Goal: Task Accomplishment & Management: Complete application form

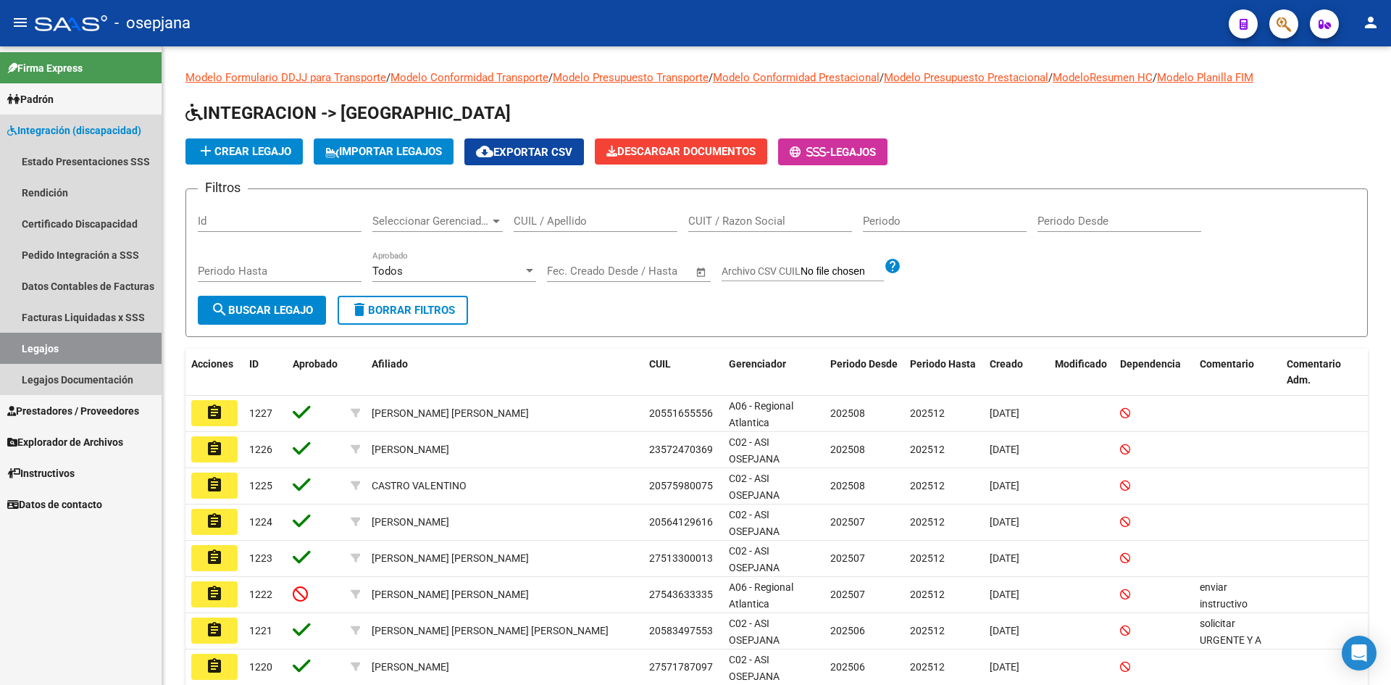
click at [58, 125] on span "Integración (discapacidad)" at bounding box center [74, 130] width 134 height 16
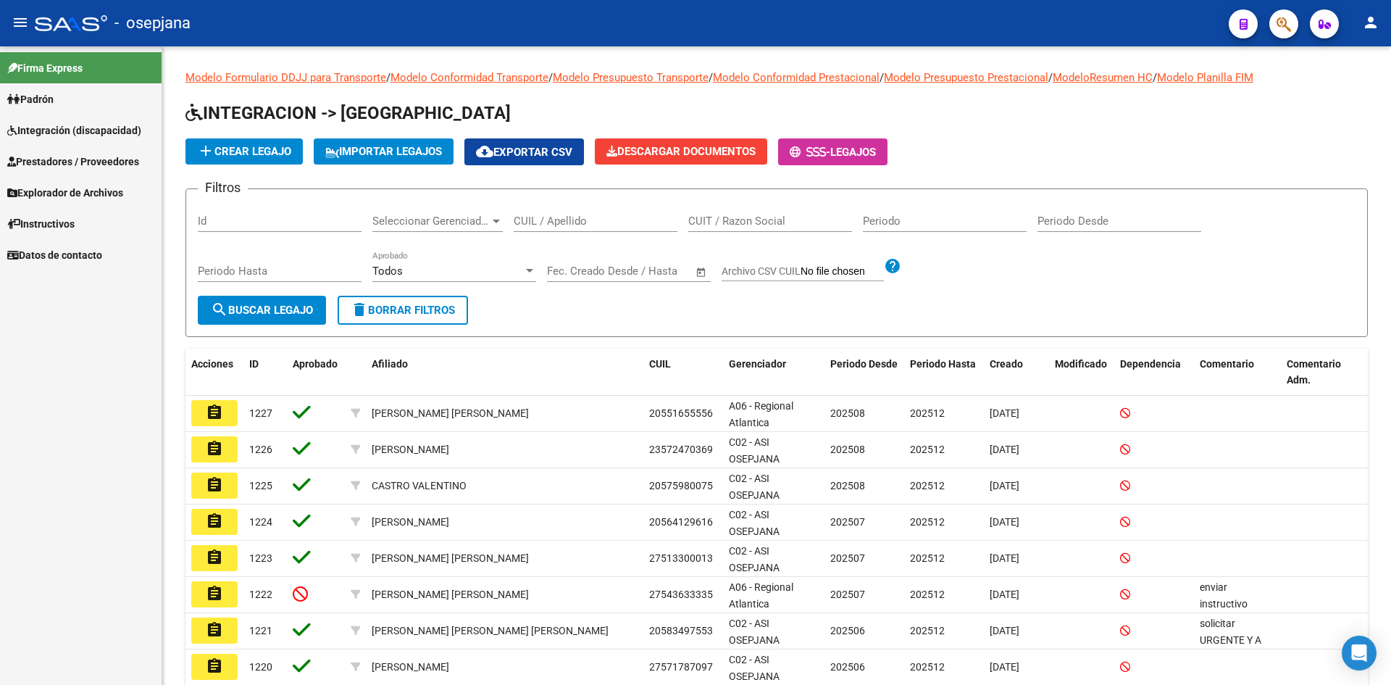
click at [63, 160] on span "Prestadores / Proveedores" at bounding box center [73, 162] width 132 height 16
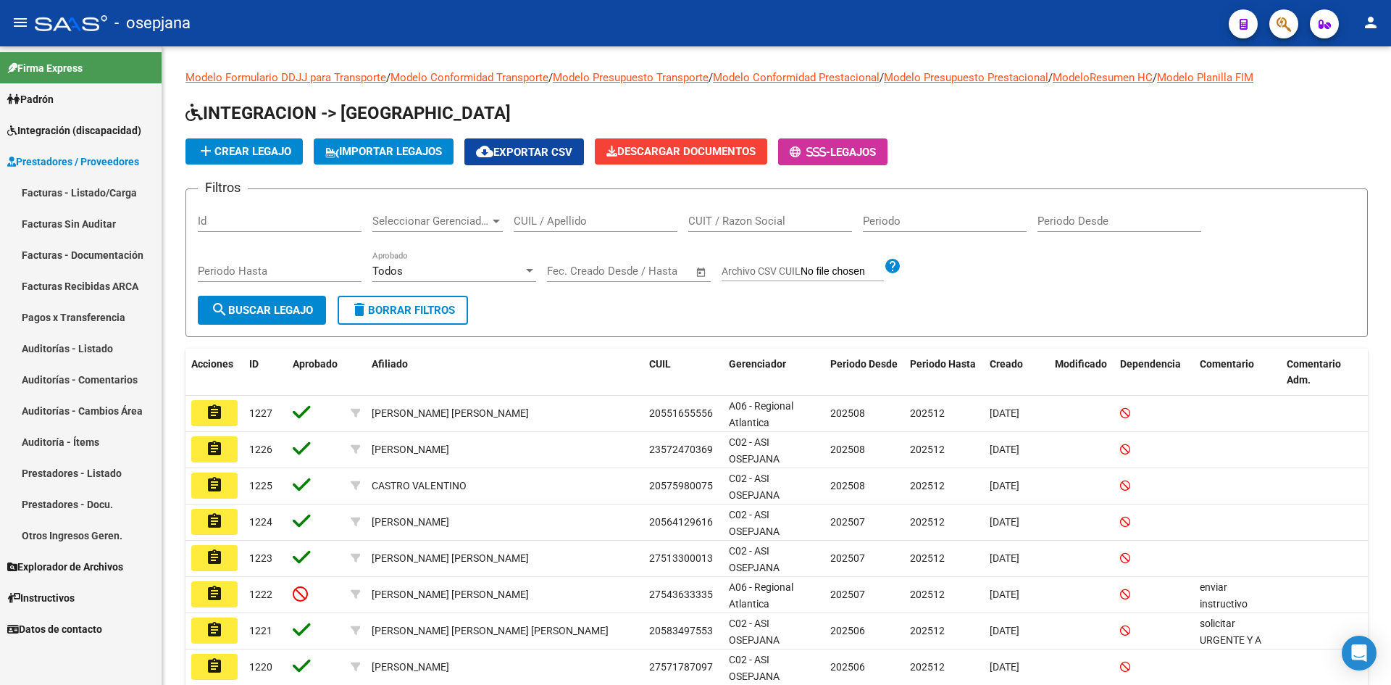
click at [75, 193] on link "Facturas - Listado/Carga" at bounding box center [81, 192] width 162 height 31
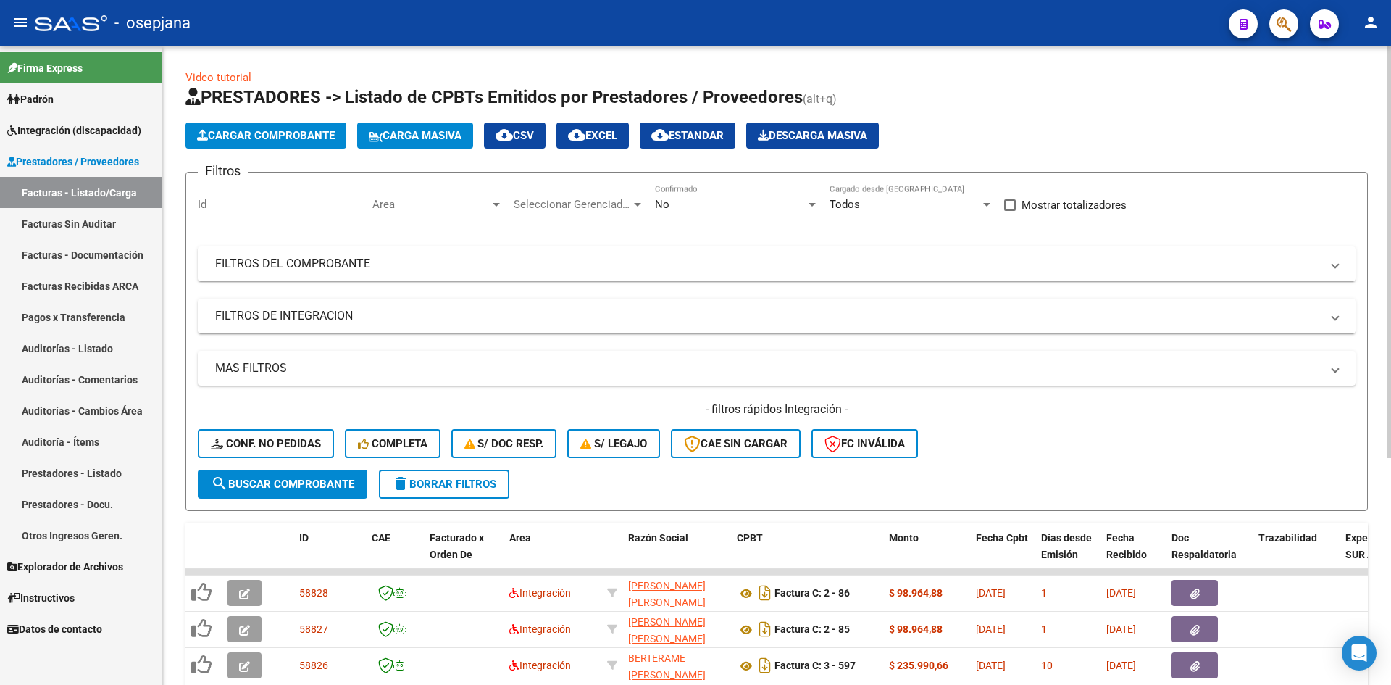
click at [404, 199] on span "Area" at bounding box center [430, 204] width 117 height 13
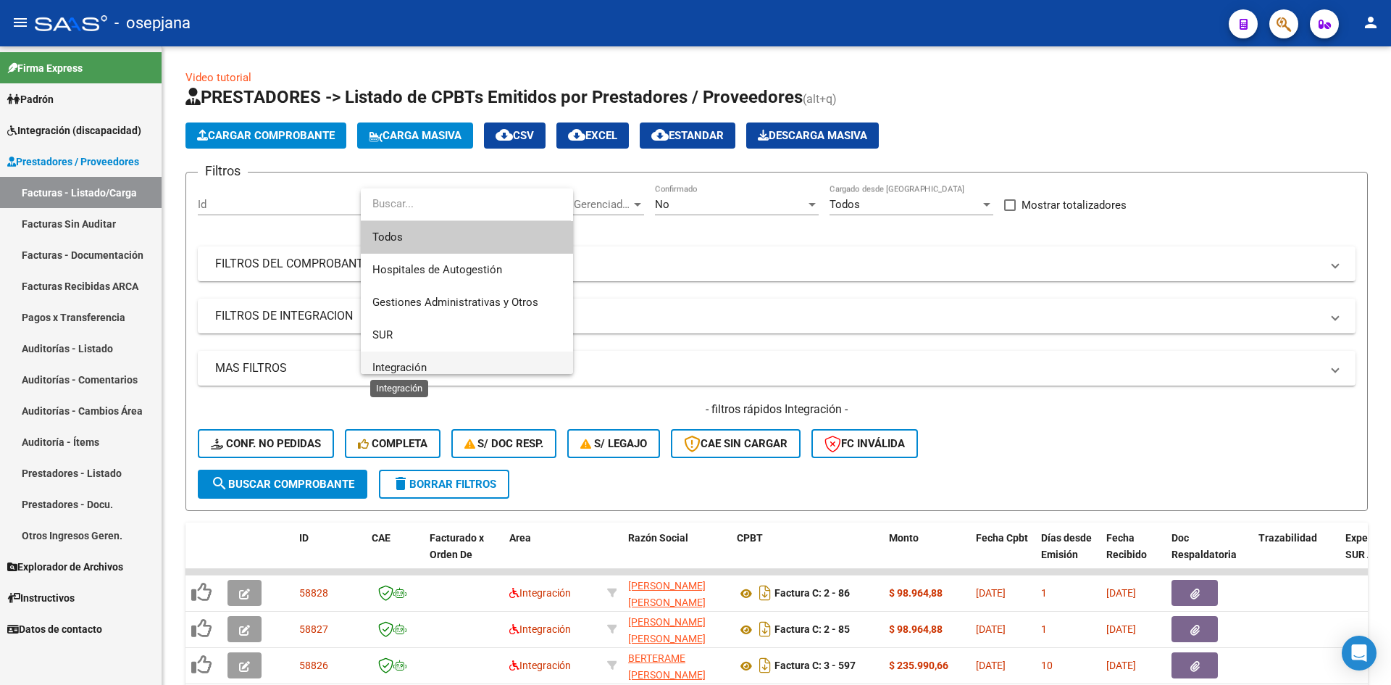
click at [399, 362] on span "Integración" at bounding box center [399, 367] width 54 height 13
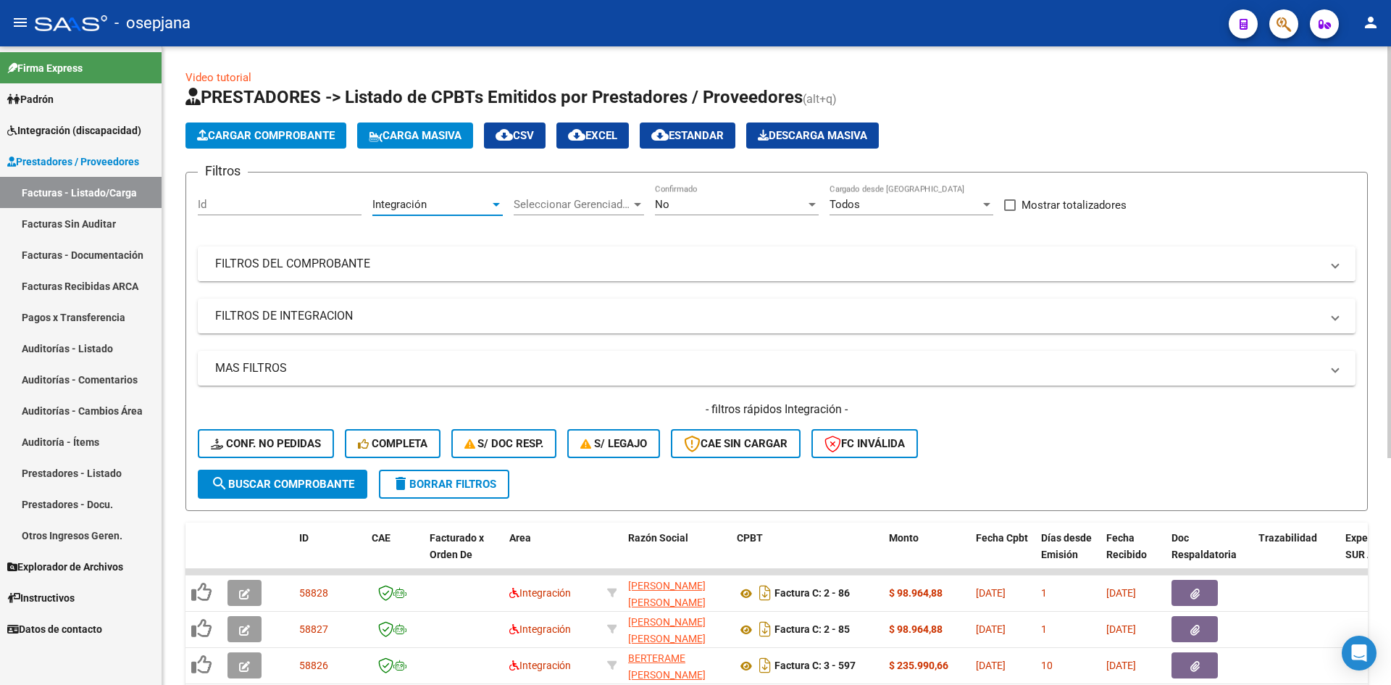
scroll to position [10, 0]
click at [675, 200] on div "No" at bounding box center [730, 204] width 151 height 13
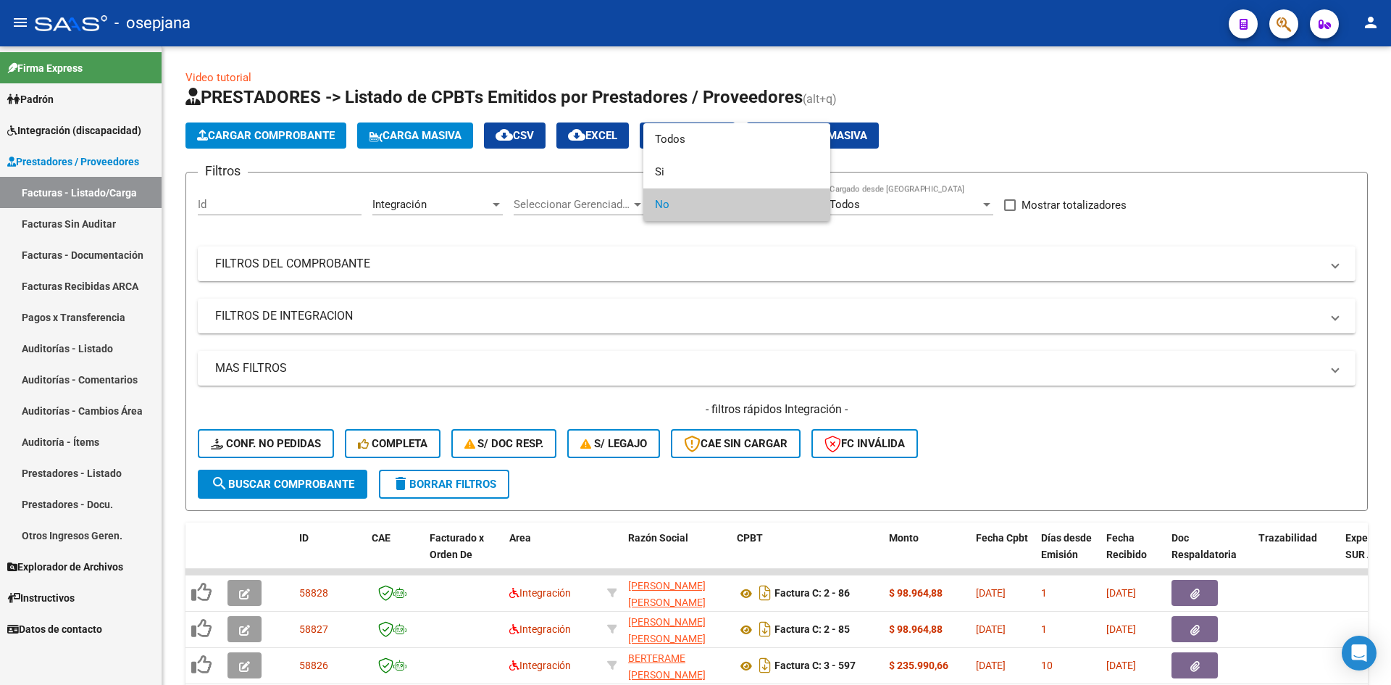
click at [670, 207] on span "No" at bounding box center [737, 204] width 164 height 33
click at [732, 344] on div at bounding box center [695, 342] width 1391 height 685
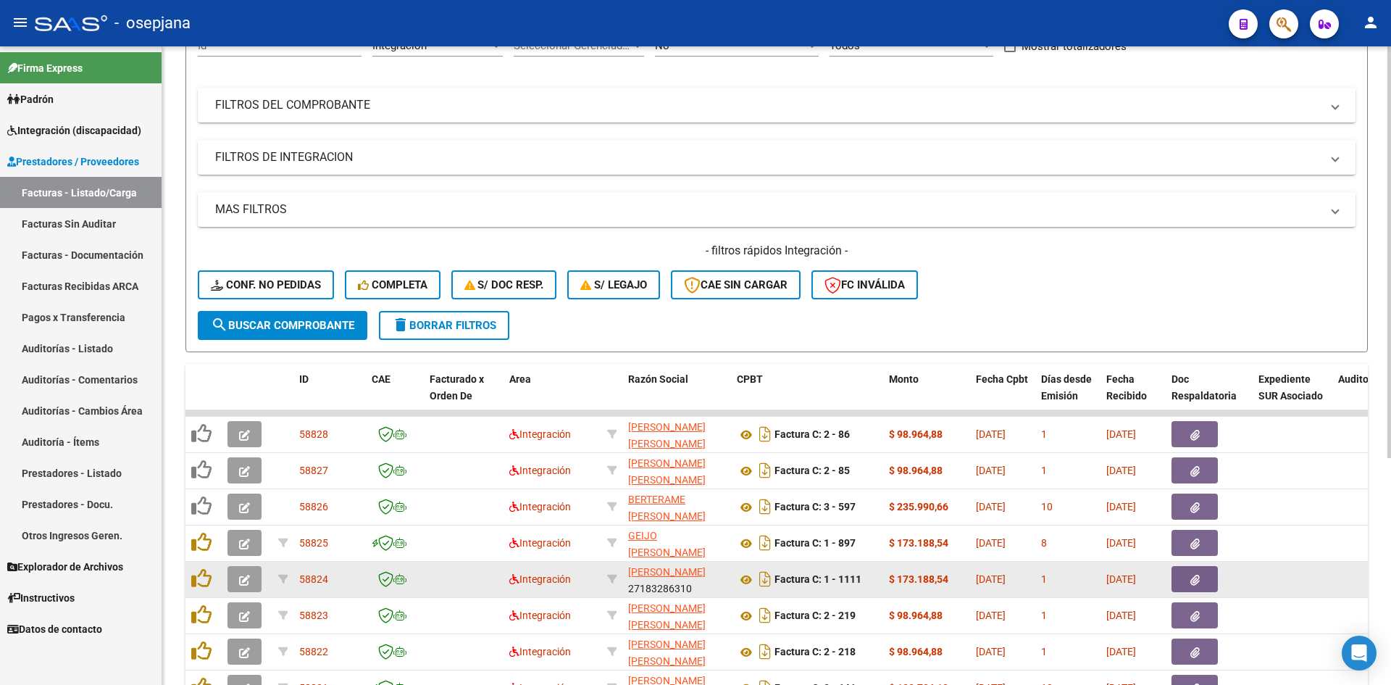
scroll to position [351, 0]
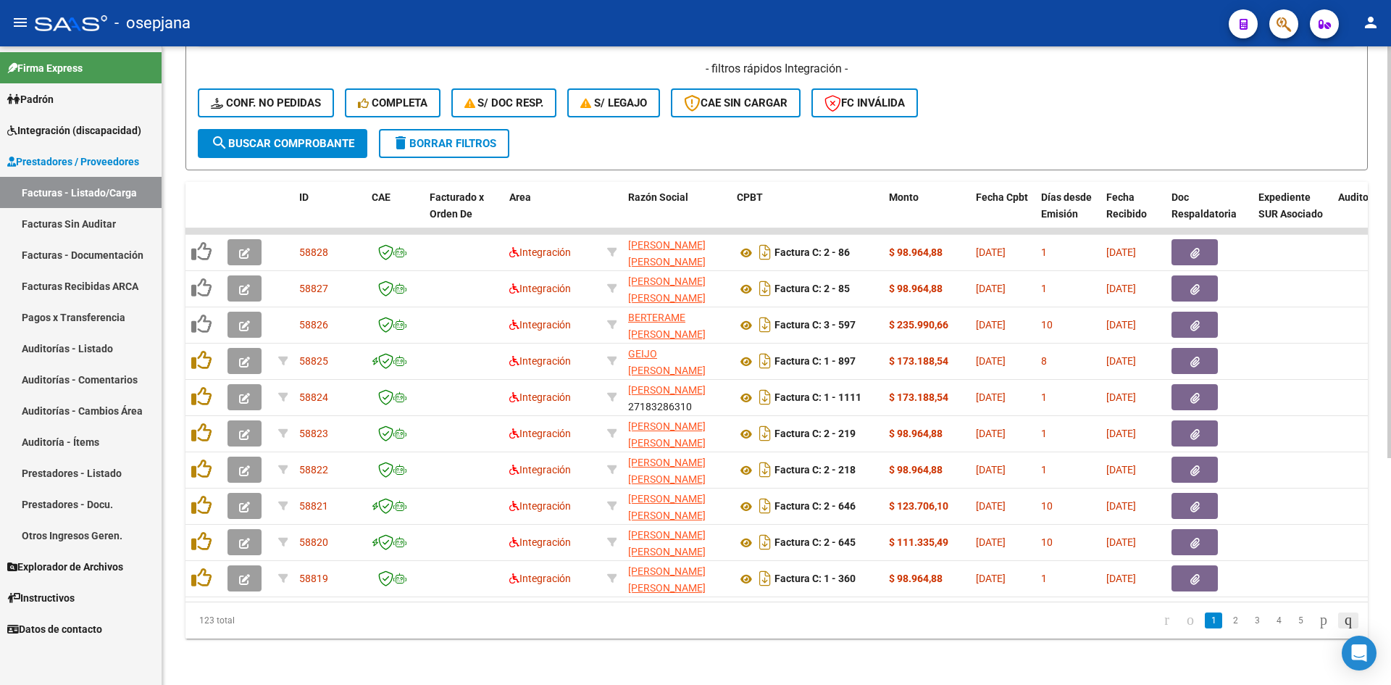
click at [1345, 622] on icon "go to last page" at bounding box center [1349, 619] width 12 height 17
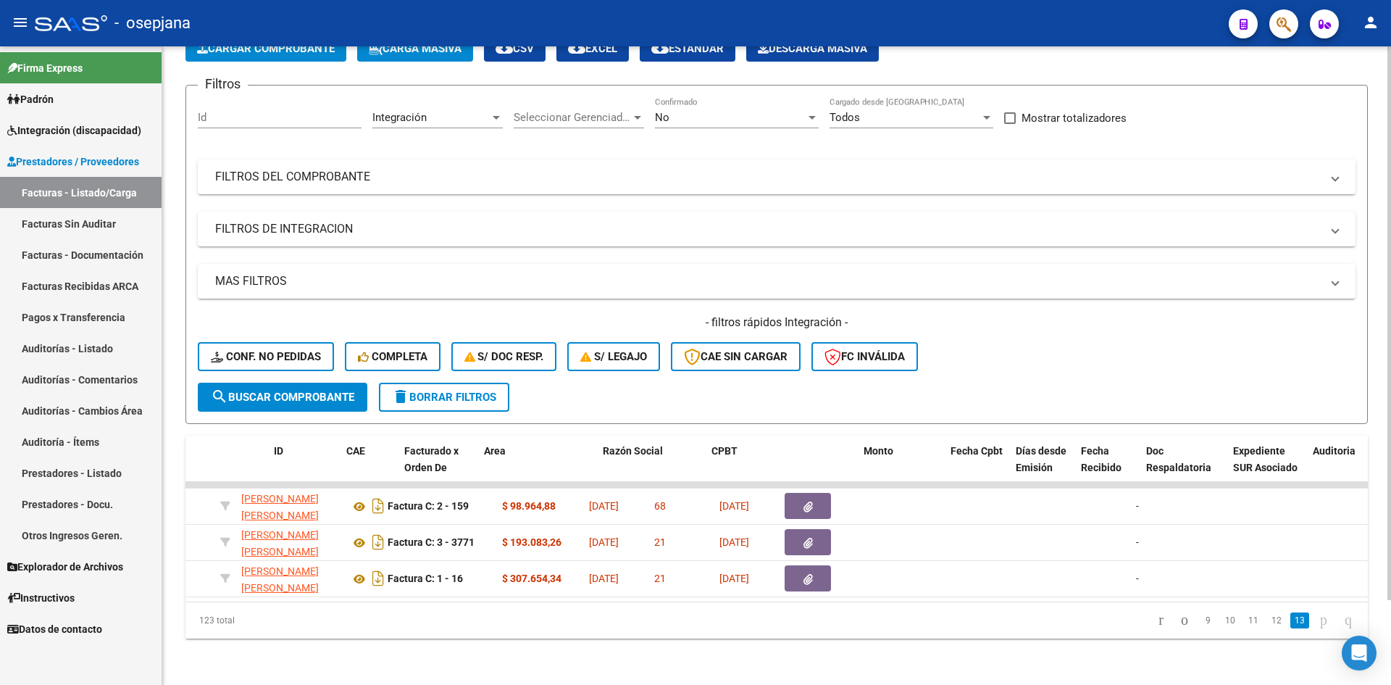
scroll to position [0, 14]
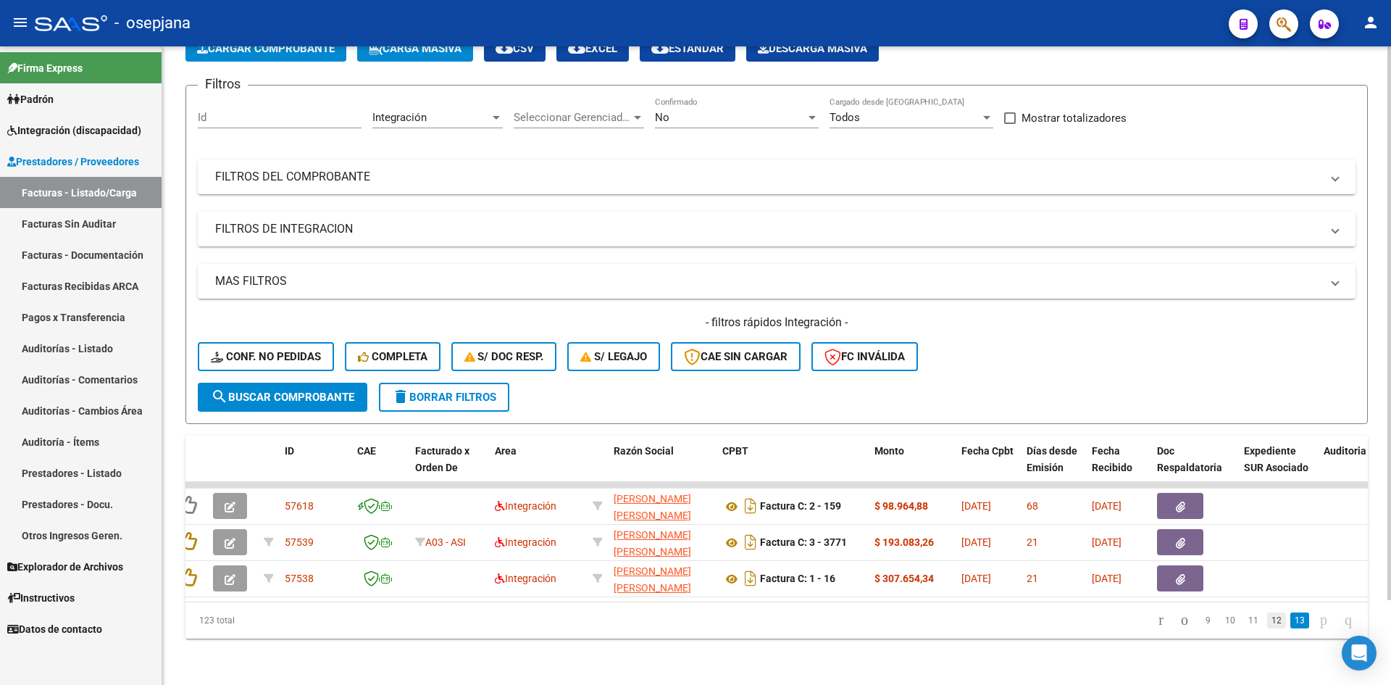
click at [1267, 614] on link "12" at bounding box center [1276, 620] width 19 height 16
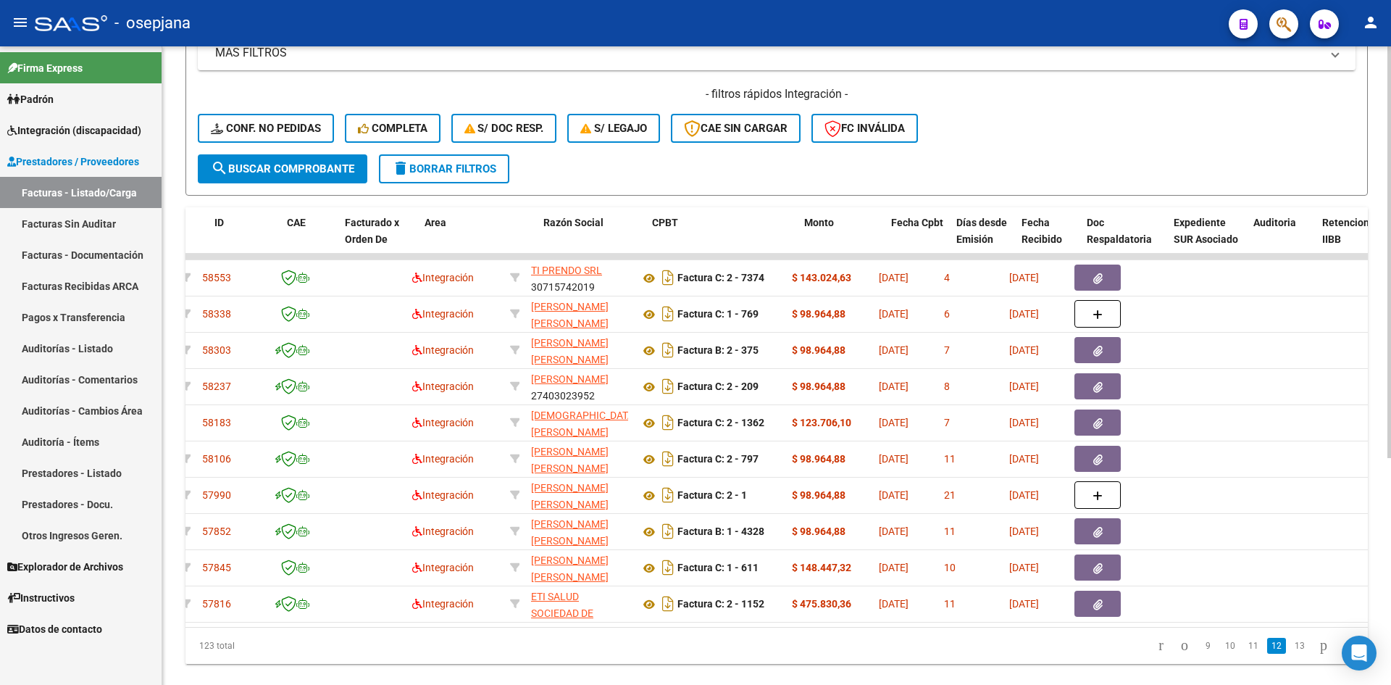
scroll to position [0, 0]
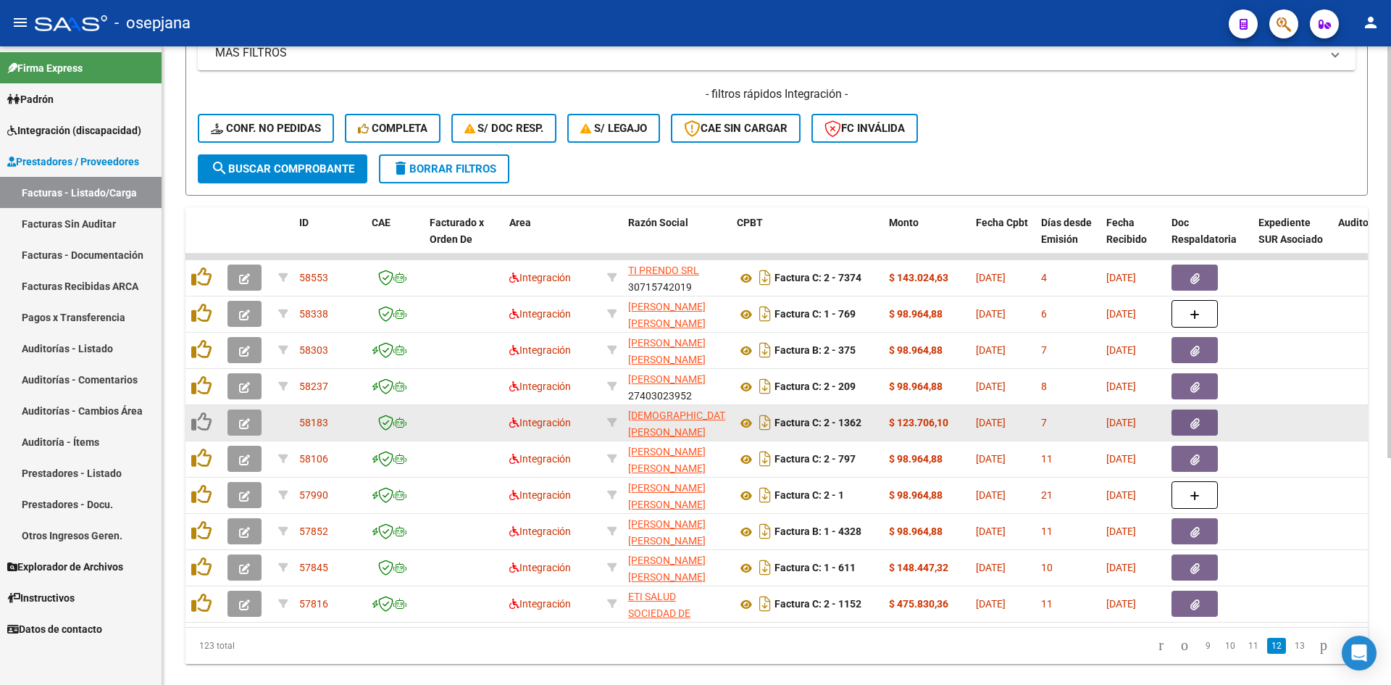
click at [245, 418] on icon "button" at bounding box center [244, 423] width 11 height 11
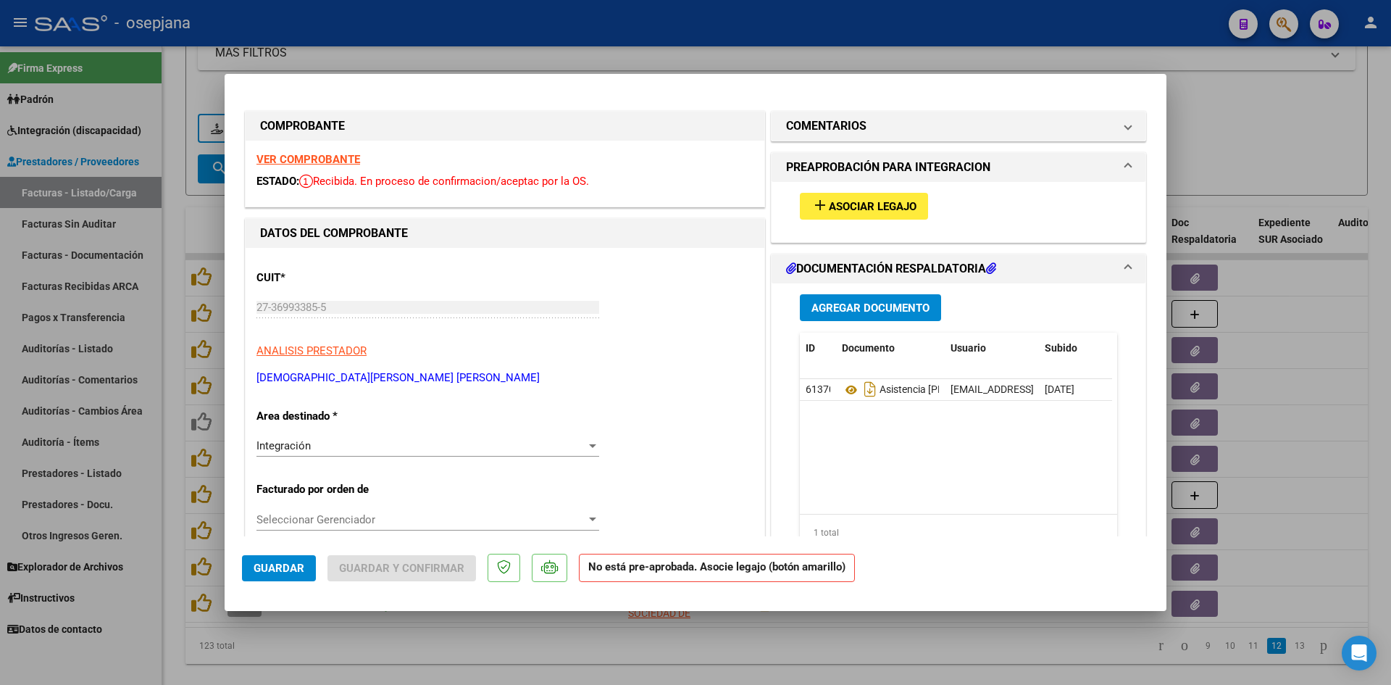
click at [335, 157] on strong "VER COMPROBANTE" at bounding box center [309, 159] width 104 height 13
click at [852, 201] on span "Asociar Legajo" at bounding box center [873, 206] width 88 height 13
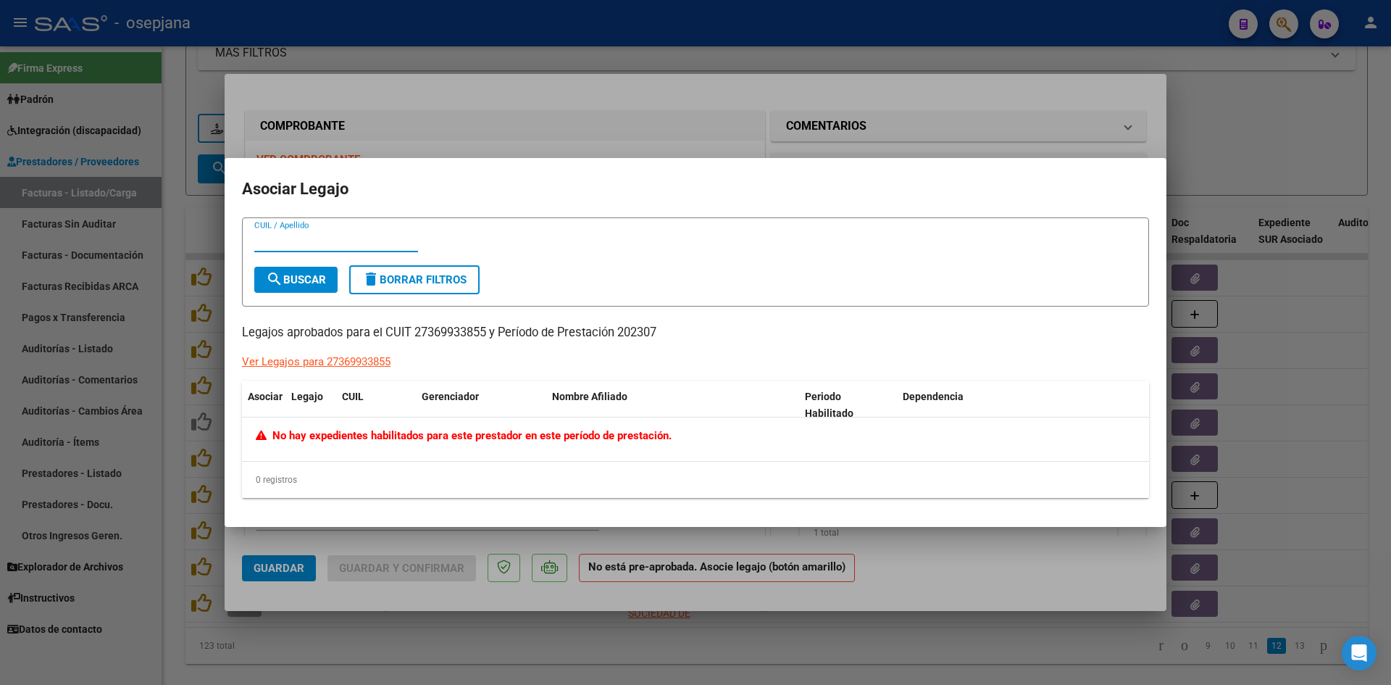
click at [717, 145] on div at bounding box center [695, 342] width 1391 height 685
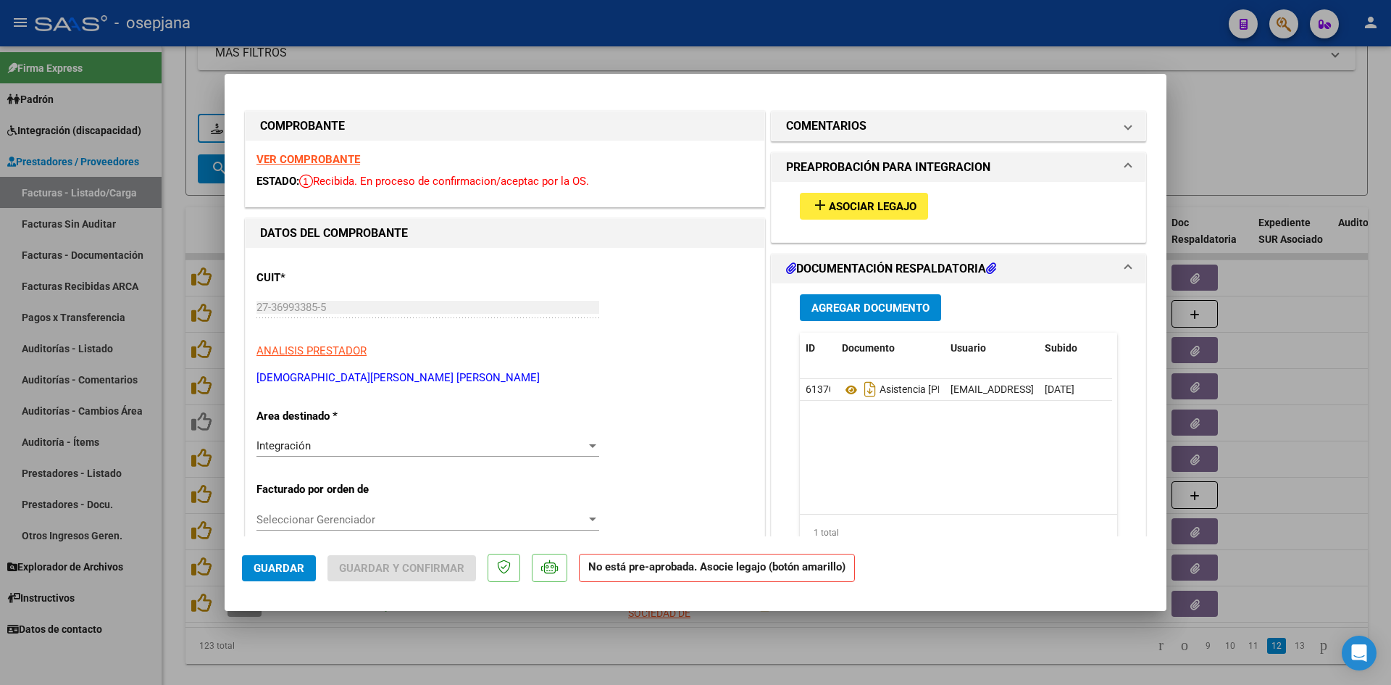
click at [651, 63] on div at bounding box center [695, 342] width 1391 height 685
type input "$ 0,00"
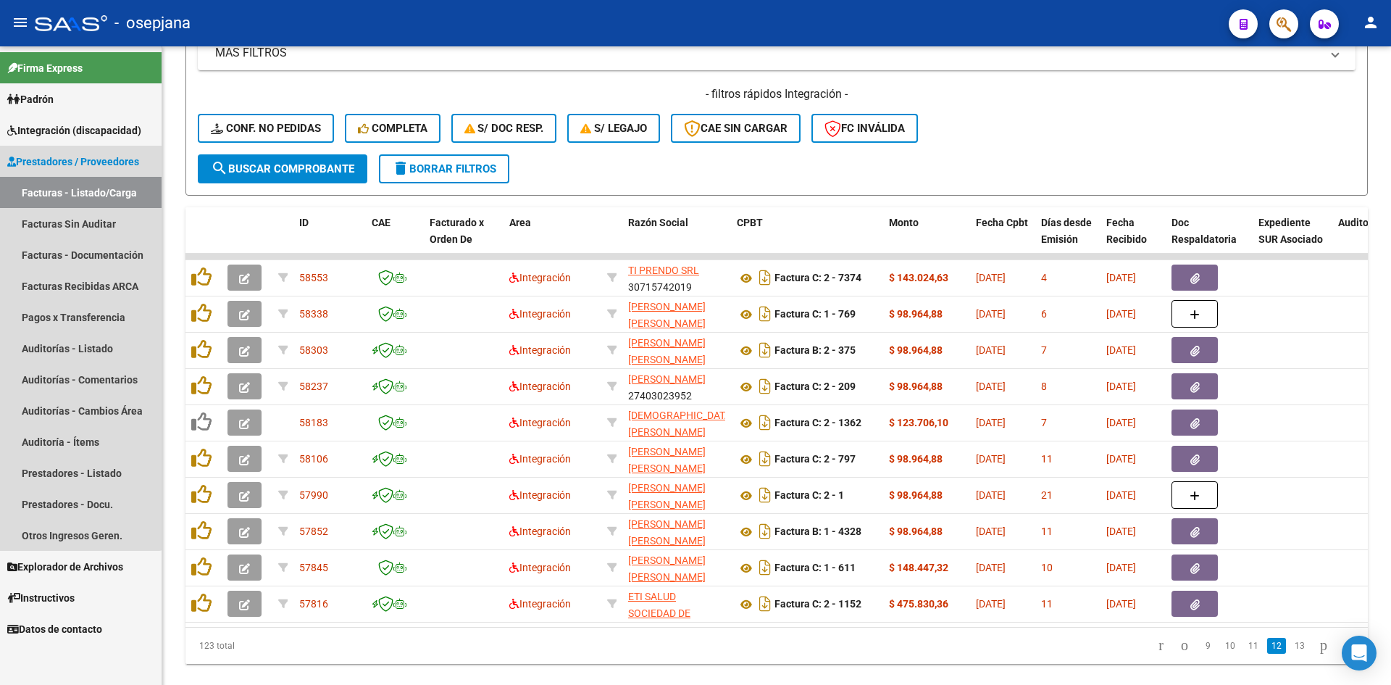
click at [77, 156] on span "Prestadores / Proveedores" at bounding box center [73, 162] width 132 height 16
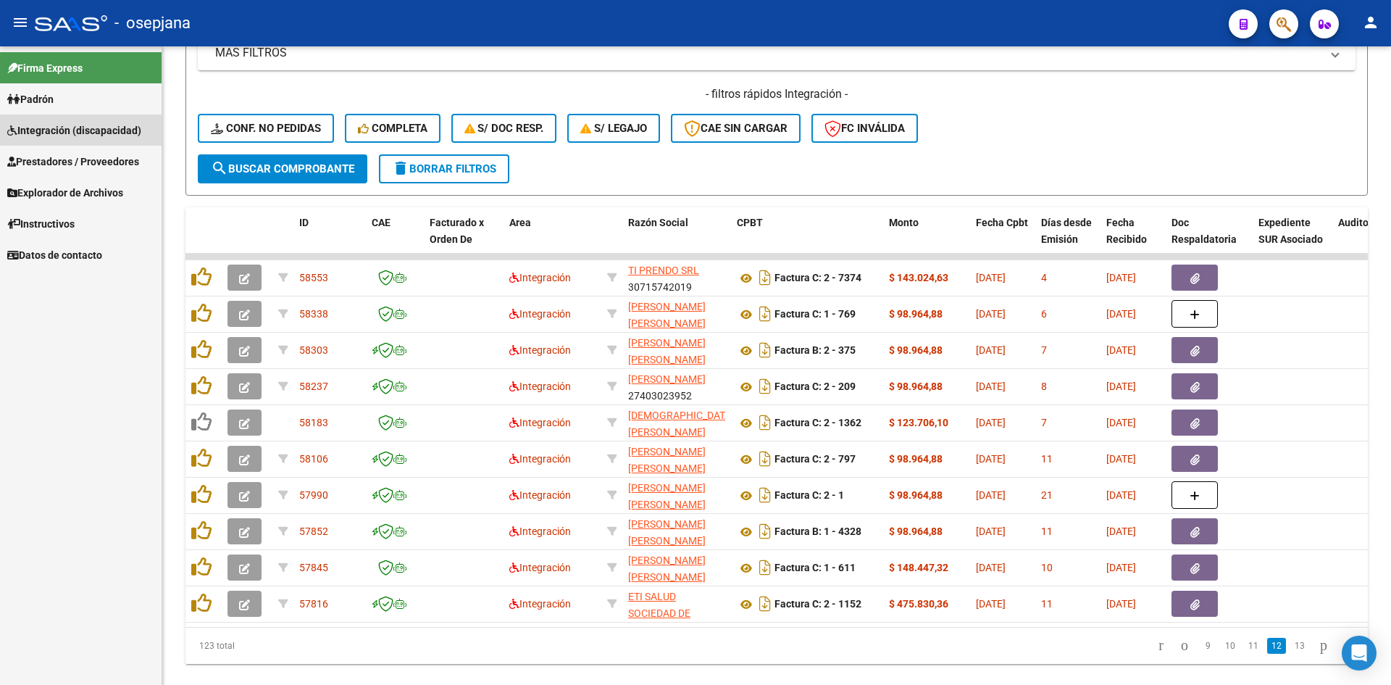
click at [55, 121] on link "Integración (discapacidad)" at bounding box center [81, 130] width 162 height 31
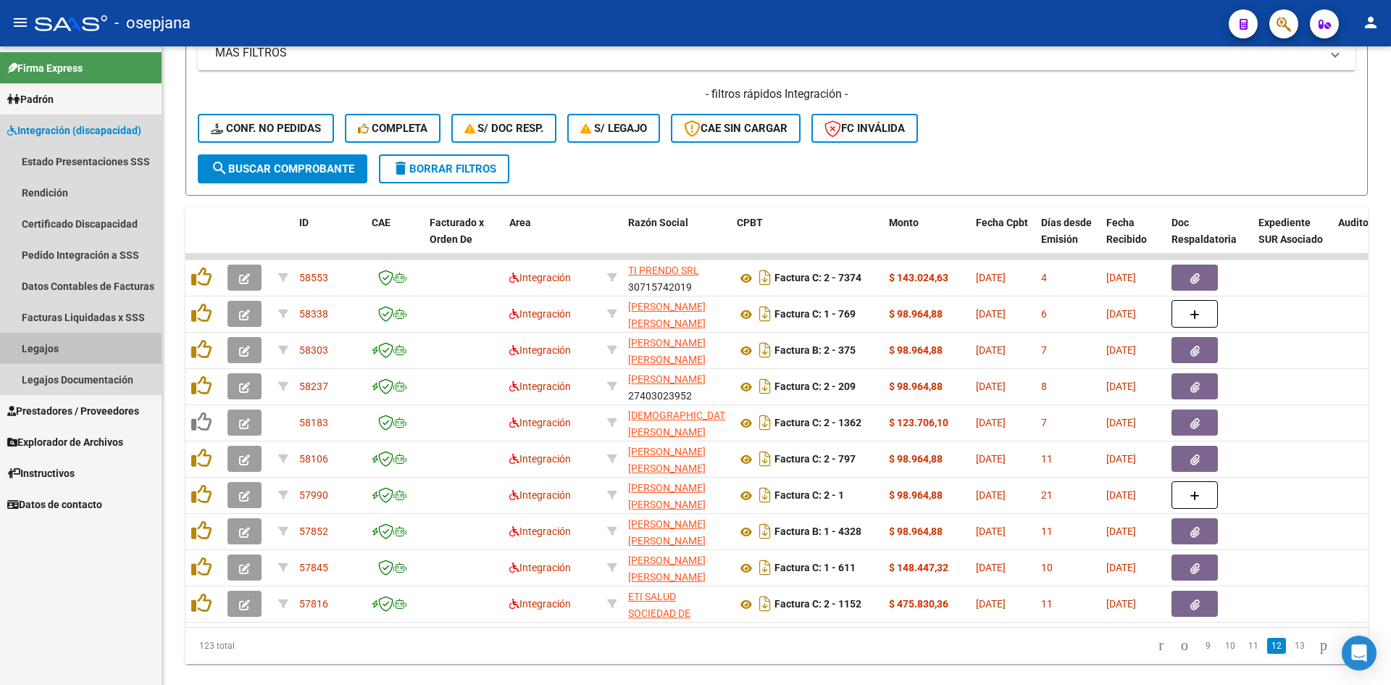
click at [36, 346] on link "Legajos" at bounding box center [81, 348] width 162 height 31
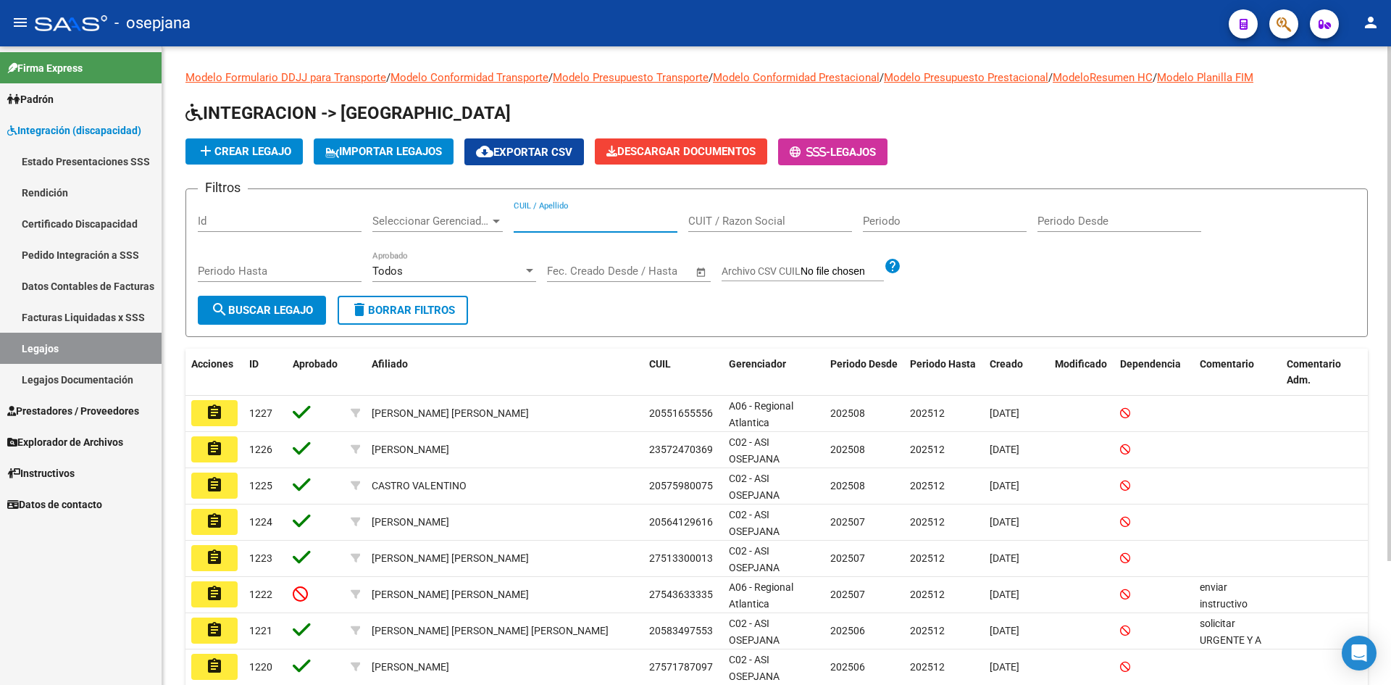
click at [539, 225] on input "CUIL / Apellido" at bounding box center [596, 221] width 164 height 13
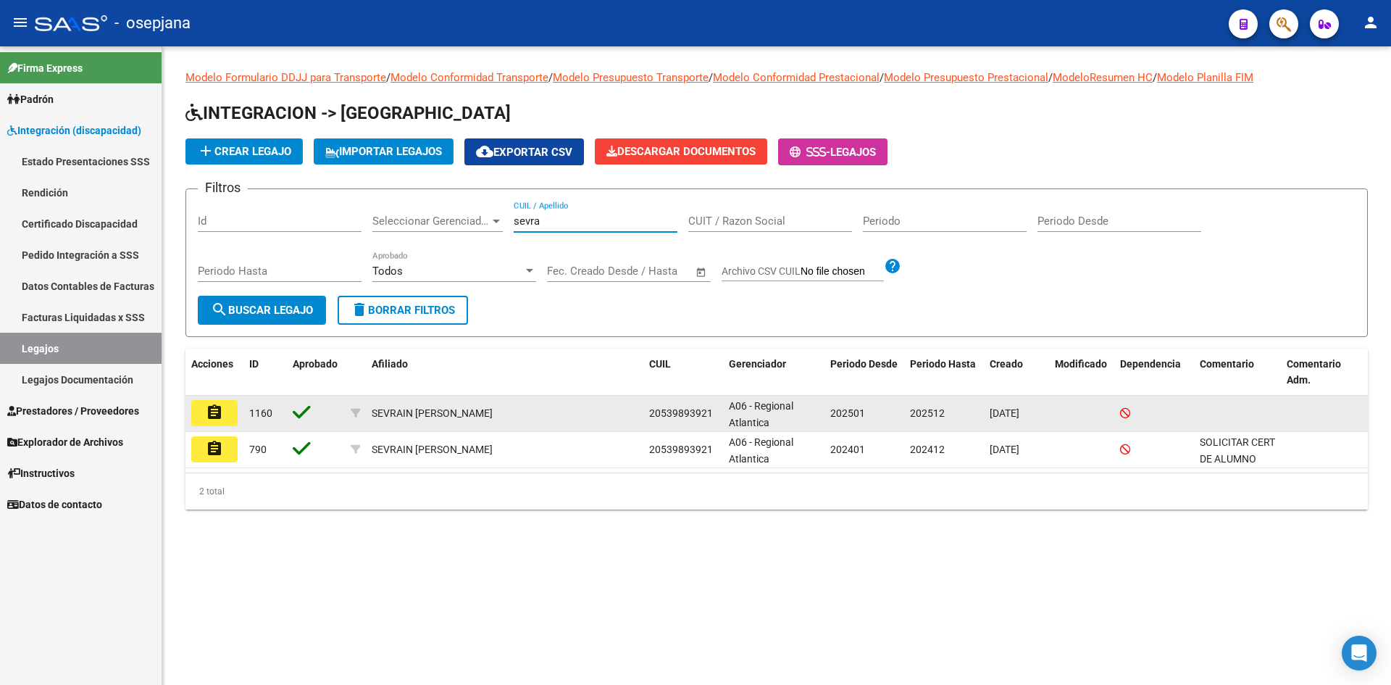
type input "sevra"
click at [220, 408] on mat-icon "assignment" at bounding box center [214, 412] width 17 height 17
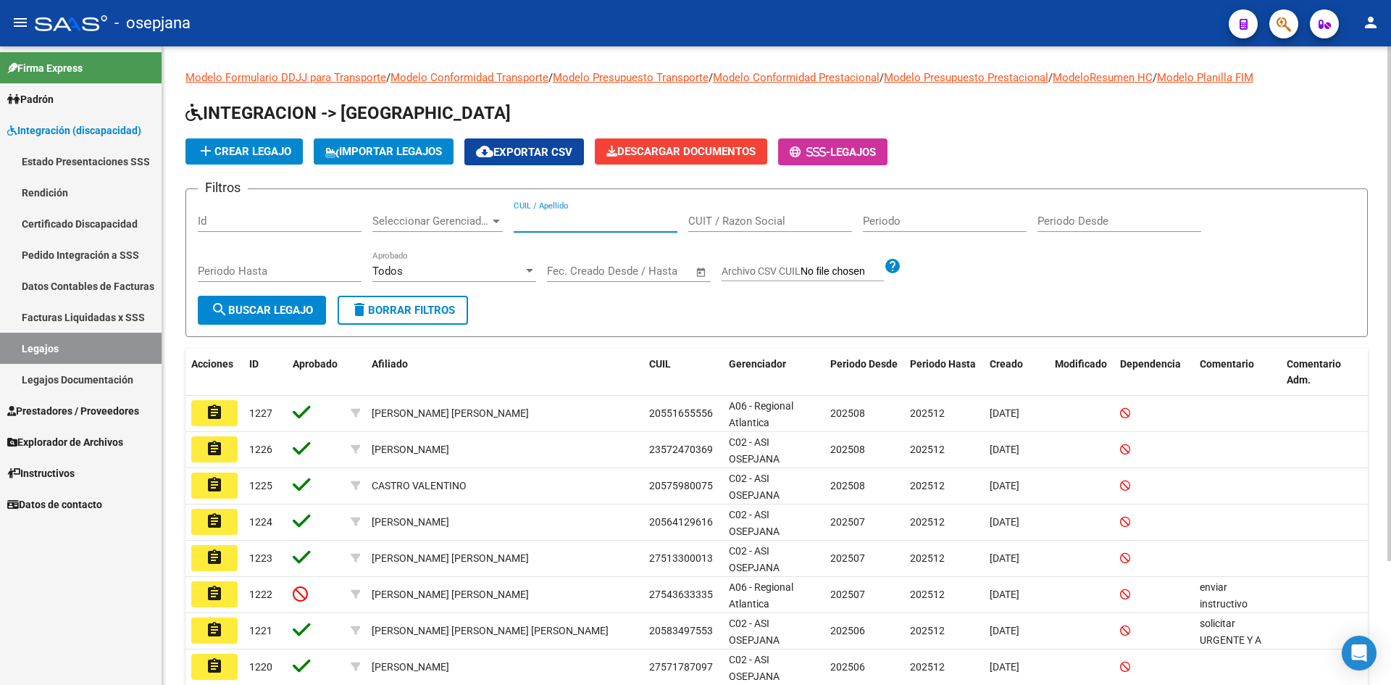
click at [561, 220] on input "CUIL / Apellido" at bounding box center [596, 221] width 164 height 13
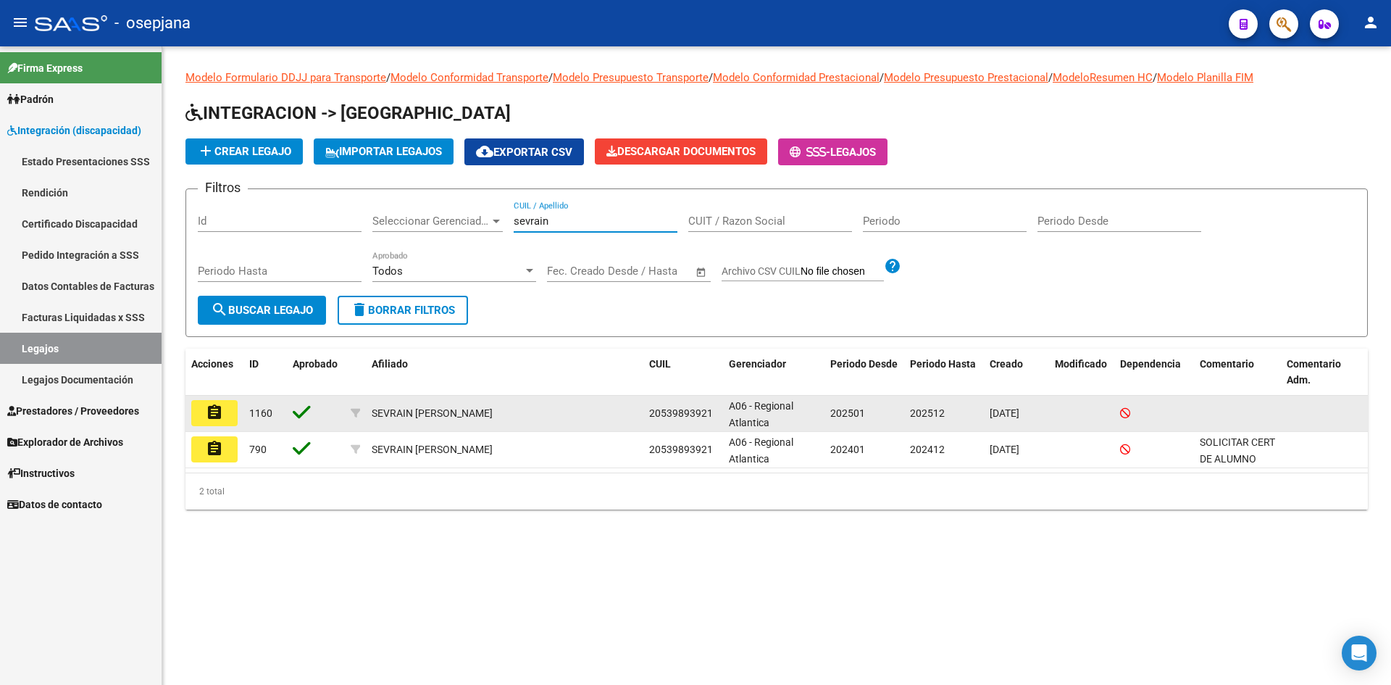
type input "sevrain"
click at [214, 417] on mat-icon "assignment" at bounding box center [214, 412] width 17 height 17
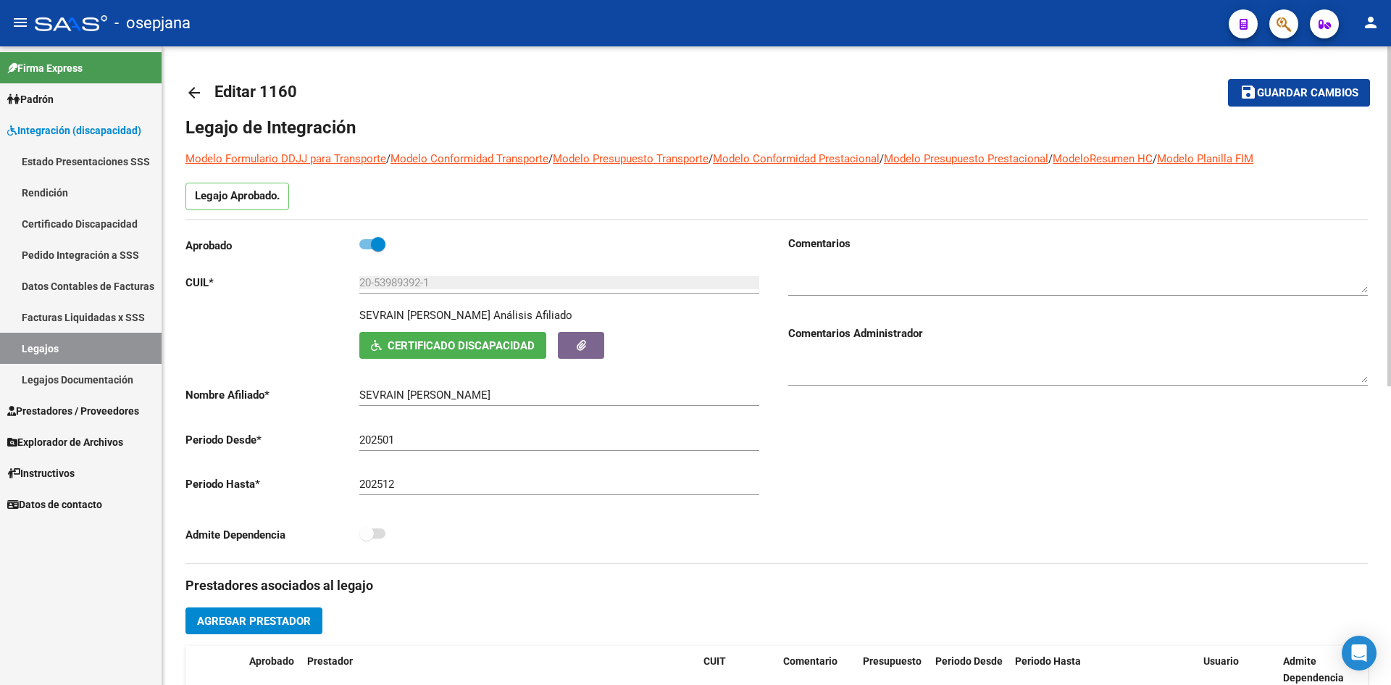
click at [1260, 83] on button "save Guardar cambios" at bounding box center [1299, 92] width 142 height 27
click at [64, 337] on link "Legajos" at bounding box center [81, 348] width 162 height 31
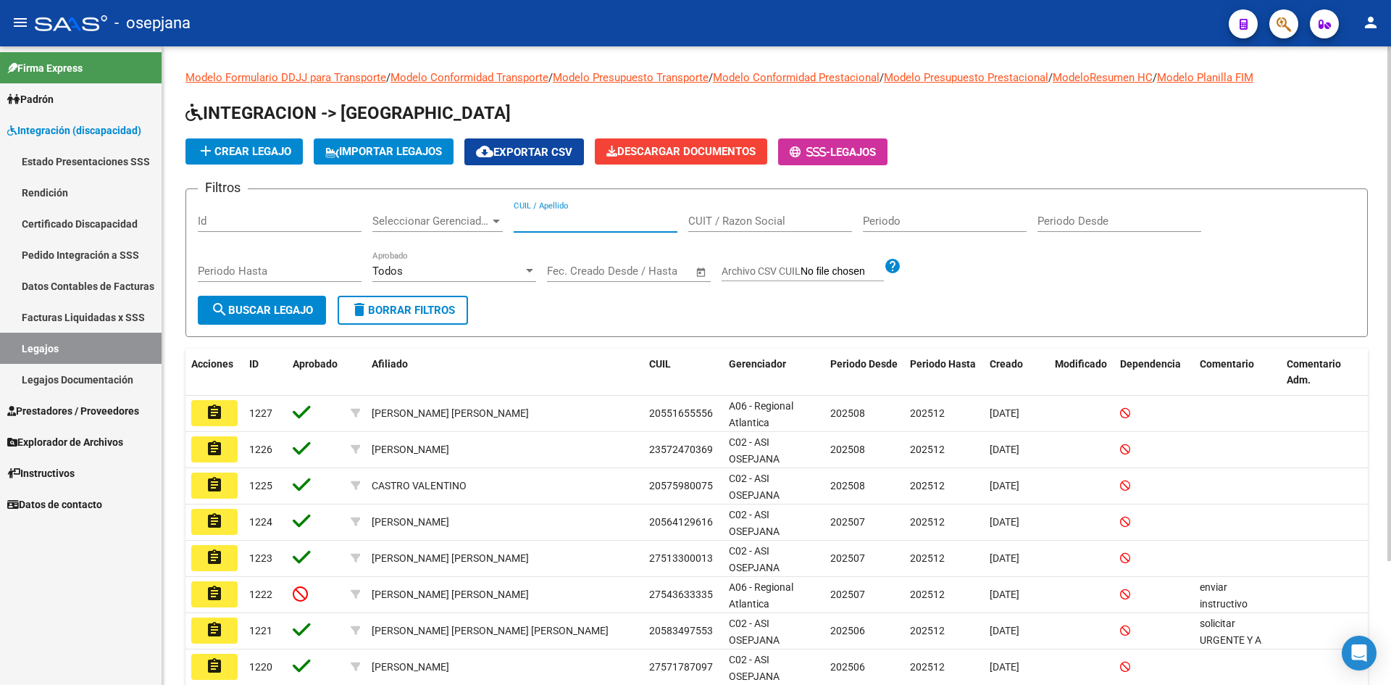
click at [573, 219] on input "CUIL / Apellido" at bounding box center [596, 221] width 164 height 13
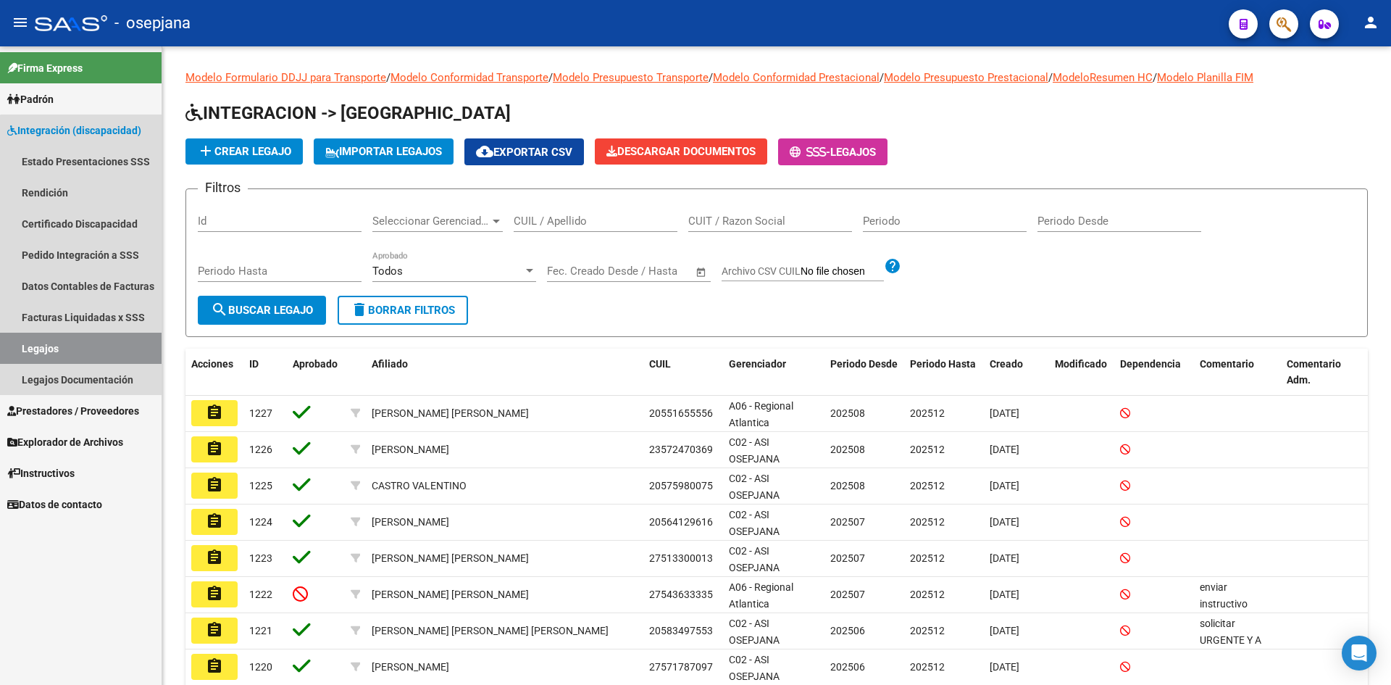
click at [104, 348] on link "Legajos" at bounding box center [81, 348] width 162 height 31
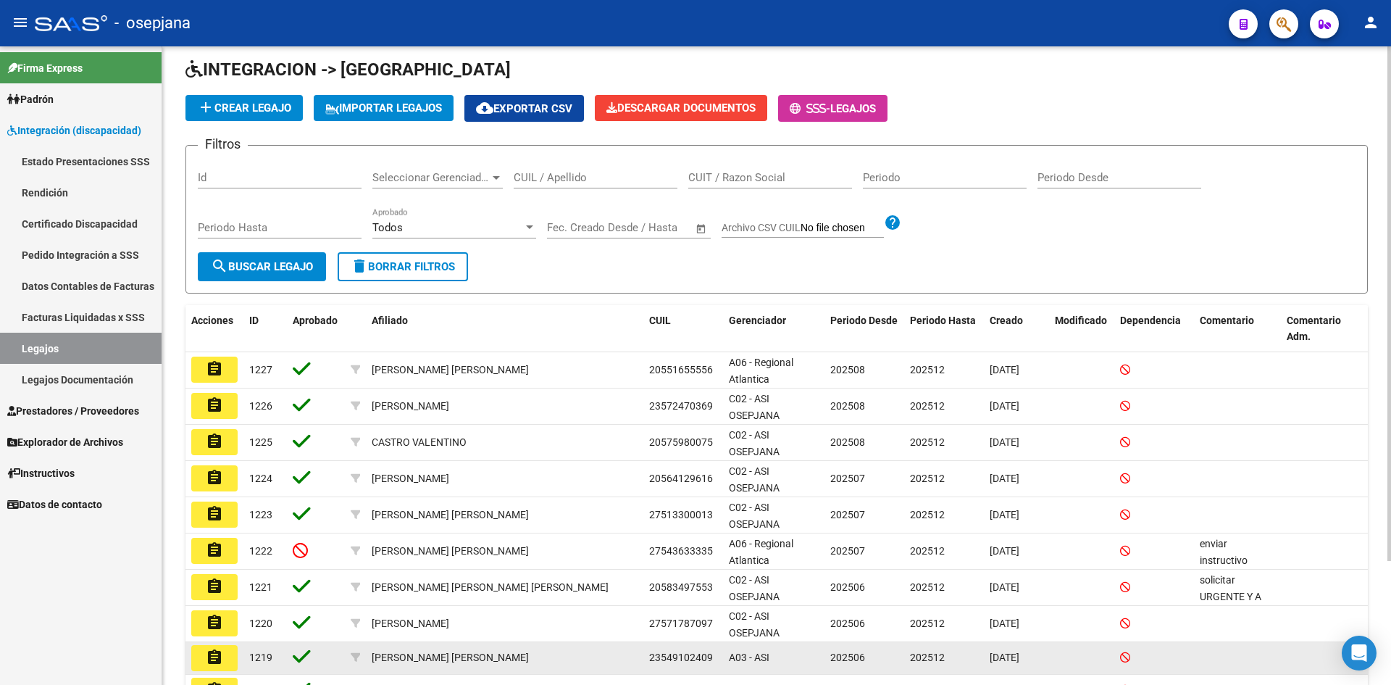
scroll to position [154, 0]
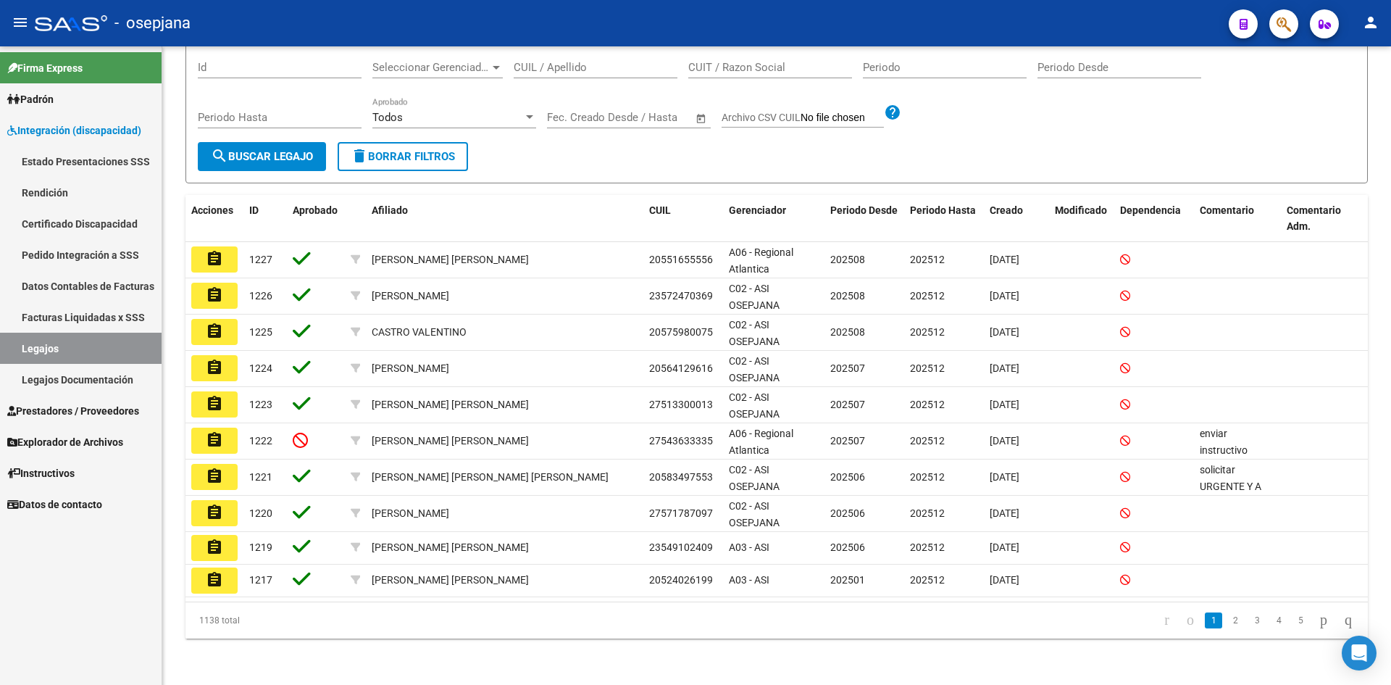
click at [41, 127] on span "Integración (discapacidad)" at bounding box center [74, 130] width 134 height 16
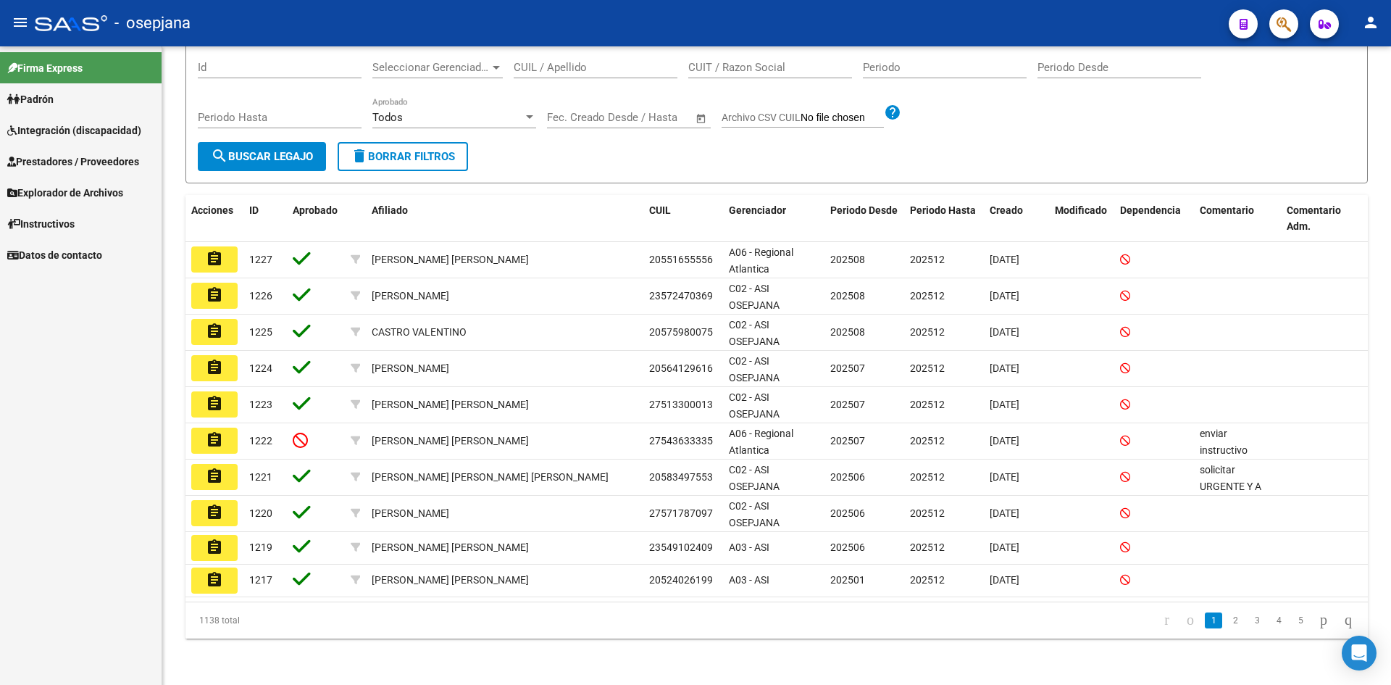
click at [51, 156] on span "Prestadores / Proveedores" at bounding box center [73, 162] width 132 height 16
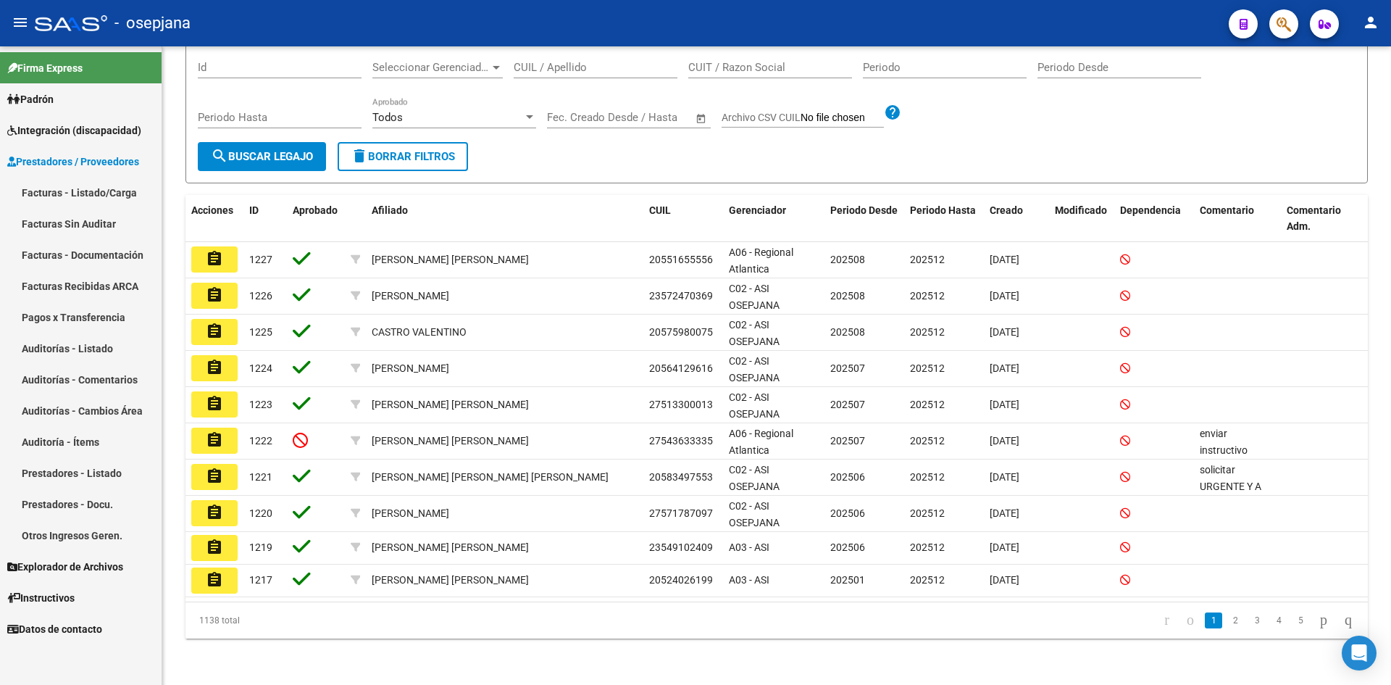
click at [66, 194] on link "Facturas - Listado/Carga" at bounding box center [81, 192] width 162 height 31
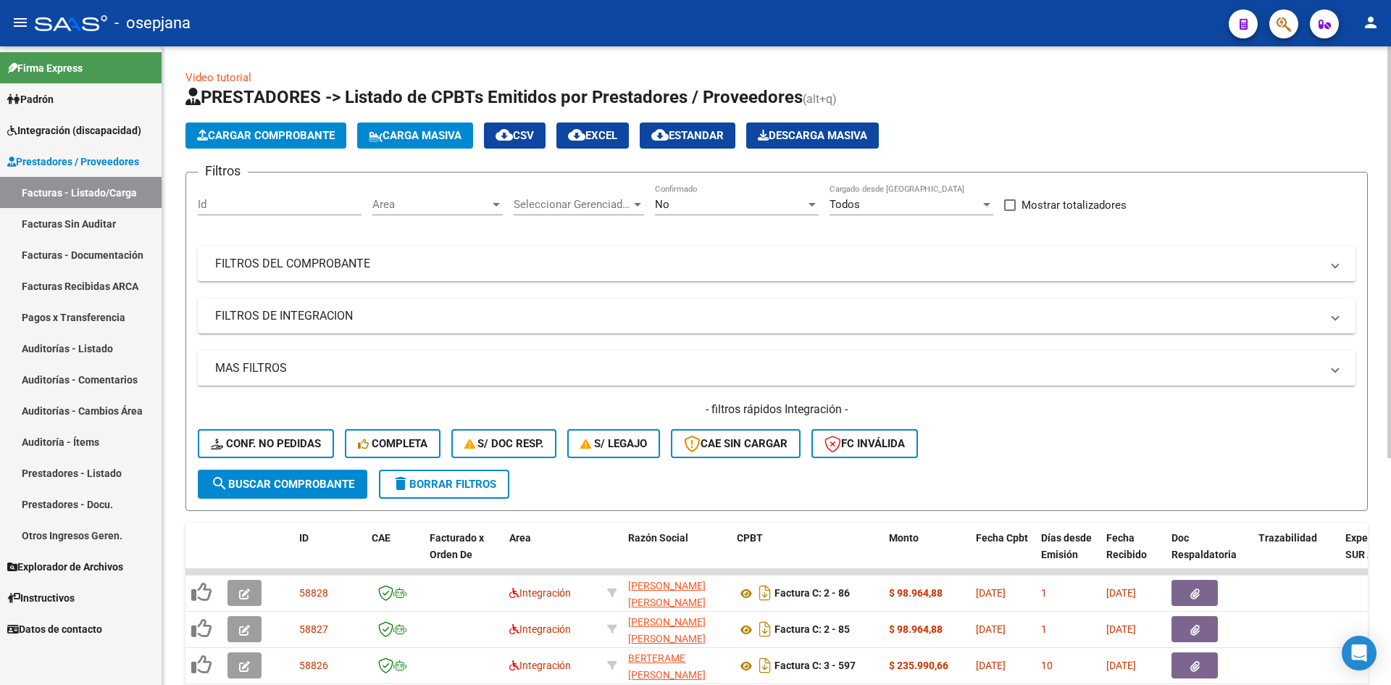
click at [411, 199] on span "Area" at bounding box center [430, 204] width 117 height 13
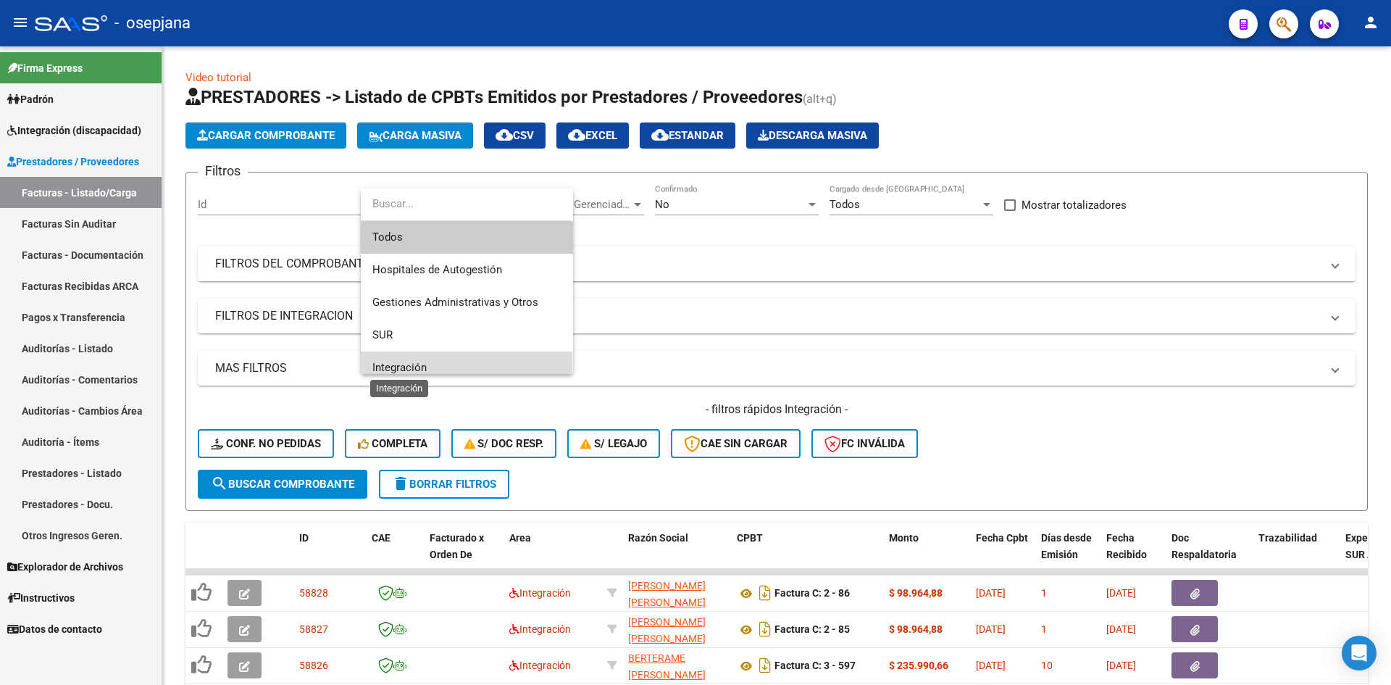
click at [410, 362] on span "Integración" at bounding box center [399, 367] width 54 height 13
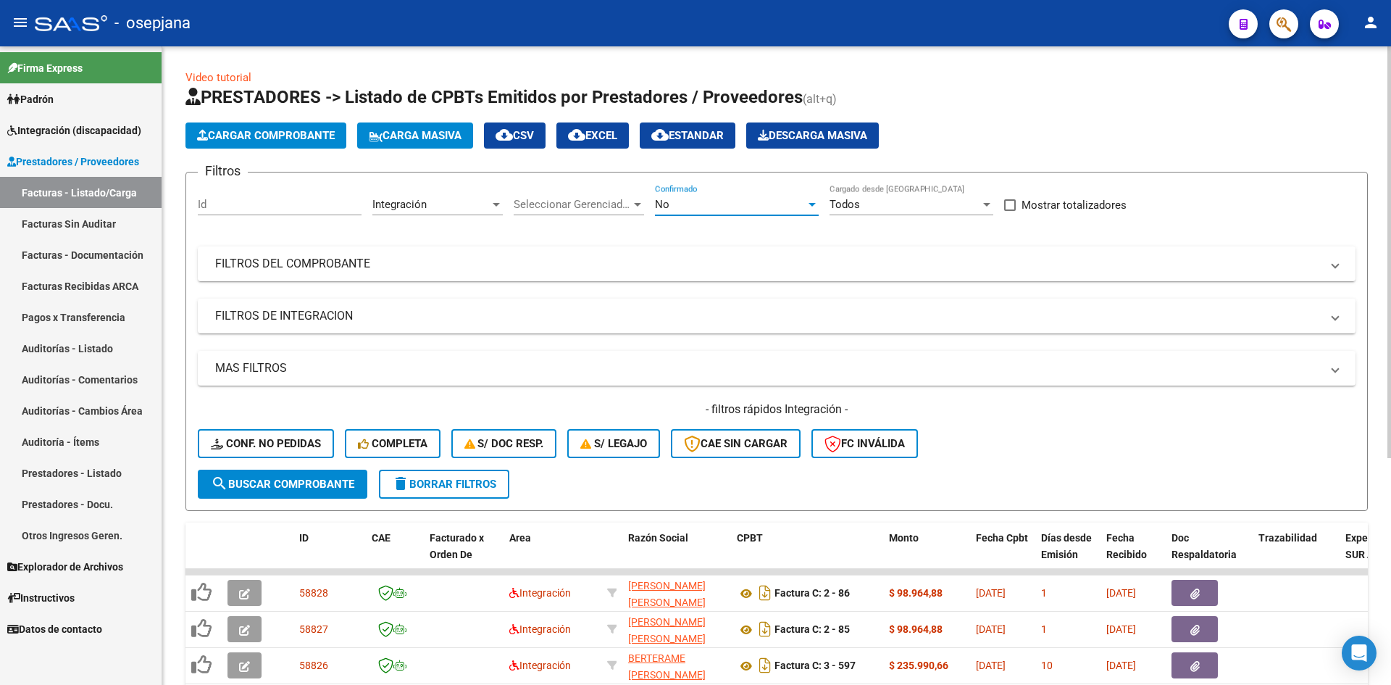
click at [691, 204] on div "No" at bounding box center [730, 204] width 151 height 13
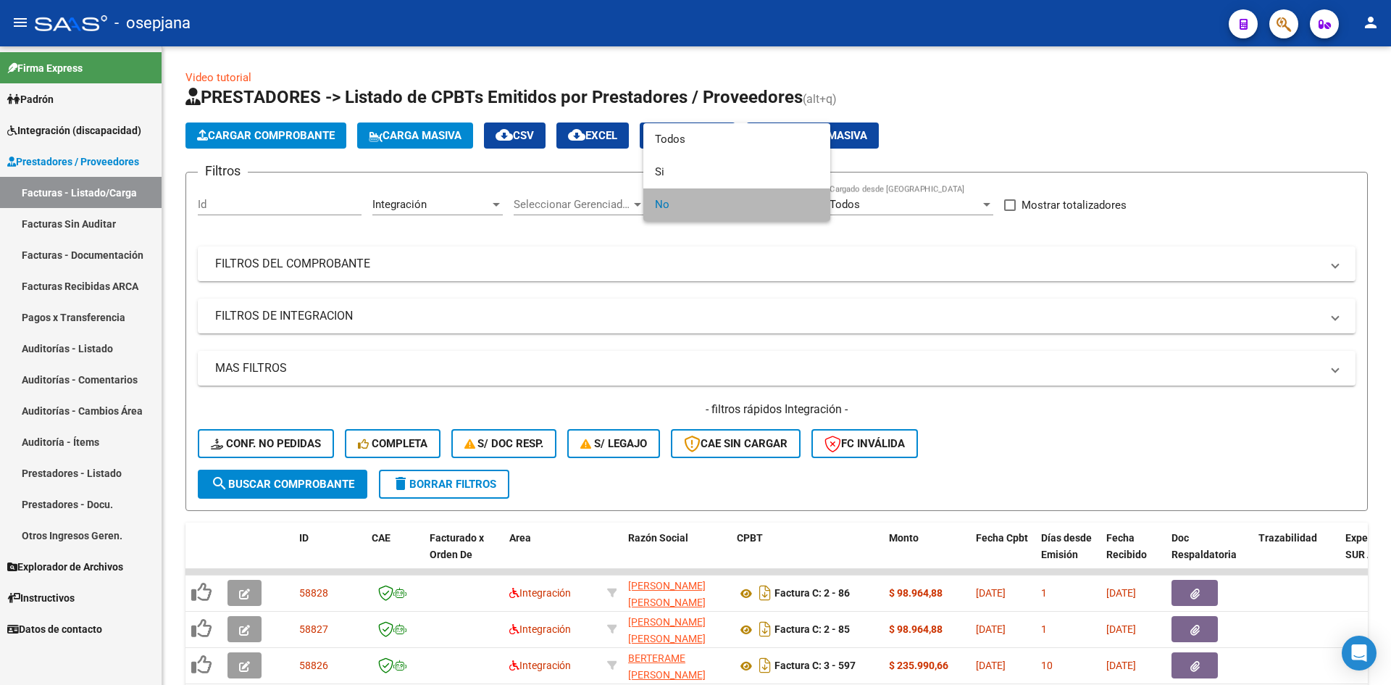
click at [687, 211] on span "No" at bounding box center [737, 204] width 164 height 33
click at [776, 279] on div at bounding box center [695, 342] width 1391 height 685
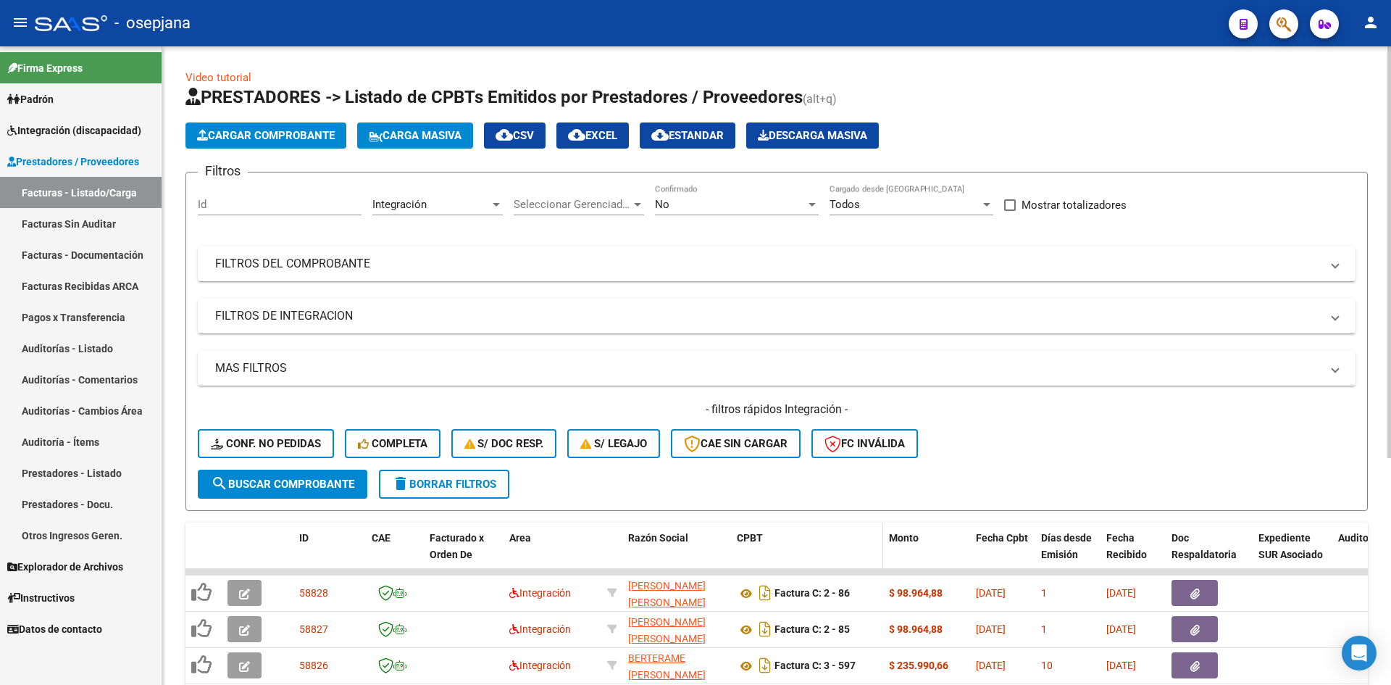
scroll to position [351, 0]
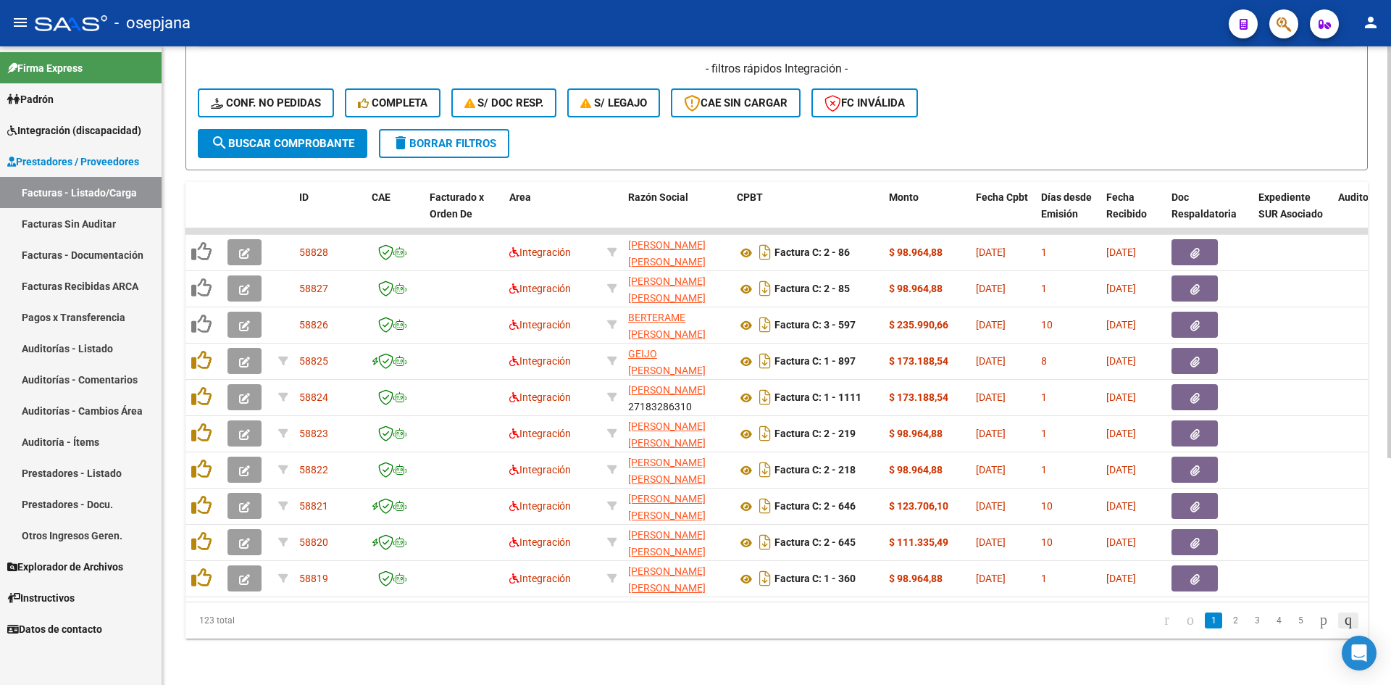
click at [1344, 622] on icon "go to last page" at bounding box center [1349, 619] width 12 height 17
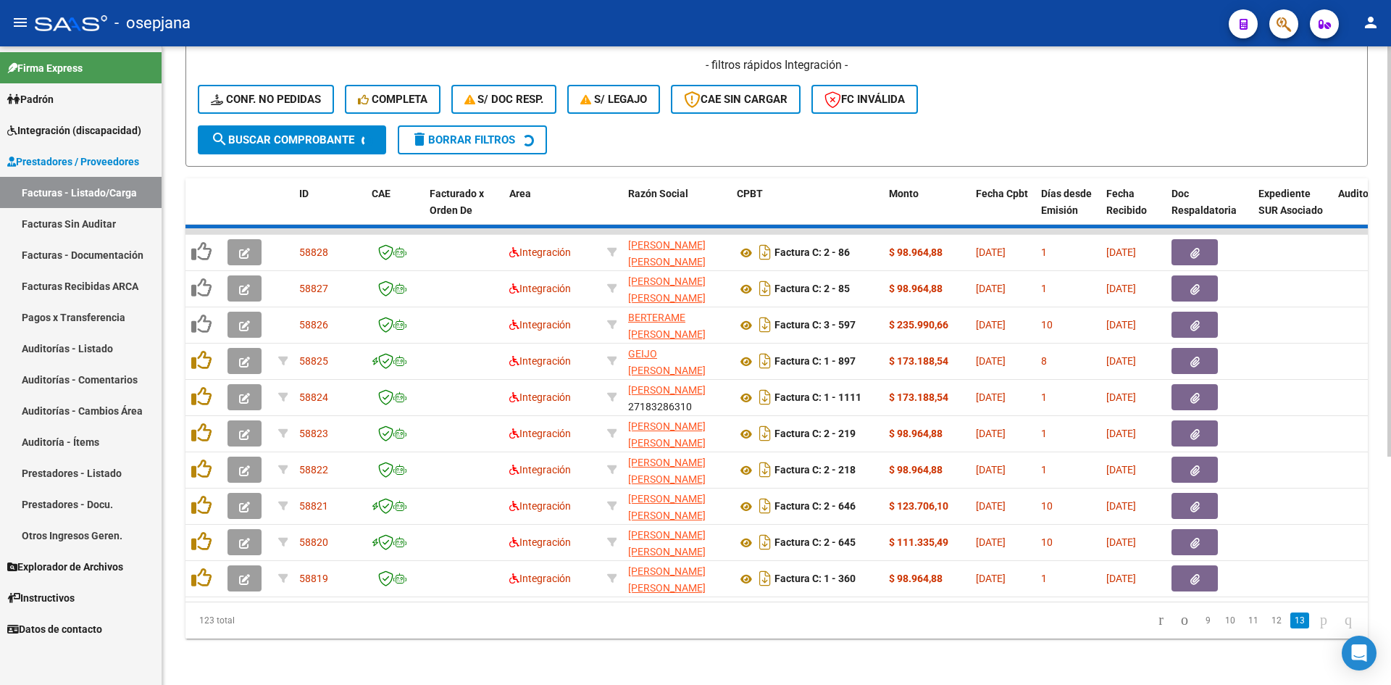
scroll to position [98, 0]
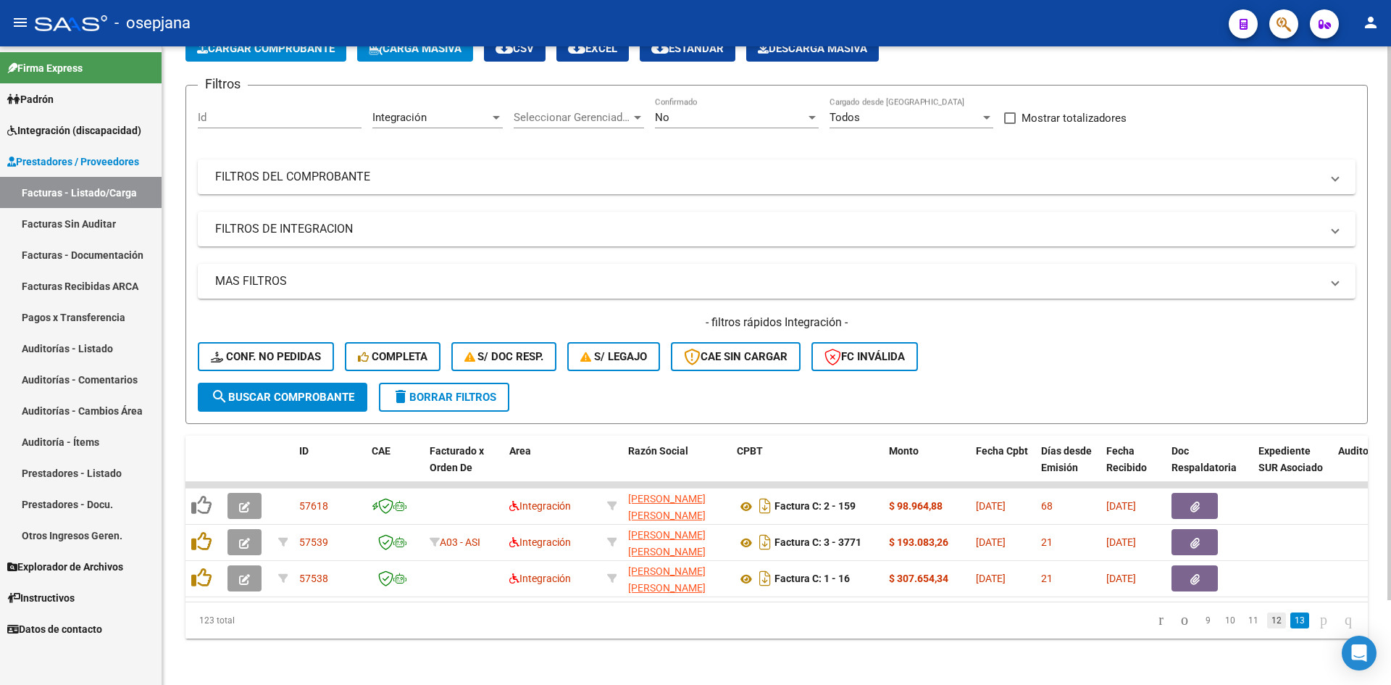
click at [1267, 619] on link "12" at bounding box center [1276, 620] width 19 height 16
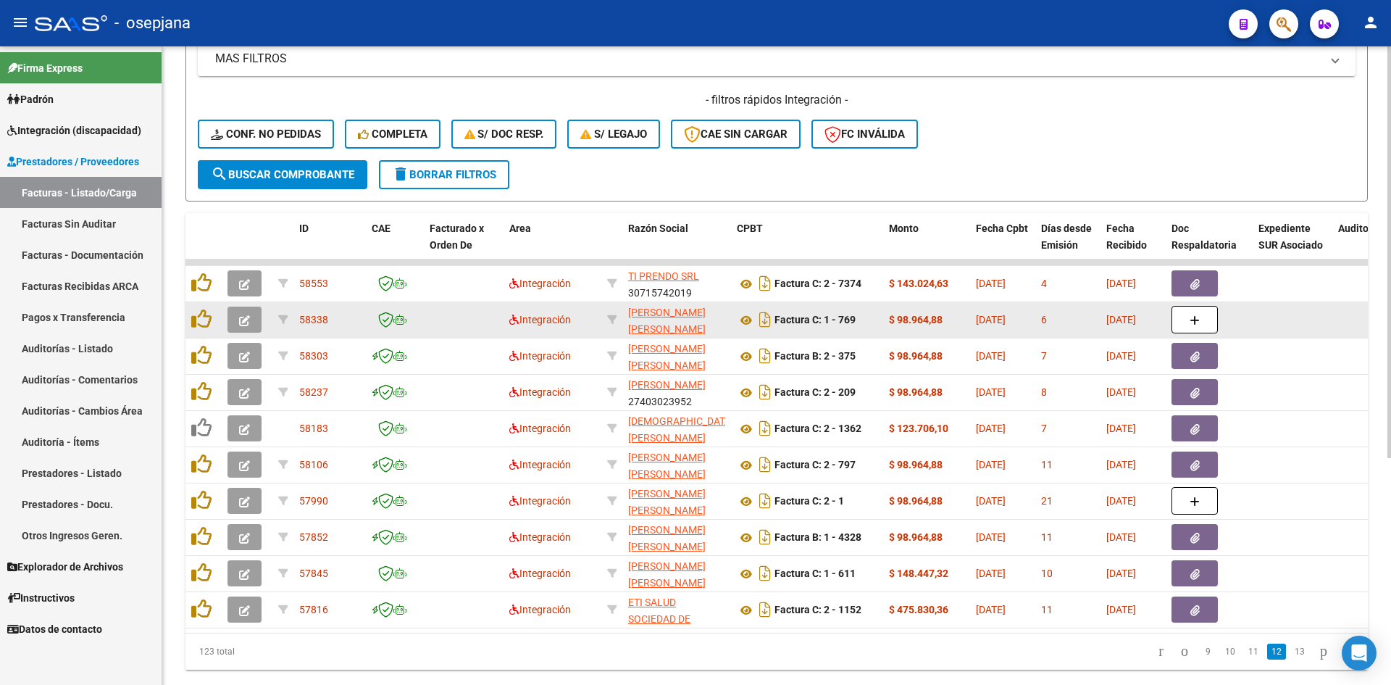
scroll to position [315, 0]
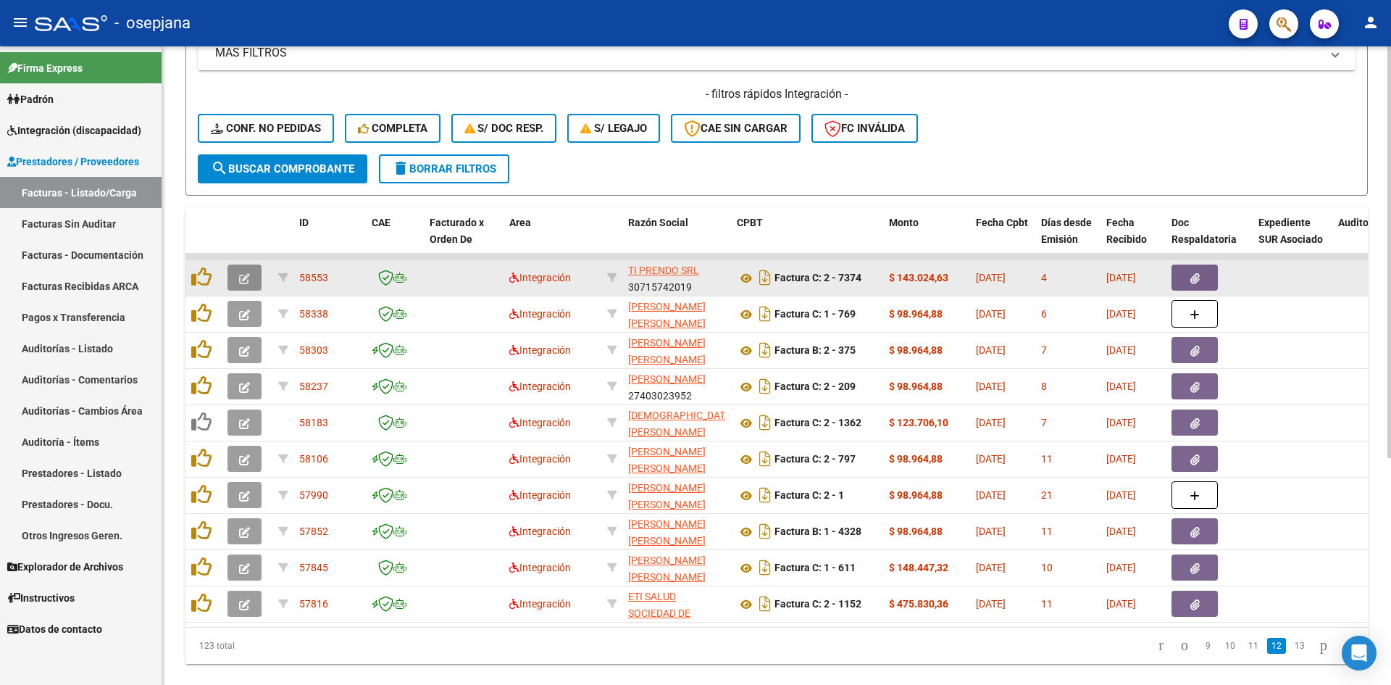
click at [250, 276] on button "button" at bounding box center [245, 278] width 34 height 26
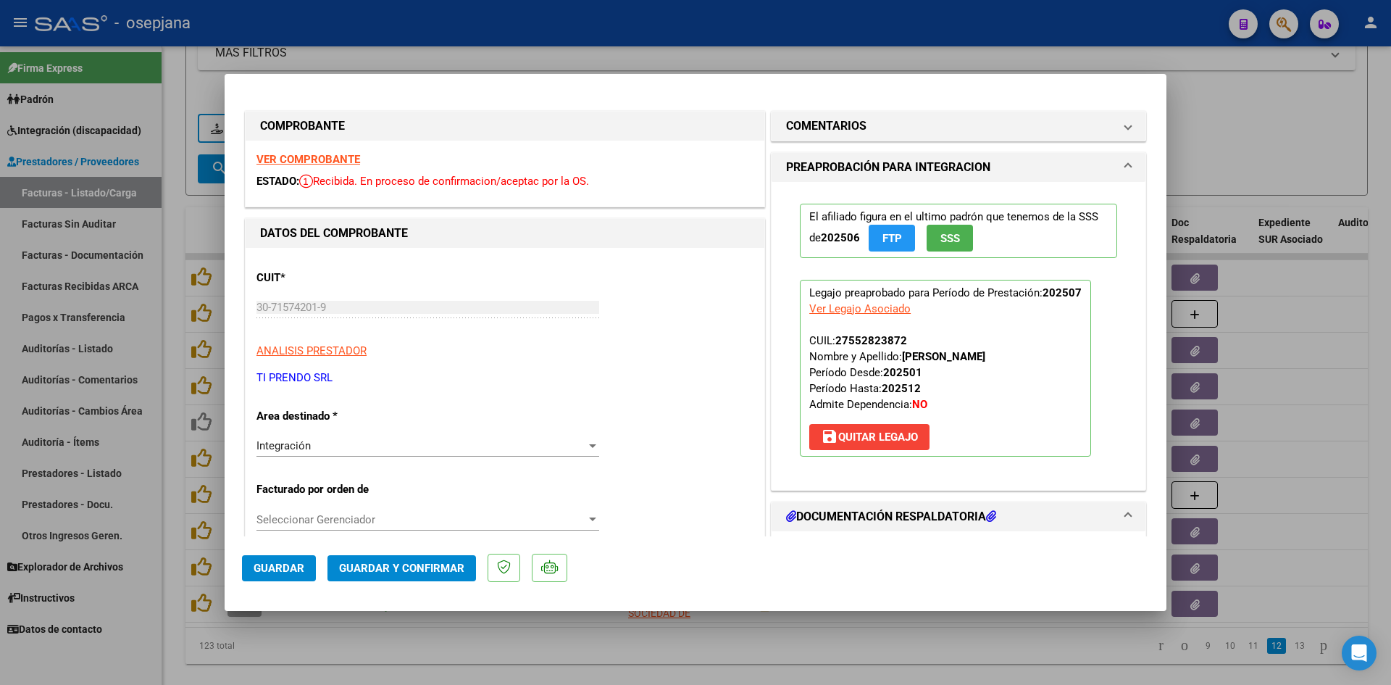
click at [268, 156] on strong "VER COMPROBANTE" at bounding box center [309, 159] width 104 height 13
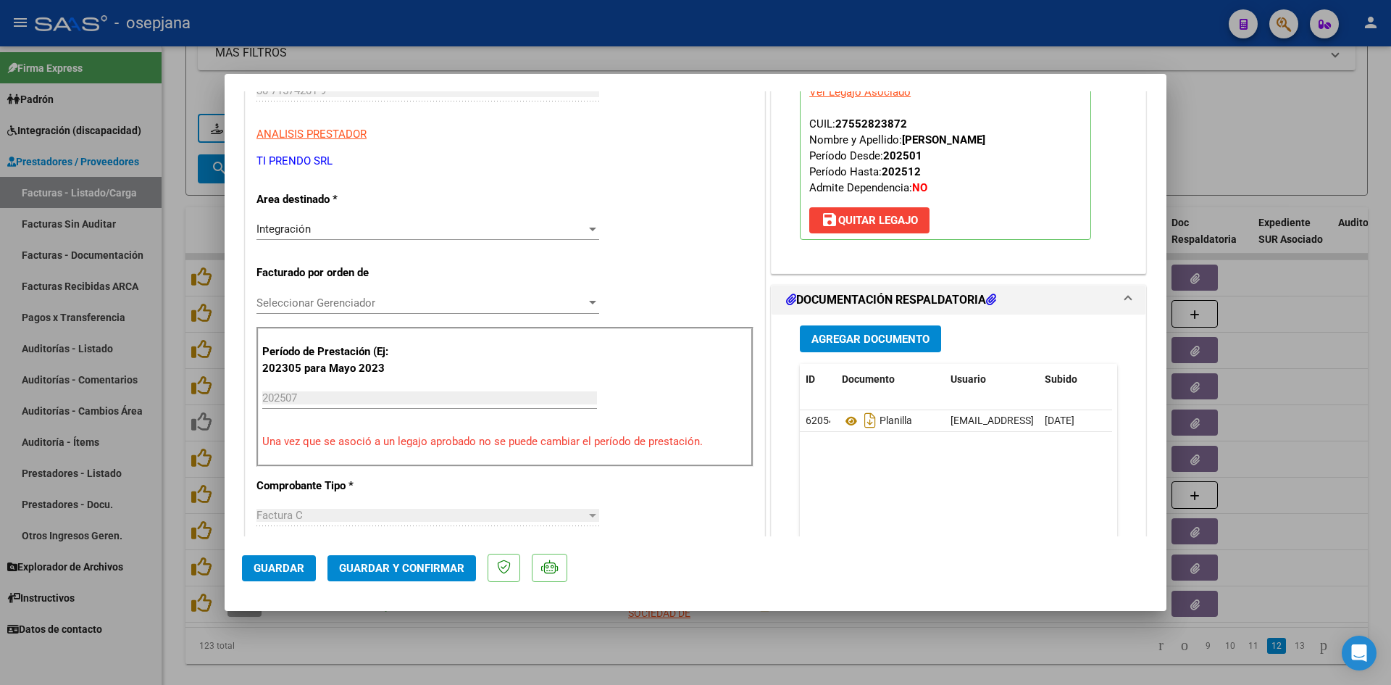
scroll to position [217, 0]
click at [846, 415] on icon at bounding box center [851, 420] width 19 height 17
click at [1219, 135] on div at bounding box center [695, 342] width 1391 height 685
type input "$ 0,00"
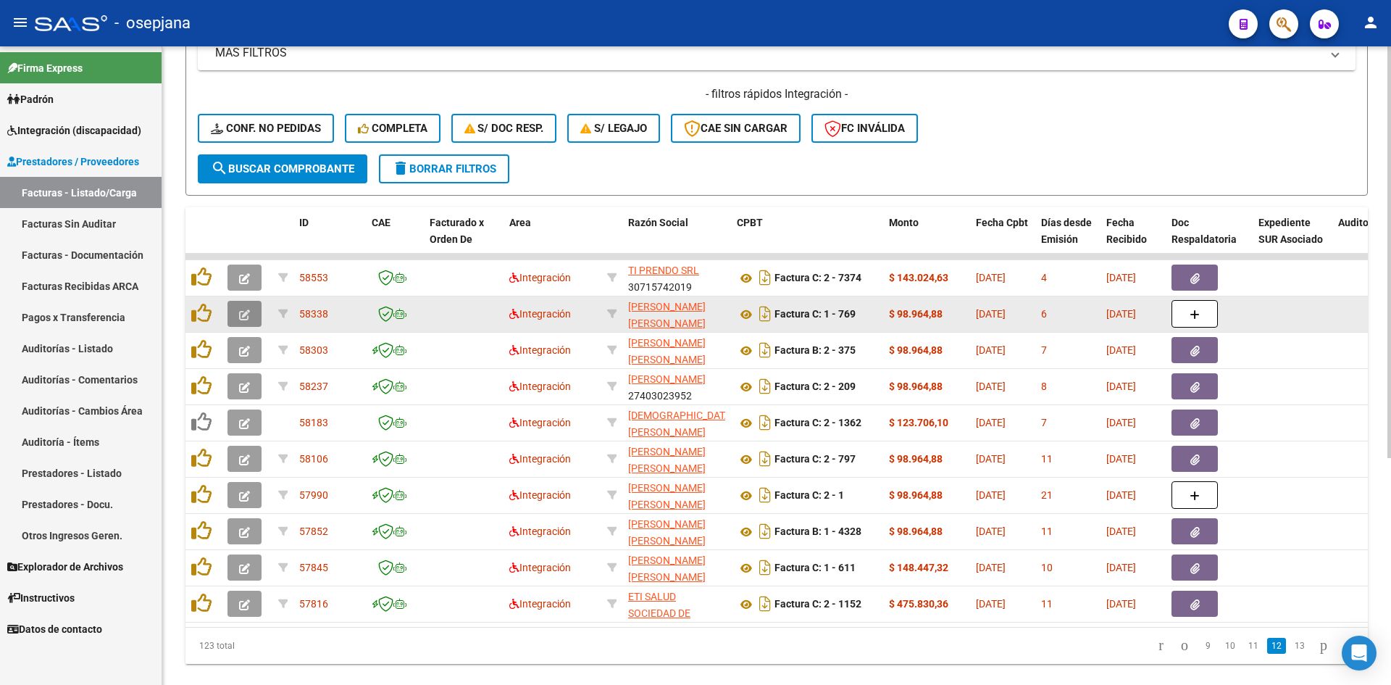
click at [246, 319] on icon "button" at bounding box center [244, 314] width 11 height 11
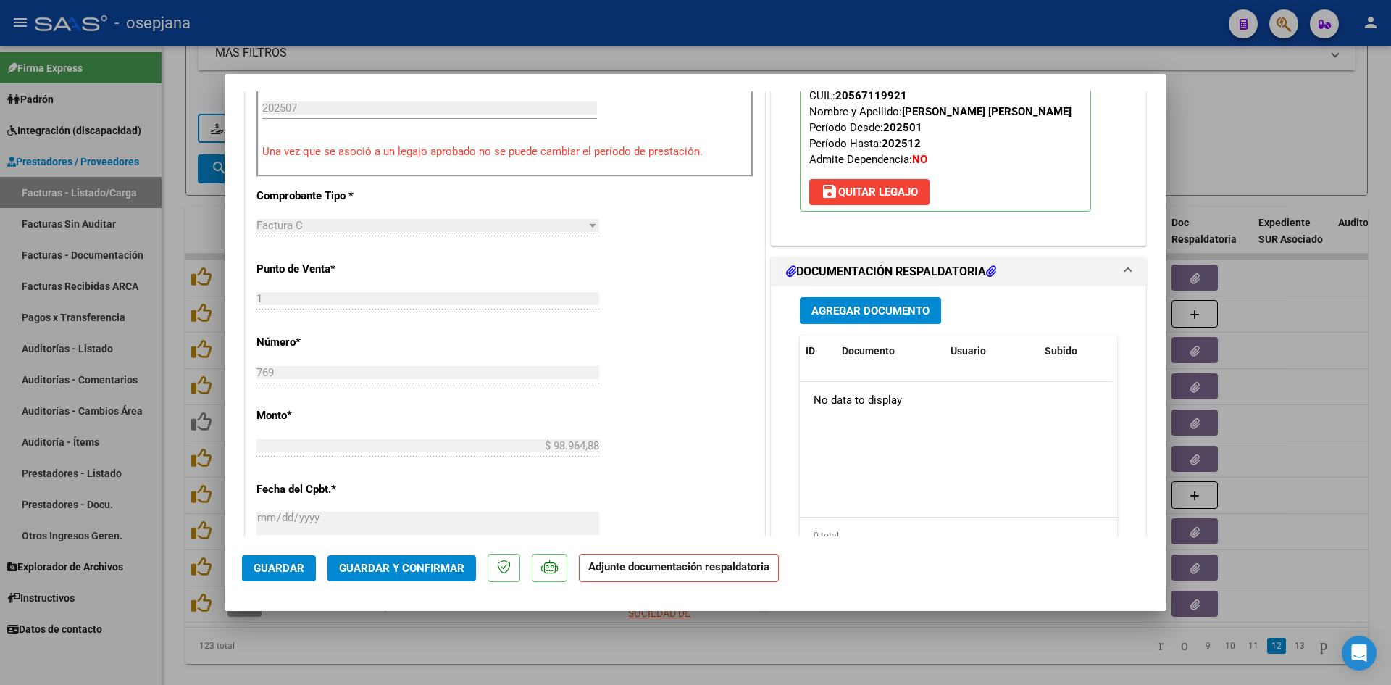
scroll to position [507, 0]
click at [1202, 174] on div at bounding box center [695, 342] width 1391 height 685
type input "$ 0,00"
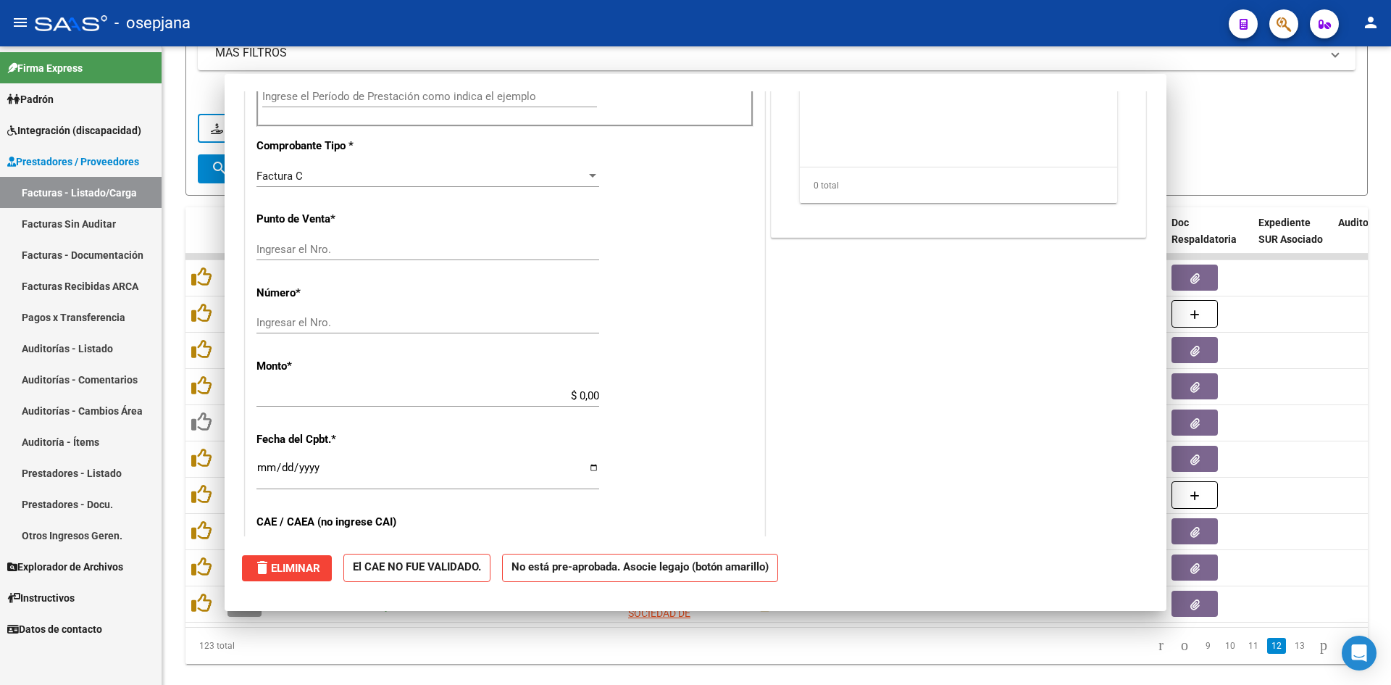
scroll to position [0, 0]
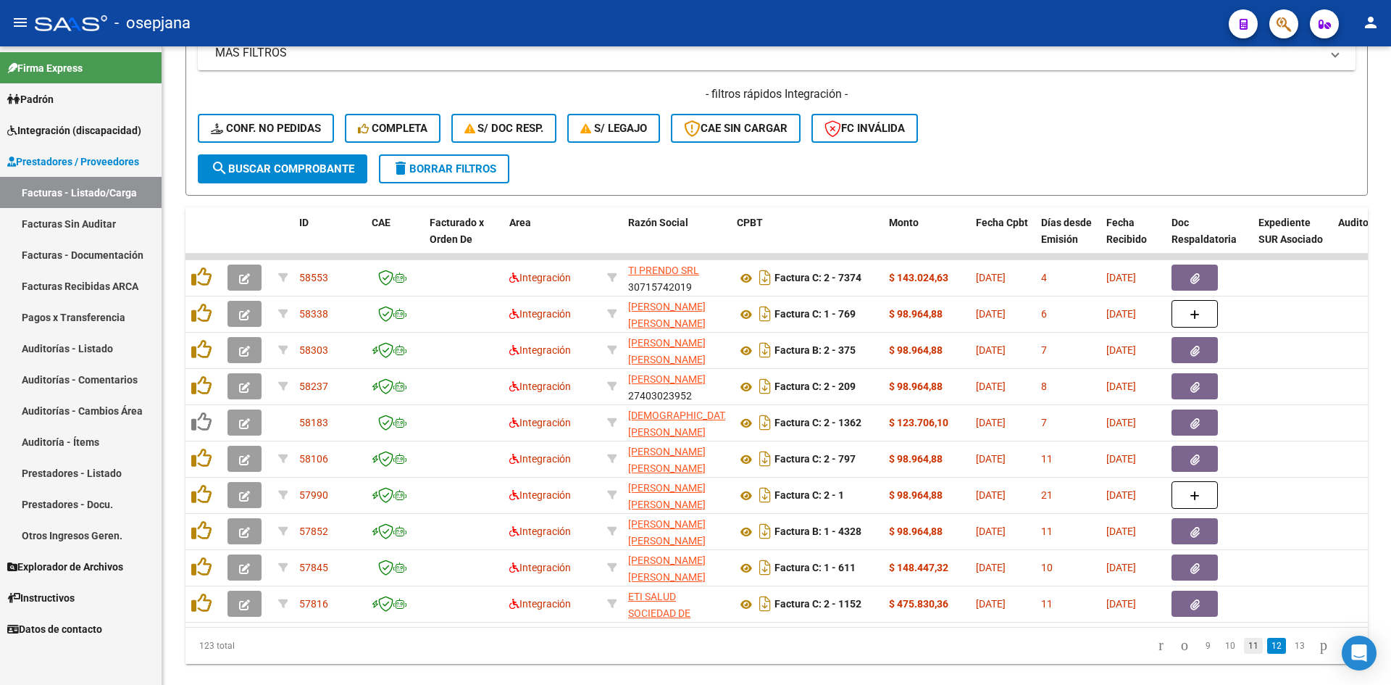
click at [1244, 654] on link "11" at bounding box center [1253, 646] width 19 height 16
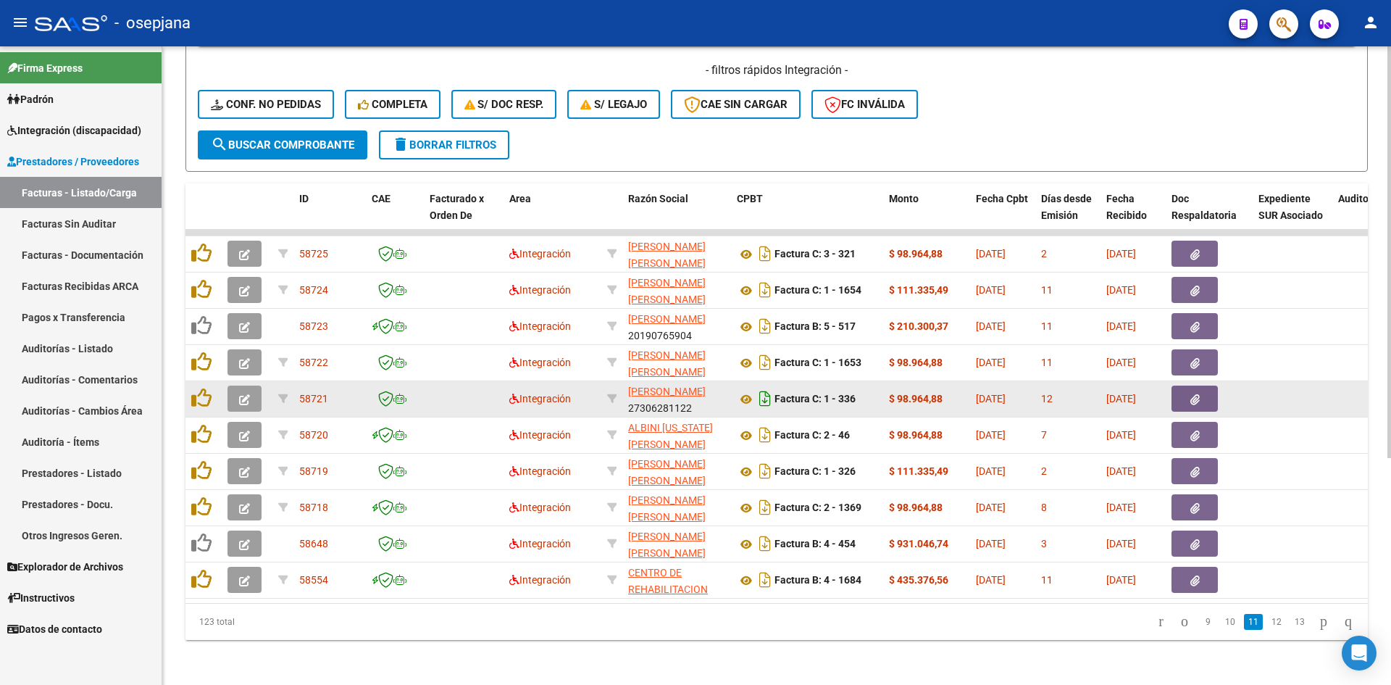
scroll to position [351, 0]
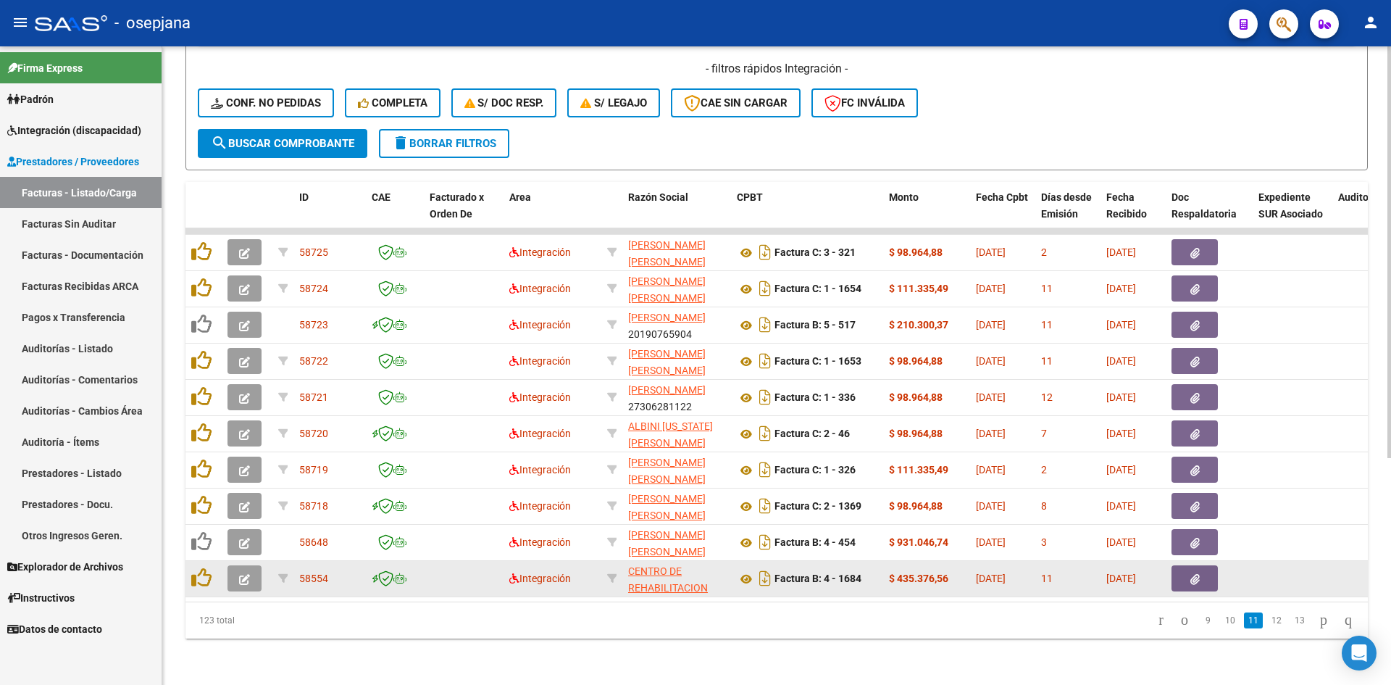
click at [238, 565] on button "button" at bounding box center [245, 578] width 34 height 26
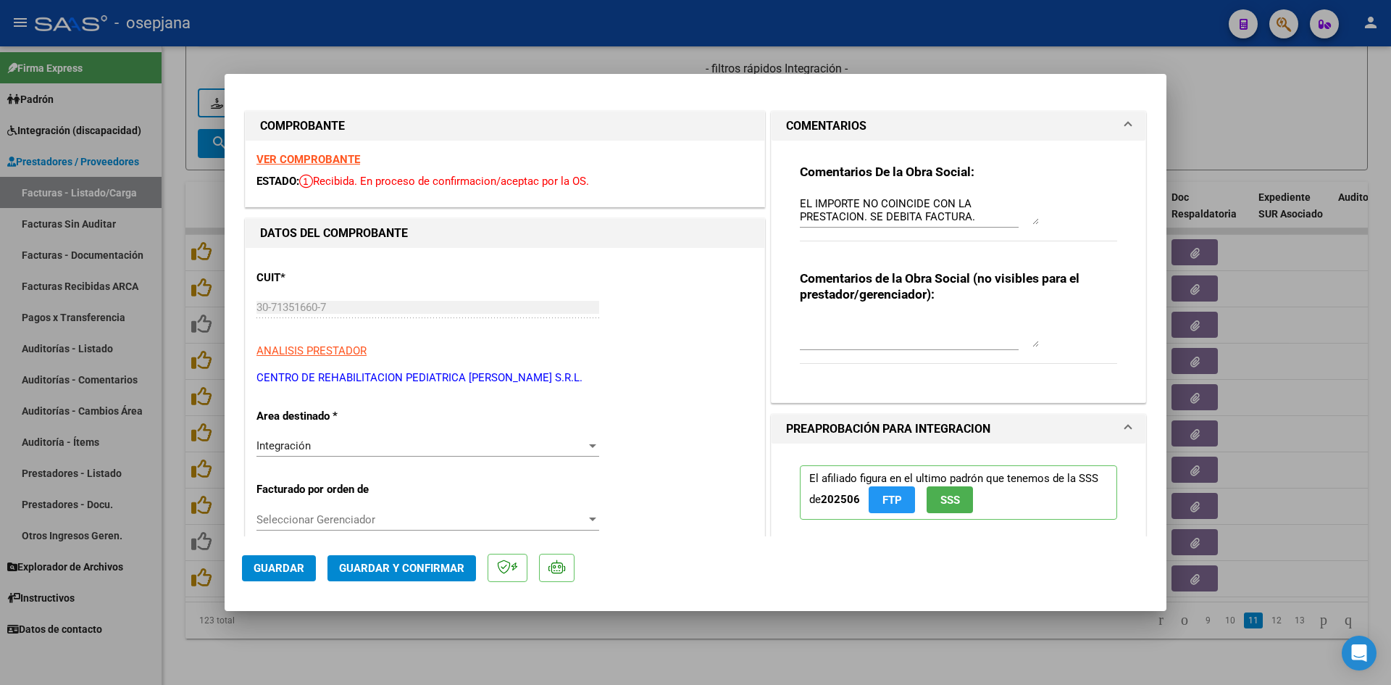
click at [1199, 125] on div at bounding box center [695, 342] width 1391 height 685
type input "$ 0,00"
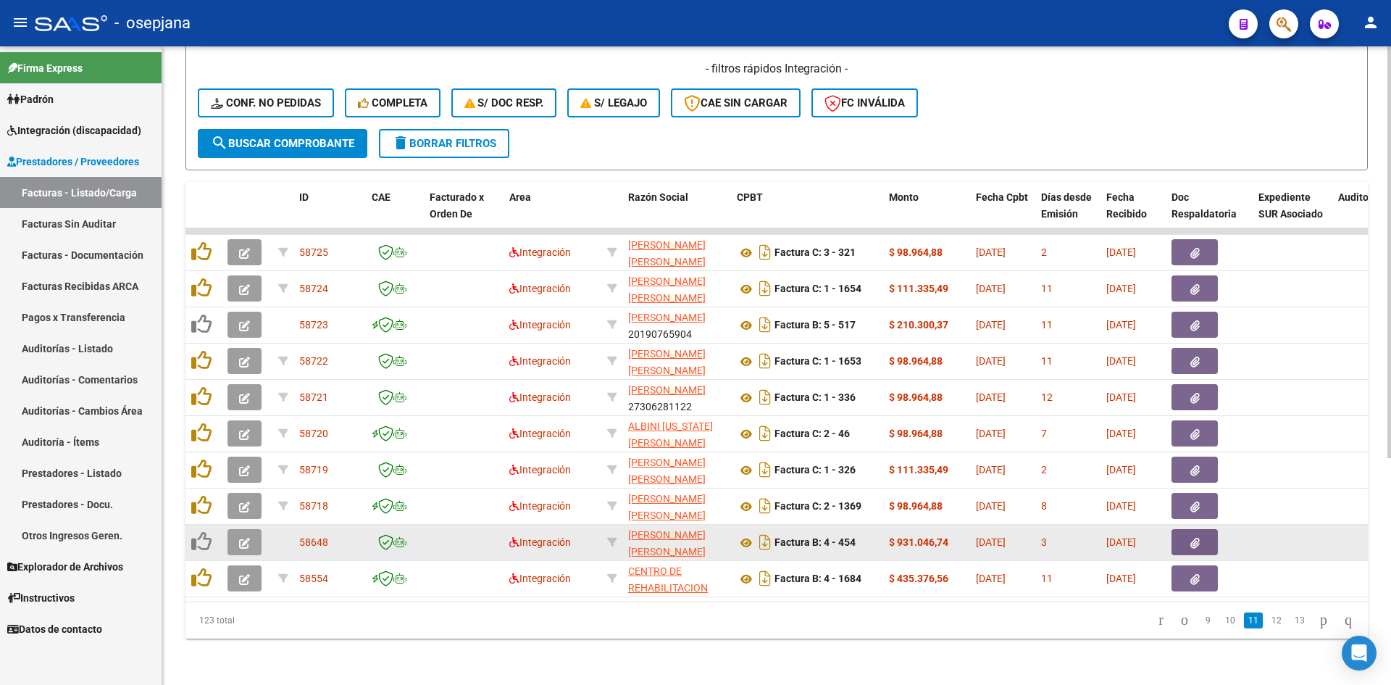
click at [252, 530] on button "button" at bounding box center [245, 542] width 34 height 26
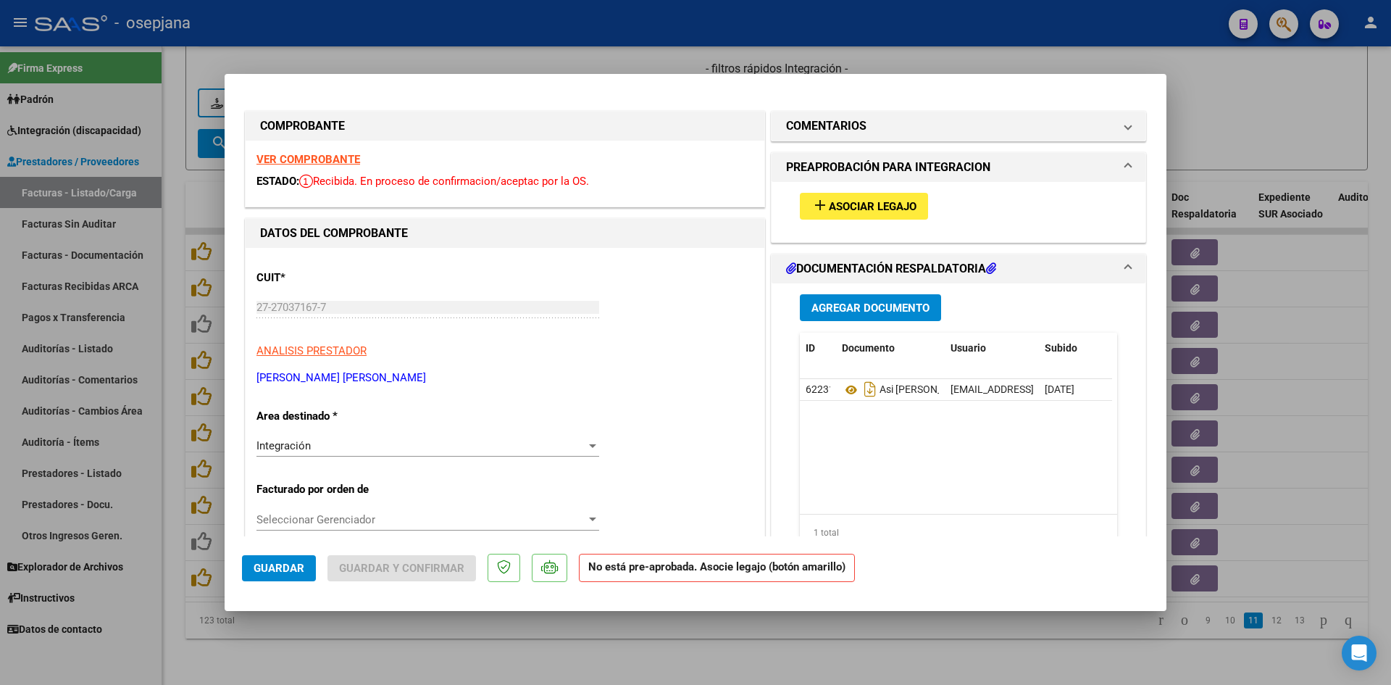
click at [330, 157] on strong "VER COMPROBANTE" at bounding box center [309, 159] width 104 height 13
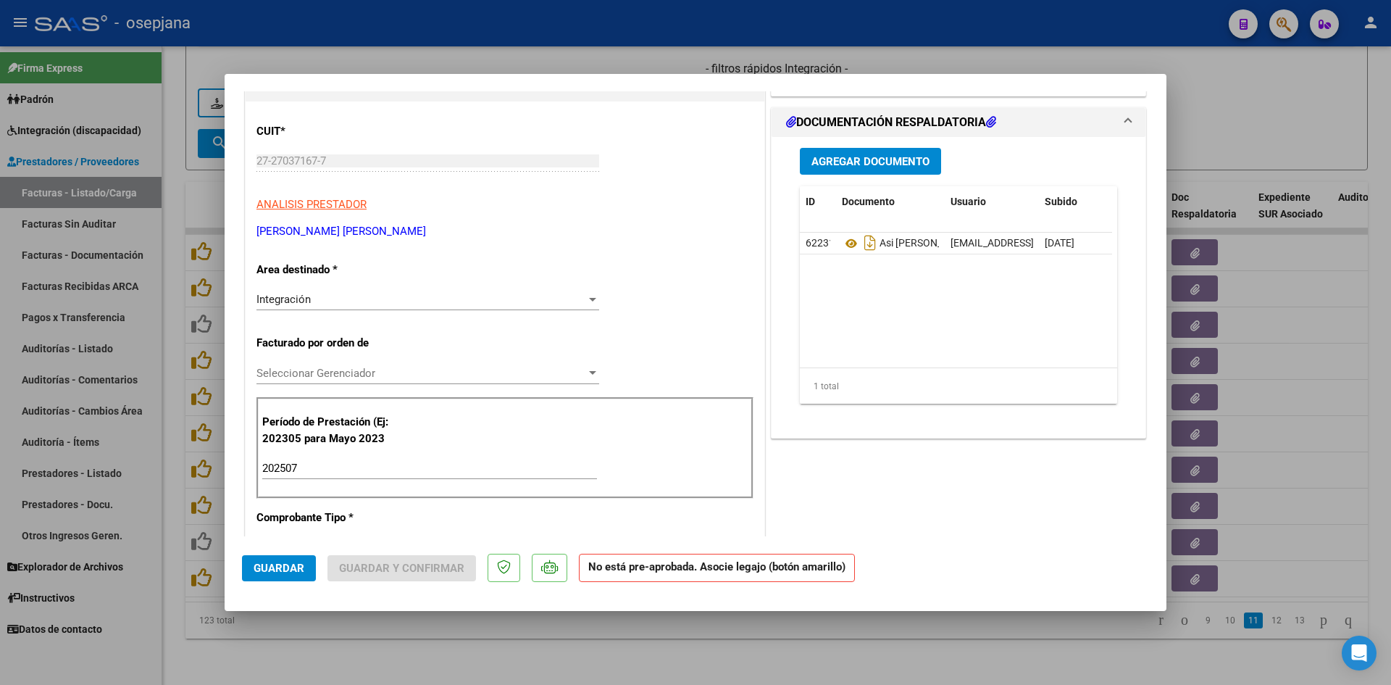
scroll to position [145, 0]
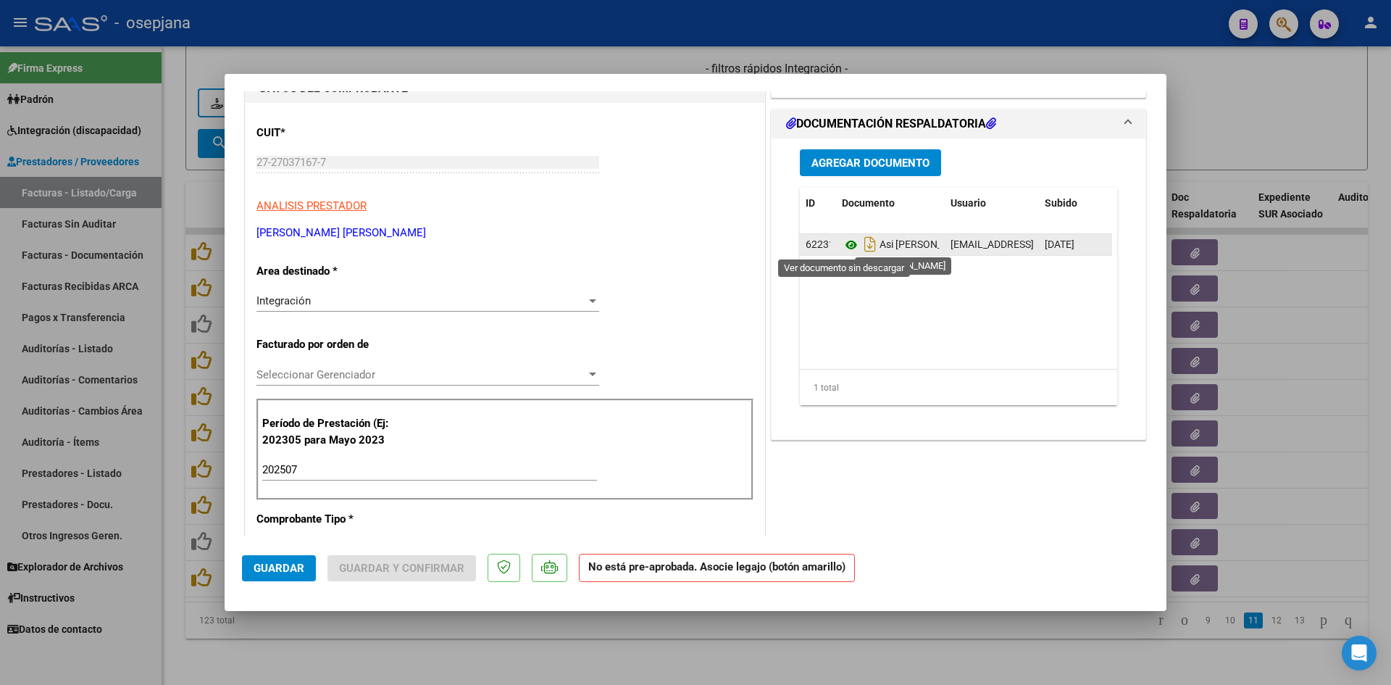
click at [844, 243] on icon at bounding box center [851, 244] width 19 height 17
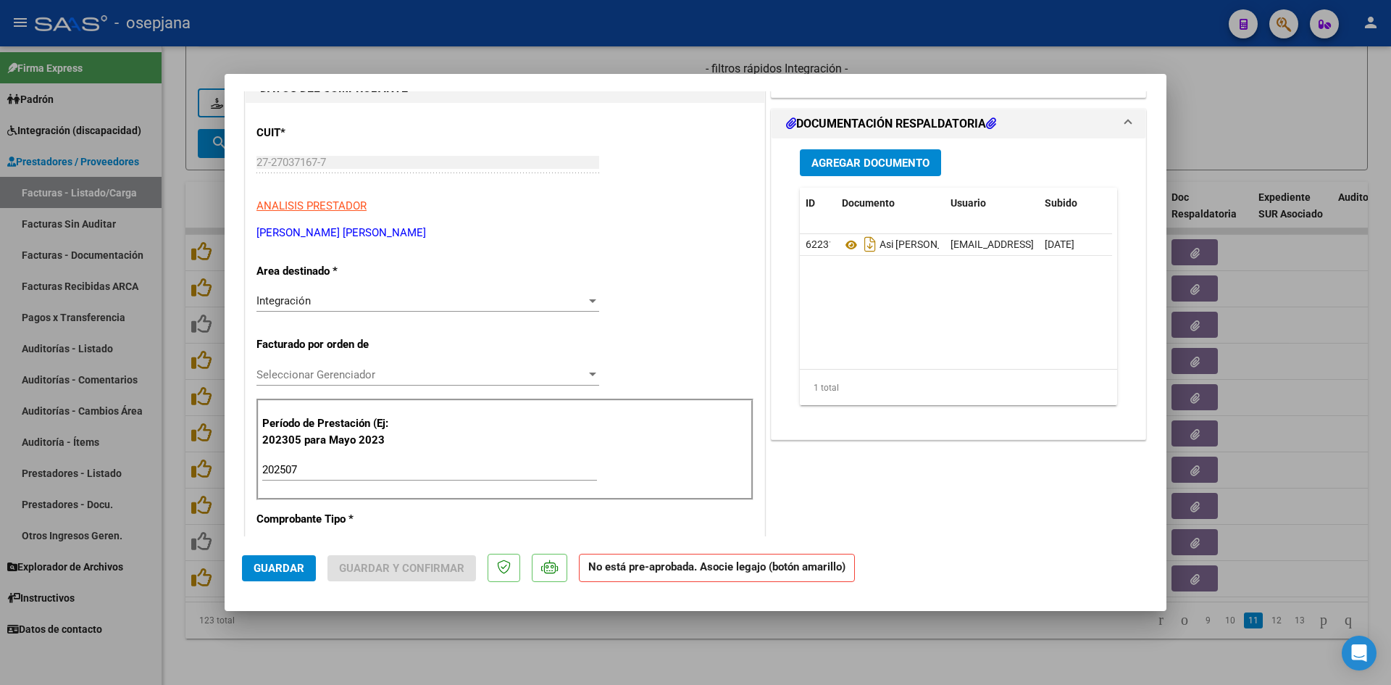
scroll to position [0, 0]
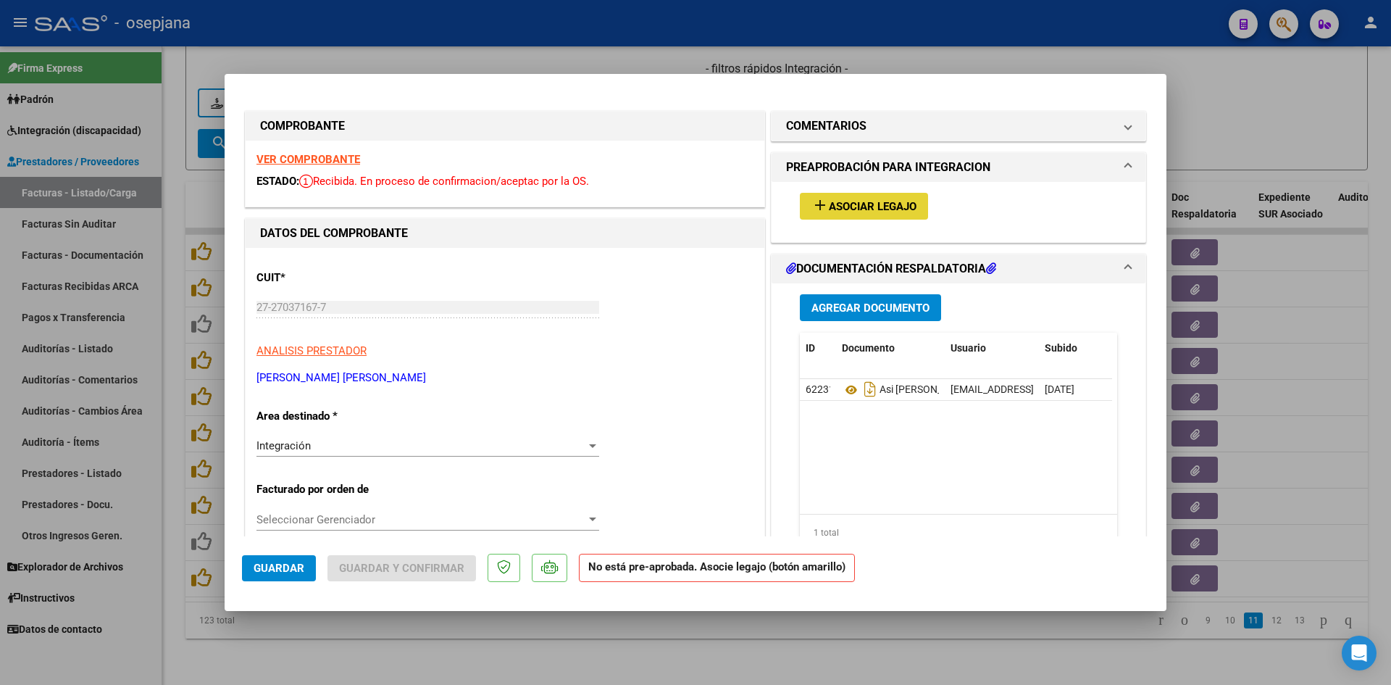
click at [872, 207] on span "Asociar Legajo" at bounding box center [873, 206] width 88 height 13
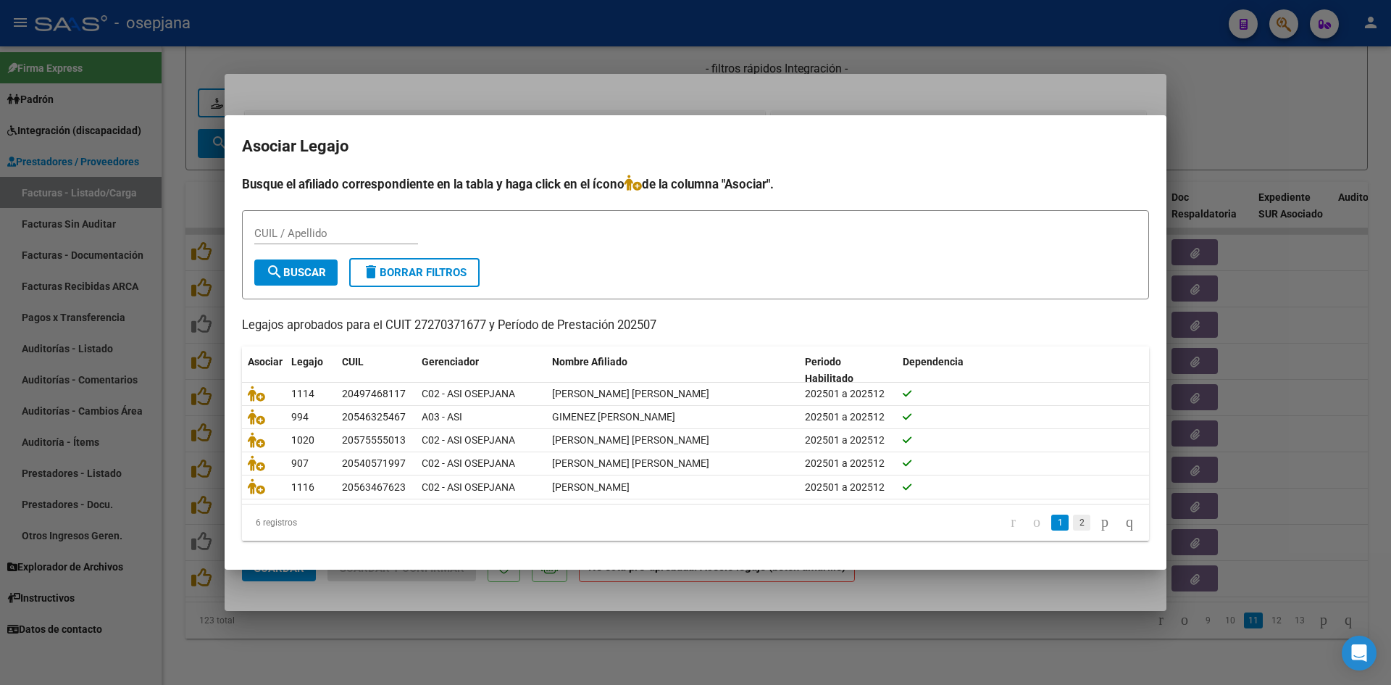
click at [1073, 519] on link "2" at bounding box center [1081, 523] width 17 height 16
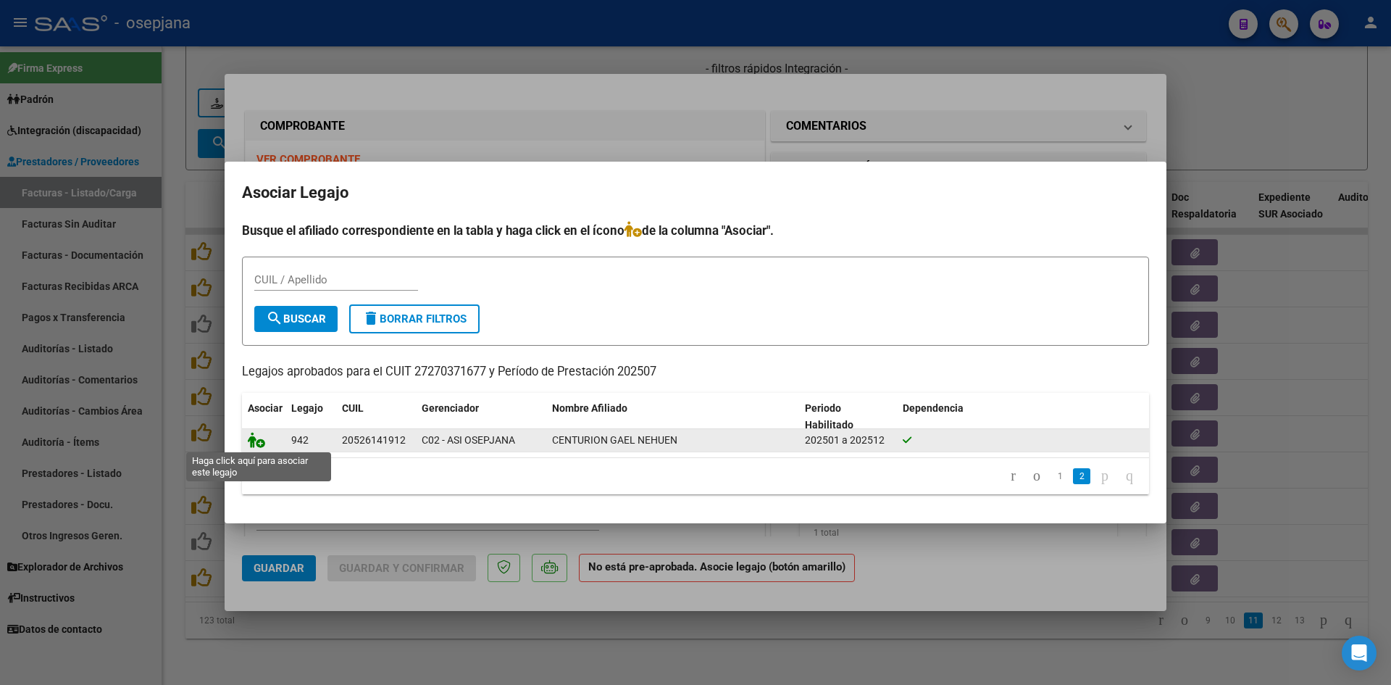
click at [255, 441] on icon at bounding box center [256, 440] width 17 height 16
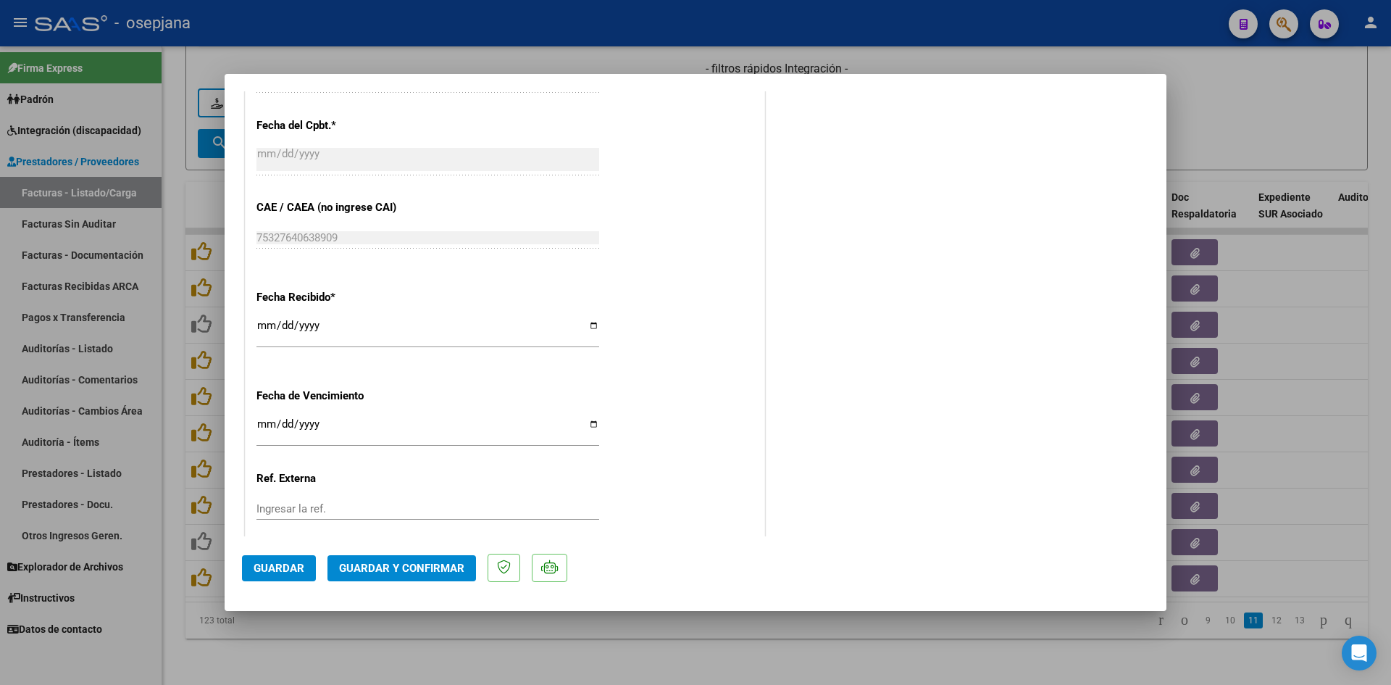
scroll to position [955, 0]
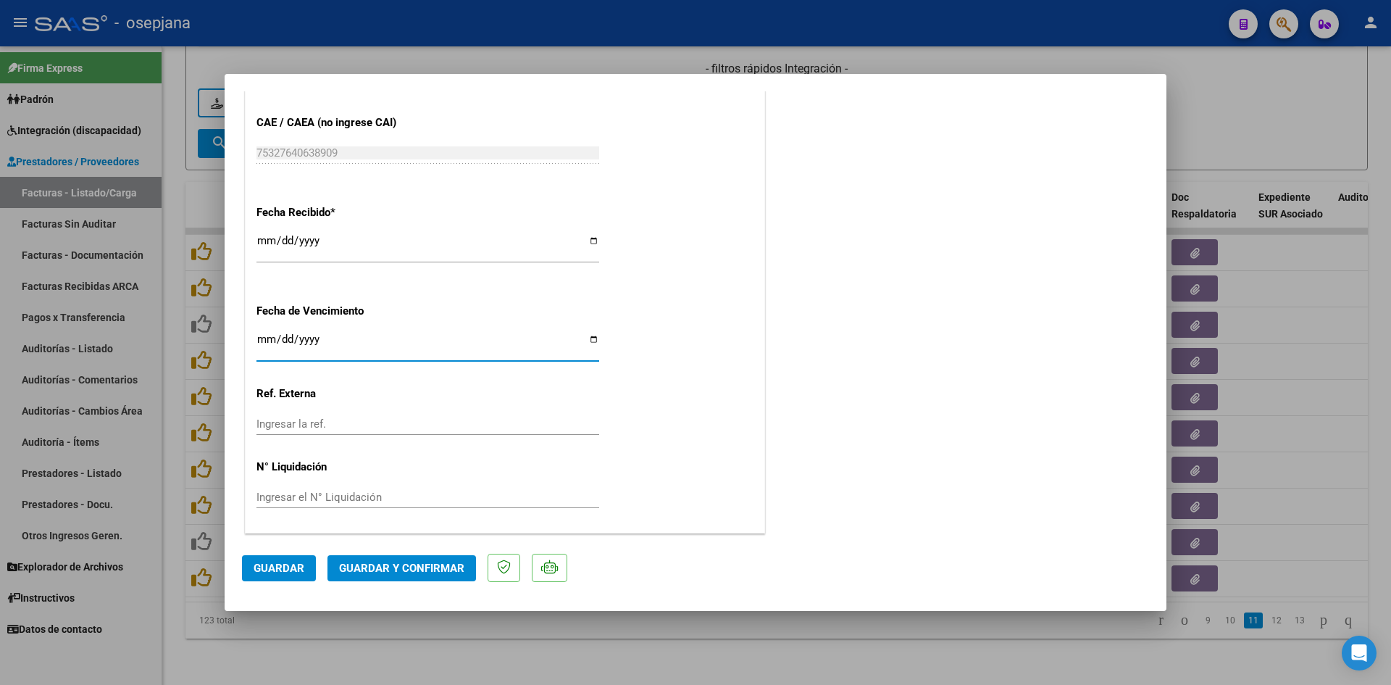
click at [261, 341] on input "2025-08-19" at bounding box center [428, 344] width 343 height 23
type input "[DATE]"
click at [368, 562] on span "Guardar y Confirmar" at bounding box center [401, 568] width 125 height 13
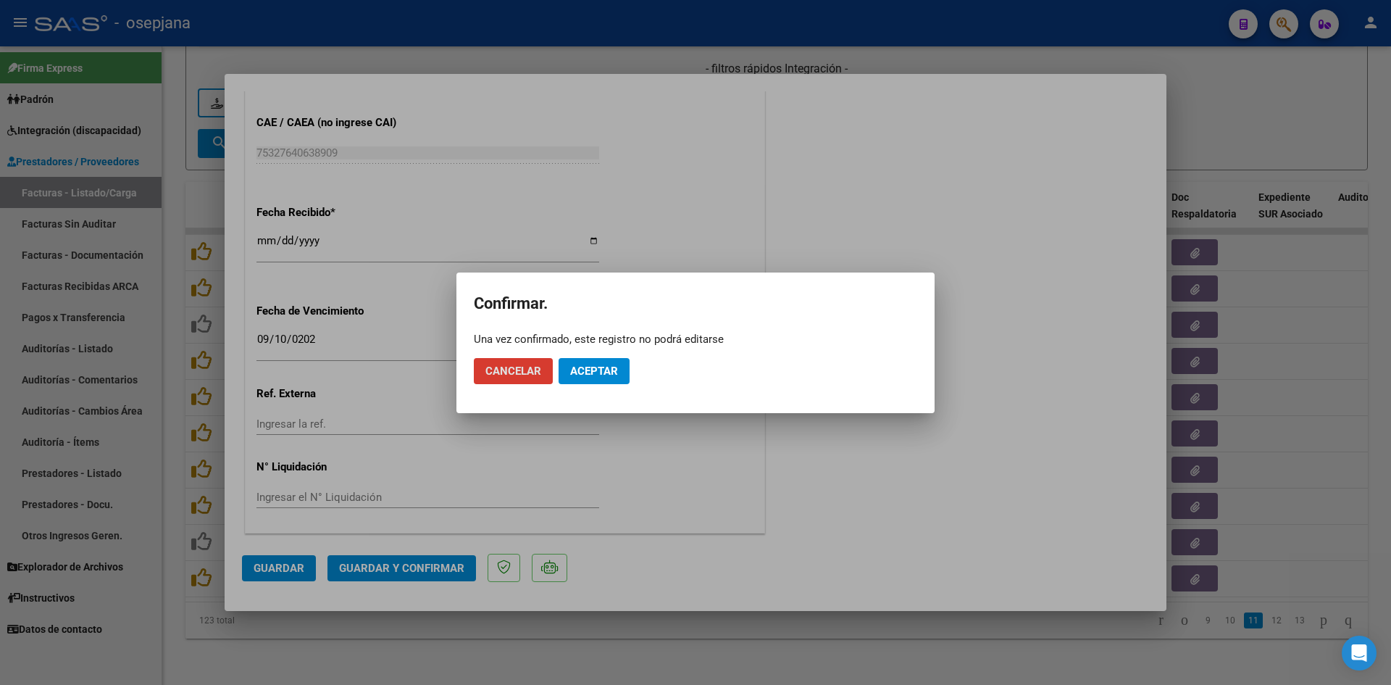
click at [612, 368] on span "Aceptar" at bounding box center [594, 371] width 48 height 13
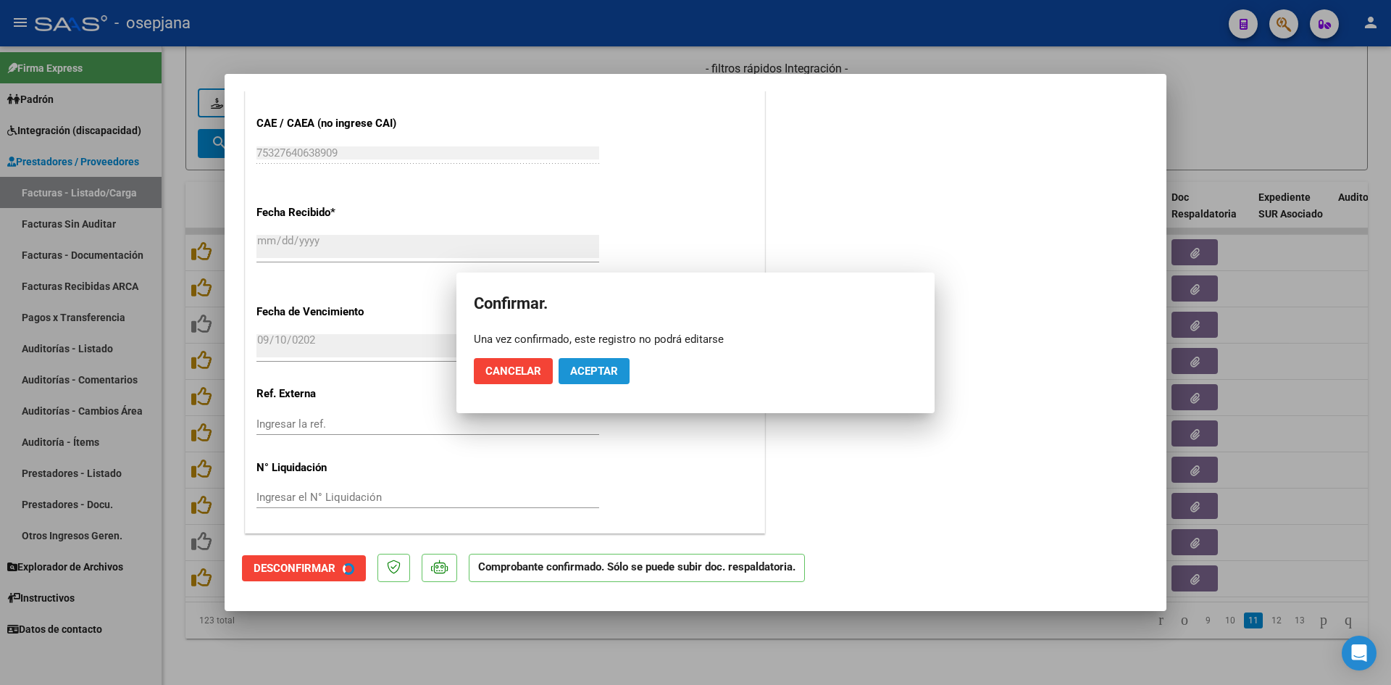
scroll to position [865, 0]
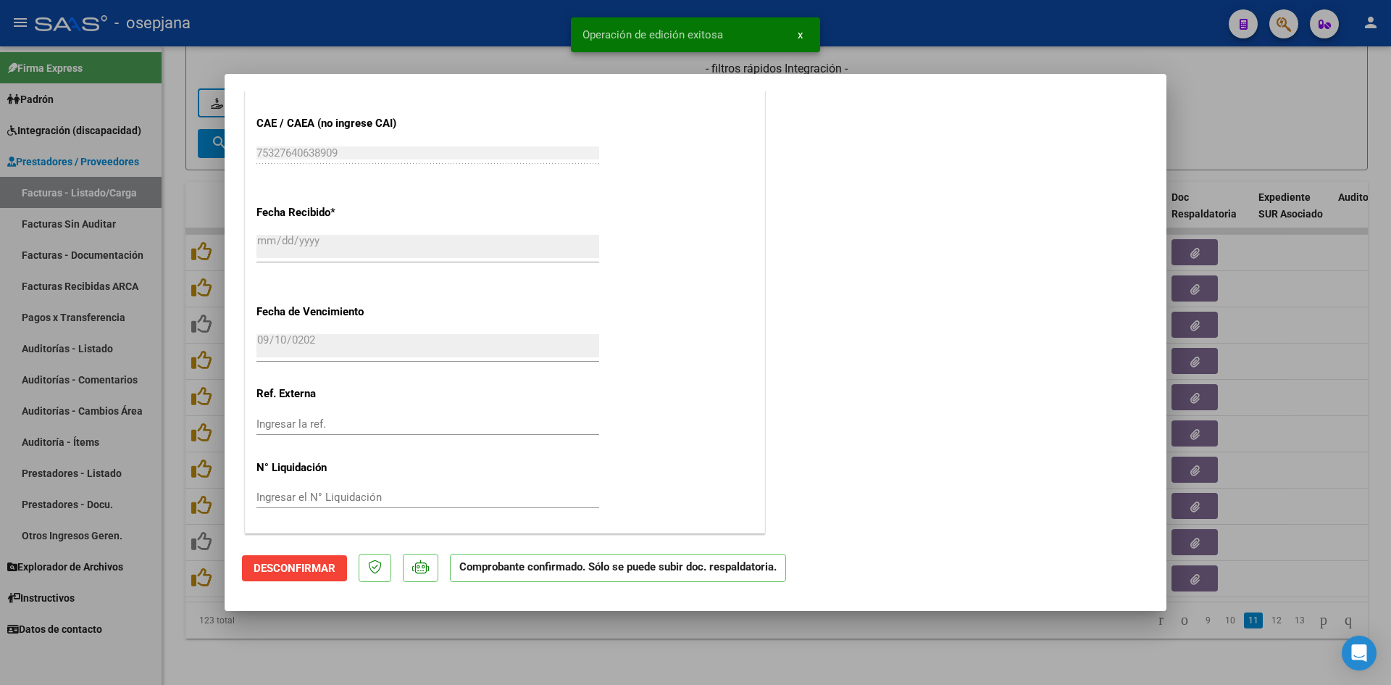
click at [1233, 131] on div at bounding box center [695, 342] width 1391 height 685
type input "$ 0,00"
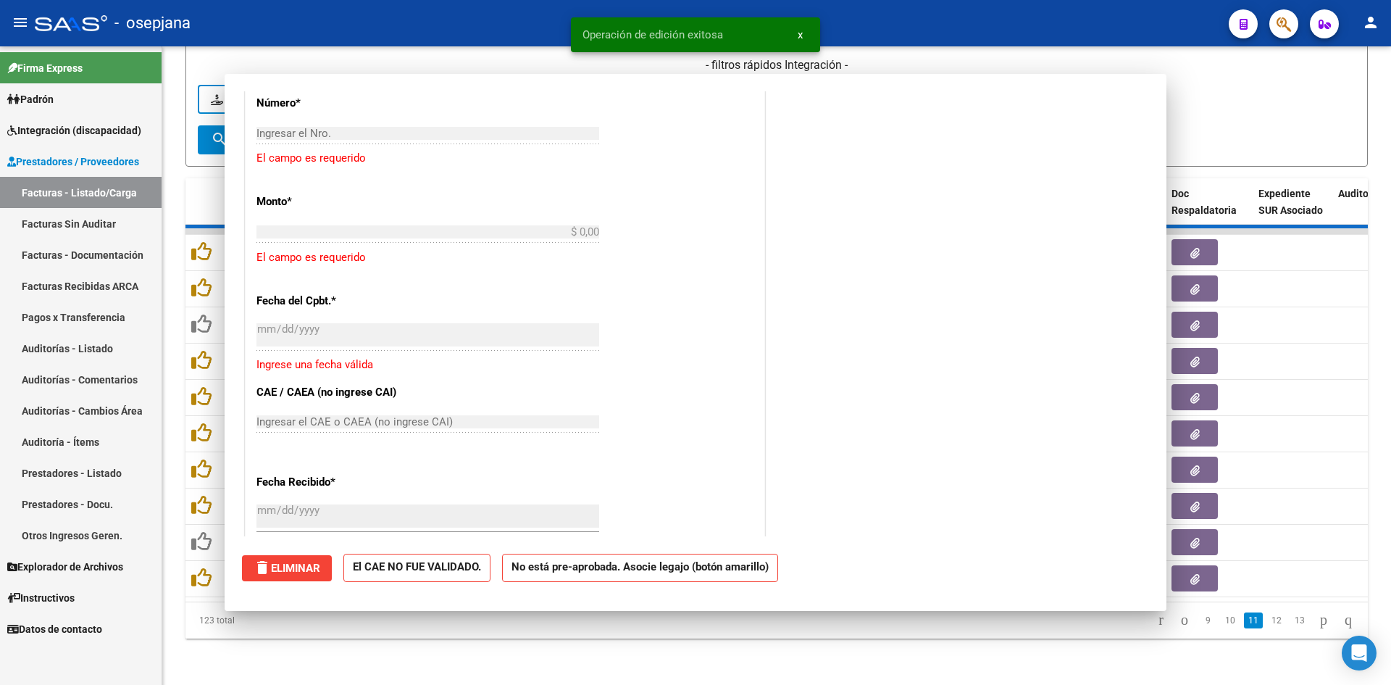
scroll to position [1135, 0]
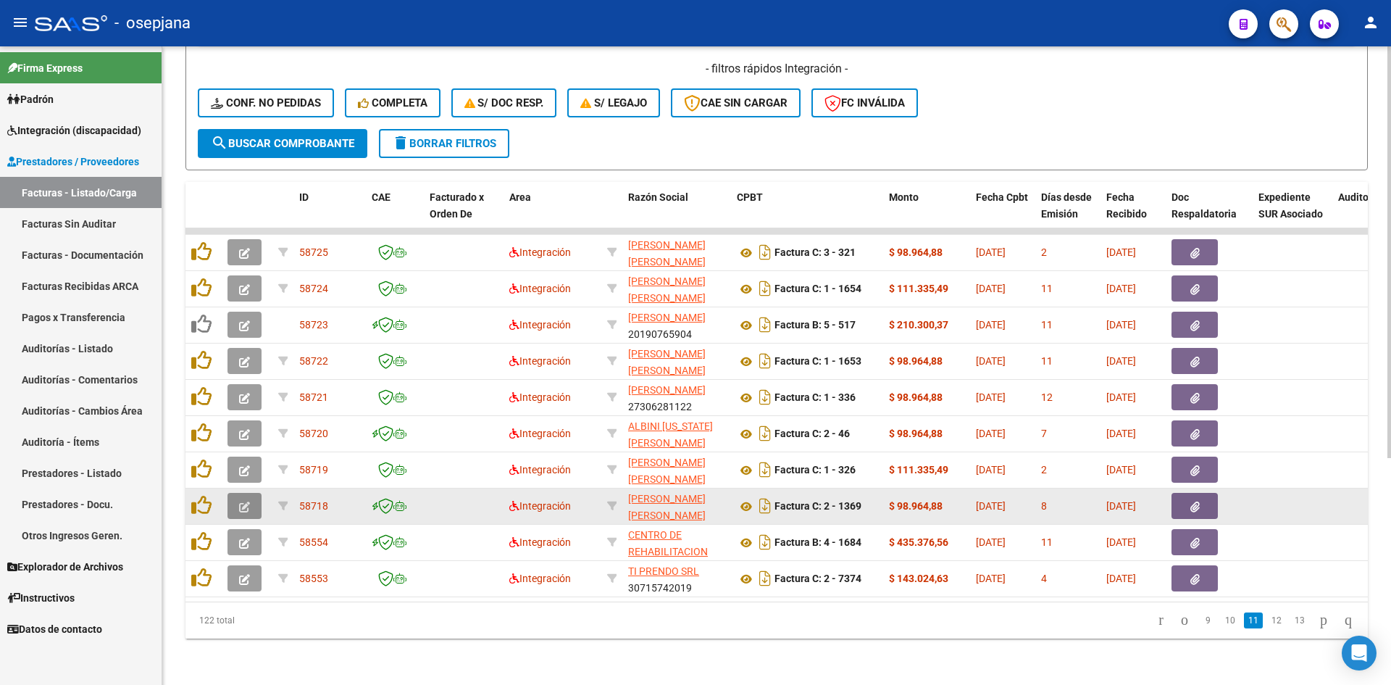
click at [248, 493] on button "button" at bounding box center [245, 506] width 34 height 26
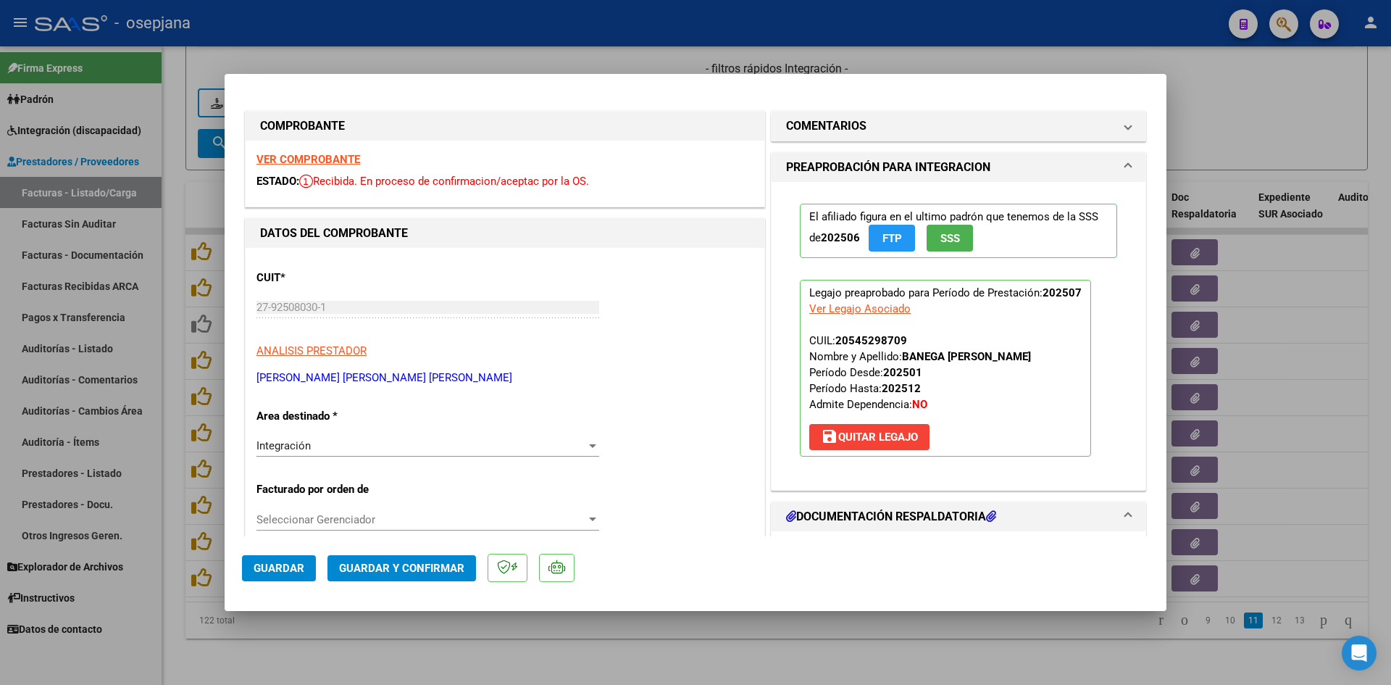
click at [291, 159] on strong "VER COMPROBANTE" at bounding box center [309, 159] width 104 height 13
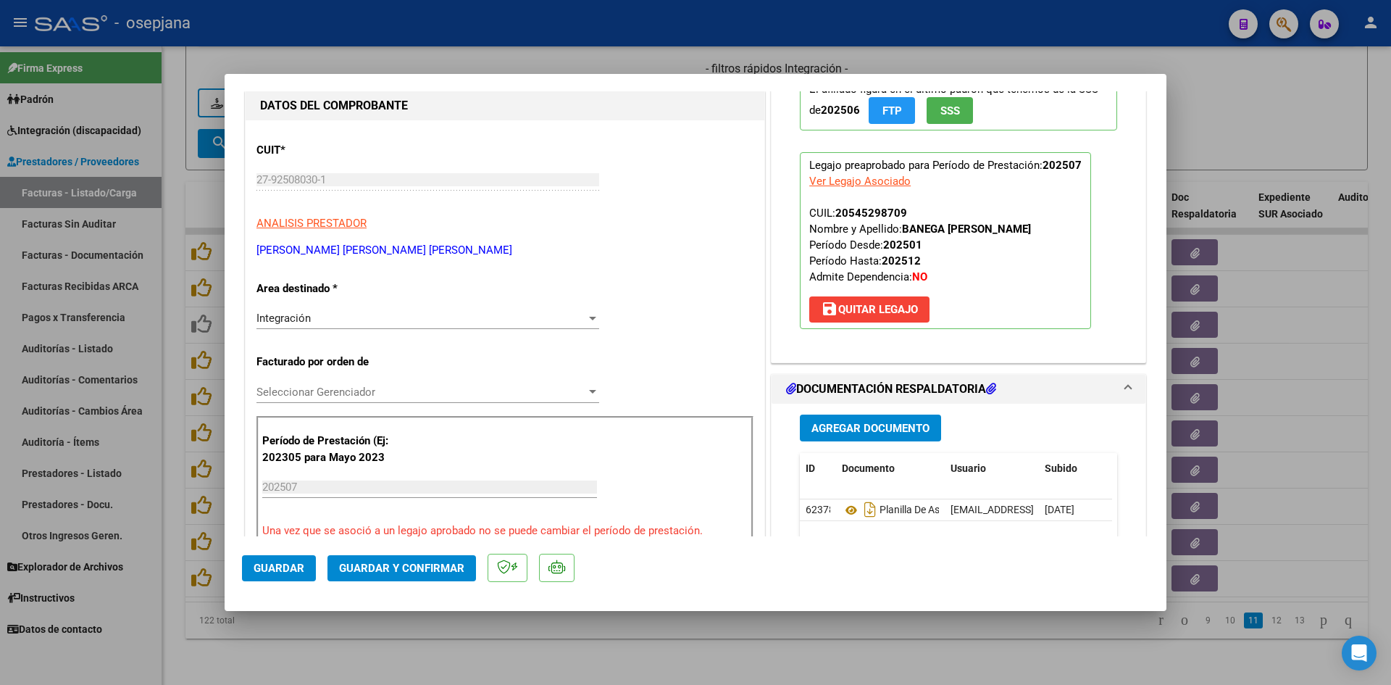
scroll to position [290, 0]
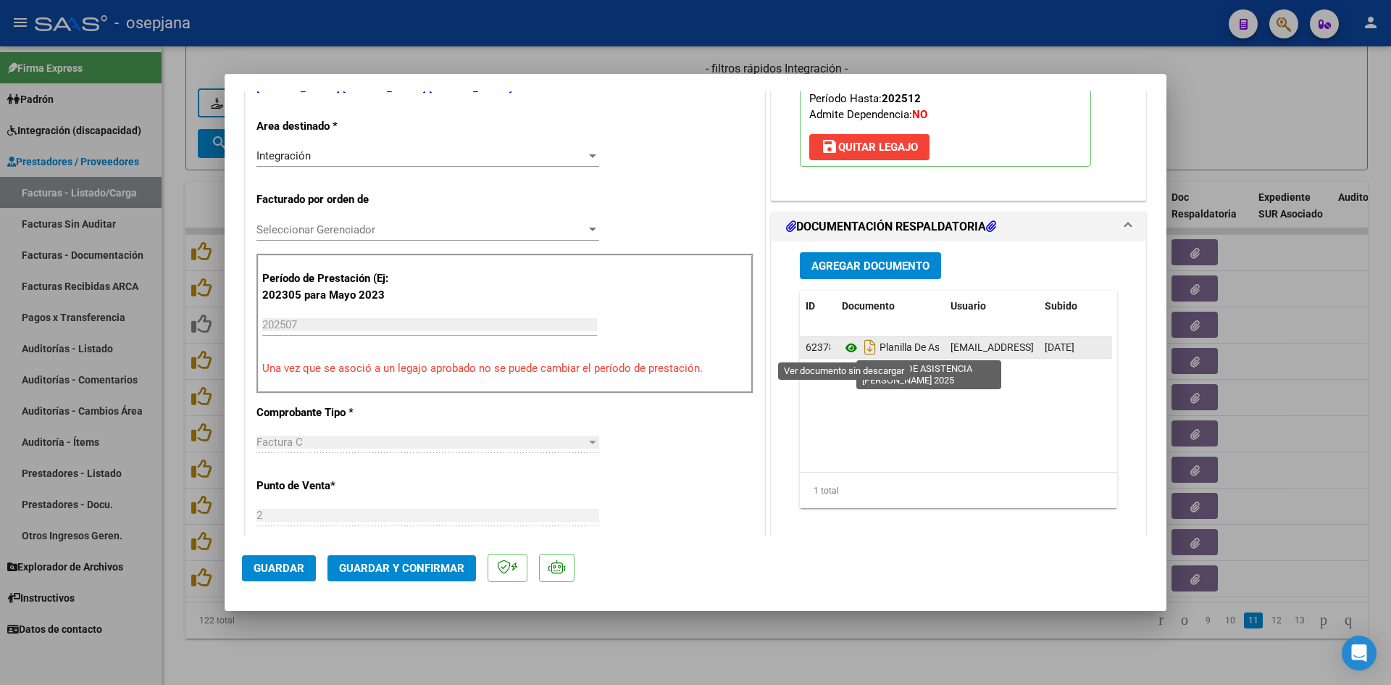
click at [843, 344] on icon at bounding box center [851, 347] width 19 height 17
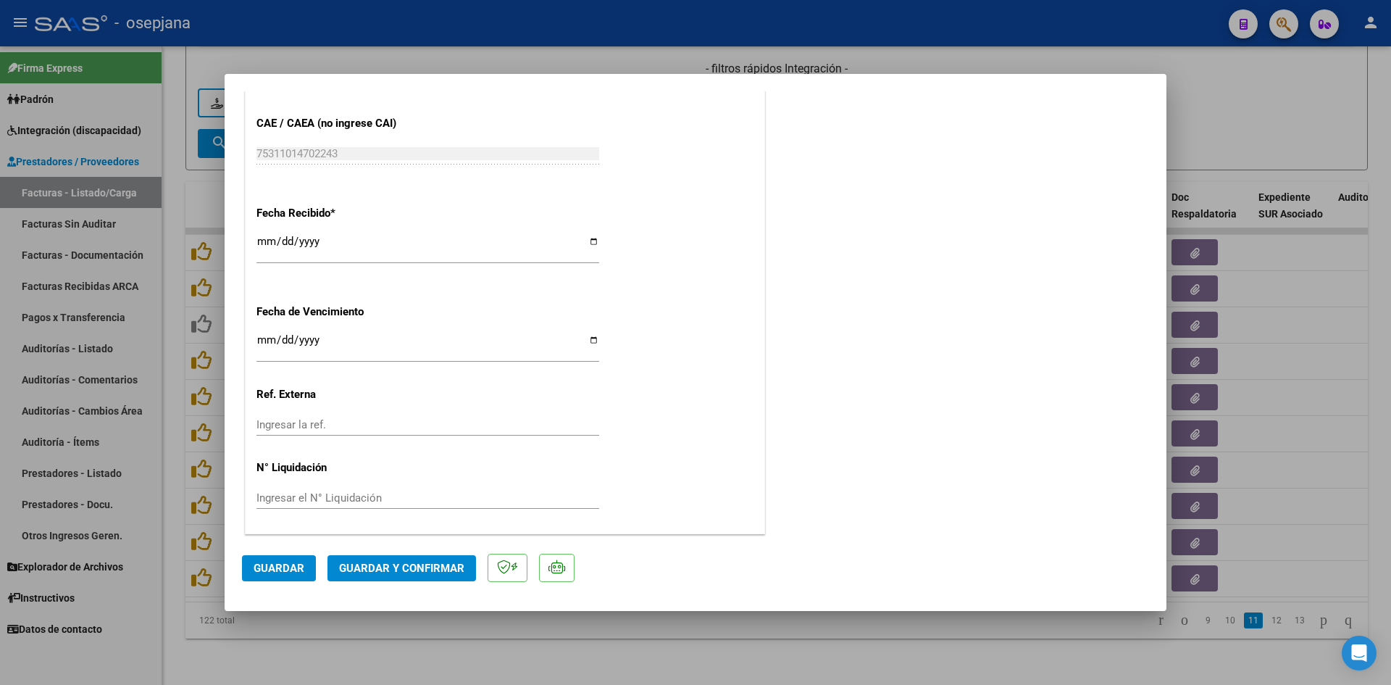
scroll to position [955, 0]
click at [267, 344] on input "[DATE]" at bounding box center [428, 344] width 343 height 23
type input "[DATE]"
click at [361, 565] on span "Guardar y Confirmar" at bounding box center [401, 568] width 125 height 13
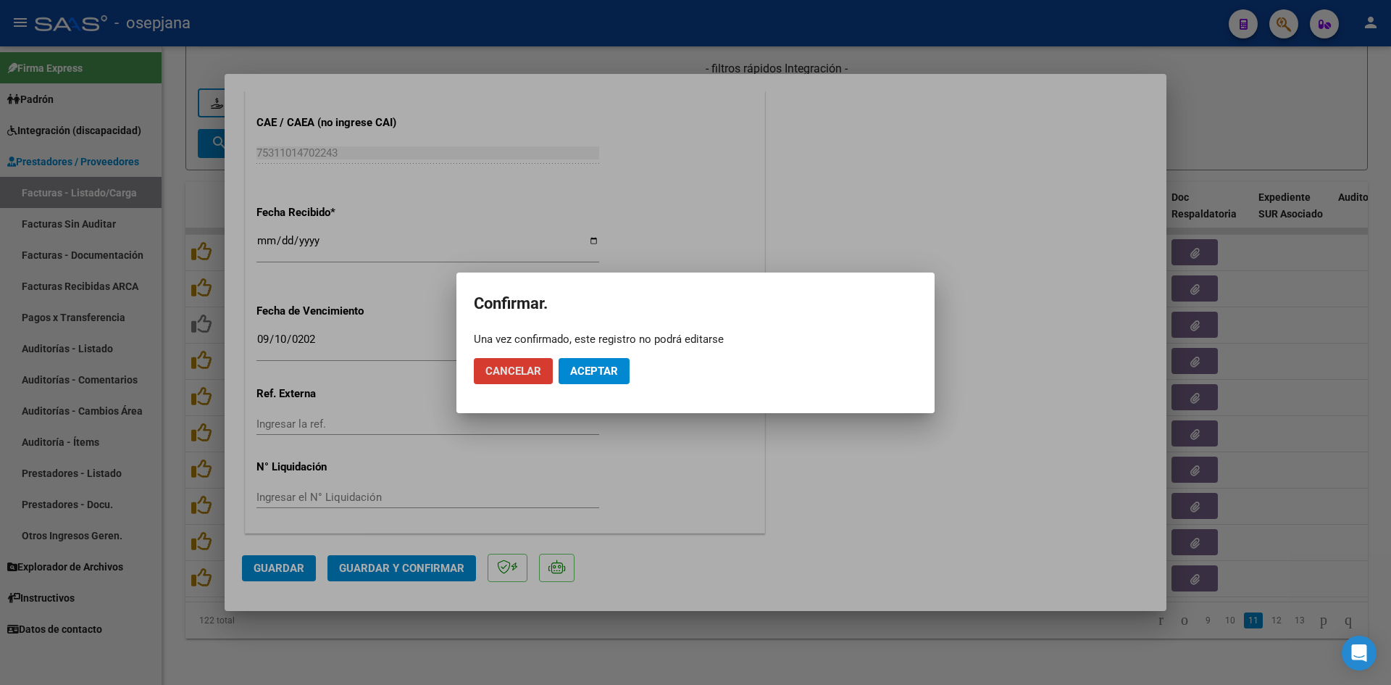
click at [592, 369] on span "Aceptar" at bounding box center [594, 371] width 48 height 13
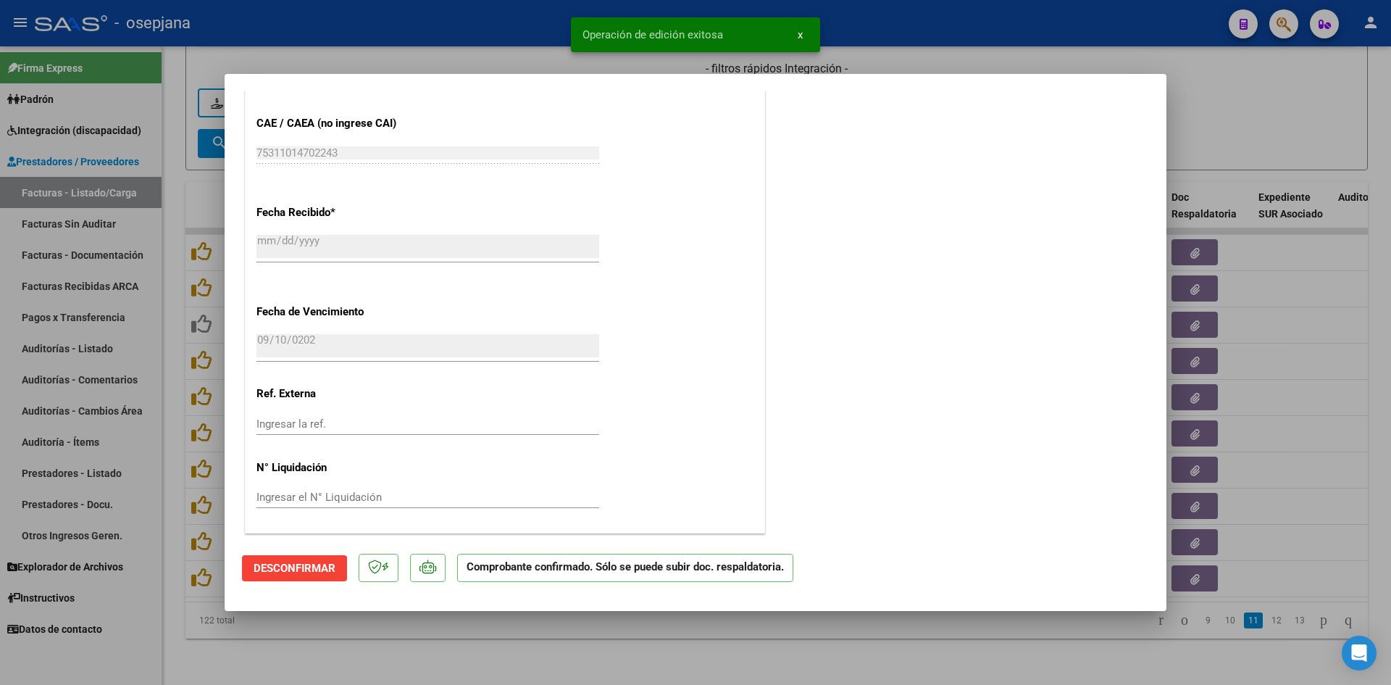
click at [1262, 134] on div at bounding box center [695, 342] width 1391 height 685
type input "$ 0,00"
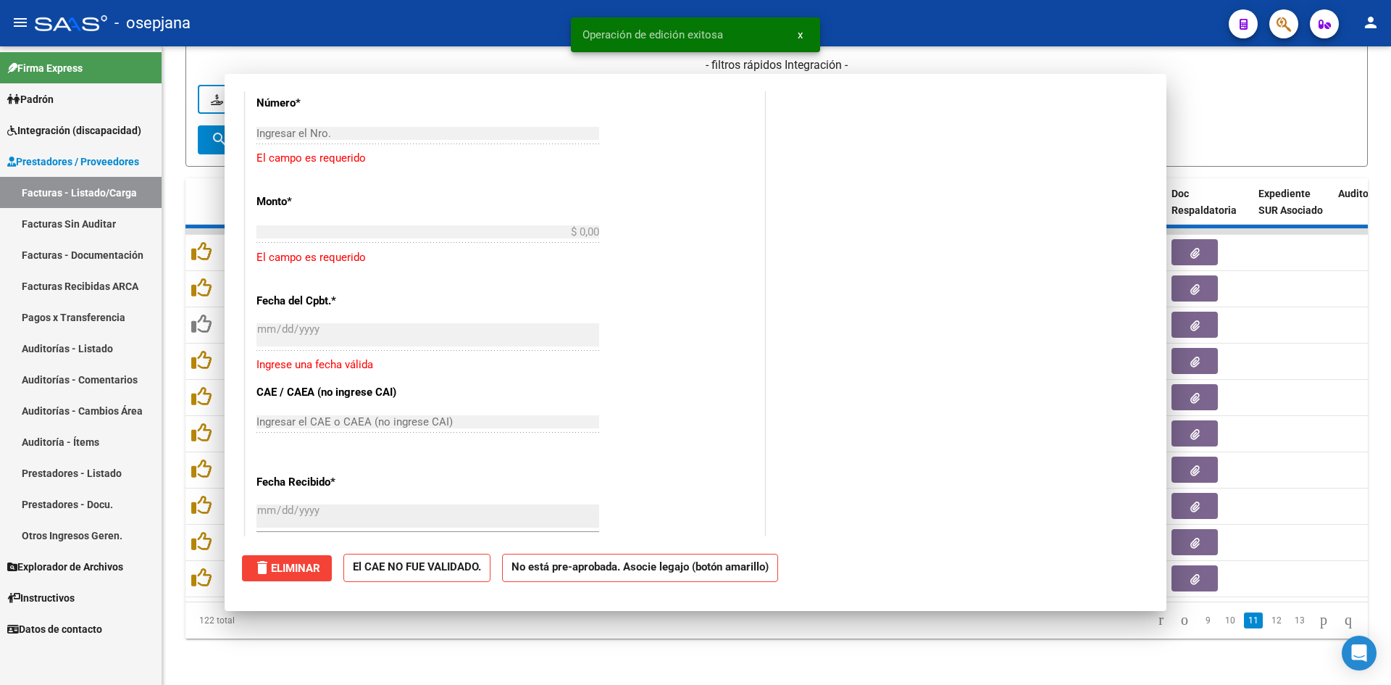
scroll to position [0, 0]
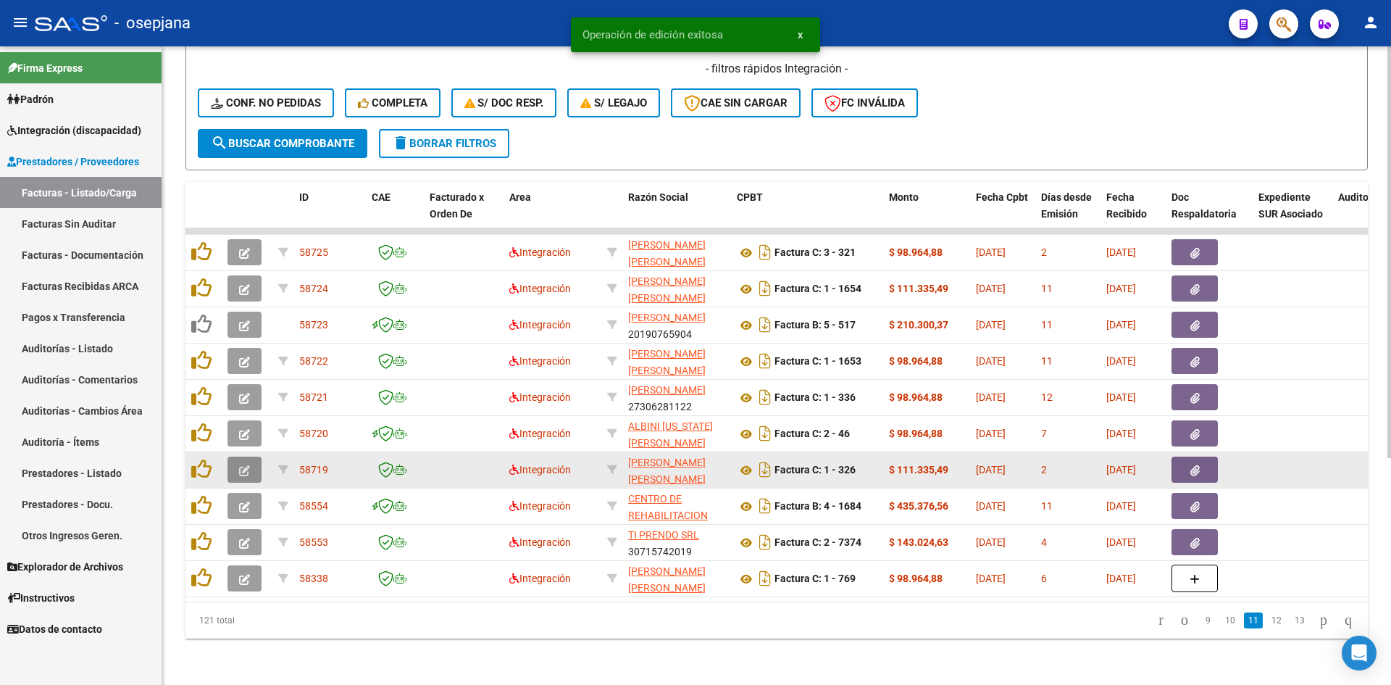
click at [250, 457] on button "button" at bounding box center [245, 470] width 34 height 26
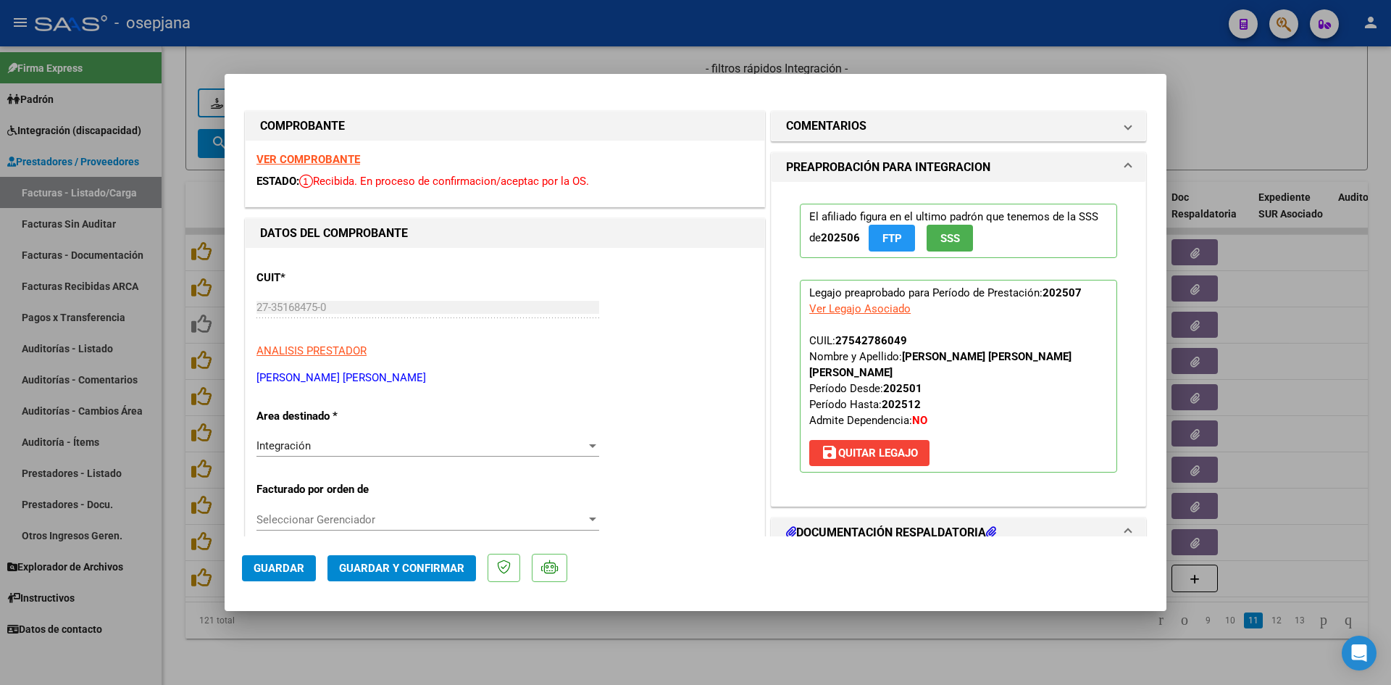
click at [307, 156] on strong "VER COMPROBANTE" at bounding box center [309, 159] width 104 height 13
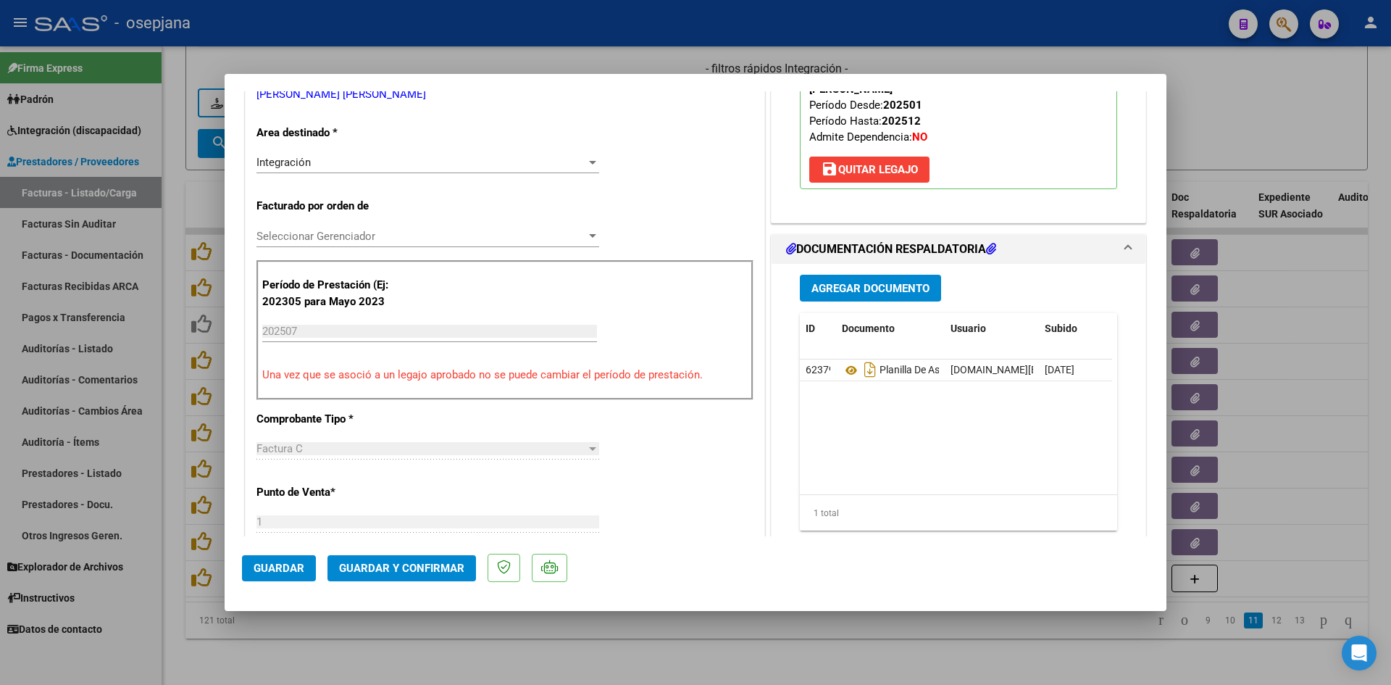
scroll to position [290, 0]
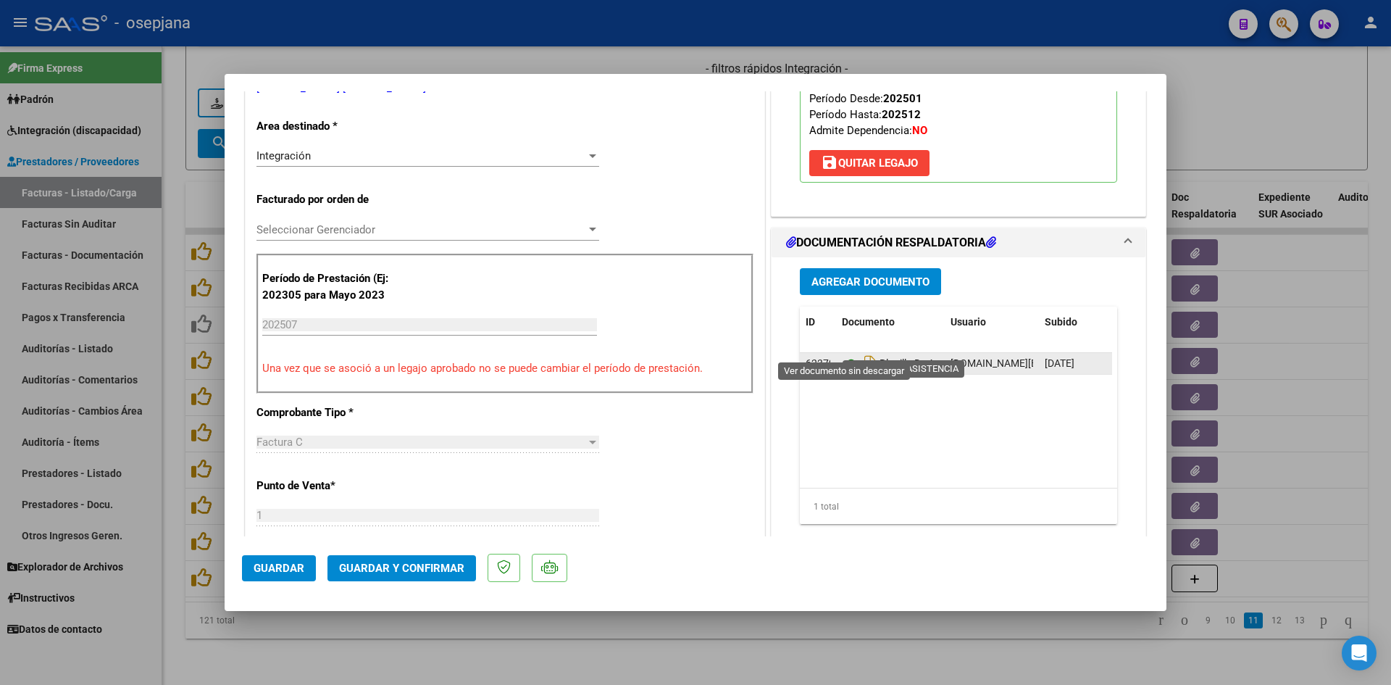
click at [842, 355] on icon at bounding box center [851, 363] width 19 height 17
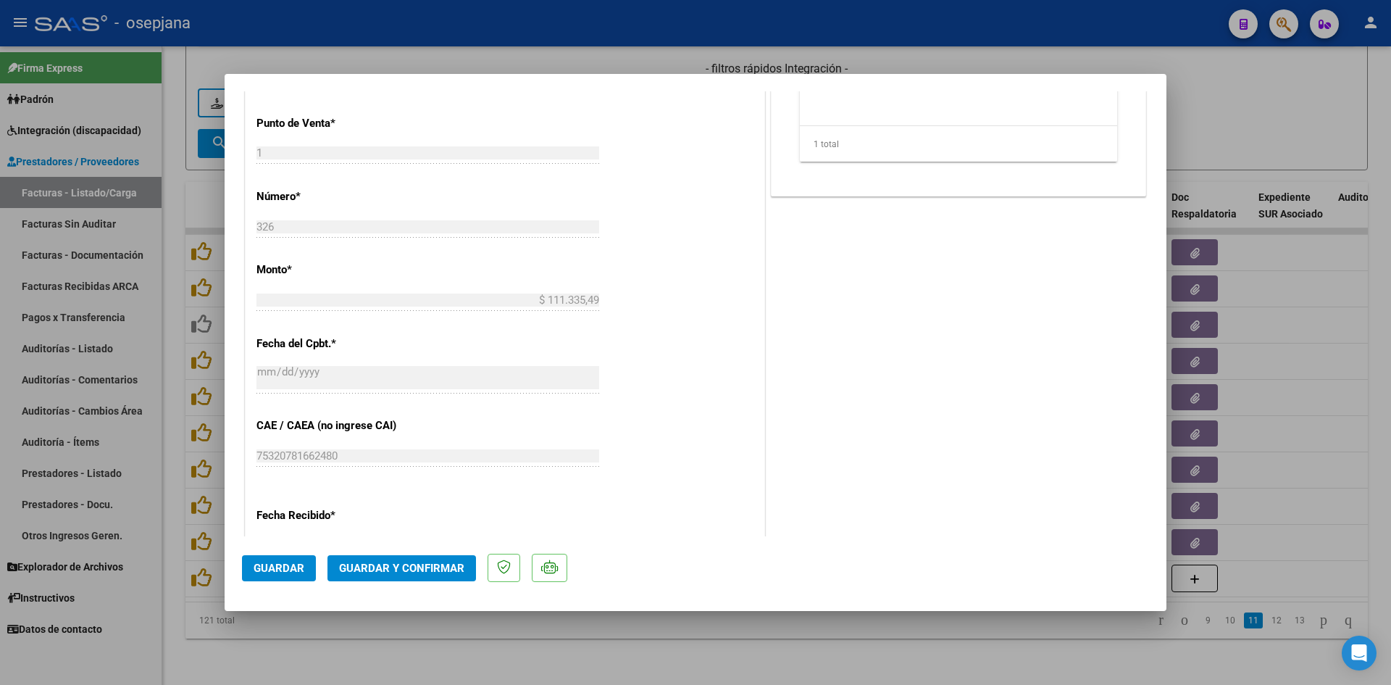
scroll to position [942, 0]
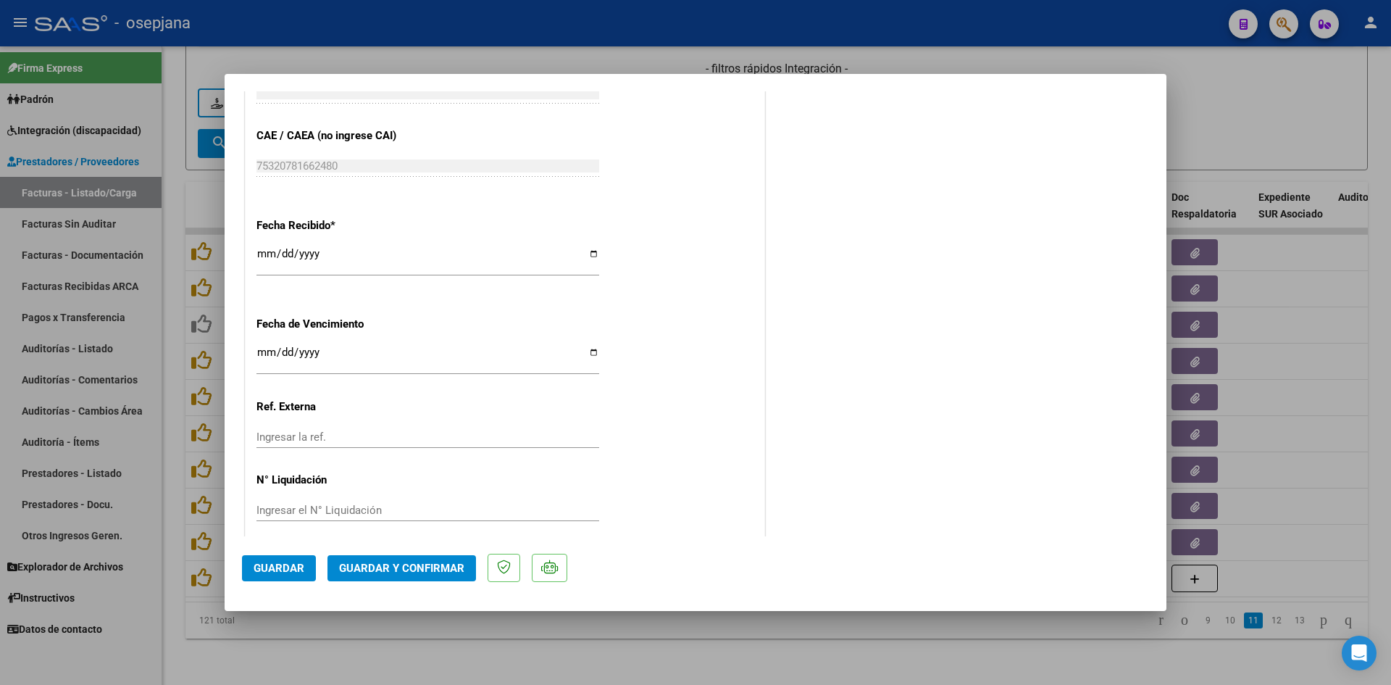
click at [264, 344] on div "2025-09-30 Ingresar la fecha" at bounding box center [428, 359] width 343 height 31
type input "[DATE]"
click at [382, 566] on span "Guardar y Confirmar" at bounding box center [401, 568] width 125 height 13
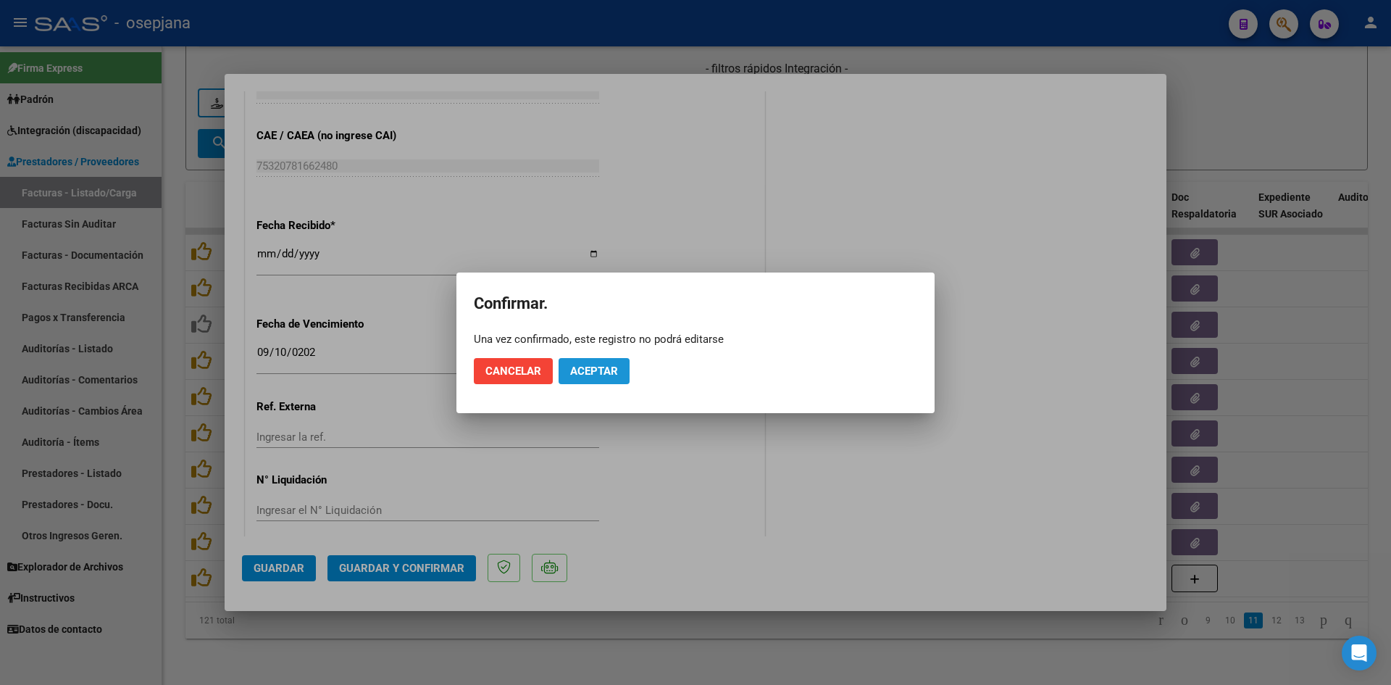
click at [586, 378] on button "Aceptar" at bounding box center [594, 371] width 71 height 26
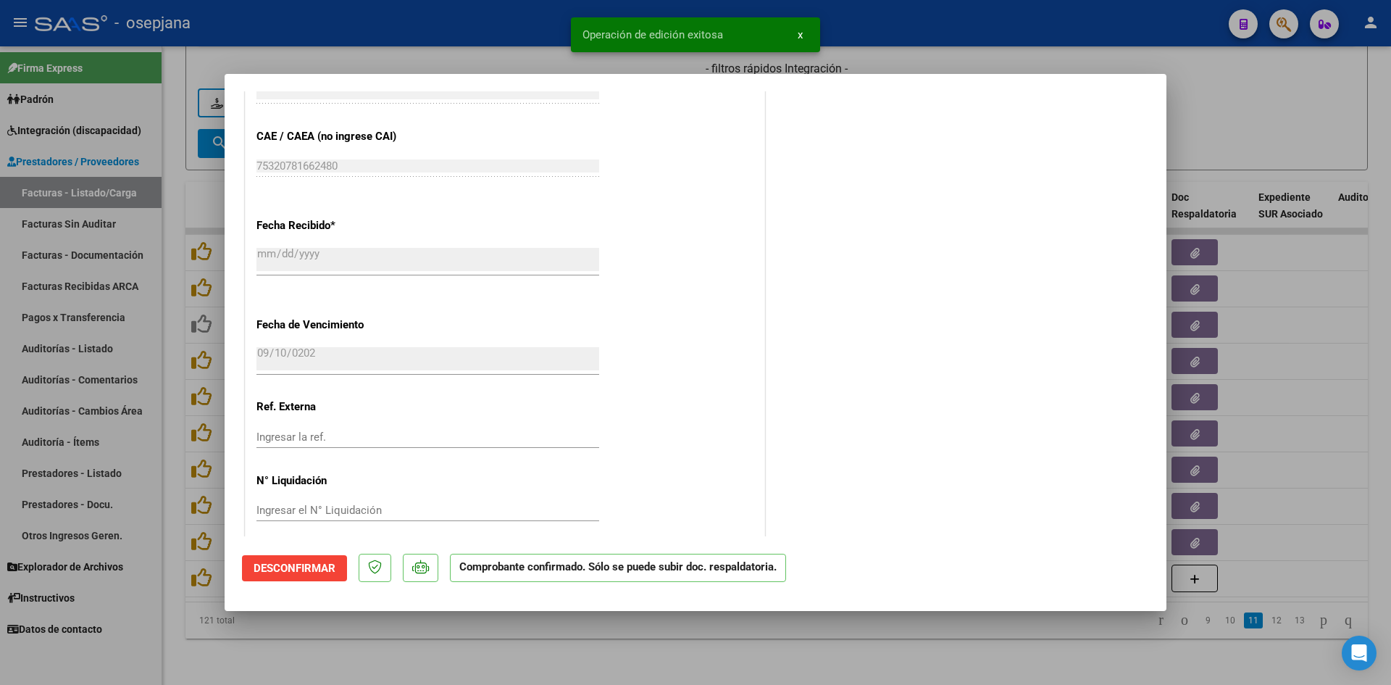
click at [1225, 127] on div at bounding box center [695, 342] width 1391 height 685
type input "$ 0,00"
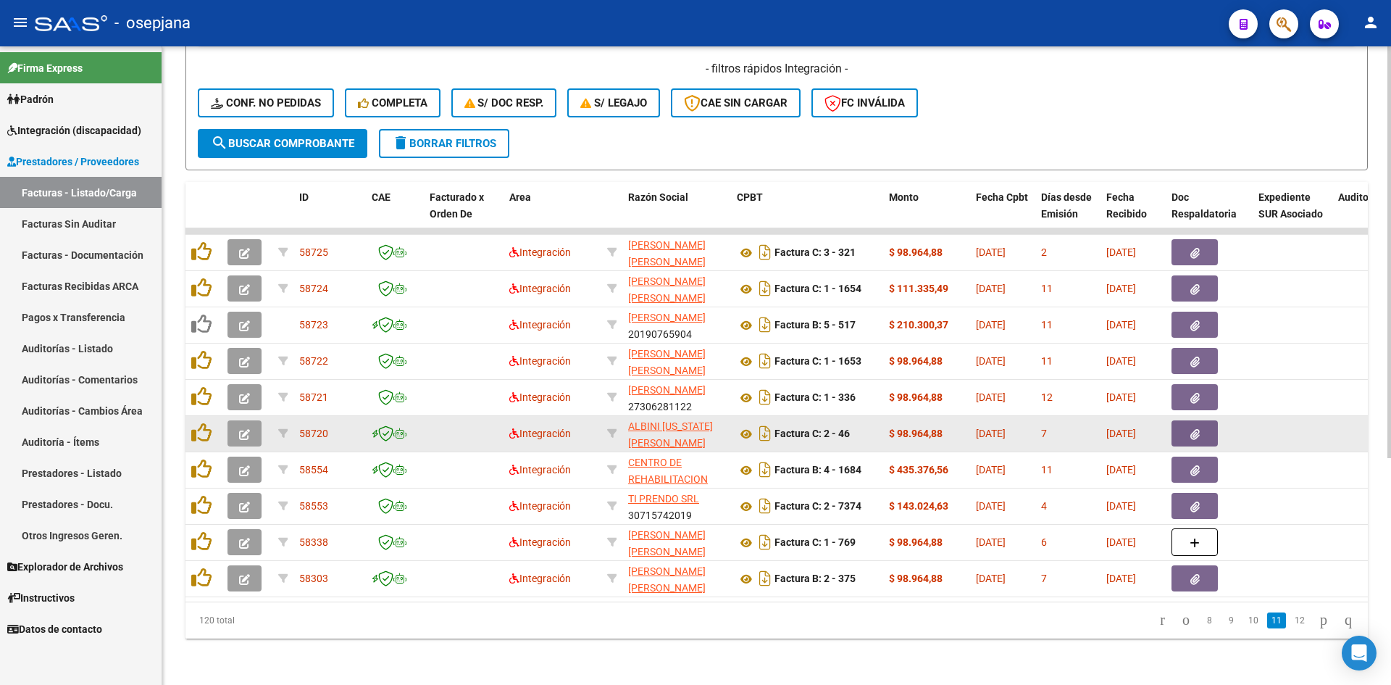
click at [251, 422] on button "button" at bounding box center [245, 433] width 34 height 26
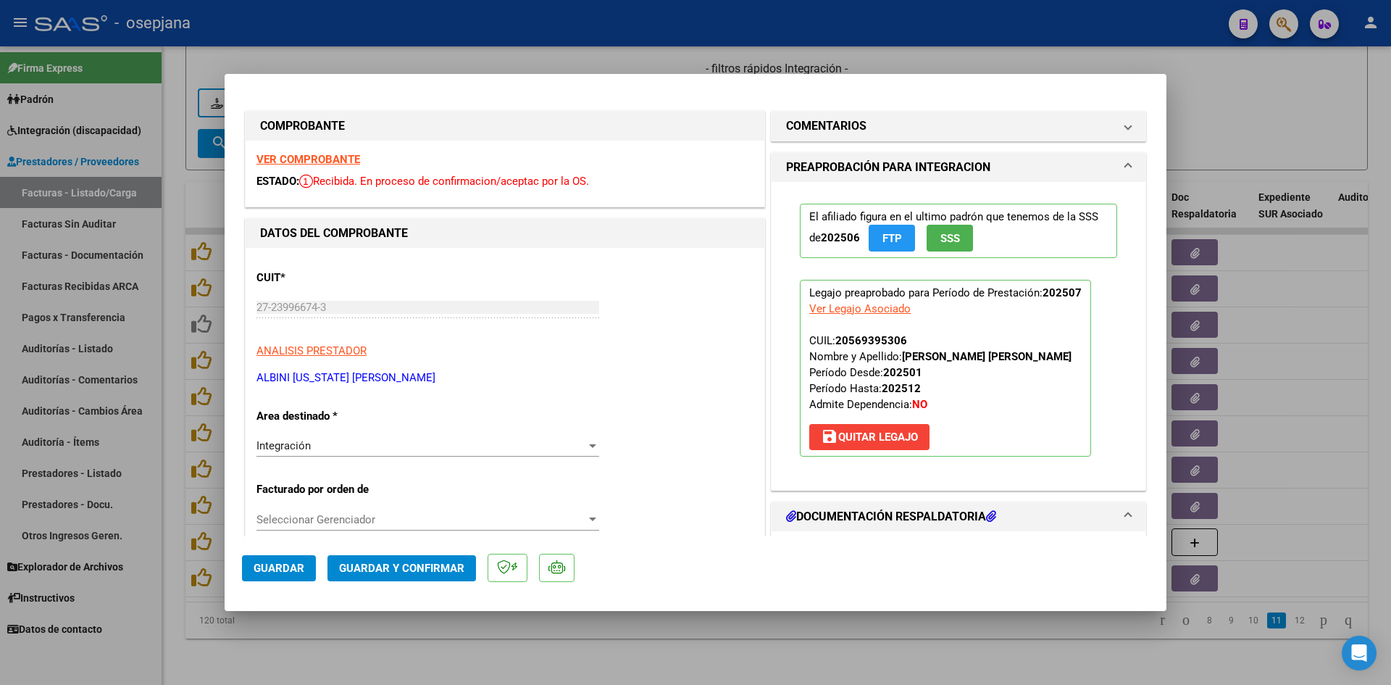
click at [299, 162] on strong "VER COMPROBANTE" at bounding box center [309, 159] width 104 height 13
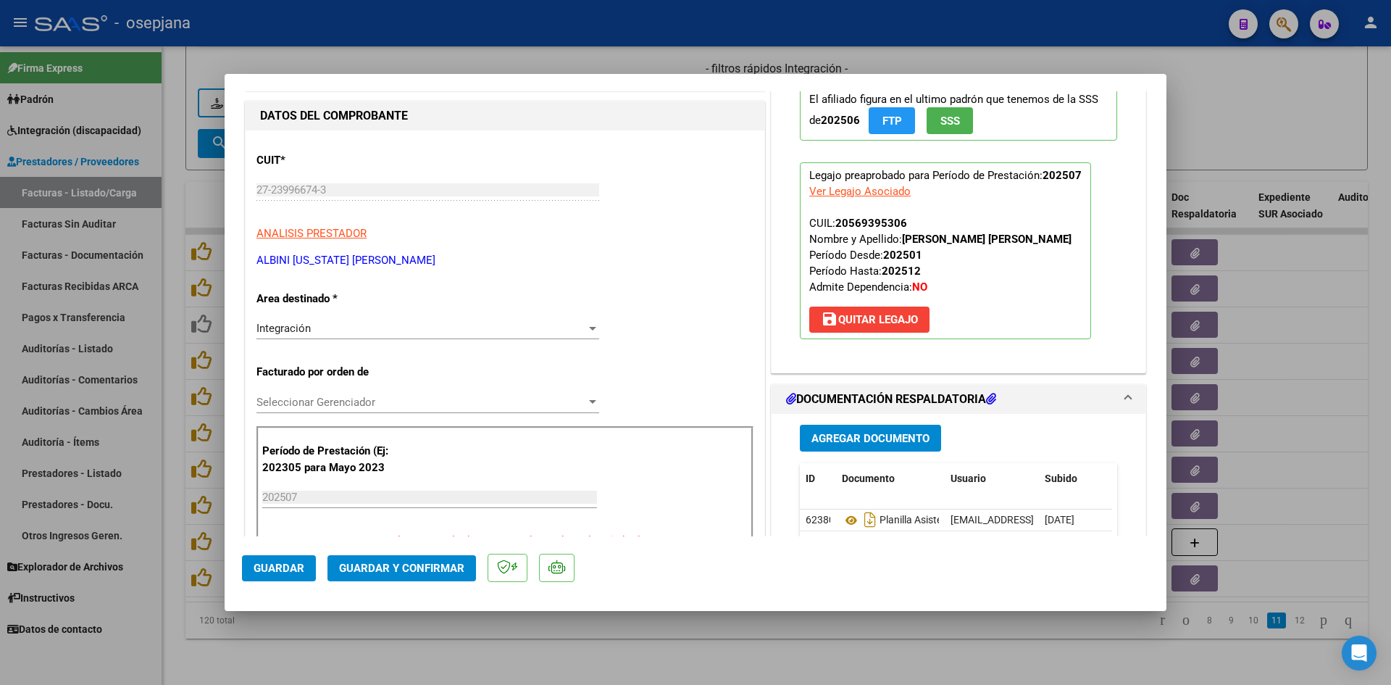
scroll to position [290, 0]
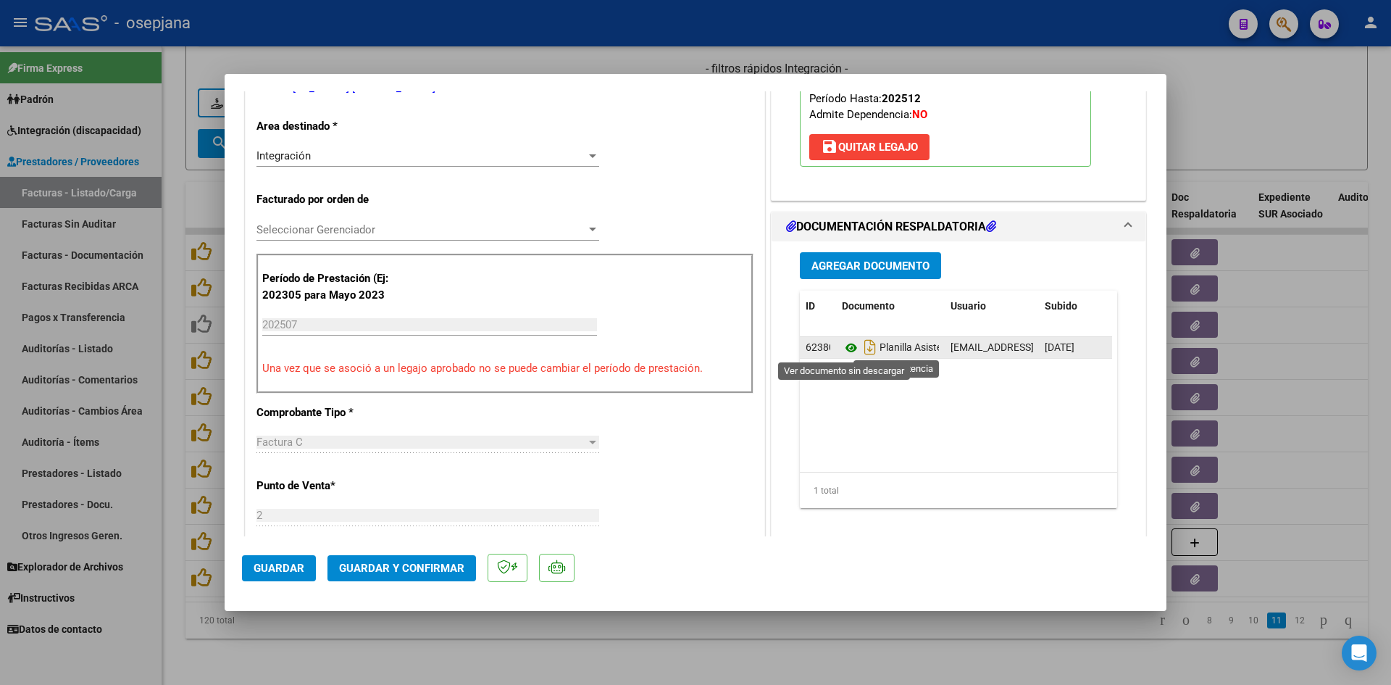
click at [844, 350] on icon at bounding box center [851, 347] width 19 height 17
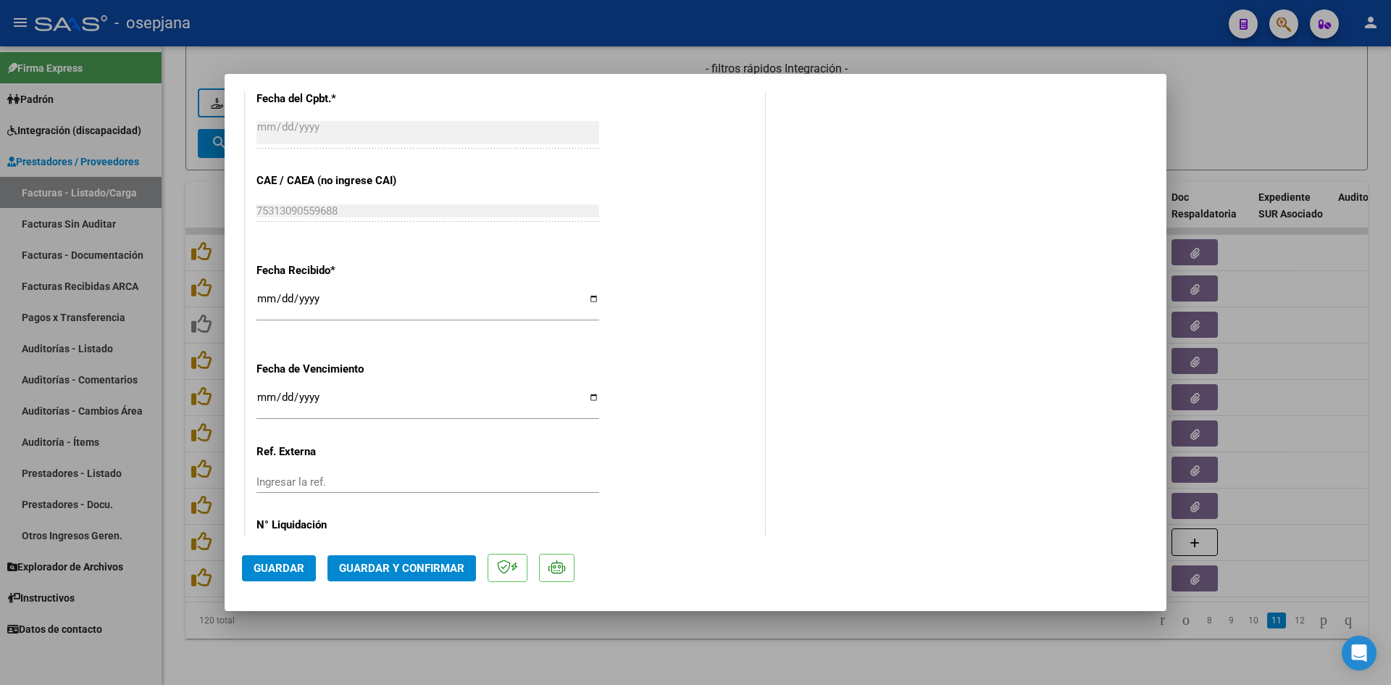
scroll to position [942, 0]
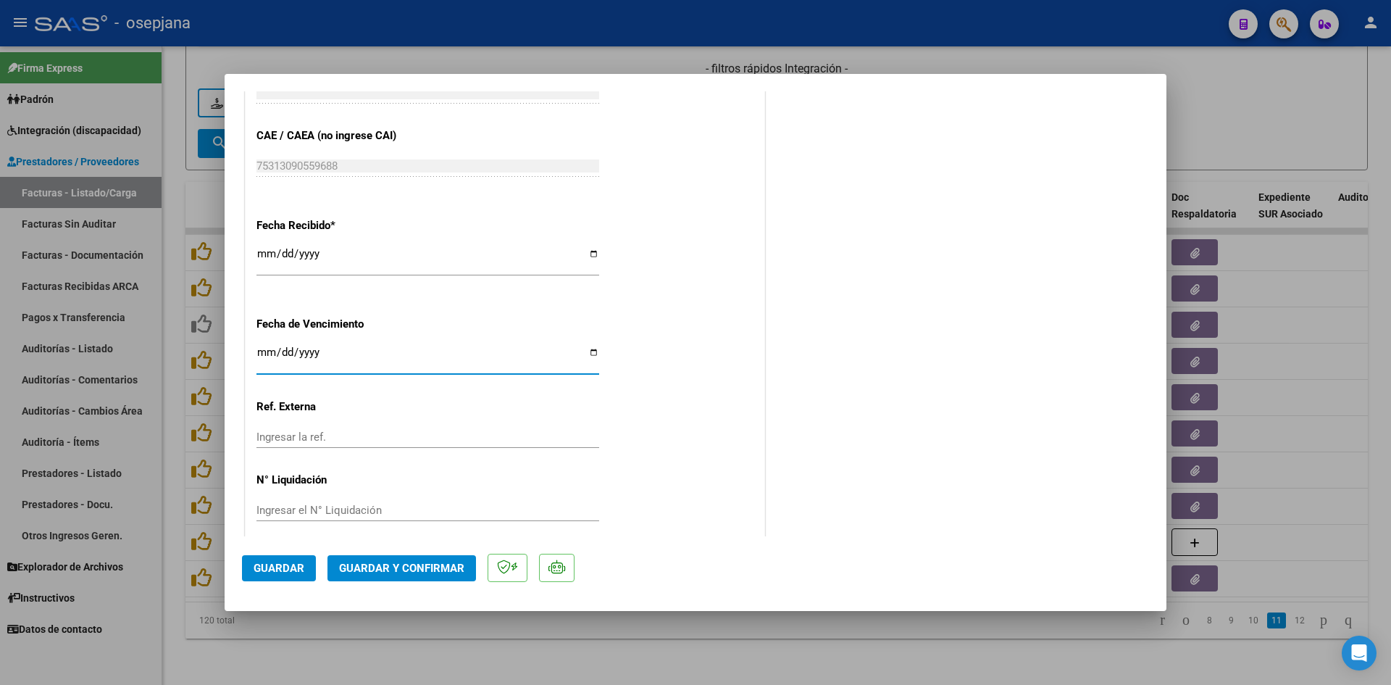
click at [267, 351] on input "2025-08-12" at bounding box center [428, 357] width 343 height 23
type input "[DATE]"
click at [362, 560] on button "Guardar y Confirmar" at bounding box center [402, 568] width 149 height 26
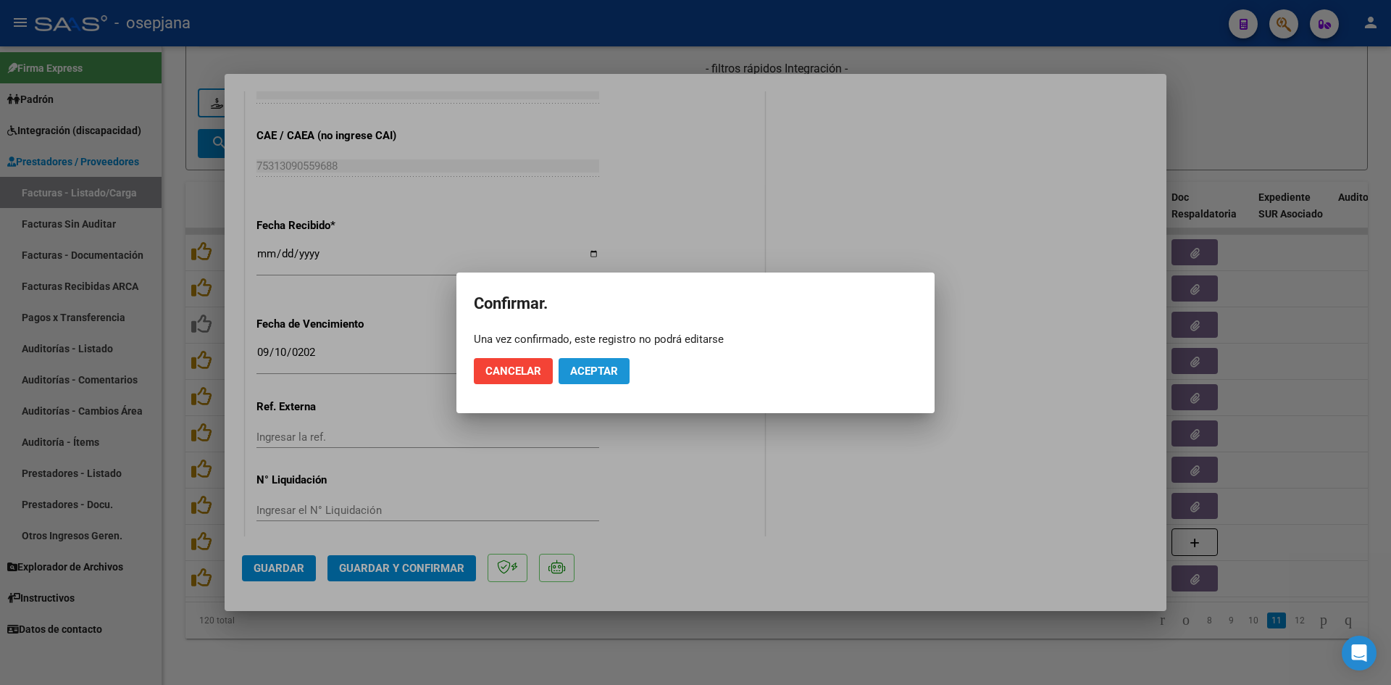
click at [591, 367] on span "Aceptar" at bounding box center [594, 371] width 48 height 13
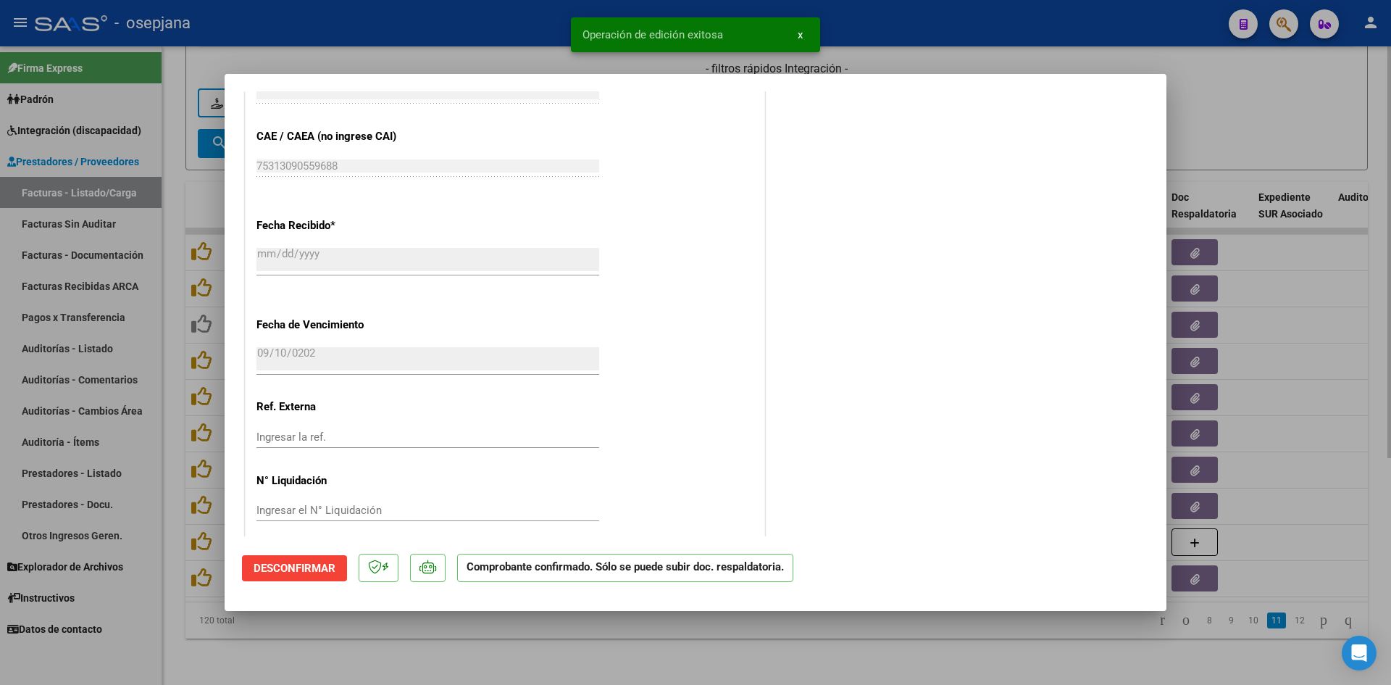
drag, startPoint x: 1241, startPoint y: 141, endPoint x: 1242, endPoint y: 151, distance: 9.5
click at [1242, 151] on div at bounding box center [695, 342] width 1391 height 685
type input "$ 0,00"
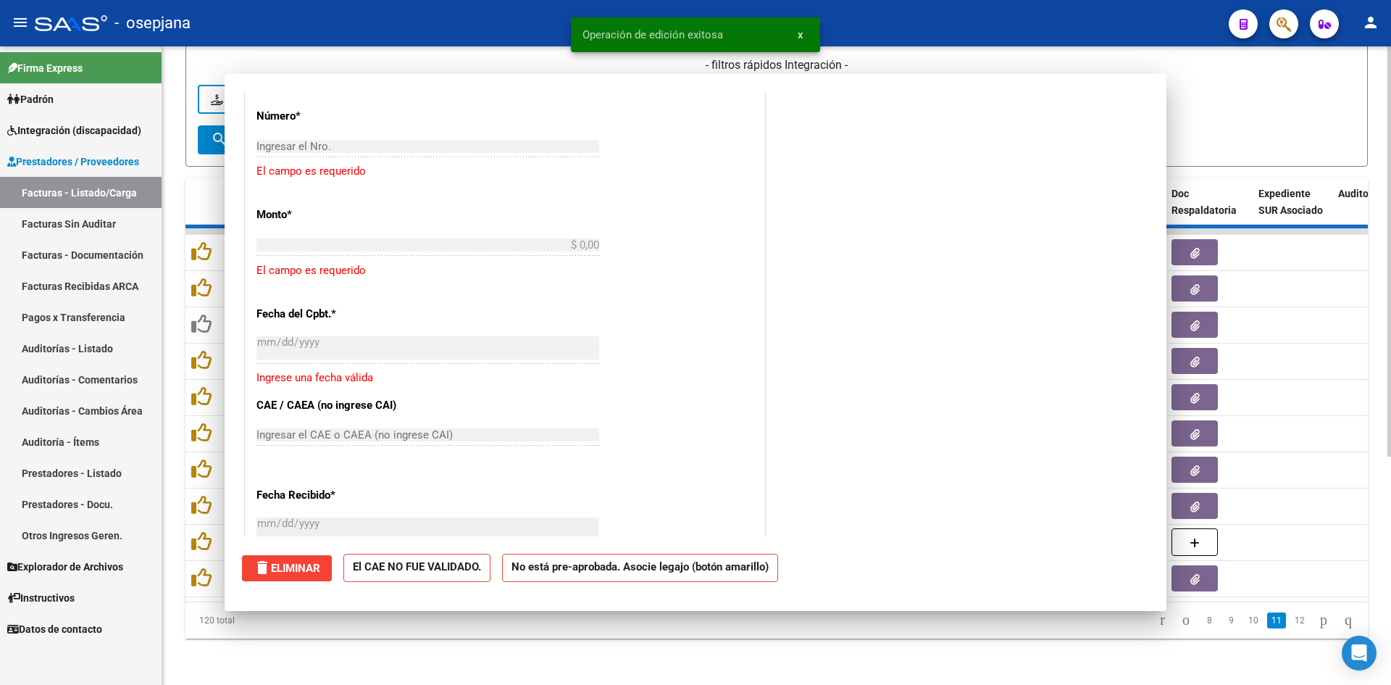
scroll to position [0, 0]
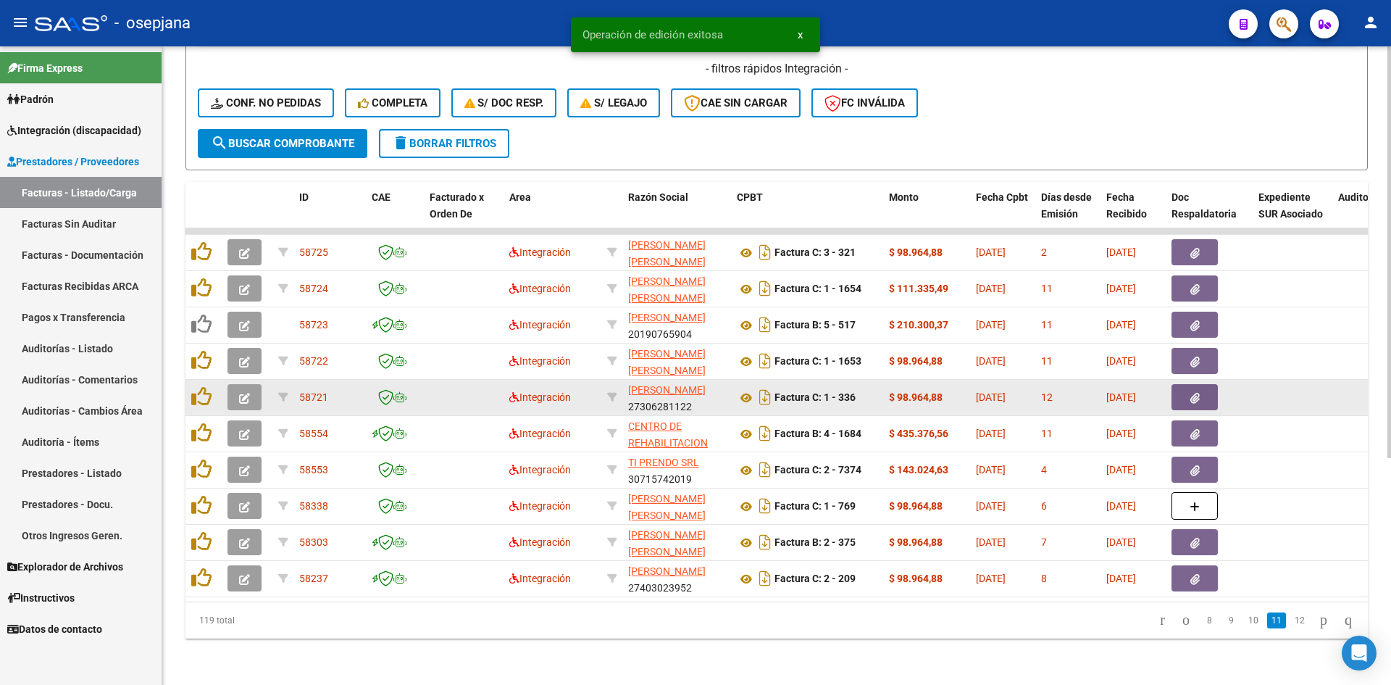
click at [247, 393] on icon "button" at bounding box center [244, 398] width 11 height 11
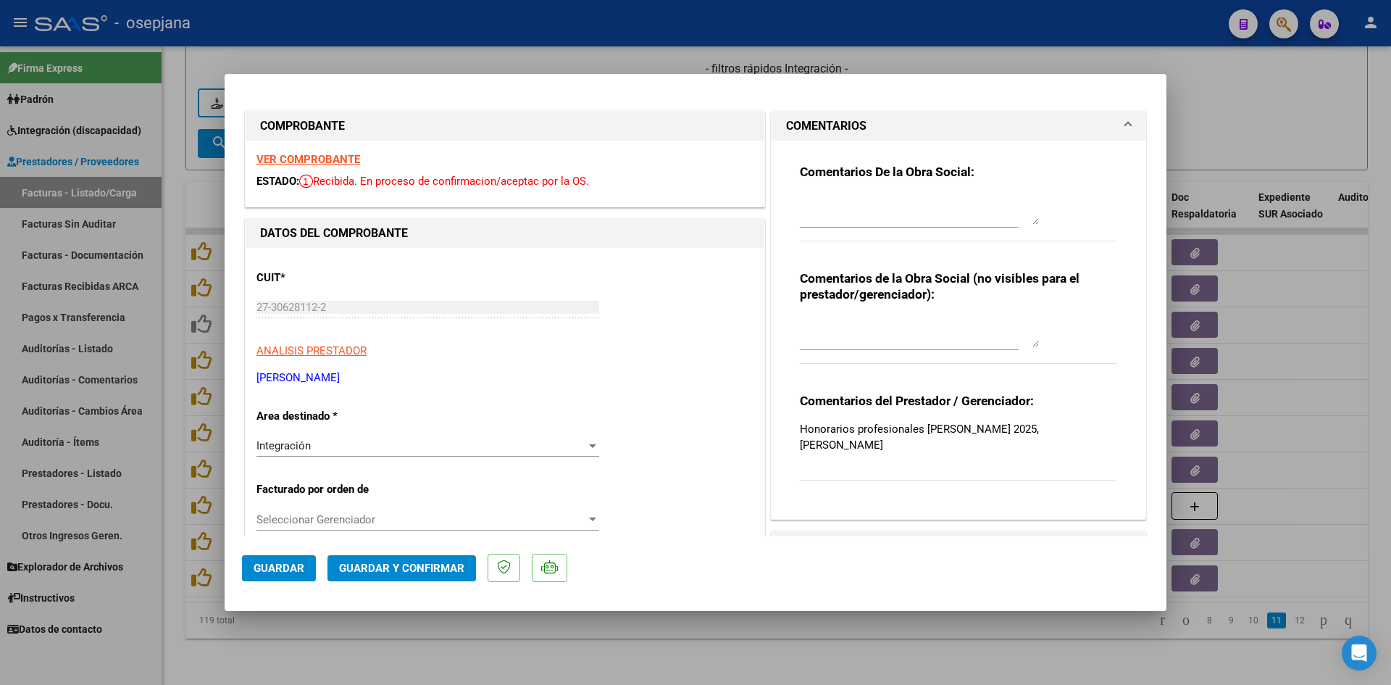
click at [296, 157] on strong "VER COMPROBANTE" at bounding box center [309, 159] width 104 height 13
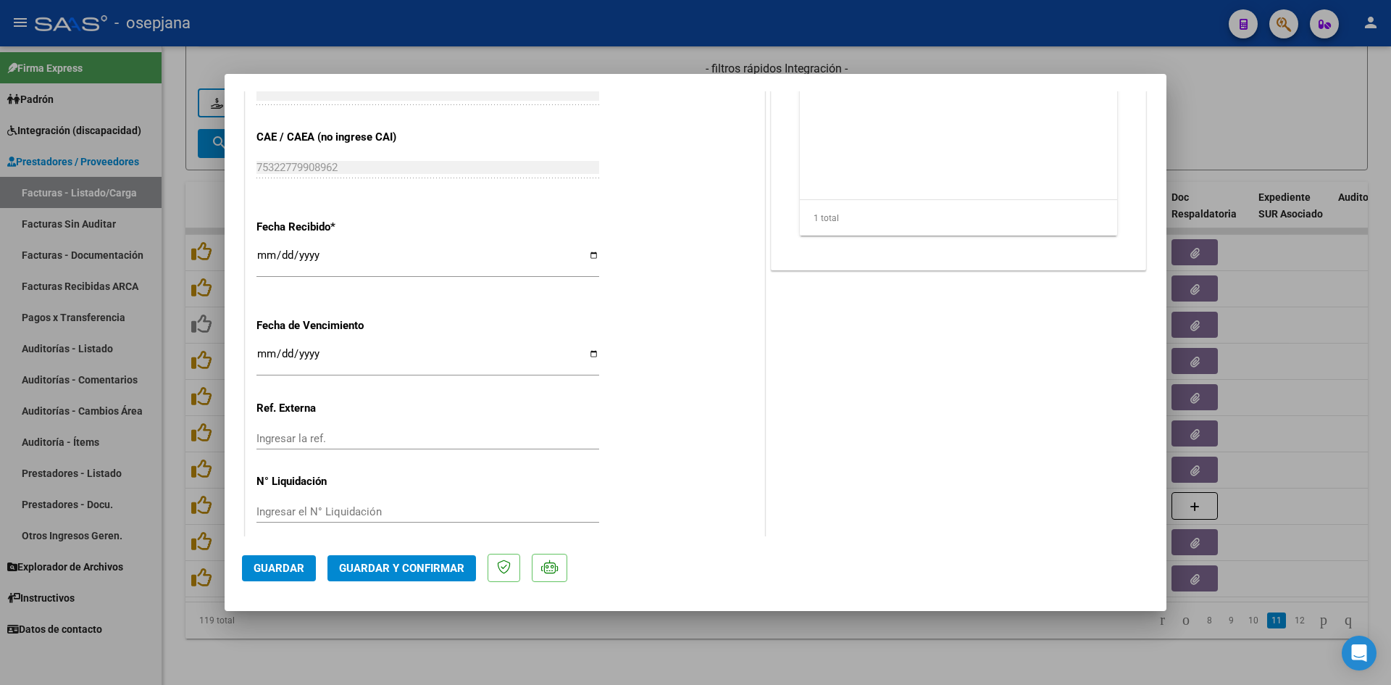
scroll to position [942, 0]
click at [259, 351] on input "Ingresar la fecha" at bounding box center [428, 357] width 343 height 23
type input "[DATE]"
click at [374, 567] on span "Guardar y Confirmar" at bounding box center [401, 568] width 125 height 13
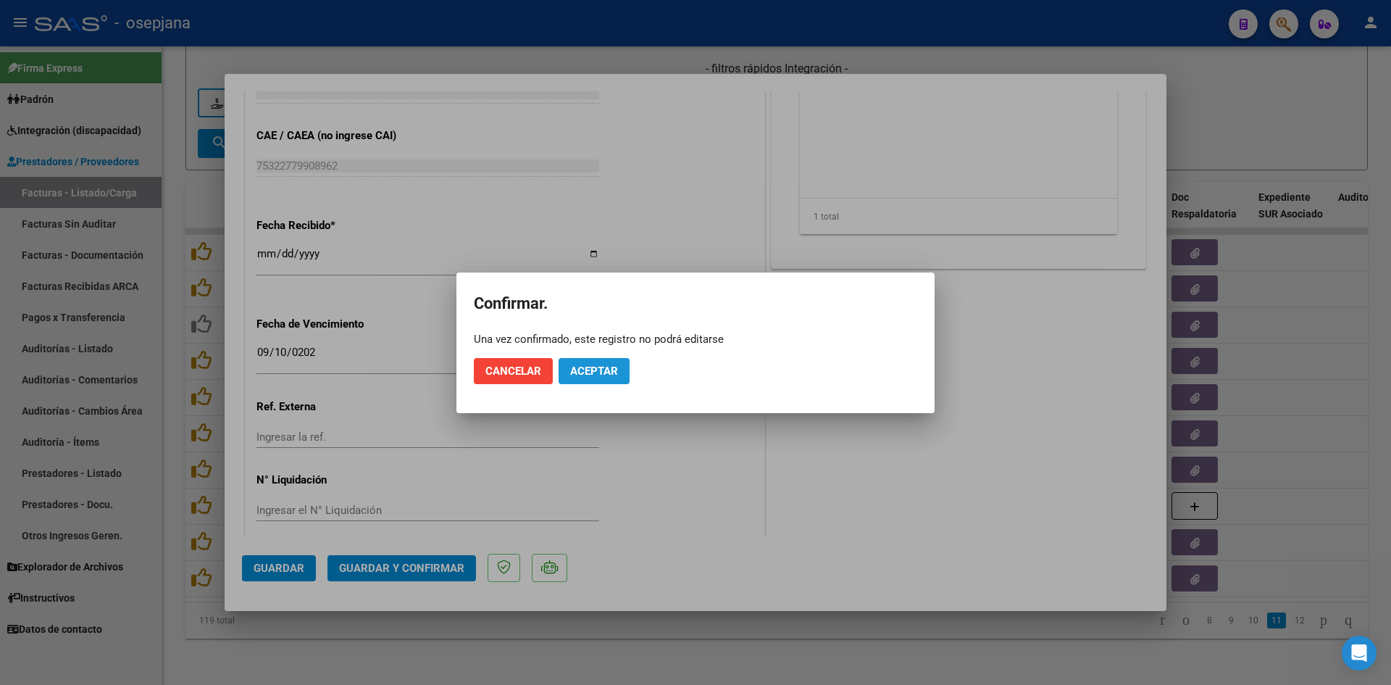
click at [602, 362] on button "Aceptar" at bounding box center [594, 371] width 71 height 26
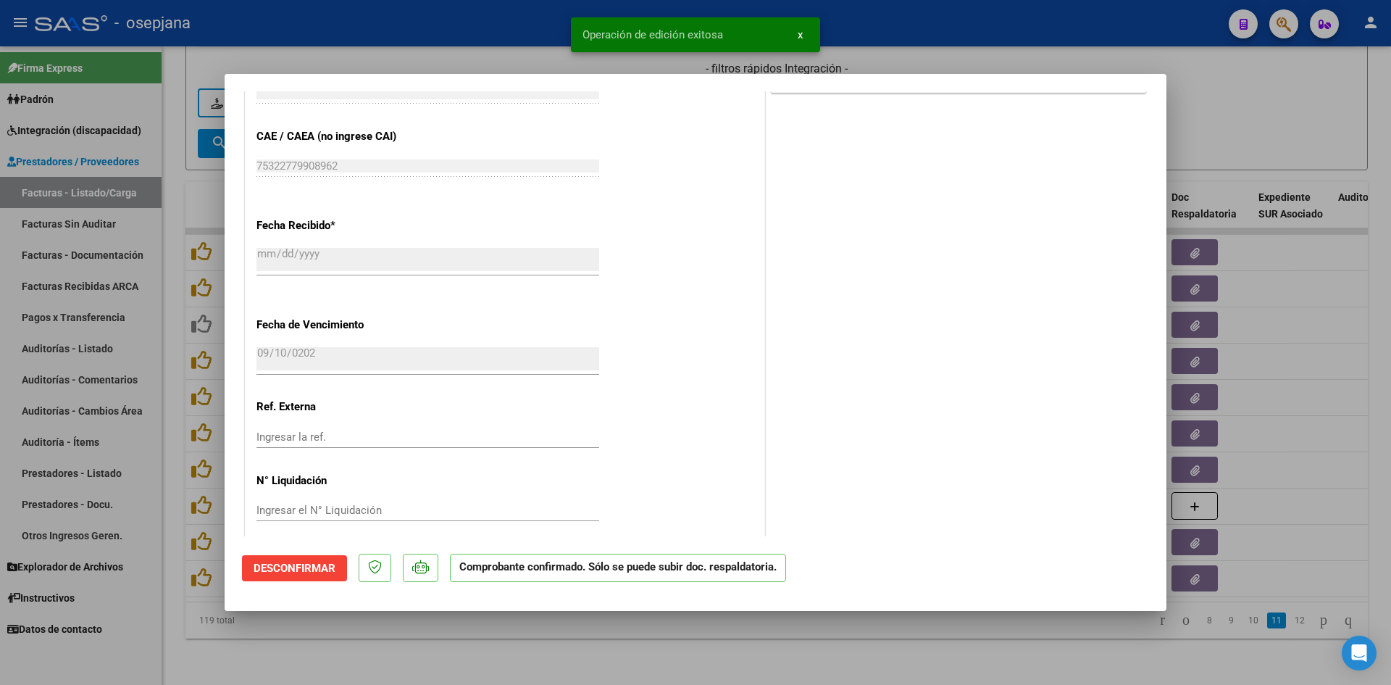
click at [1244, 128] on div at bounding box center [695, 342] width 1391 height 685
type input "$ 0,00"
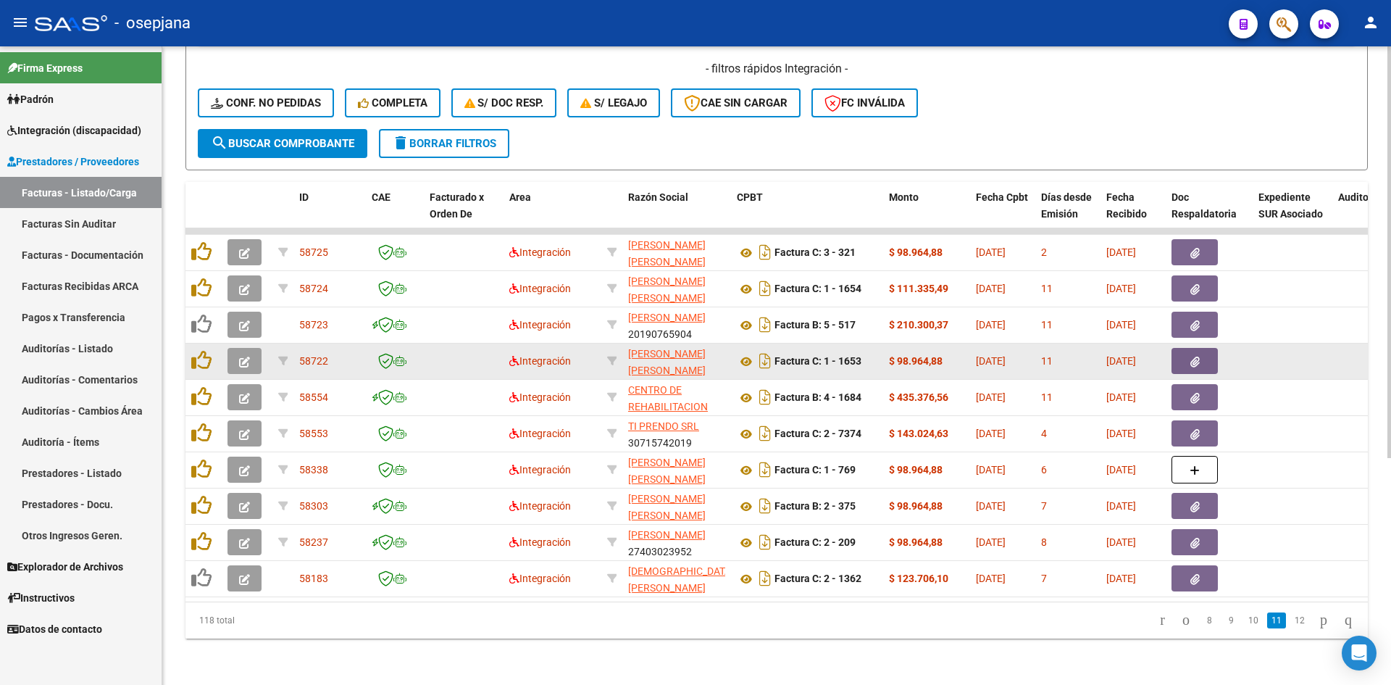
click at [237, 348] on button "button" at bounding box center [245, 361] width 34 height 26
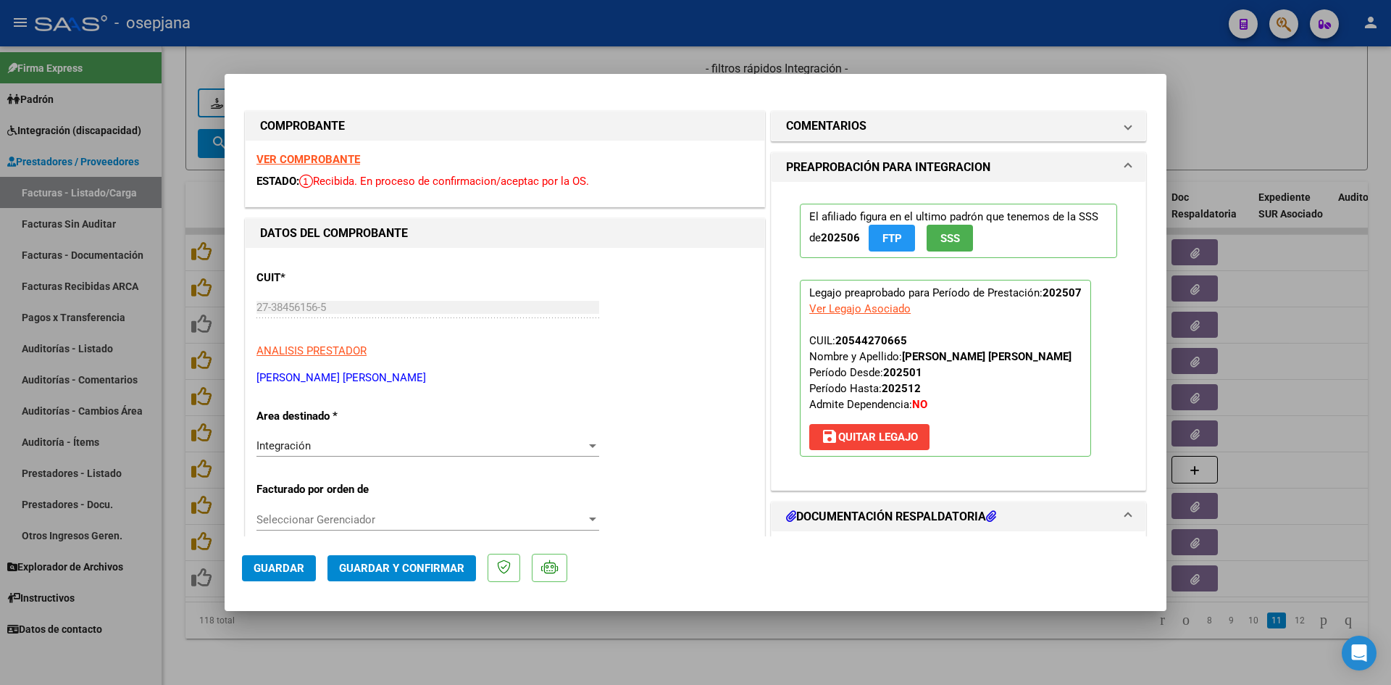
click at [280, 157] on strong "VER COMPROBANTE" at bounding box center [309, 159] width 104 height 13
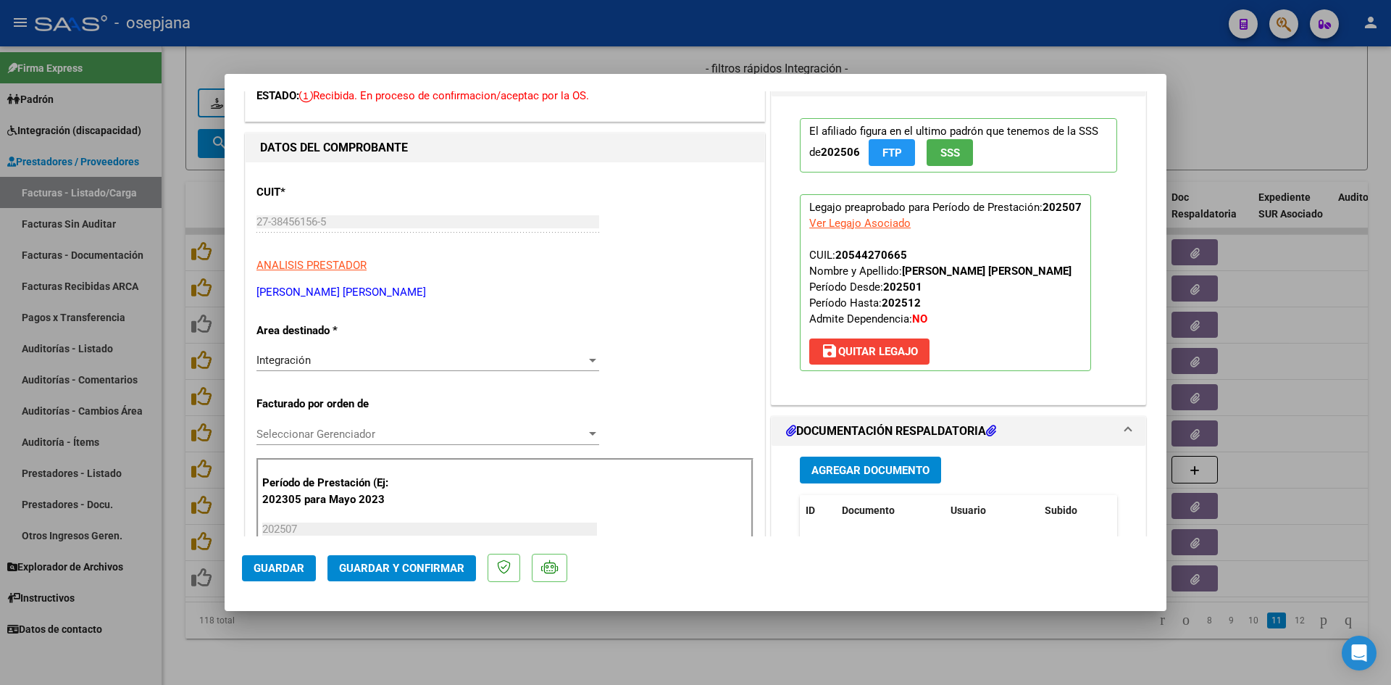
scroll to position [217, 0]
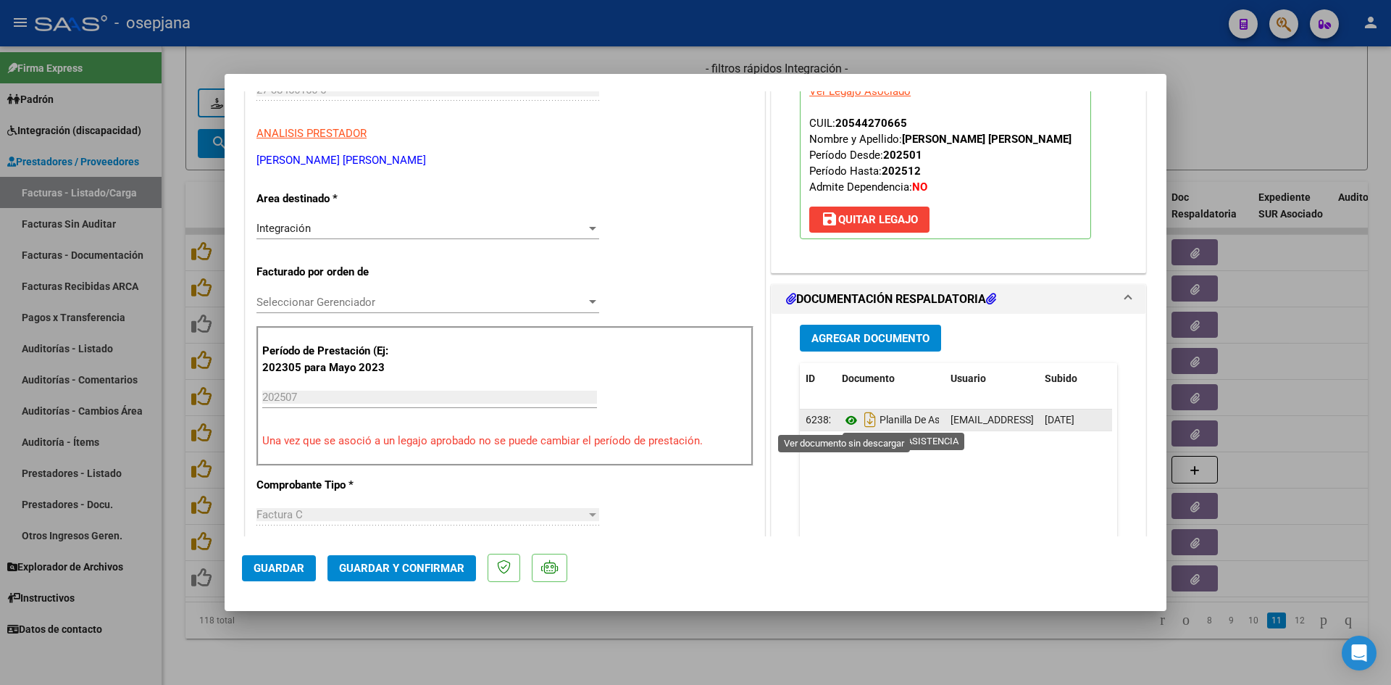
click at [848, 420] on icon at bounding box center [851, 420] width 19 height 17
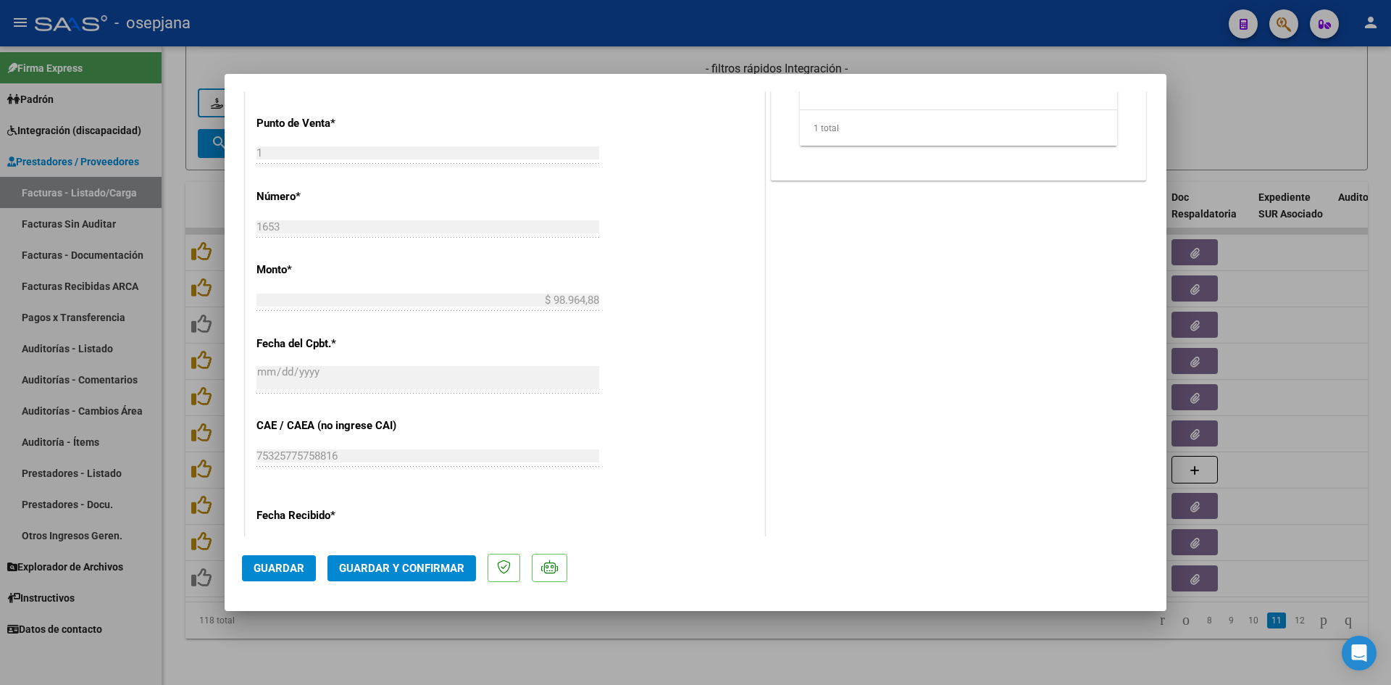
scroll to position [955, 0]
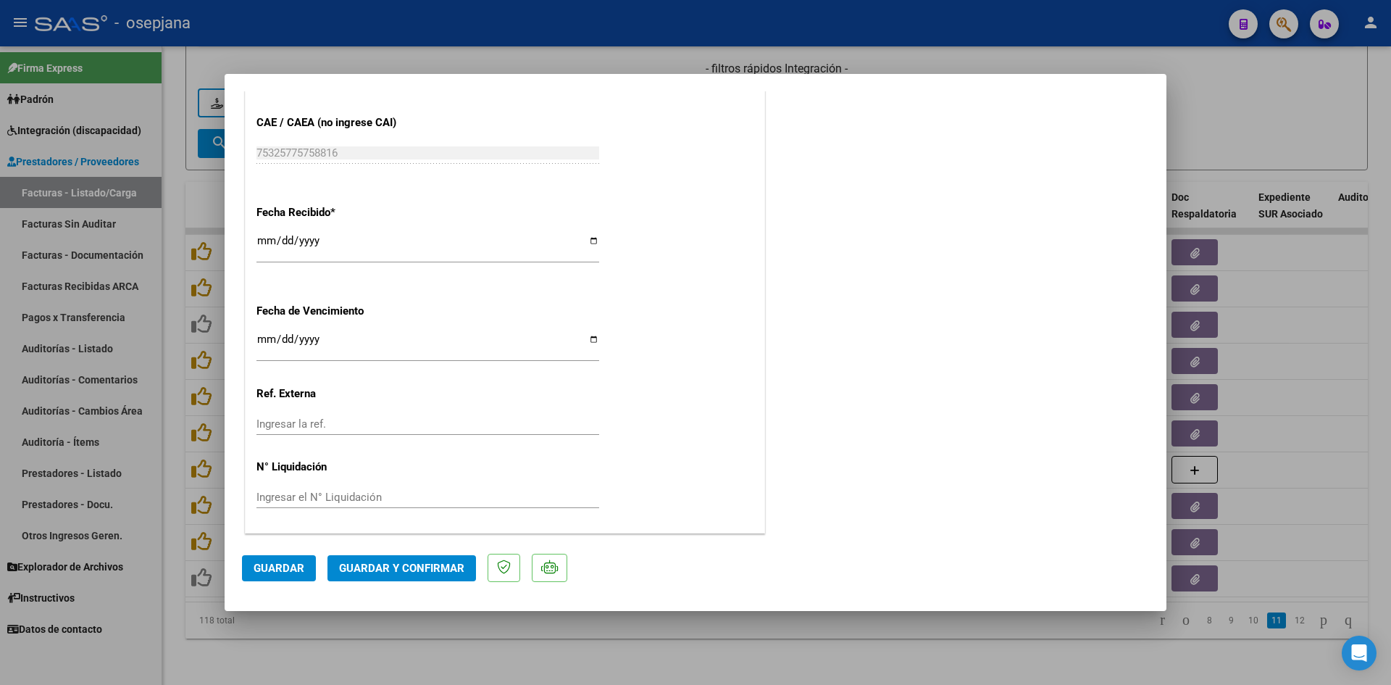
click at [267, 336] on input "Ingresar la fecha" at bounding box center [428, 344] width 343 height 23
type input "[DATE]"
click at [385, 563] on span "Guardar y Confirmar" at bounding box center [401, 568] width 125 height 13
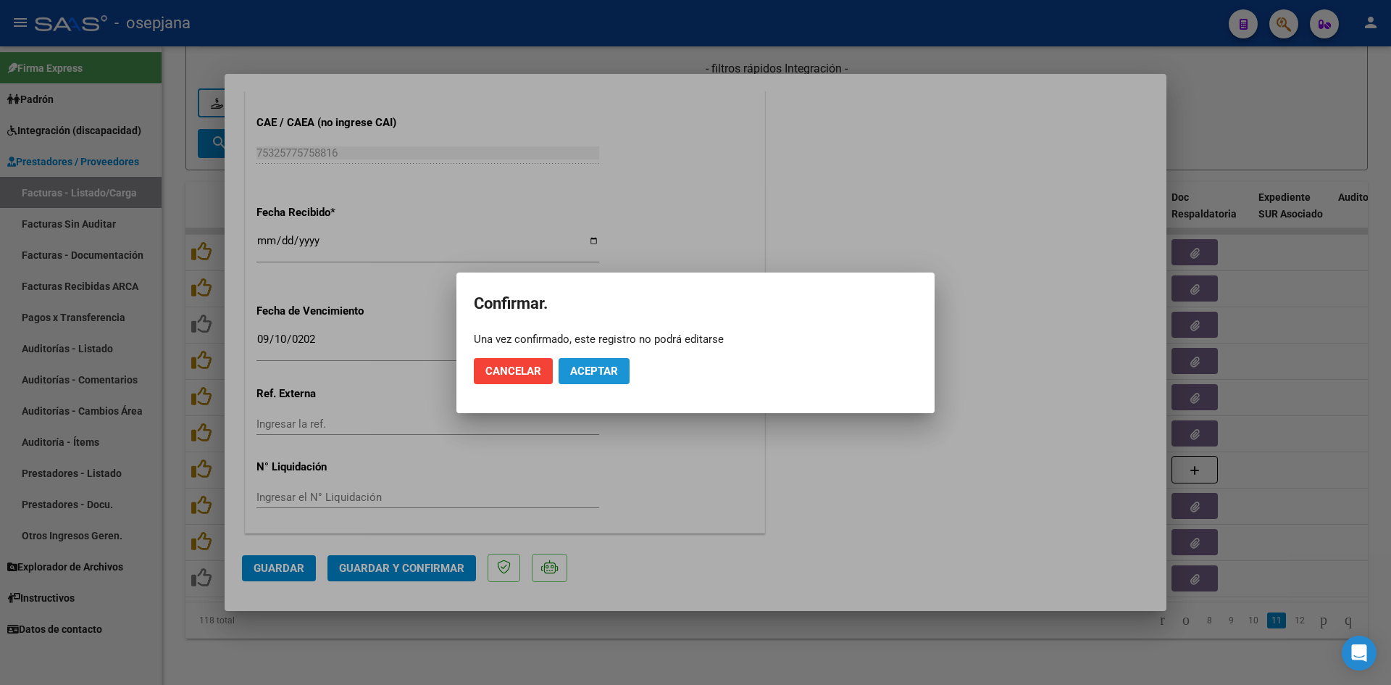
click at [609, 367] on span "Aceptar" at bounding box center [594, 371] width 48 height 13
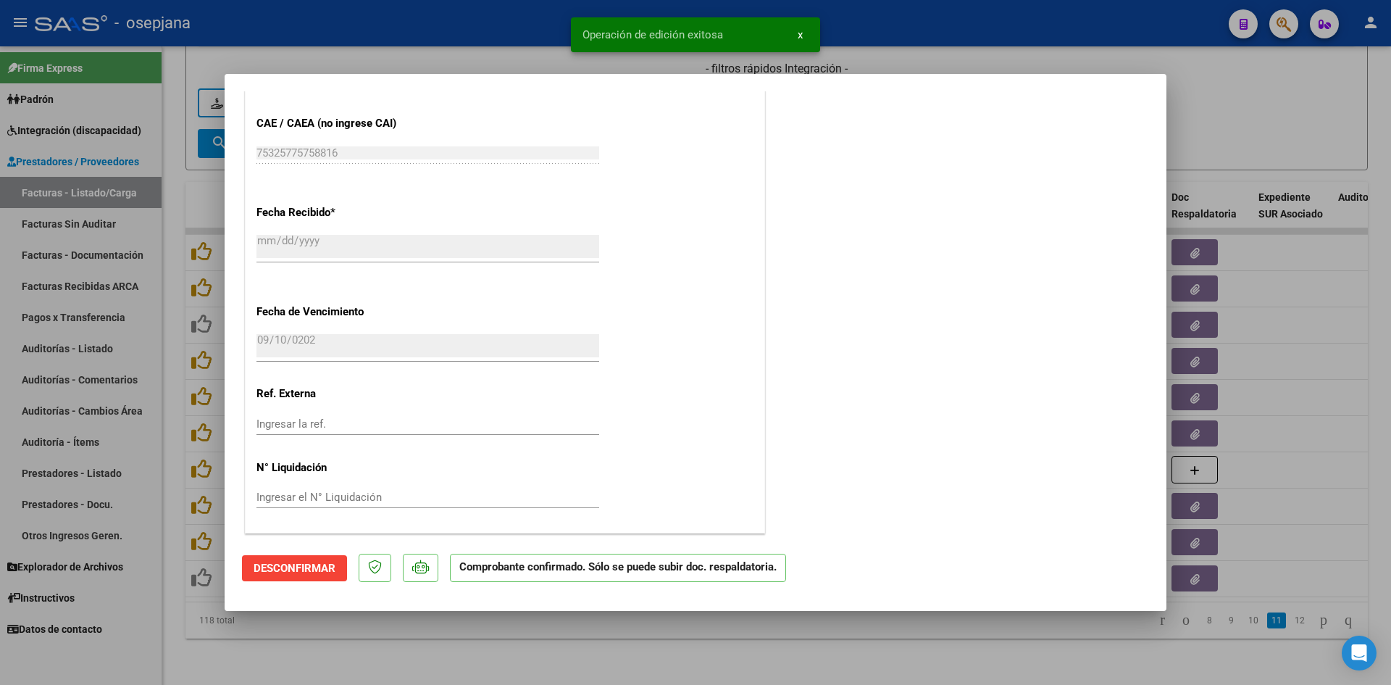
click at [1217, 138] on div at bounding box center [695, 342] width 1391 height 685
type input "$ 0,00"
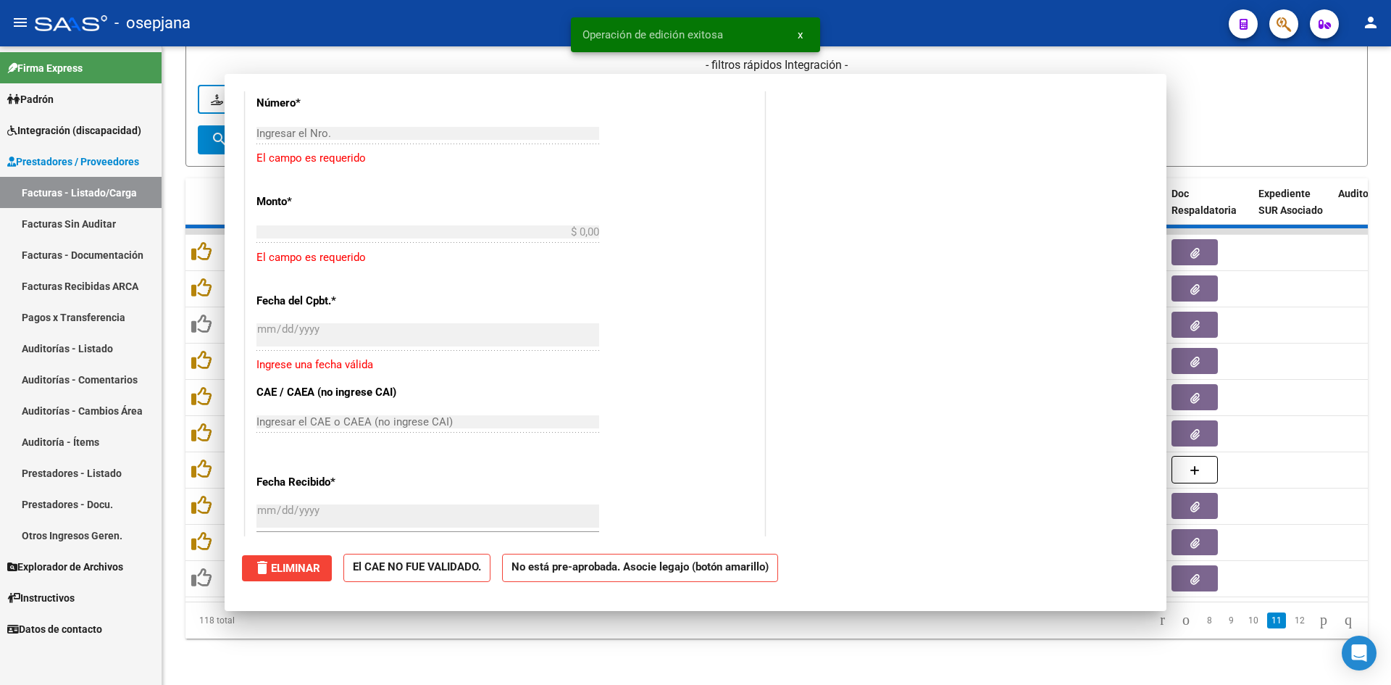
scroll to position [0, 0]
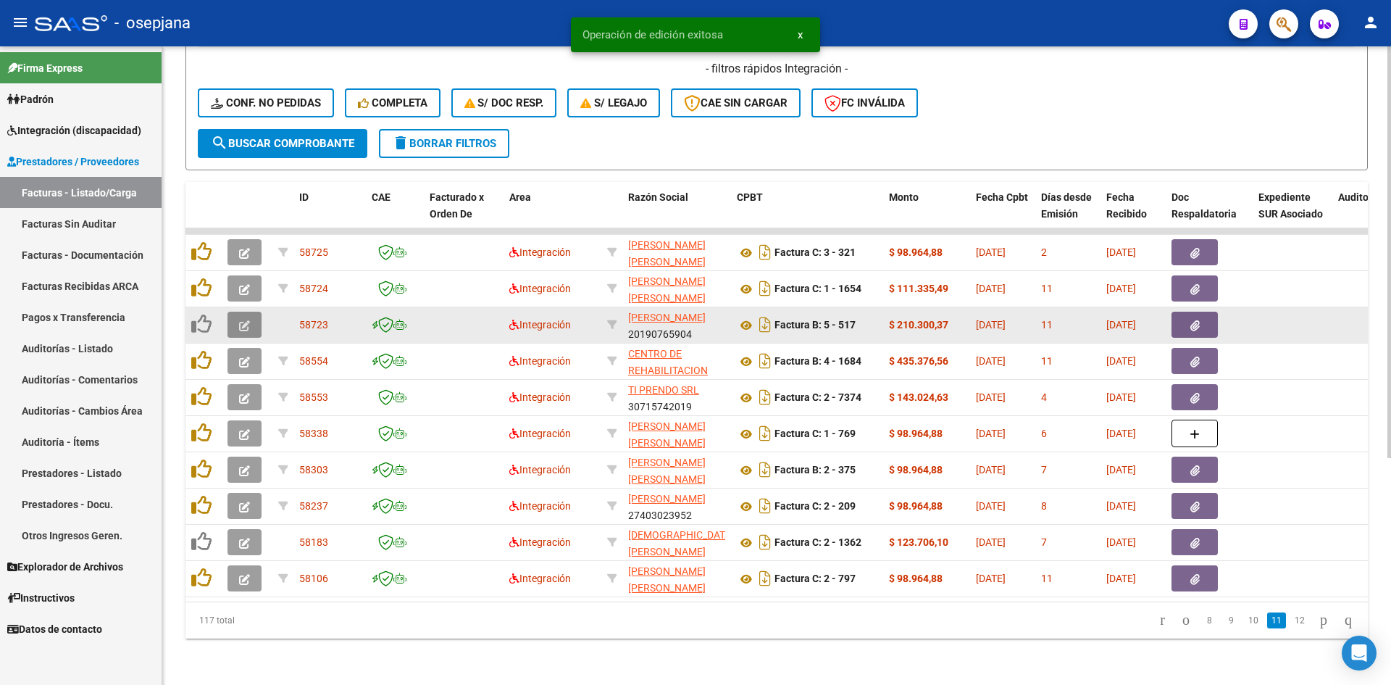
click at [257, 312] on button "button" at bounding box center [245, 325] width 34 height 26
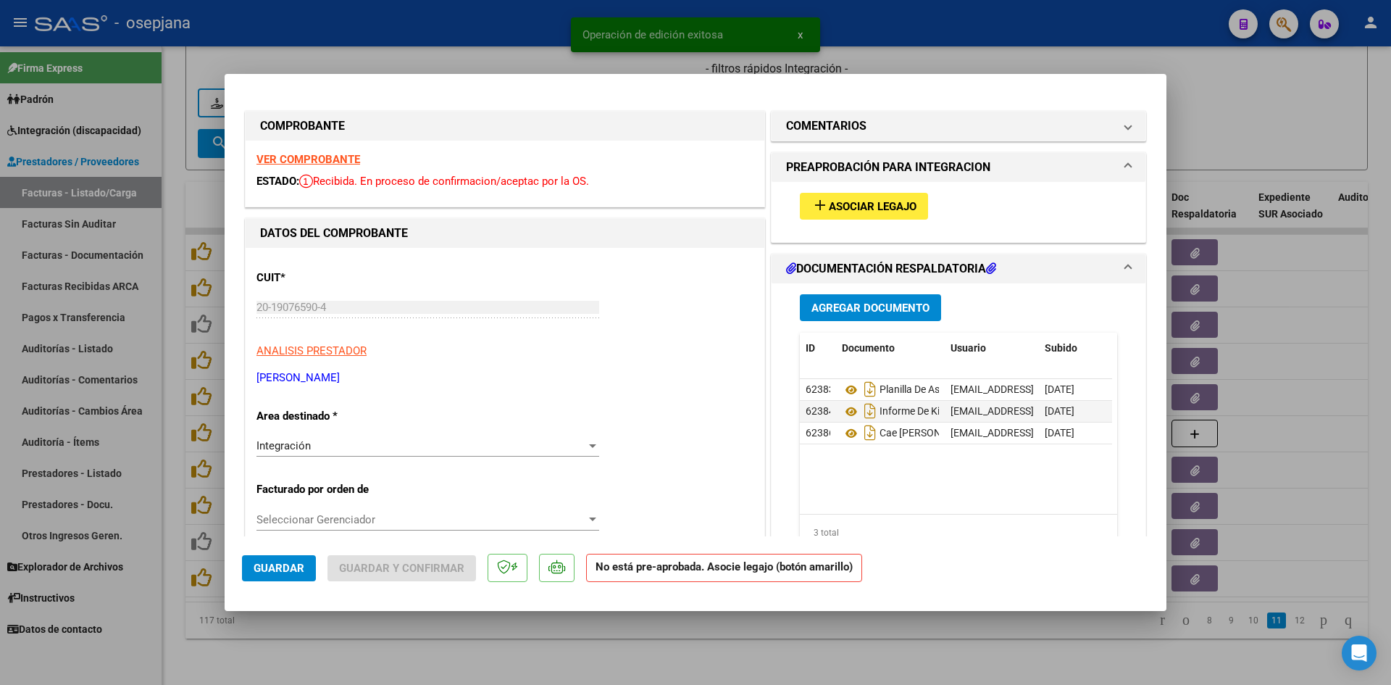
click at [317, 154] on strong "VER COMPROBANTE" at bounding box center [309, 159] width 104 height 13
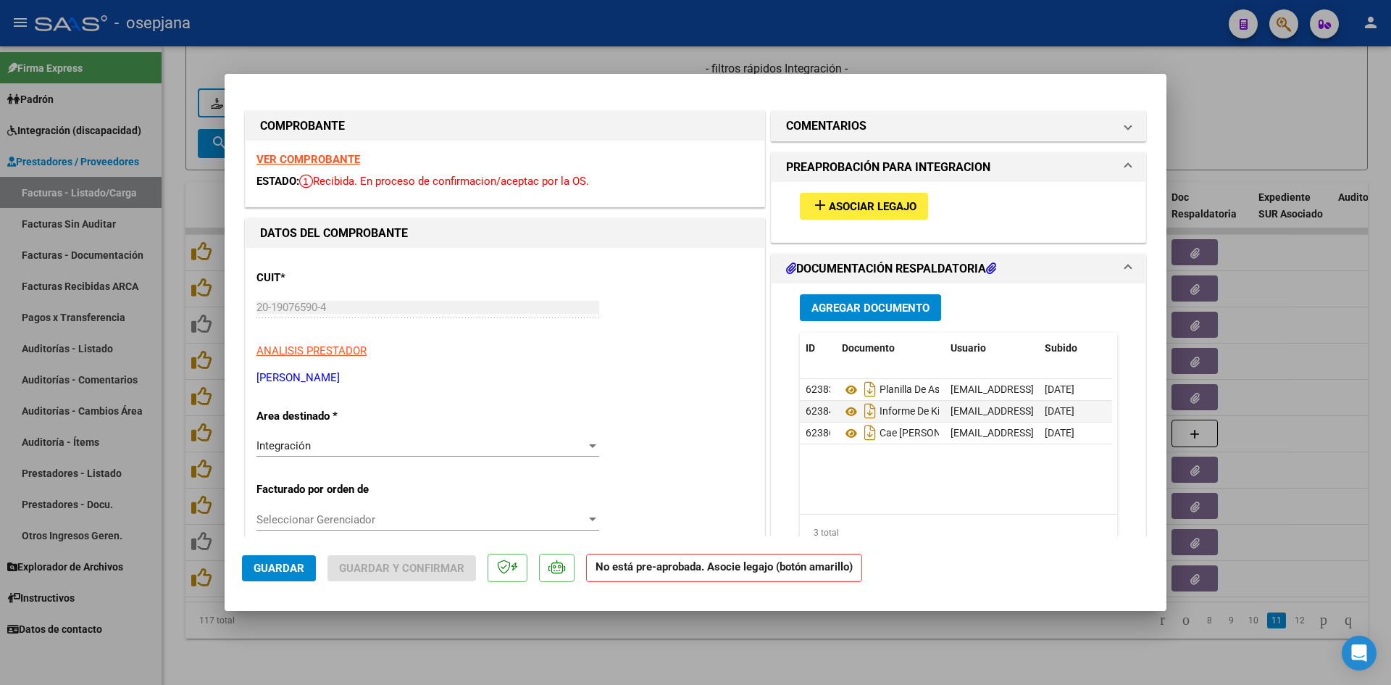
click at [840, 203] on span "Asociar Legajo" at bounding box center [873, 206] width 88 height 13
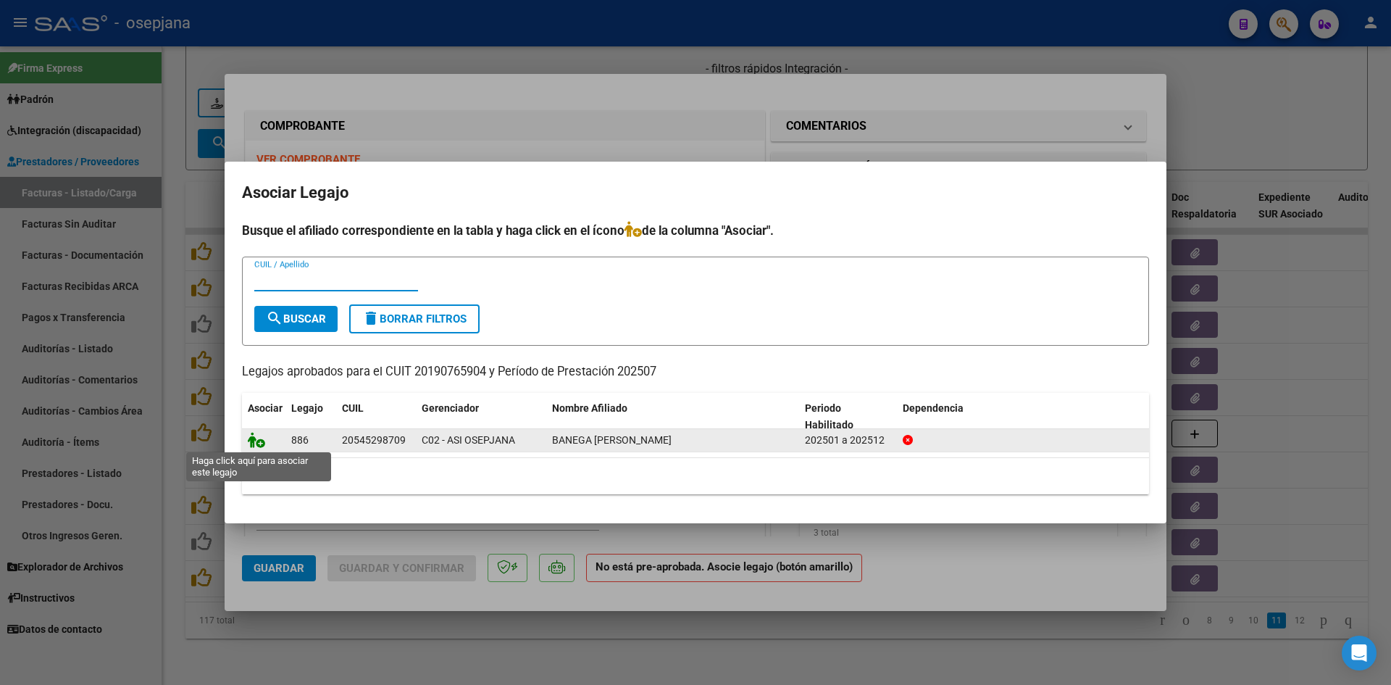
click at [257, 437] on icon at bounding box center [256, 440] width 17 height 16
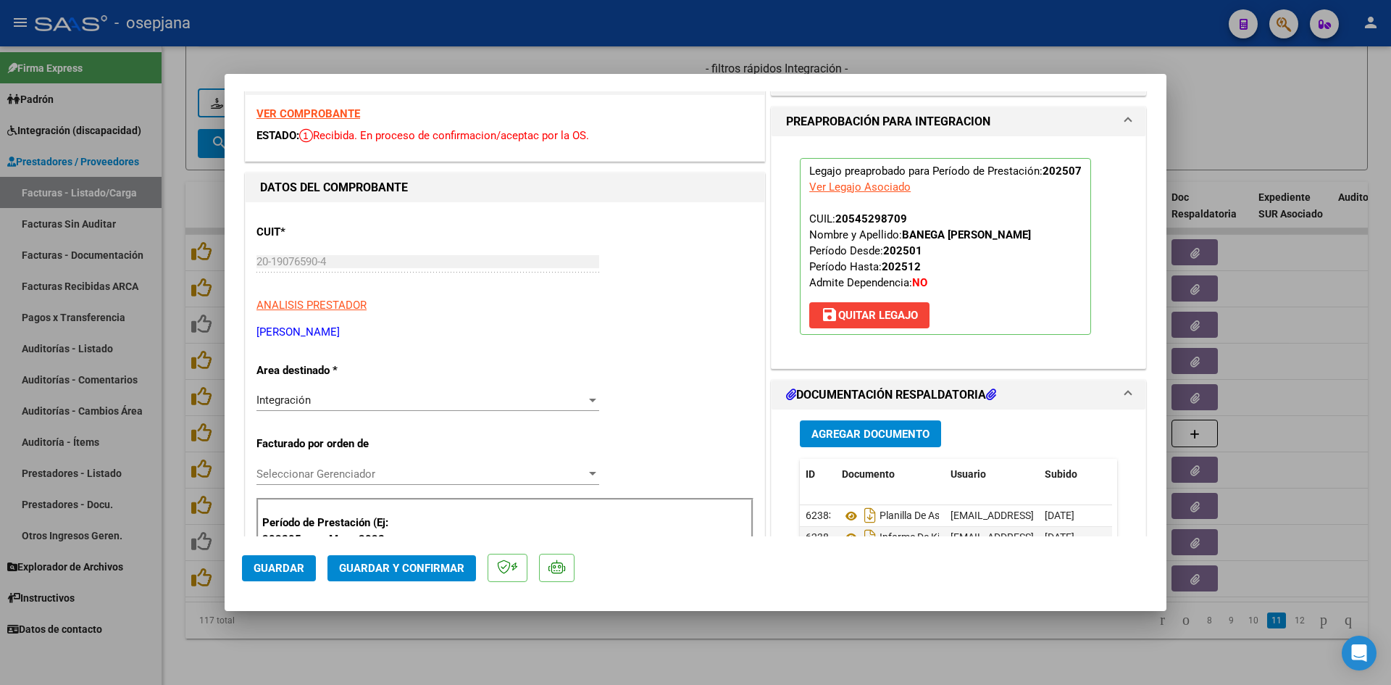
scroll to position [145, 0]
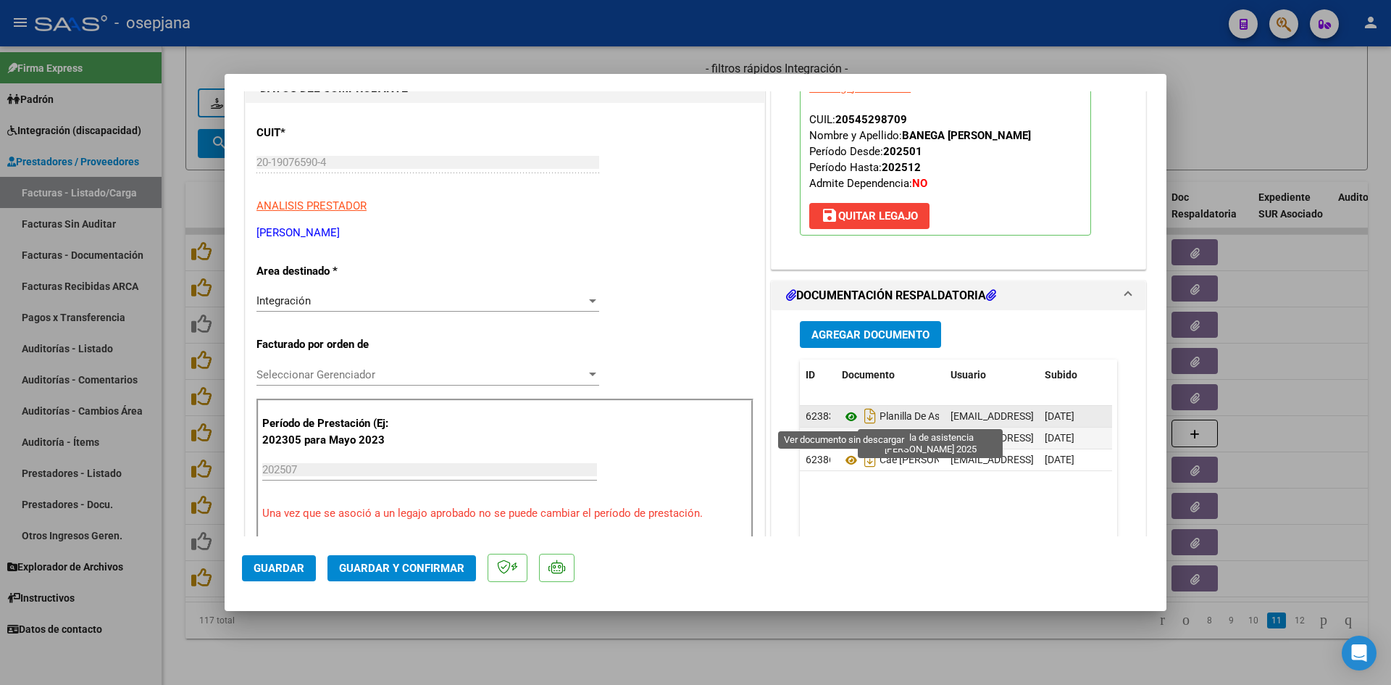
click at [846, 415] on icon at bounding box center [851, 416] width 19 height 17
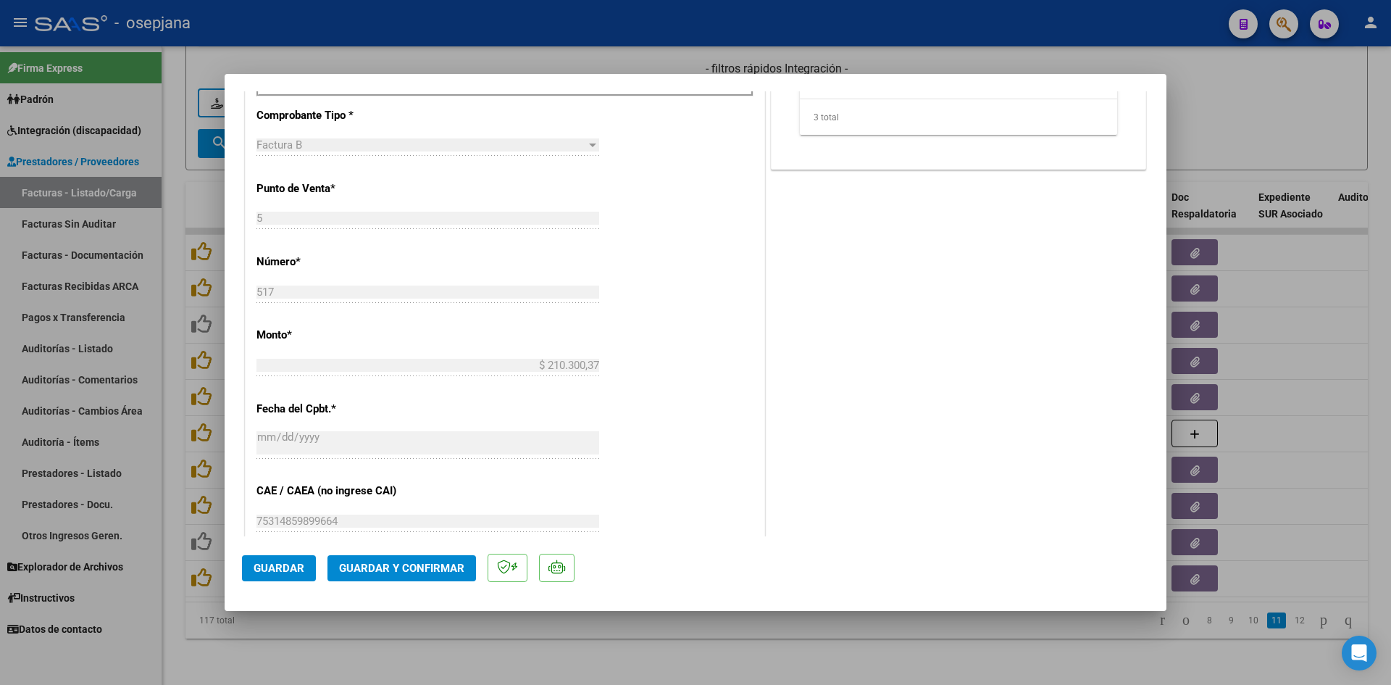
scroll to position [797, 0]
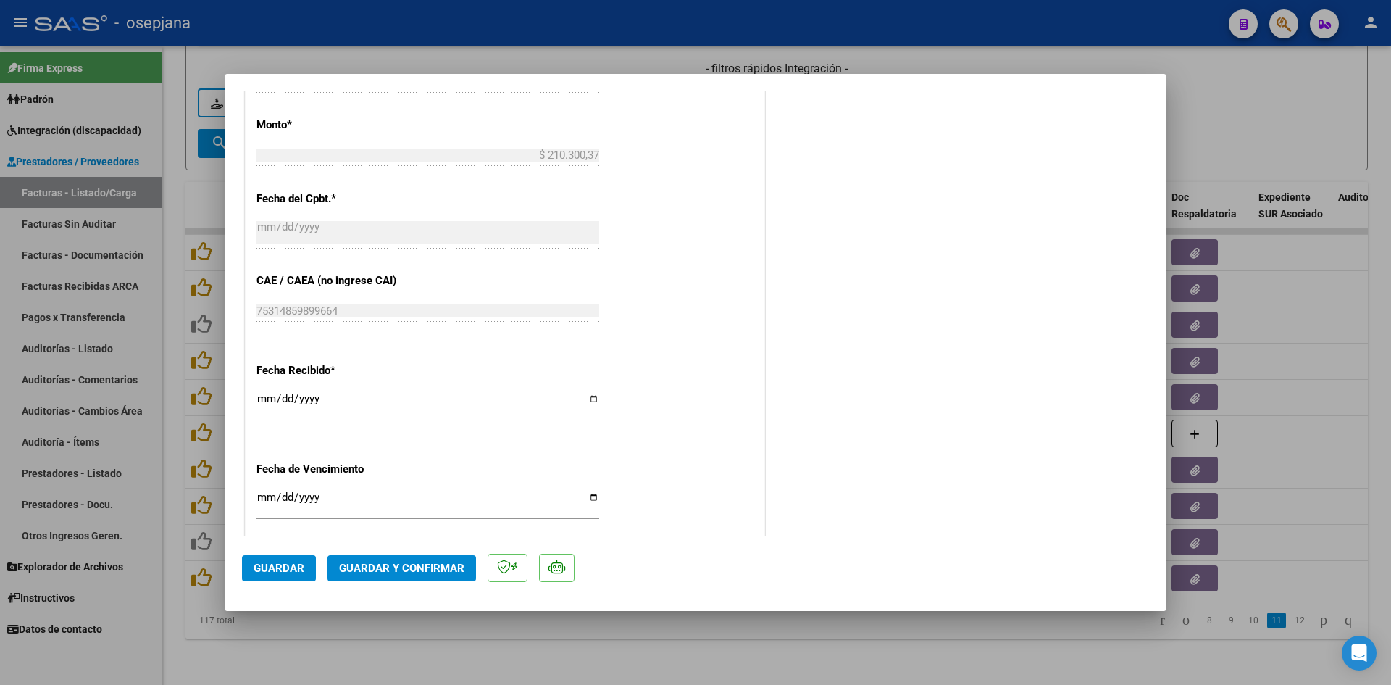
click at [269, 498] on input "[DATE]" at bounding box center [428, 502] width 343 height 23
type input "[DATE]"
click at [380, 560] on button "Guardar y Confirmar" at bounding box center [402, 568] width 149 height 26
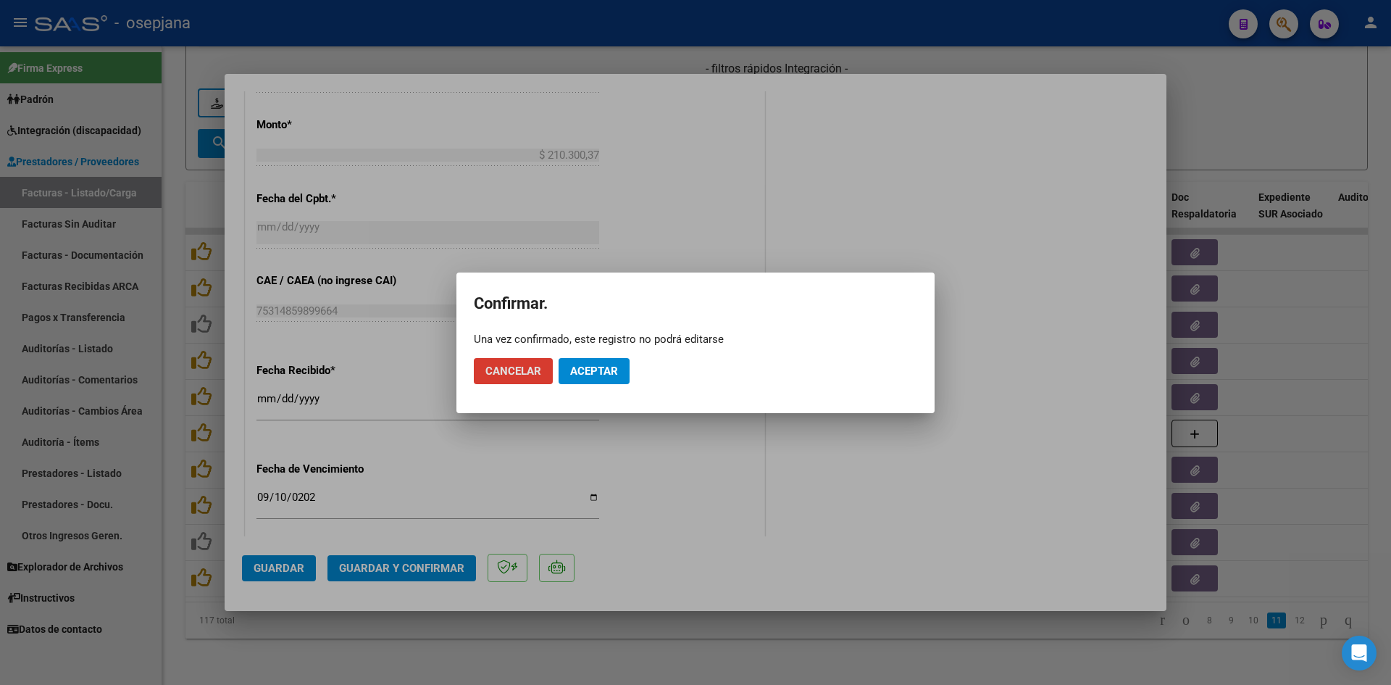
click at [612, 363] on button "Aceptar" at bounding box center [594, 371] width 71 height 26
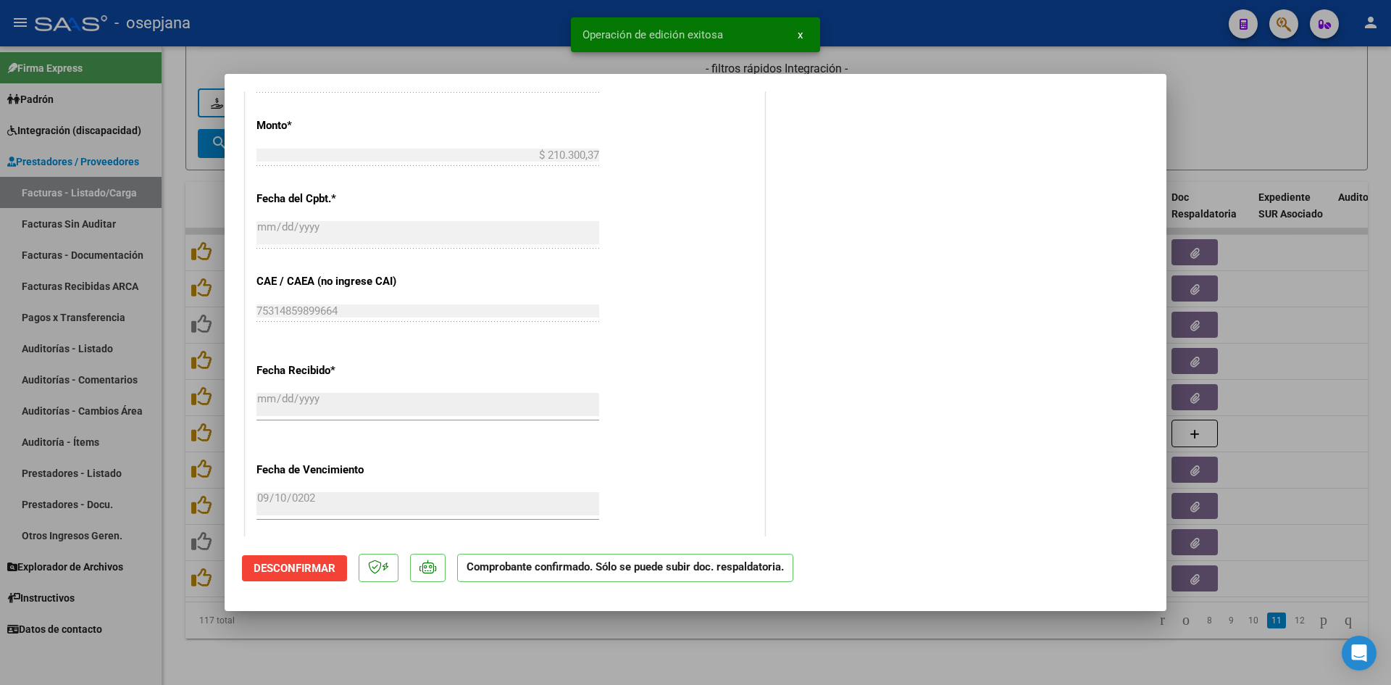
click at [1281, 101] on div at bounding box center [695, 342] width 1391 height 685
type input "$ 0,00"
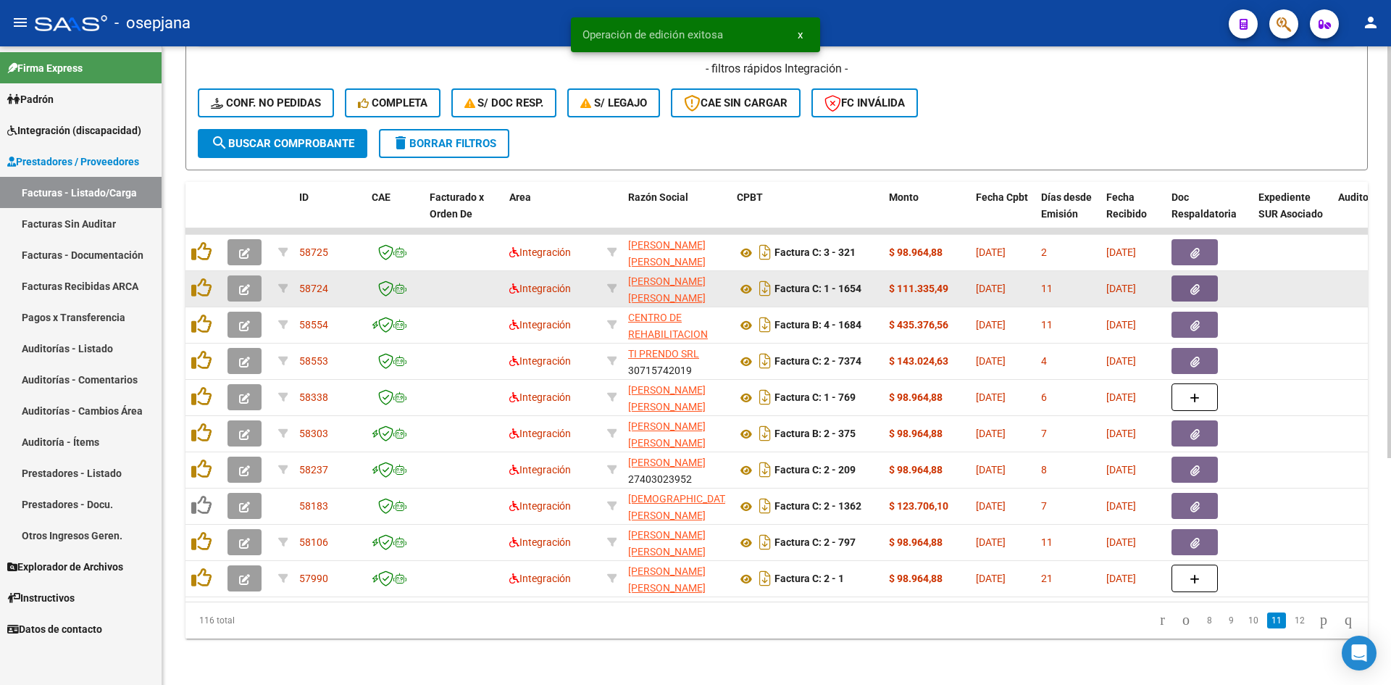
click at [251, 275] on button "button" at bounding box center [245, 288] width 34 height 26
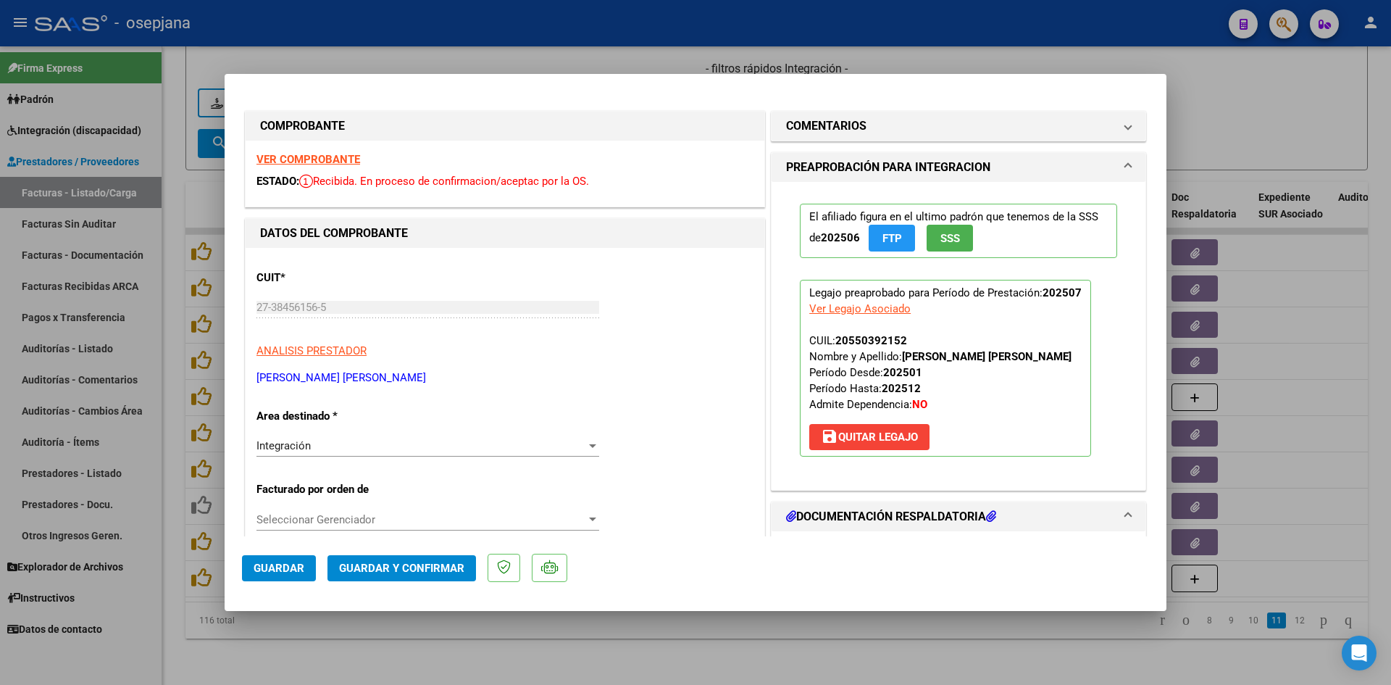
click at [293, 165] on strong "VER COMPROBANTE" at bounding box center [309, 159] width 104 height 13
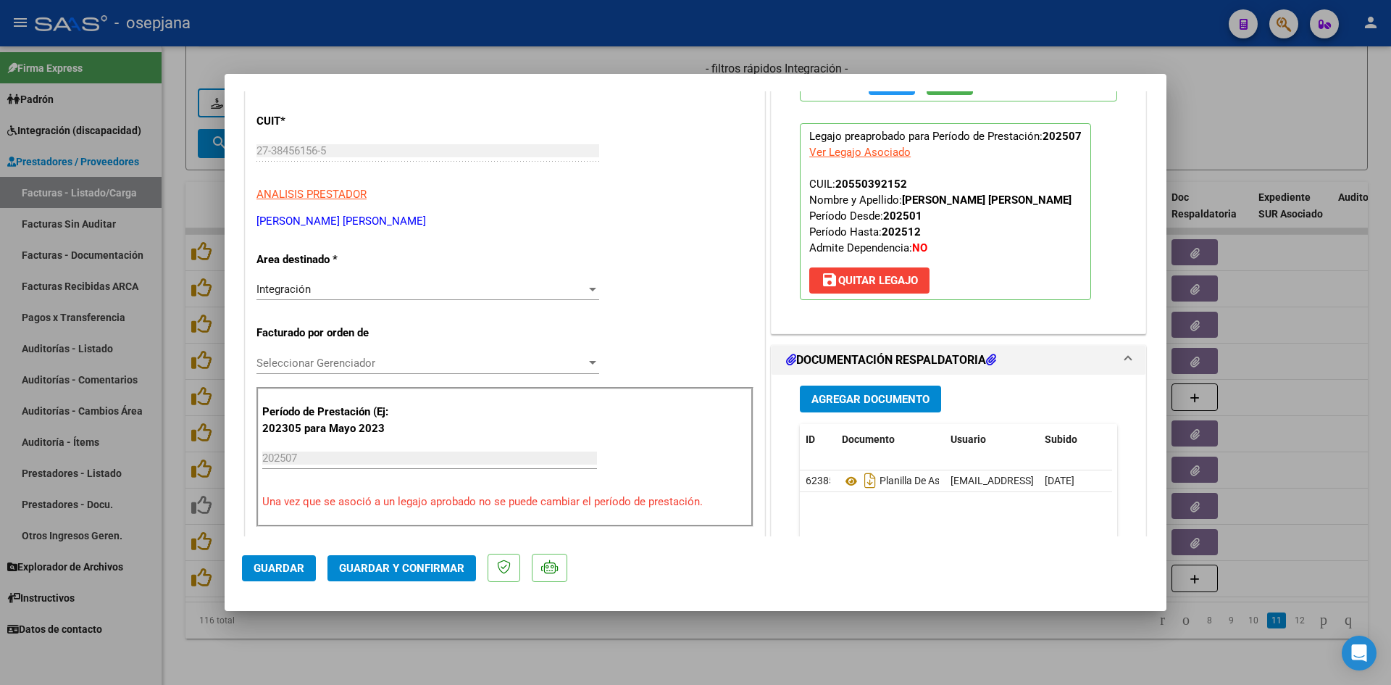
scroll to position [290, 0]
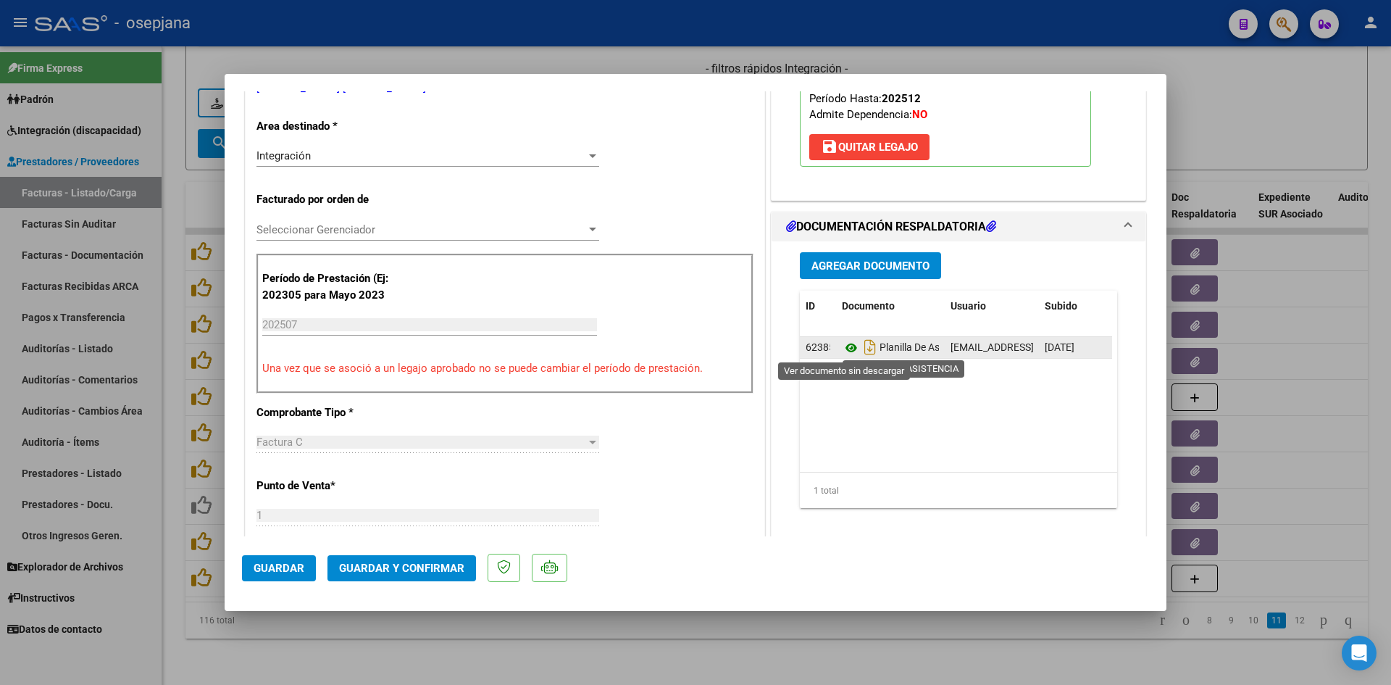
click at [847, 344] on icon at bounding box center [851, 347] width 19 height 17
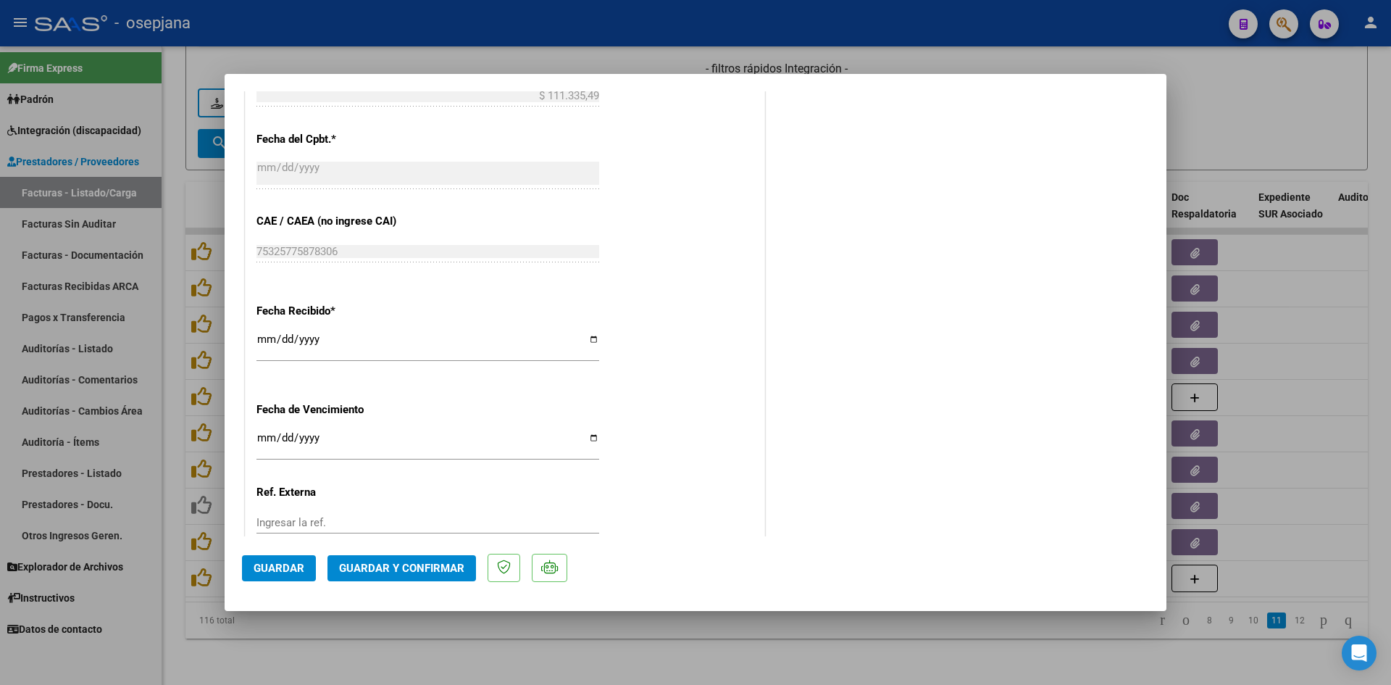
scroll to position [870, 0]
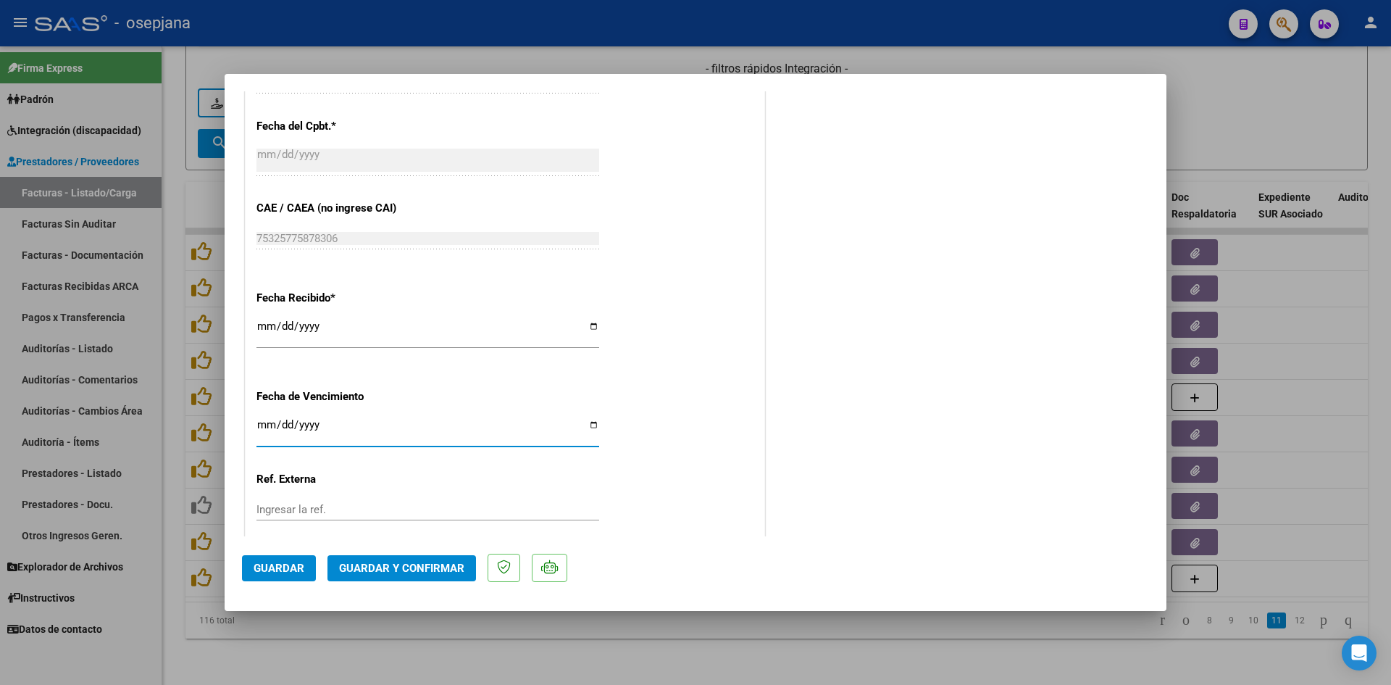
click at [265, 421] on input "Ingresar la fecha" at bounding box center [428, 430] width 343 height 23
type input "[DATE]"
click at [408, 567] on span "Guardar y Confirmar" at bounding box center [401, 568] width 125 height 13
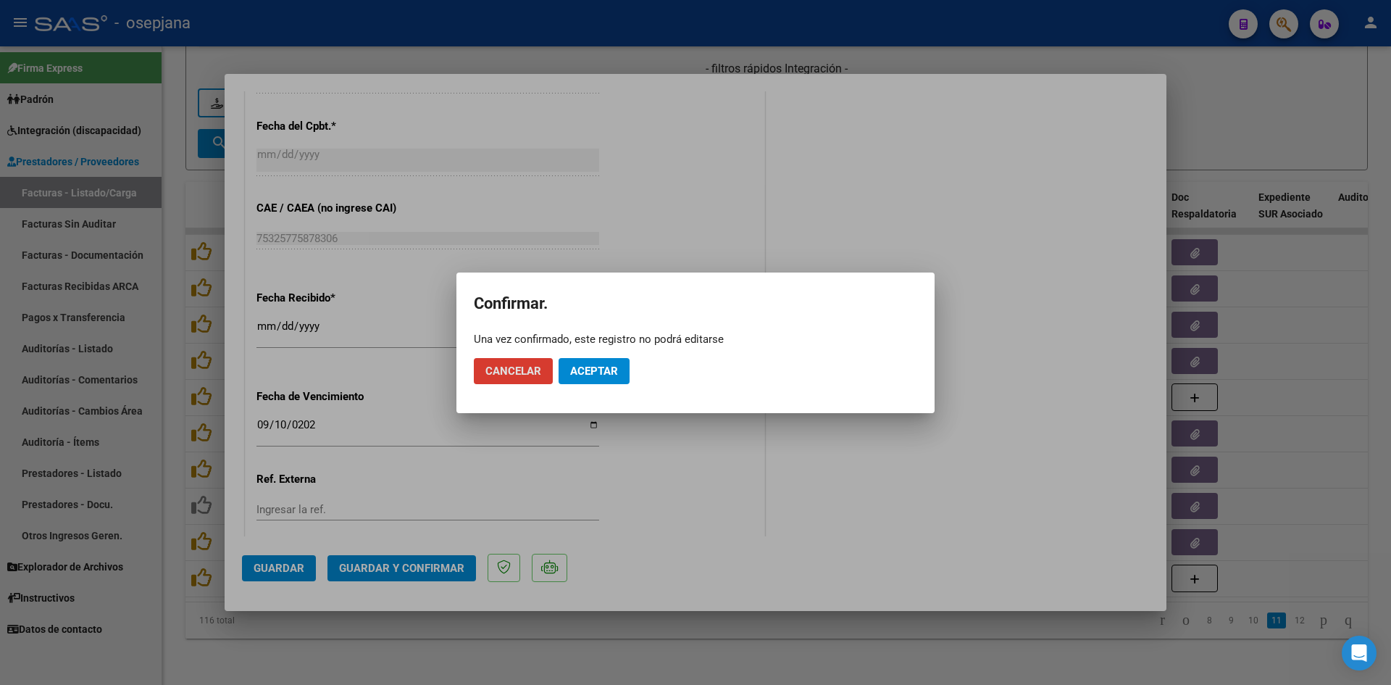
click at [598, 365] on span "Aceptar" at bounding box center [594, 371] width 48 height 13
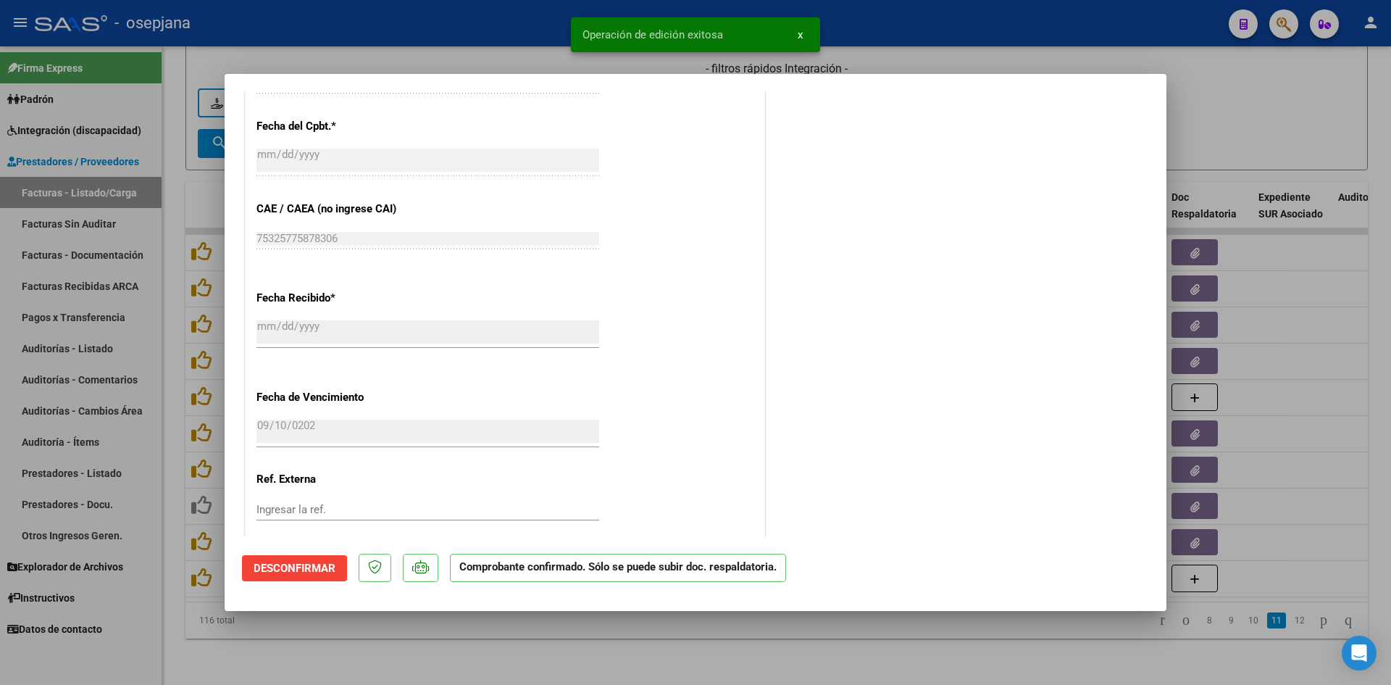
click at [1205, 119] on div at bounding box center [695, 342] width 1391 height 685
type input "$ 0,00"
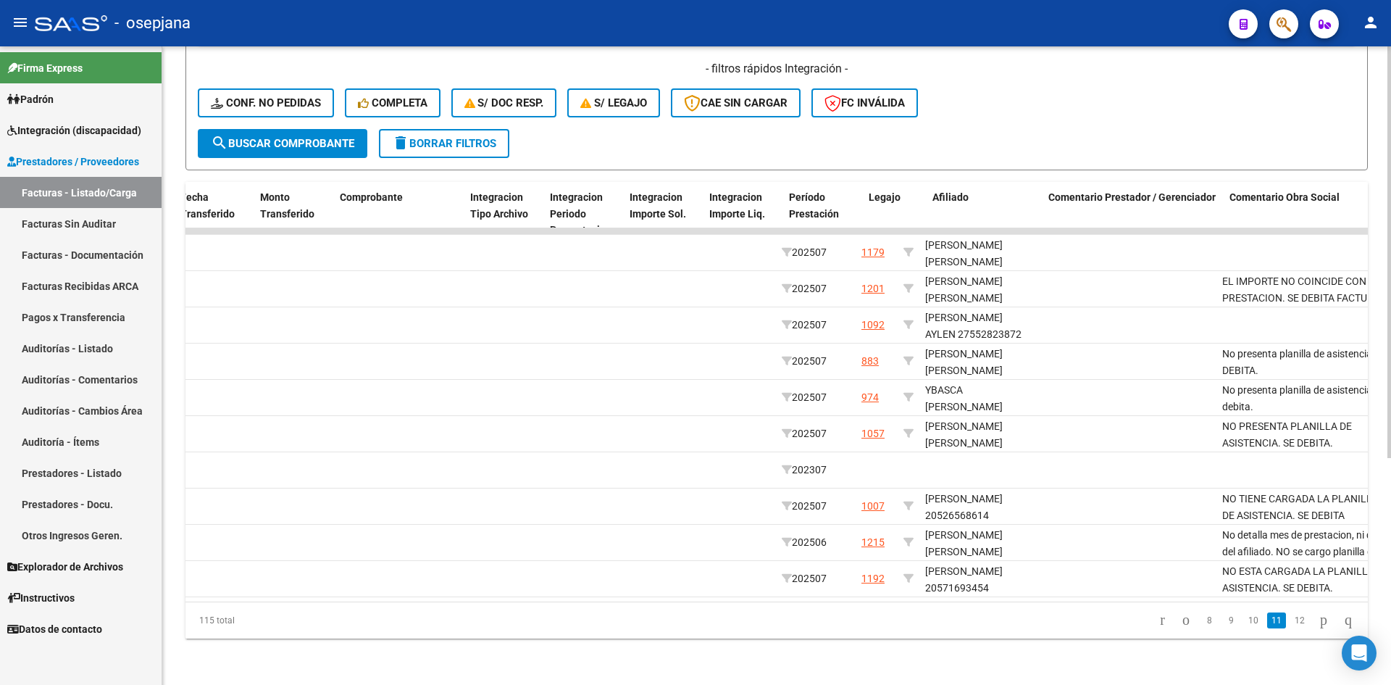
scroll to position [0, 0]
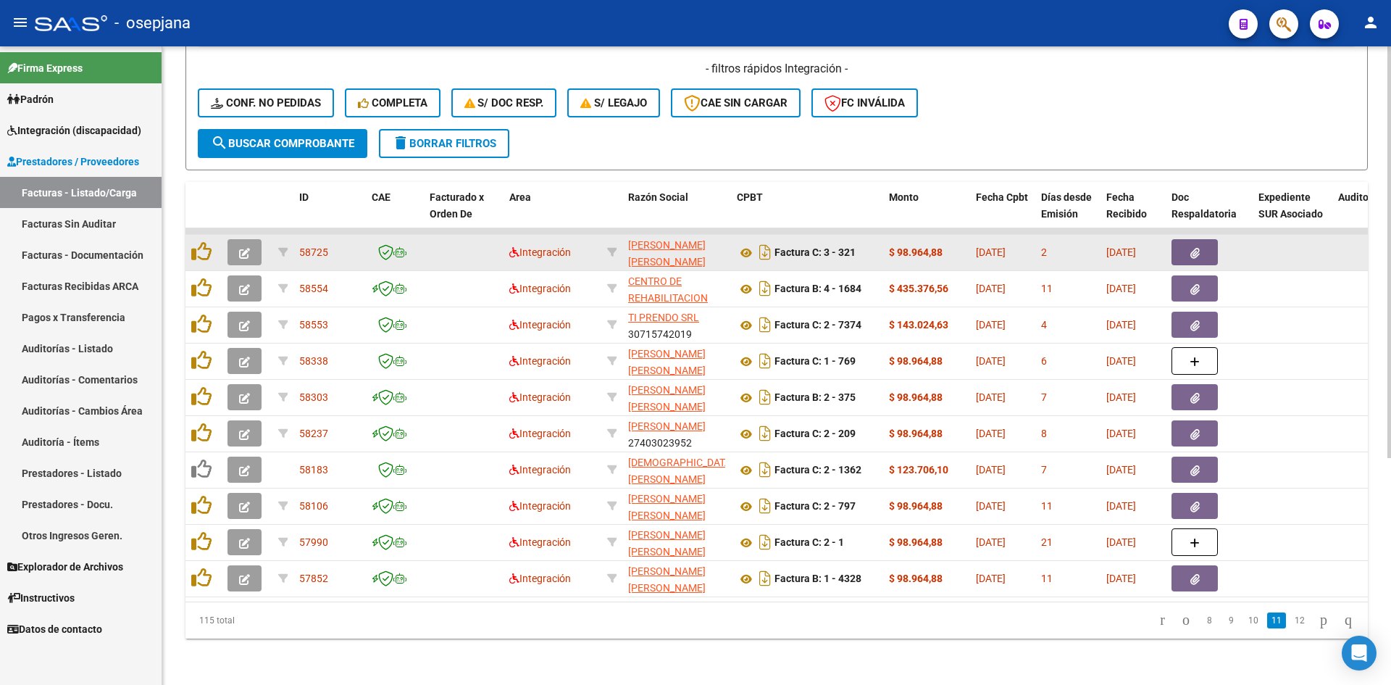
click at [243, 248] on icon "button" at bounding box center [244, 253] width 11 height 11
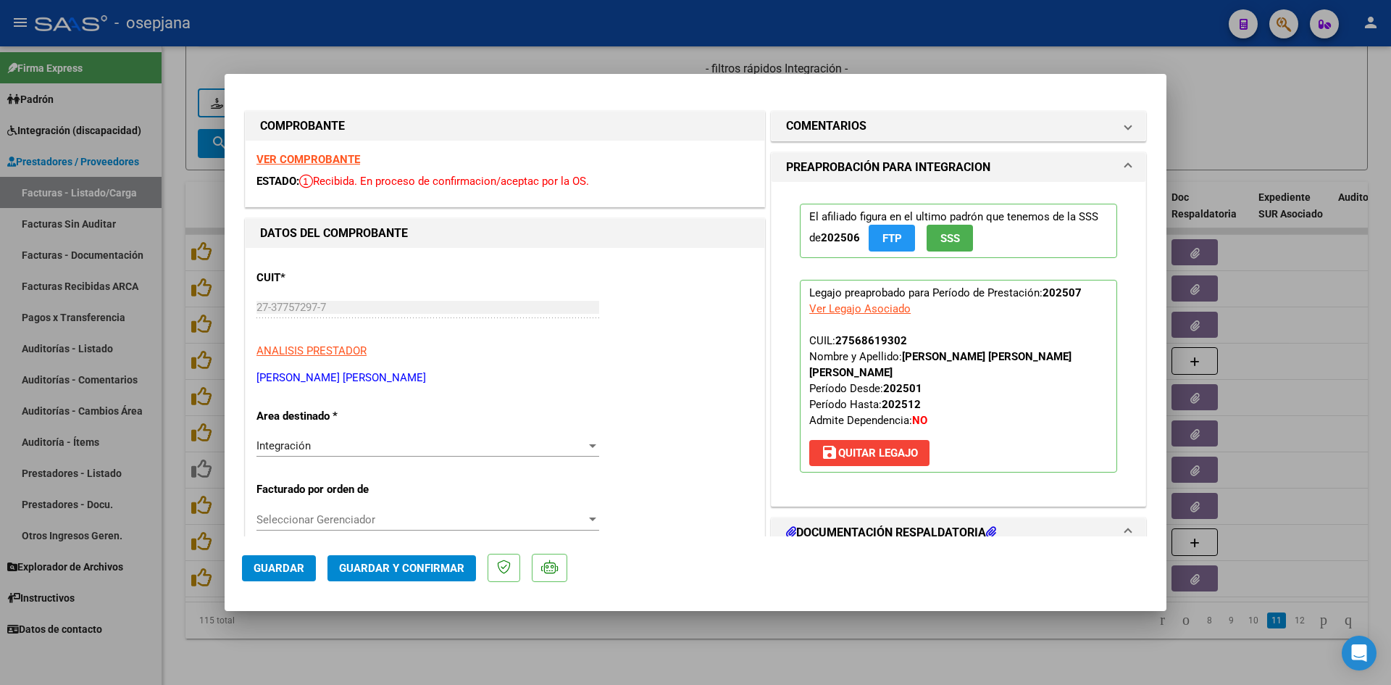
click at [321, 159] on strong "VER COMPROBANTE" at bounding box center [309, 159] width 104 height 13
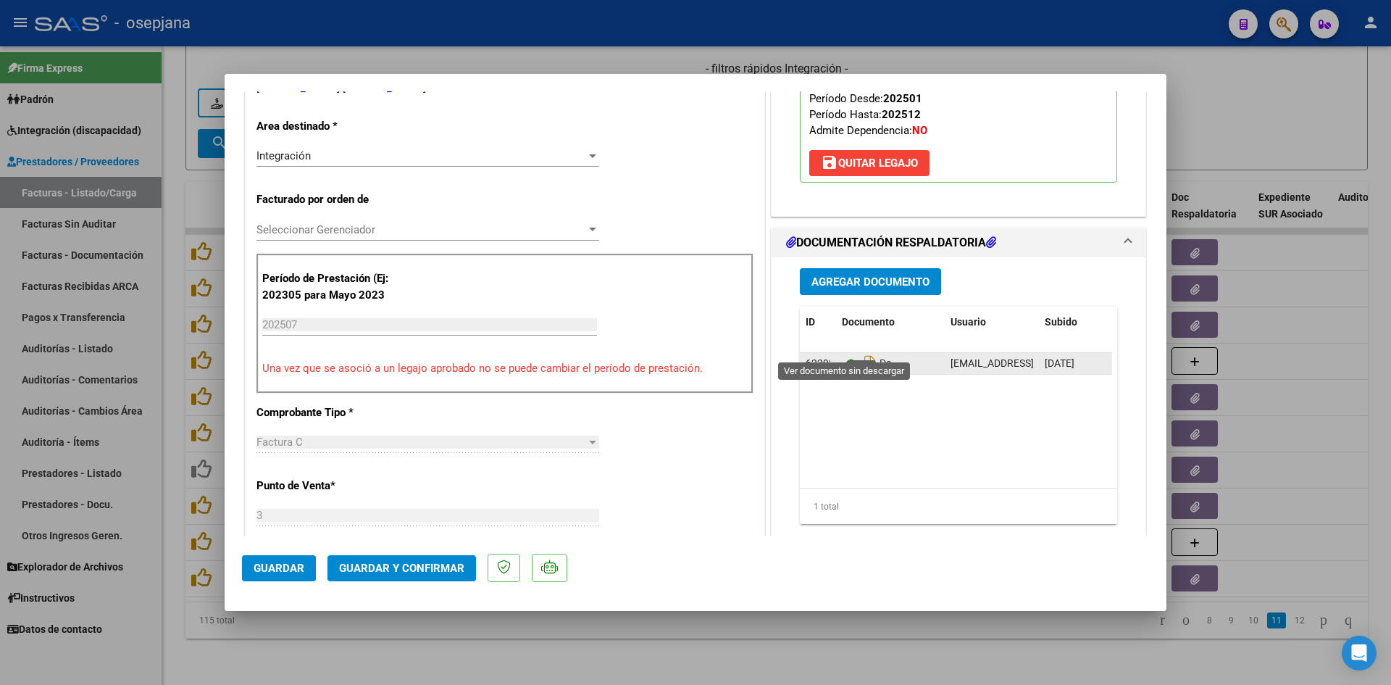
click at [842, 355] on icon at bounding box center [851, 363] width 19 height 17
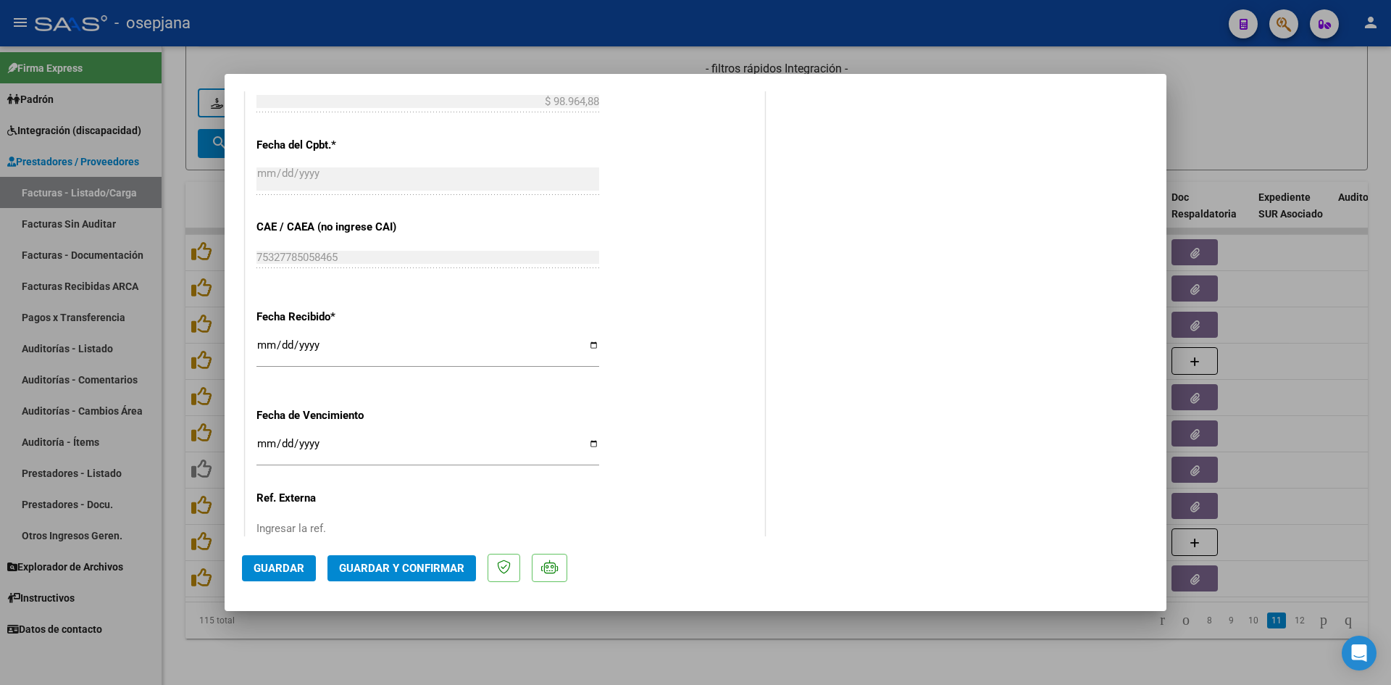
scroll to position [942, 0]
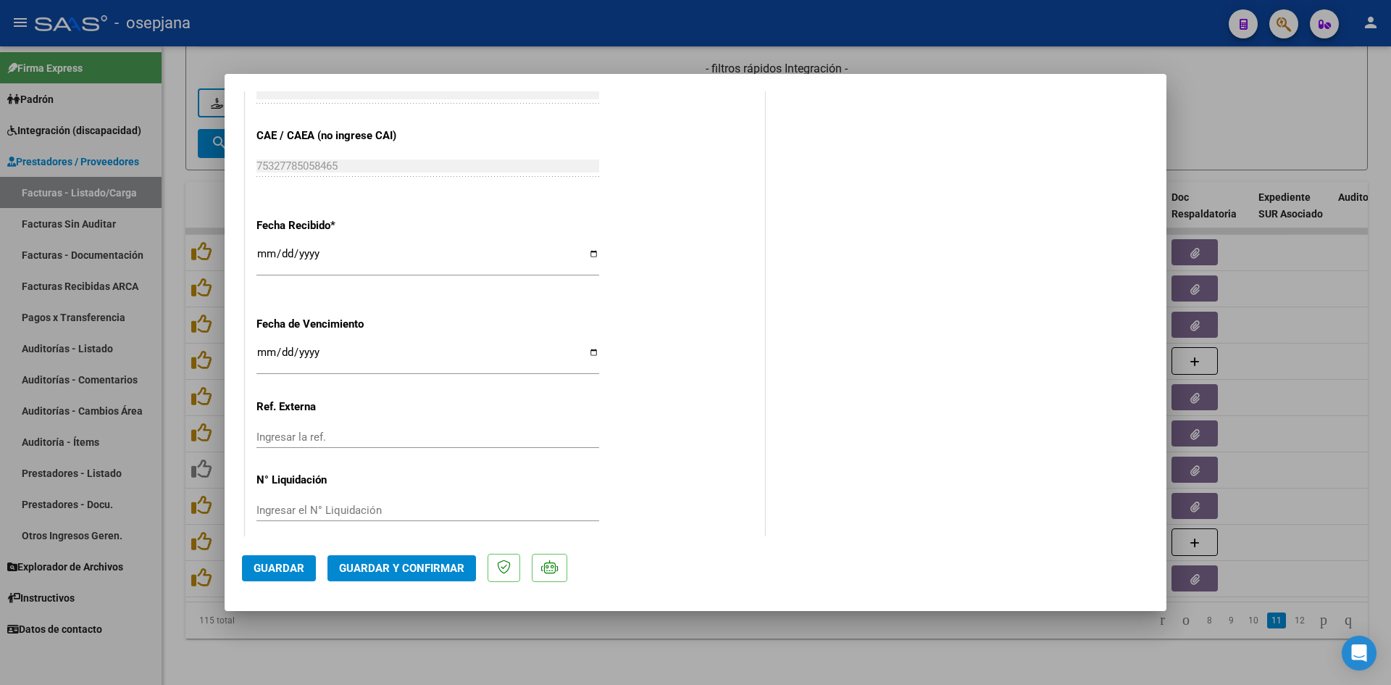
click at [263, 349] on input "2025-08-20" at bounding box center [428, 357] width 343 height 23
type input "[DATE]"
click at [351, 559] on button "Guardar y Confirmar" at bounding box center [402, 568] width 149 height 26
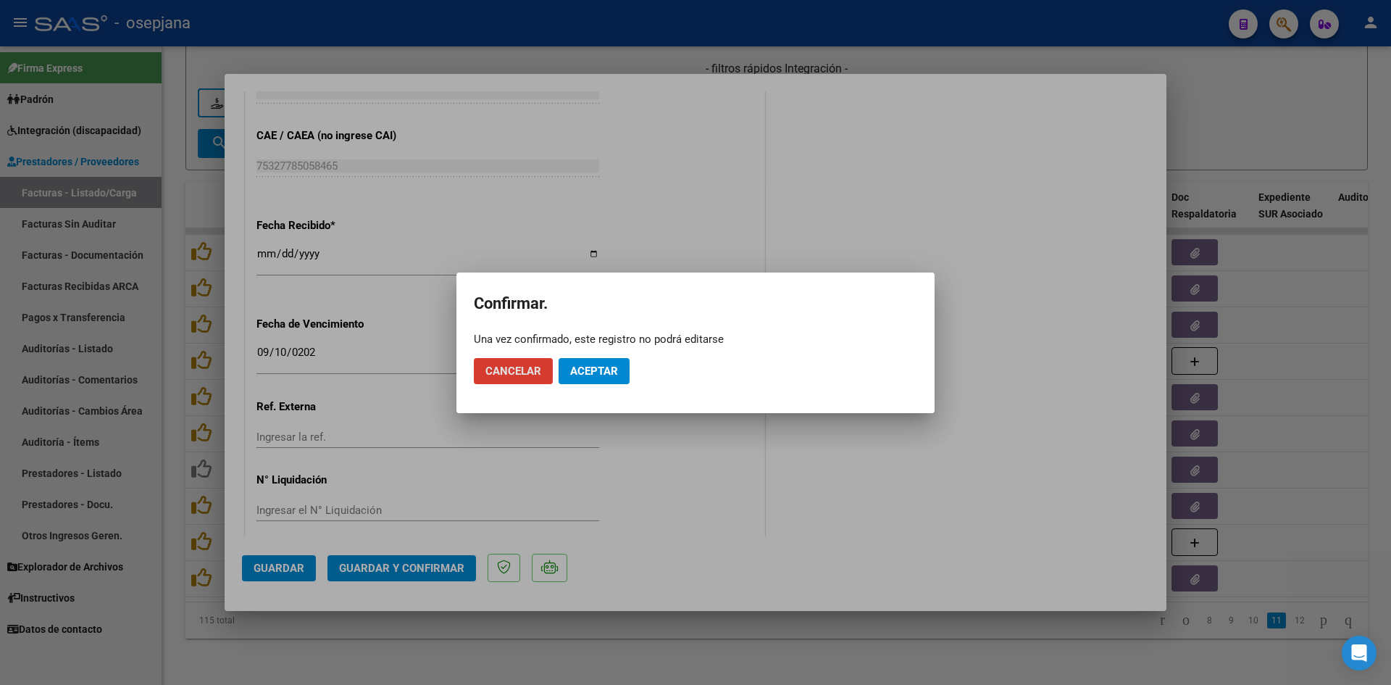
click at [611, 362] on button "Aceptar" at bounding box center [594, 371] width 71 height 26
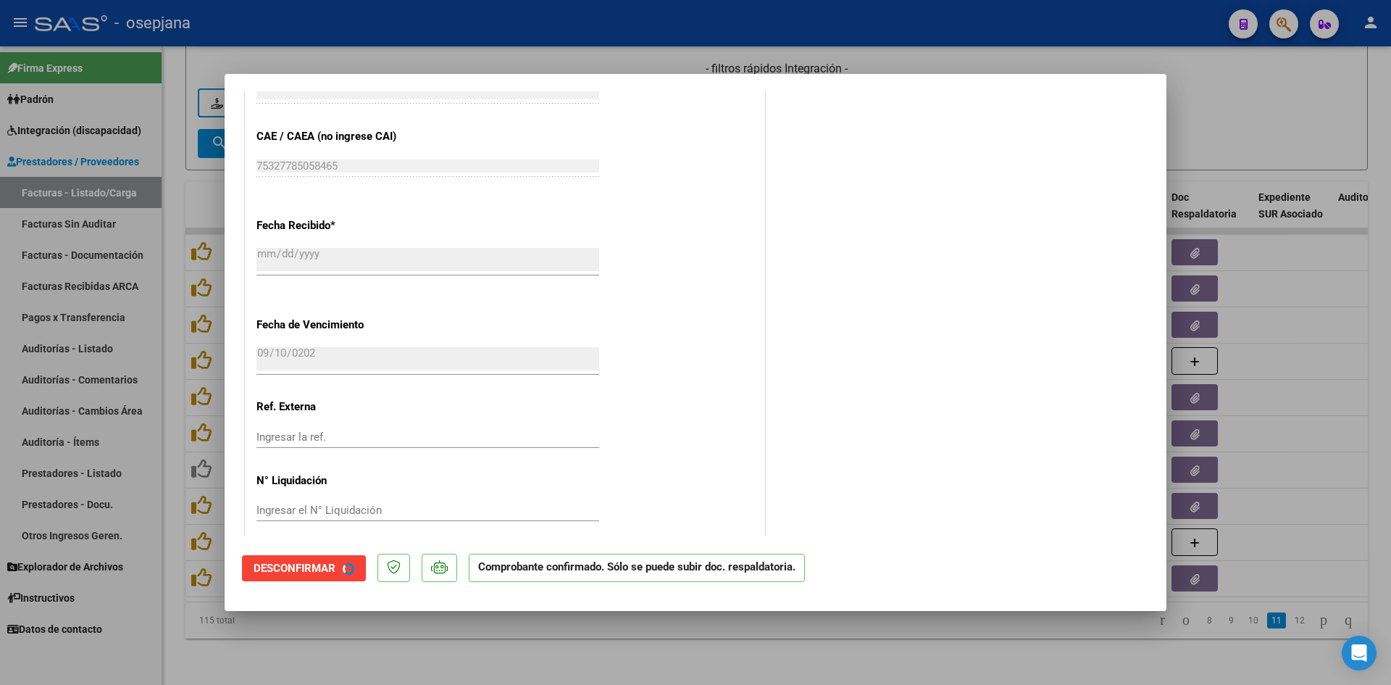
click at [1186, 115] on div at bounding box center [695, 342] width 1391 height 685
type input "$ 0,00"
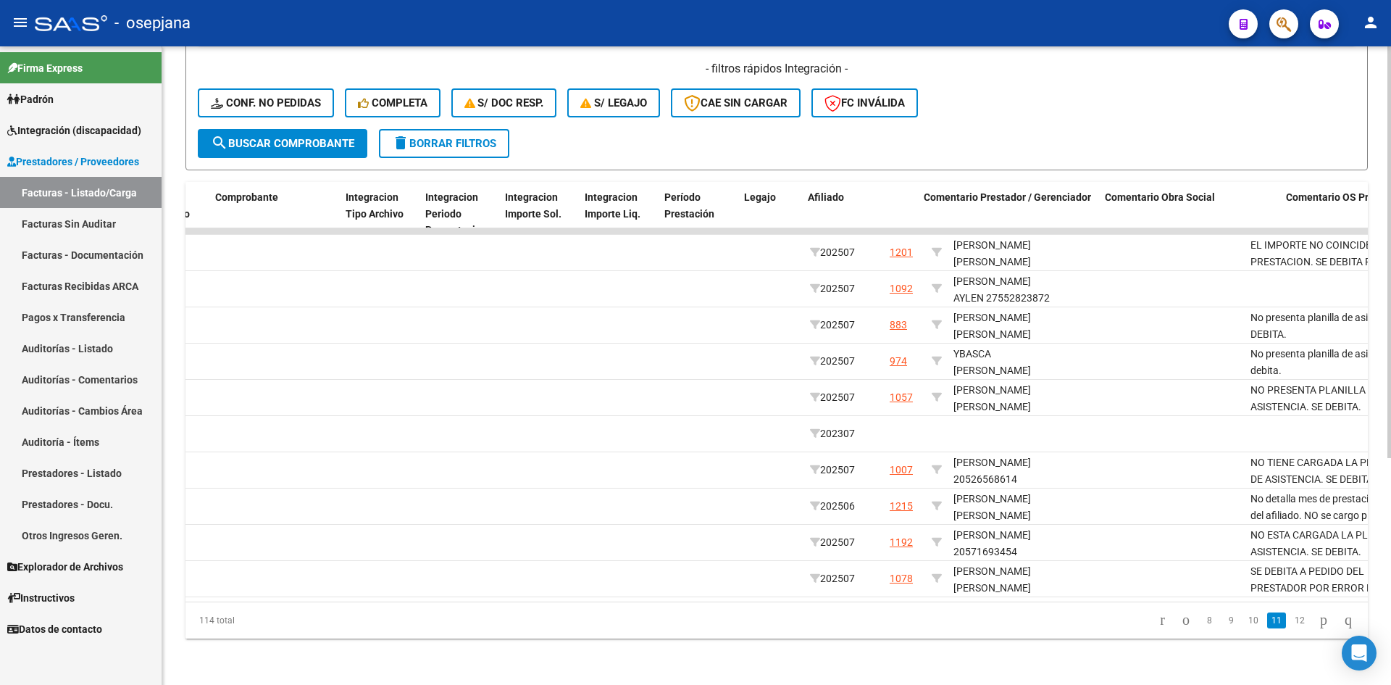
scroll to position [0, 1587]
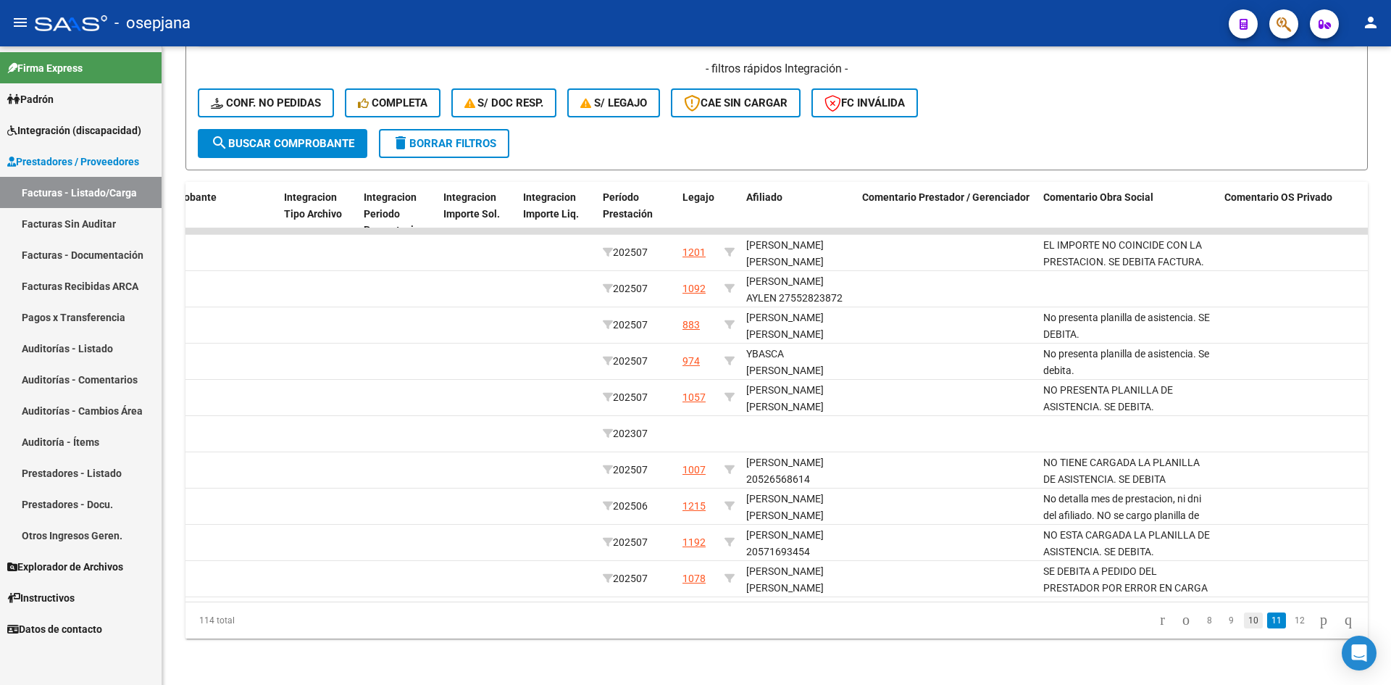
click at [1244, 616] on link "10" at bounding box center [1253, 620] width 19 height 16
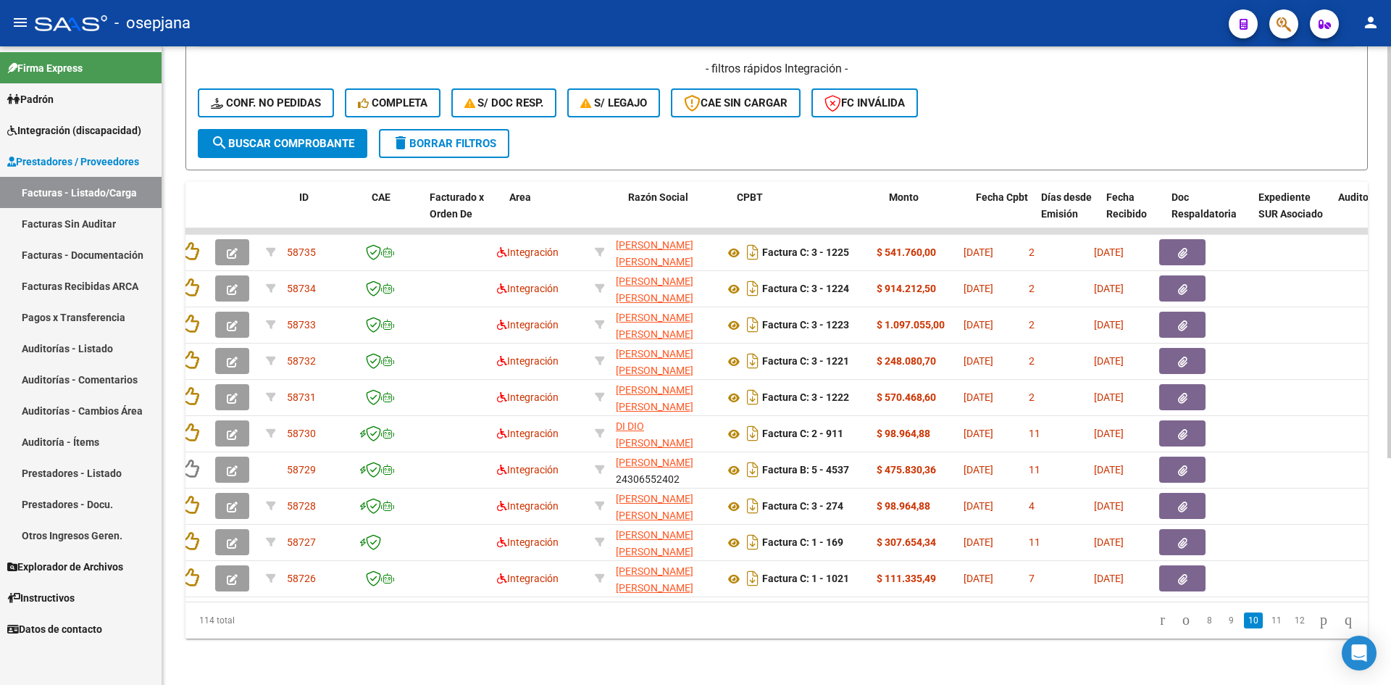
scroll to position [0, 0]
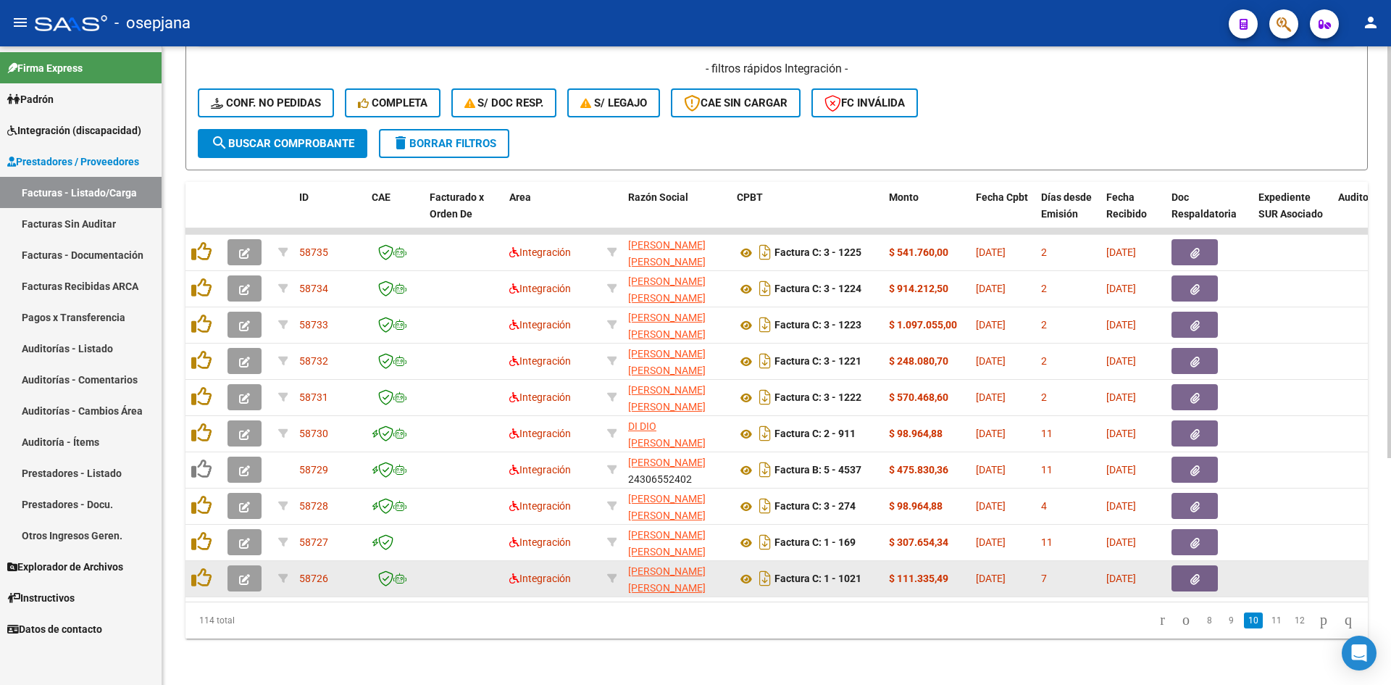
click at [248, 574] on icon "button" at bounding box center [244, 579] width 11 height 11
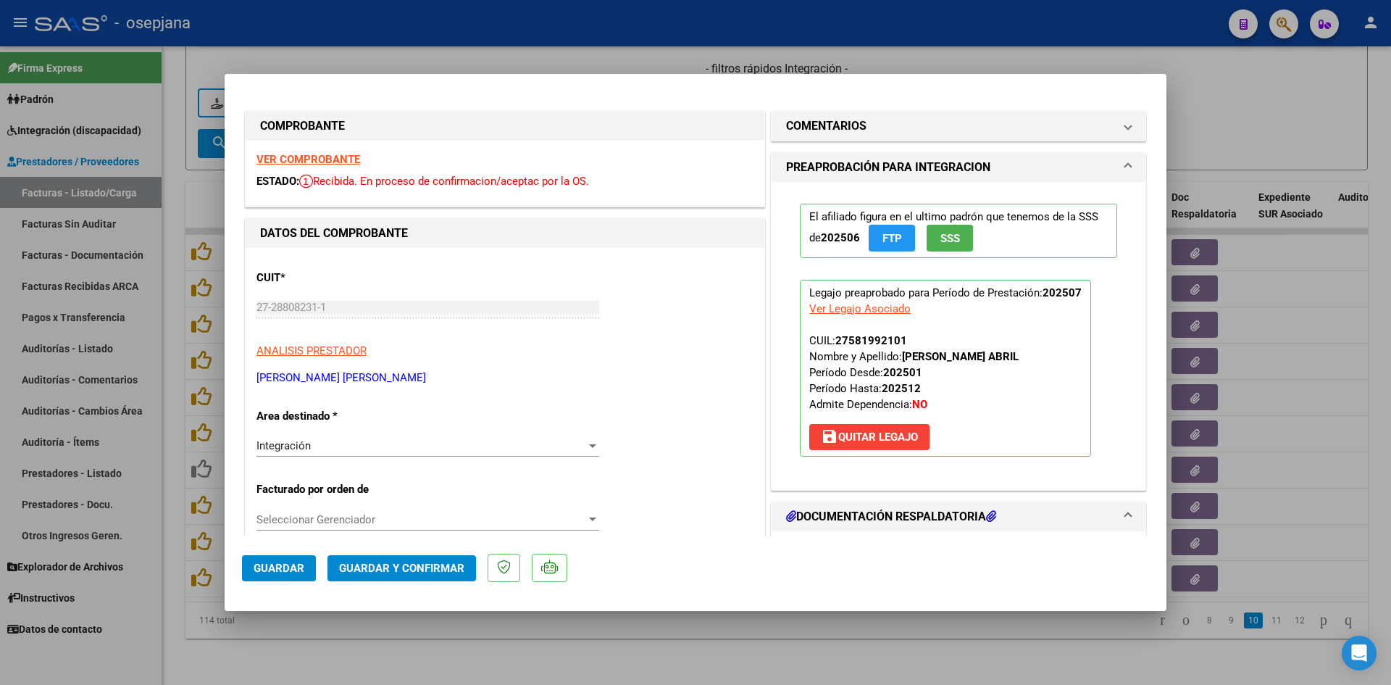
click at [296, 157] on strong "VER COMPROBANTE" at bounding box center [309, 159] width 104 height 13
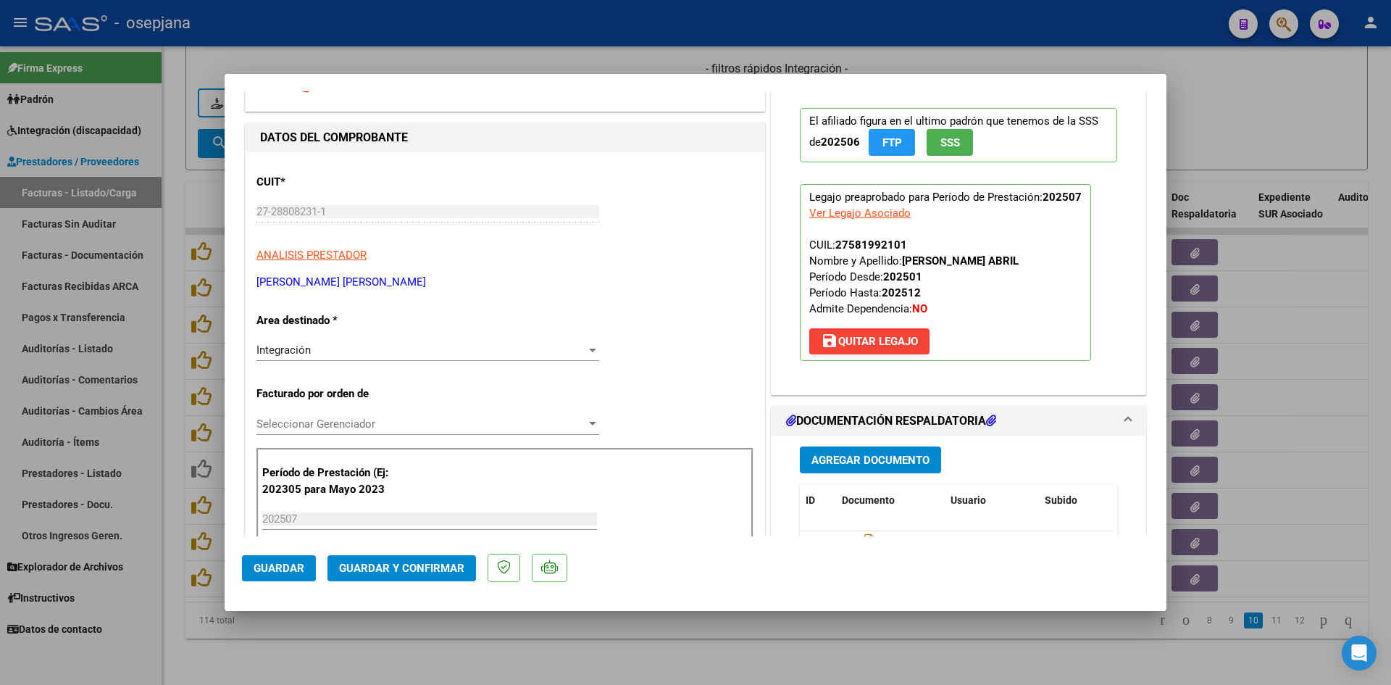
scroll to position [217, 0]
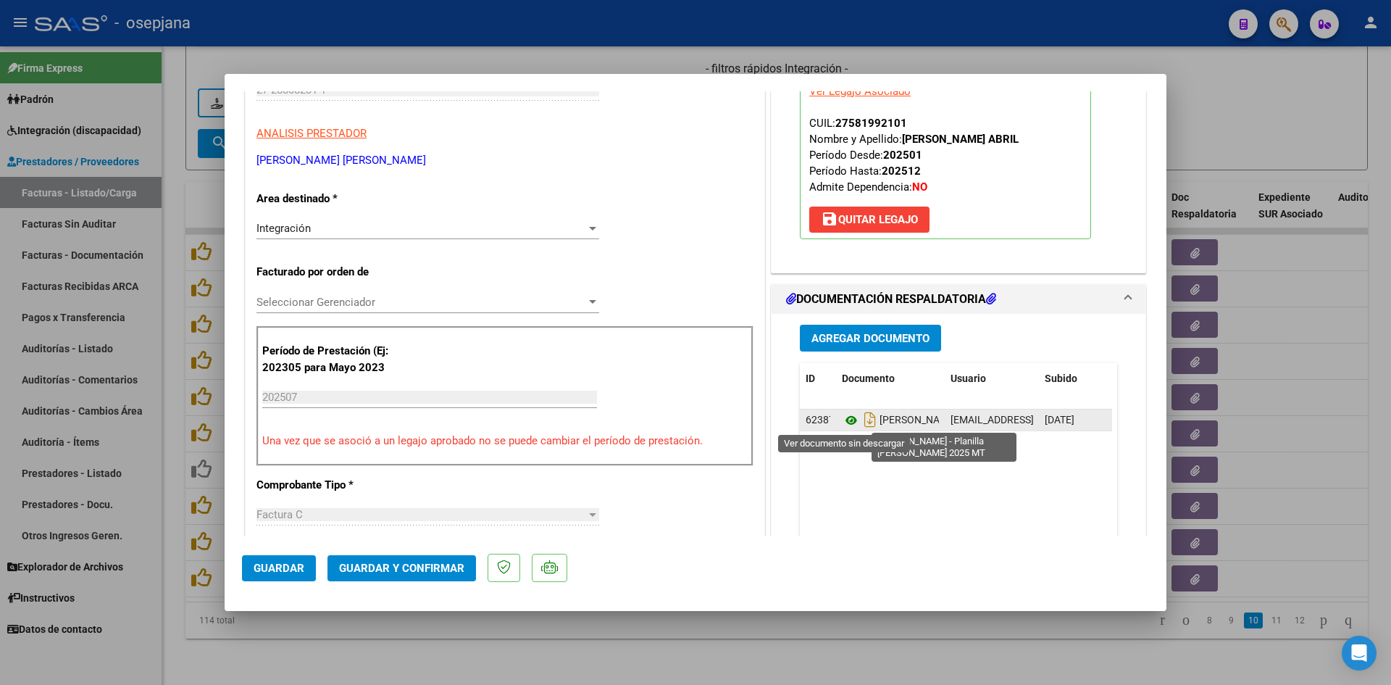
click at [844, 416] on icon at bounding box center [851, 420] width 19 height 17
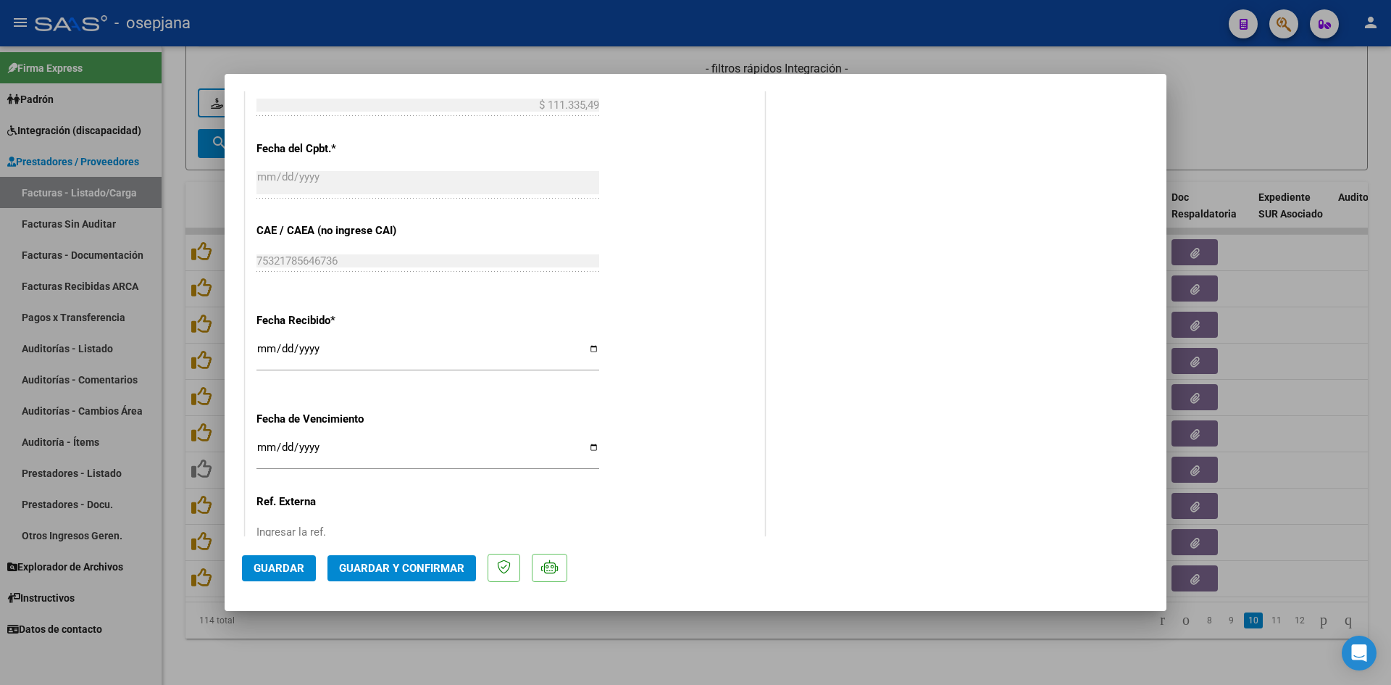
scroll to position [955, 0]
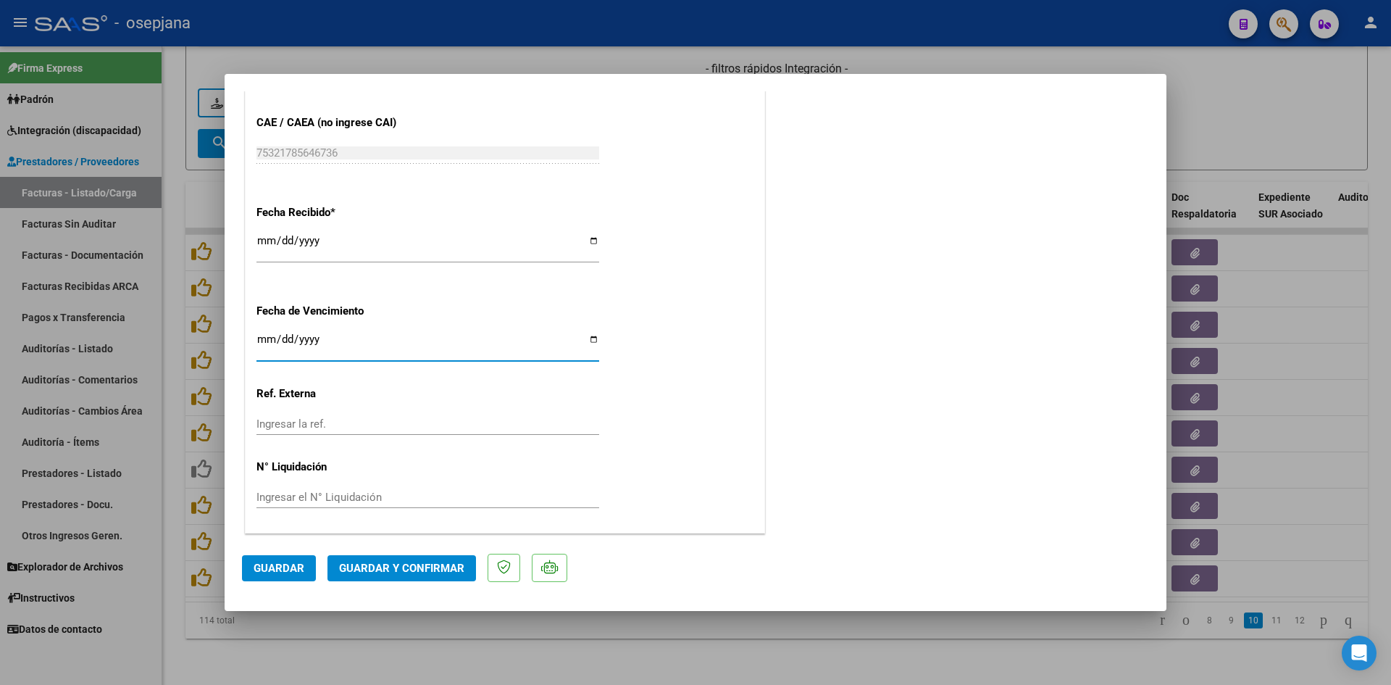
click at [265, 338] on input "[DATE]" at bounding box center [428, 344] width 343 height 23
type input "[DATE]"
click at [399, 565] on span "Guardar y Confirmar" at bounding box center [401, 568] width 125 height 13
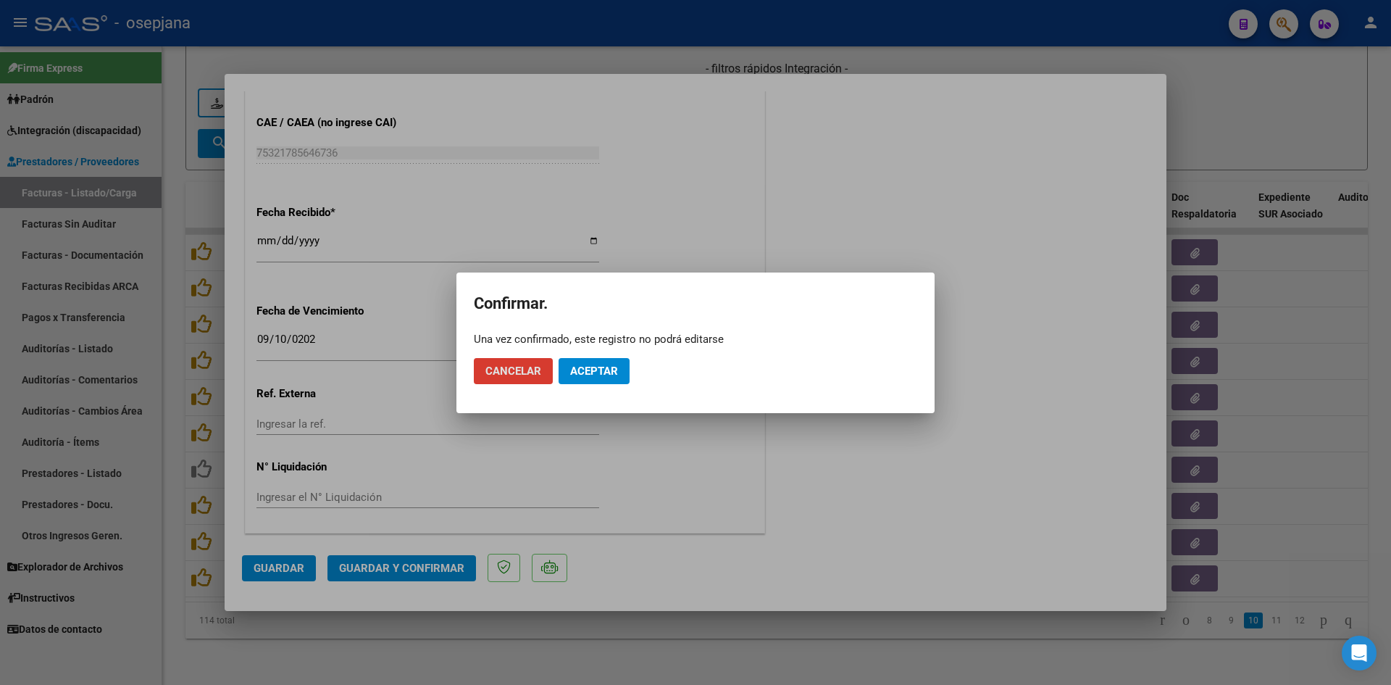
click at [596, 380] on button "Aceptar" at bounding box center [594, 371] width 71 height 26
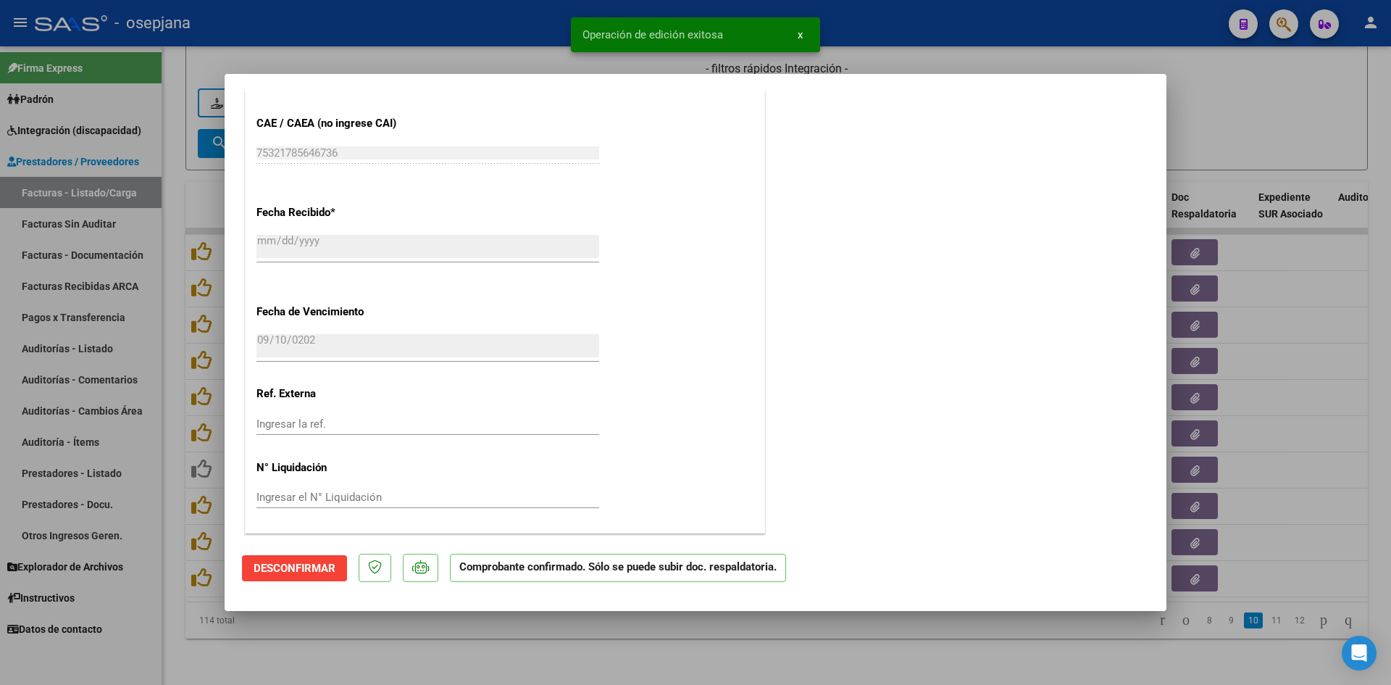
click at [1245, 132] on div at bounding box center [695, 342] width 1391 height 685
type input "$ 0,00"
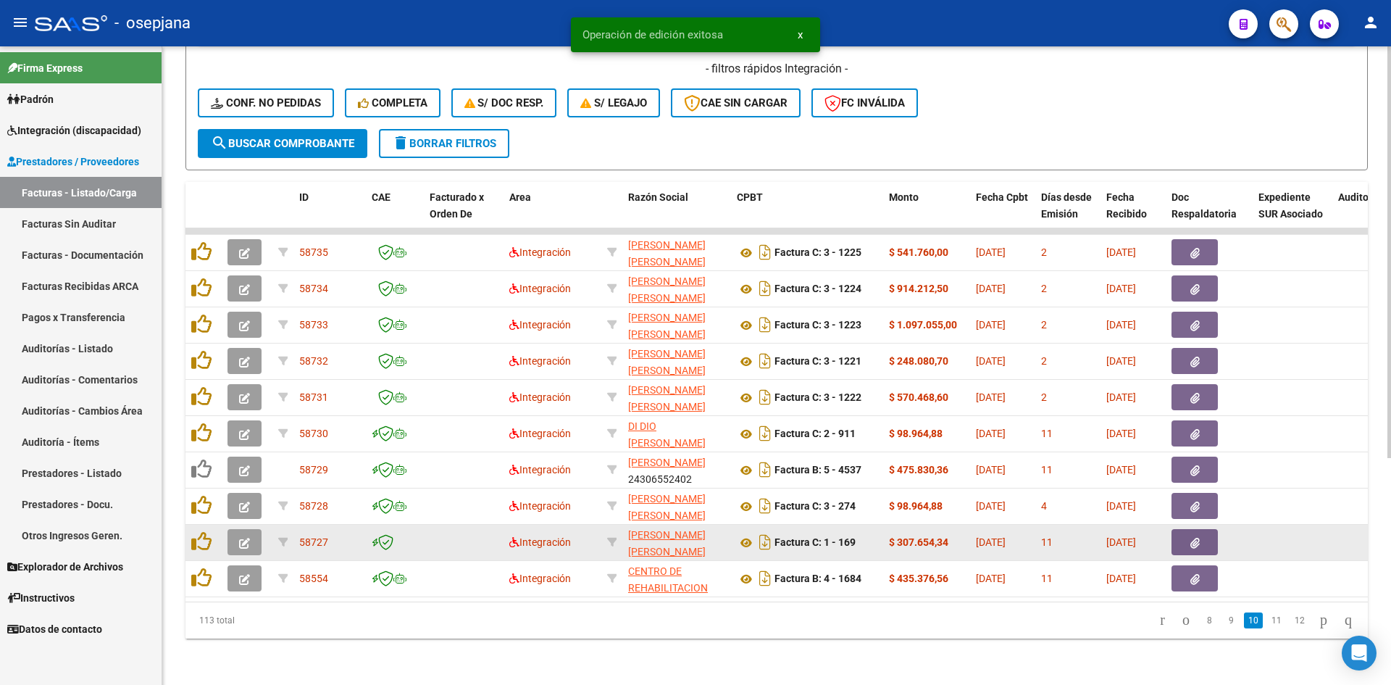
click at [244, 538] on icon "button" at bounding box center [244, 543] width 11 height 11
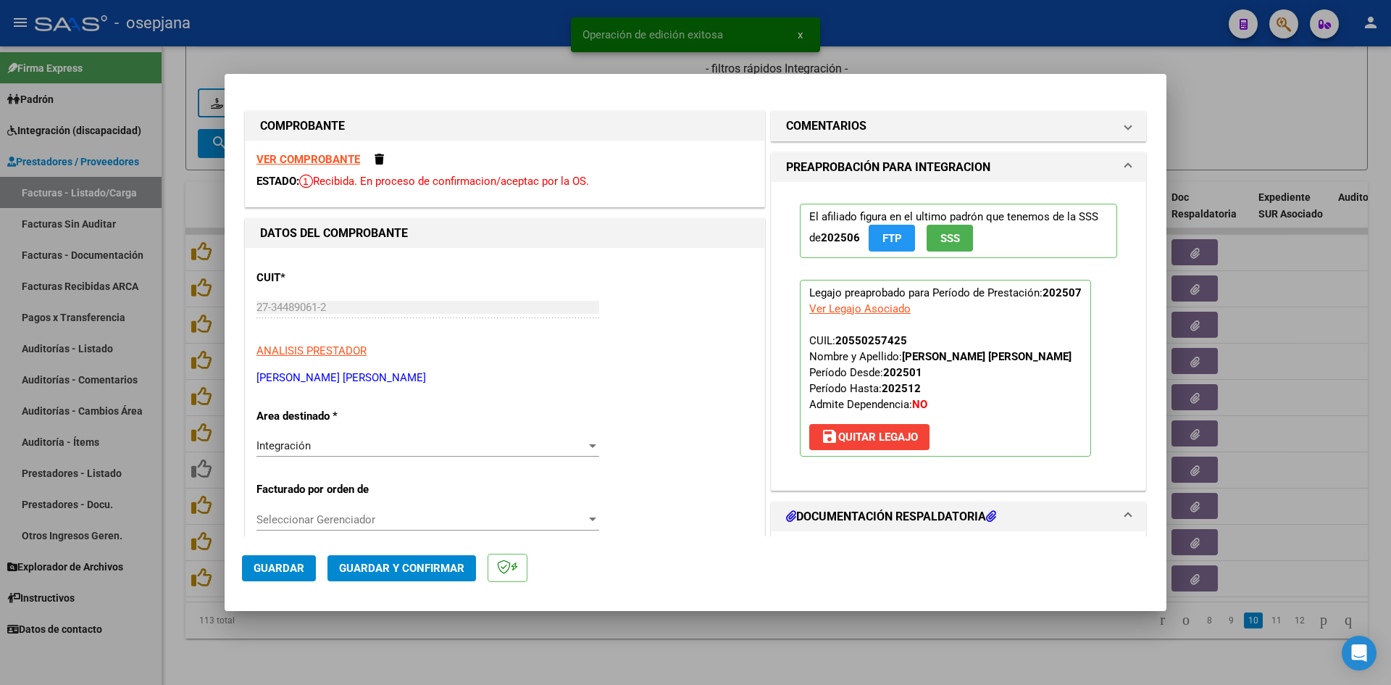
click at [300, 159] on strong "VER COMPROBANTE" at bounding box center [309, 159] width 104 height 13
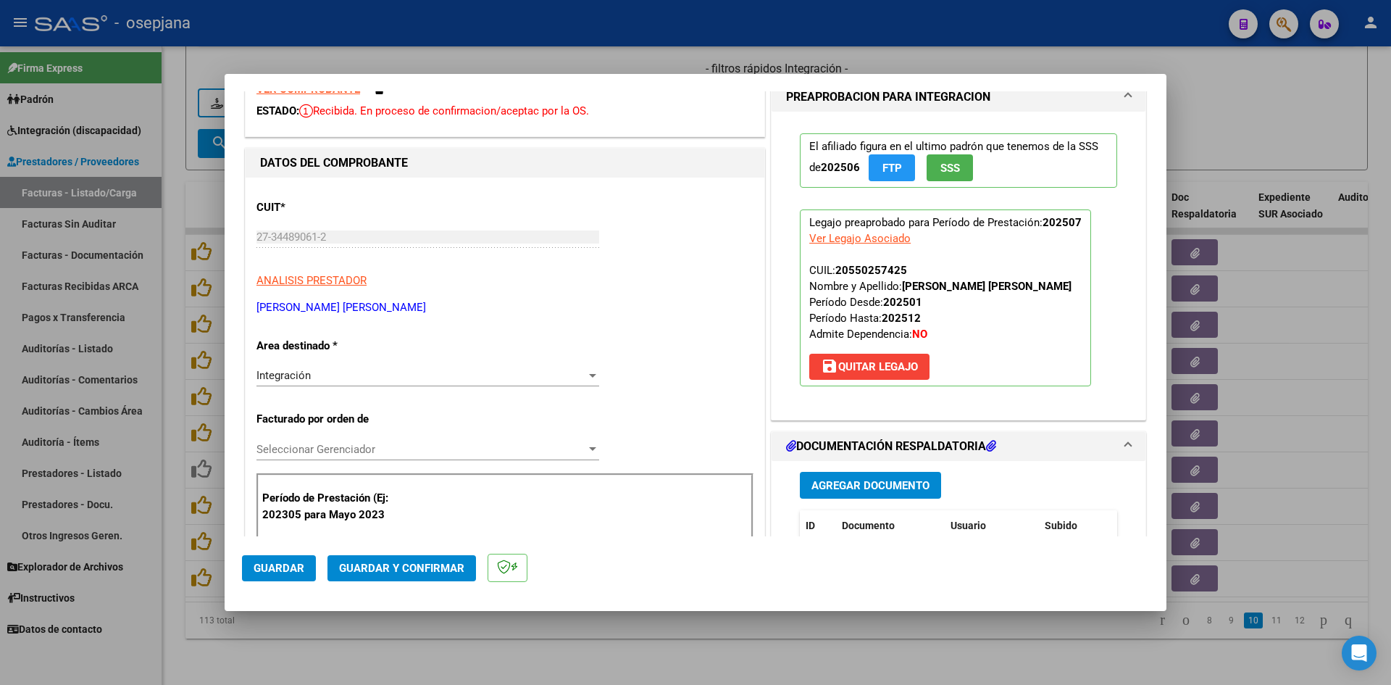
scroll to position [0, 0]
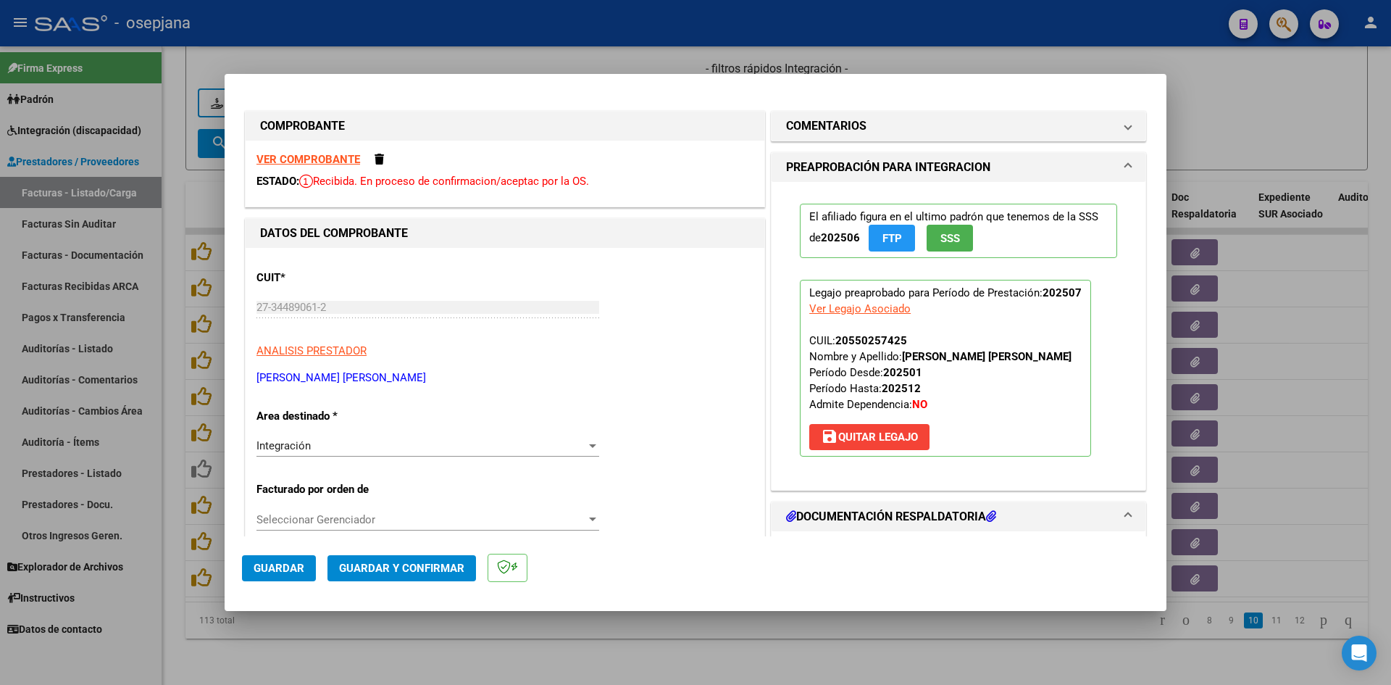
click at [335, 157] on strong "VER COMPROBANTE" at bounding box center [309, 159] width 104 height 13
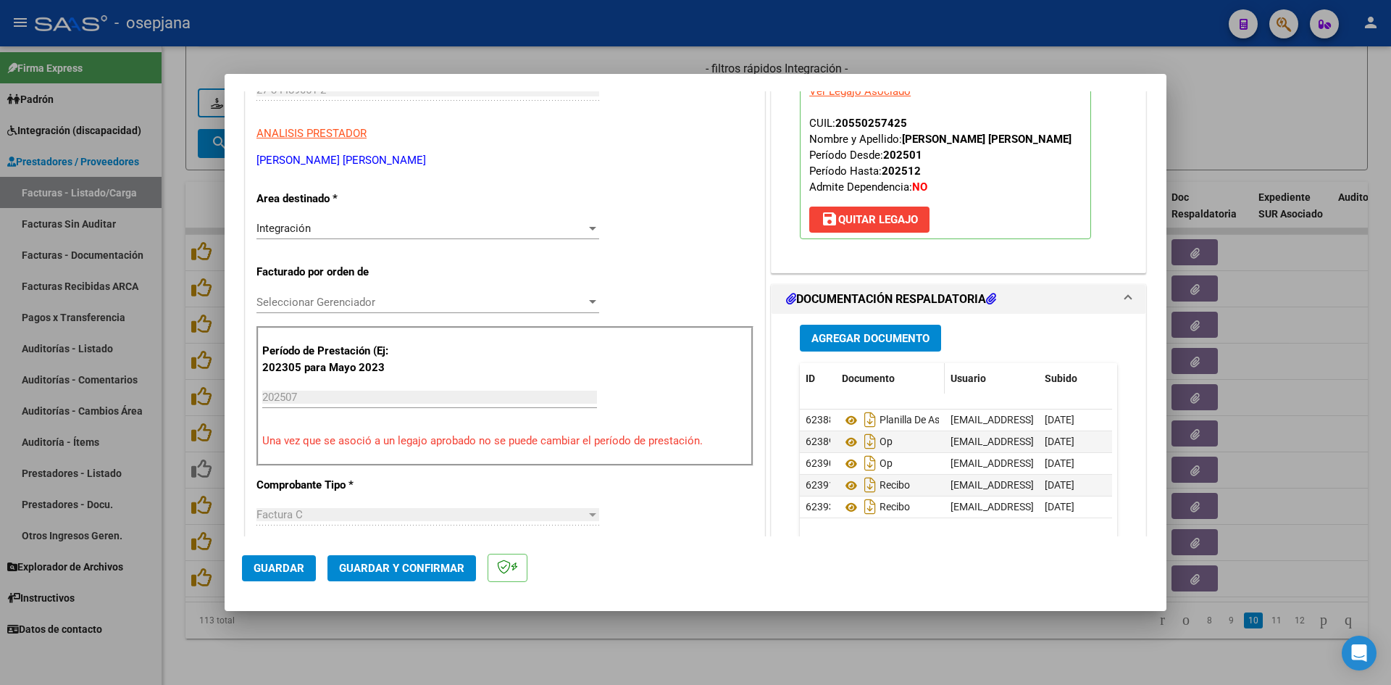
scroll to position [290, 0]
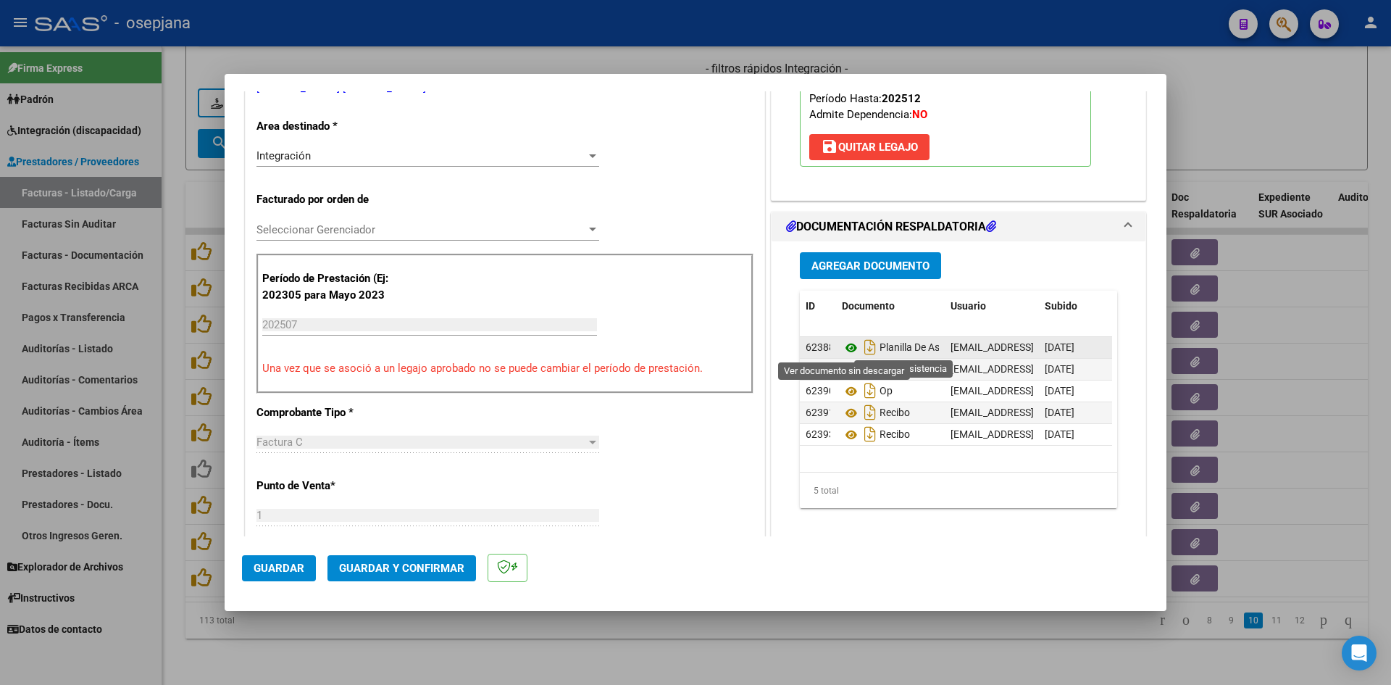
click at [846, 348] on icon at bounding box center [851, 347] width 19 height 17
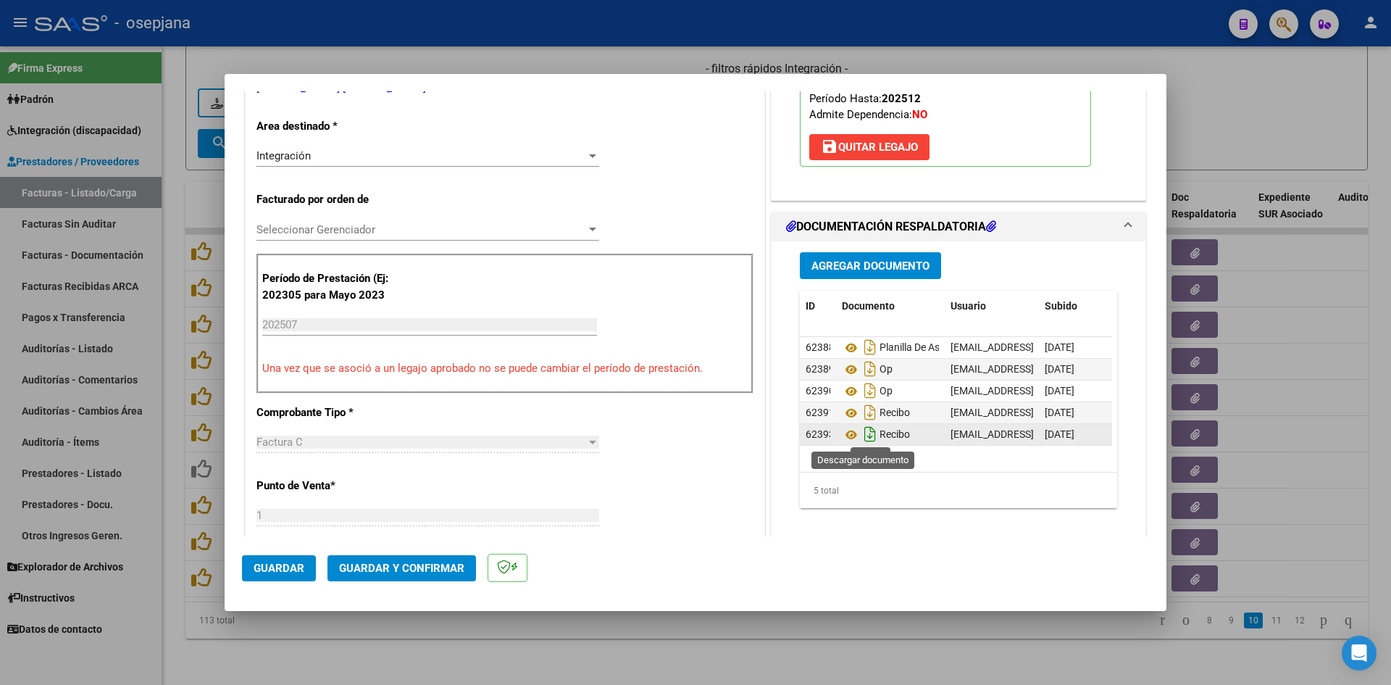
scroll to position [362, 0]
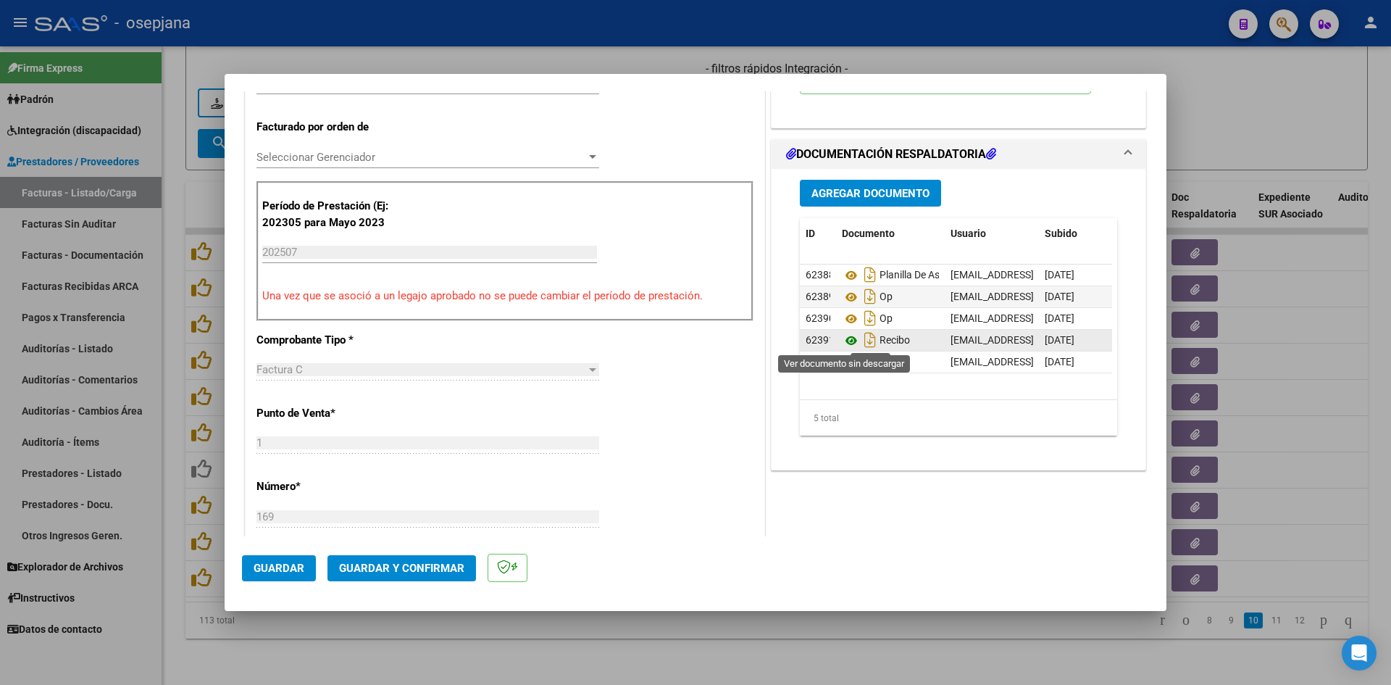
click at [849, 341] on icon at bounding box center [851, 340] width 19 height 17
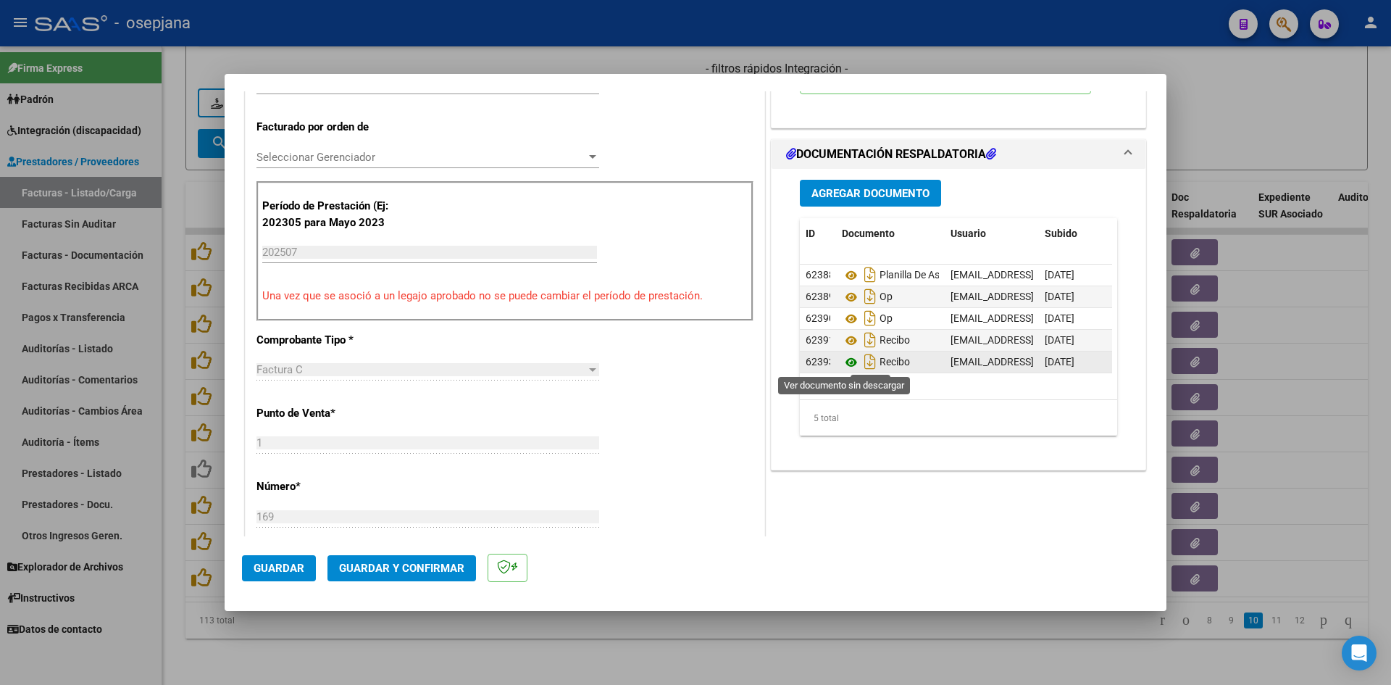
click at [842, 360] on icon at bounding box center [851, 362] width 19 height 17
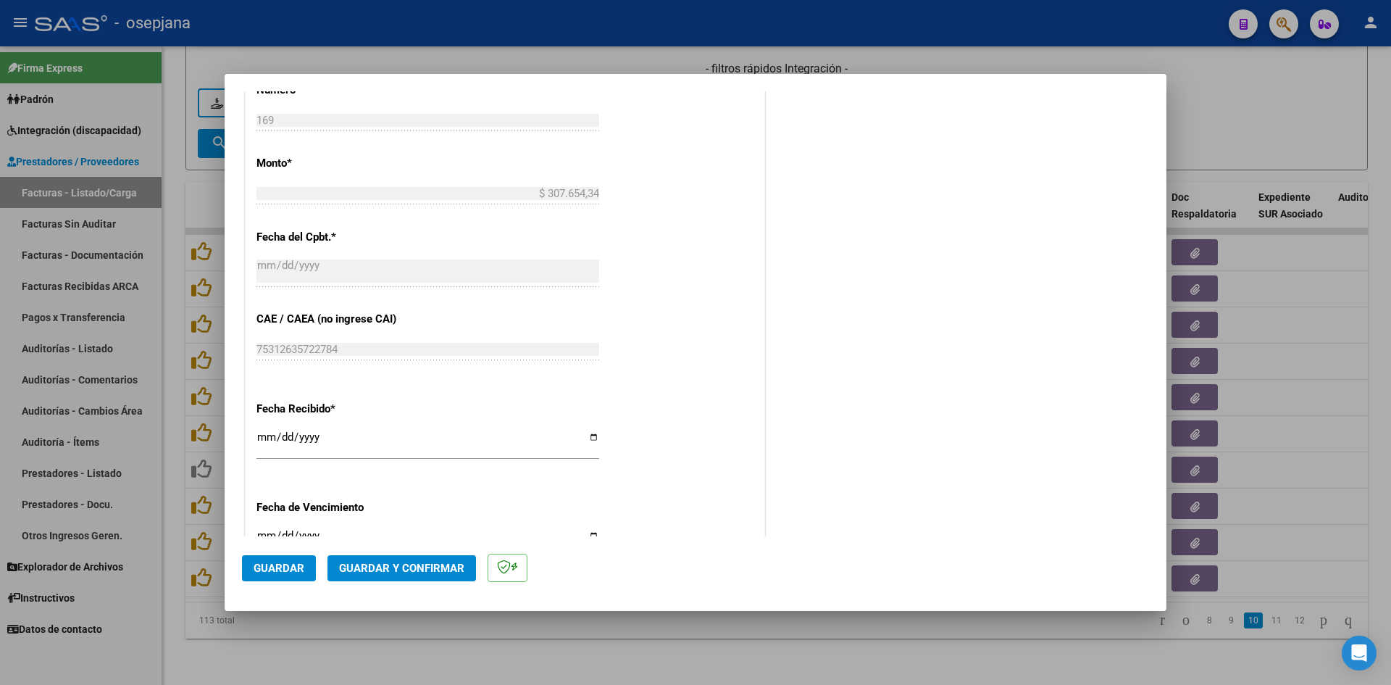
scroll to position [942, 0]
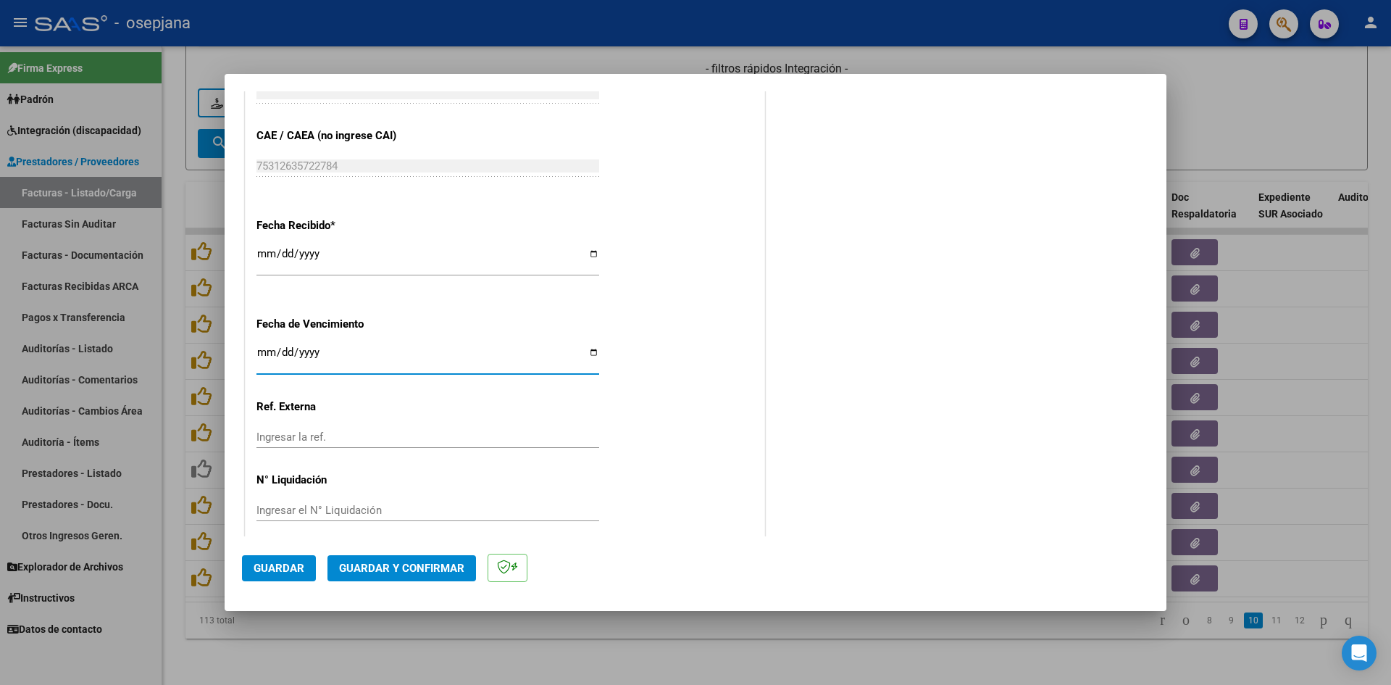
click at [265, 346] on input "Ingresar la fecha" at bounding box center [428, 357] width 343 height 23
click at [262, 352] on input "Ingresar la fecha" at bounding box center [428, 357] width 343 height 23
type input "[DATE]"
click at [462, 564] on button "Guardar y Confirmar" at bounding box center [402, 568] width 149 height 26
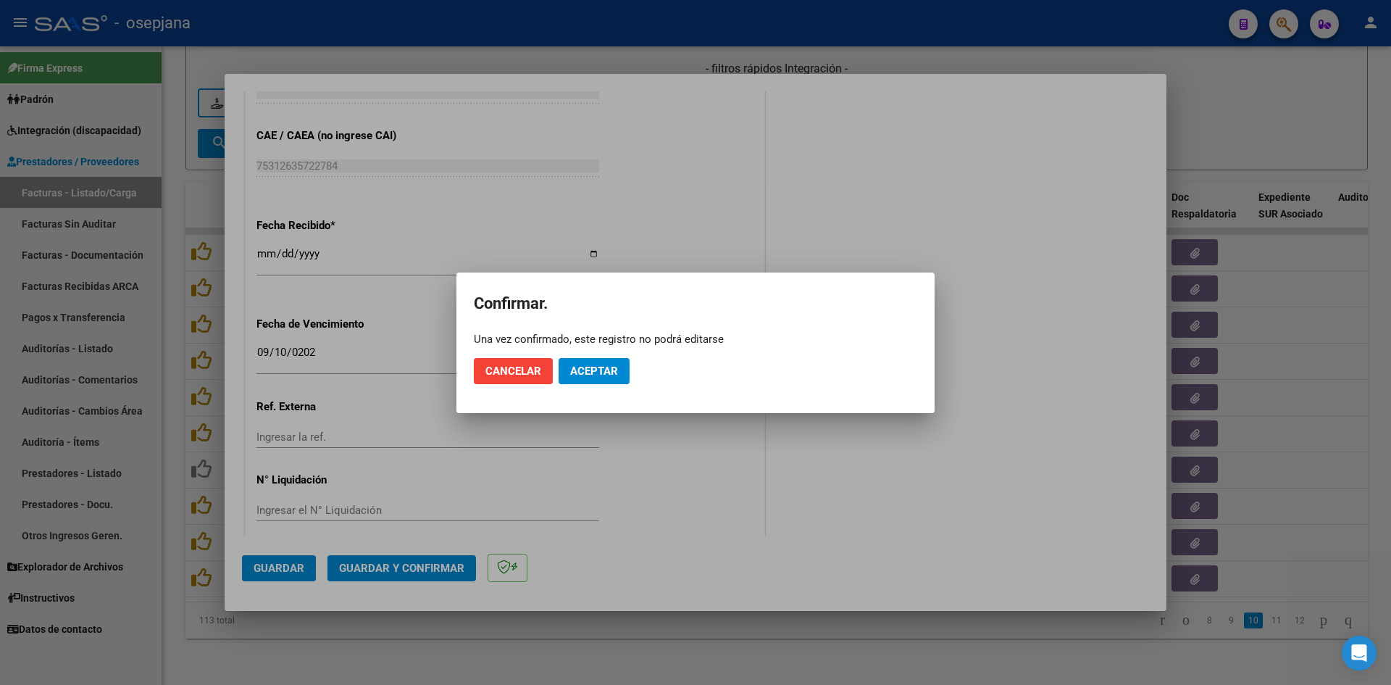
click at [631, 363] on mat-dialog-actions "Cancelar Aceptar" at bounding box center [696, 370] width 444 height 49
click at [619, 362] on button "Aceptar" at bounding box center [594, 371] width 71 height 26
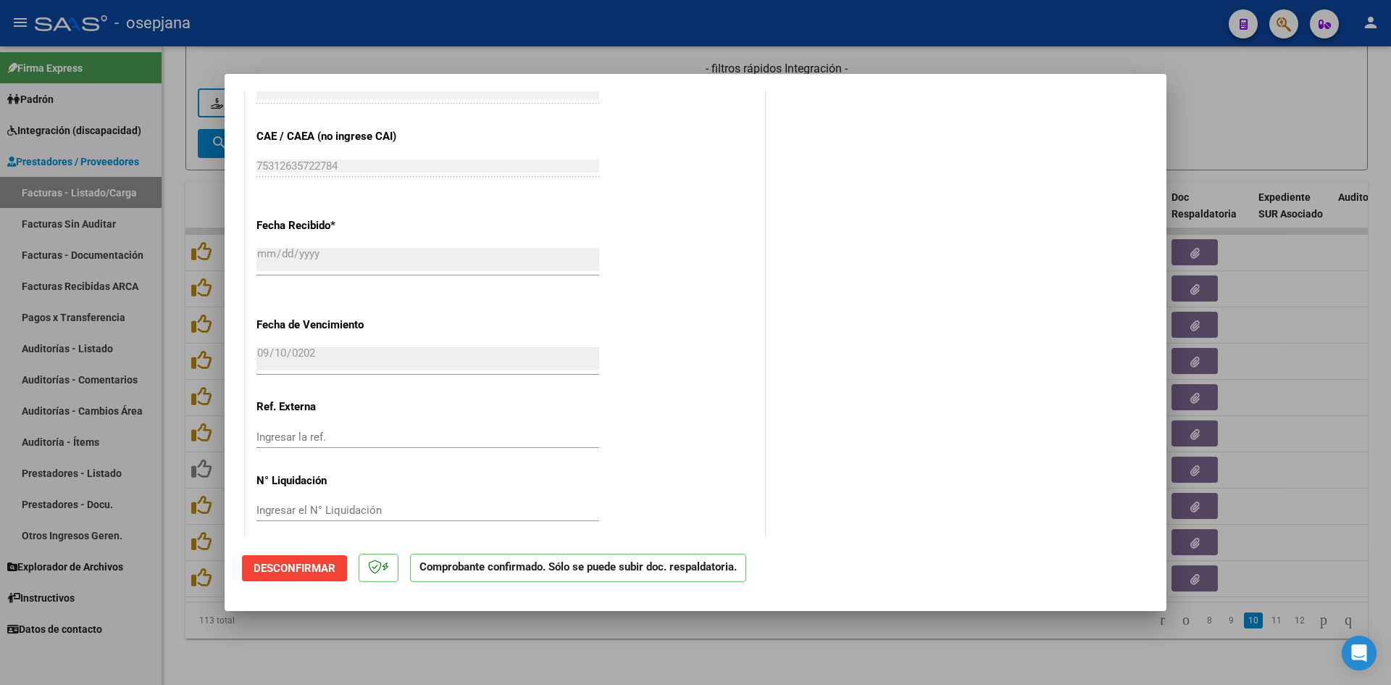
click at [1194, 150] on div at bounding box center [695, 342] width 1391 height 685
type input "$ 0,00"
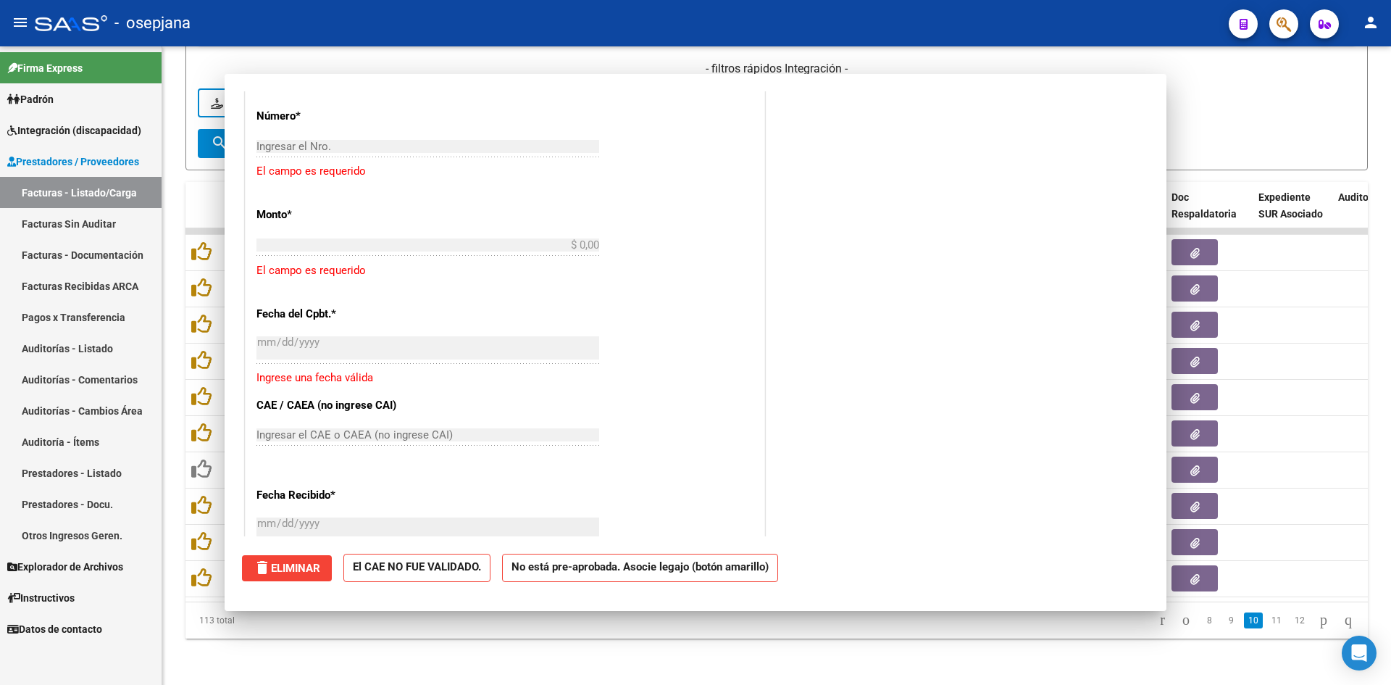
scroll to position [0, 0]
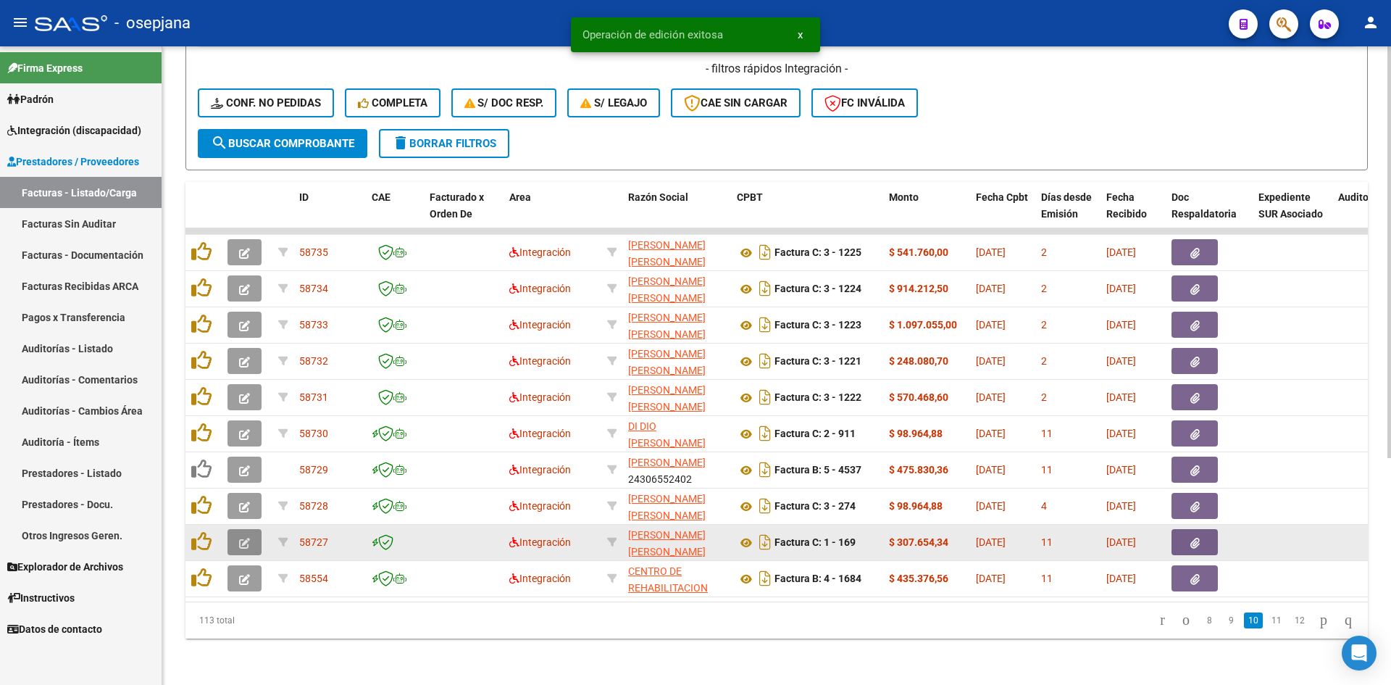
click at [249, 538] on icon "button" at bounding box center [244, 543] width 11 height 11
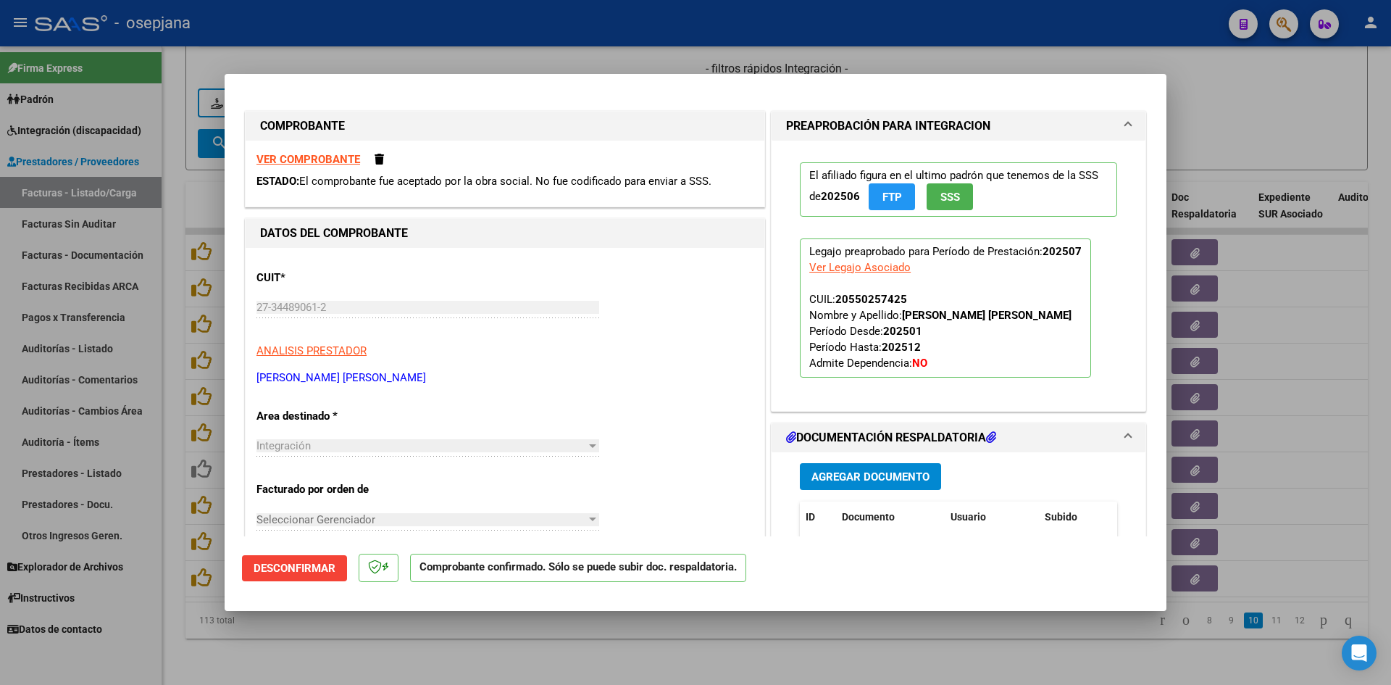
click at [298, 156] on strong "VER COMPROBANTE" at bounding box center [309, 159] width 104 height 13
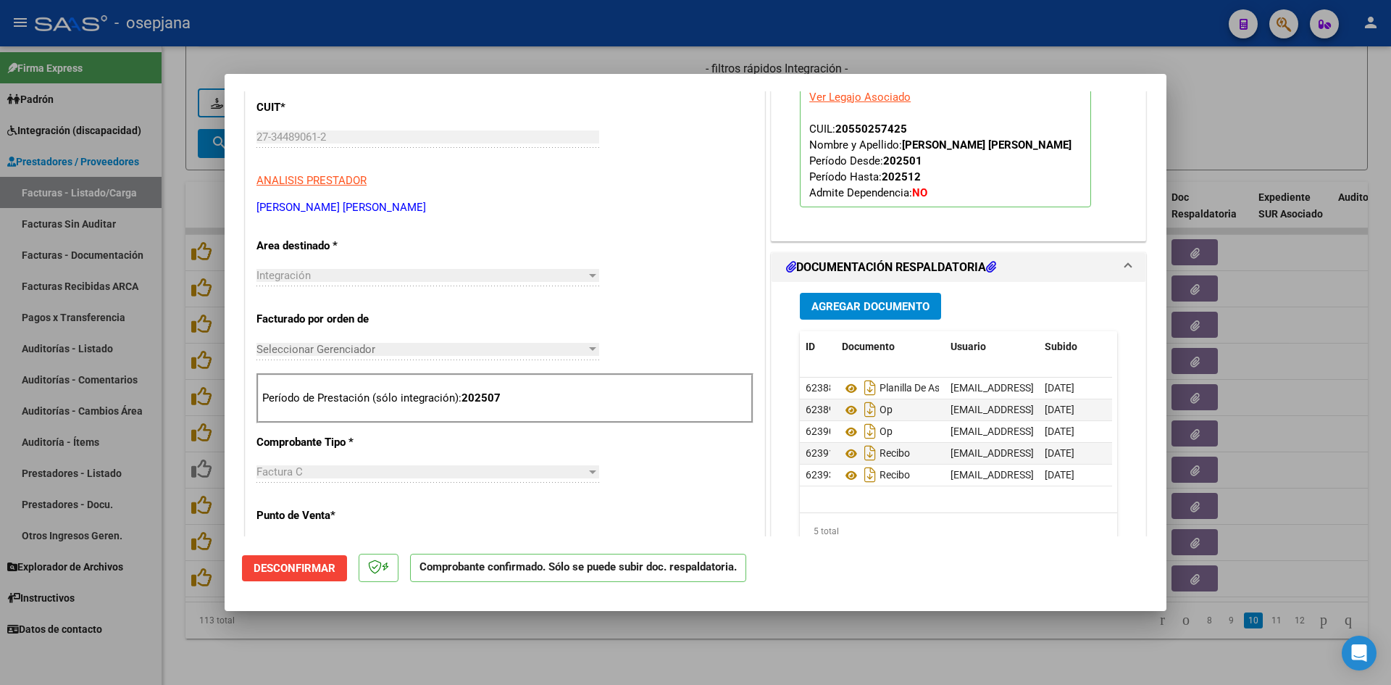
scroll to position [145, 0]
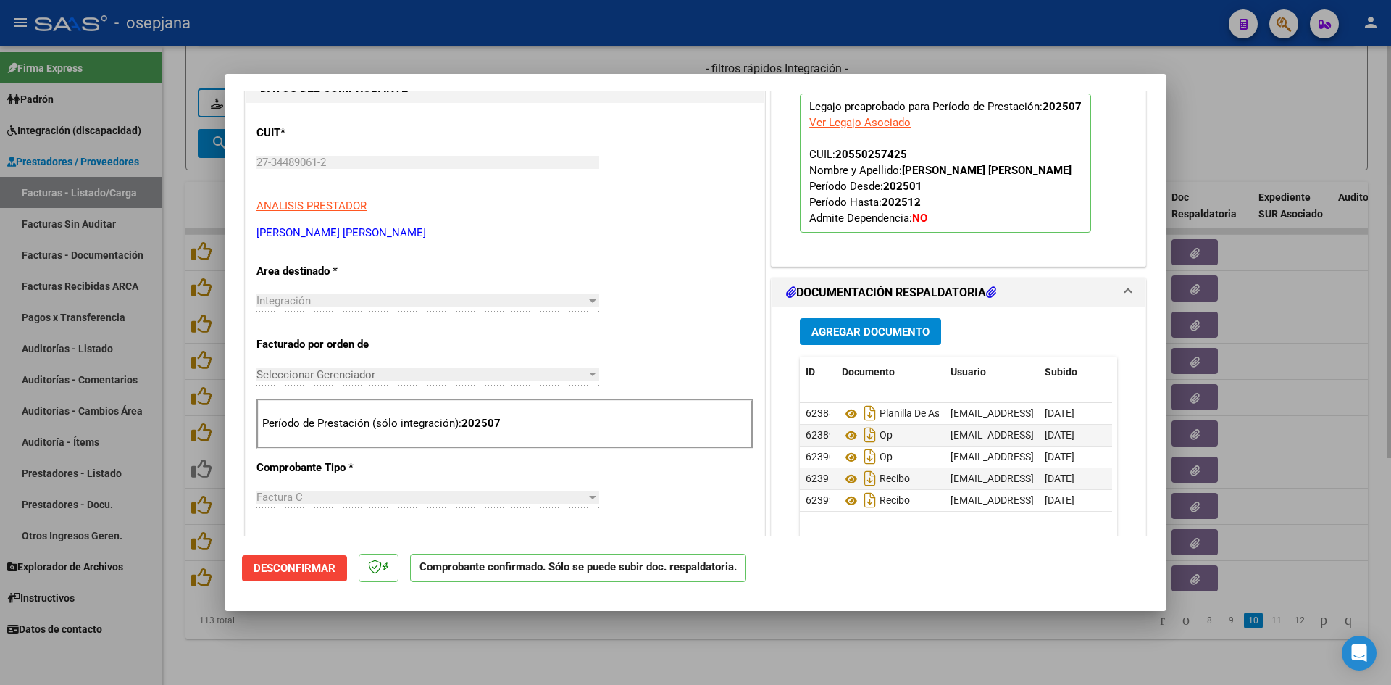
click at [1244, 117] on div at bounding box center [695, 342] width 1391 height 685
type input "$ 0,00"
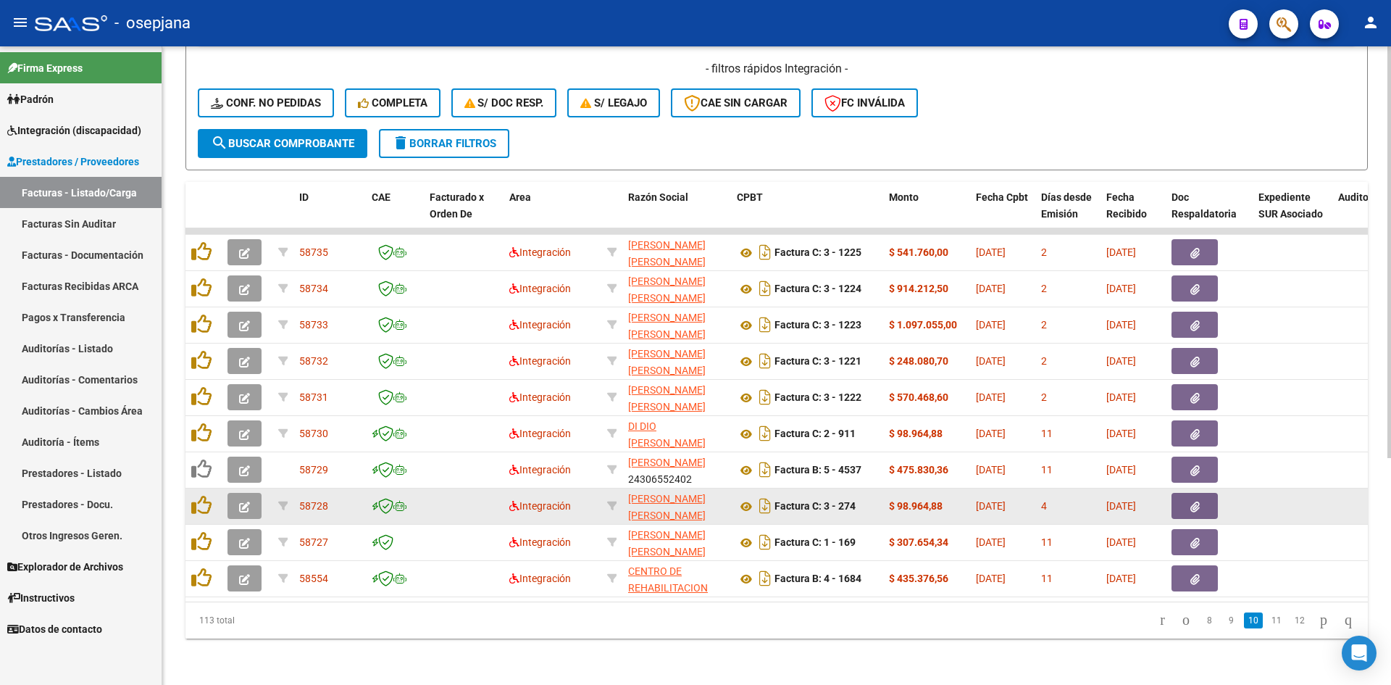
click at [248, 501] on icon "button" at bounding box center [244, 506] width 11 height 11
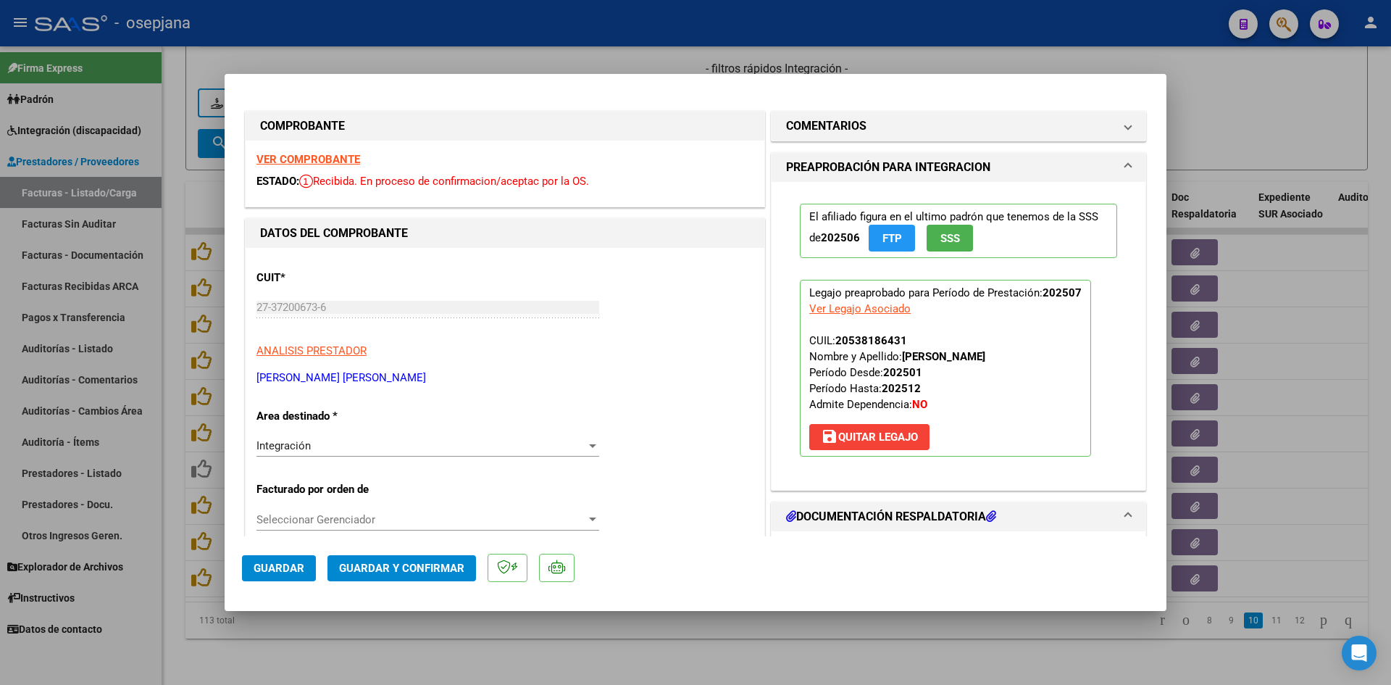
click at [272, 157] on strong "VER COMPROBANTE" at bounding box center [309, 159] width 104 height 13
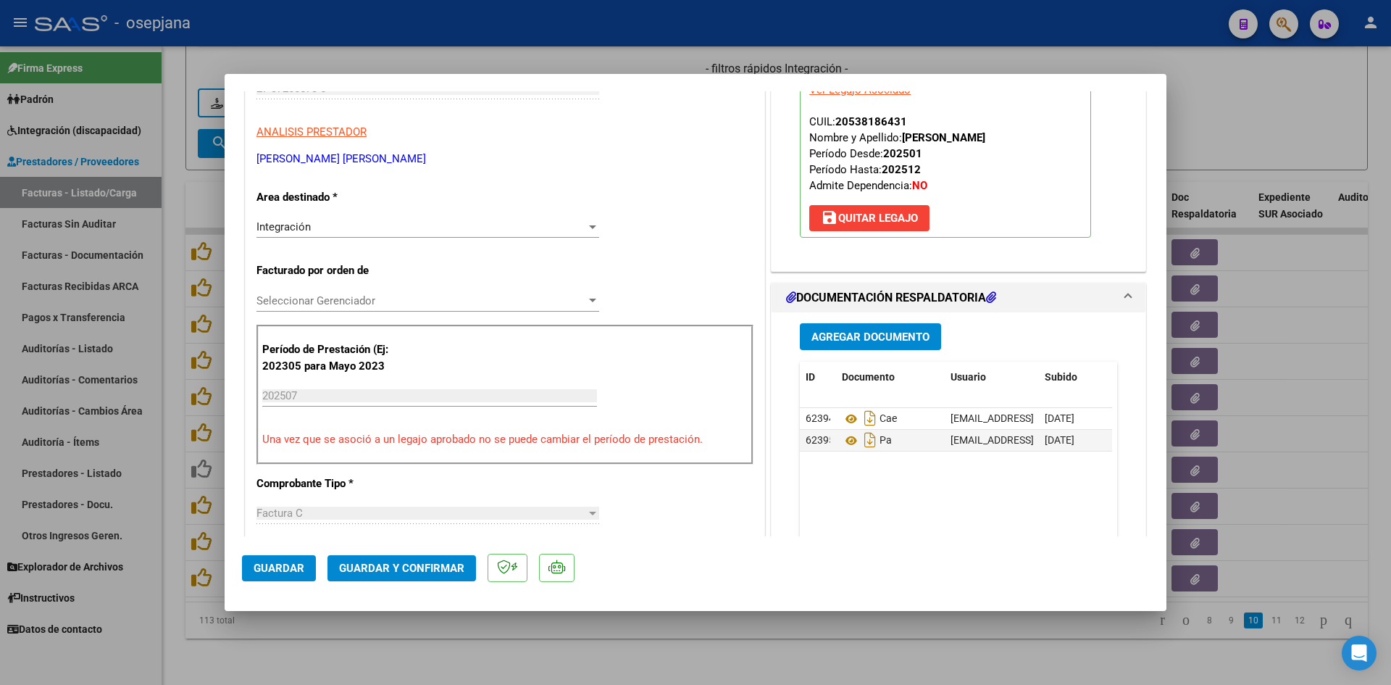
scroll to position [290, 0]
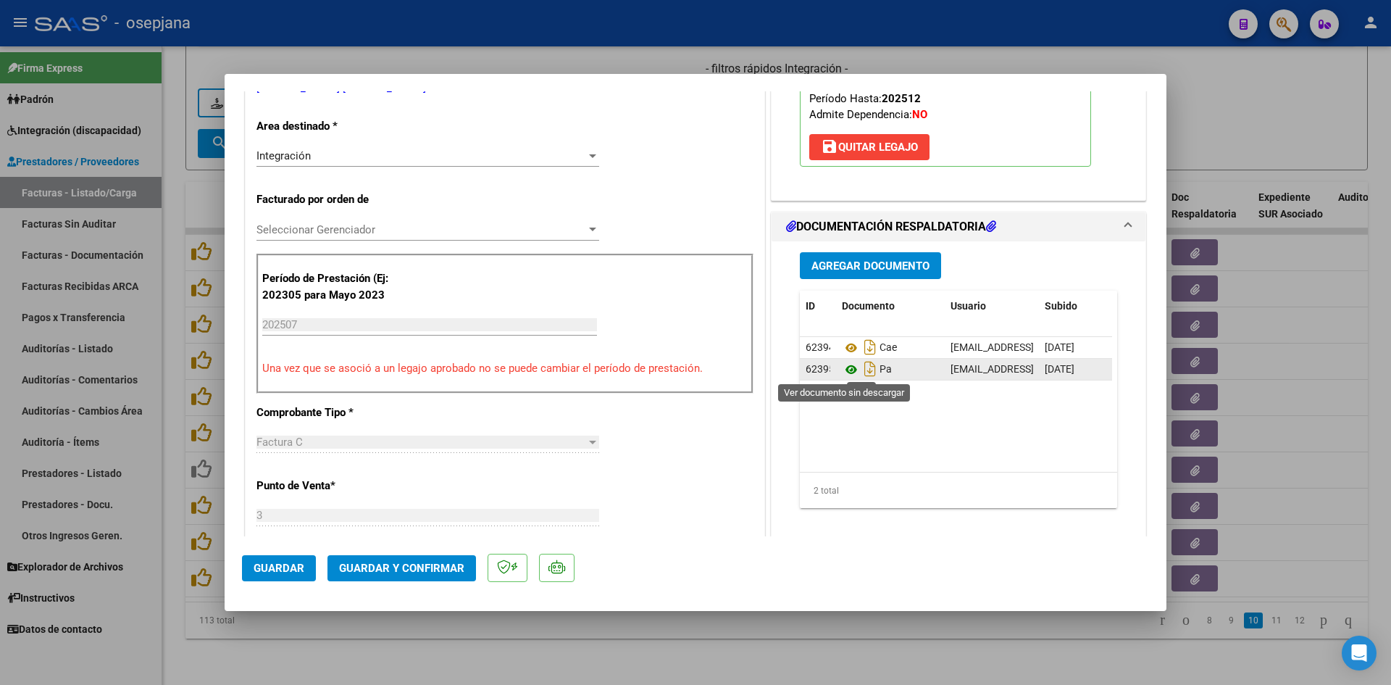
click at [846, 371] on icon at bounding box center [851, 369] width 19 height 17
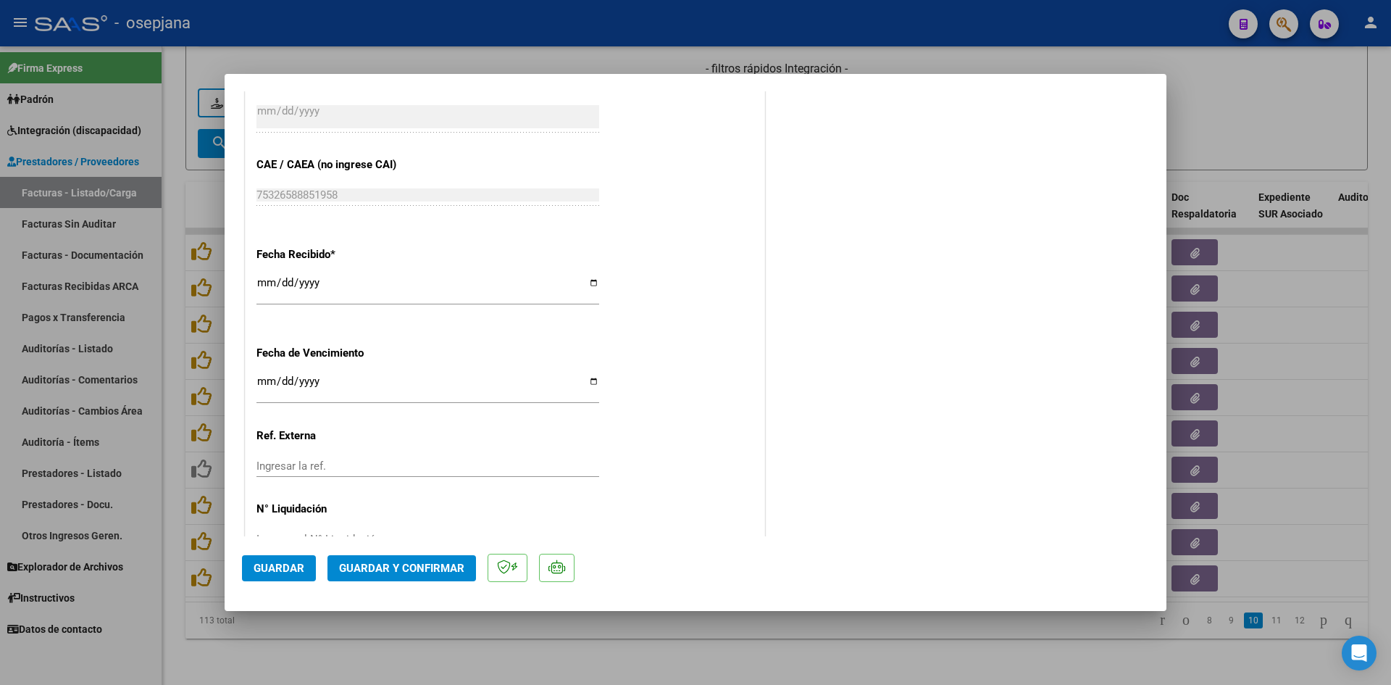
scroll to position [955, 0]
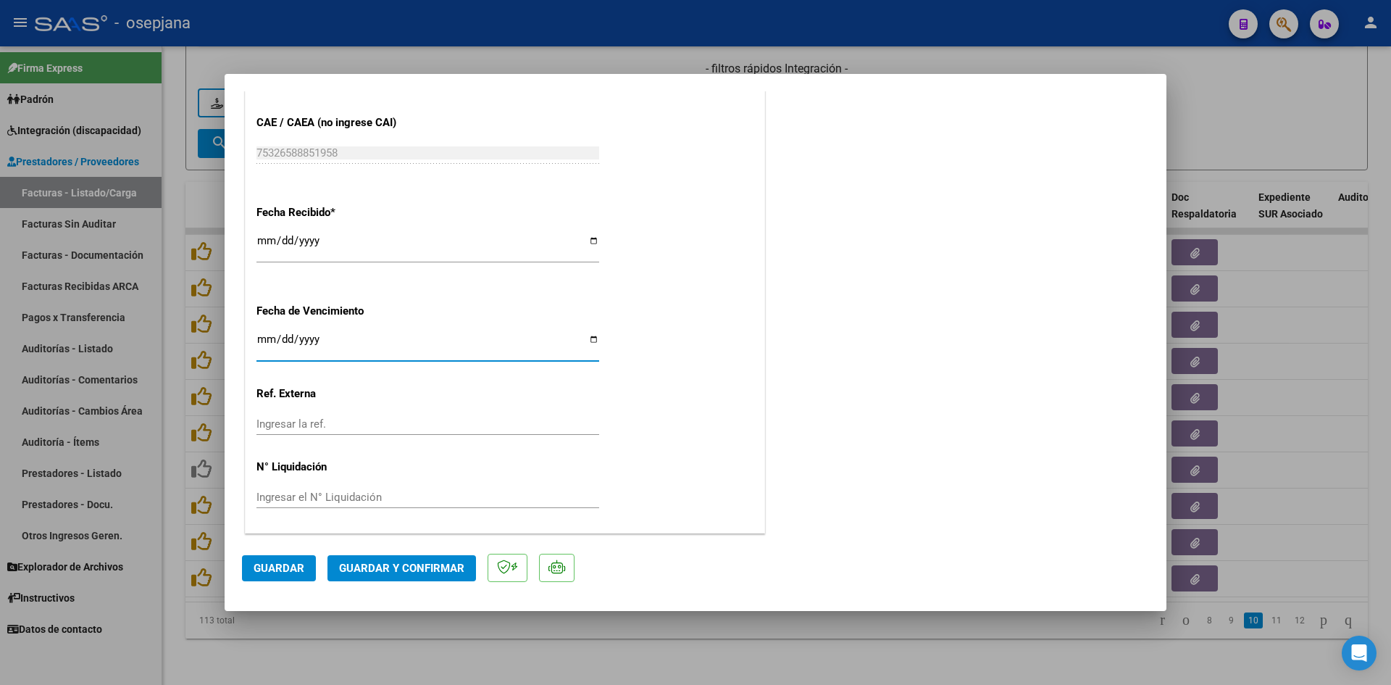
click at [264, 338] on input "[DATE]" at bounding box center [428, 344] width 343 height 23
type input "[DATE]"
click at [370, 562] on span "Guardar y Confirmar" at bounding box center [401, 568] width 125 height 13
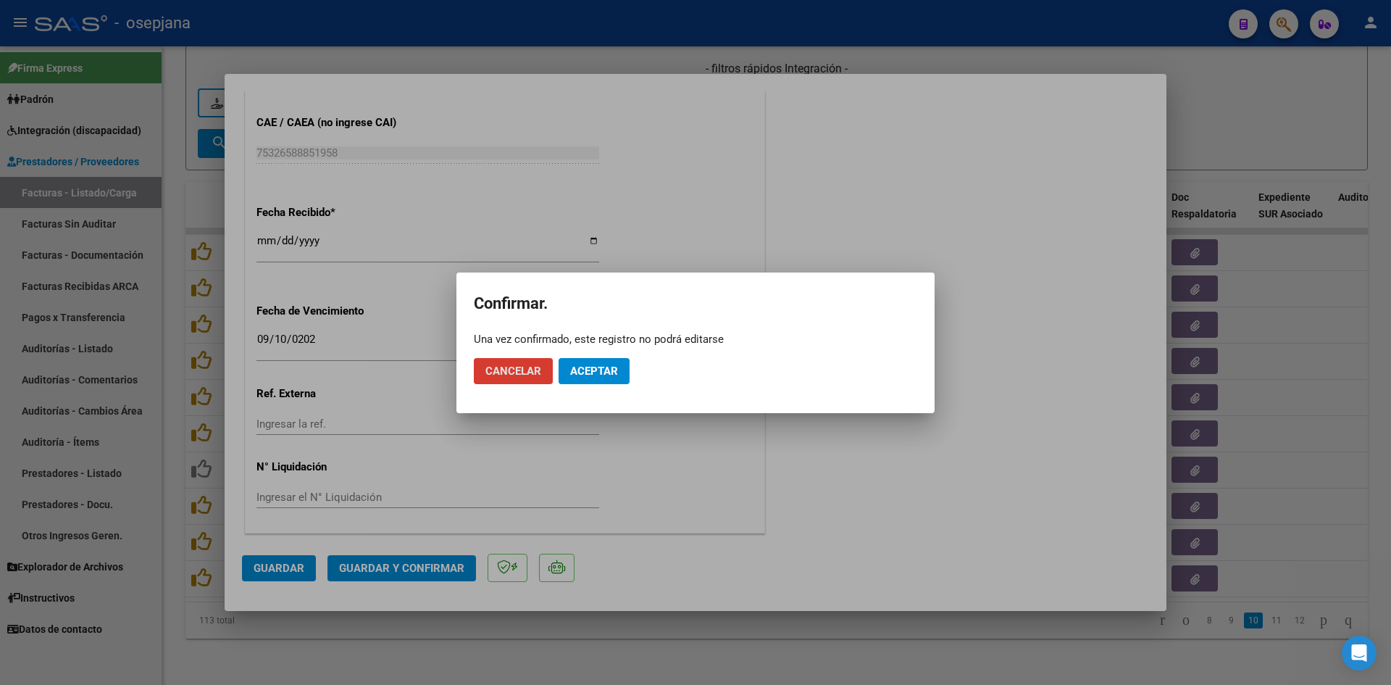
click at [612, 372] on span "Aceptar" at bounding box center [594, 371] width 48 height 13
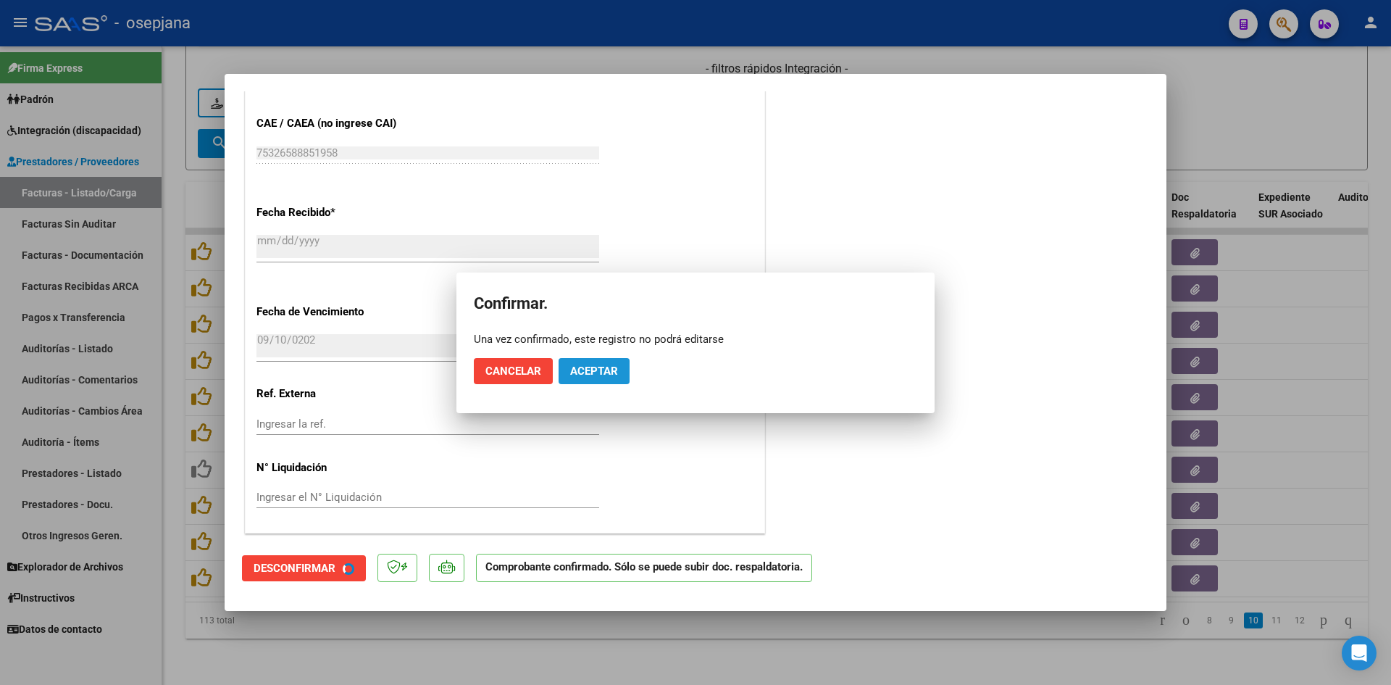
scroll to position [865, 0]
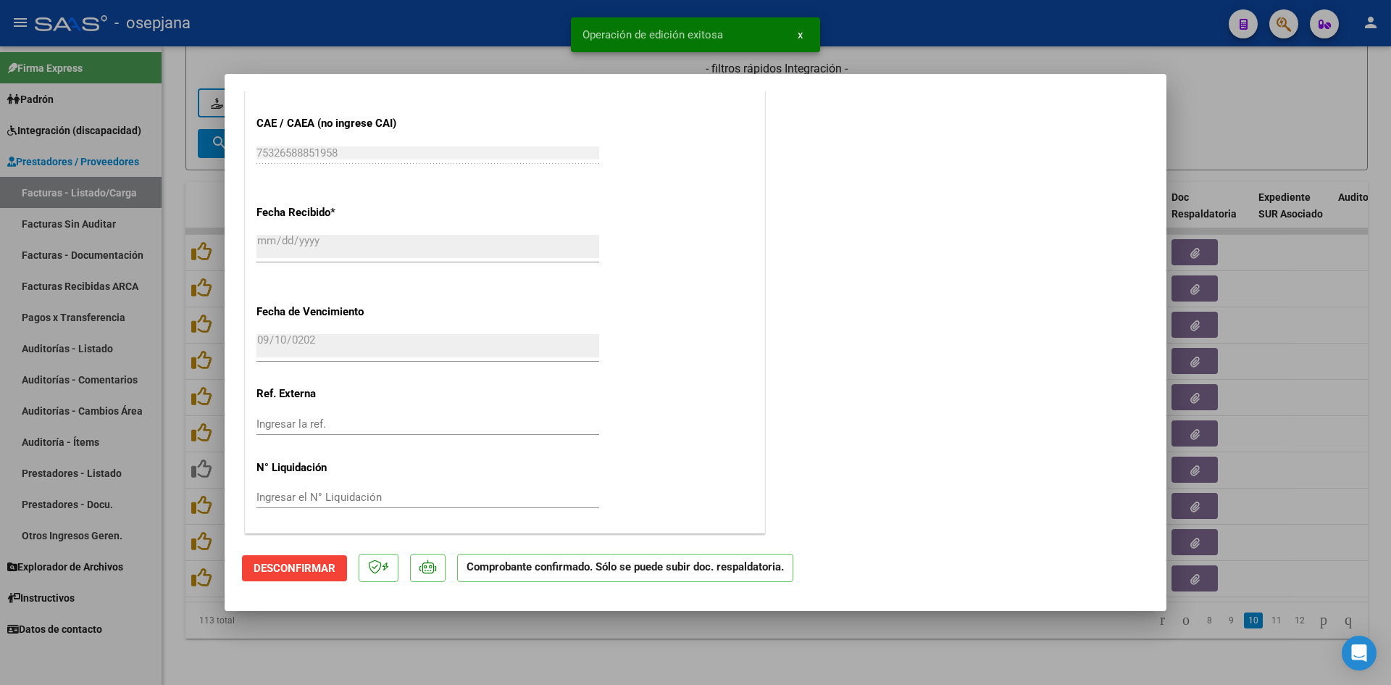
click at [1225, 136] on div at bounding box center [695, 342] width 1391 height 685
type input "$ 0,00"
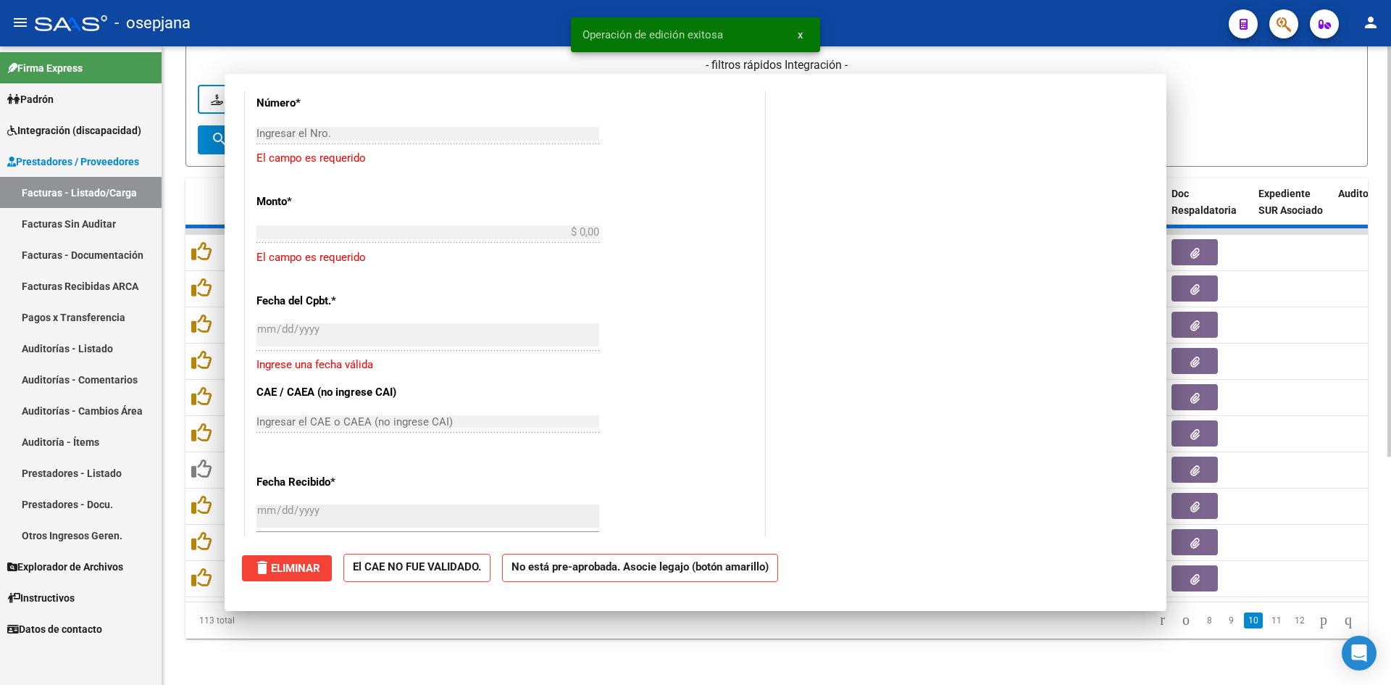
scroll to position [0, 0]
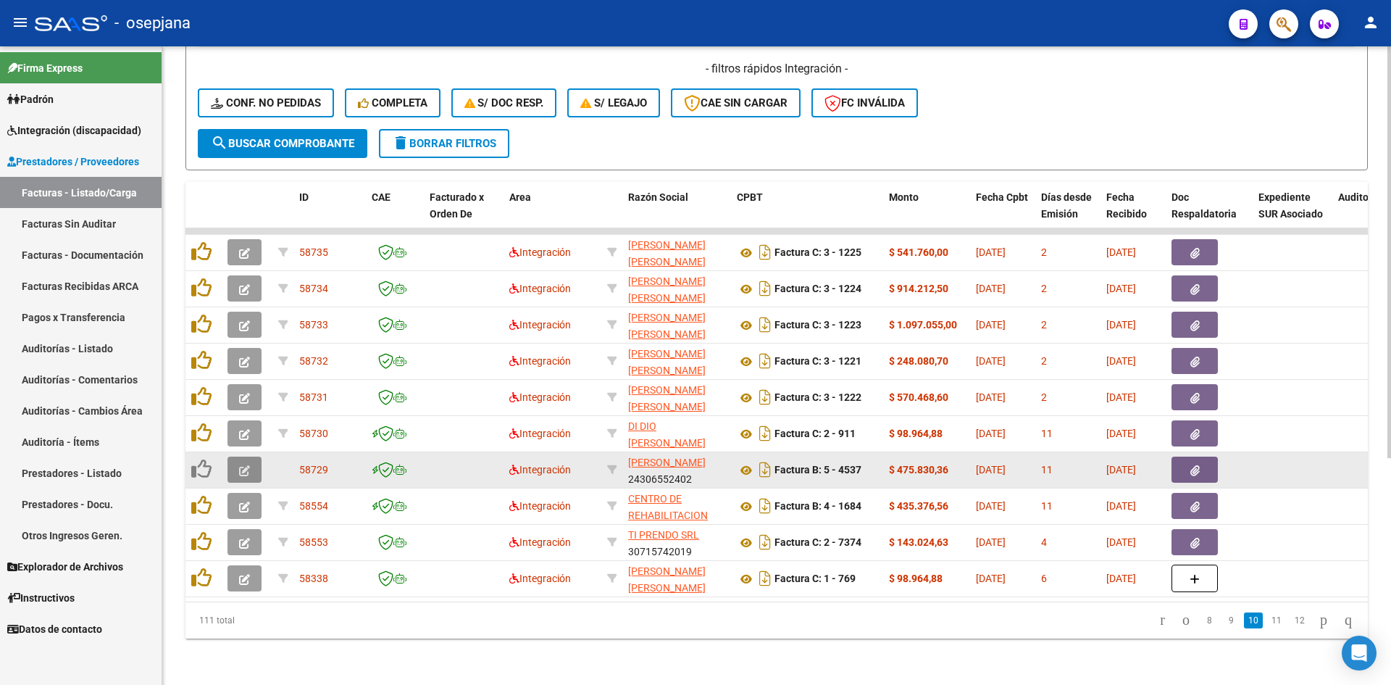
click at [240, 465] on icon "button" at bounding box center [244, 470] width 11 height 11
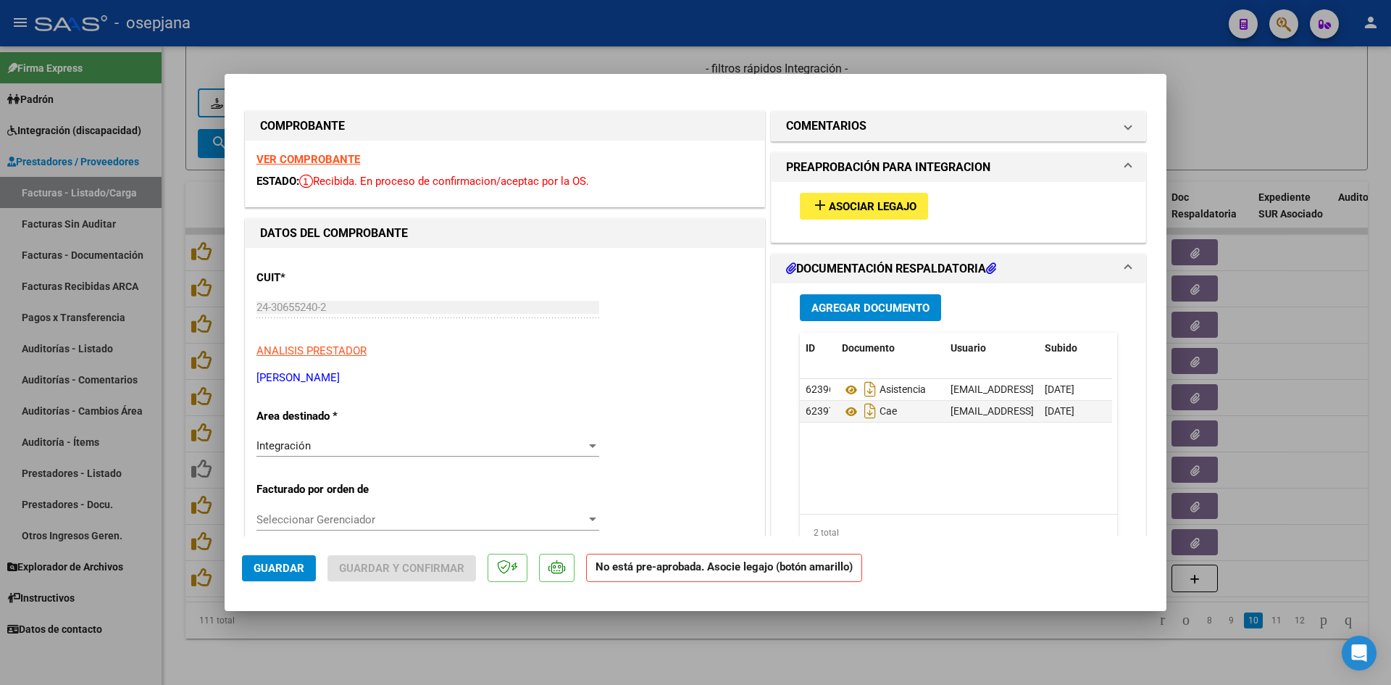
click at [338, 157] on strong "VER COMPROBANTE" at bounding box center [309, 159] width 104 height 13
click at [323, 159] on strong "VER COMPROBANTE" at bounding box center [309, 159] width 104 height 13
click at [865, 202] on span "Asociar Legajo" at bounding box center [873, 206] width 88 height 13
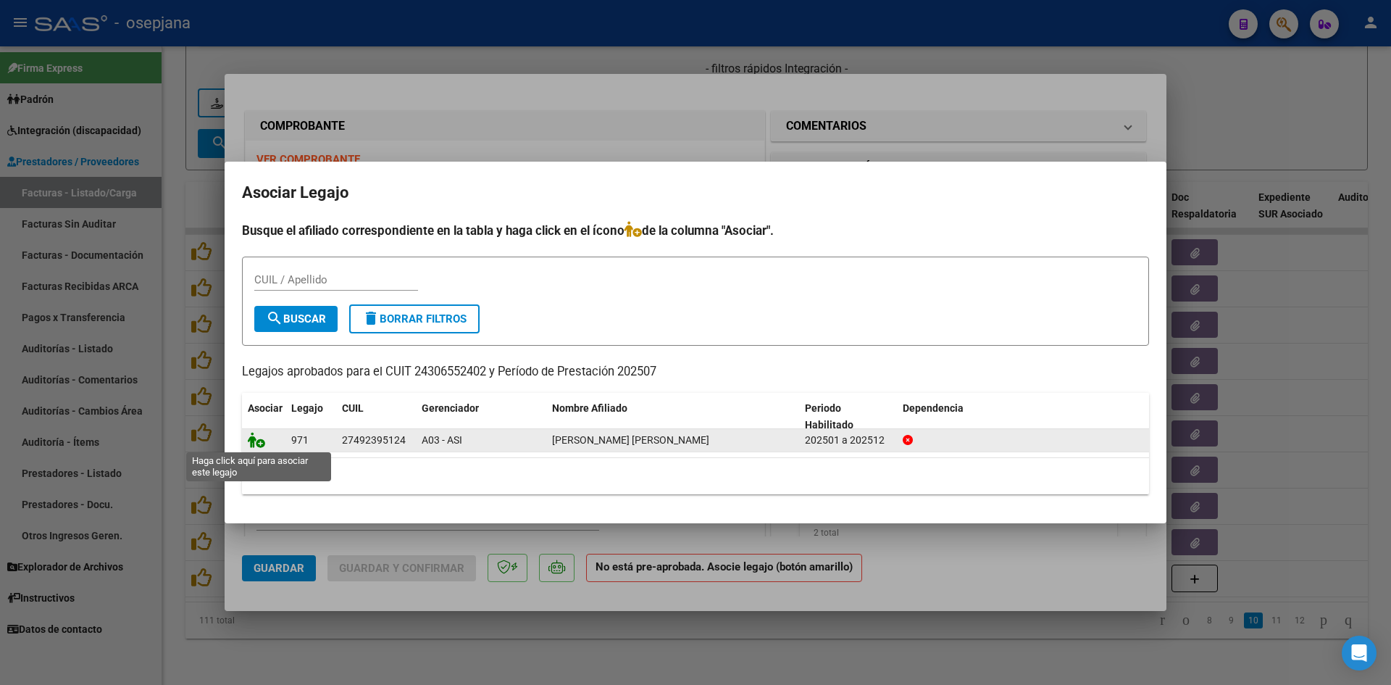
click at [258, 440] on icon at bounding box center [256, 440] width 17 height 16
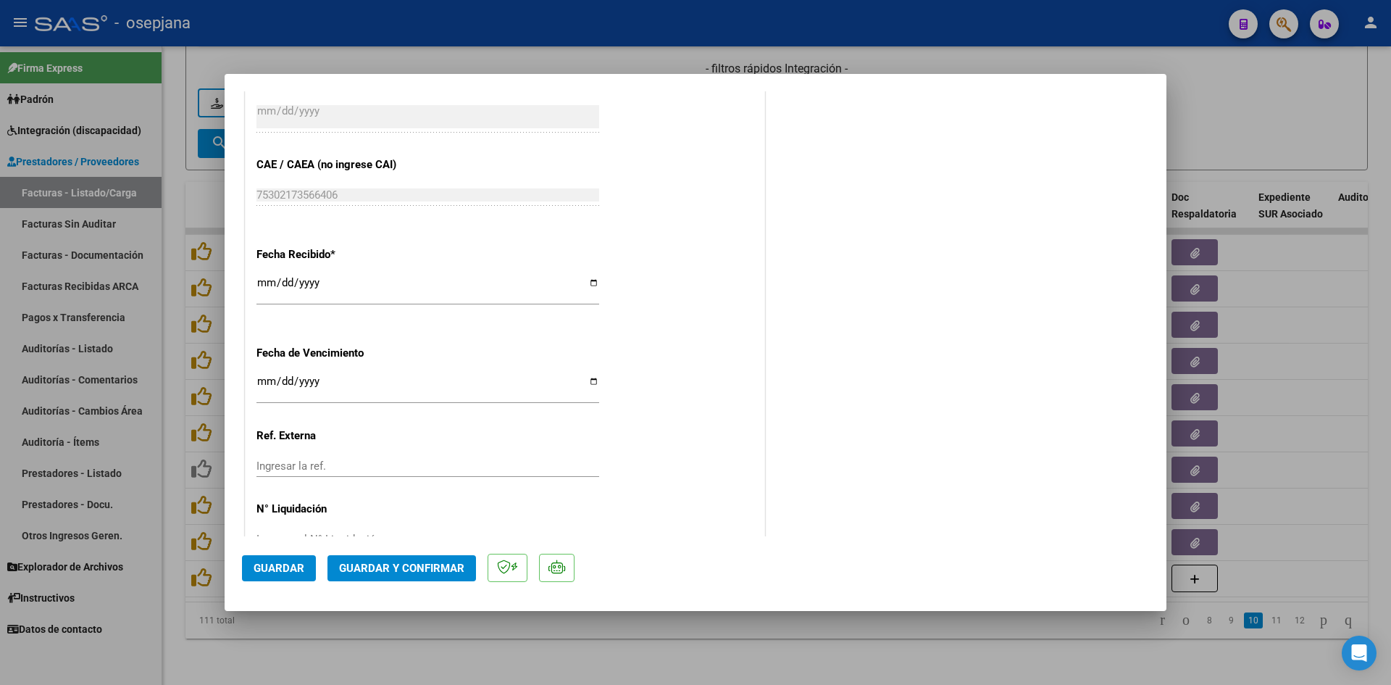
scroll to position [942, 0]
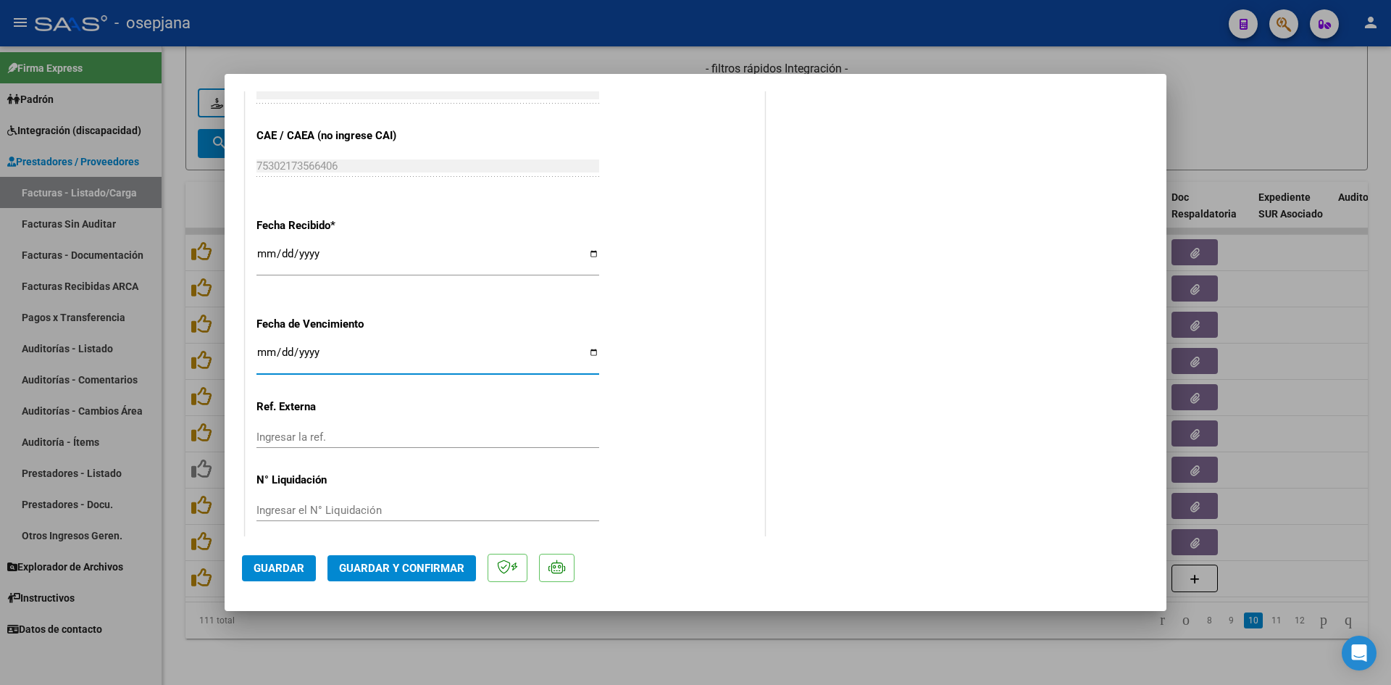
click at [262, 354] on input "Ingresar la fecha" at bounding box center [428, 357] width 343 height 23
type input "[DATE]"
click at [371, 574] on span "Guardar y Confirmar" at bounding box center [401, 568] width 125 height 13
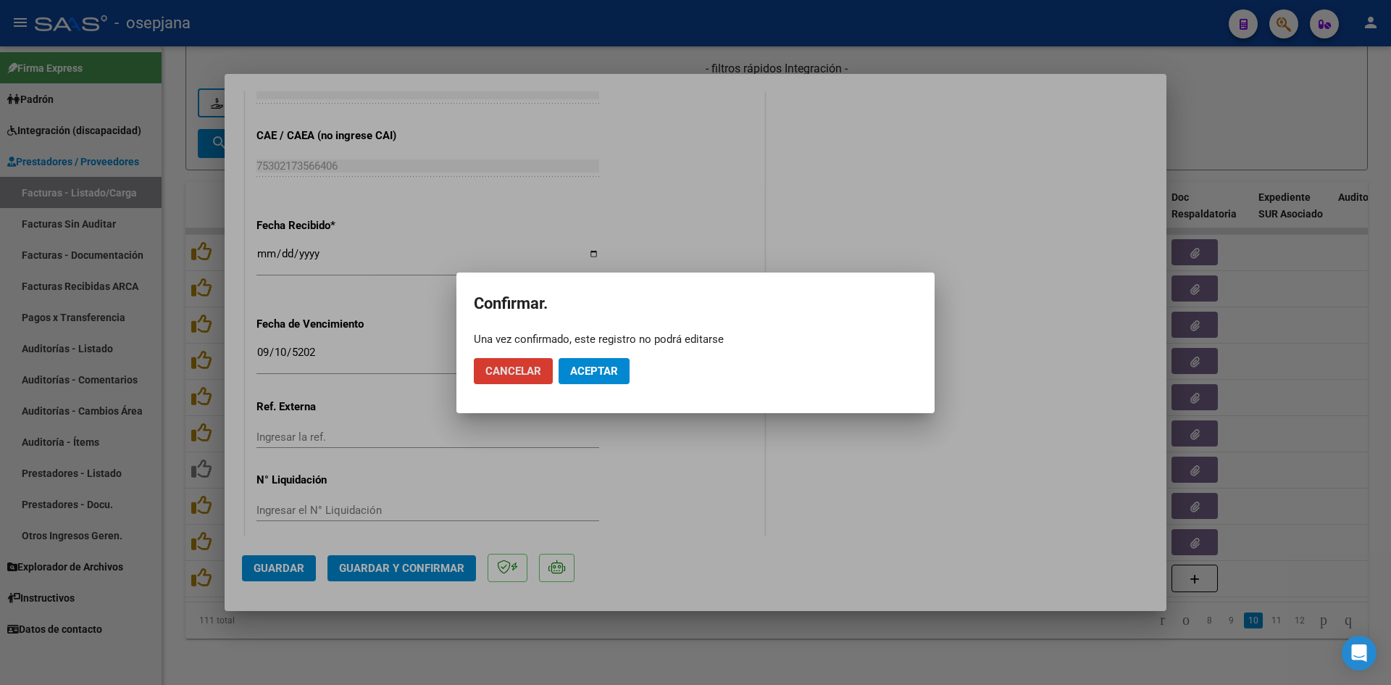
click at [588, 372] on span "Aceptar" at bounding box center [594, 371] width 48 height 13
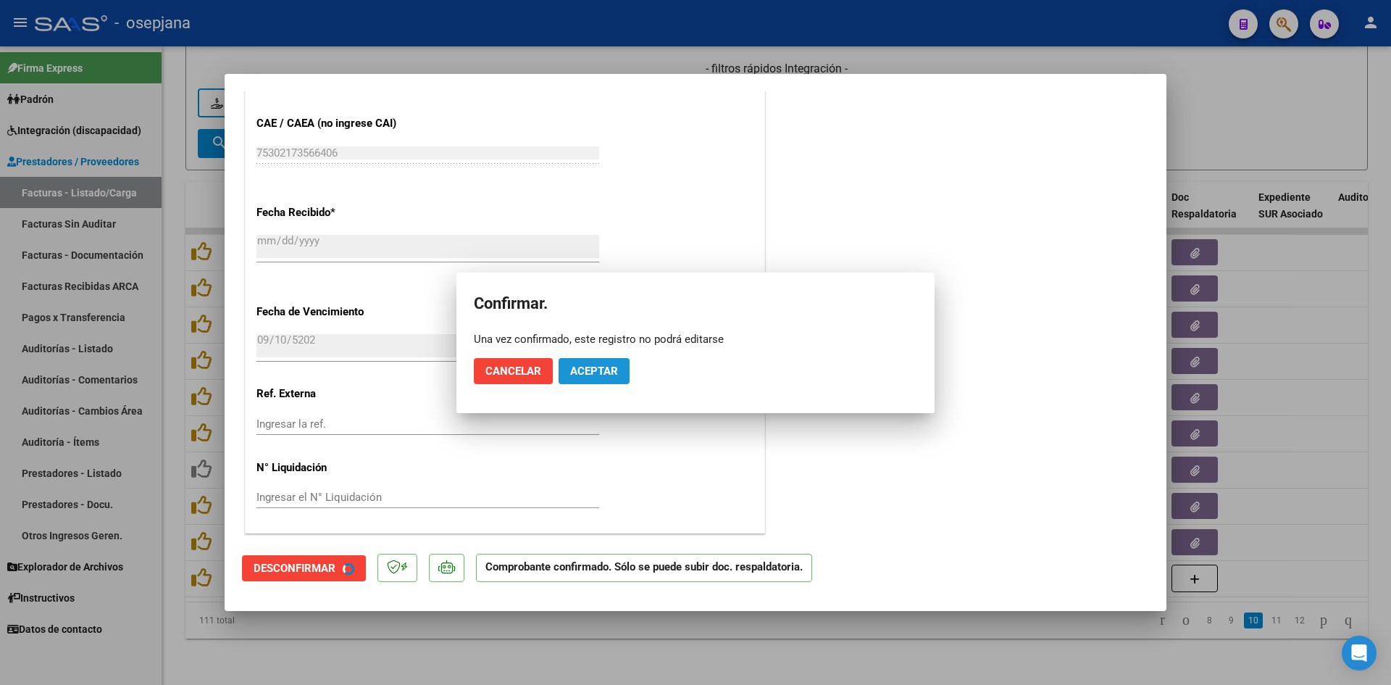
scroll to position [852, 0]
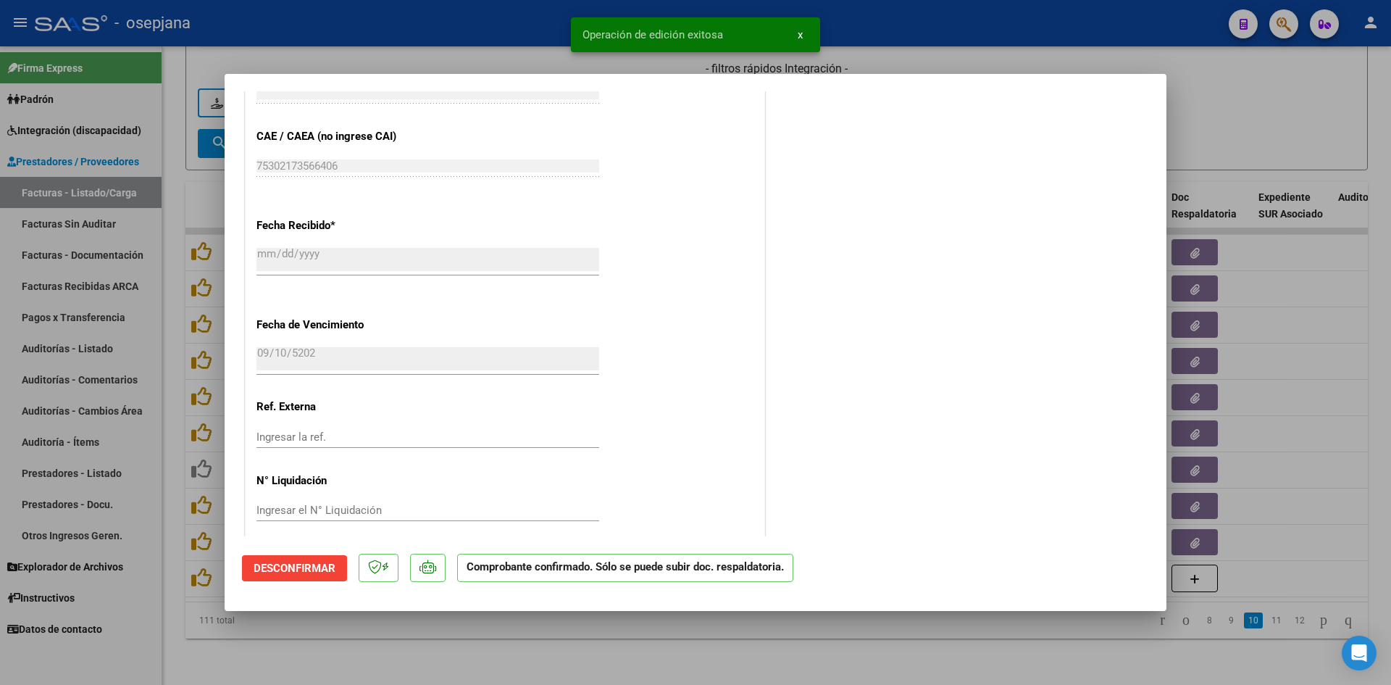
click at [1244, 89] on div at bounding box center [695, 342] width 1391 height 685
type input "$ 0,00"
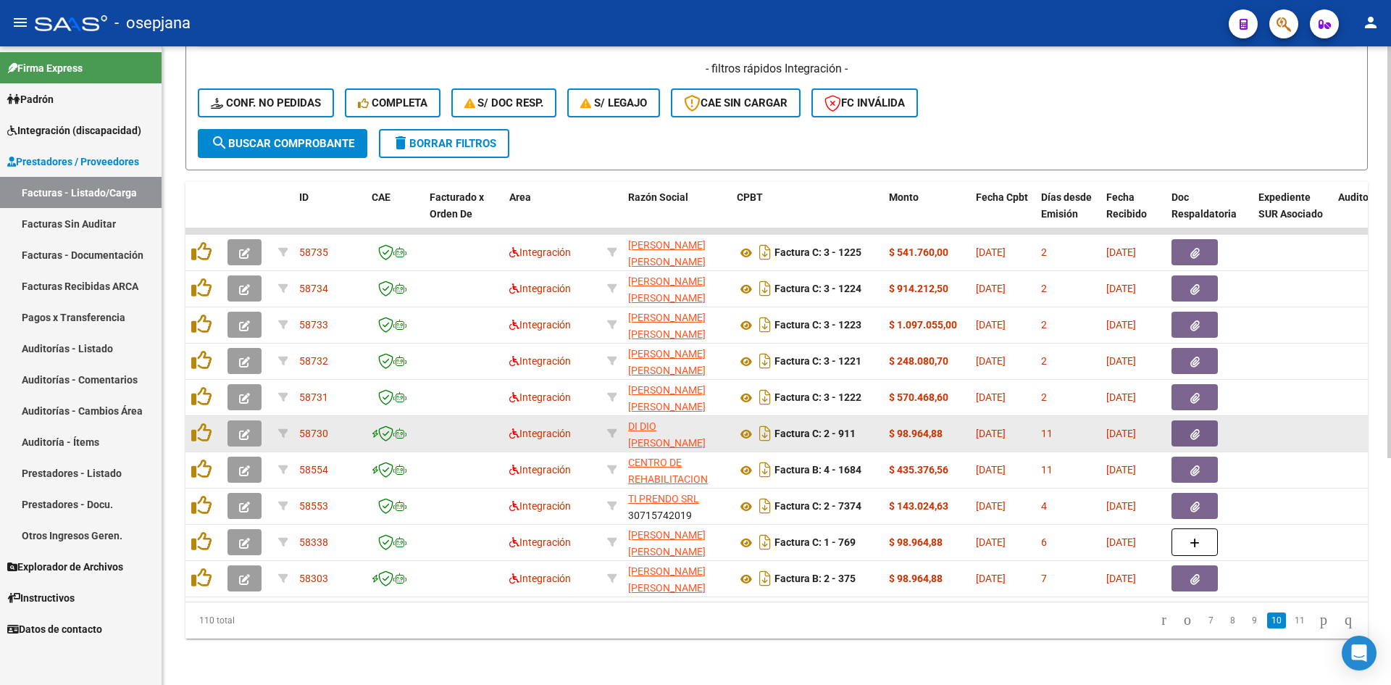
click at [245, 429] on icon "button" at bounding box center [244, 434] width 11 height 11
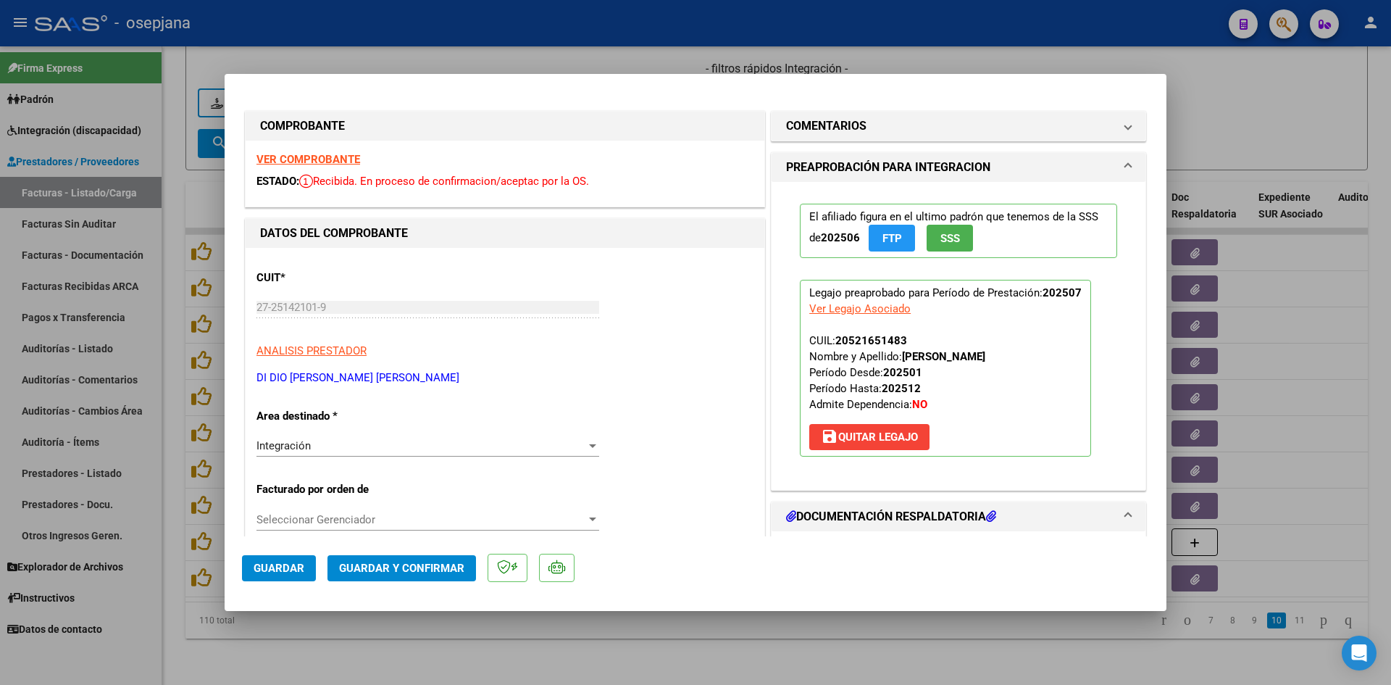
click at [291, 153] on strong "VER COMPROBANTE" at bounding box center [309, 159] width 104 height 13
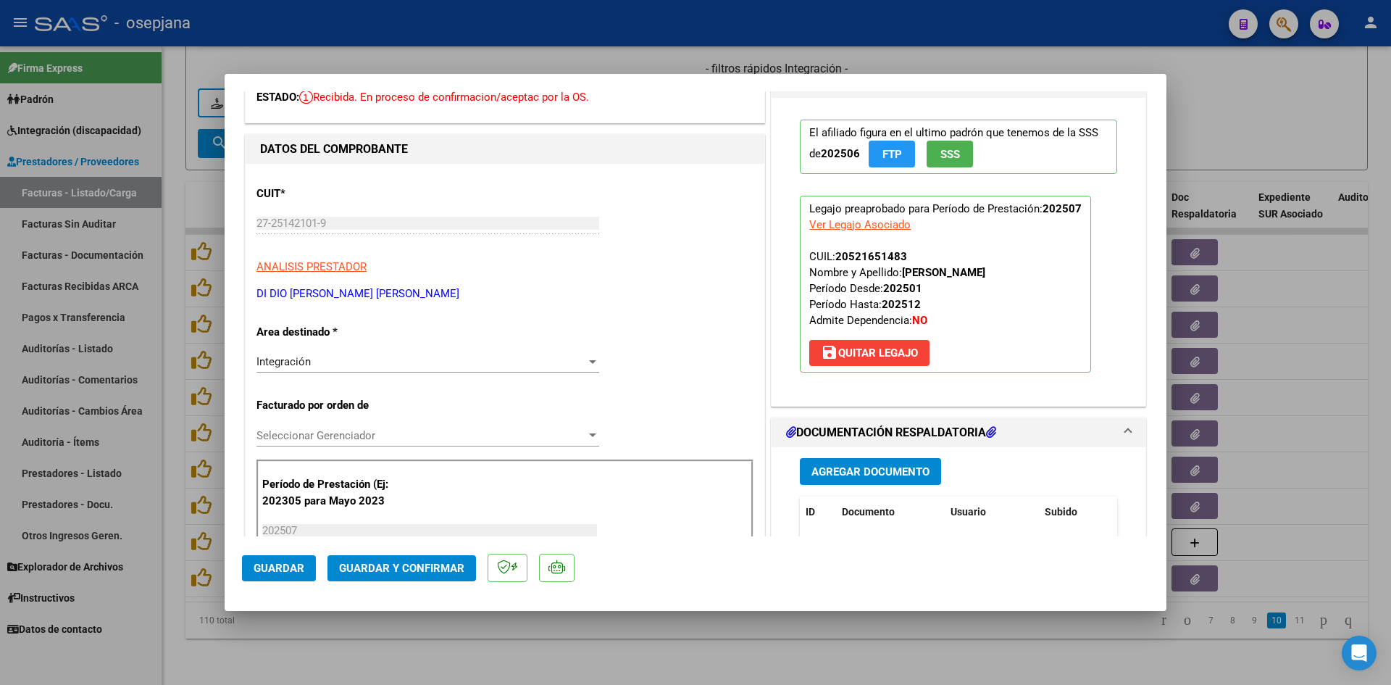
scroll to position [217, 0]
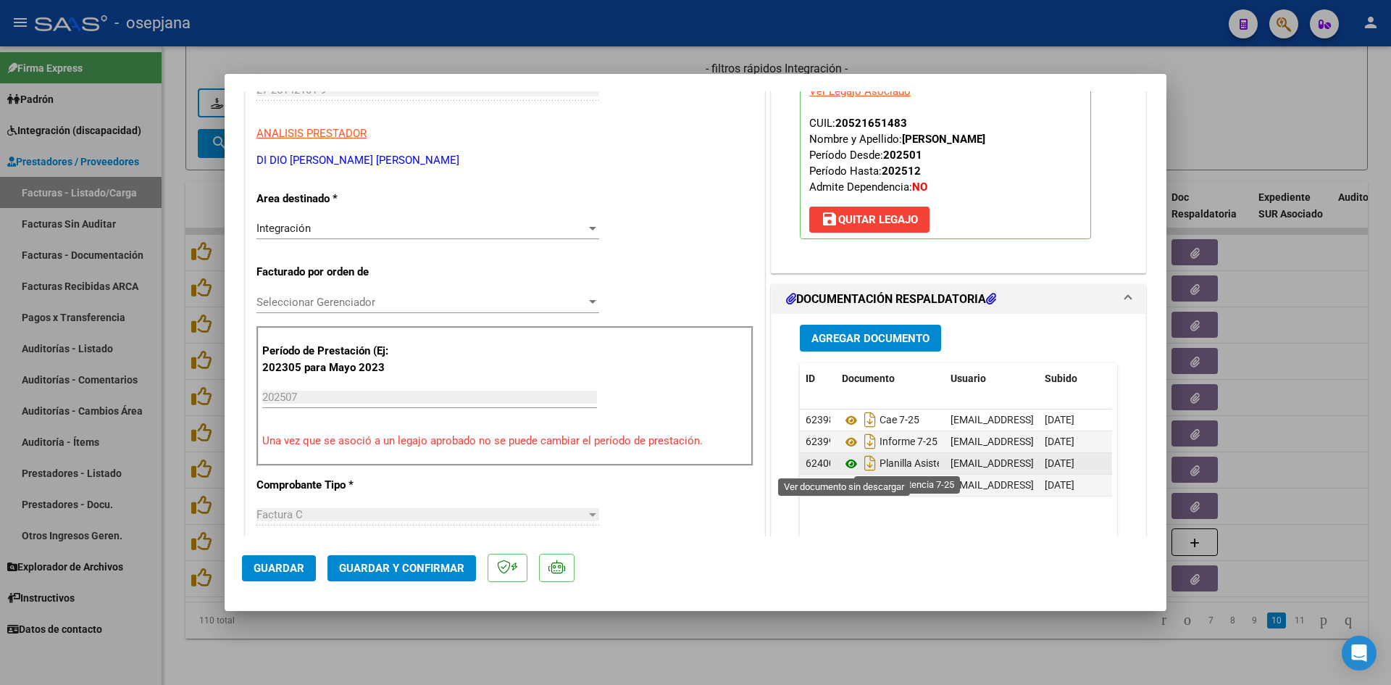
click at [849, 462] on icon at bounding box center [851, 463] width 19 height 17
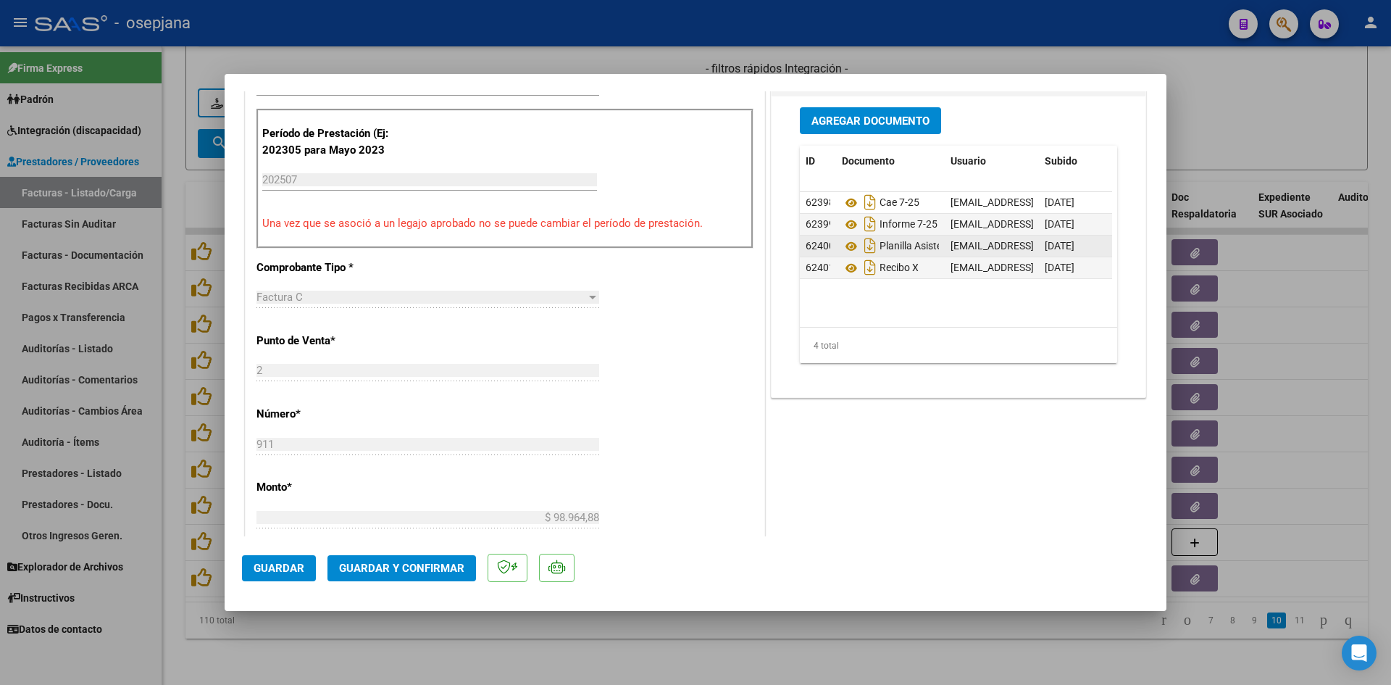
scroll to position [580, 0]
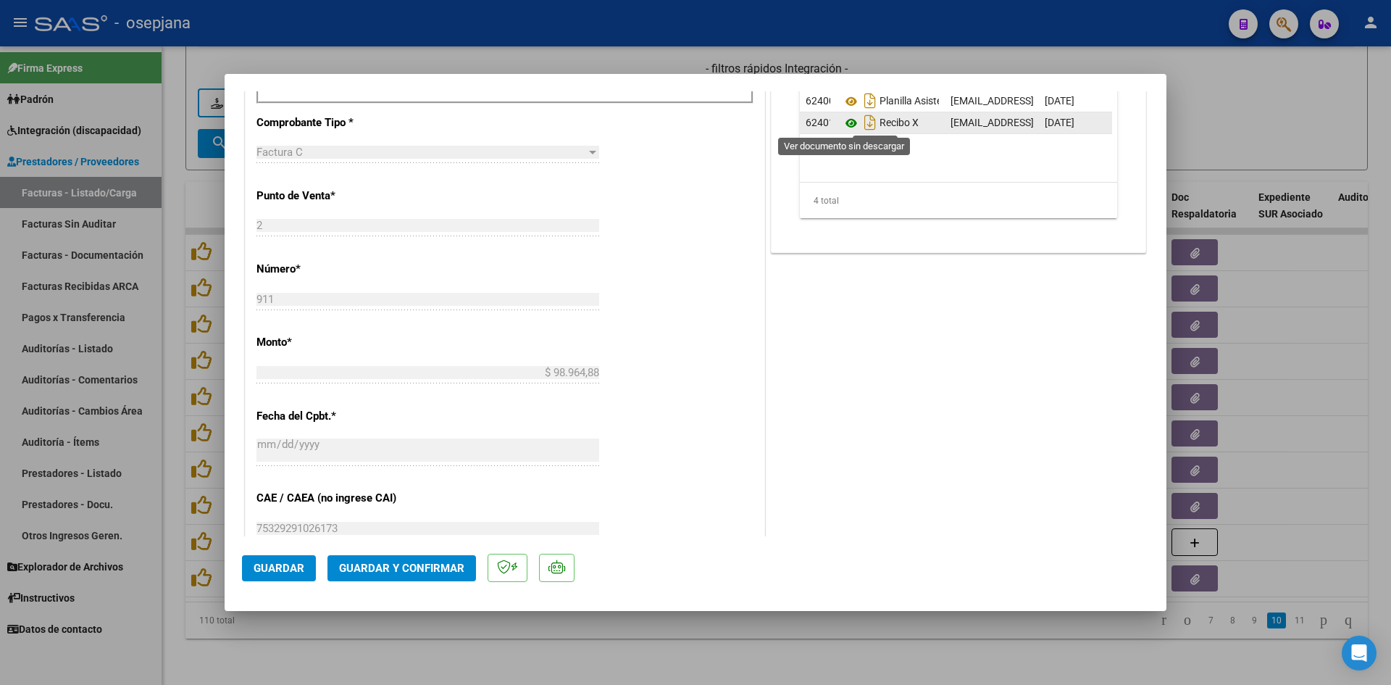
click at [843, 123] on icon at bounding box center [851, 123] width 19 height 17
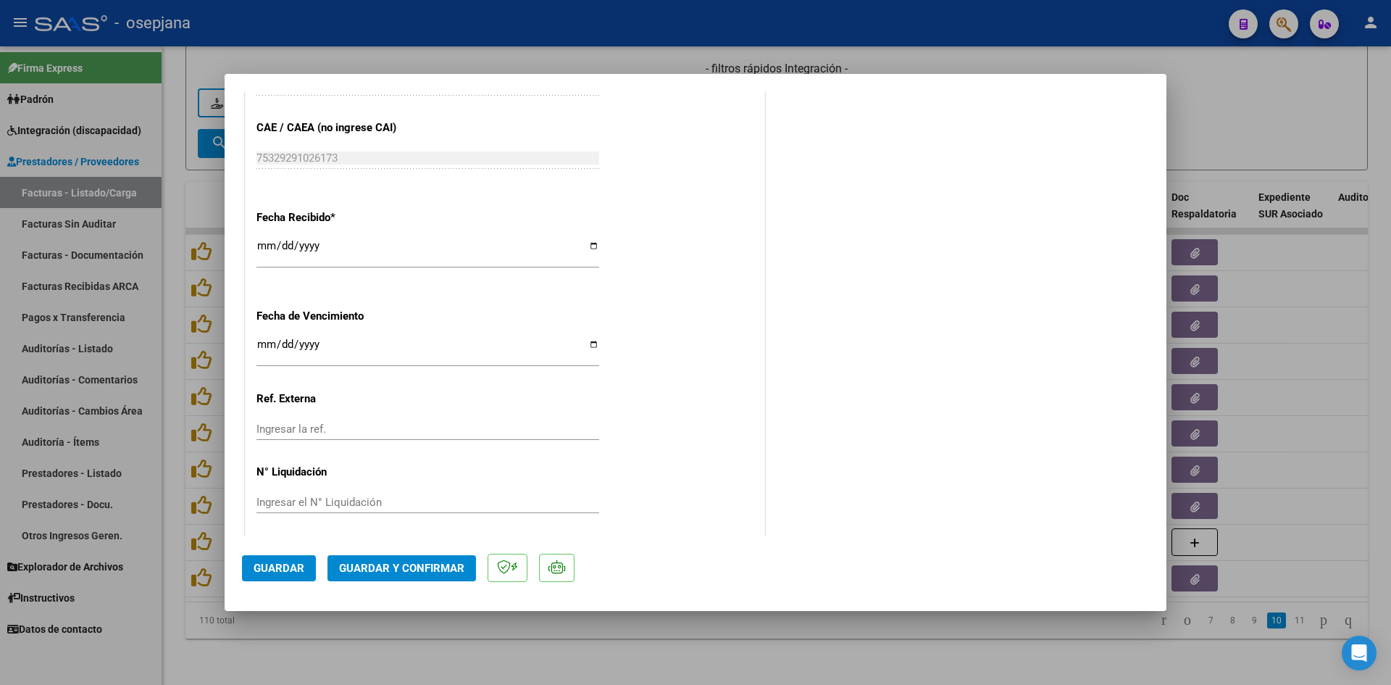
scroll to position [955, 0]
click at [262, 336] on input "Ingresar la fecha" at bounding box center [428, 344] width 343 height 23
type input "[DATE]"
click at [416, 570] on span "Guardar y Confirmar" at bounding box center [401, 568] width 125 height 13
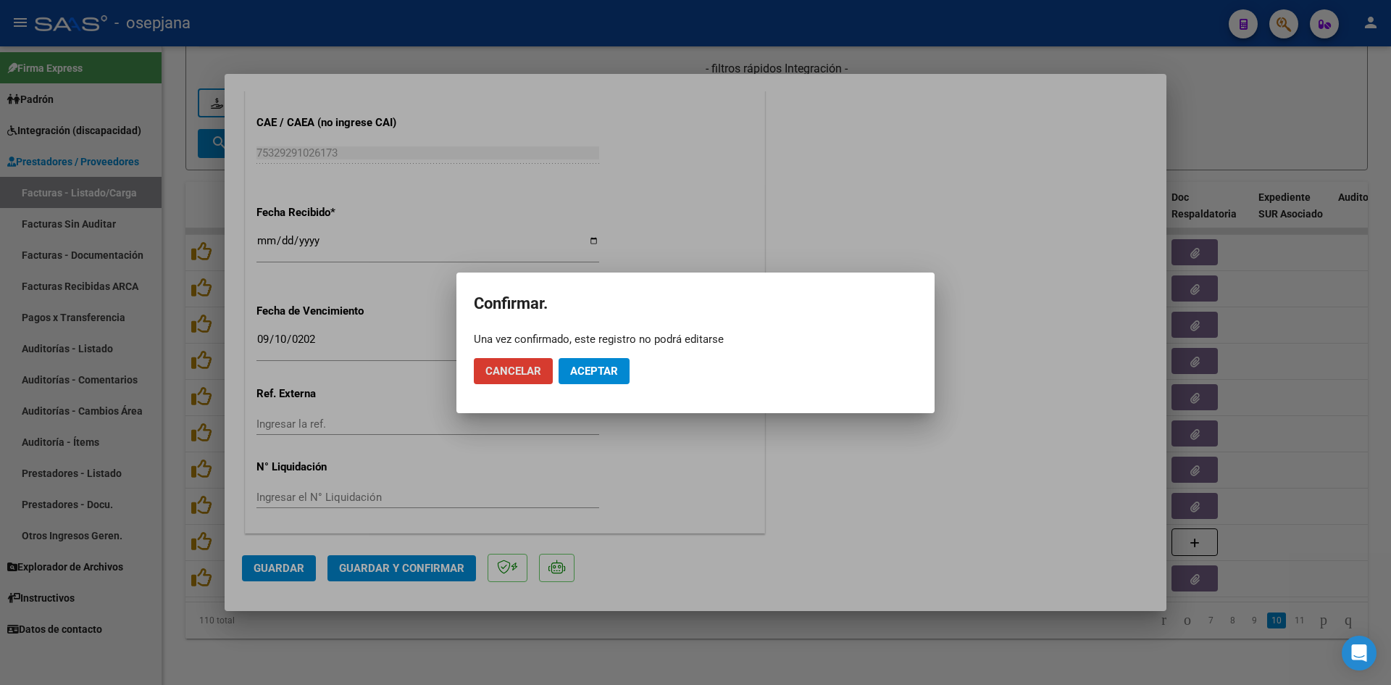
click at [605, 366] on span "Aceptar" at bounding box center [594, 371] width 48 height 13
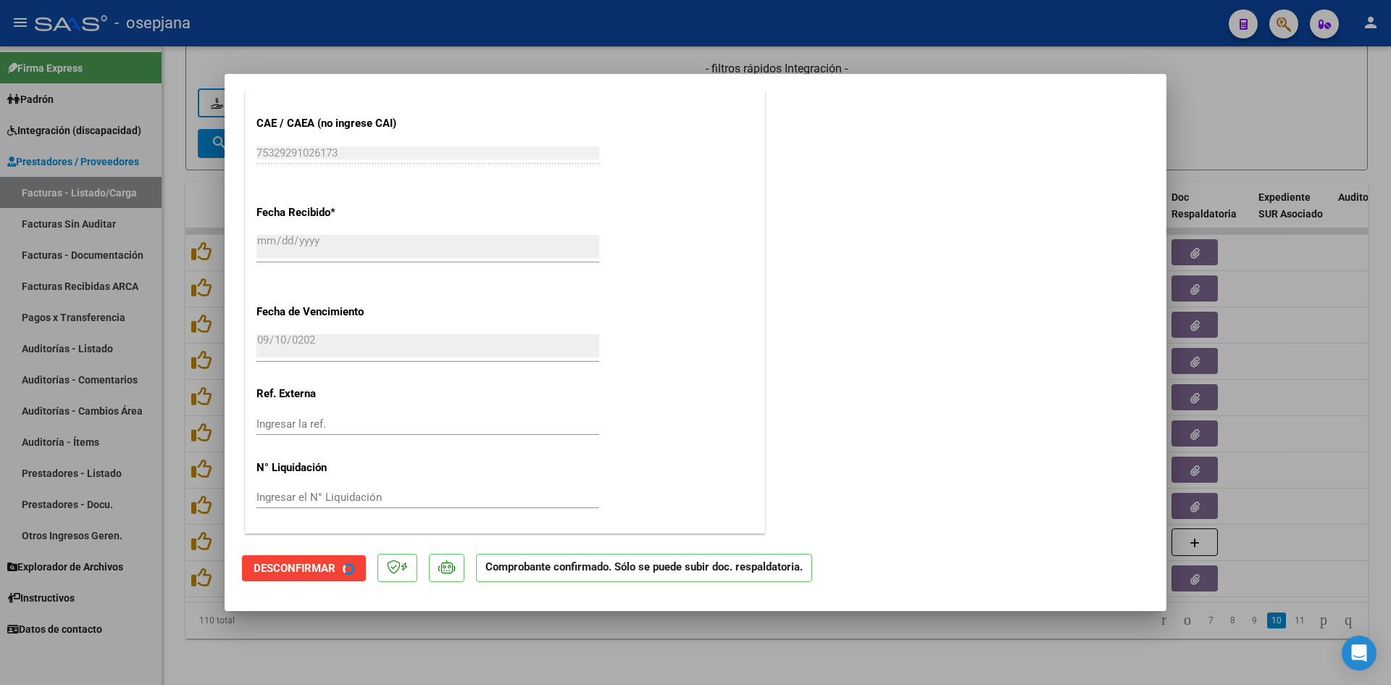
scroll to position [865, 0]
click at [1256, 143] on div at bounding box center [695, 342] width 1391 height 685
type input "$ 0,00"
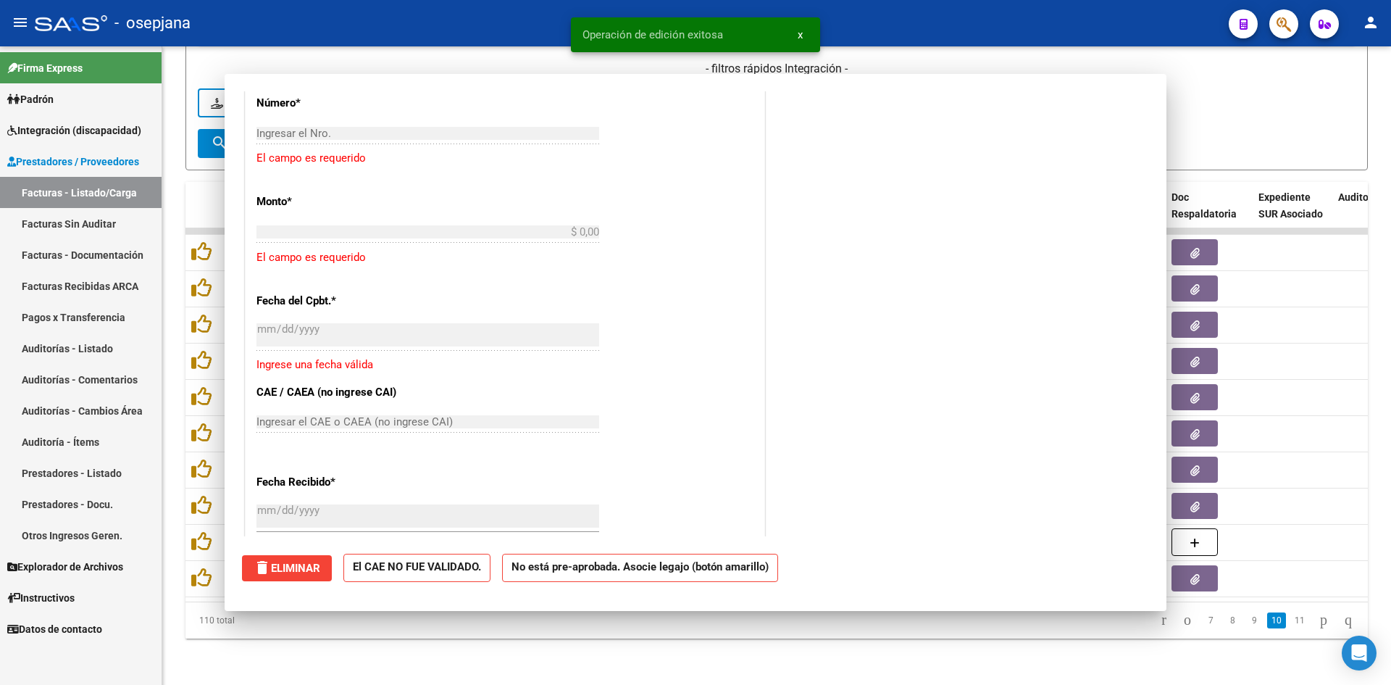
scroll to position [0, 0]
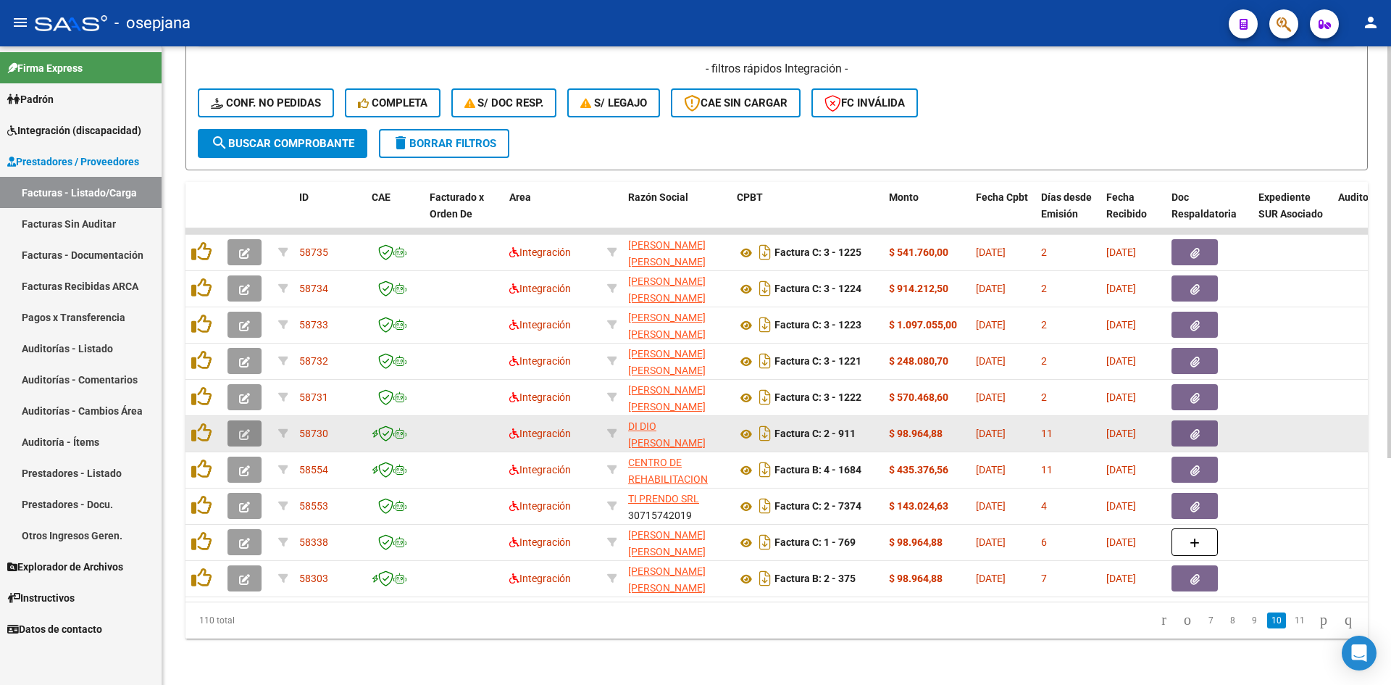
click at [239, 429] on icon "button" at bounding box center [244, 434] width 11 height 11
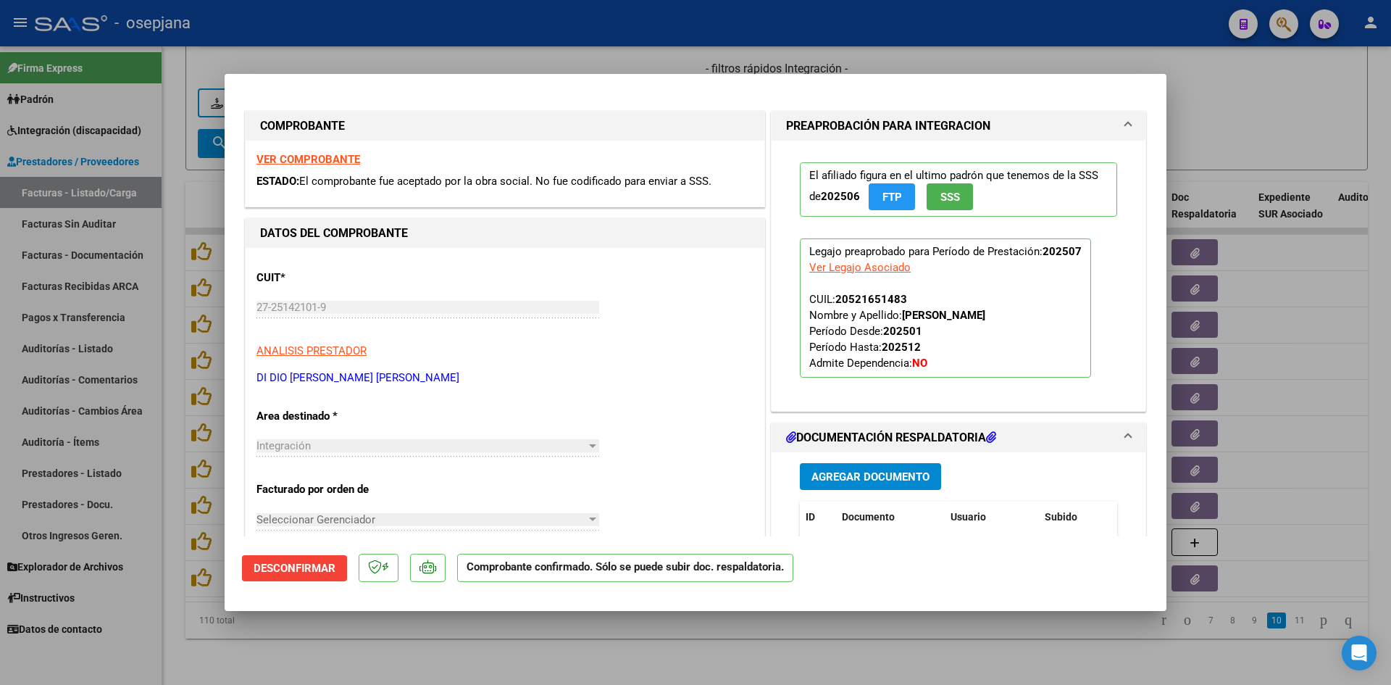
click at [1262, 120] on div at bounding box center [695, 342] width 1391 height 685
type input "$ 0,00"
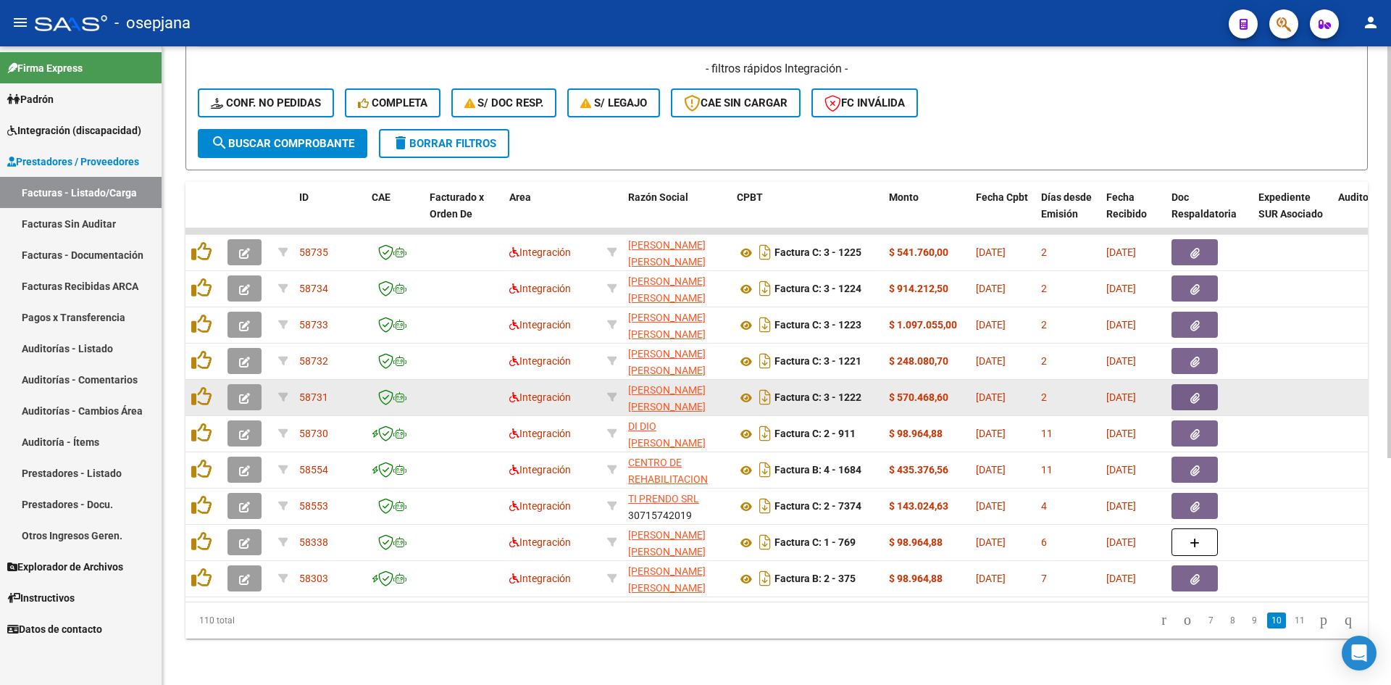
click at [246, 391] on span "button" at bounding box center [244, 397] width 11 height 13
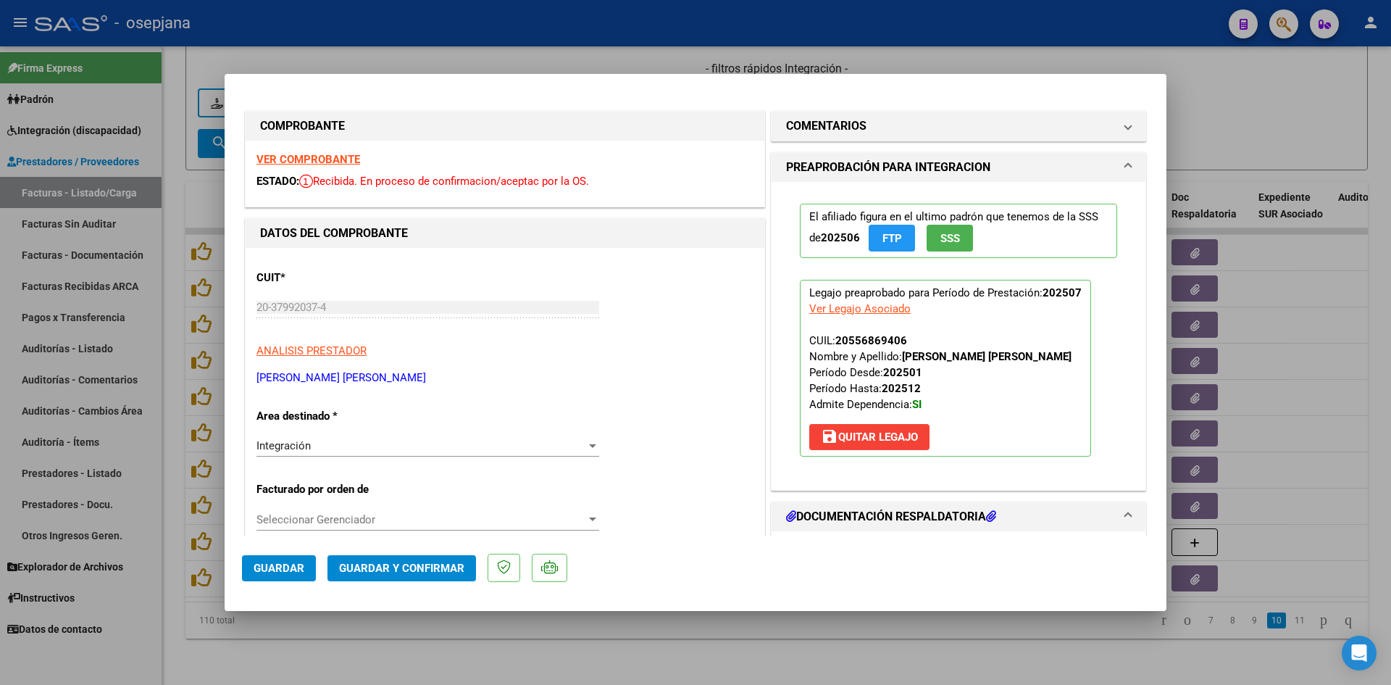
click at [335, 159] on strong "VER COMPROBANTE" at bounding box center [309, 159] width 104 height 13
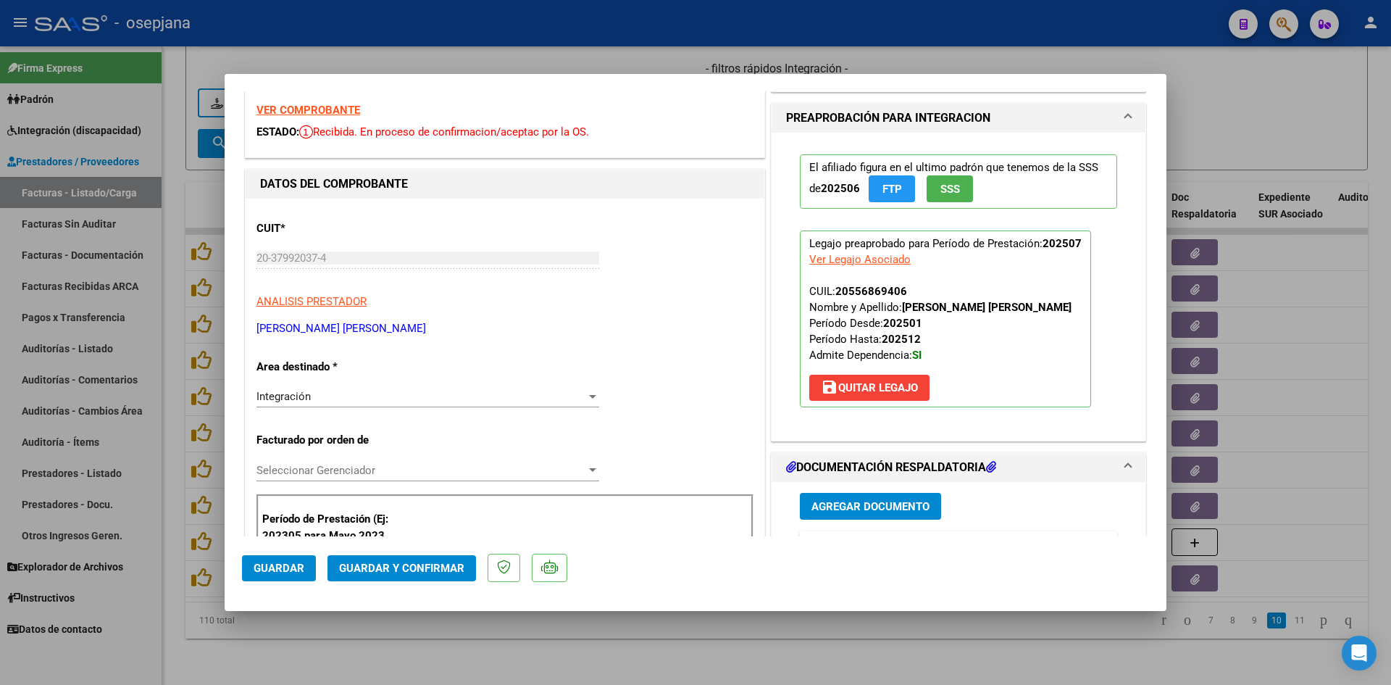
scroll to position [290, 0]
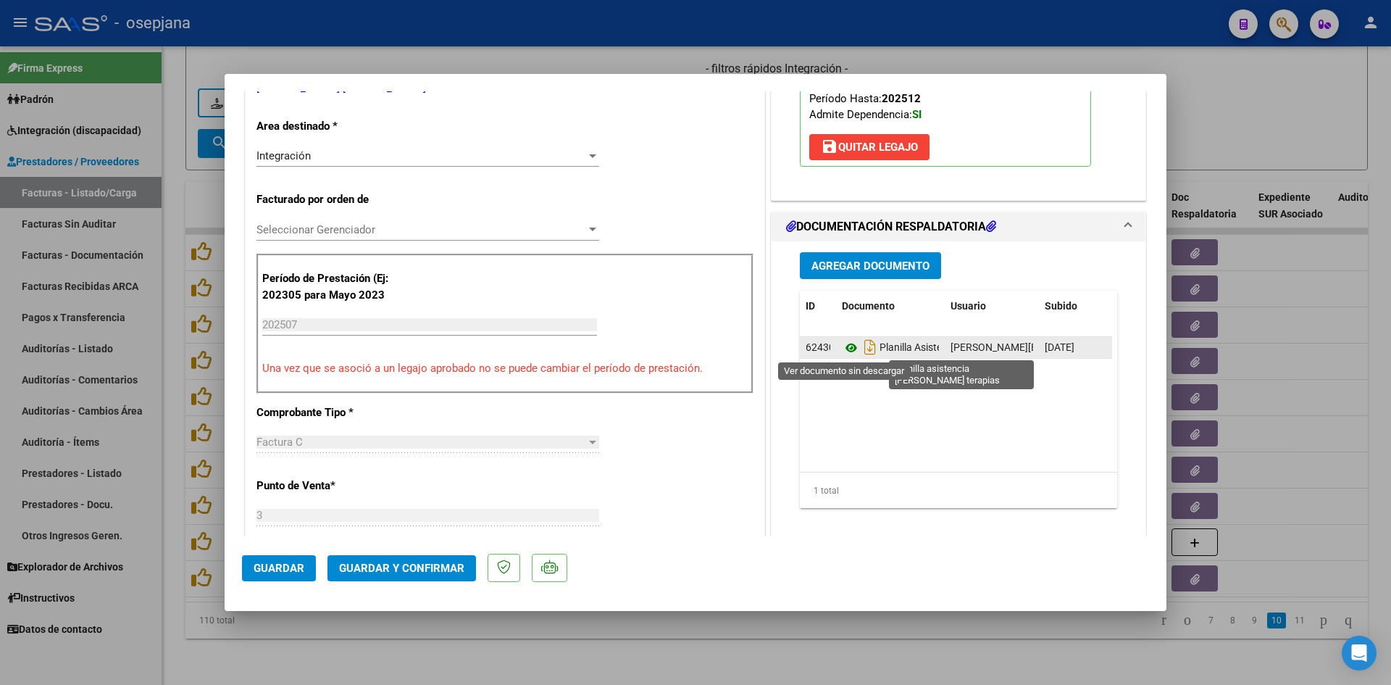
click at [847, 346] on icon at bounding box center [851, 347] width 19 height 17
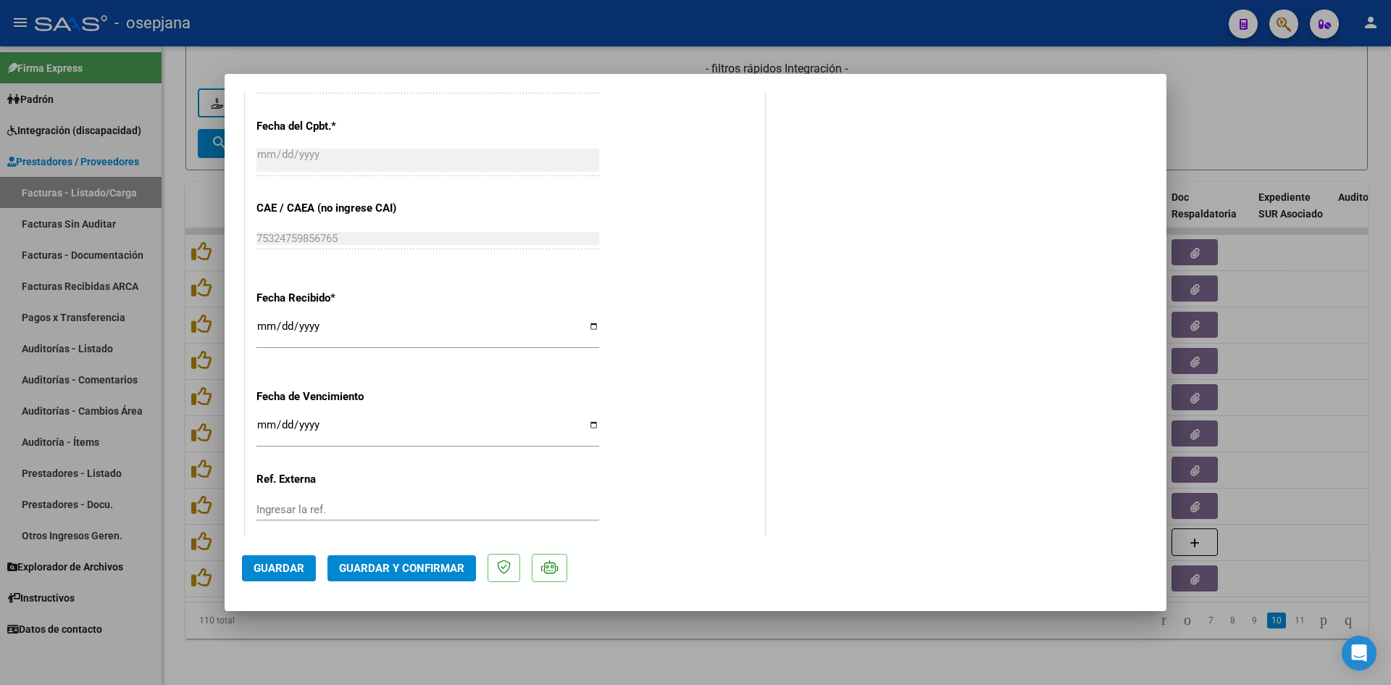
scroll to position [955, 0]
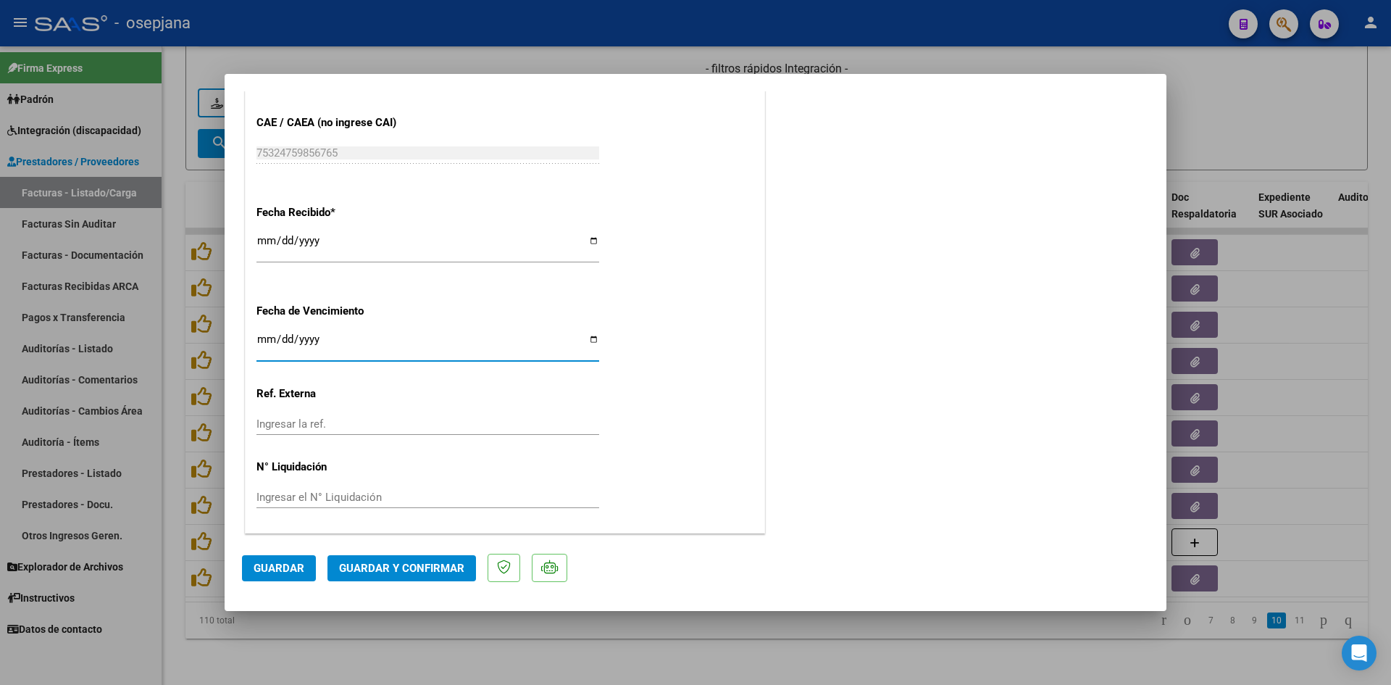
click at [265, 338] on input "2025-08-20" at bounding box center [428, 344] width 343 height 23
type input "[DATE]"
click at [383, 558] on button "Guardar y Confirmar" at bounding box center [402, 568] width 149 height 26
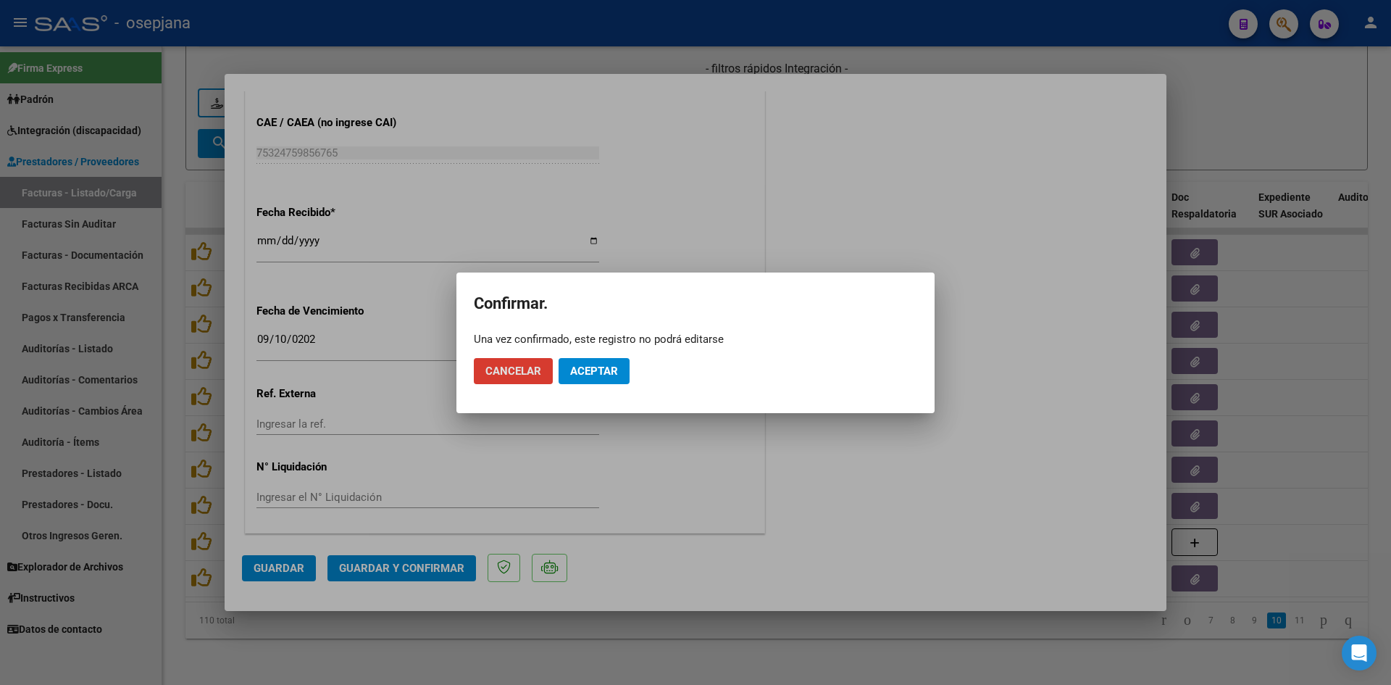
click at [583, 371] on span "Aceptar" at bounding box center [594, 371] width 48 height 13
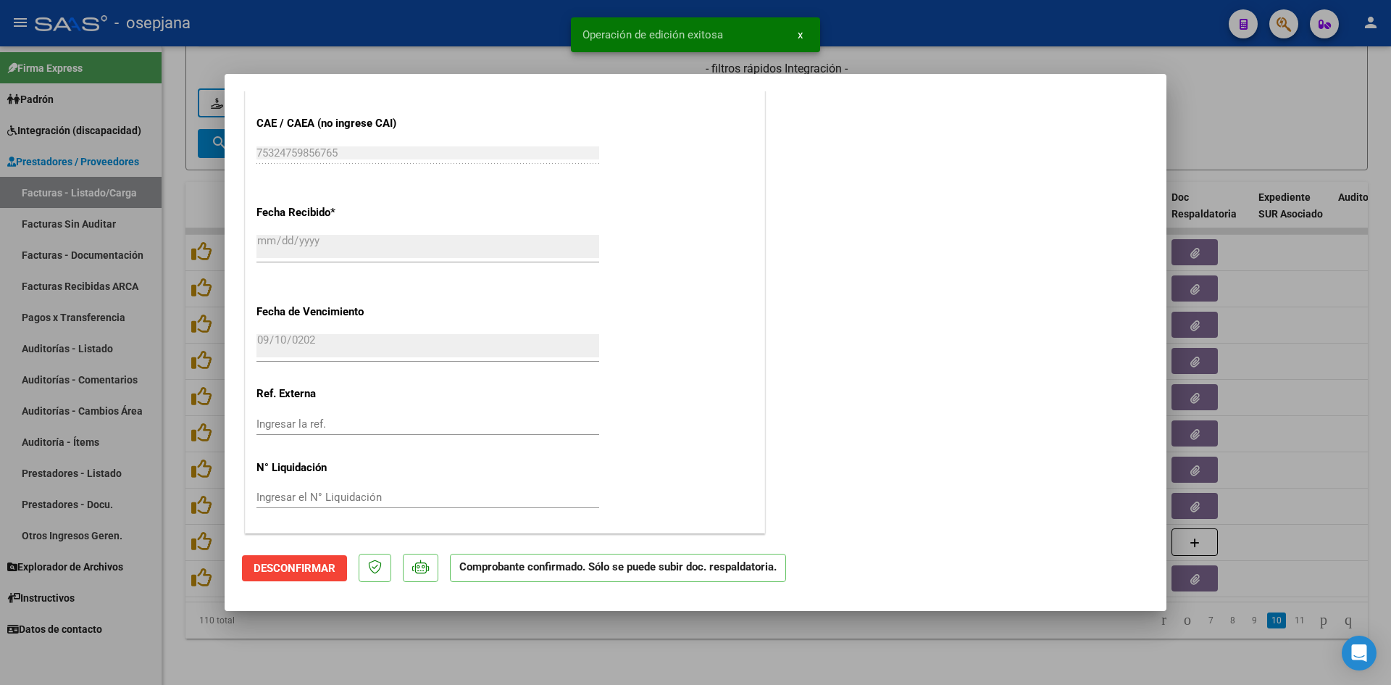
click at [1326, 122] on div at bounding box center [695, 342] width 1391 height 685
type input "$ 0,00"
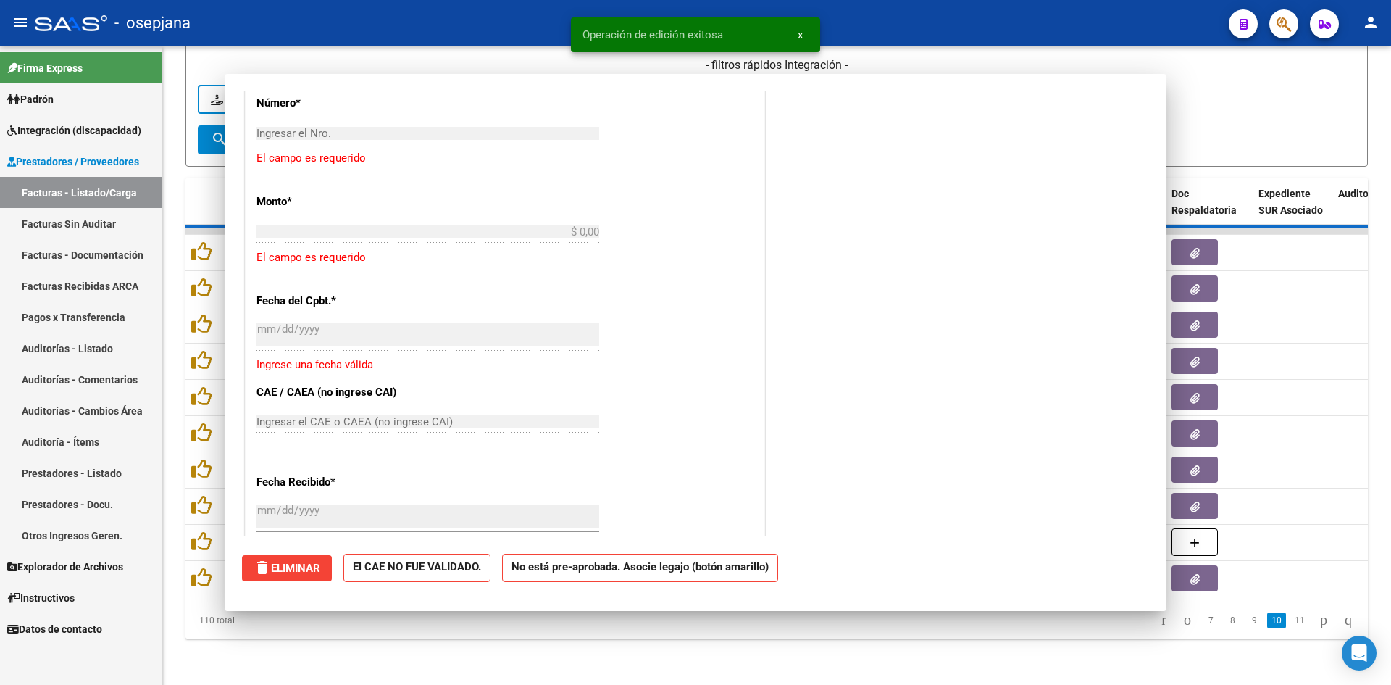
scroll to position [1135, 0]
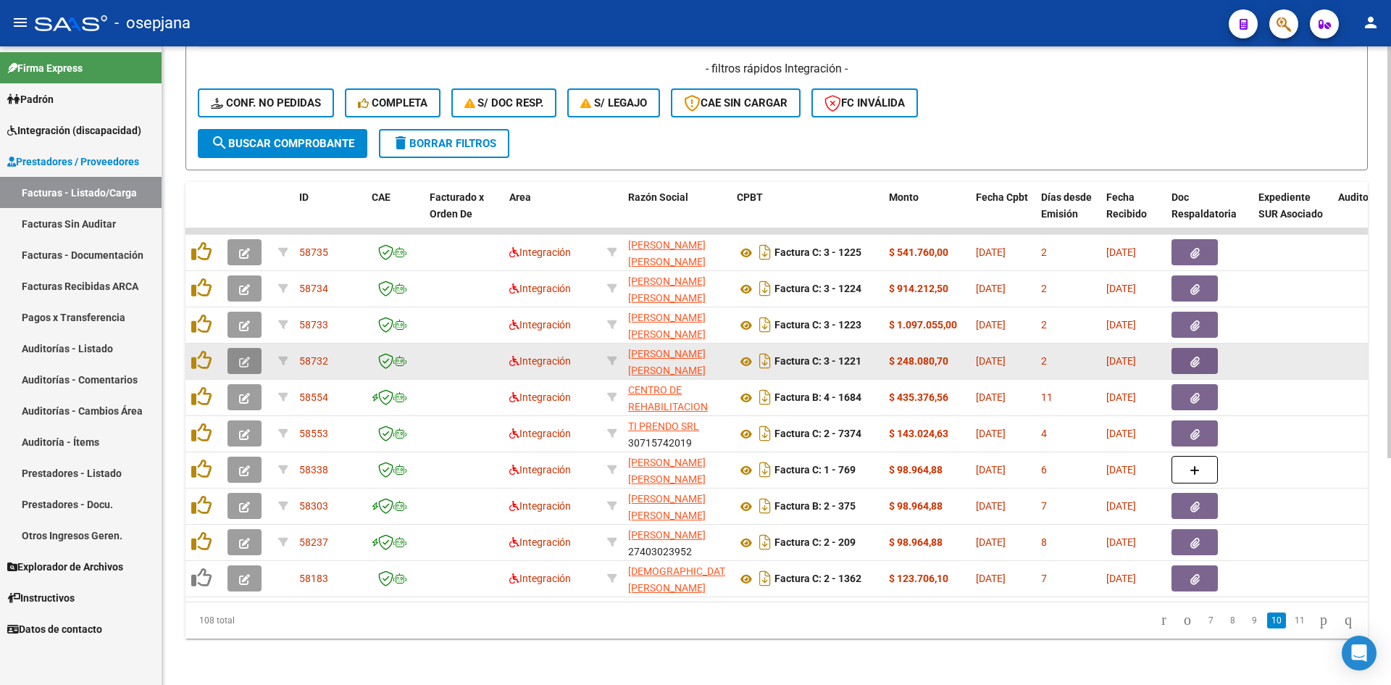
click at [256, 348] on button "button" at bounding box center [245, 361] width 34 height 26
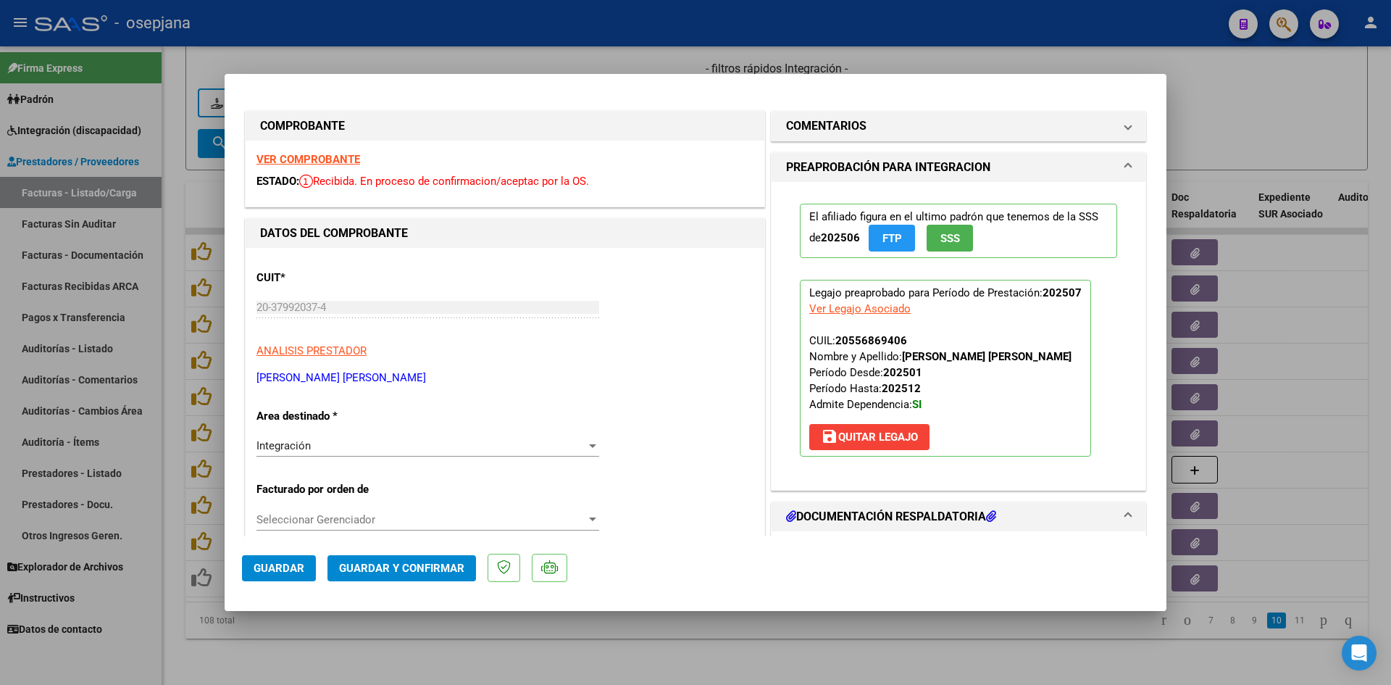
click at [341, 158] on strong "VER COMPROBANTE" at bounding box center [309, 159] width 104 height 13
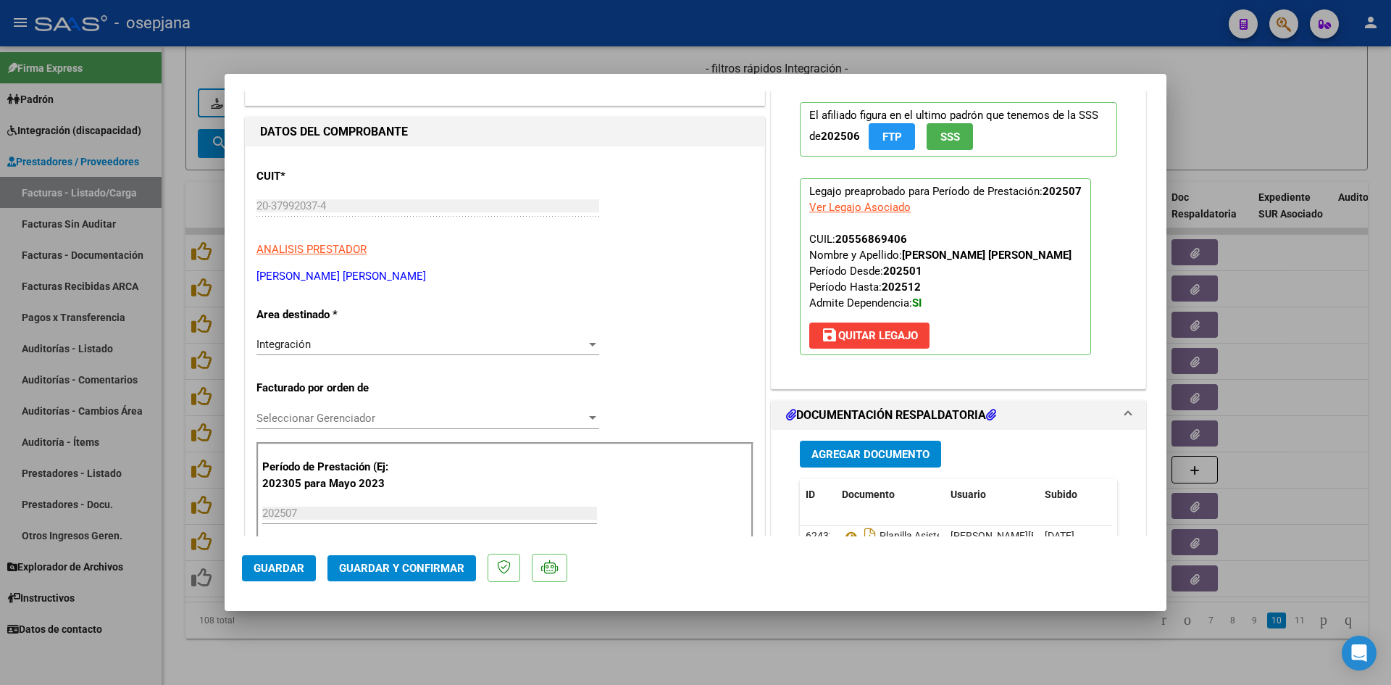
scroll to position [290, 0]
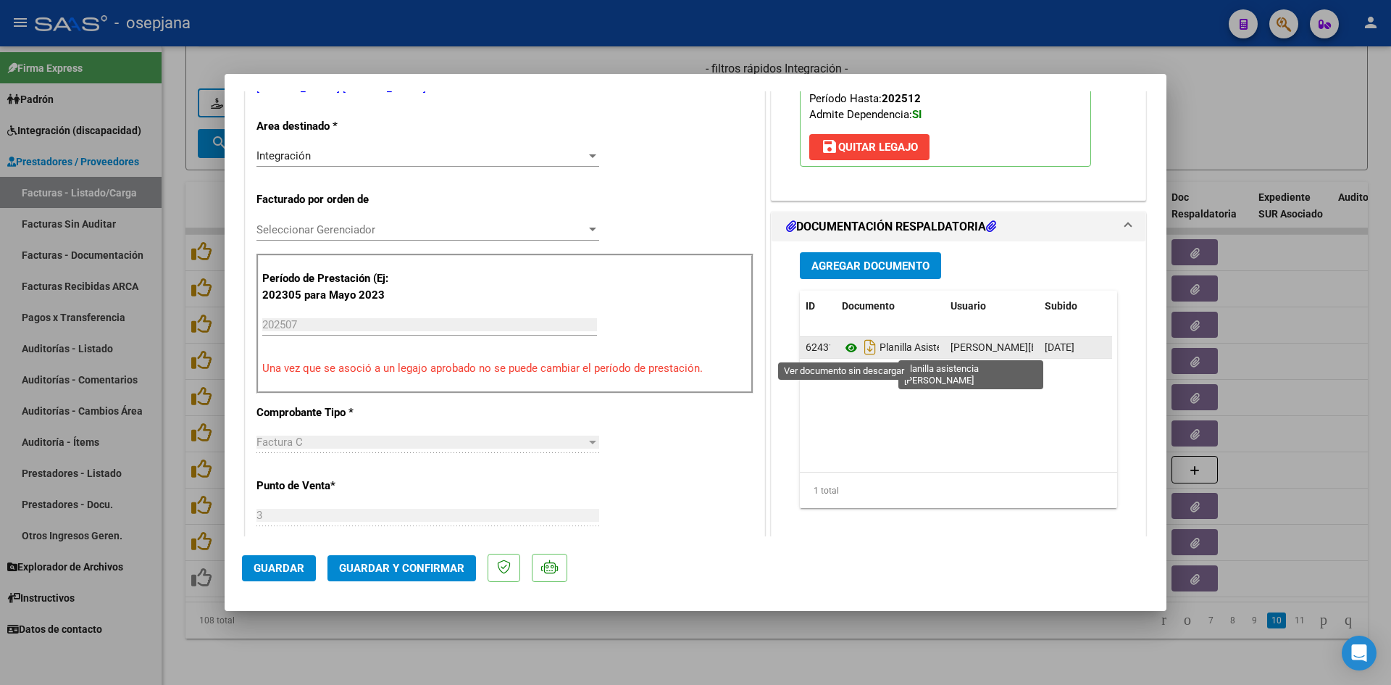
click at [842, 346] on icon at bounding box center [851, 347] width 19 height 17
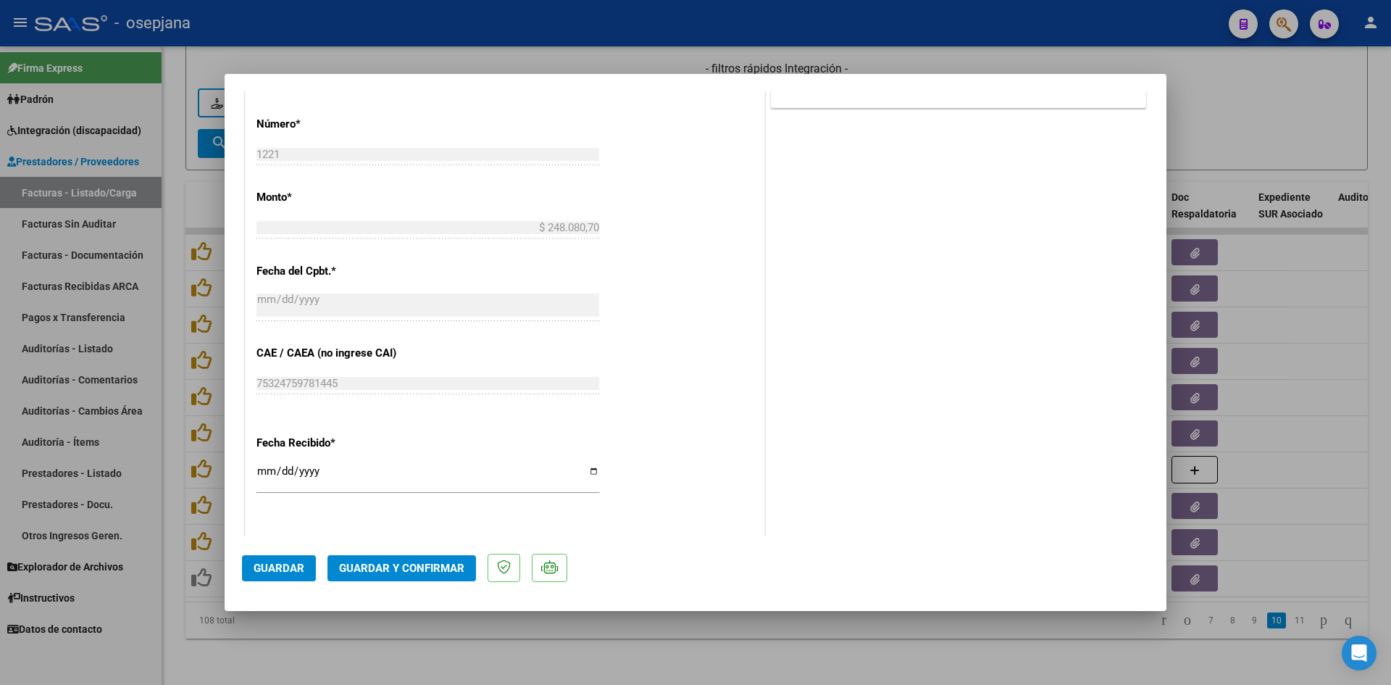
scroll to position [955, 0]
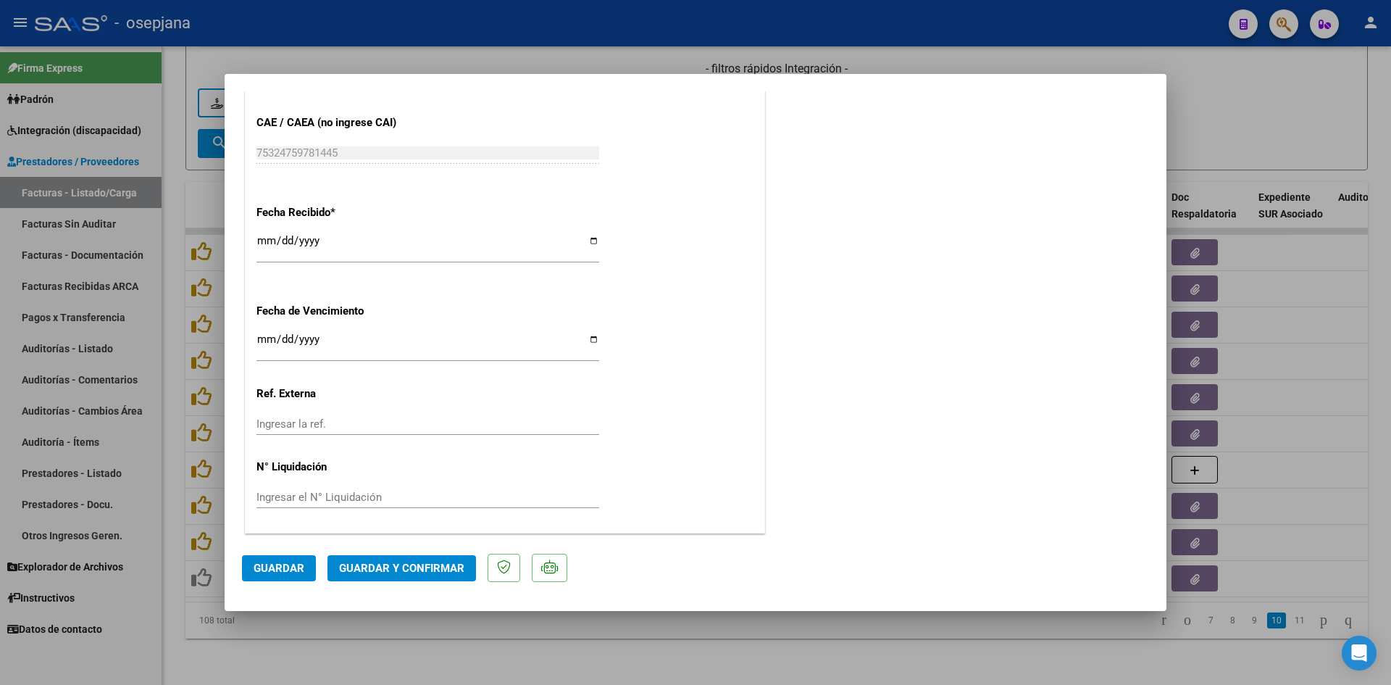
click at [270, 349] on input "2025-08-20" at bounding box center [428, 344] width 343 height 23
type input "[DATE]"
click at [395, 579] on button "Guardar y Confirmar" at bounding box center [402, 568] width 149 height 26
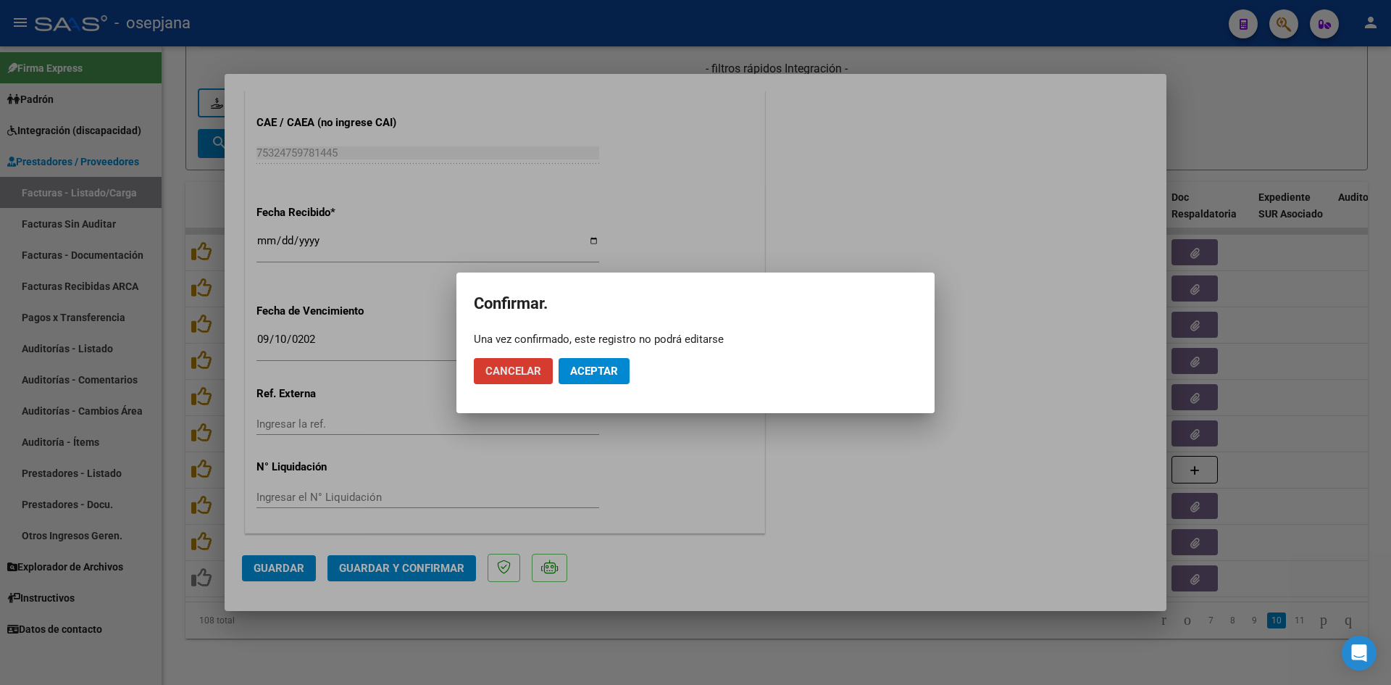
click at [634, 368] on mat-dialog-actions "Cancelar Aceptar" at bounding box center [696, 370] width 444 height 49
click at [627, 370] on button "Aceptar" at bounding box center [594, 371] width 71 height 26
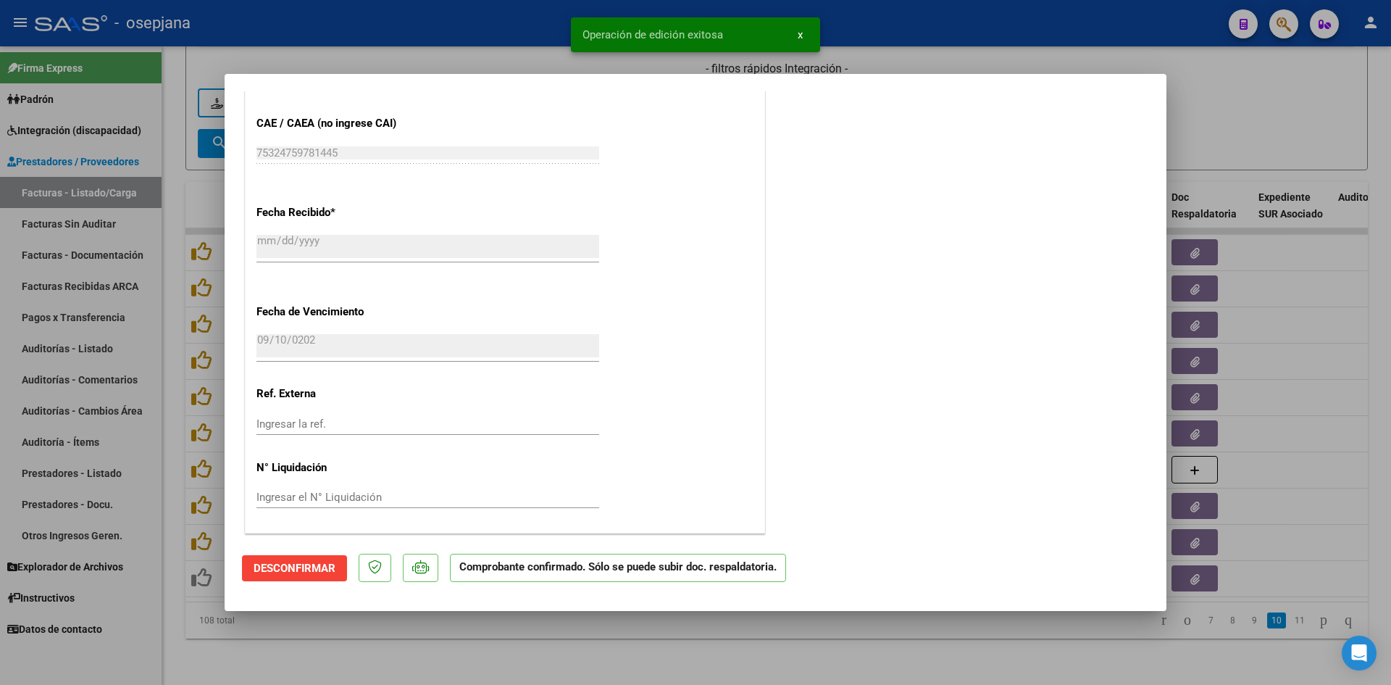
click at [1256, 84] on div at bounding box center [695, 342] width 1391 height 685
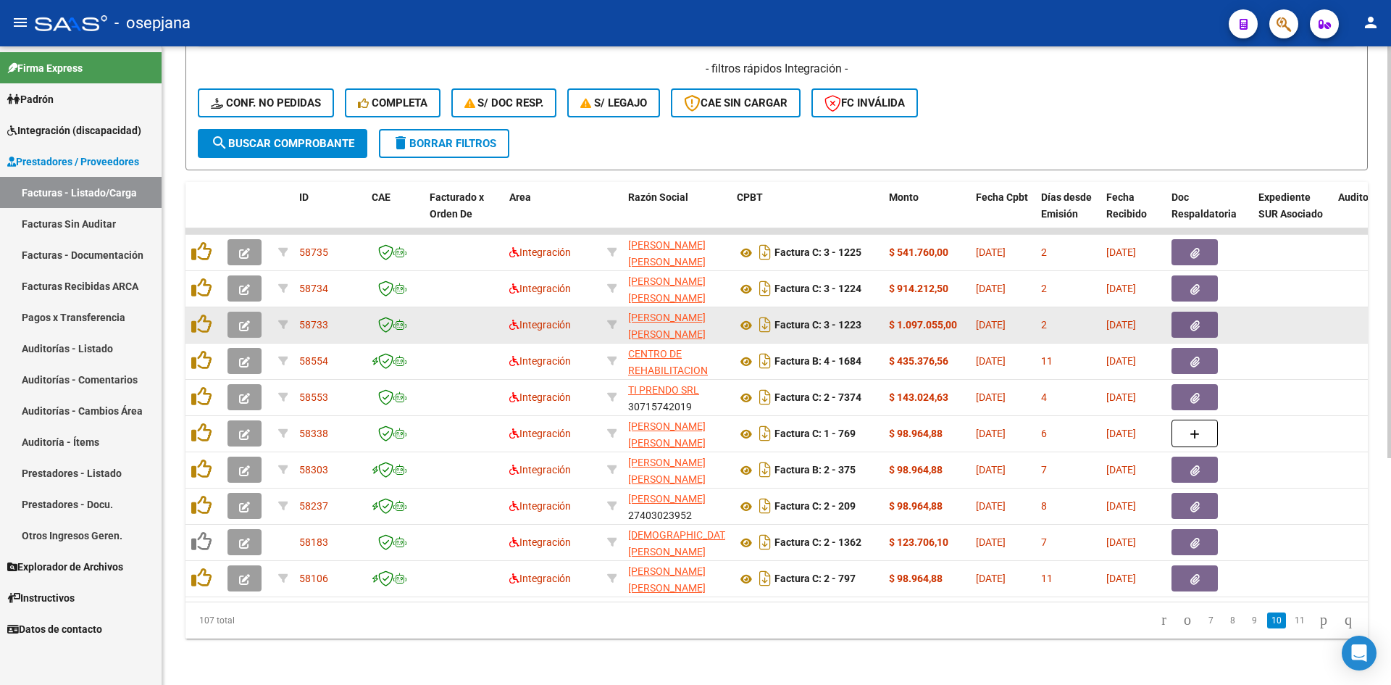
click at [251, 312] on button "button" at bounding box center [245, 325] width 34 height 26
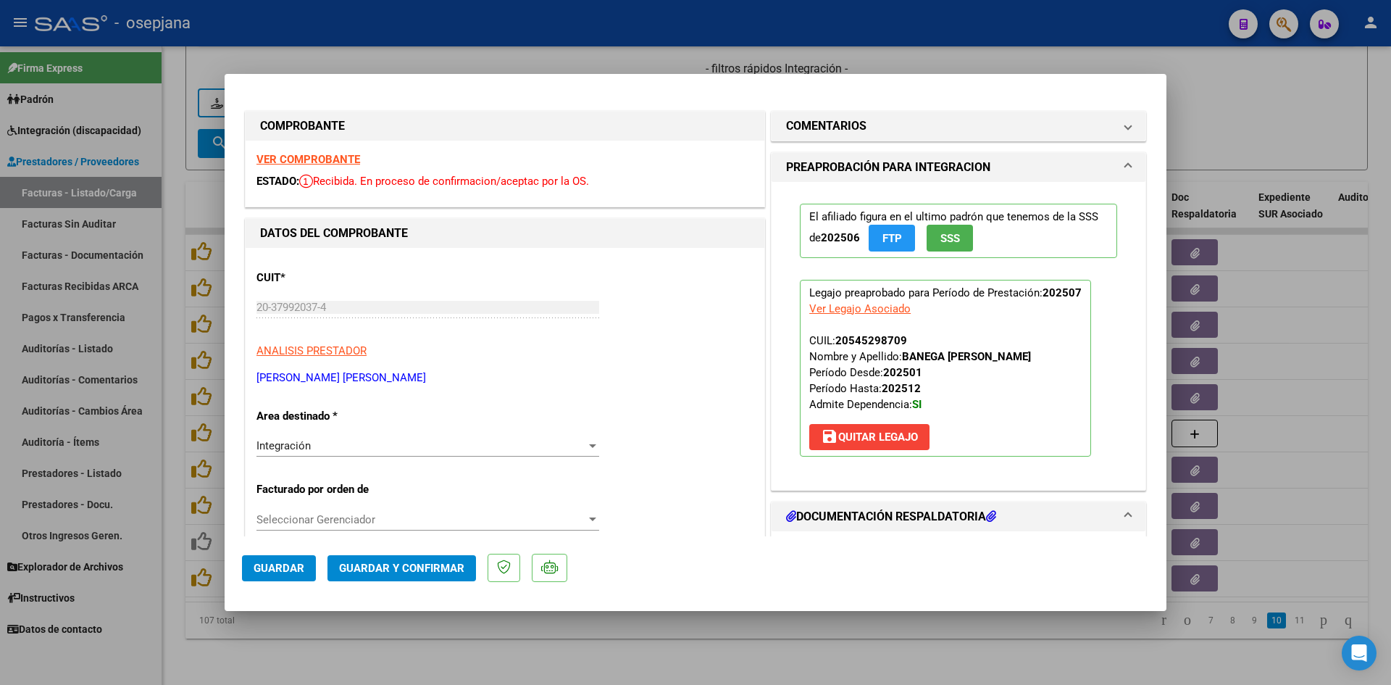
click at [317, 162] on strong "VER COMPROBANTE" at bounding box center [309, 159] width 104 height 13
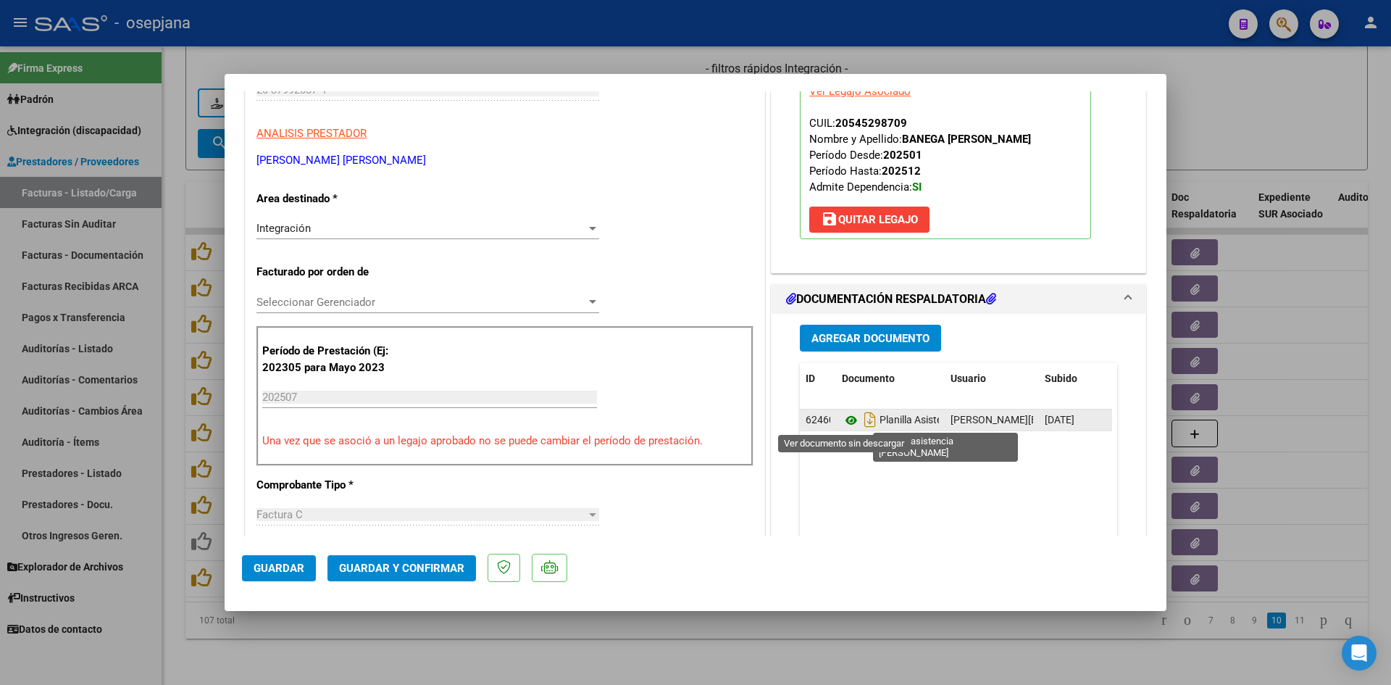
click at [842, 420] on icon at bounding box center [851, 420] width 19 height 17
click at [849, 418] on icon at bounding box center [851, 420] width 19 height 17
click at [846, 415] on icon at bounding box center [851, 420] width 19 height 17
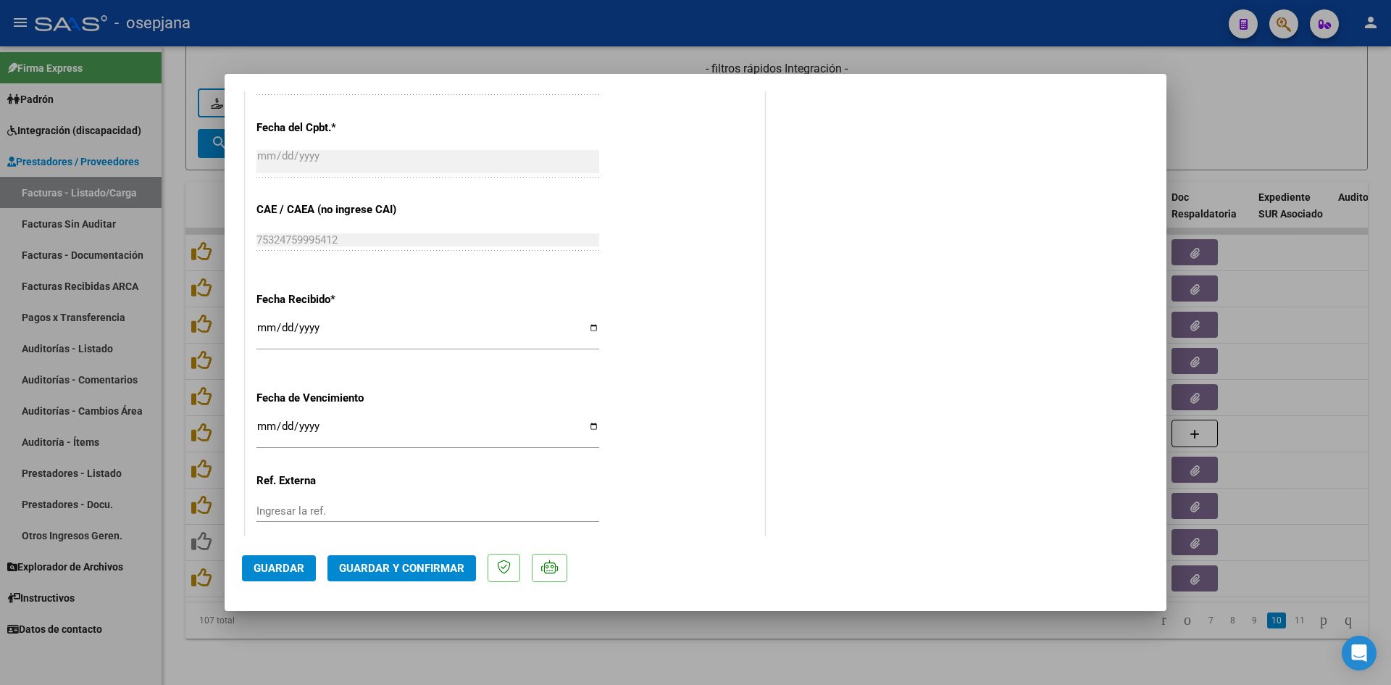
scroll to position [870, 0]
click at [266, 422] on input "2025-08-20" at bounding box center [428, 430] width 343 height 23
click at [409, 571] on span "Guardar y Confirmar" at bounding box center [401, 568] width 125 height 13
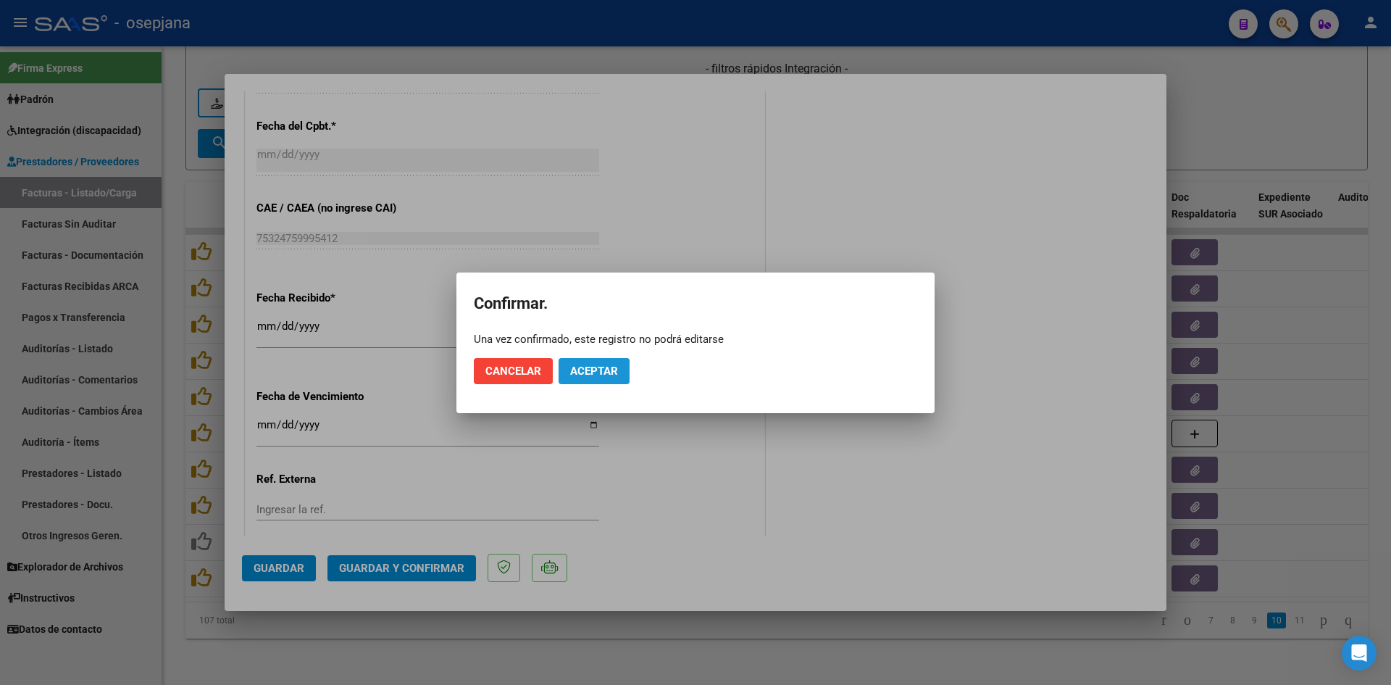
click at [595, 375] on span "Aceptar" at bounding box center [594, 371] width 48 height 13
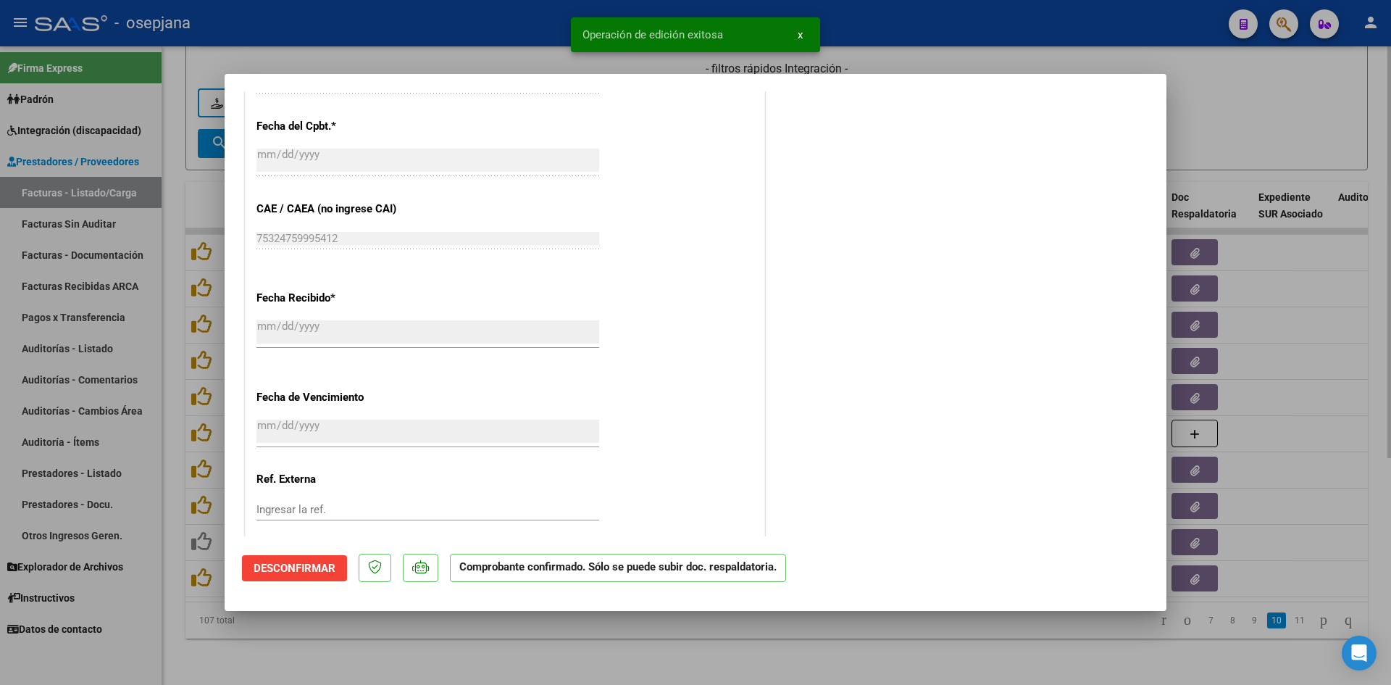
click at [1240, 121] on div at bounding box center [695, 342] width 1391 height 685
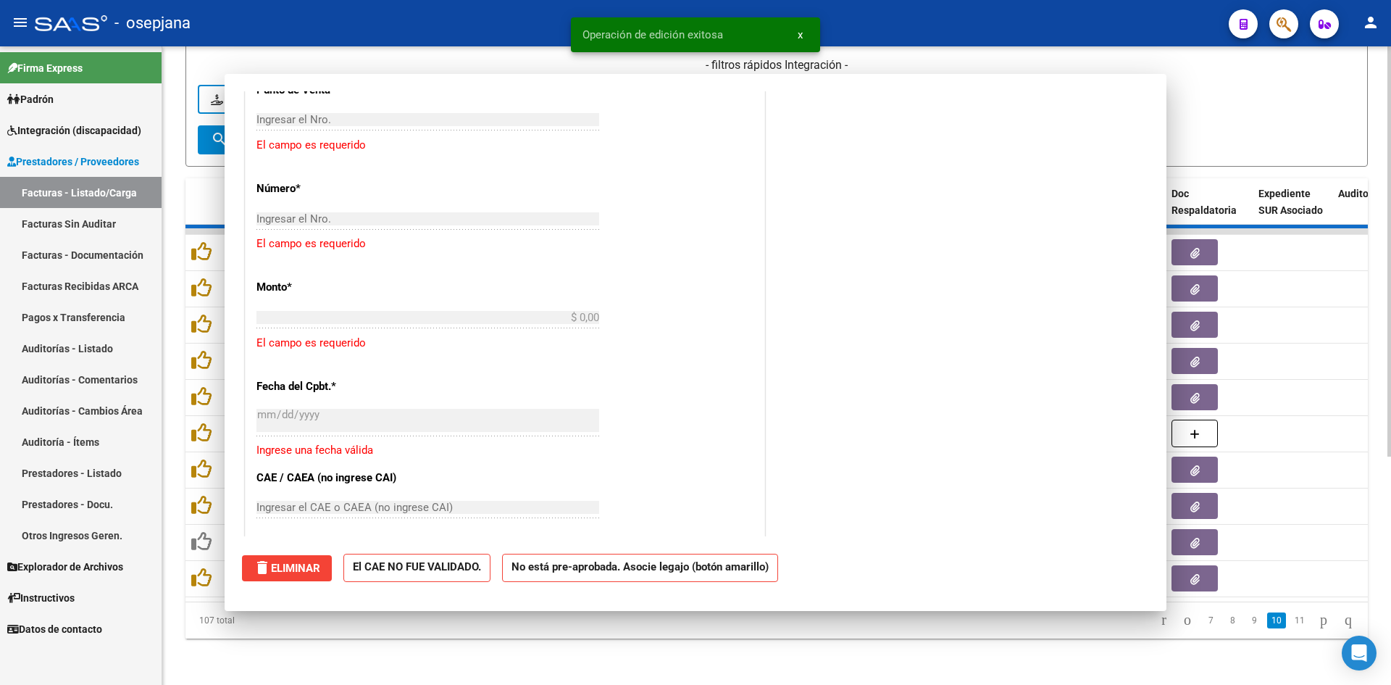
scroll to position [0, 0]
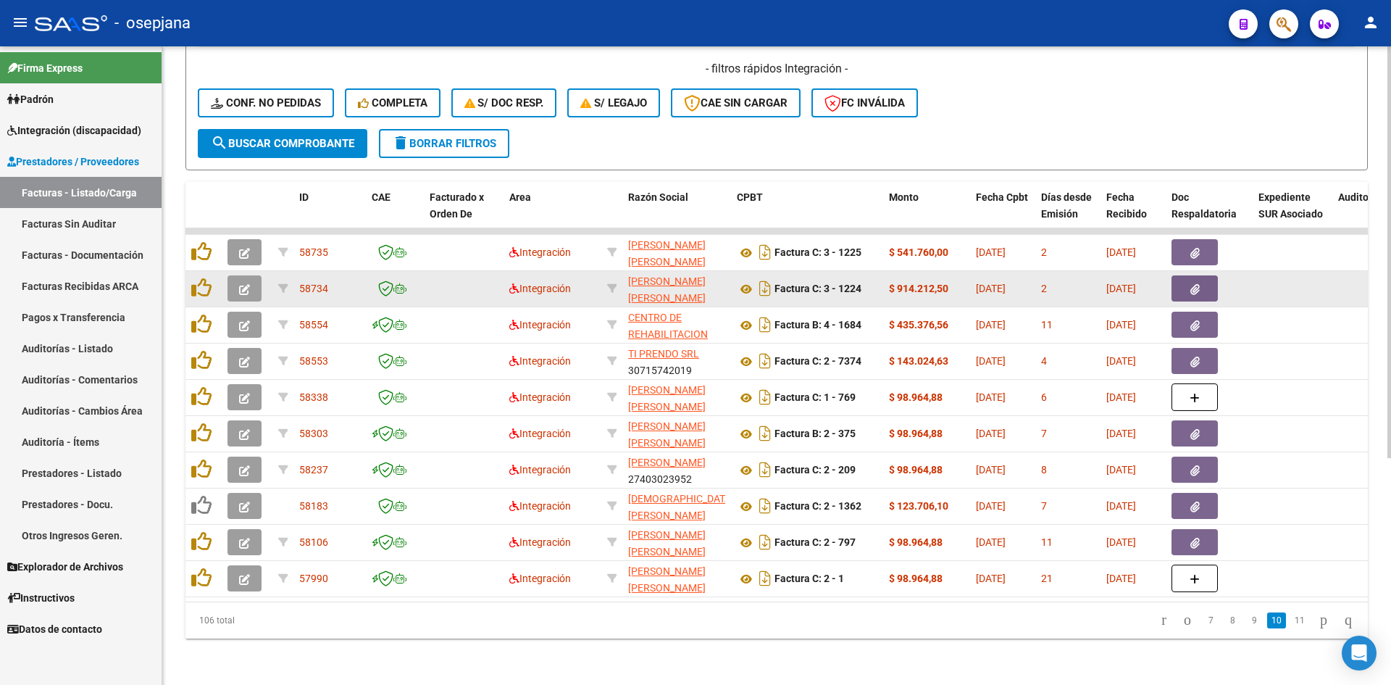
click at [246, 284] on icon "button" at bounding box center [244, 289] width 11 height 11
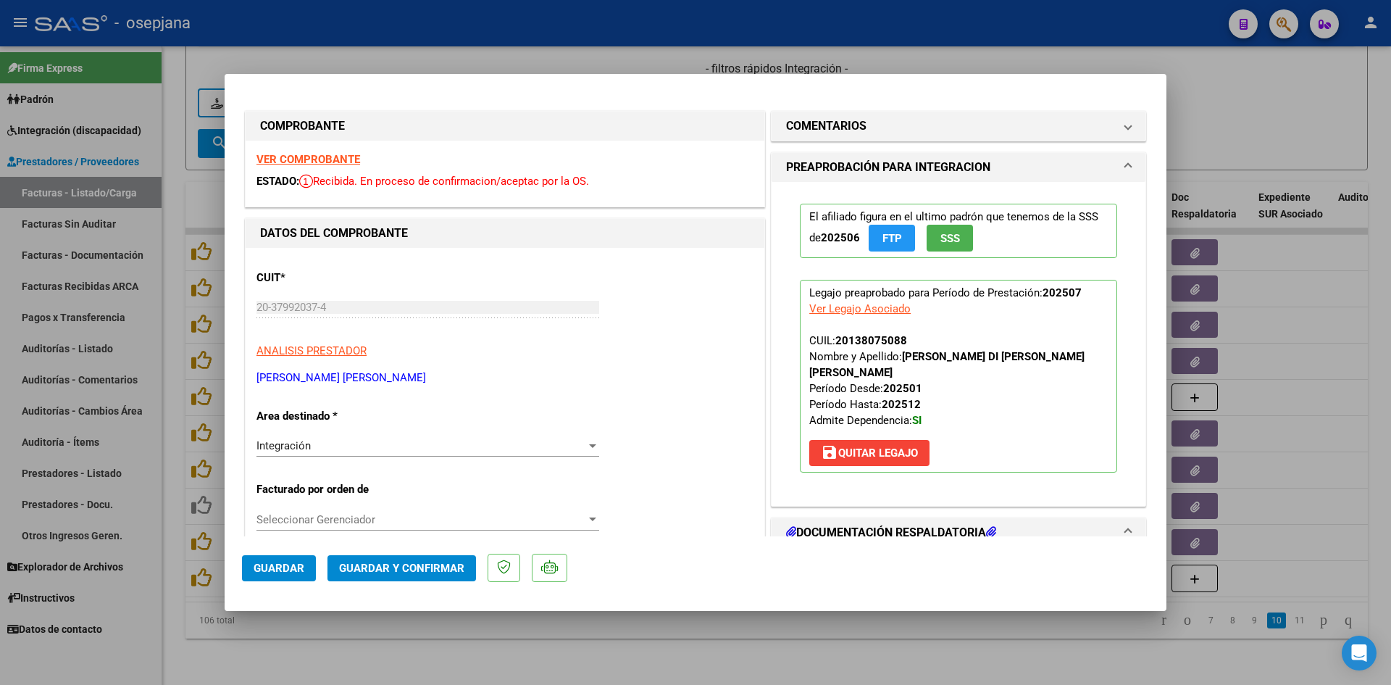
click at [284, 159] on strong "VER COMPROBANTE" at bounding box center [309, 159] width 104 height 13
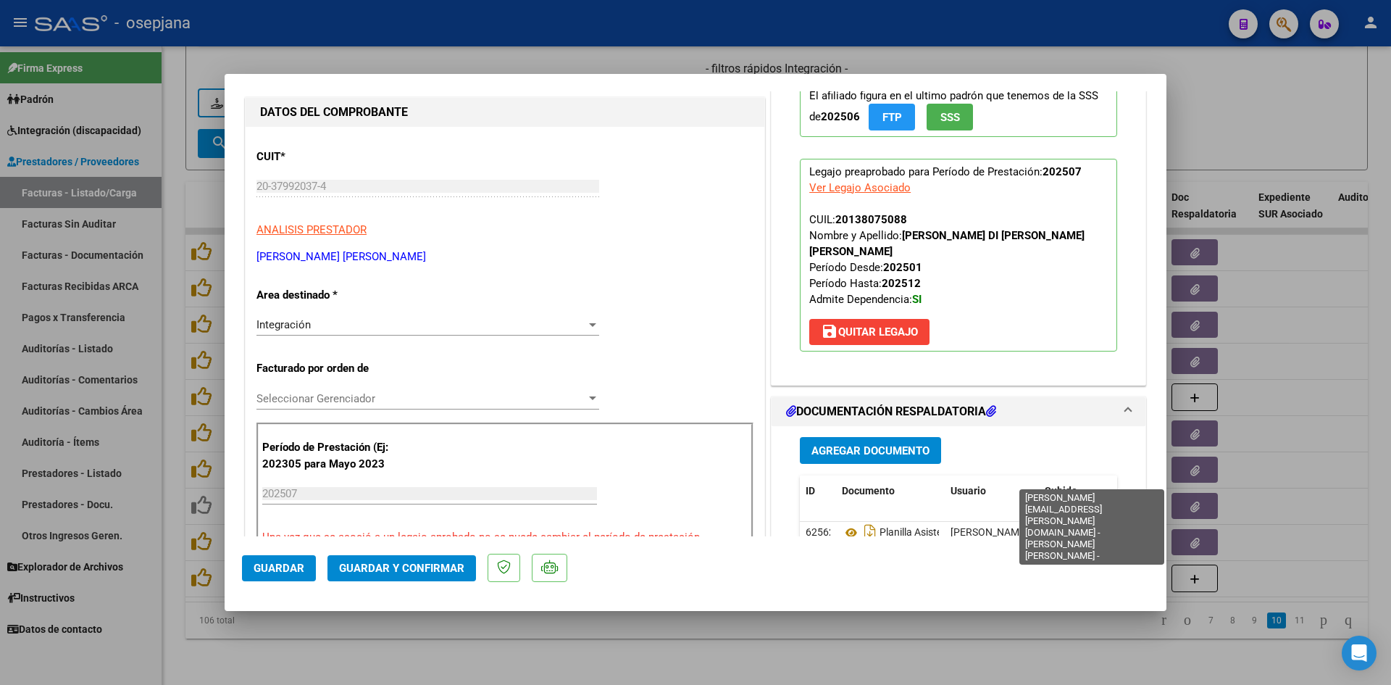
scroll to position [290, 0]
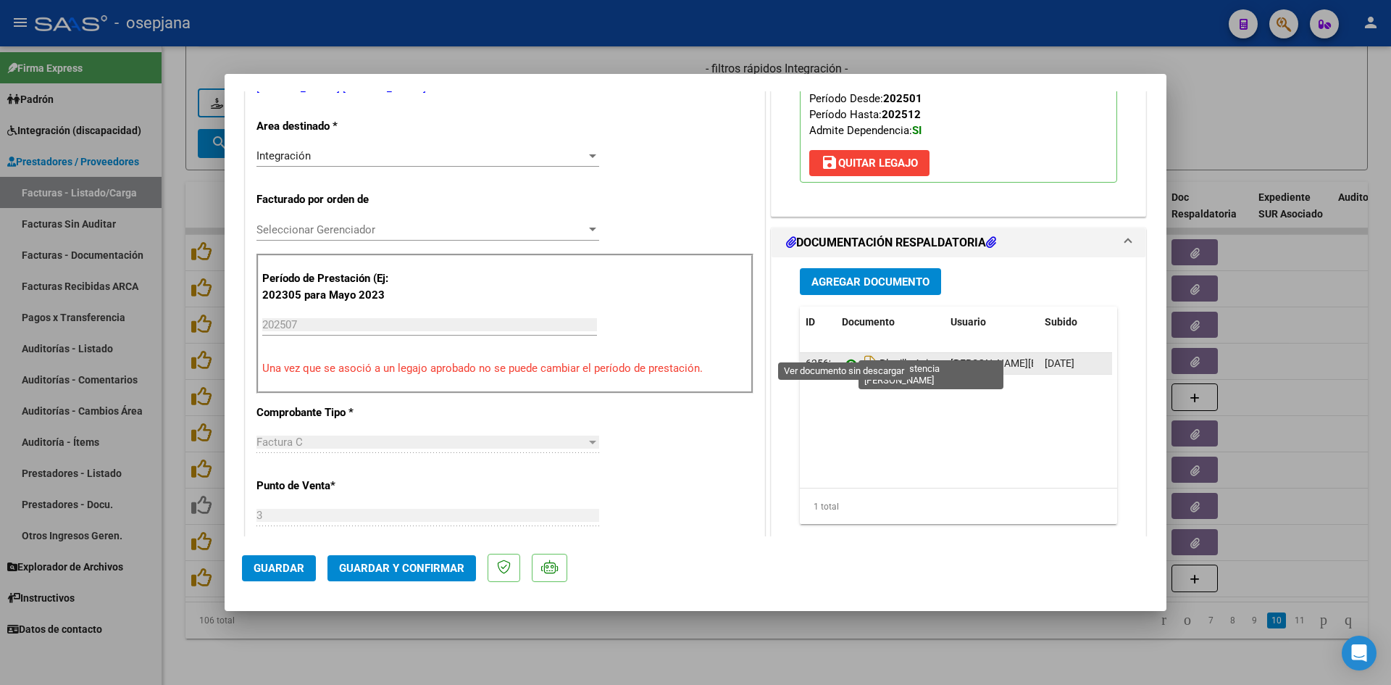
click at [844, 355] on icon at bounding box center [851, 363] width 19 height 17
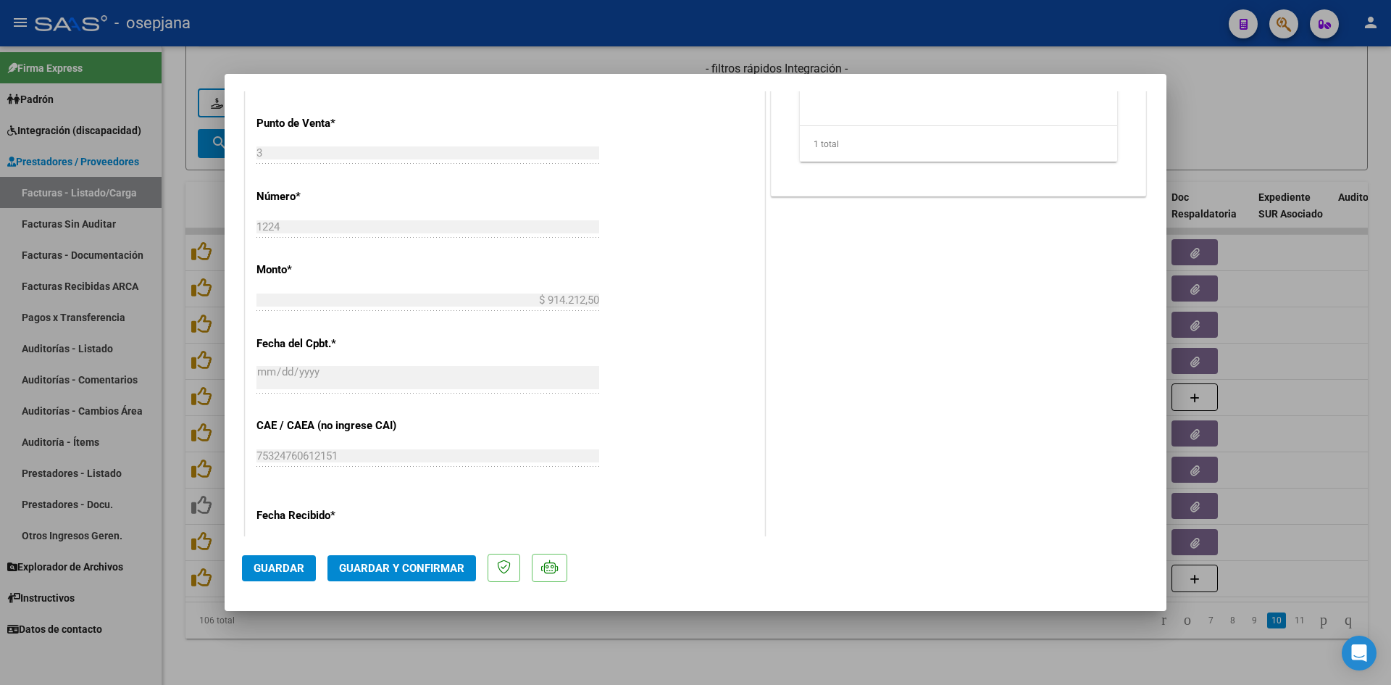
scroll to position [955, 0]
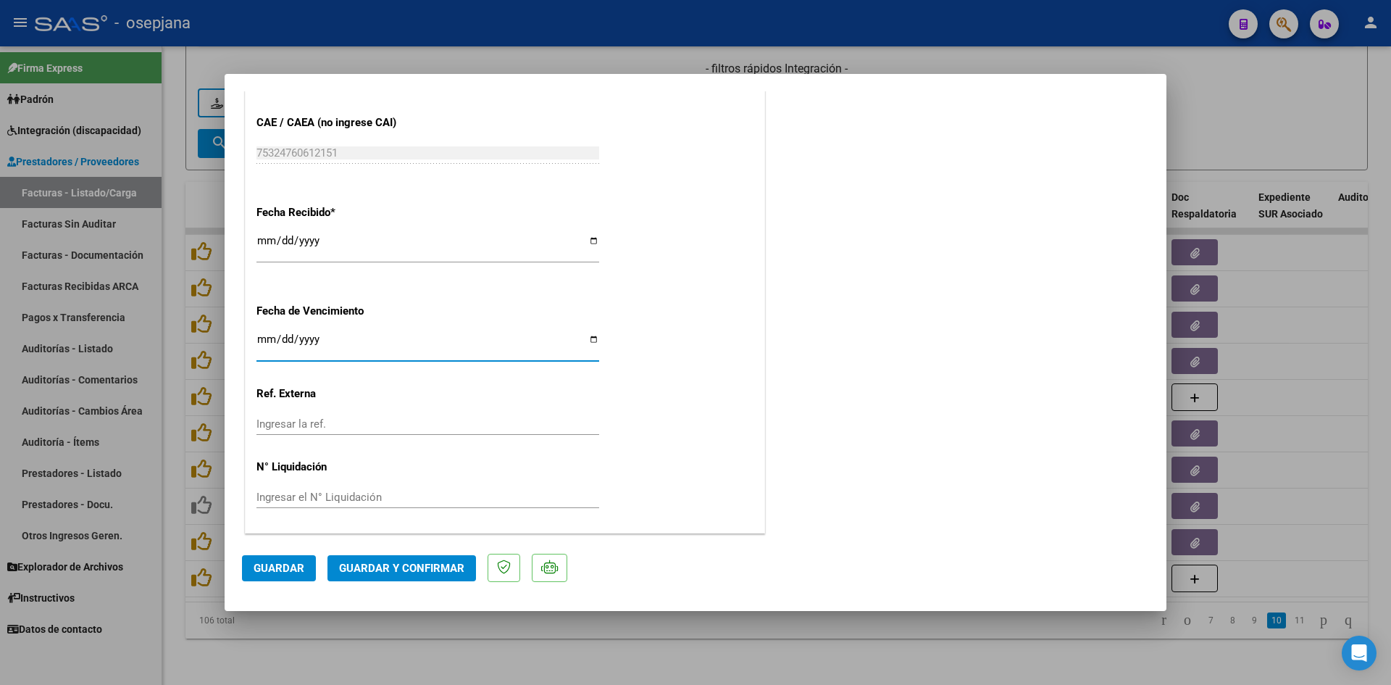
click at [264, 337] on input "2025-08-20" at bounding box center [428, 344] width 343 height 23
click at [365, 562] on span "Guardar y Confirmar" at bounding box center [401, 568] width 125 height 13
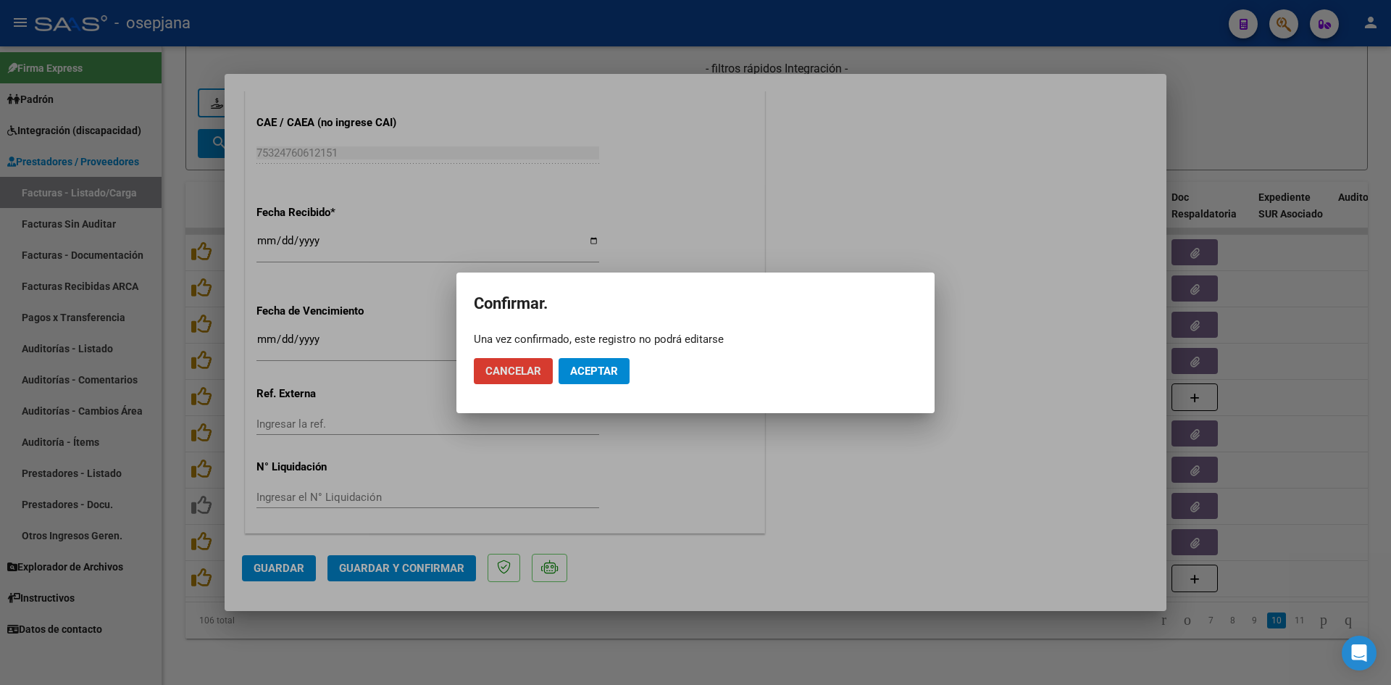
click at [591, 367] on span "Aceptar" at bounding box center [594, 371] width 48 height 13
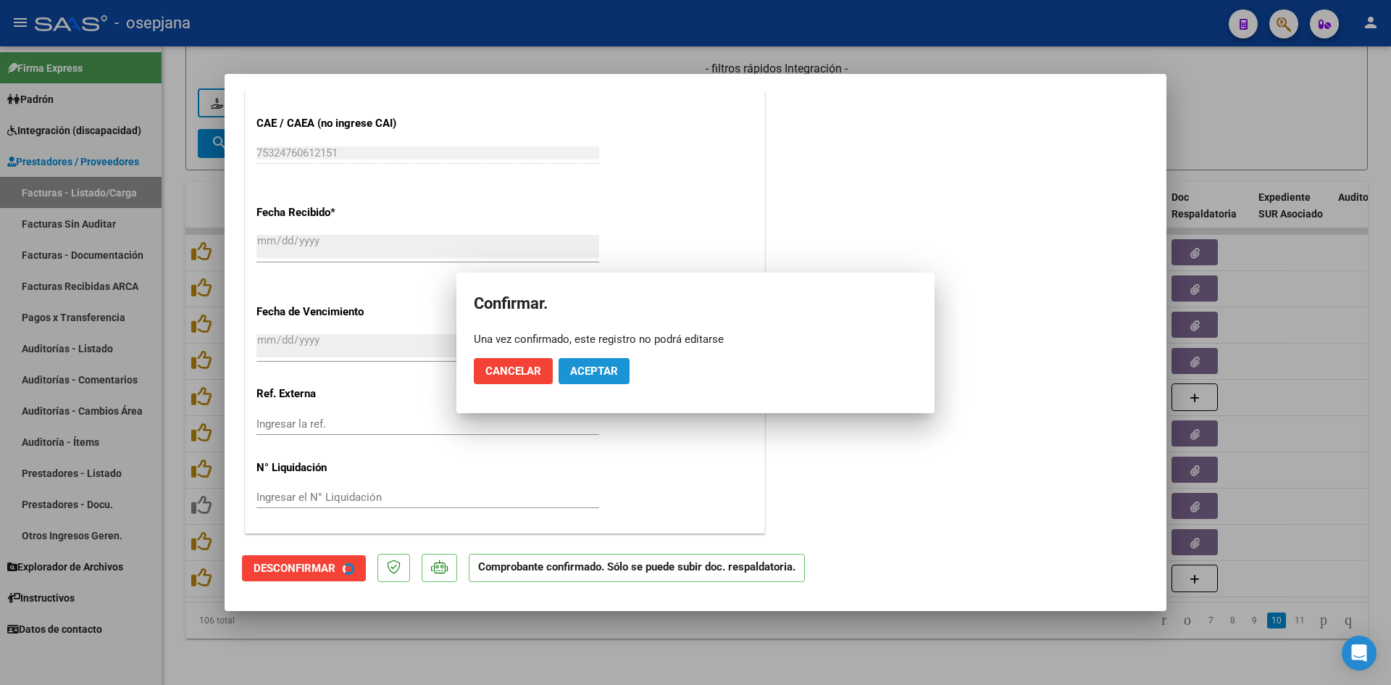
scroll to position [865, 0]
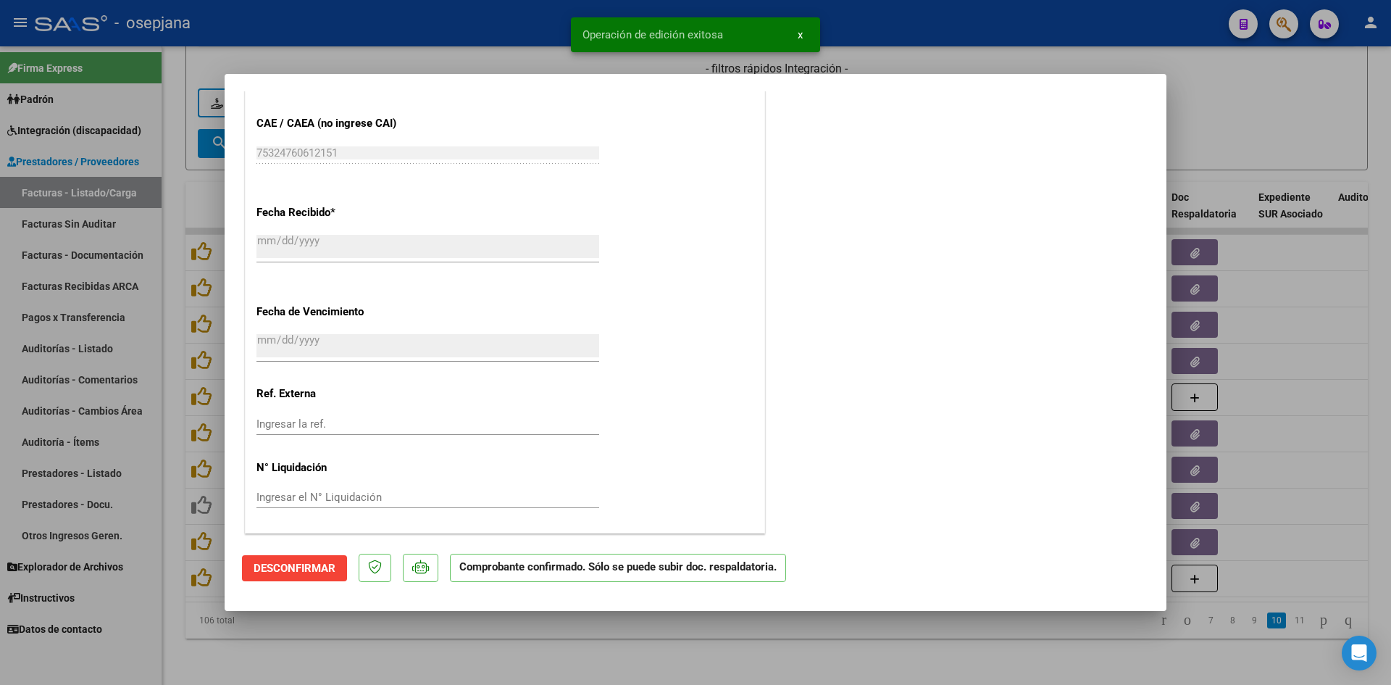
click at [1207, 126] on div at bounding box center [695, 342] width 1391 height 685
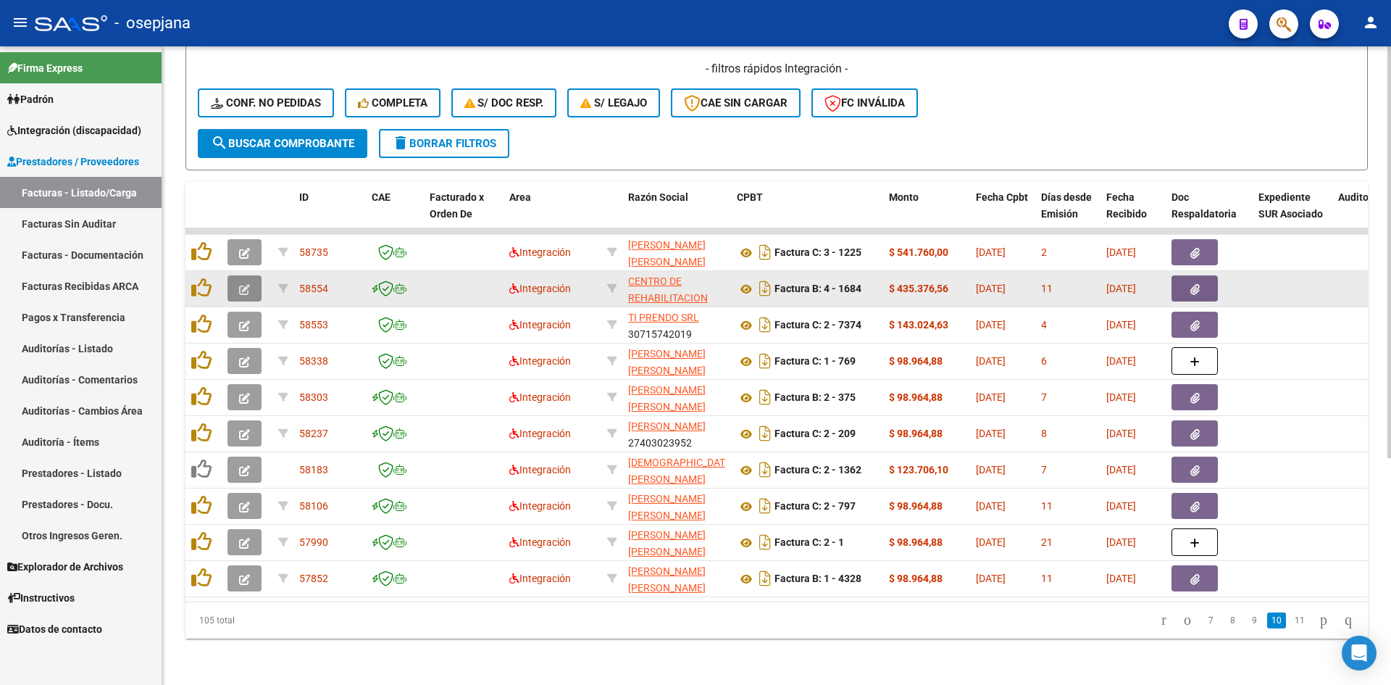
click at [240, 284] on icon "button" at bounding box center [244, 289] width 11 height 11
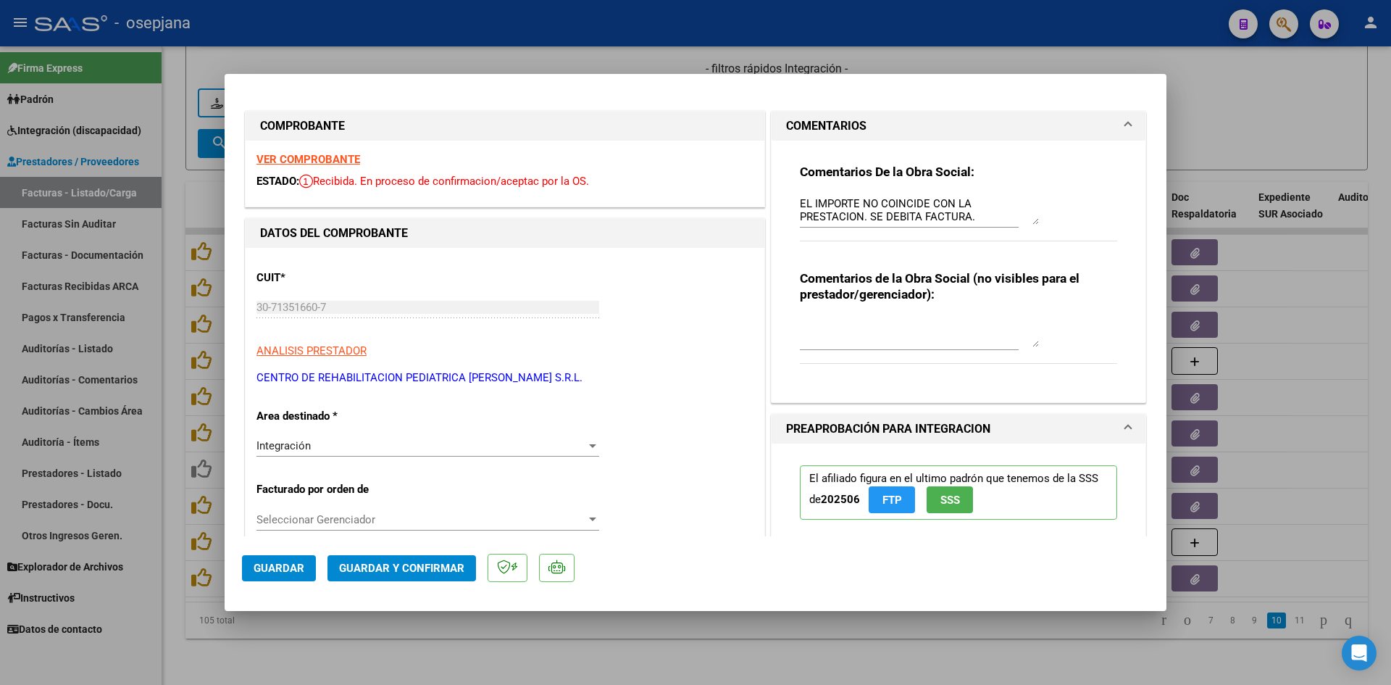
click at [1244, 133] on div at bounding box center [695, 342] width 1391 height 685
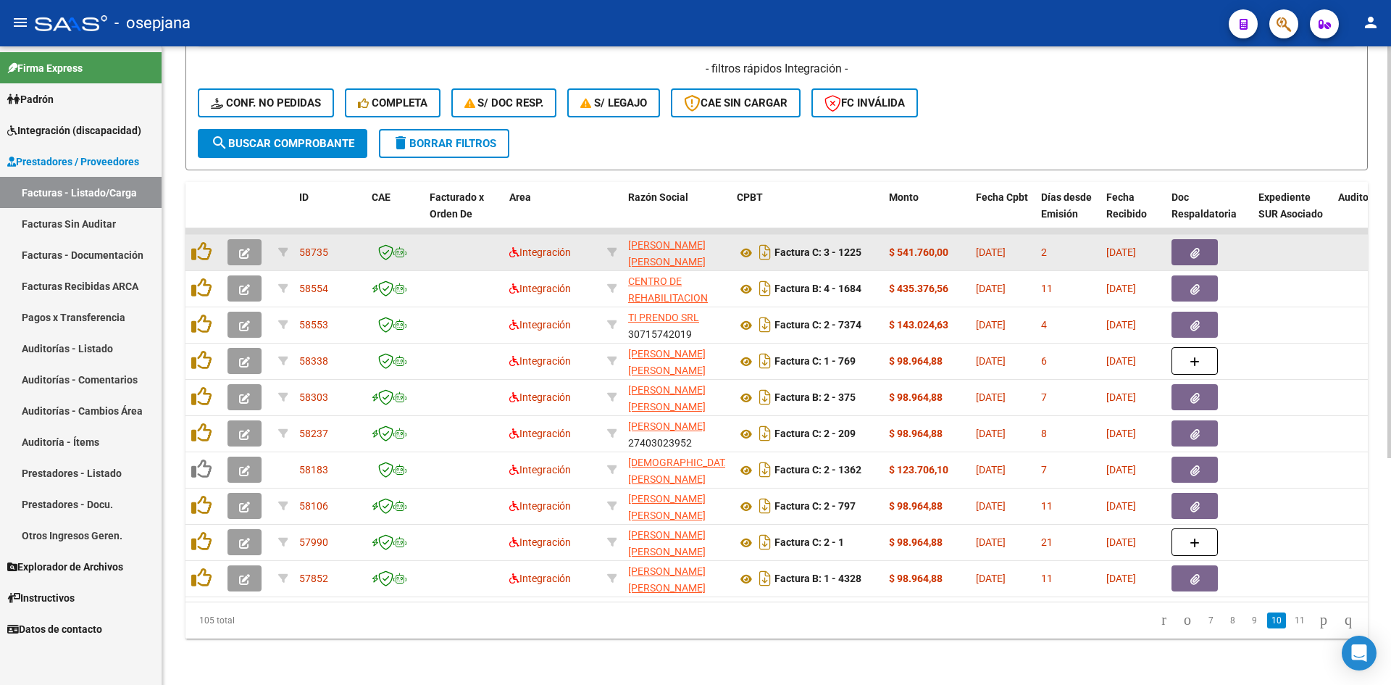
click at [257, 241] on button "button" at bounding box center [245, 252] width 34 height 26
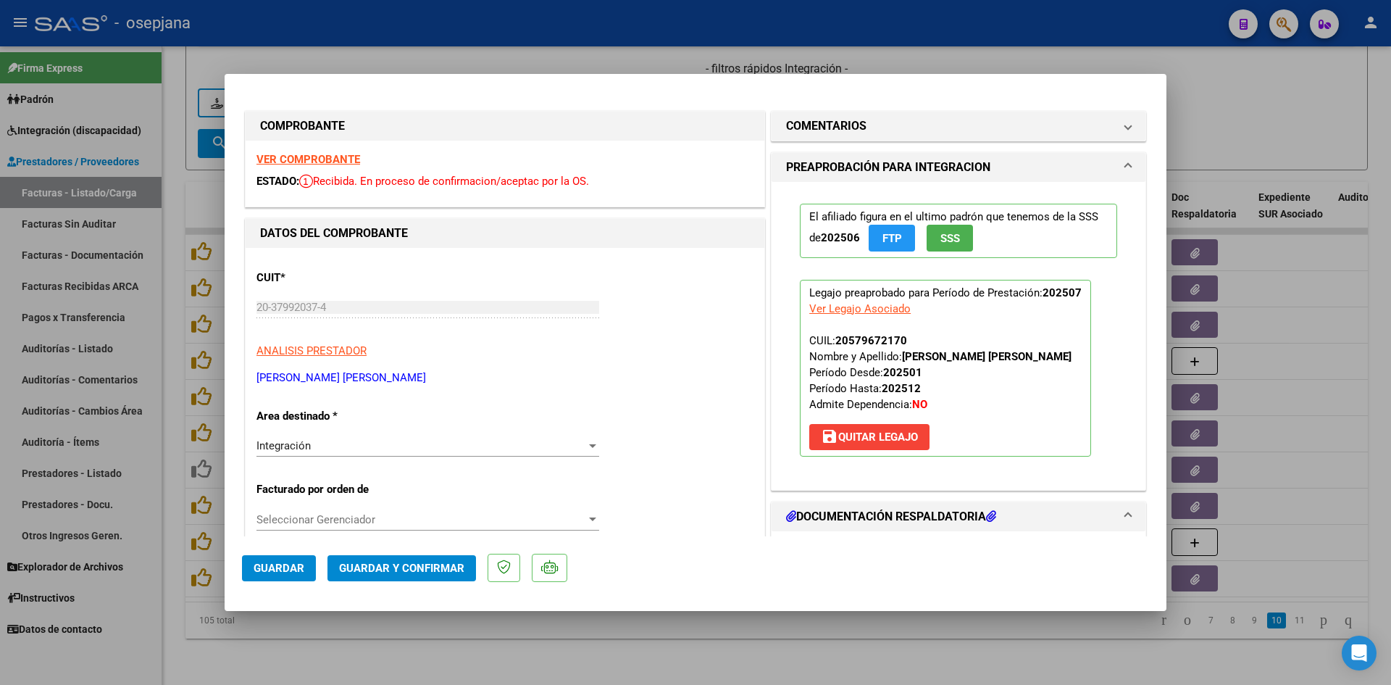
click at [308, 161] on strong "VER COMPROBANTE" at bounding box center [309, 159] width 104 height 13
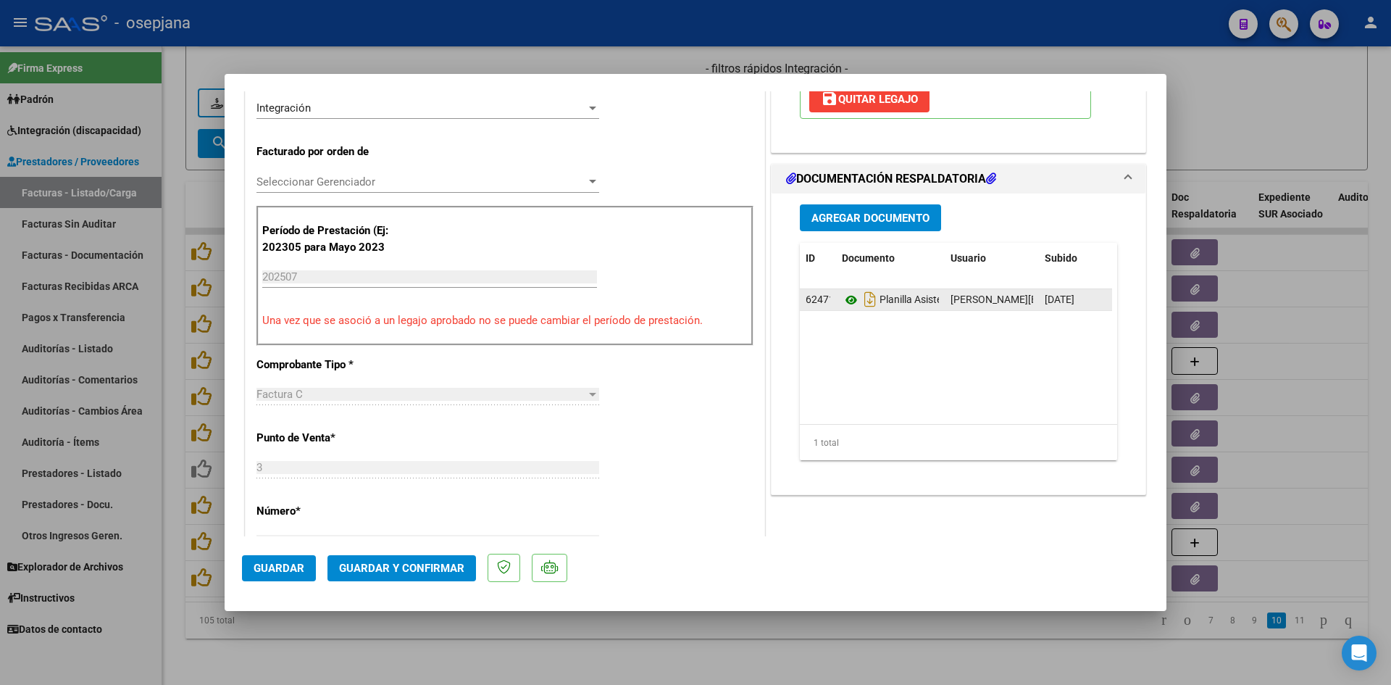
scroll to position [362, 0]
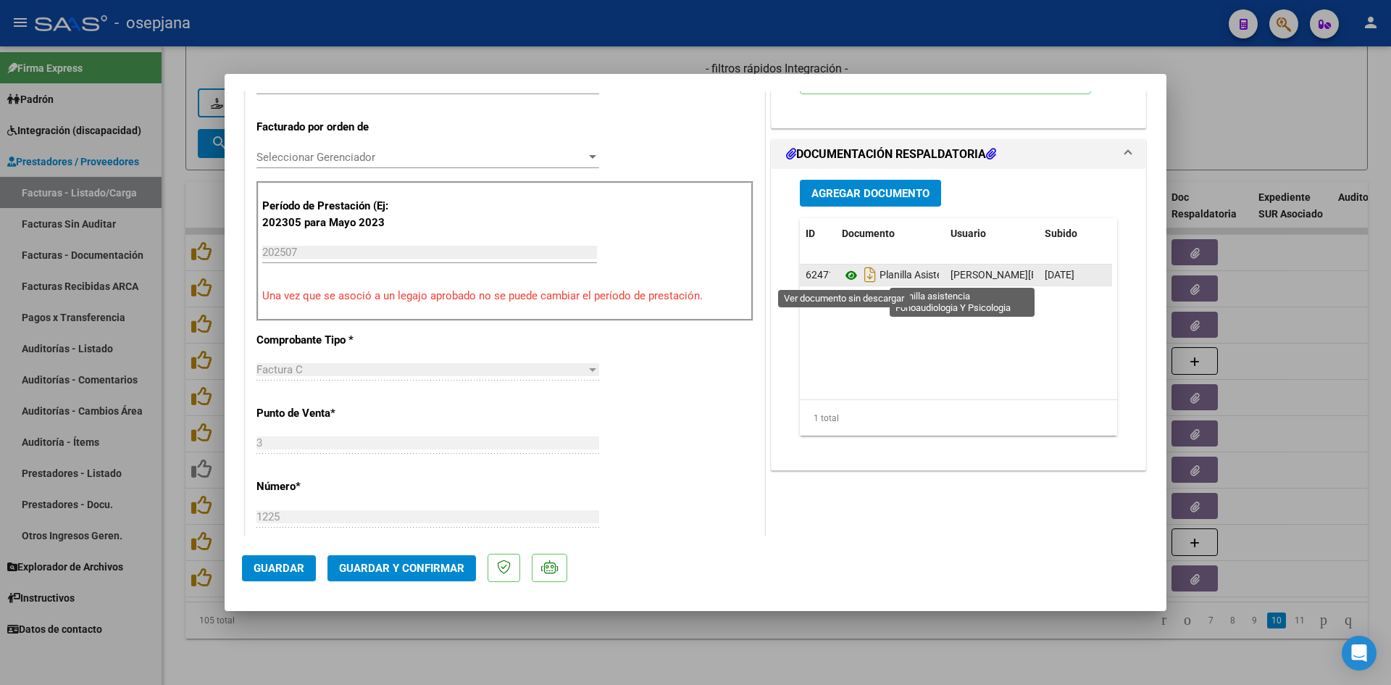
click at [845, 276] on icon at bounding box center [851, 275] width 19 height 17
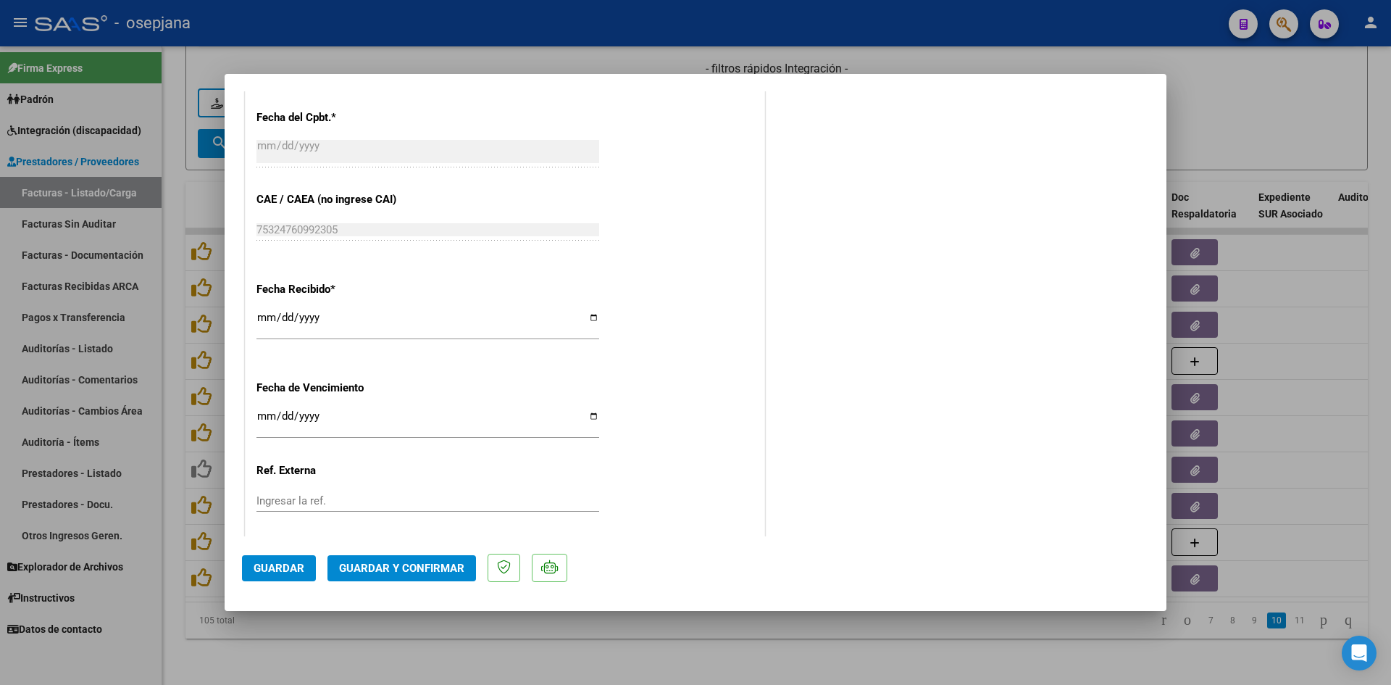
scroll to position [955, 0]
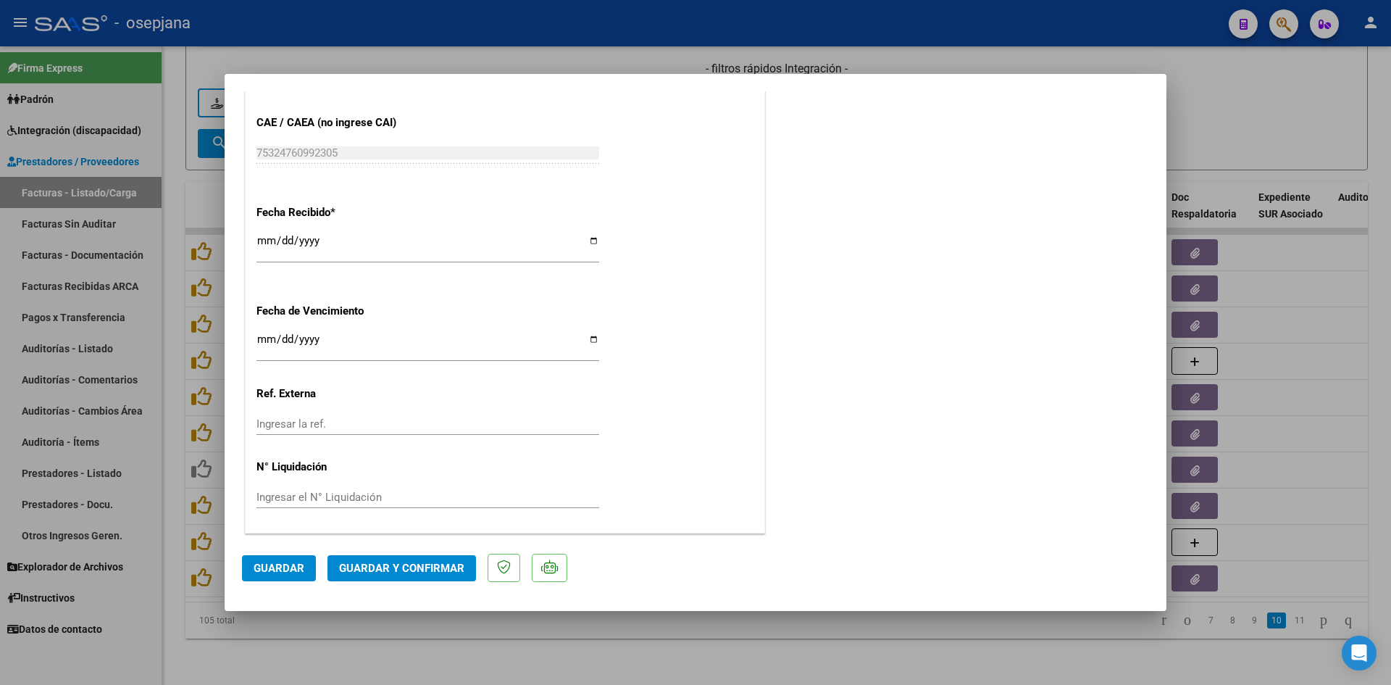
click at [257, 336] on input "2025-08-20" at bounding box center [428, 344] width 343 height 23
click at [377, 567] on span "Guardar y Confirmar" at bounding box center [401, 568] width 125 height 13
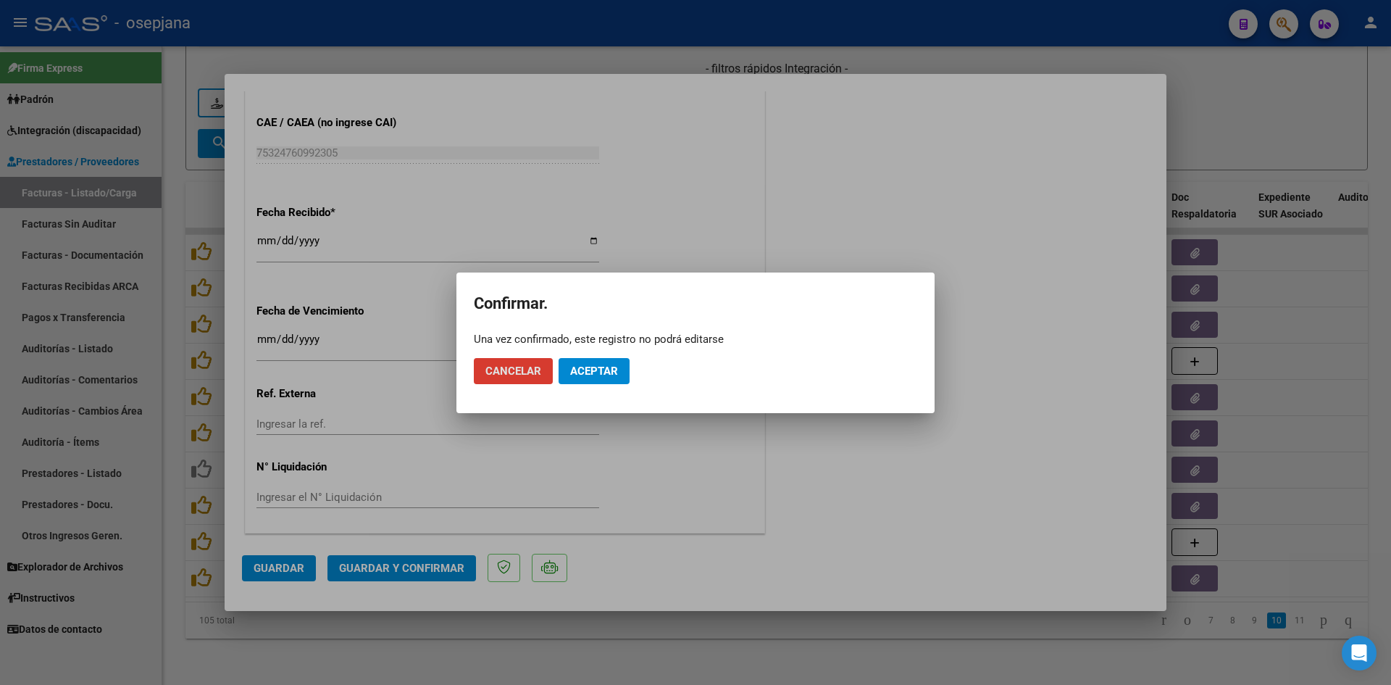
click at [594, 378] on button "Aceptar" at bounding box center [594, 371] width 71 height 26
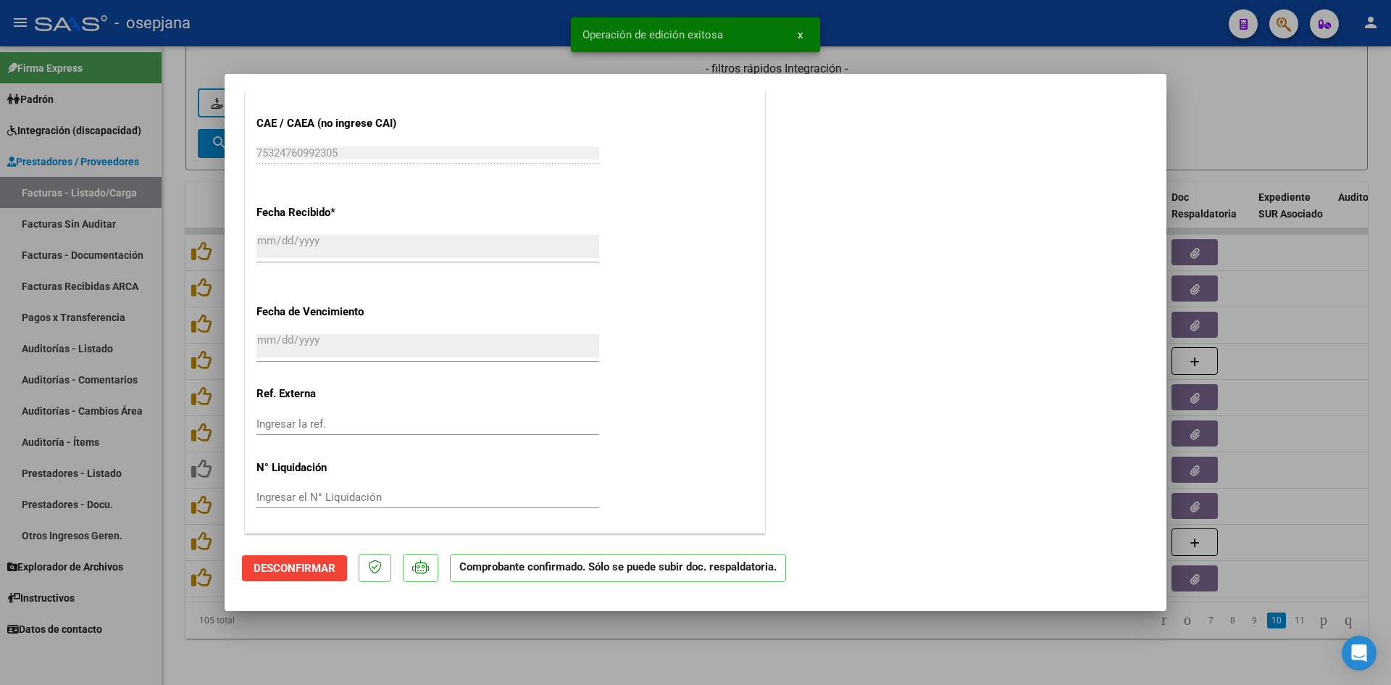
click at [1201, 128] on div at bounding box center [695, 342] width 1391 height 685
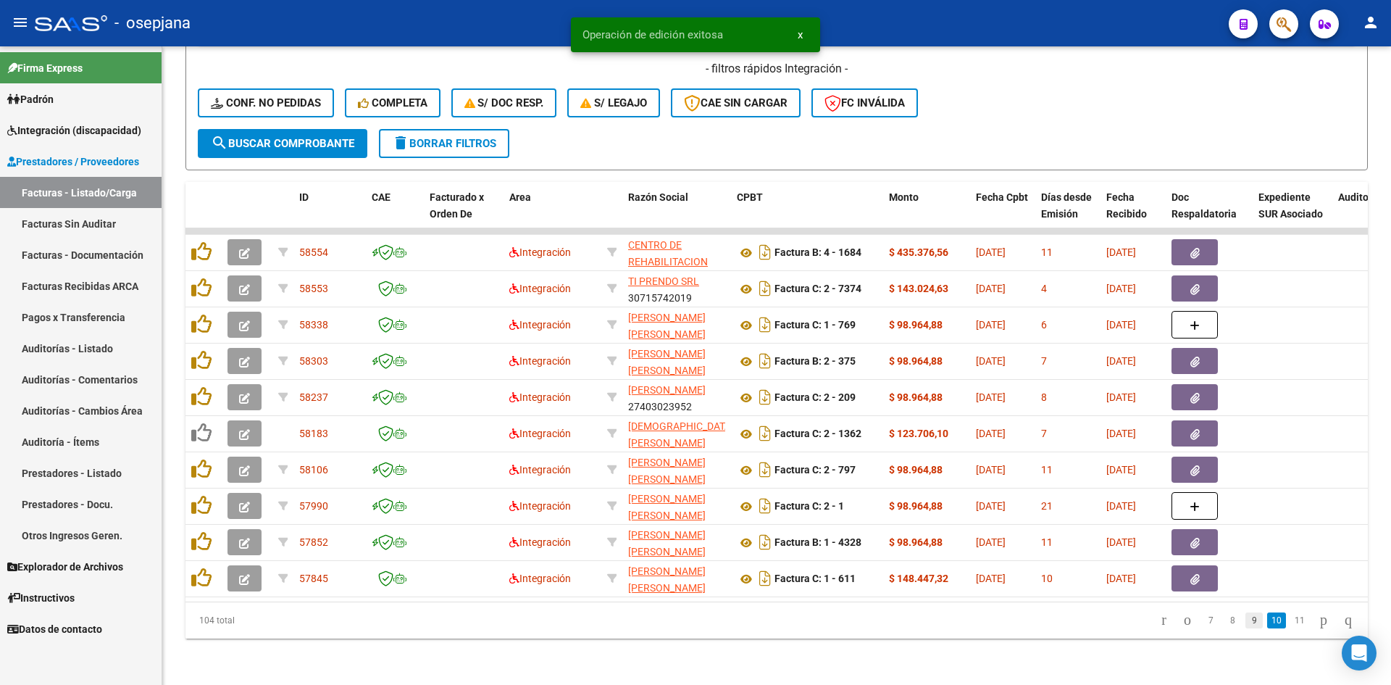
click at [1246, 619] on link "9" at bounding box center [1254, 620] width 17 height 16
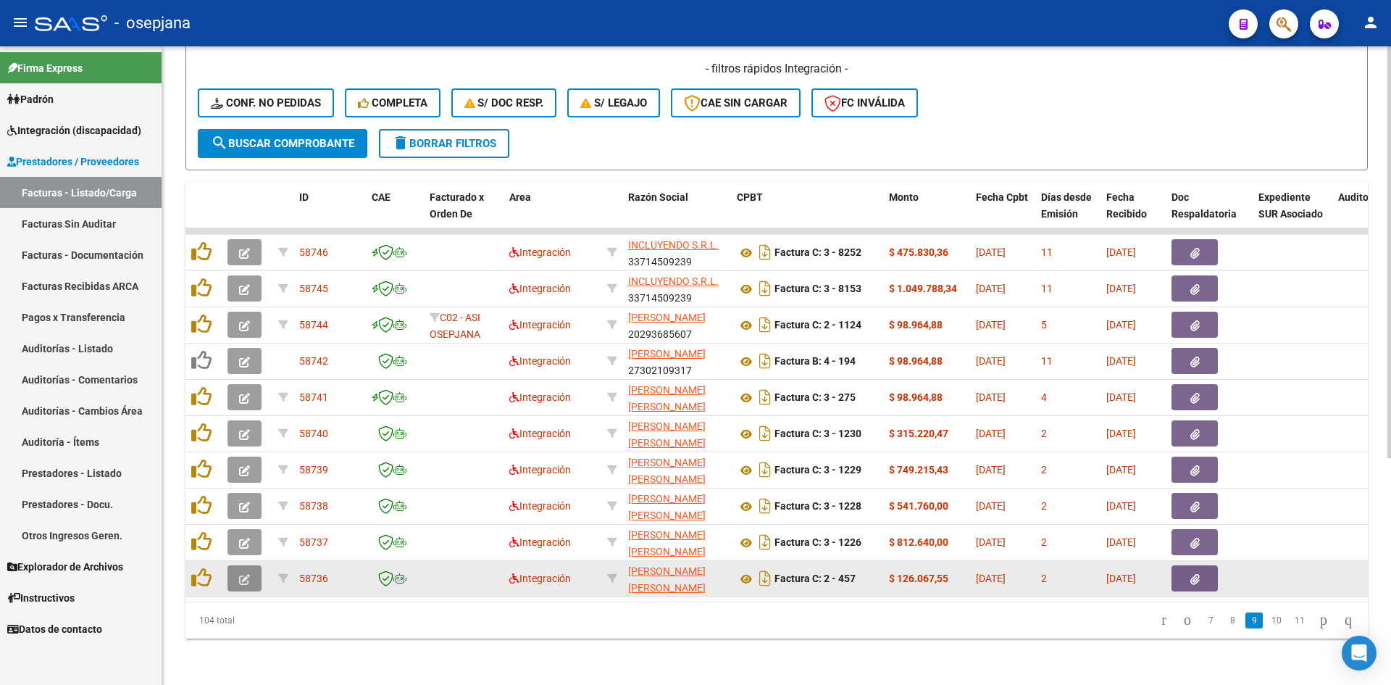
click at [245, 574] on icon "button" at bounding box center [244, 579] width 11 height 11
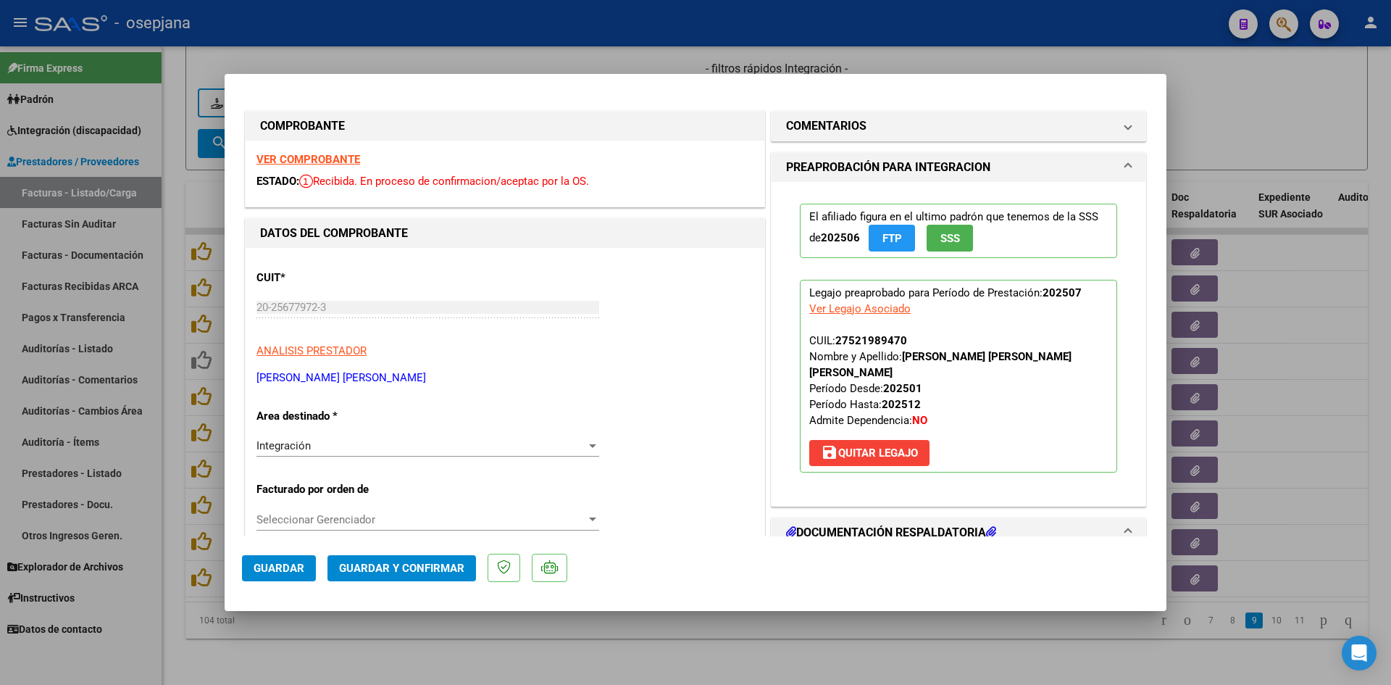
click at [344, 162] on strong "VER COMPROBANTE" at bounding box center [309, 159] width 104 height 13
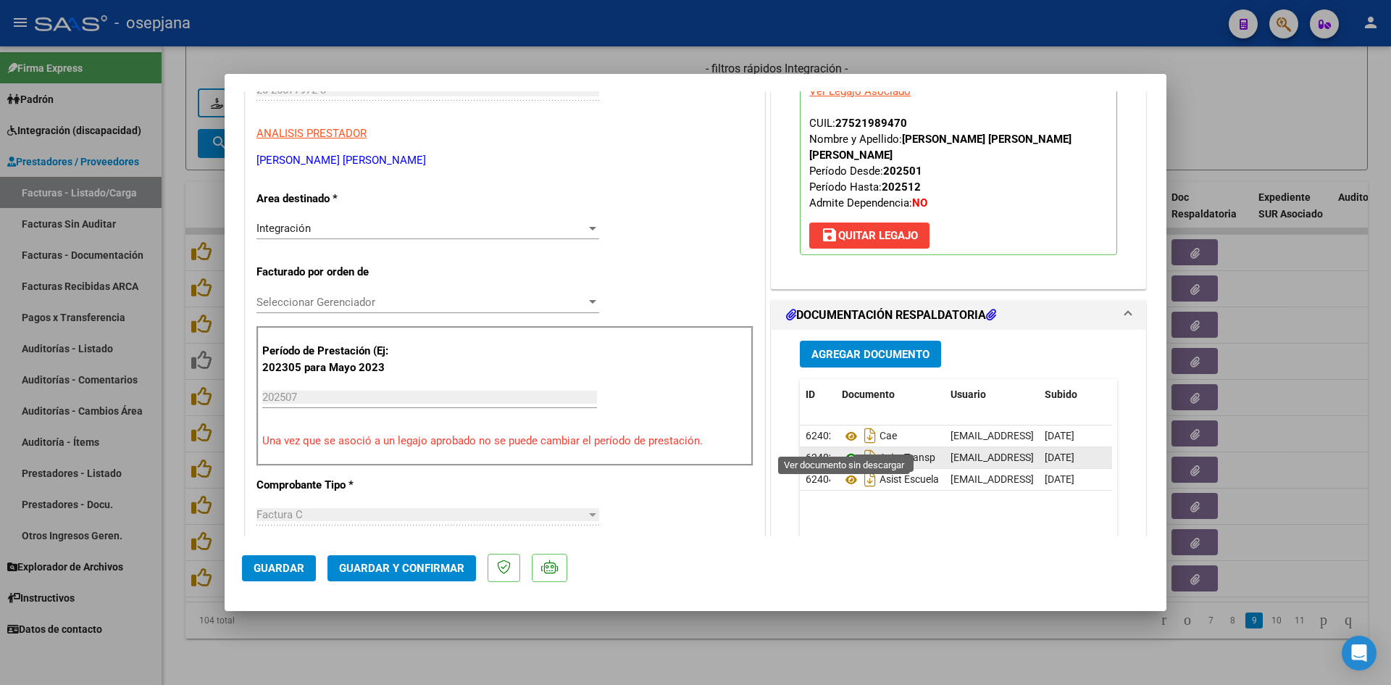
click at [847, 449] on icon at bounding box center [851, 457] width 19 height 17
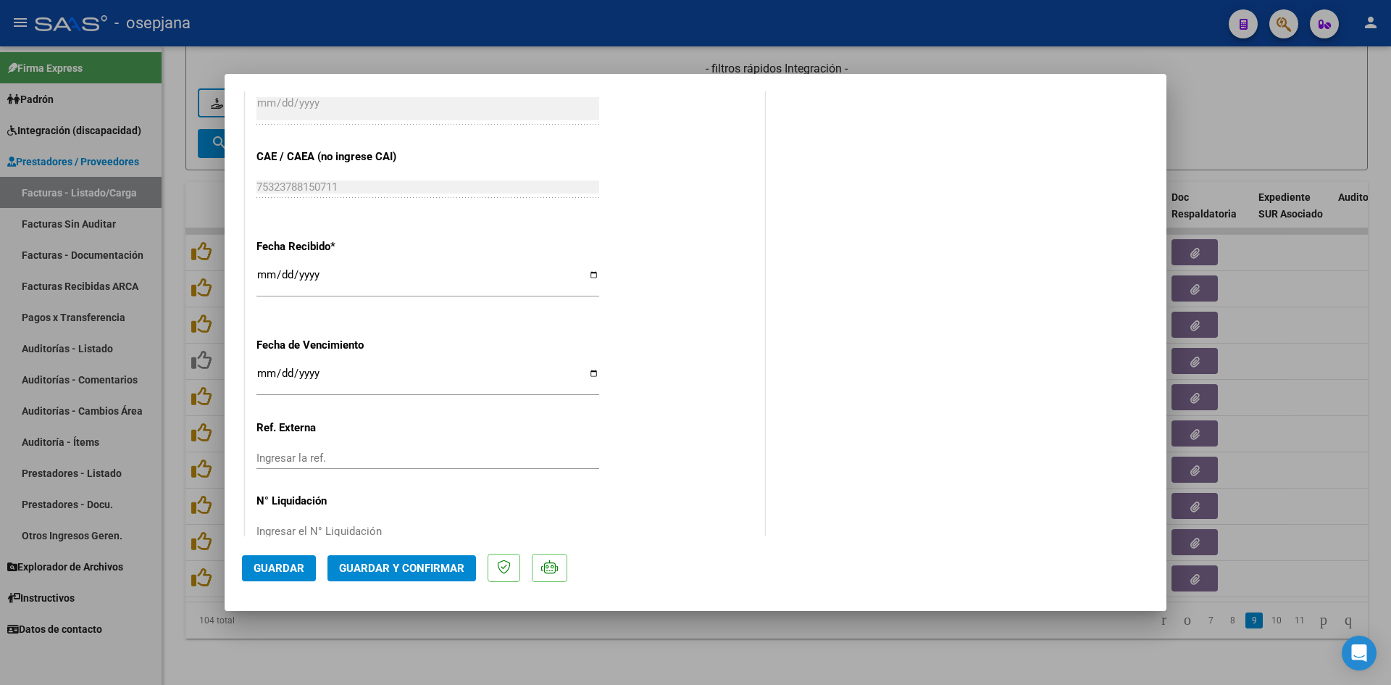
scroll to position [942, 0]
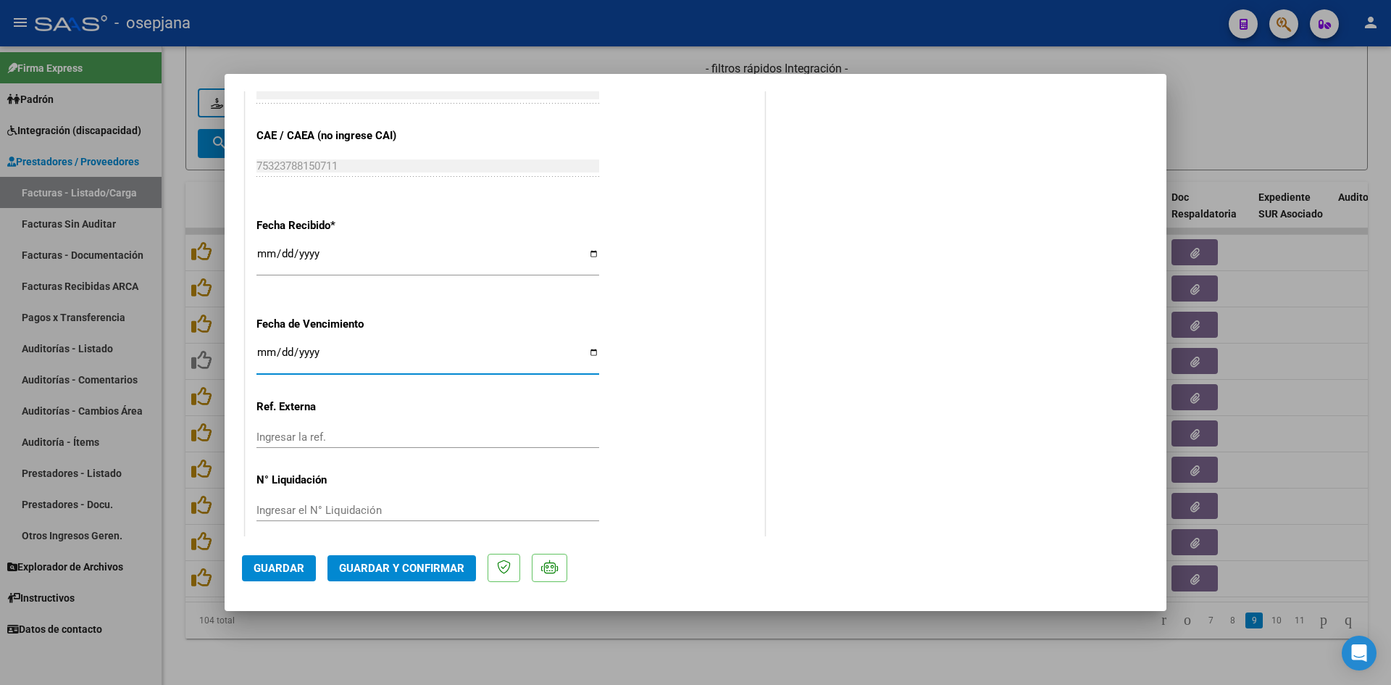
click at [262, 349] on input "2025-08-20" at bounding box center [428, 357] width 343 height 23
click at [364, 573] on span "Guardar y Confirmar" at bounding box center [401, 568] width 125 height 13
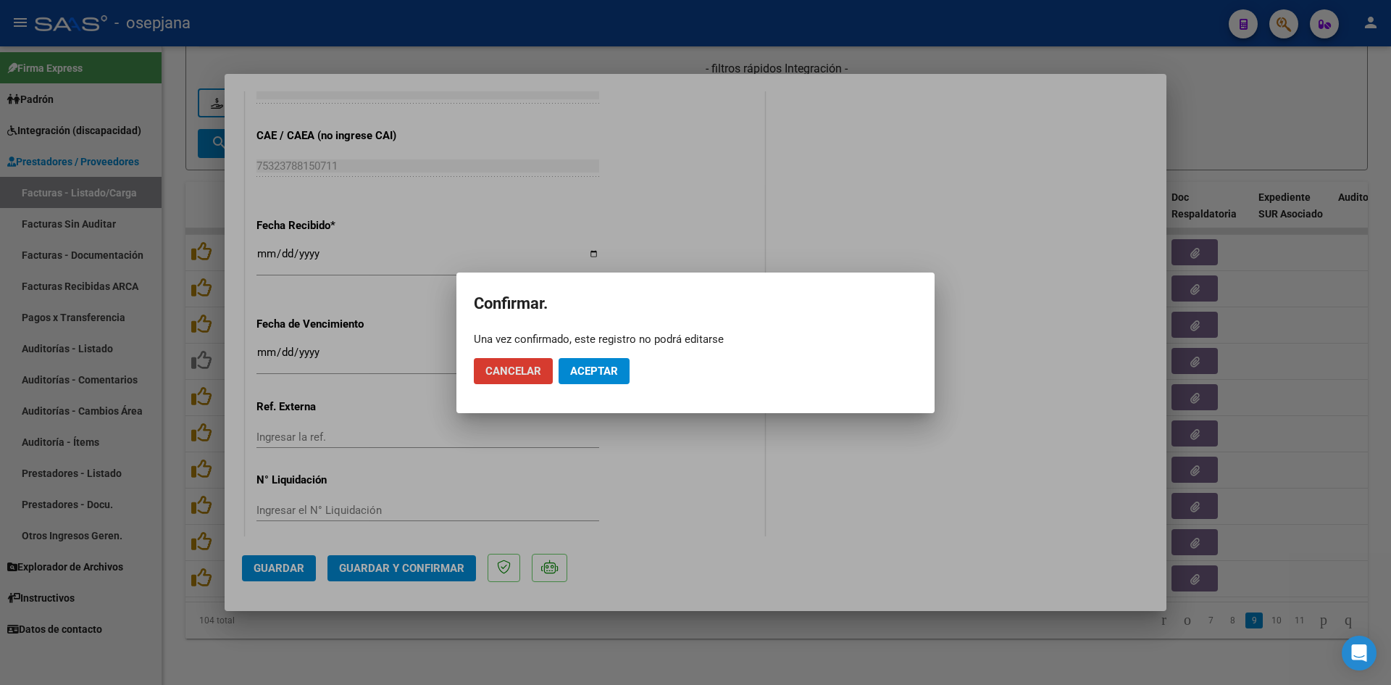
click at [613, 372] on span "Aceptar" at bounding box center [594, 371] width 48 height 13
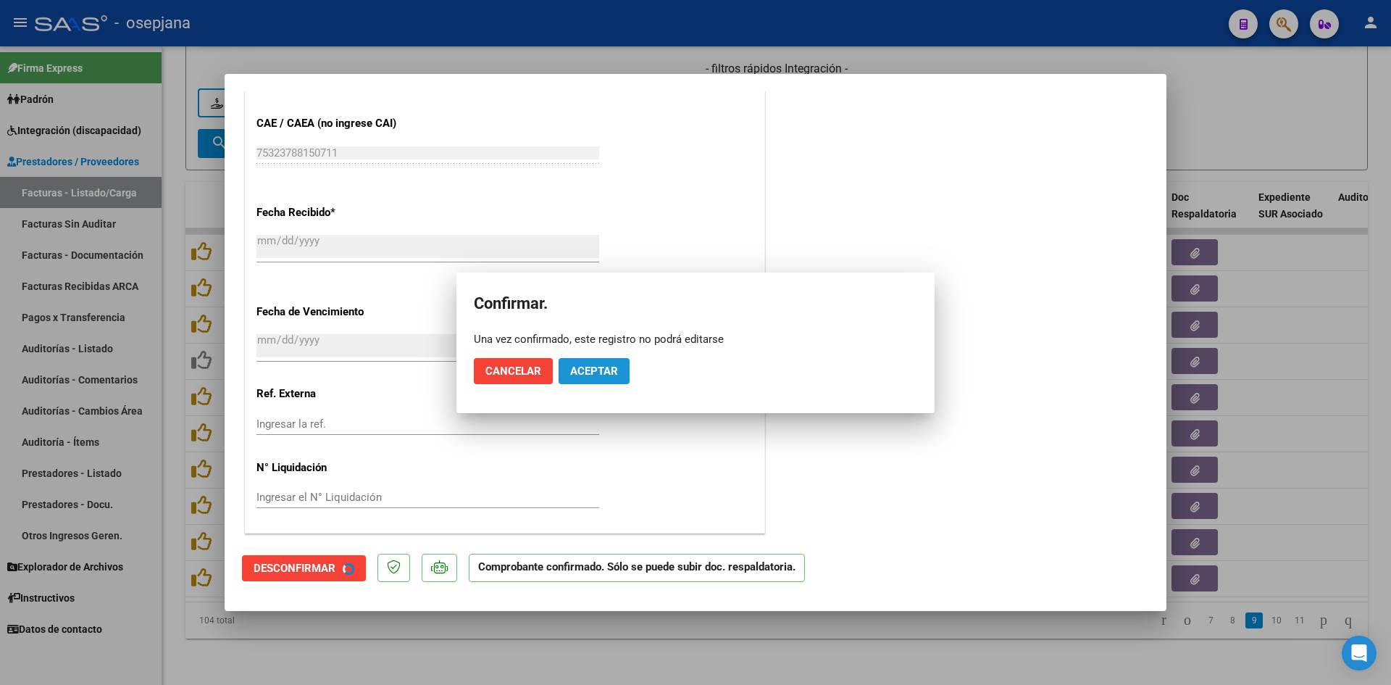
scroll to position [852, 0]
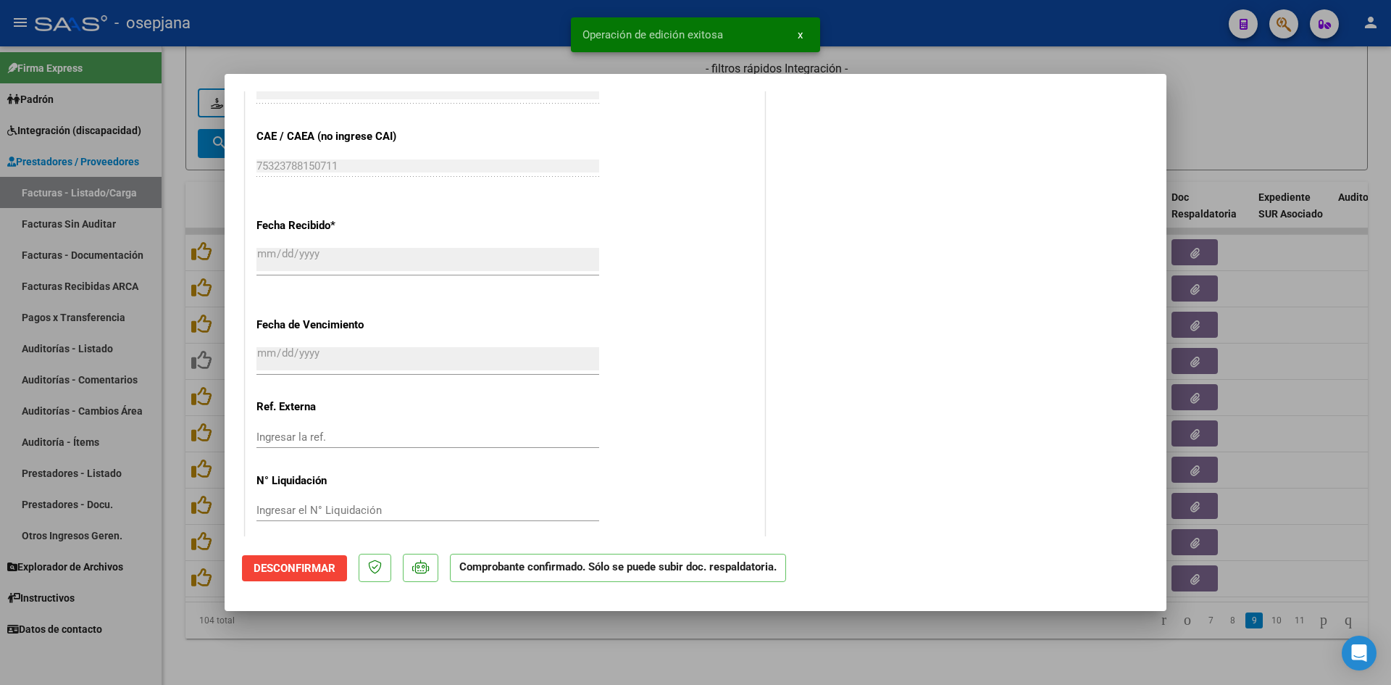
click at [1262, 108] on div at bounding box center [695, 342] width 1391 height 685
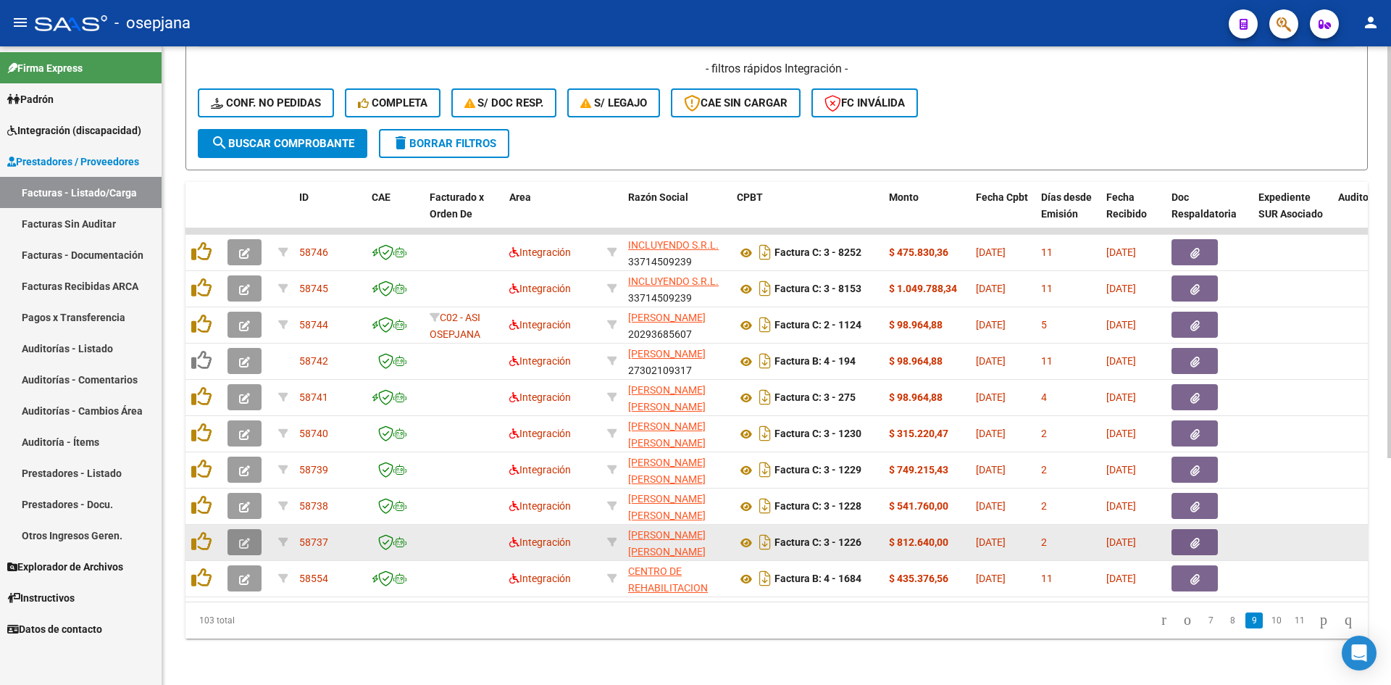
click at [239, 538] on icon "button" at bounding box center [244, 543] width 11 height 11
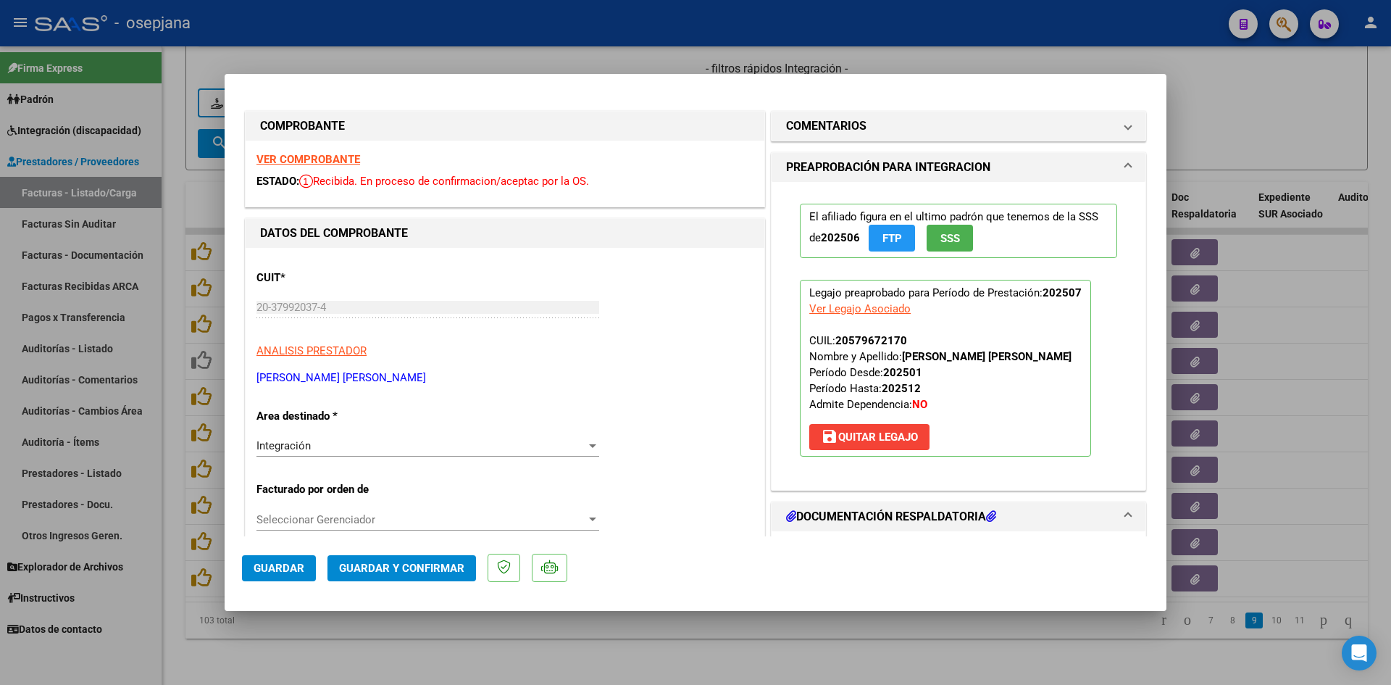
click at [328, 150] on div "VER COMPROBANTE ESTADO: Recibida. En proceso de confirmacion/aceptac por la OS." at bounding box center [505, 174] width 519 height 66
click at [329, 154] on strong "VER COMPROBANTE" at bounding box center [309, 159] width 104 height 13
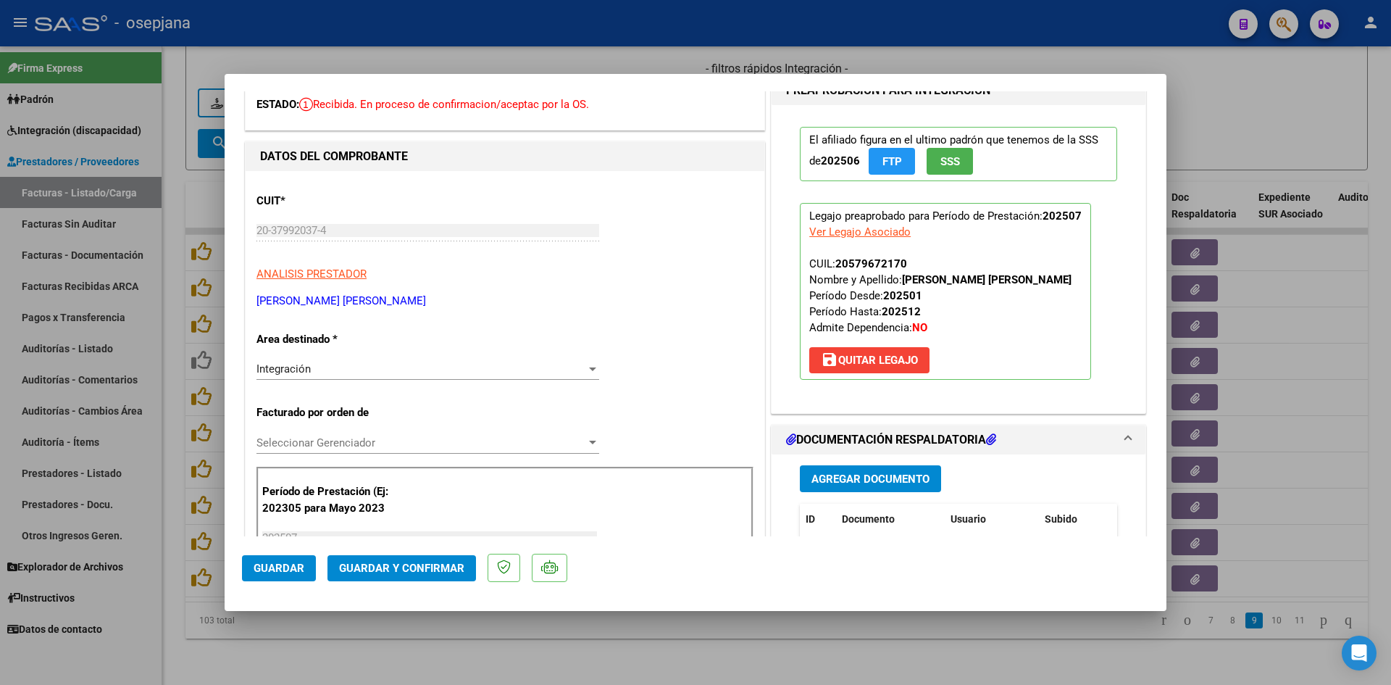
scroll to position [290, 0]
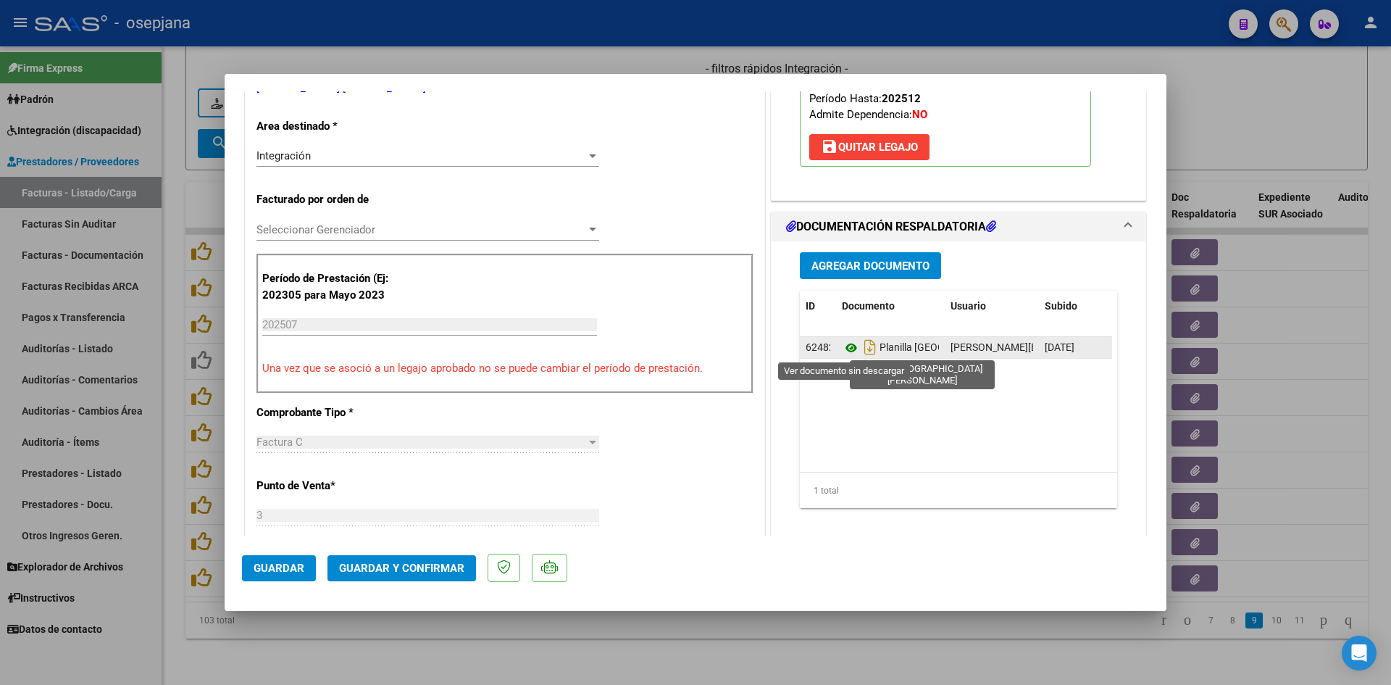
click at [846, 344] on icon at bounding box center [851, 347] width 19 height 17
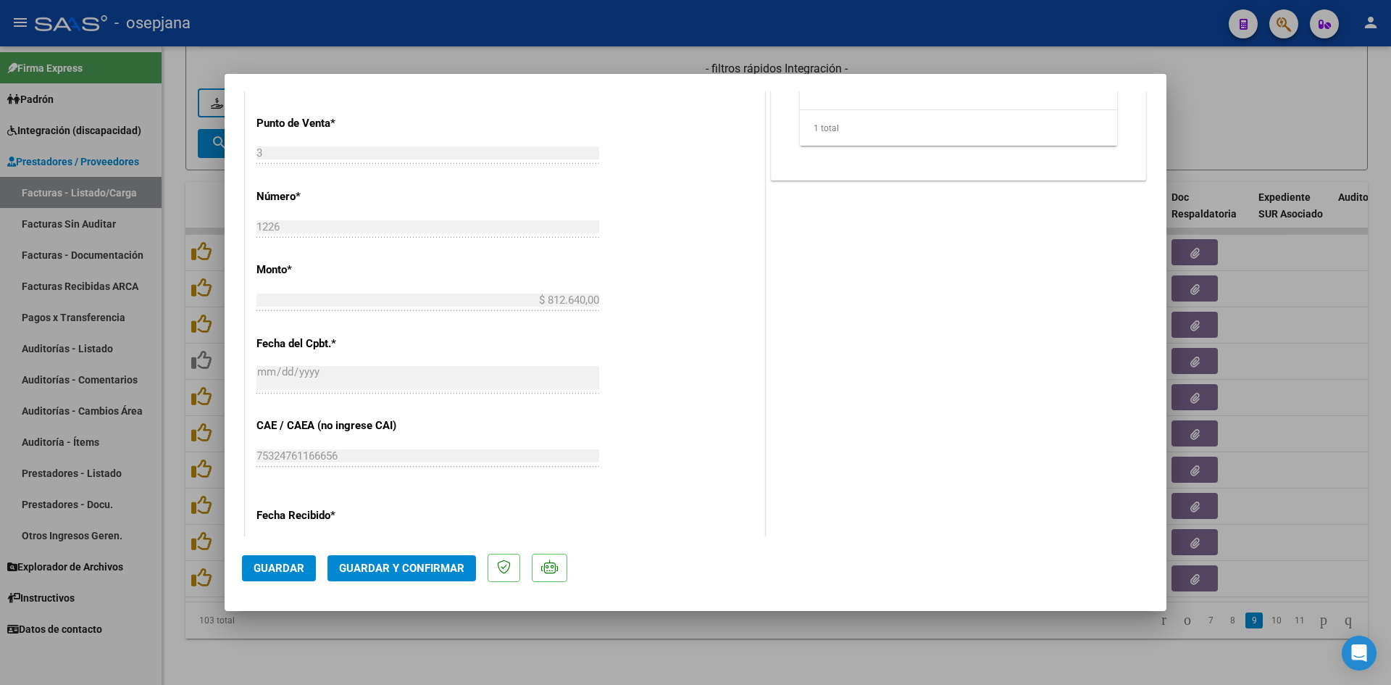
scroll to position [870, 0]
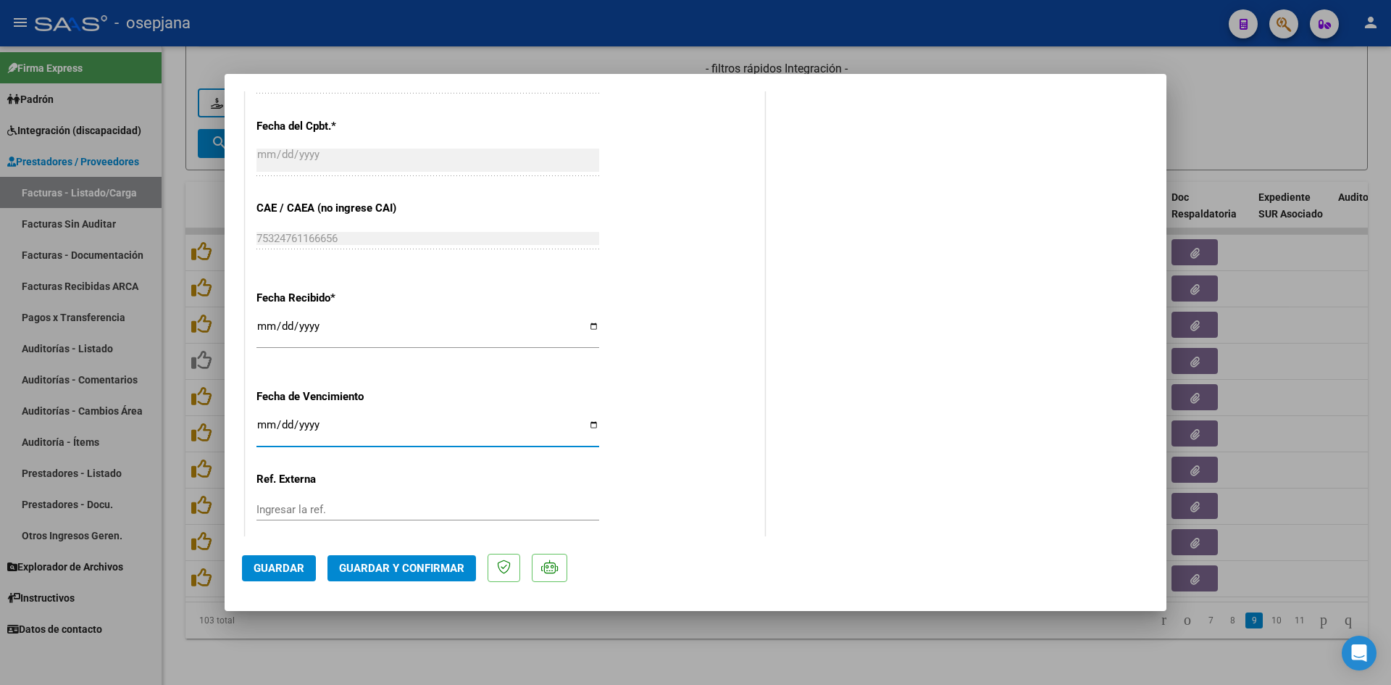
click at [265, 425] on input "2025-08-20" at bounding box center [428, 430] width 343 height 23
click at [383, 556] on button "Guardar y Confirmar" at bounding box center [402, 568] width 149 height 26
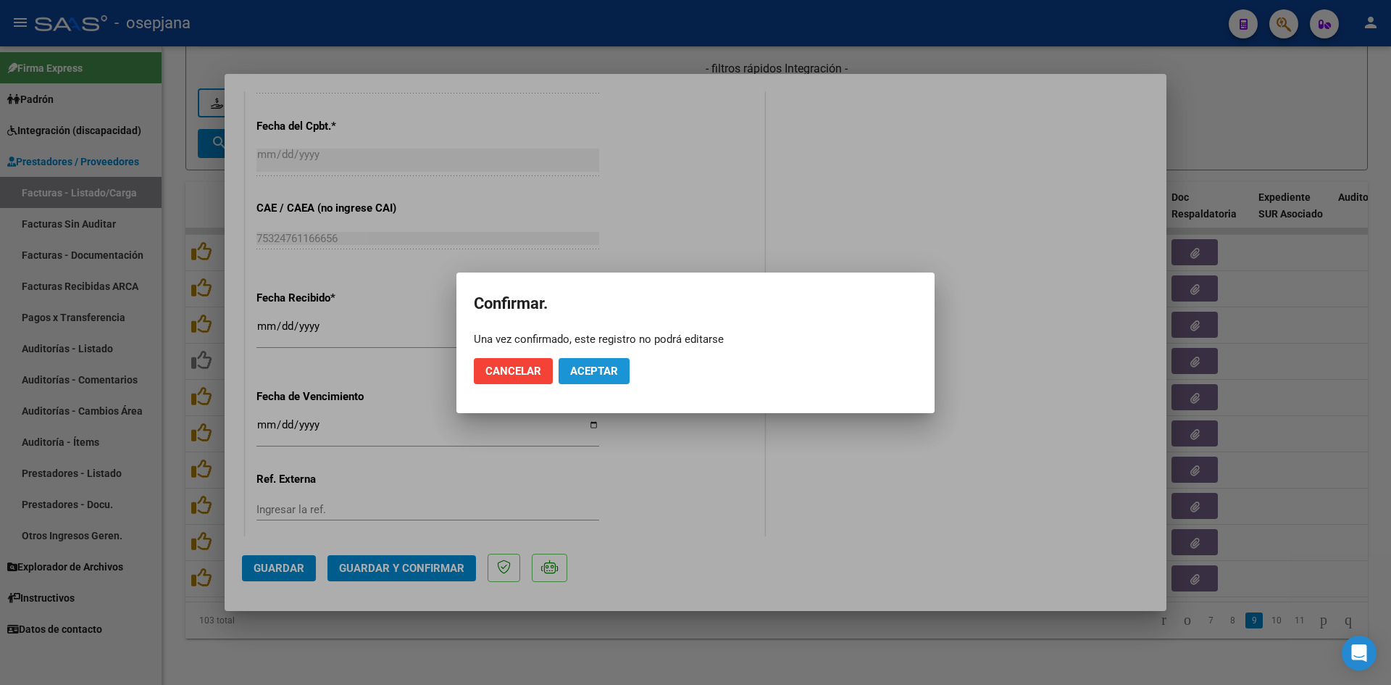
click at [593, 370] on span "Aceptar" at bounding box center [594, 371] width 48 height 13
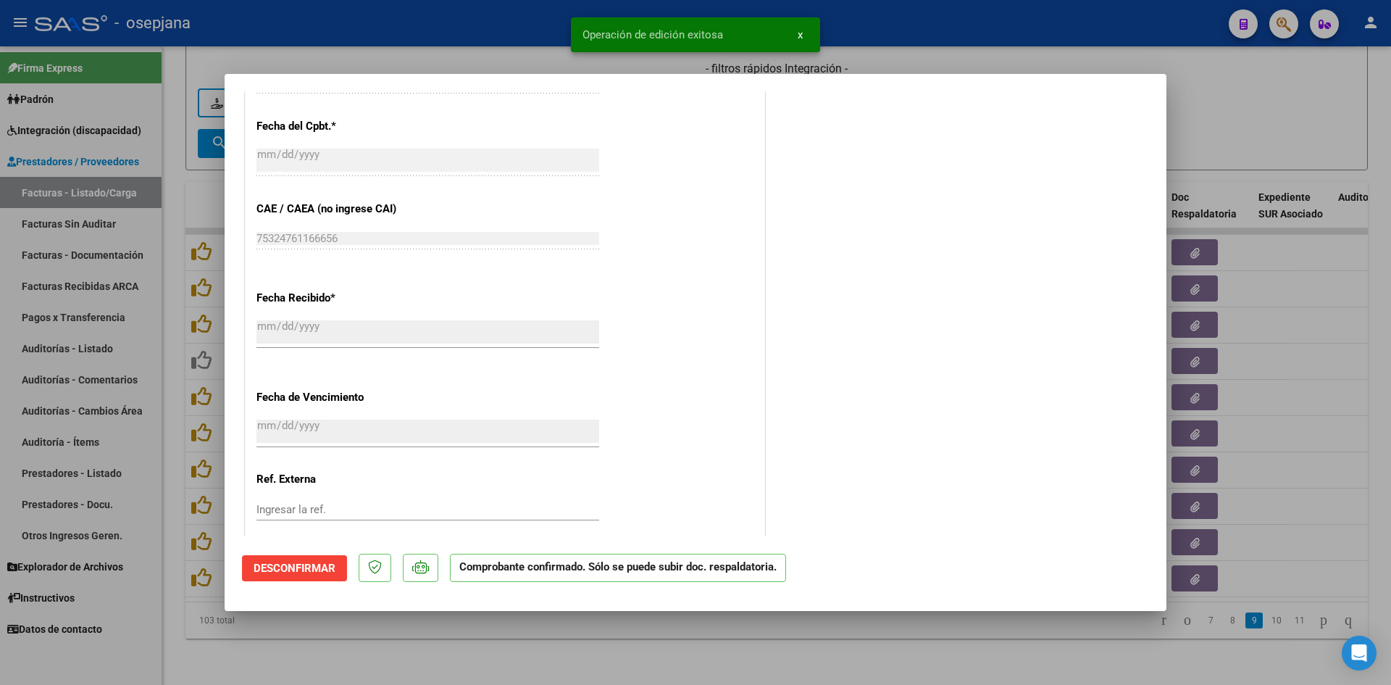
click at [1209, 81] on div at bounding box center [695, 342] width 1391 height 685
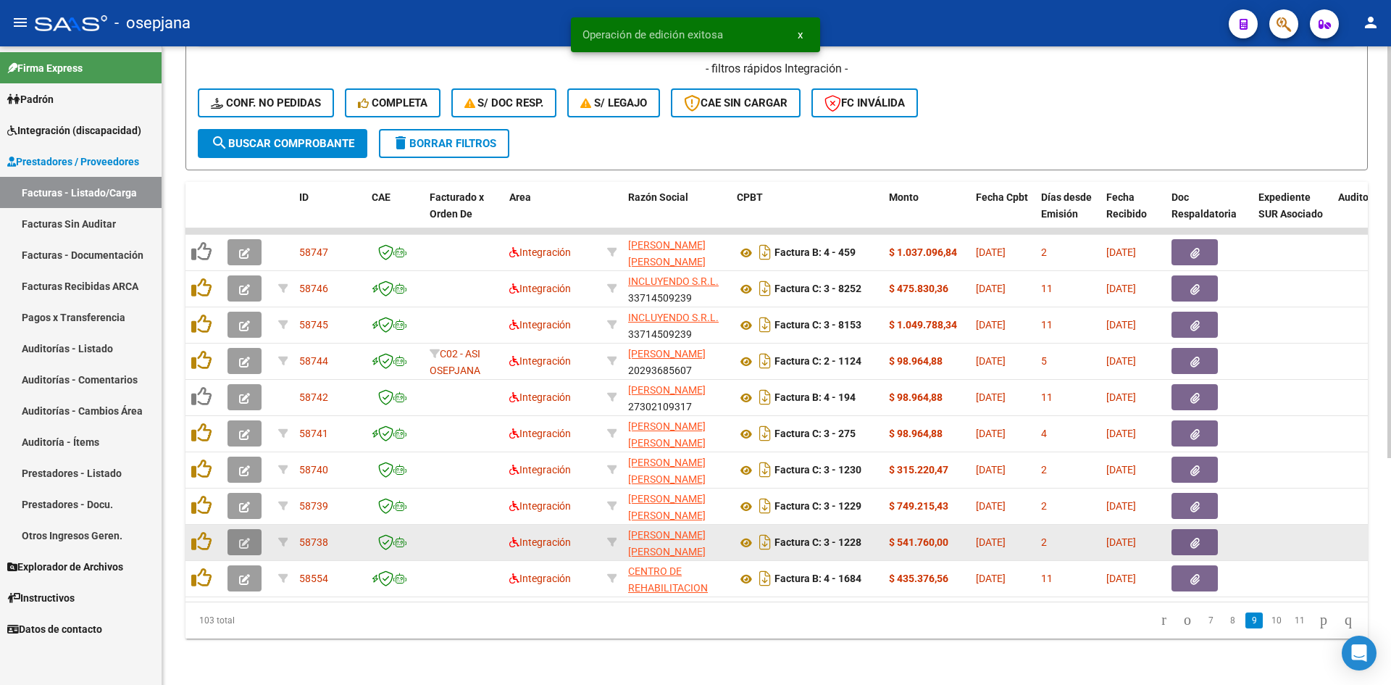
click at [241, 538] on icon "button" at bounding box center [244, 543] width 11 height 11
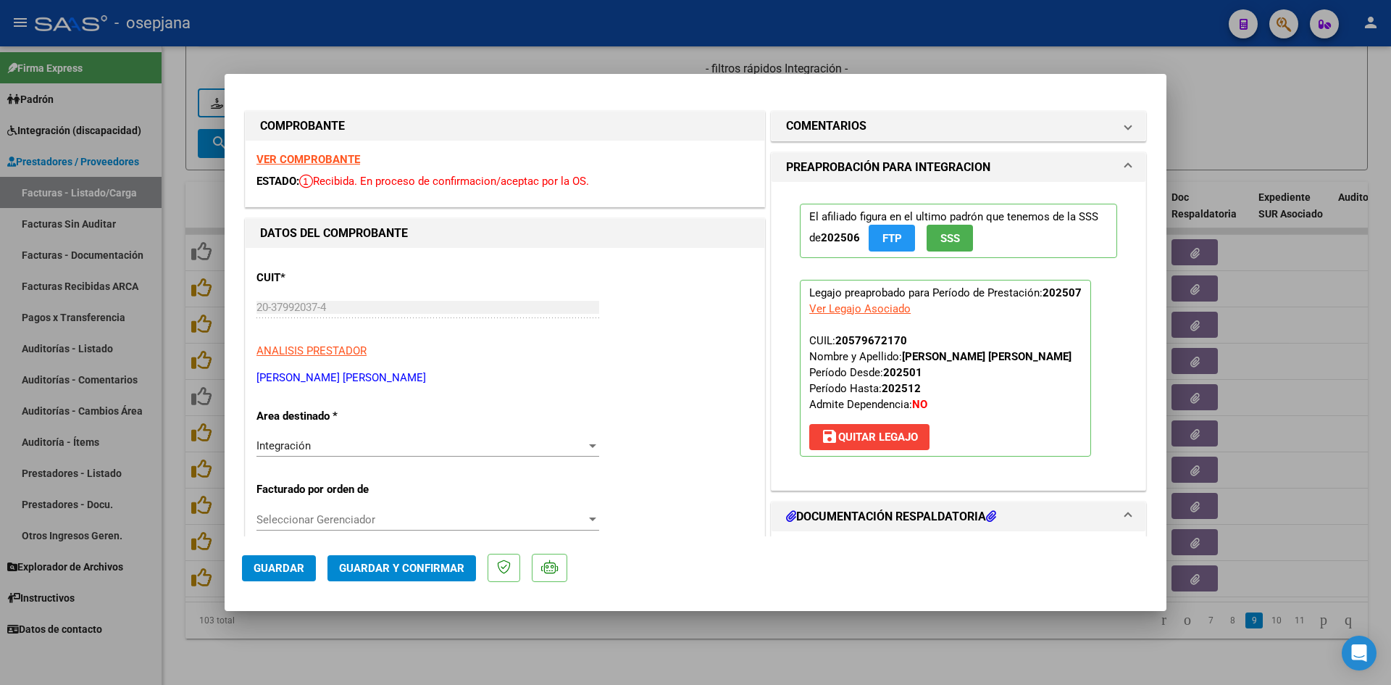
click at [323, 150] on div "VER COMPROBANTE ESTADO: Recibida. En proceso de confirmacion/aceptac por la OS." at bounding box center [505, 174] width 519 height 66
click at [327, 157] on strong "VER COMPROBANTE" at bounding box center [309, 159] width 104 height 13
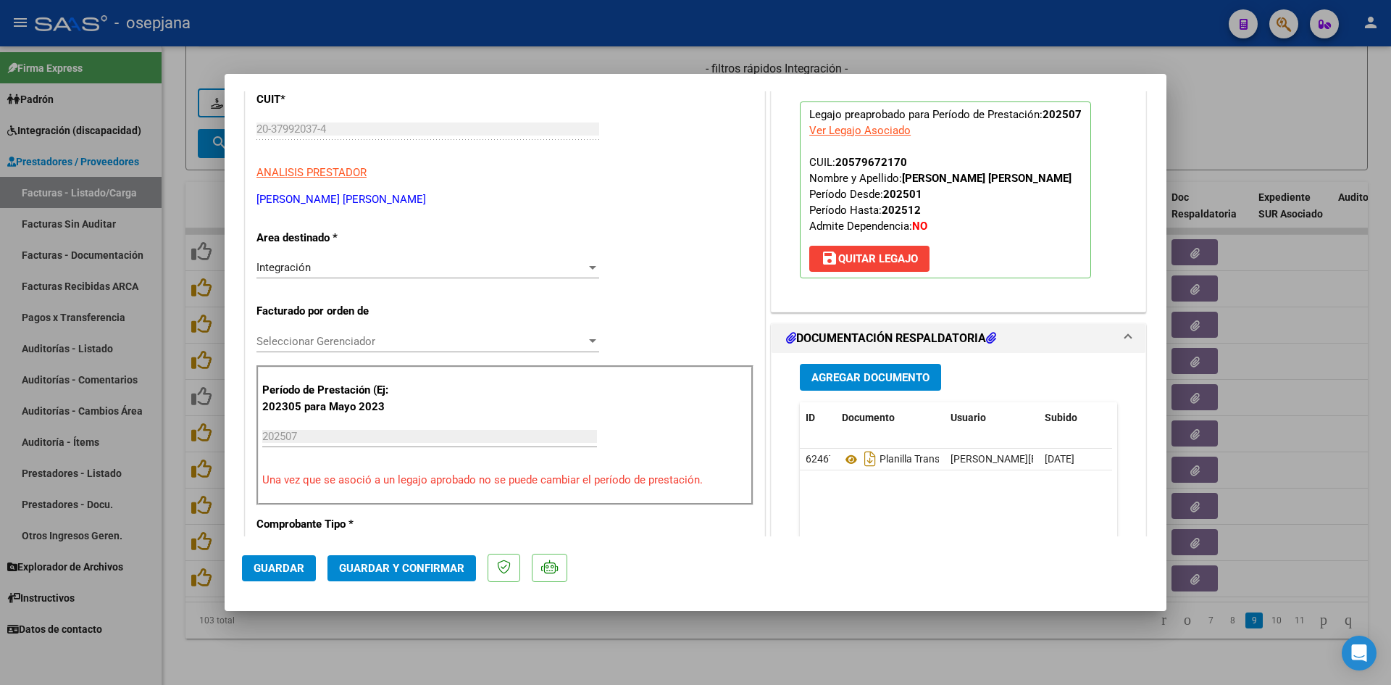
scroll to position [435, 0]
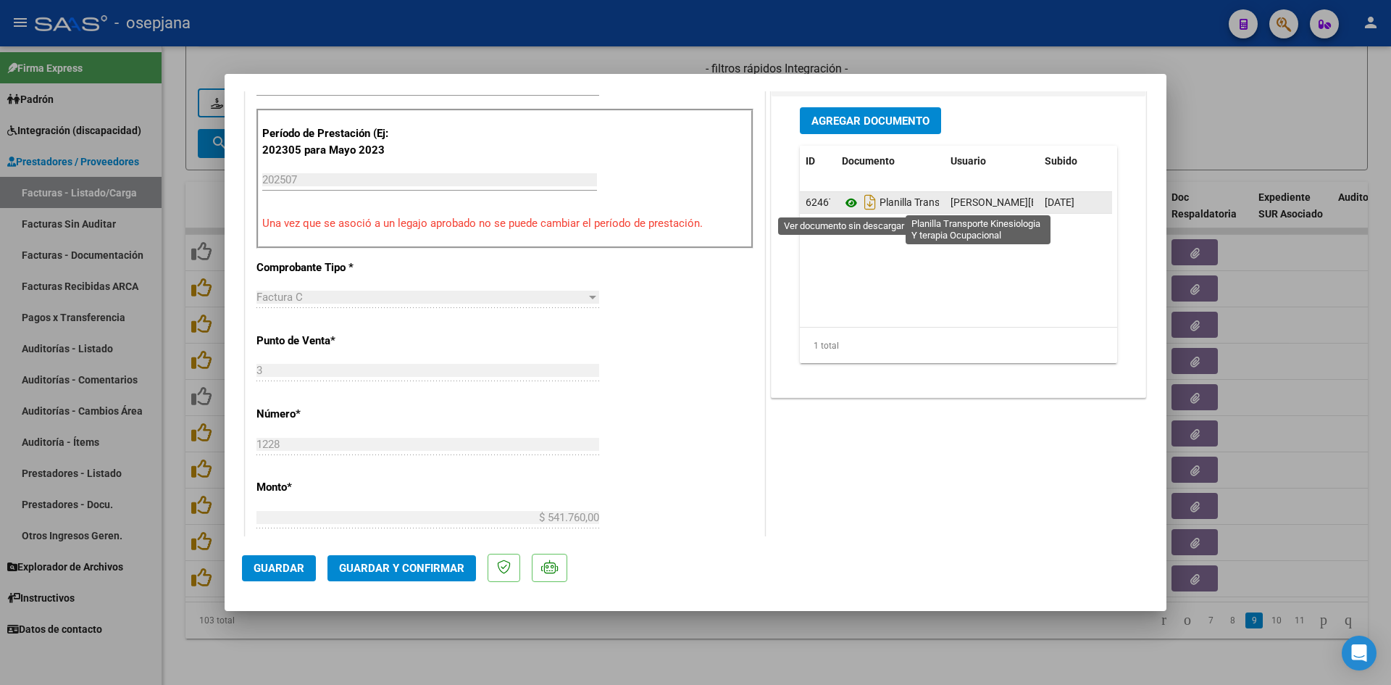
click at [842, 200] on icon at bounding box center [851, 202] width 19 height 17
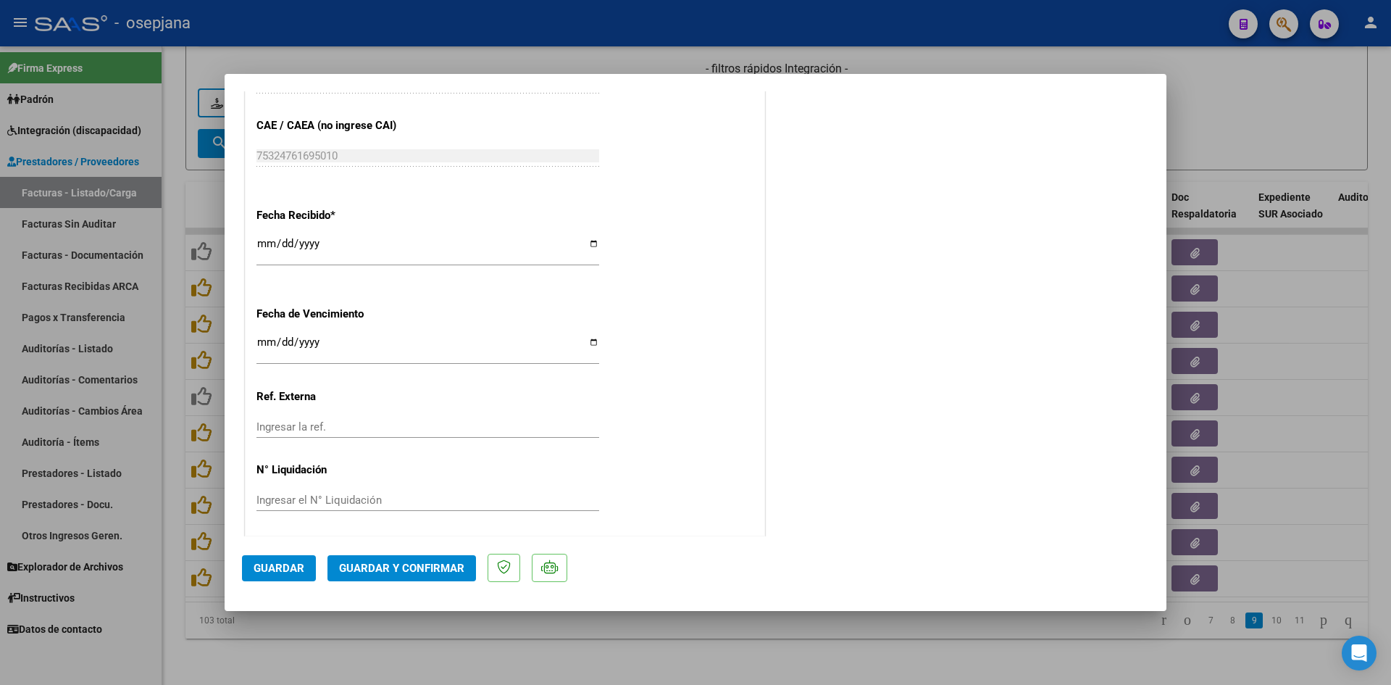
scroll to position [955, 0]
click at [266, 334] on input "2025-08-20" at bounding box center [428, 344] width 343 height 23
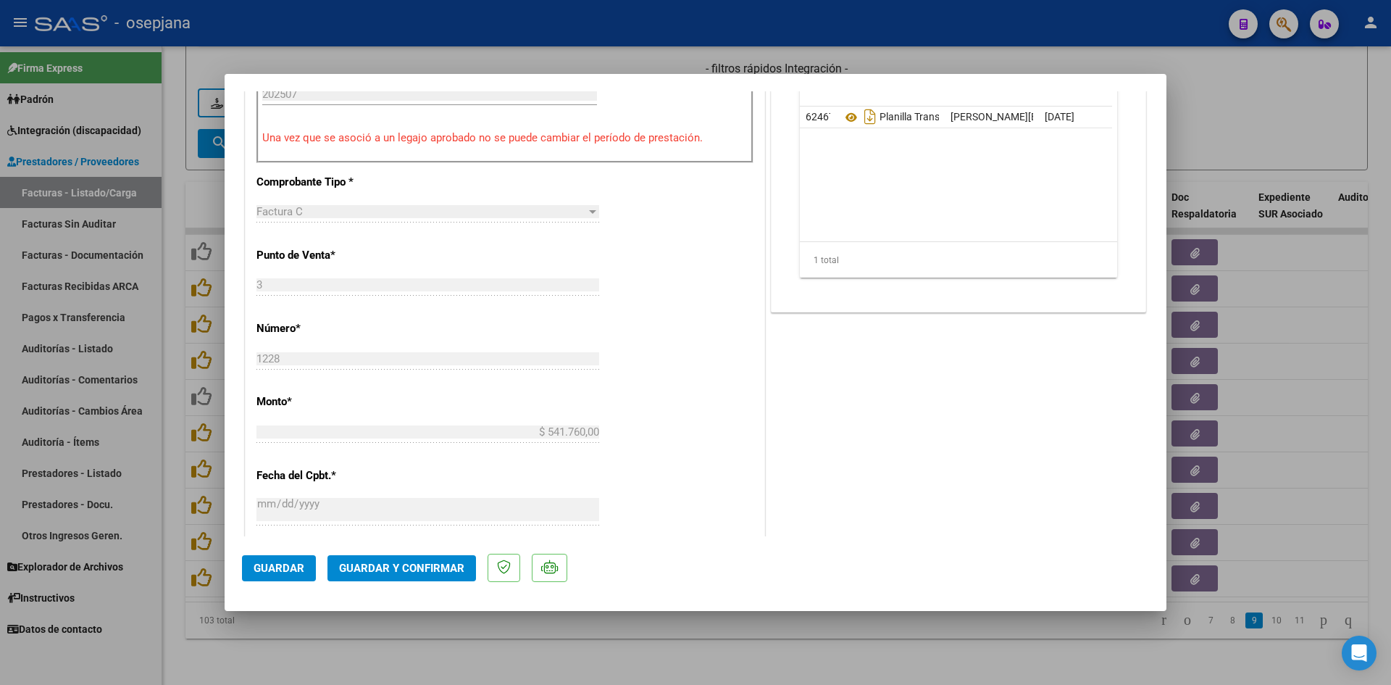
scroll to position [375, 0]
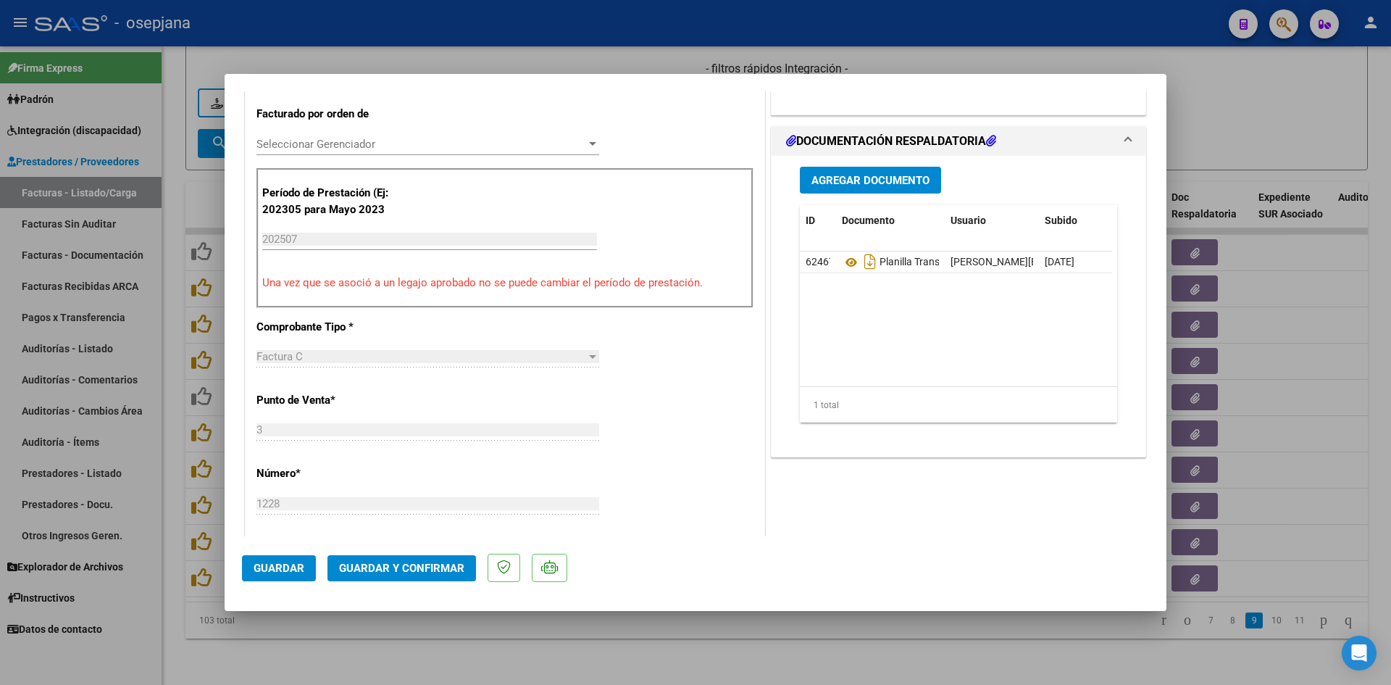
click at [382, 570] on span "Guardar y Confirmar" at bounding box center [401, 568] width 125 height 13
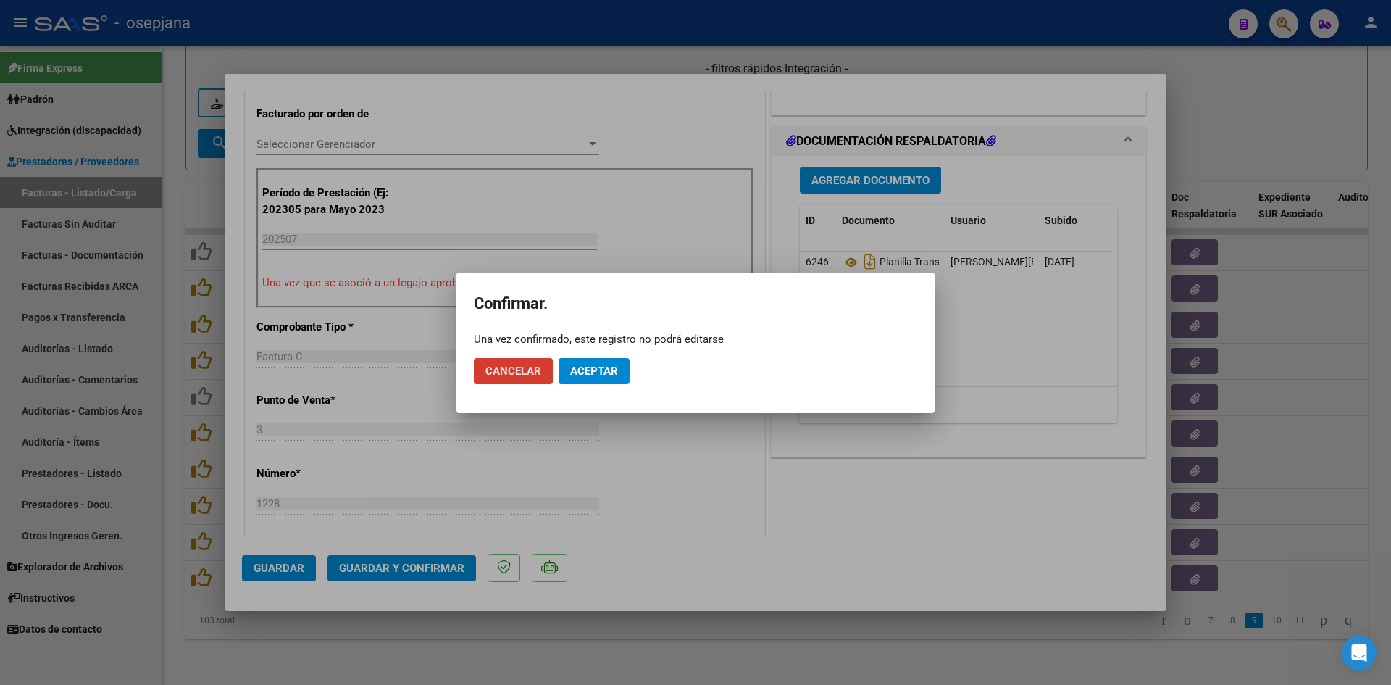
click at [594, 370] on span "Aceptar" at bounding box center [594, 371] width 48 height 13
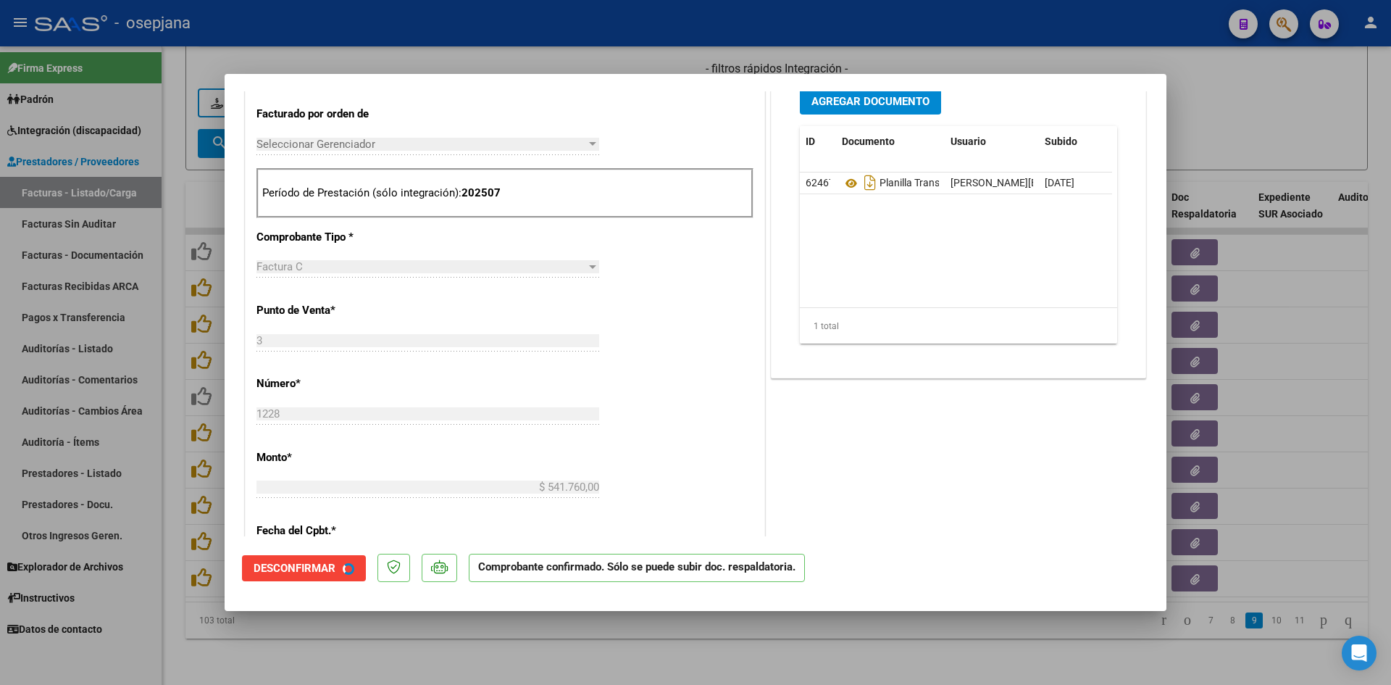
click at [1233, 125] on div at bounding box center [695, 342] width 1391 height 685
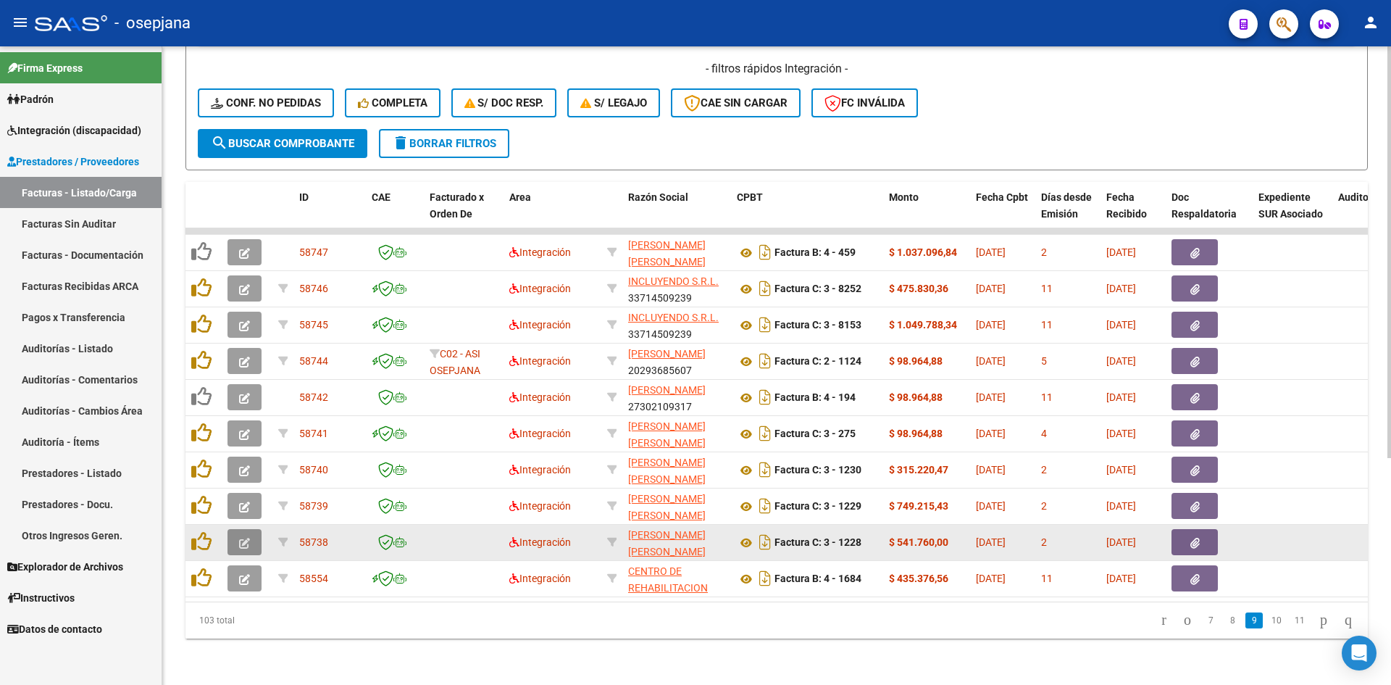
click at [251, 529] on button "button" at bounding box center [245, 542] width 34 height 26
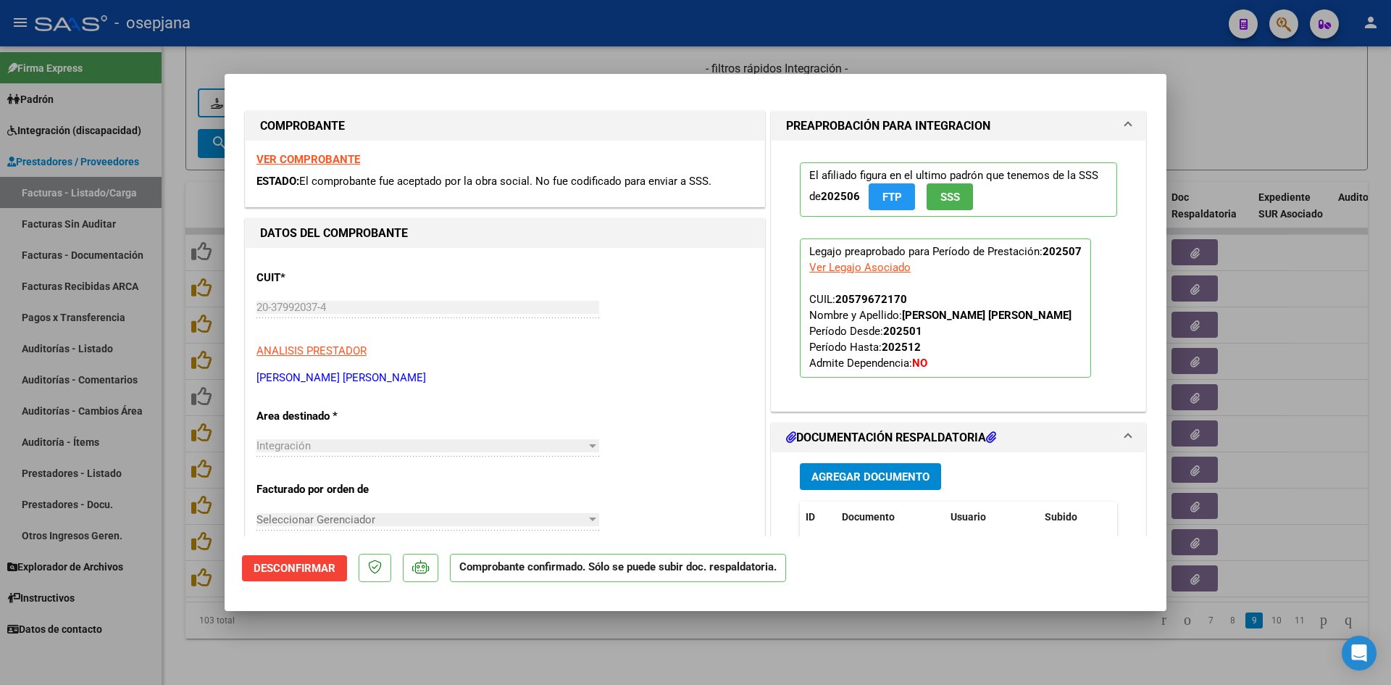
click at [330, 154] on strong "VER COMPROBANTE" at bounding box center [309, 159] width 104 height 13
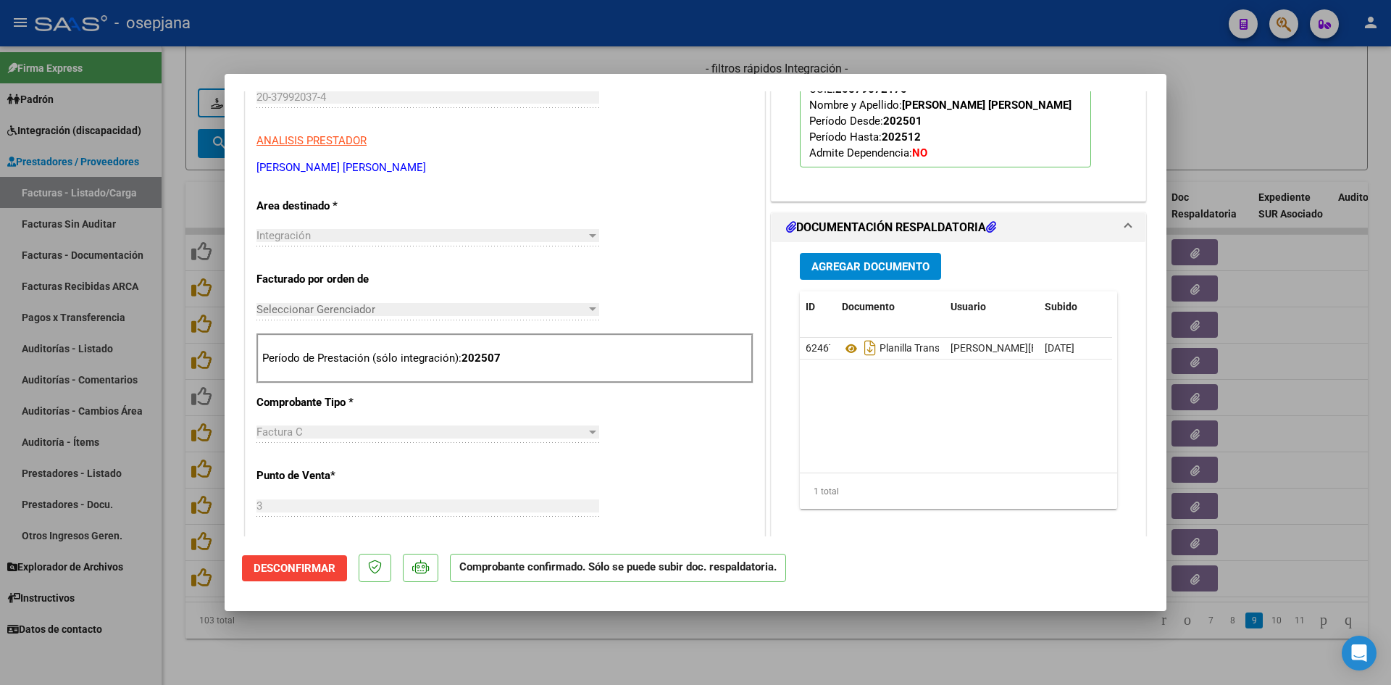
scroll to position [217, 0]
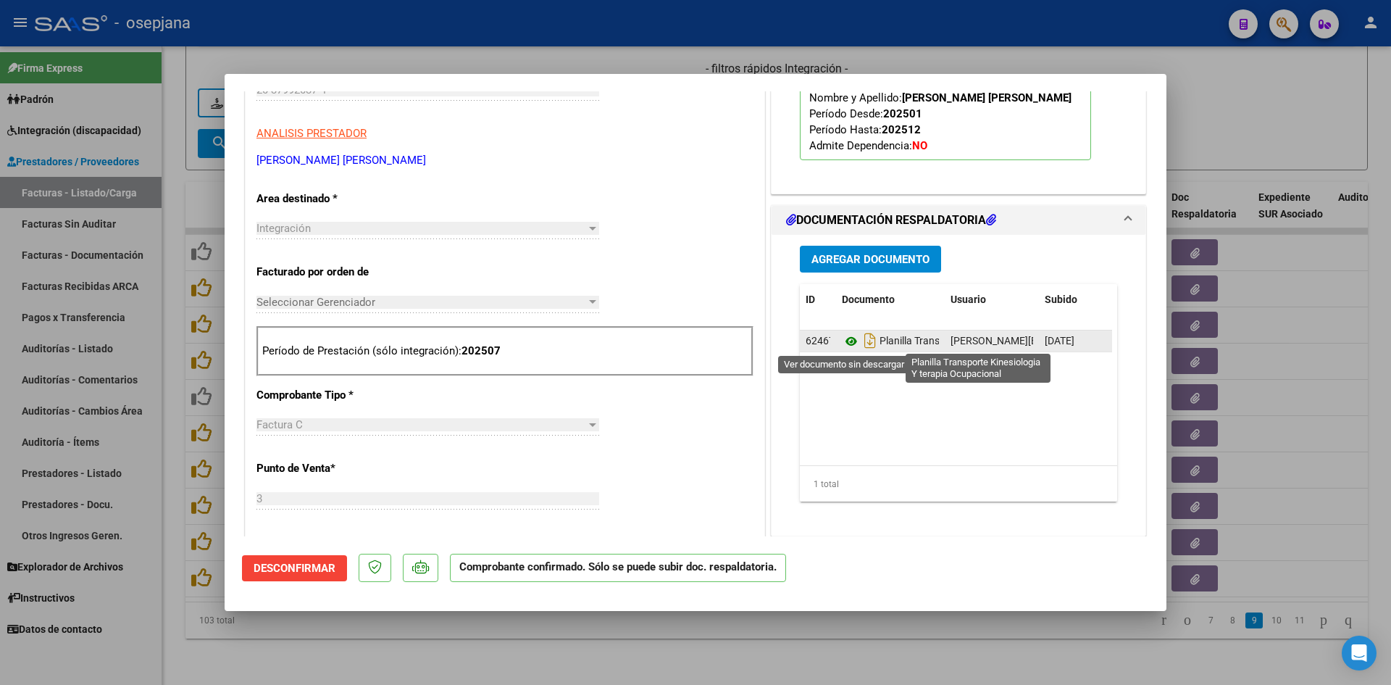
click at [843, 338] on icon at bounding box center [851, 341] width 19 height 17
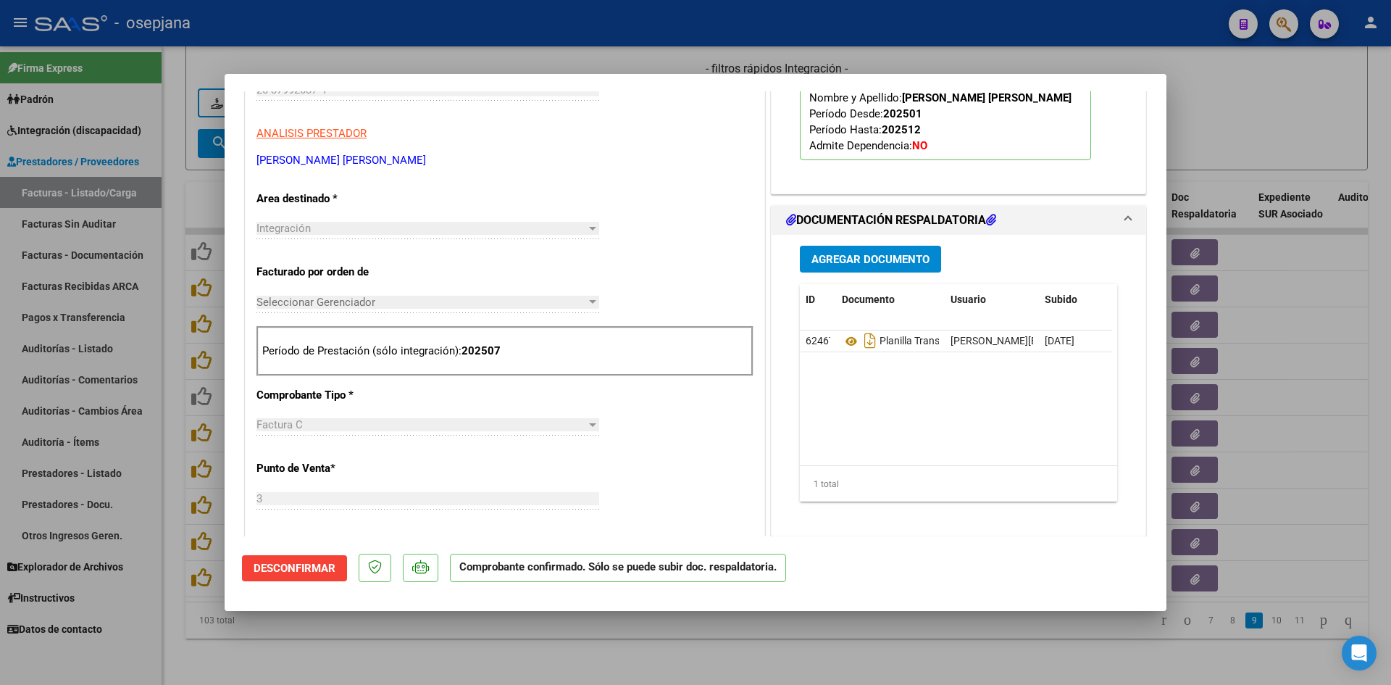
scroll to position [507, 0]
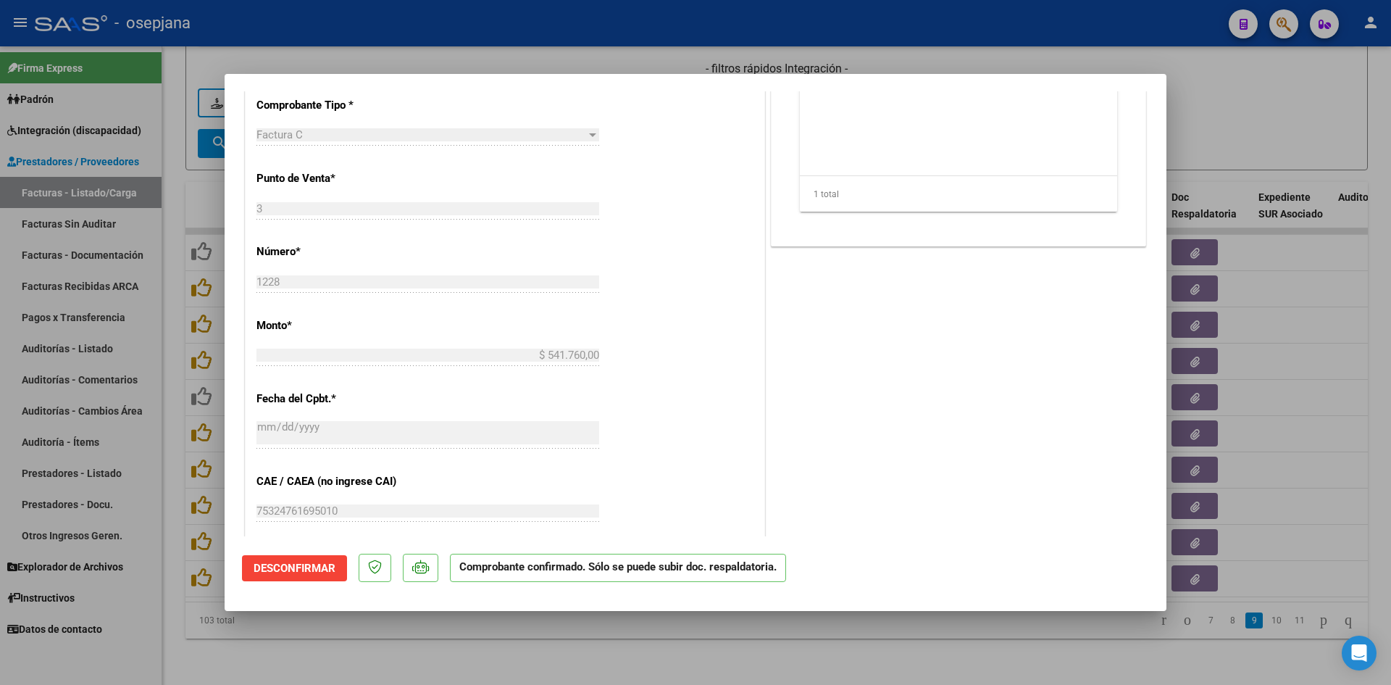
click at [1246, 136] on div at bounding box center [695, 342] width 1391 height 685
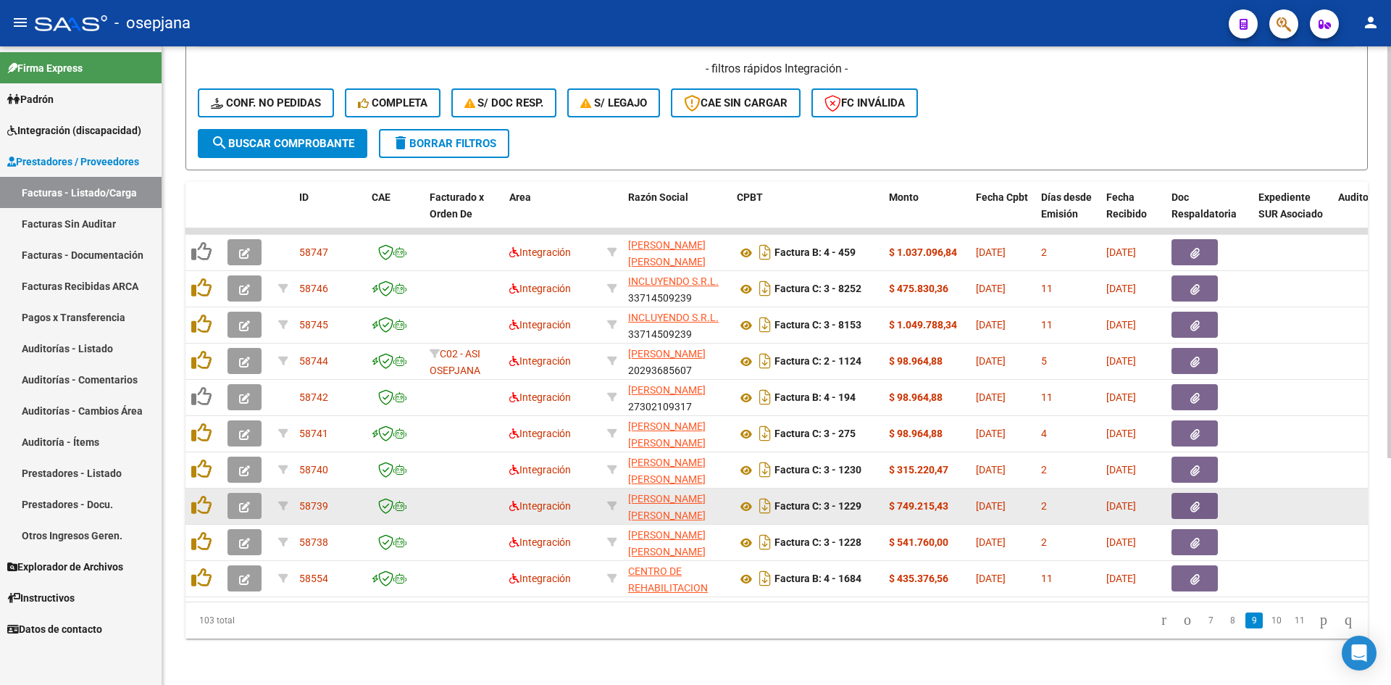
click at [246, 493] on button "button" at bounding box center [245, 506] width 34 height 26
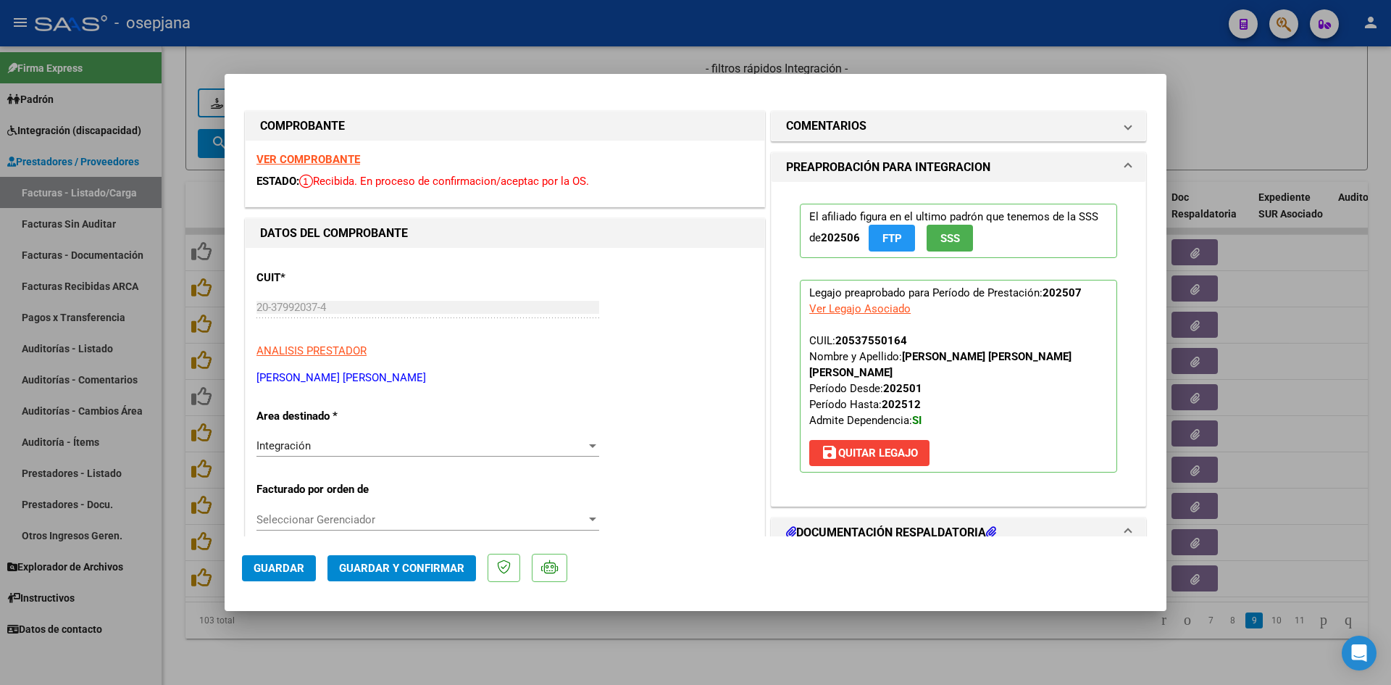
click at [337, 156] on strong "VER COMPROBANTE" at bounding box center [309, 159] width 104 height 13
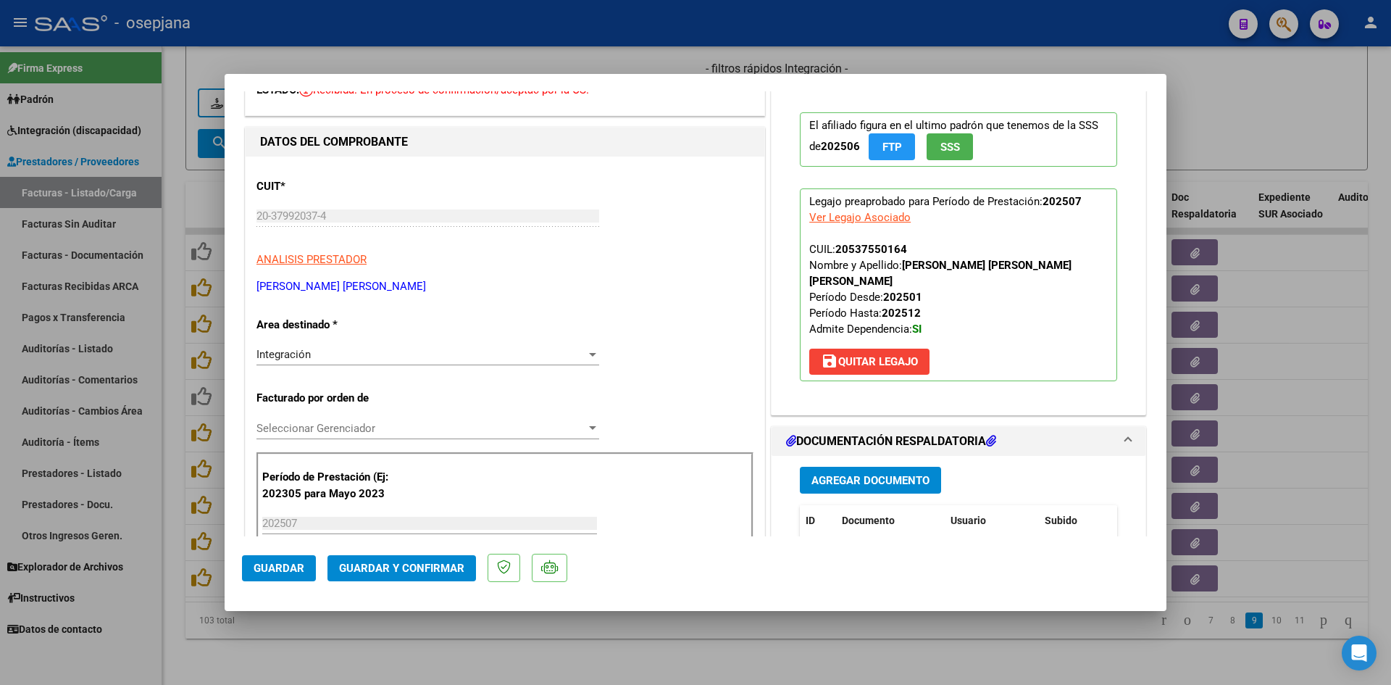
scroll to position [217, 0]
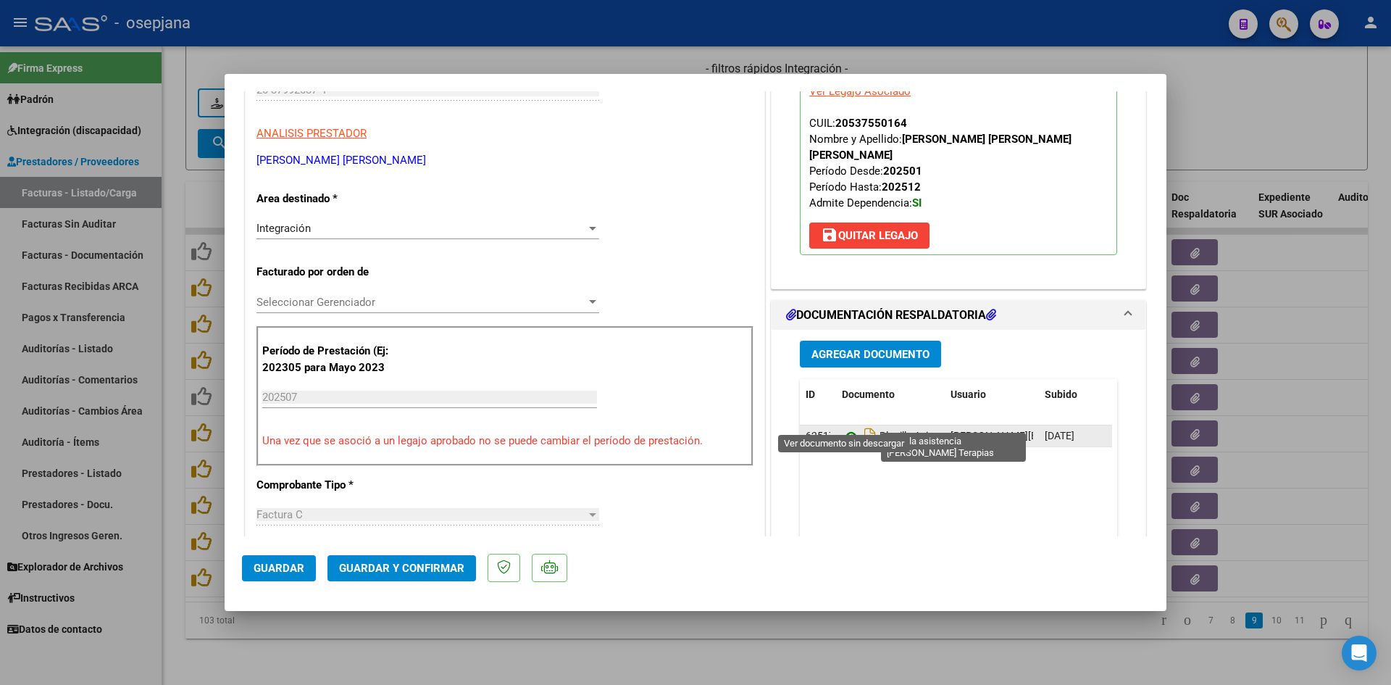
click at [847, 428] on icon at bounding box center [851, 436] width 19 height 17
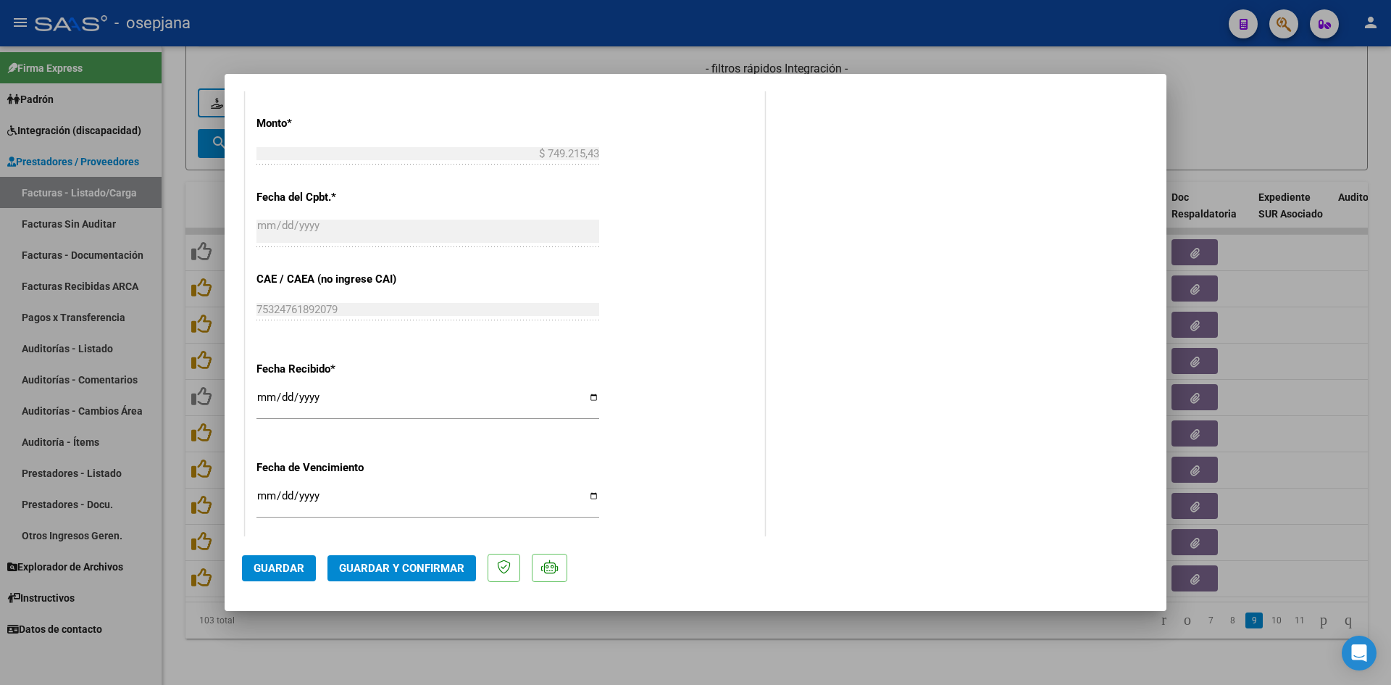
scroll to position [942, 0]
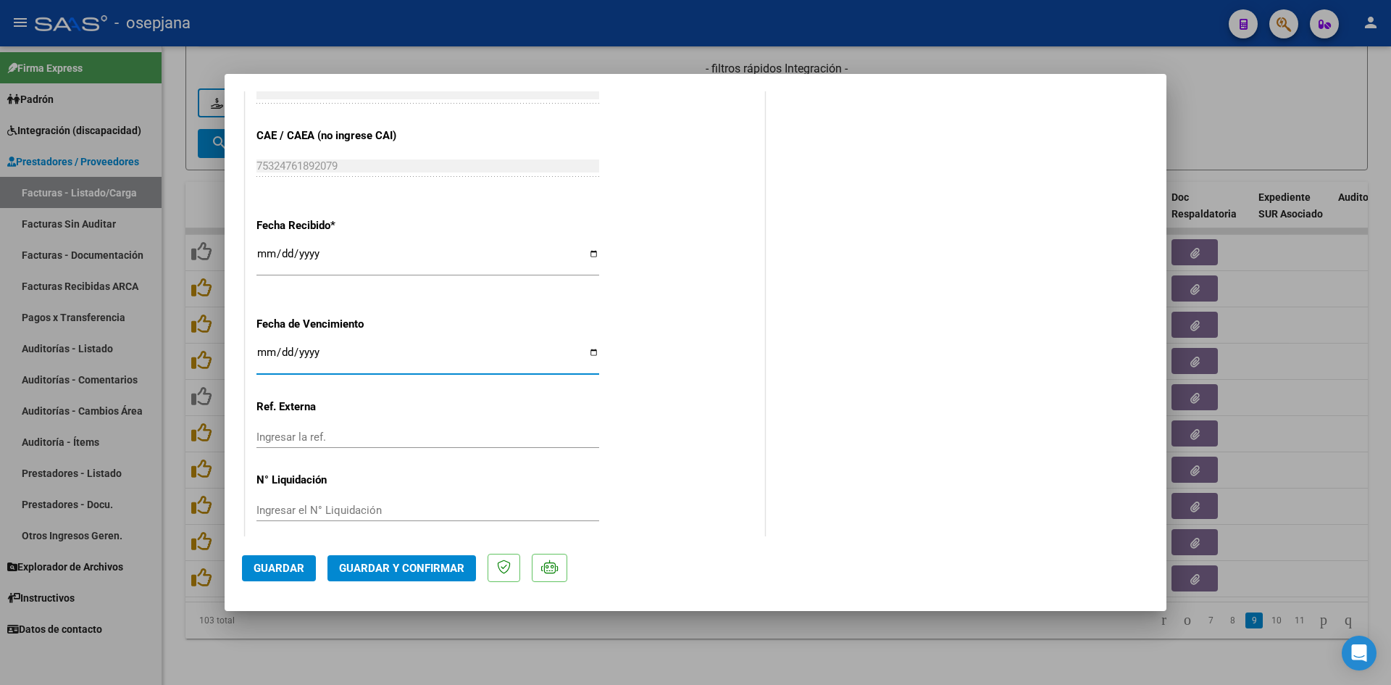
click at [262, 351] on input "2025-08-20" at bounding box center [428, 357] width 343 height 23
click at [407, 565] on span "Guardar y Confirmar" at bounding box center [401, 568] width 125 height 13
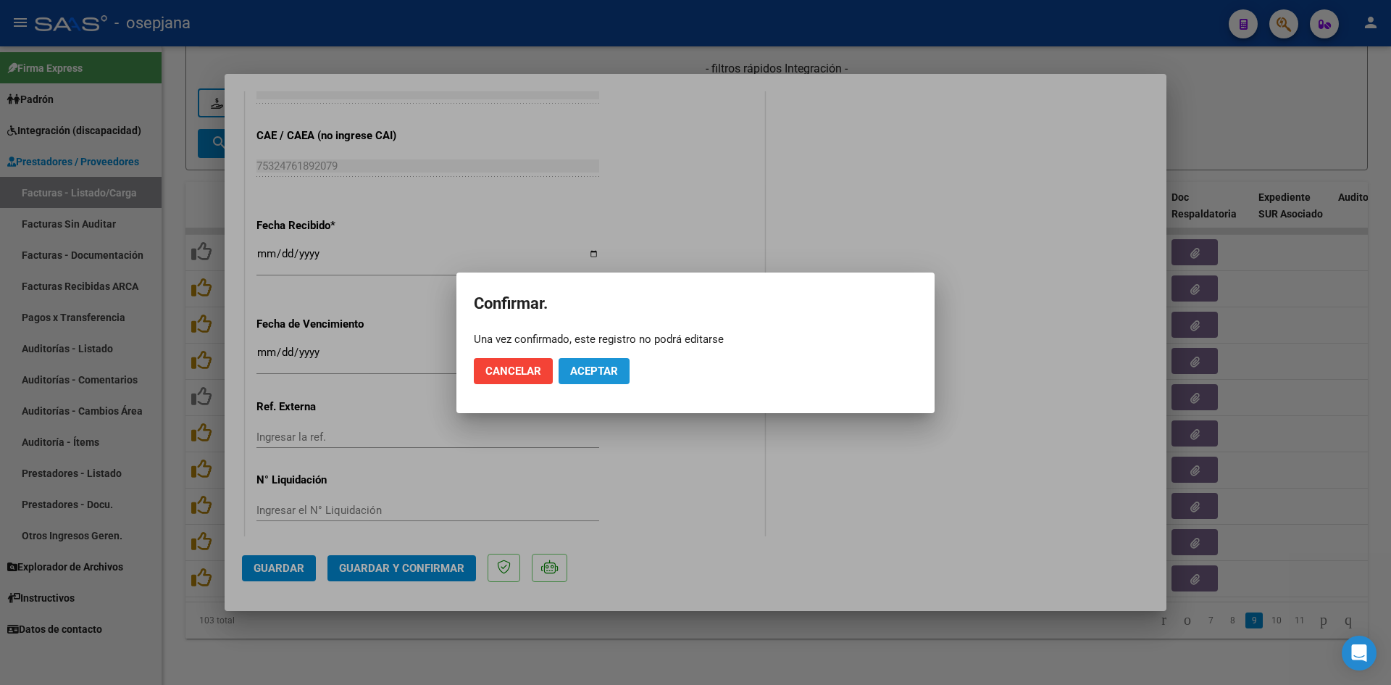
click at [585, 365] on span "Aceptar" at bounding box center [594, 371] width 48 height 13
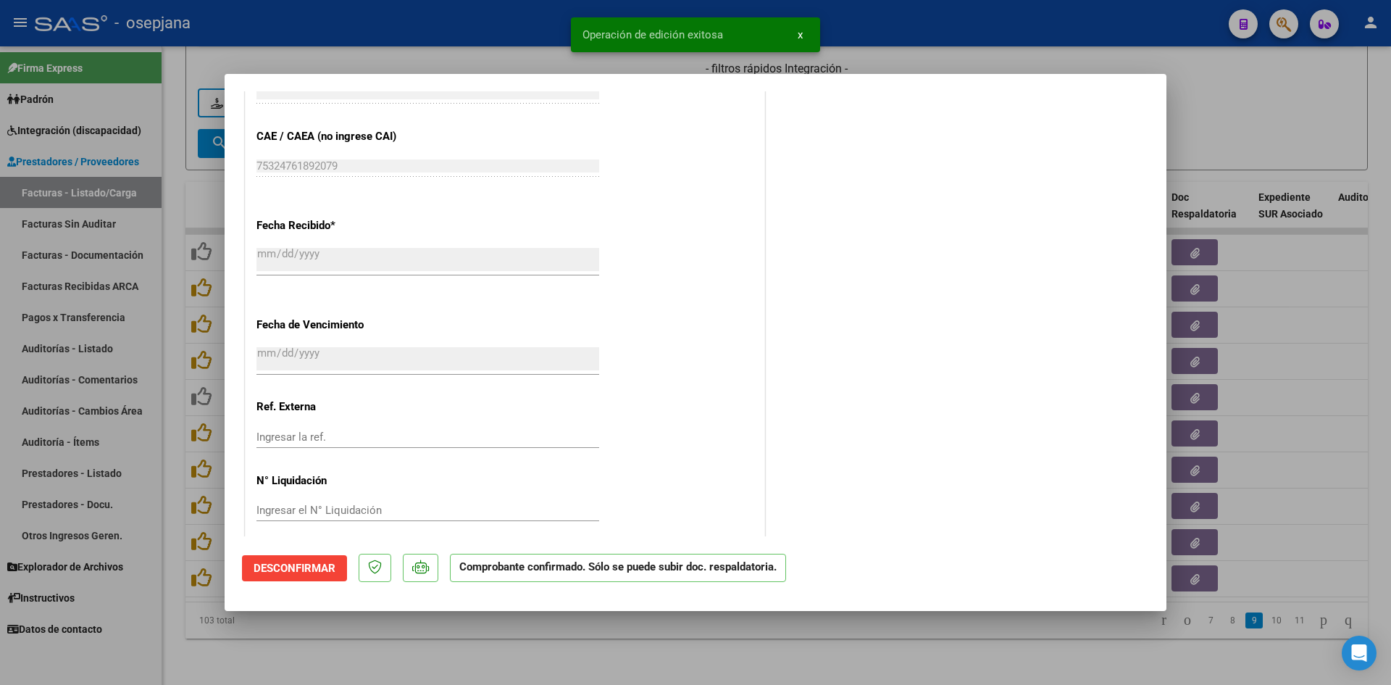
click at [1199, 123] on div at bounding box center [695, 342] width 1391 height 685
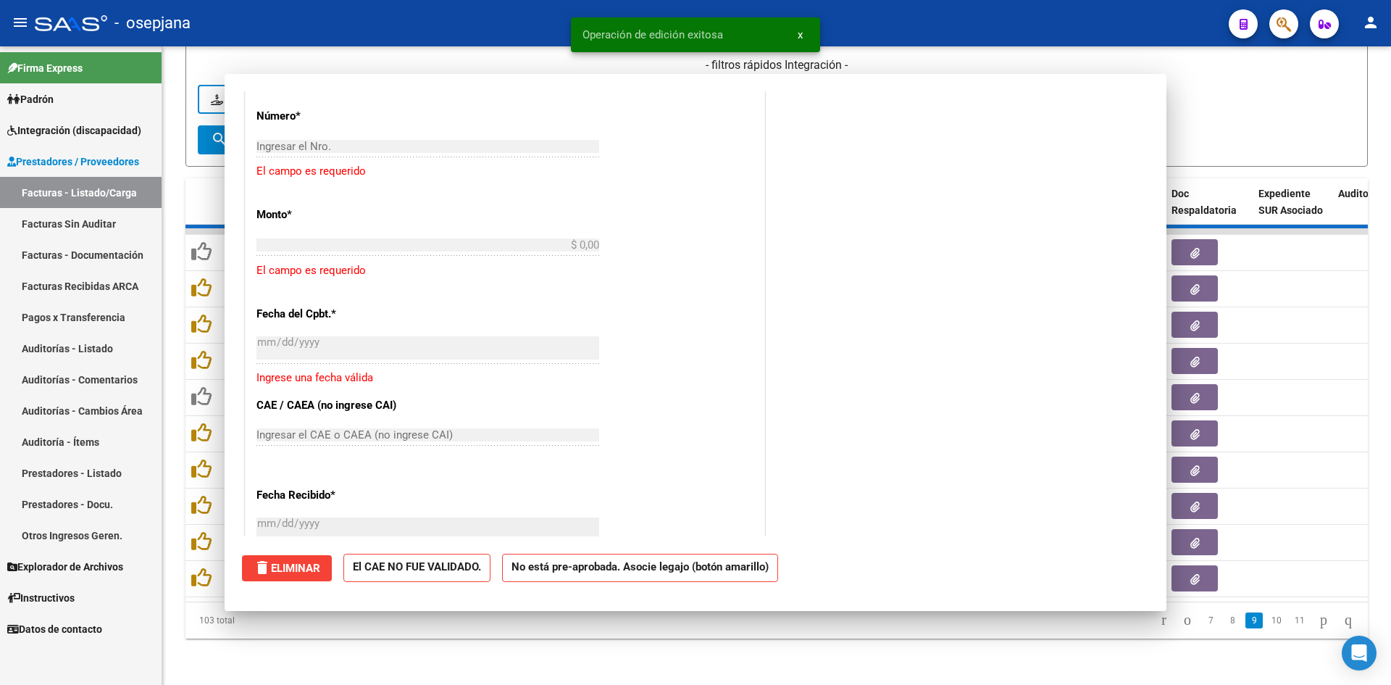
scroll to position [1122, 0]
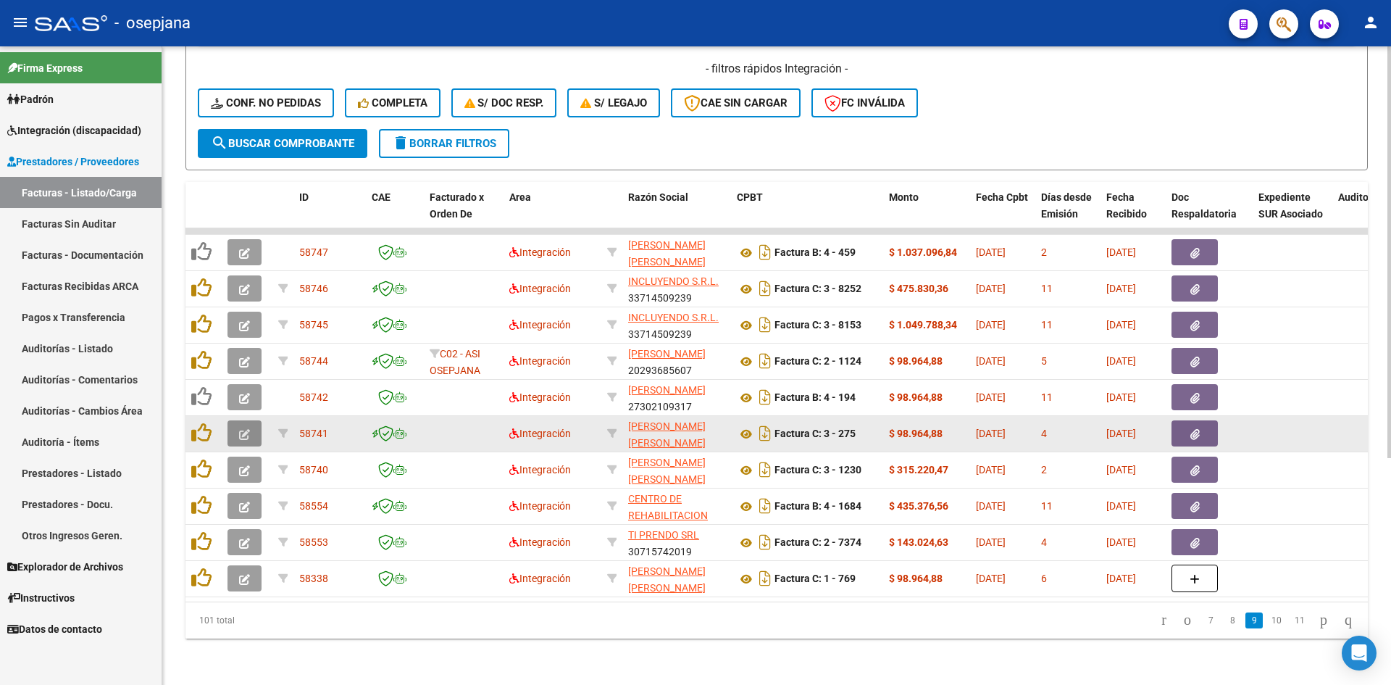
click at [243, 429] on icon "button" at bounding box center [244, 434] width 11 height 11
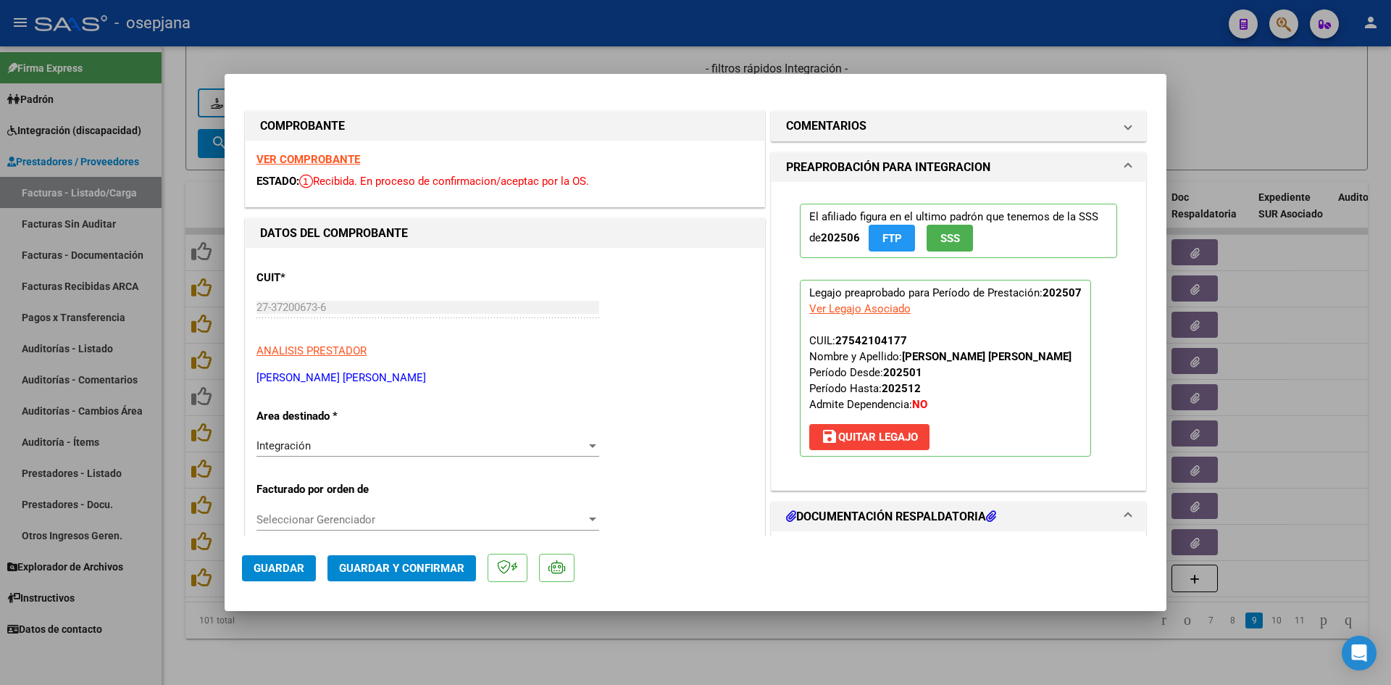
click at [307, 157] on strong "VER COMPROBANTE" at bounding box center [309, 159] width 104 height 13
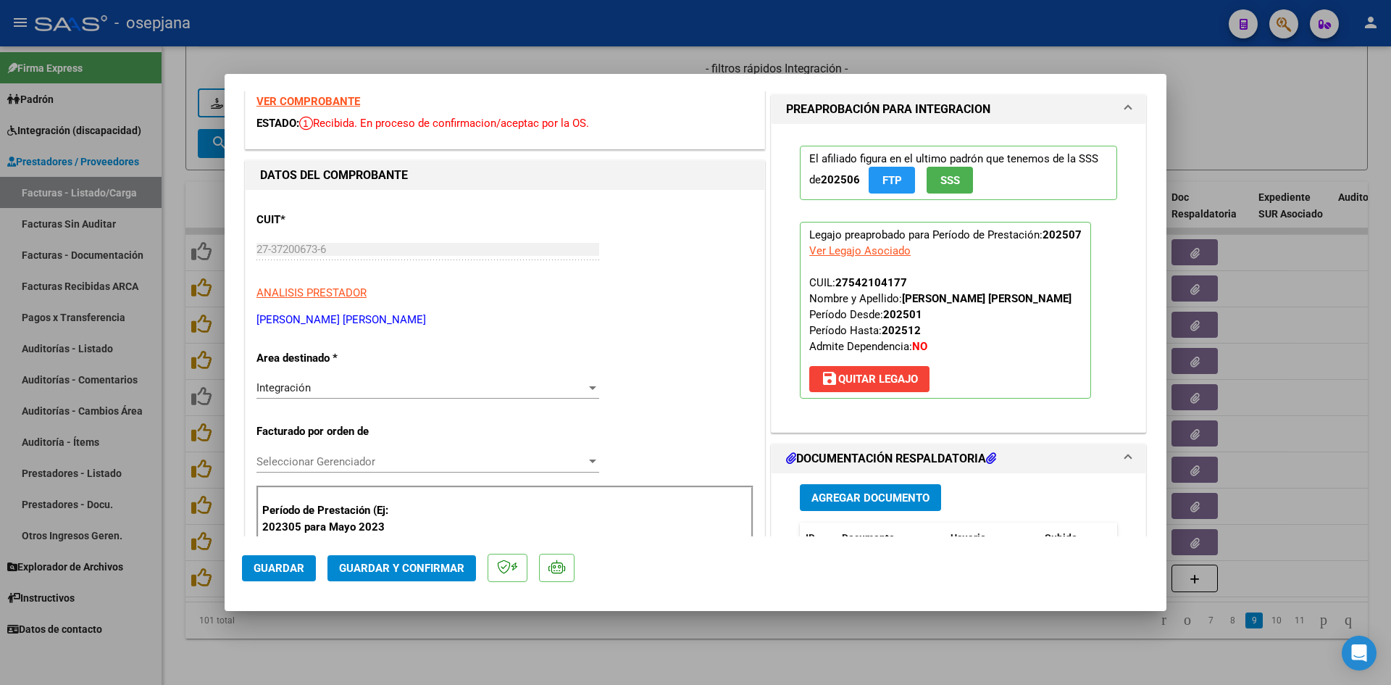
scroll to position [217, 0]
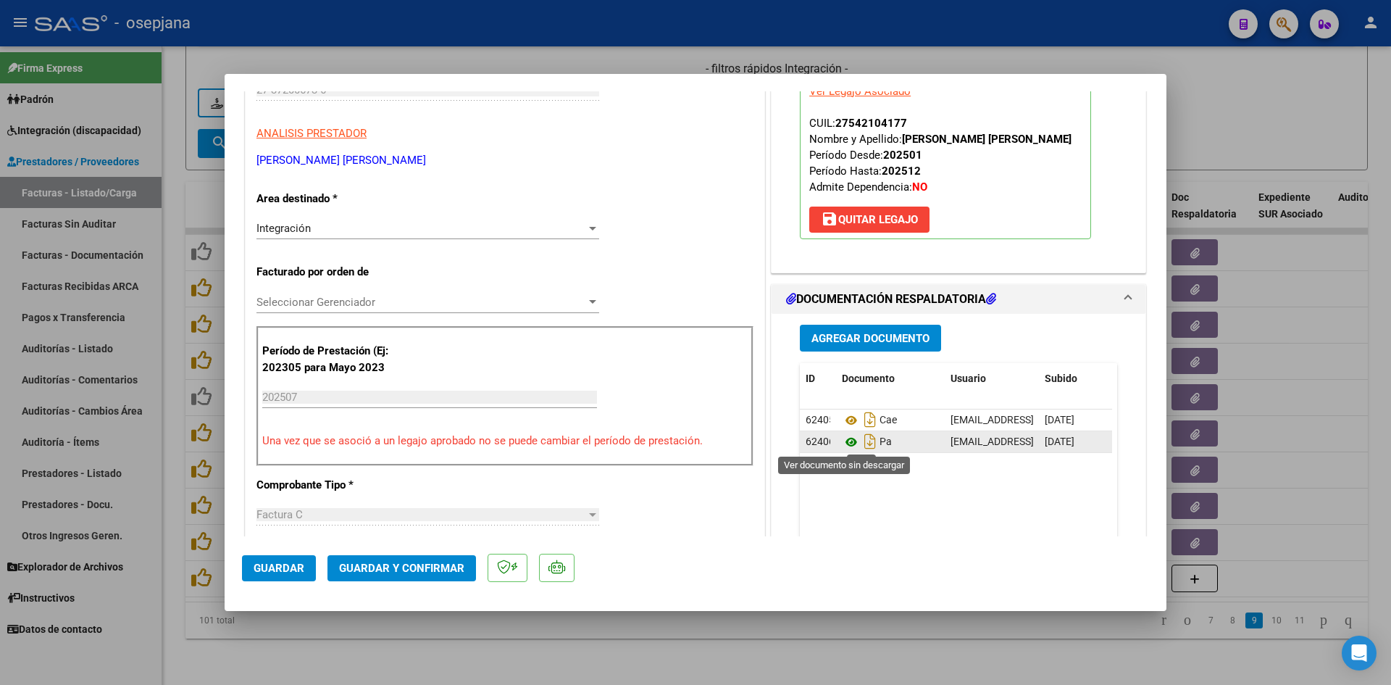
click at [846, 442] on icon at bounding box center [851, 441] width 19 height 17
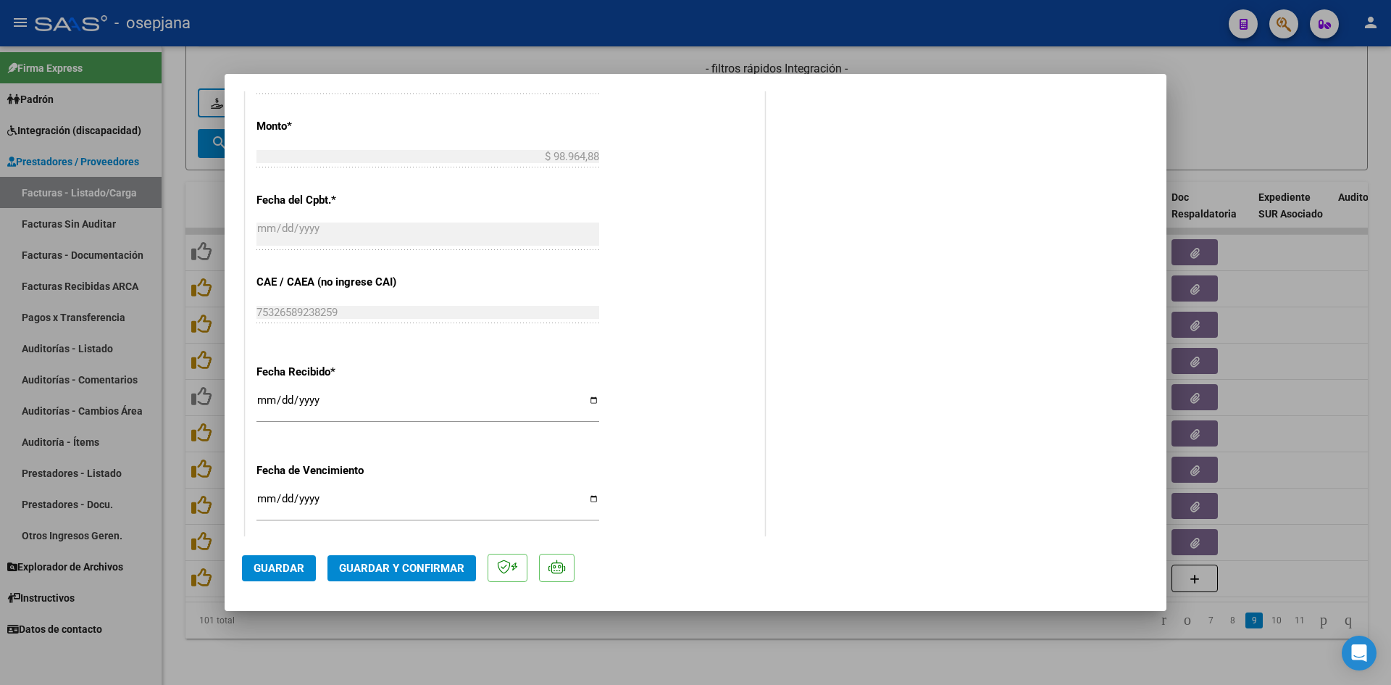
scroll to position [797, 0]
click at [264, 498] on input "[DATE]" at bounding box center [428, 502] width 343 height 23
click at [417, 571] on span "Guardar y Confirmar" at bounding box center [401, 568] width 125 height 13
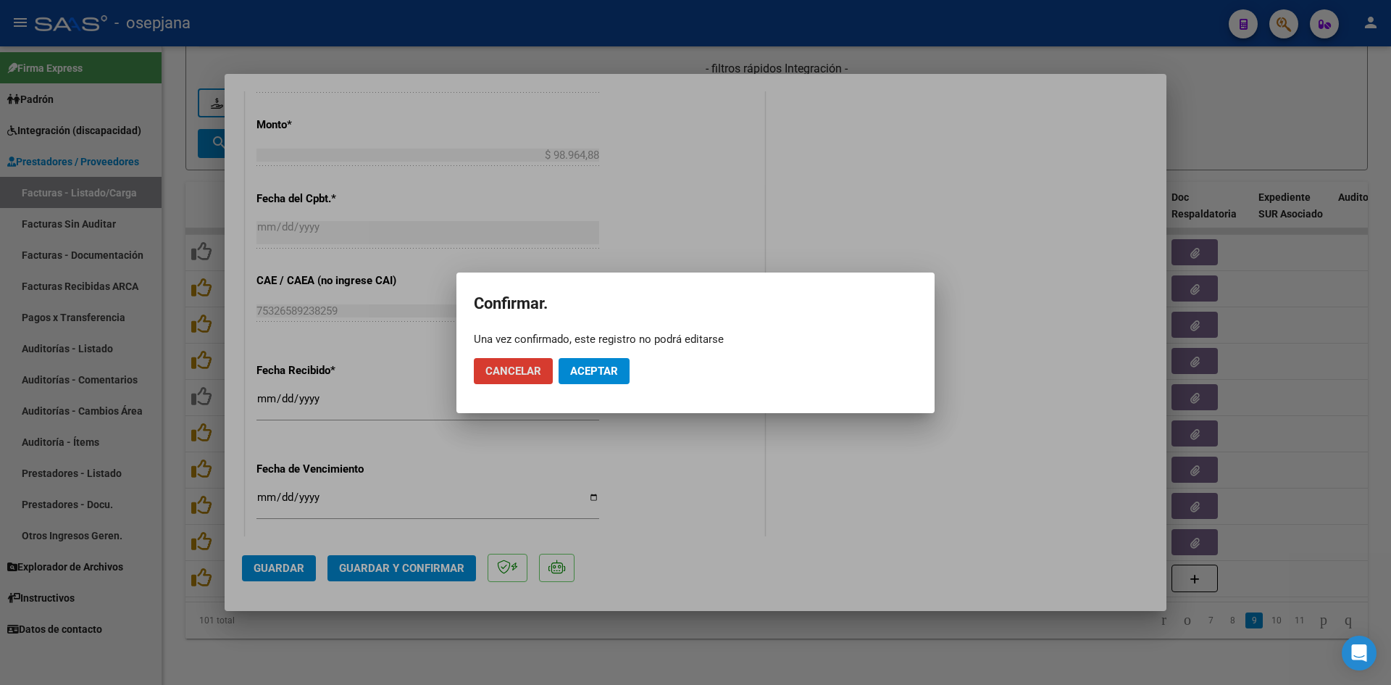
click at [602, 365] on span "Aceptar" at bounding box center [594, 371] width 48 height 13
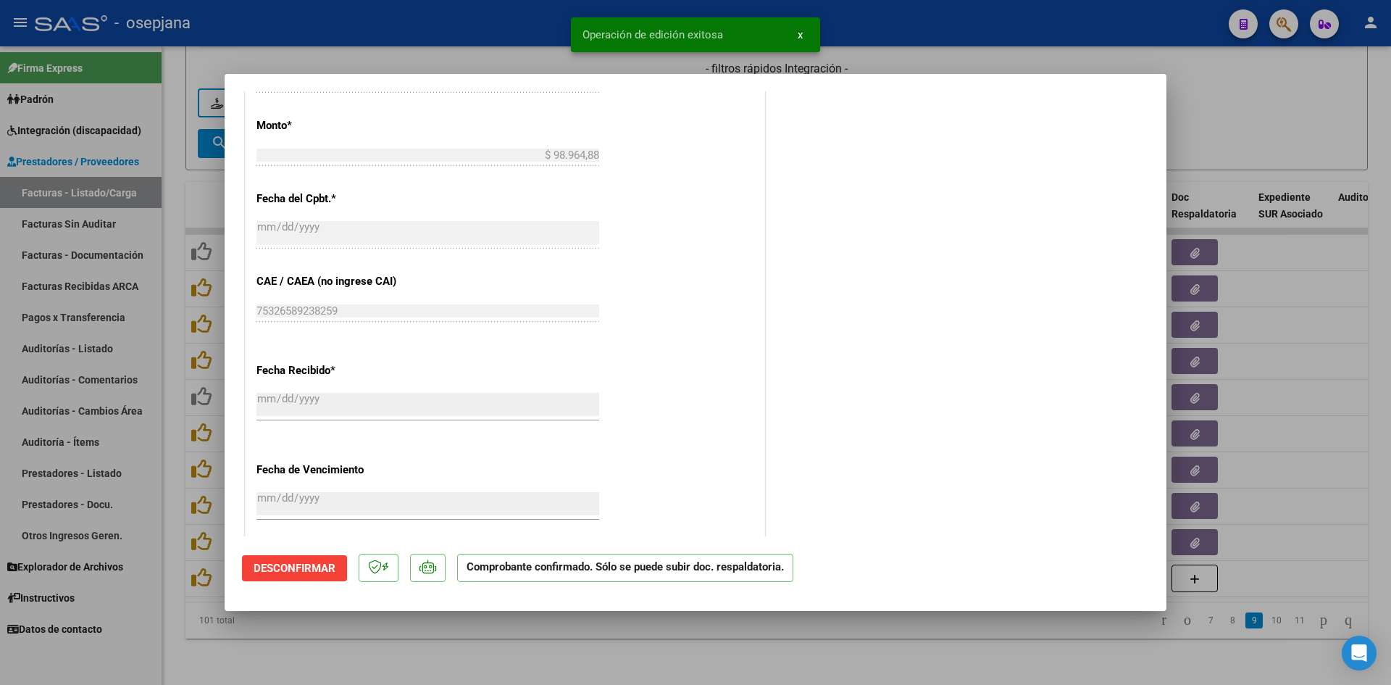
click at [1220, 123] on div at bounding box center [695, 342] width 1391 height 685
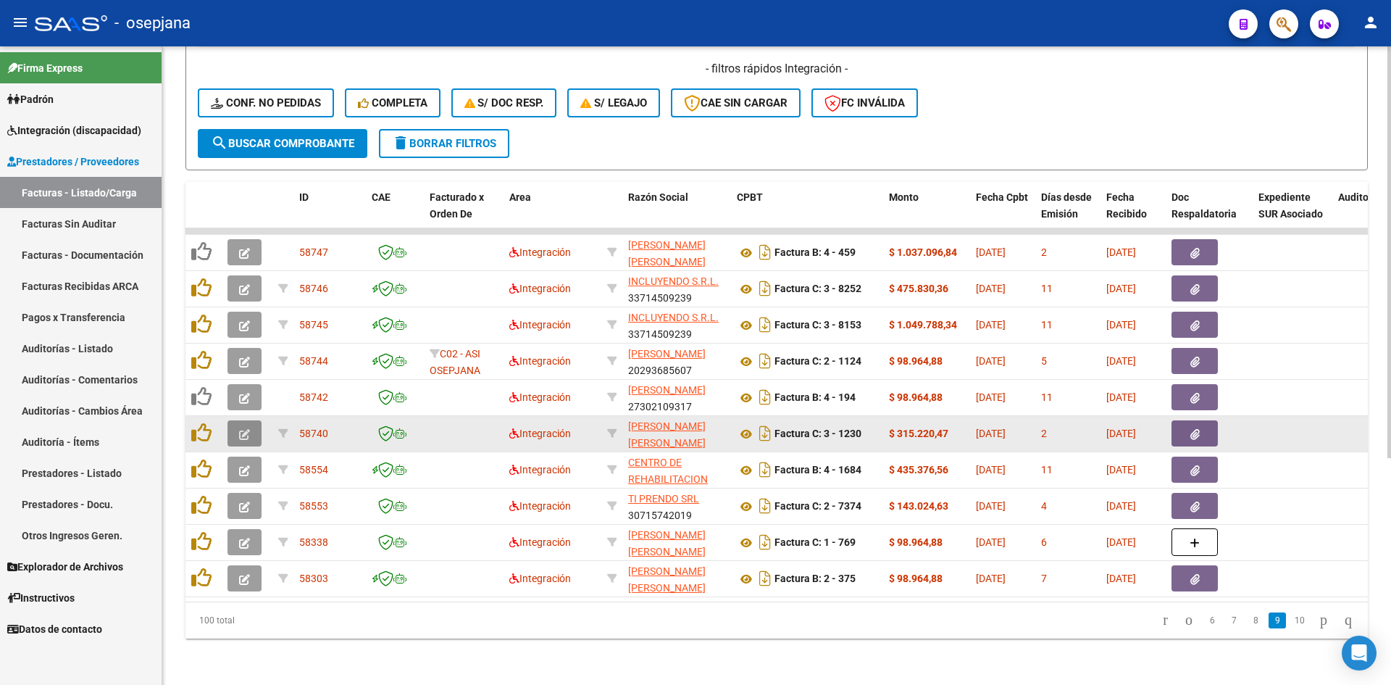
click at [253, 425] on button "button" at bounding box center [245, 433] width 34 height 26
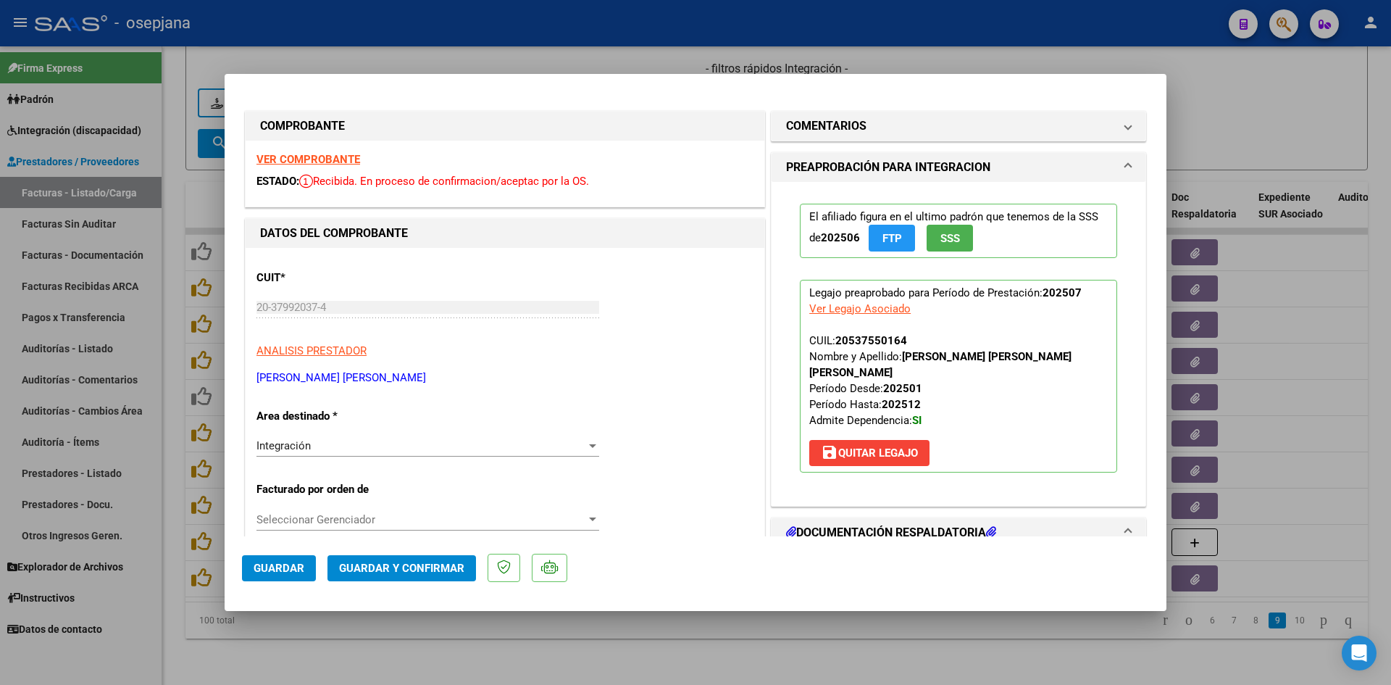
click at [294, 157] on strong "VER COMPROBANTE" at bounding box center [309, 159] width 104 height 13
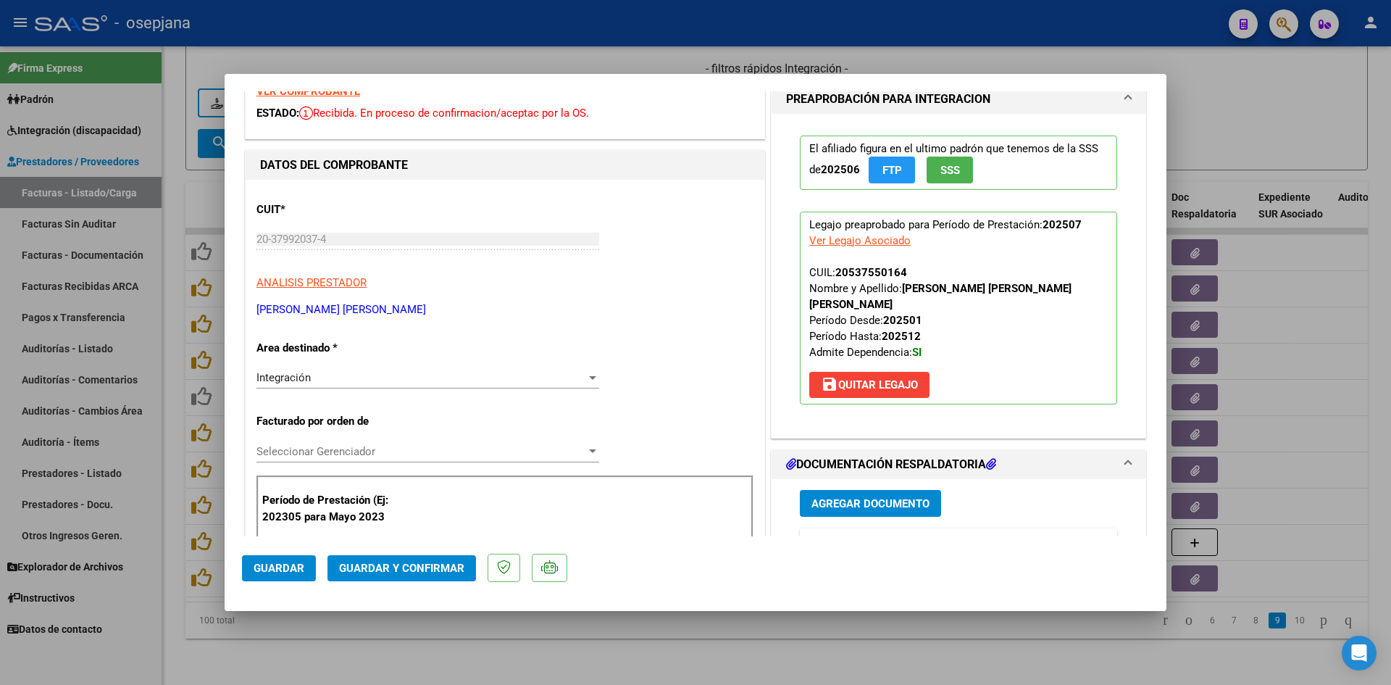
scroll to position [290, 0]
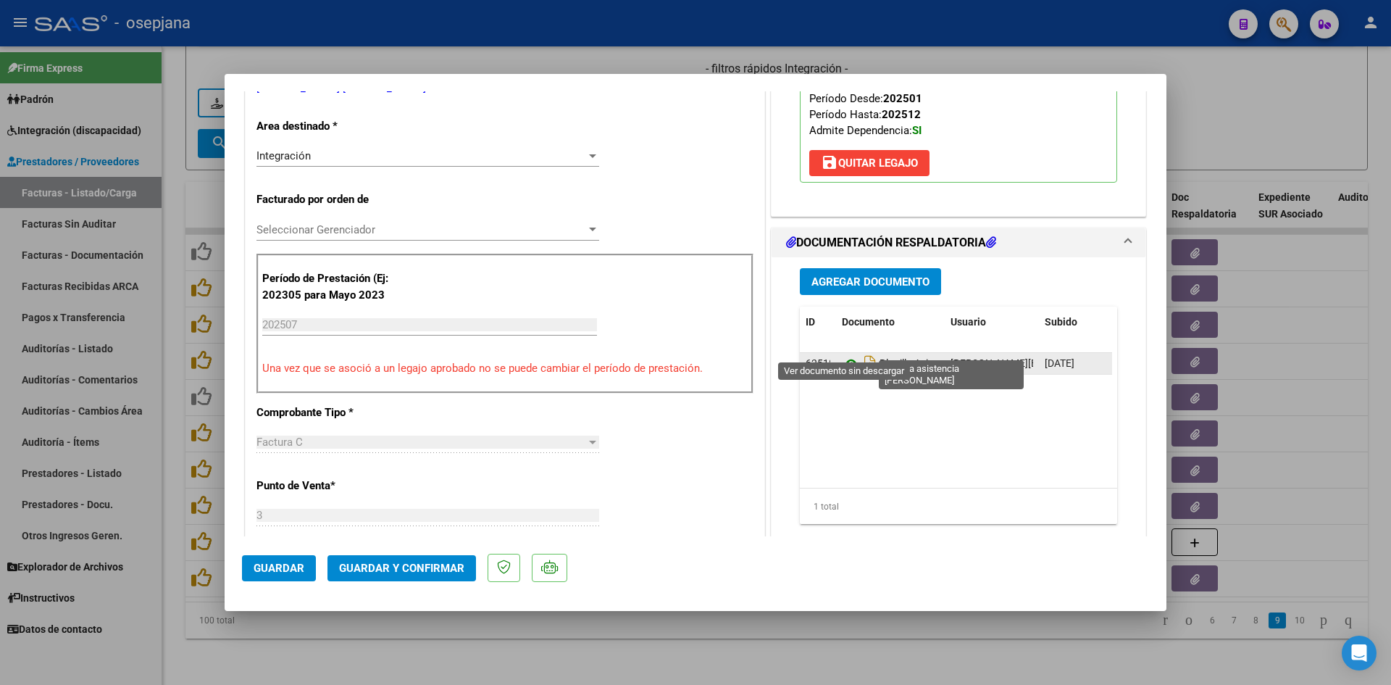
click at [842, 355] on icon at bounding box center [851, 363] width 19 height 17
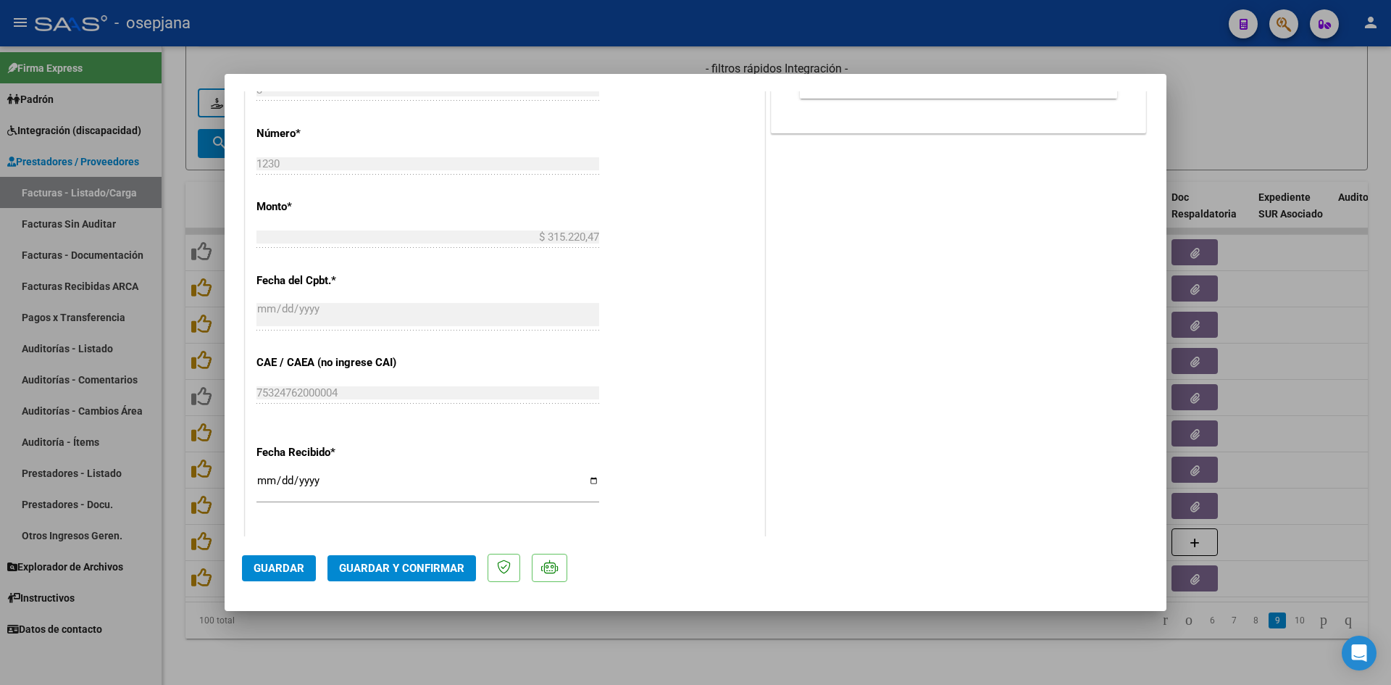
scroll to position [870, 0]
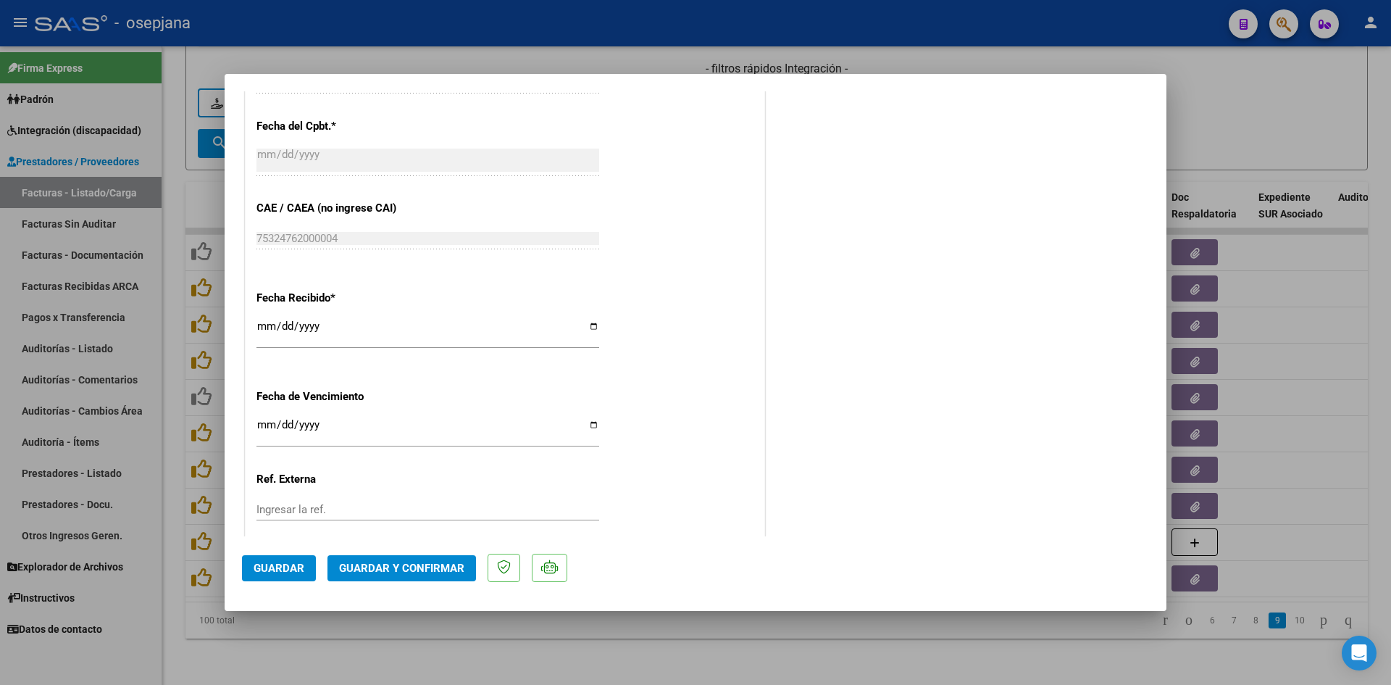
click at [260, 427] on input "2025-08-20" at bounding box center [428, 430] width 343 height 23
click at [405, 566] on span "Guardar y Confirmar" at bounding box center [401, 568] width 125 height 13
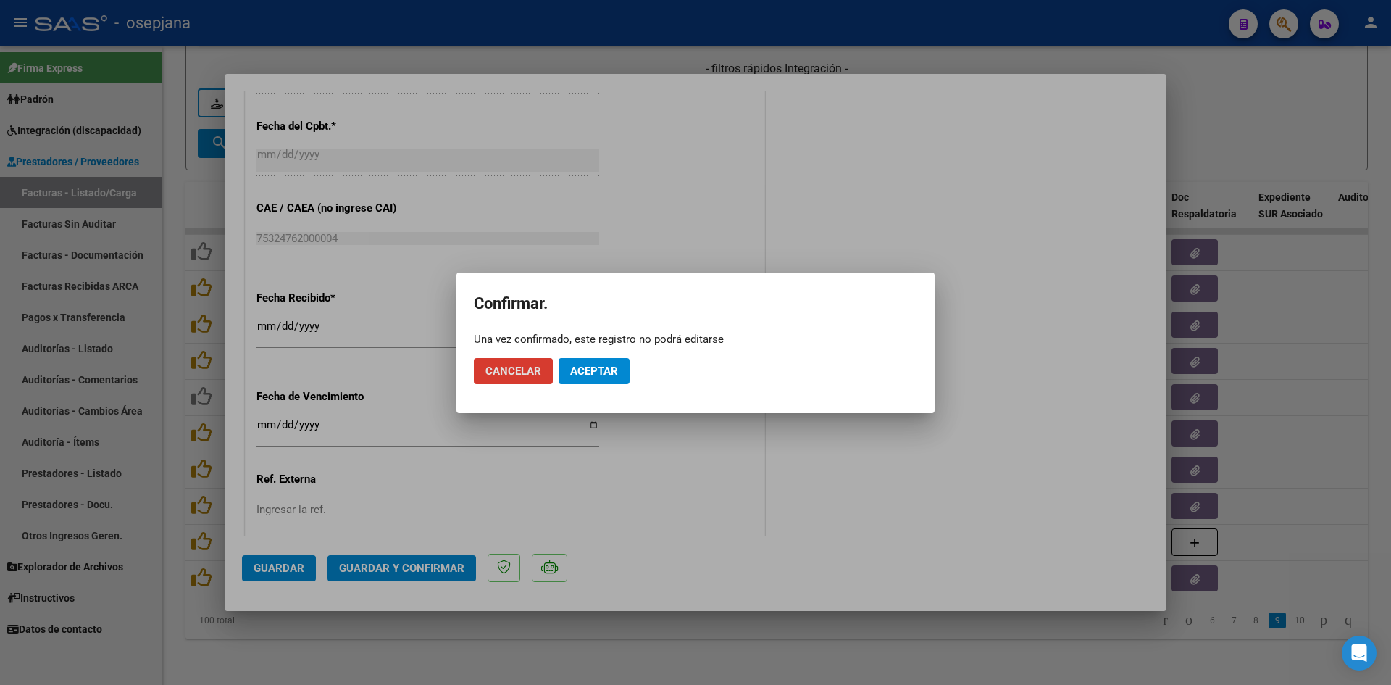
click at [576, 371] on span "Aceptar" at bounding box center [594, 371] width 48 height 13
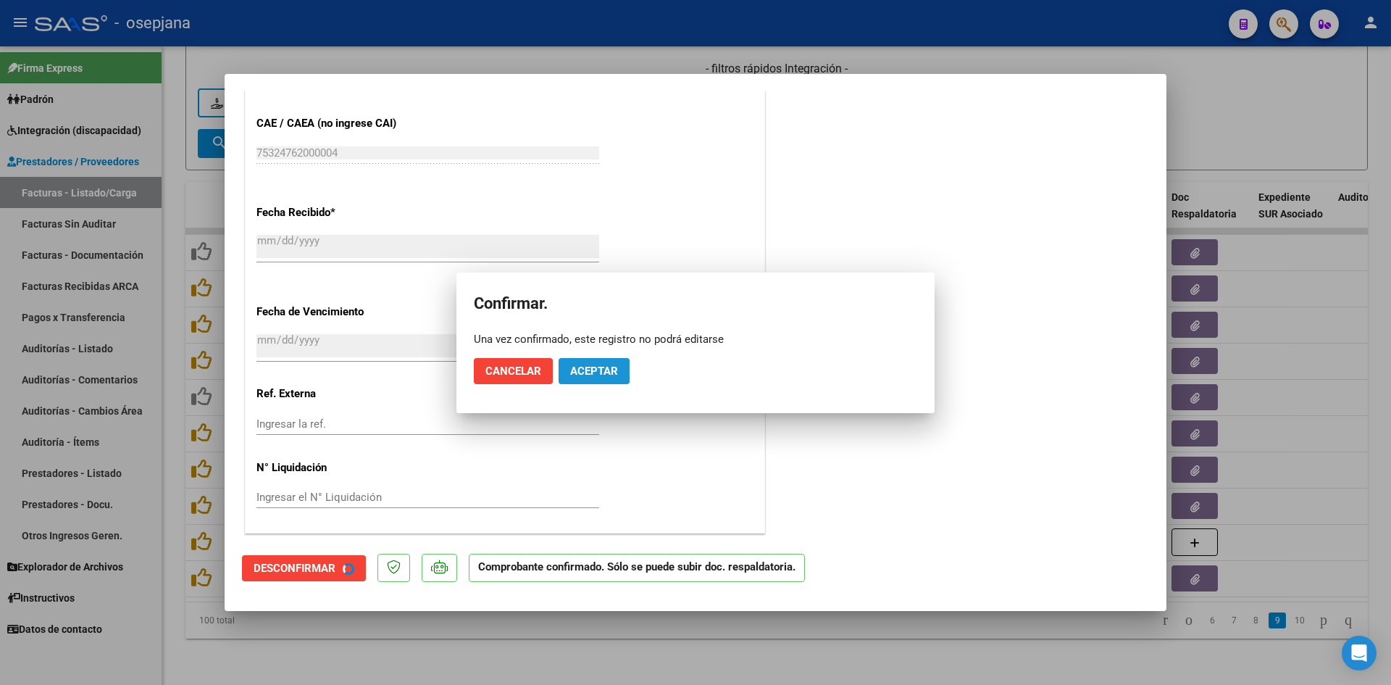
scroll to position [780, 0]
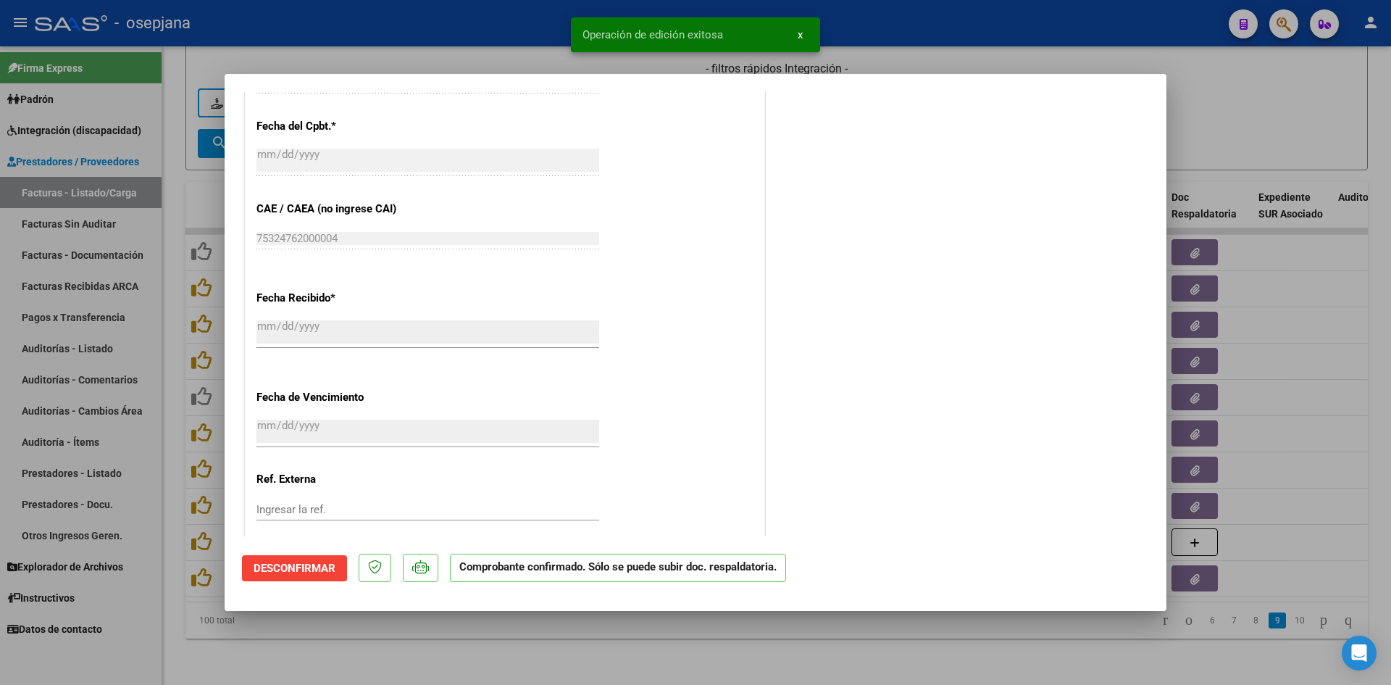
click at [1258, 129] on div at bounding box center [695, 342] width 1391 height 685
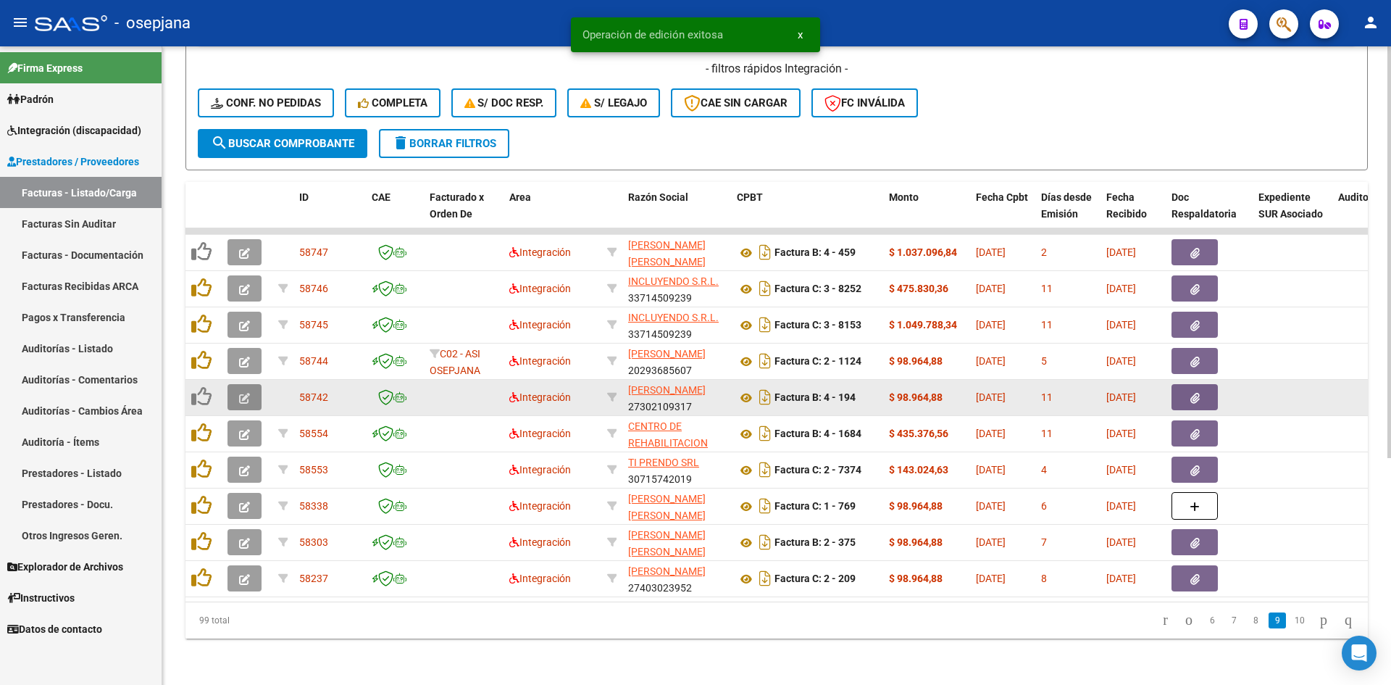
click at [238, 388] on button "button" at bounding box center [245, 397] width 34 height 26
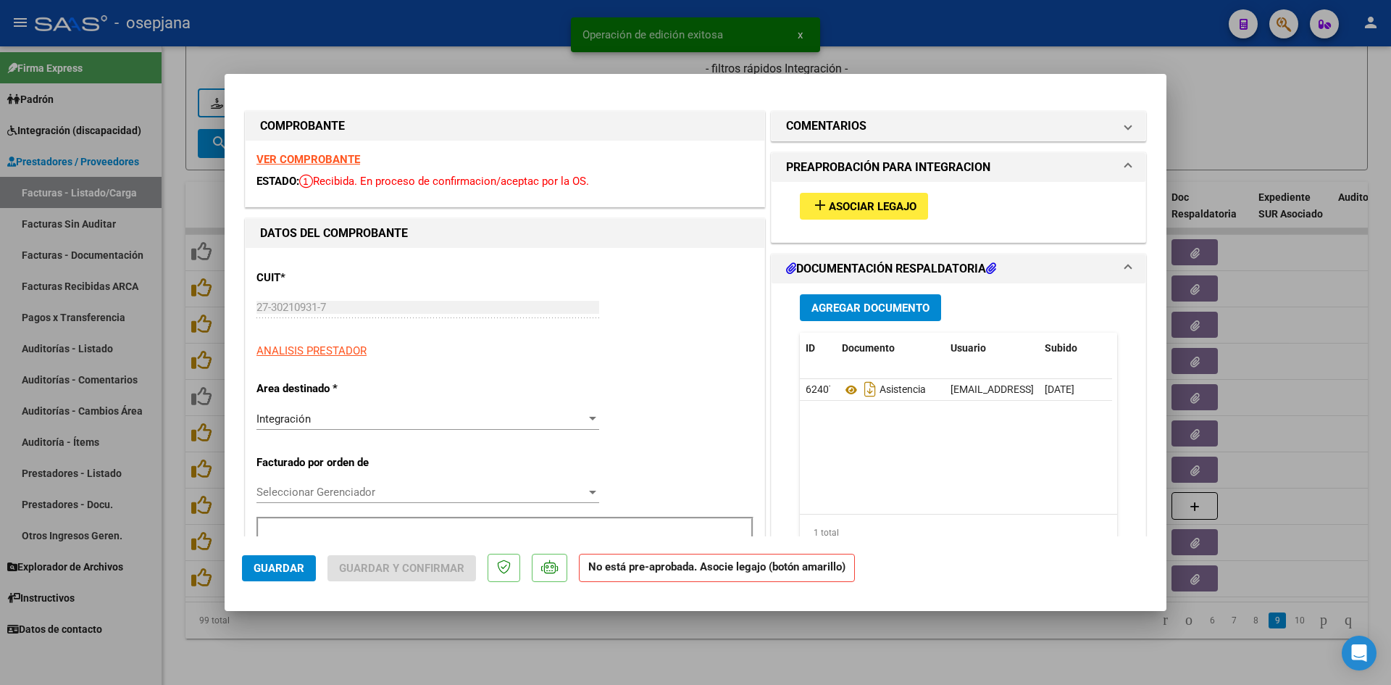
click at [301, 162] on strong "VER COMPROBANTE" at bounding box center [309, 159] width 104 height 13
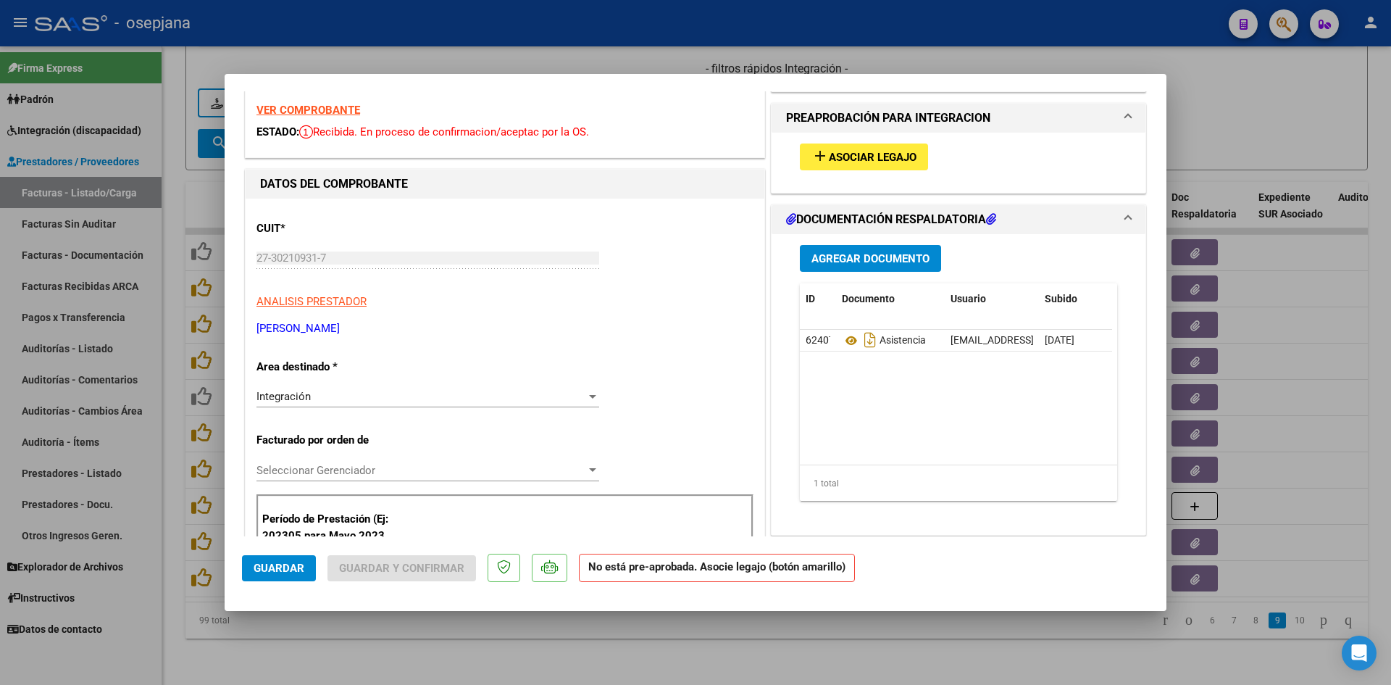
scroll to position [72, 0]
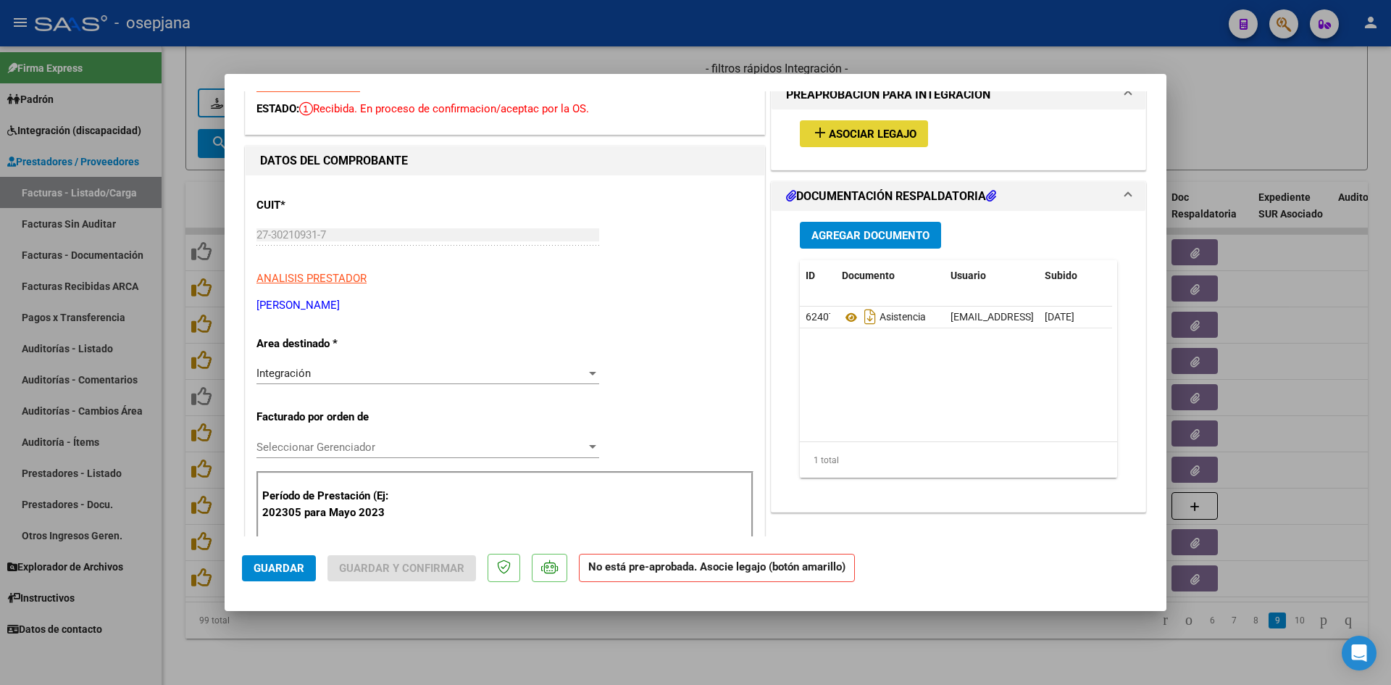
click at [821, 130] on mat-icon "add" at bounding box center [820, 132] width 17 height 17
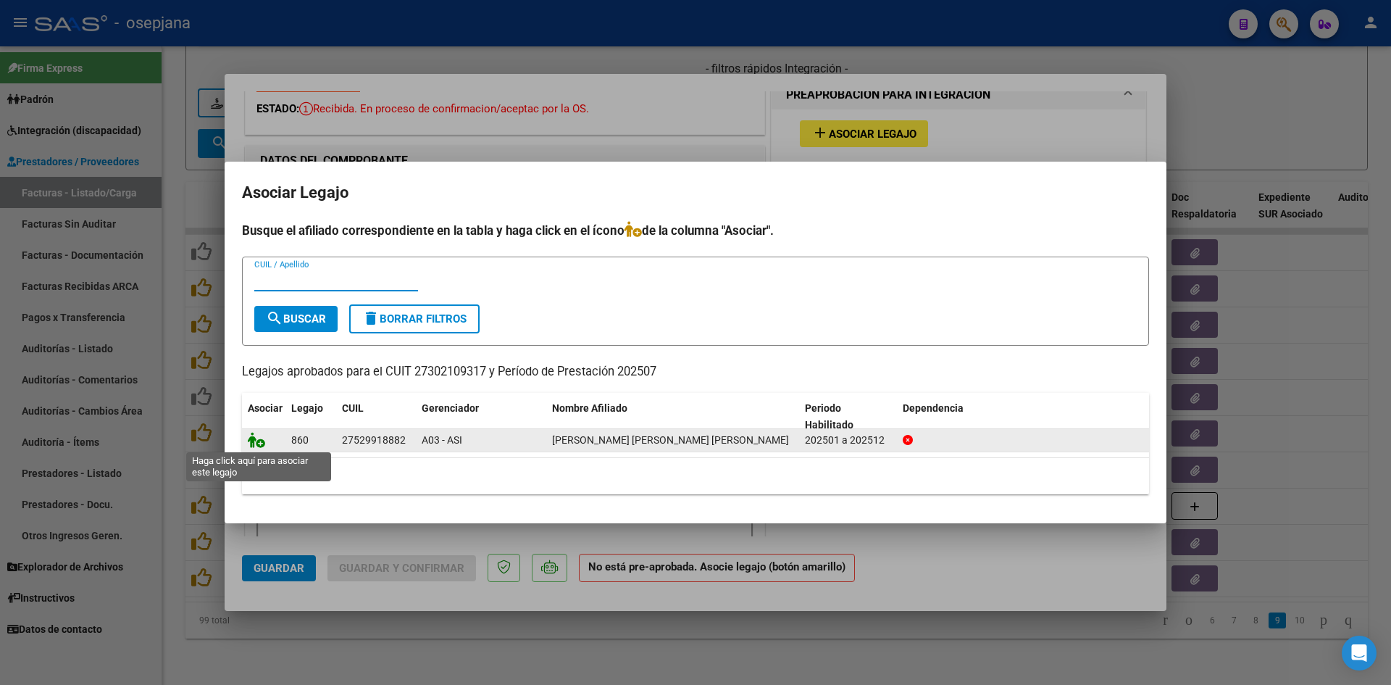
click at [257, 444] on icon at bounding box center [256, 440] width 17 height 16
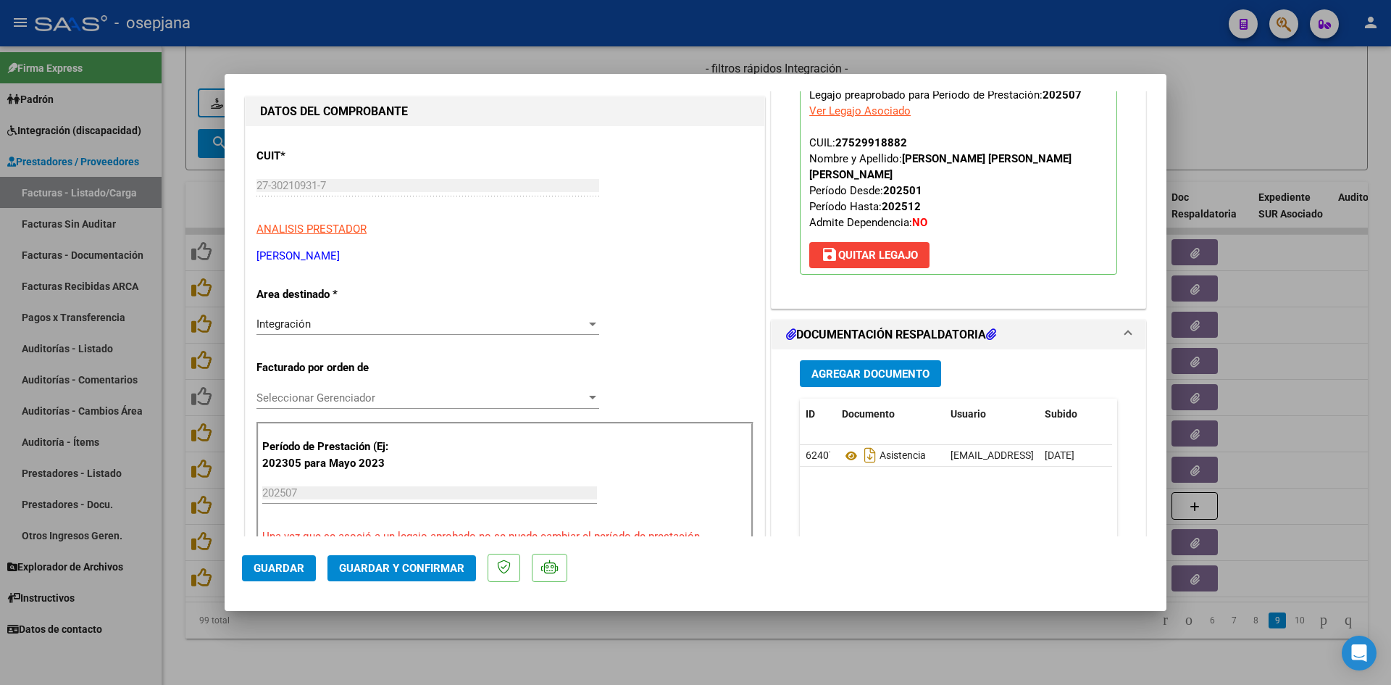
scroll to position [145, 0]
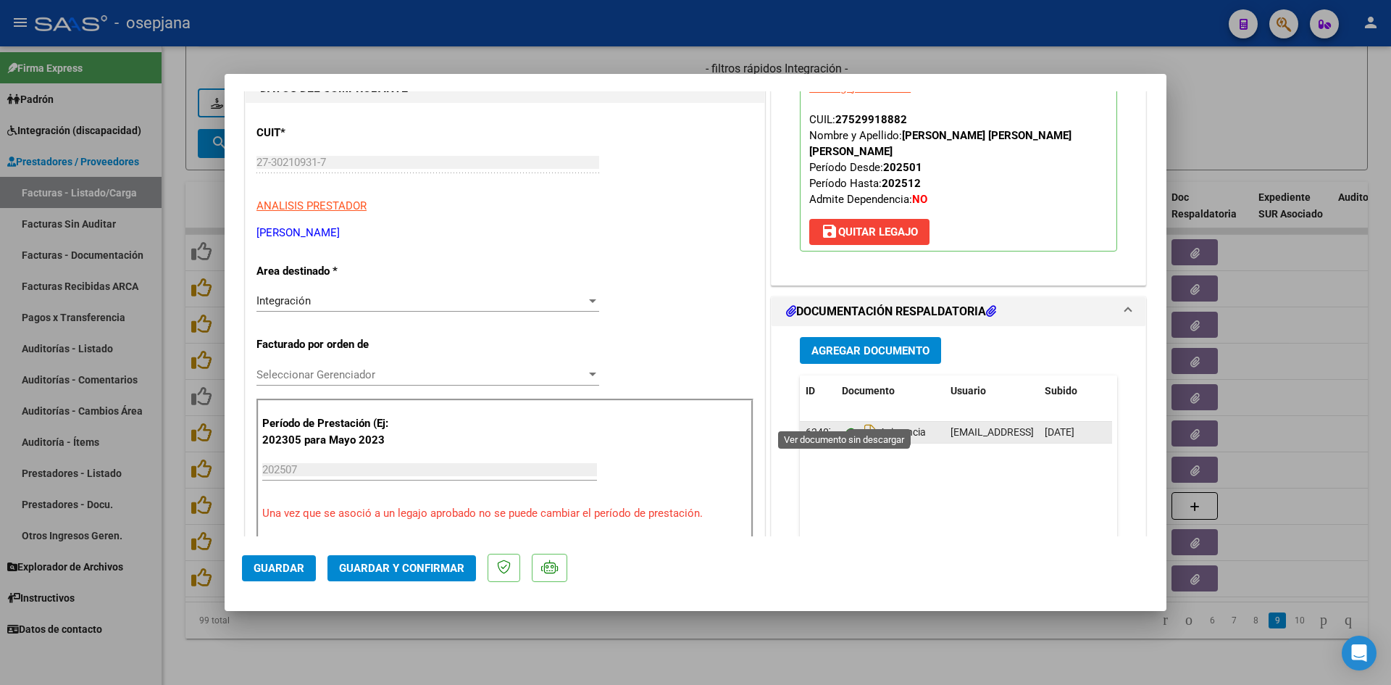
click at [844, 424] on icon at bounding box center [851, 432] width 19 height 17
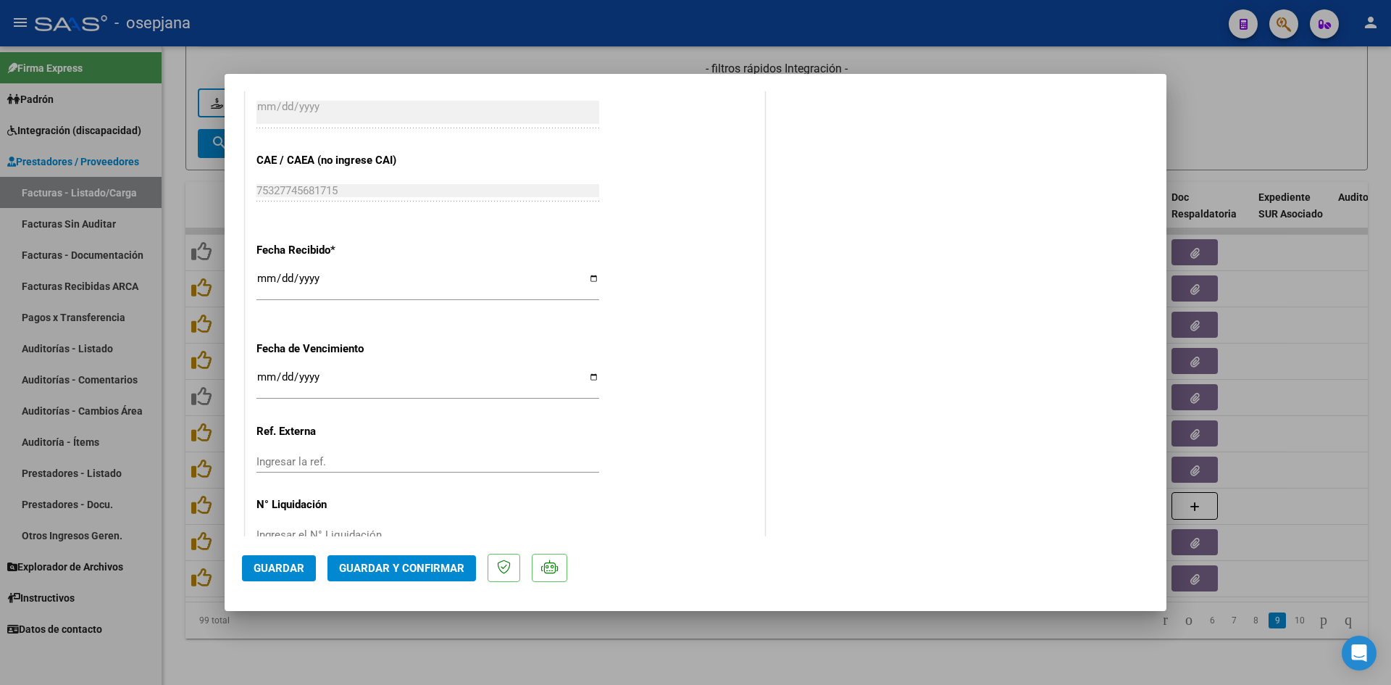
scroll to position [942, 0]
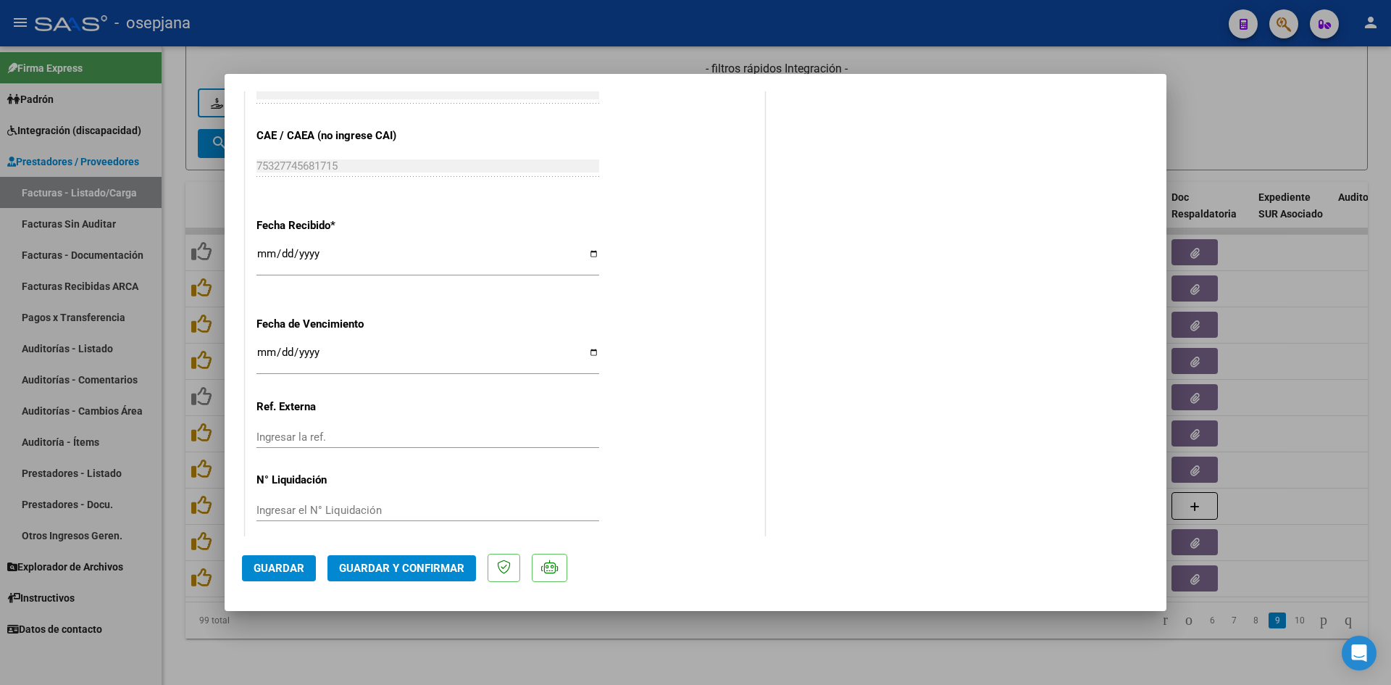
click at [263, 351] on input "Ingresar la fecha" at bounding box center [428, 357] width 343 height 23
click at [379, 562] on span "Guardar y Confirmar" at bounding box center [401, 568] width 125 height 13
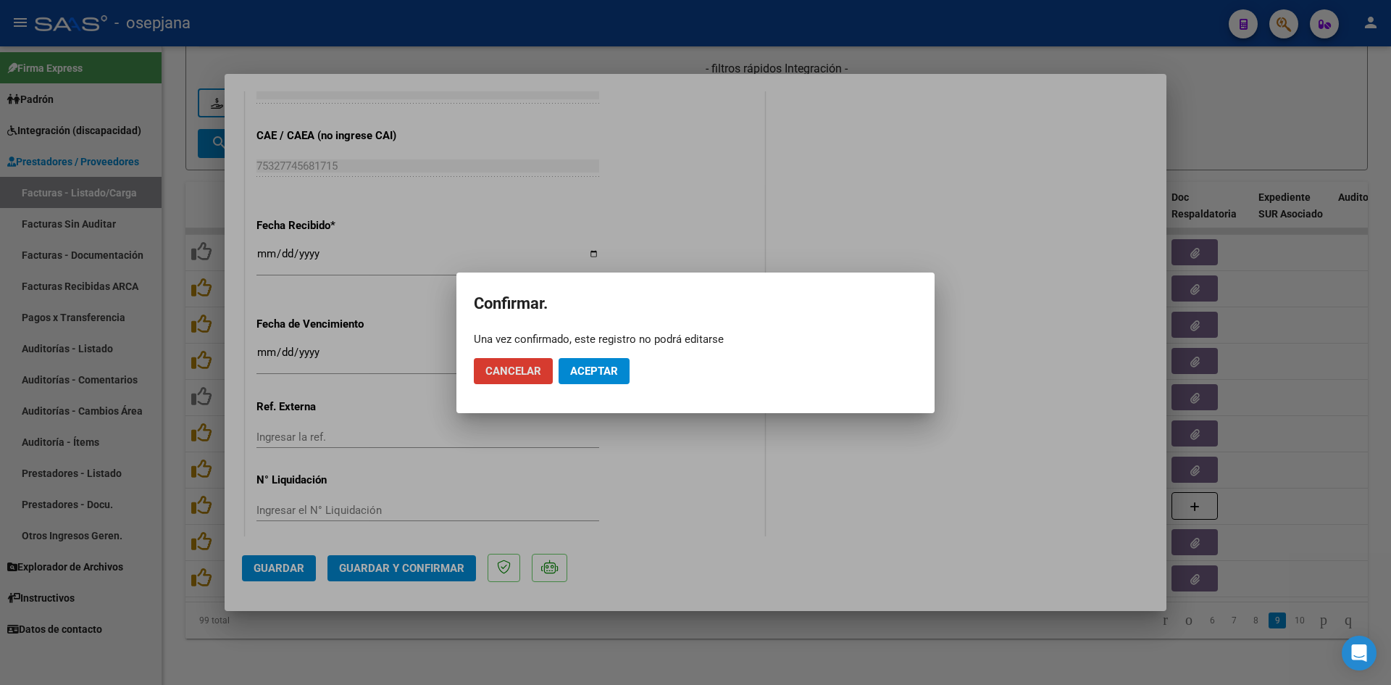
click at [584, 365] on span "Aceptar" at bounding box center [594, 371] width 48 height 13
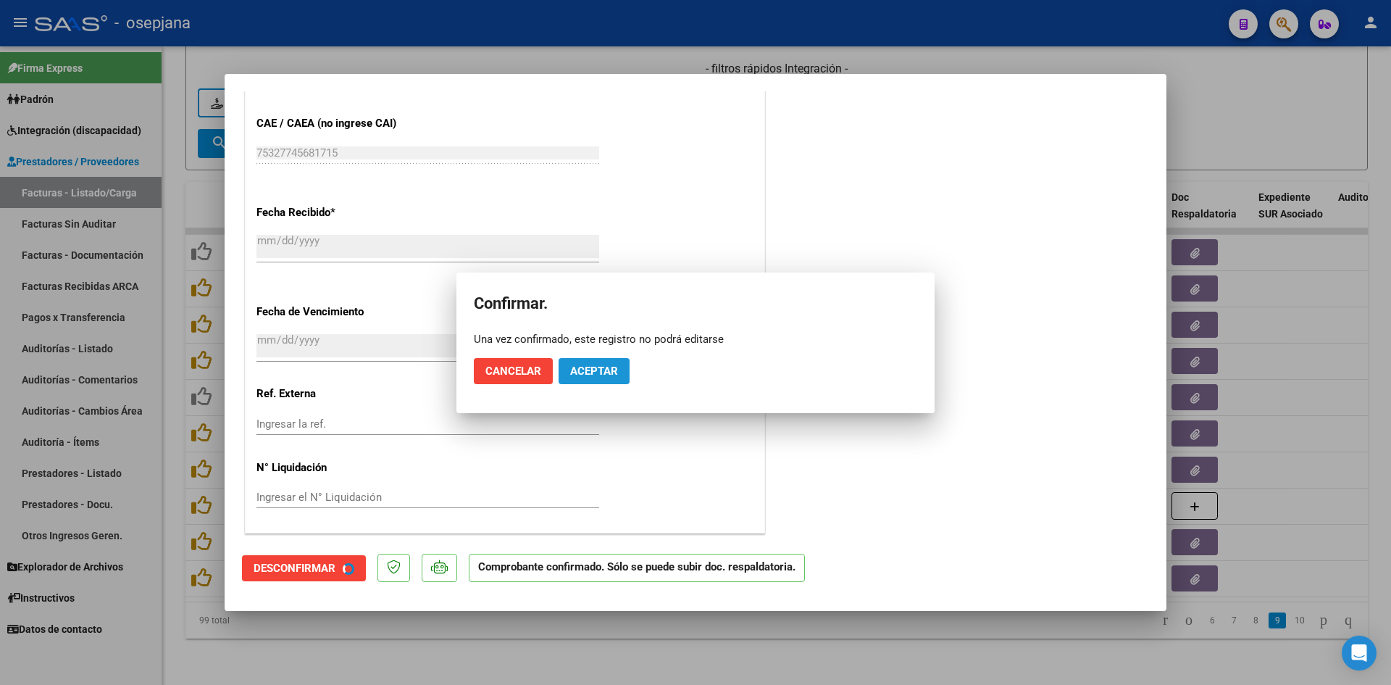
scroll to position [852, 0]
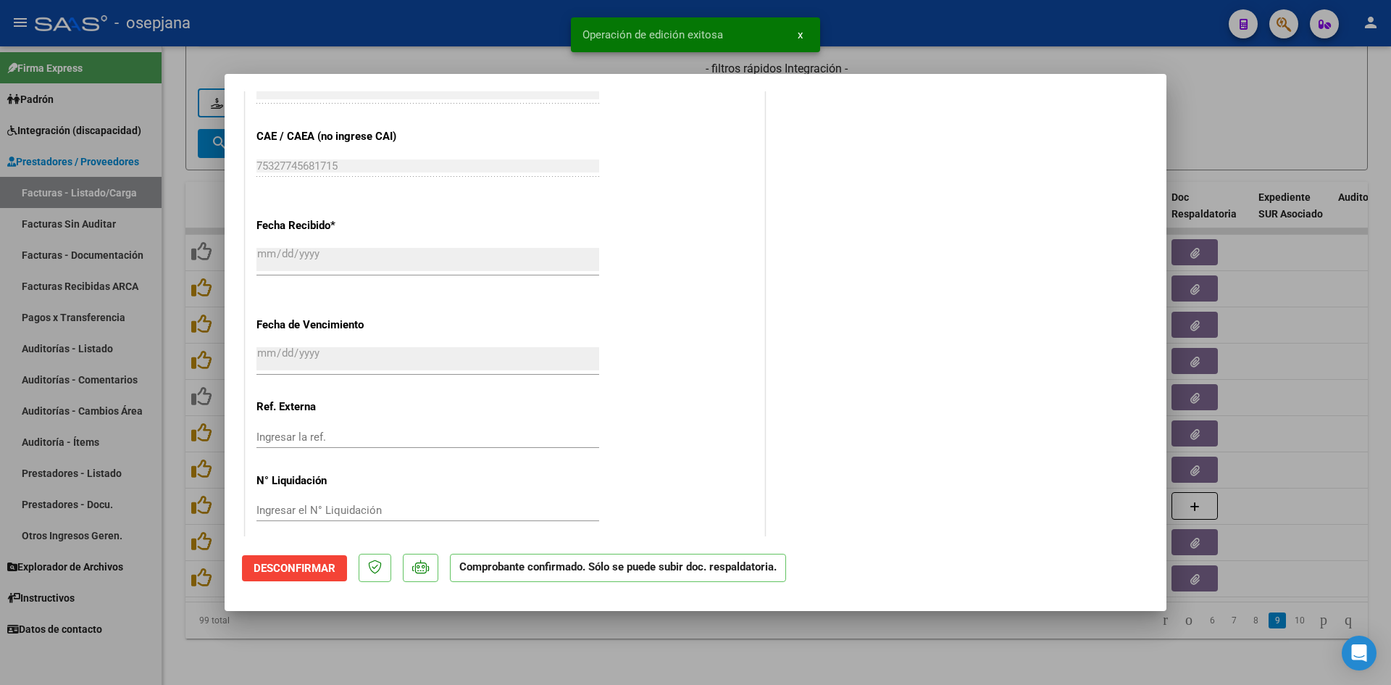
click at [1224, 131] on div at bounding box center [695, 342] width 1391 height 685
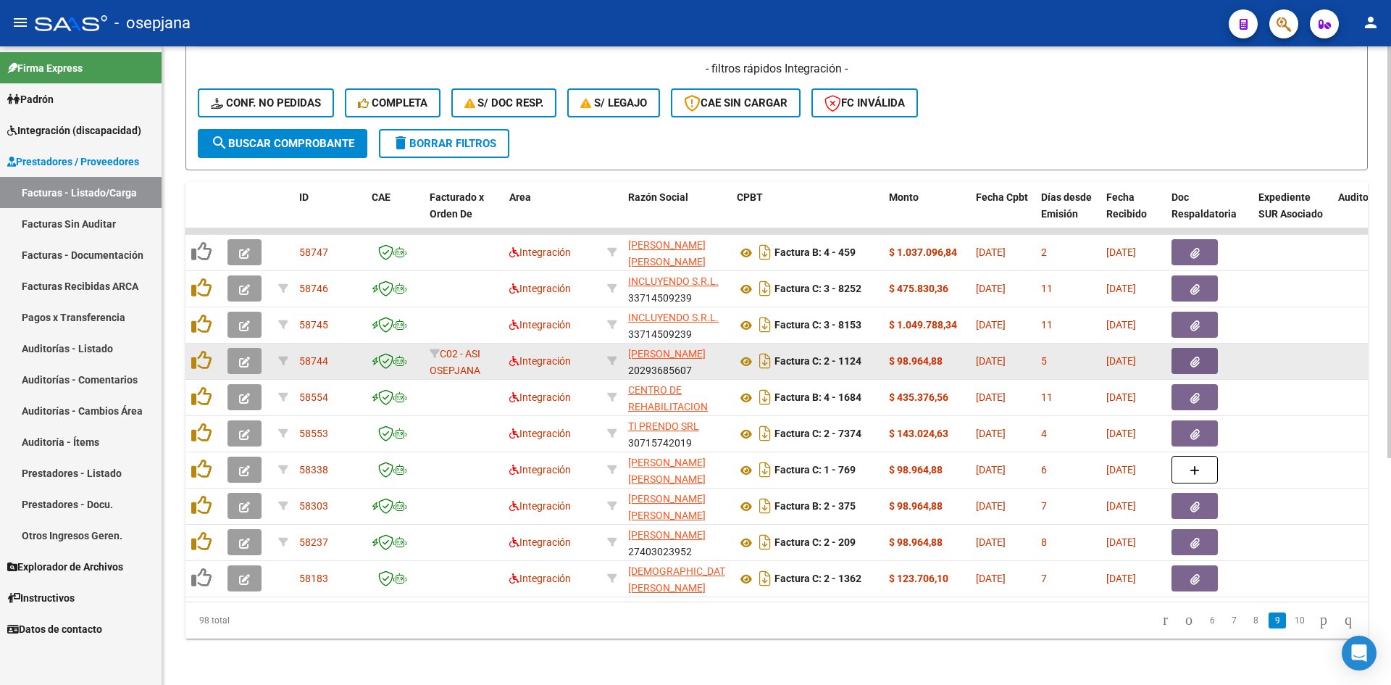
click at [243, 357] on icon "button" at bounding box center [244, 362] width 11 height 11
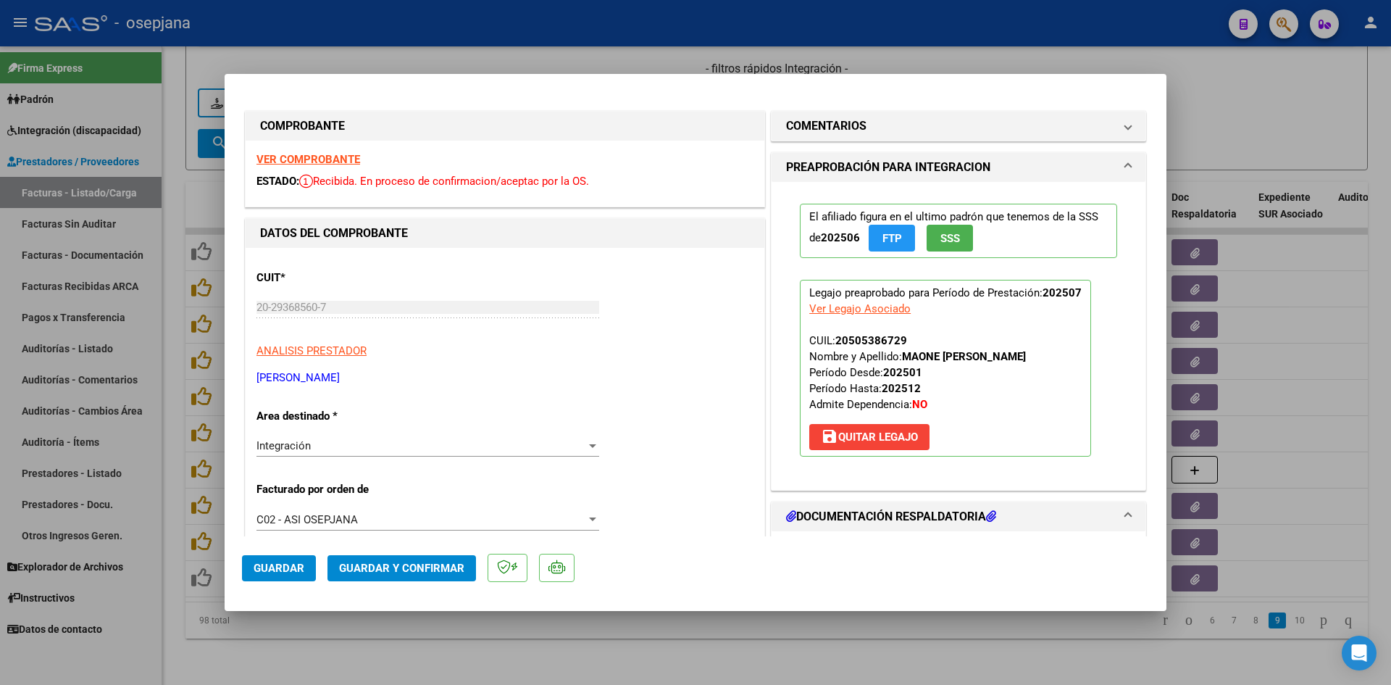
click at [326, 158] on strong "VER COMPROBANTE" at bounding box center [309, 159] width 104 height 13
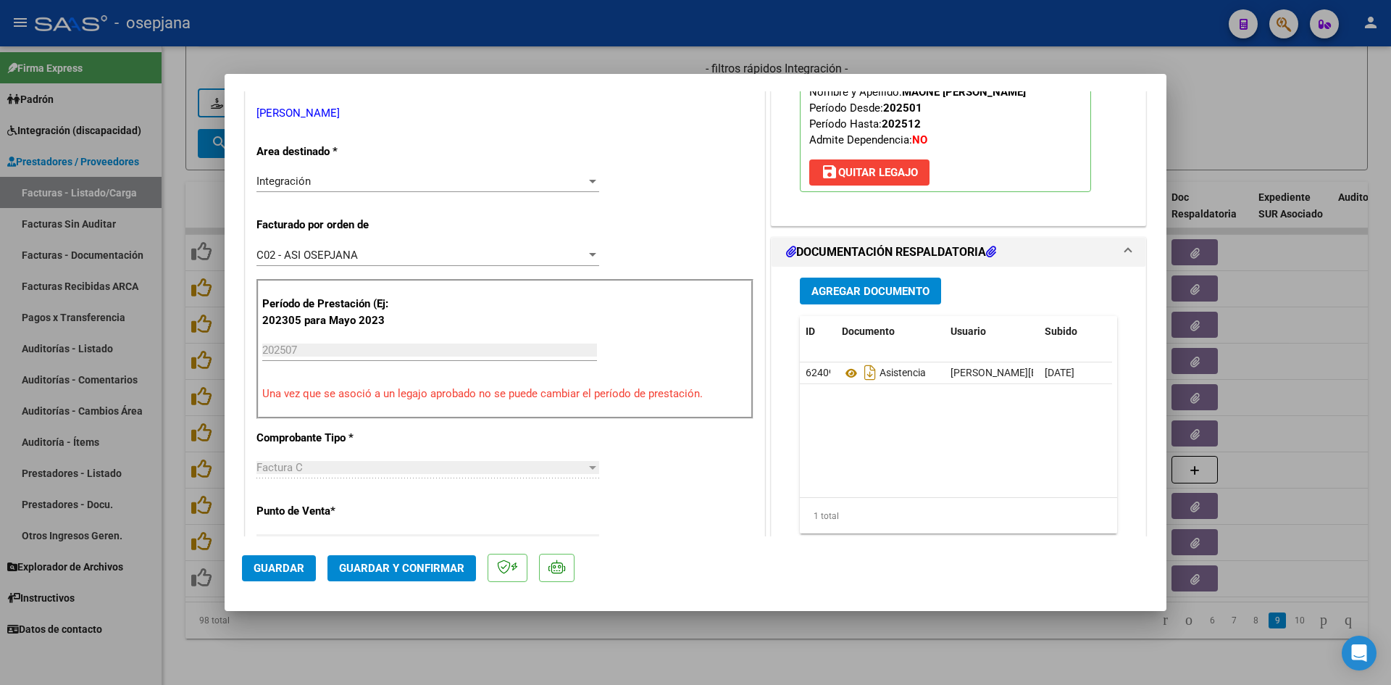
scroll to position [290, 0]
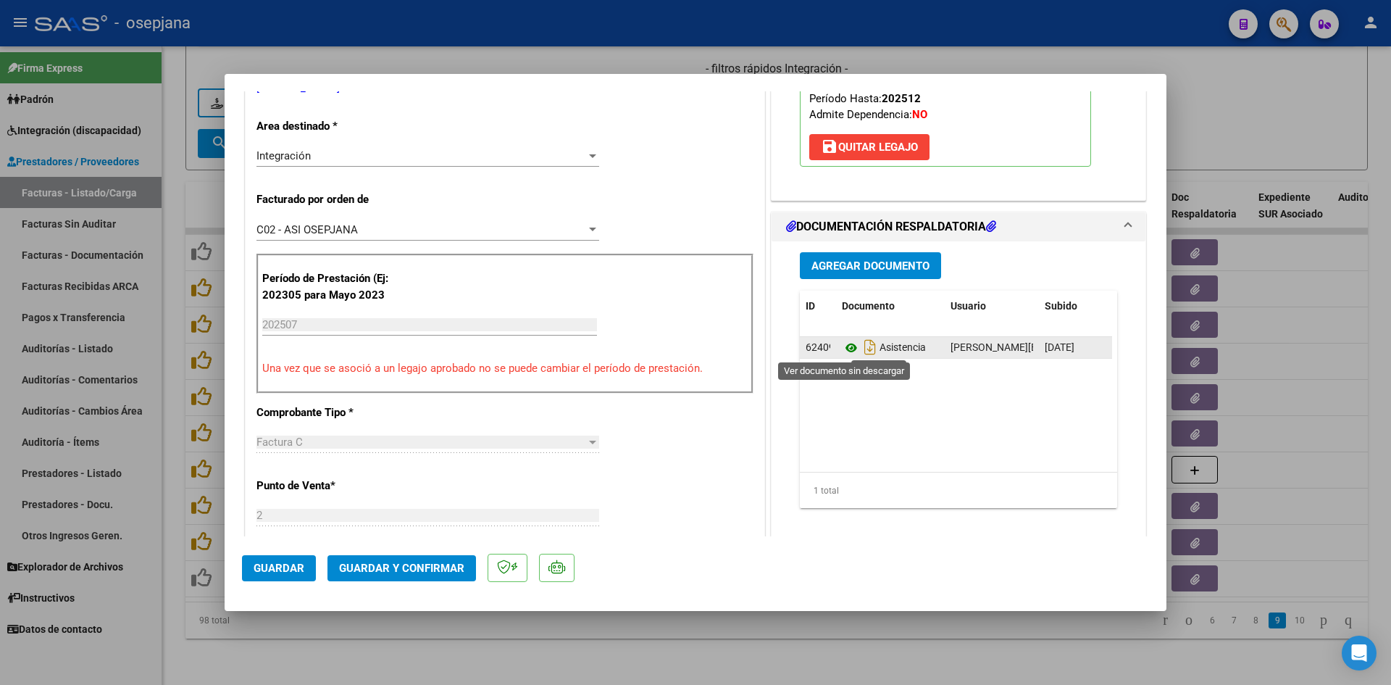
click at [844, 344] on icon at bounding box center [851, 347] width 19 height 17
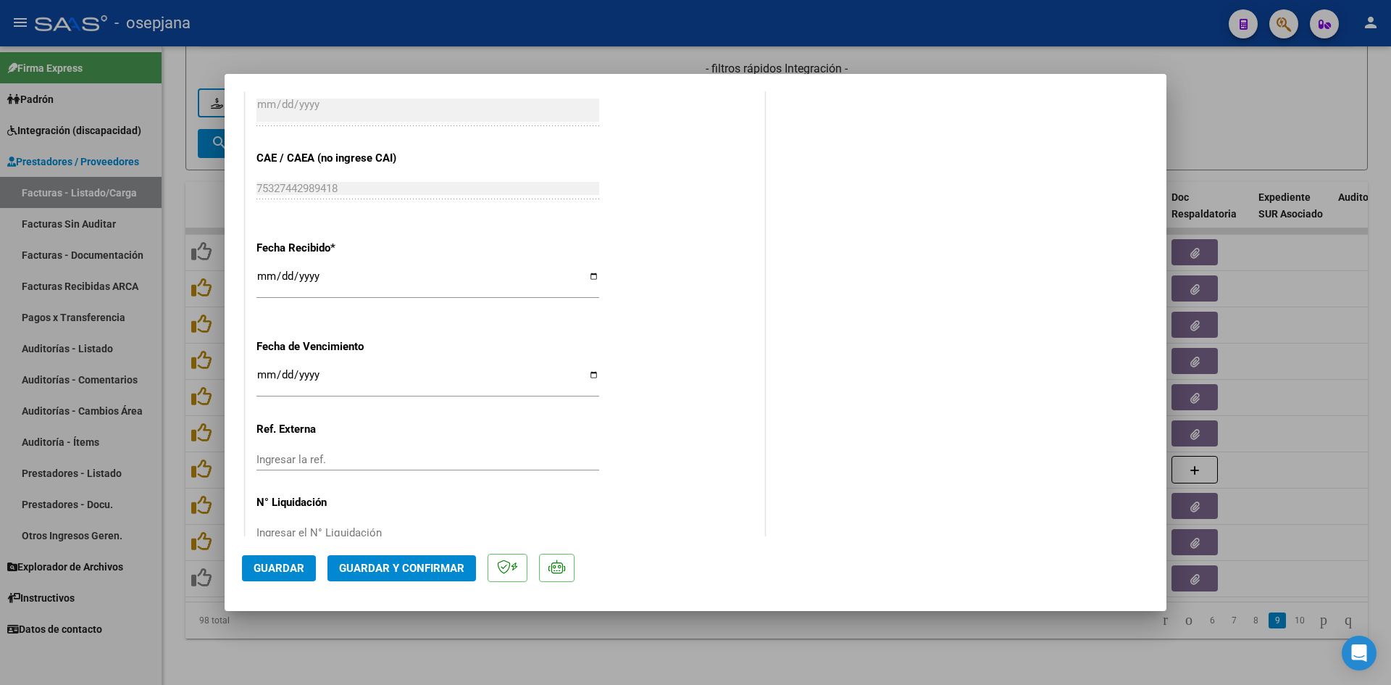
scroll to position [942, 0]
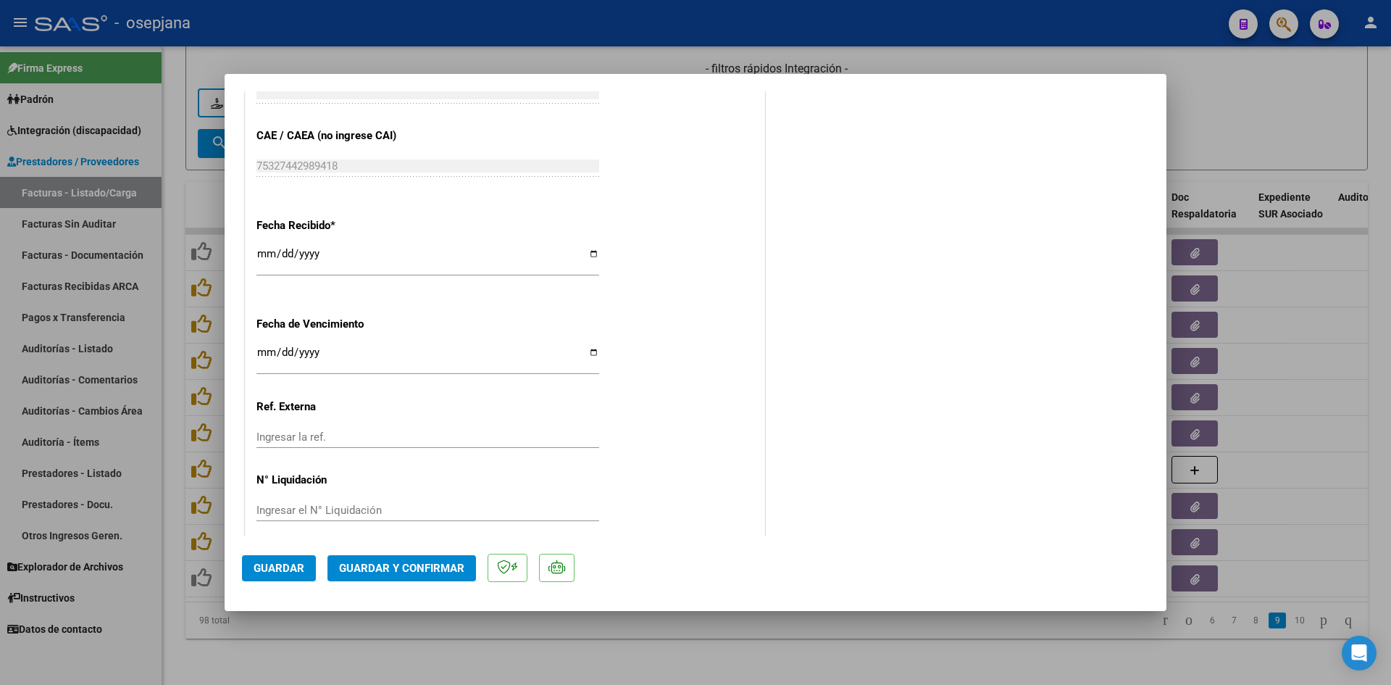
click at [261, 351] on input "[DATE]" at bounding box center [428, 357] width 343 height 23
click at [401, 566] on span "Guardar y Confirmar" at bounding box center [401, 568] width 125 height 13
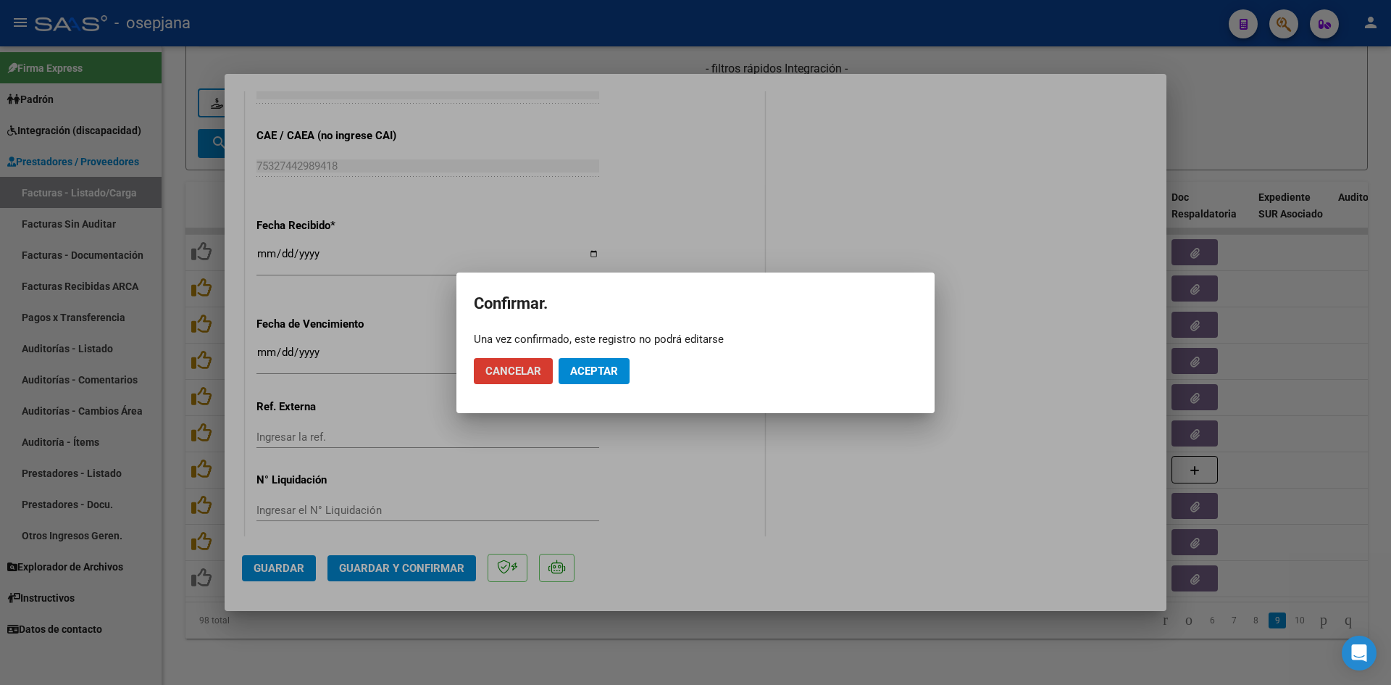
click at [583, 372] on span "Aceptar" at bounding box center [594, 371] width 48 height 13
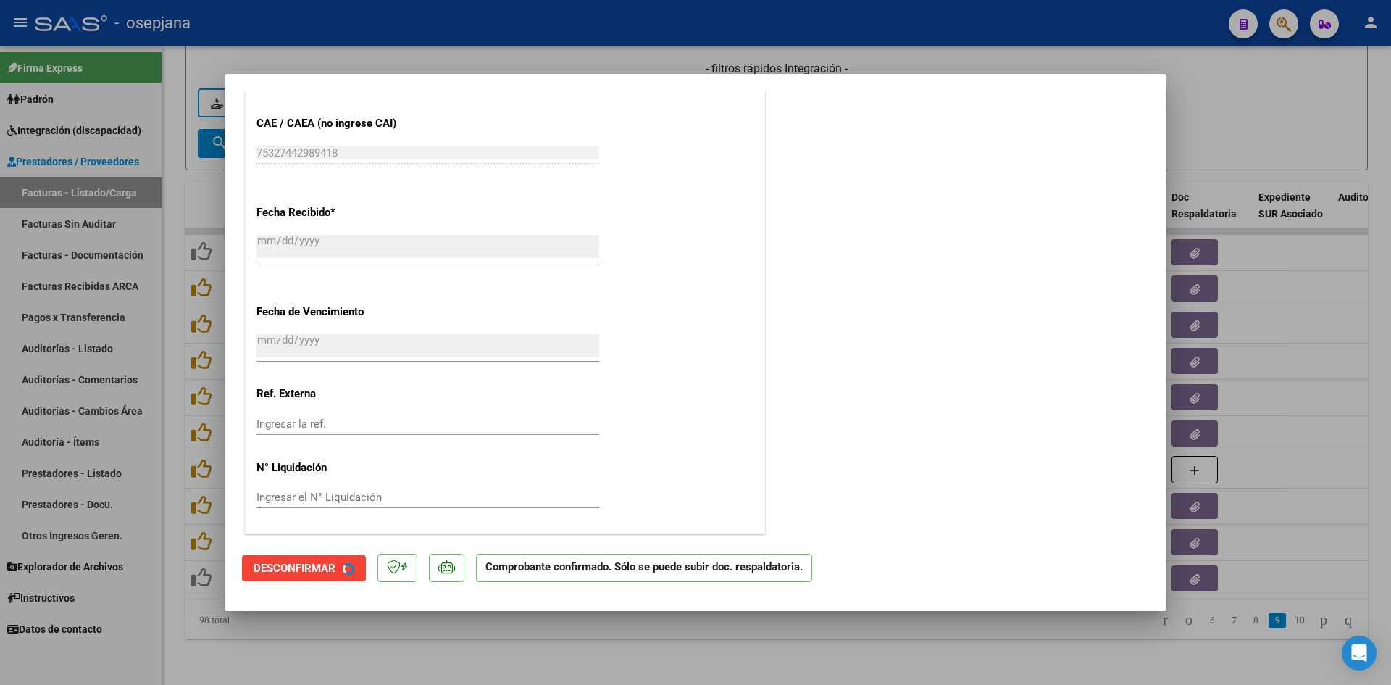
scroll to position [852, 0]
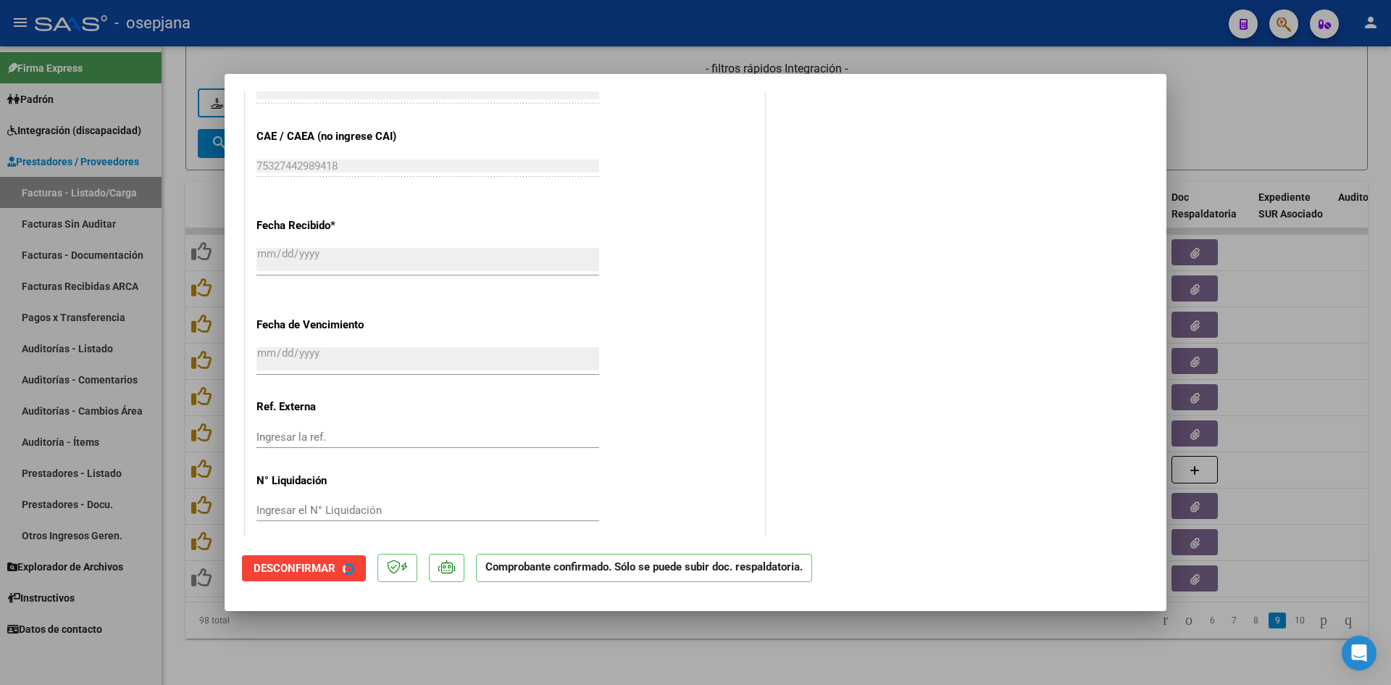
click at [1200, 143] on div at bounding box center [695, 342] width 1391 height 685
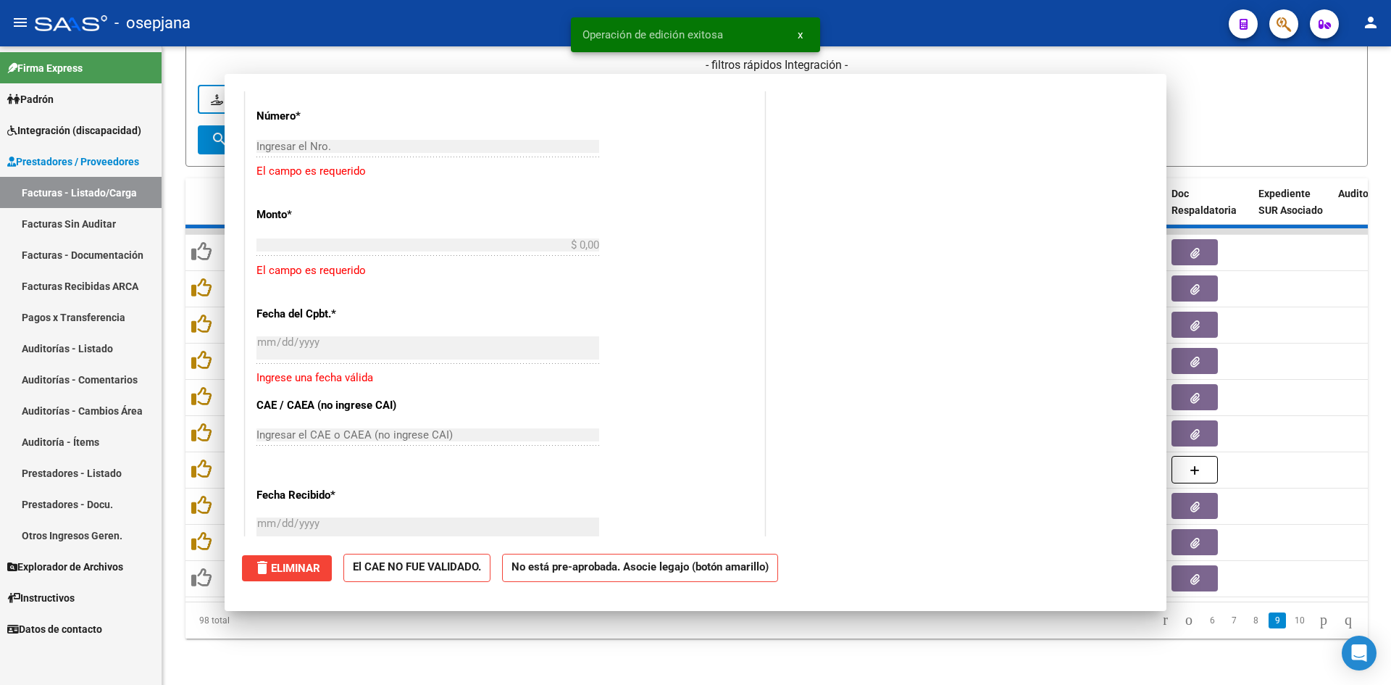
scroll to position [1122, 0]
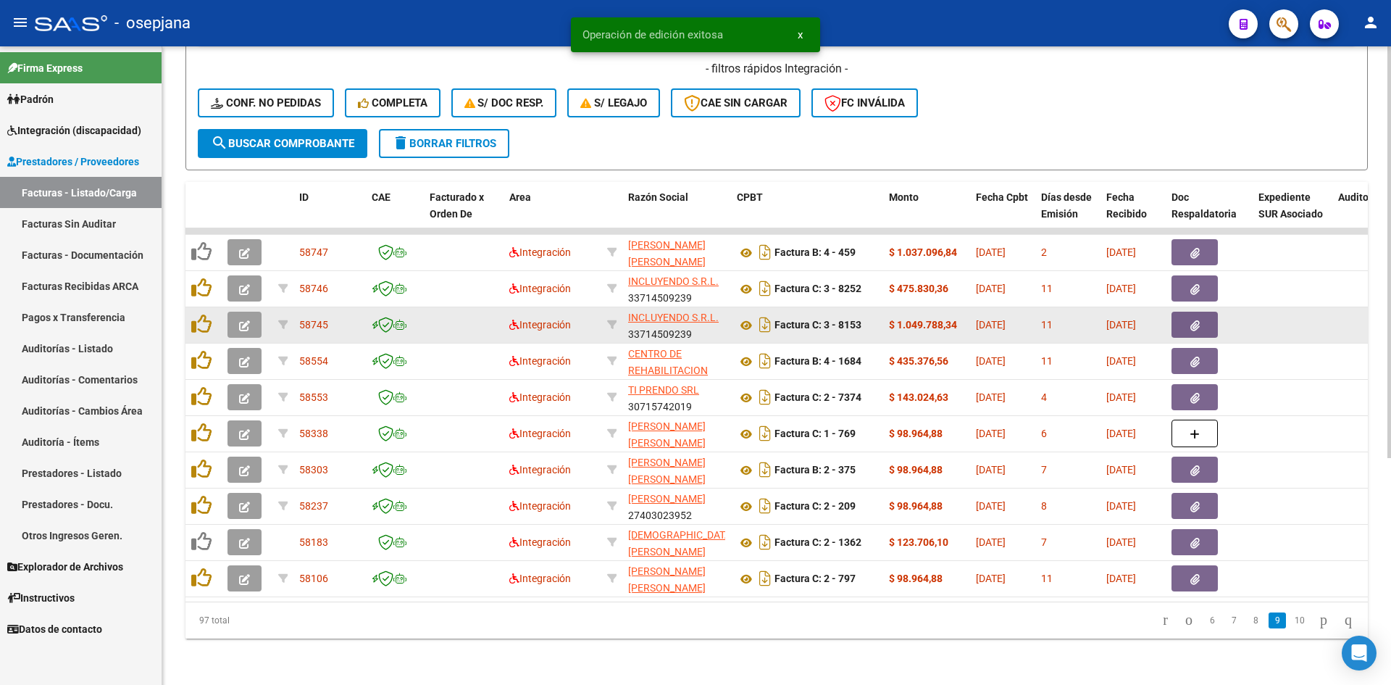
click at [243, 318] on span "button" at bounding box center [244, 324] width 11 height 13
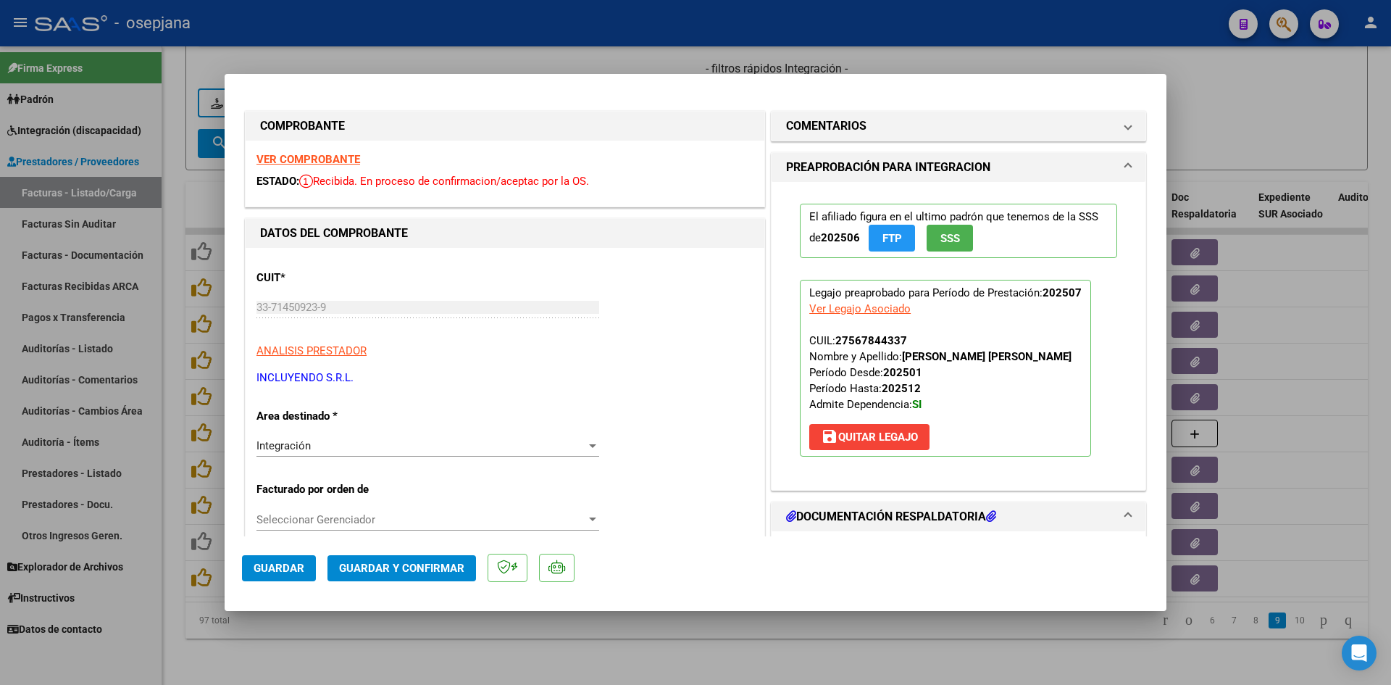
click at [301, 157] on strong "VER COMPROBANTE" at bounding box center [309, 159] width 104 height 13
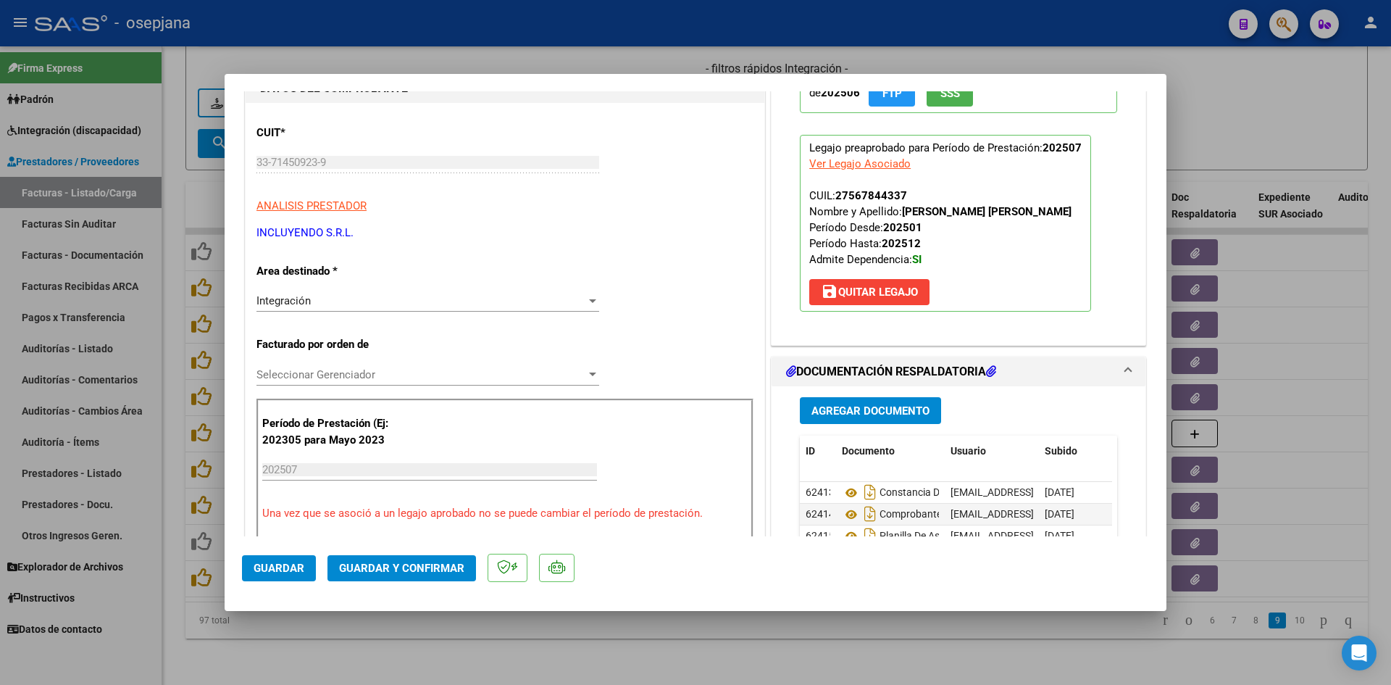
scroll to position [290, 0]
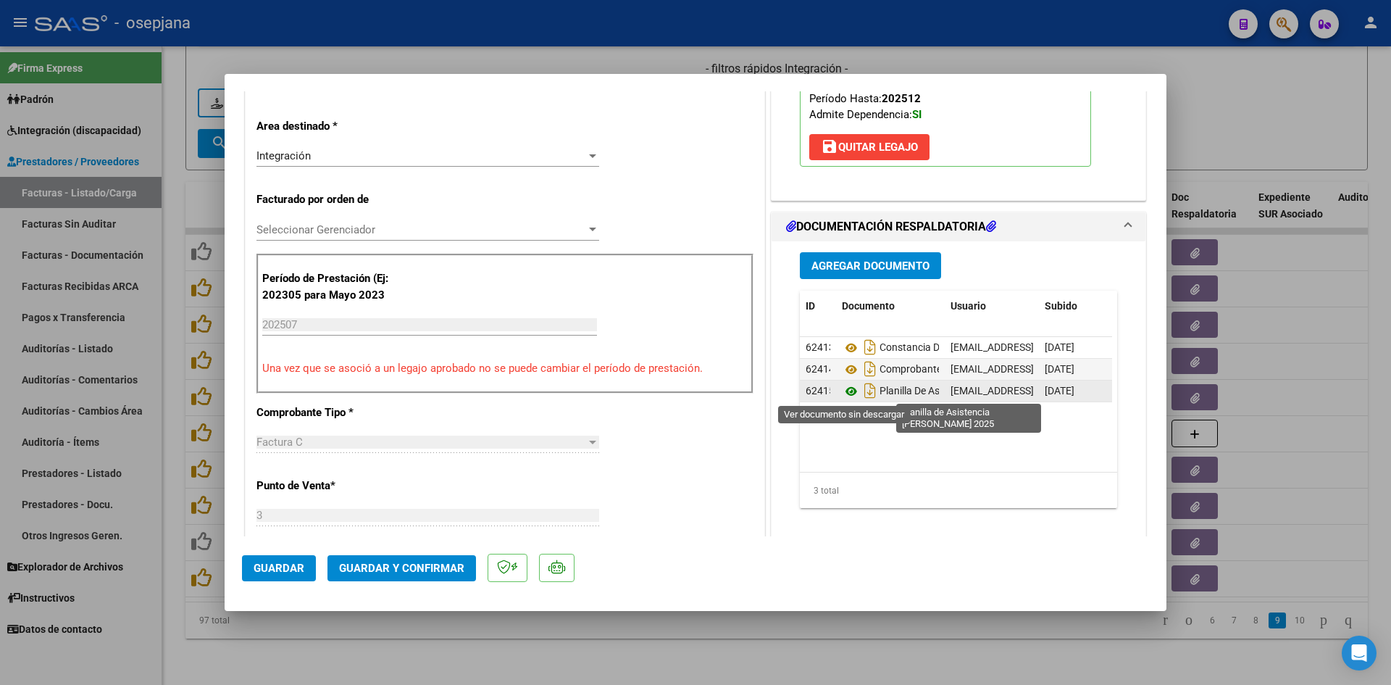
click at [842, 387] on icon at bounding box center [851, 391] width 19 height 17
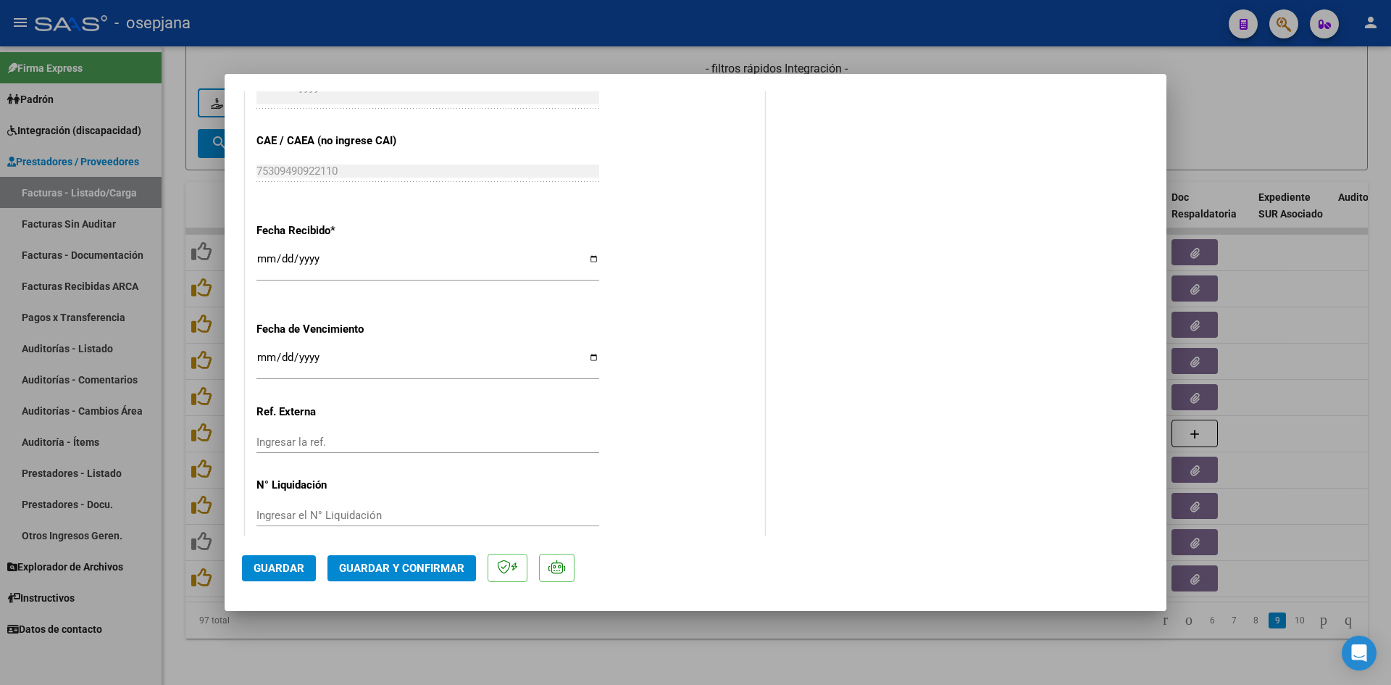
scroll to position [942, 0]
click at [269, 353] on input "[DATE]" at bounding box center [428, 357] width 343 height 23
click at [437, 565] on span "Guardar y Confirmar" at bounding box center [401, 568] width 125 height 13
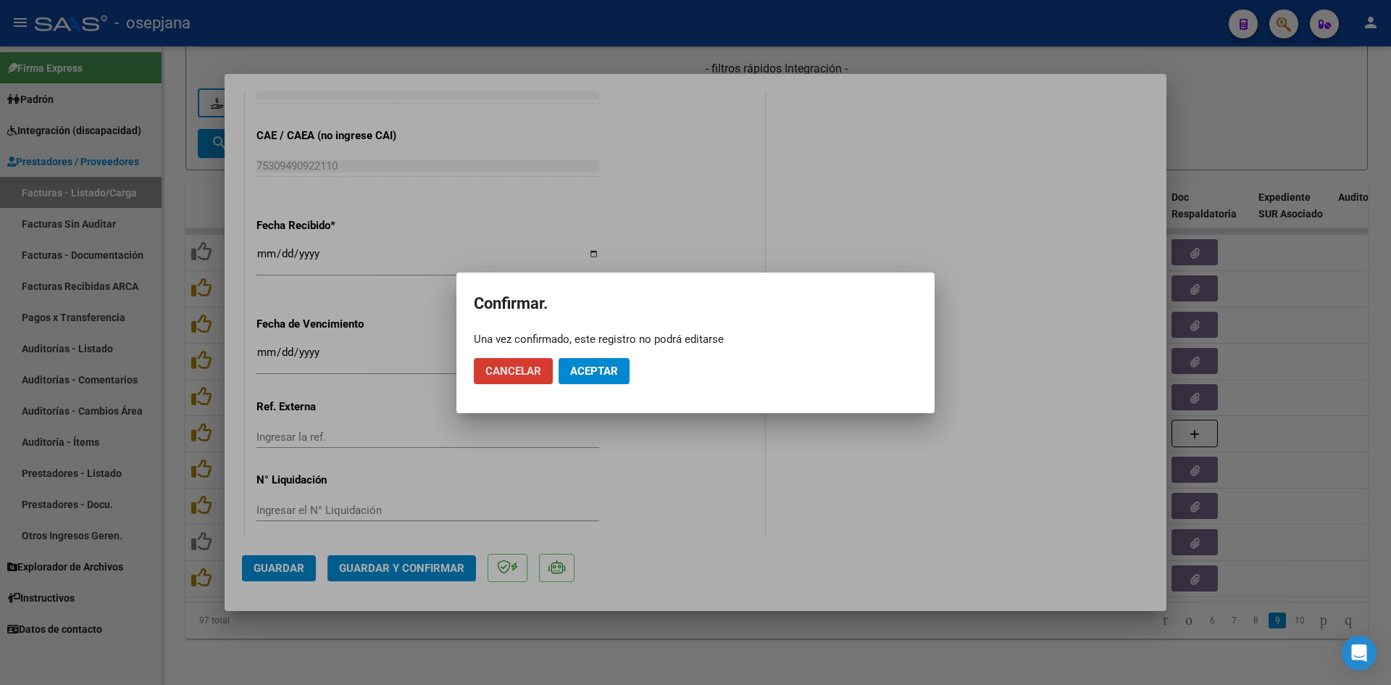
click at [612, 369] on span "Aceptar" at bounding box center [594, 371] width 48 height 13
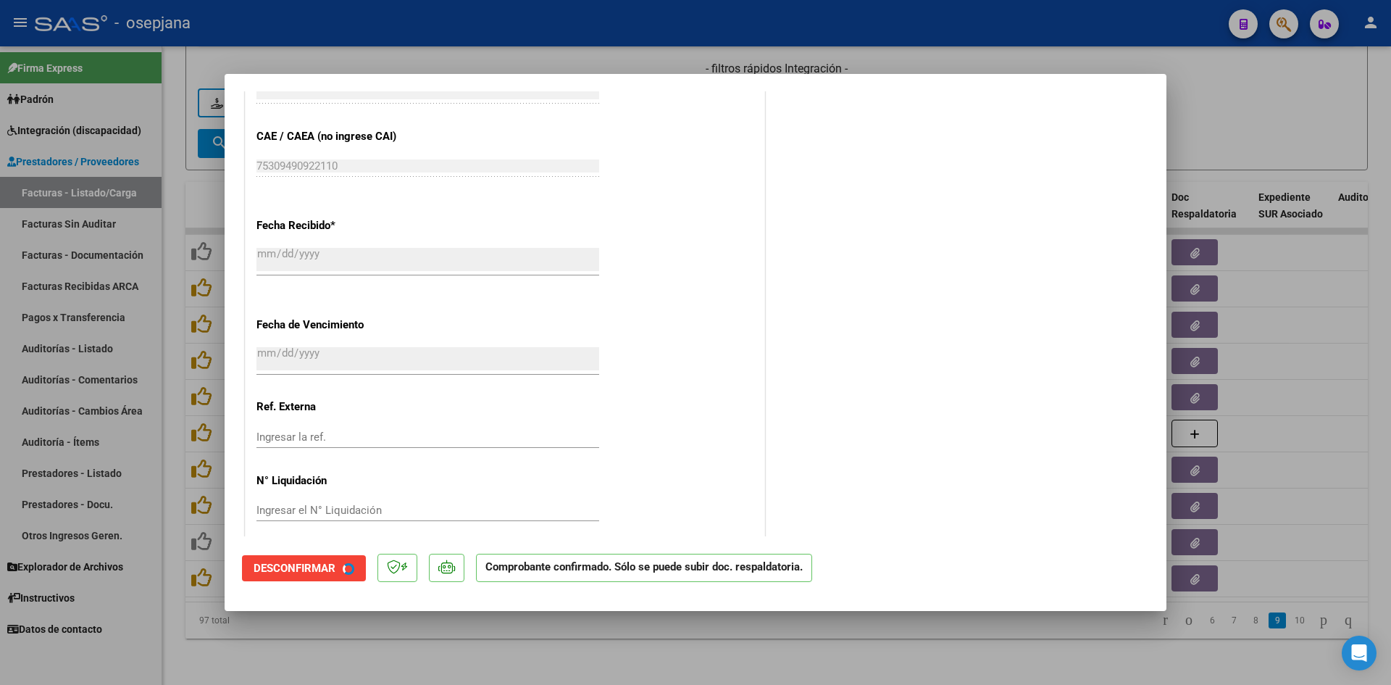
click at [1178, 128] on div at bounding box center [695, 342] width 1391 height 685
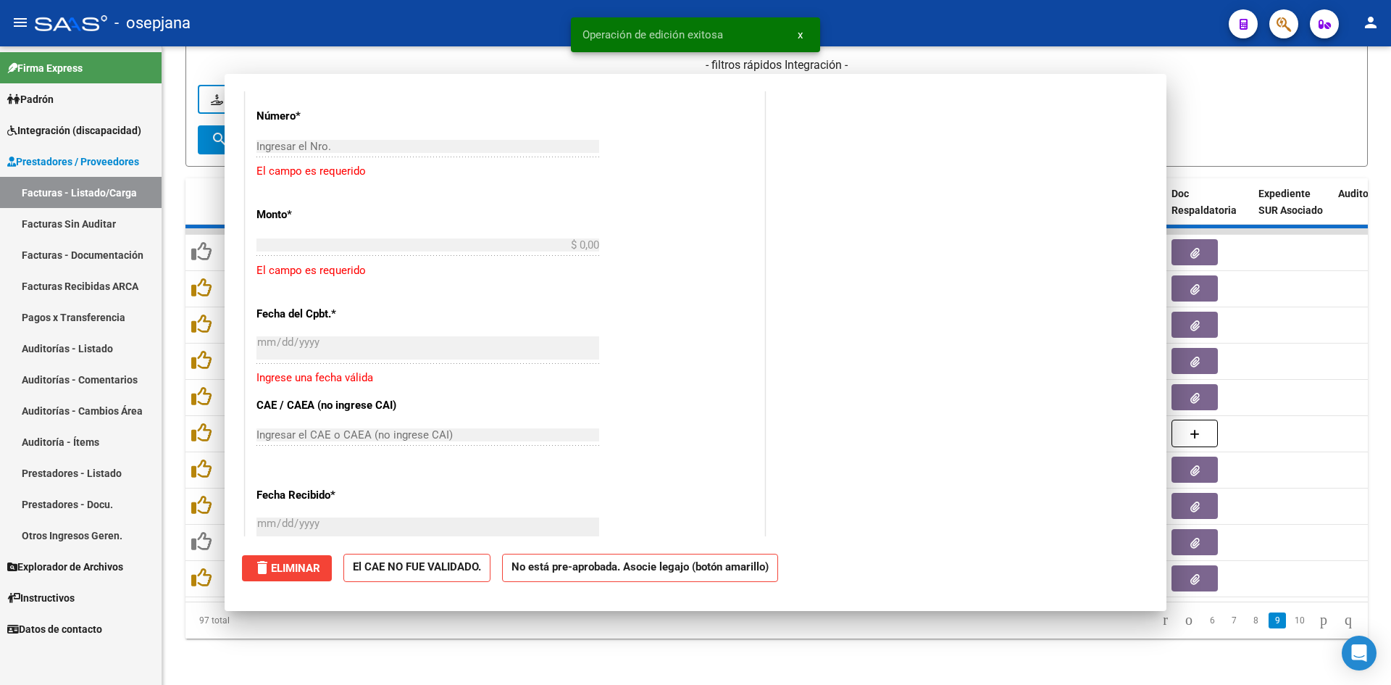
scroll to position [1122, 0]
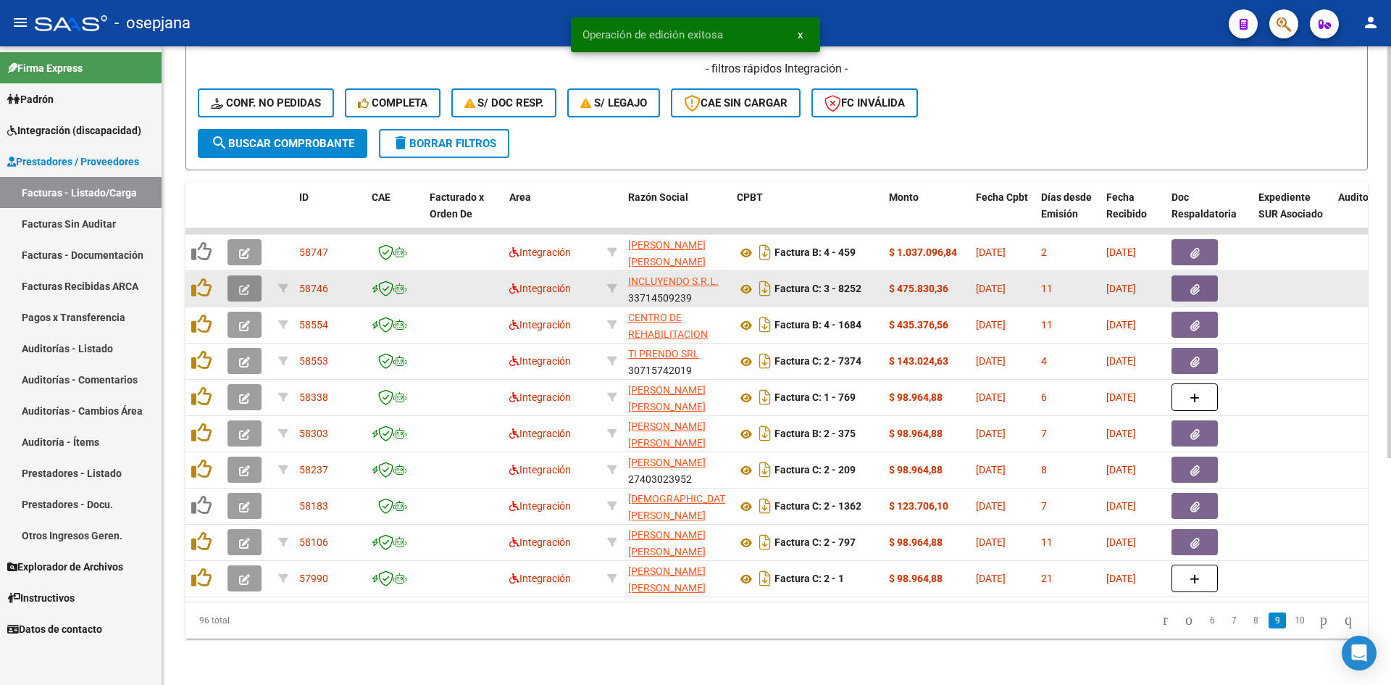
click at [245, 284] on icon "button" at bounding box center [244, 289] width 11 height 11
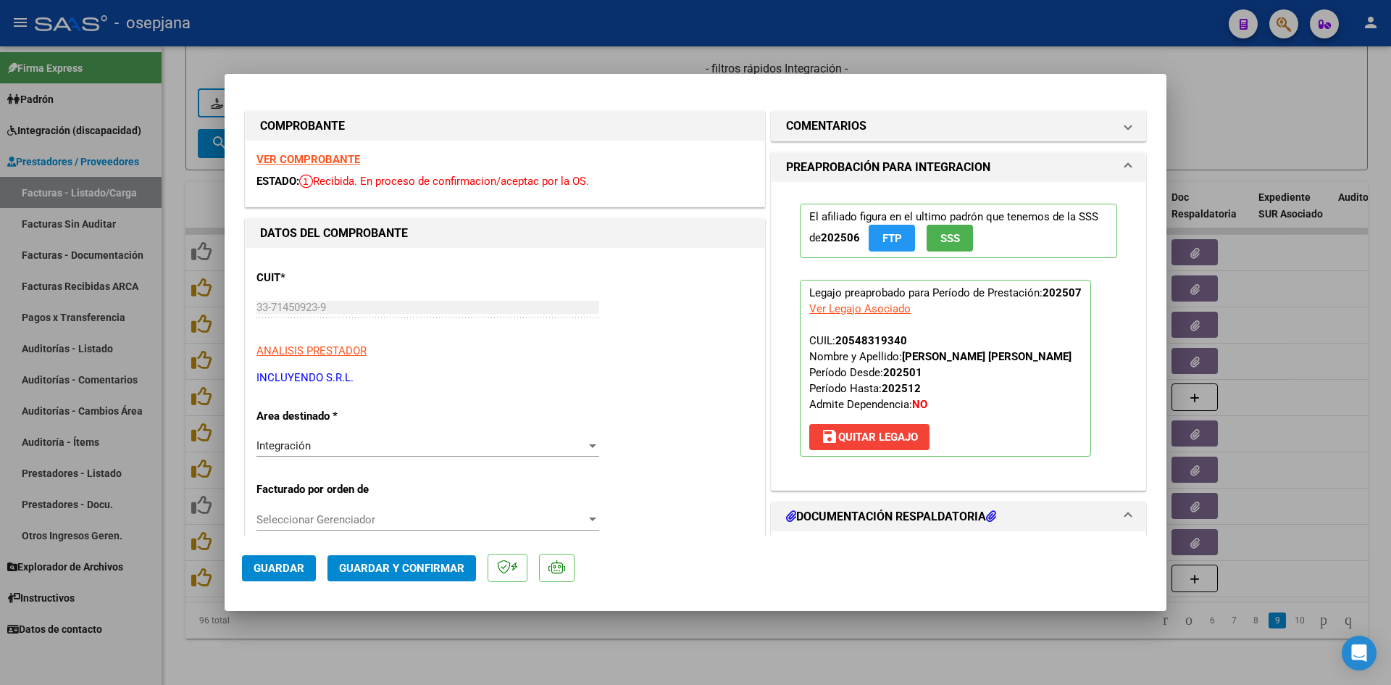
click at [304, 154] on strong "VER COMPROBANTE" at bounding box center [309, 159] width 104 height 13
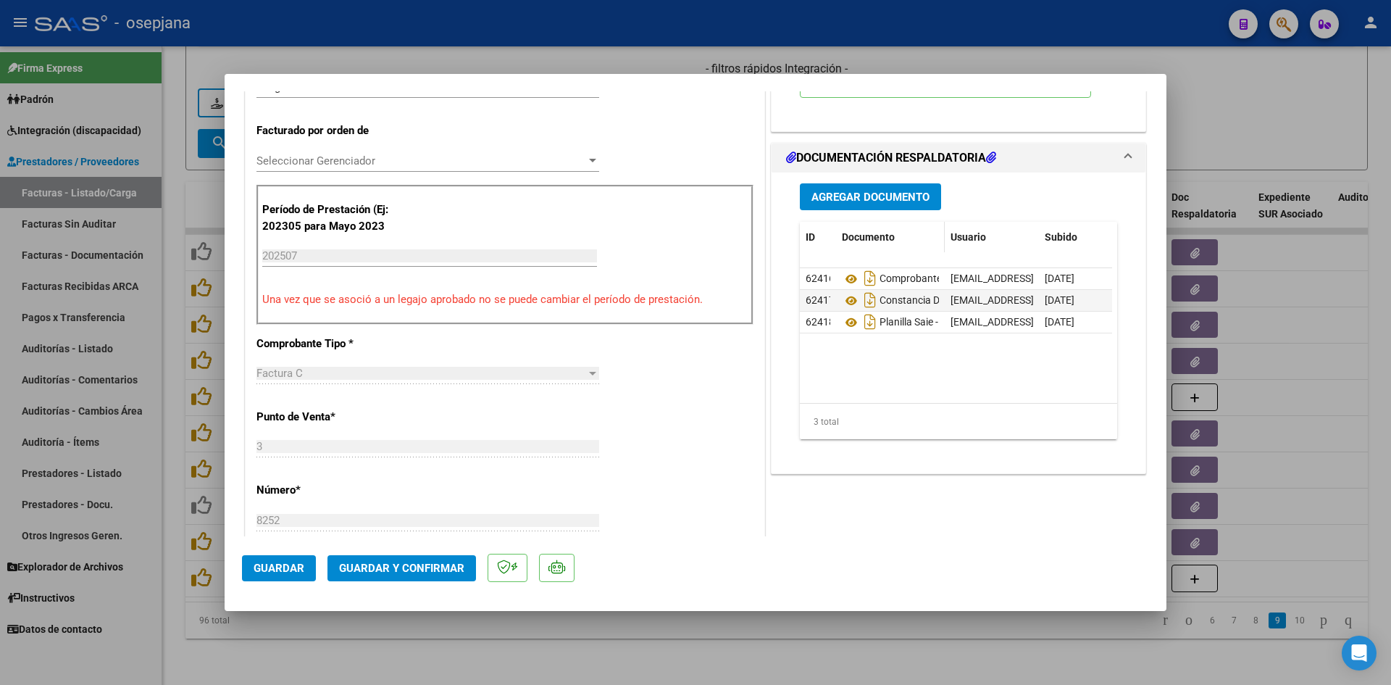
scroll to position [362, 0]
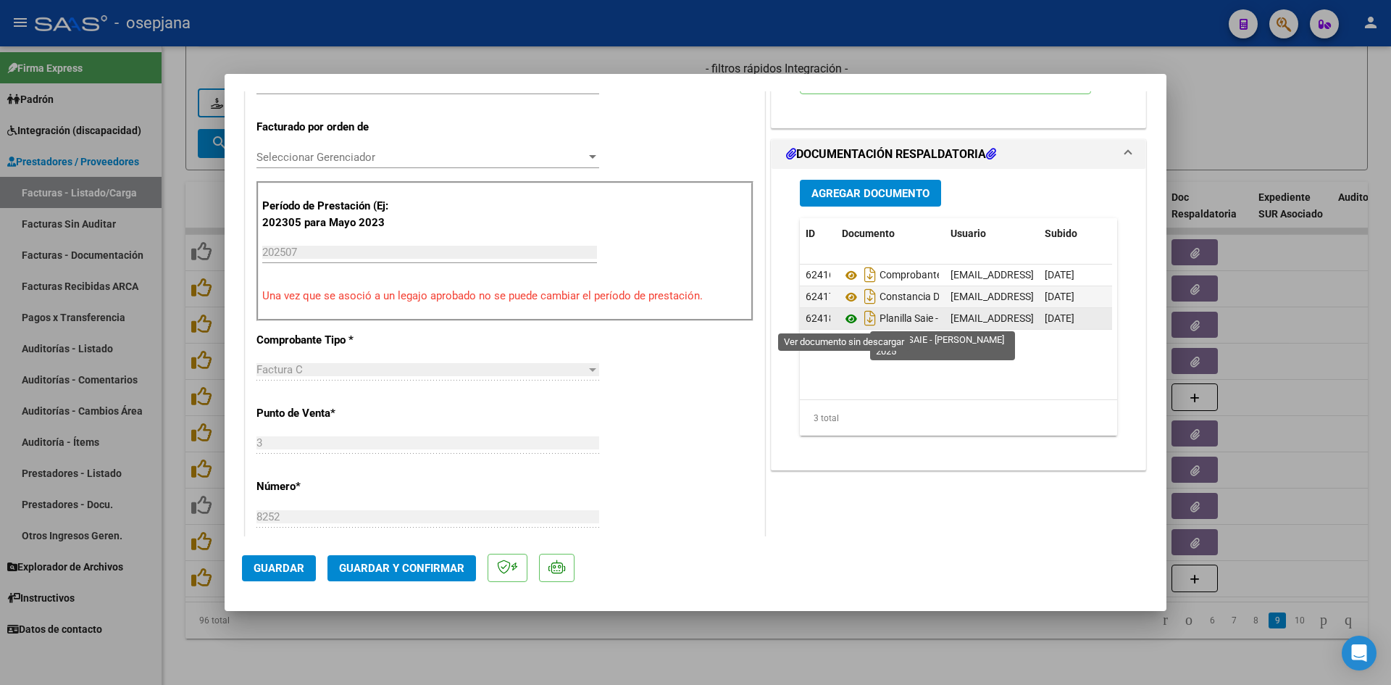
click at [846, 318] on icon at bounding box center [851, 318] width 19 height 17
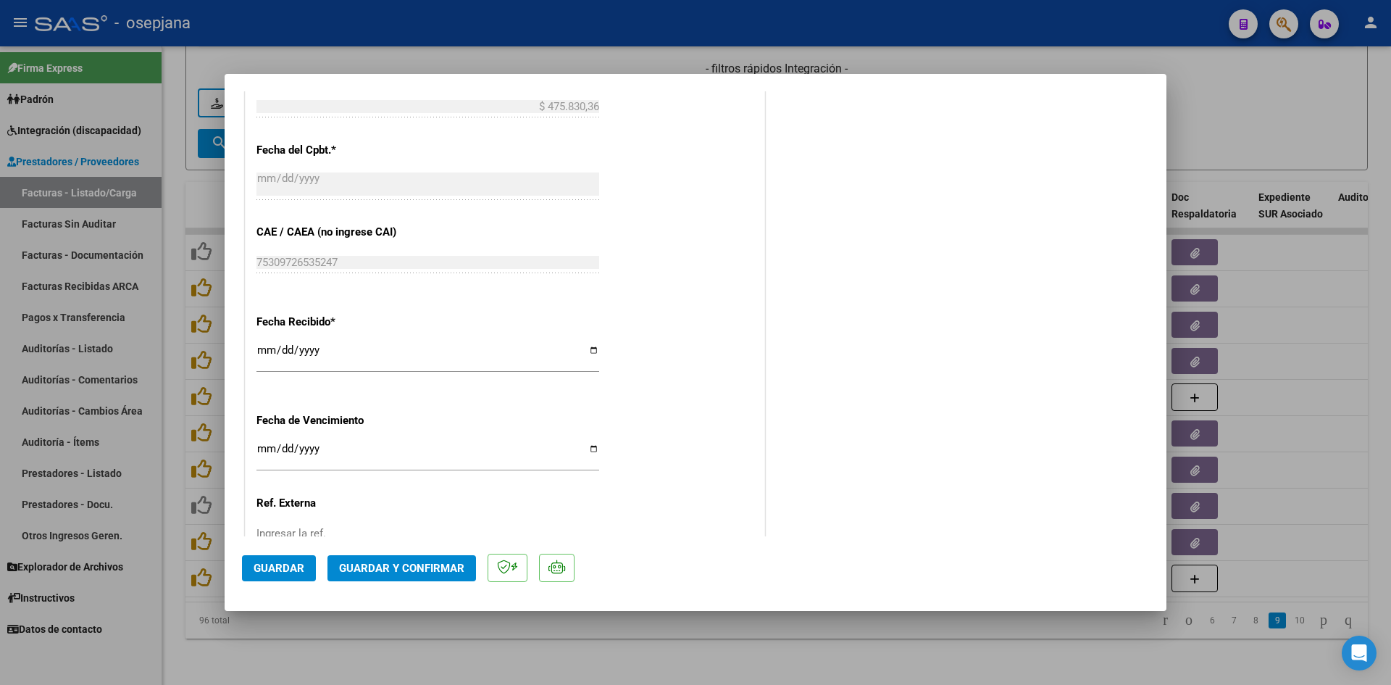
scroll to position [870, 0]
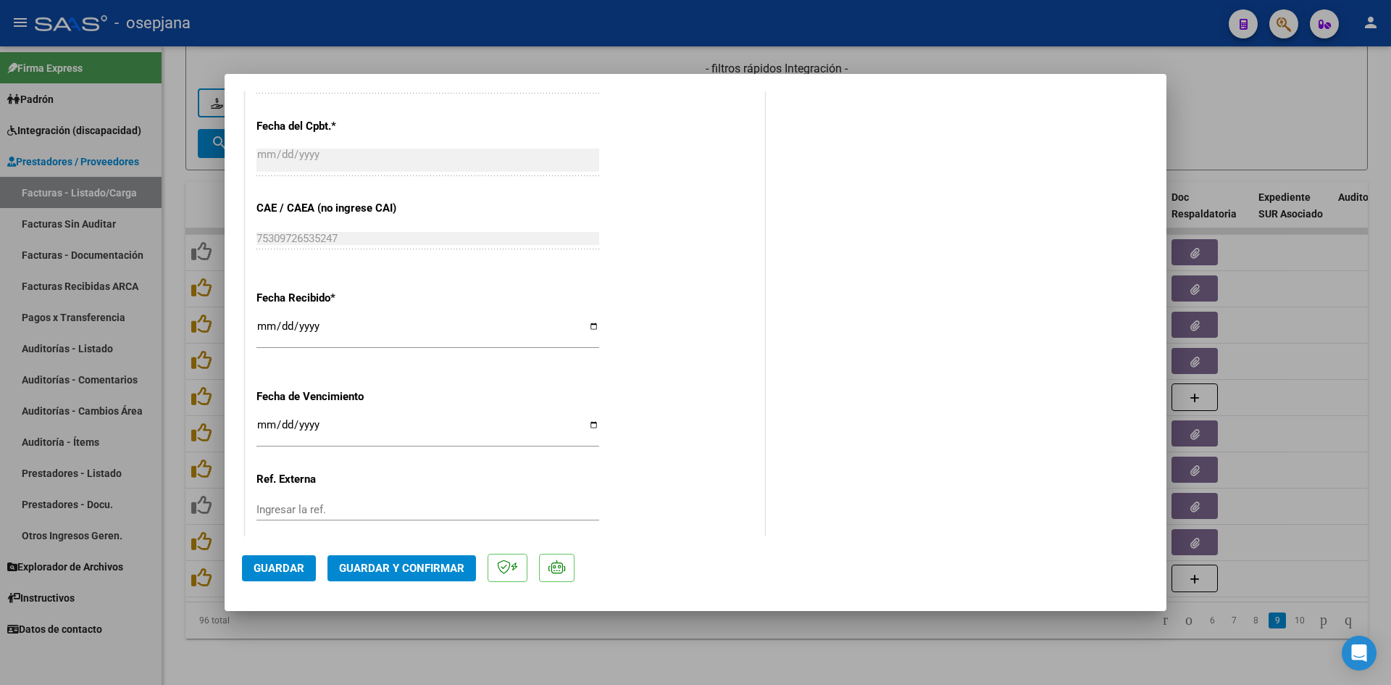
click at [264, 428] on input "[DATE]" at bounding box center [428, 430] width 343 height 23
click at [381, 567] on span "Guardar y Confirmar" at bounding box center [401, 568] width 125 height 13
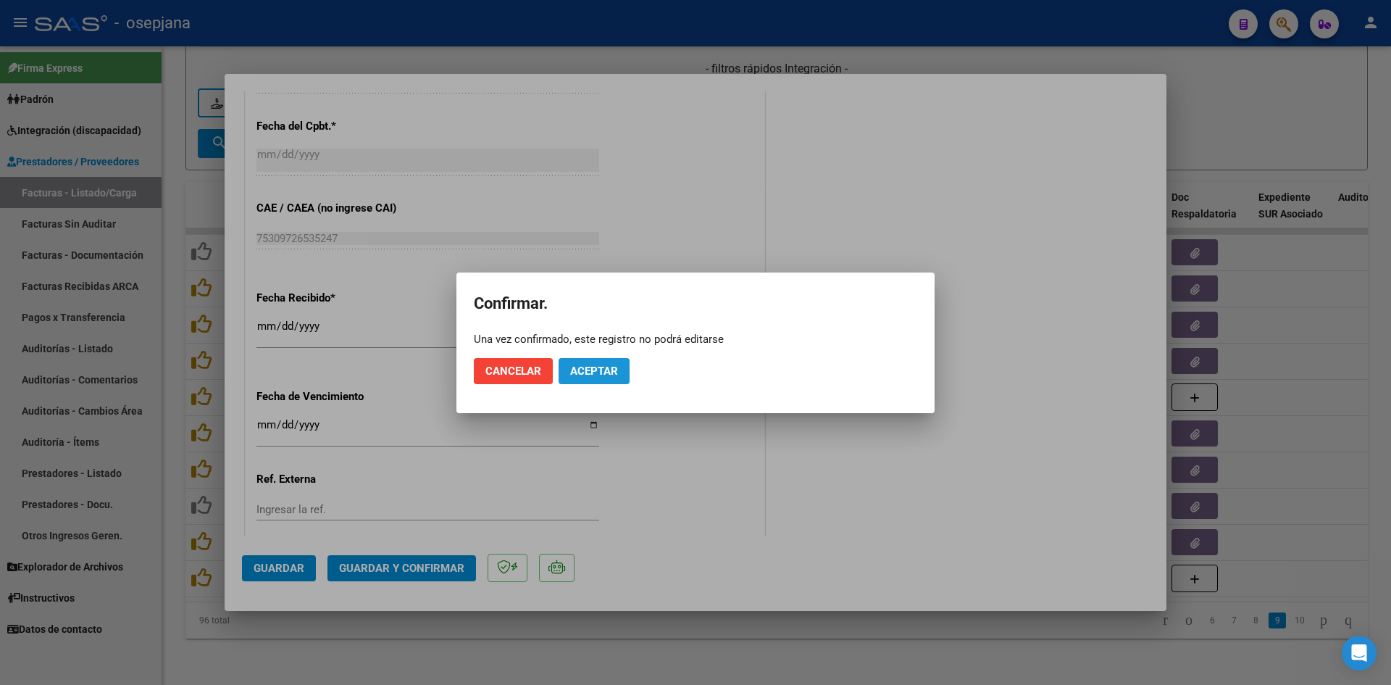
click at [605, 370] on span "Aceptar" at bounding box center [594, 371] width 48 height 13
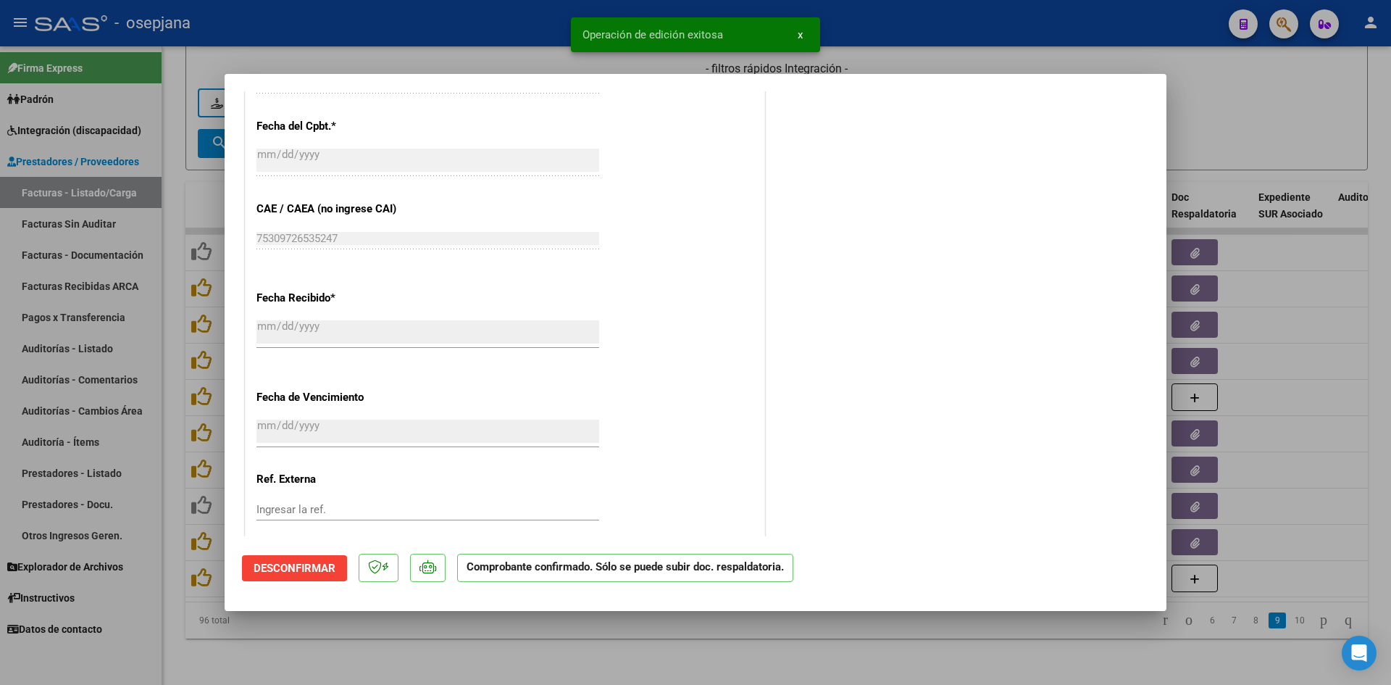
click at [1278, 104] on div at bounding box center [695, 342] width 1391 height 685
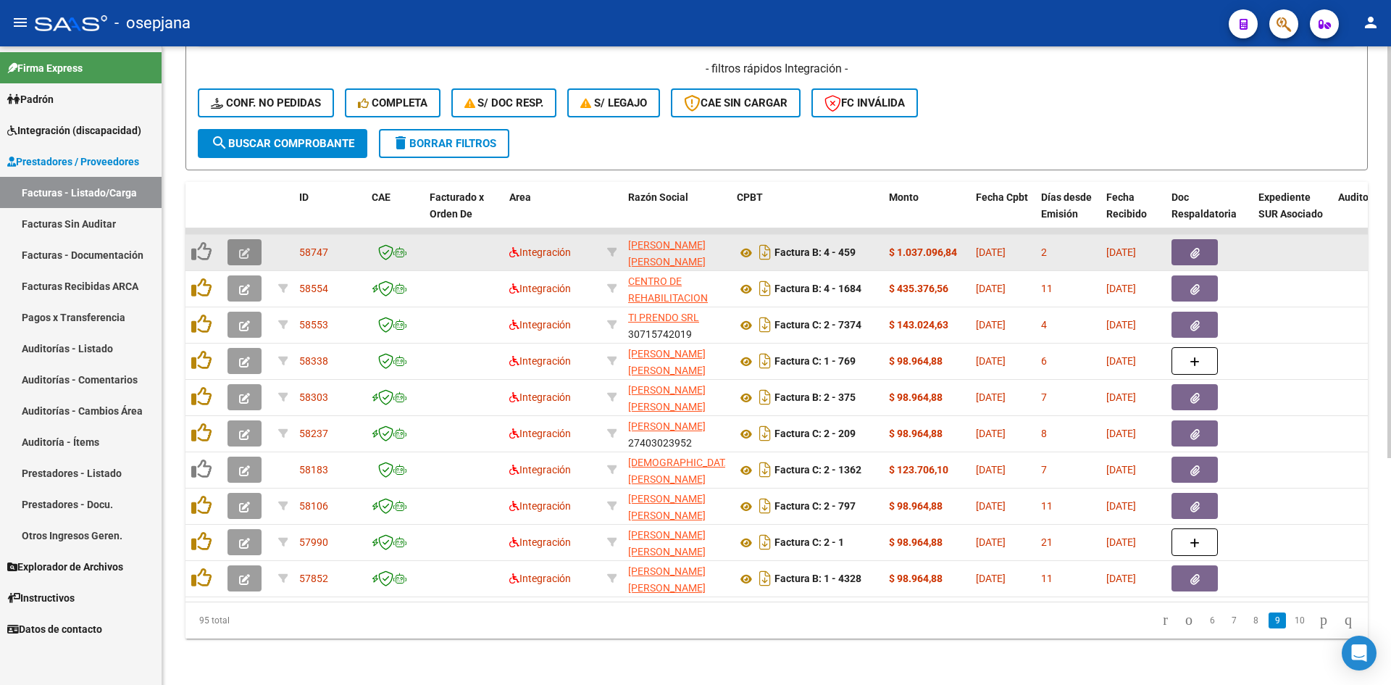
click at [241, 248] on icon "button" at bounding box center [244, 253] width 11 height 11
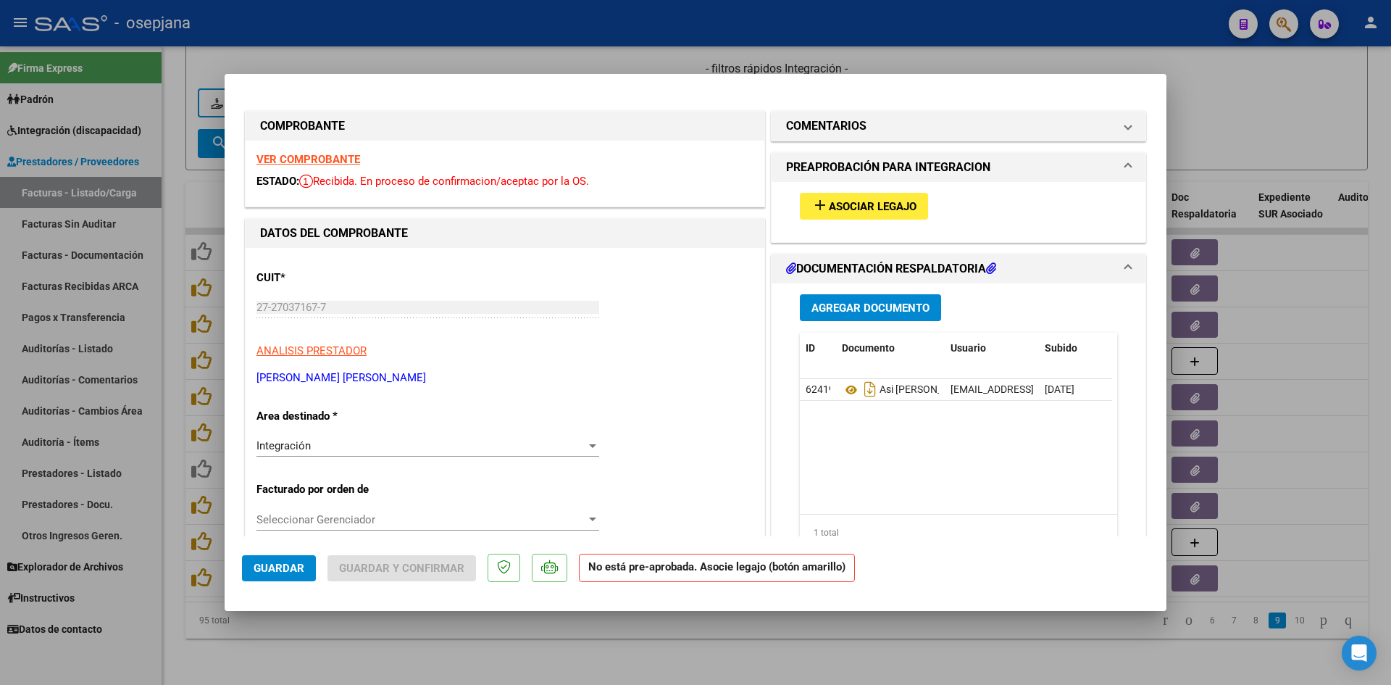
click at [328, 161] on strong "VER COMPROBANTE" at bounding box center [309, 159] width 104 height 13
click at [339, 156] on strong "VER COMPROBANTE" at bounding box center [309, 159] width 104 height 13
click at [892, 207] on span "Asociar Legajo" at bounding box center [873, 206] width 88 height 13
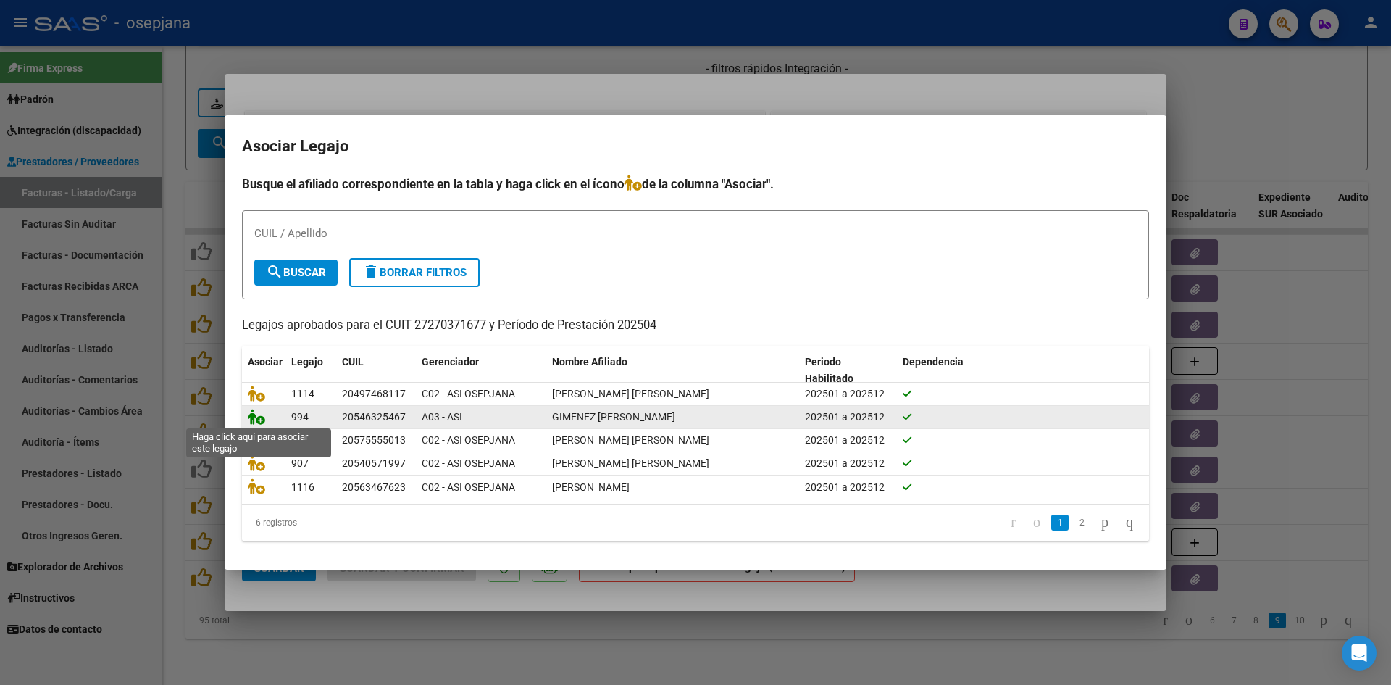
click at [257, 417] on icon at bounding box center [256, 417] width 17 height 16
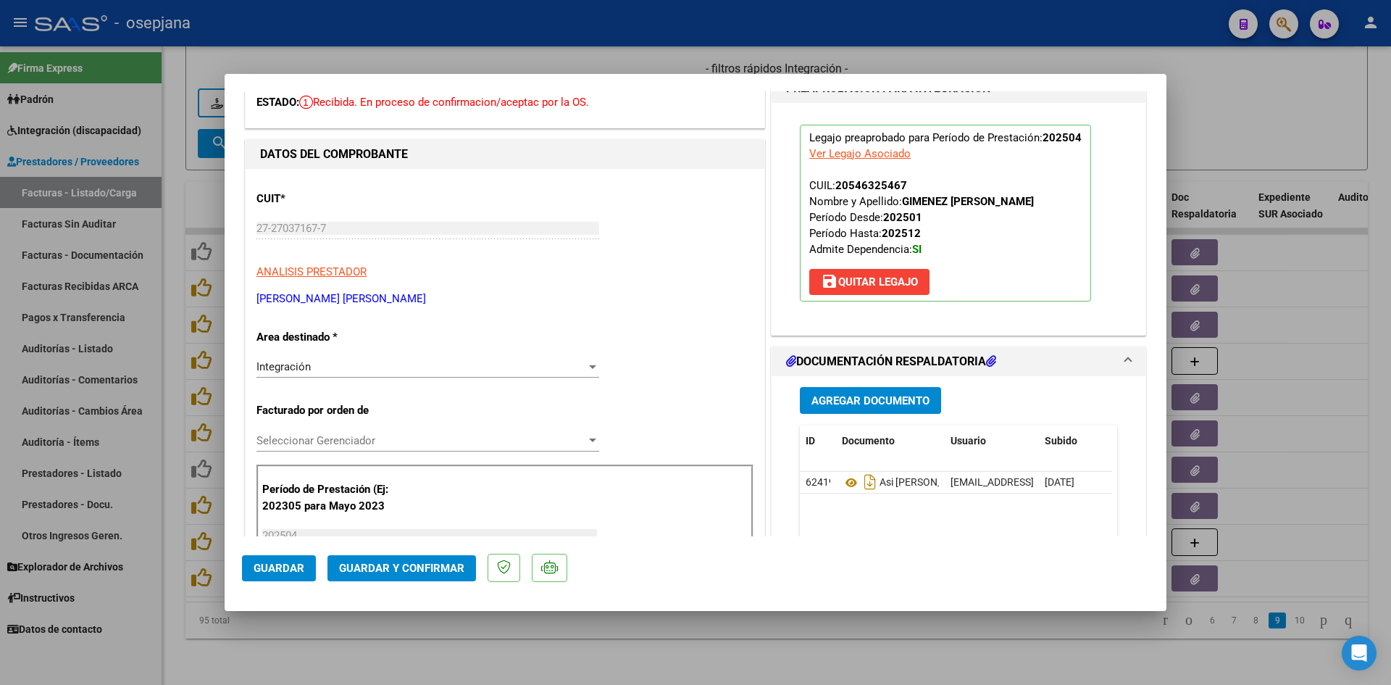
scroll to position [0, 0]
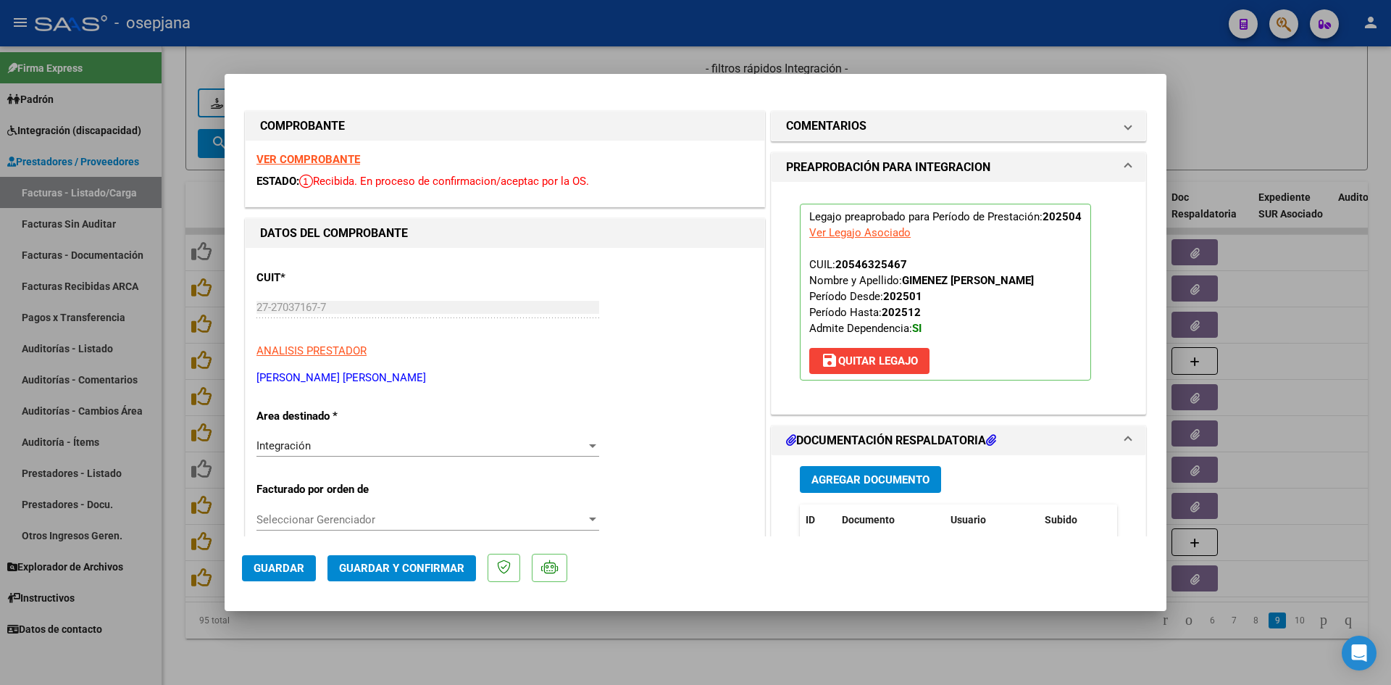
click at [316, 165] on strong "VER COMPROBANTE" at bounding box center [309, 159] width 104 height 13
click at [817, 123] on h1 "COMENTARIOS" at bounding box center [826, 125] width 80 height 17
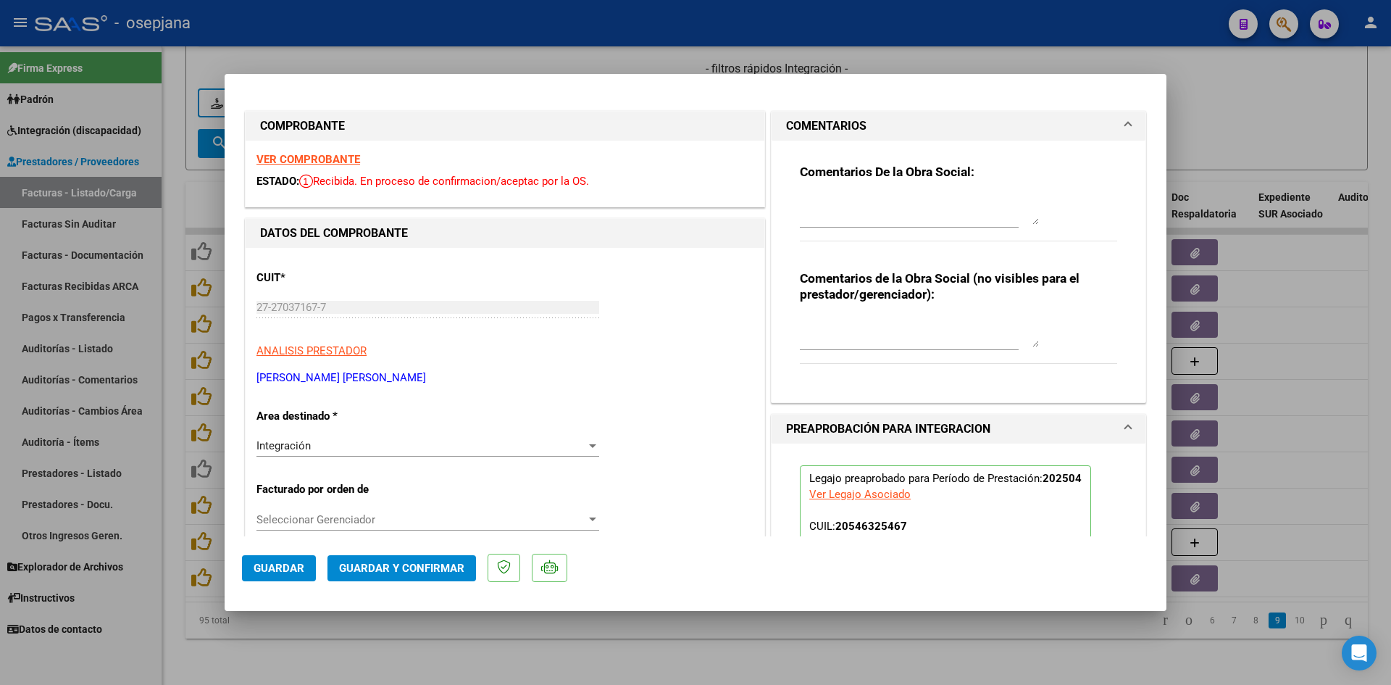
click at [328, 159] on strong "VER COMPROBANTE" at bounding box center [309, 159] width 104 height 13
click at [864, 209] on textarea at bounding box center [919, 210] width 239 height 29
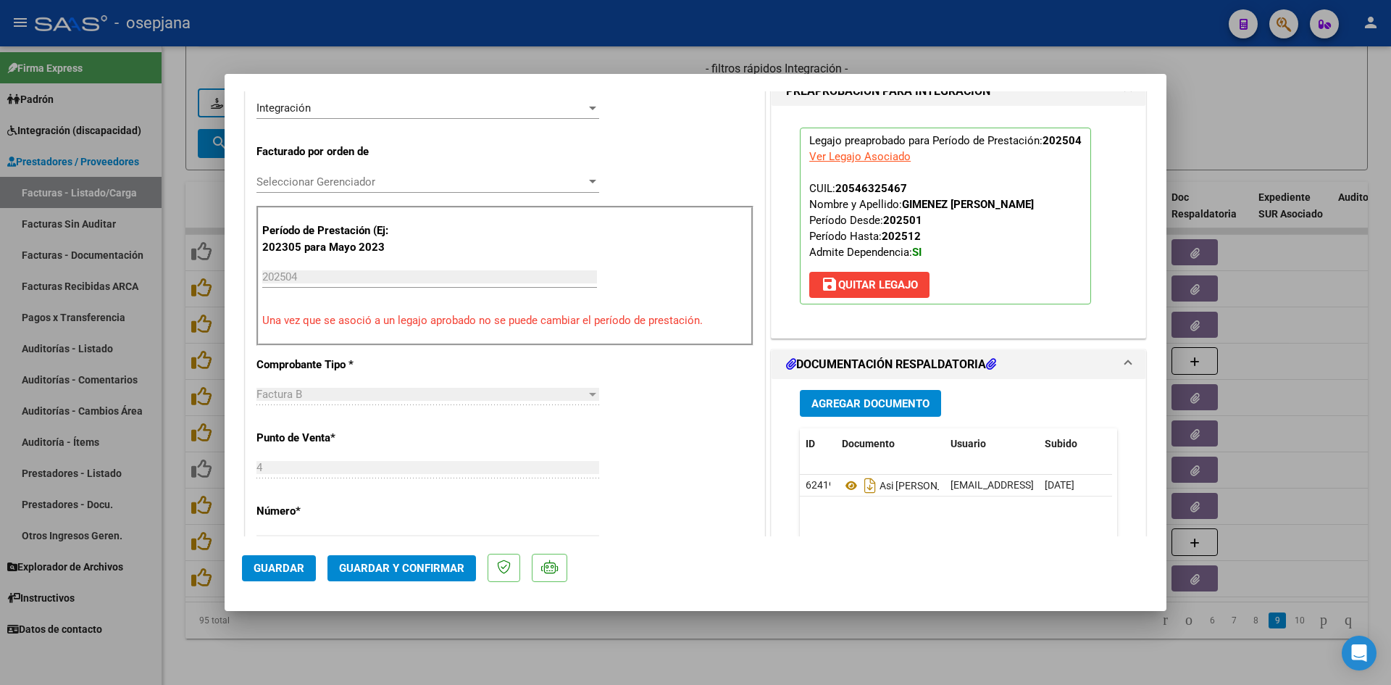
scroll to position [362, 0]
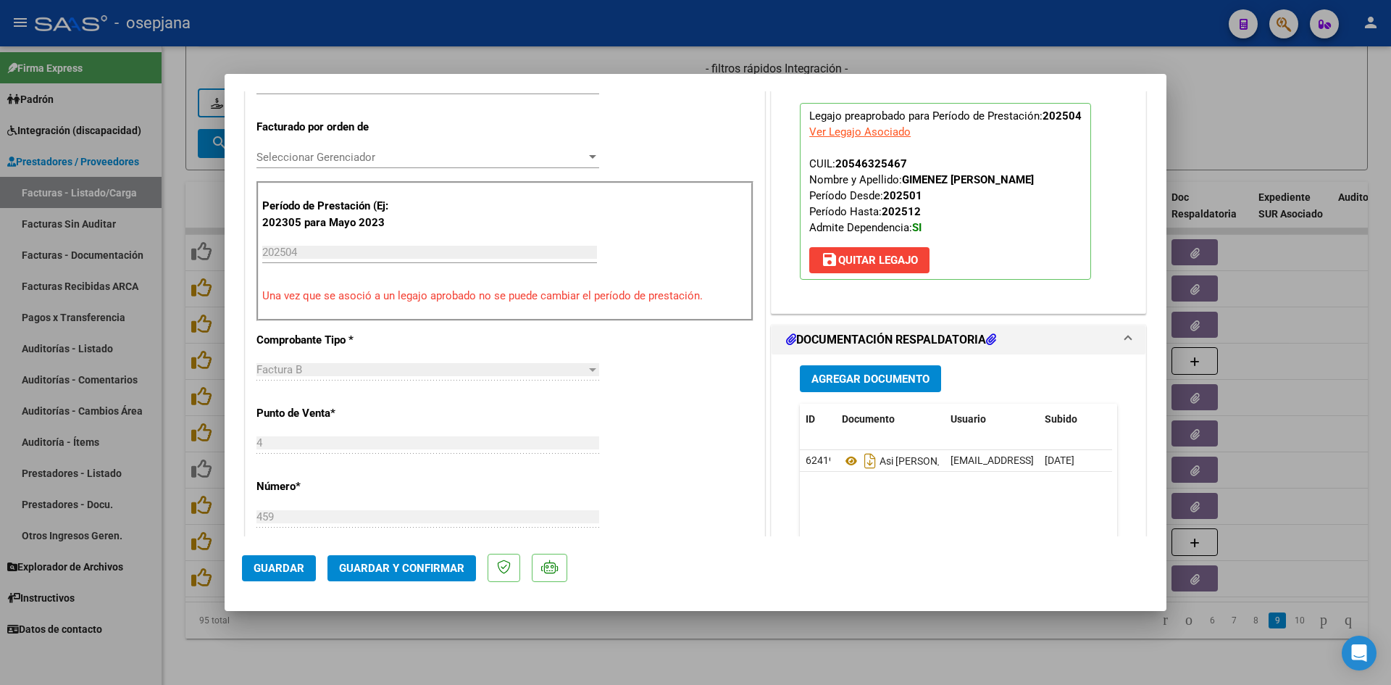
click at [267, 574] on span "Guardar" at bounding box center [279, 568] width 51 height 13
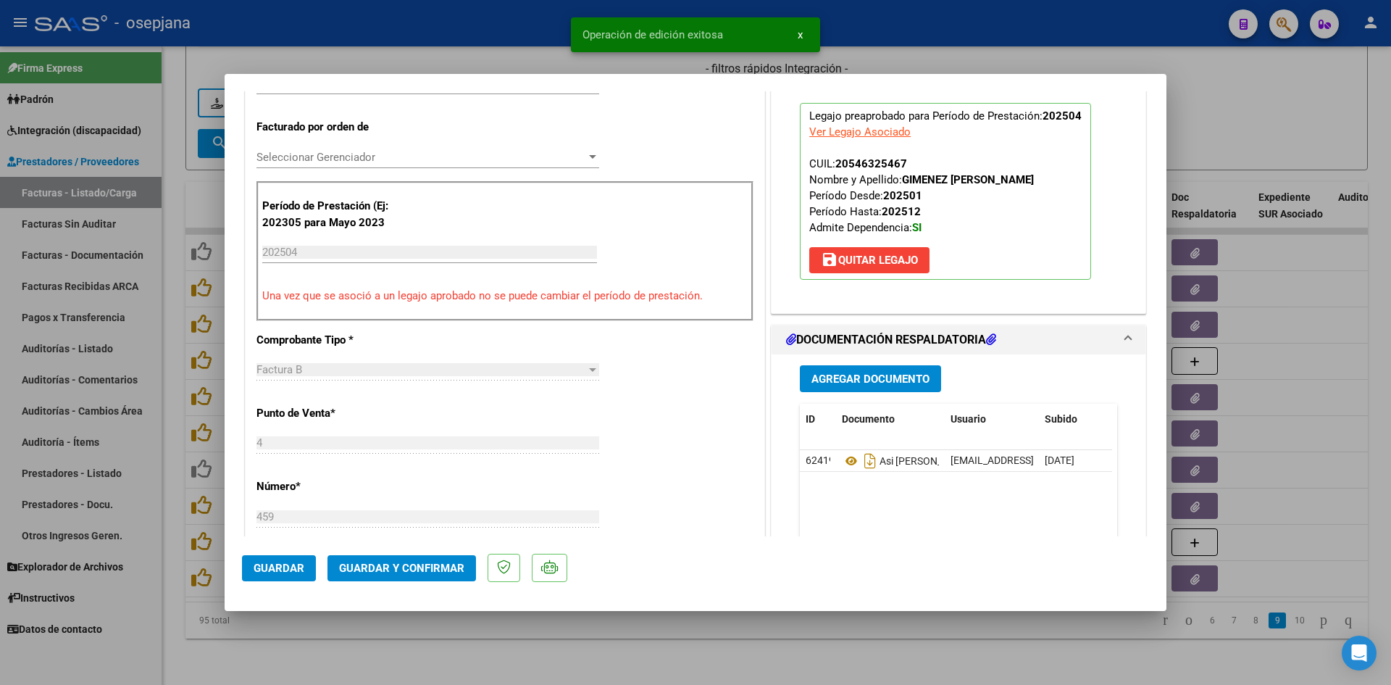
click at [1252, 109] on div at bounding box center [695, 342] width 1391 height 685
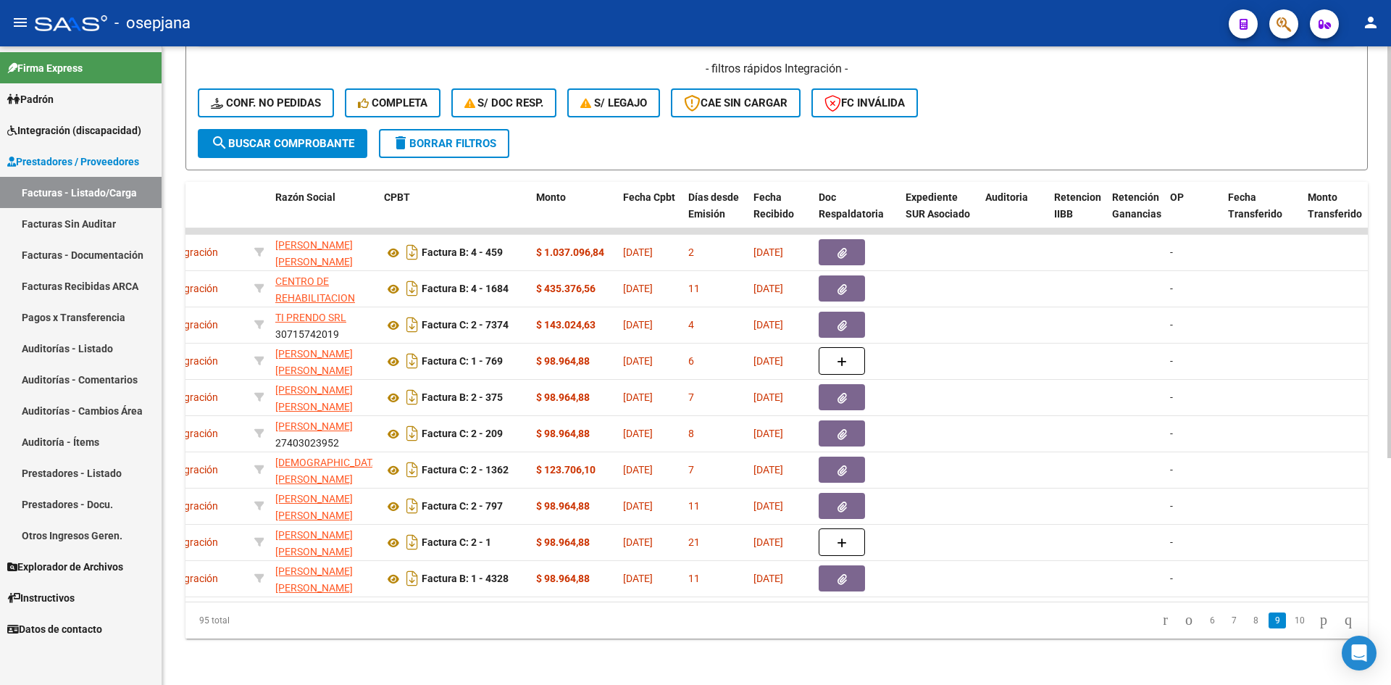
scroll to position [0, 0]
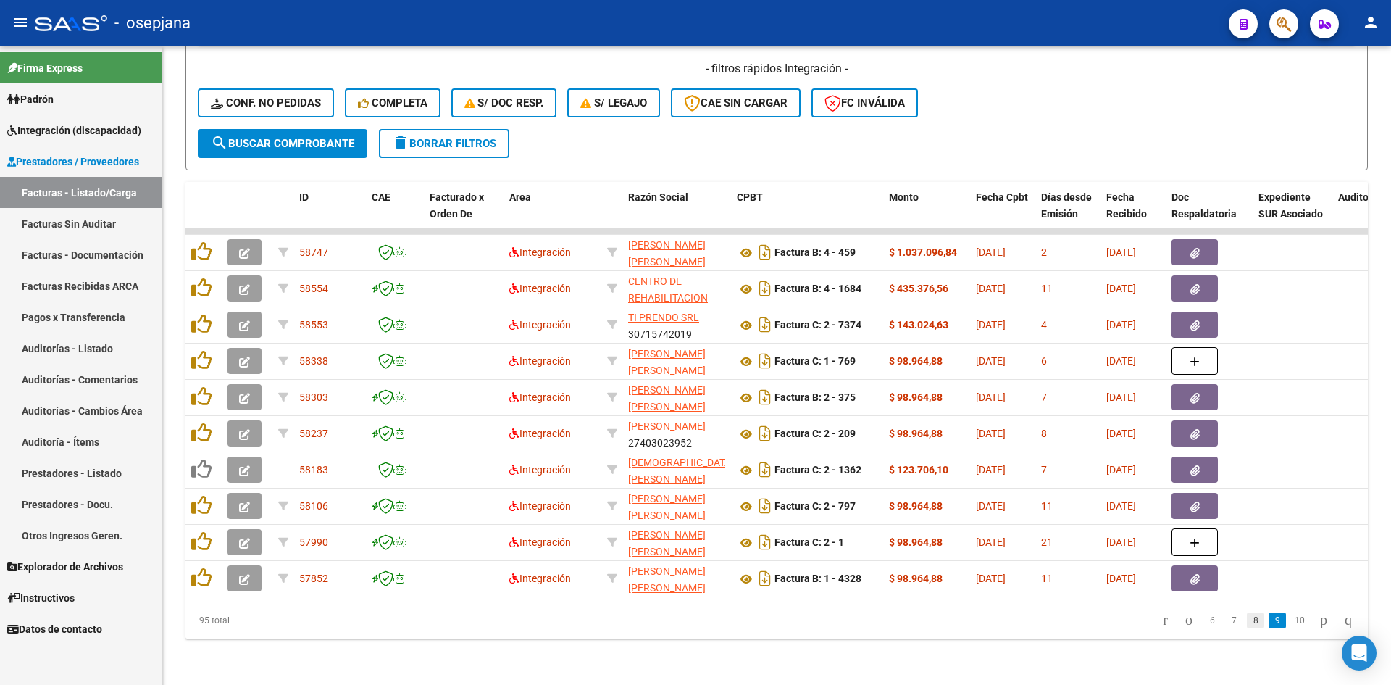
click at [1247, 625] on link "8" at bounding box center [1255, 620] width 17 height 16
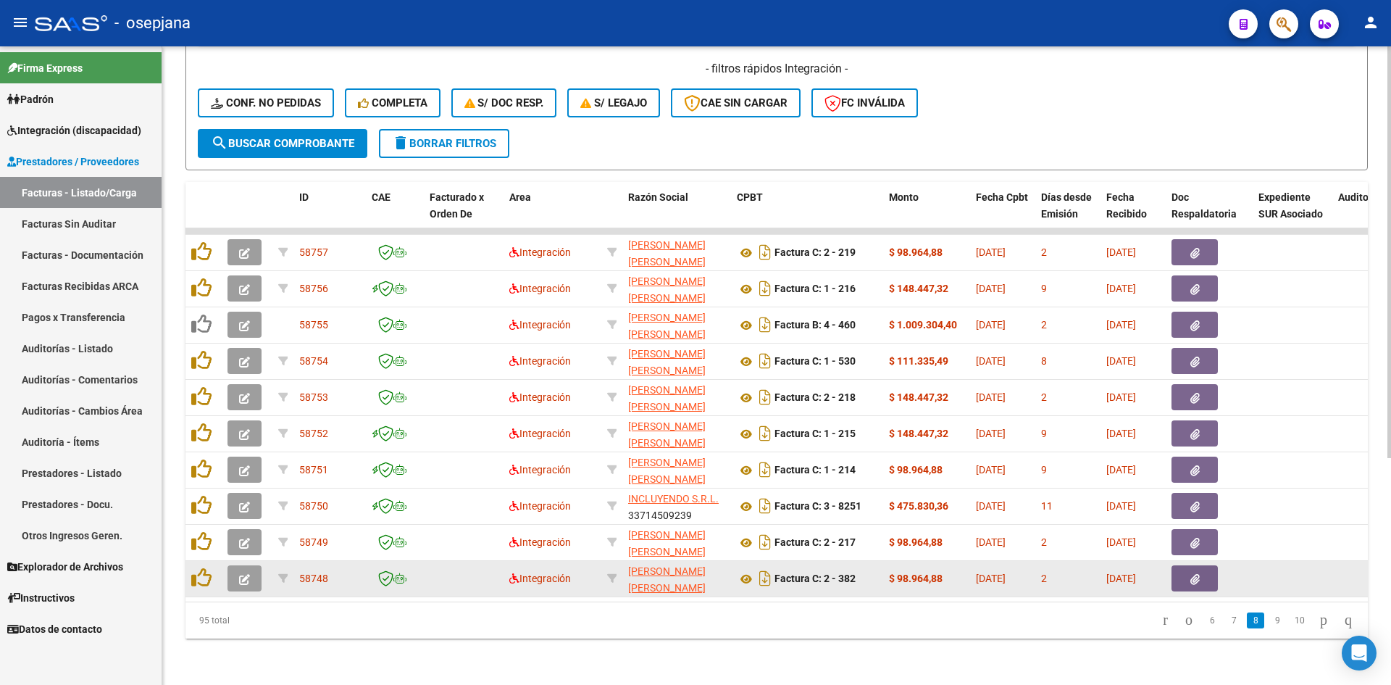
click at [248, 574] on icon "button" at bounding box center [244, 579] width 11 height 11
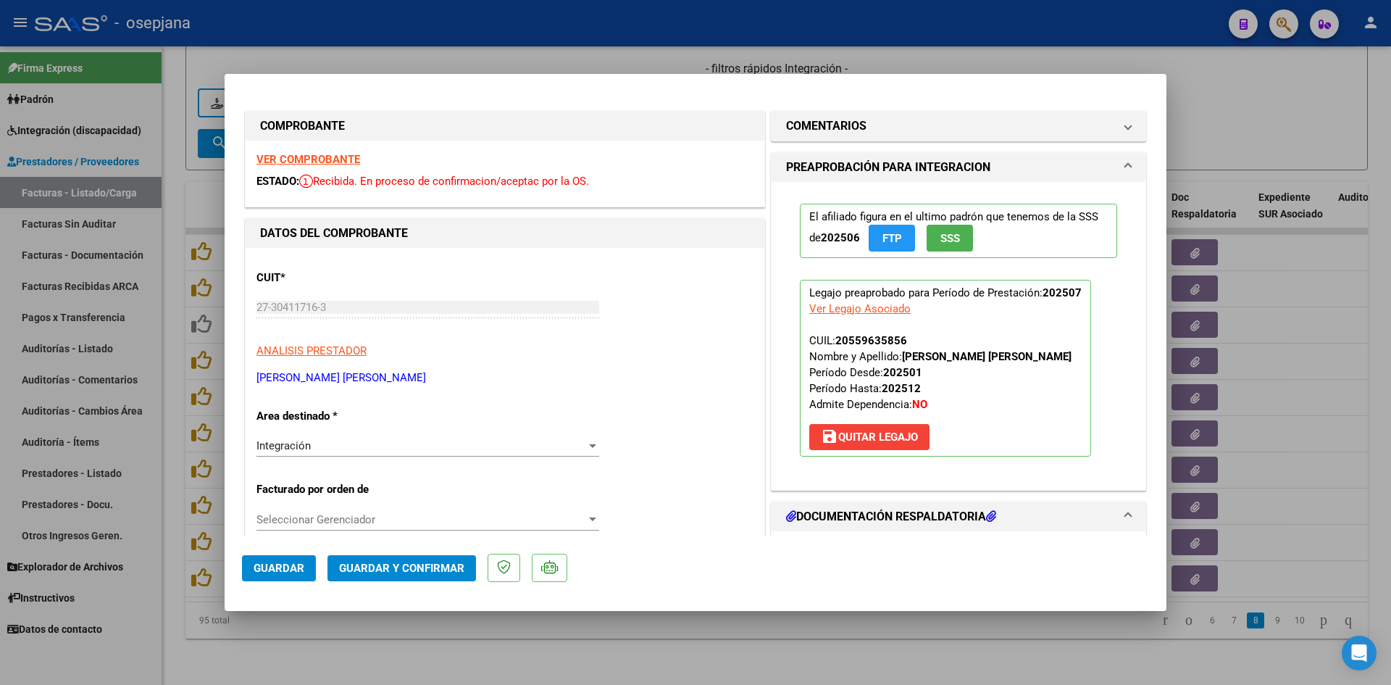
click at [1205, 90] on div at bounding box center [695, 342] width 1391 height 685
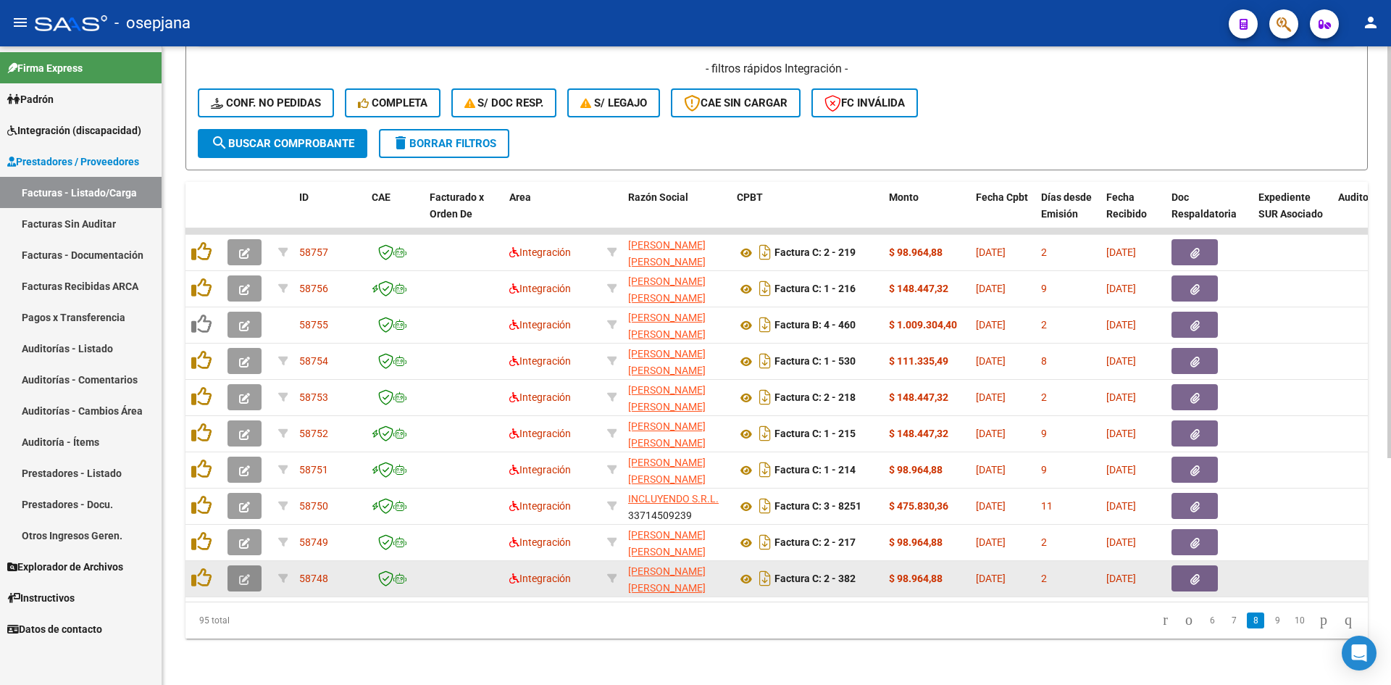
click at [241, 574] on icon "button" at bounding box center [244, 579] width 11 height 11
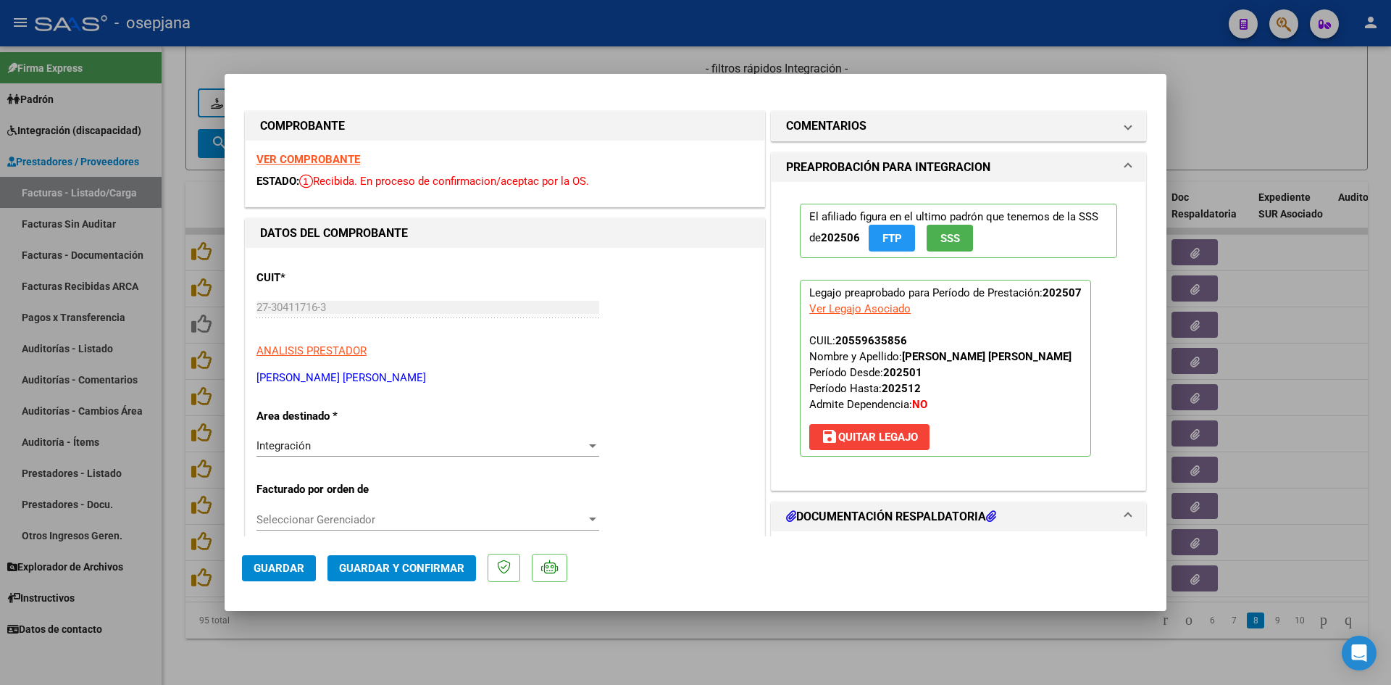
click at [293, 158] on strong "VER COMPROBANTE" at bounding box center [309, 159] width 104 height 13
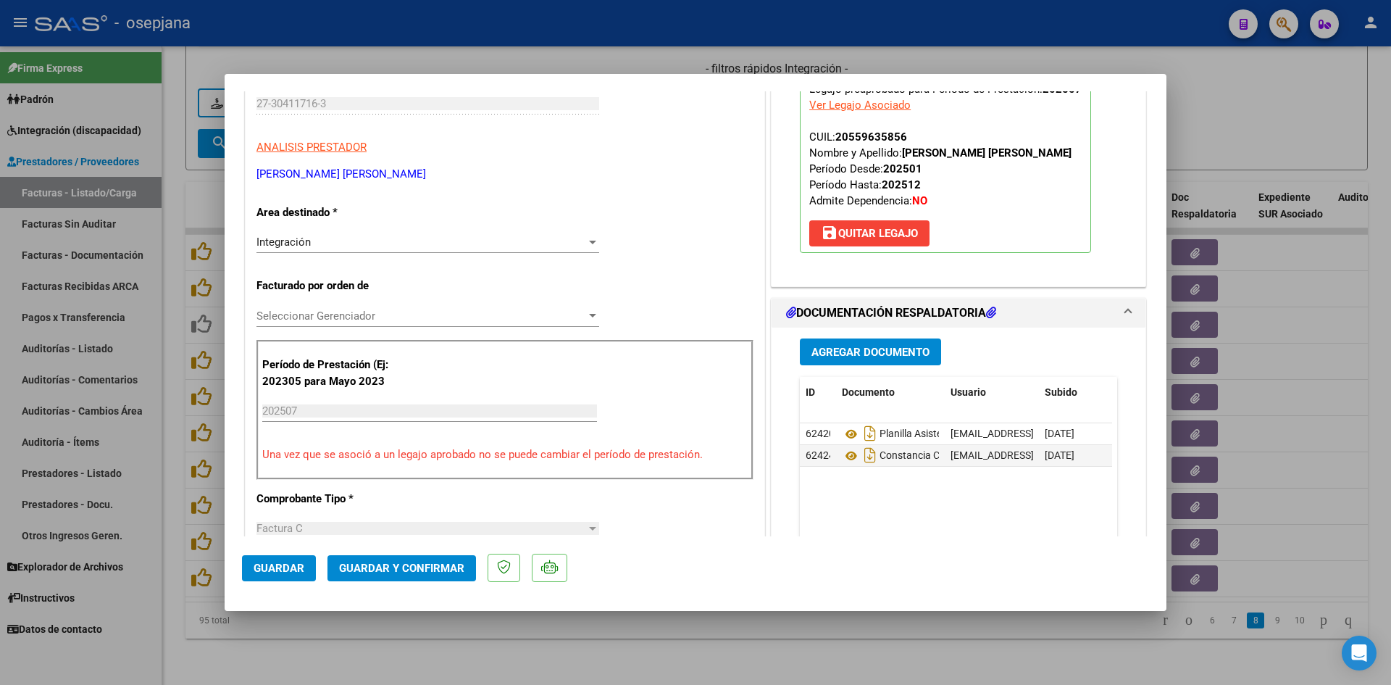
scroll to position [362, 0]
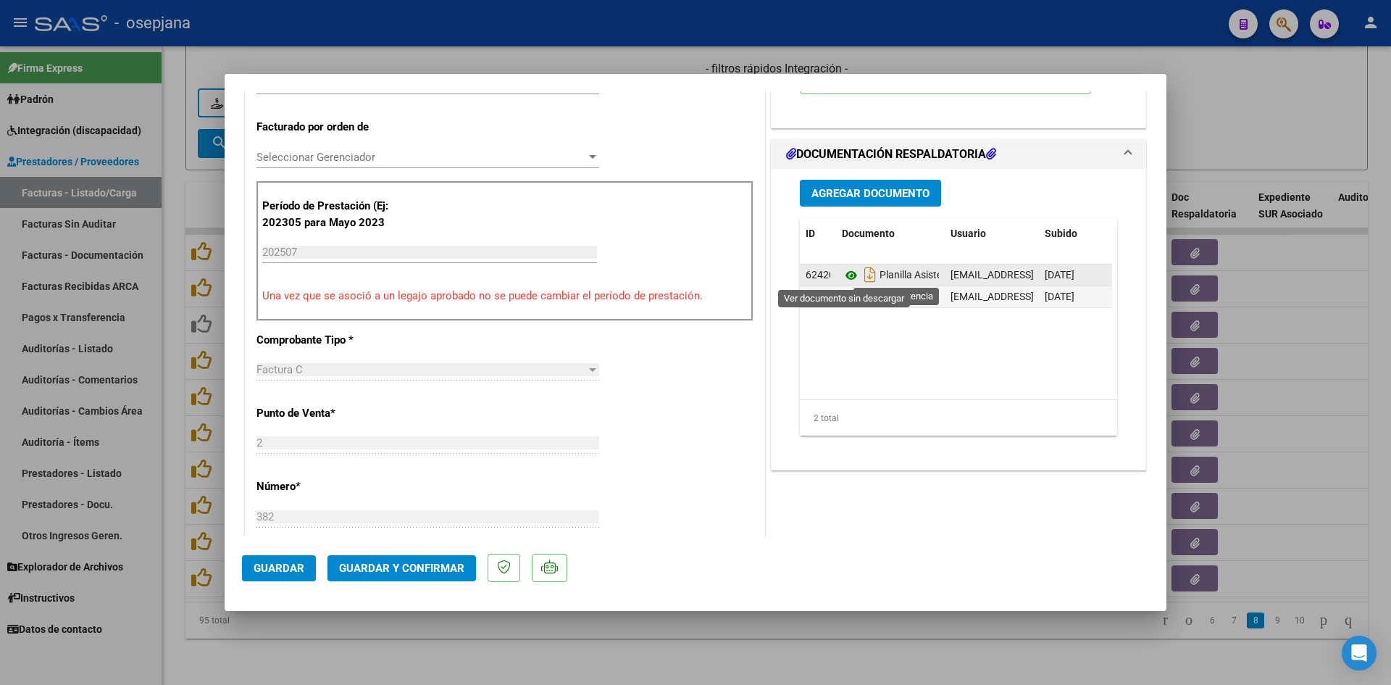
click at [843, 275] on icon at bounding box center [851, 275] width 19 height 17
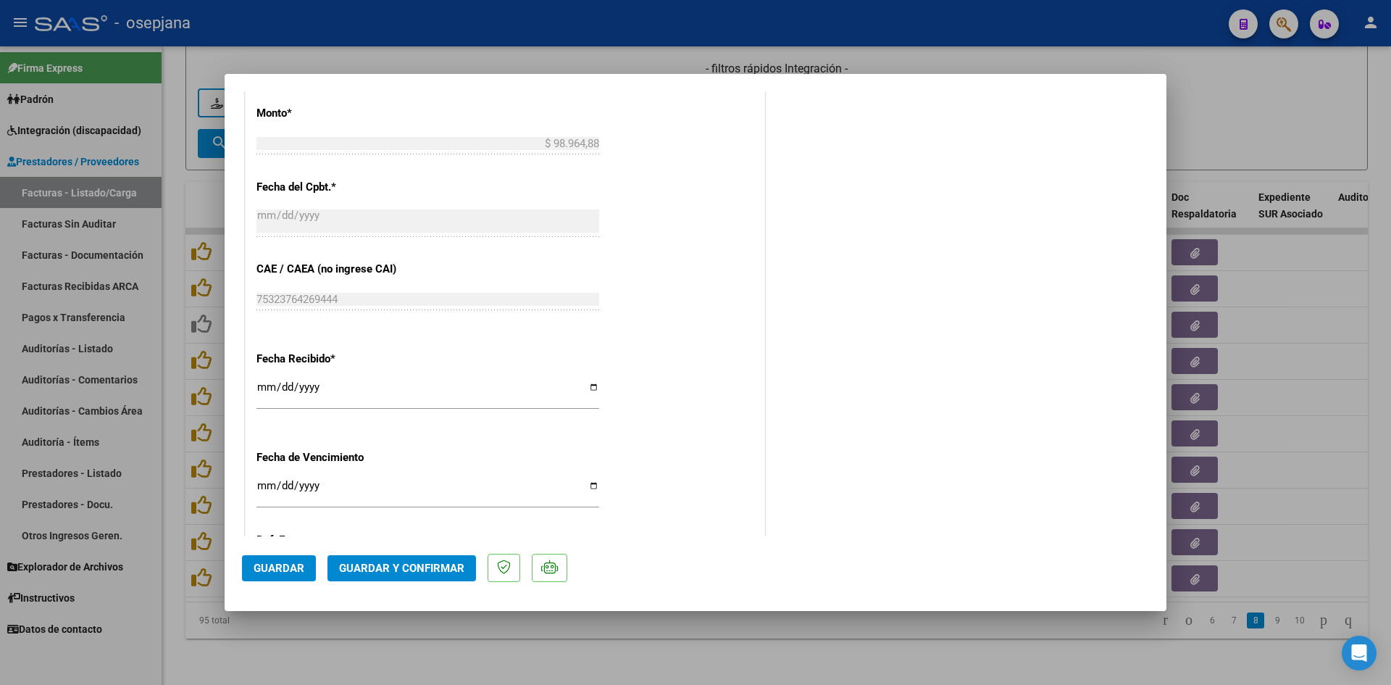
scroll to position [955, 0]
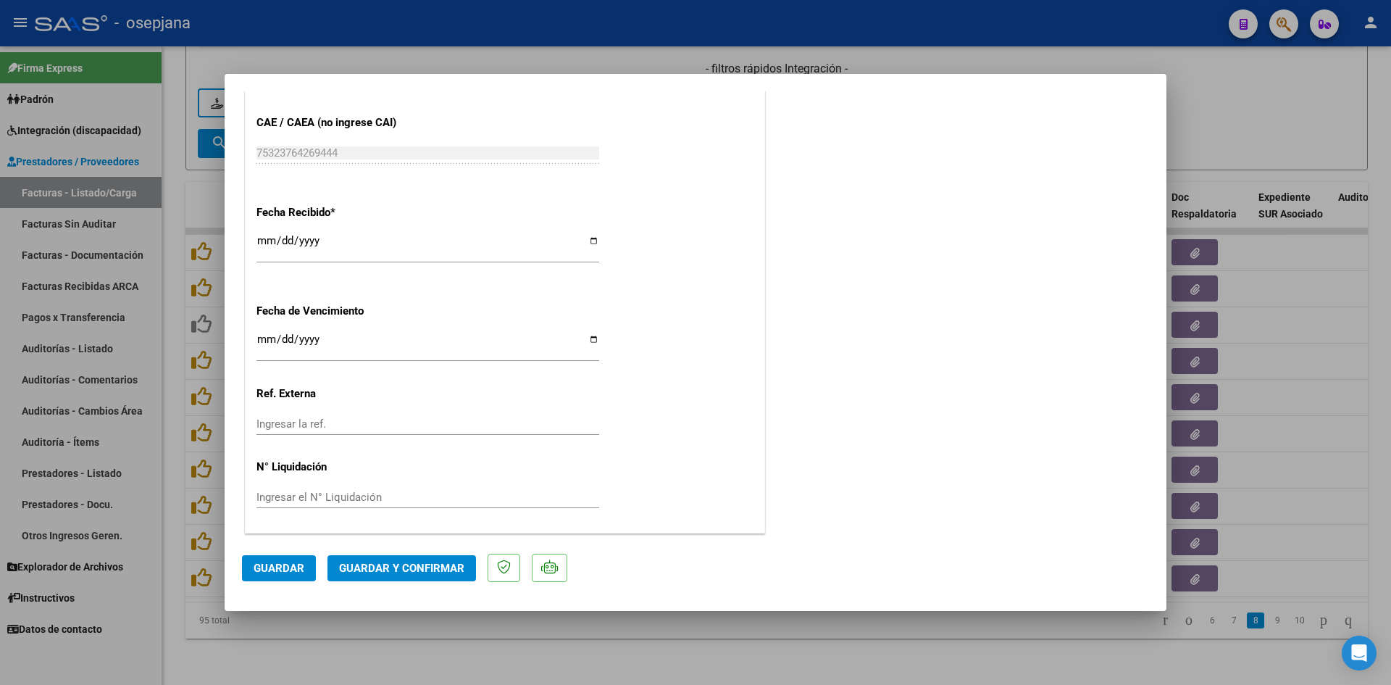
click at [261, 341] on input "Ingresar la fecha" at bounding box center [428, 344] width 343 height 23
click at [418, 570] on span "Guardar y Confirmar" at bounding box center [401, 568] width 125 height 13
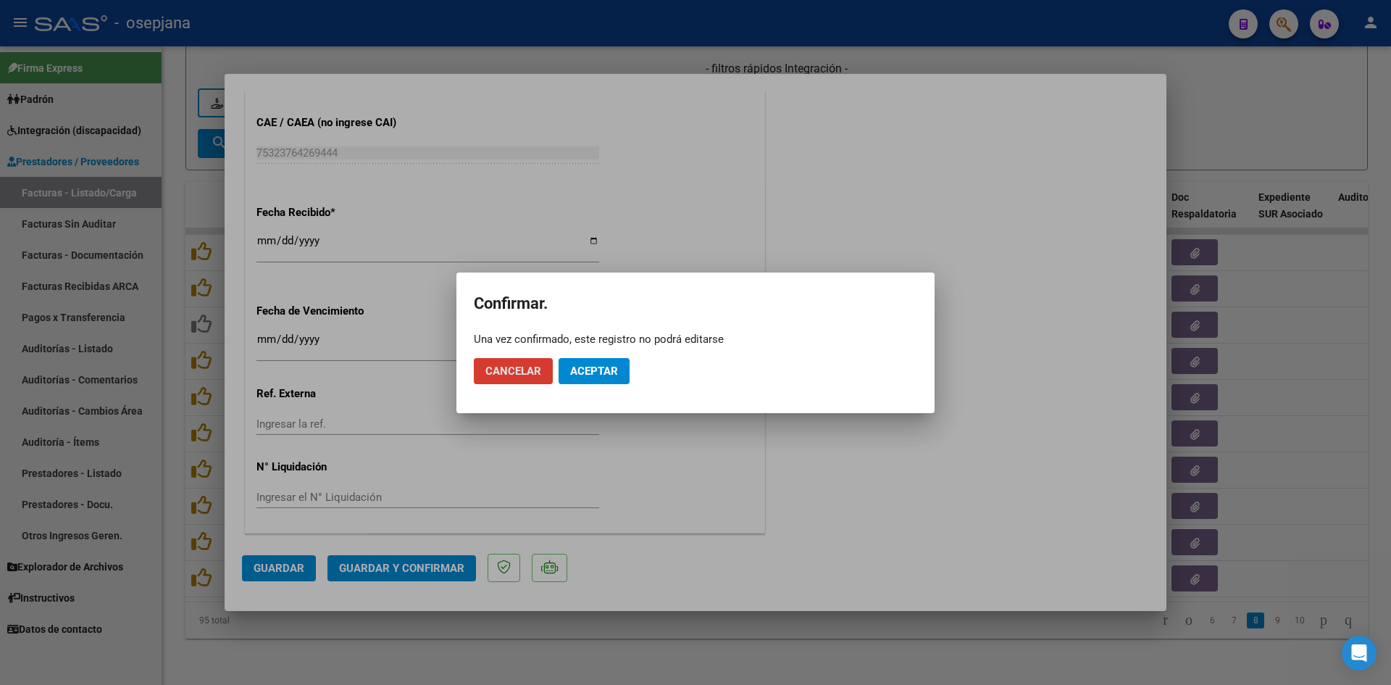
click at [586, 371] on span "Aceptar" at bounding box center [594, 371] width 48 height 13
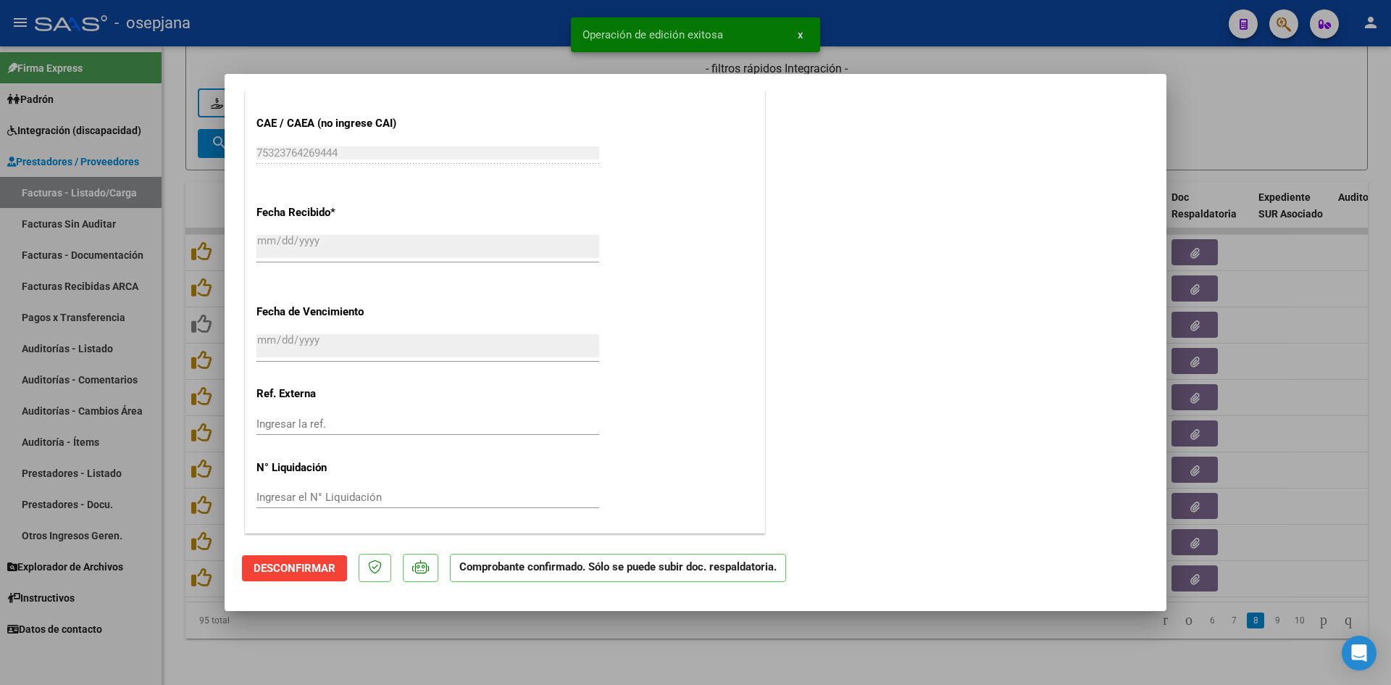
click at [1199, 139] on div at bounding box center [695, 342] width 1391 height 685
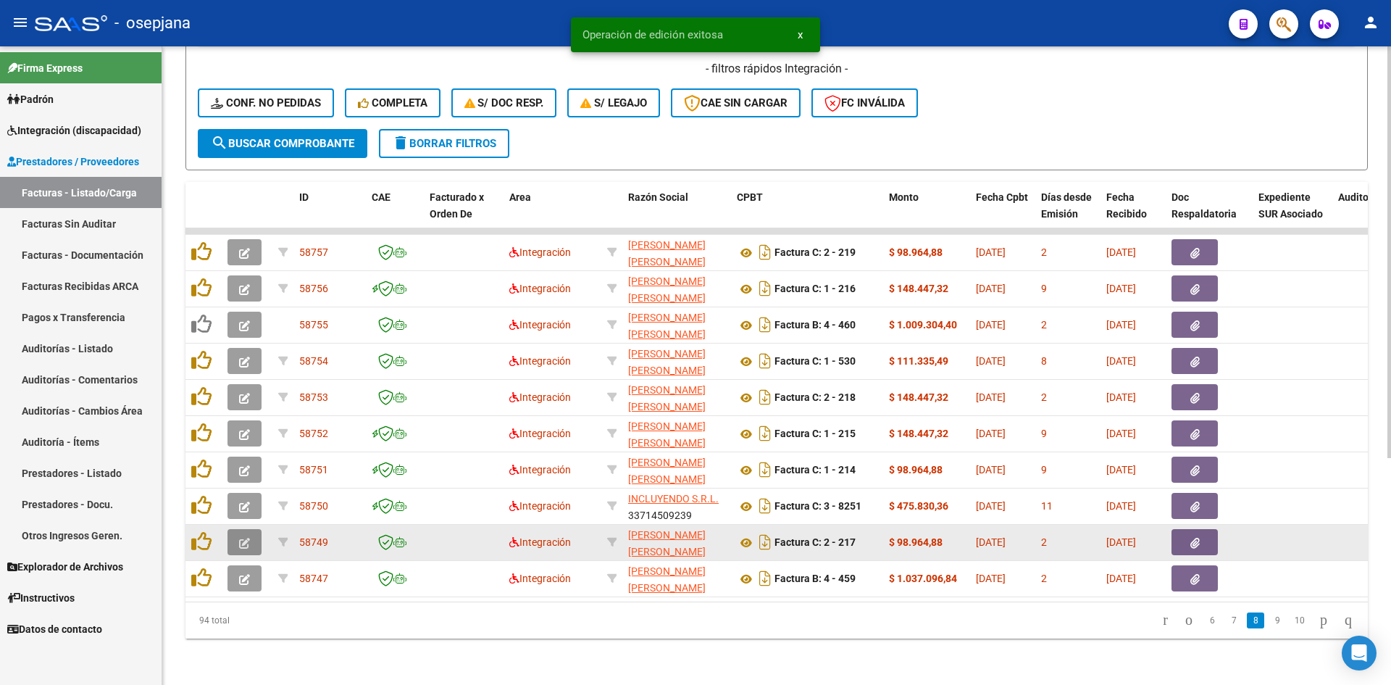
click at [243, 529] on button "button" at bounding box center [245, 542] width 34 height 26
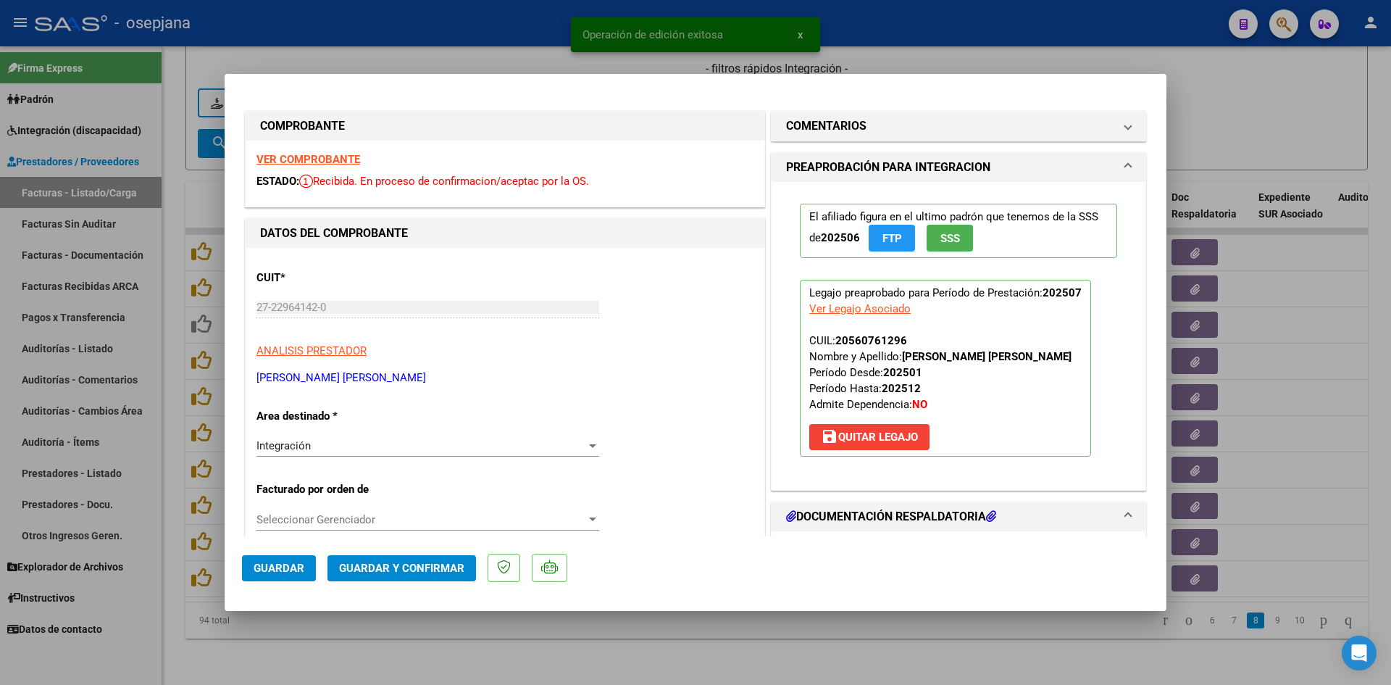
click at [297, 159] on strong "VER COMPROBANTE" at bounding box center [309, 159] width 104 height 13
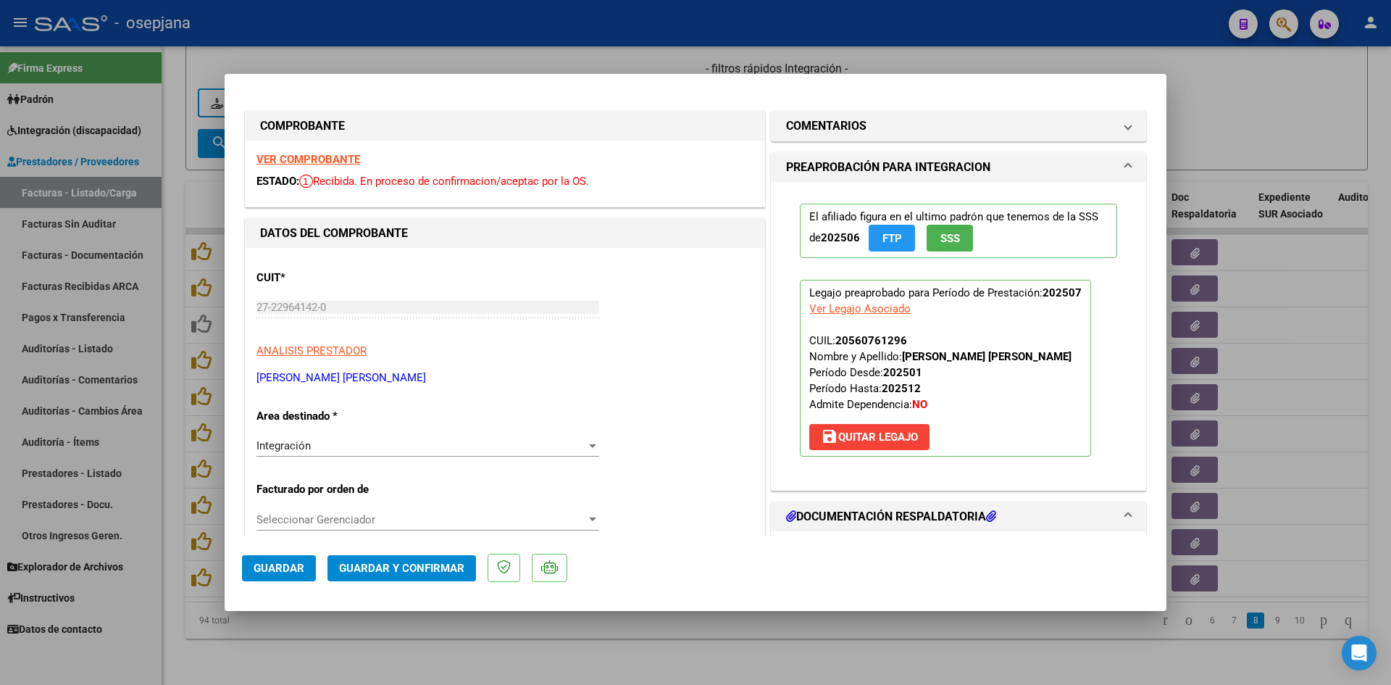
click at [338, 159] on strong "VER COMPROBANTE" at bounding box center [309, 159] width 104 height 13
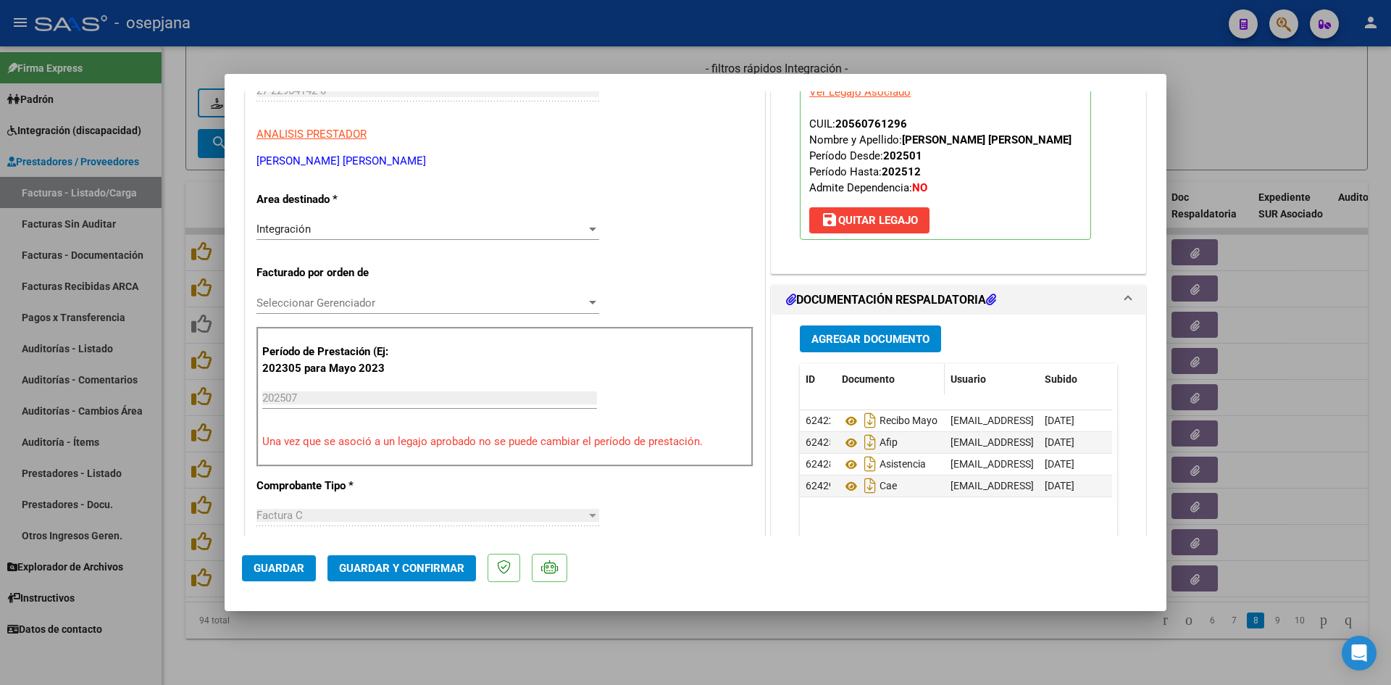
scroll to position [217, 0]
click at [844, 462] on icon at bounding box center [851, 463] width 19 height 17
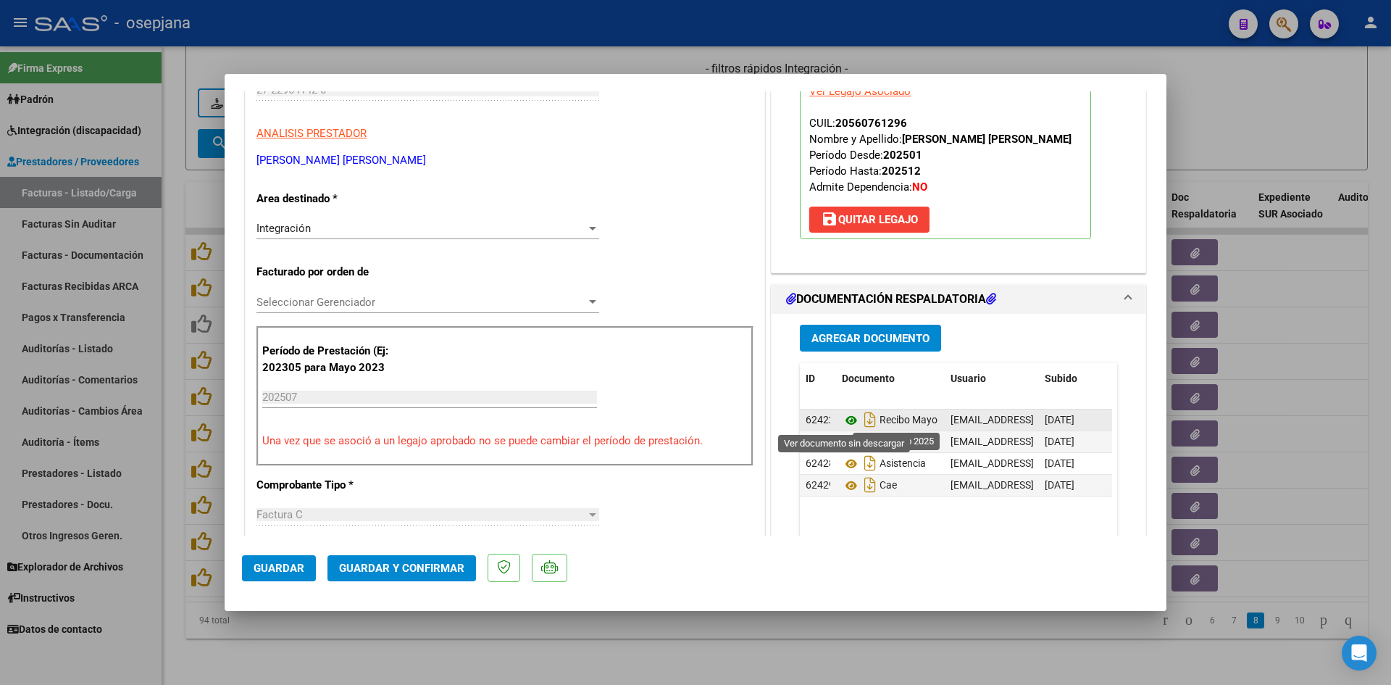
click at [845, 414] on icon at bounding box center [851, 420] width 19 height 17
click at [842, 418] on icon at bounding box center [851, 420] width 19 height 17
click at [863, 425] on icon "Descargar documento" at bounding box center [870, 419] width 19 height 23
click at [842, 415] on icon at bounding box center [851, 420] width 19 height 17
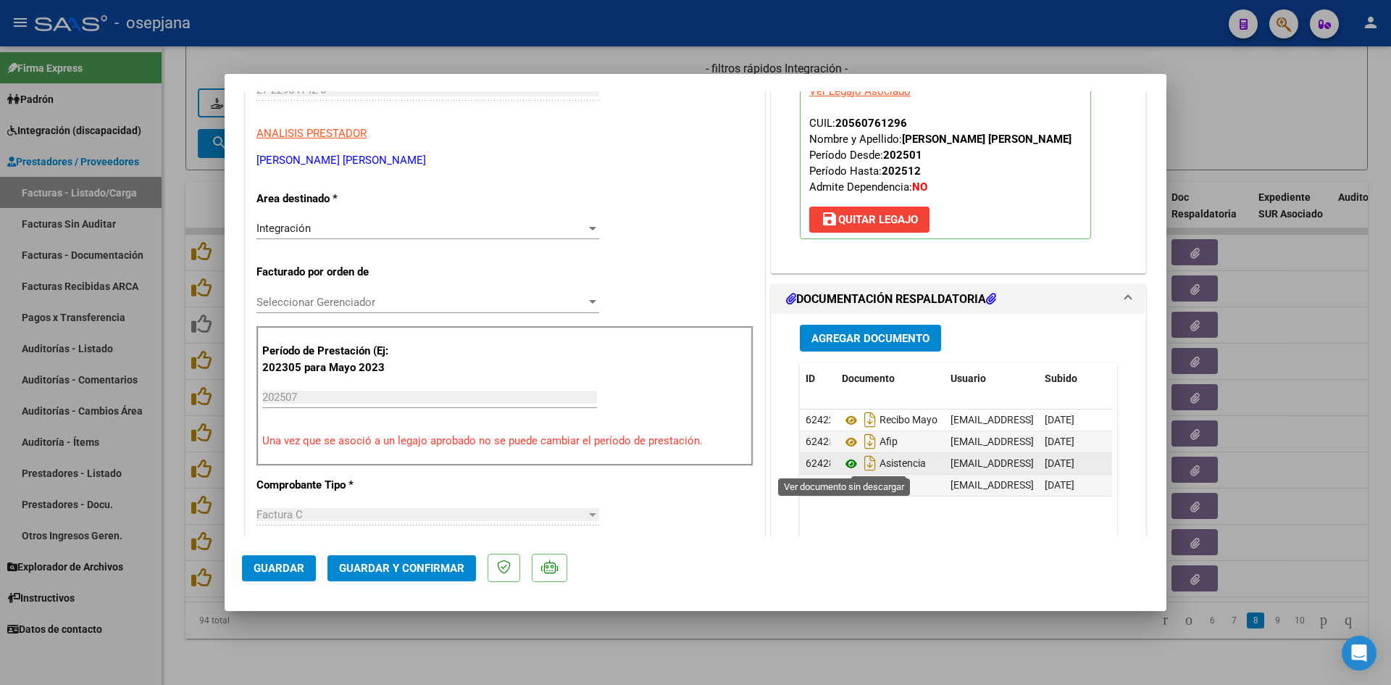
click at [849, 464] on icon at bounding box center [851, 463] width 19 height 17
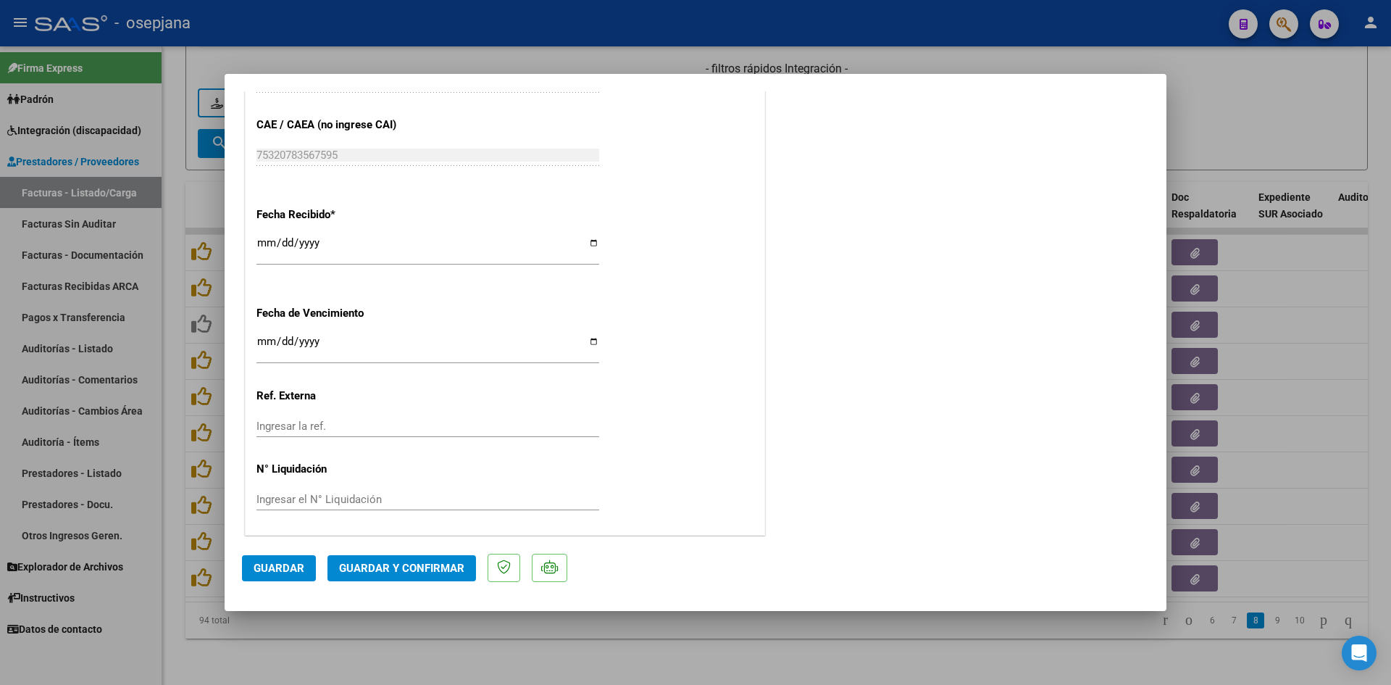
scroll to position [955, 0]
click at [266, 341] on input "2025-08-20" at bounding box center [428, 344] width 343 height 23
click at [352, 564] on span "Guardar y Confirmar" at bounding box center [401, 568] width 125 height 13
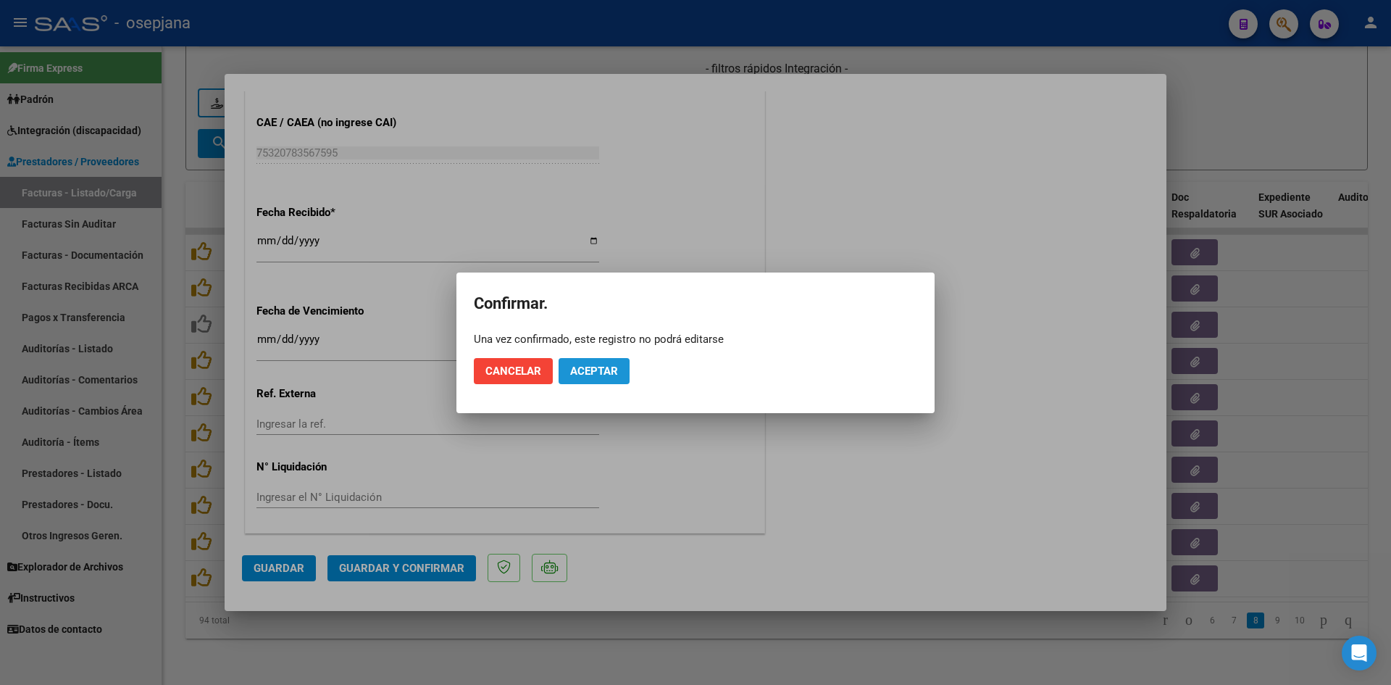
click at [585, 367] on span "Aceptar" at bounding box center [594, 371] width 48 height 13
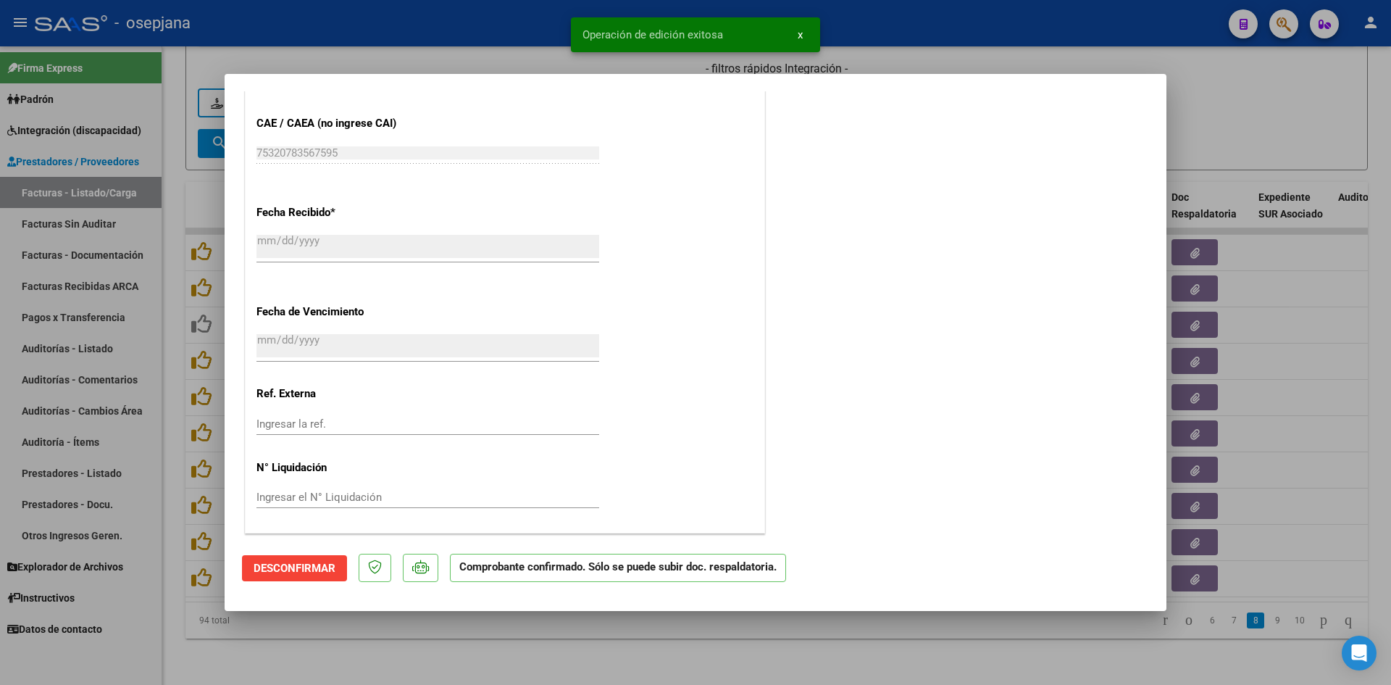
click at [1252, 134] on div at bounding box center [695, 342] width 1391 height 685
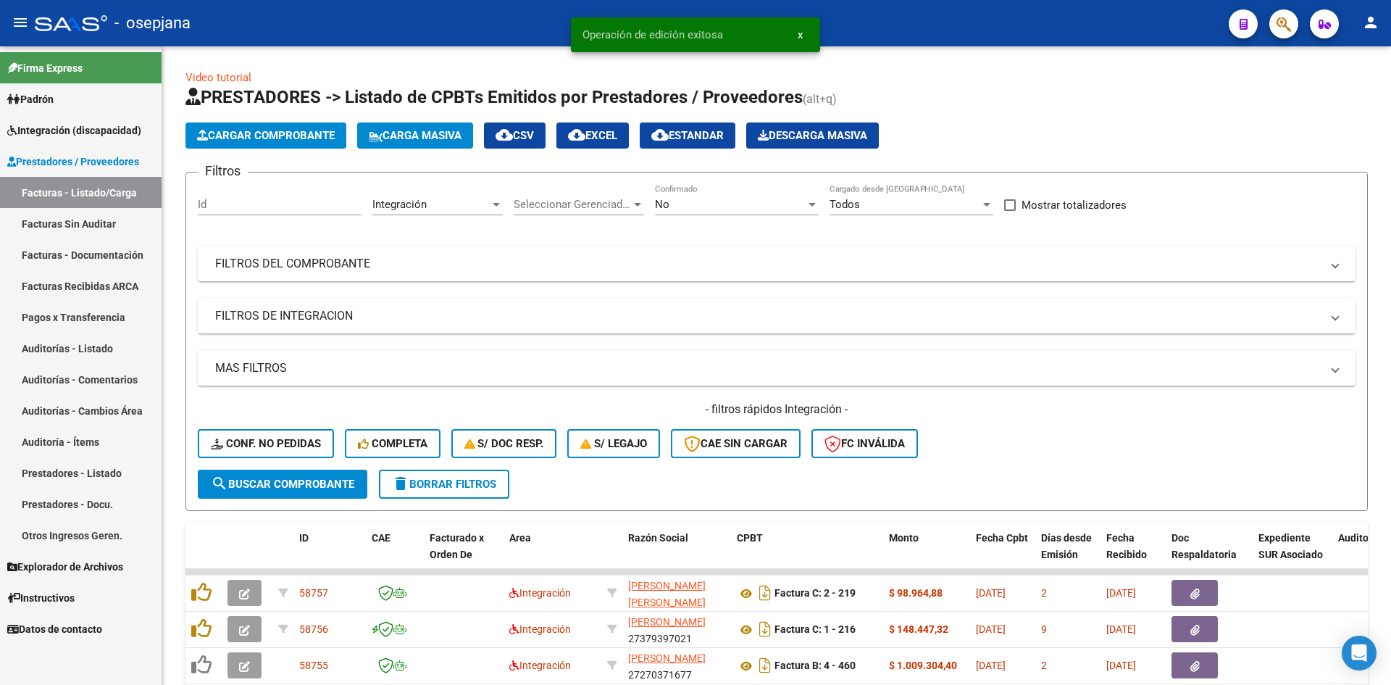
scroll to position [351, 0]
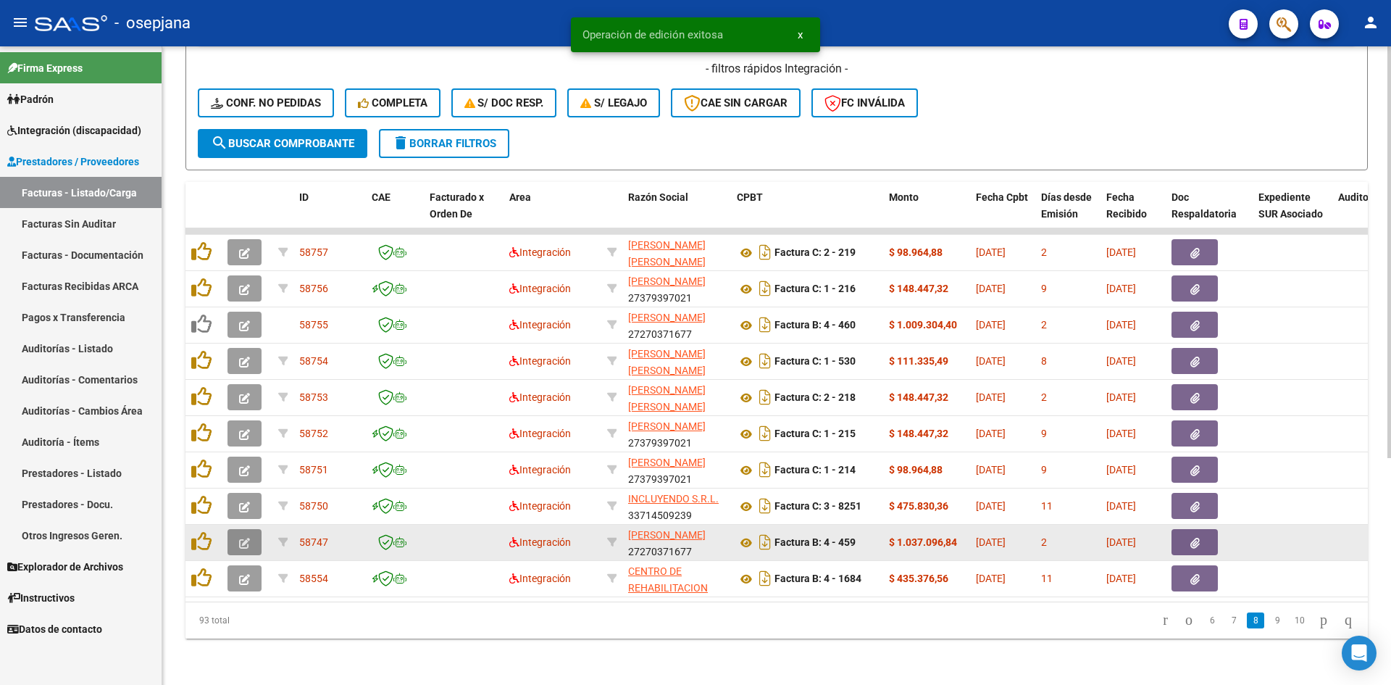
click at [249, 538] on icon "button" at bounding box center [244, 543] width 11 height 11
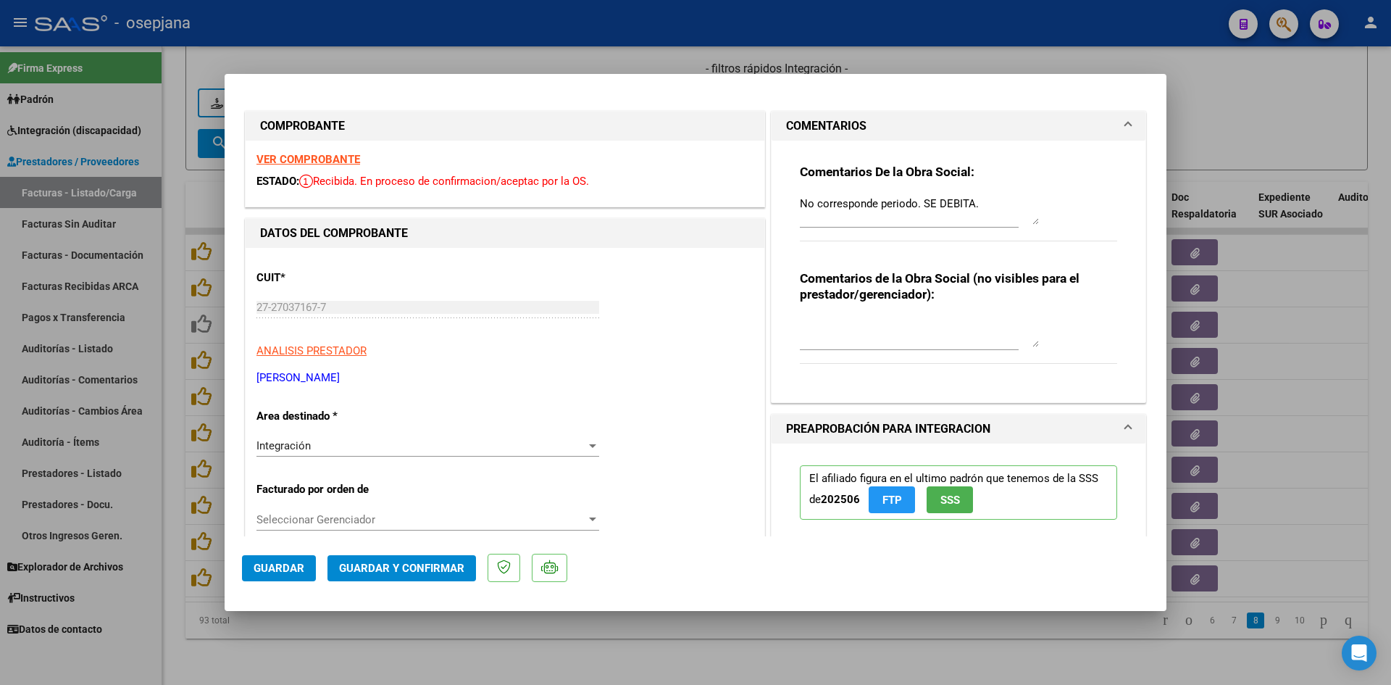
click at [1291, 91] on div at bounding box center [695, 342] width 1391 height 685
type input "$ 0,00"
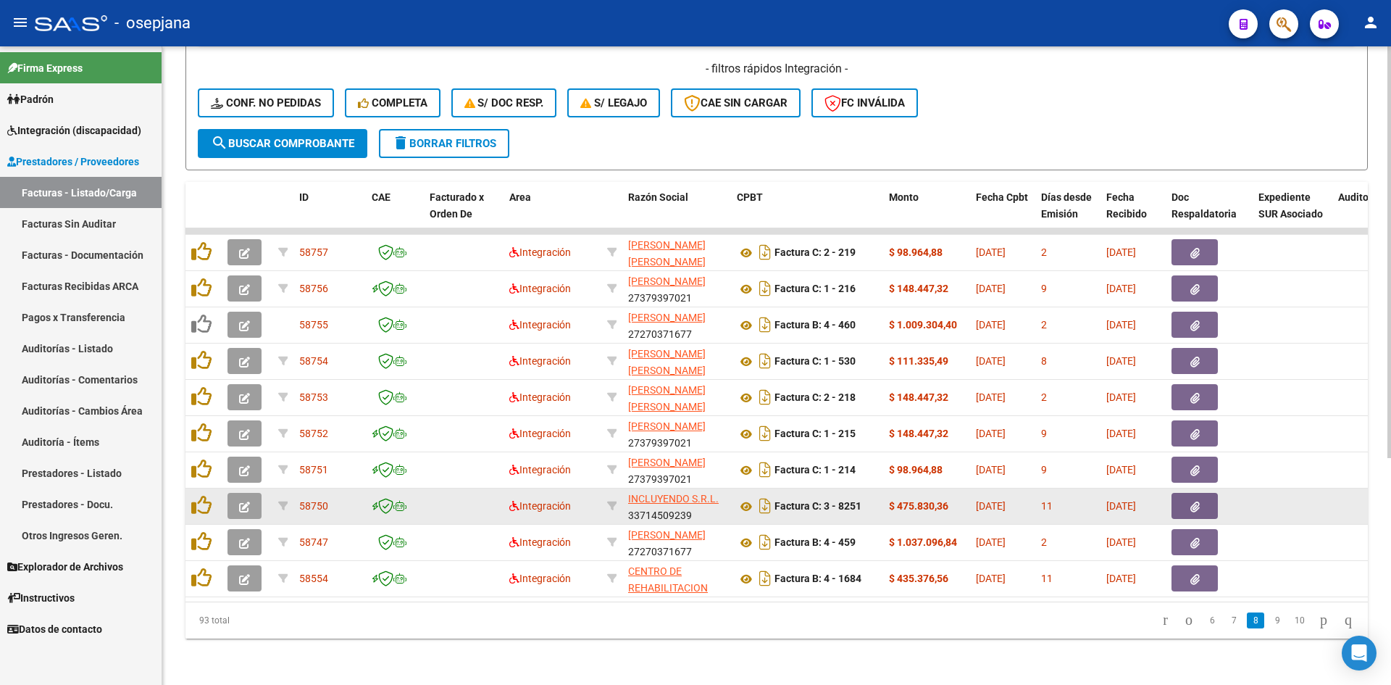
click at [243, 501] on icon "button" at bounding box center [244, 506] width 11 height 11
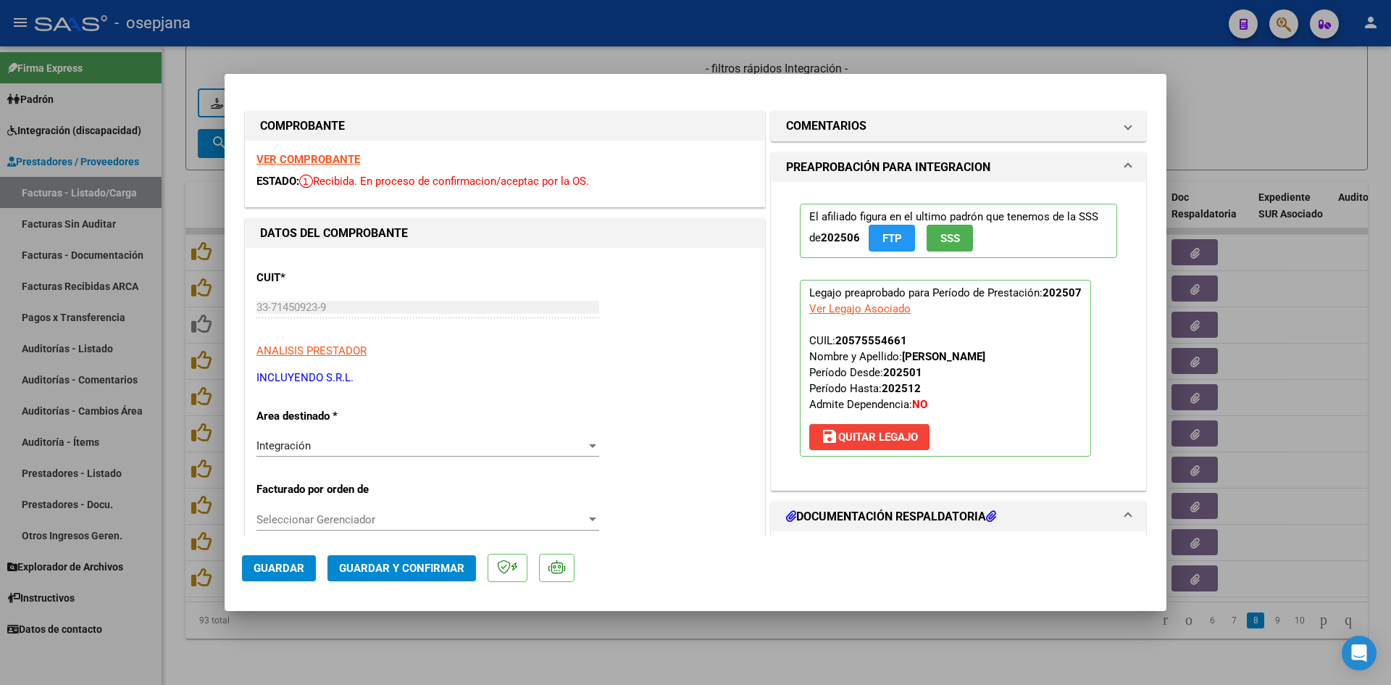
click at [330, 157] on strong "VER COMPROBANTE" at bounding box center [309, 159] width 104 height 13
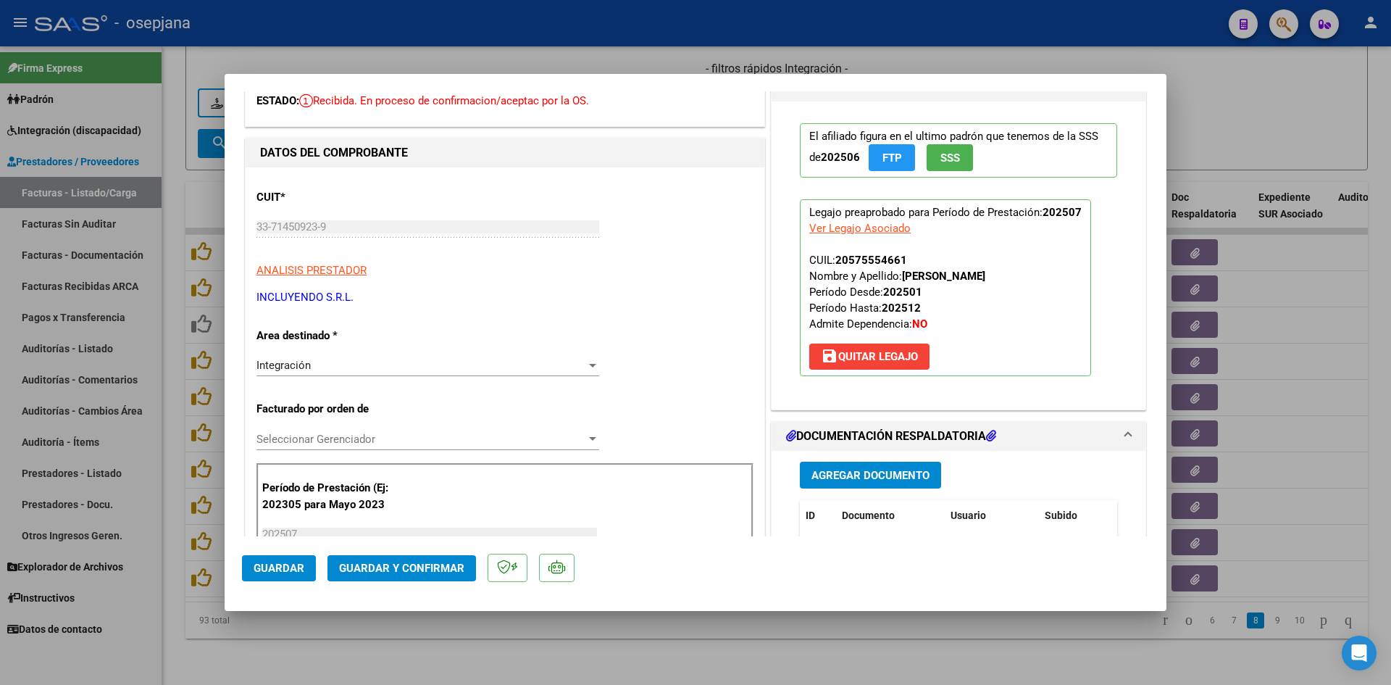
scroll to position [290, 0]
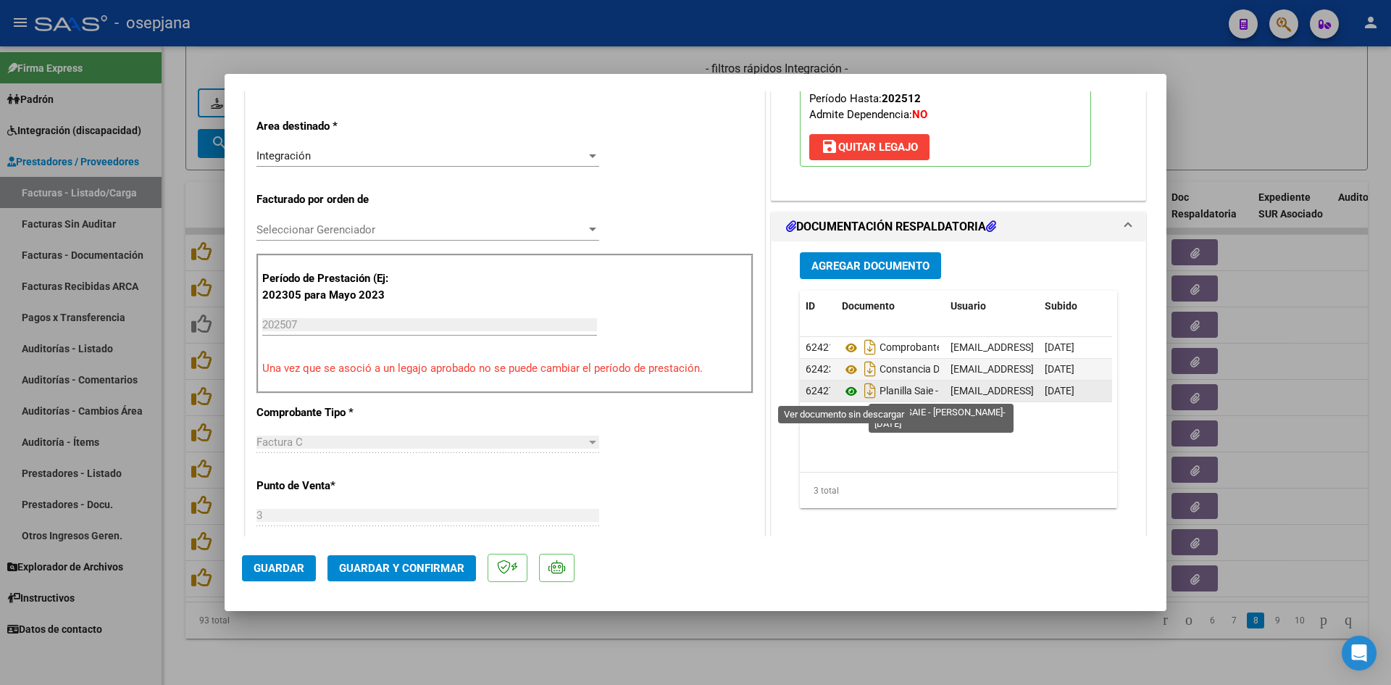
click at [844, 389] on icon at bounding box center [851, 391] width 19 height 17
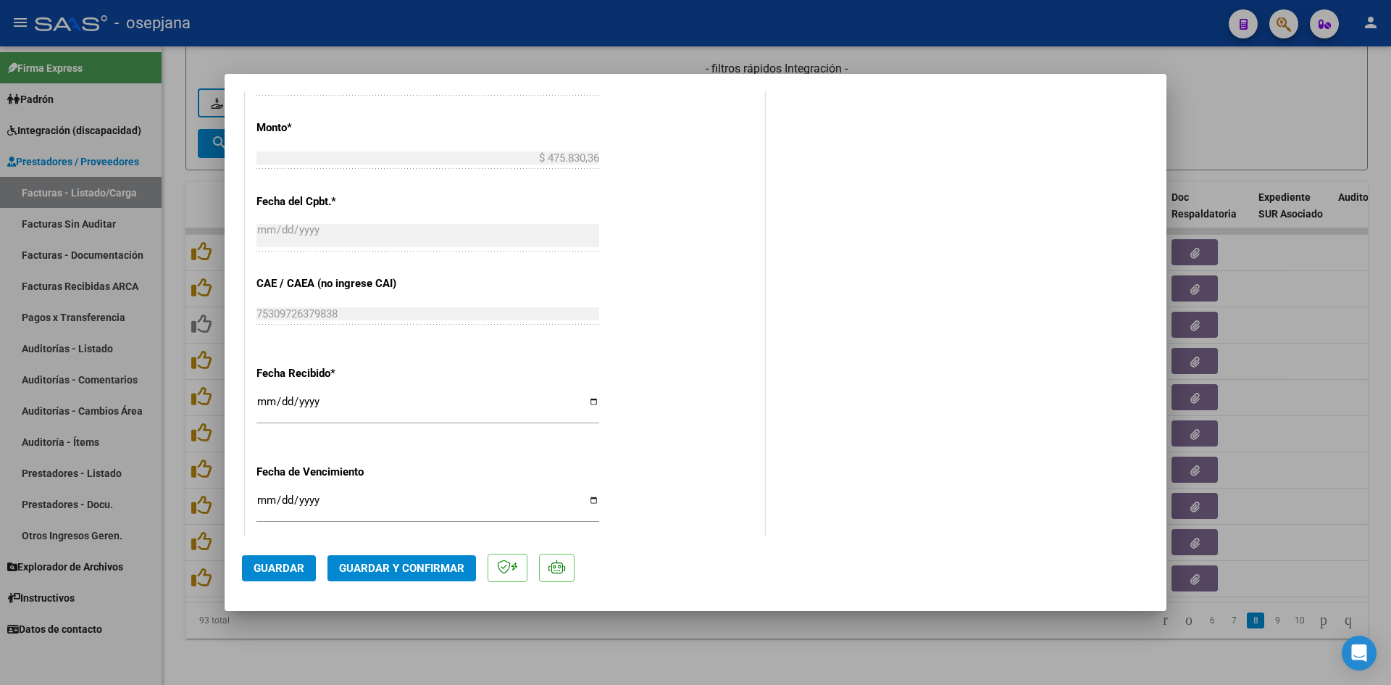
scroll to position [797, 0]
click at [269, 499] on input "[DATE]" at bounding box center [428, 502] width 343 height 23
type input "[DATE]"
click at [407, 560] on button "Guardar y Confirmar" at bounding box center [402, 568] width 149 height 26
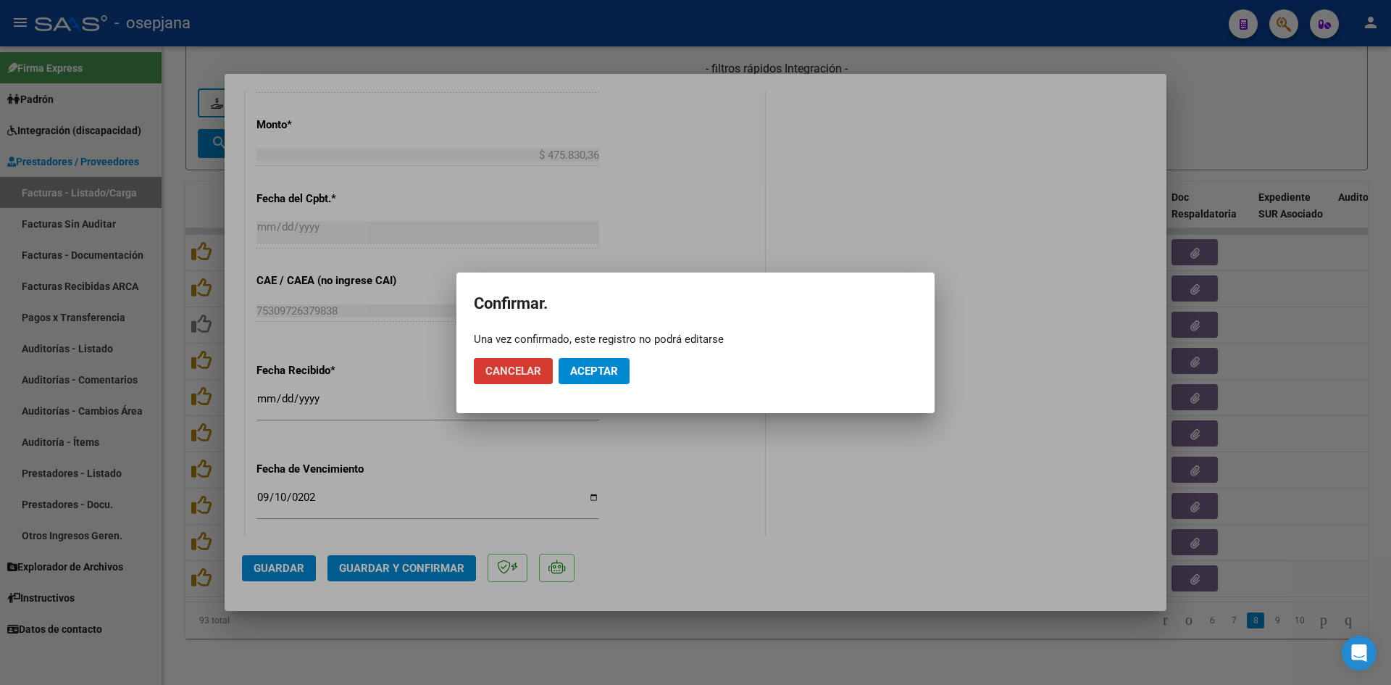
click at [582, 379] on button "Aceptar" at bounding box center [594, 371] width 71 height 26
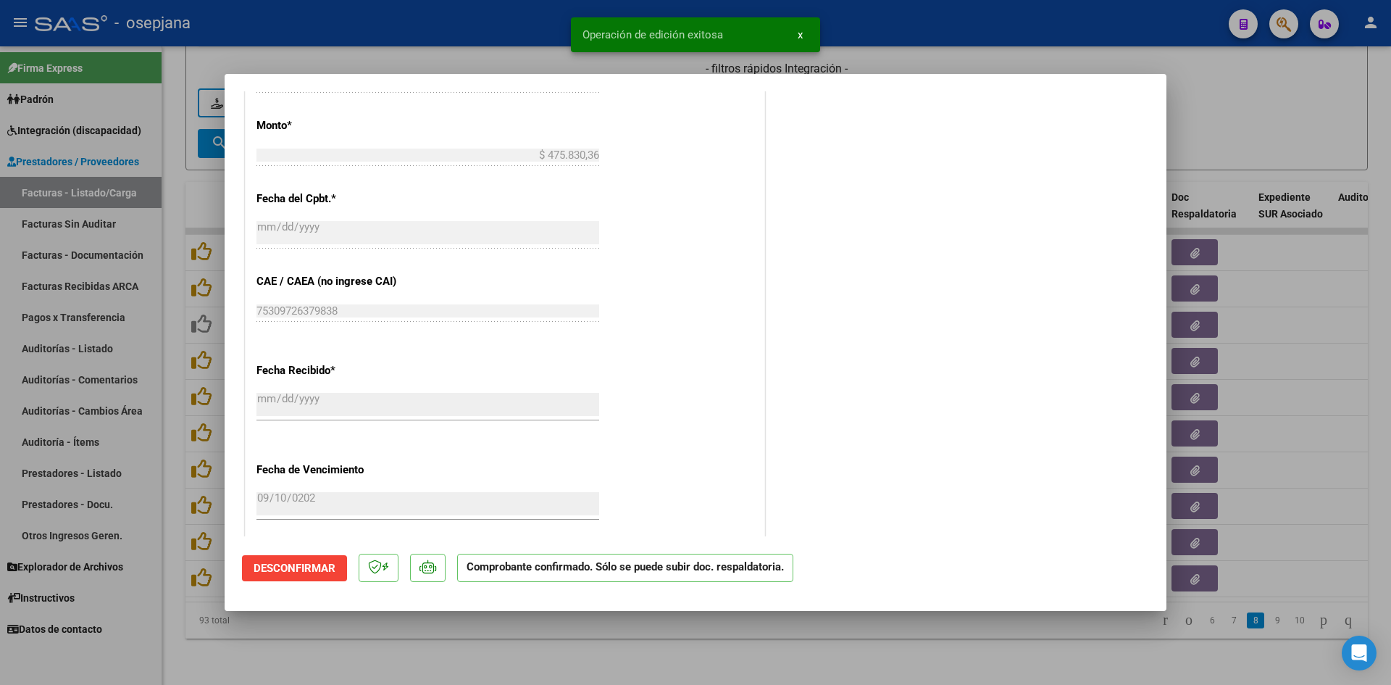
click at [1254, 131] on div at bounding box center [695, 342] width 1391 height 685
type input "$ 0,00"
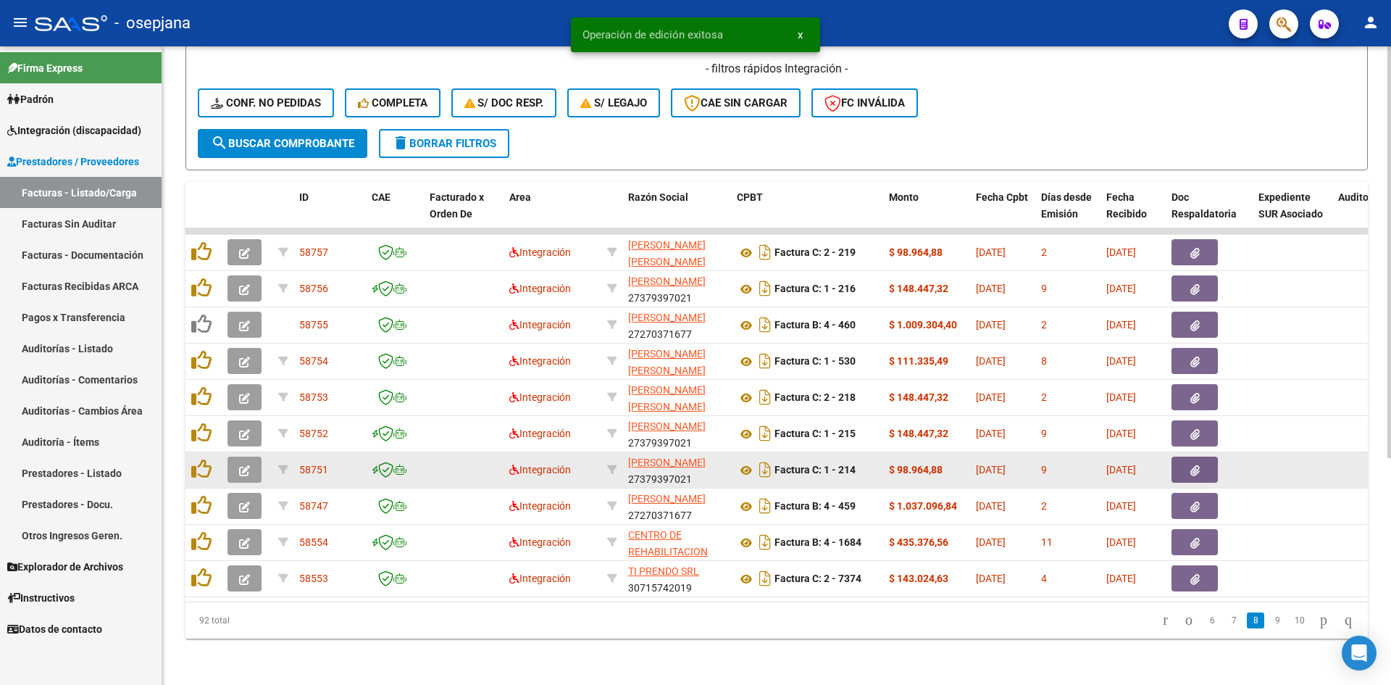
click at [246, 465] on icon "button" at bounding box center [244, 470] width 11 height 11
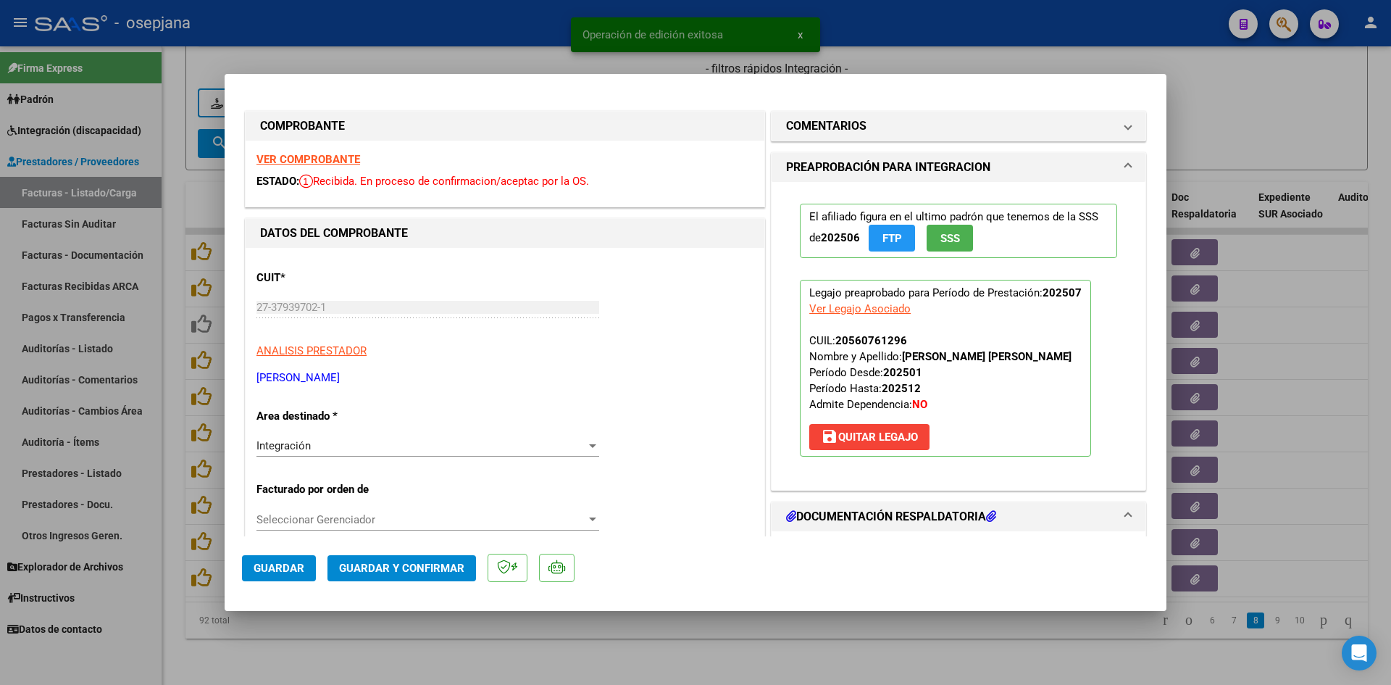
click at [328, 162] on strong "VER COMPROBANTE" at bounding box center [309, 159] width 104 height 13
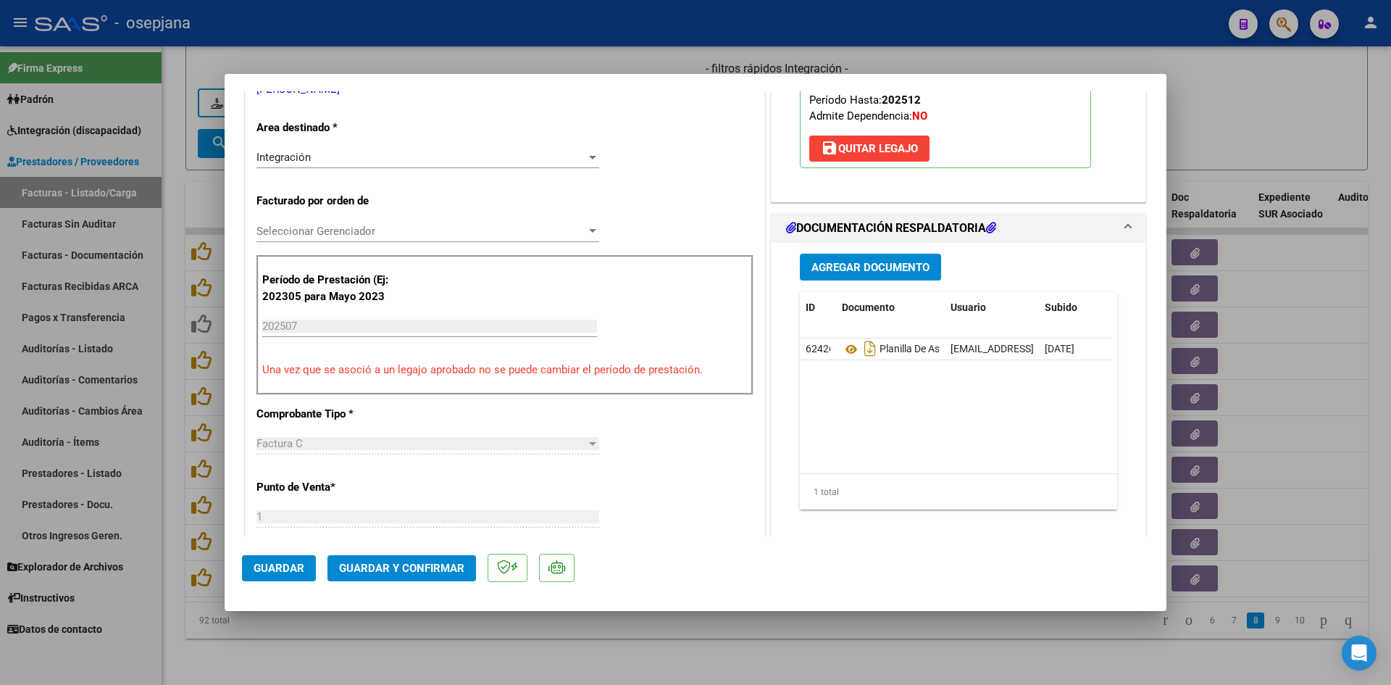
scroll to position [290, 0]
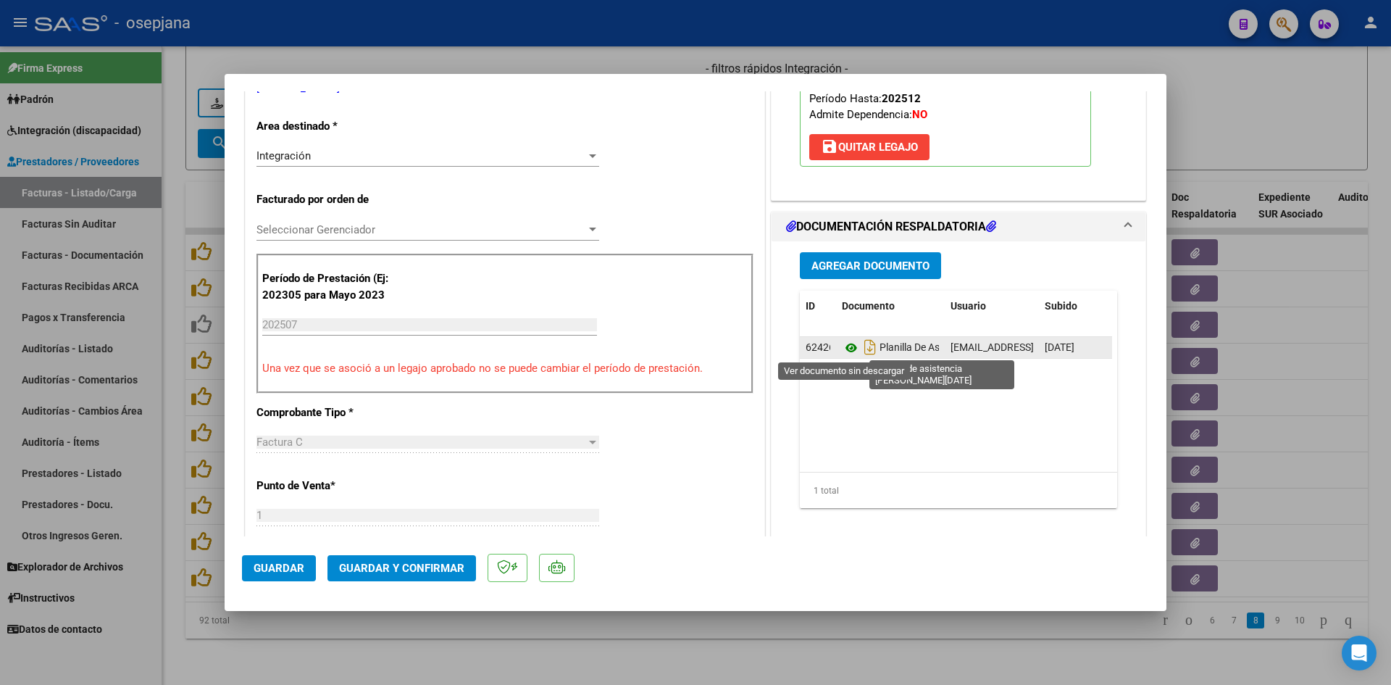
click at [846, 343] on icon at bounding box center [851, 347] width 19 height 17
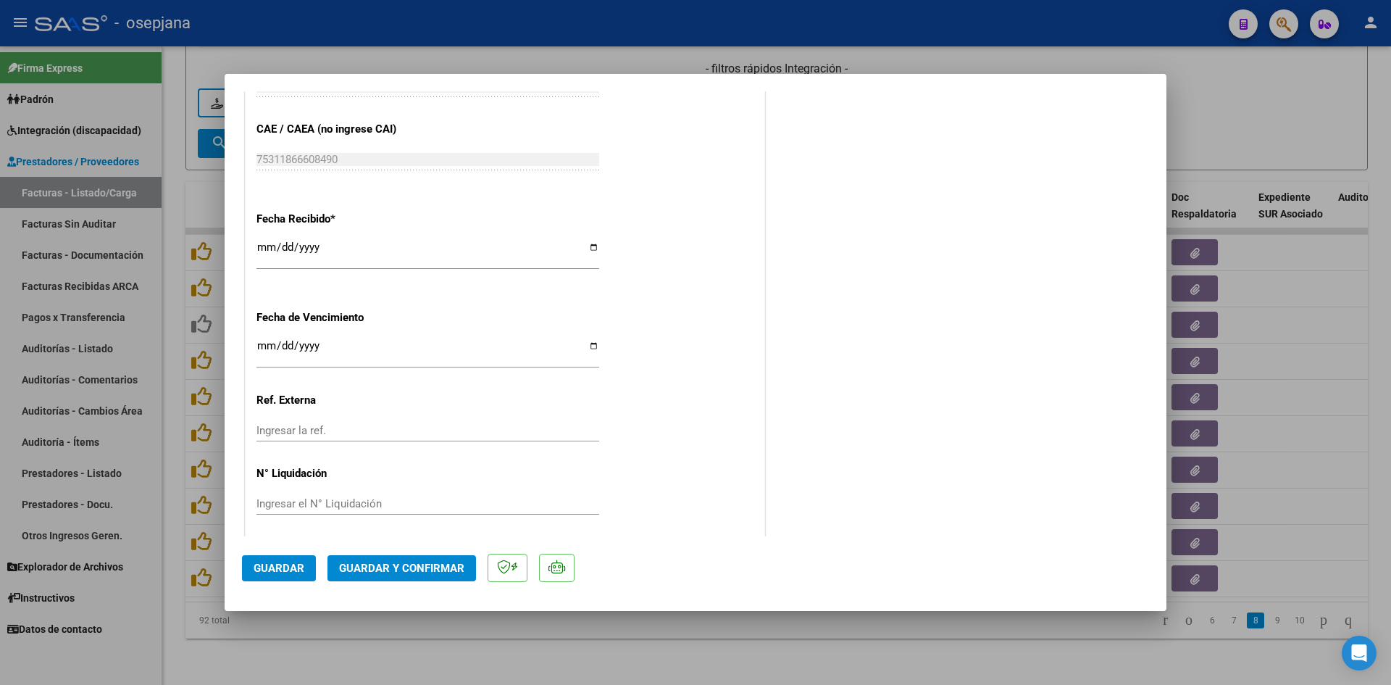
scroll to position [955, 0]
click at [265, 338] on input "Ingresar la fecha" at bounding box center [428, 344] width 343 height 23
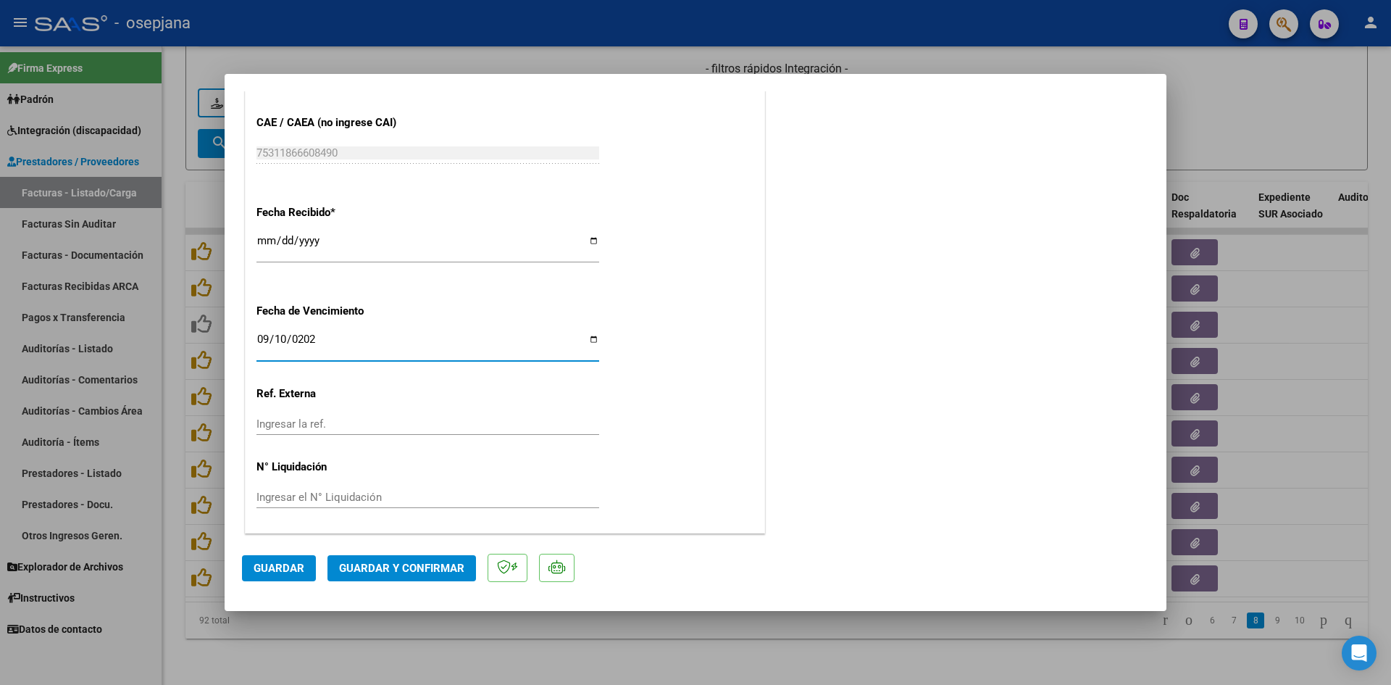
type input "[DATE]"
click at [425, 568] on span "Guardar y Confirmar" at bounding box center [401, 568] width 125 height 13
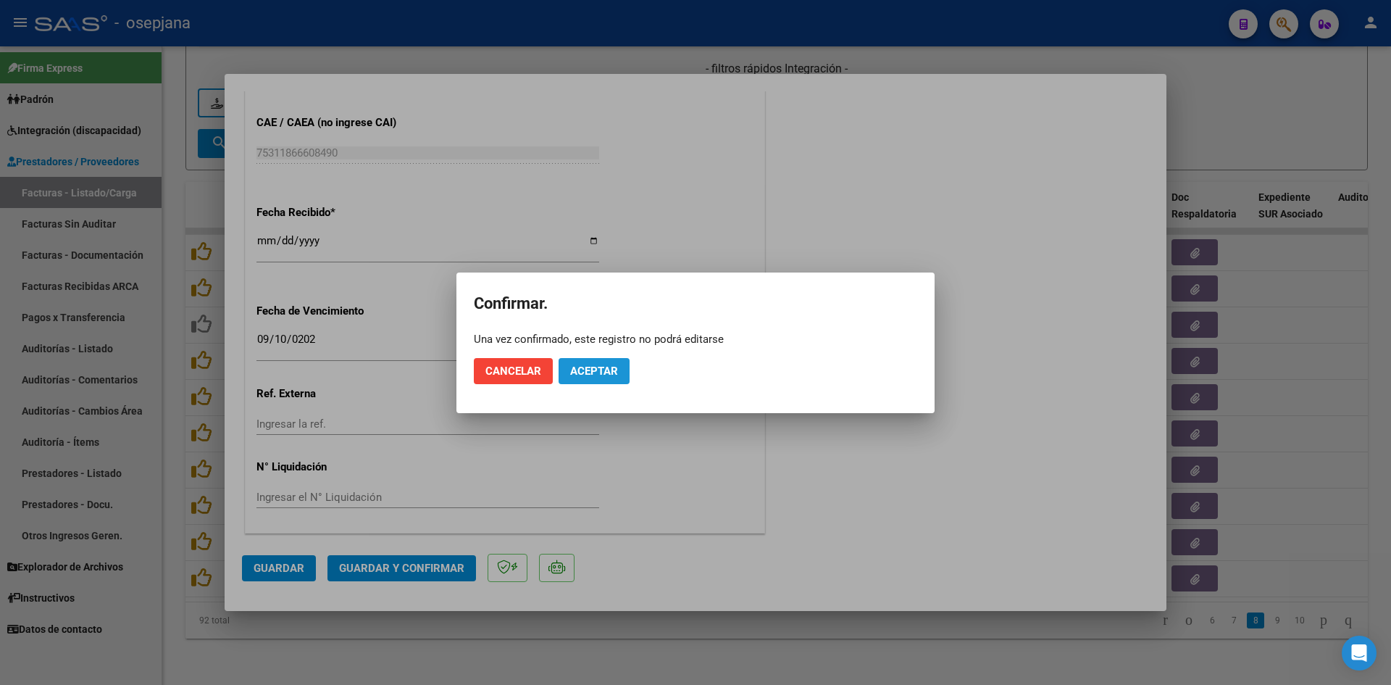
click at [591, 372] on span "Aceptar" at bounding box center [594, 371] width 48 height 13
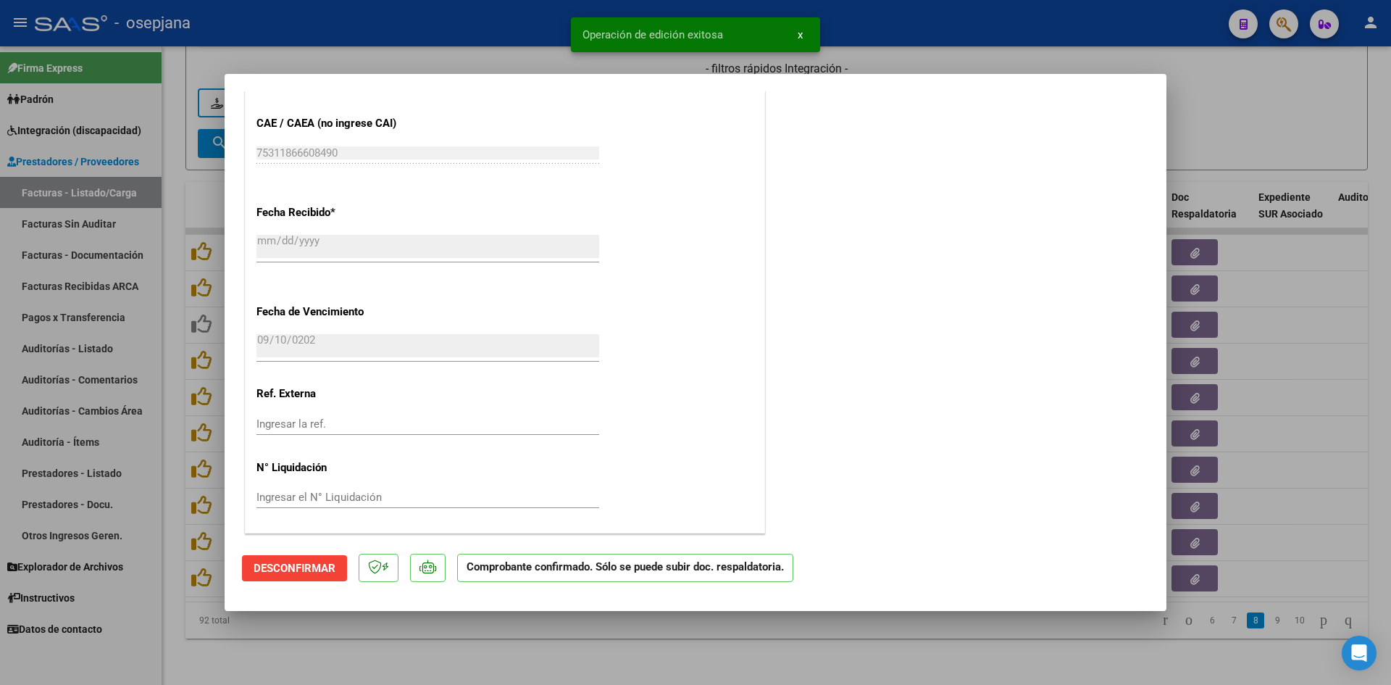
click at [1220, 111] on div at bounding box center [695, 342] width 1391 height 685
type input "$ 0,00"
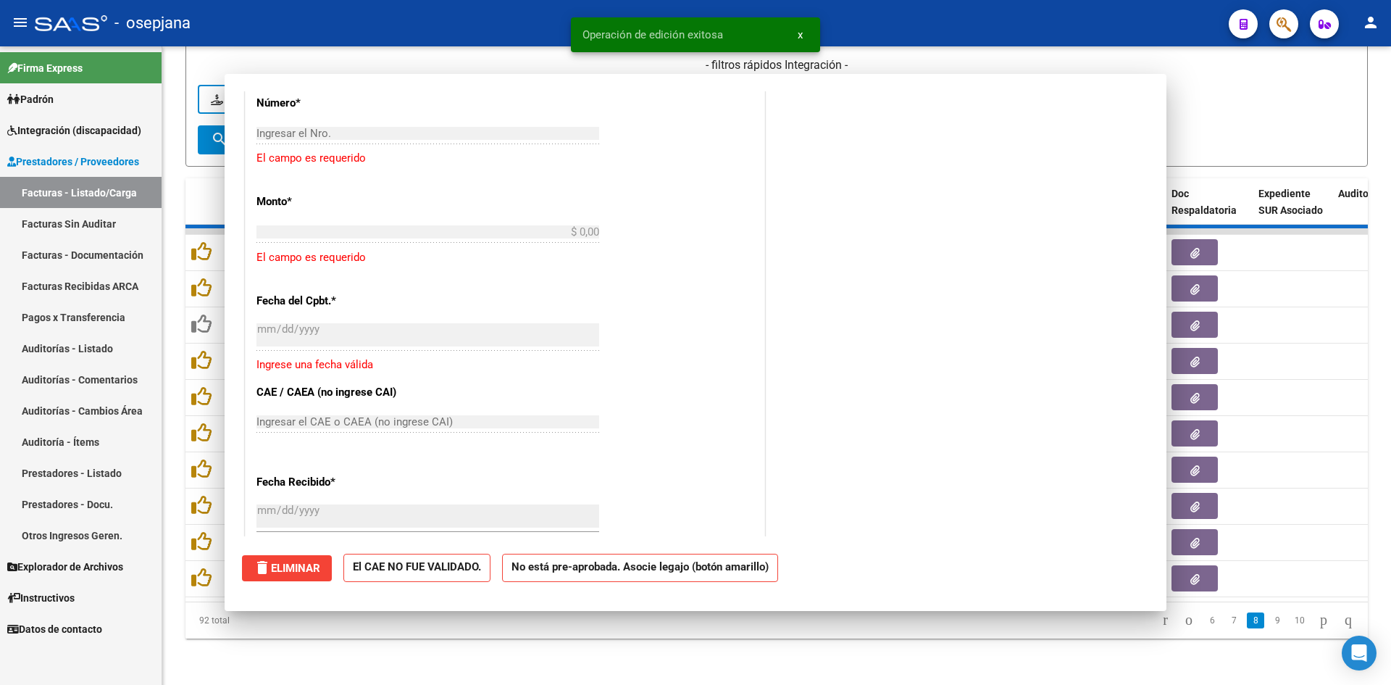
scroll to position [0, 0]
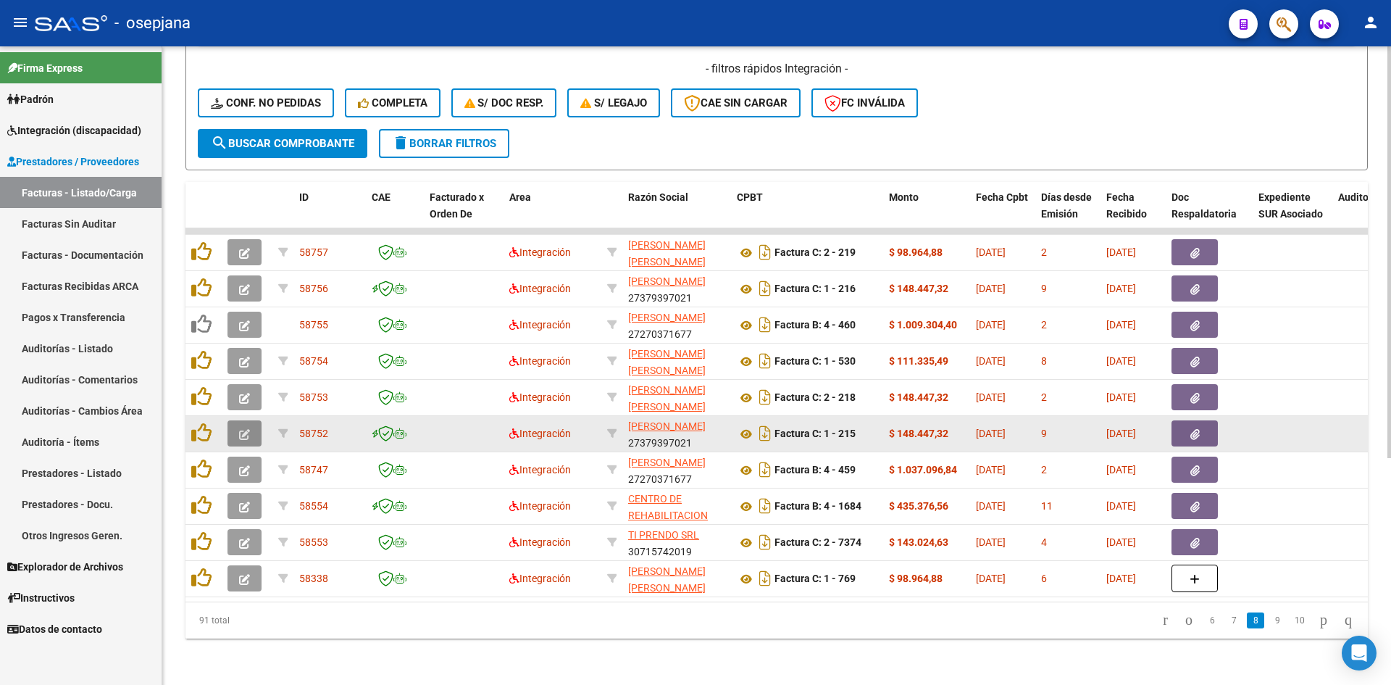
click at [246, 429] on icon "button" at bounding box center [244, 434] width 11 height 11
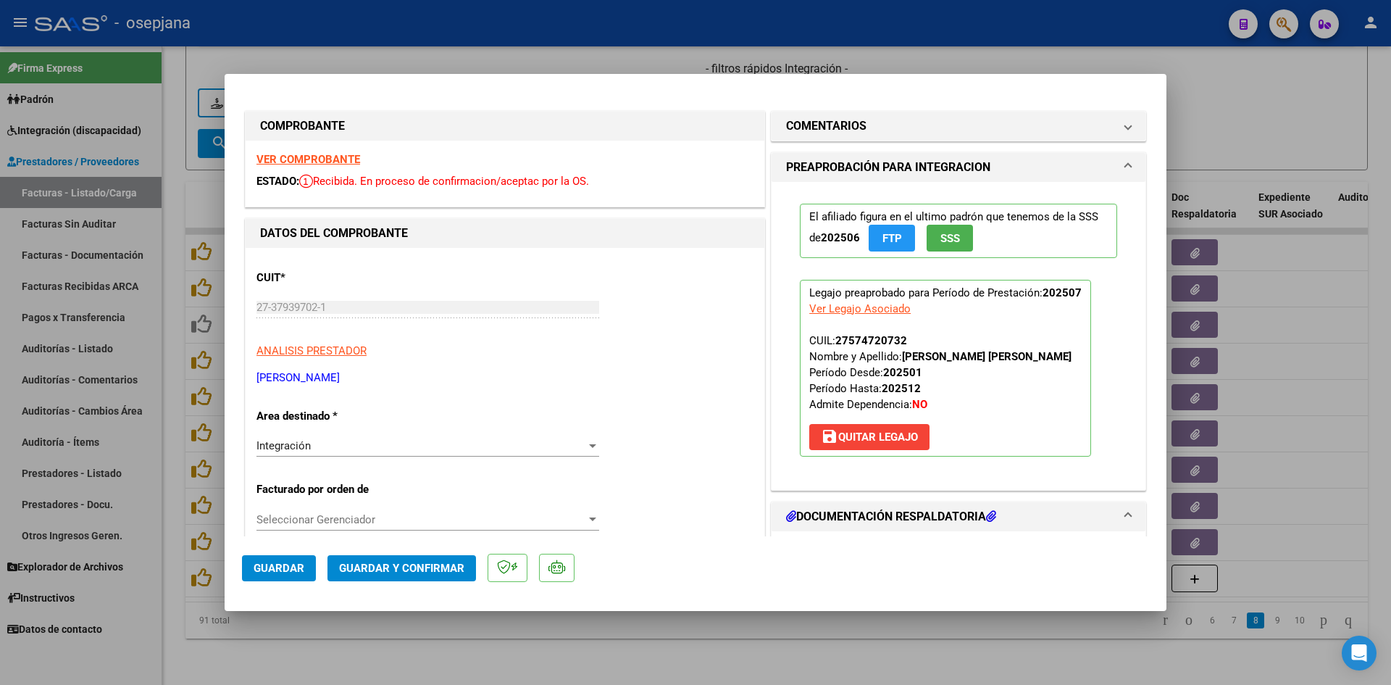
click at [309, 158] on strong "VER COMPROBANTE" at bounding box center [309, 159] width 104 height 13
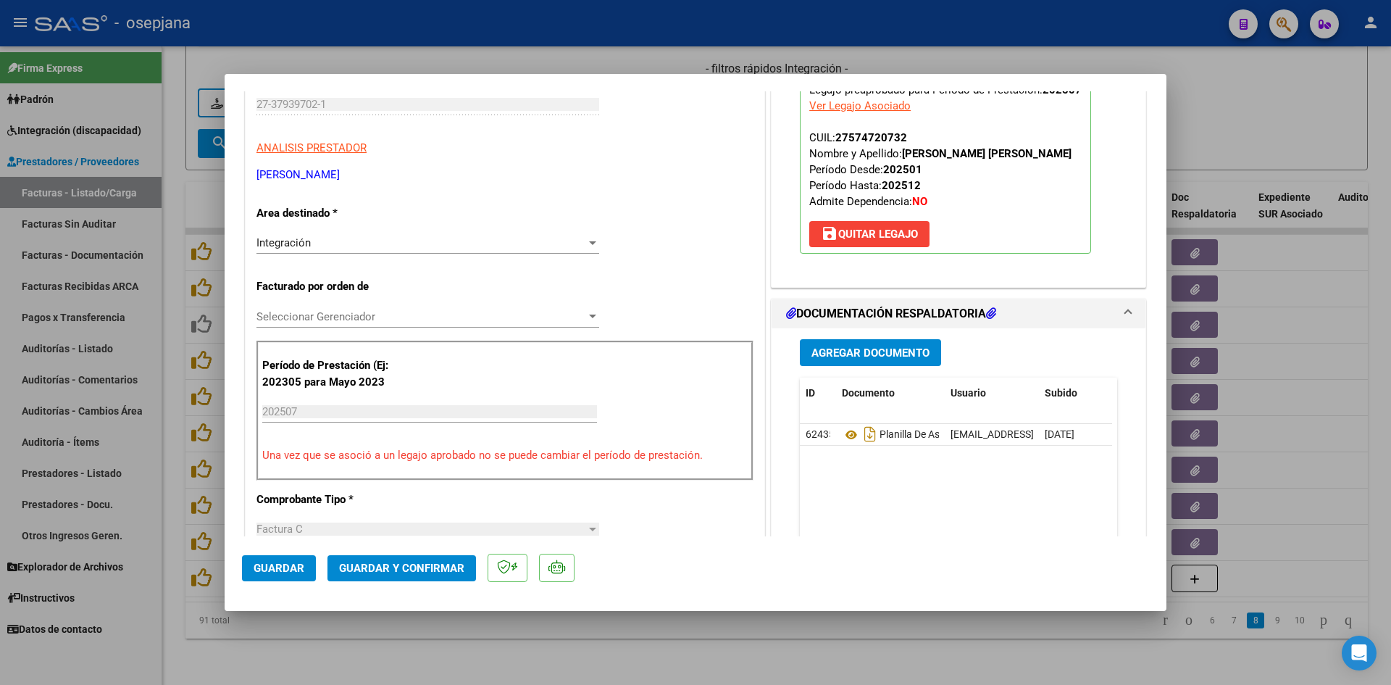
scroll to position [217, 0]
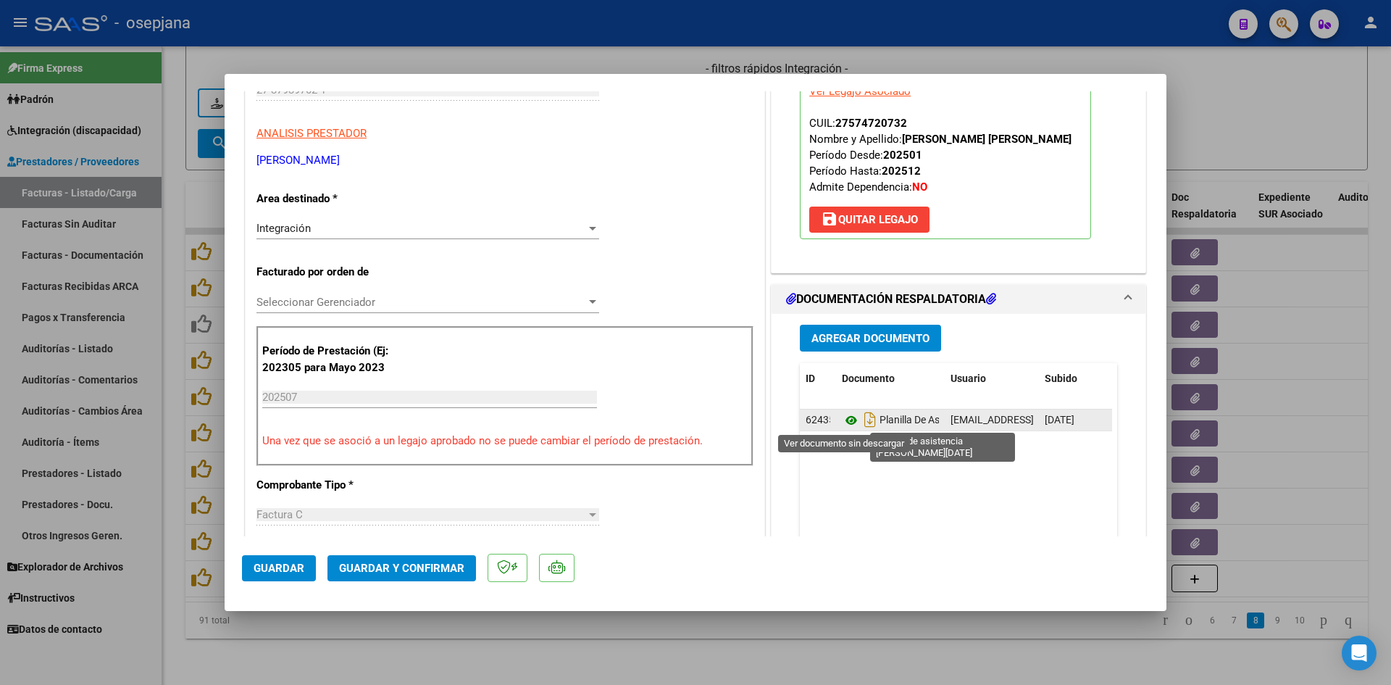
click at [850, 418] on icon at bounding box center [851, 420] width 19 height 17
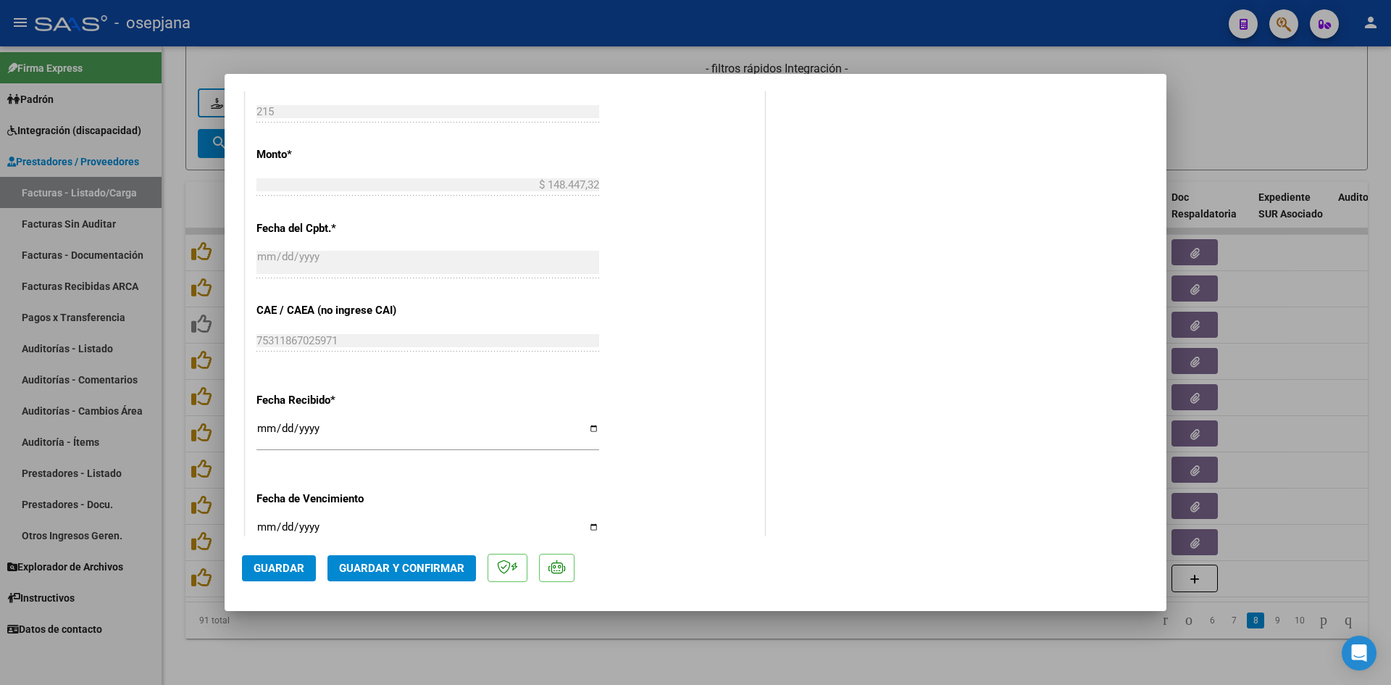
scroll to position [870, 0]
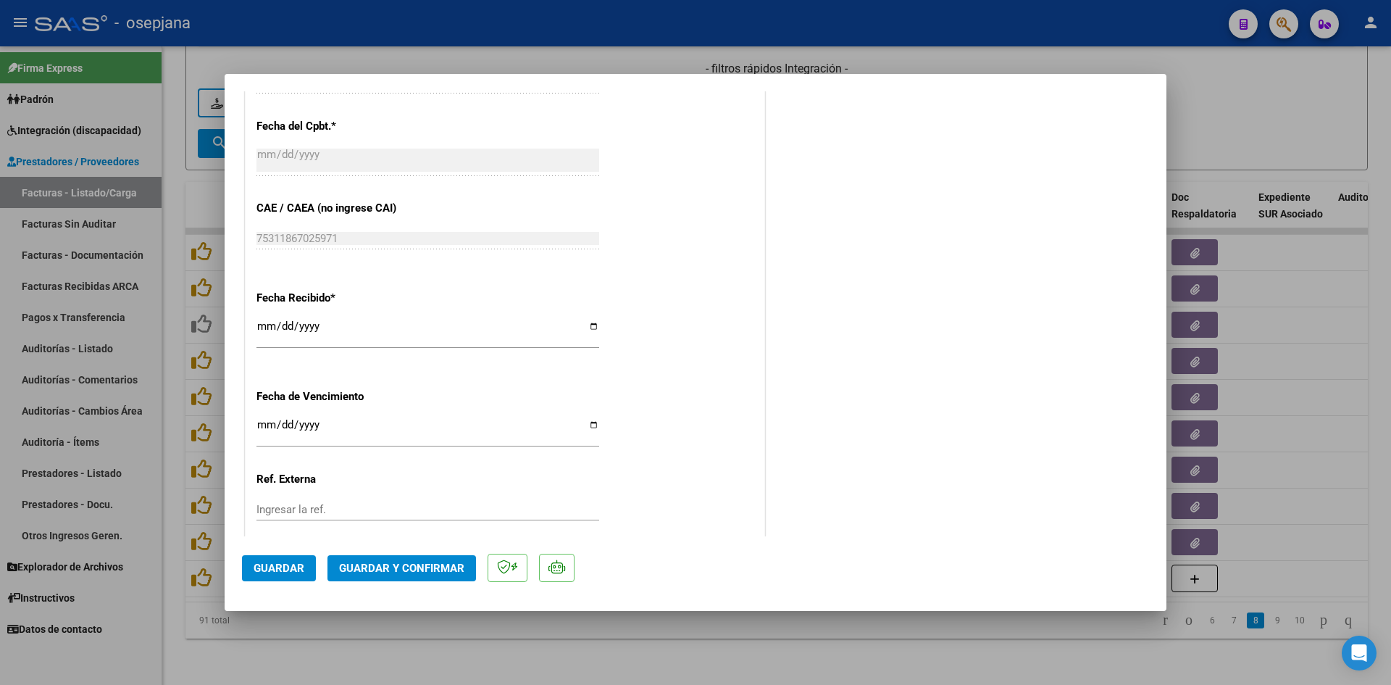
click at [263, 422] on input "Ingresar la fecha" at bounding box center [428, 430] width 343 height 23
type input "[DATE]"
click at [394, 559] on button "Guardar y Confirmar" at bounding box center [402, 568] width 149 height 26
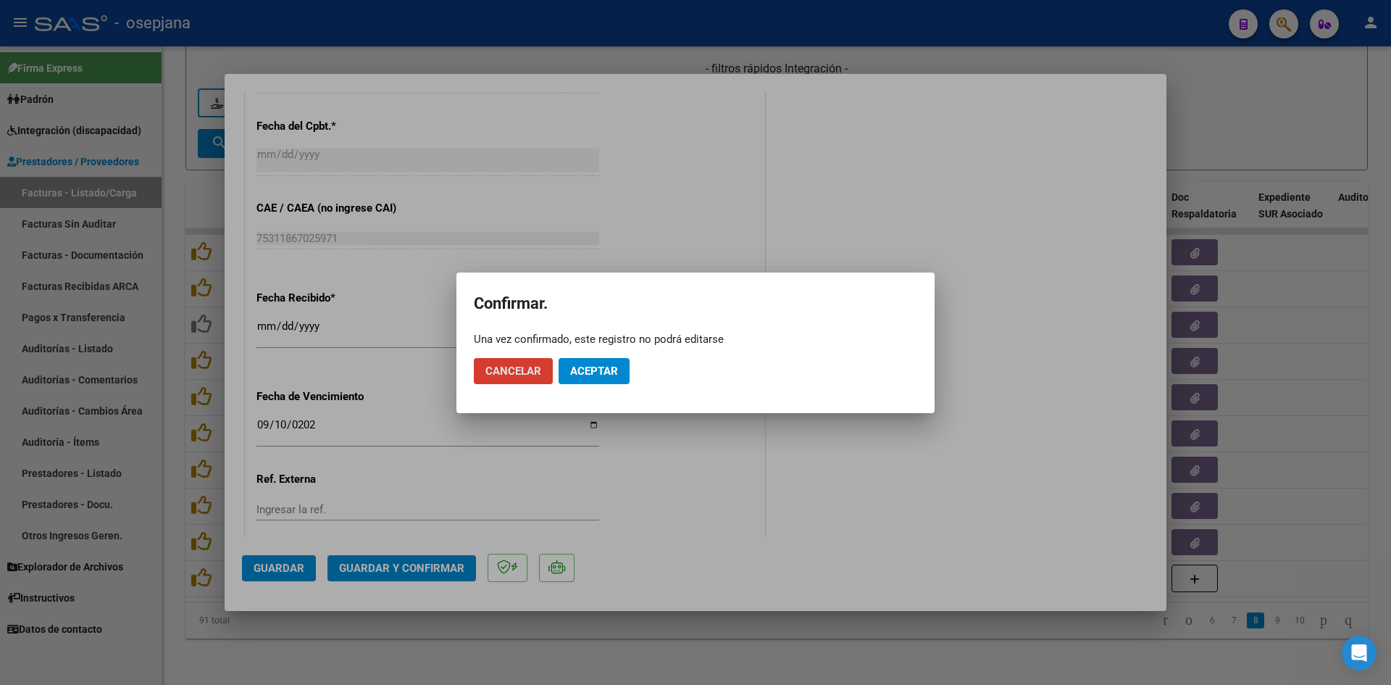
click at [587, 371] on span "Aceptar" at bounding box center [594, 371] width 48 height 13
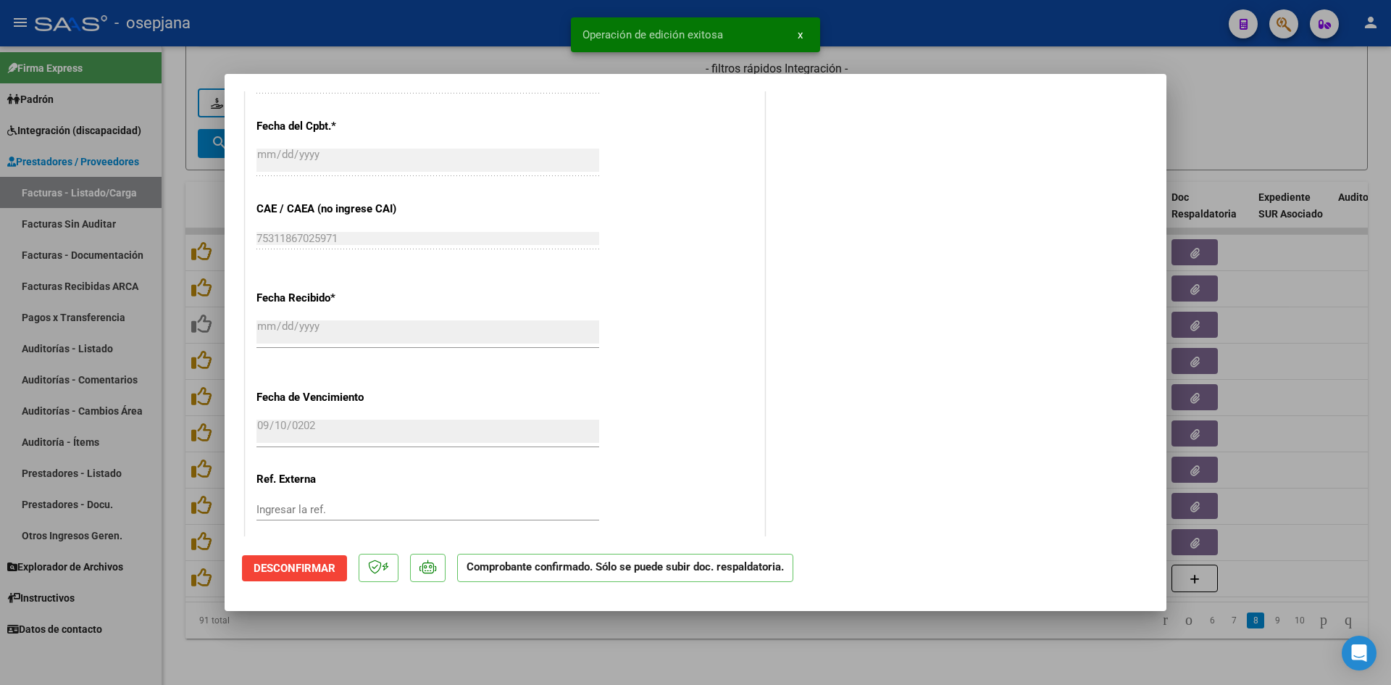
click at [1286, 100] on div at bounding box center [695, 342] width 1391 height 685
type input "$ 0,00"
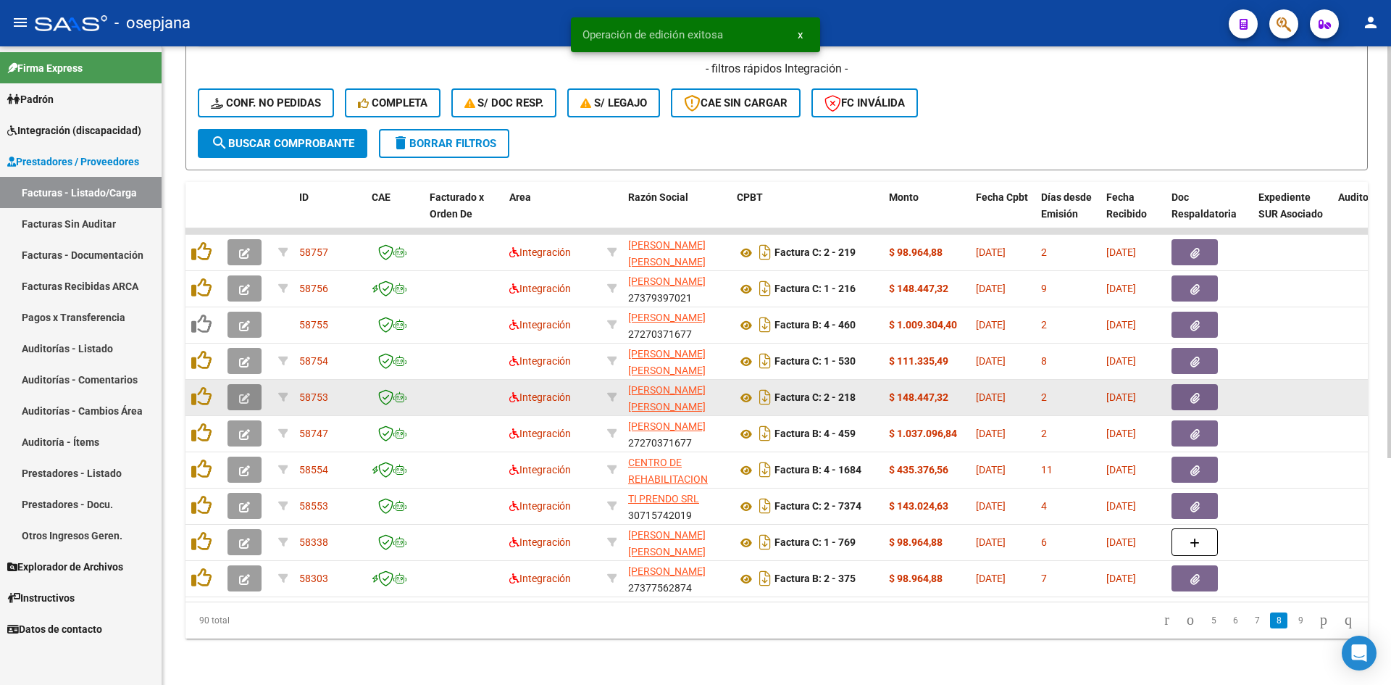
click at [249, 393] on icon "button" at bounding box center [244, 398] width 11 height 11
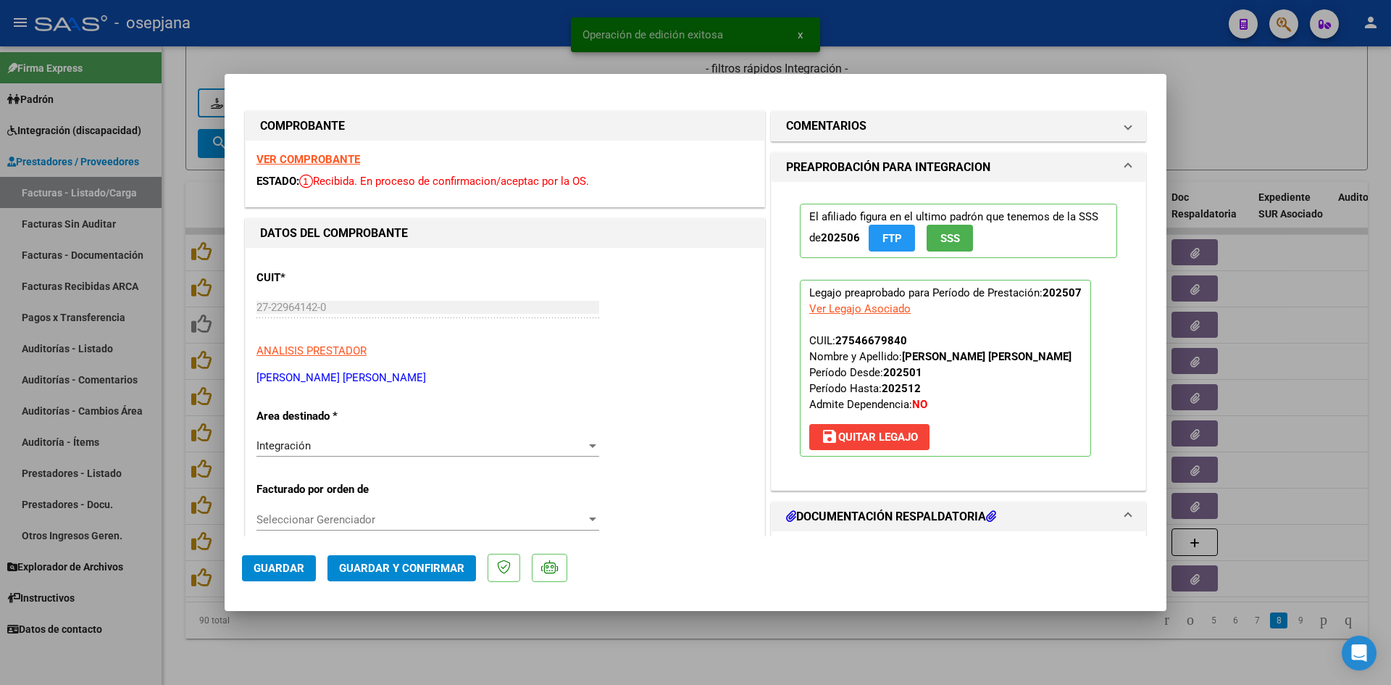
click at [288, 159] on strong "VER COMPROBANTE" at bounding box center [309, 159] width 104 height 13
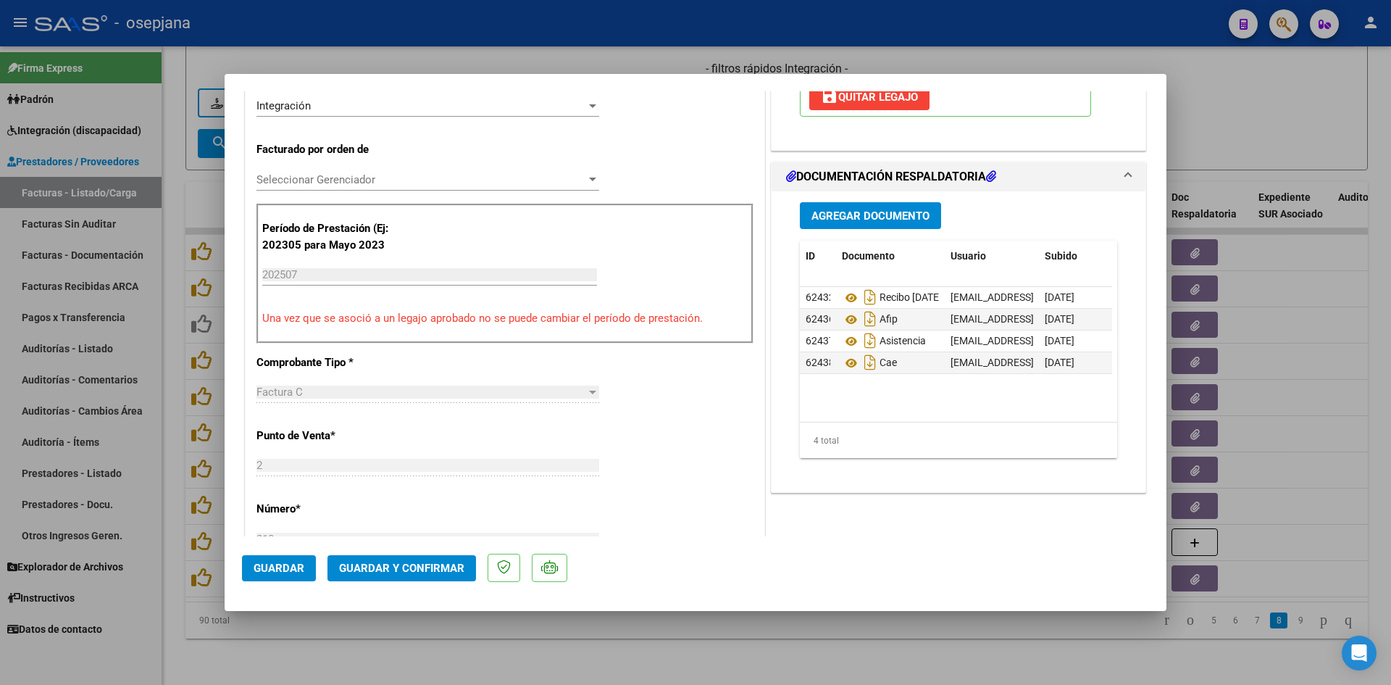
scroll to position [362, 0]
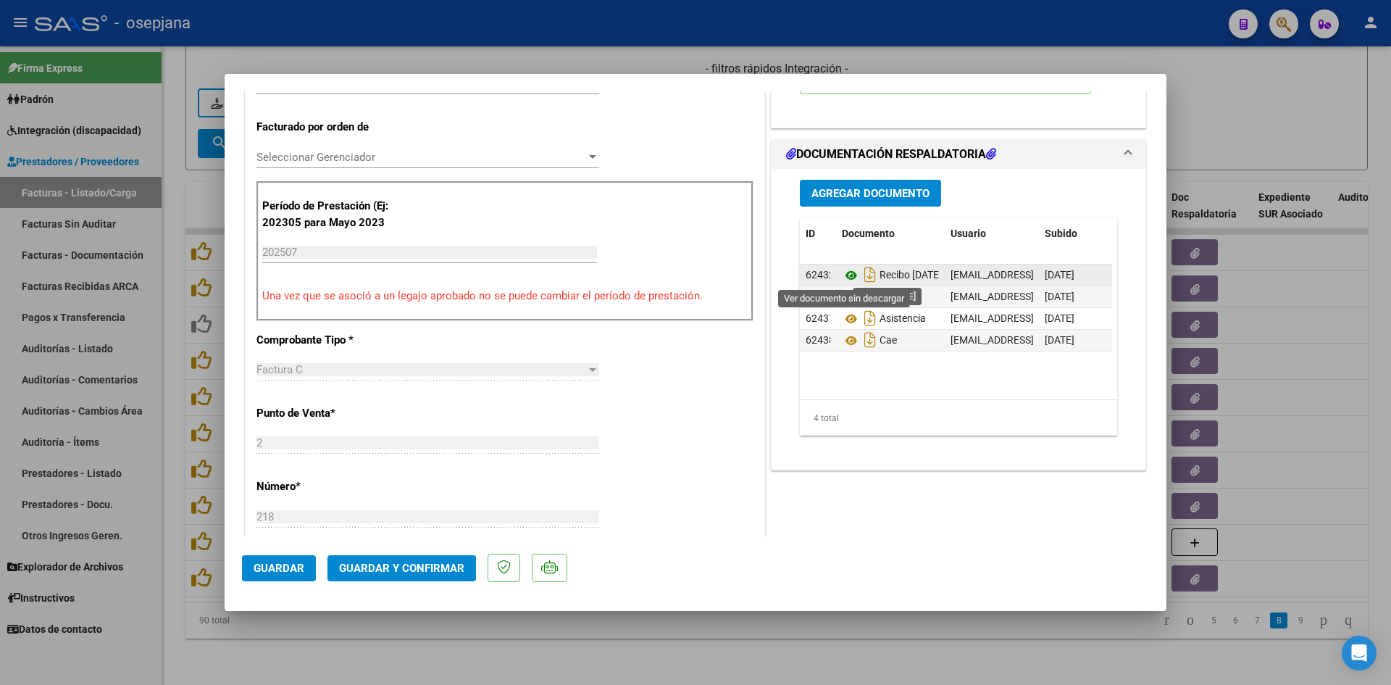
click at [844, 275] on icon at bounding box center [851, 275] width 19 height 17
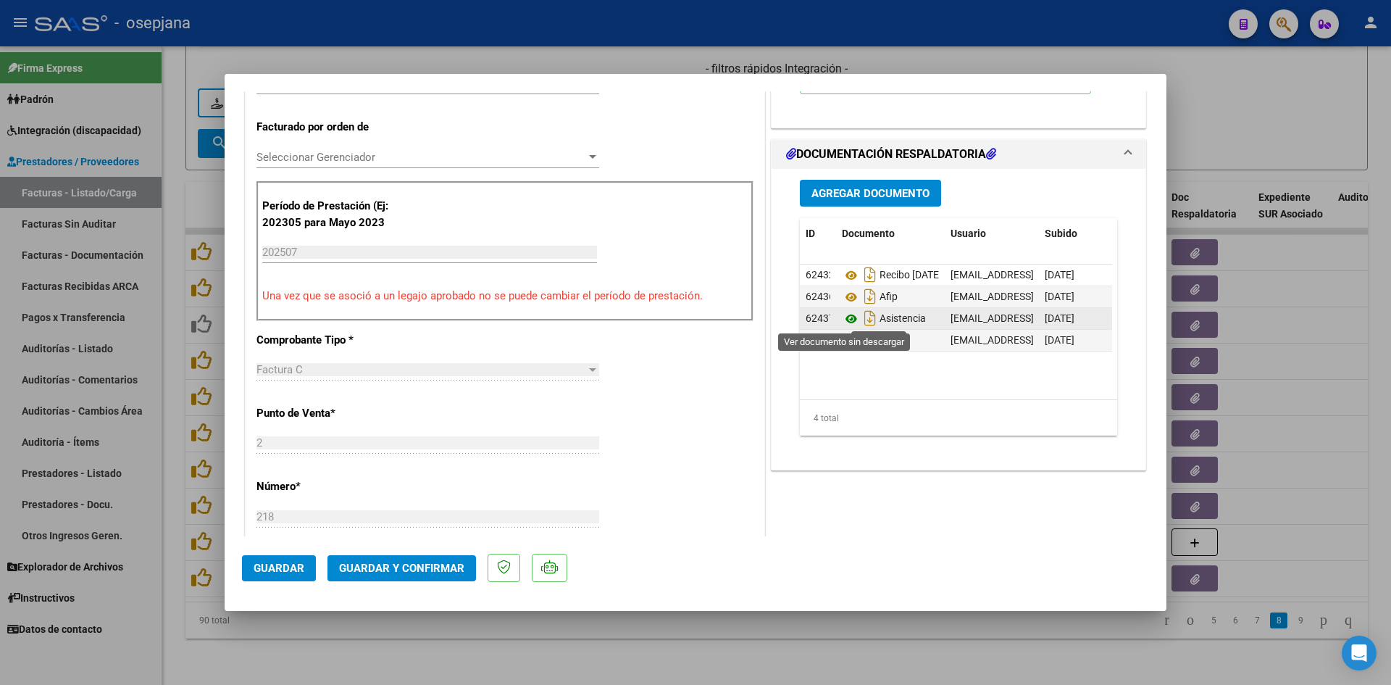
click at [849, 319] on icon at bounding box center [851, 318] width 19 height 17
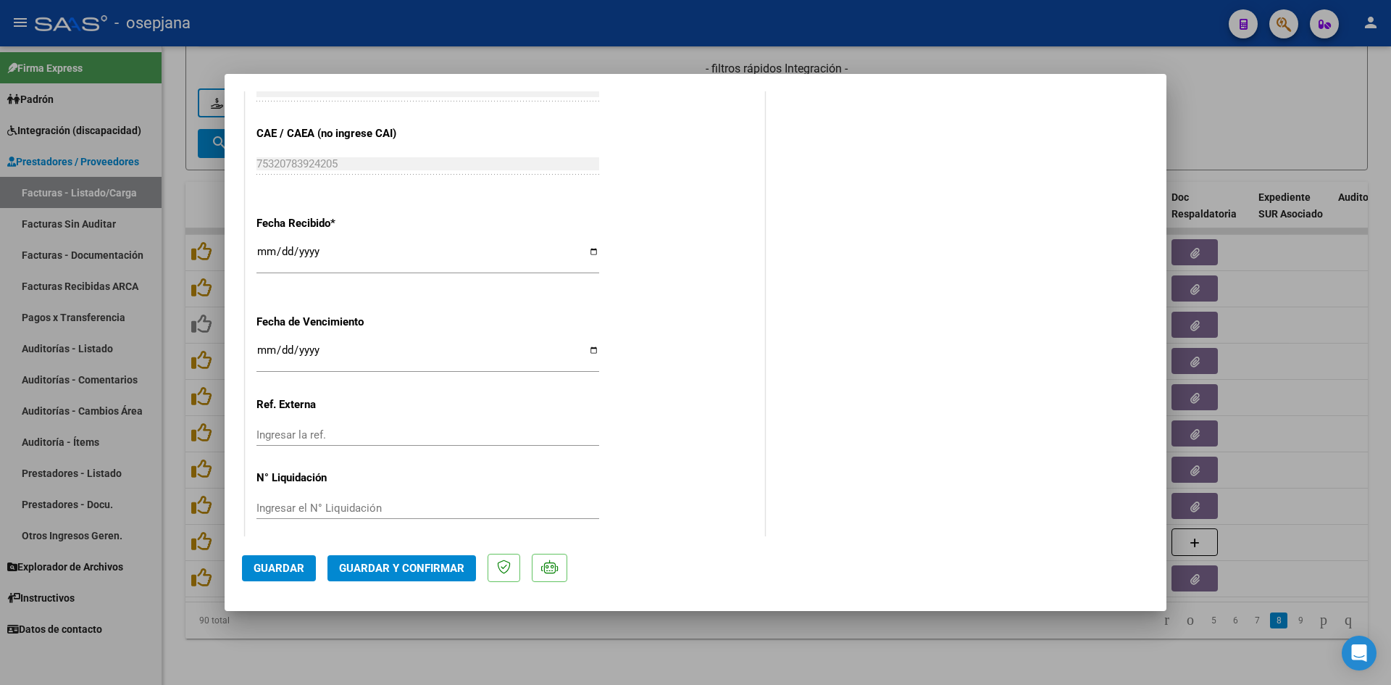
scroll to position [955, 0]
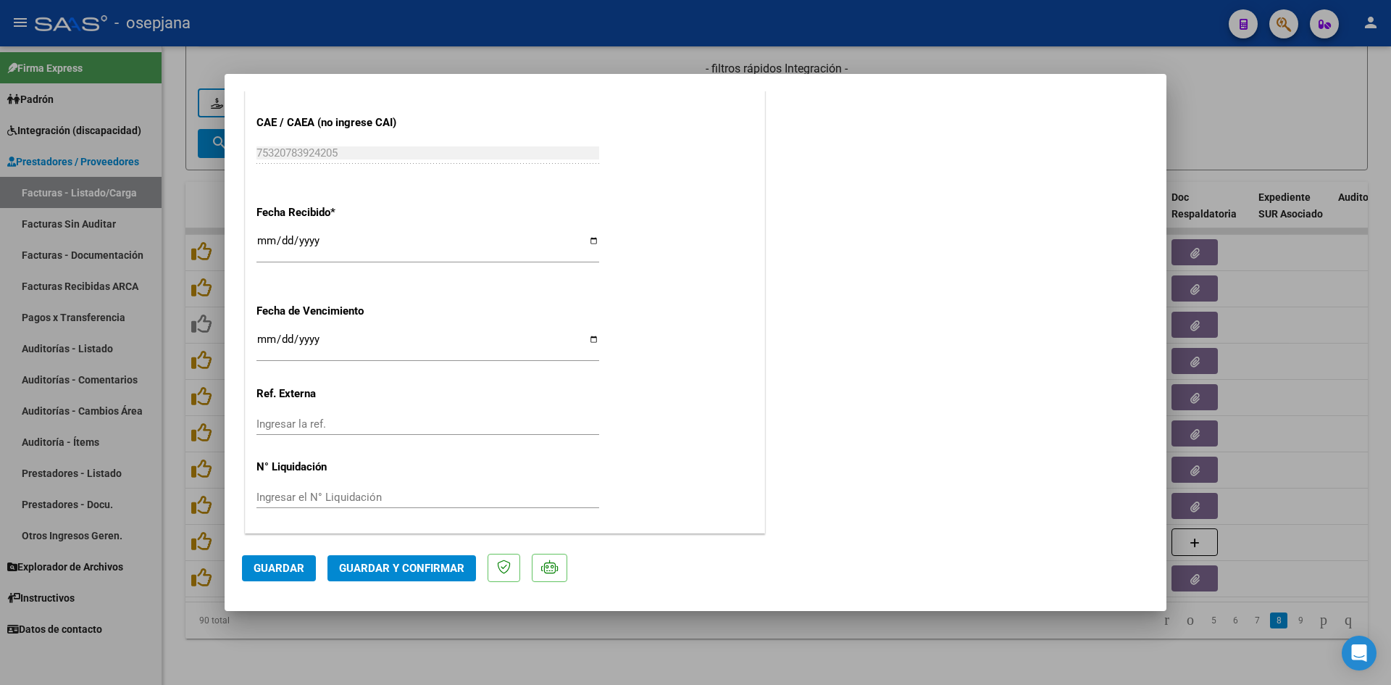
click at [269, 339] on input "2025-08-20" at bounding box center [428, 344] width 343 height 23
type input "[DATE]"
click at [401, 567] on span "Guardar y Confirmar" at bounding box center [401, 568] width 125 height 13
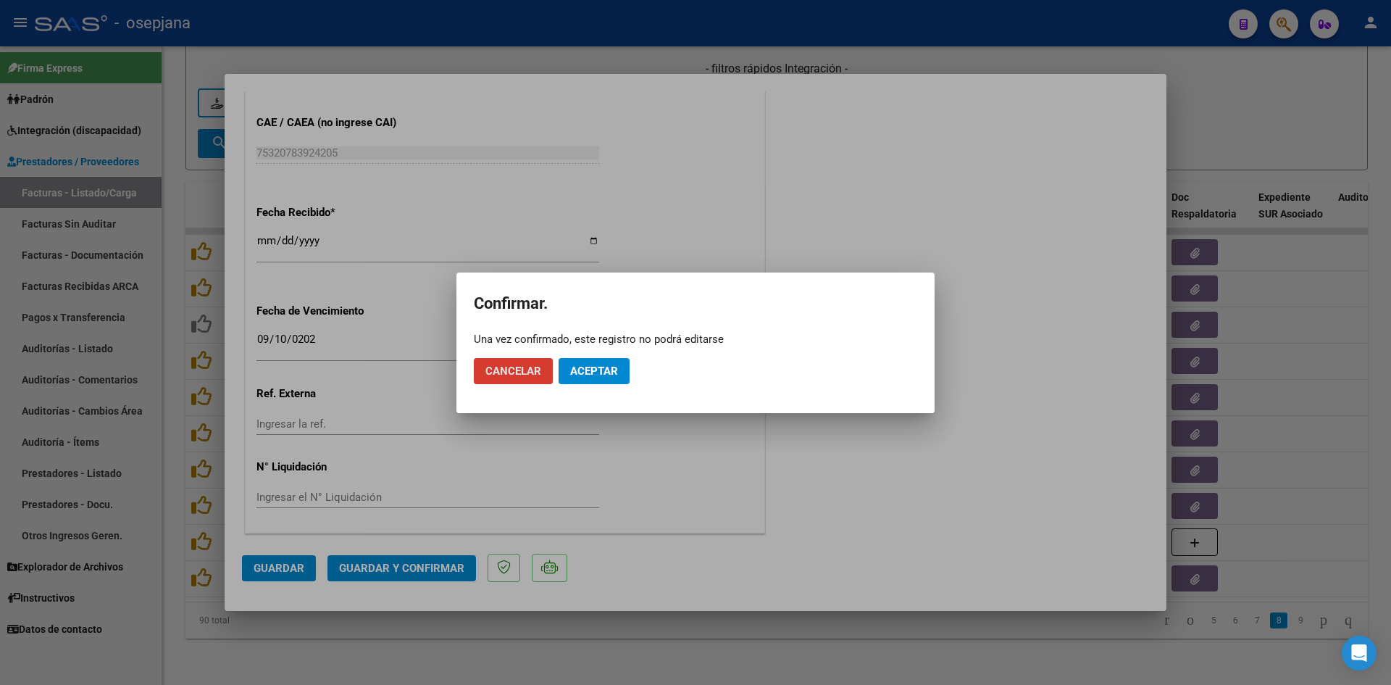
click at [598, 371] on span "Aceptar" at bounding box center [594, 371] width 48 height 13
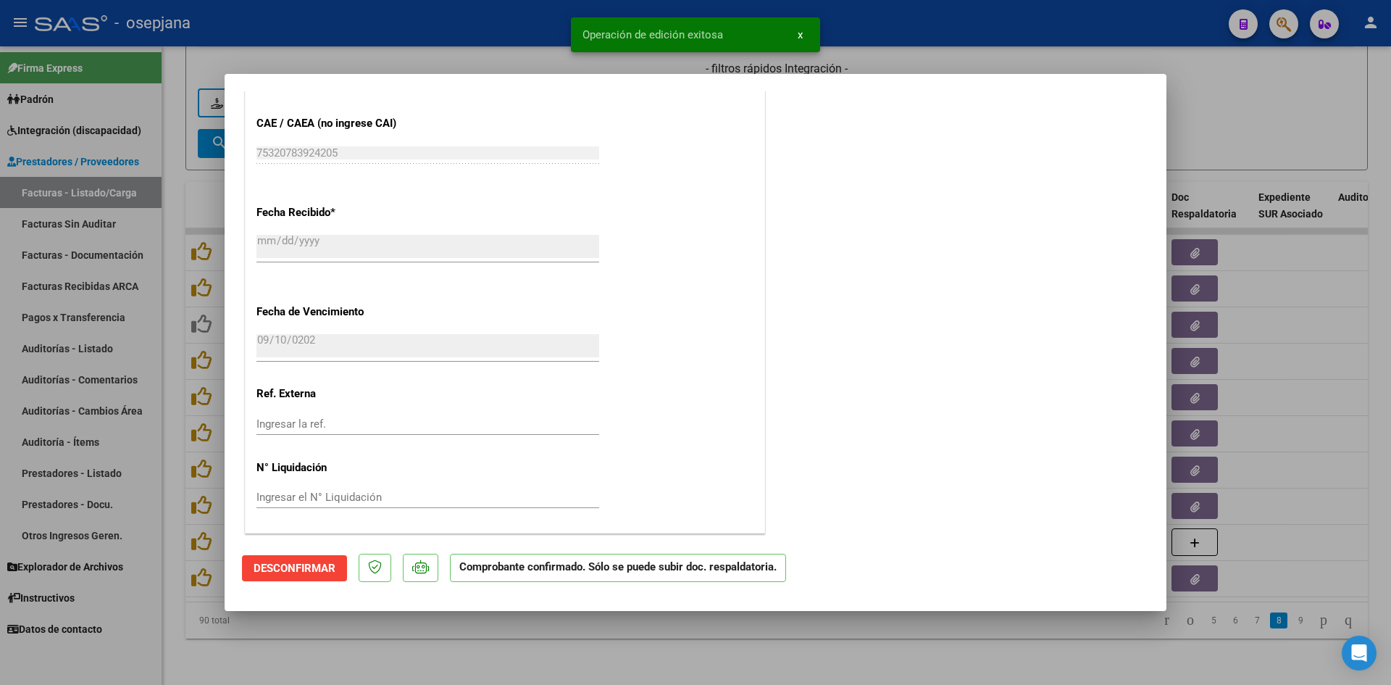
click at [1206, 137] on div at bounding box center [695, 342] width 1391 height 685
type input "$ 0,00"
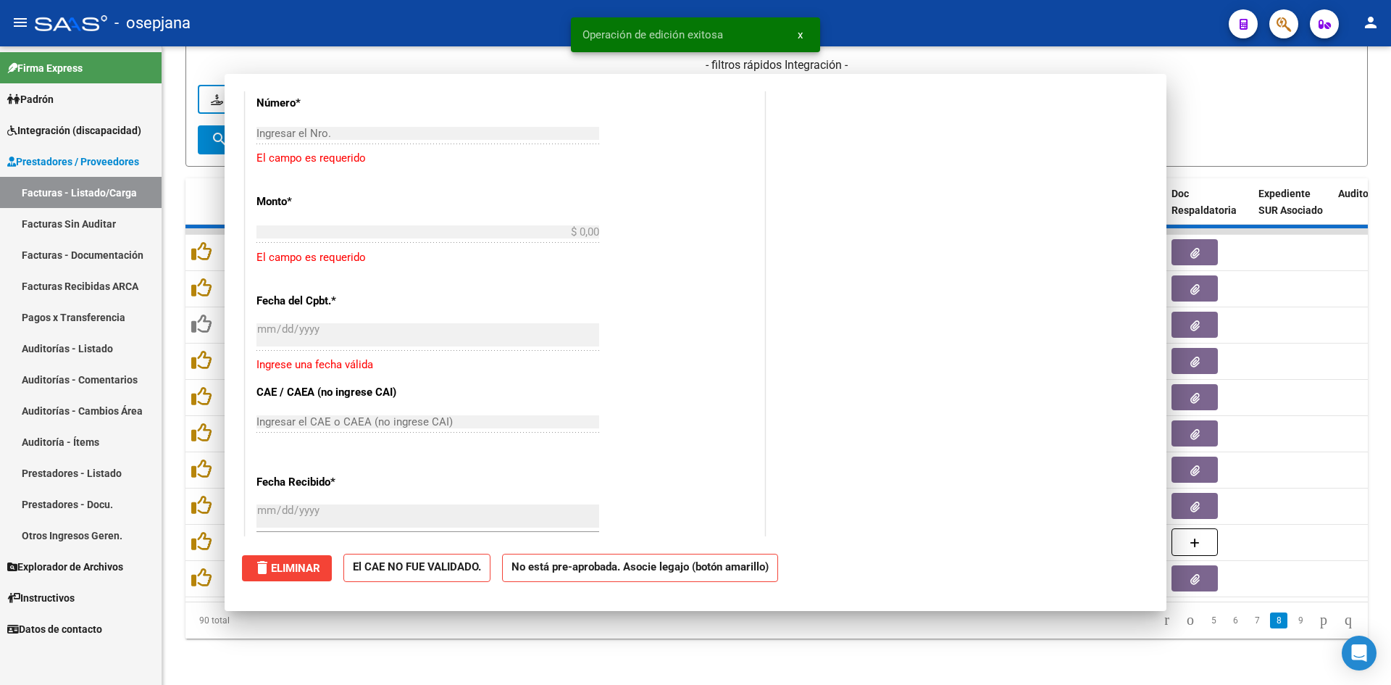
scroll to position [1135, 0]
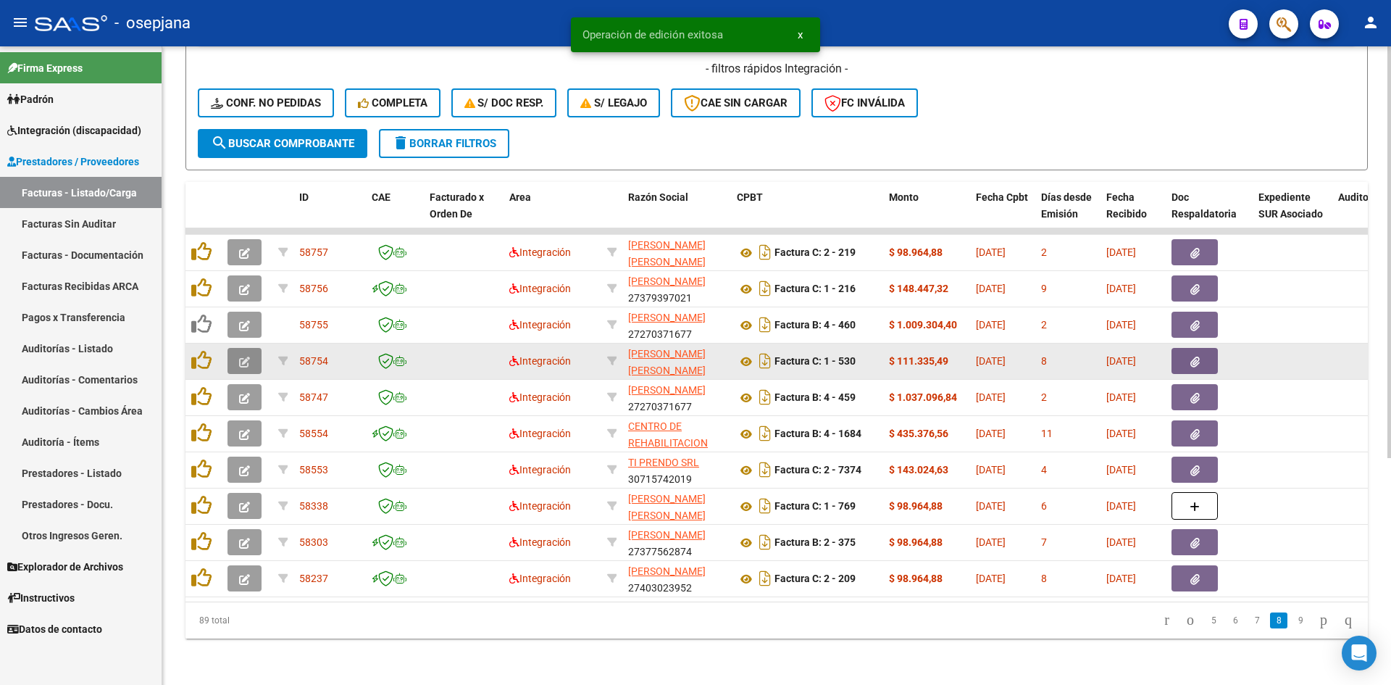
click at [257, 348] on button "button" at bounding box center [245, 361] width 34 height 26
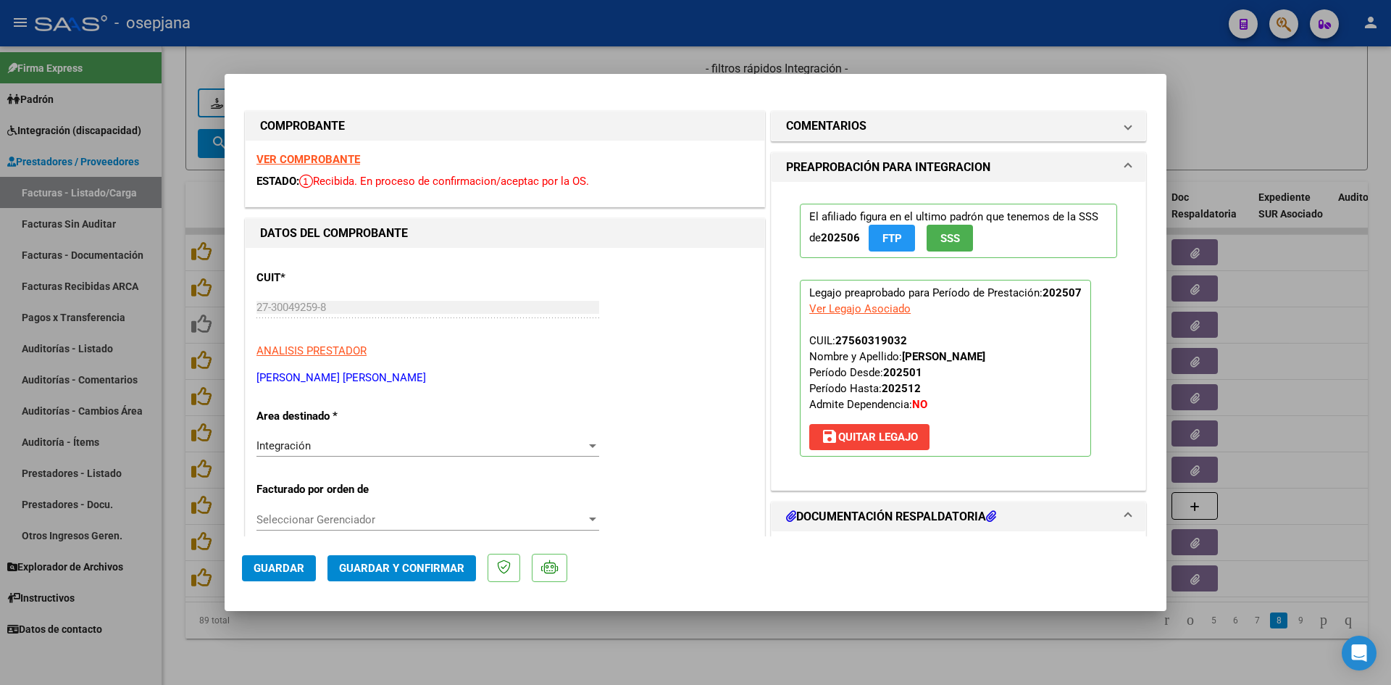
click at [306, 151] on div "VER COMPROBANTE ESTADO: Recibida. En proceso de confirmacion/aceptac por la OS." at bounding box center [505, 174] width 519 height 66
click at [308, 167] on div "VER COMPROBANTE ESTADO: Recibida. En proceso de confirmacion/aceptac por la OS." at bounding box center [505, 174] width 519 height 66
click at [297, 162] on strong "VER COMPROBANTE" at bounding box center [309, 159] width 104 height 13
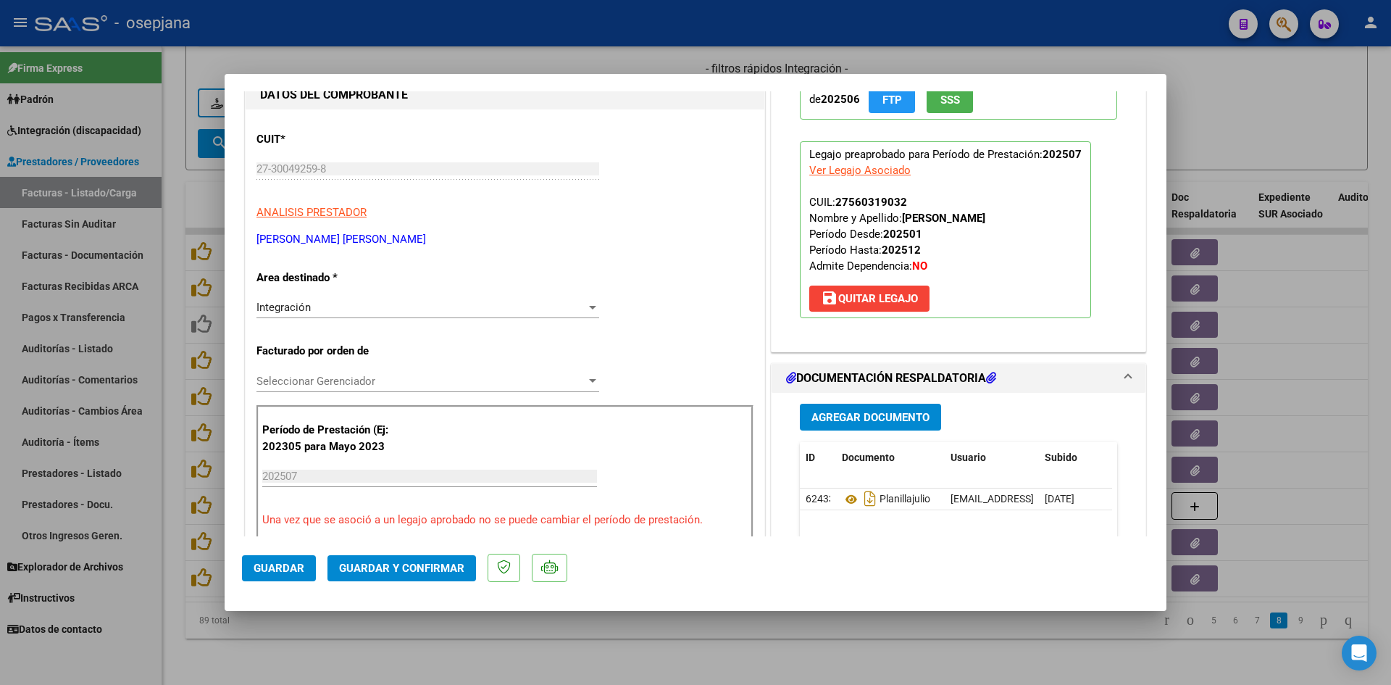
scroll to position [217, 0]
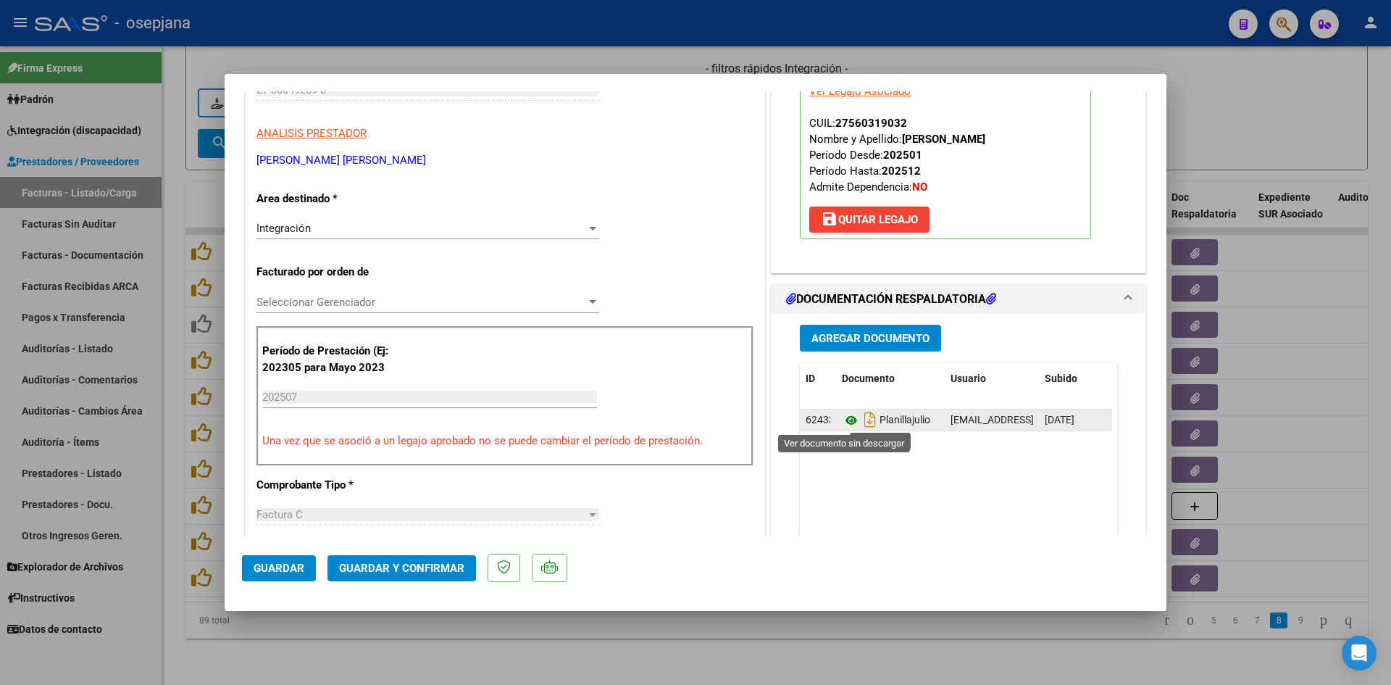
click at [843, 422] on icon at bounding box center [851, 420] width 19 height 17
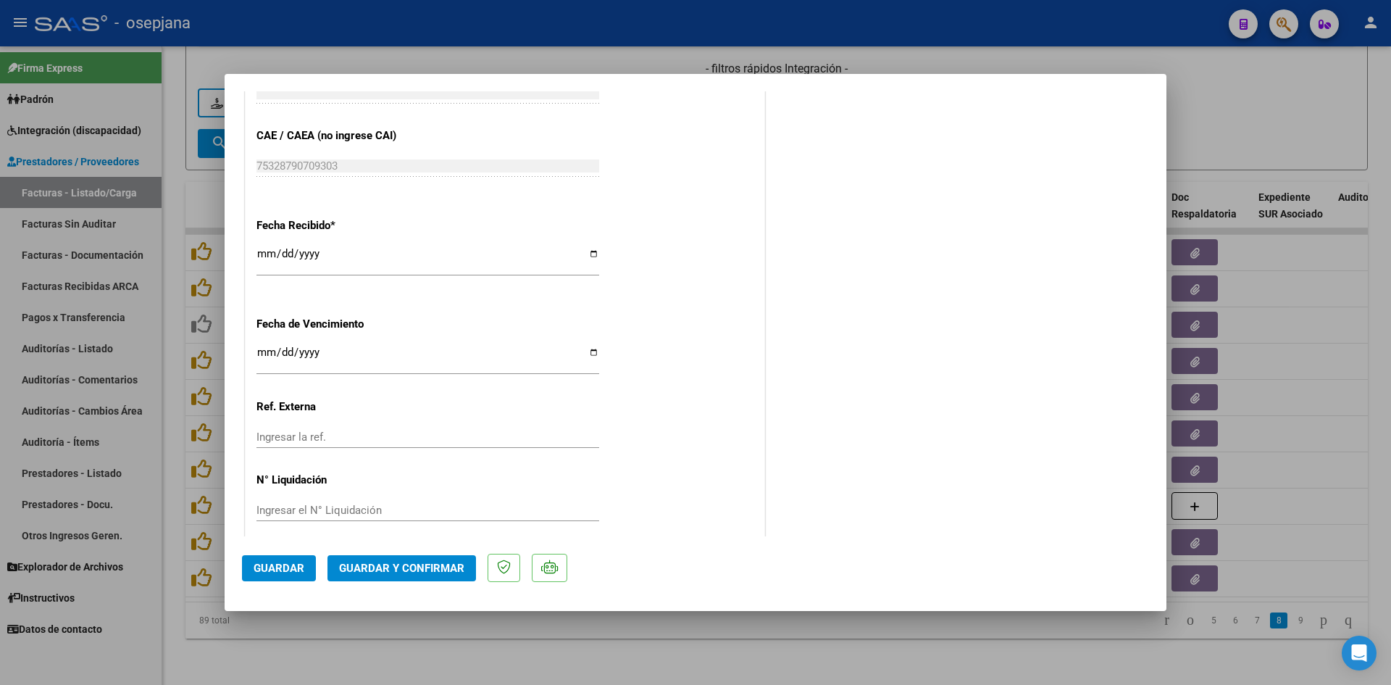
scroll to position [955, 0]
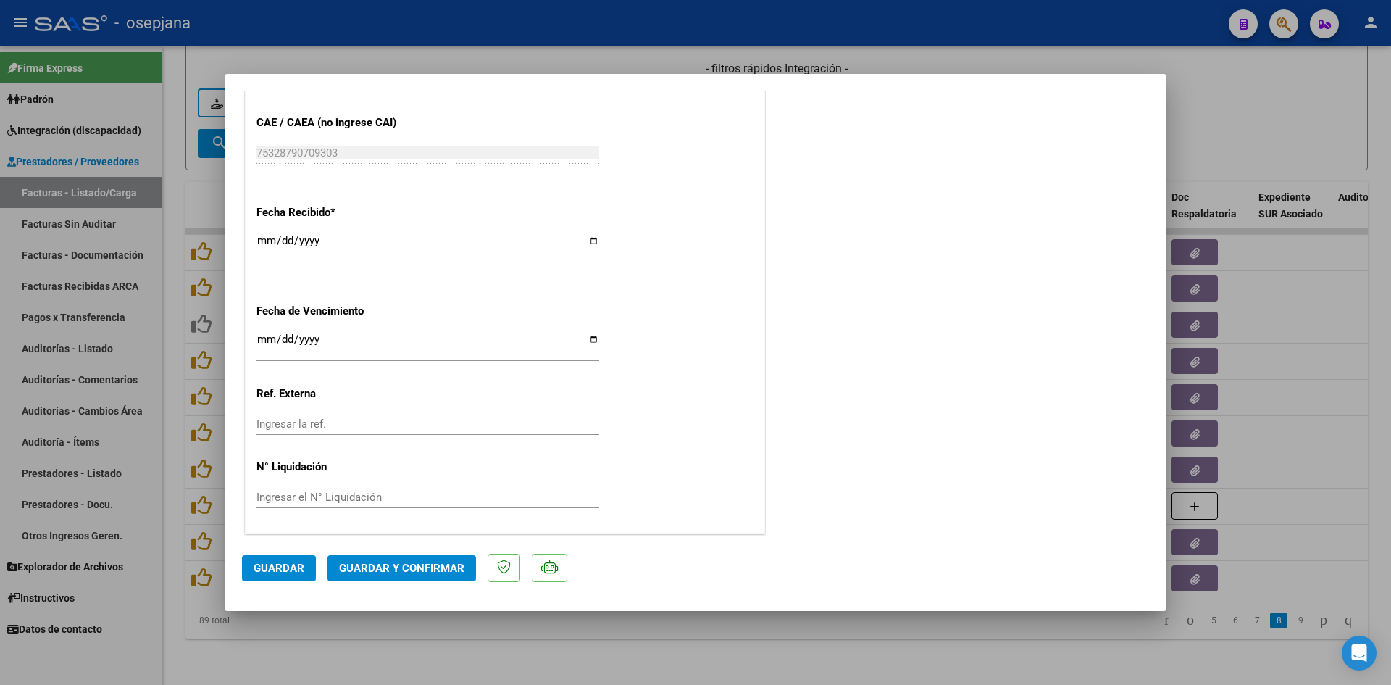
click at [267, 340] on input "Ingresar la fecha" at bounding box center [428, 344] width 343 height 23
type input "[DATE]"
click at [411, 562] on span "Guardar y Confirmar" at bounding box center [401, 568] width 125 height 13
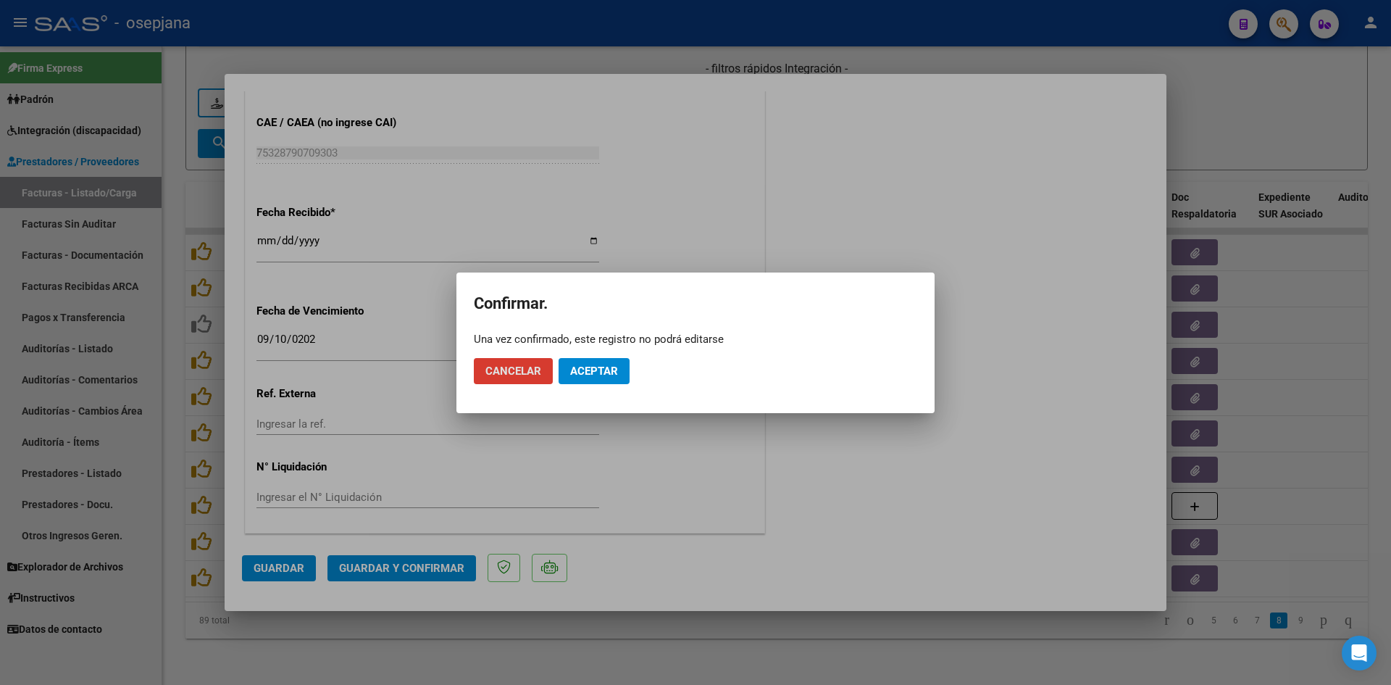
click at [606, 357] on mat-dialog-actions "Cancelar Aceptar" at bounding box center [696, 370] width 444 height 49
click at [607, 362] on button "Aceptar" at bounding box center [594, 371] width 71 height 26
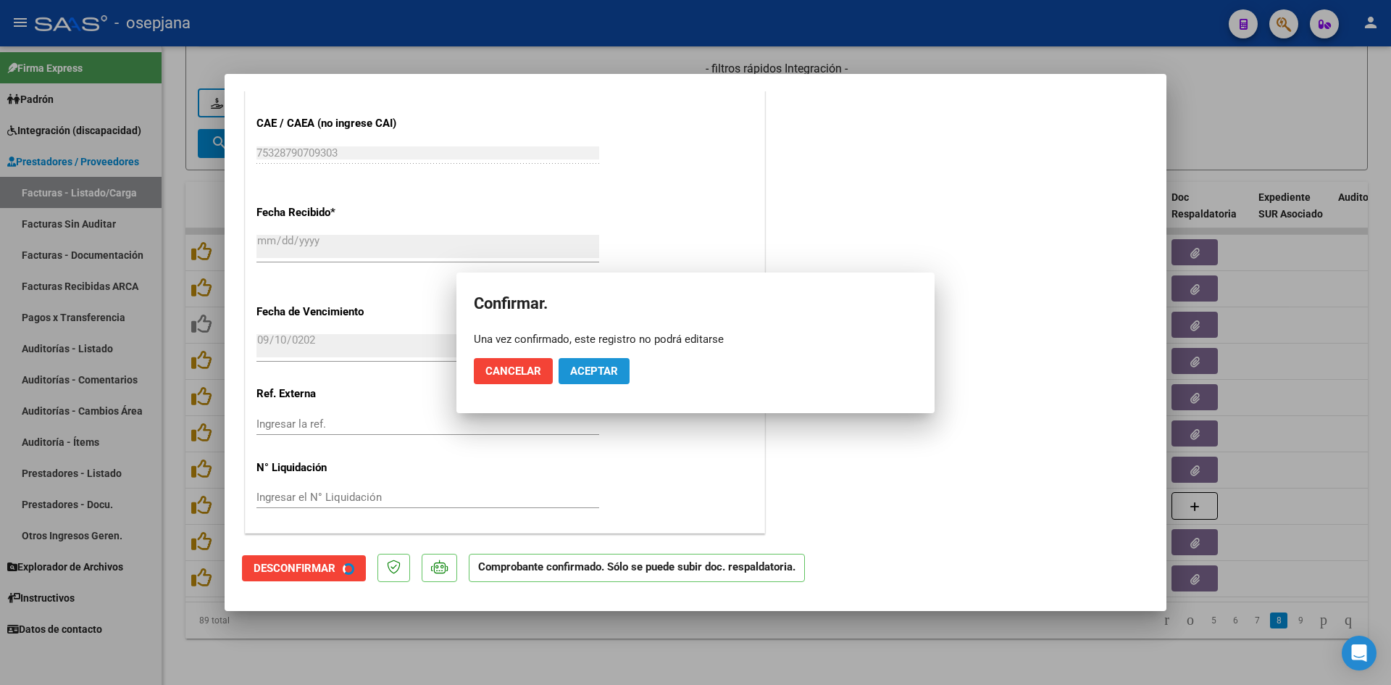
scroll to position [865, 0]
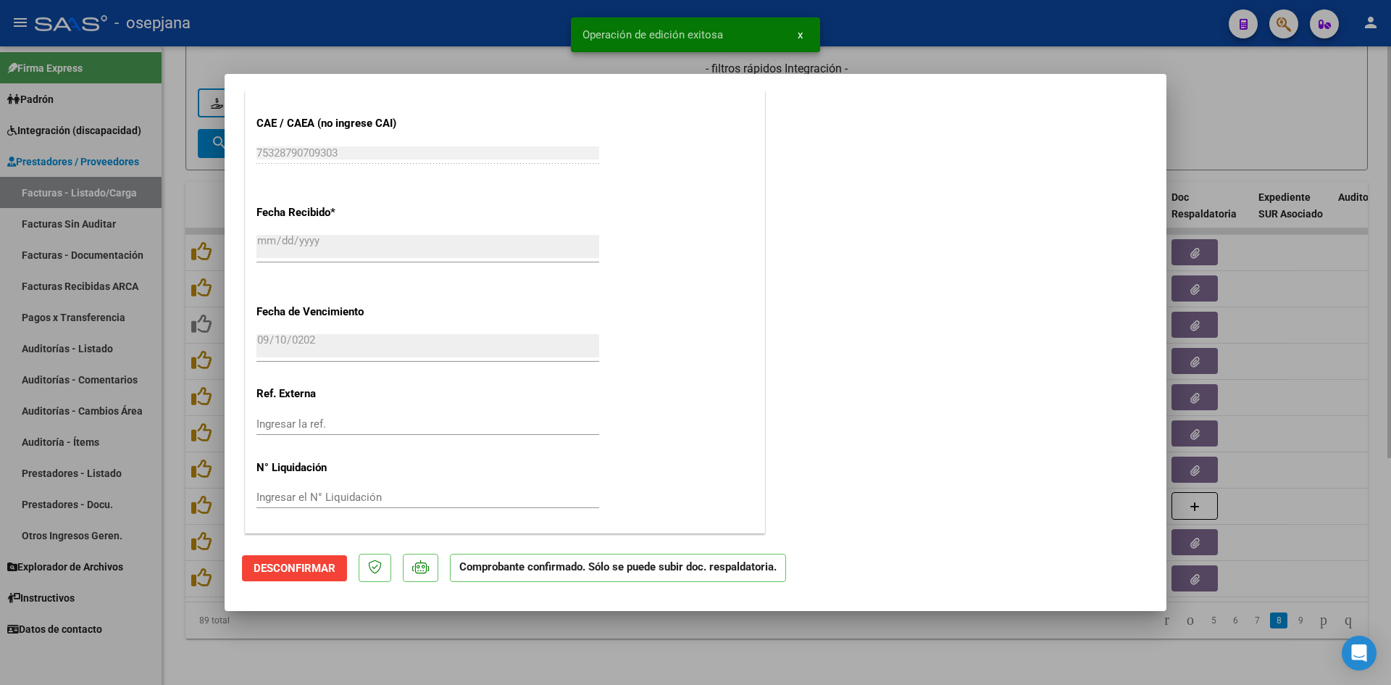
click at [1264, 108] on div at bounding box center [695, 342] width 1391 height 685
type input "$ 0,00"
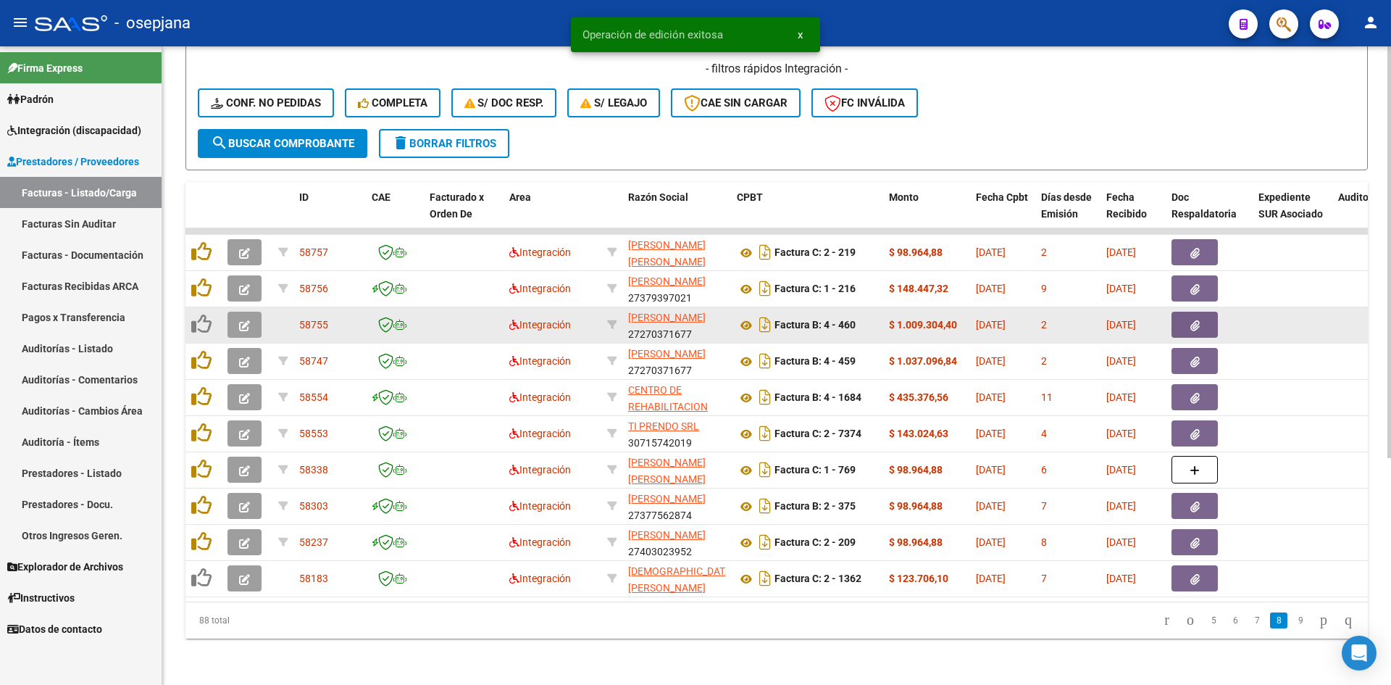
click at [251, 312] on button "button" at bounding box center [245, 325] width 34 height 26
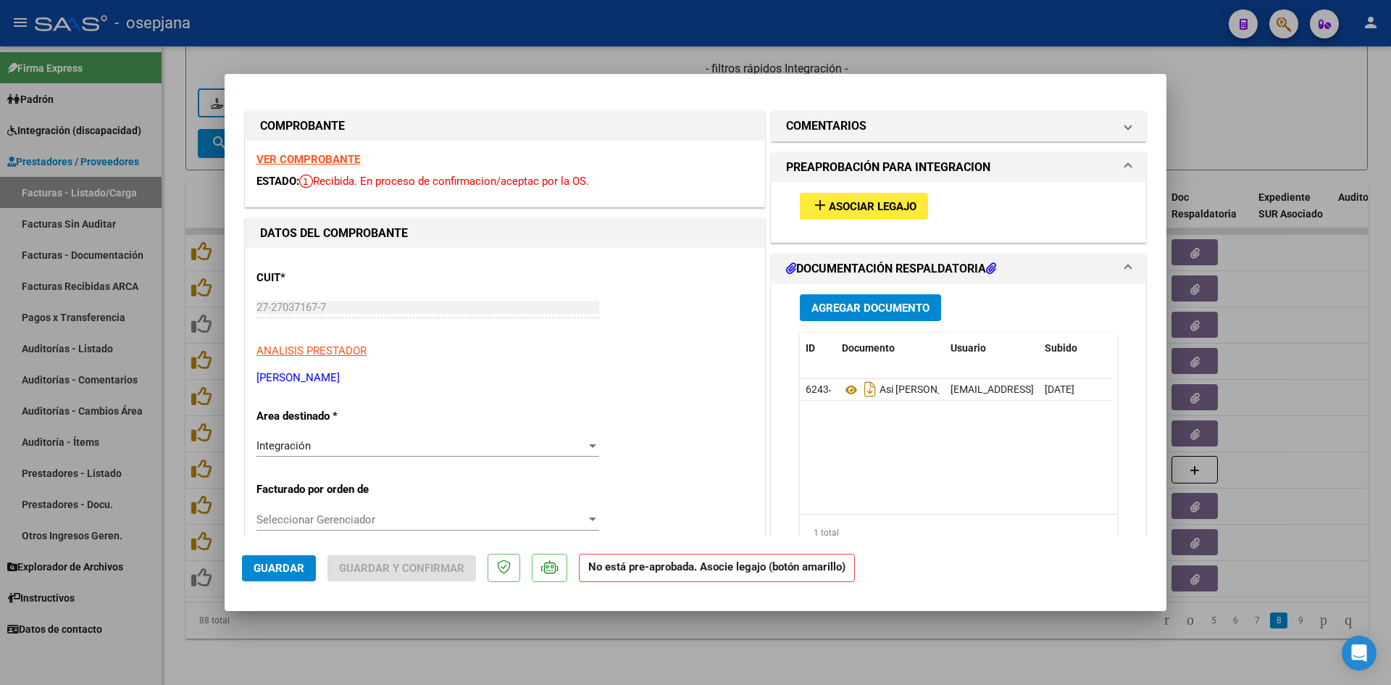
click at [322, 154] on strong "VER COMPROBANTE" at bounding box center [309, 159] width 104 height 13
click at [852, 203] on span "Asociar Legajo" at bounding box center [873, 206] width 88 height 13
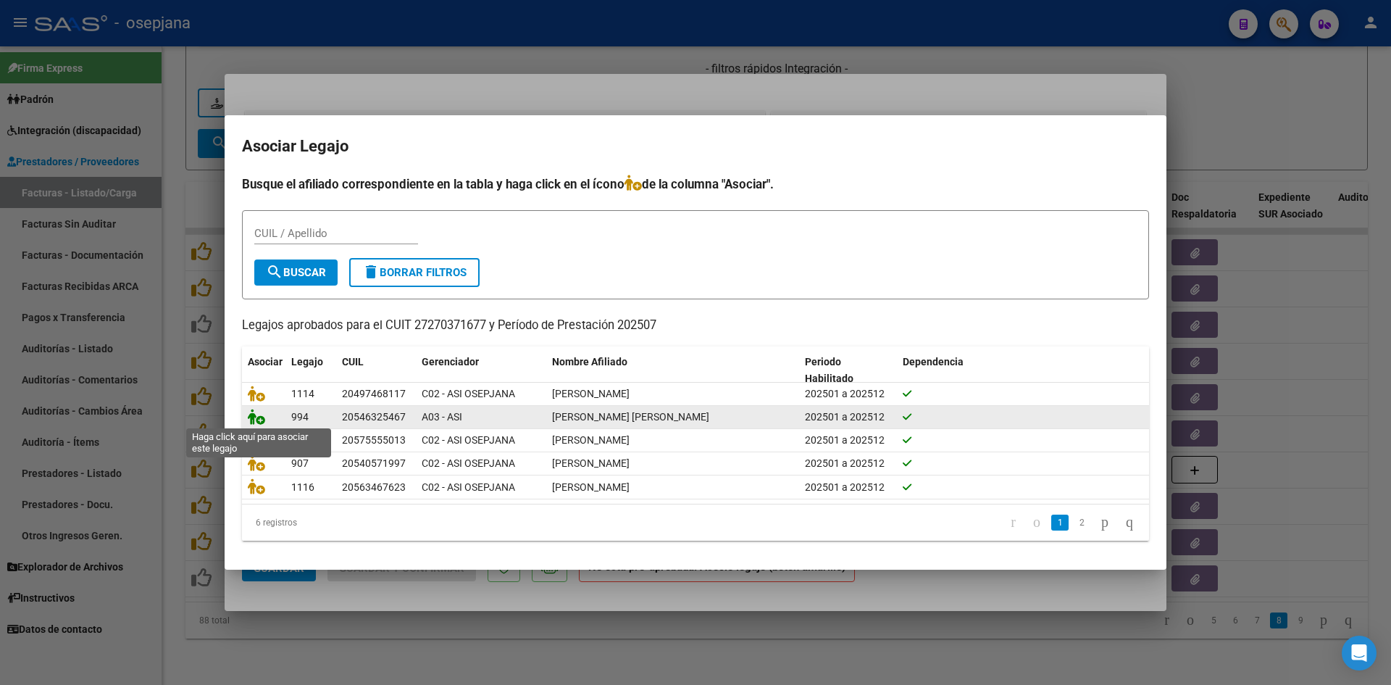
click at [254, 418] on icon at bounding box center [256, 417] width 17 height 16
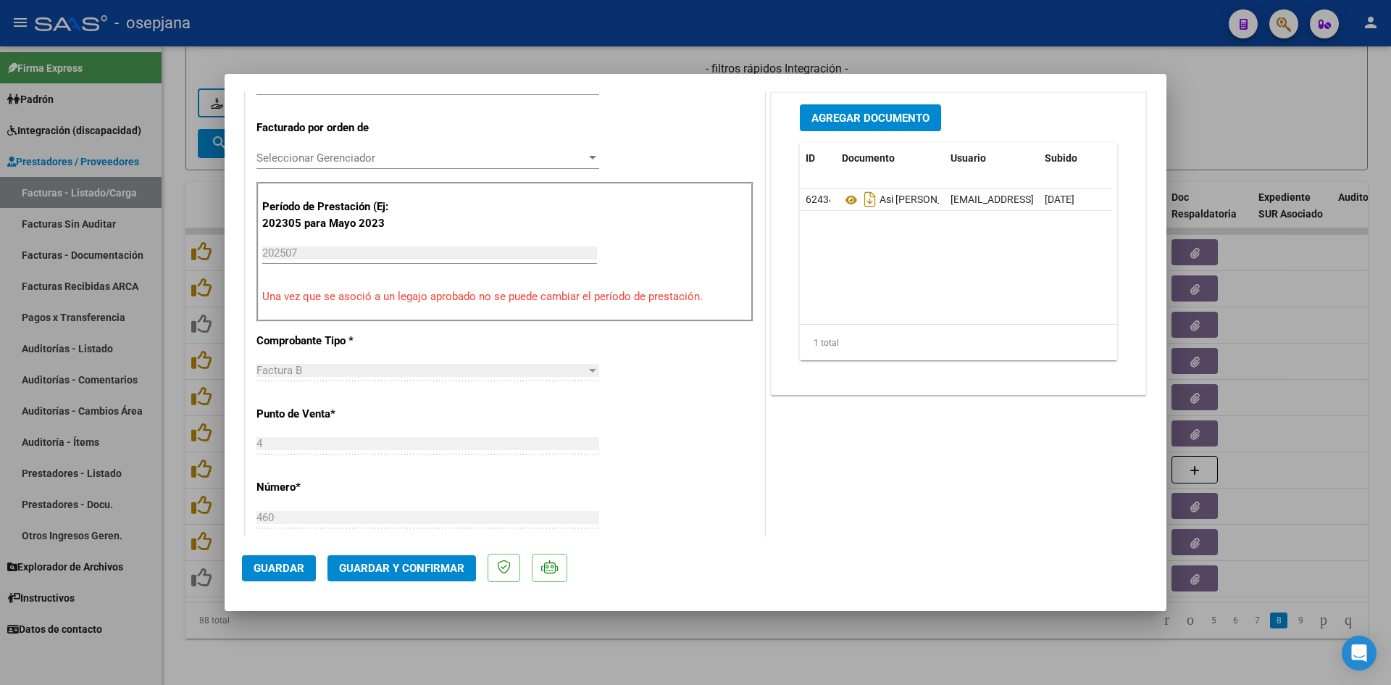
scroll to position [362, 0]
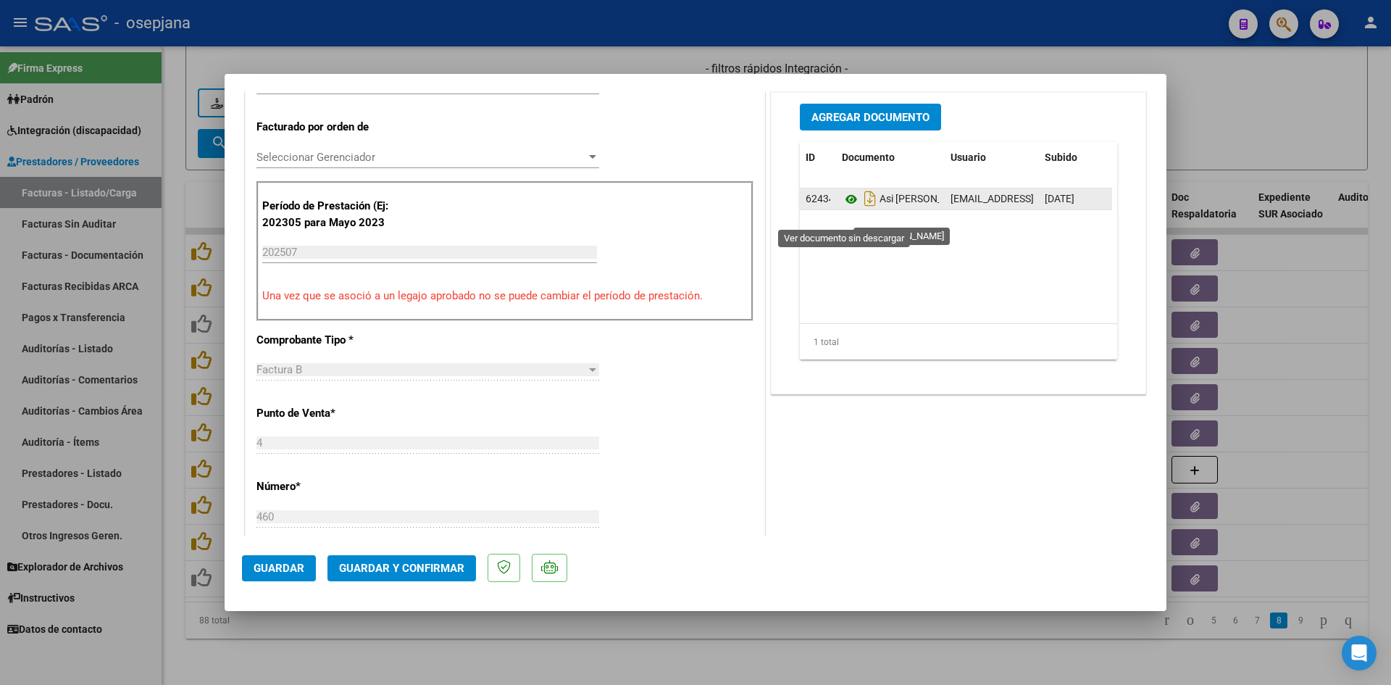
click at [848, 208] on icon at bounding box center [851, 199] width 19 height 17
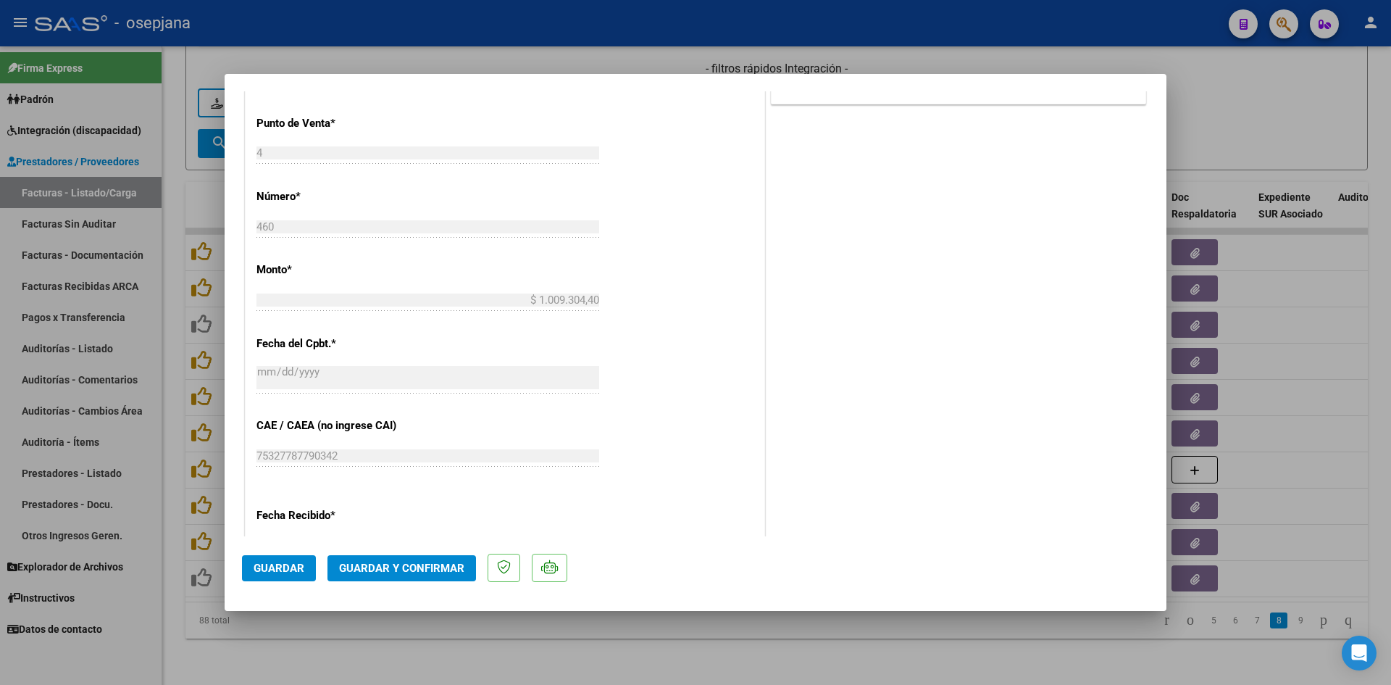
scroll to position [955, 0]
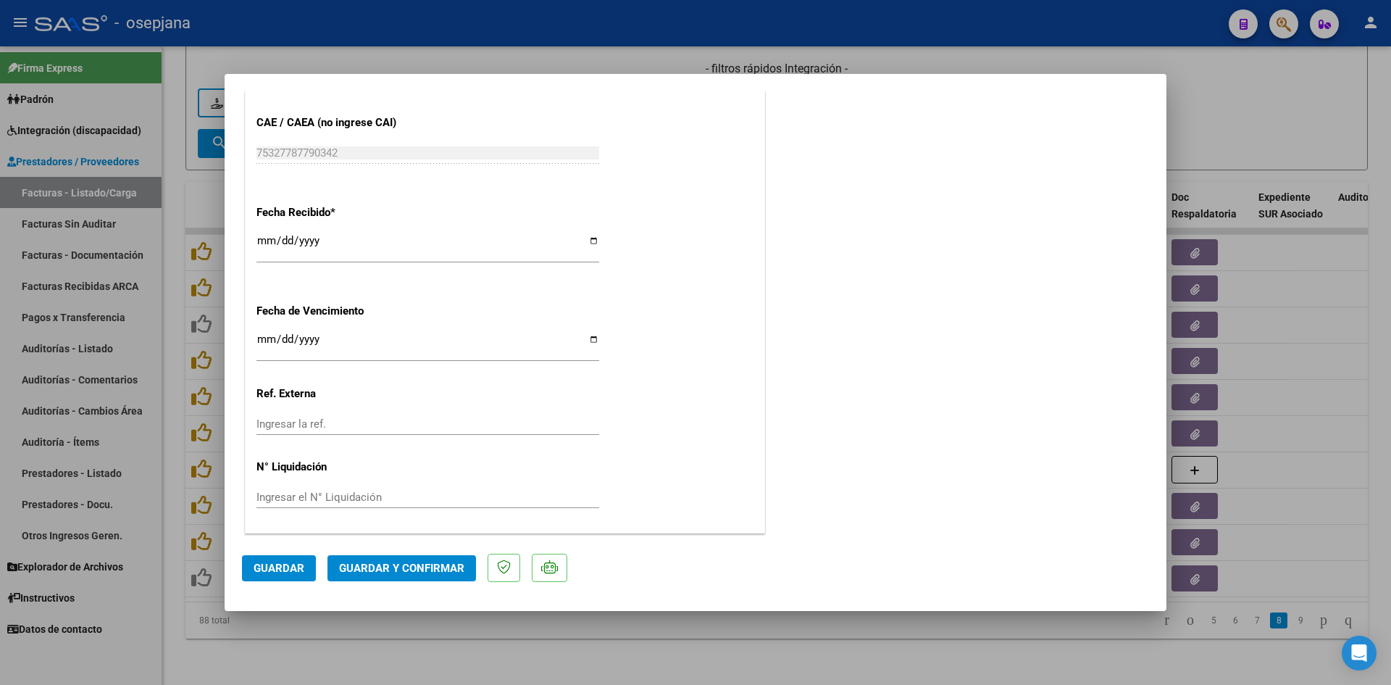
click at [260, 335] on input "2025-08-20" at bounding box center [428, 344] width 343 height 23
type input "[DATE]"
click at [383, 566] on span "Guardar y Confirmar" at bounding box center [401, 568] width 125 height 13
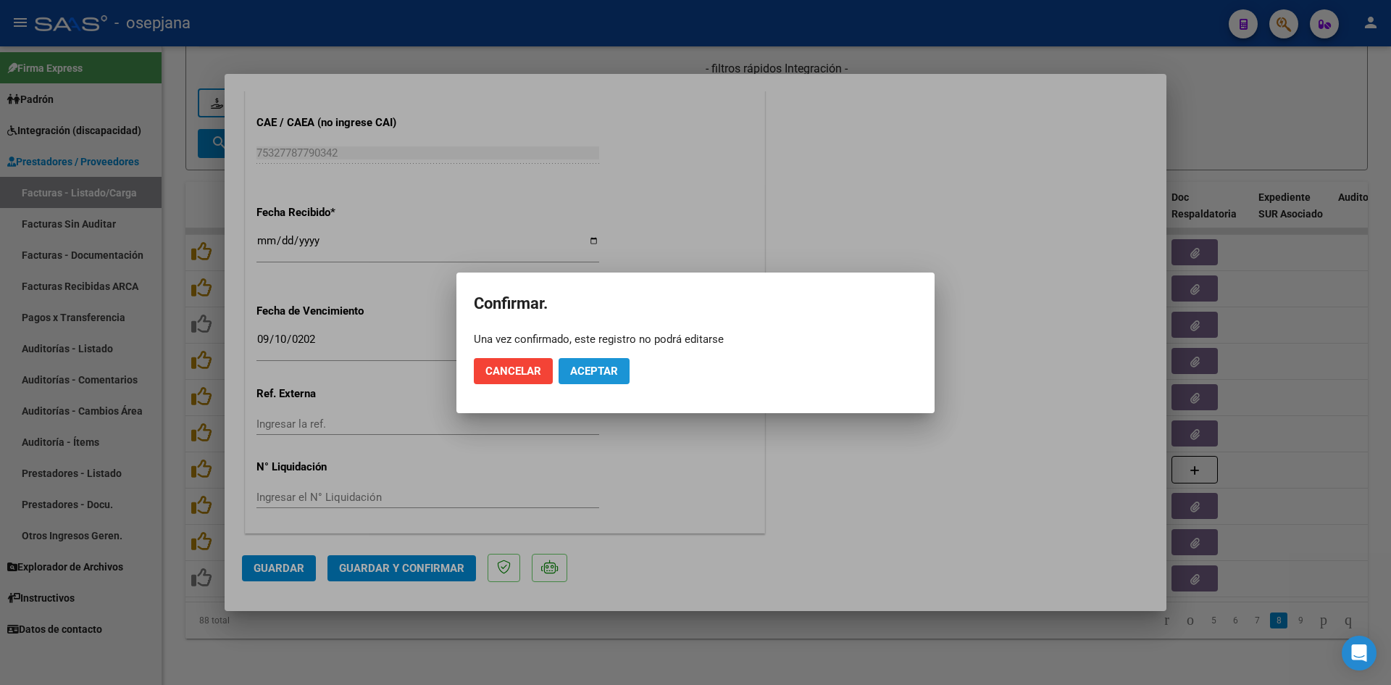
click at [607, 372] on span "Aceptar" at bounding box center [594, 371] width 48 height 13
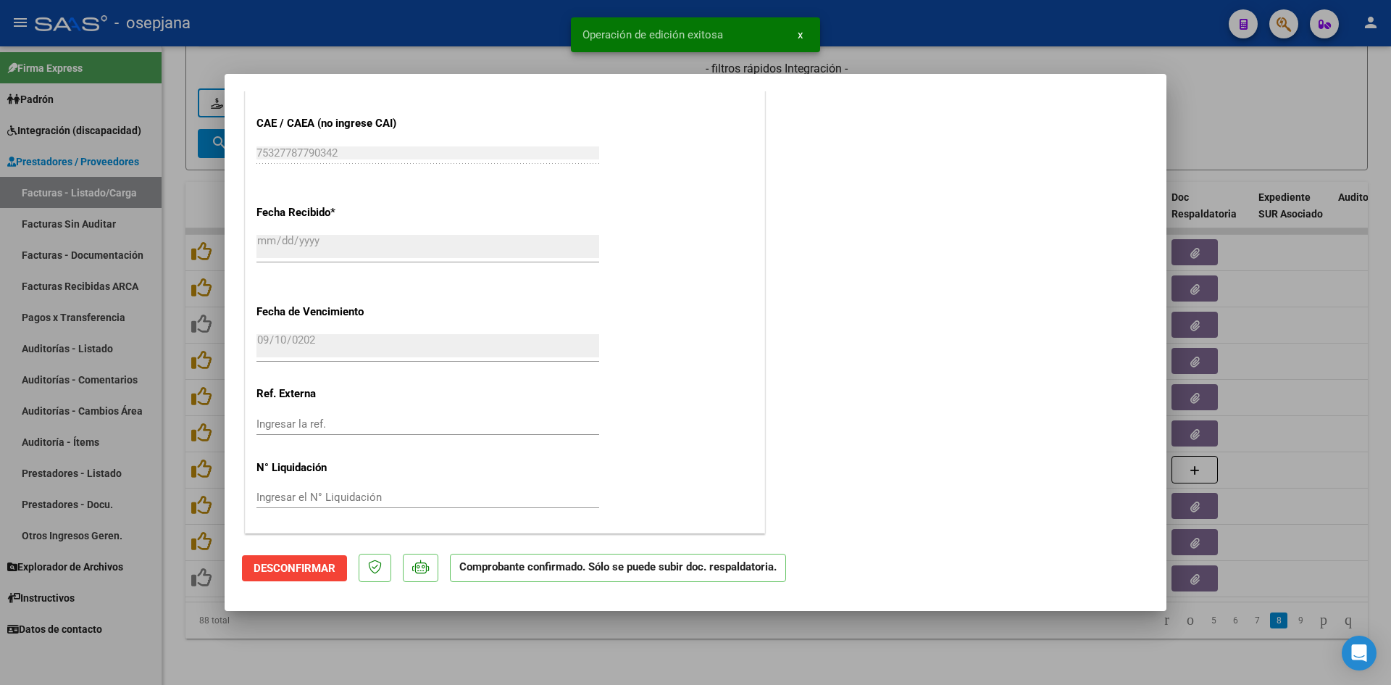
click at [1228, 115] on div at bounding box center [695, 342] width 1391 height 685
type input "$ 0,00"
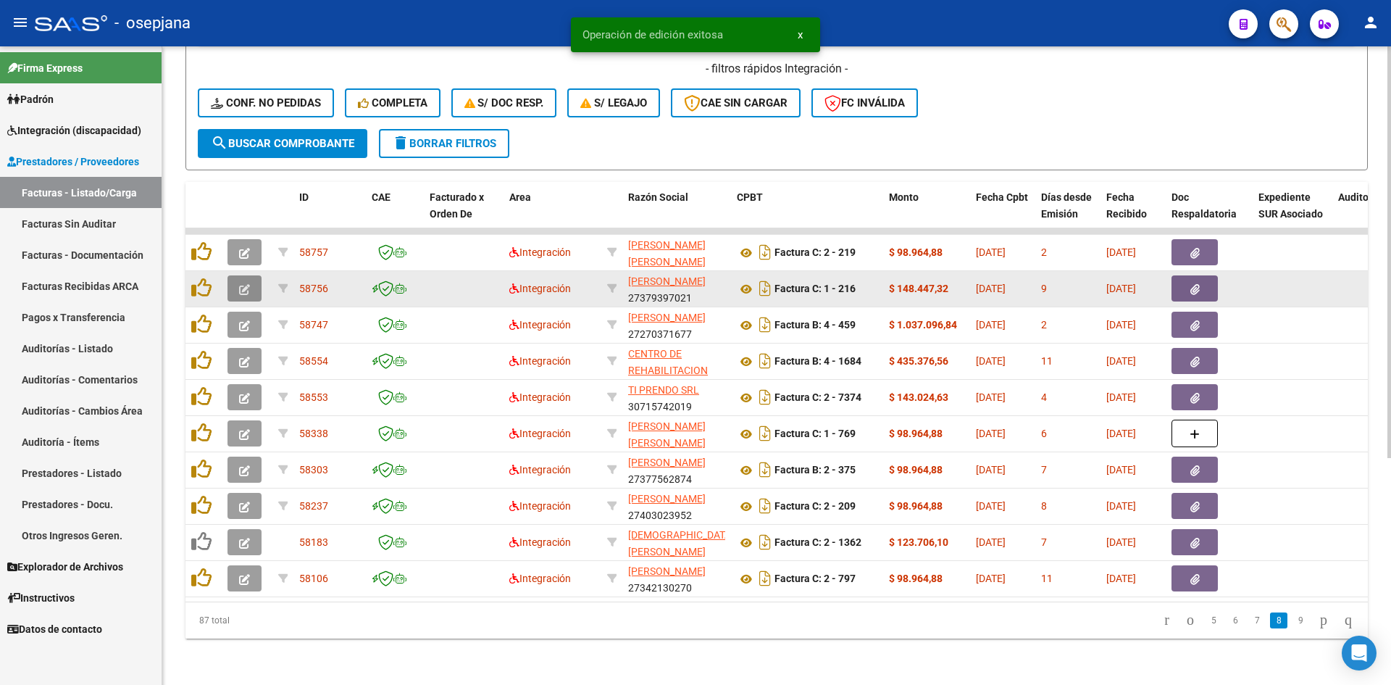
click at [244, 284] on icon "button" at bounding box center [244, 289] width 11 height 11
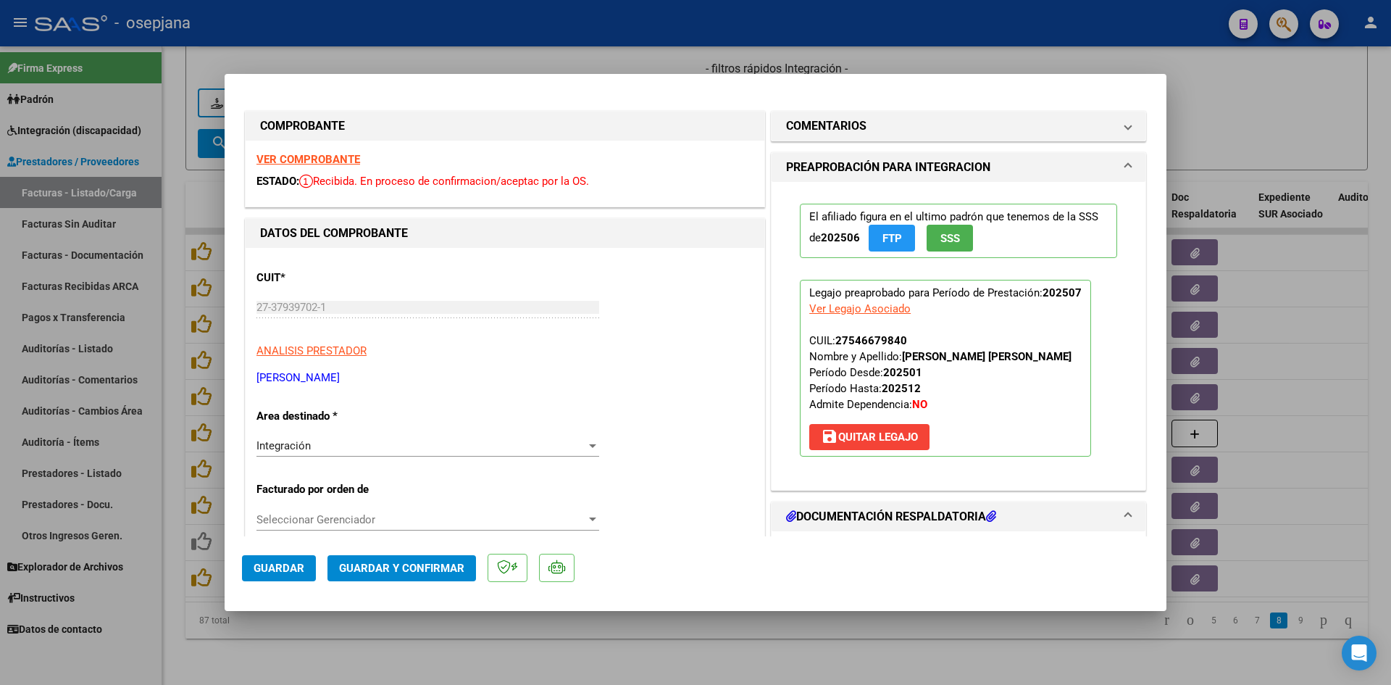
click at [341, 162] on strong "VER COMPROBANTE" at bounding box center [309, 159] width 104 height 13
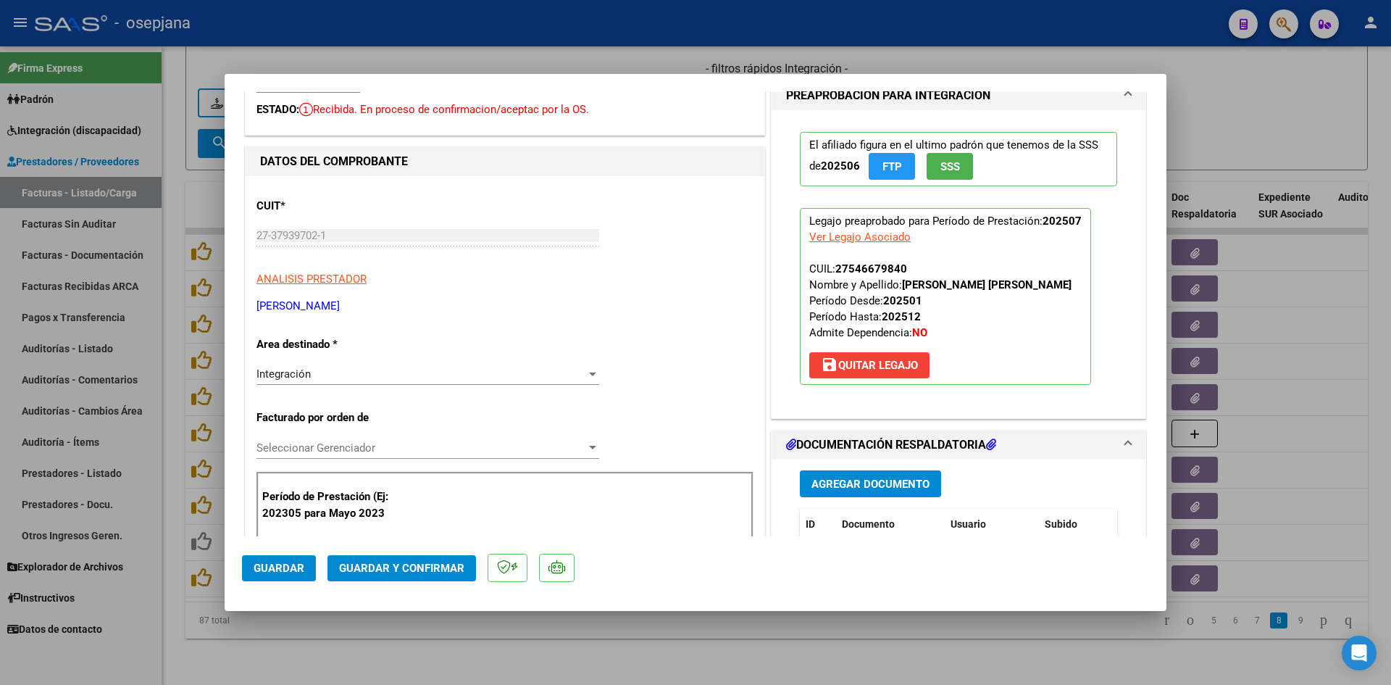
scroll to position [217, 0]
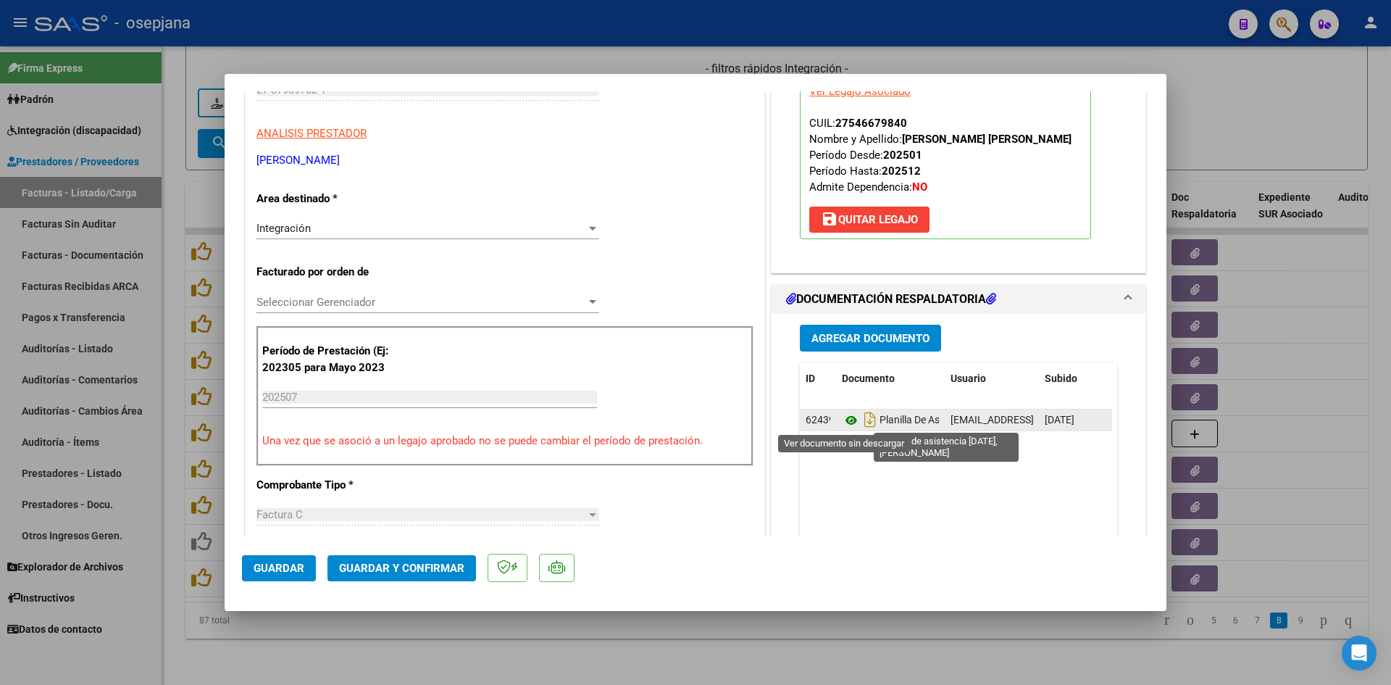
click at [850, 420] on icon at bounding box center [851, 420] width 19 height 17
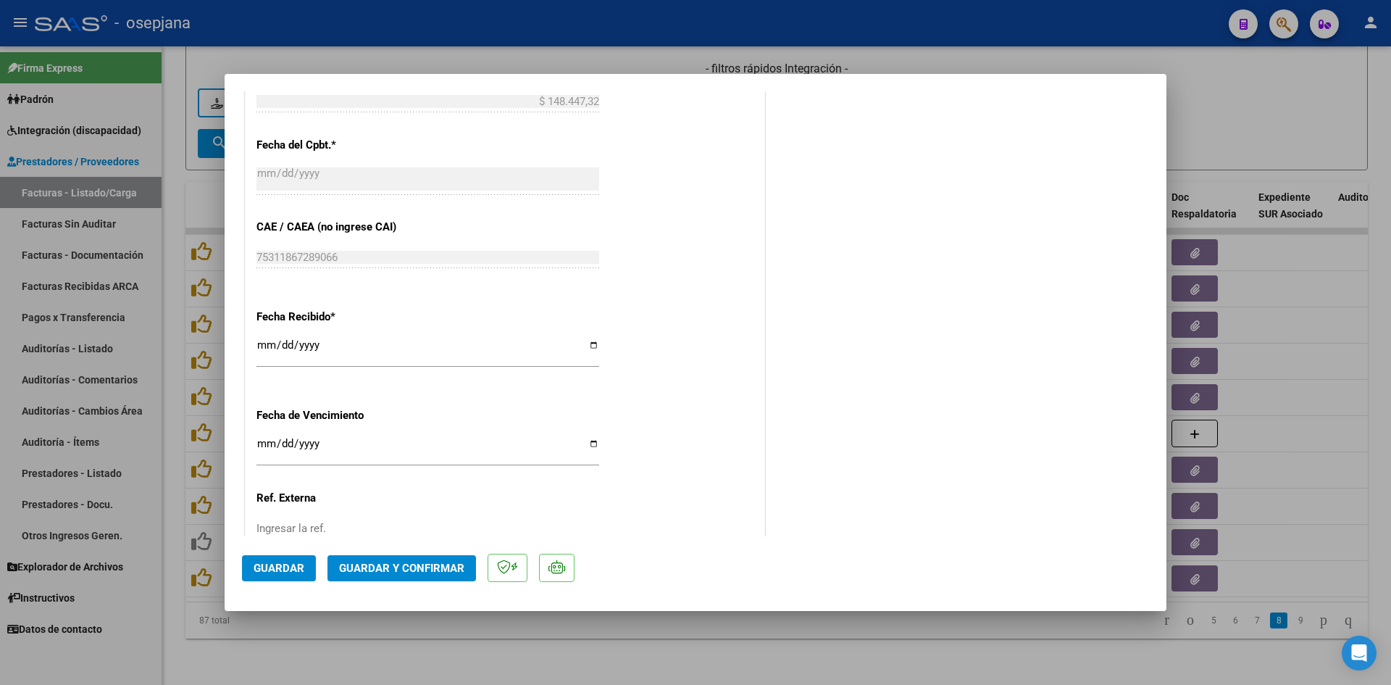
scroll to position [955, 0]
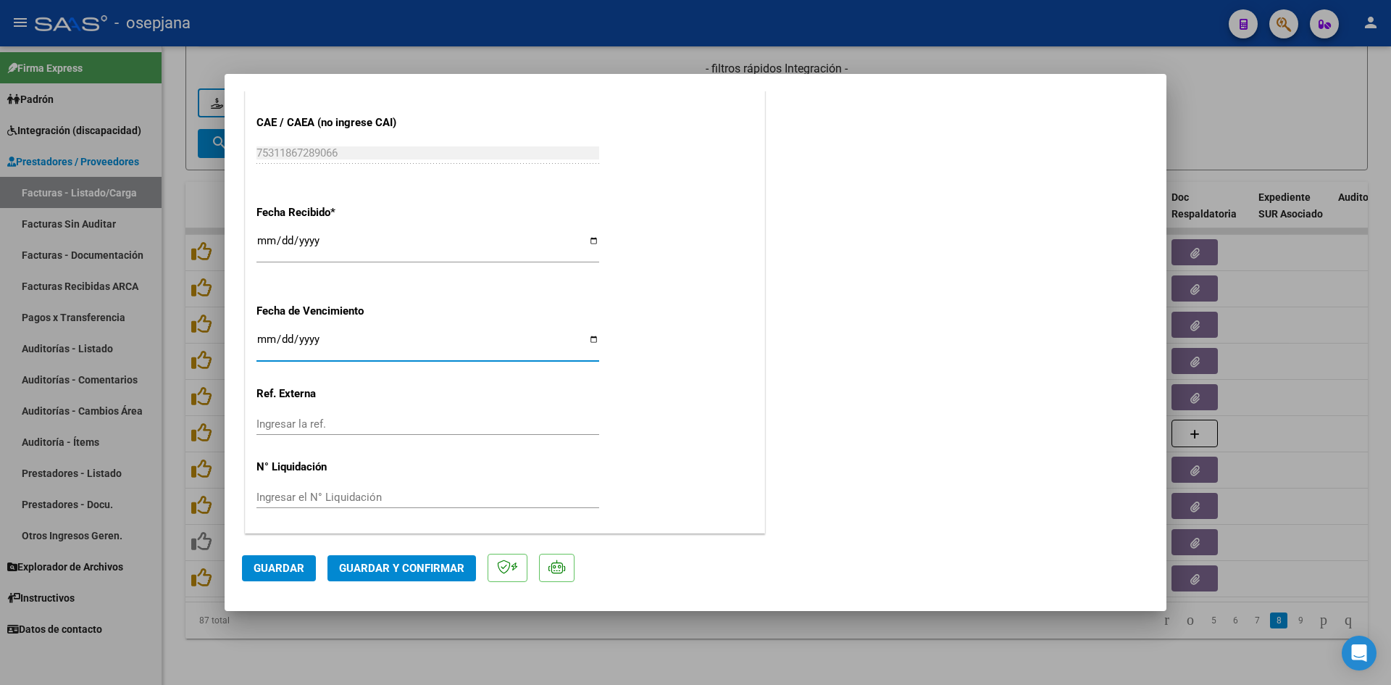
click at [270, 336] on input "Ingresar la fecha" at bounding box center [428, 344] width 343 height 23
type input "[DATE]"
click at [349, 564] on span "Guardar y Confirmar" at bounding box center [401, 568] width 125 height 13
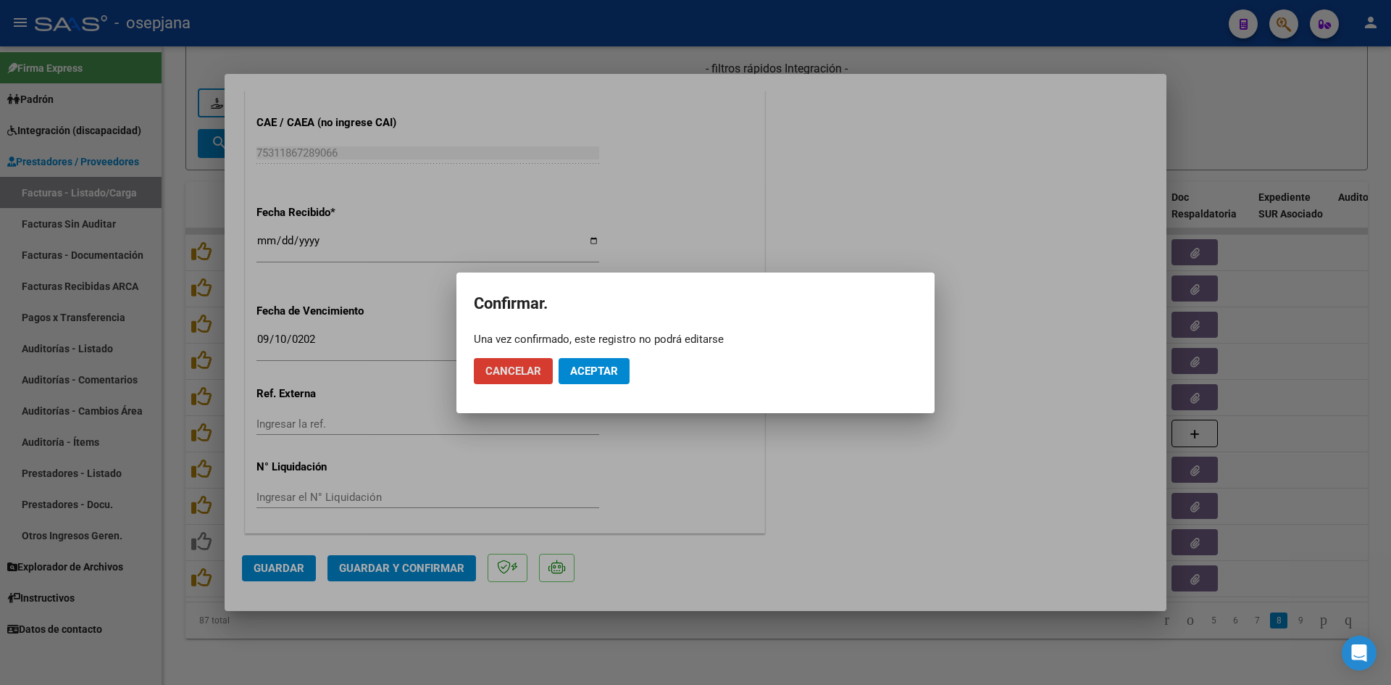
click at [579, 358] on button "Aceptar" at bounding box center [594, 371] width 71 height 26
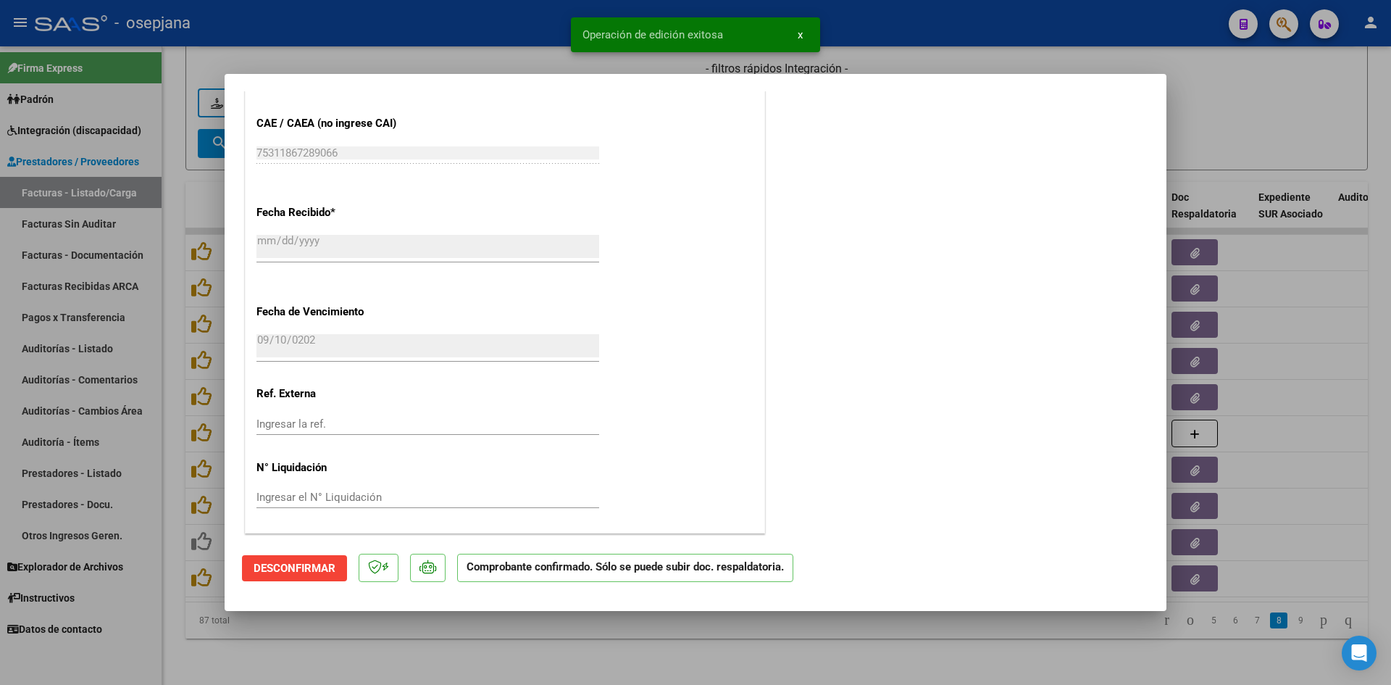
click at [1324, 95] on div at bounding box center [695, 342] width 1391 height 685
type input "$ 0,00"
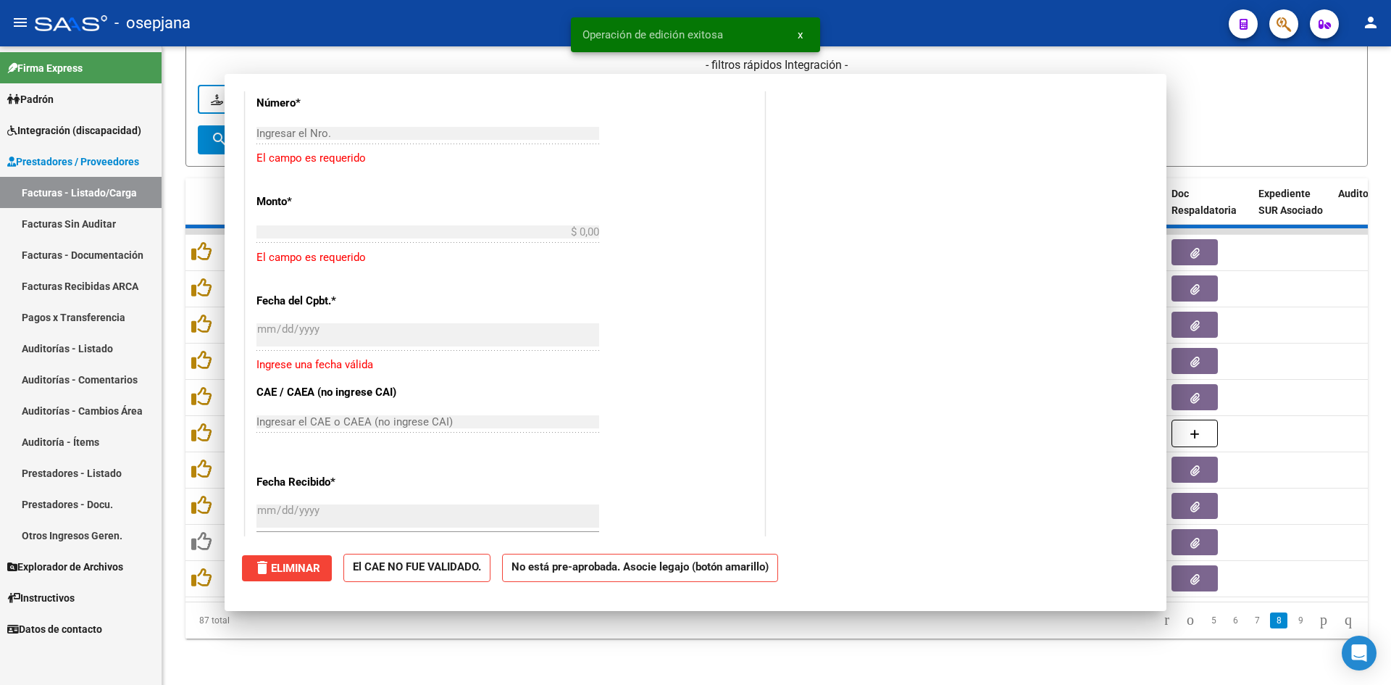
scroll to position [0, 0]
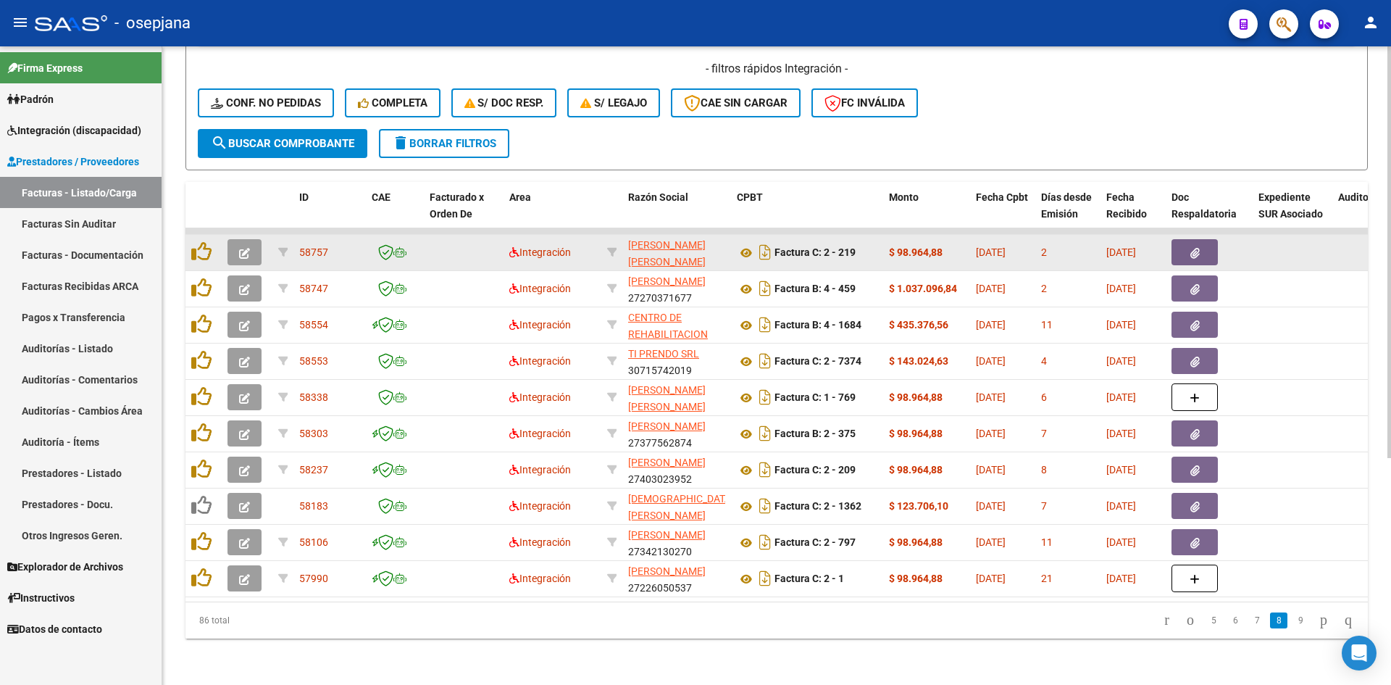
click at [246, 248] on icon "button" at bounding box center [244, 253] width 11 height 11
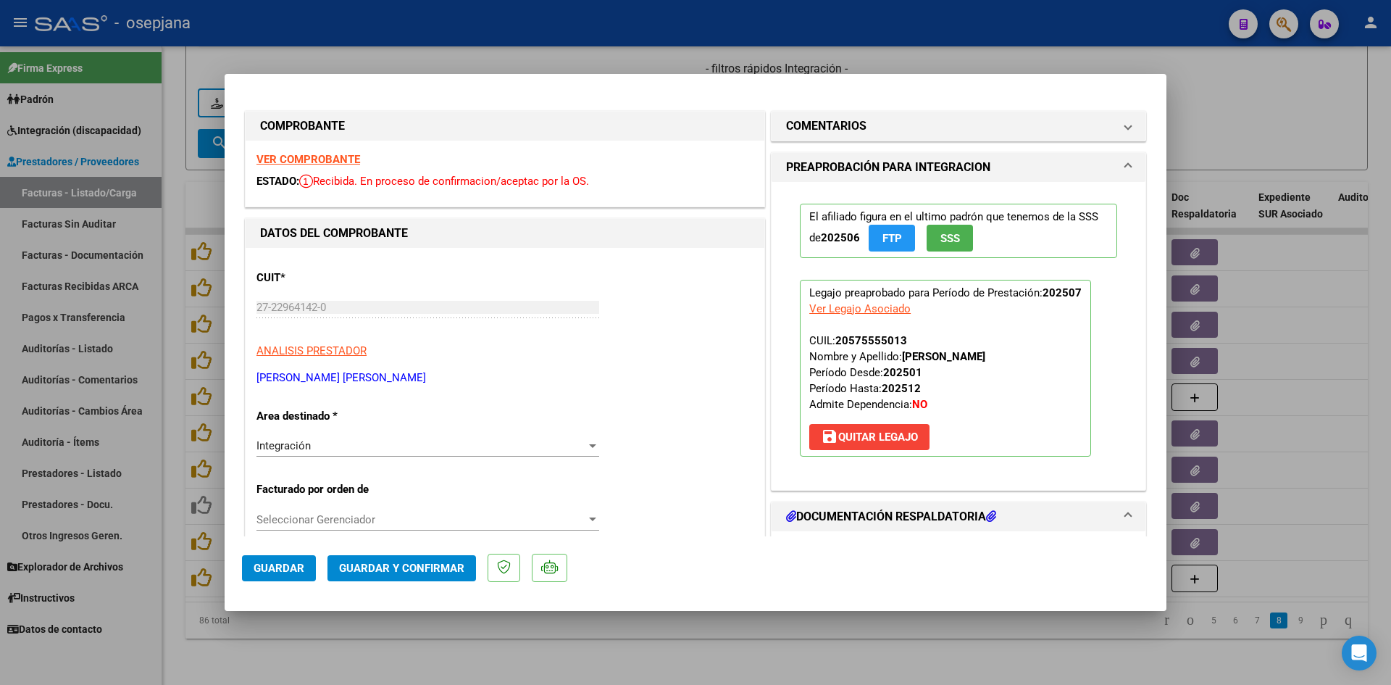
click at [332, 154] on strong "VER COMPROBANTE" at bounding box center [309, 159] width 104 height 13
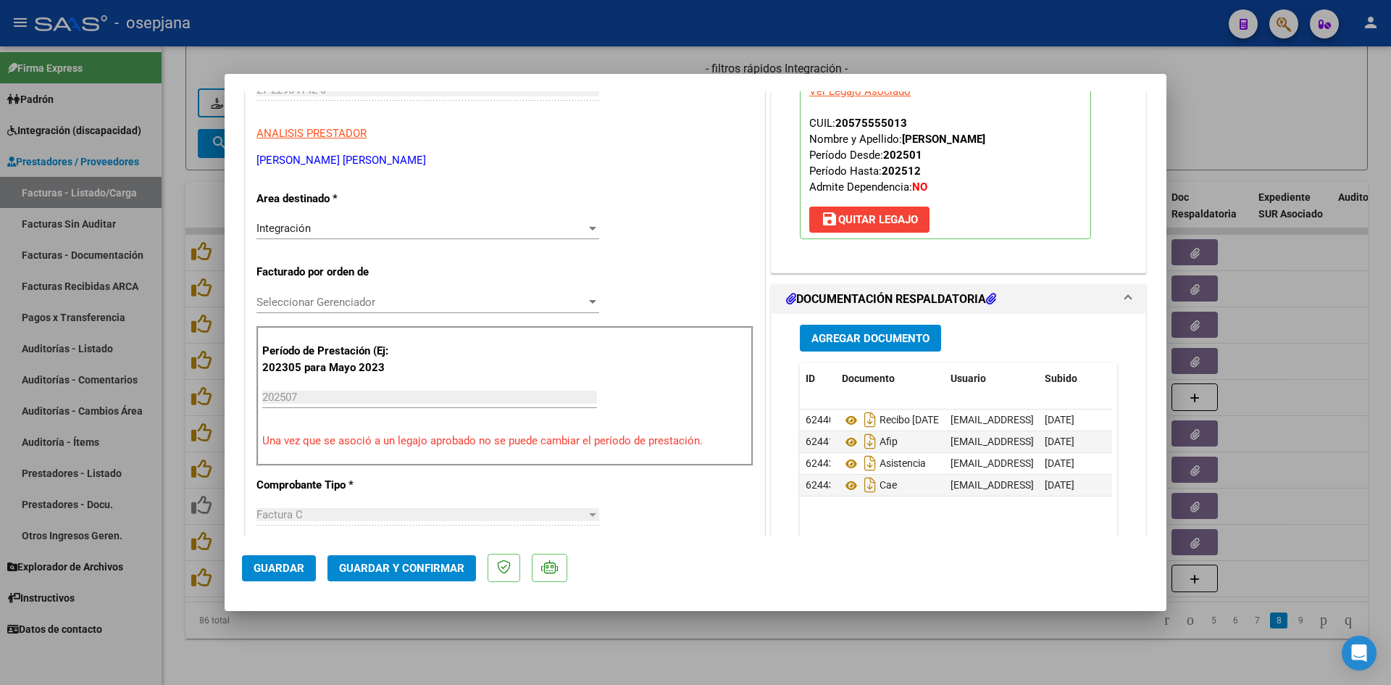
scroll to position [362, 0]
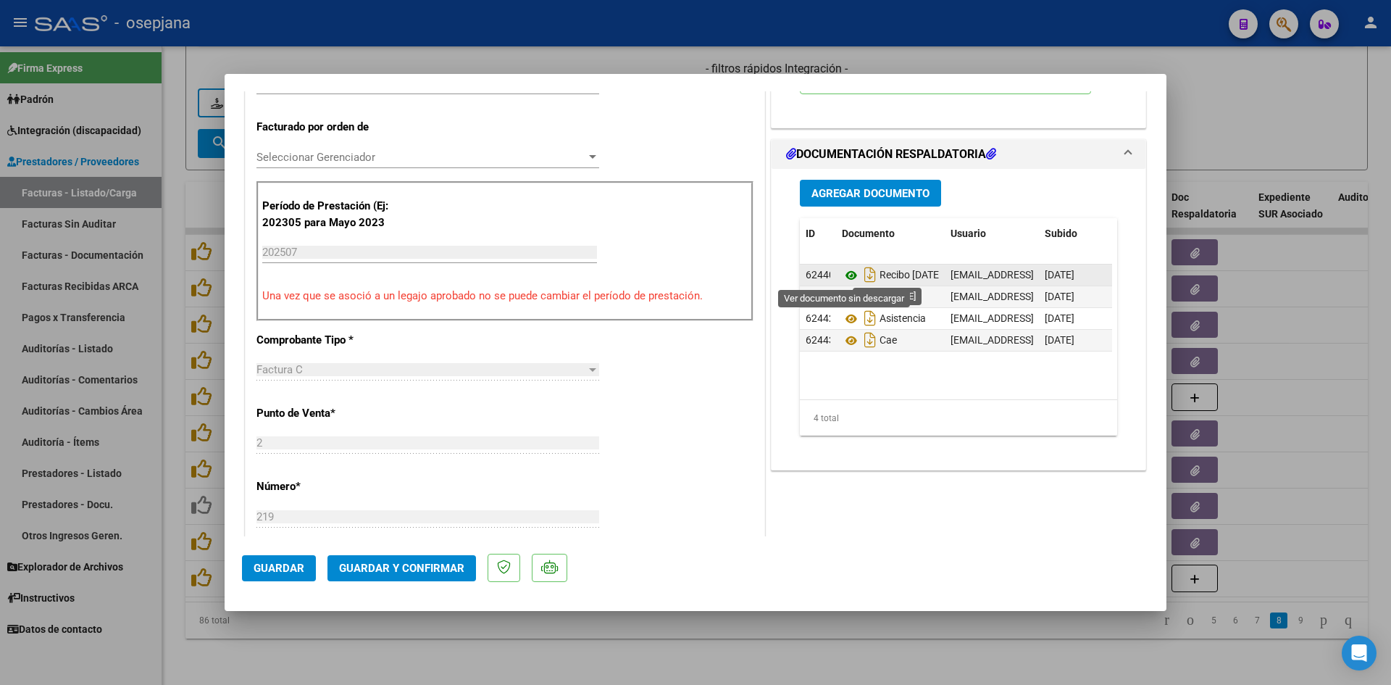
click at [846, 273] on icon at bounding box center [851, 275] width 19 height 17
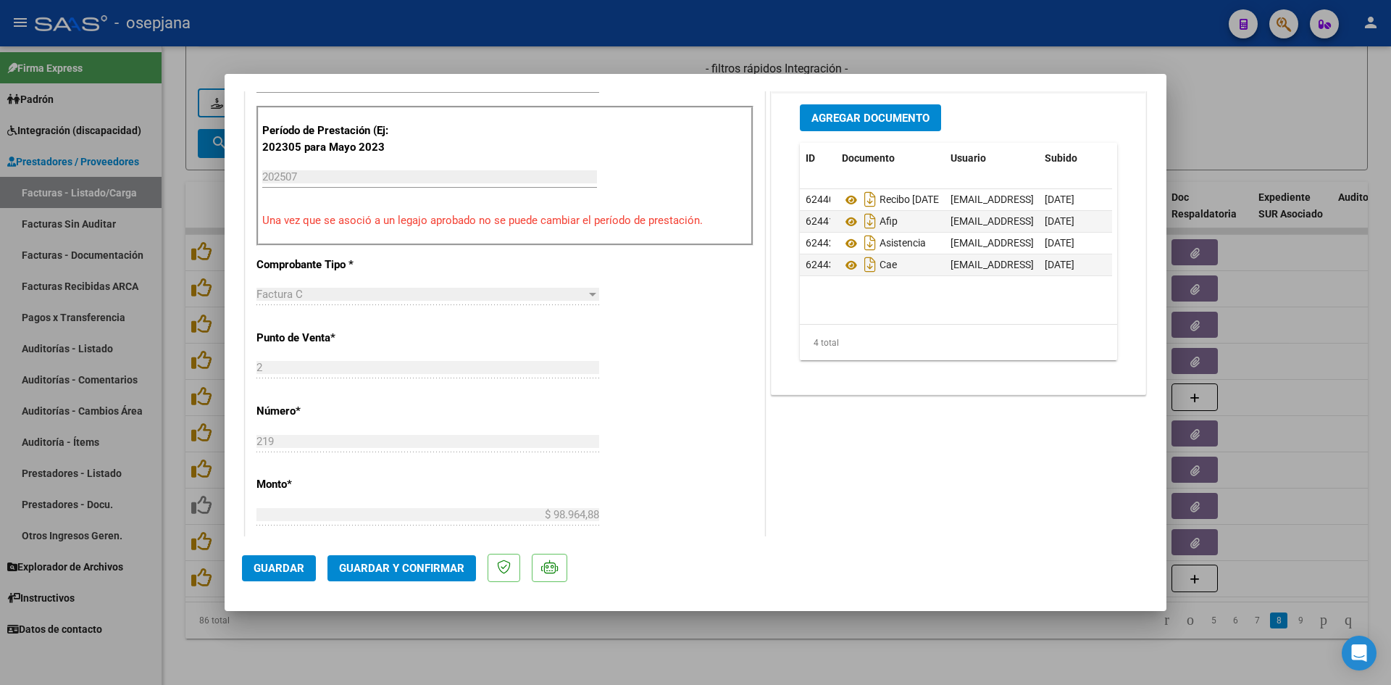
scroll to position [507, 0]
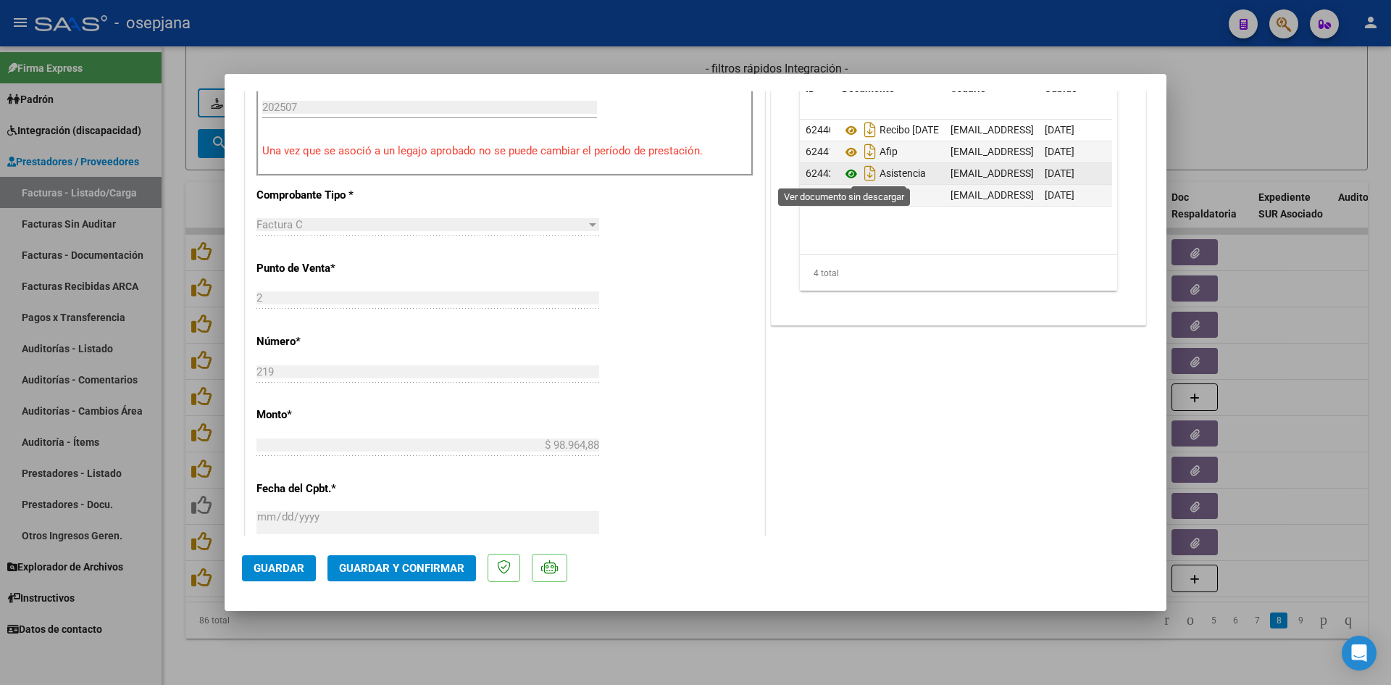
click at [847, 173] on icon at bounding box center [851, 173] width 19 height 17
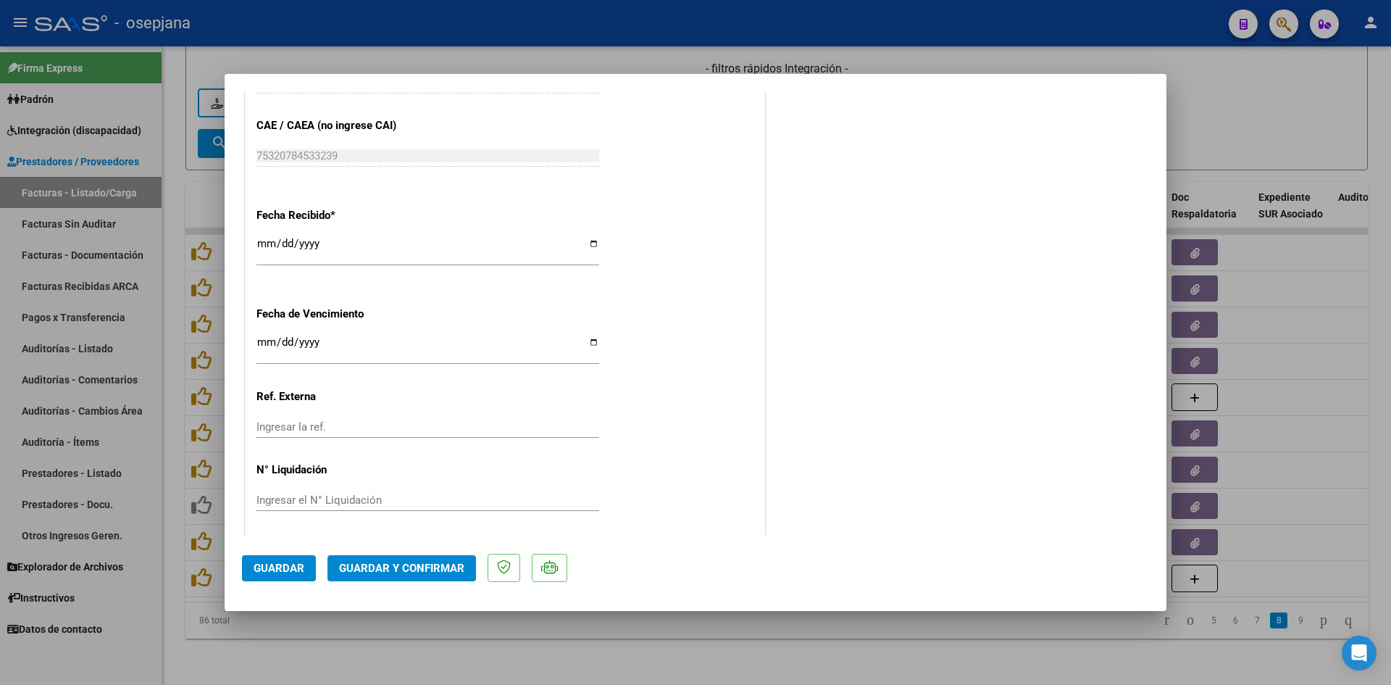
scroll to position [955, 0]
click at [264, 343] on input "2025-08-20" at bounding box center [428, 344] width 343 height 23
type input "[DATE]"
click at [264, 343] on input "0009-01-10" at bounding box center [428, 344] width 343 height 23
type input "0009-01-10"
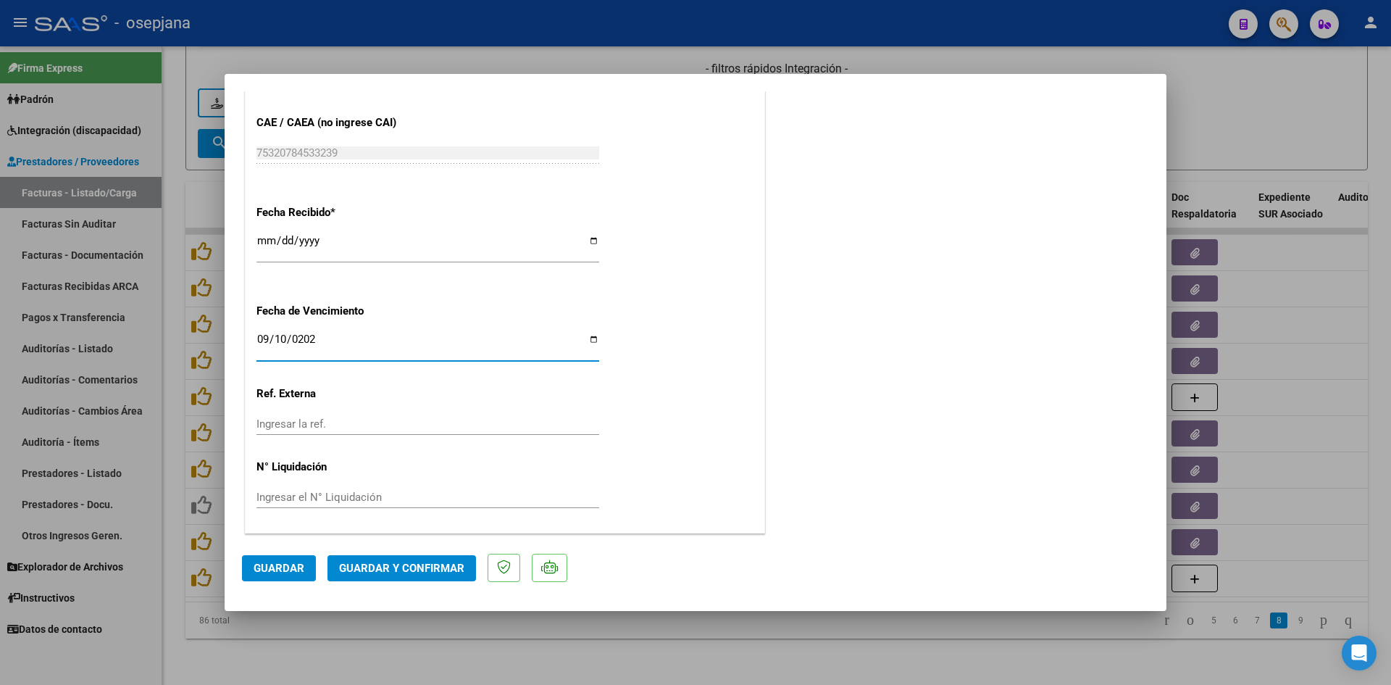
type input "[DATE]"
click at [434, 565] on span "Guardar y Confirmar" at bounding box center [401, 568] width 125 height 13
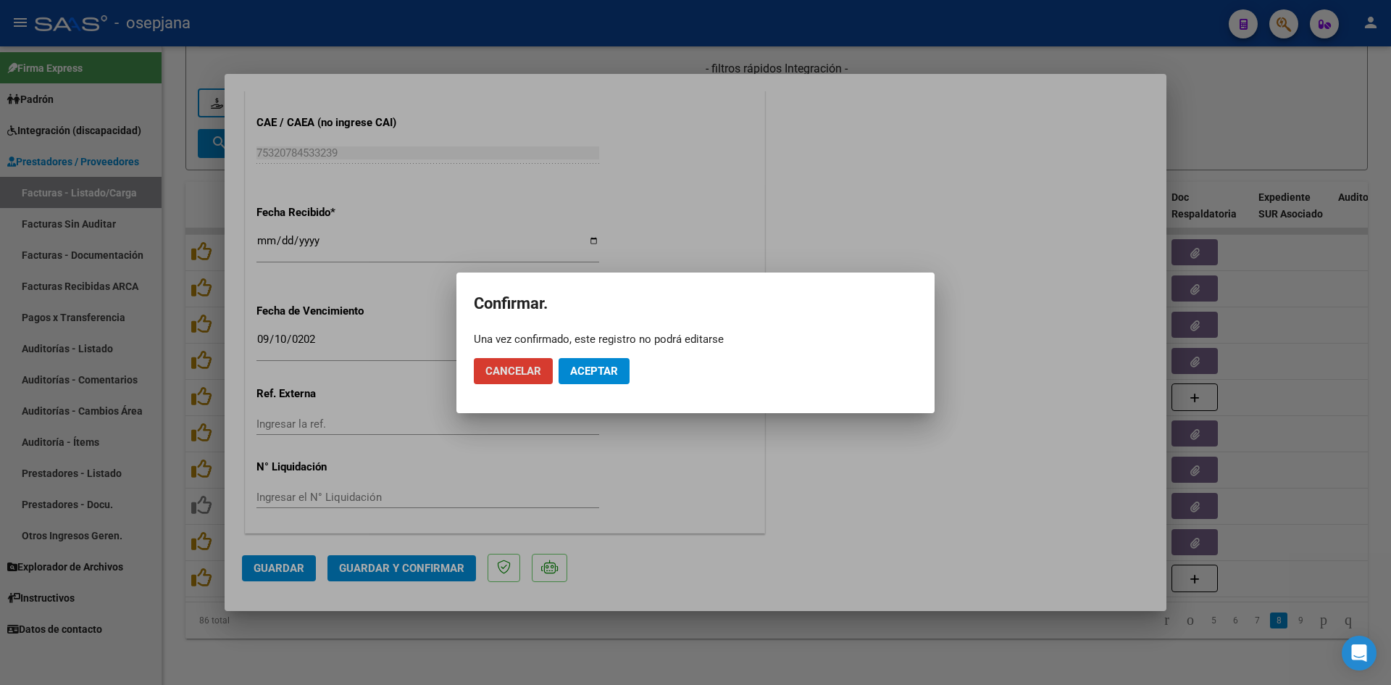
click at [615, 361] on button "Aceptar" at bounding box center [594, 371] width 71 height 26
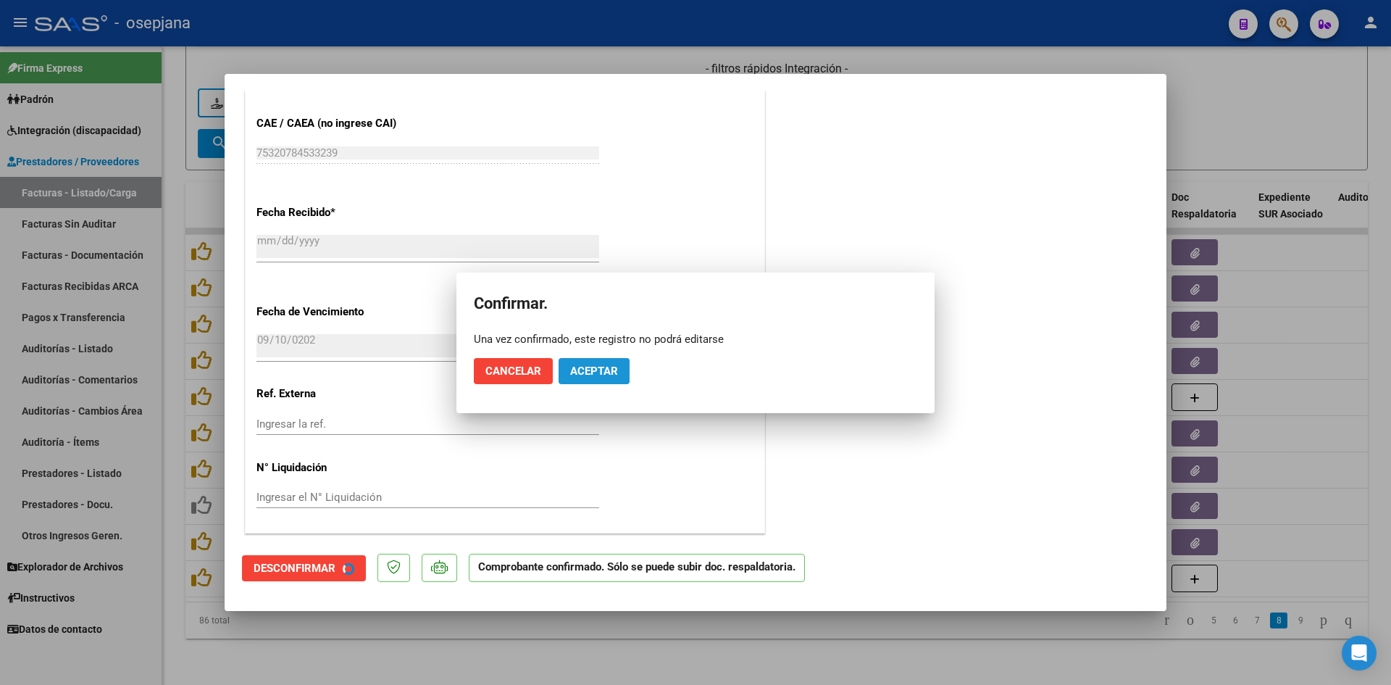
scroll to position [865, 0]
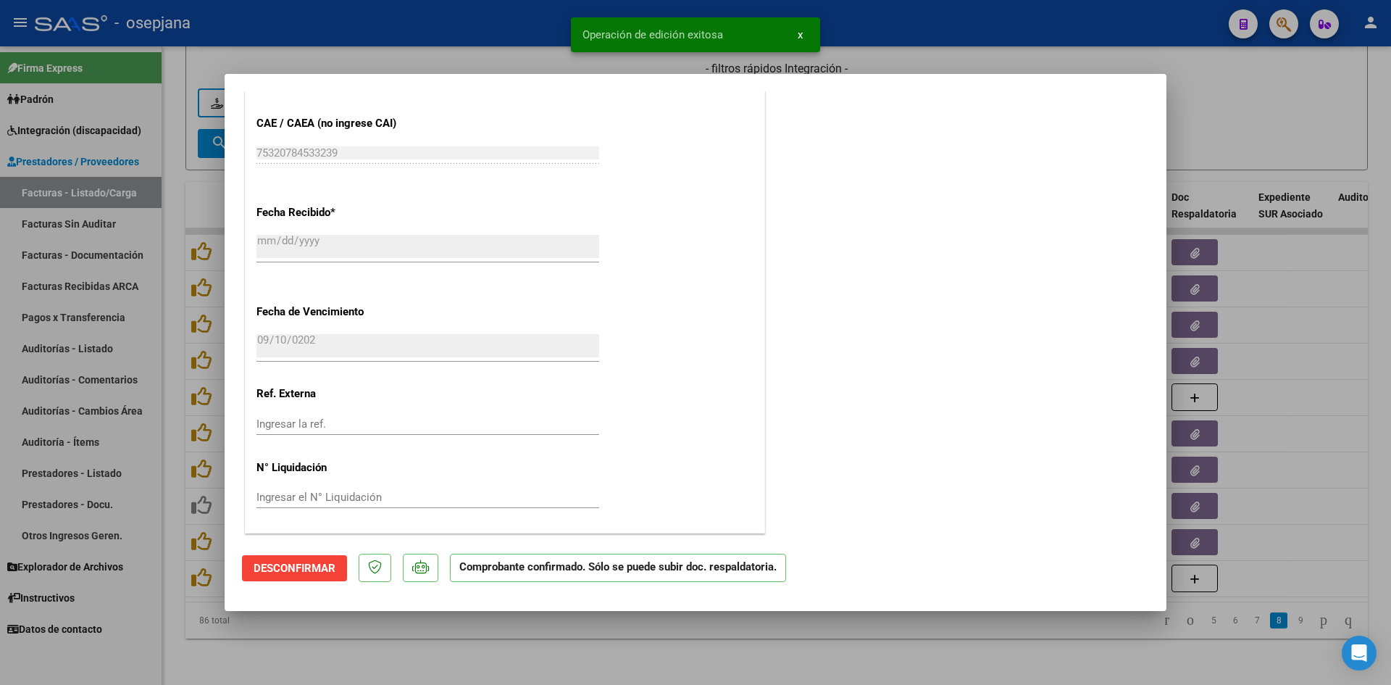
click at [1326, 122] on div at bounding box center [695, 342] width 1391 height 685
type input "$ 0,00"
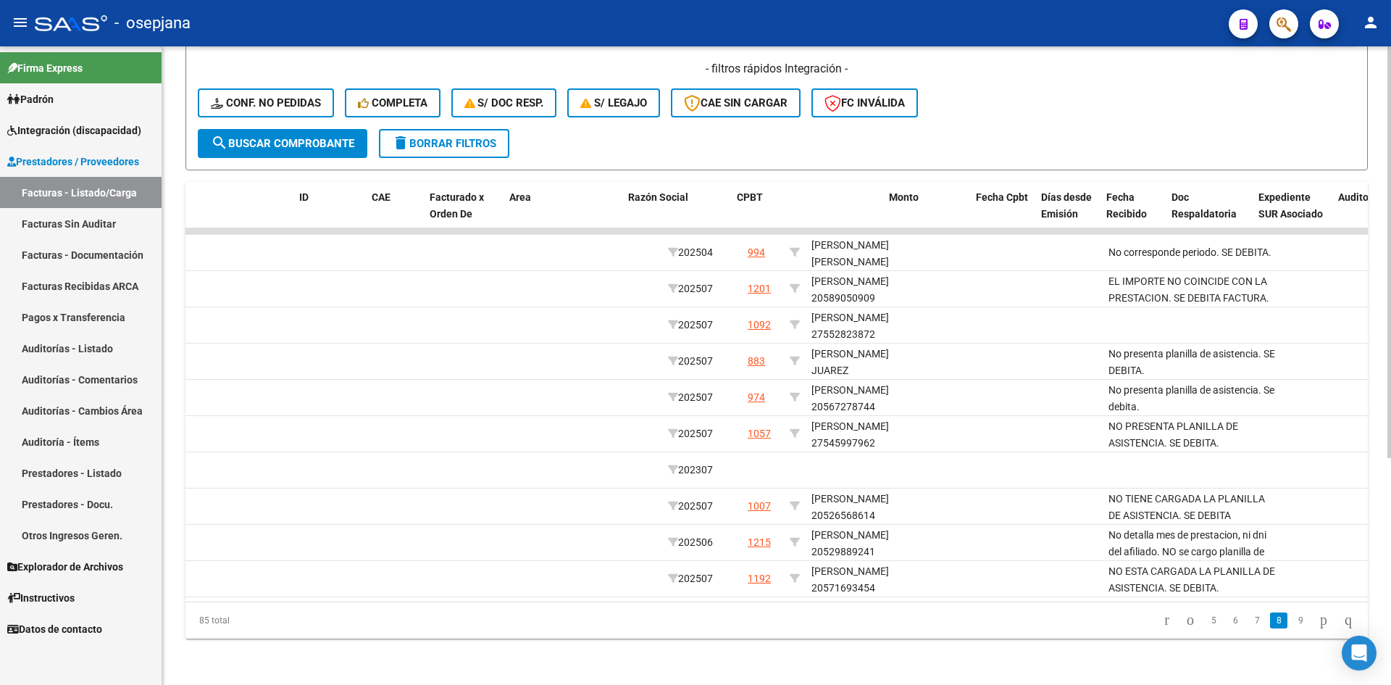
scroll to position [0, 0]
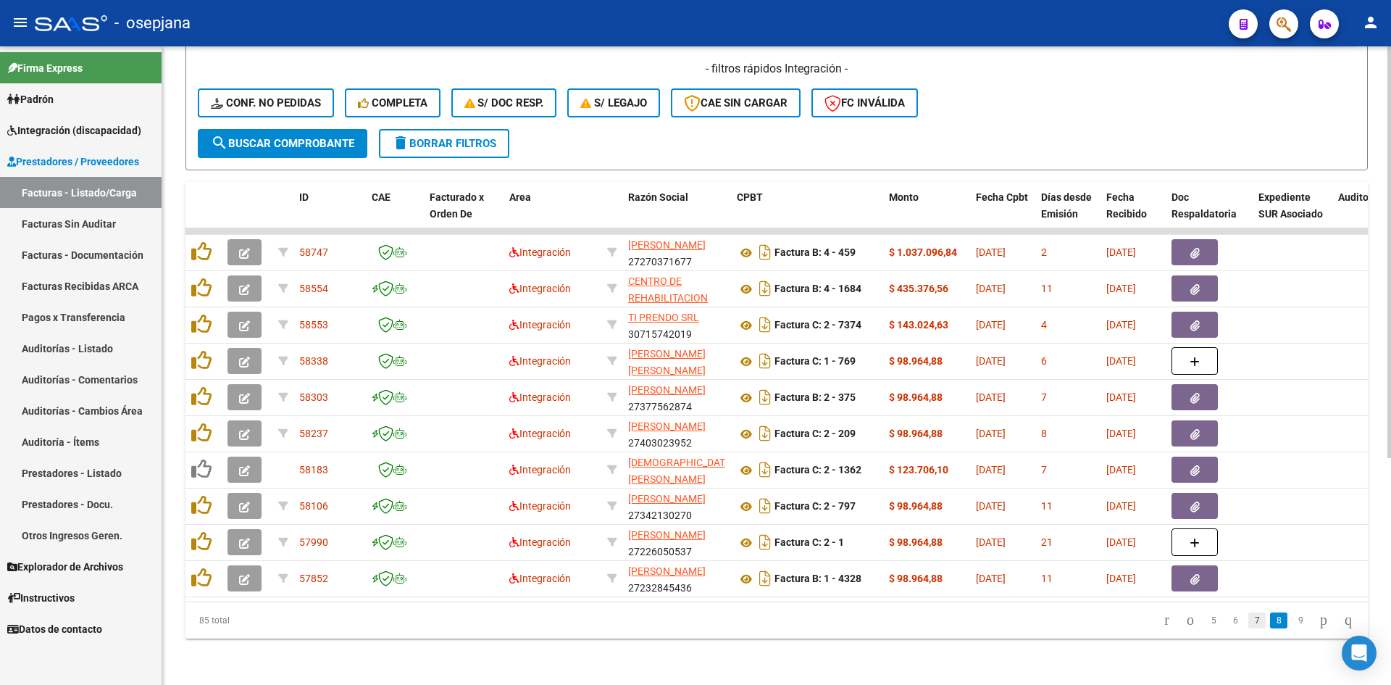
click at [1249, 619] on link "7" at bounding box center [1257, 620] width 17 height 16
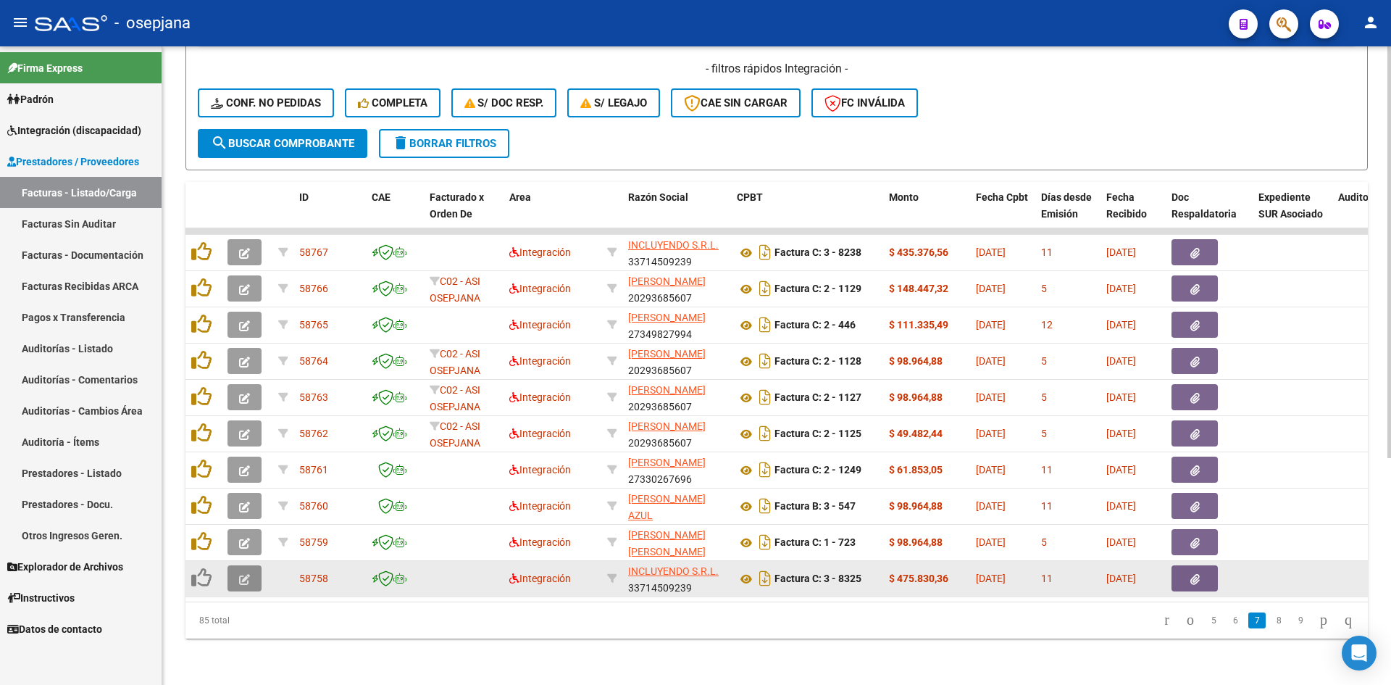
click at [249, 574] on icon "button" at bounding box center [244, 579] width 11 height 11
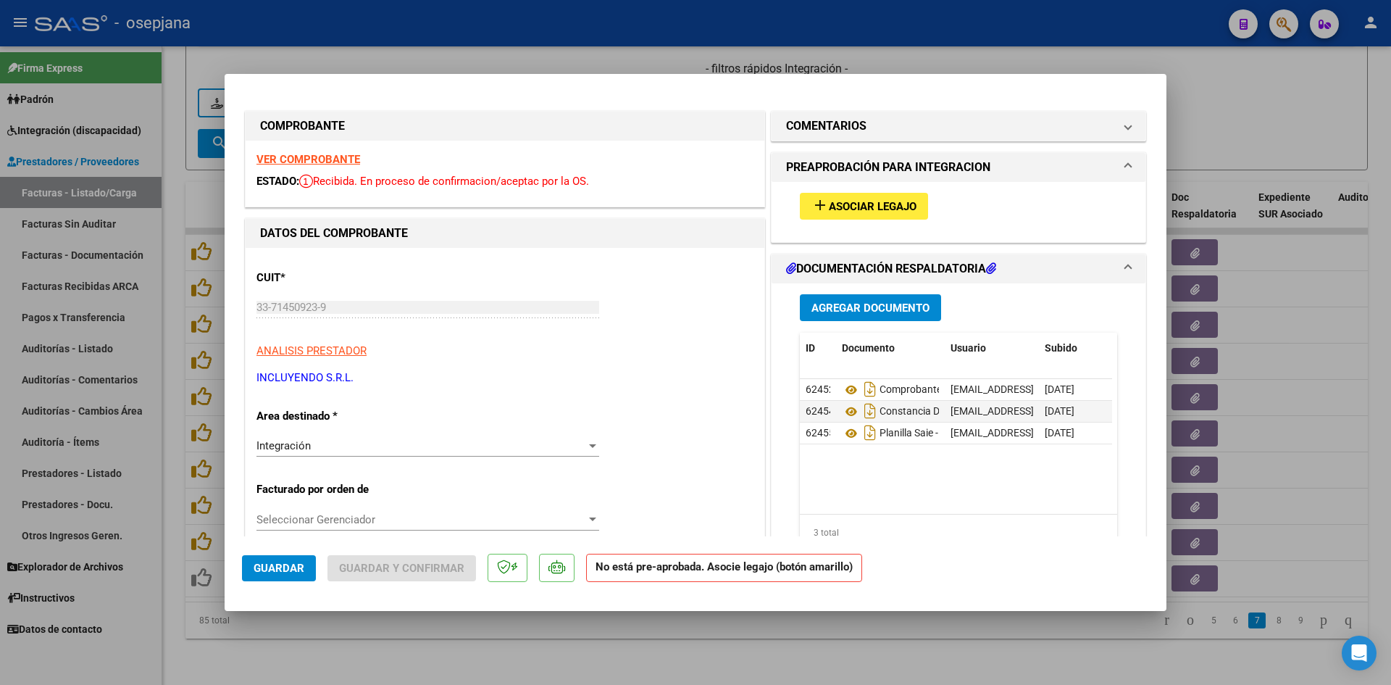
click at [296, 167] on div "VER COMPROBANTE ESTADO: Recibida. En proceso de confirmacion/aceptac por la OS." at bounding box center [505, 174] width 519 height 66
click at [290, 162] on strong "VER COMPROBANTE" at bounding box center [309, 159] width 104 height 13
click at [832, 207] on span "Asociar Legajo" at bounding box center [873, 206] width 88 height 13
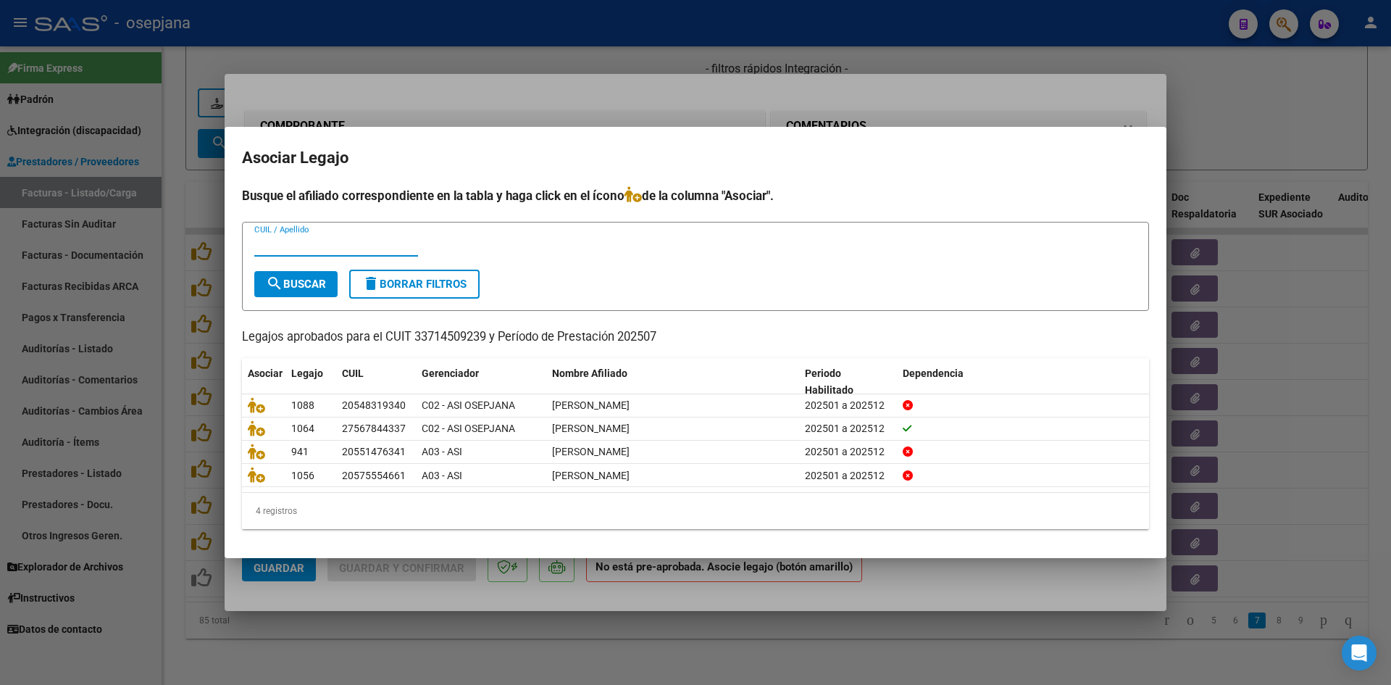
click at [860, 109] on div at bounding box center [695, 342] width 1391 height 685
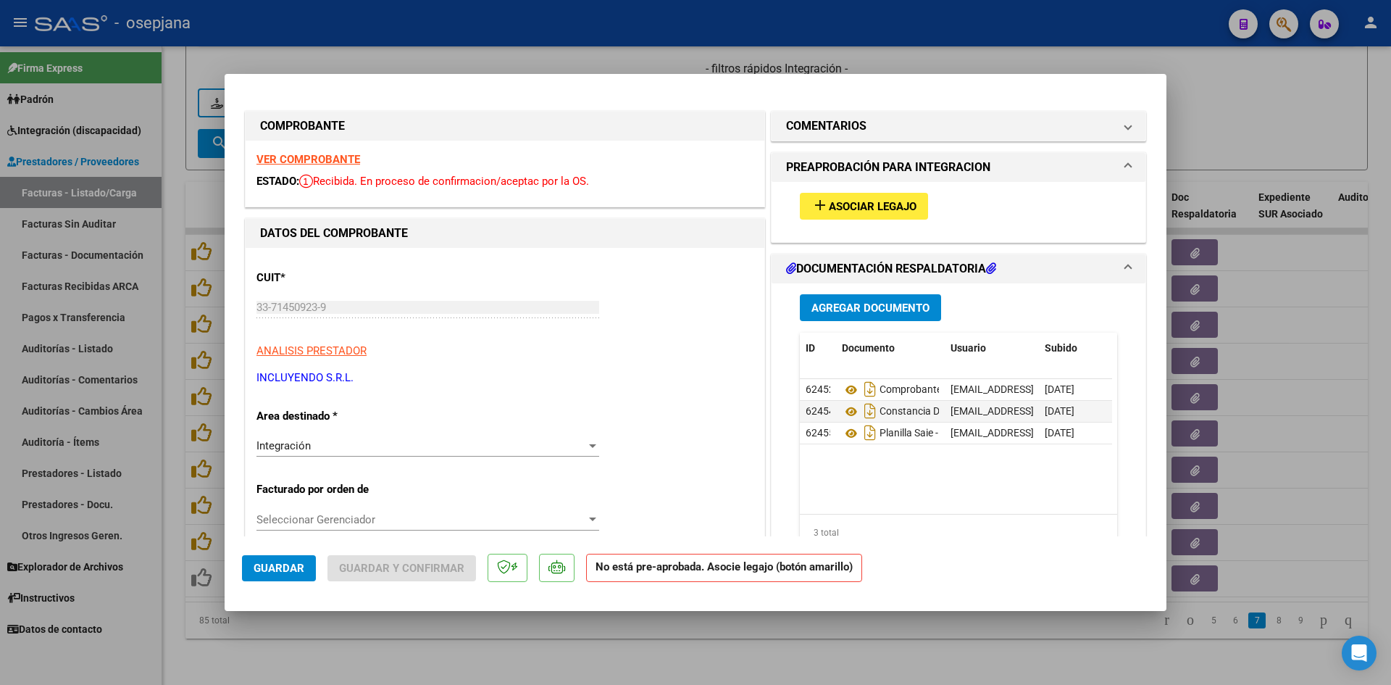
click at [333, 153] on strong "VER COMPROBANTE" at bounding box center [309, 159] width 104 height 13
click at [849, 202] on span "Asociar Legajo" at bounding box center [873, 206] width 88 height 13
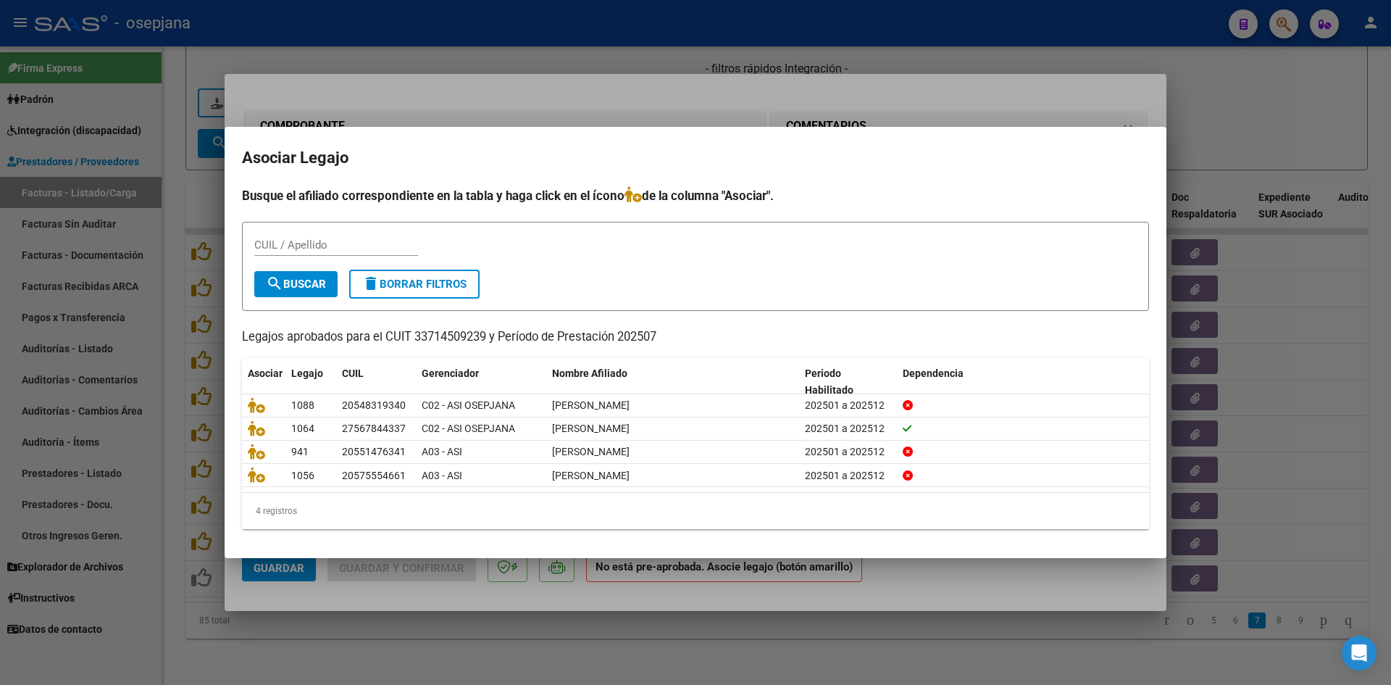
click at [1259, 115] on div at bounding box center [695, 342] width 1391 height 685
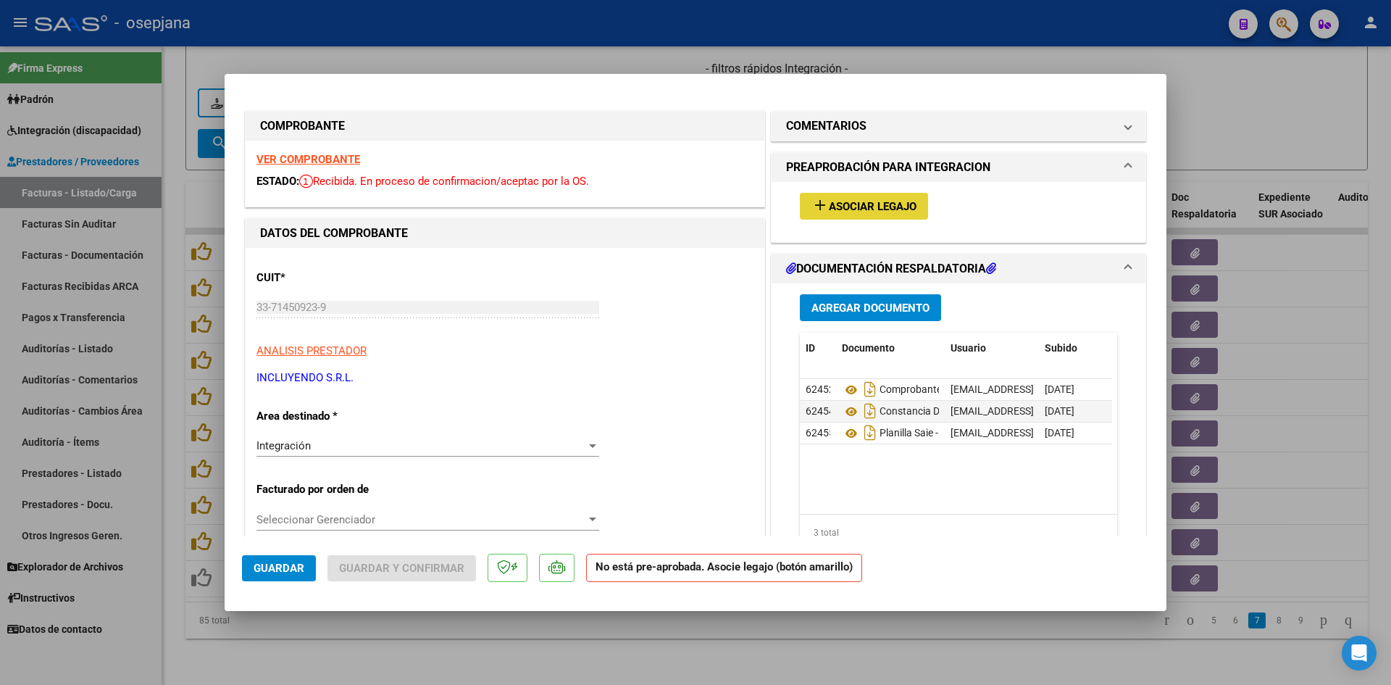
click at [878, 205] on span "Asociar Legajo" at bounding box center [873, 206] width 88 height 13
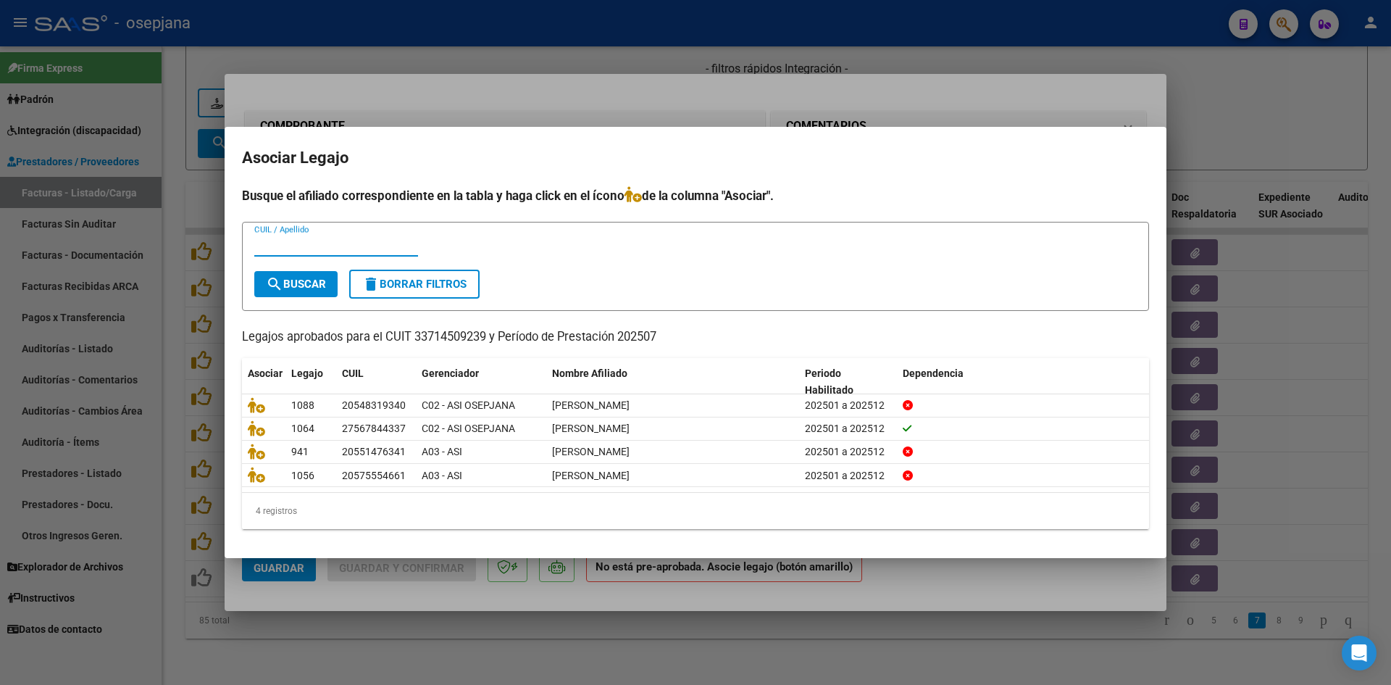
click at [1249, 117] on div at bounding box center [695, 342] width 1391 height 685
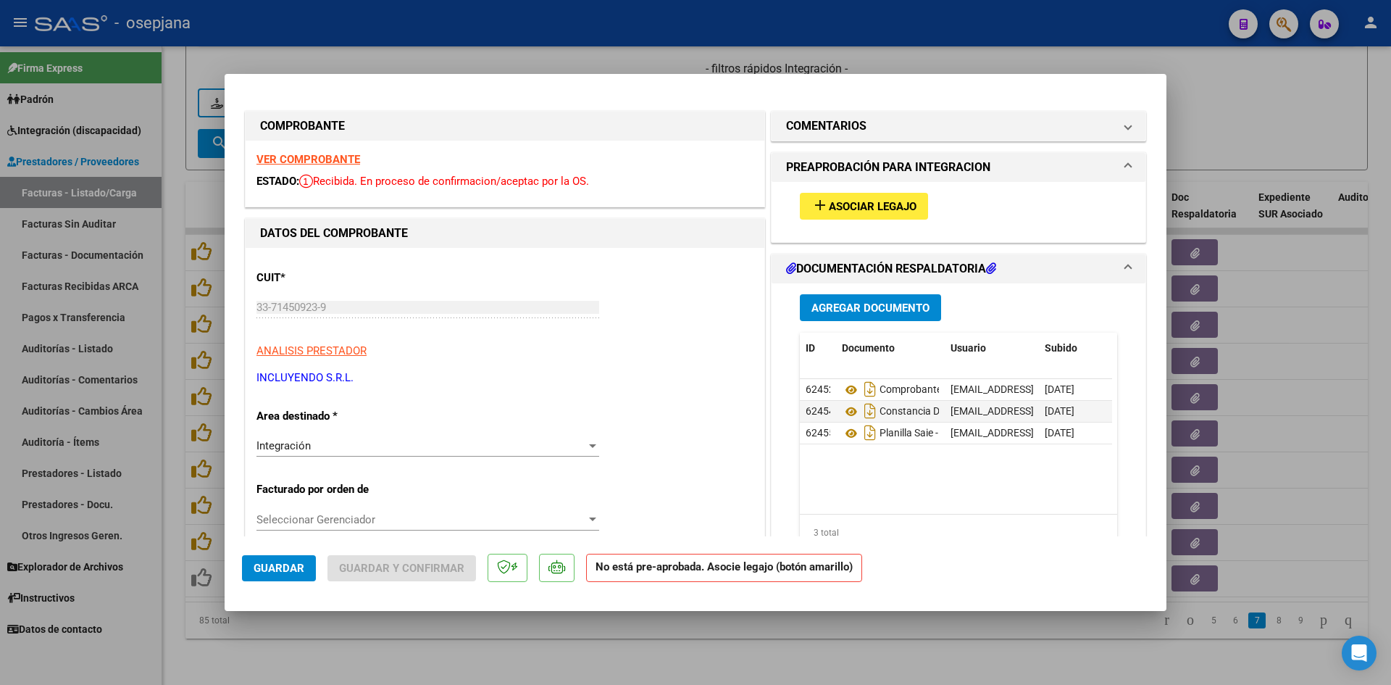
click at [318, 161] on strong "VER COMPROBANTE" at bounding box center [309, 159] width 104 height 13
click at [425, 56] on div at bounding box center [695, 342] width 1391 height 685
type input "$ 0,00"
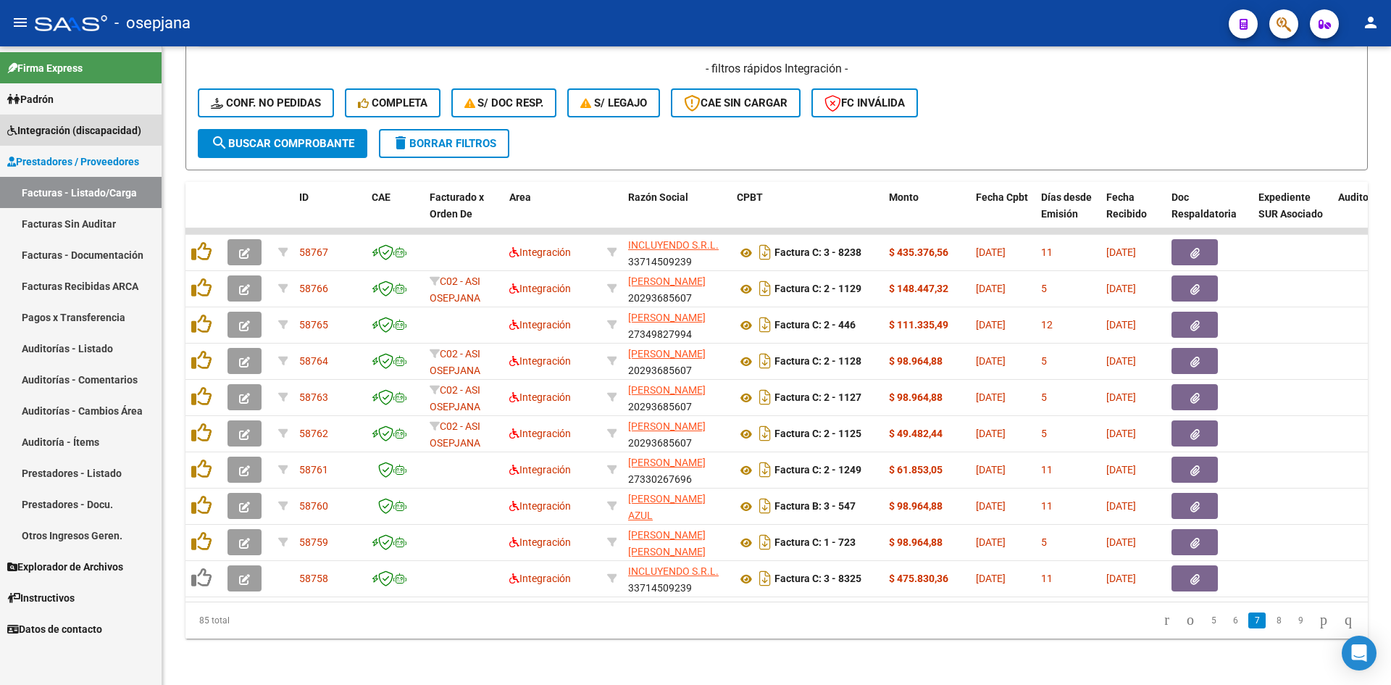
click at [57, 127] on span "Integración (discapacidad)" at bounding box center [74, 130] width 134 height 16
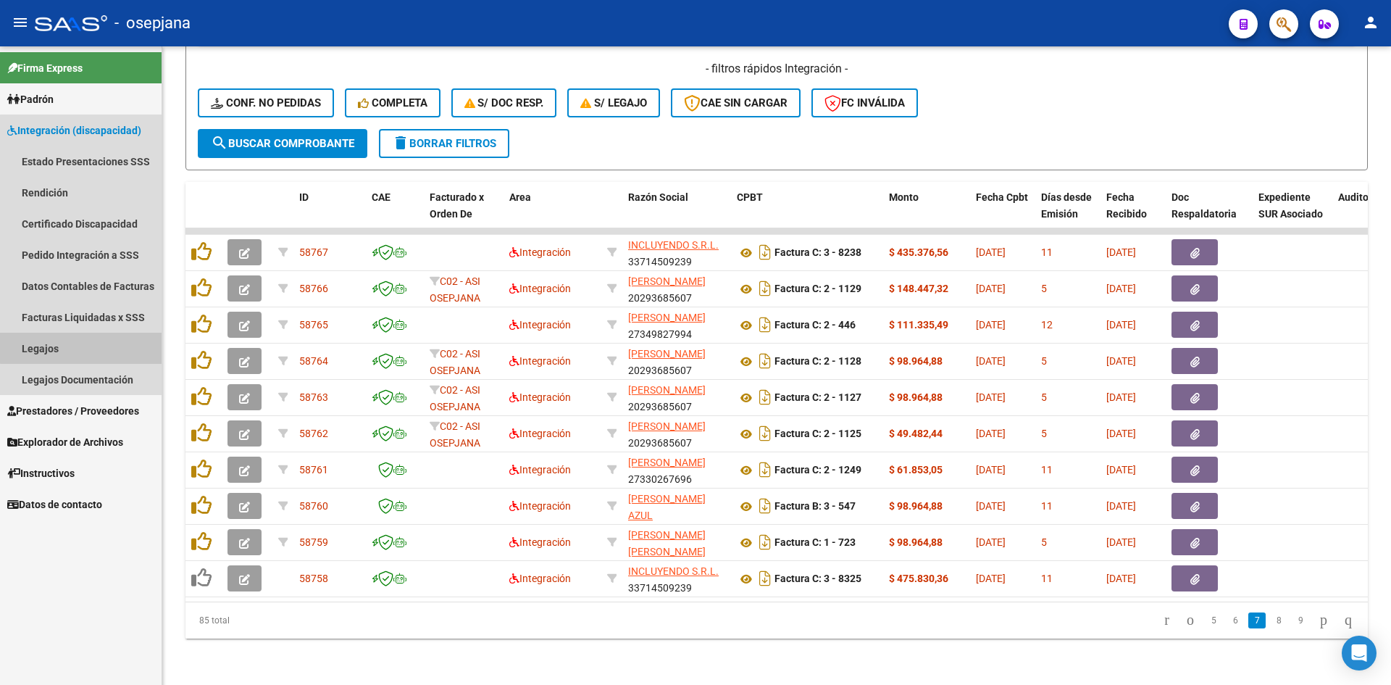
click at [83, 341] on link "Legajos" at bounding box center [81, 348] width 162 height 31
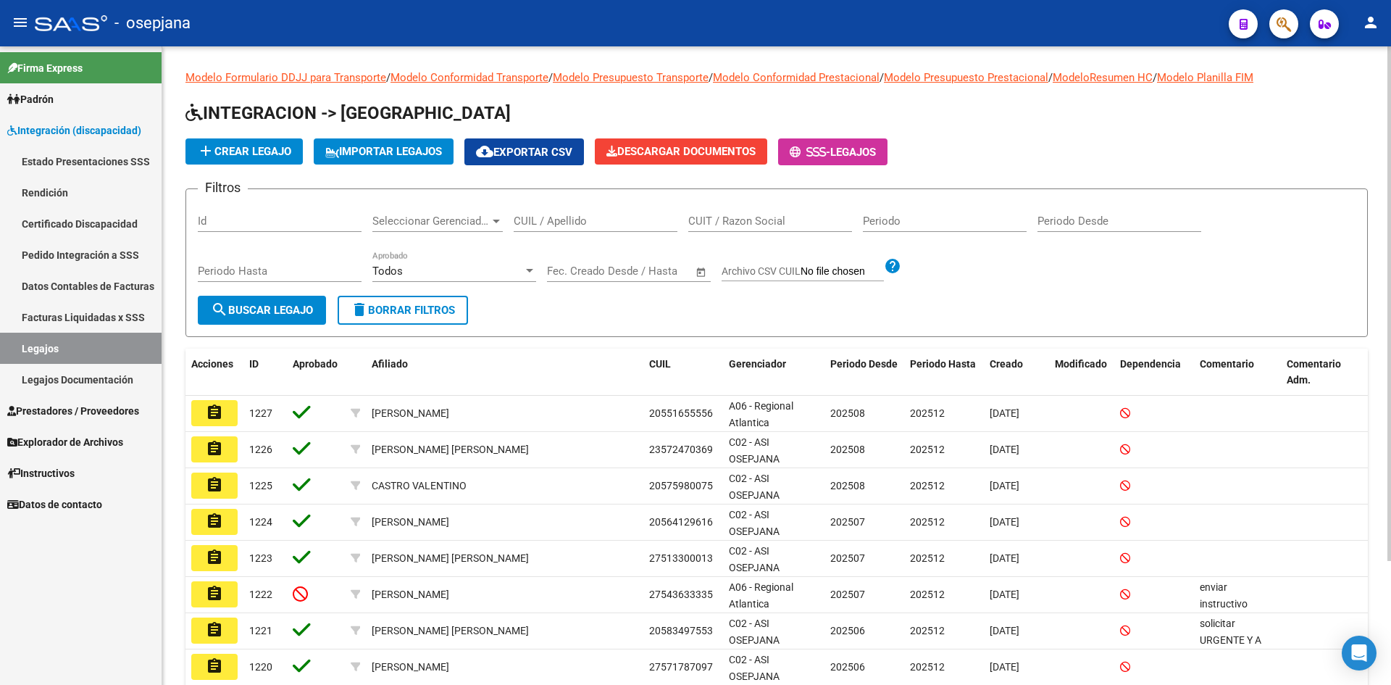
click at [580, 214] on div "CUIL / Apellido" at bounding box center [596, 216] width 164 height 31
click at [580, 217] on input "CUIL / Apellido" at bounding box center [596, 221] width 164 height 13
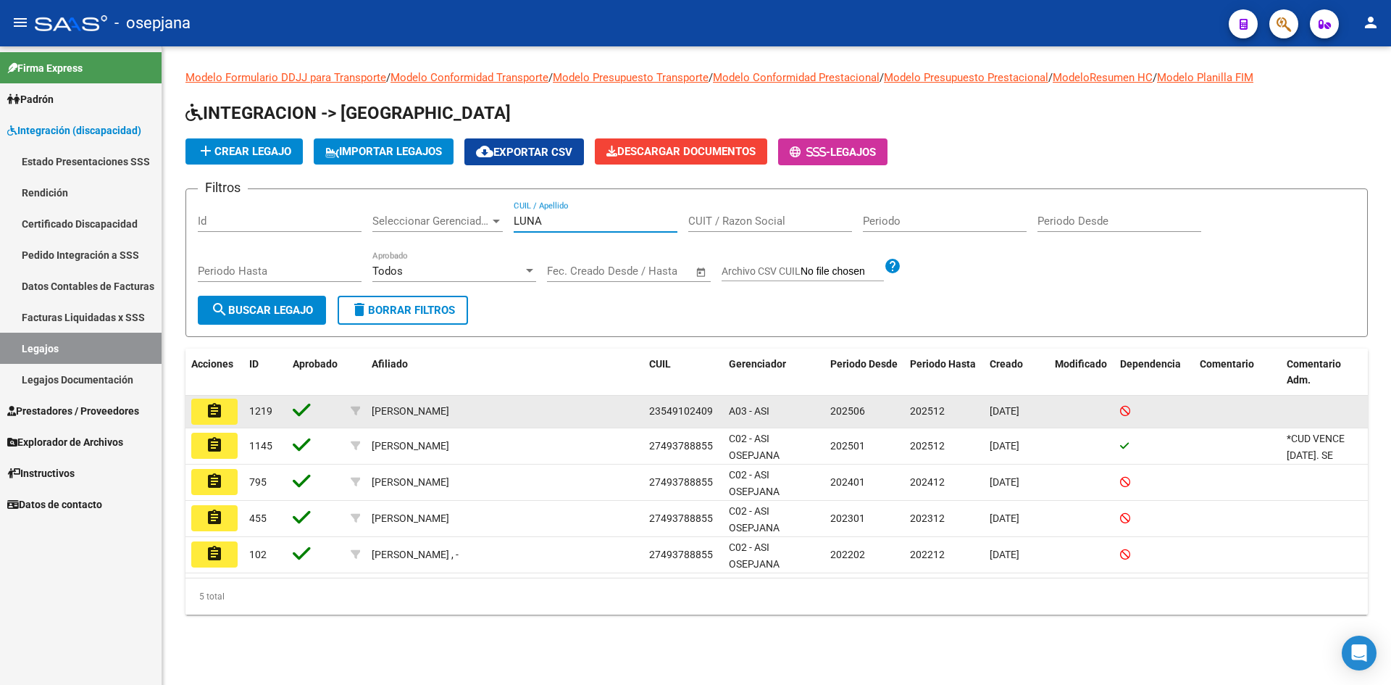
type input "LUNA"
click at [215, 412] on mat-icon "assignment" at bounding box center [214, 410] width 17 height 17
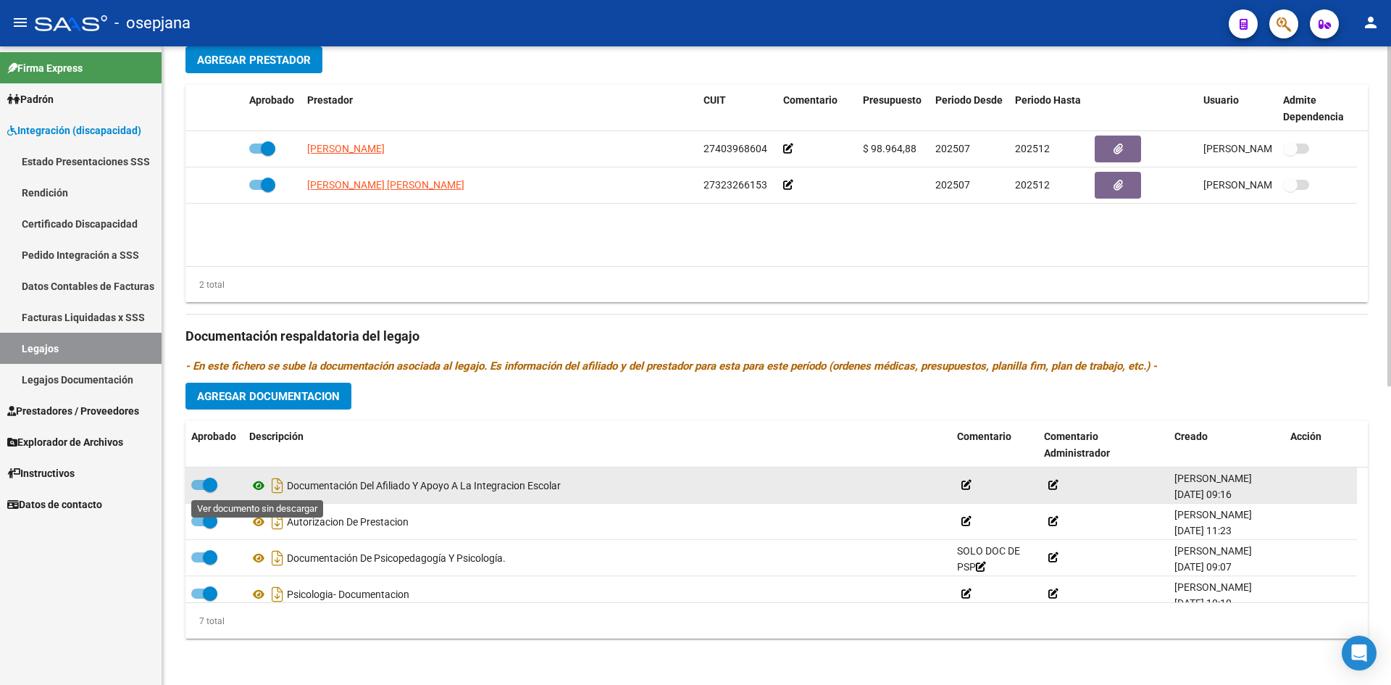
click at [262, 485] on icon at bounding box center [258, 485] width 19 height 17
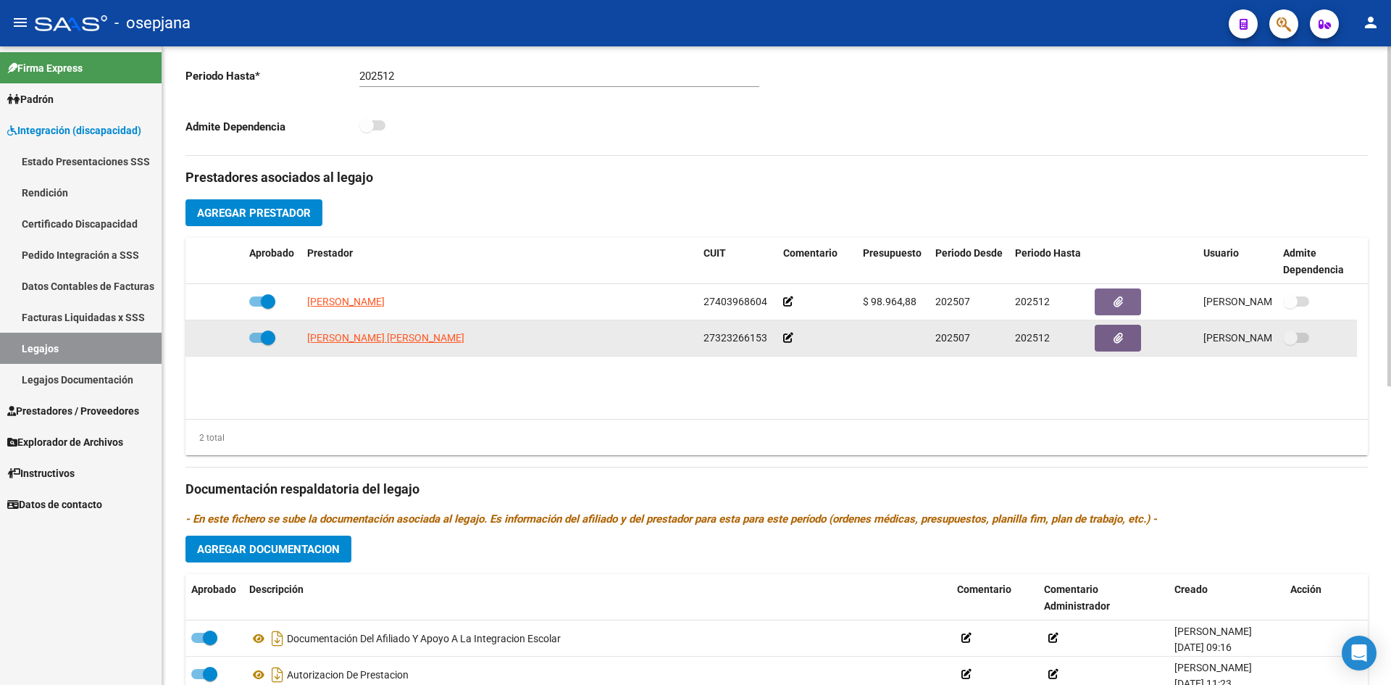
scroll to position [344, 0]
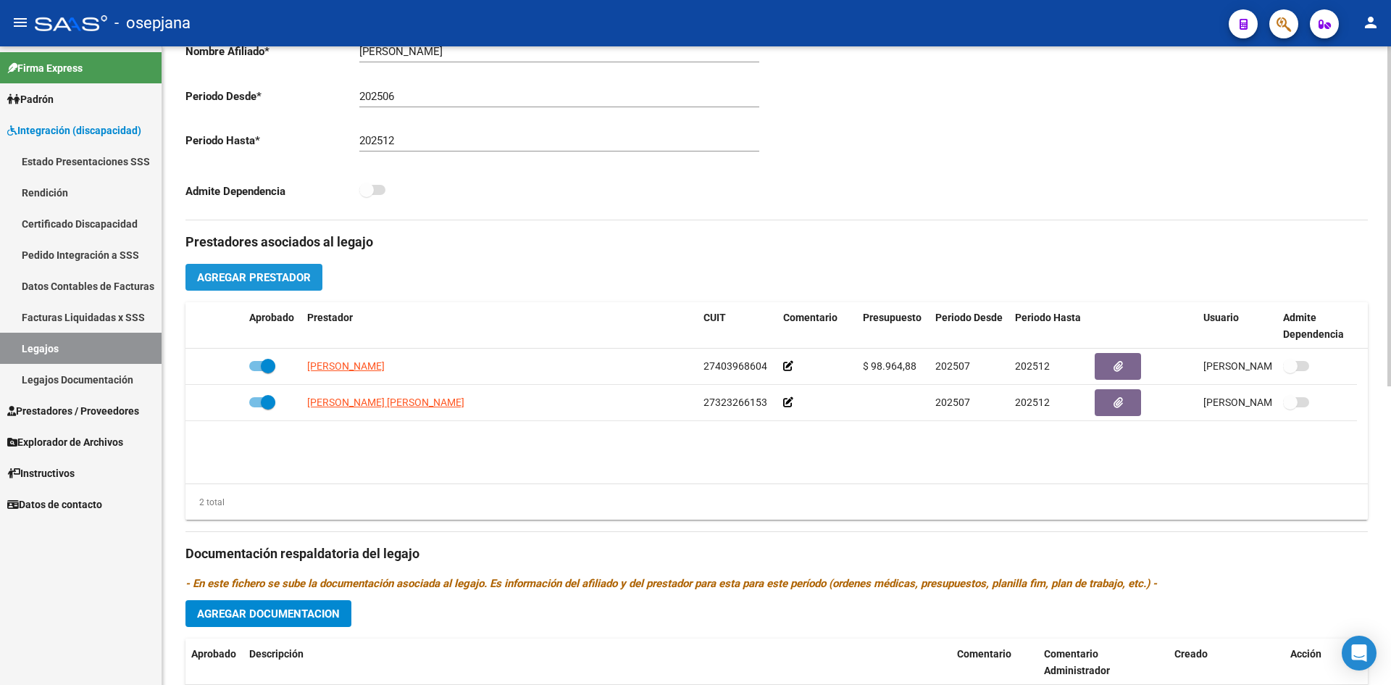
click at [278, 278] on span "Agregar Prestador" at bounding box center [254, 277] width 114 height 13
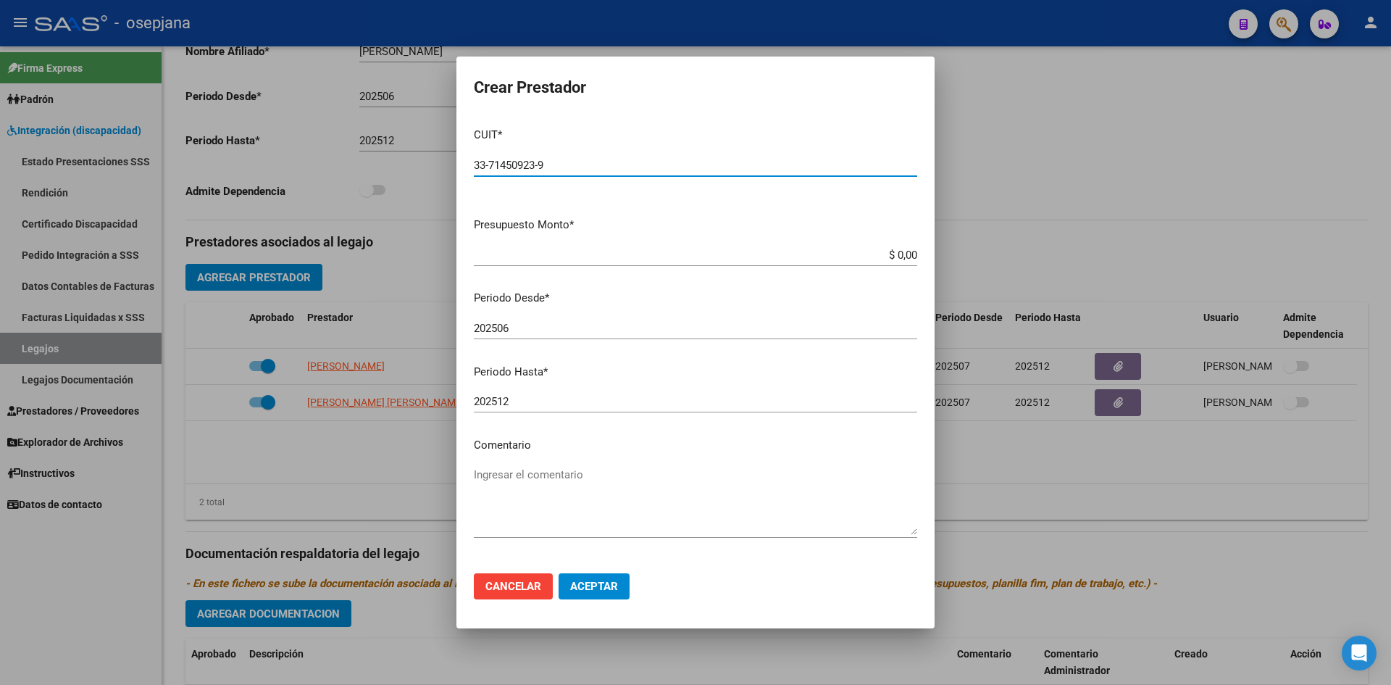
type input "33-71450923-9"
drag, startPoint x: 879, startPoint y: 250, endPoint x: 922, endPoint y: 260, distance: 43.9
click at [922, 260] on mat-dialog-content "CUIT * 33-71450923-9 Ingresar CUIT ARCA Padrón Presupuesto Monto * $ 0,00 Ingre…" at bounding box center [696, 338] width 478 height 445
click at [522, 327] on input "202506" at bounding box center [696, 328] width 444 height 13
type input "202507"
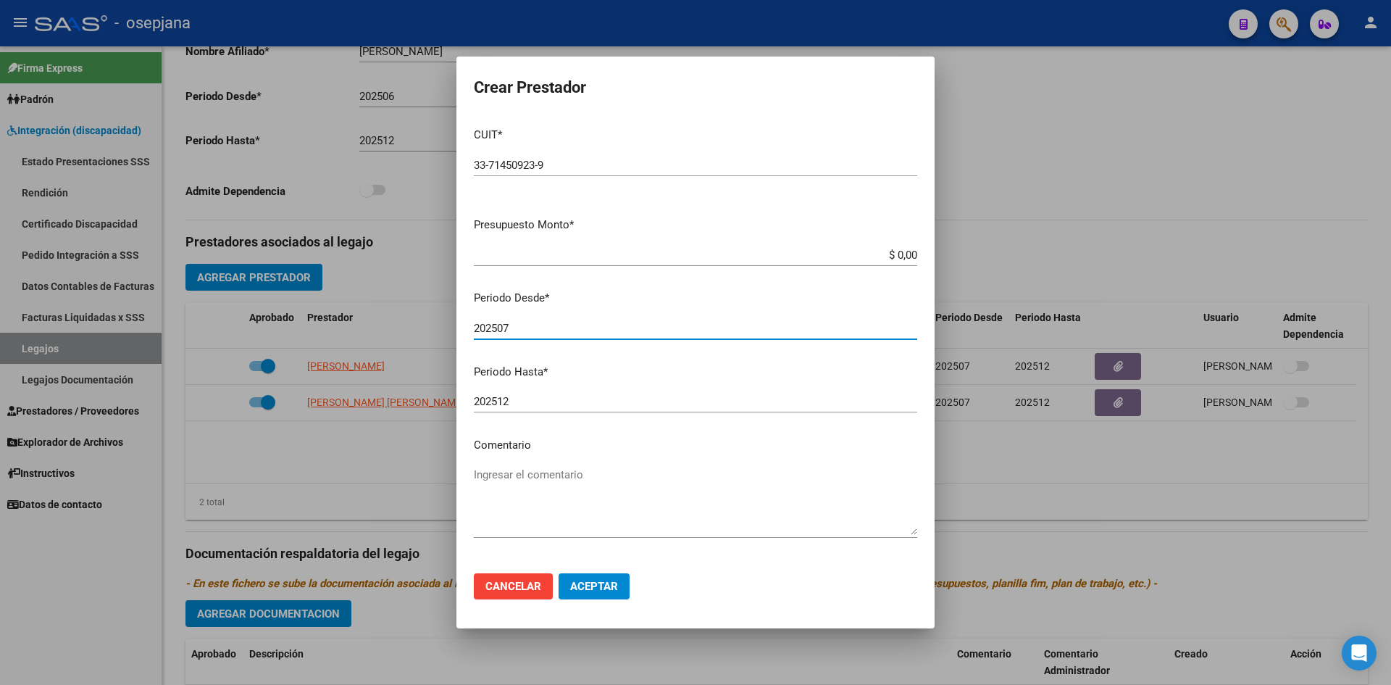
click at [601, 586] on span "Aceptar" at bounding box center [594, 586] width 48 height 13
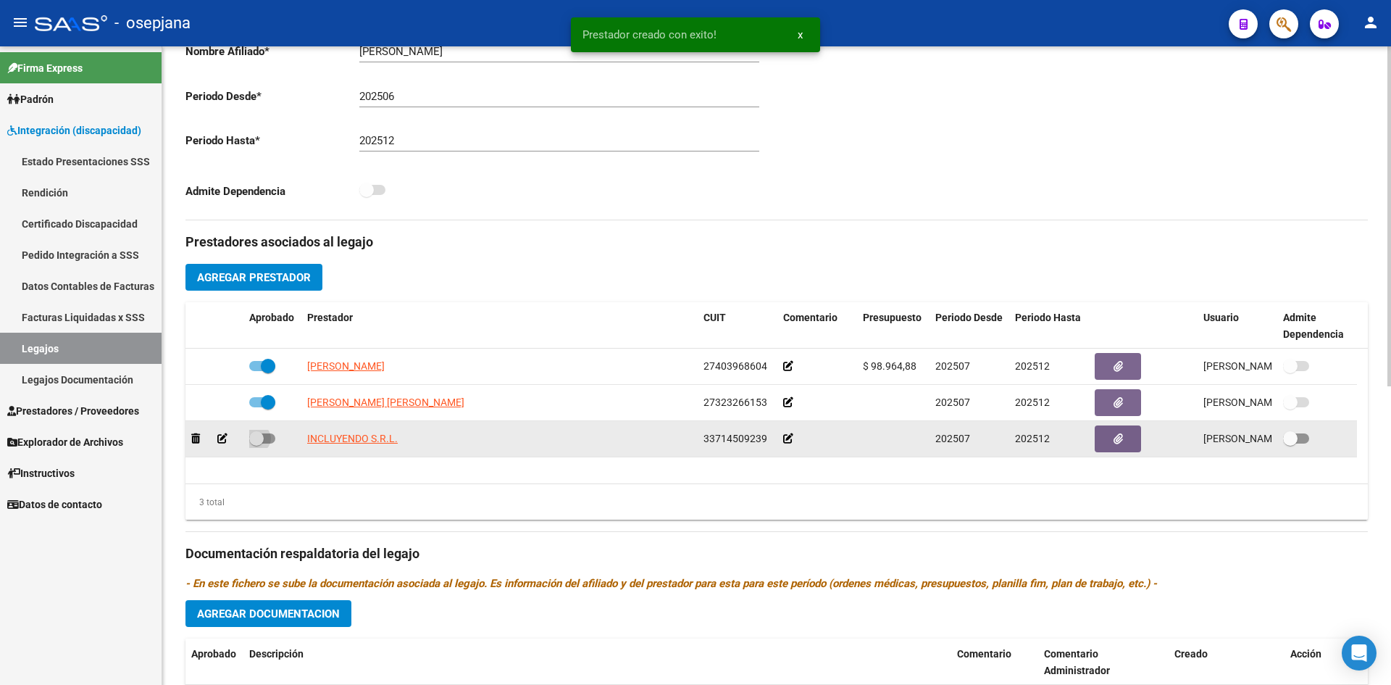
click at [270, 437] on span at bounding box center [262, 438] width 26 height 10
click at [257, 444] on input "checkbox" at bounding box center [256, 444] width 1 height 1
checkbox input "true"
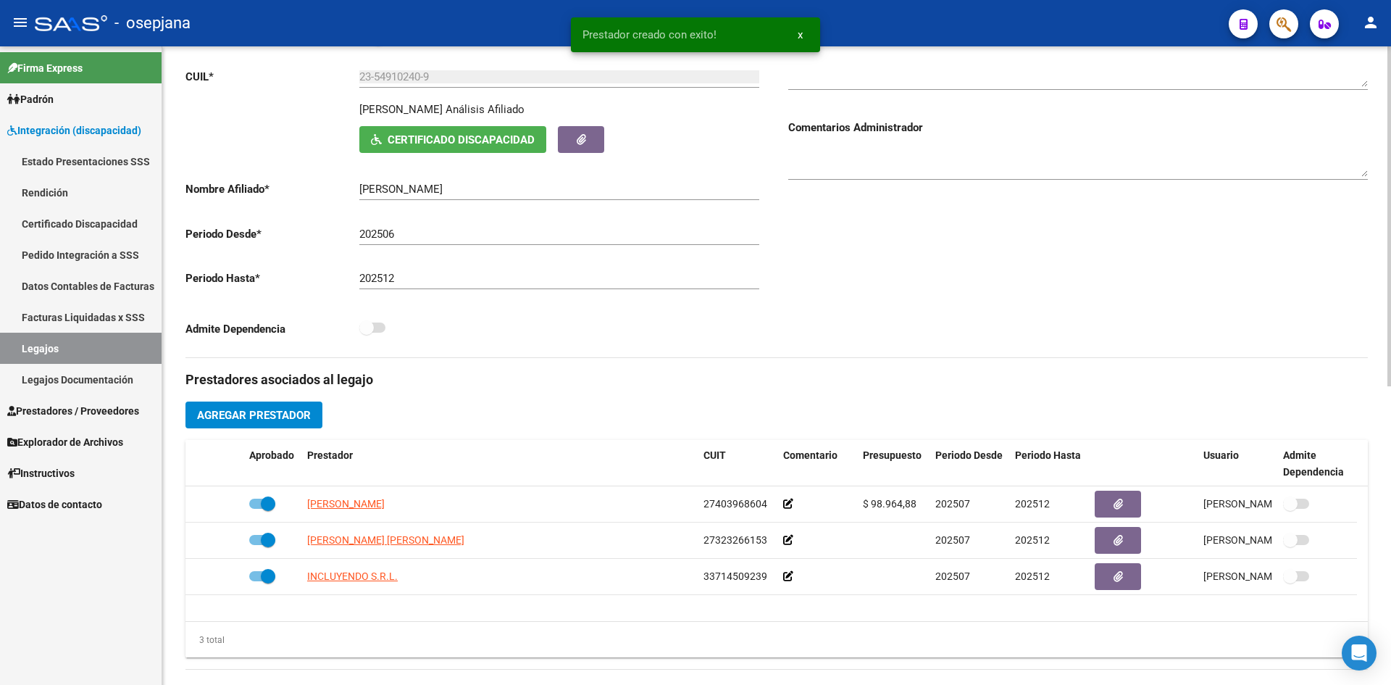
scroll to position [0, 0]
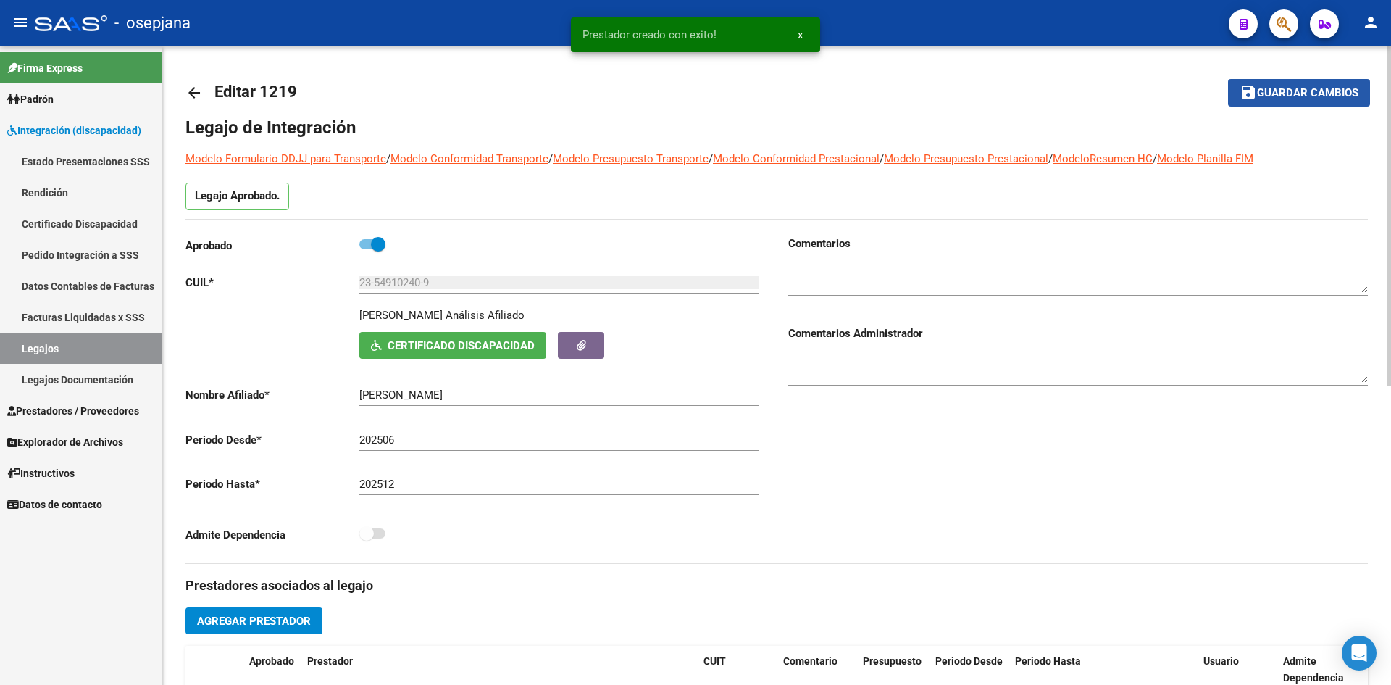
click at [1306, 97] on span "Guardar cambios" at bounding box center [1307, 93] width 101 height 13
click at [33, 130] on span "Integración (discapacidad)" at bounding box center [74, 130] width 134 height 16
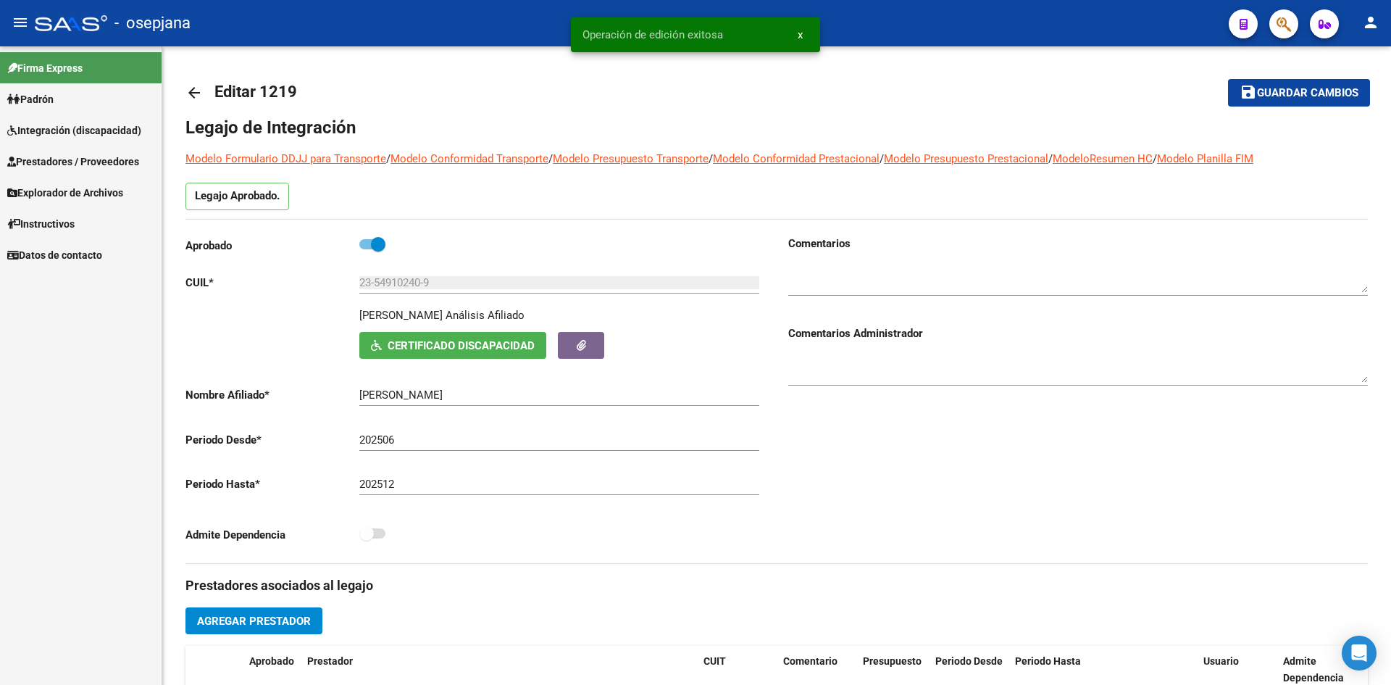
click at [33, 130] on span "Integración (discapacidad)" at bounding box center [74, 130] width 134 height 16
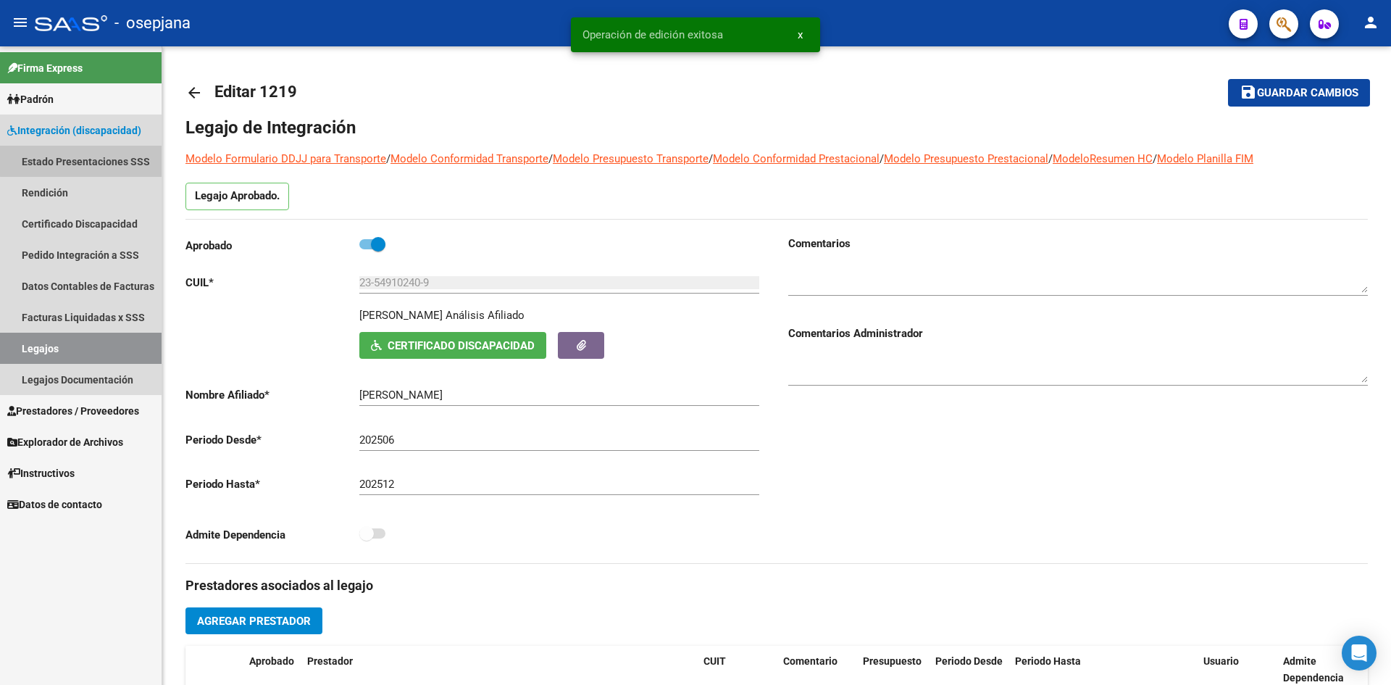
click at [93, 160] on link "Estado Presentaciones SSS" at bounding box center [81, 161] width 162 height 31
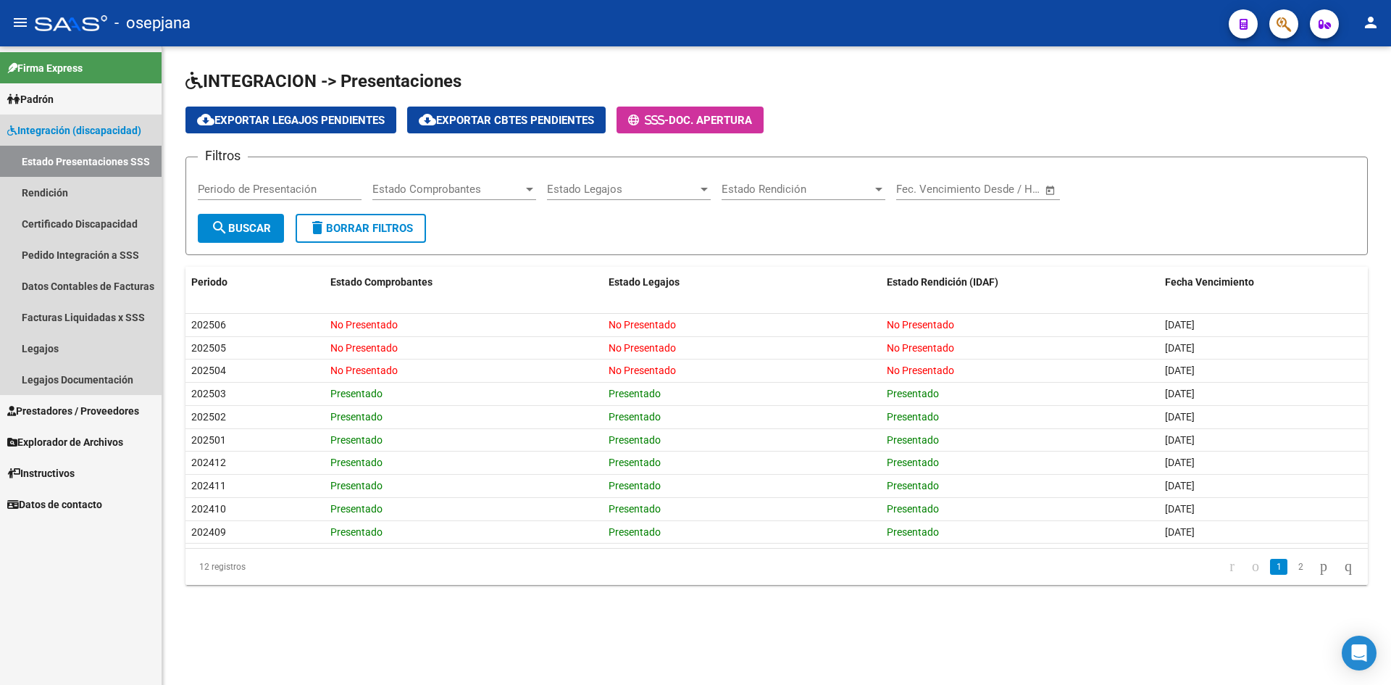
click at [77, 128] on span "Integración (discapacidad)" at bounding box center [74, 130] width 134 height 16
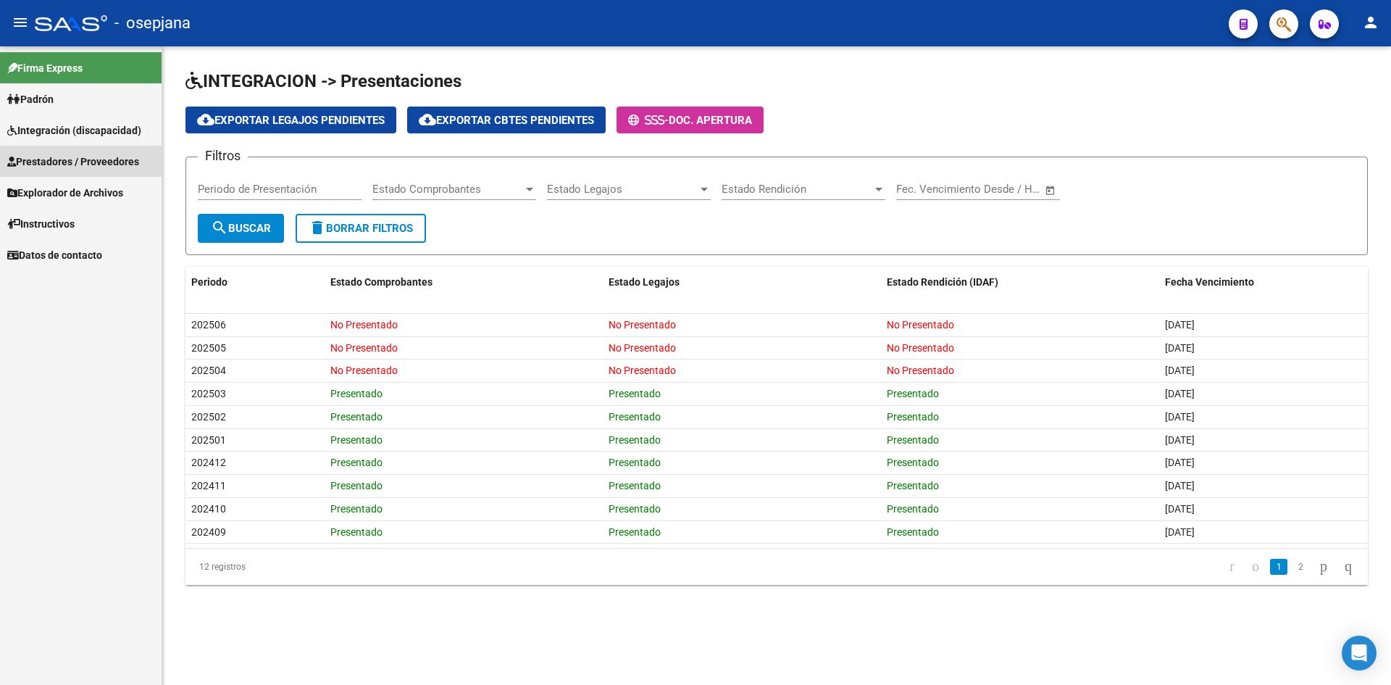
click at [57, 157] on span "Prestadores / Proveedores" at bounding box center [73, 162] width 132 height 16
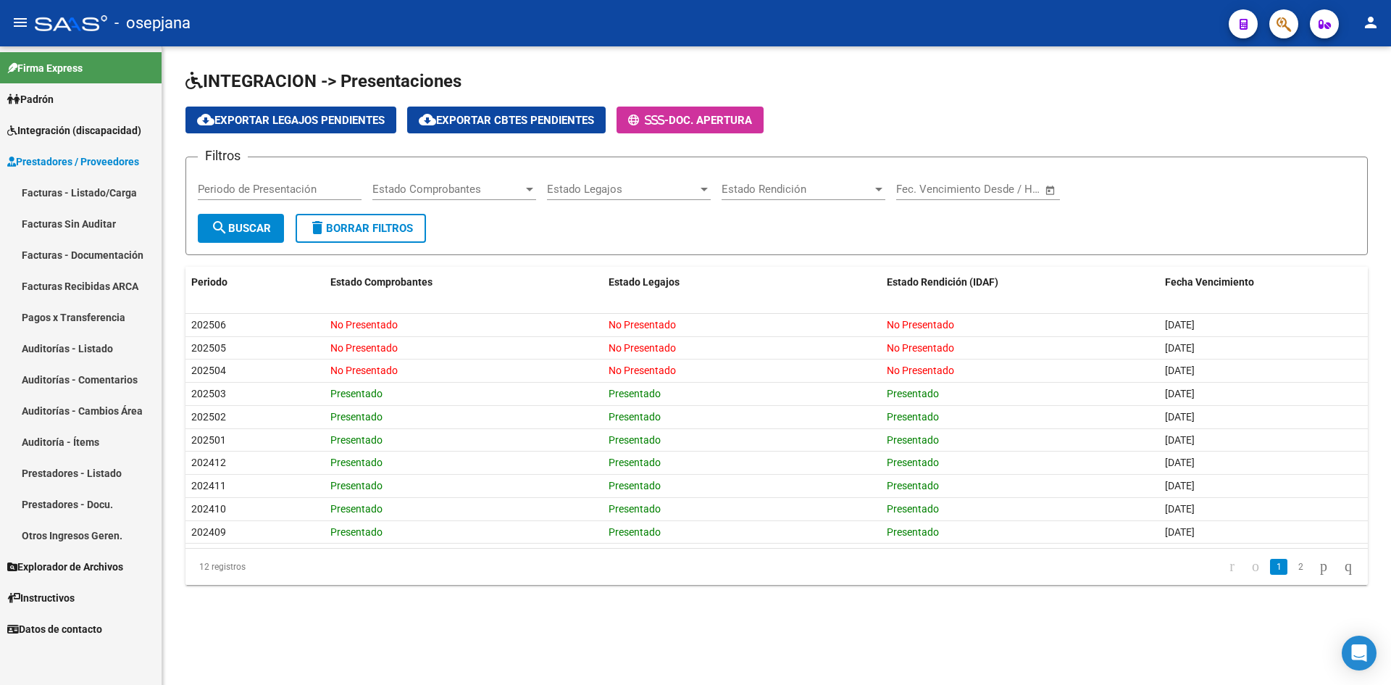
click at [110, 193] on link "Facturas - Listado/Carga" at bounding box center [81, 192] width 162 height 31
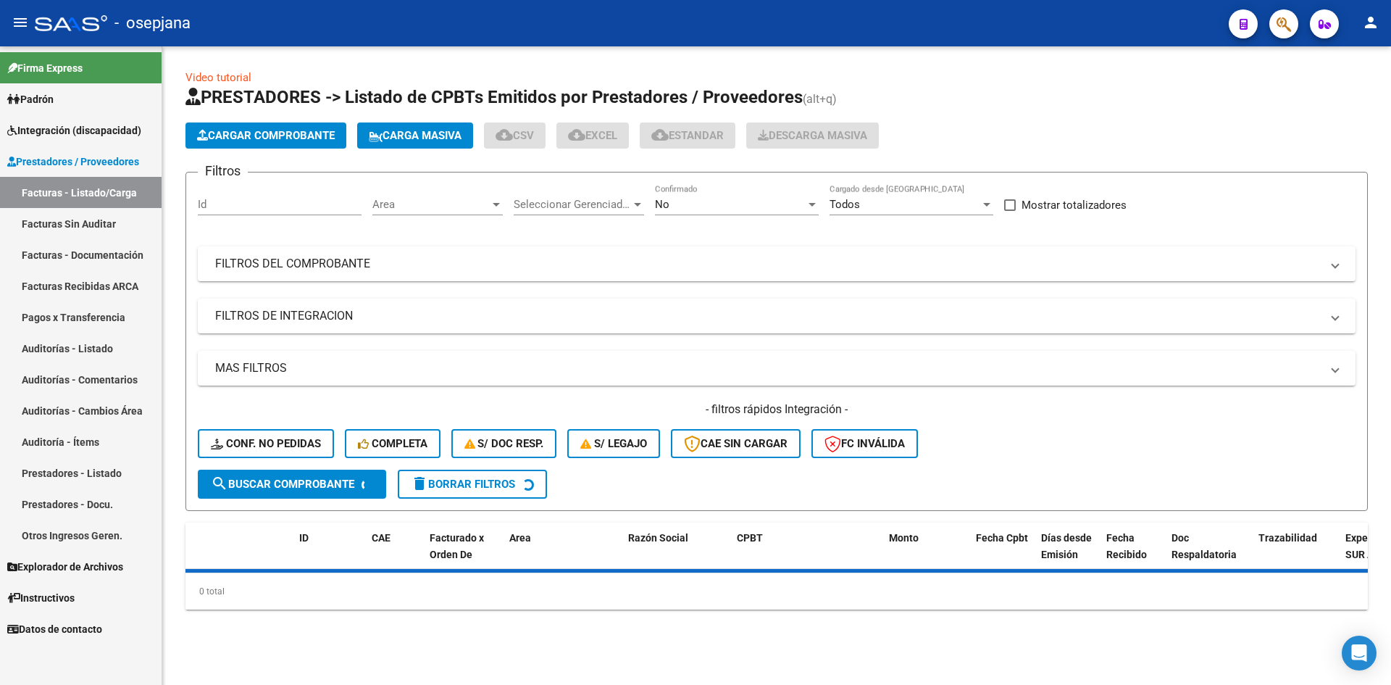
click at [427, 204] on span "Area" at bounding box center [430, 204] width 117 height 13
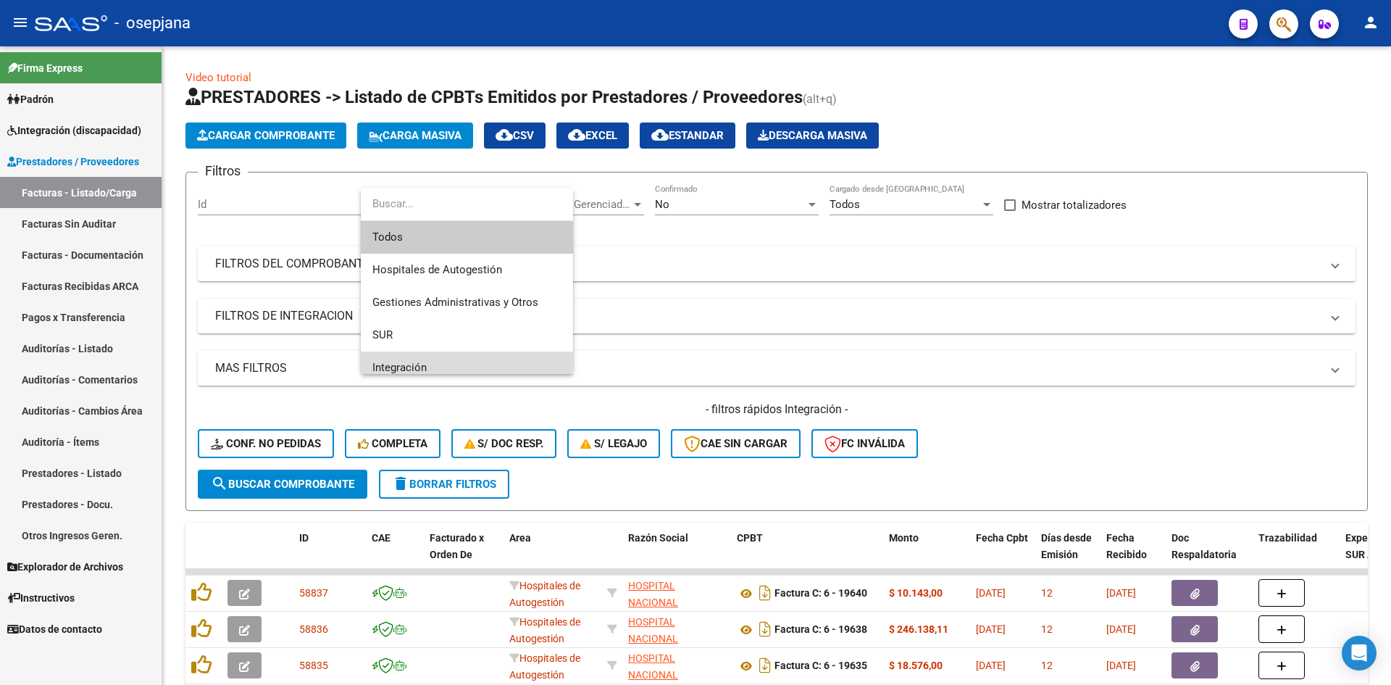
click at [402, 359] on span "Integración" at bounding box center [466, 367] width 189 height 33
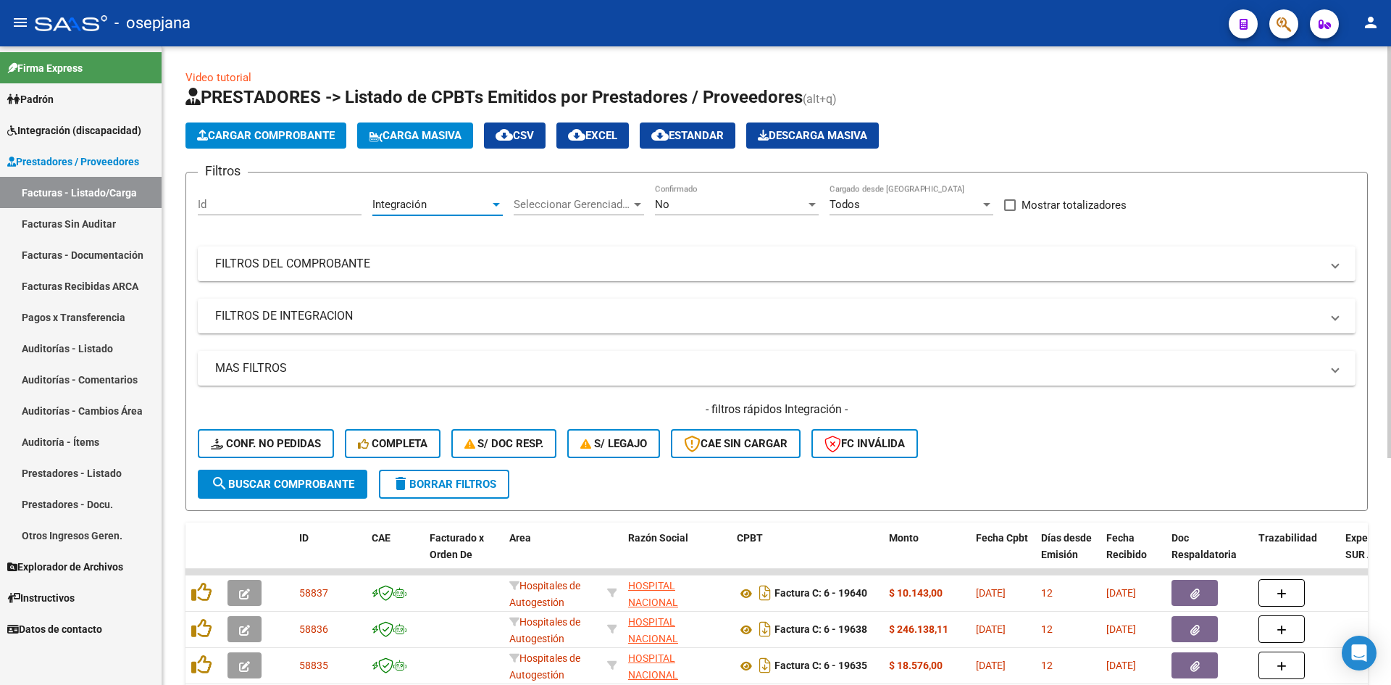
click at [687, 194] on div "No Confirmado" at bounding box center [737, 199] width 164 height 31
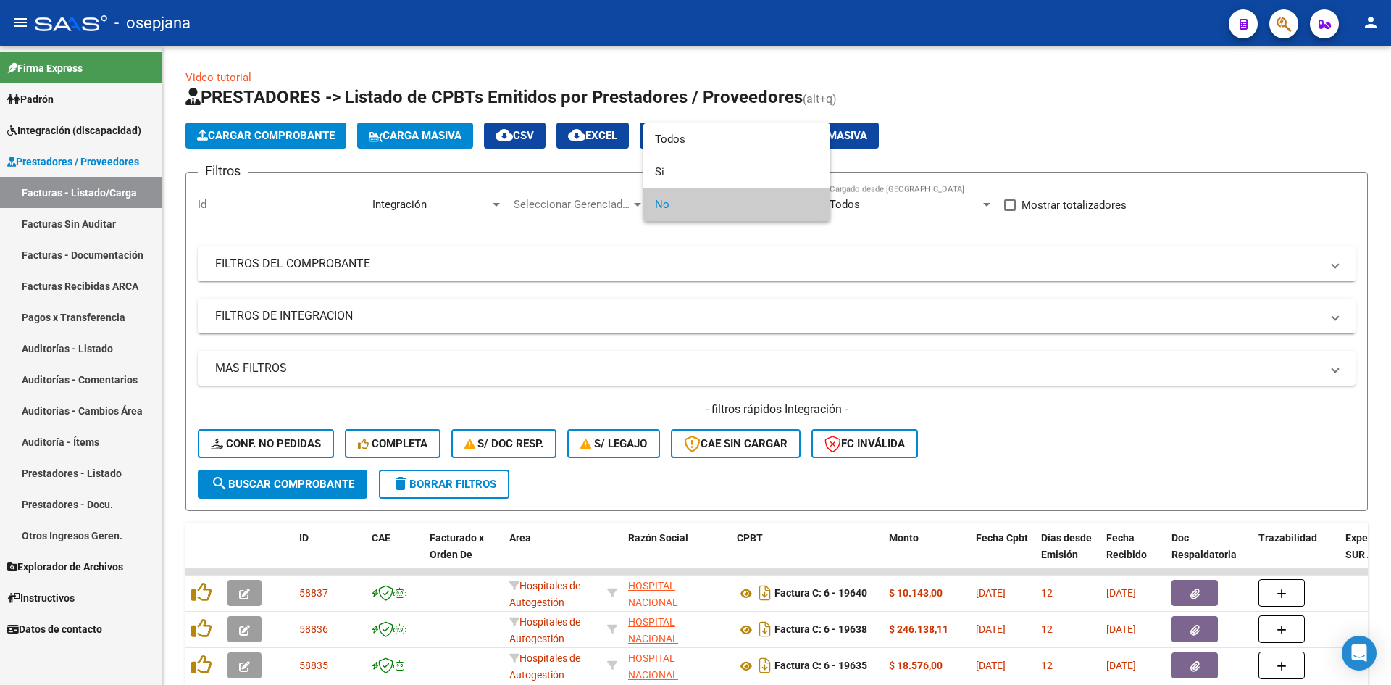
click at [685, 208] on span "No" at bounding box center [737, 204] width 164 height 33
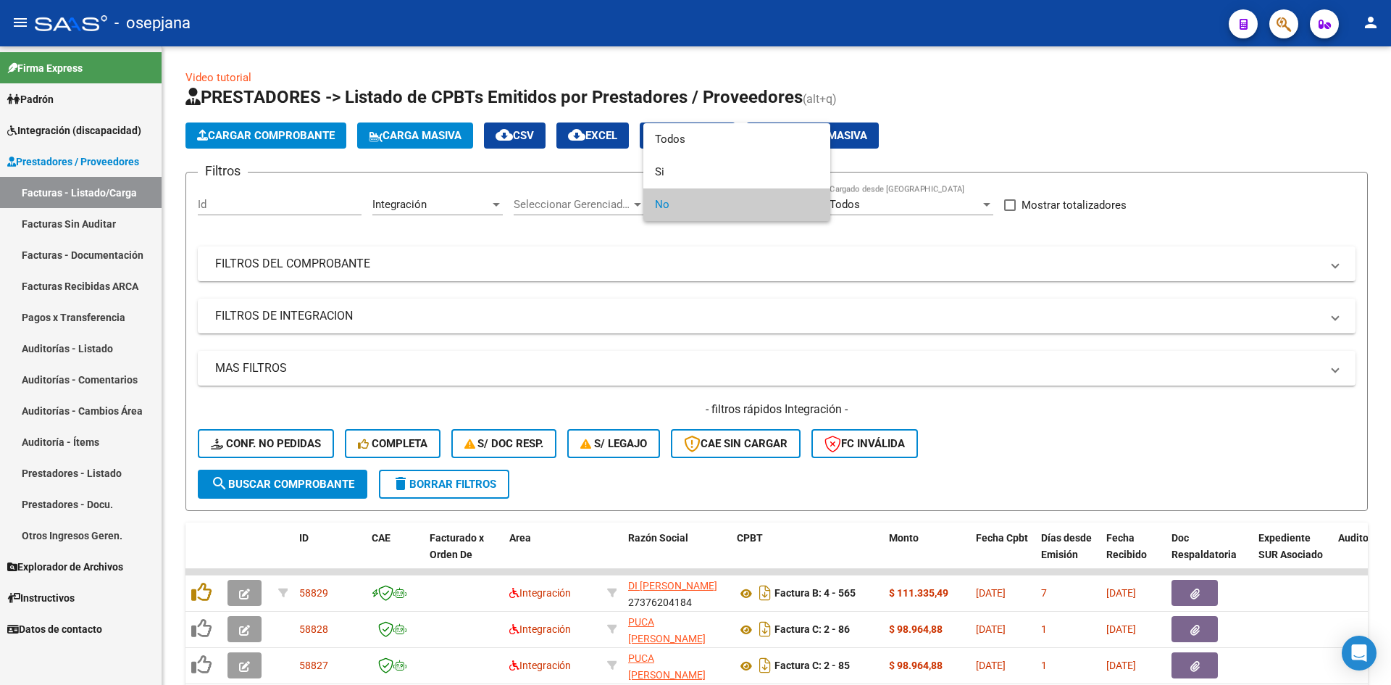
click at [701, 305] on div at bounding box center [695, 342] width 1391 height 685
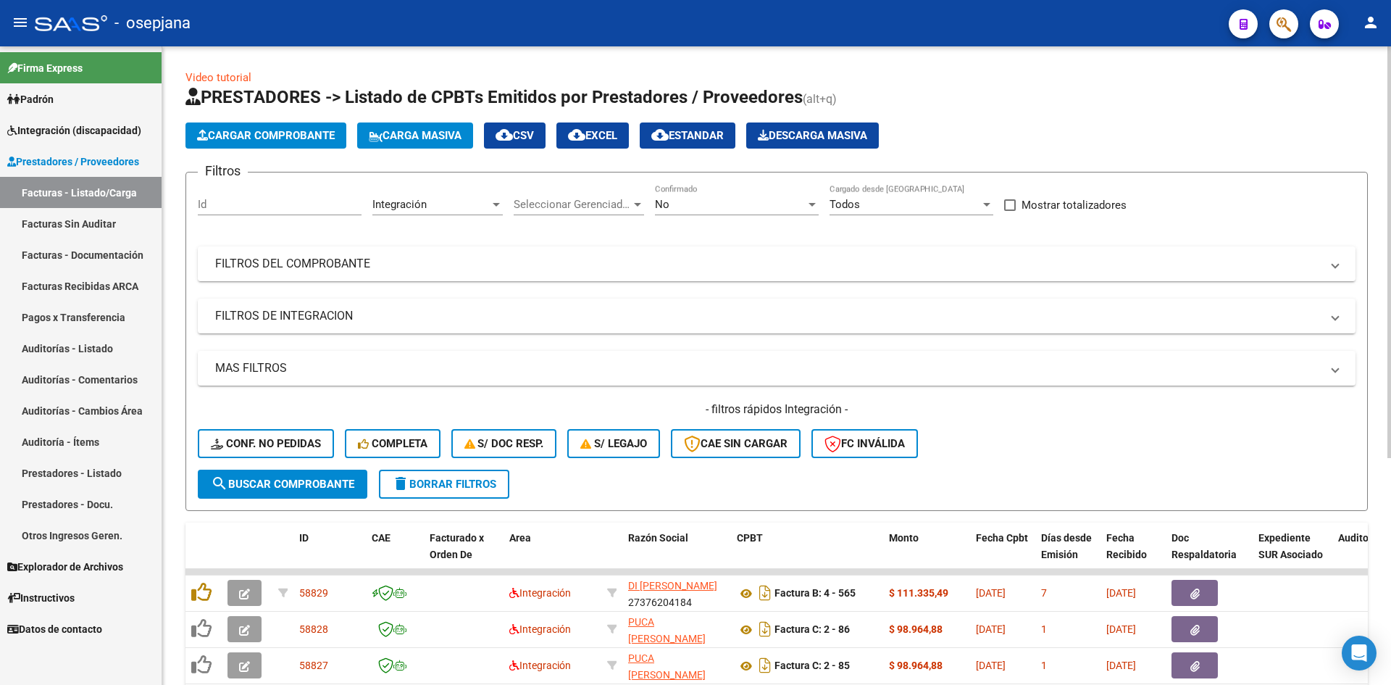
scroll to position [351, 0]
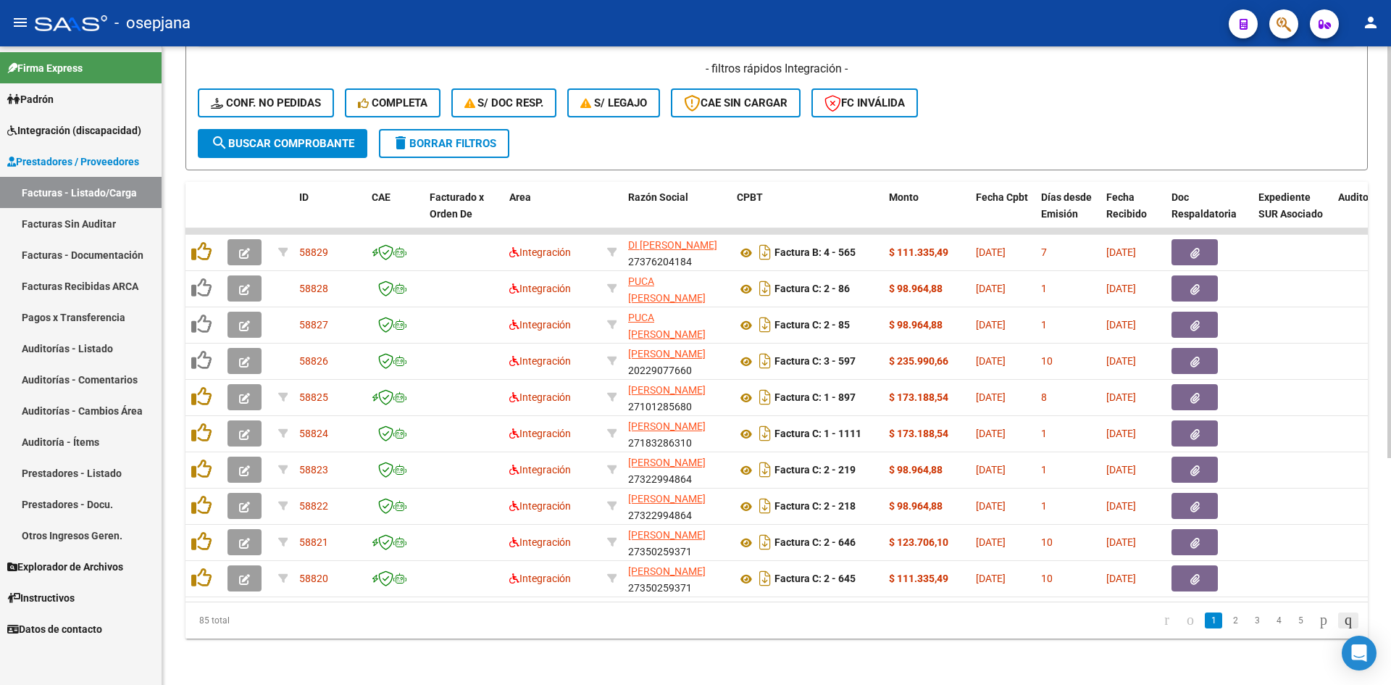
click at [1343, 617] on icon "go to last page" at bounding box center [1349, 619] width 12 height 17
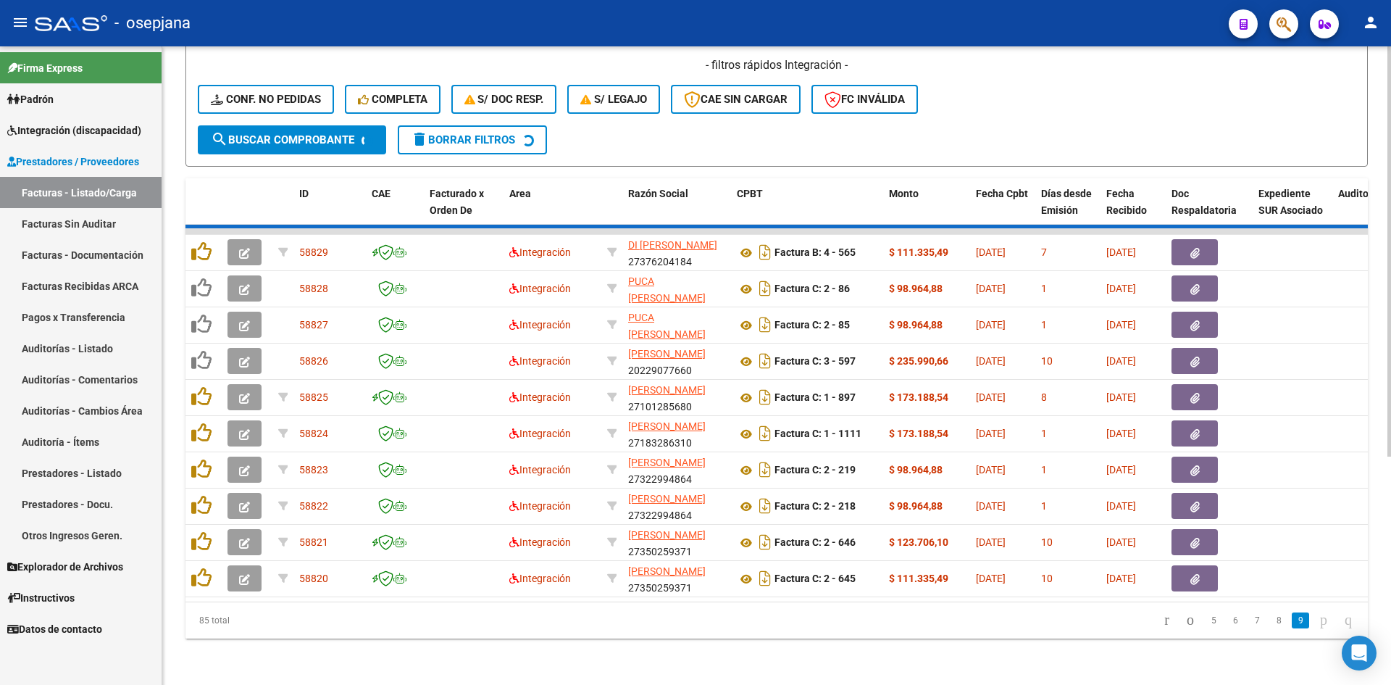
scroll to position [170, 0]
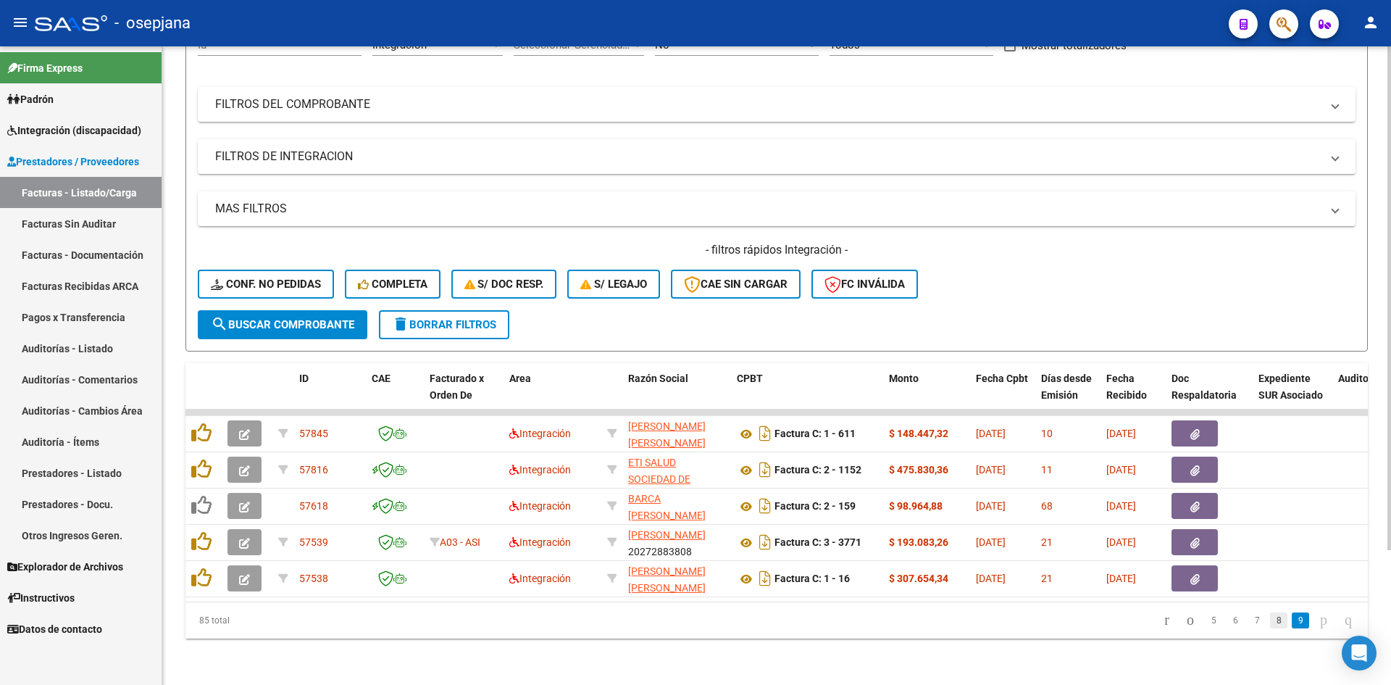
click at [1270, 619] on link "8" at bounding box center [1278, 620] width 17 height 16
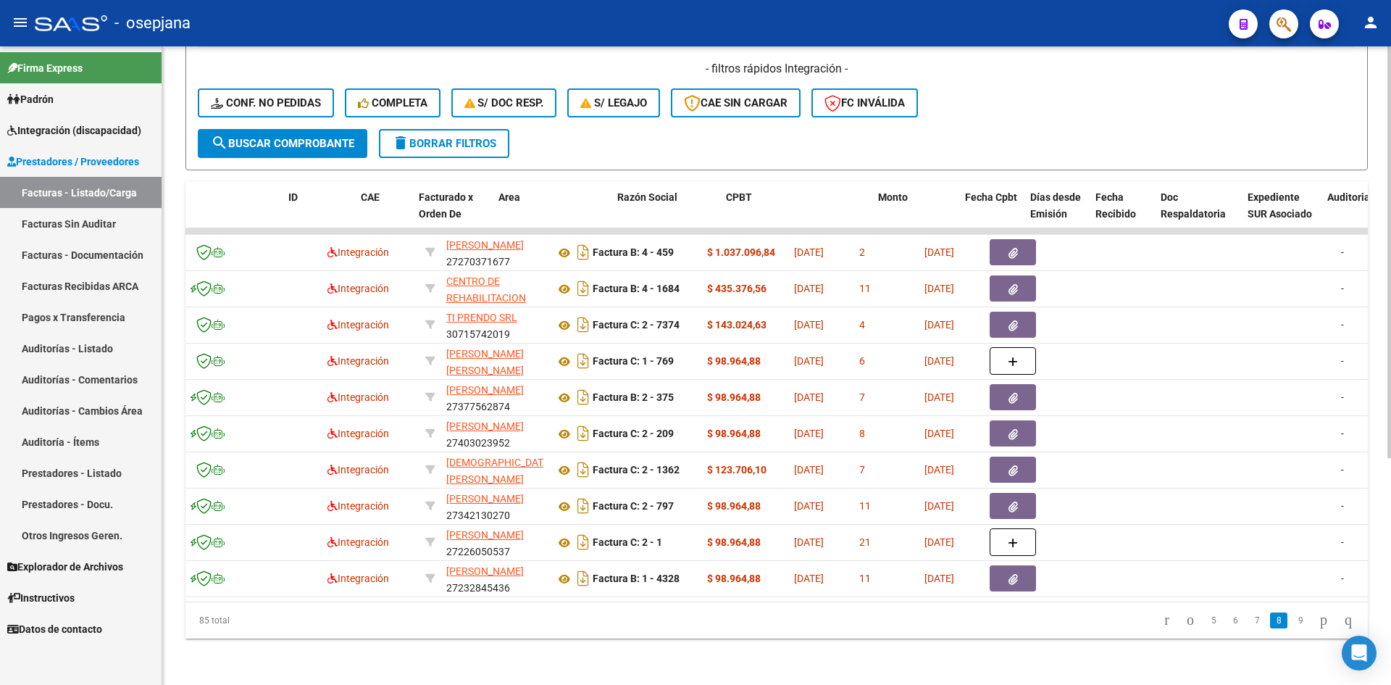
scroll to position [0, 0]
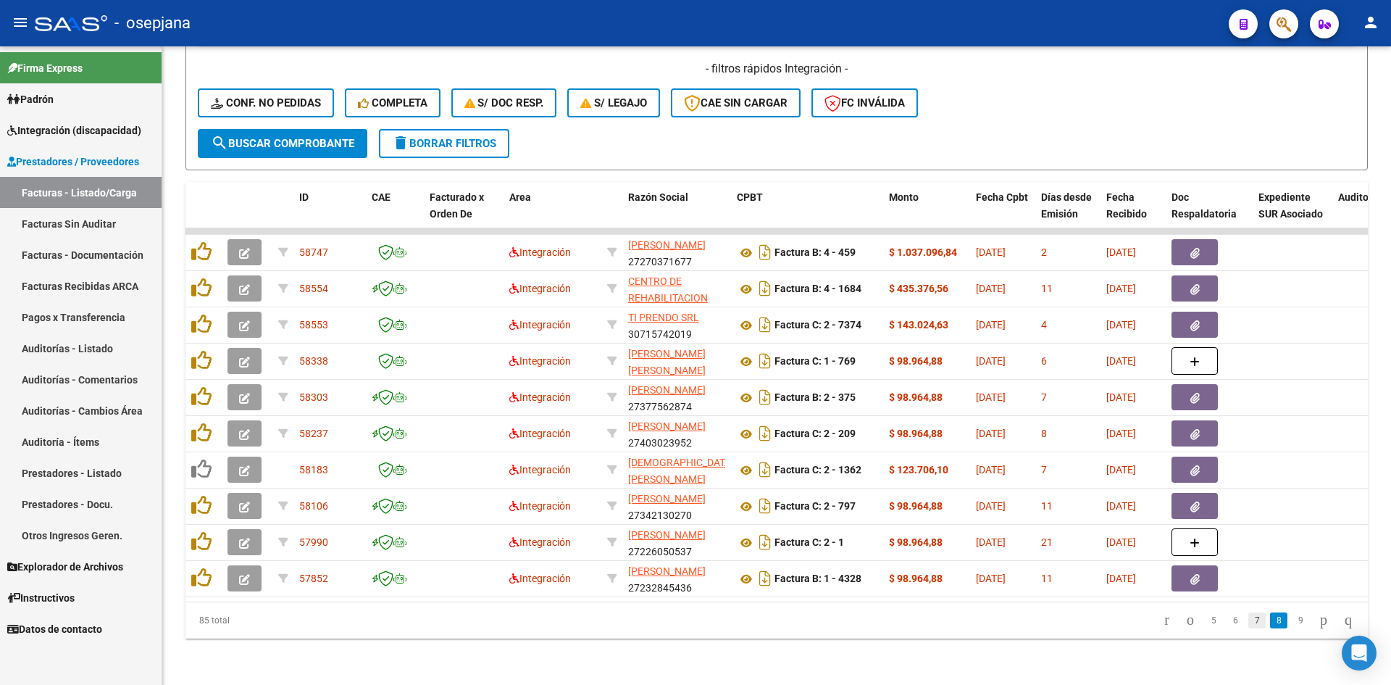
click at [1249, 621] on link "7" at bounding box center [1257, 620] width 17 height 16
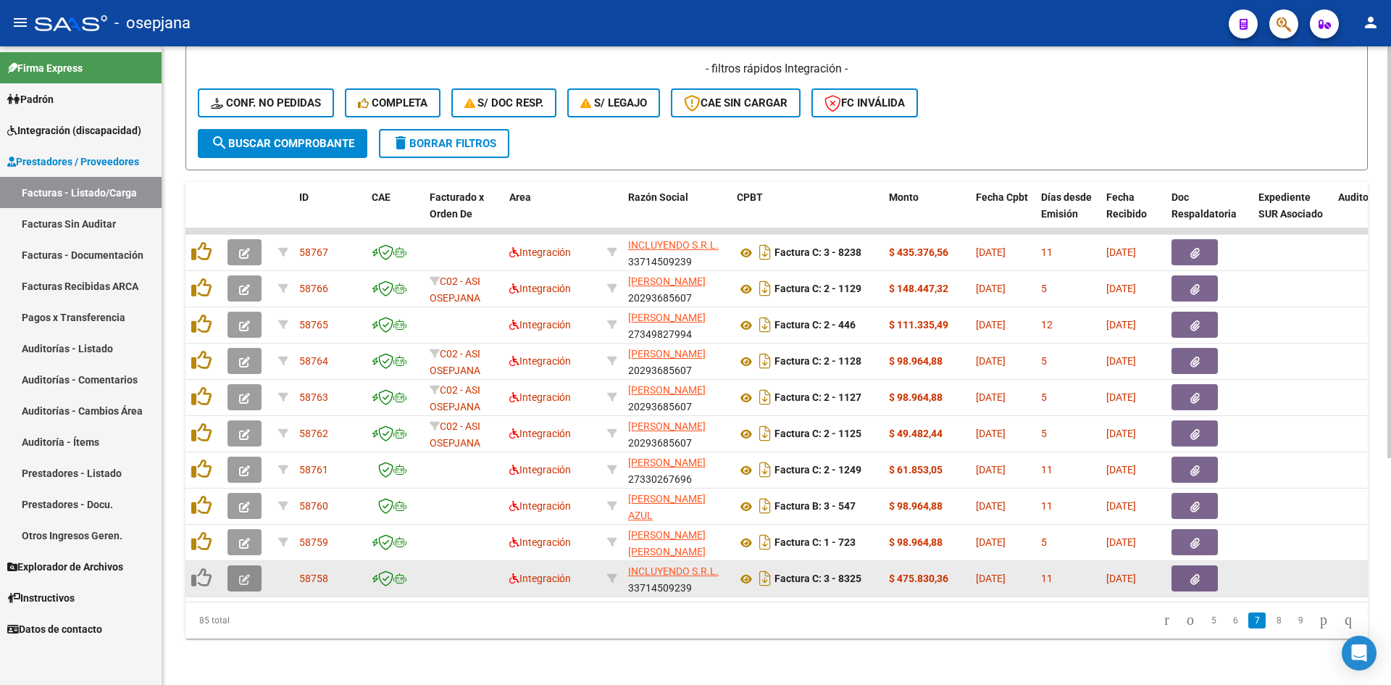
click at [252, 566] on button "button" at bounding box center [245, 578] width 34 height 26
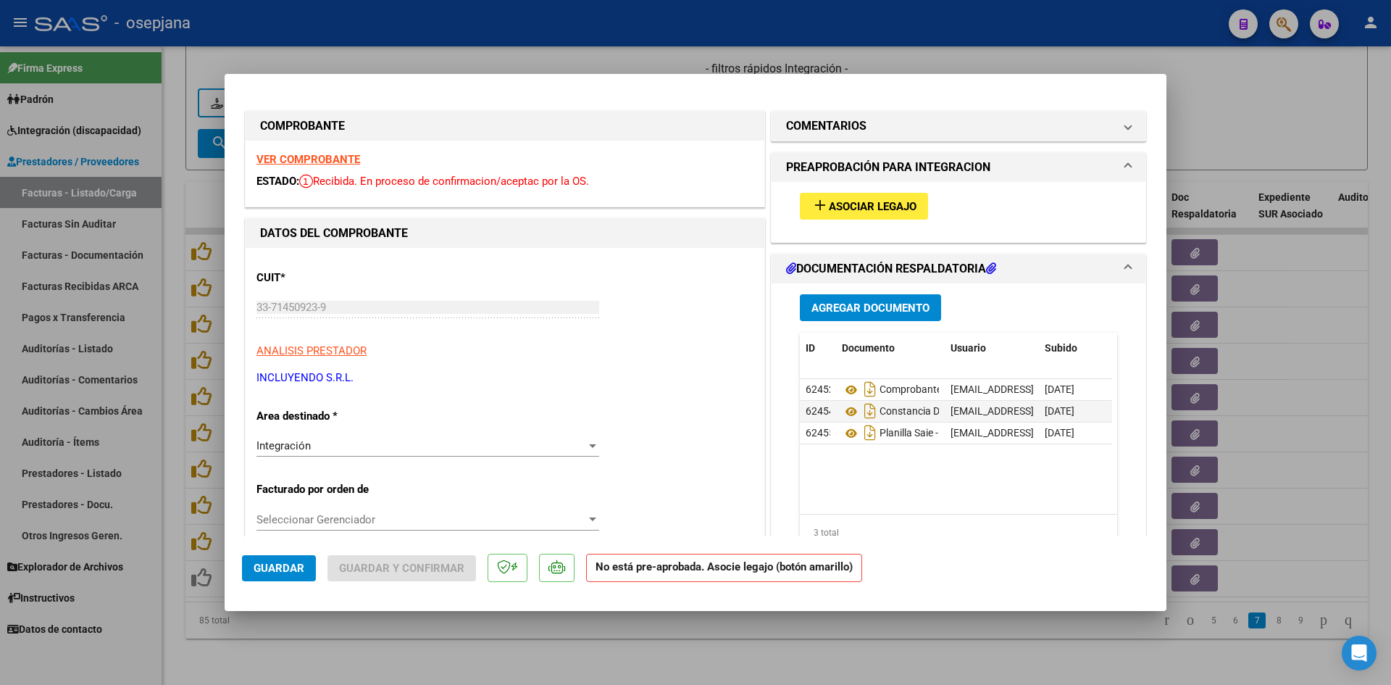
click at [310, 157] on strong "VER COMPROBANTE" at bounding box center [309, 159] width 104 height 13
click at [821, 202] on mat-icon "add" at bounding box center [820, 204] width 17 height 17
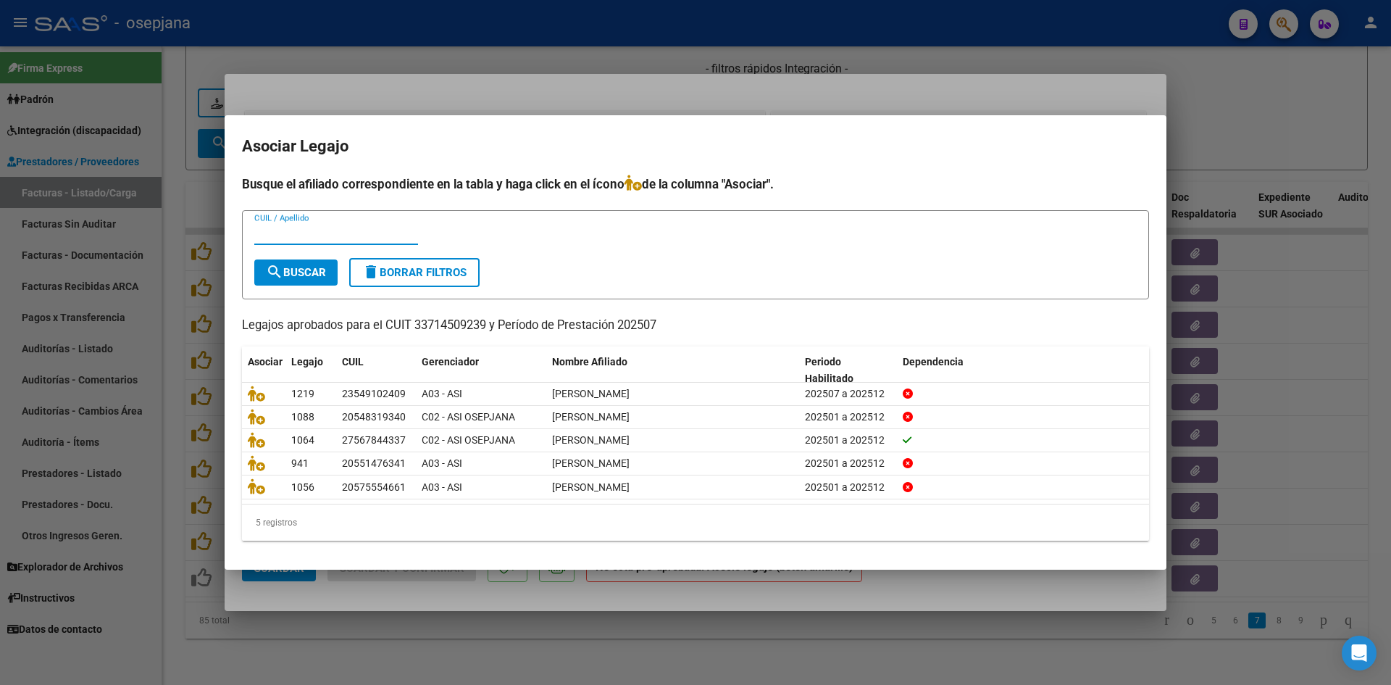
click at [903, 93] on div at bounding box center [695, 342] width 1391 height 685
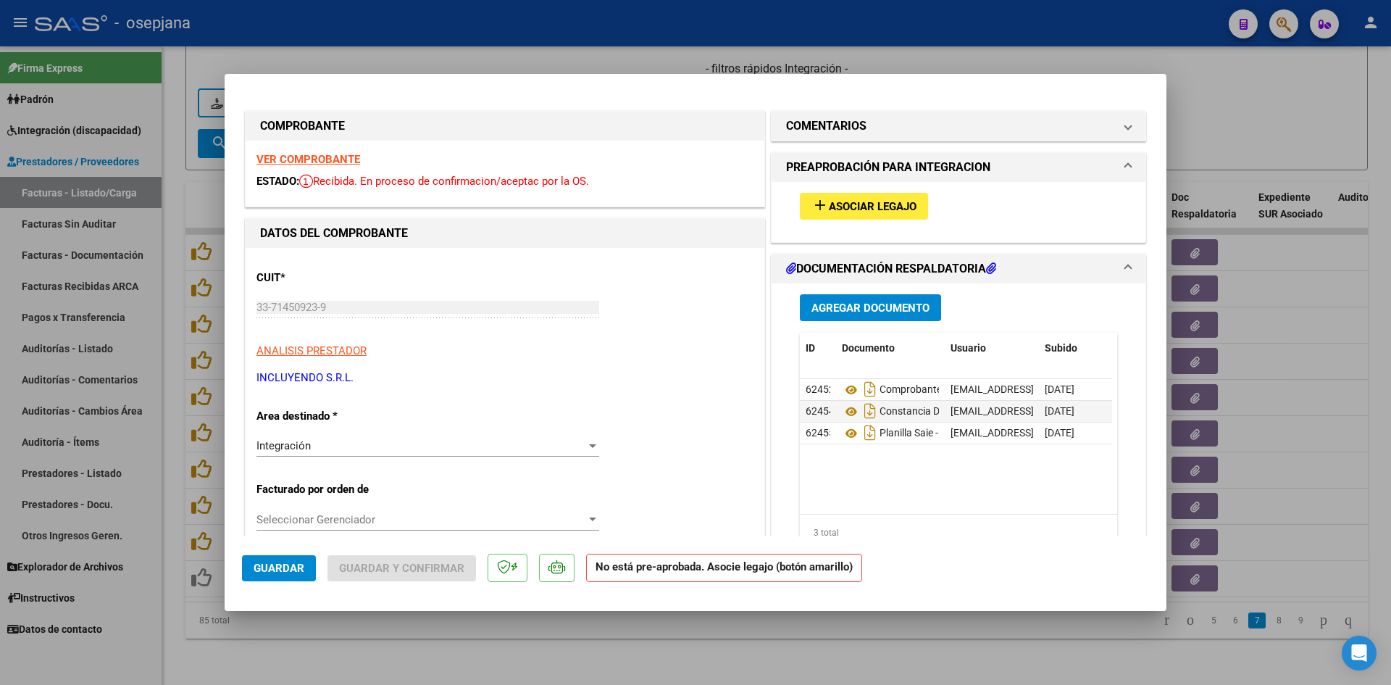
click at [312, 161] on strong "VER COMPROBANTE" at bounding box center [309, 159] width 104 height 13
click at [862, 191] on div "add Asociar Legajo" at bounding box center [958, 206] width 339 height 49
click at [860, 200] on span "Asociar Legajo" at bounding box center [873, 206] width 88 height 13
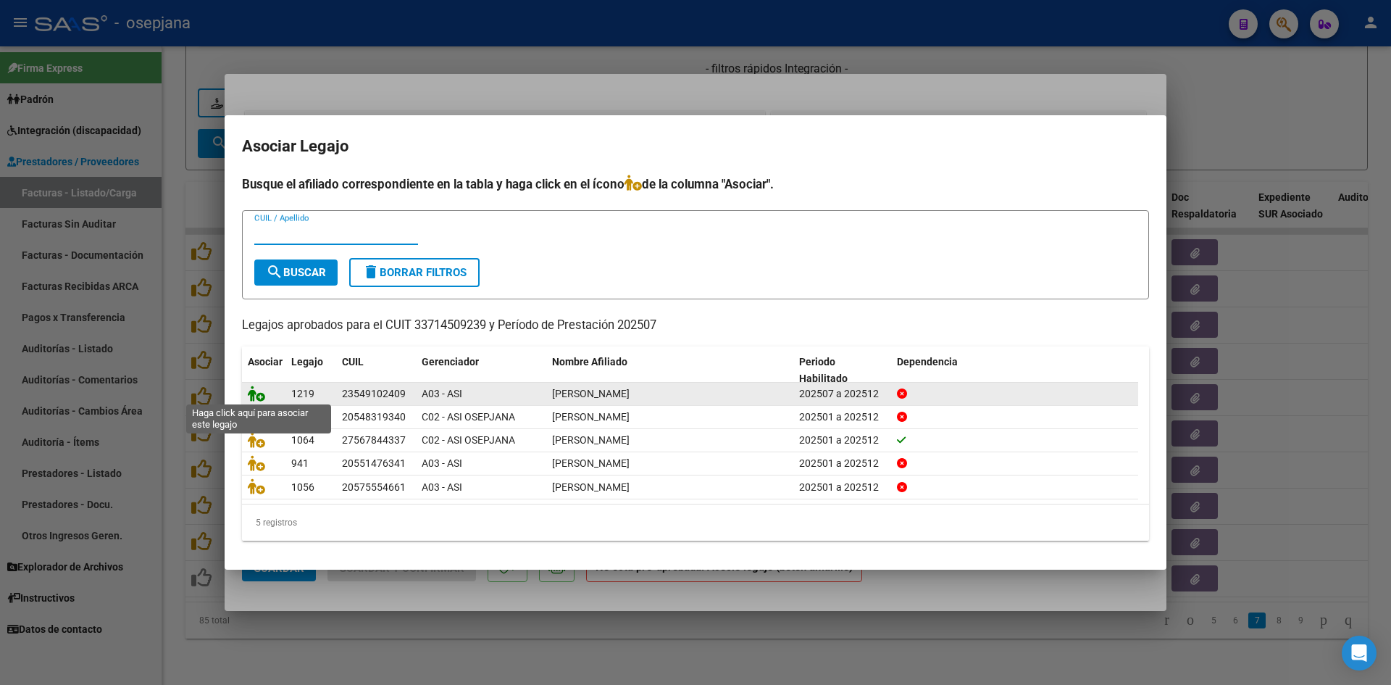
click at [256, 394] on icon at bounding box center [256, 394] width 17 height 16
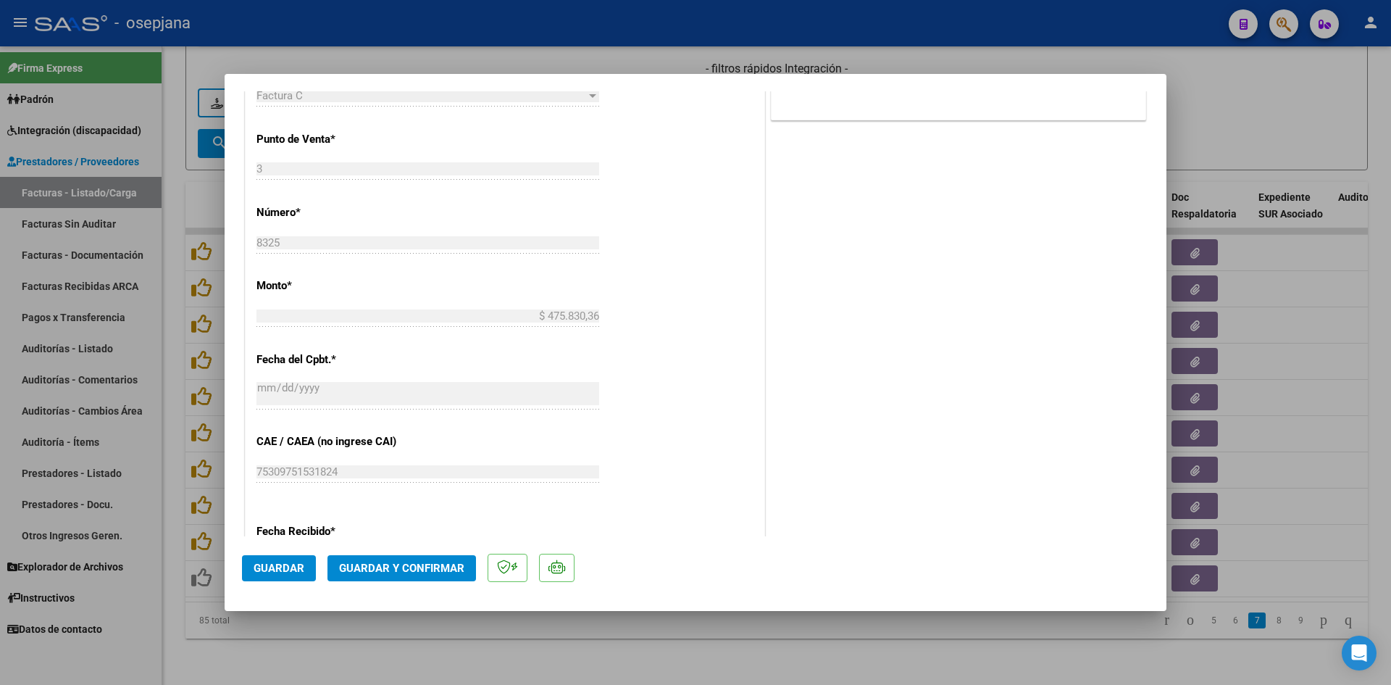
scroll to position [870, 0]
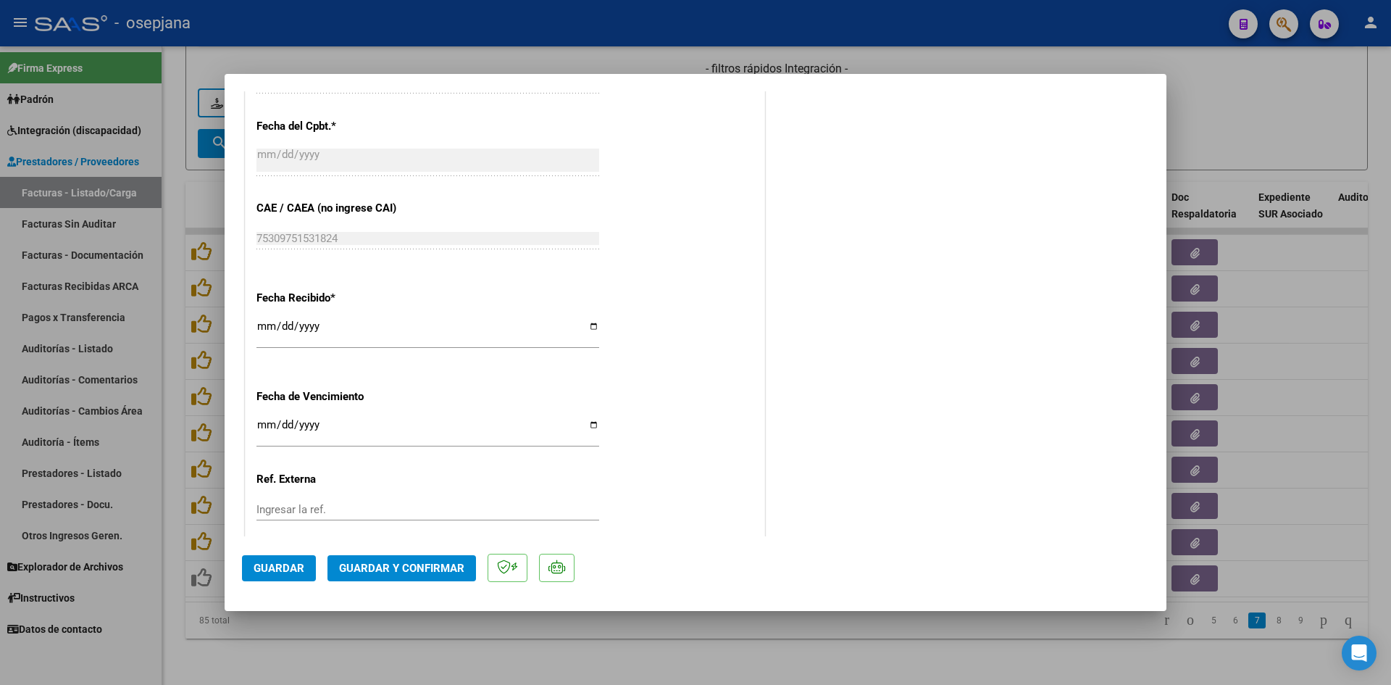
click at [261, 426] on input "[DATE]" at bounding box center [428, 430] width 343 height 23
type input "[DATE]"
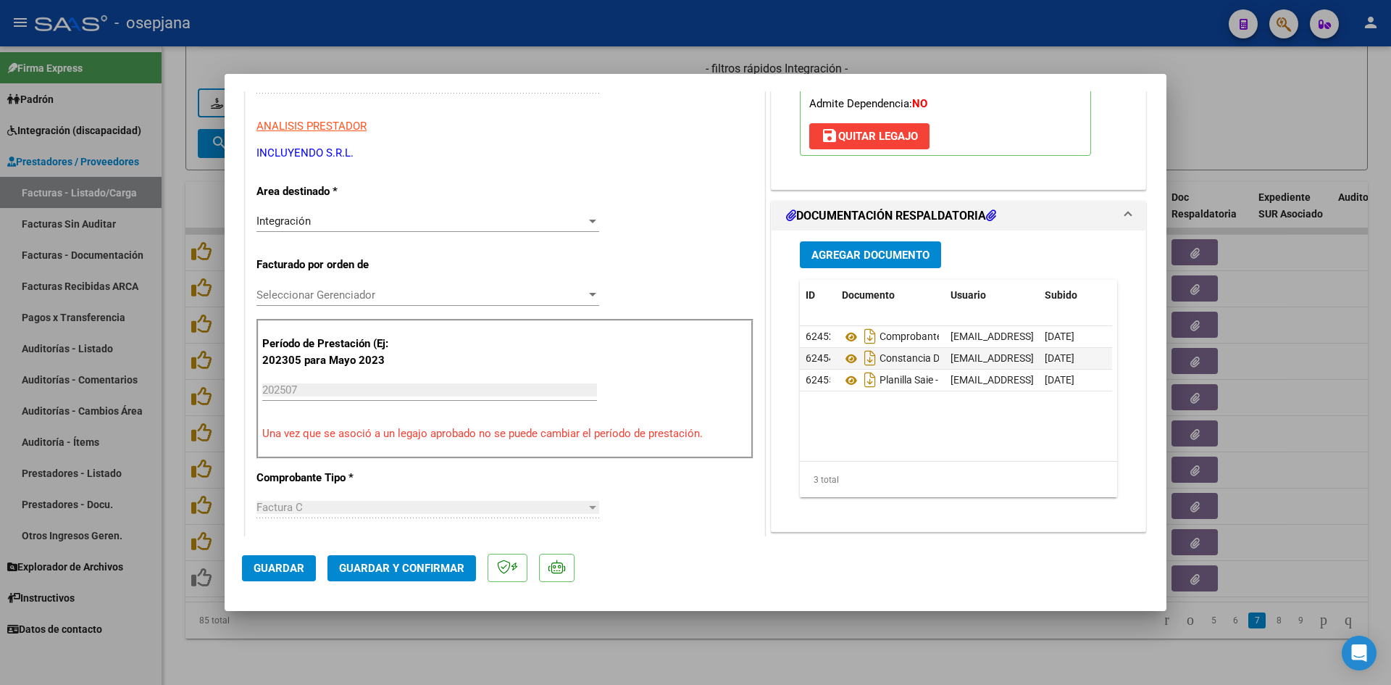
scroll to position [217, 0]
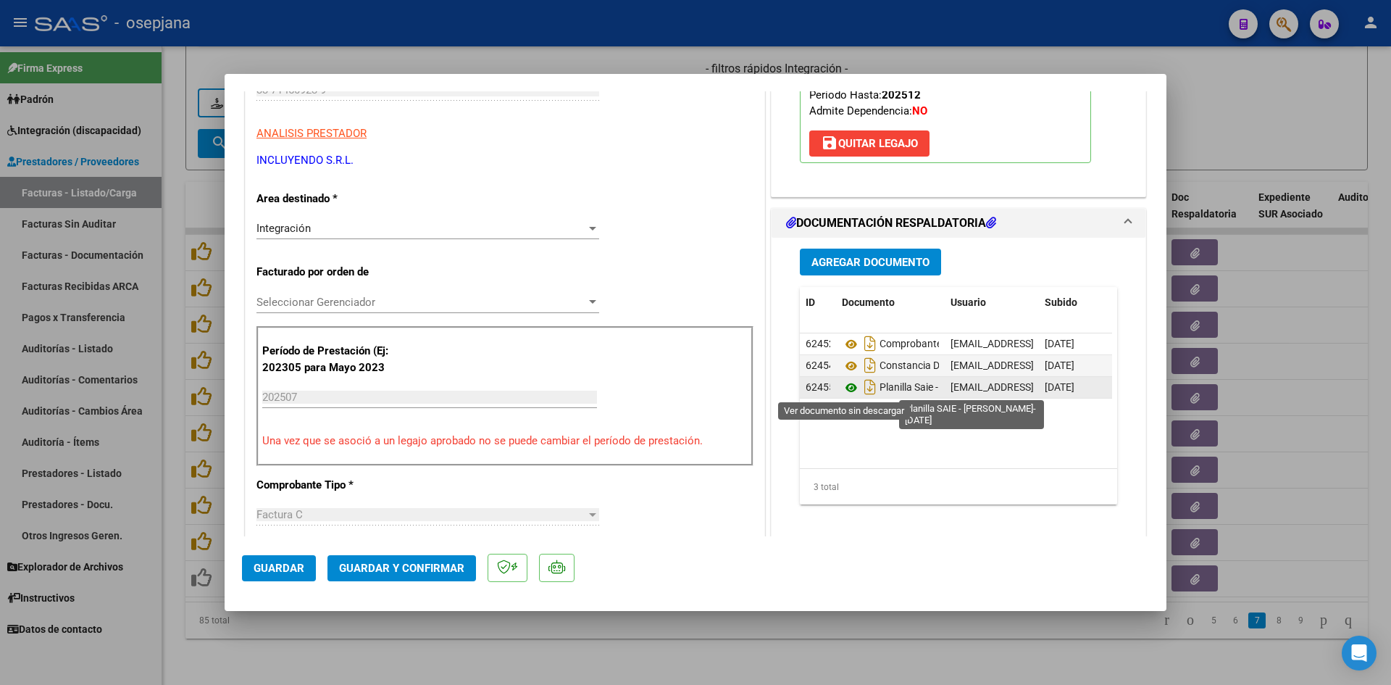
click at [849, 388] on icon at bounding box center [851, 387] width 19 height 17
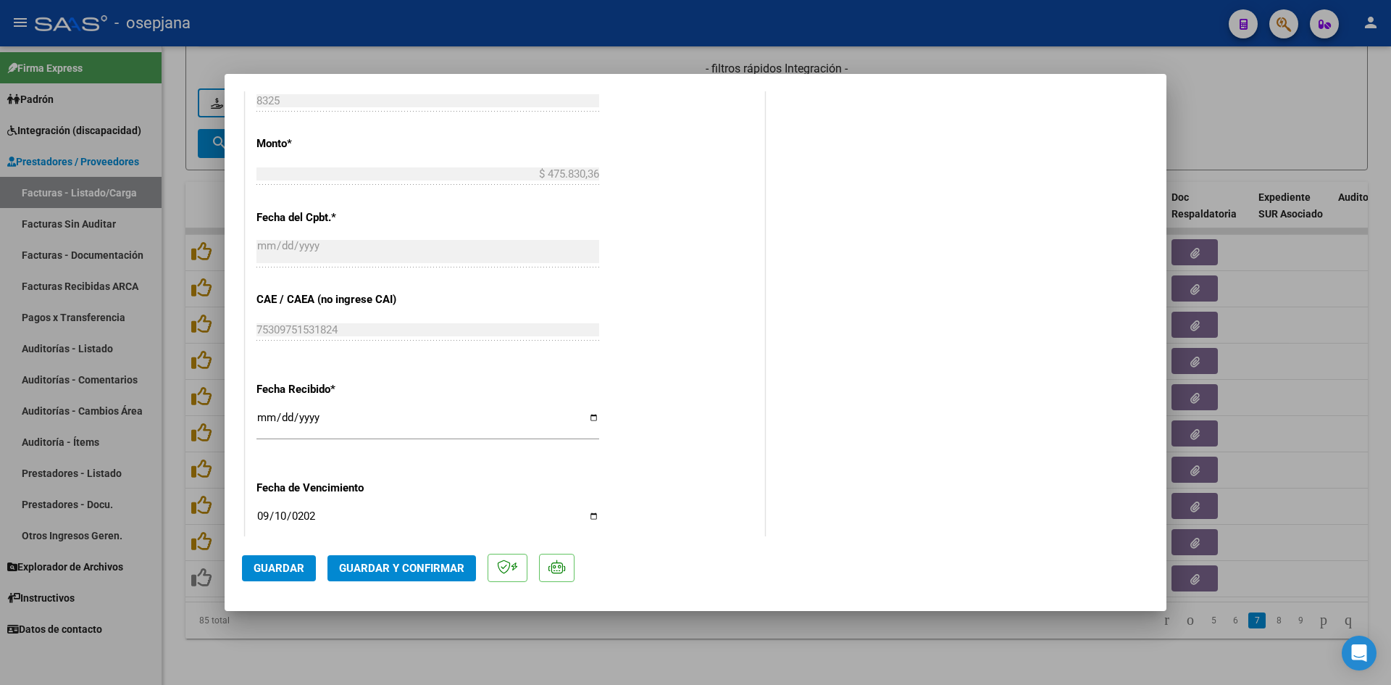
scroll to position [955, 0]
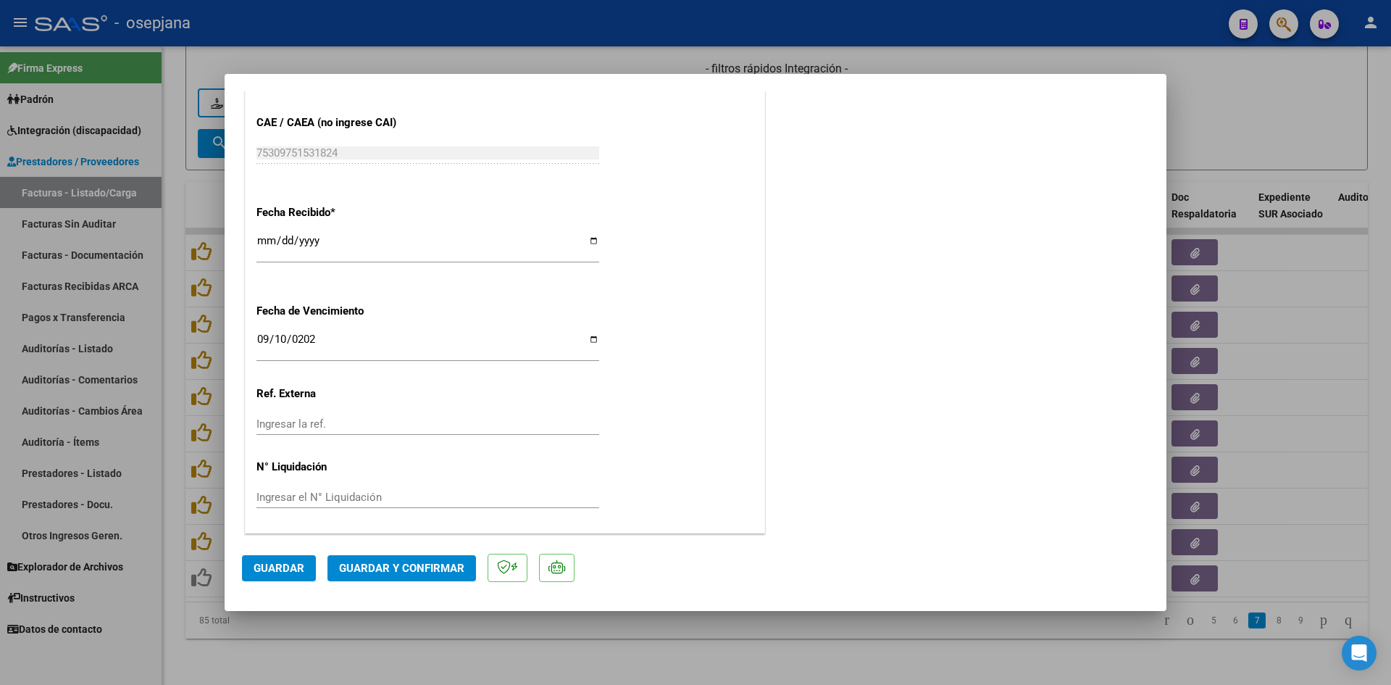
click at [375, 564] on span "Guardar y Confirmar" at bounding box center [401, 568] width 125 height 13
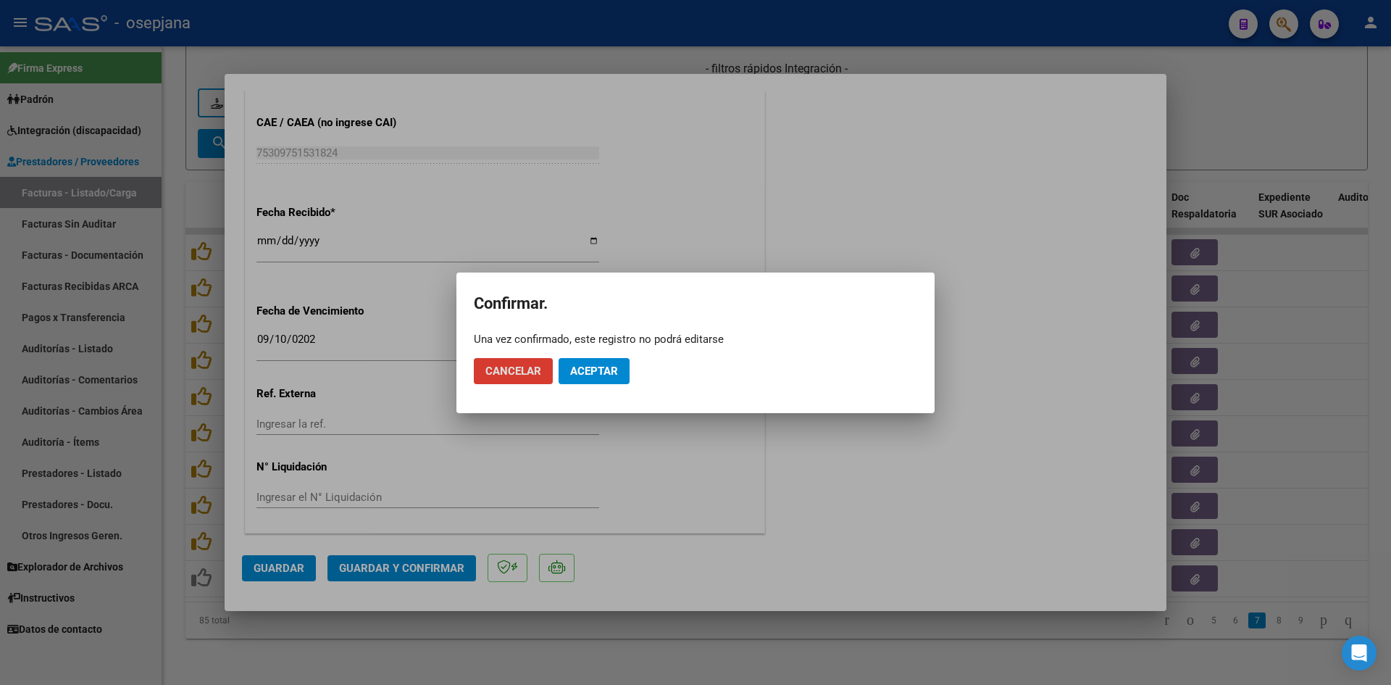
click at [610, 365] on span "Aceptar" at bounding box center [594, 371] width 48 height 13
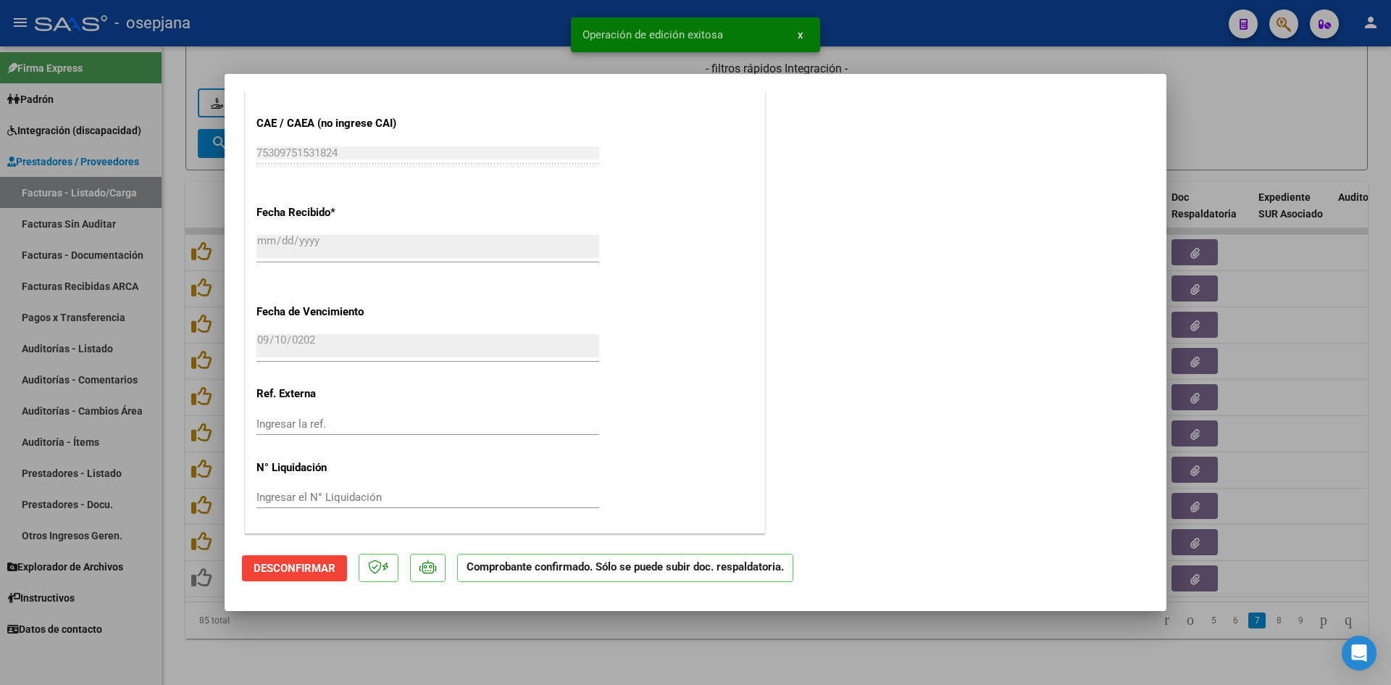
click at [1257, 131] on div at bounding box center [695, 342] width 1391 height 685
type input "$ 0,00"
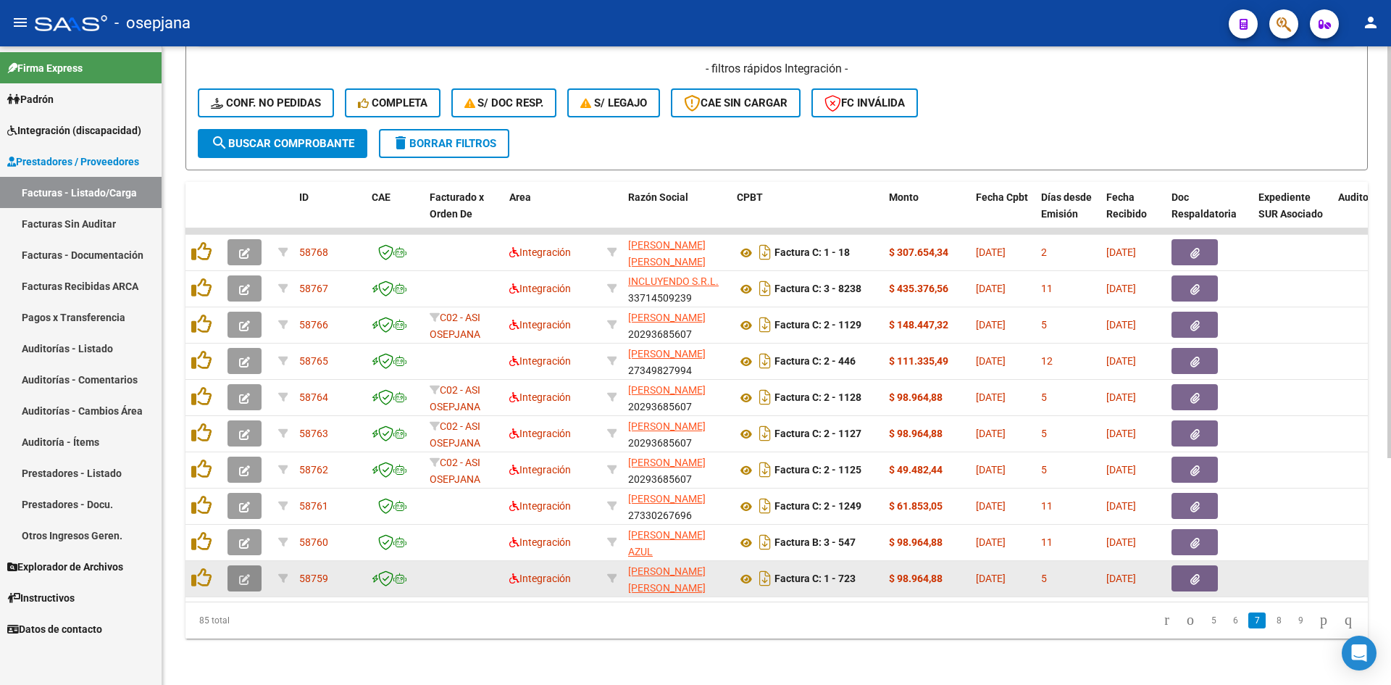
click at [245, 574] on icon "button" at bounding box center [244, 579] width 11 height 11
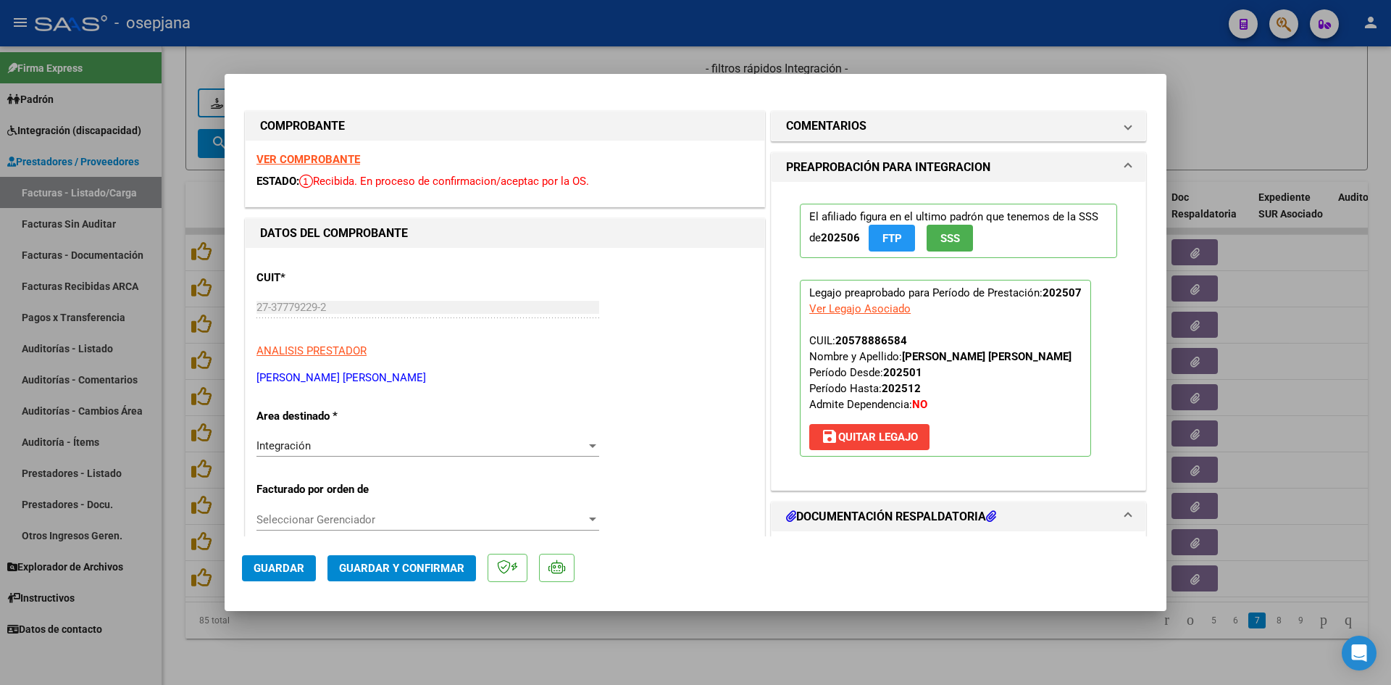
click at [309, 156] on strong "VER COMPROBANTE" at bounding box center [309, 159] width 104 height 13
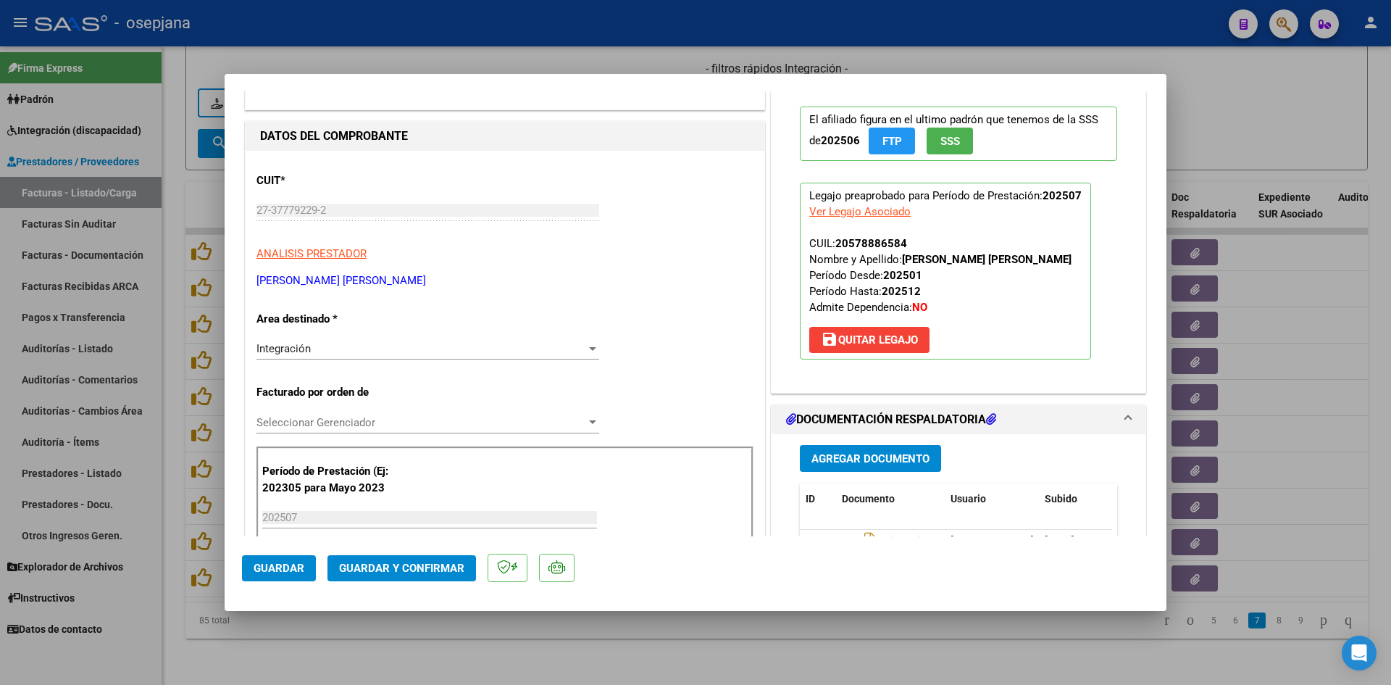
scroll to position [217, 0]
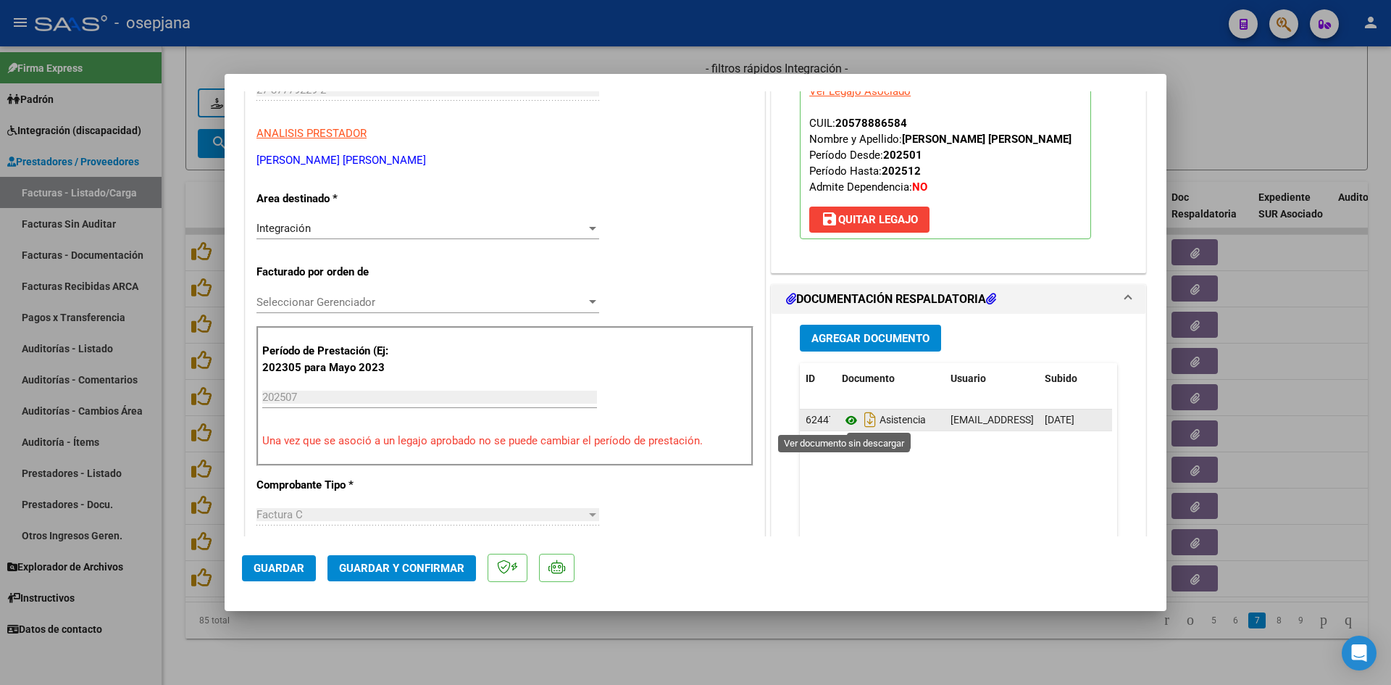
click at [842, 418] on icon at bounding box center [851, 420] width 19 height 17
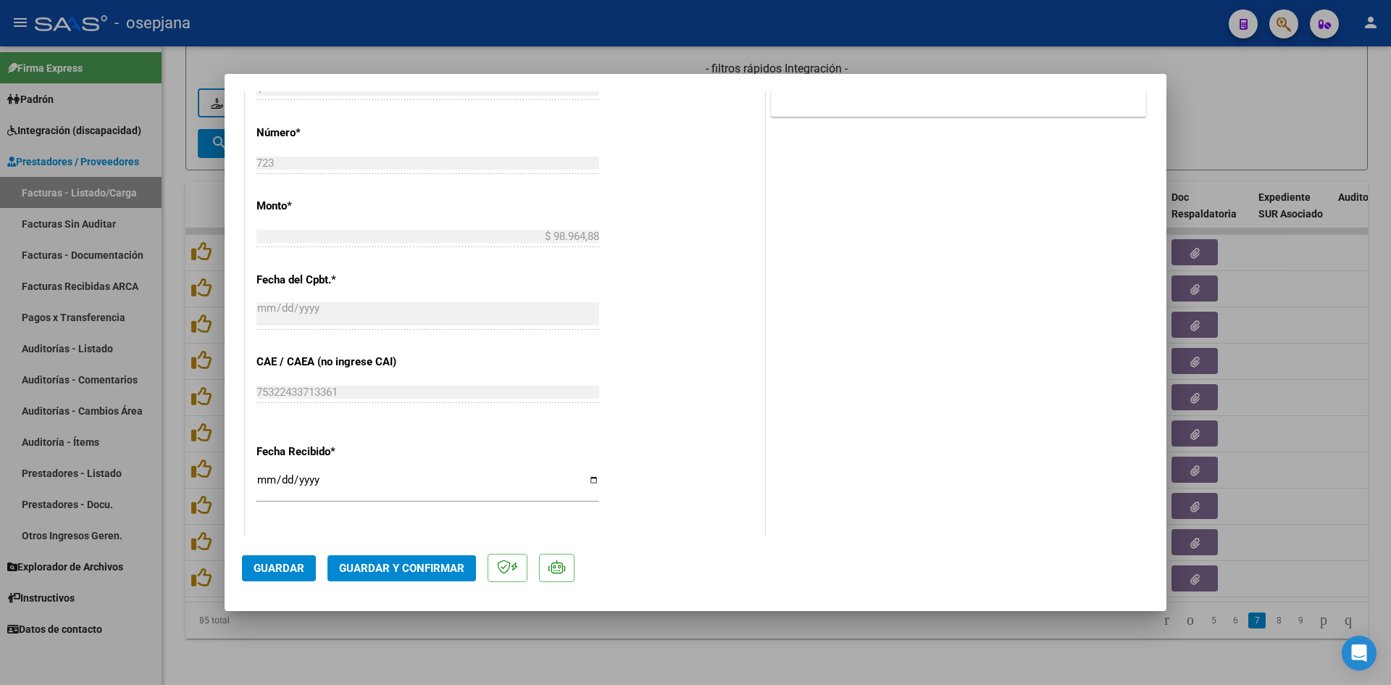
scroll to position [870, 0]
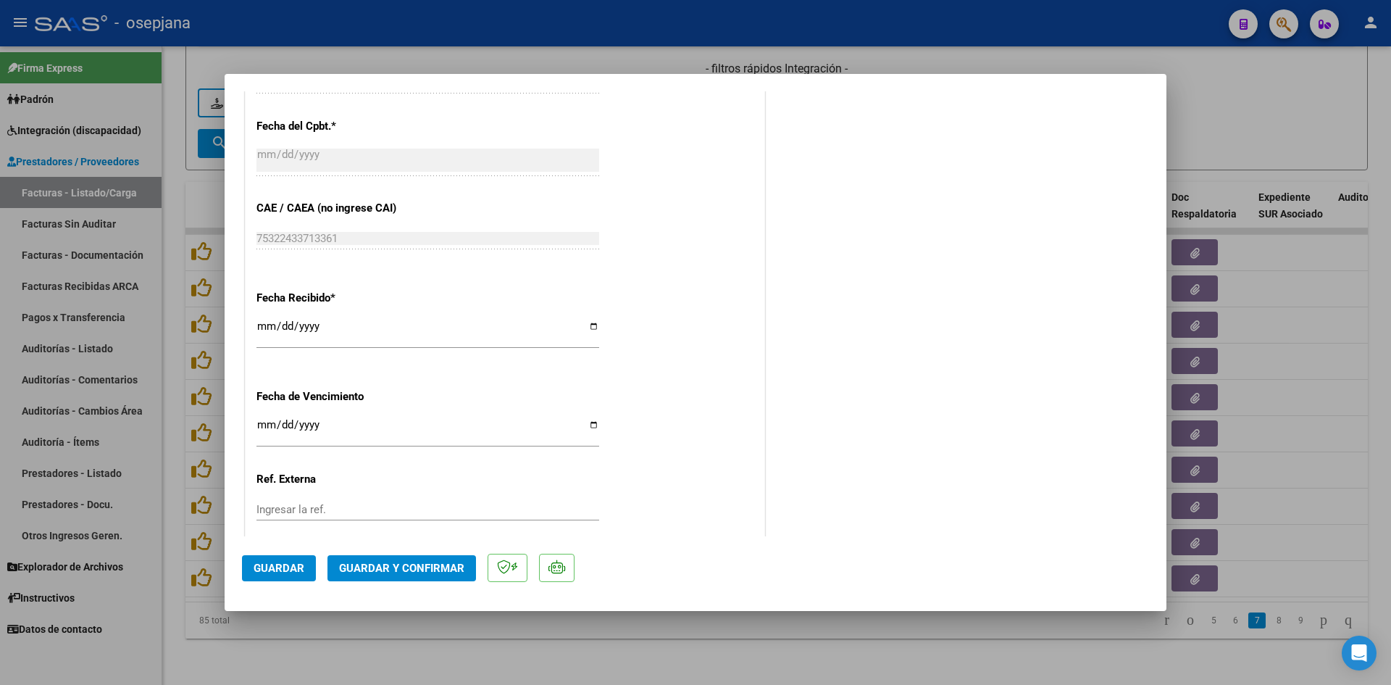
click at [264, 429] on input "2025-08-17" at bounding box center [428, 430] width 343 height 23
type input "[DATE]"
click at [383, 567] on span "Guardar y Confirmar" at bounding box center [401, 568] width 125 height 13
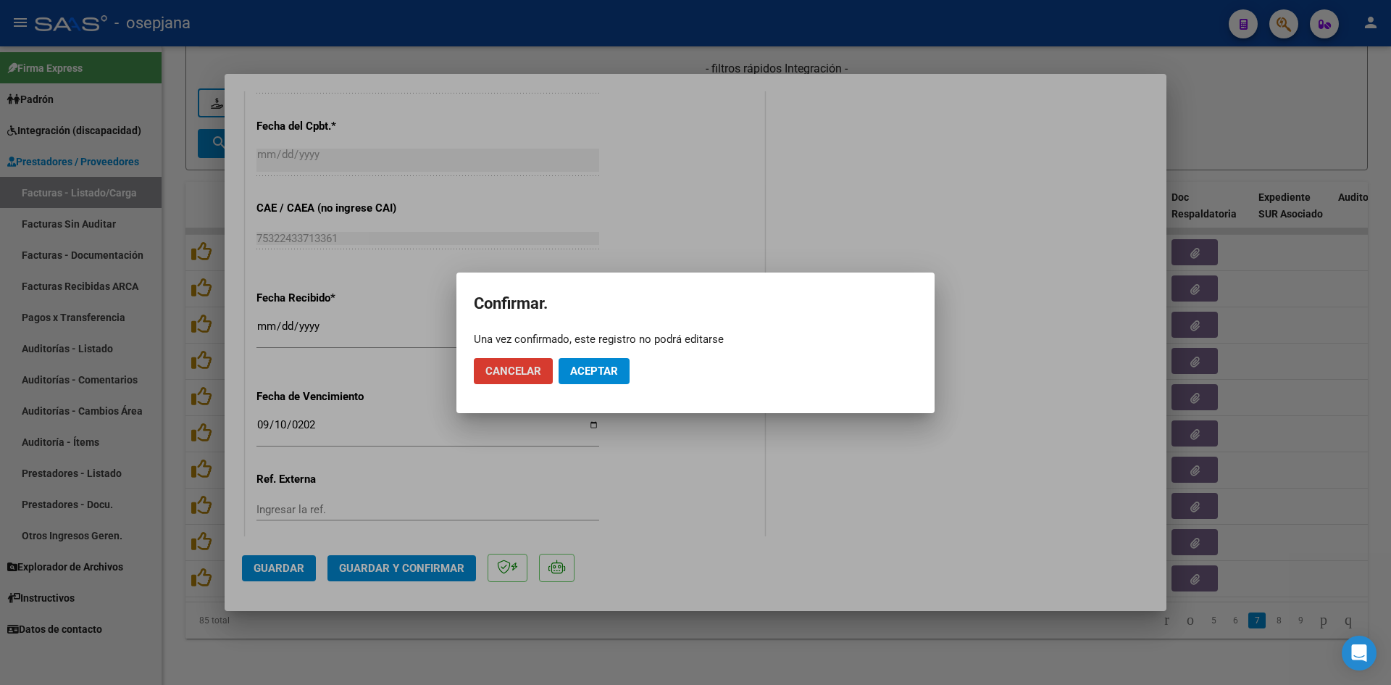
click at [599, 372] on span "Aceptar" at bounding box center [594, 371] width 48 height 13
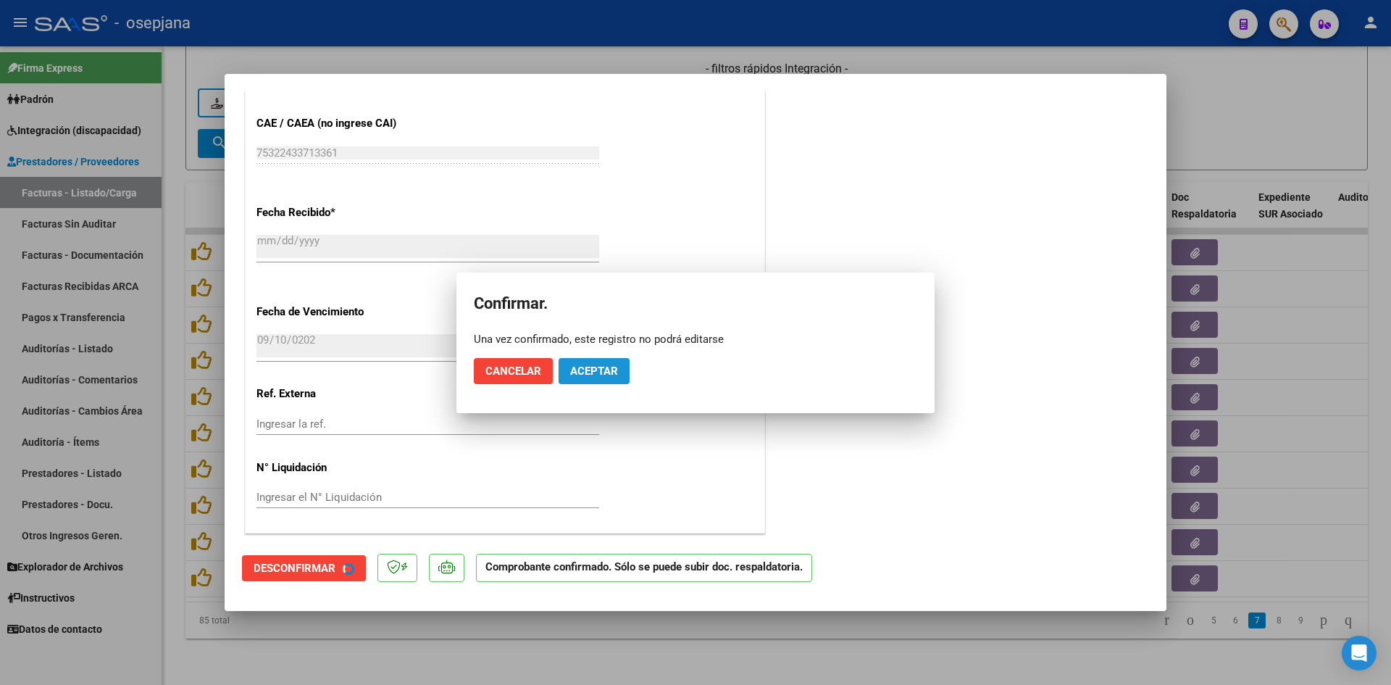
scroll to position [780, 0]
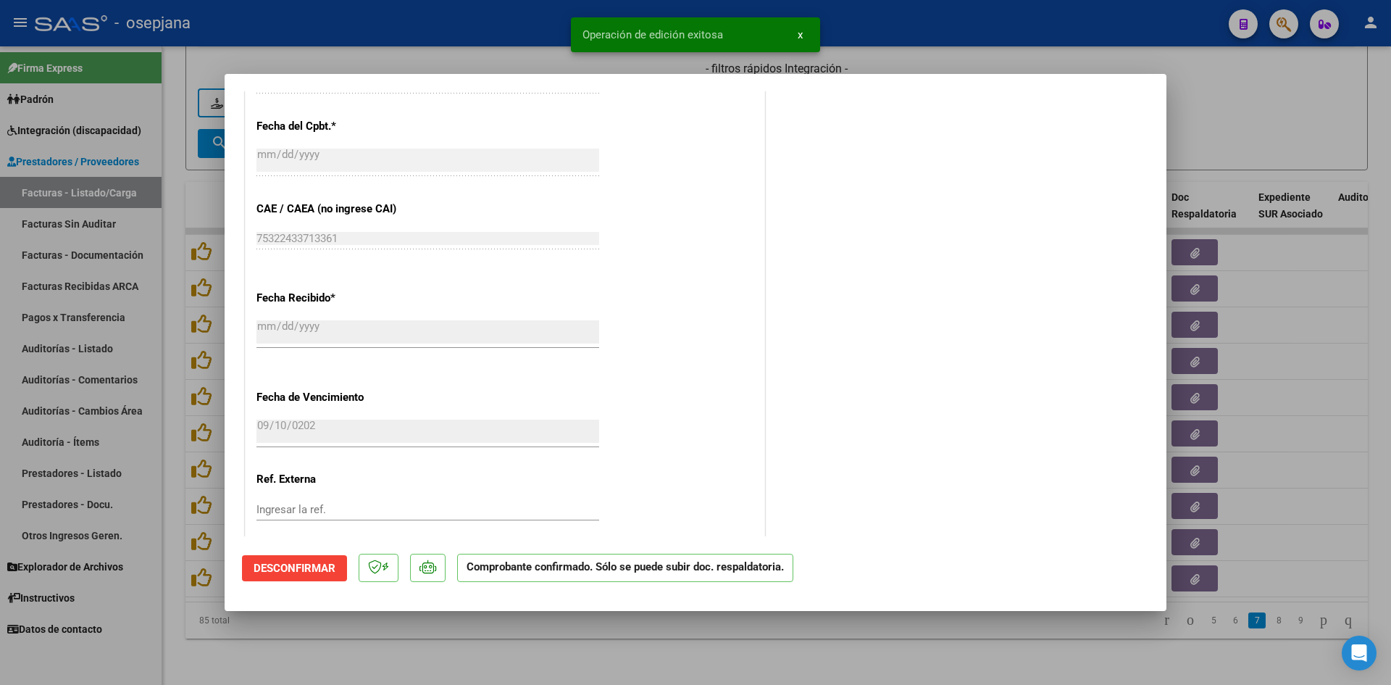
click at [1267, 103] on div at bounding box center [695, 342] width 1391 height 685
type input "$ 0,00"
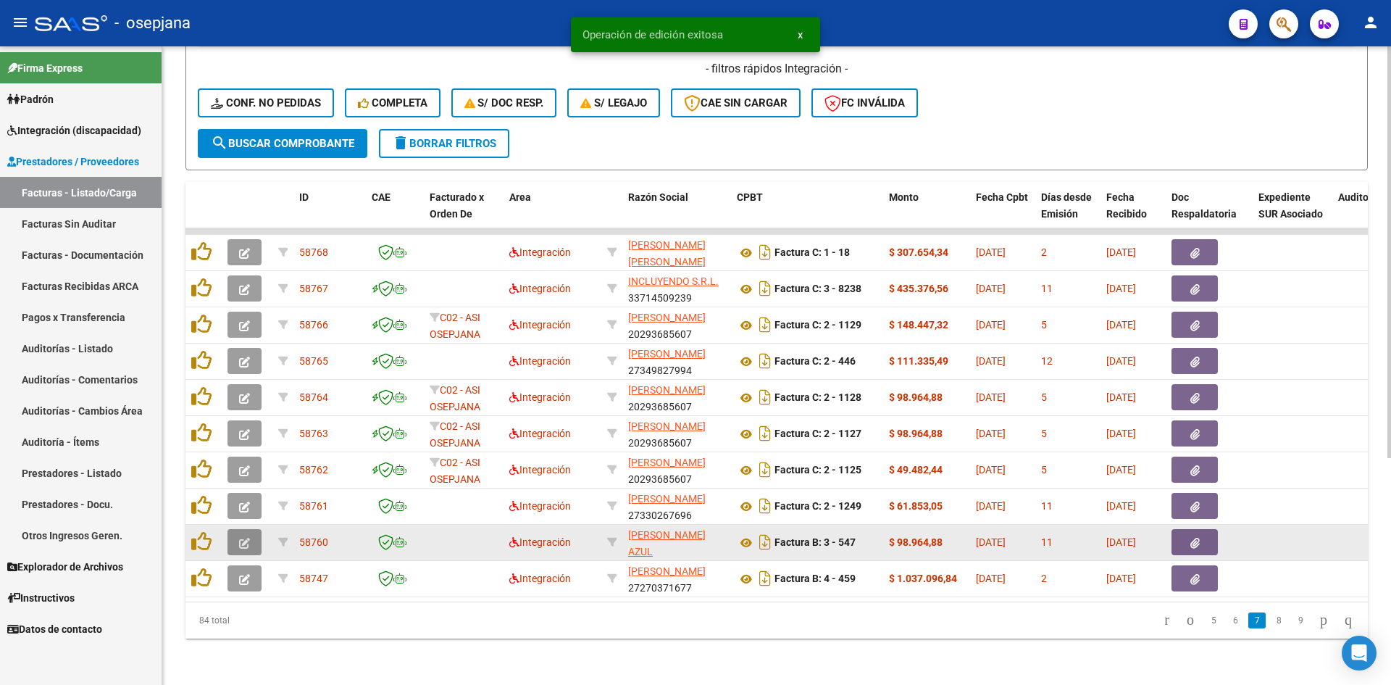
click at [243, 538] on icon "button" at bounding box center [244, 543] width 11 height 11
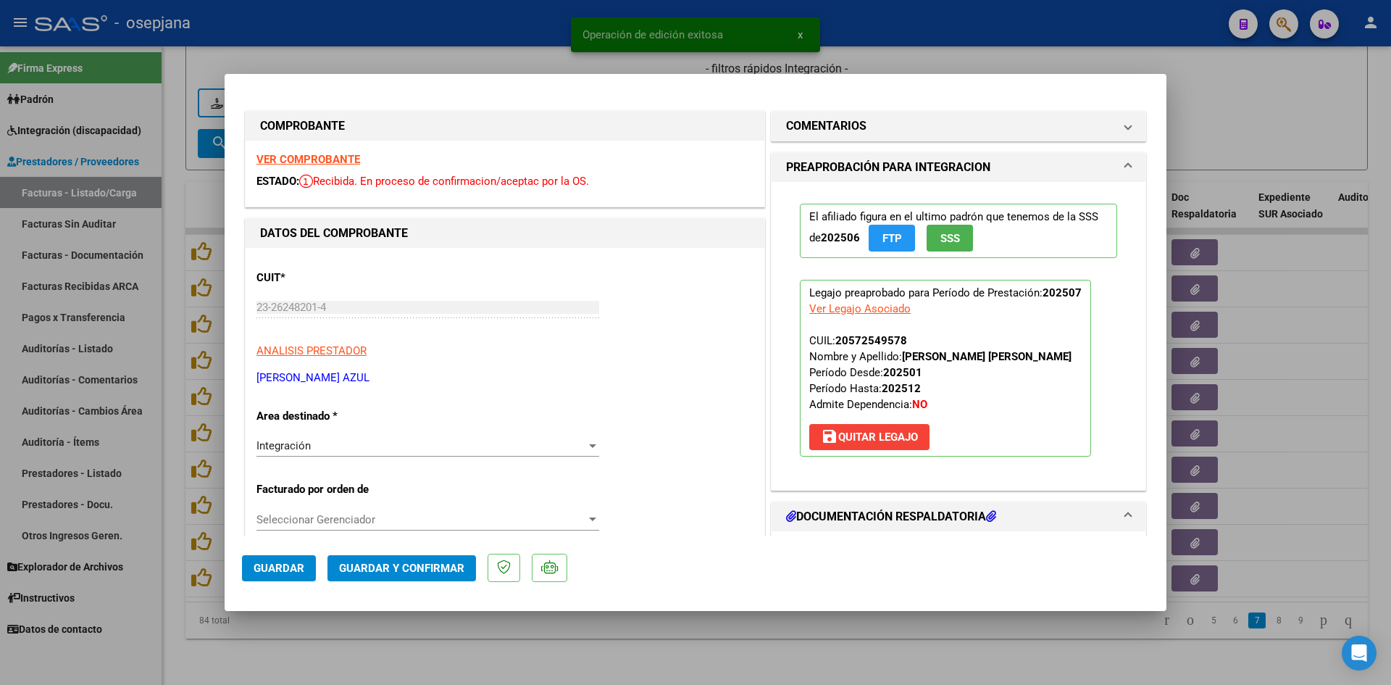
click at [316, 160] on strong "VER COMPROBANTE" at bounding box center [309, 159] width 104 height 13
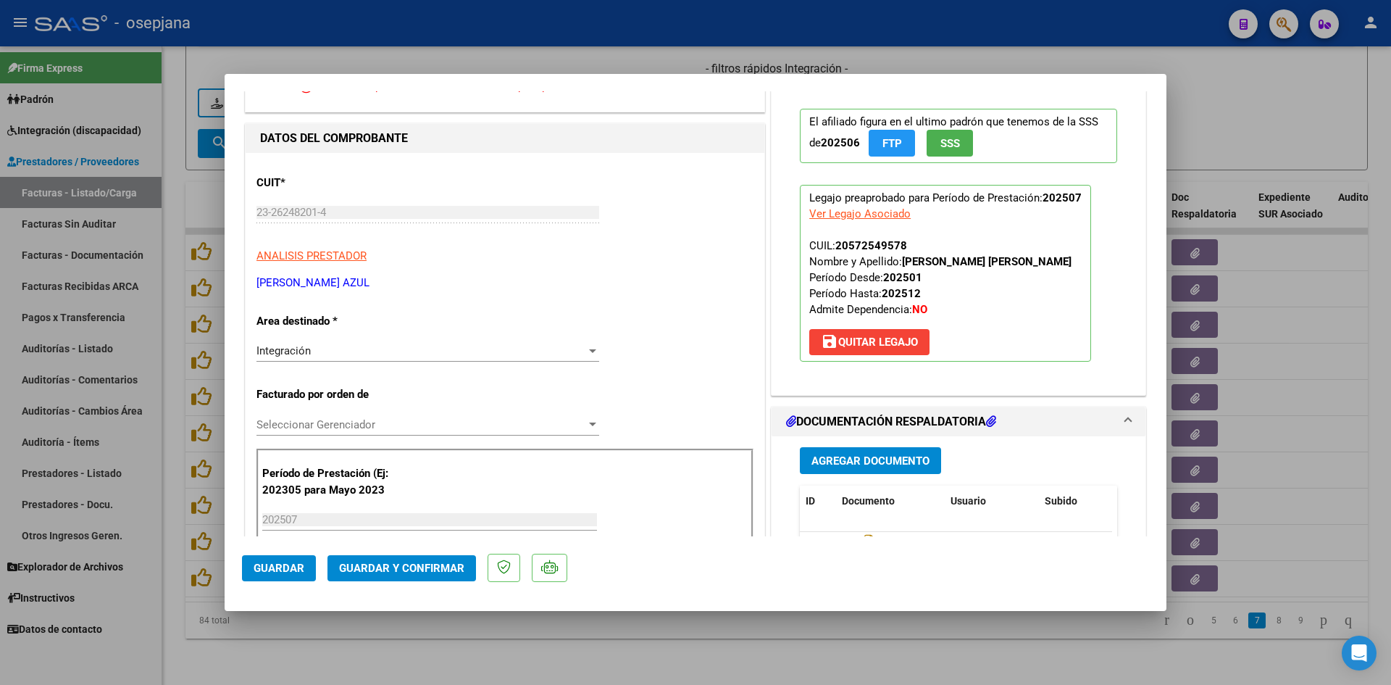
scroll to position [290, 0]
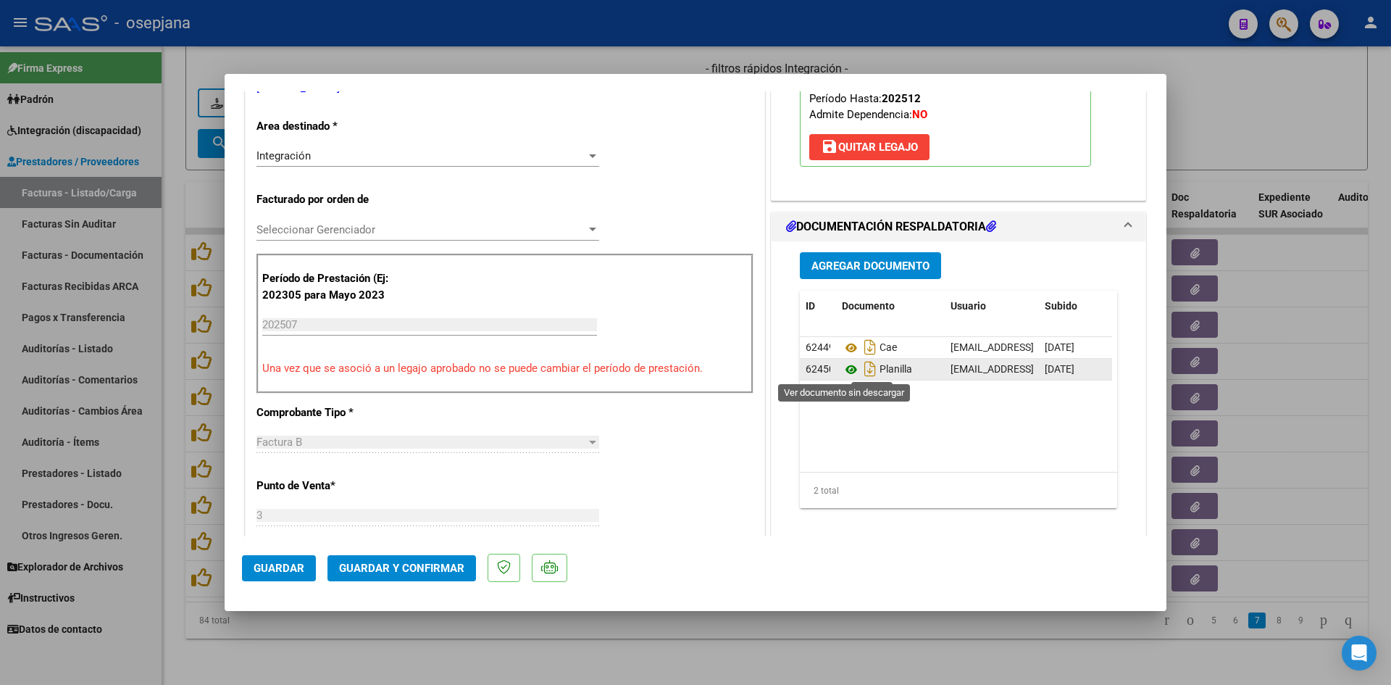
click at [842, 375] on icon at bounding box center [851, 369] width 19 height 17
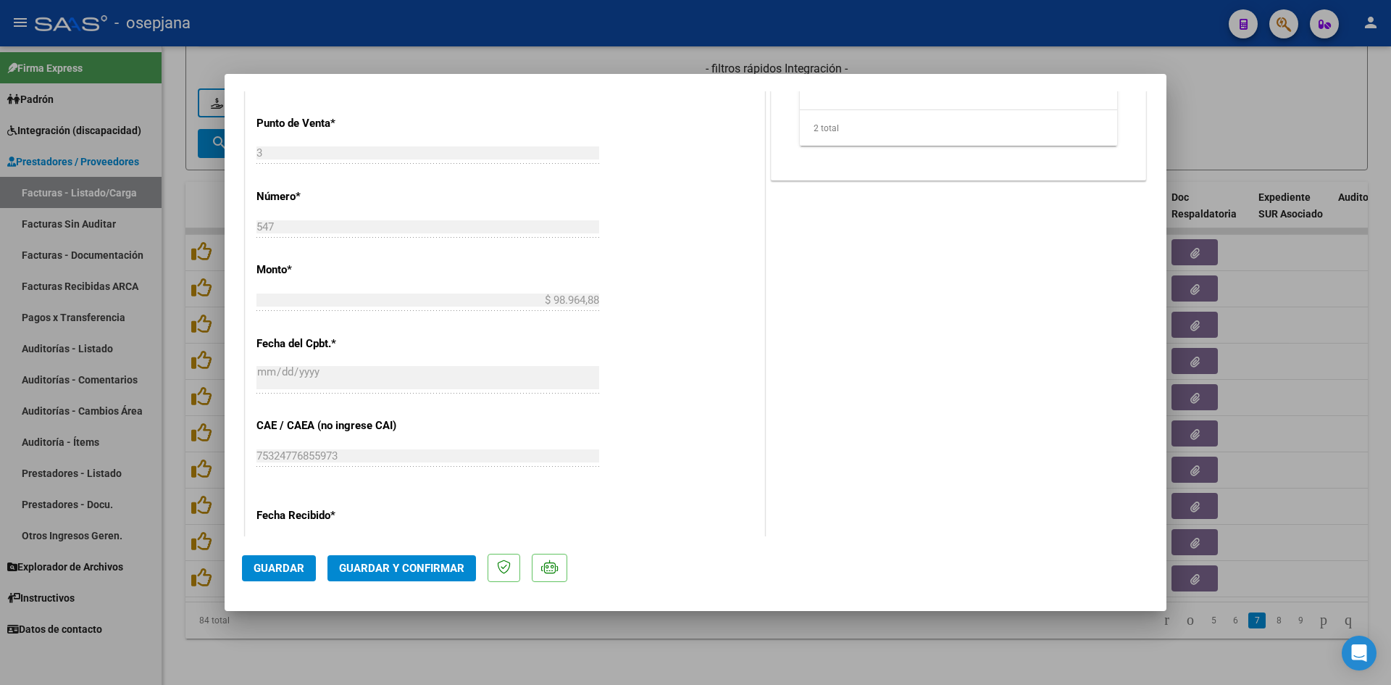
scroll to position [942, 0]
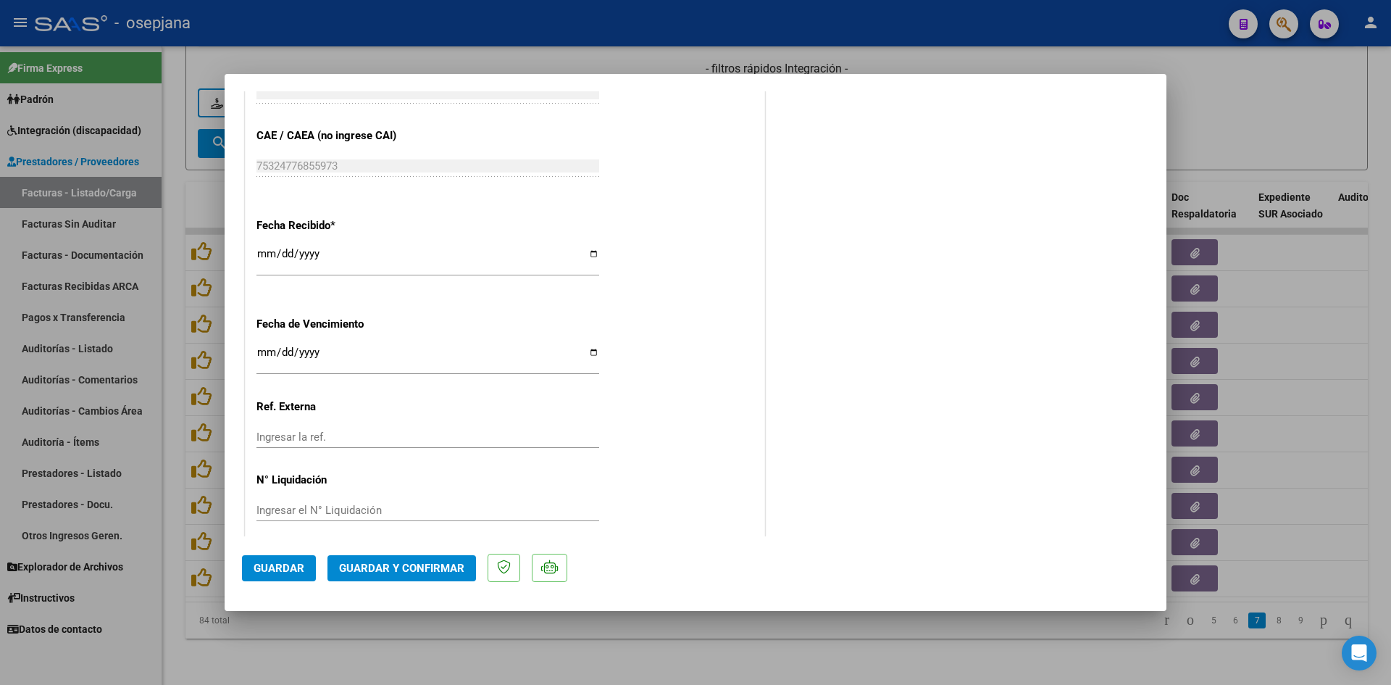
click at [270, 350] on input "Ingresar la fecha" at bounding box center [428, 357] width 343 height 23
type input "[DATE]"
click at [426, 568] on span "Guardar y Confirmar" at bounding box center [401, 568] width 125 height 13
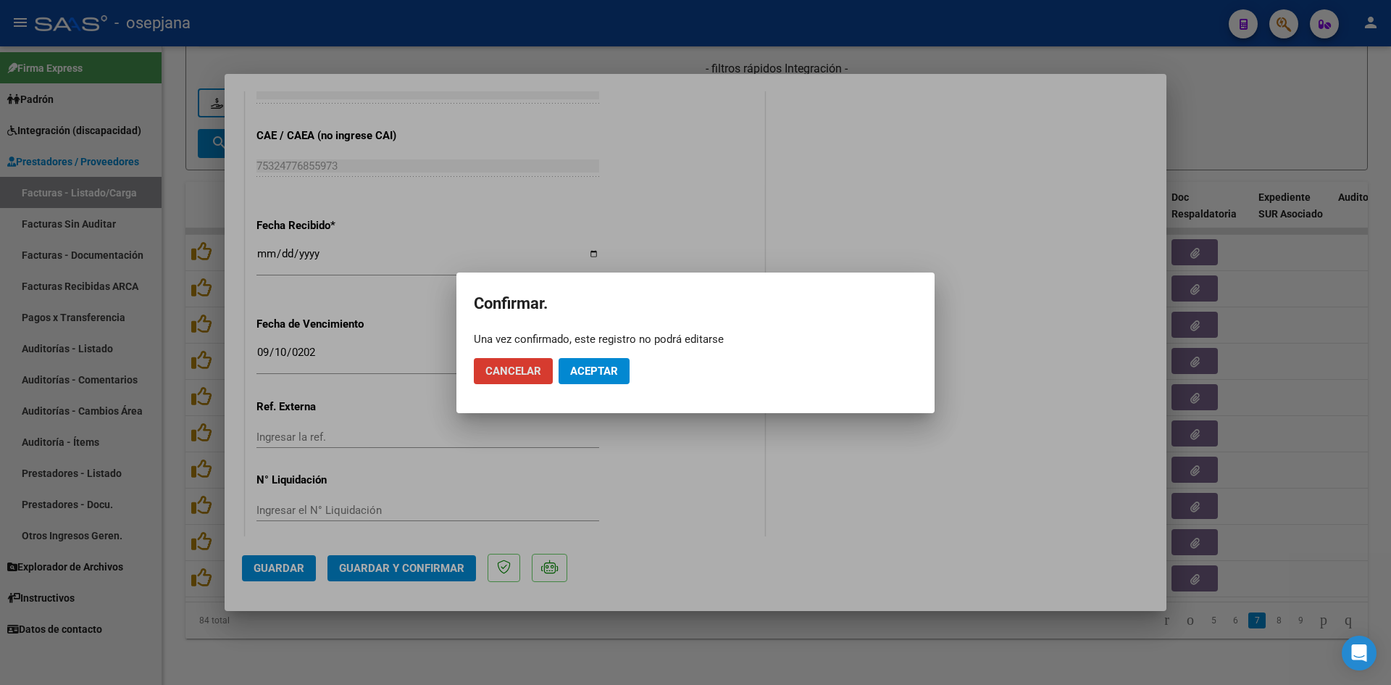
click at [589, 376] on span "Aceptar" at bounding box center [594, 371] width 48 height 13
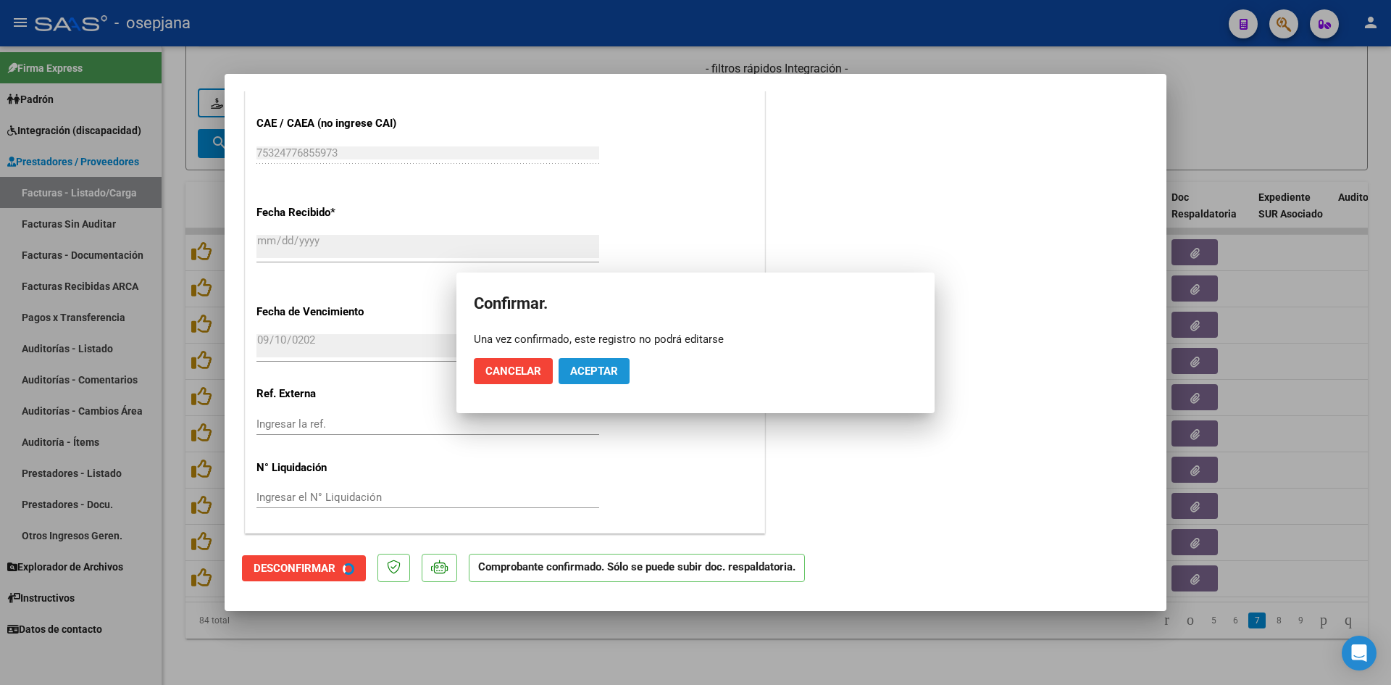
scroll to position [852, 0]
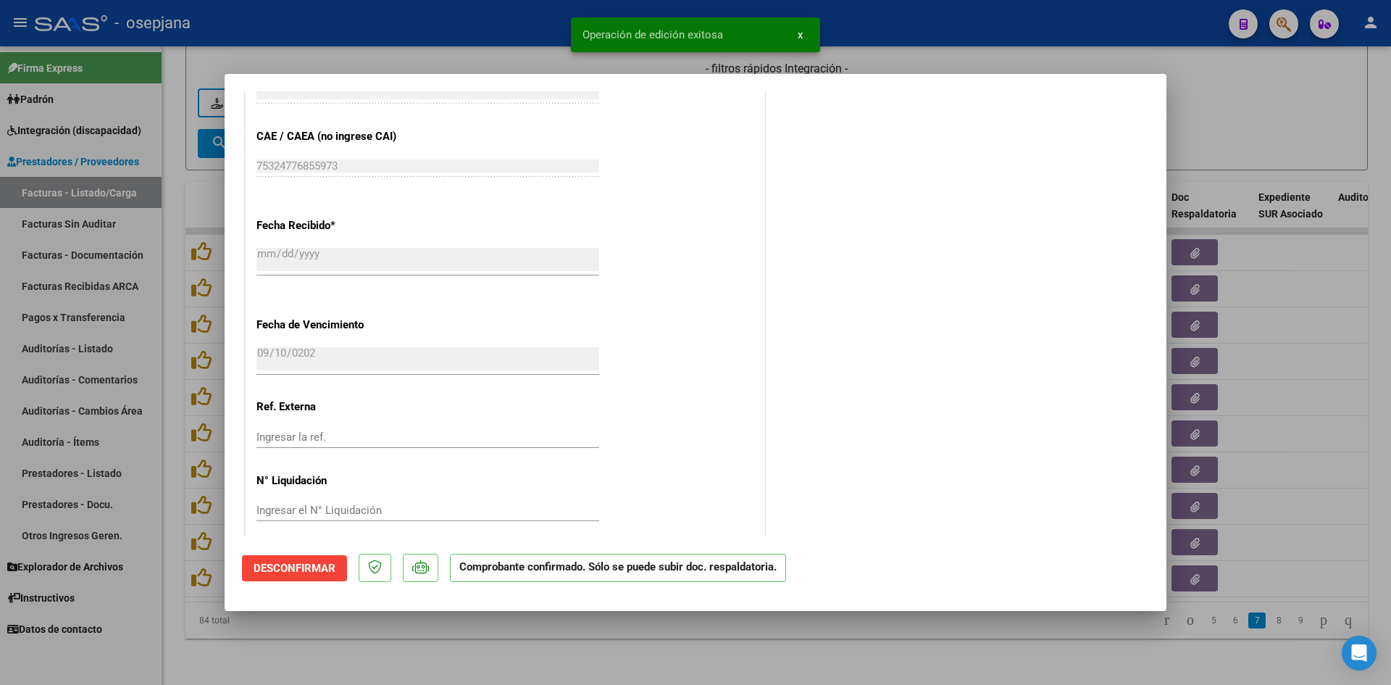
click at [1268, 134] on div at bounding box center [695, 342] width 1391 height 685
type input "$ 0,00"
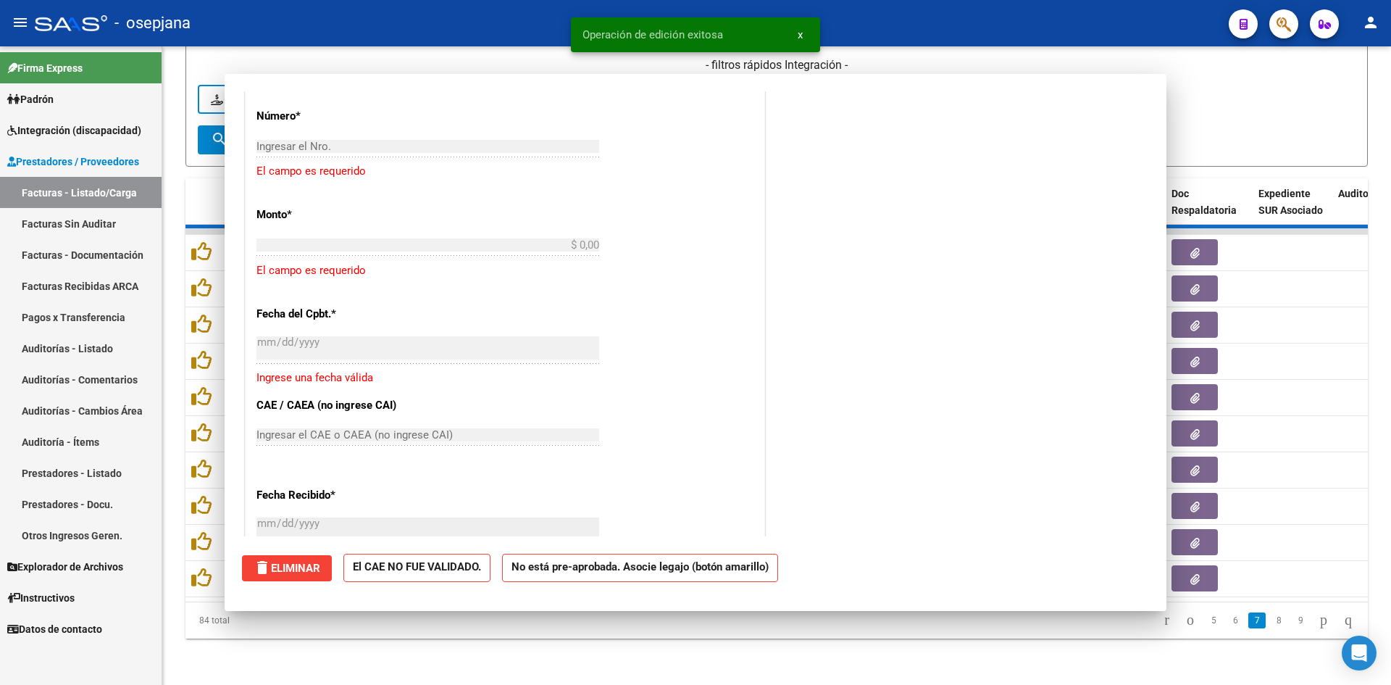
scroll to position [0, 0]
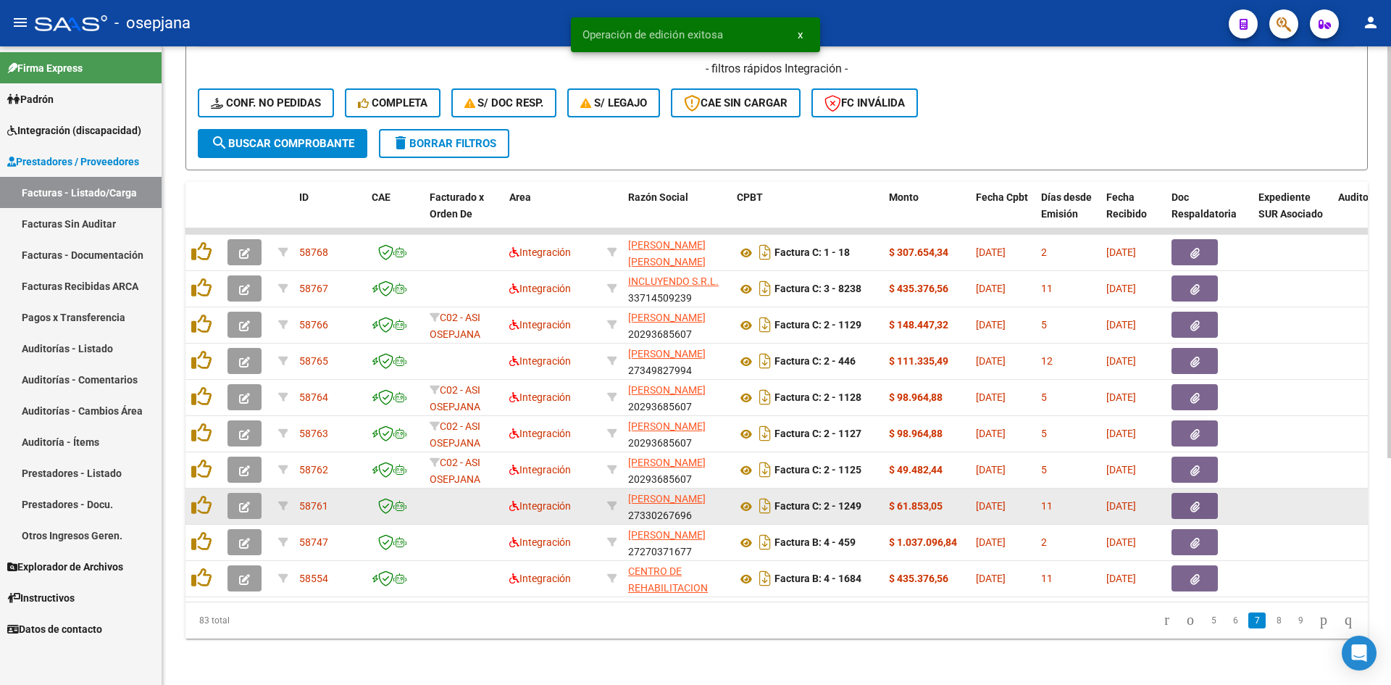
click at [248, 501] on icon "button" at bounding box center [244, 506] width 11 height 11
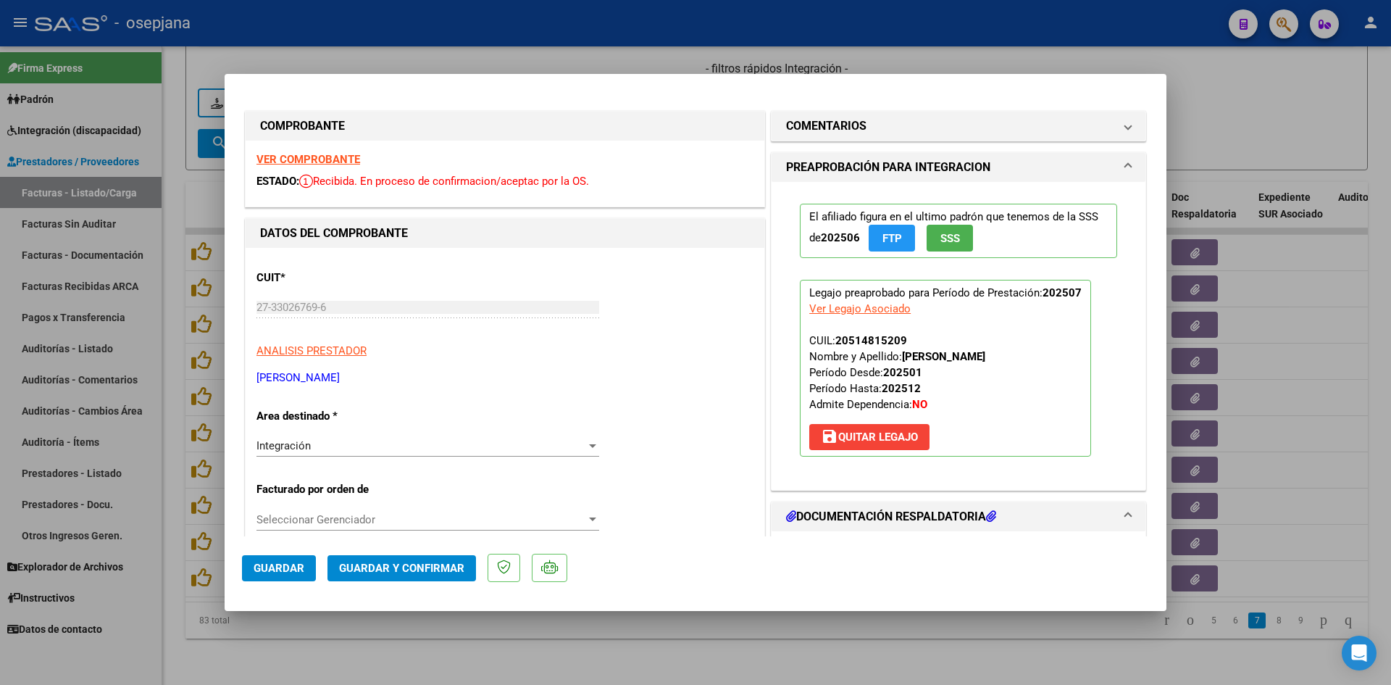
click at [330, 151] on div "VER COMPROBANTE ESTADO: Recibida. En proceso de confirmacion/aceptac por la OS." at bounding box center [505, 174] width 519 height 66
click at [330, 156] on strong "VER COMPROBANTE" at bounding box center [309, 159] width 104 height 13
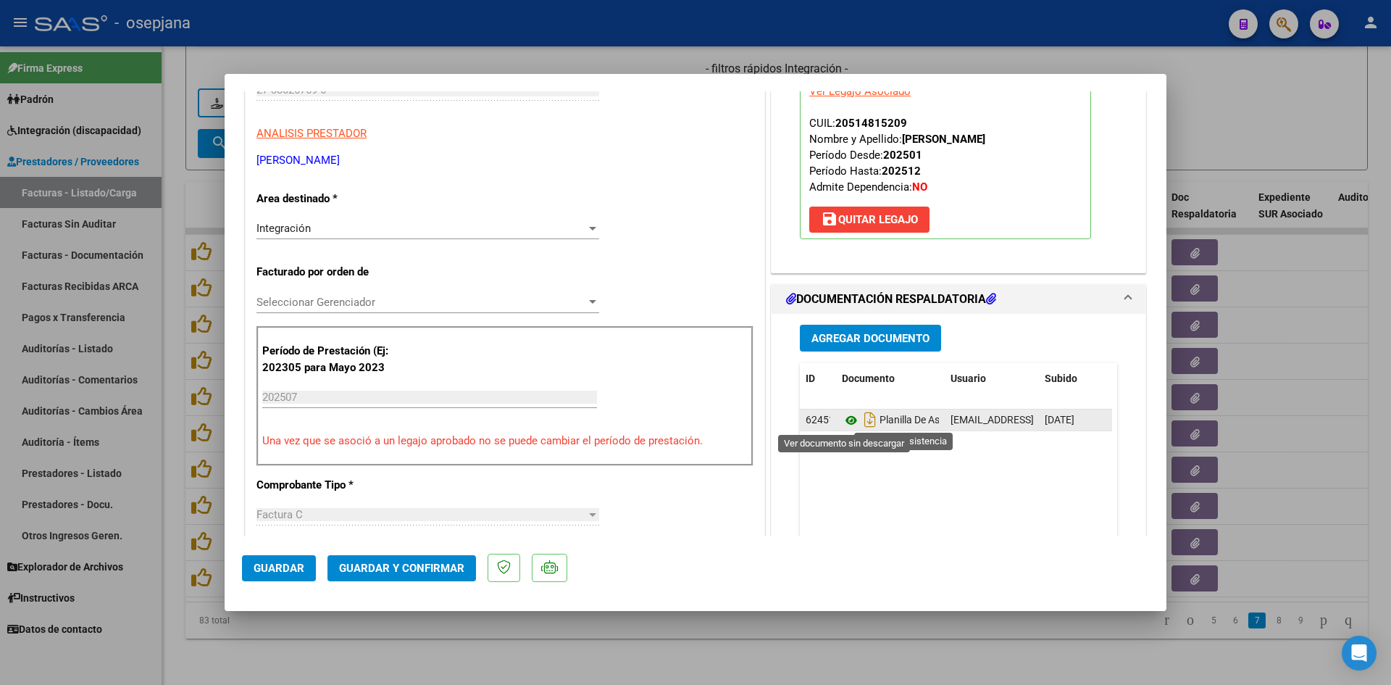
click at [842, 416] on icon at bounding box center [851, 420] width 19 height 17
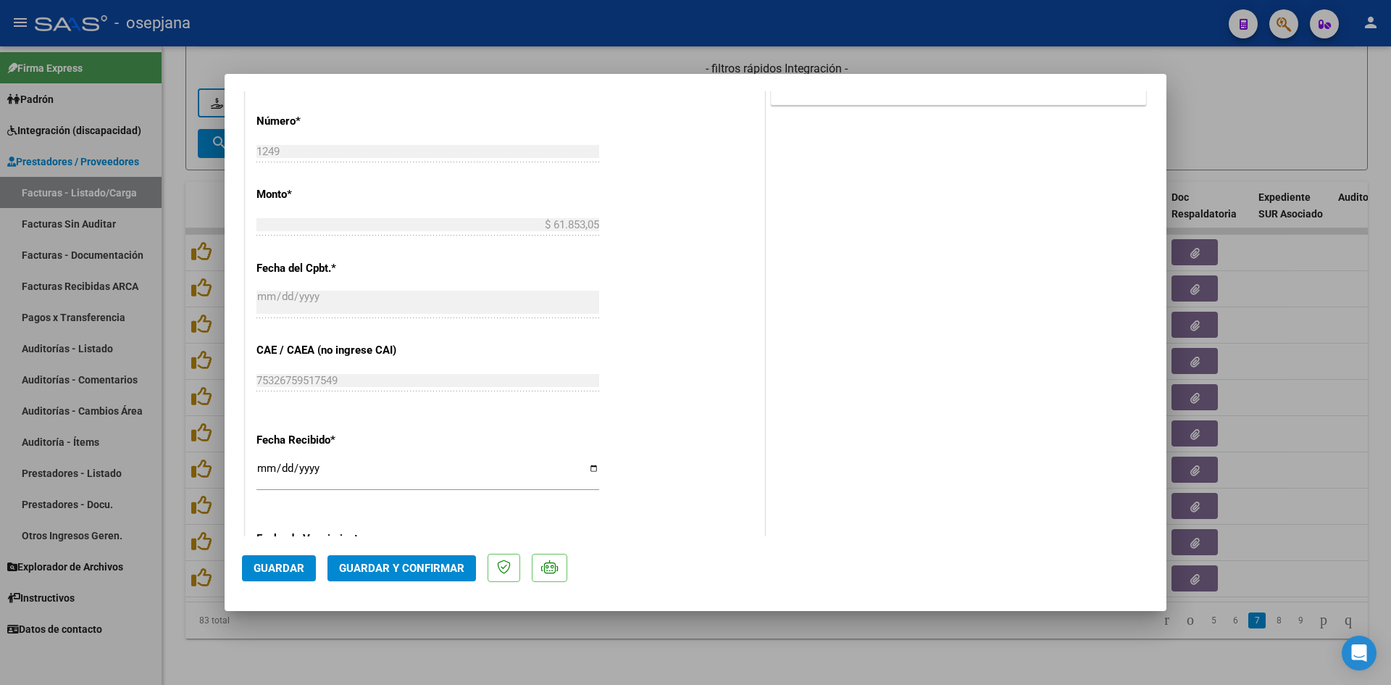
scroll to position [870, 0]
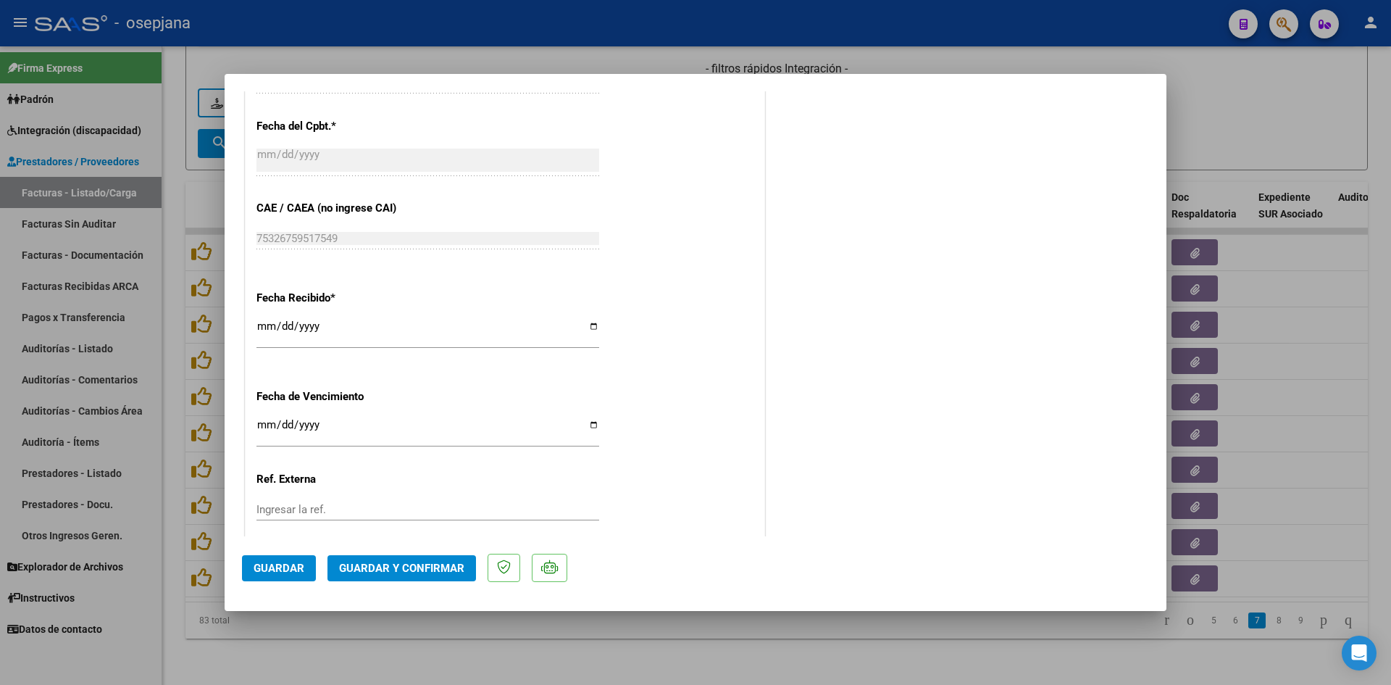
click at [265, 425] on input "[DATE]" at bounding box center [428, 430] width 343 height 23
type input "[DATE]"
click at [348, 571] on span "Guardar y Confirmar" at bounding box center [401, 568] width 125 height 13
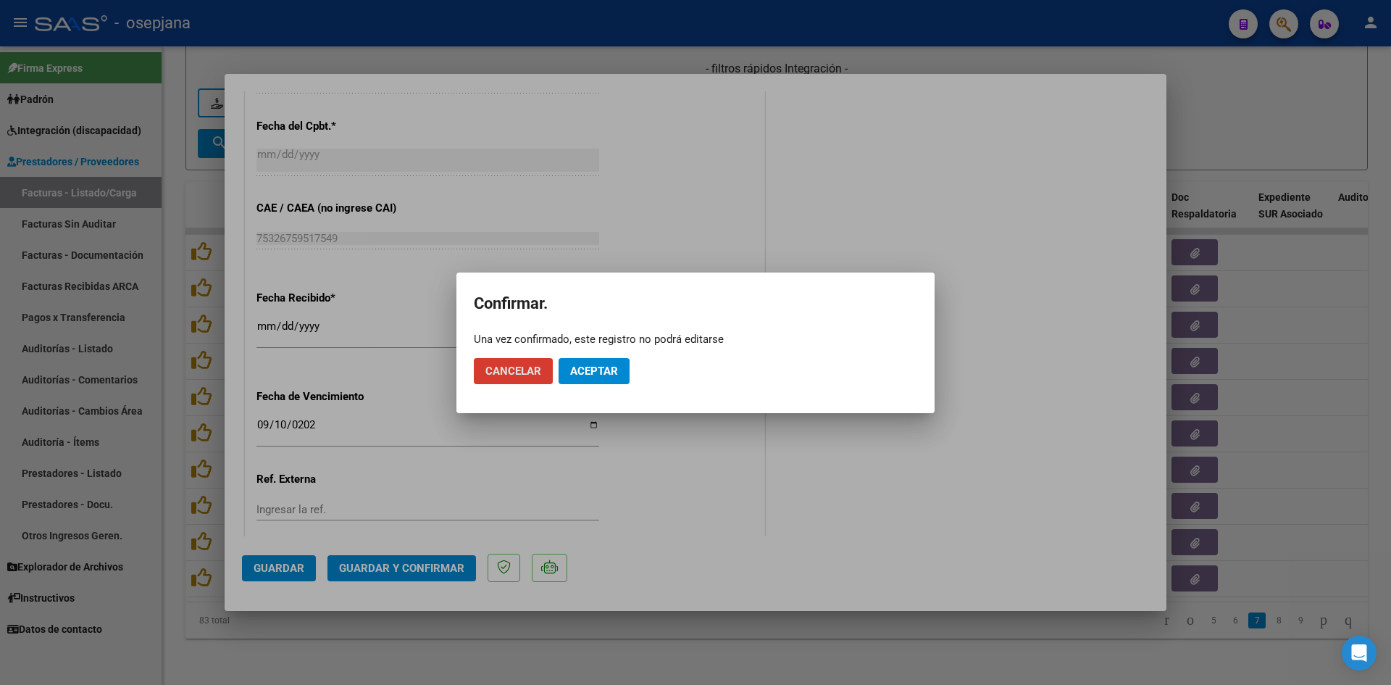
click at [626, 367] on button "Aceptar" at bounding box center [594, 371] width 71 height 26
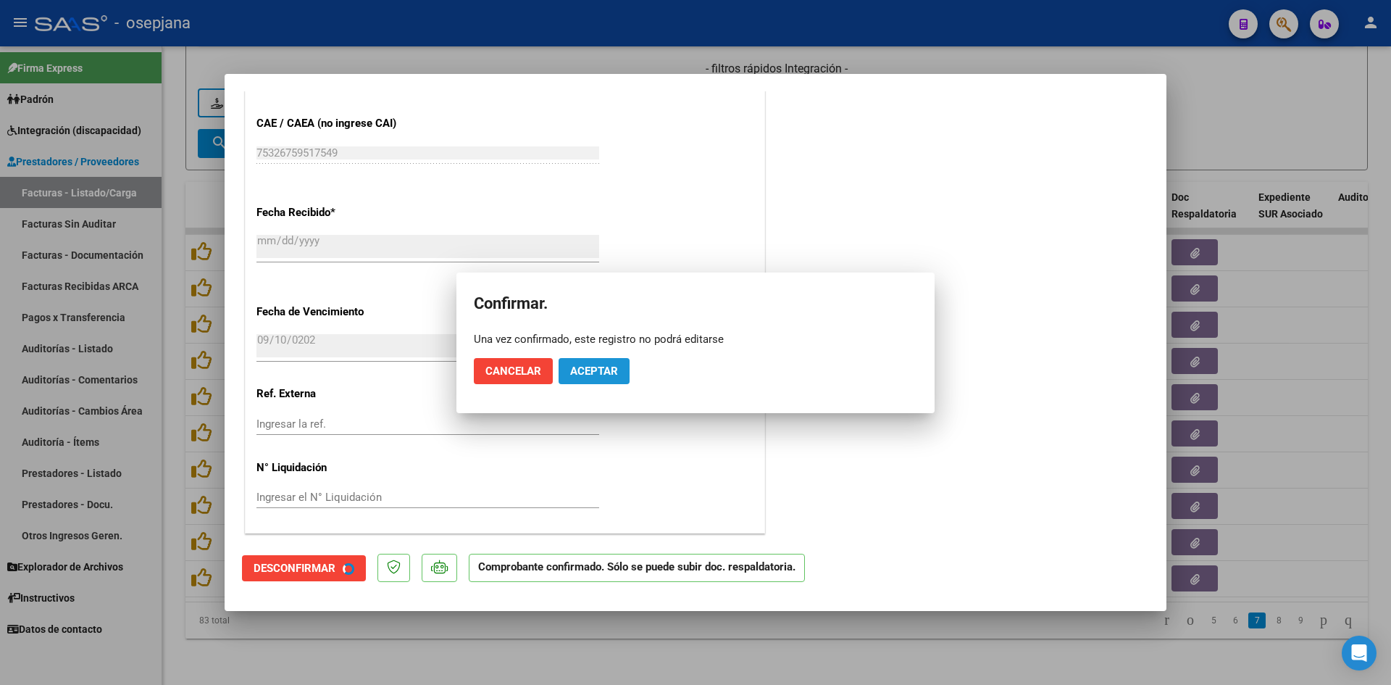
scroll to position [780, 0]
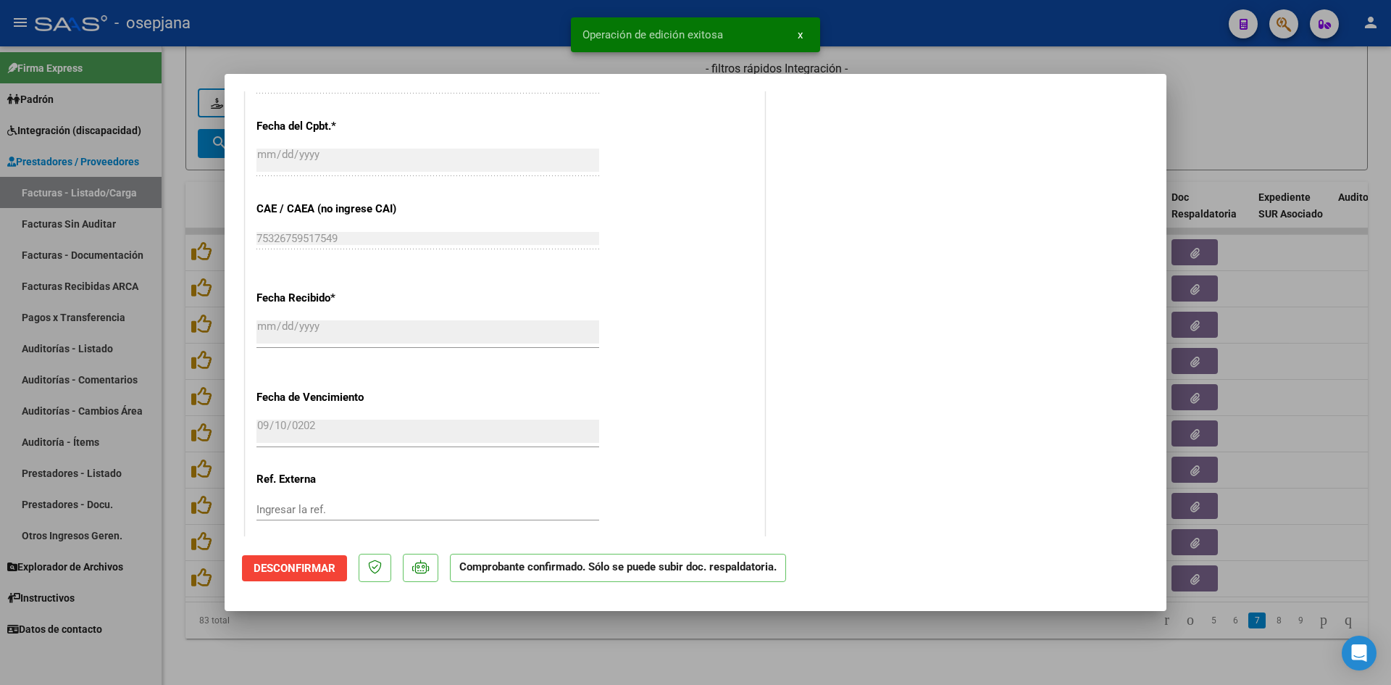
click at [1293, 85] on div at bounding box center [695, 342] width 1391 height 685
type input "$ 0,00"
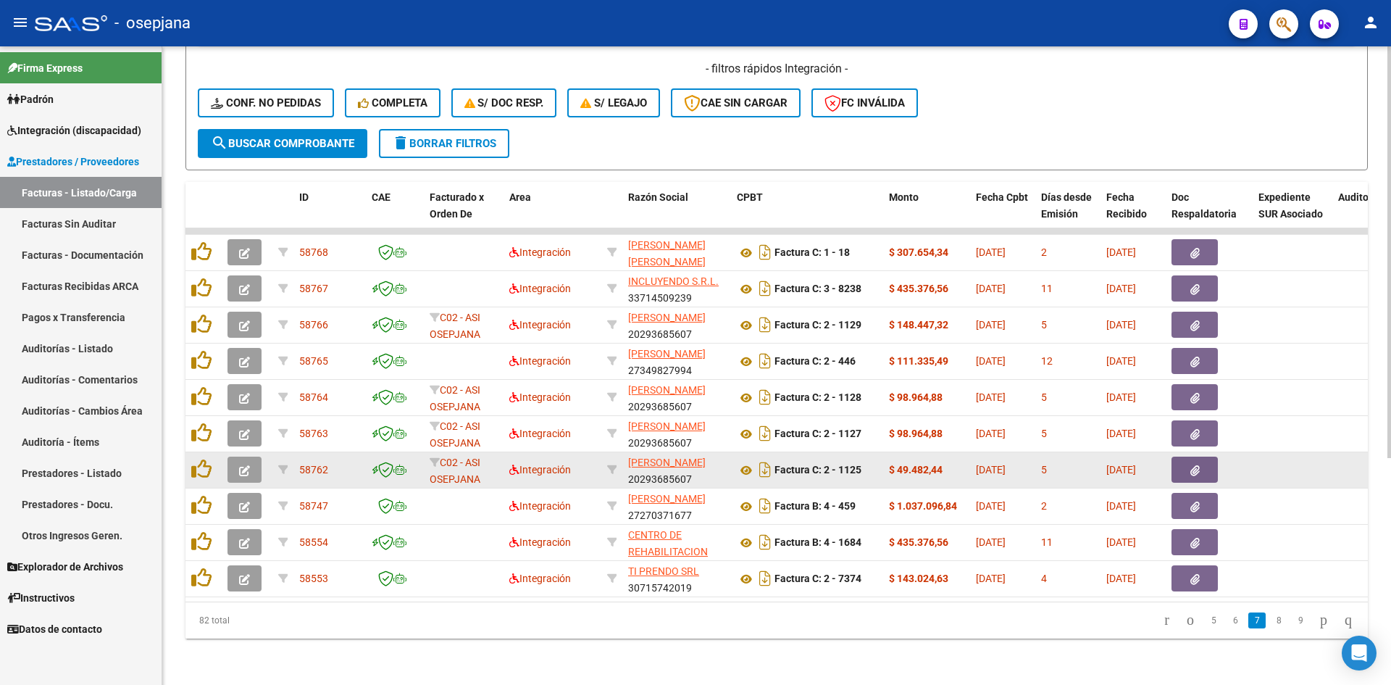
click at [243, 465] on icon "button" at bounding box center [244, 470] width 11 height 11
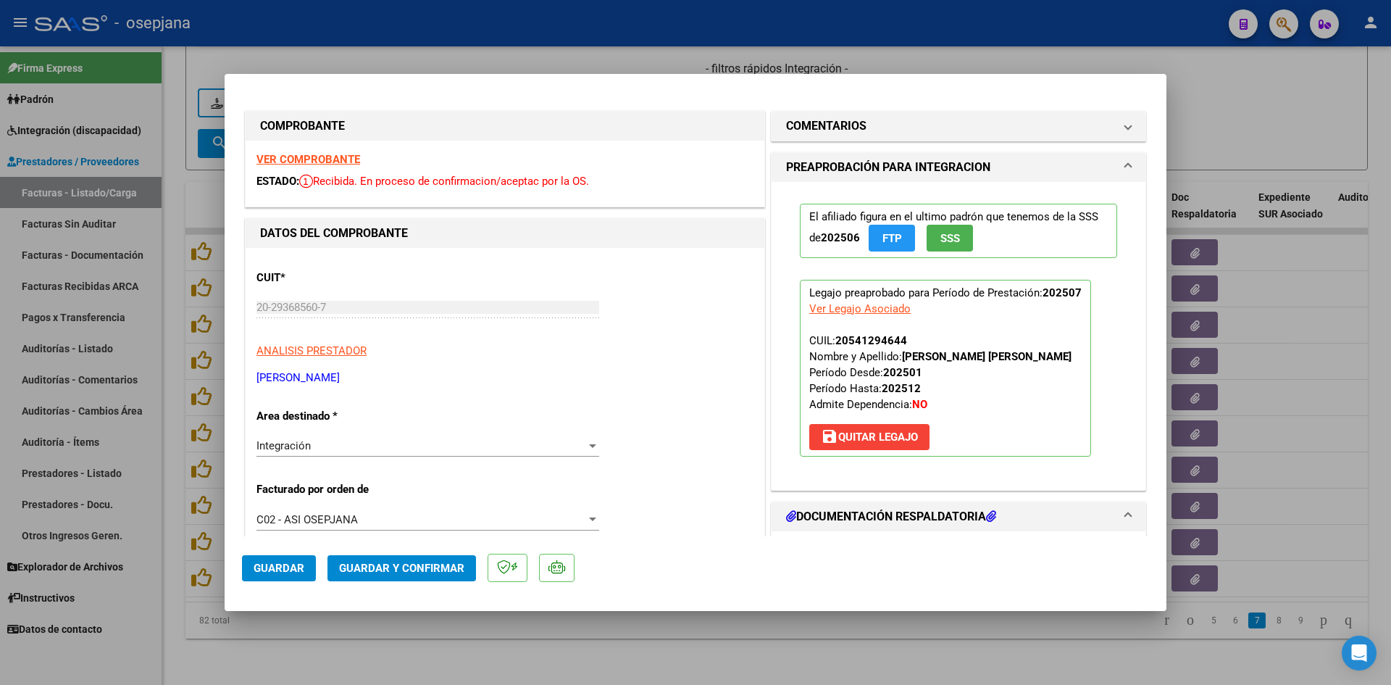
click at [330, 162] on strong "VER COMPROBANTE" at bounding box center [309, 159] width 104 height 13
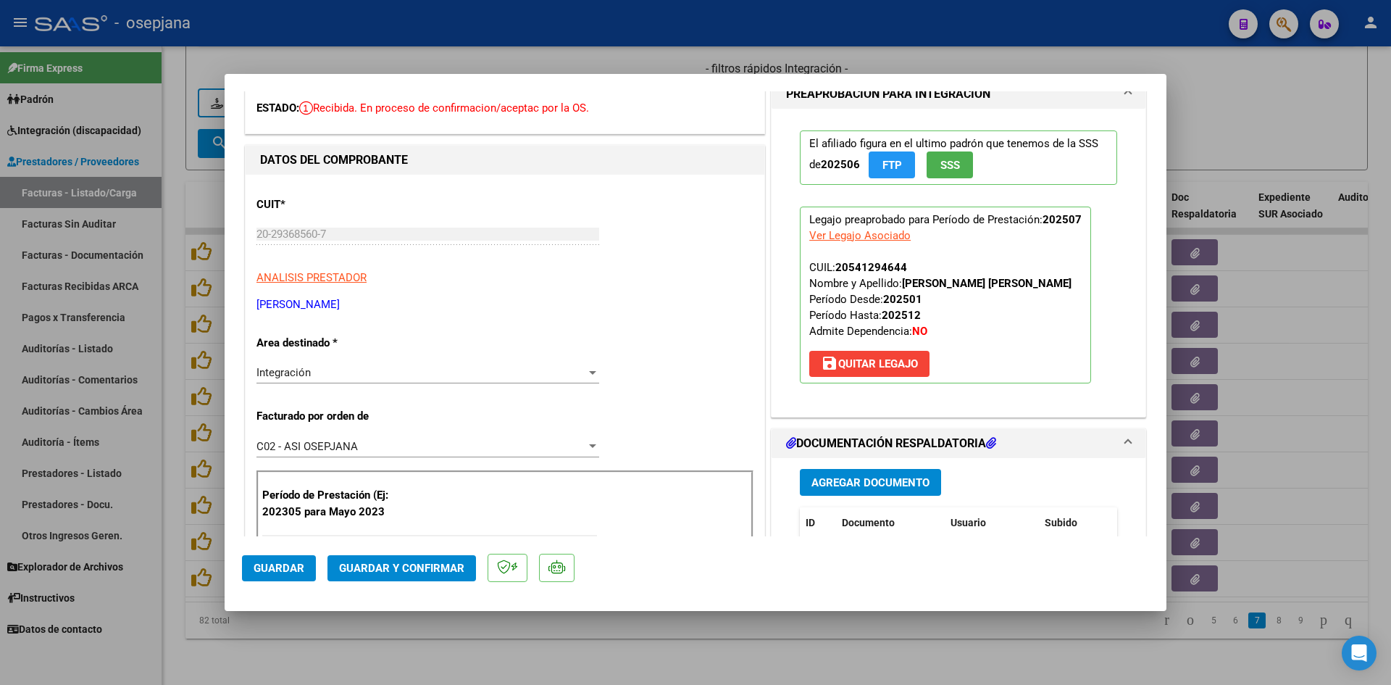
scroll to position [290, 0]
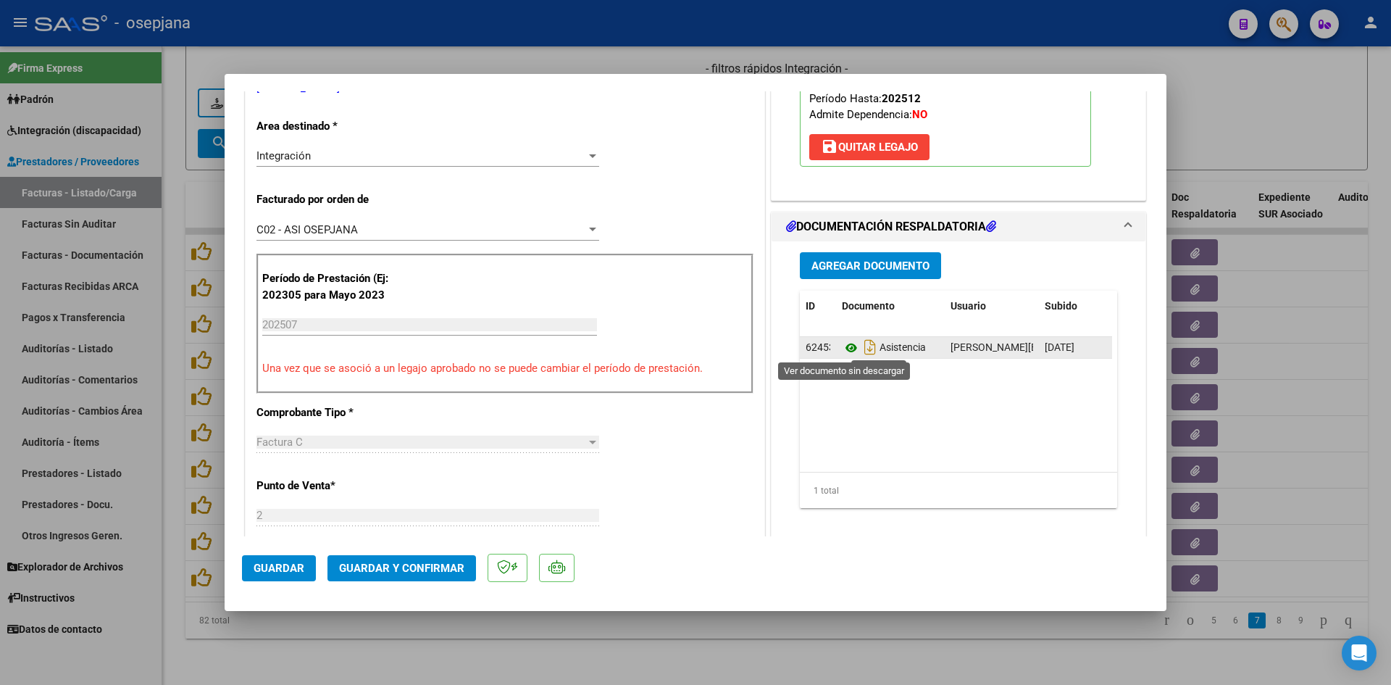
click at [842, 350] on icon at bounding box center [851, 347] width 19 height 17
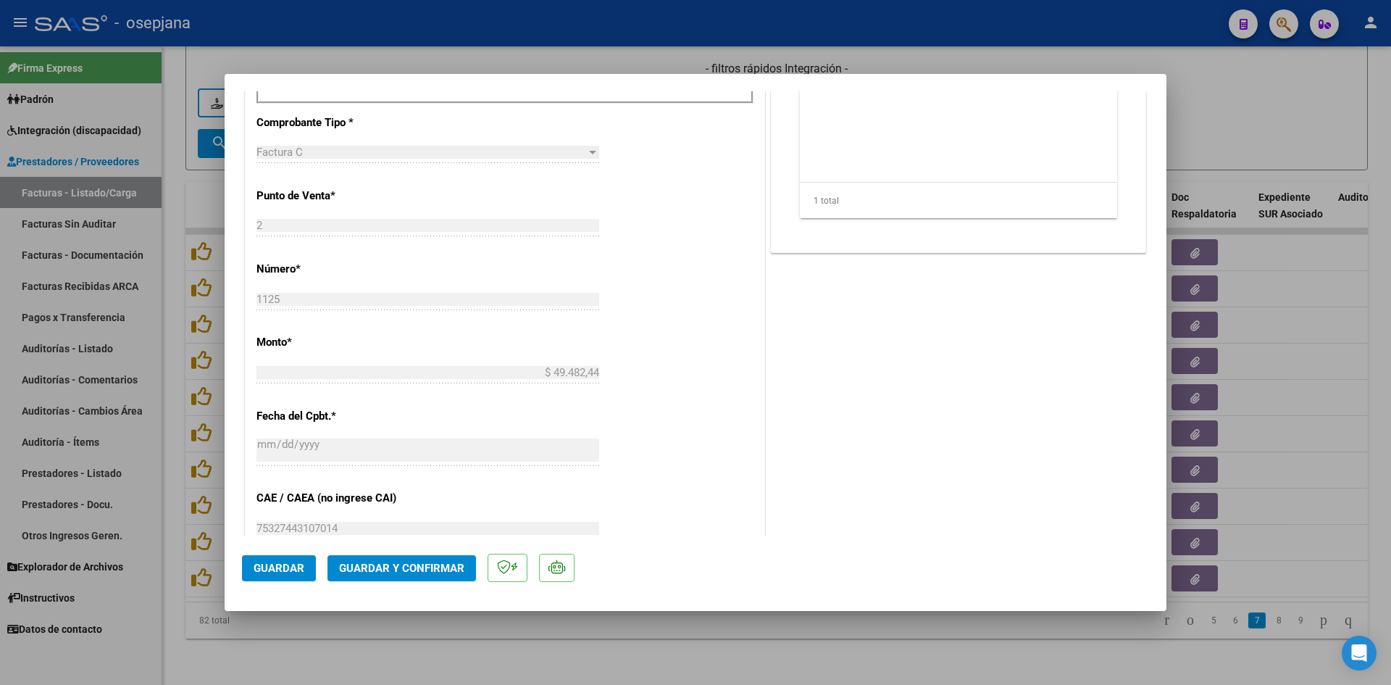
scroll to position [797, 0]
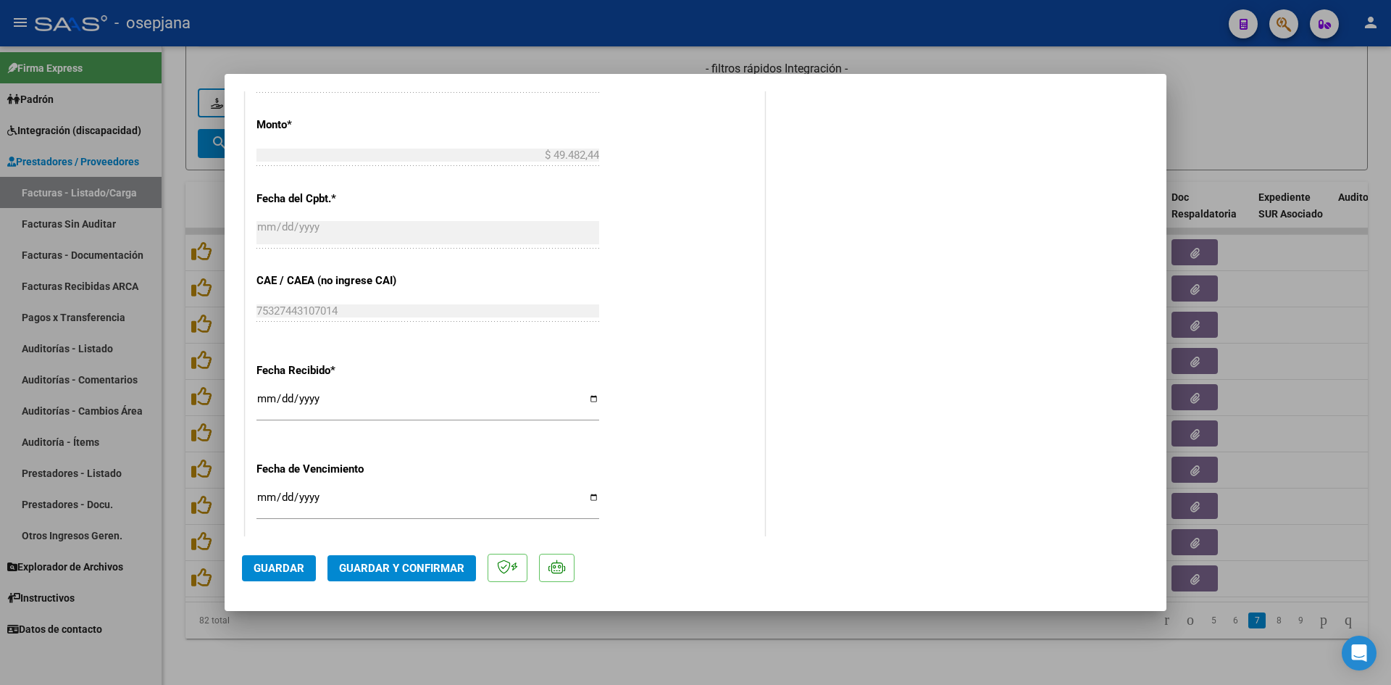
click at [262, 499] on input "[DATE]" at bounding box center [428, 502] width 343 height 23
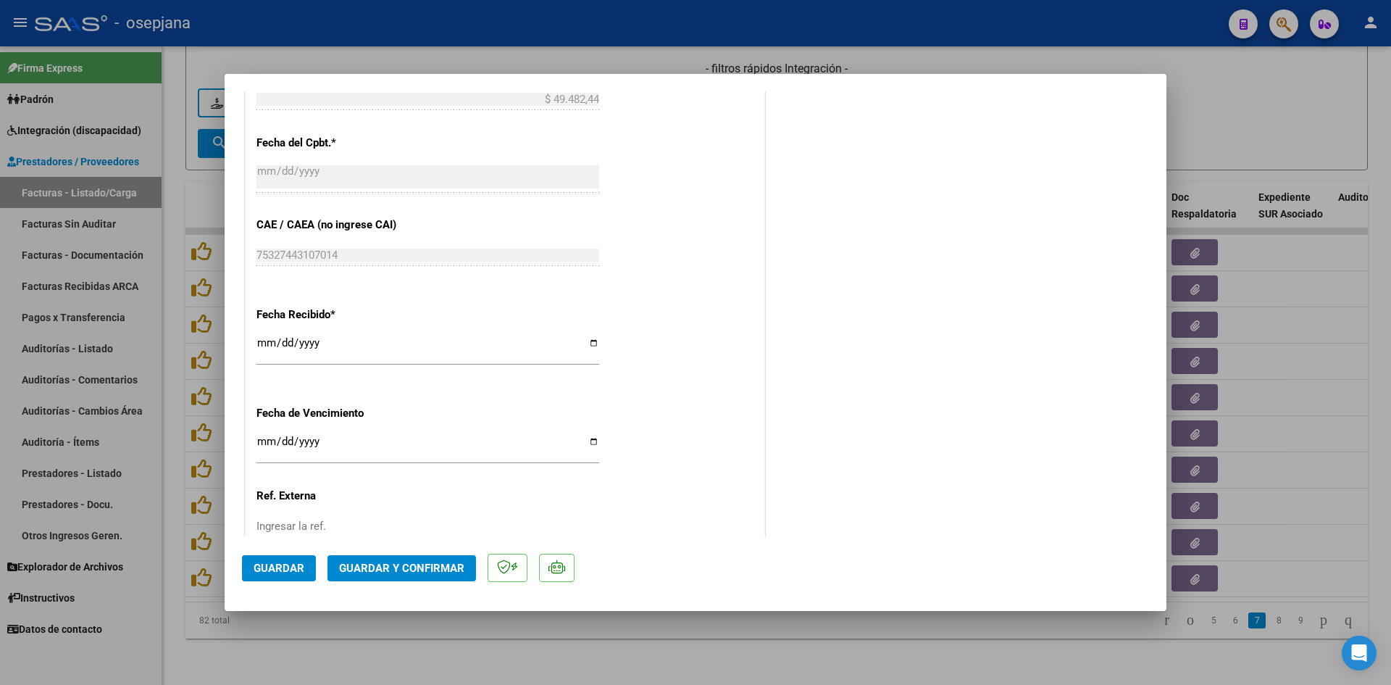
scroll to position [870, 0]
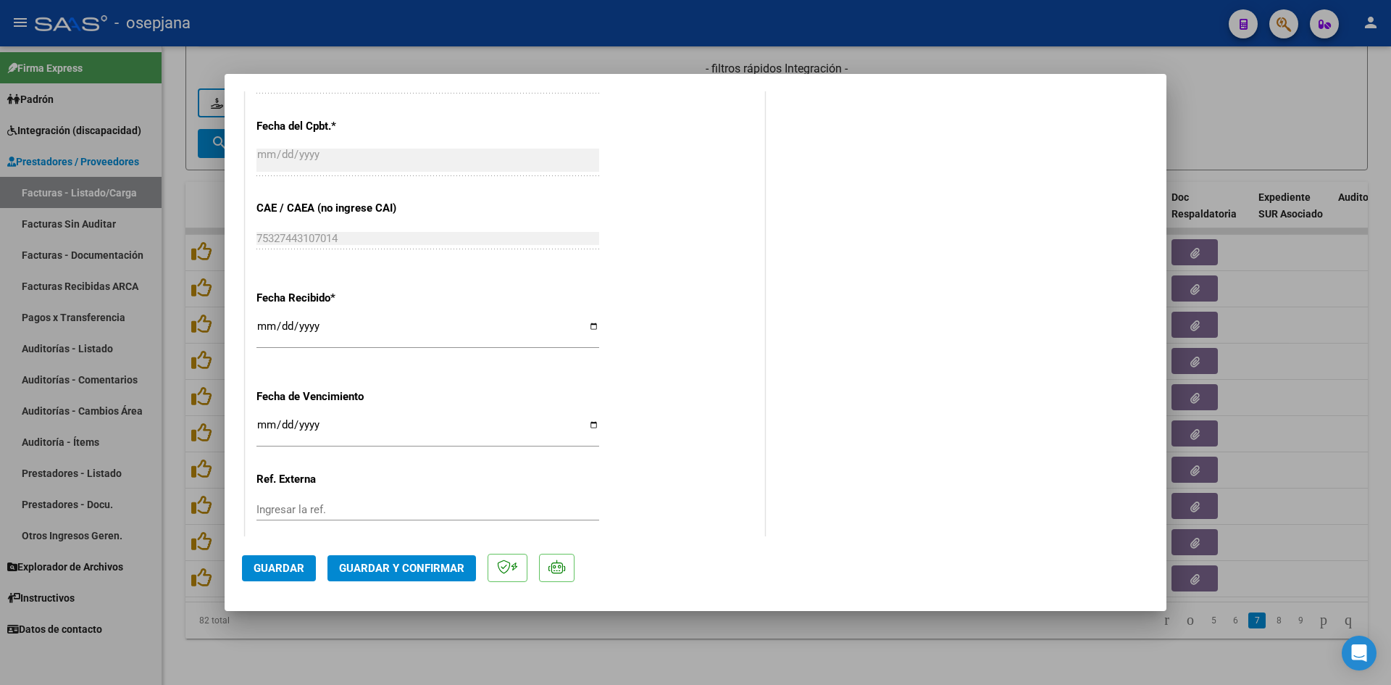
click at [264, 423] on input "[DATE]" at bounding box center [428, 430] width 343 height 23
type input "[DATE]"
click at [380, 564] on span "Guardar y Confirmar" at bounding box center [401, 568] width 125 height 13
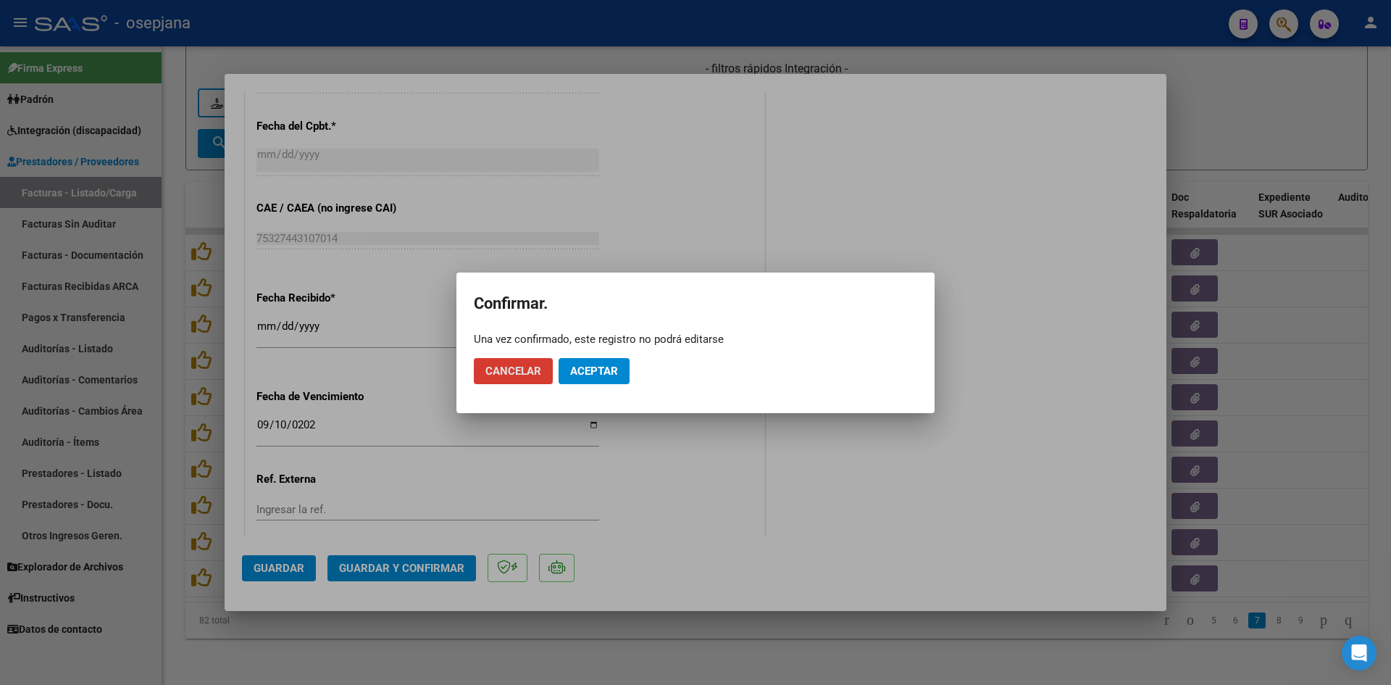
click at [604, 365] on span "Aceptar" at bounding box center [594, 371] width 48 height 13
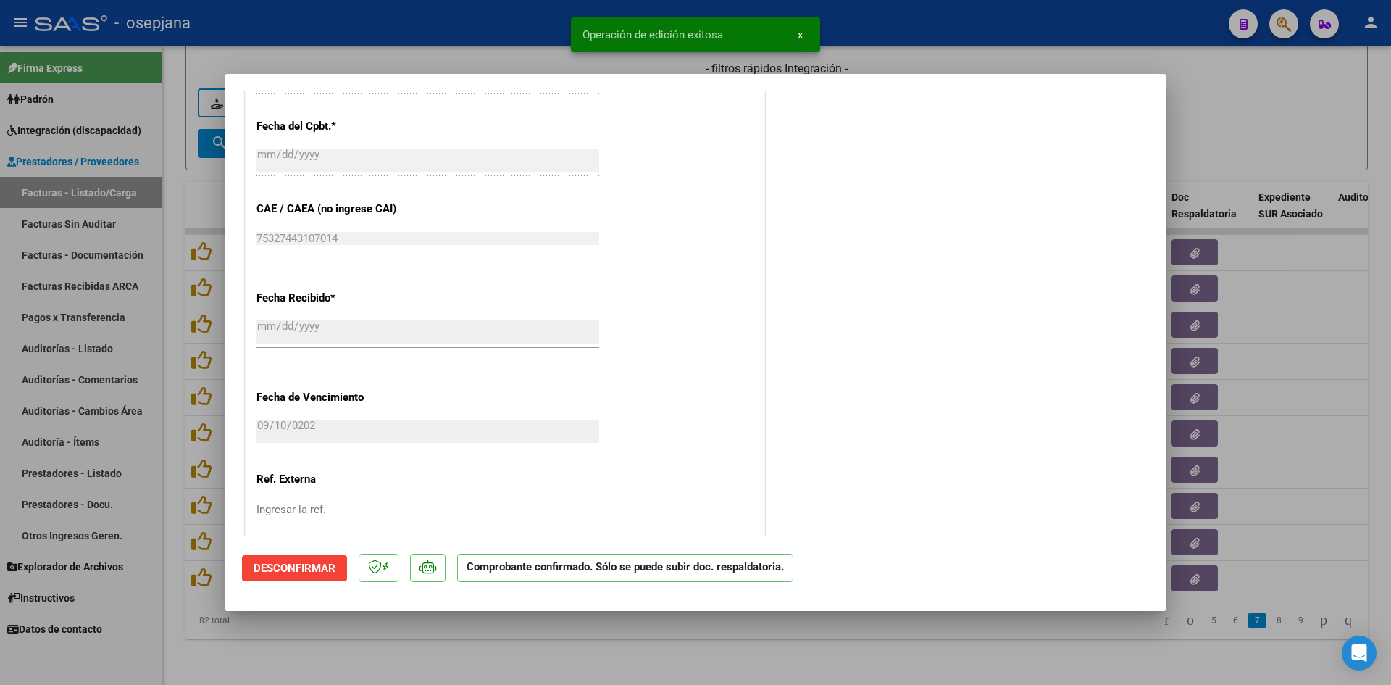
click at [1236, 131] on div at bounding box center [695, 342] width 1391 height 685
type input "$ 0,00"
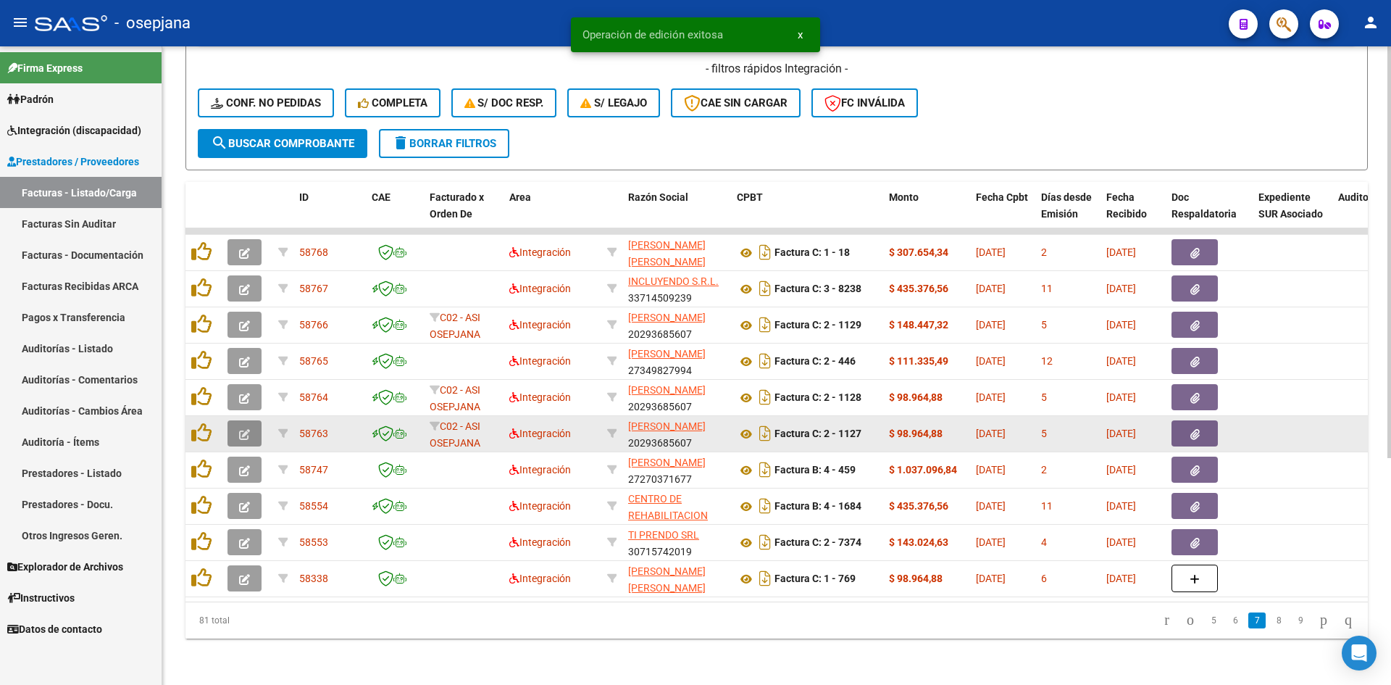
click at [240, 429] on icon "button" at bounding box center [244, 434] width 11 height 11
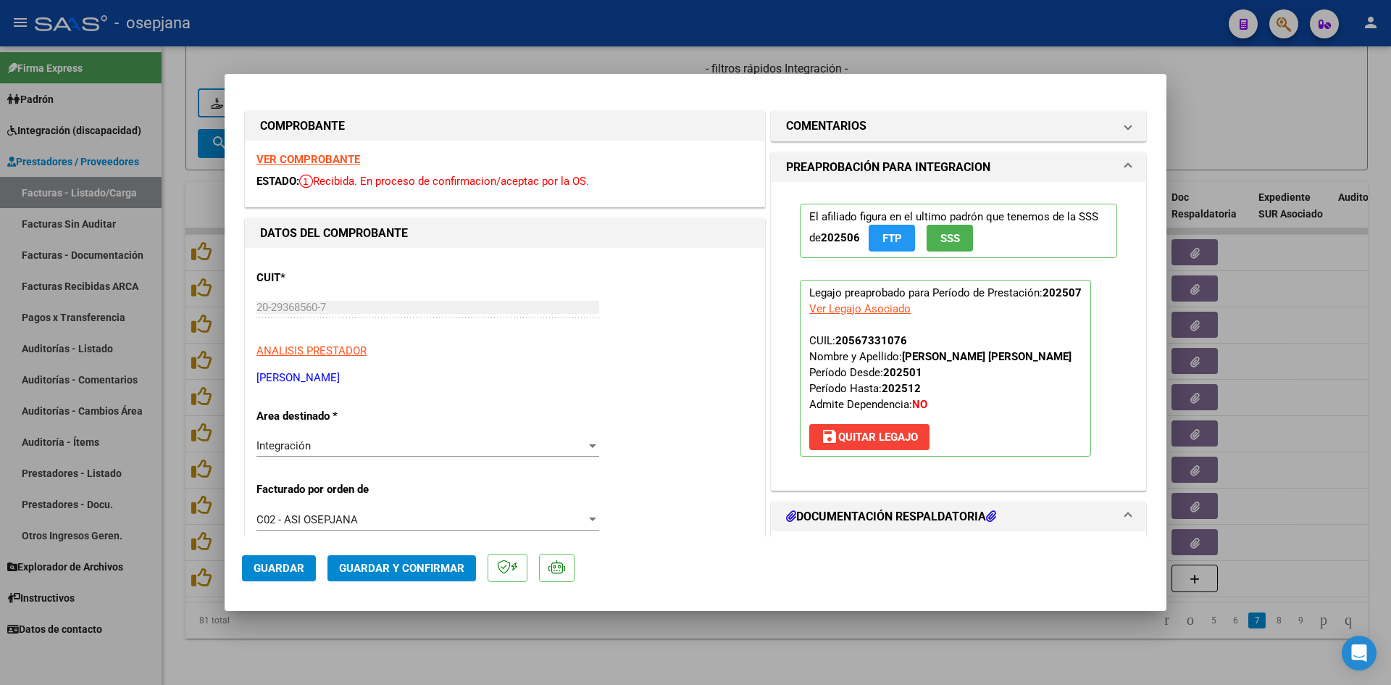
click at [330, 165] on strong "VER COMPROBANTE" at bounding box center [309, 159] width 104 height 13
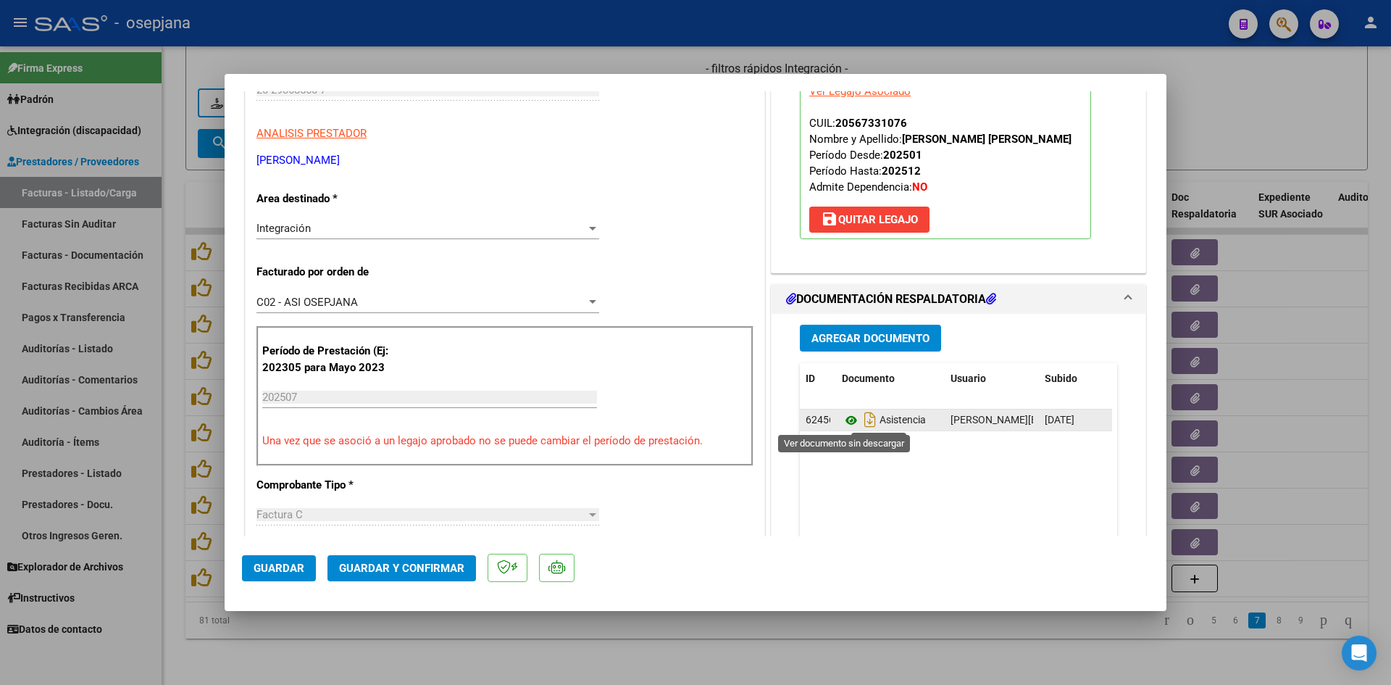
click at [849, 424] on icon at bounding box center [851, 420] width 19 height 17
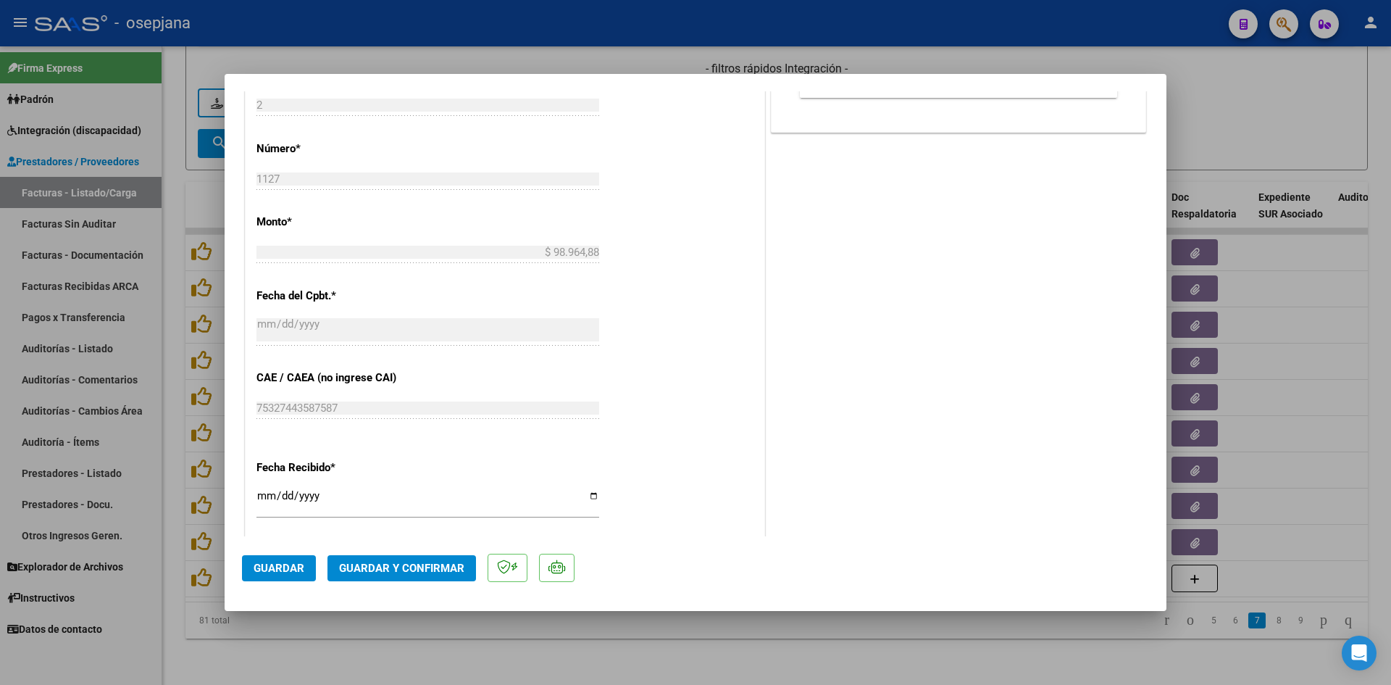
scroll to position [797, 0]
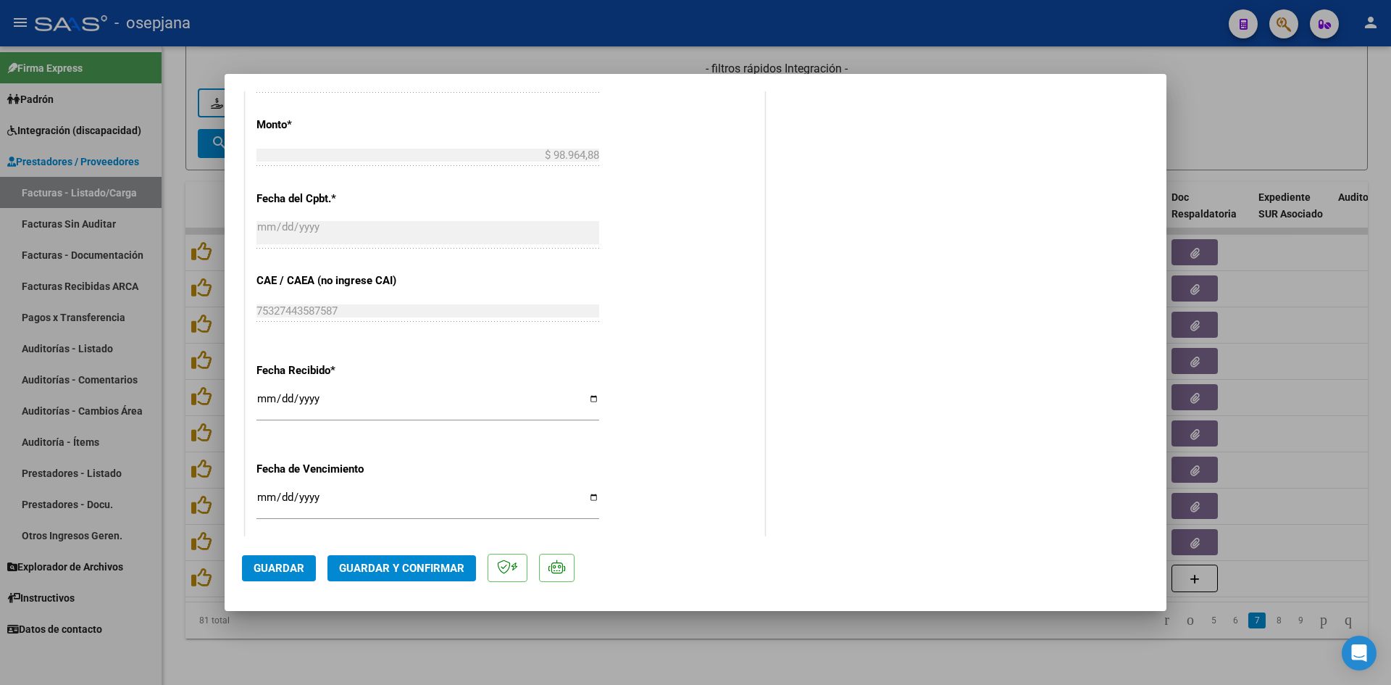
click at [263, 498] on input "[DATE]" at bounding box center [428, 502] width 343 height 23
type input "[DATE]"
click at [394, 571] on span "Guardar y Confirmar" at bounding box center [401, 568] width 125 height 13
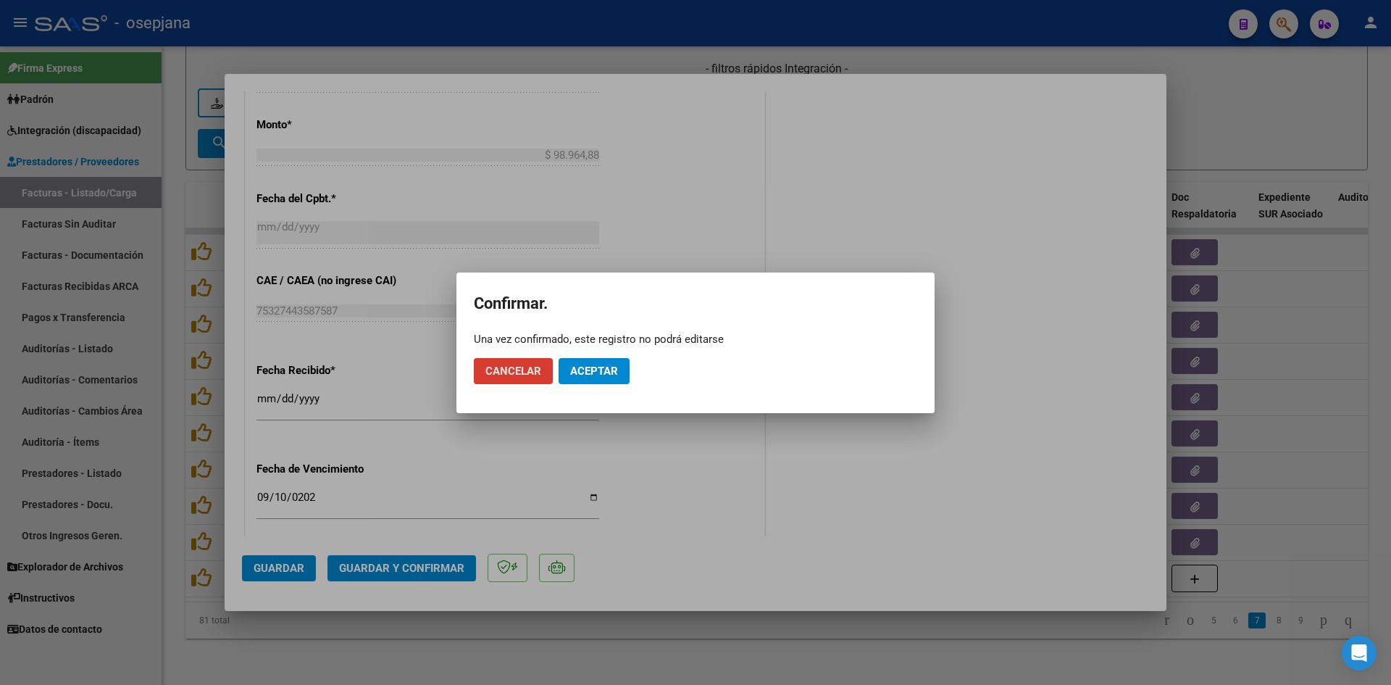
drag, startPoint x: 618, startPoint y: 376, endPoint x: 930, endPoint y: 265, distance: 331.0
click at [617, 376] on button "Aceptar" at bounding box center [594, 371] width 71 height 26
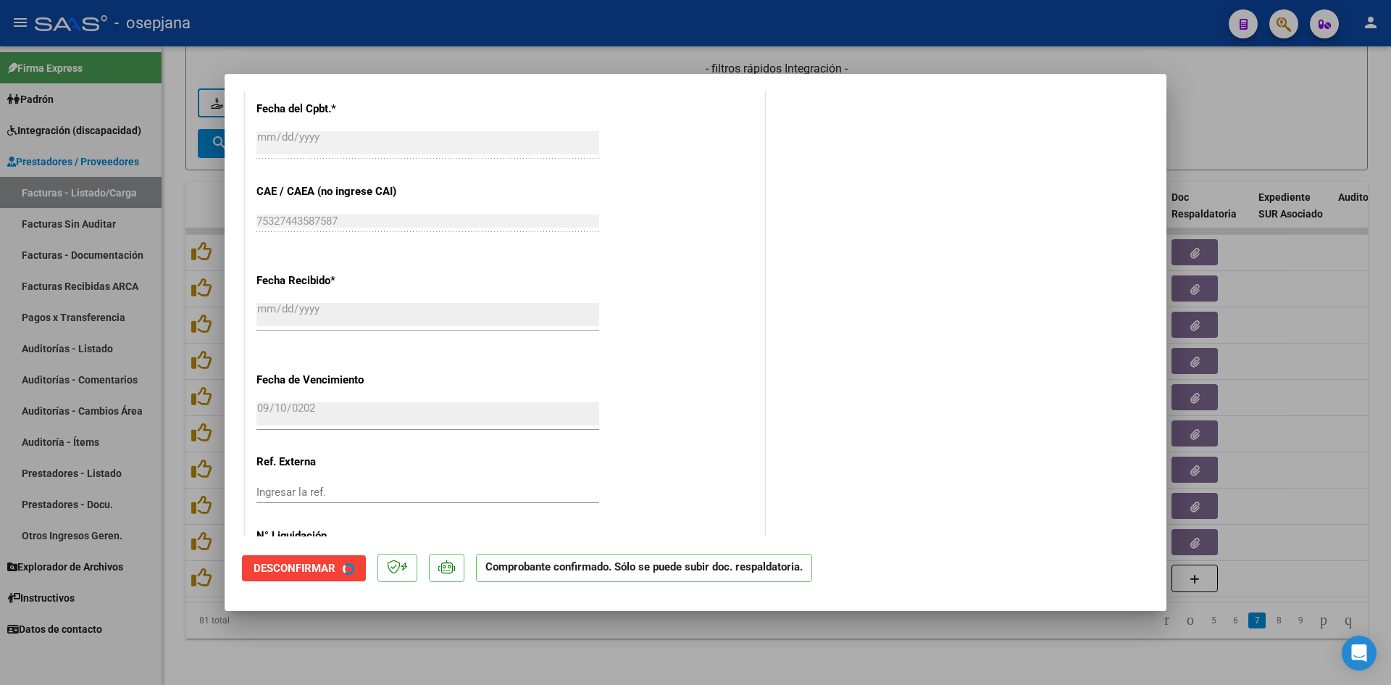
scroll to position [707, 0]
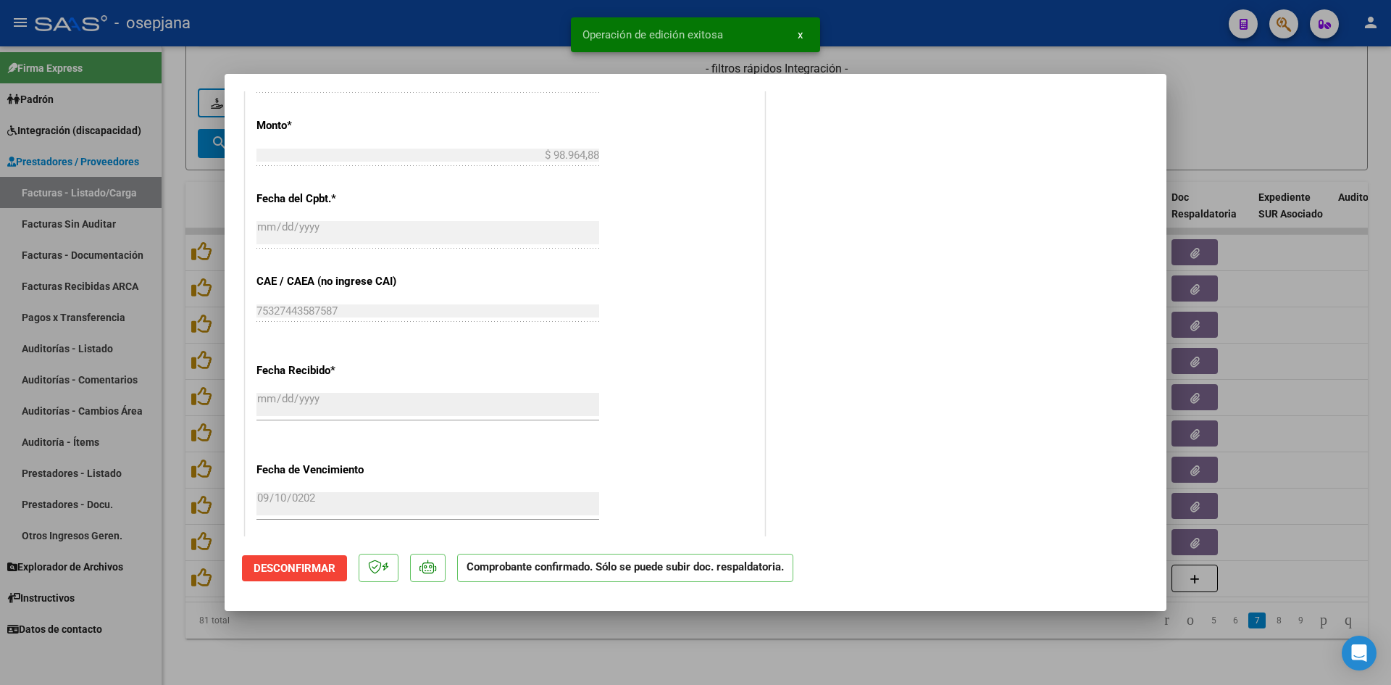
click at [1281, 104] on div at bounding box center [695, 342] width 1391 height 685
type input "$ 0,00"
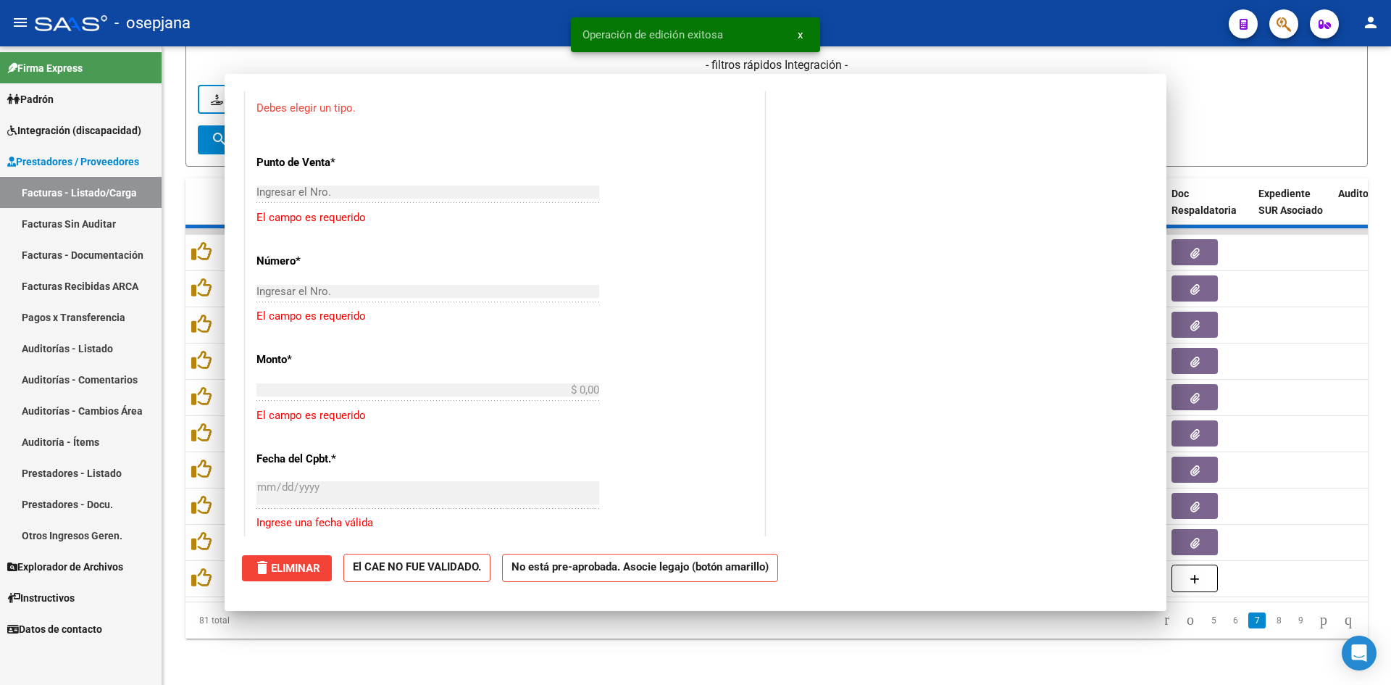
scroll to position [0, 0]
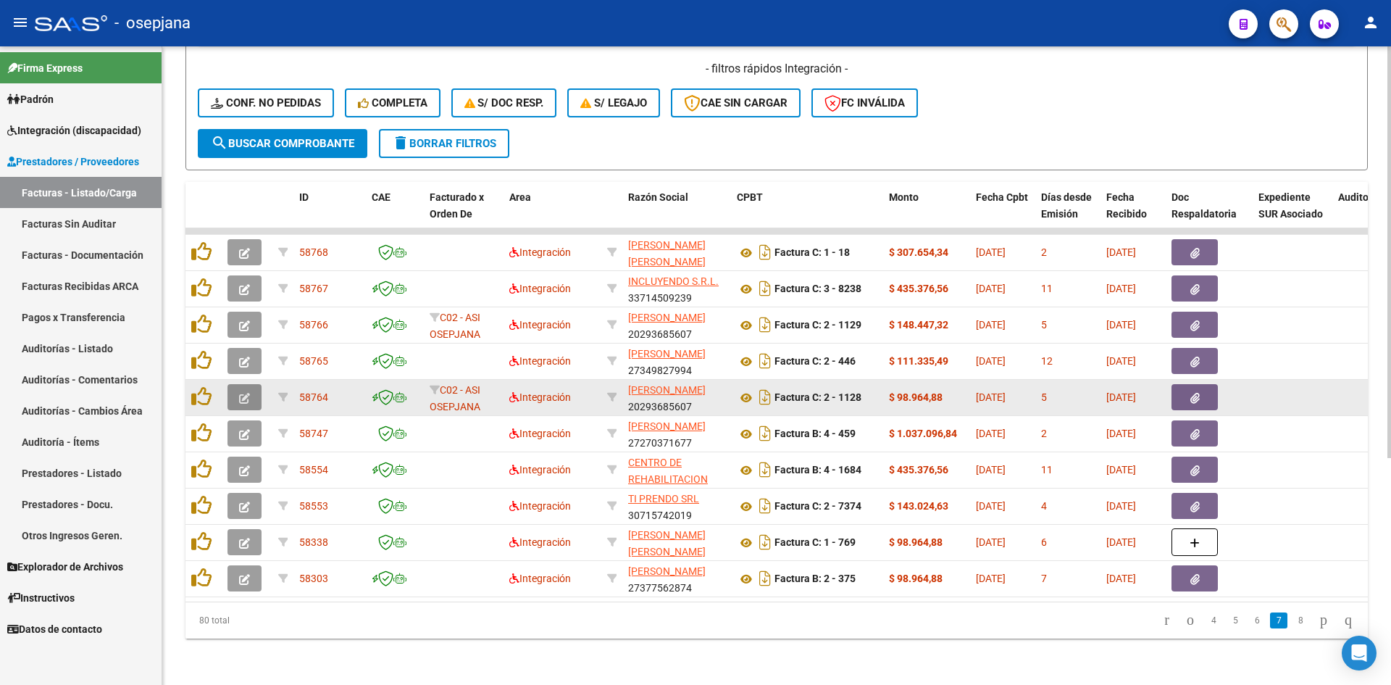
click at [250, 385] on button "button" at bounding box center [245, 397] width 34 height 26
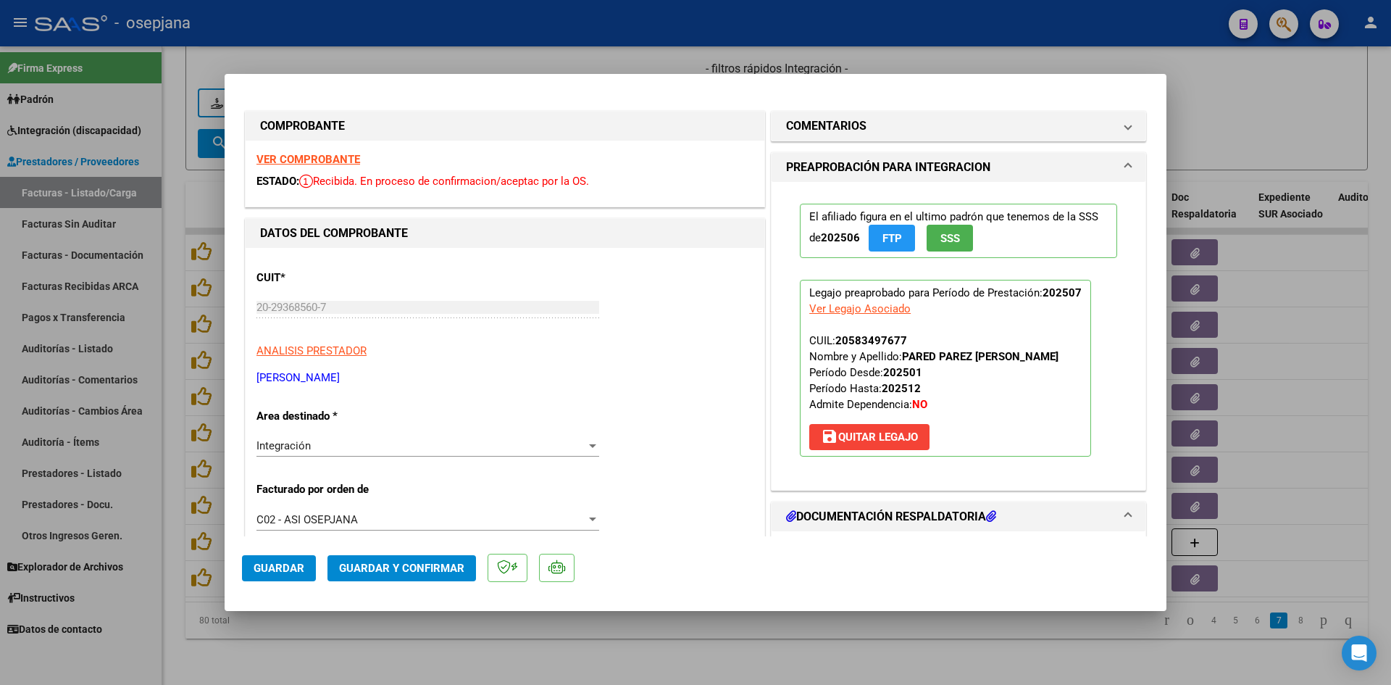
click at [320, 165] on strong "VER COMPROBANTE" at bounding box center [309, 159] width 104 height 13
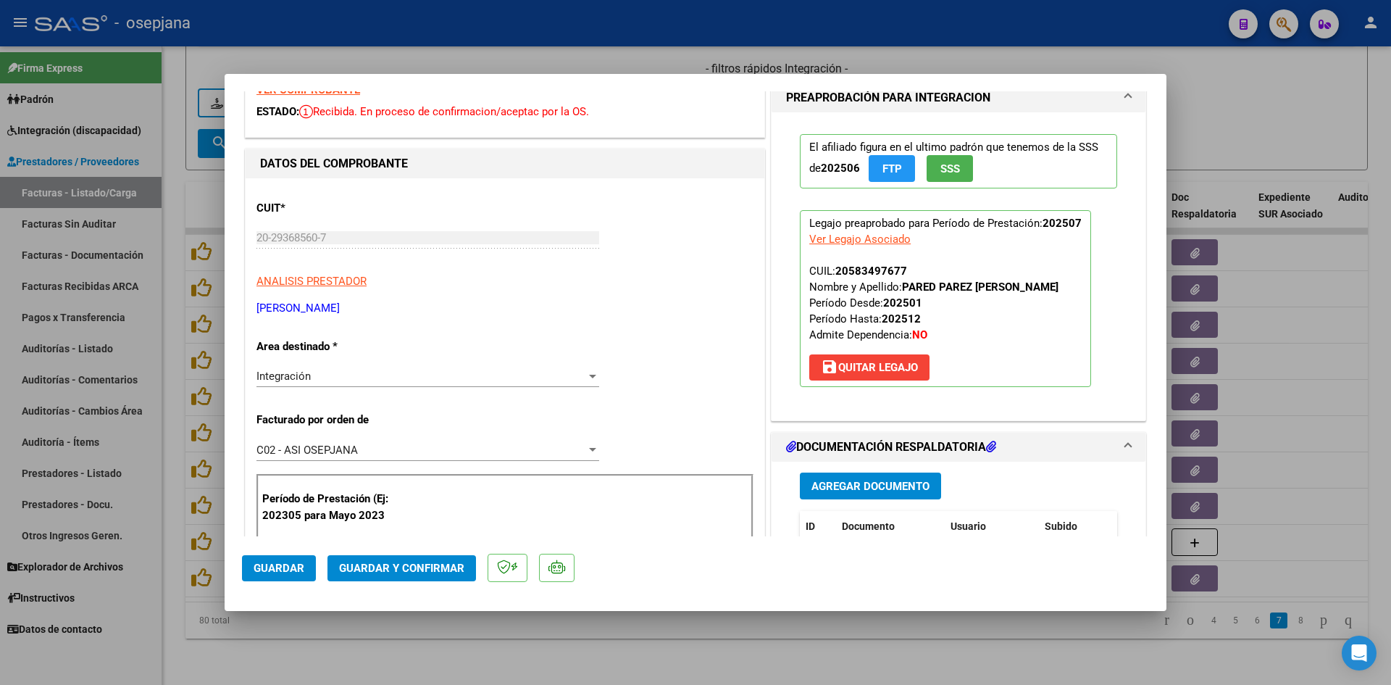
scroll to position [217, 0]
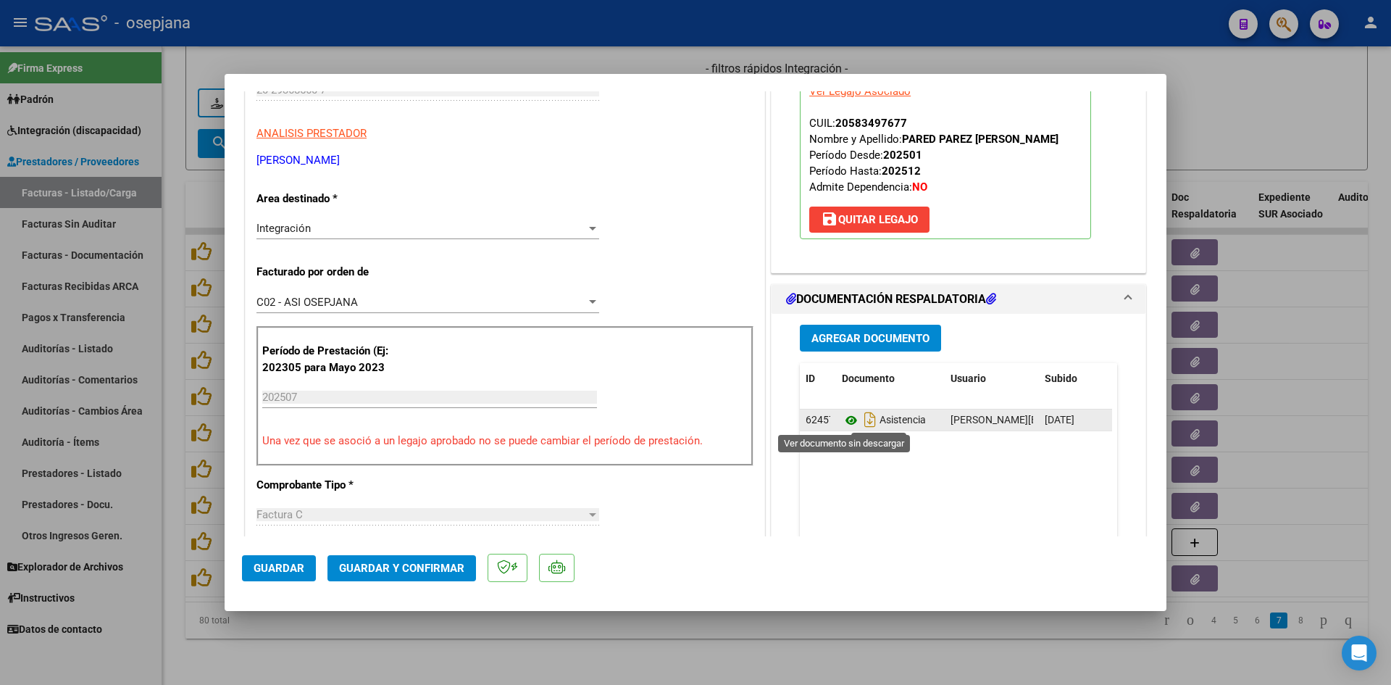
click at [842, 422] on icon at bounding box center [851, 420] width 19 height 17
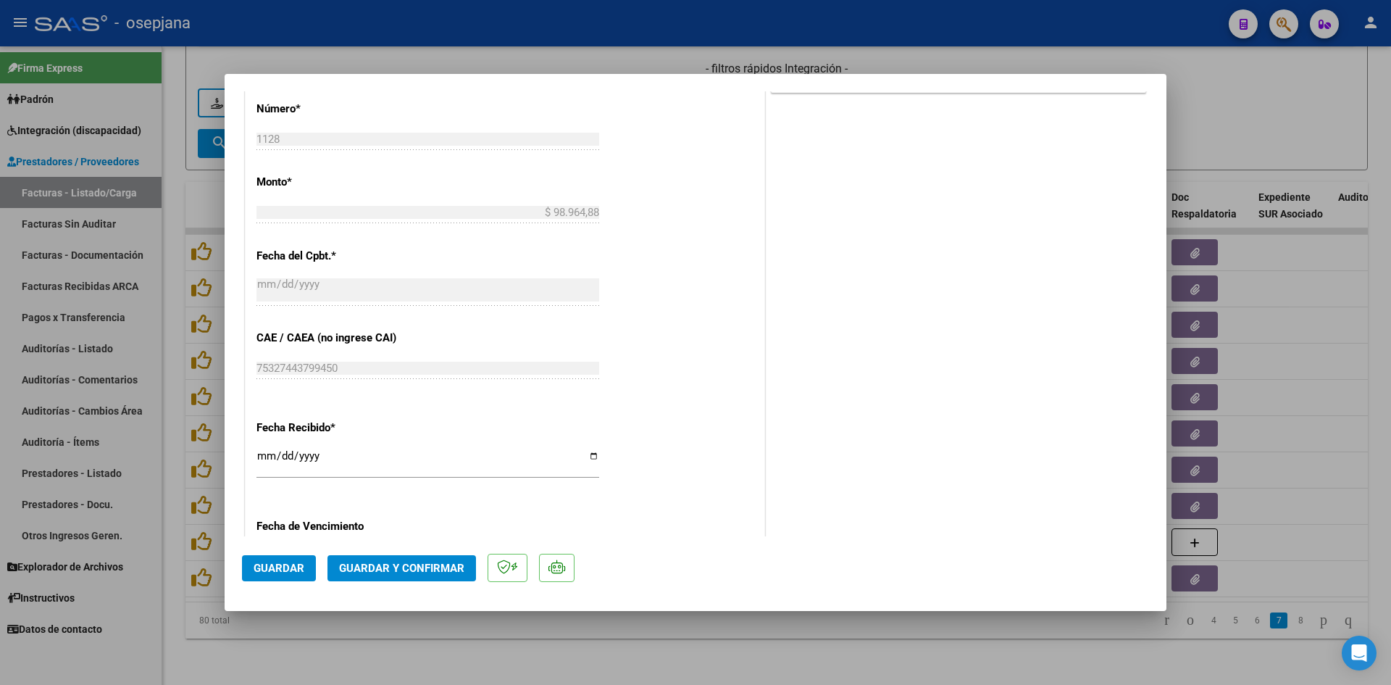
scroll to position [870, 0]
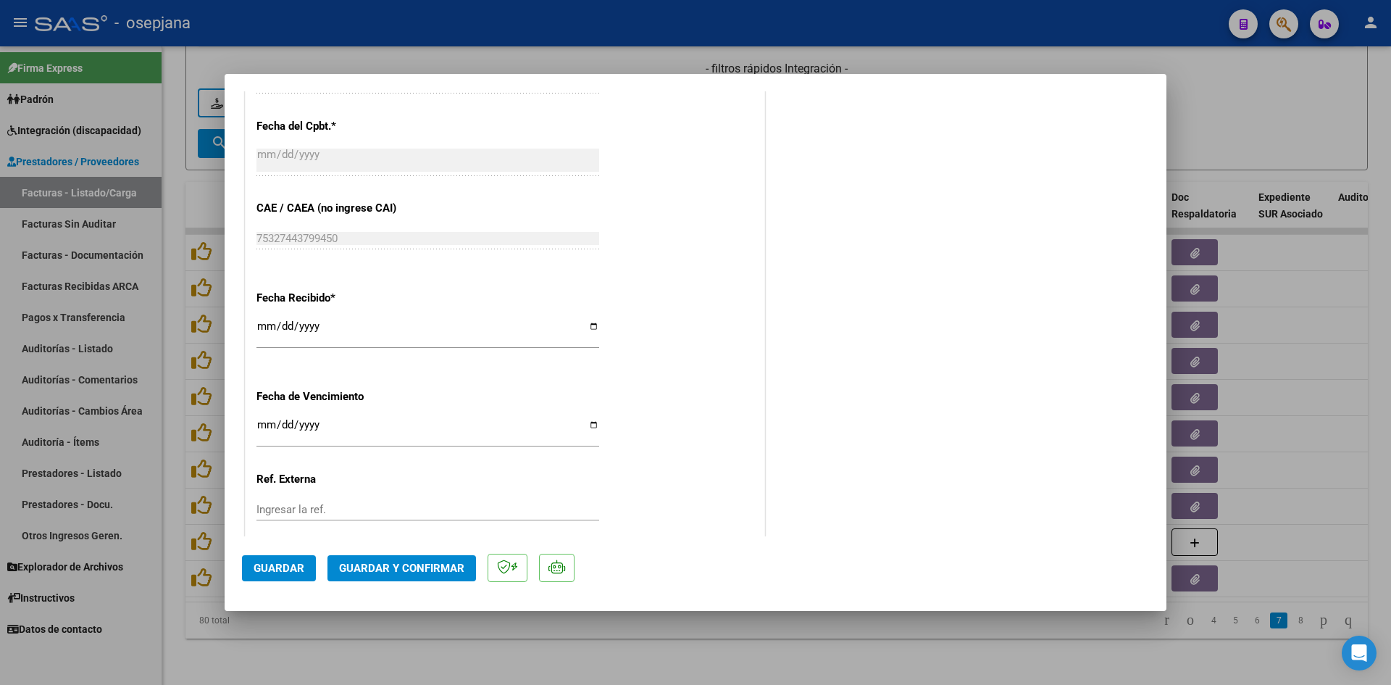
click at [270, 425] on input "[DATE]" at bounding box center [428, 430] width 343 height 23
type input "[DATE]"
click at [357, 570] on span "Guardar y Confirmar" at bounding box center [401, 568] width 125 height 13
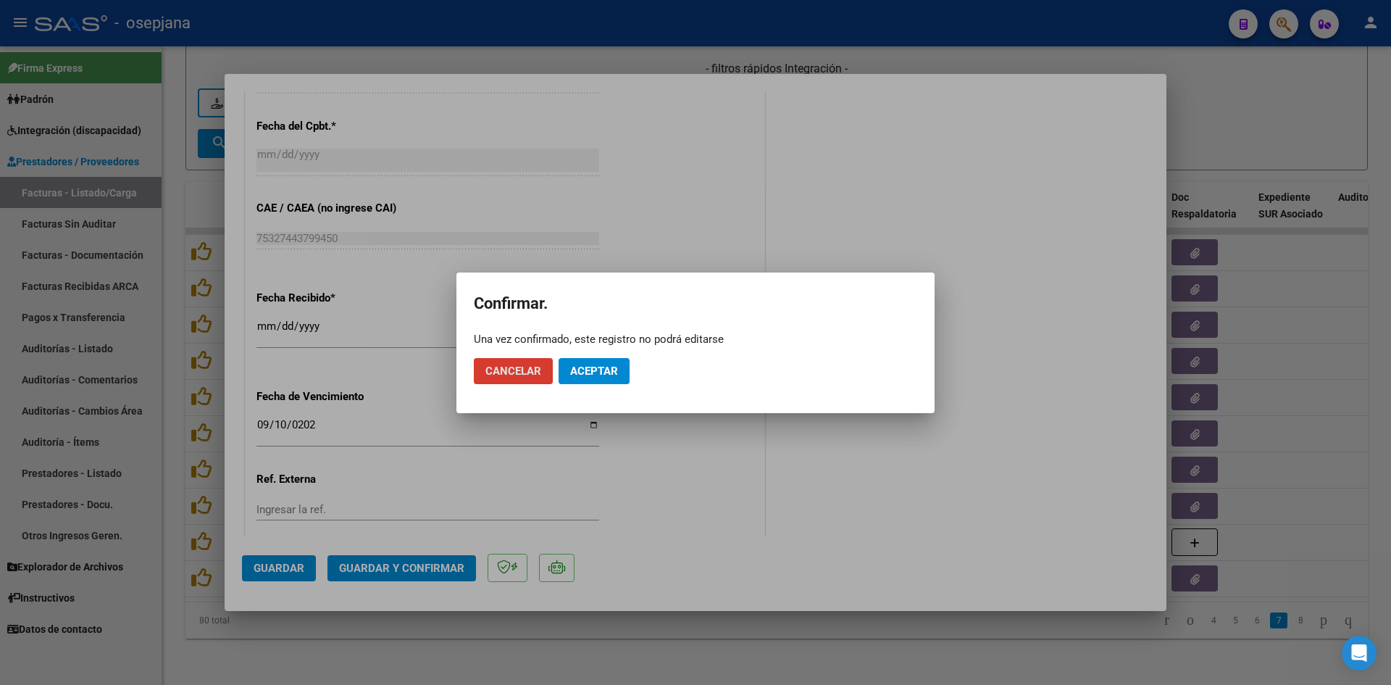
click at [607, 375] on span "Aceptar" at bounding box center [594, 371] width 48 height 13
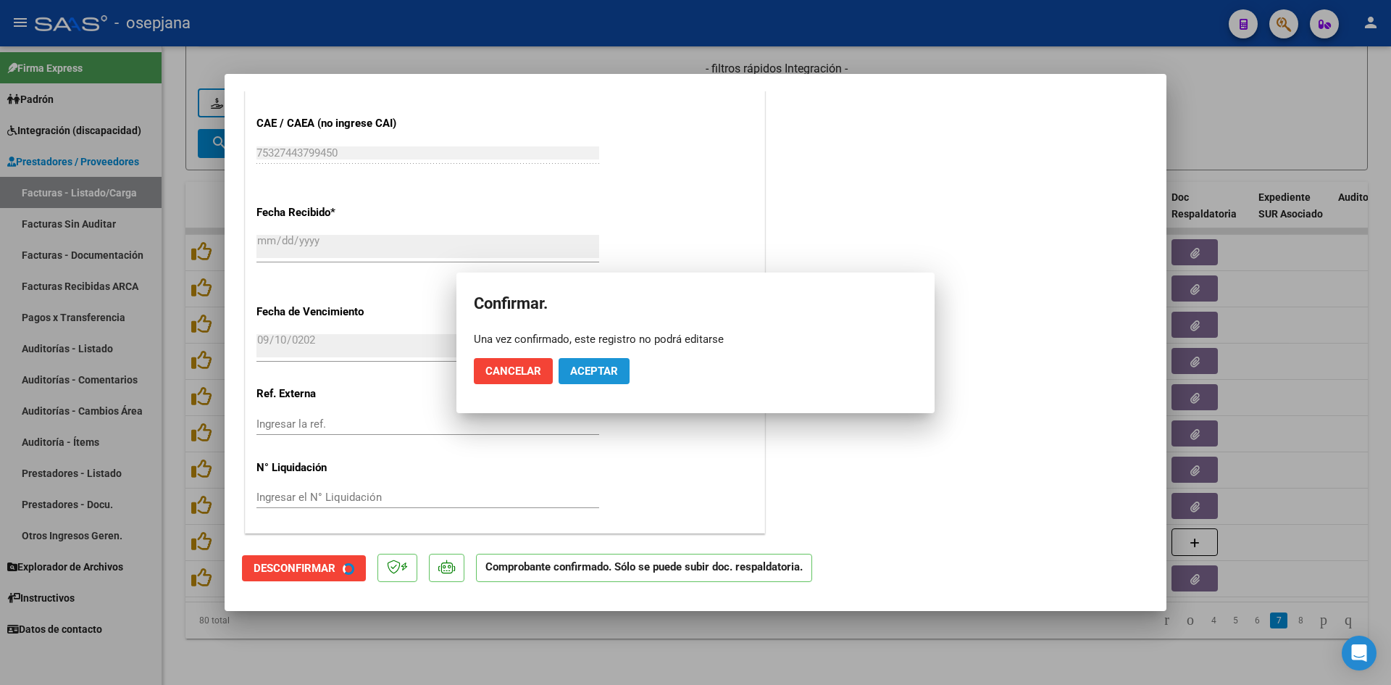
scroll to position [780, 0]
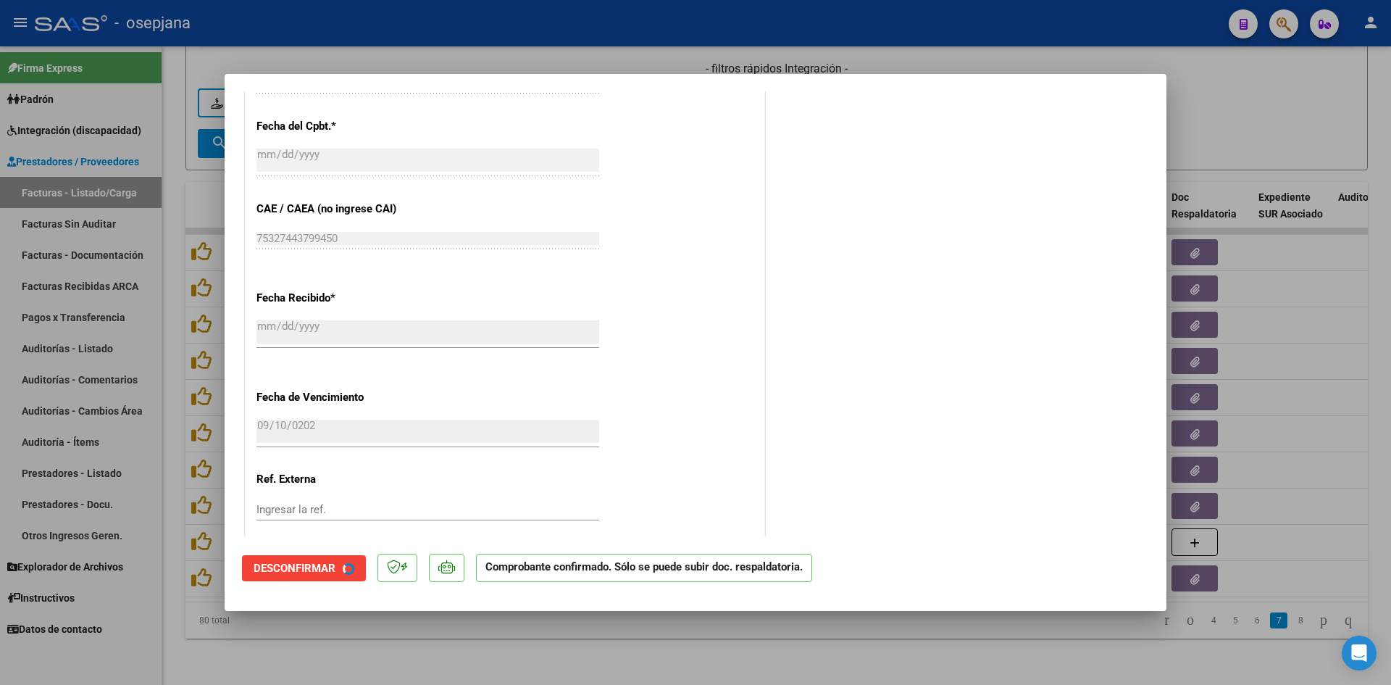
click at [1230, 122] on div at bounding box center [695, 342] width 1391 height 685
type input "$ 0,00"
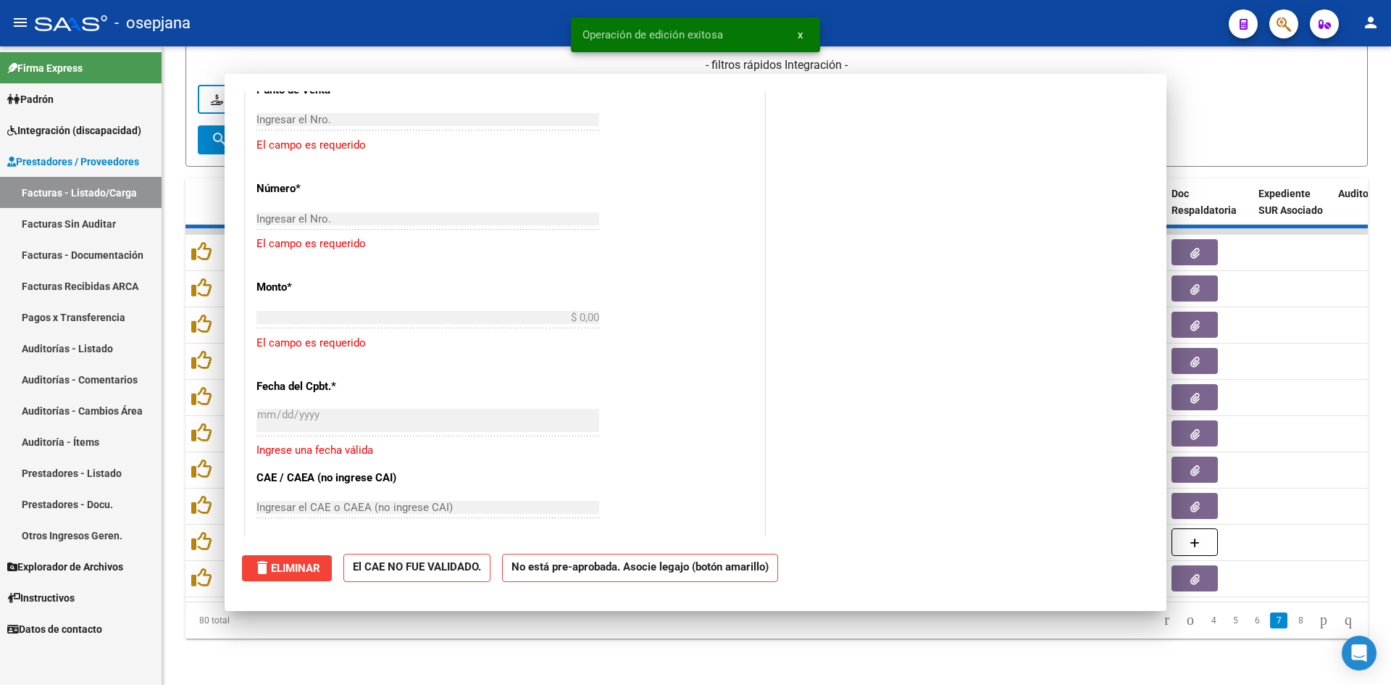
scroll to position [0, 0]
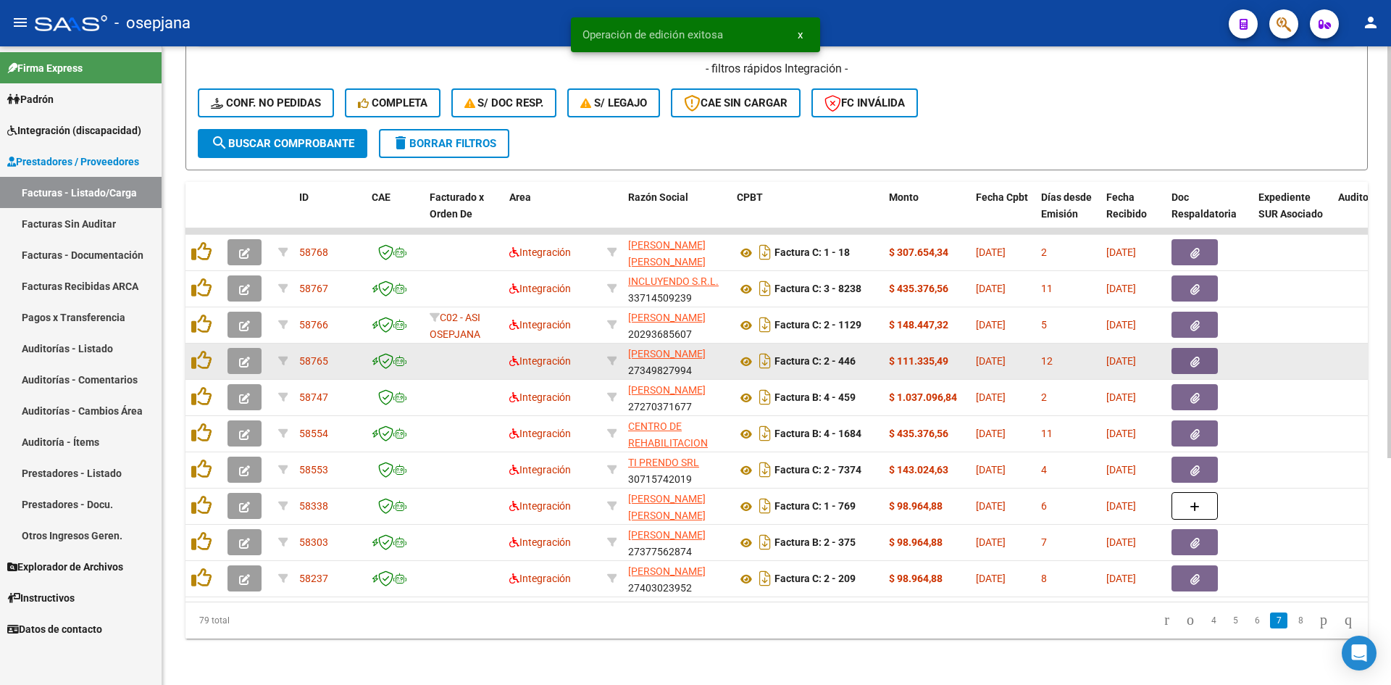
click at [244, 357] on icon "button" at bounding box center [244, 362] width 11 height 11
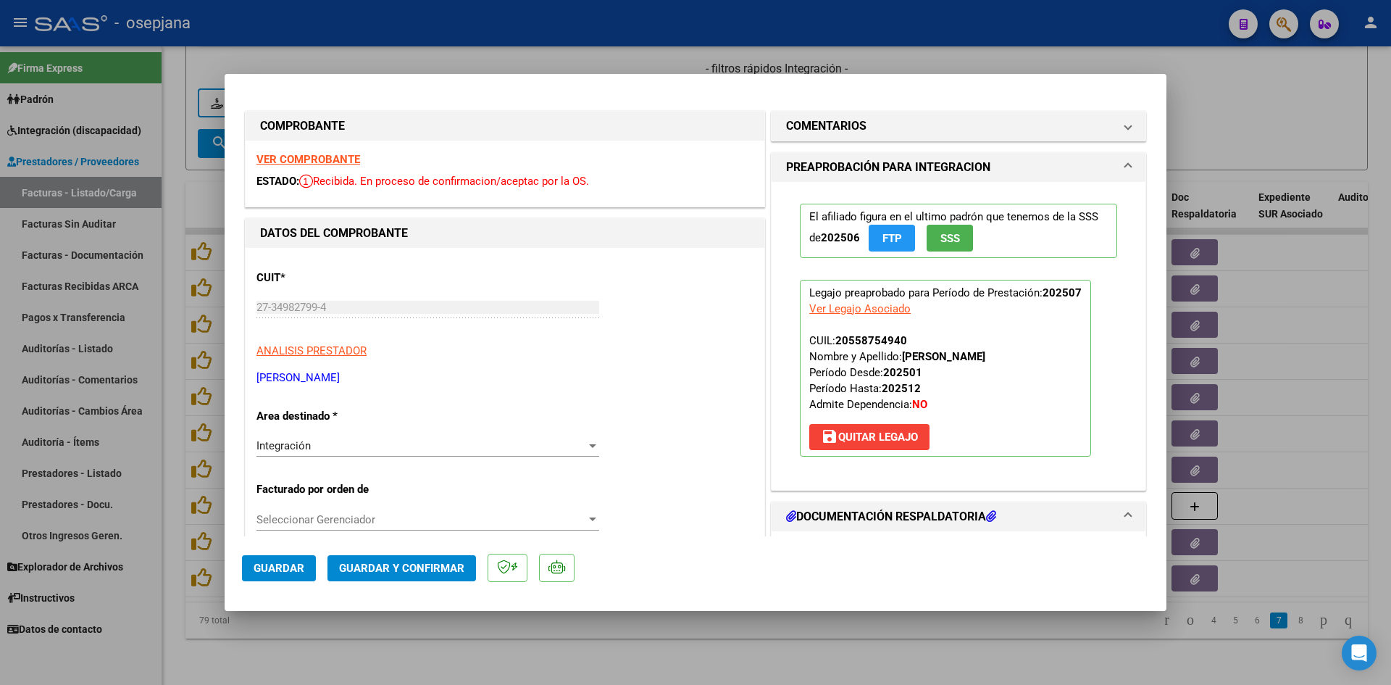
click at [293, 163] on strong "VER COMPROBANTE" at bounding box center [309, 159] width 104 height 13
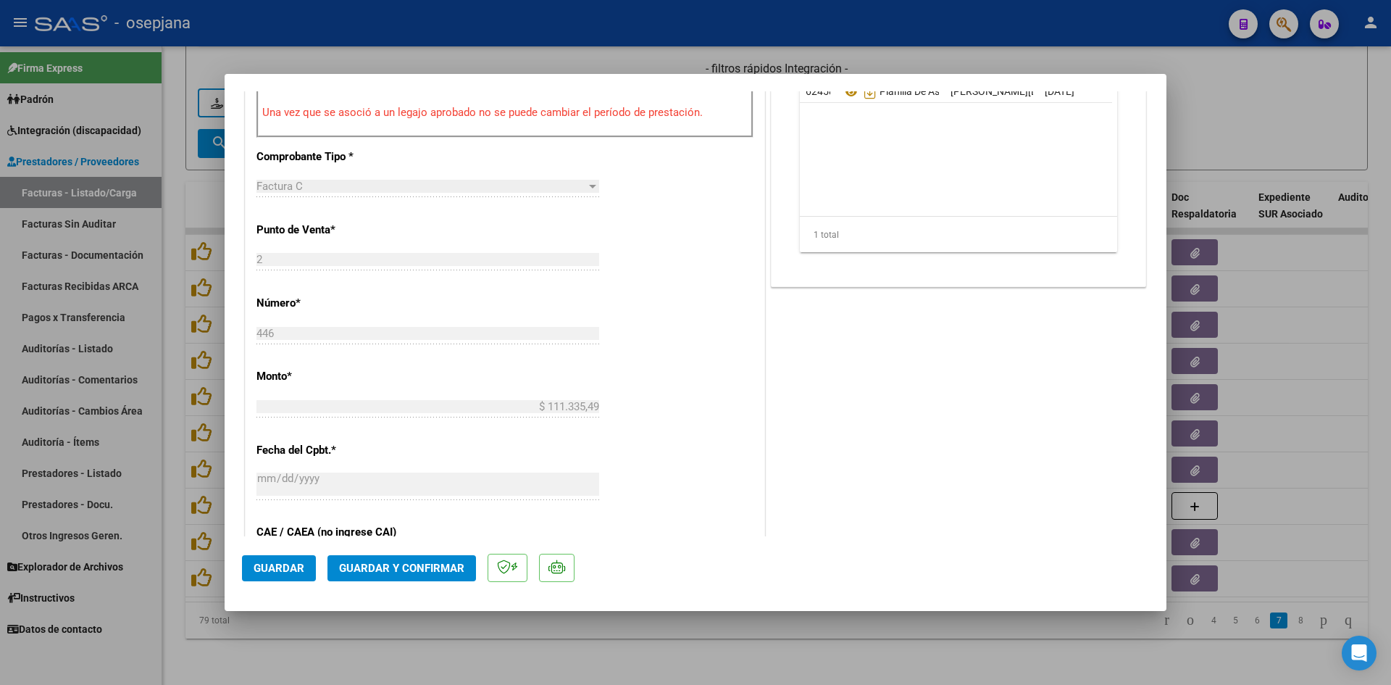
scroll to position [435, 0]
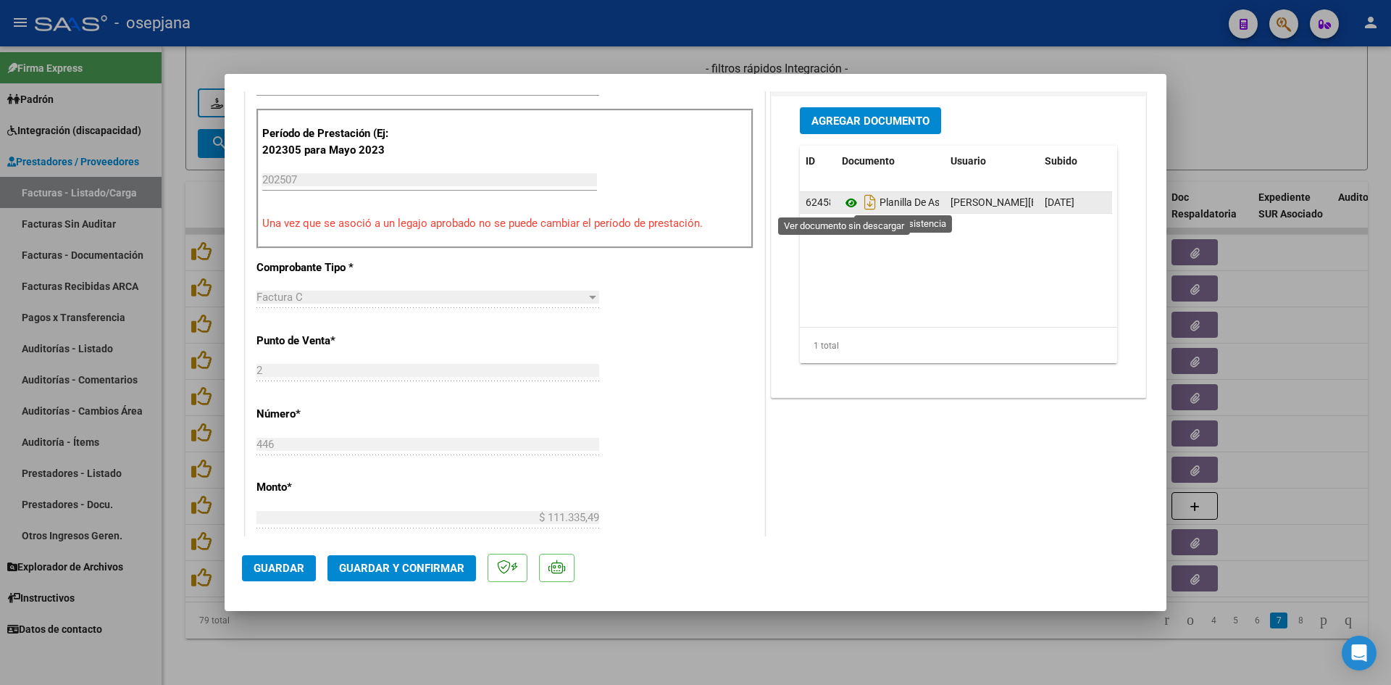
click at [845, 201] on icon at bounding box center [851, 202] width 19 height 17
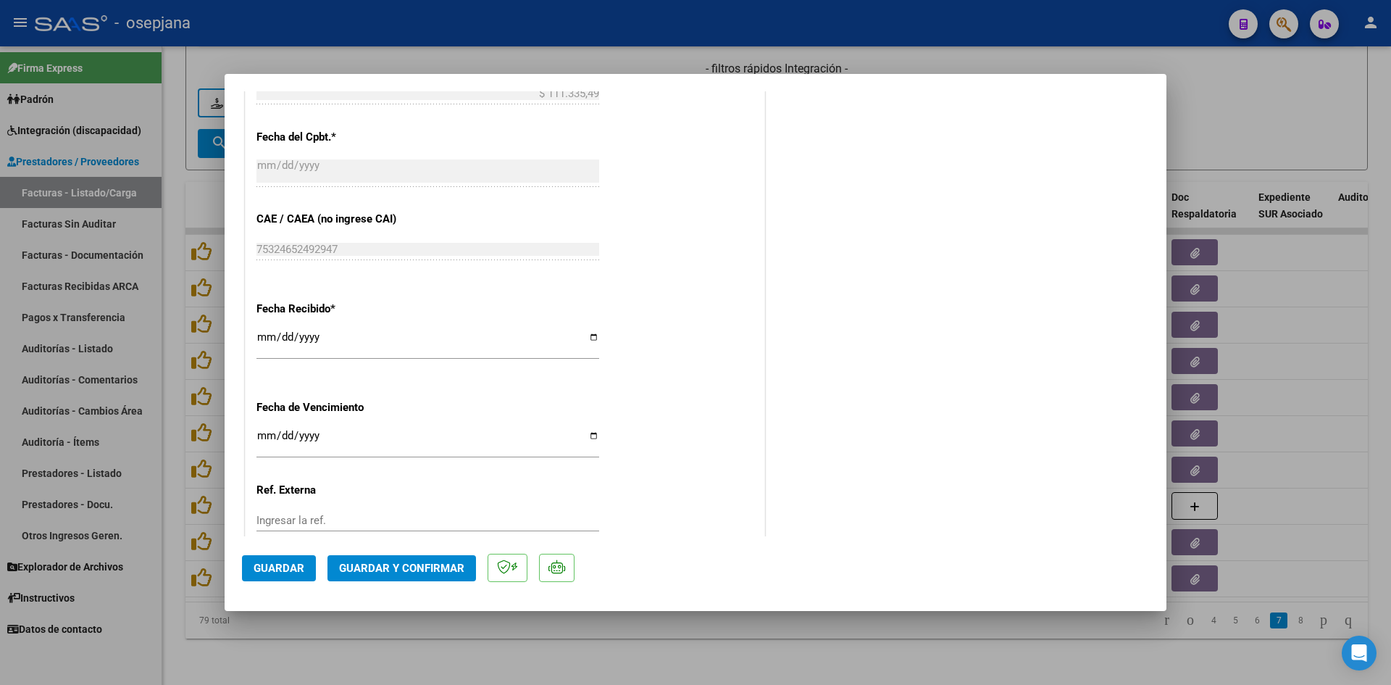
scroll to position [955, 0]
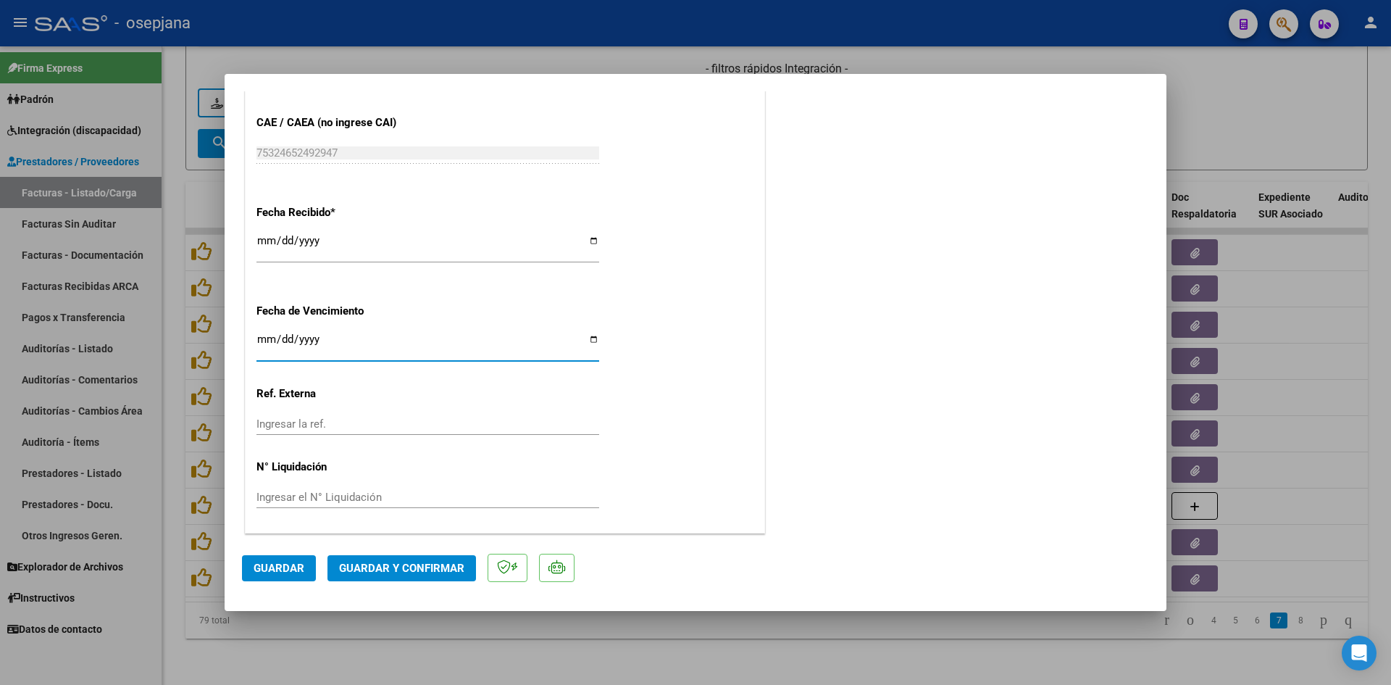
click at [270, 341] on input "Ingresar la fecha" at bounding box center [428, 344] width 343 height 23
type input "[DATE]"
click at [364, 563] on span "Guardar y Confirmar" at bounding box center [401, 568] width 125 height 13
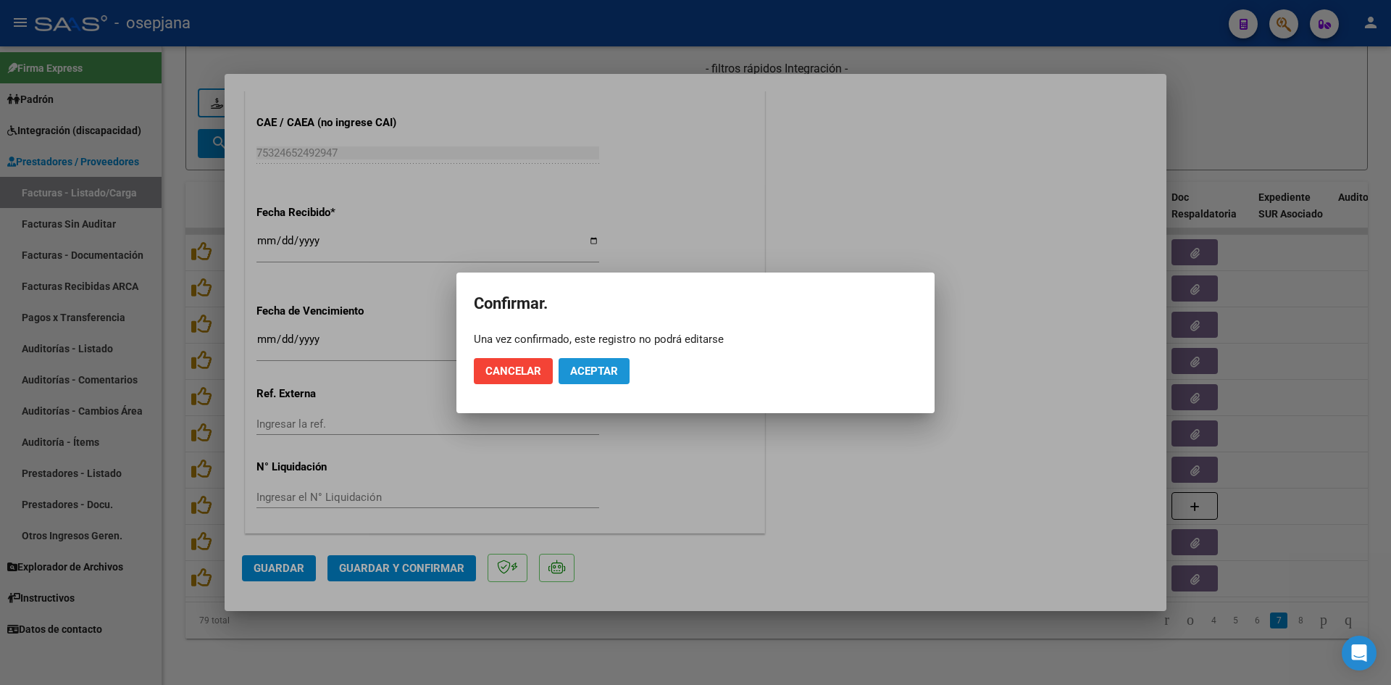
click at [591, 373] on span "Aceptar" at bounding box center [594, 371] width 48 height 13
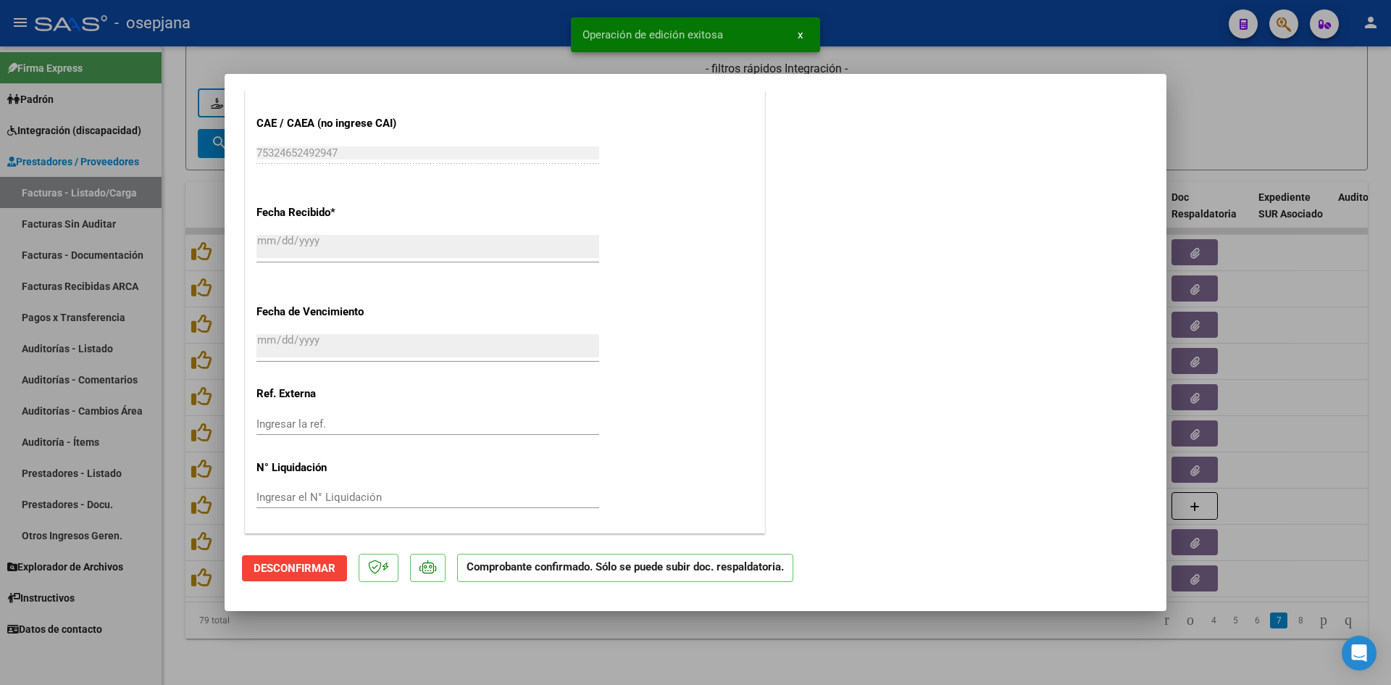
click at [1186, 133] on div at bounding box center [695, 342] width 1391 height 685
type input "$ 0,00"
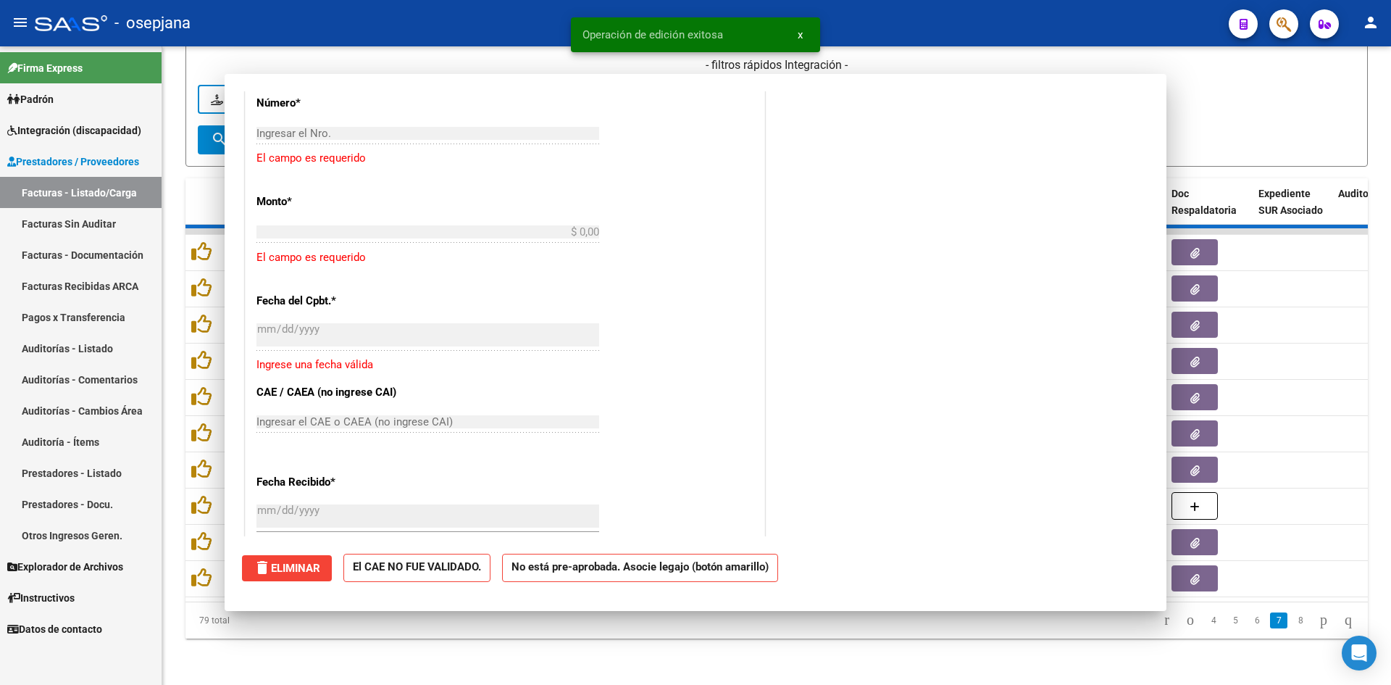
scroll to position [0, 0]
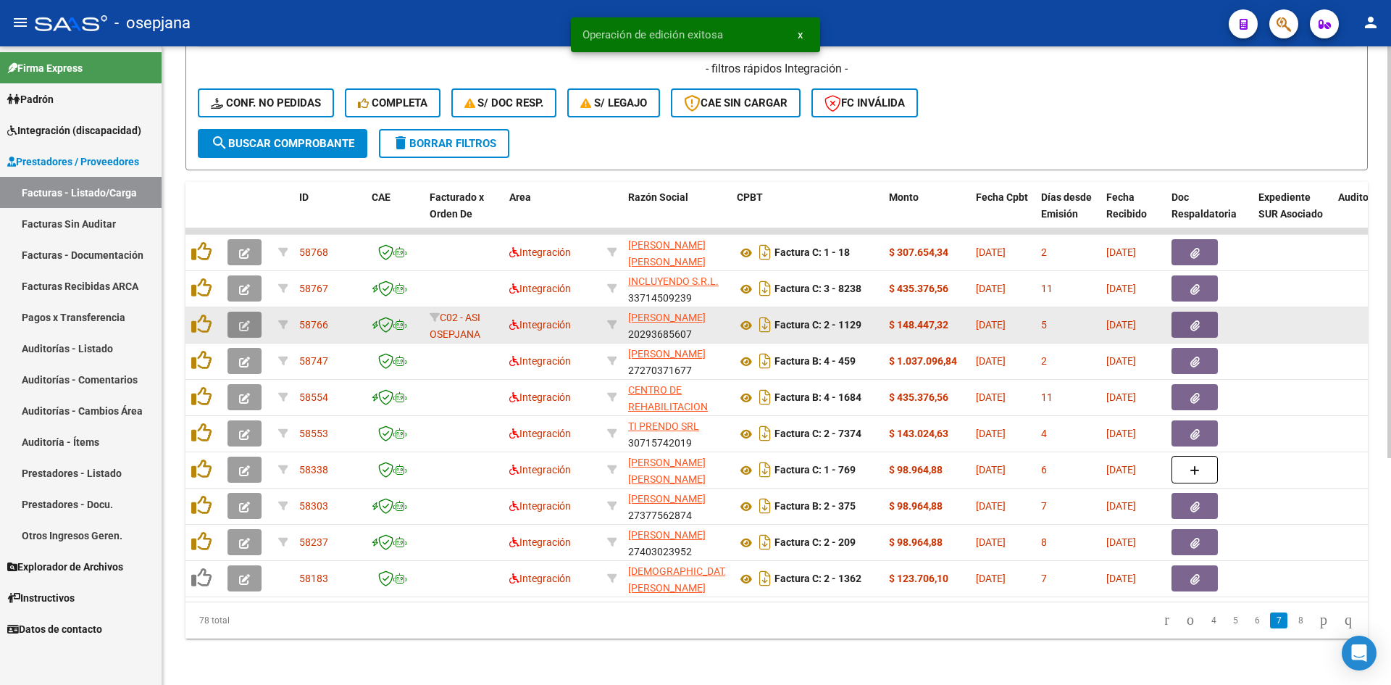
click at [235, 317] on button "button" at bounding box center [245, 325] width 34 height 26
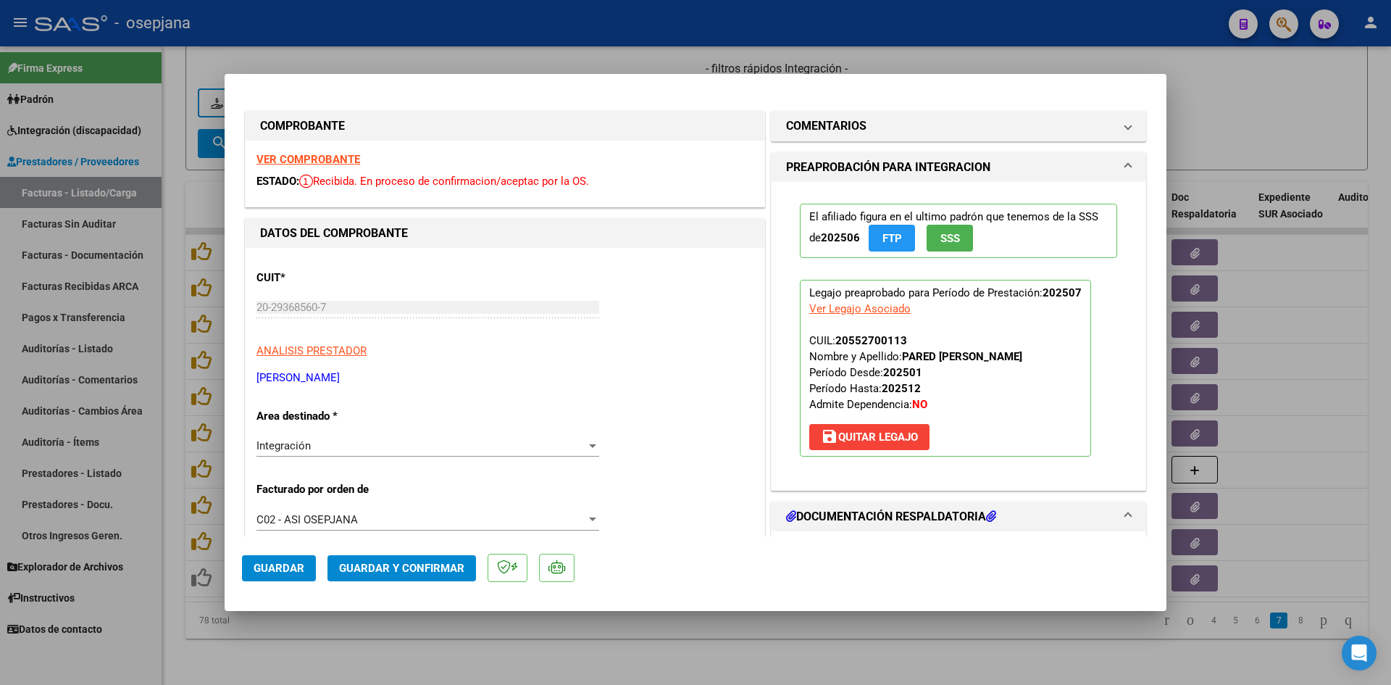
click at [301, 155] on strong "VER COMPROBANTE" at bounding box center [309, 159] width 104 height 13
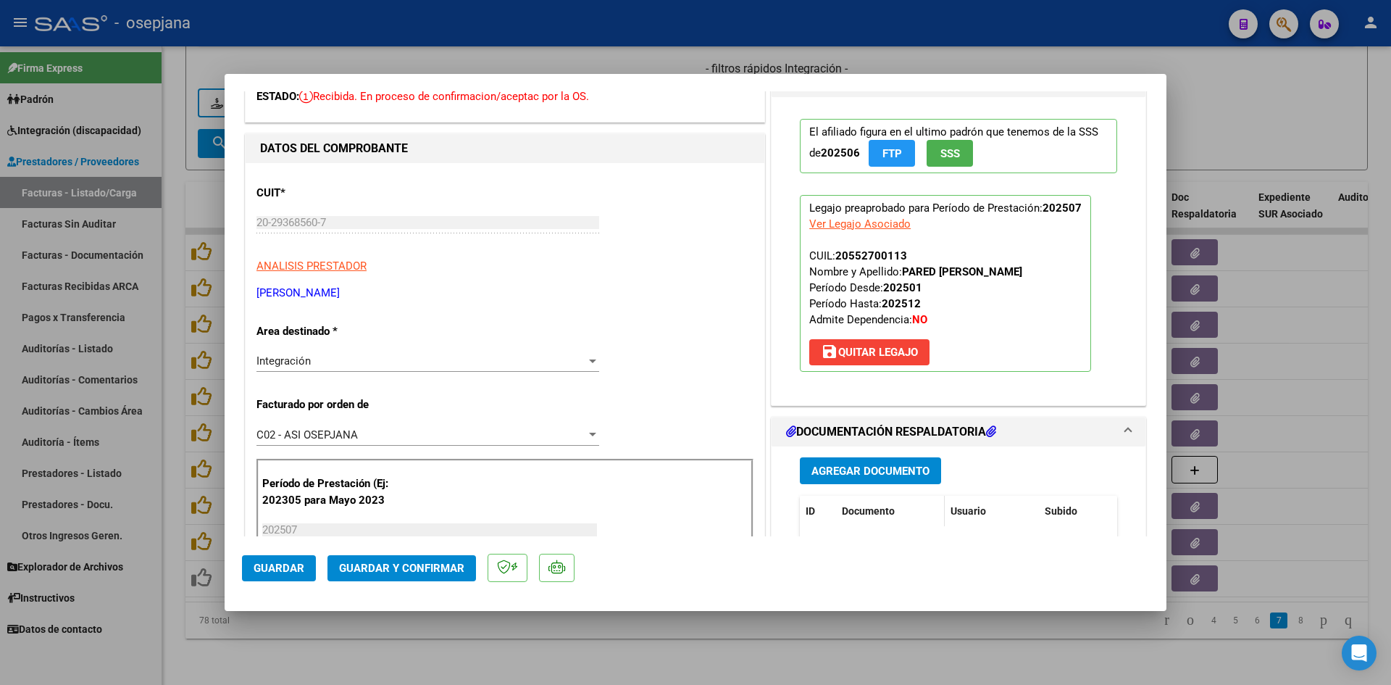
scroll to position [217, 0]
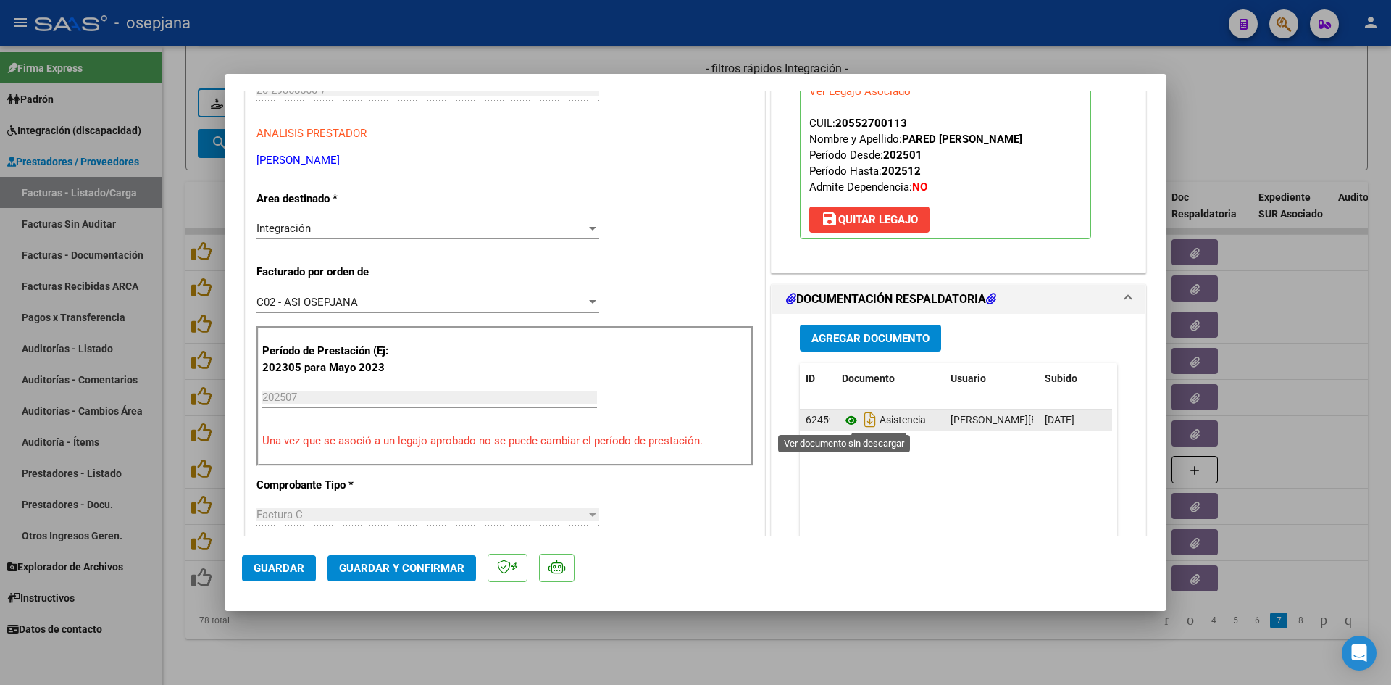
click at [849, 417] on icon at bounding box center [851, 420] width 19 height 17
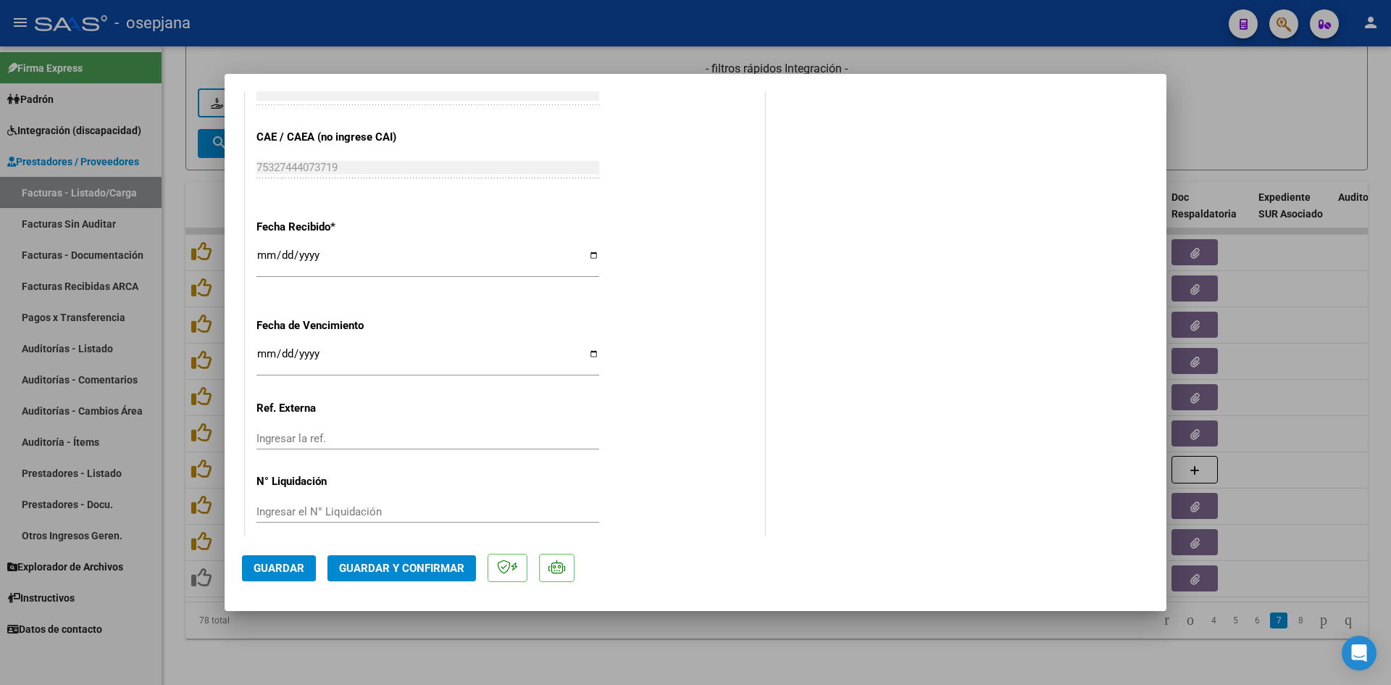
scroll to position [942, 0]
click at [267, 357] on input "[DATE]" at bounding box center [428, 357] width 343 height 23
type input "[DATE]"
click at [380, 553] on mat-dialog-actions "Guardar Guardar y Confirmar" at bounding box center [695, 564] width 907 height 57
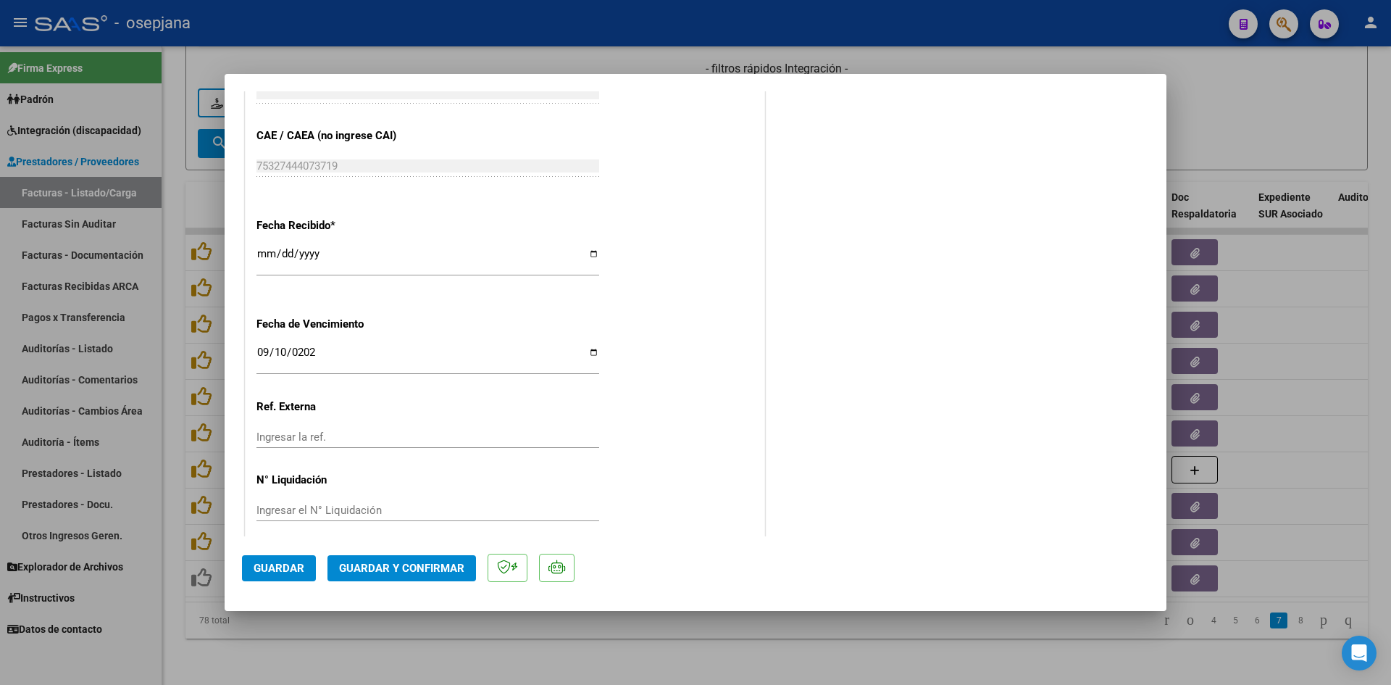
click at [385, 562] on button "Guardar y Confirmar" at bounding box center [402, 568] width 149 height 26
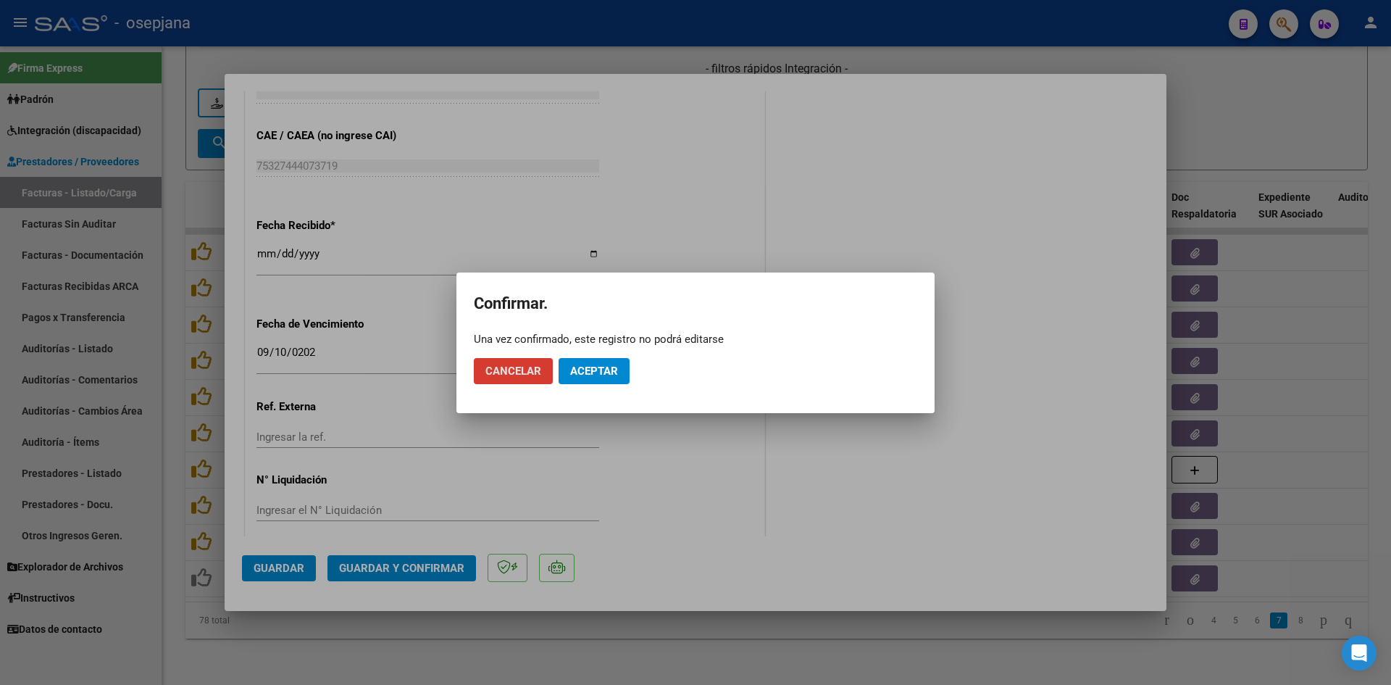
click at [601, 368] on span "Aceptar" at bounding box center [594, 371] width 48 height 13
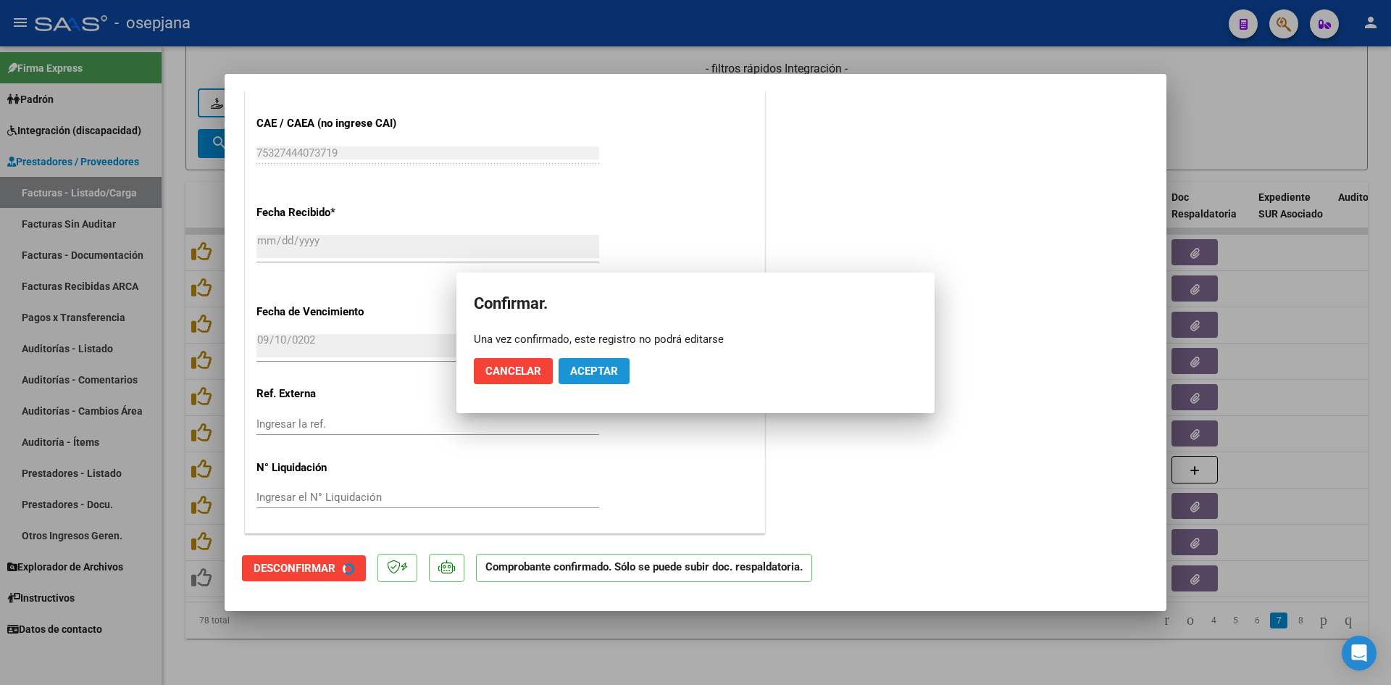
scroll to position [852, 0]
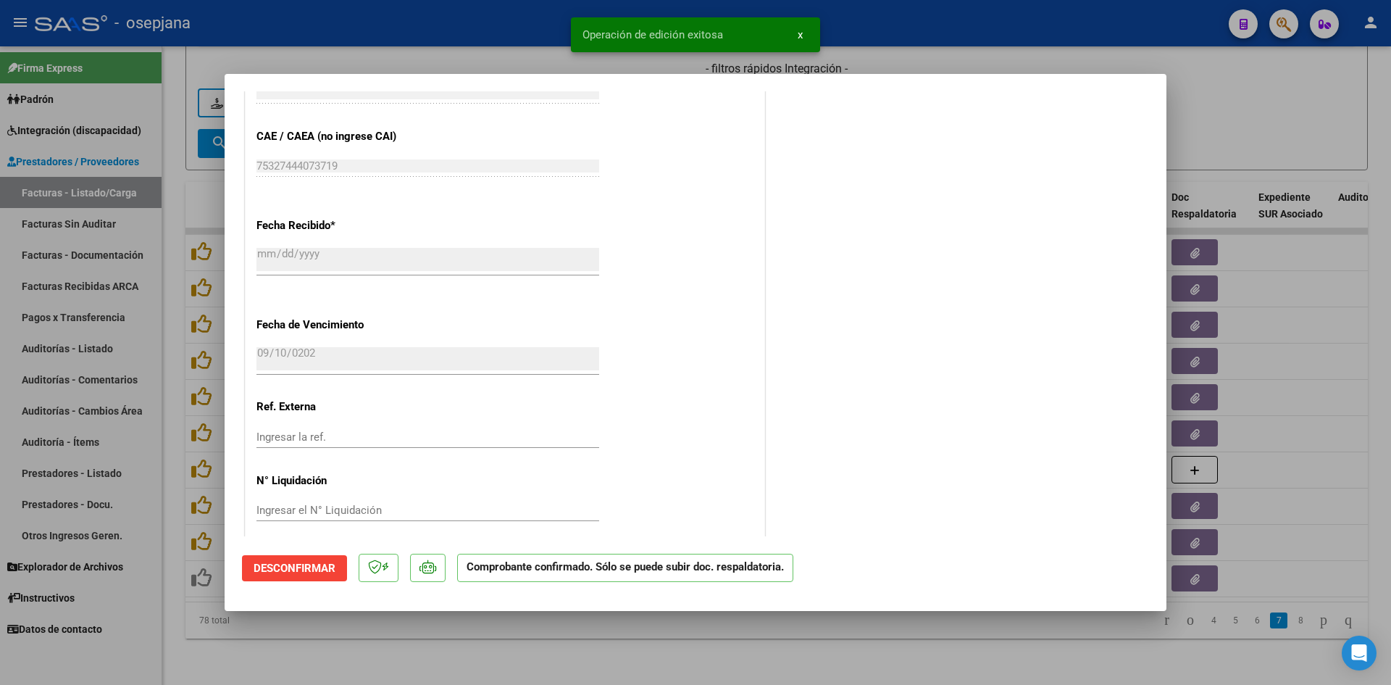
click at [1312, 97] on div at bounding box center [695, 342] width 1391 height 685
type input "$ 0,00"
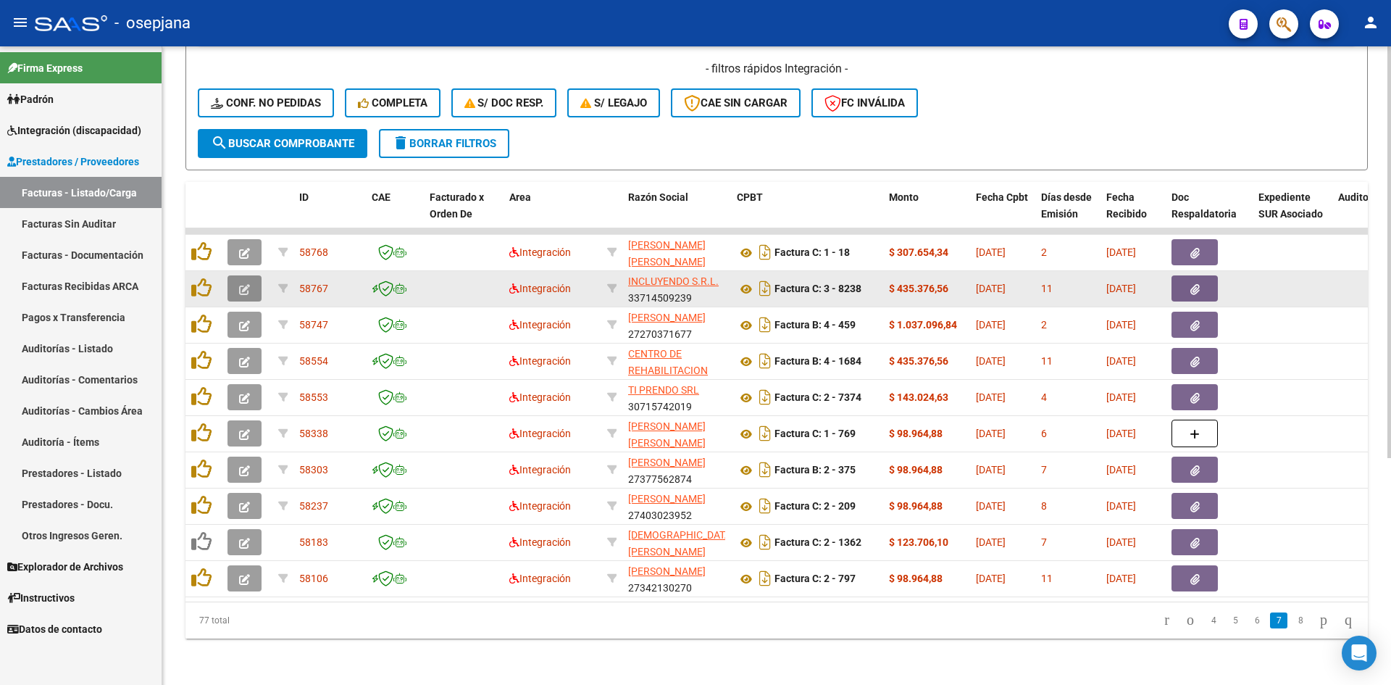
click at [240, 284] on icon "button" at bounding box center [244, 289] width 11 height 11
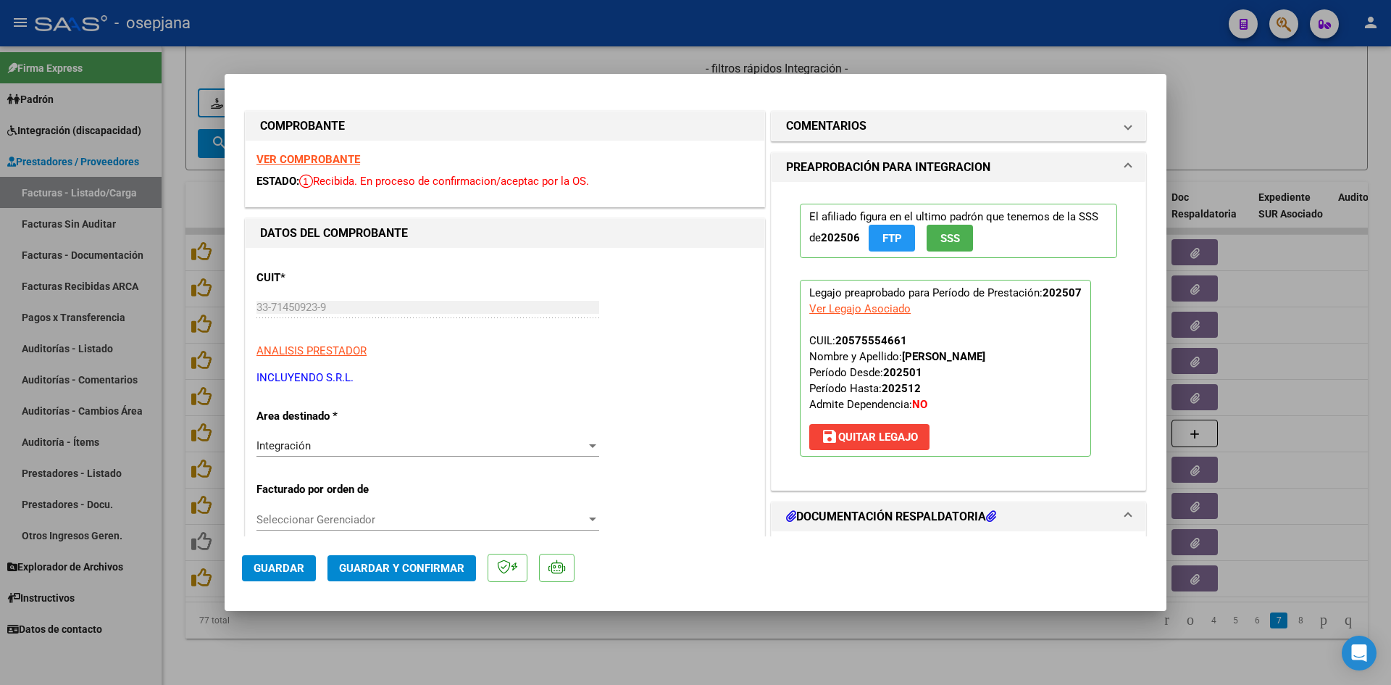
click at [316, 158] on strong "VER COMPROBANTE" at bounding box center [309, 159] width 104 height 13
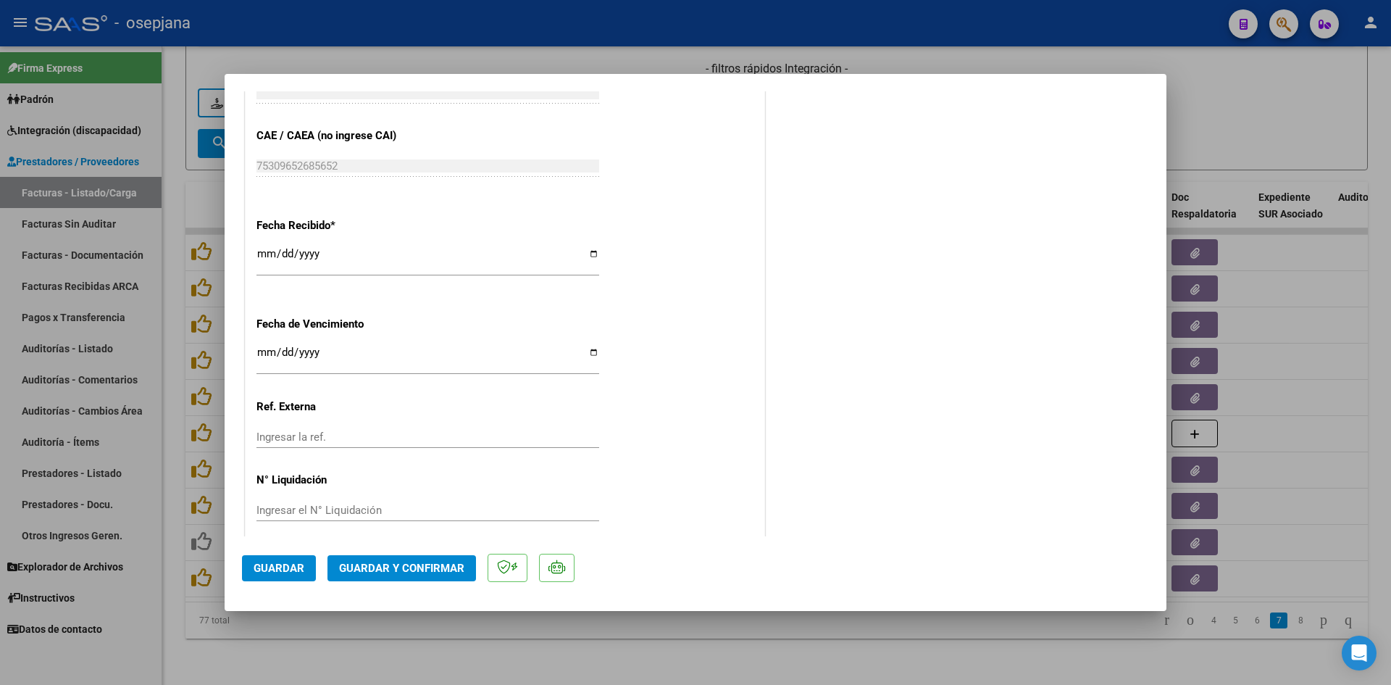
scroll to position [955, 0]
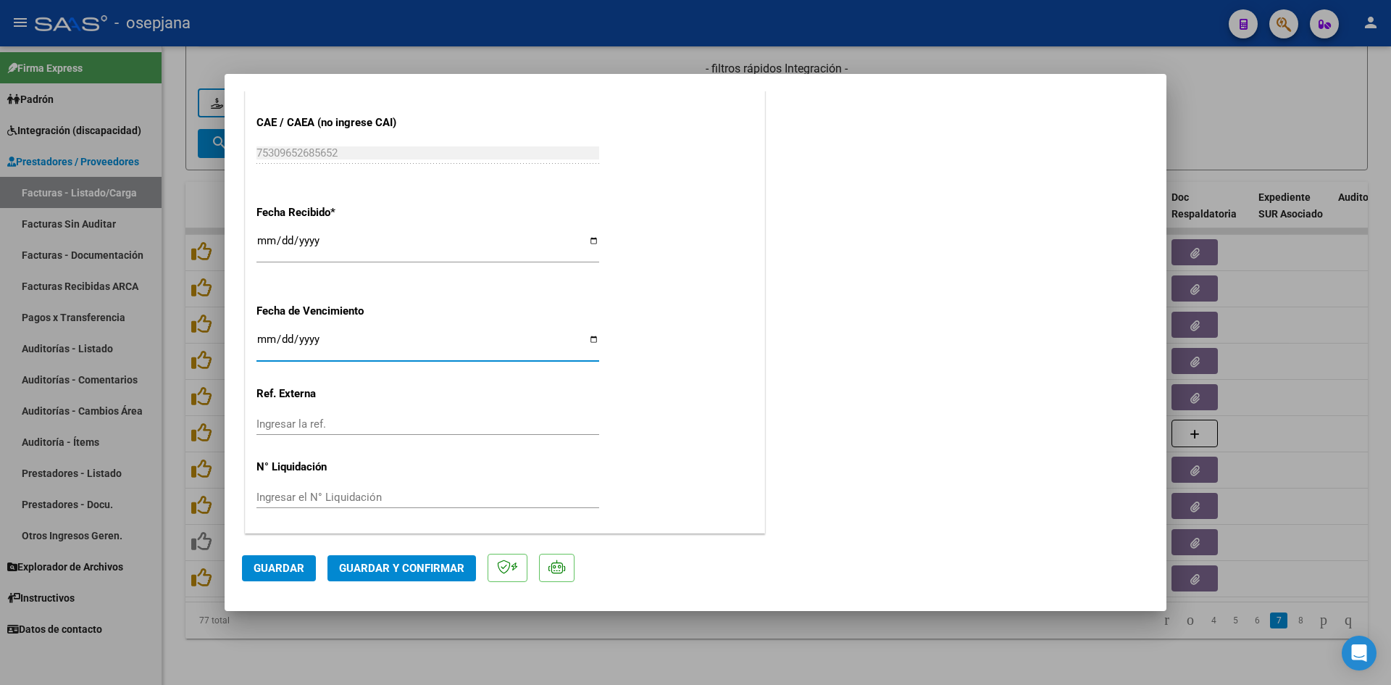
click at [269, 337] on input "[DATE]" at bounding box center [428, 344] width 343 height 23
type input "[DATE]"
click at [359, 562] on span "Guardar y Confirmar" at bounding box center [401, 568] width 125 height 13
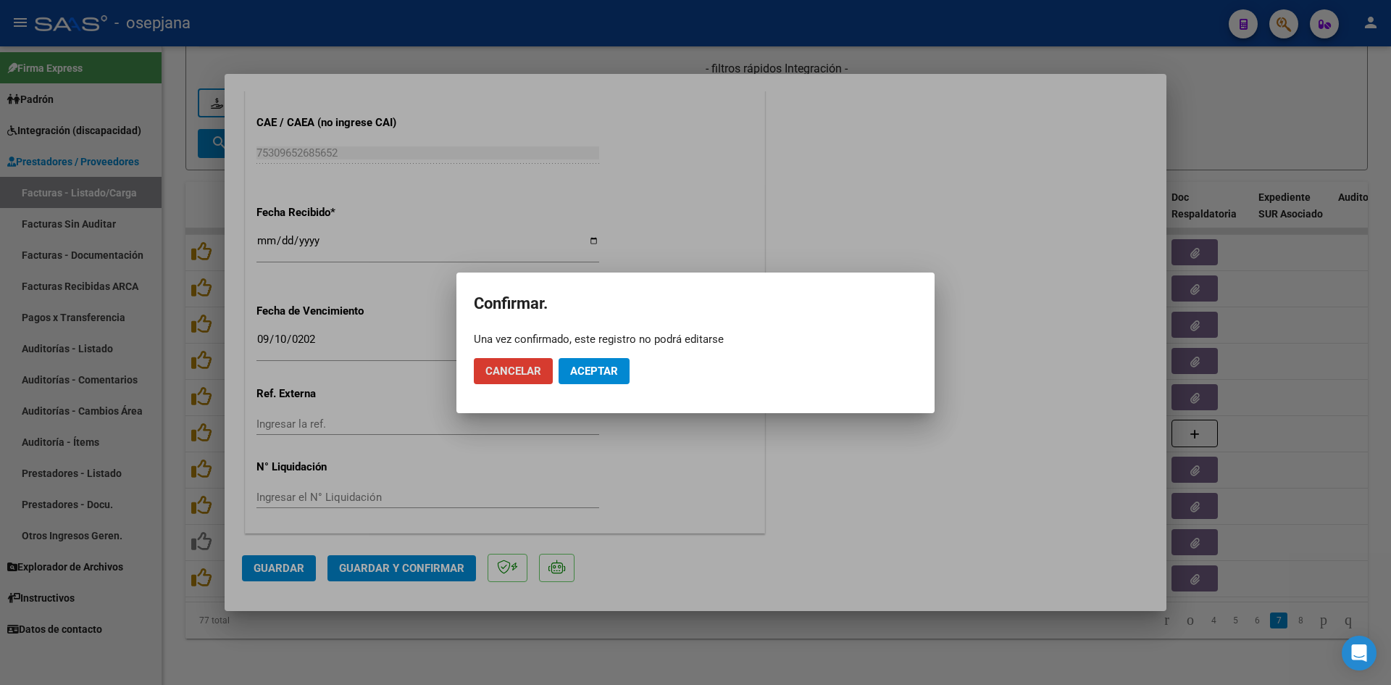
click at [598, 367] on span "Aceptar" at bounding box center [594, 371] width 48 height 13
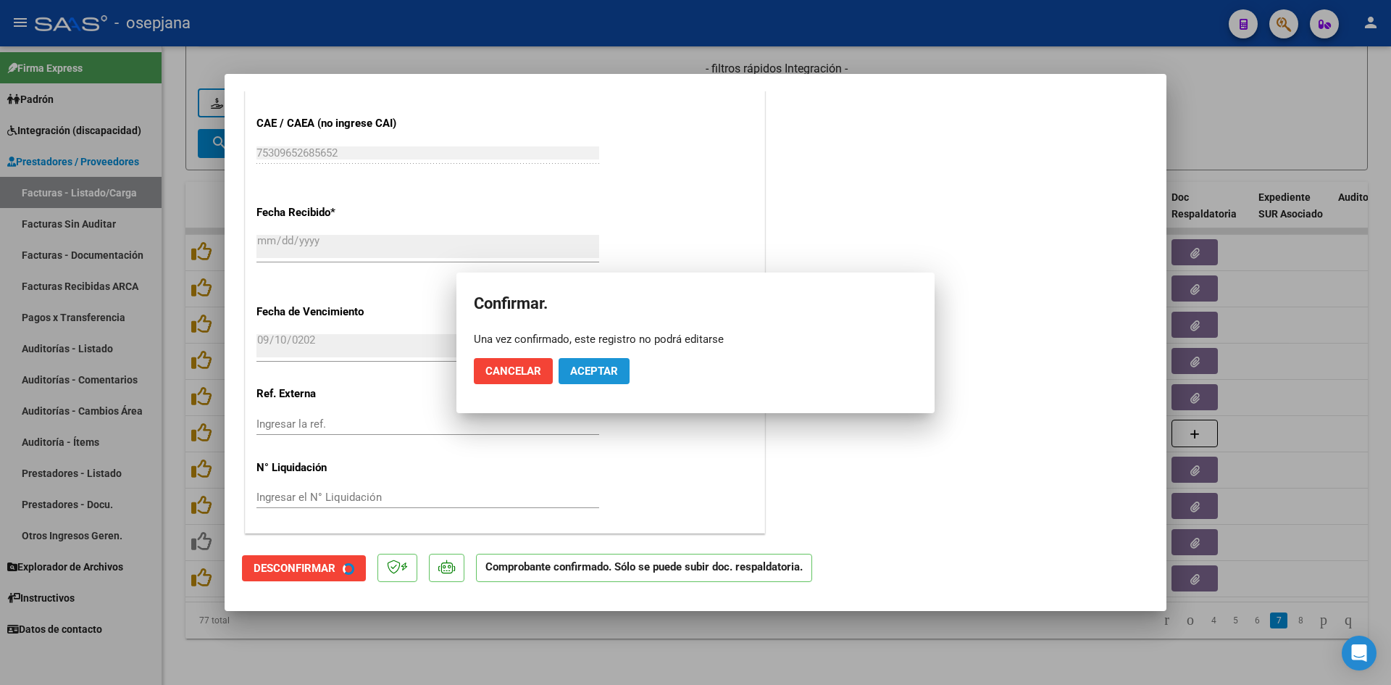
scroll to position [865, 0]
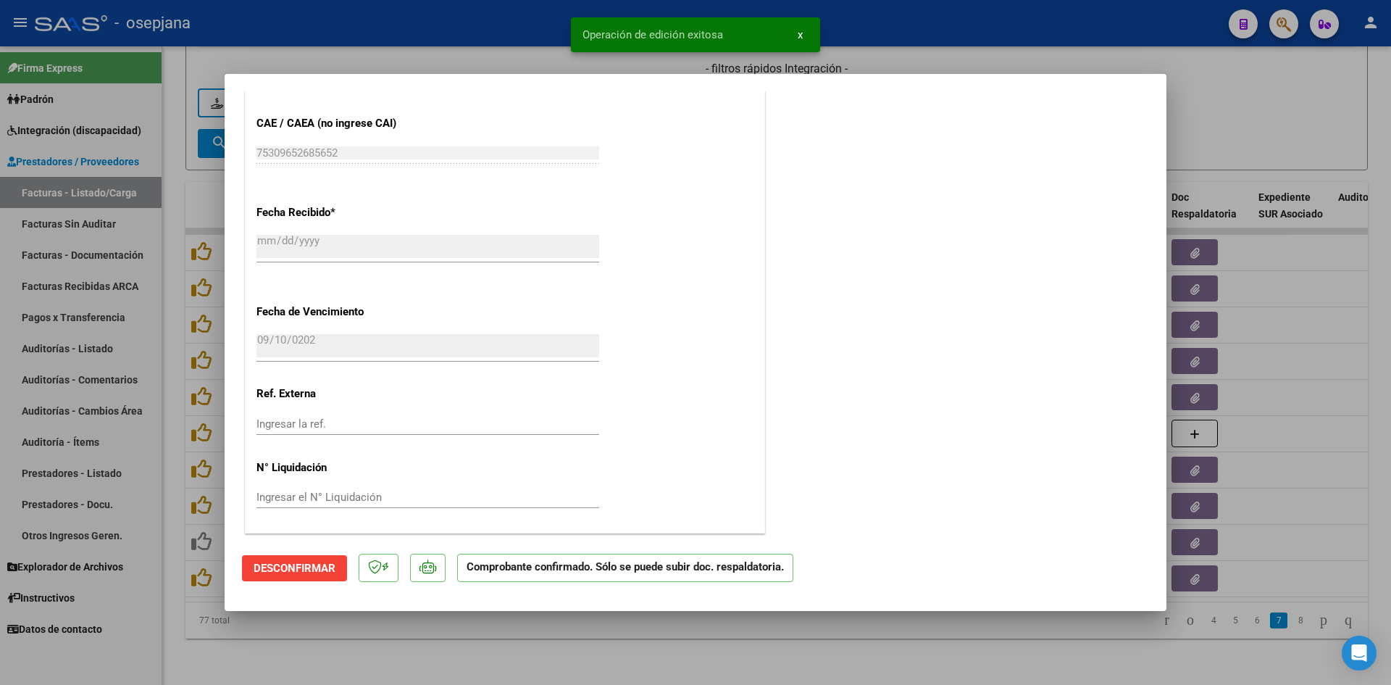
click at [1196, 122] on div at bounding box center [695, 342] width 1391 height 685
type input "$ 0,00"
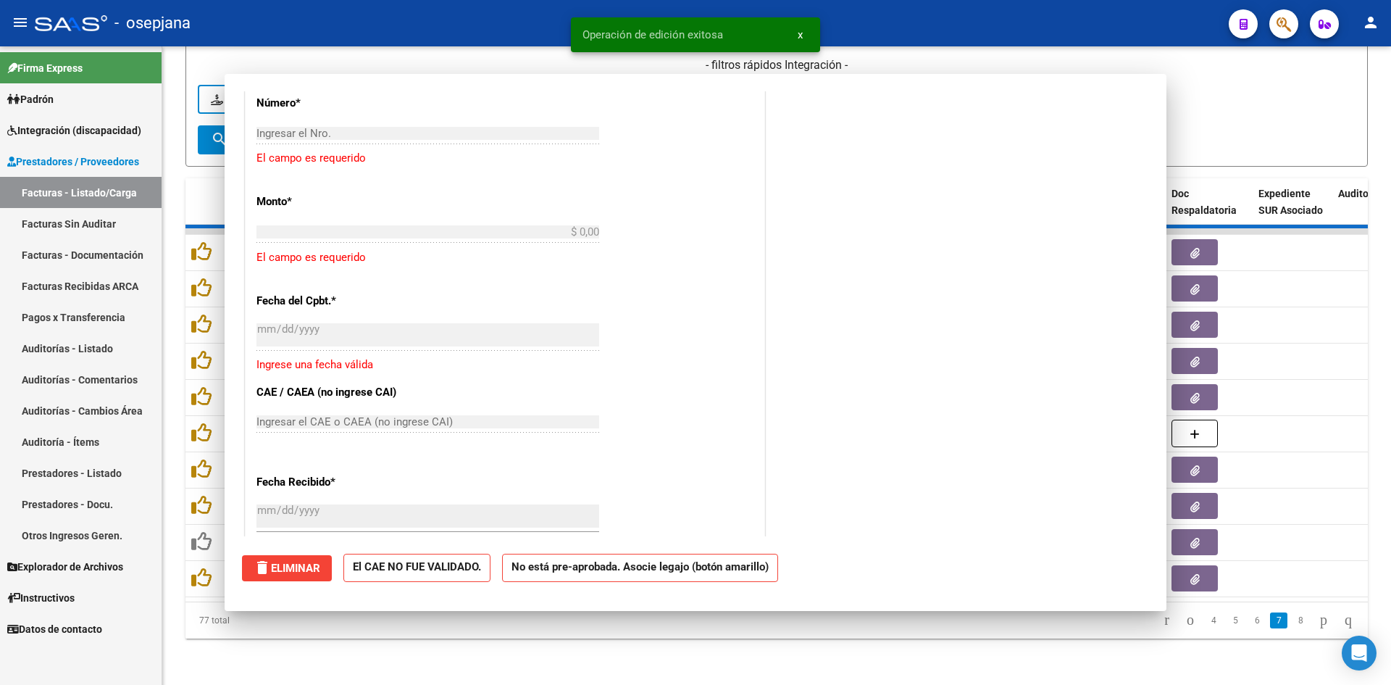
scroll to position [0, 0]
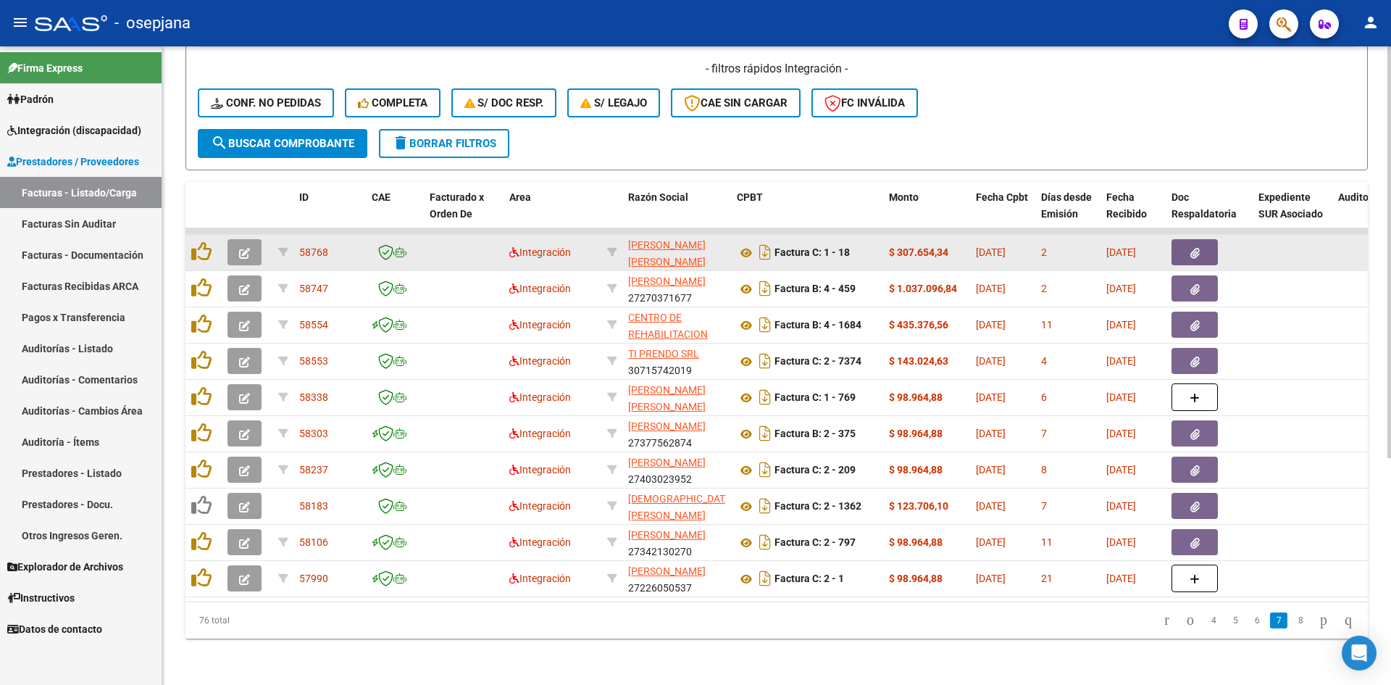
click at [230, 243] on button "button" at bounding box center [245, 252] width 34 height 26
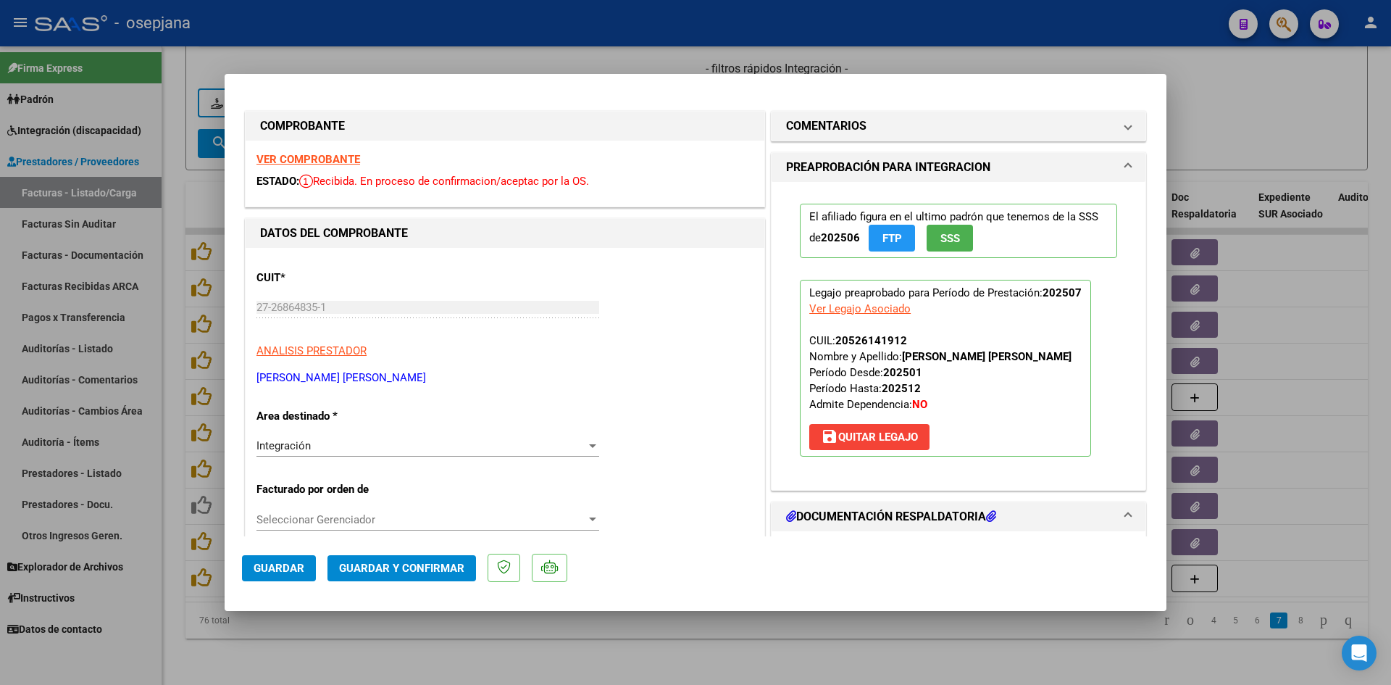
click at [342, 157] on strong "VER COMPROBANTE" at bounding box center [309, 159] width 104 height 13
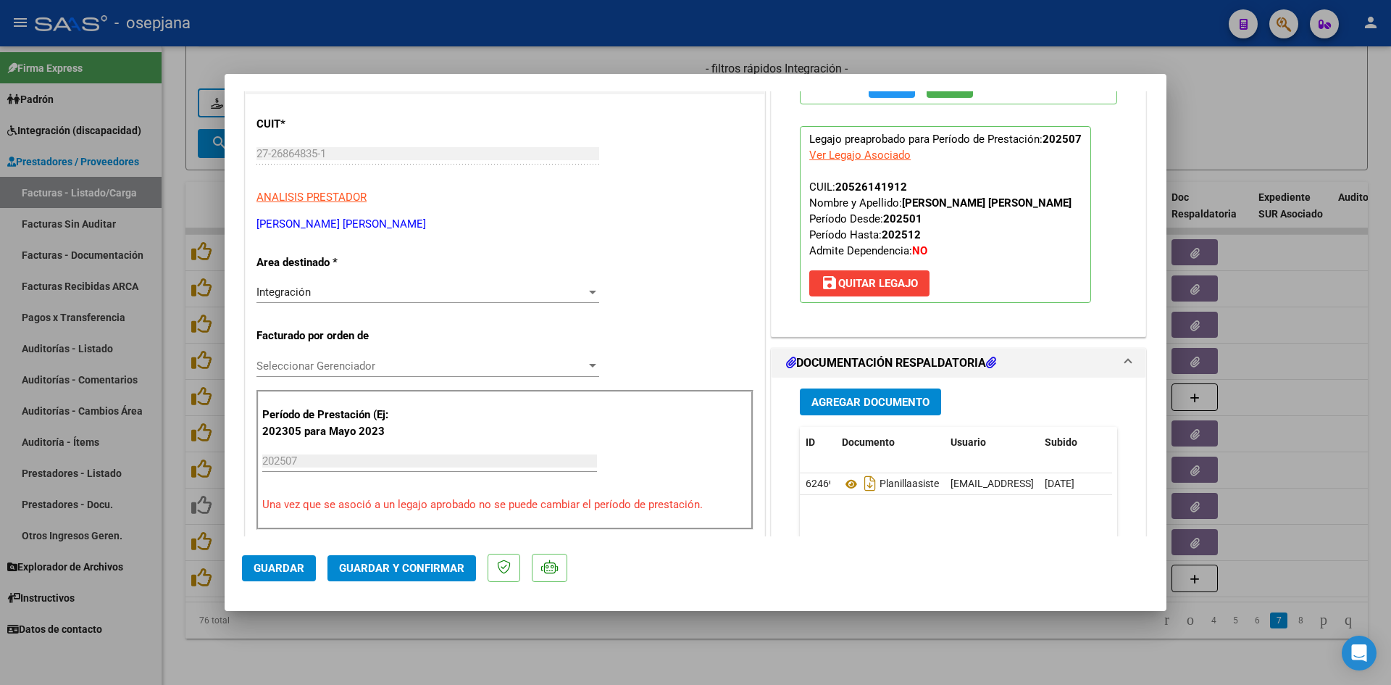
scroll to position [290, 0]
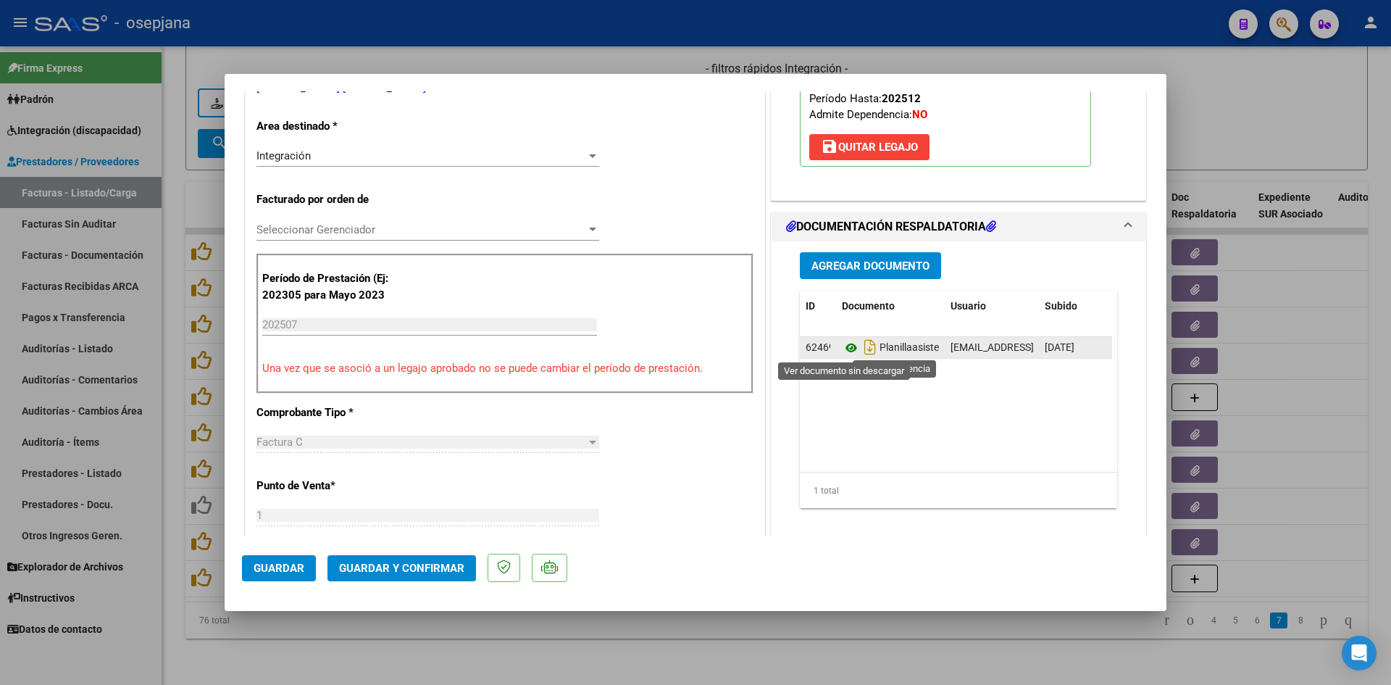
click at [846, 344] on icon at bounding box center [851, 347] width 19 height 17
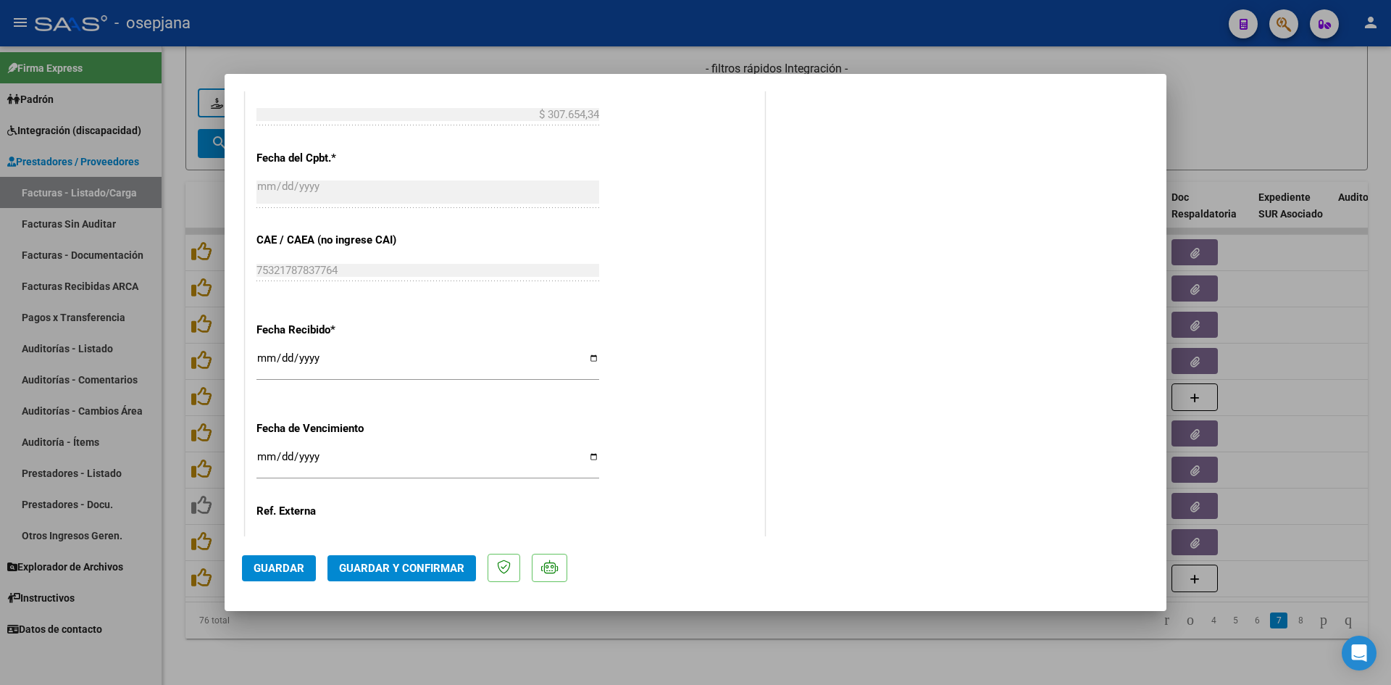
scroll to position [942, 0]
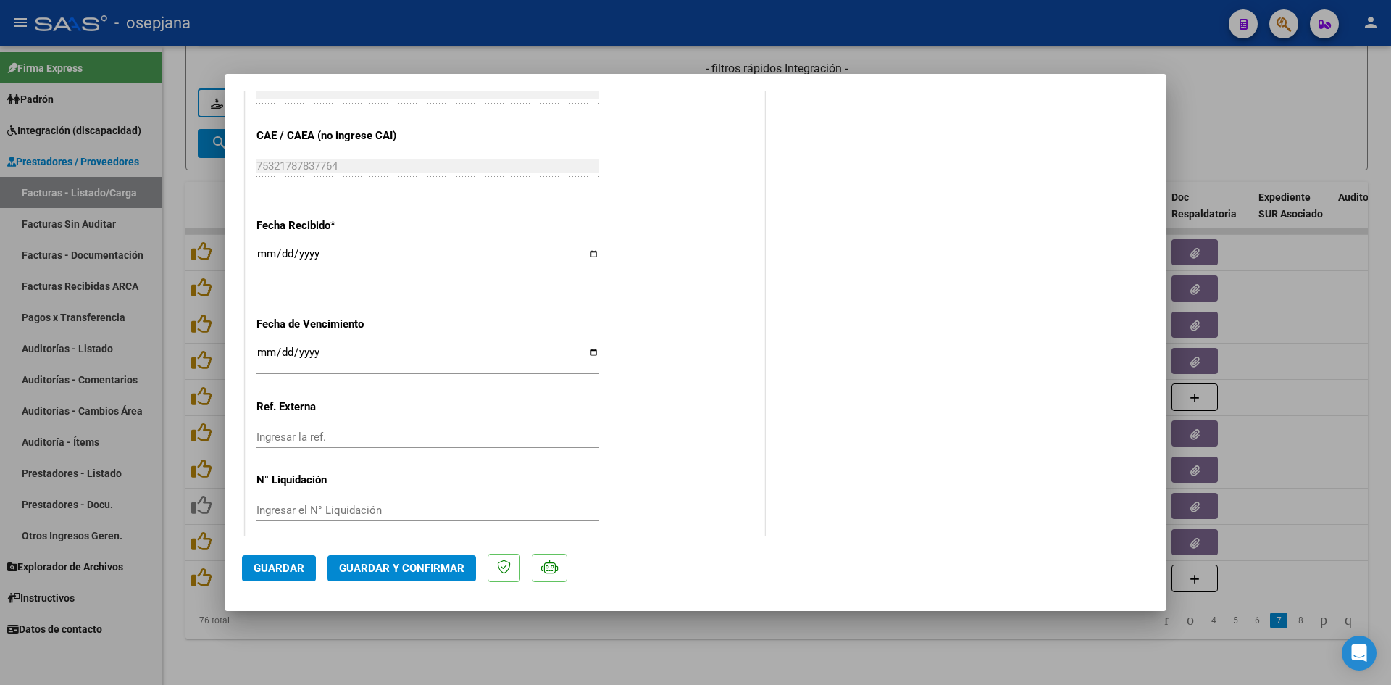
click at [265, 354] on input "[DATE]" at bounding box center [428, 357] width 343 height 23
type input "[DATE]"
click at [362, 562] on span "Guardar y Confirmar" at bounding box center [401, 568] width 125 height 13
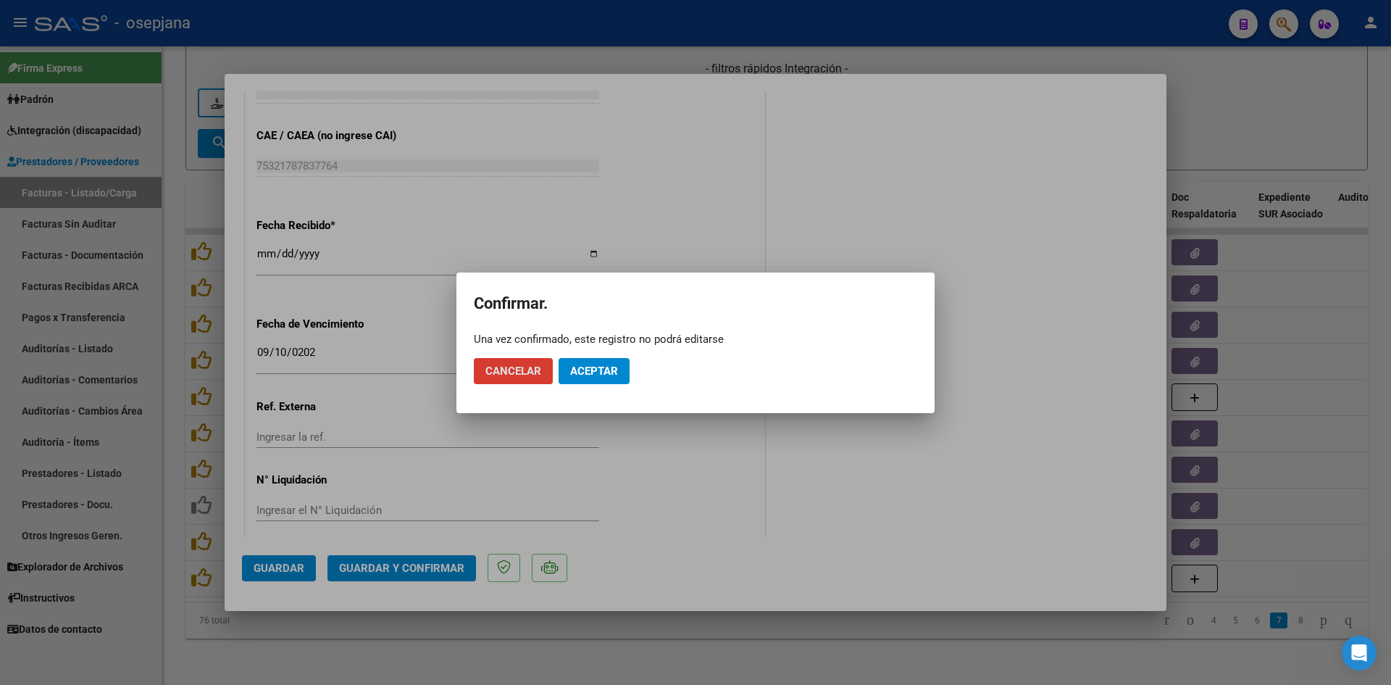
click at [602, 375] on span "Aceptar" at bounding box center [594, 371] width 48 height 13
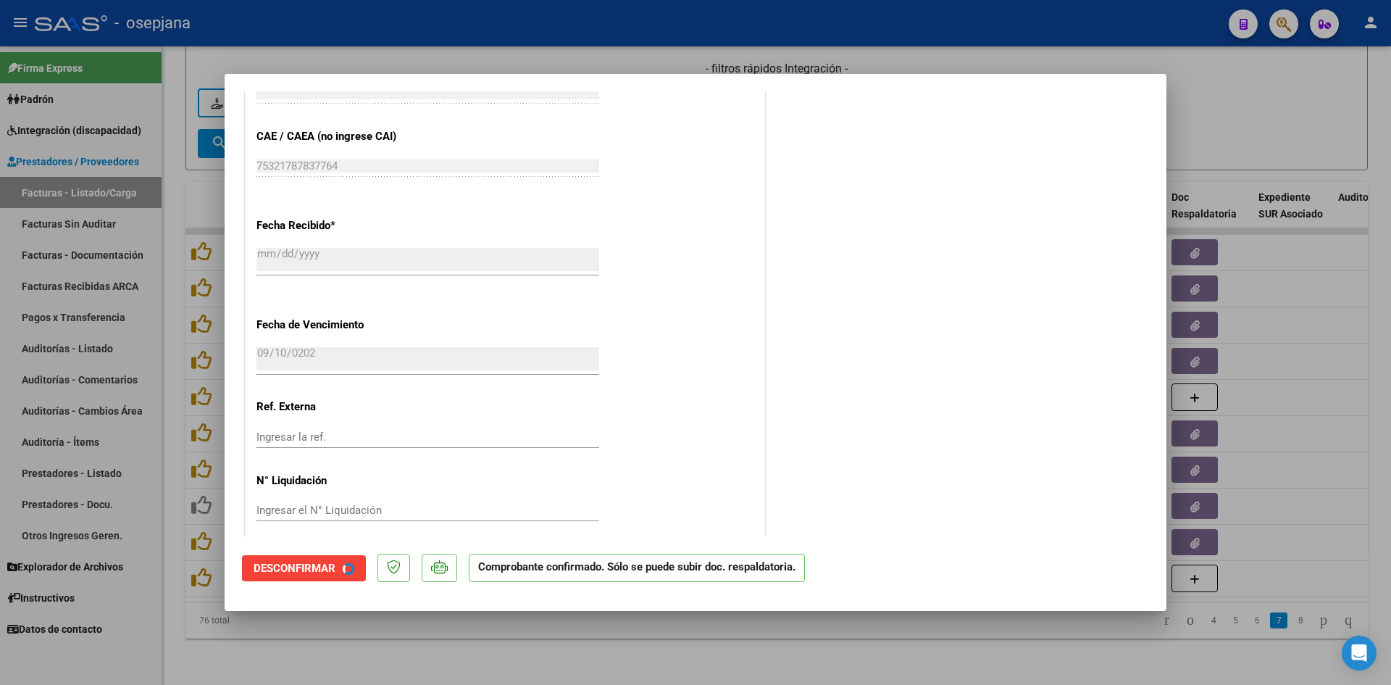
click at [1202, 108] on div at bounding box center [695, 342] width 1391 height 685
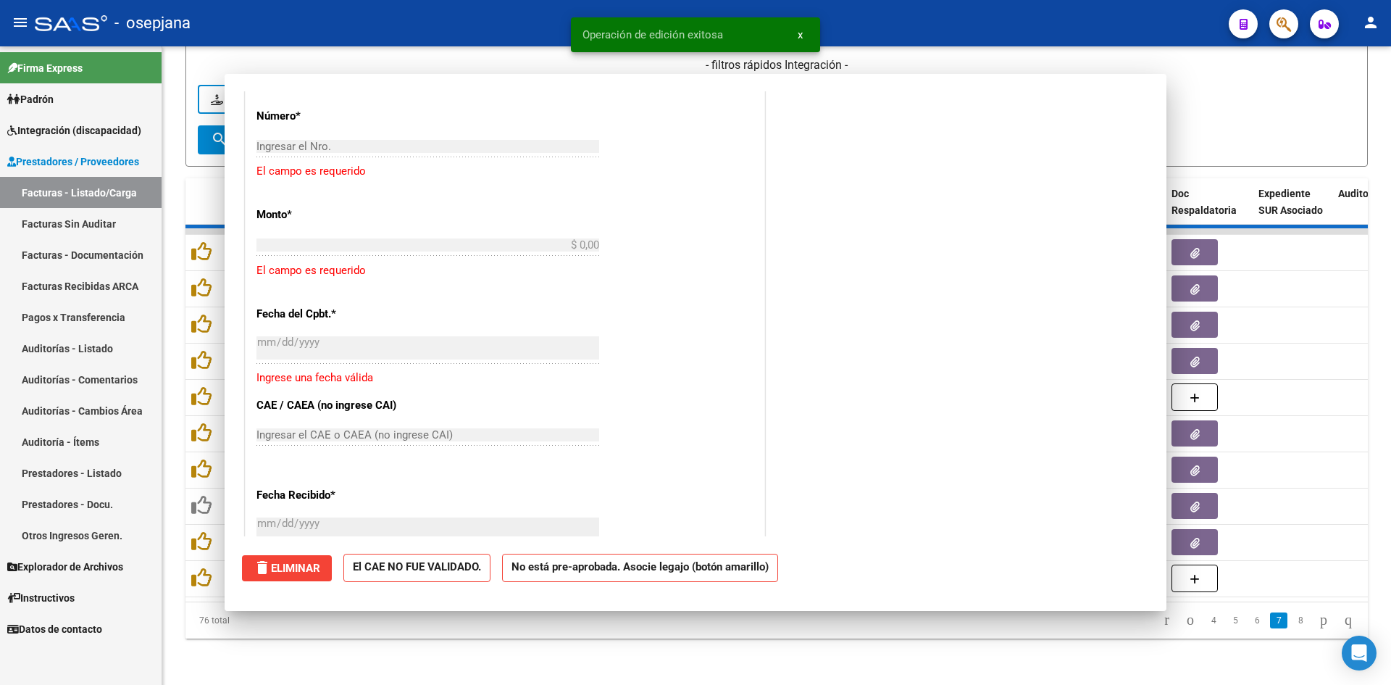
scroll to position [0, 0]
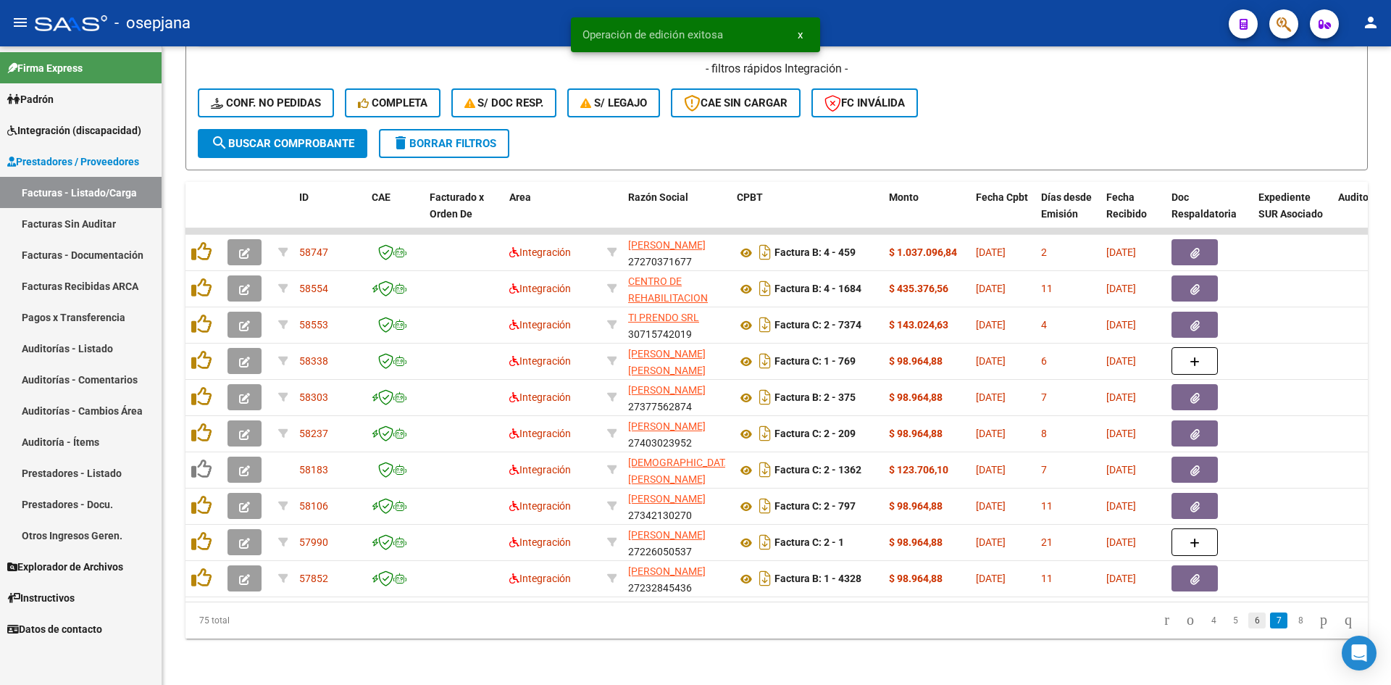
click at [1249, 617] on link "6" at bounding box center [1257, 620] width 17 height 16
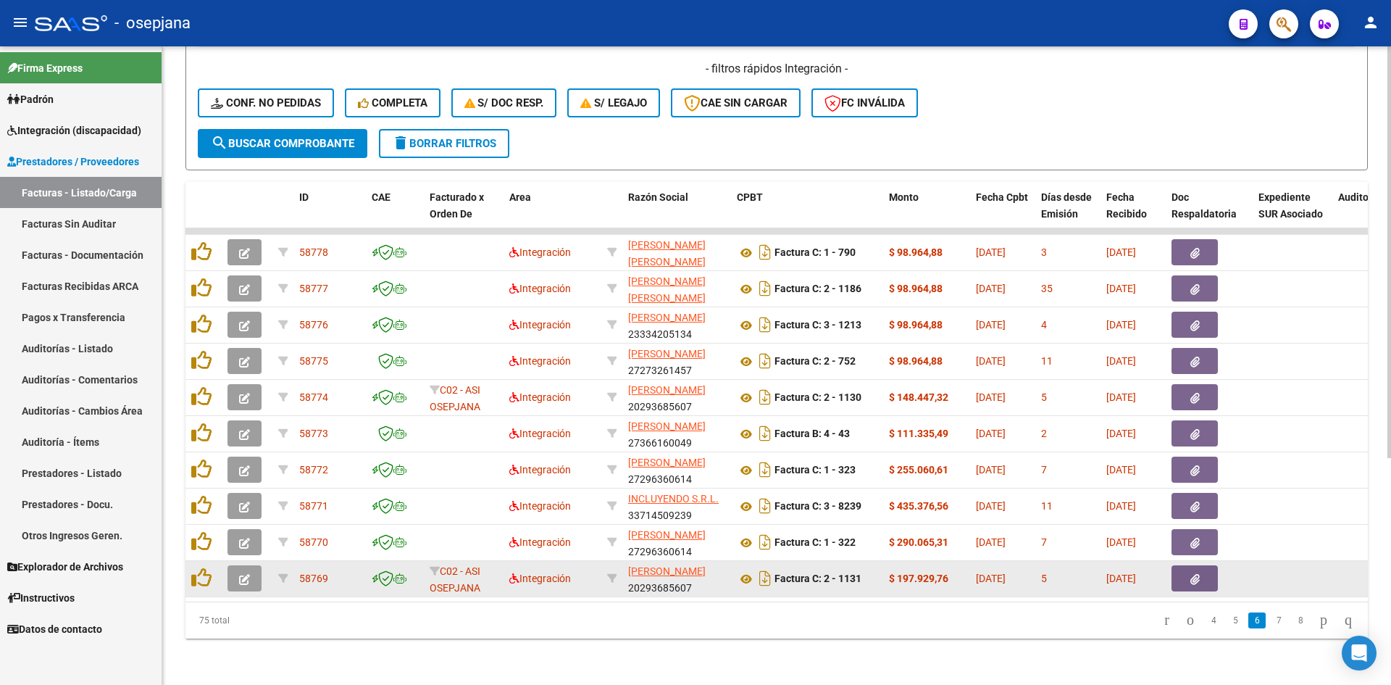
click at [236, 567] on button "button" at bounding box center [245, 578] width 34 height 26
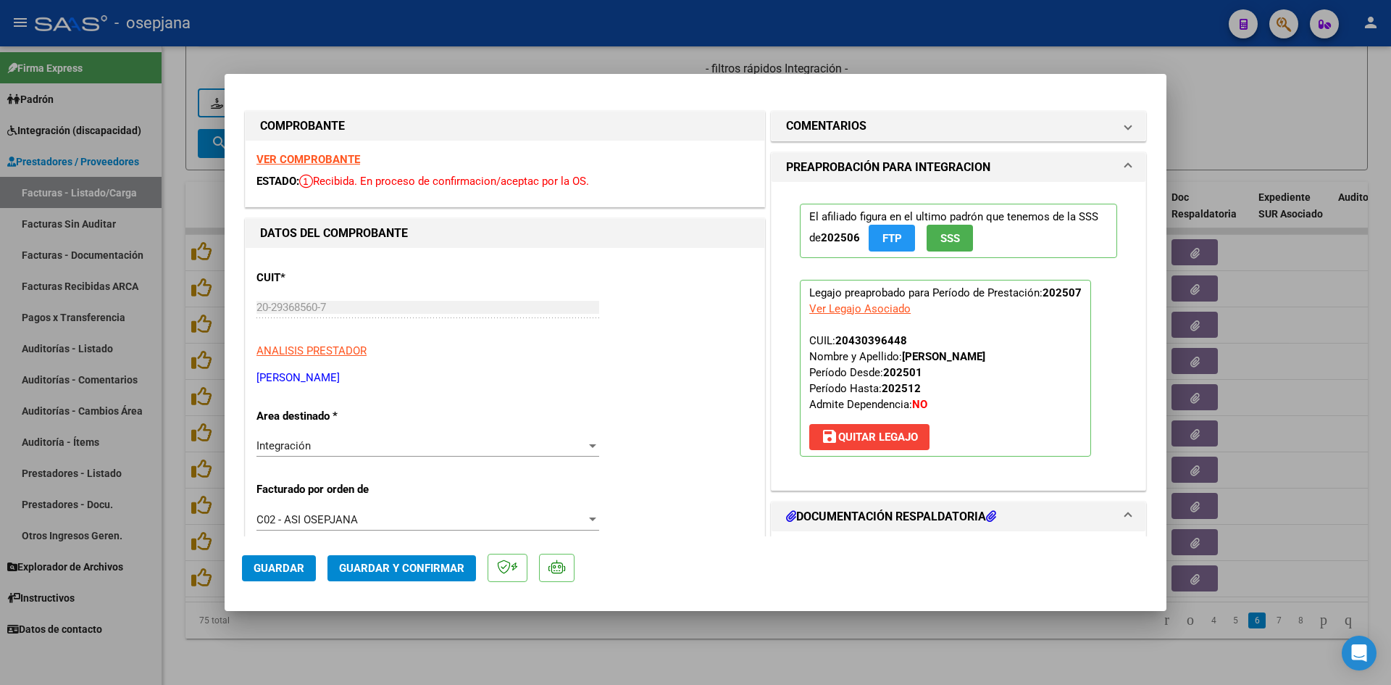
click at [285, 155] on strong "VER COMPROBANTE" at bounding box center [309, 159] width 104 height 13
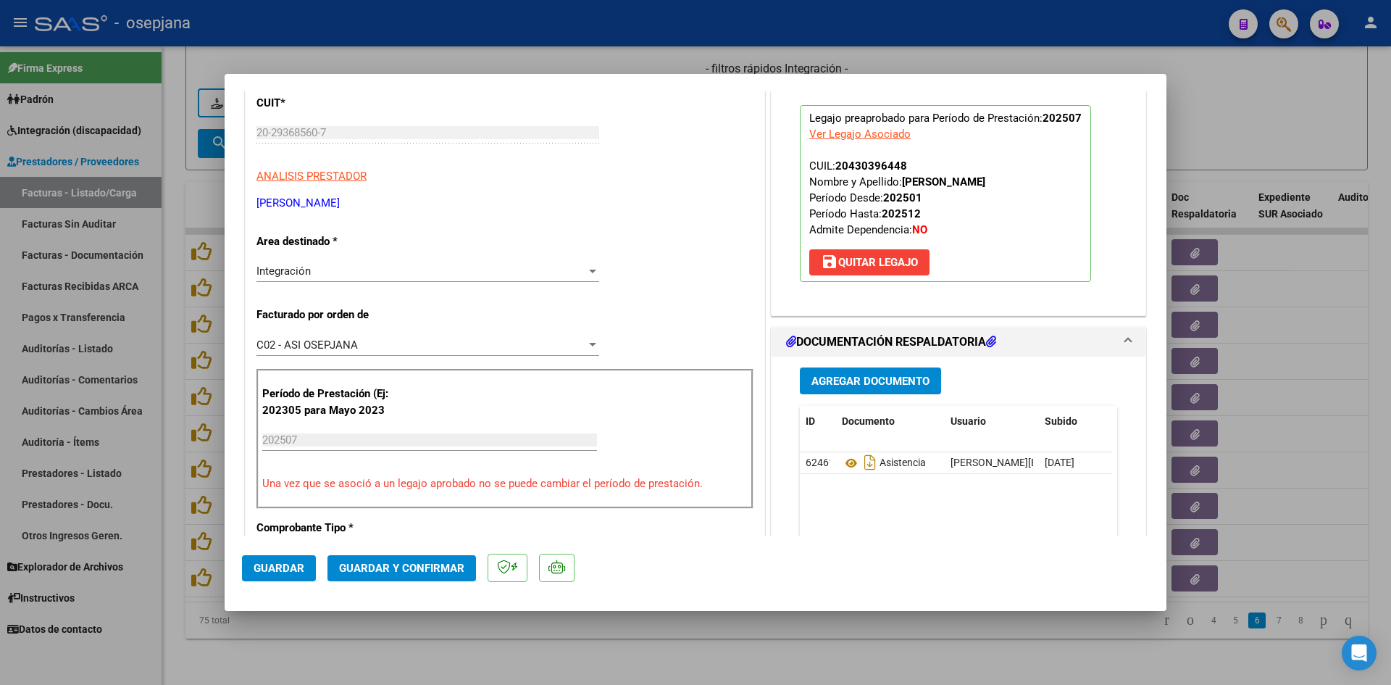
scroll to position [362, 0]
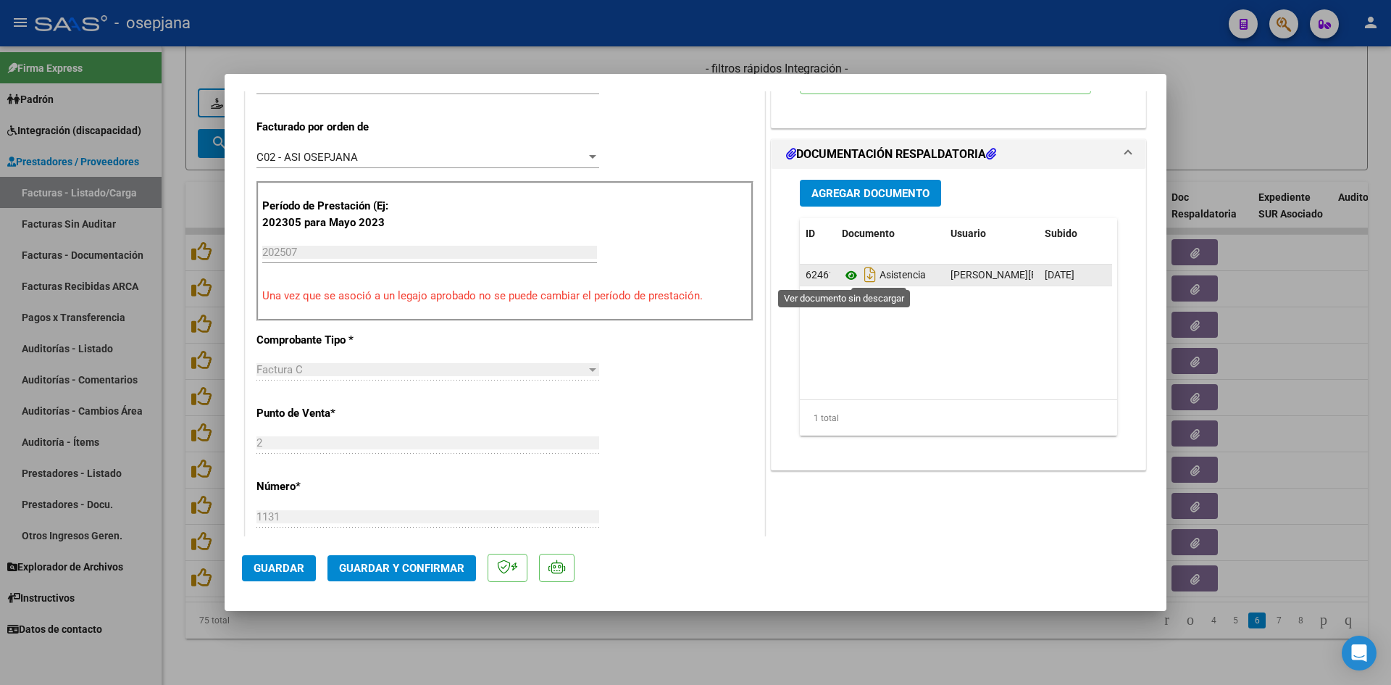
click at [842, 275] on icon at bounding box center [851, 275] width 19 height 17
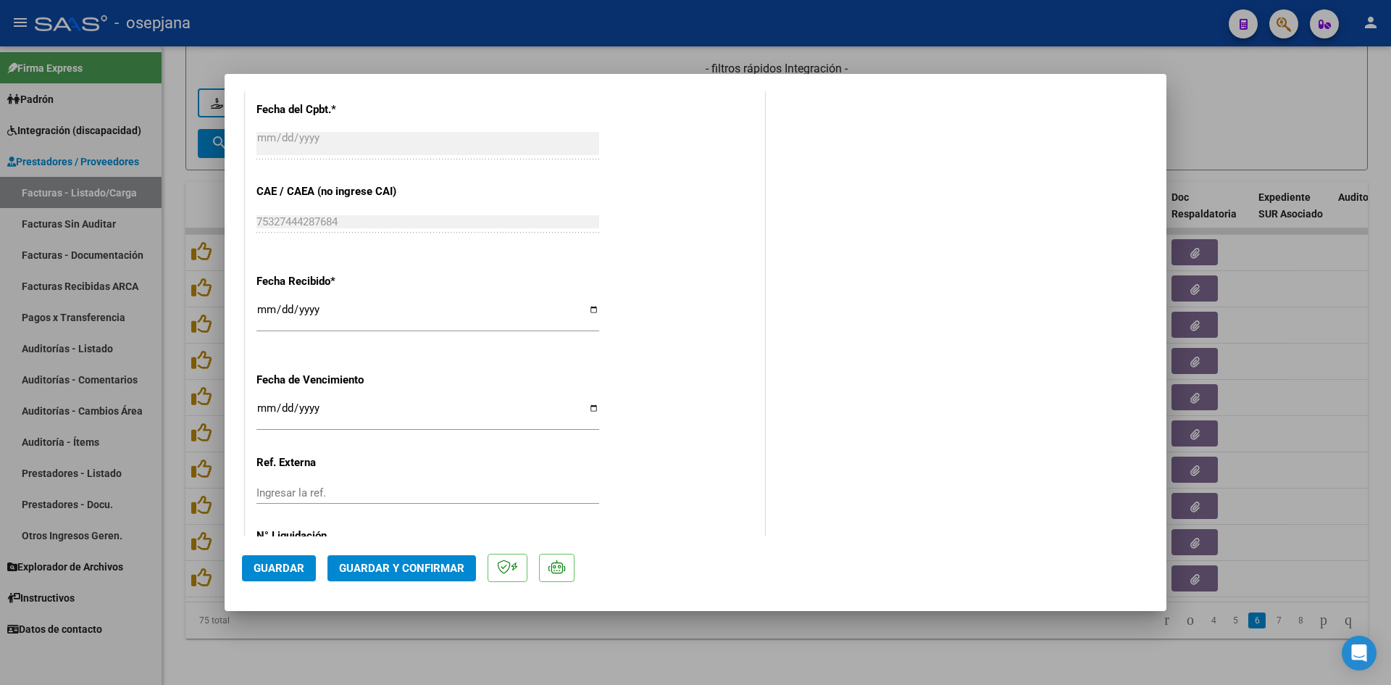
scroll to position [955, 0]
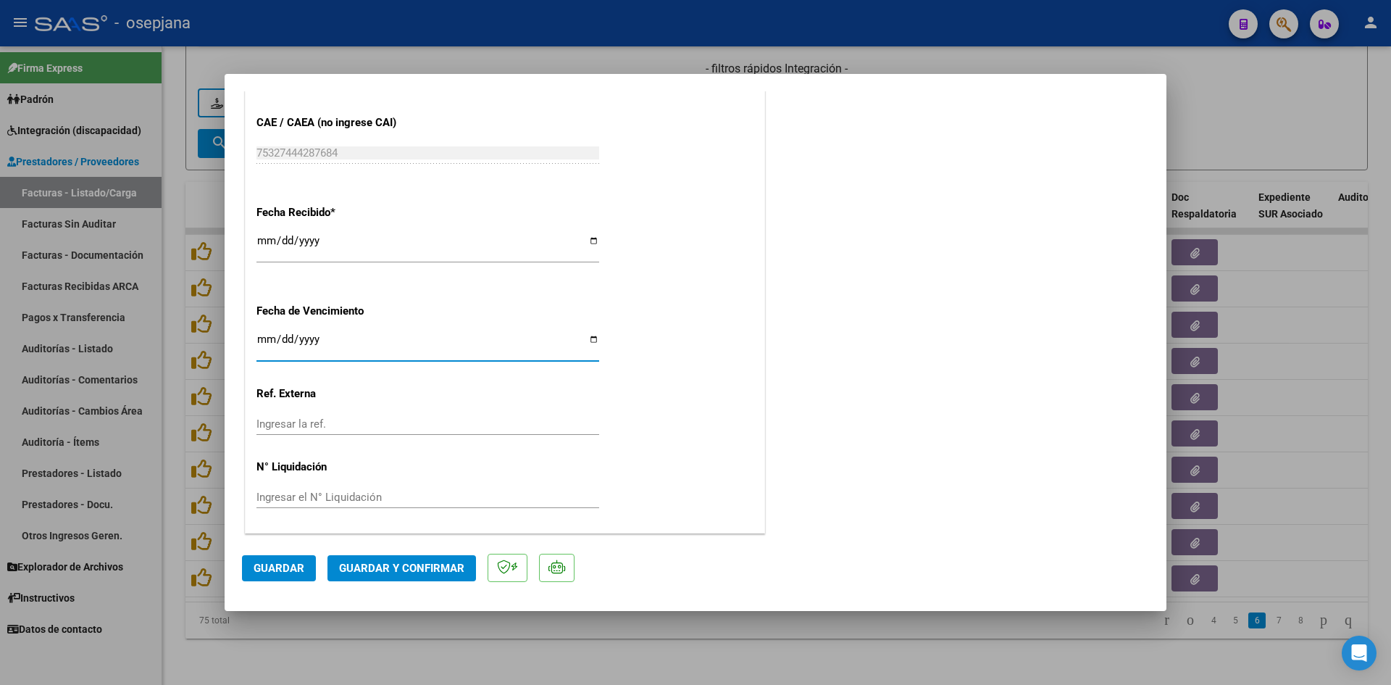
click at [280, 339] on input "[DATE]" at bounding box center [428, 344] width 343 height 23
click at [362, 576] on button "Guardar y Confirmar" at bounding box center [402, 568] width 149 height 26
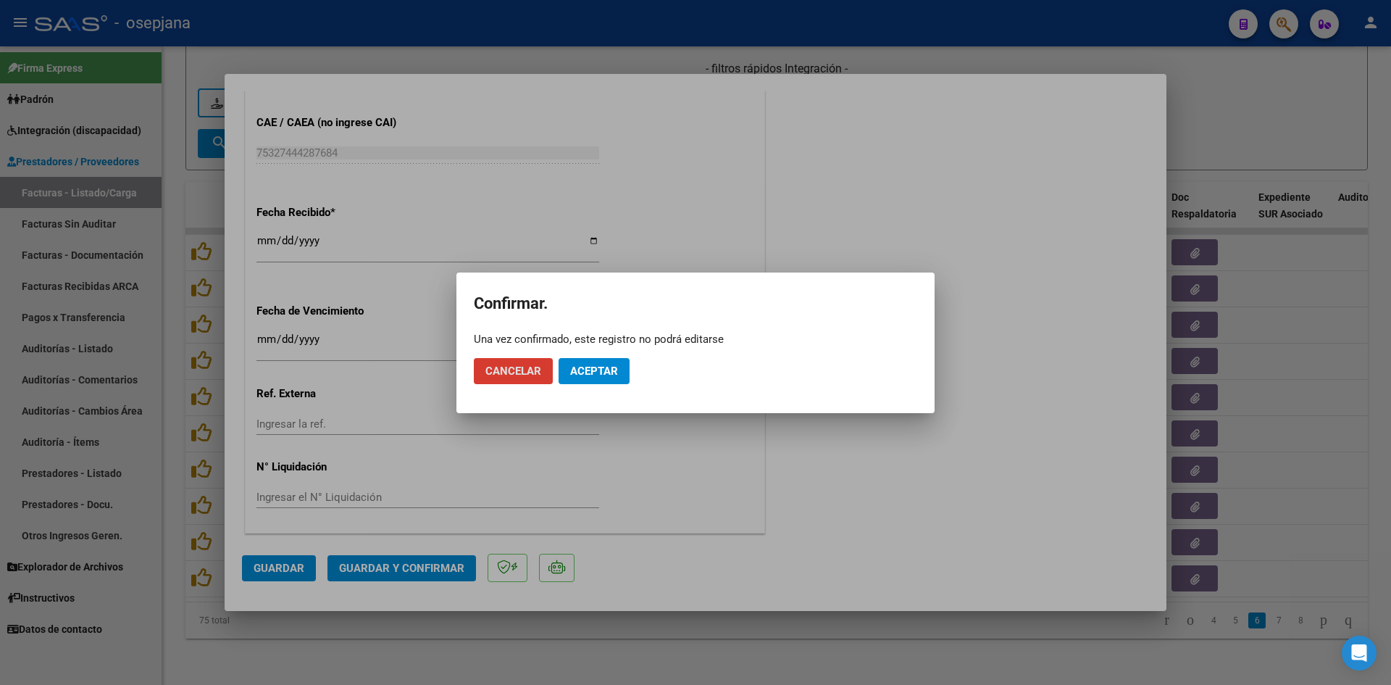
click at [611, 372] on span "Aceptar" at bounding box center [594, 371] width 48 height 13
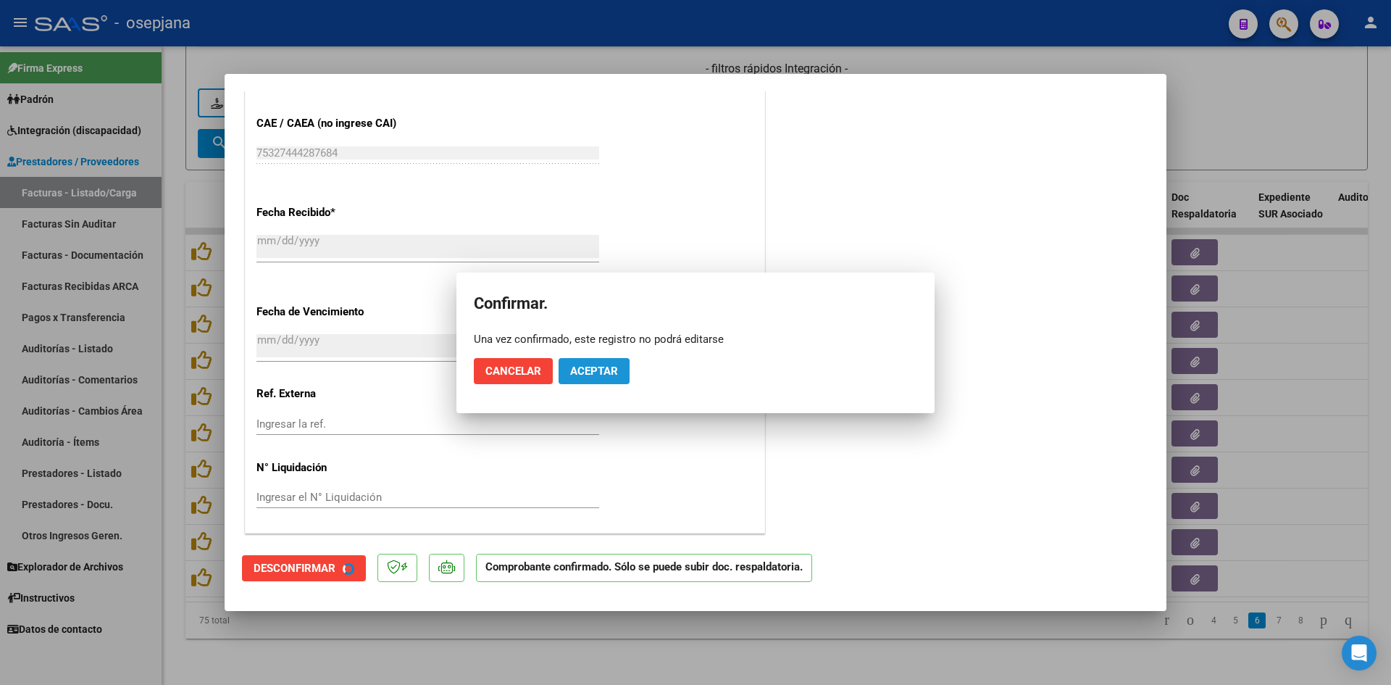
scroll to position [865, 0]
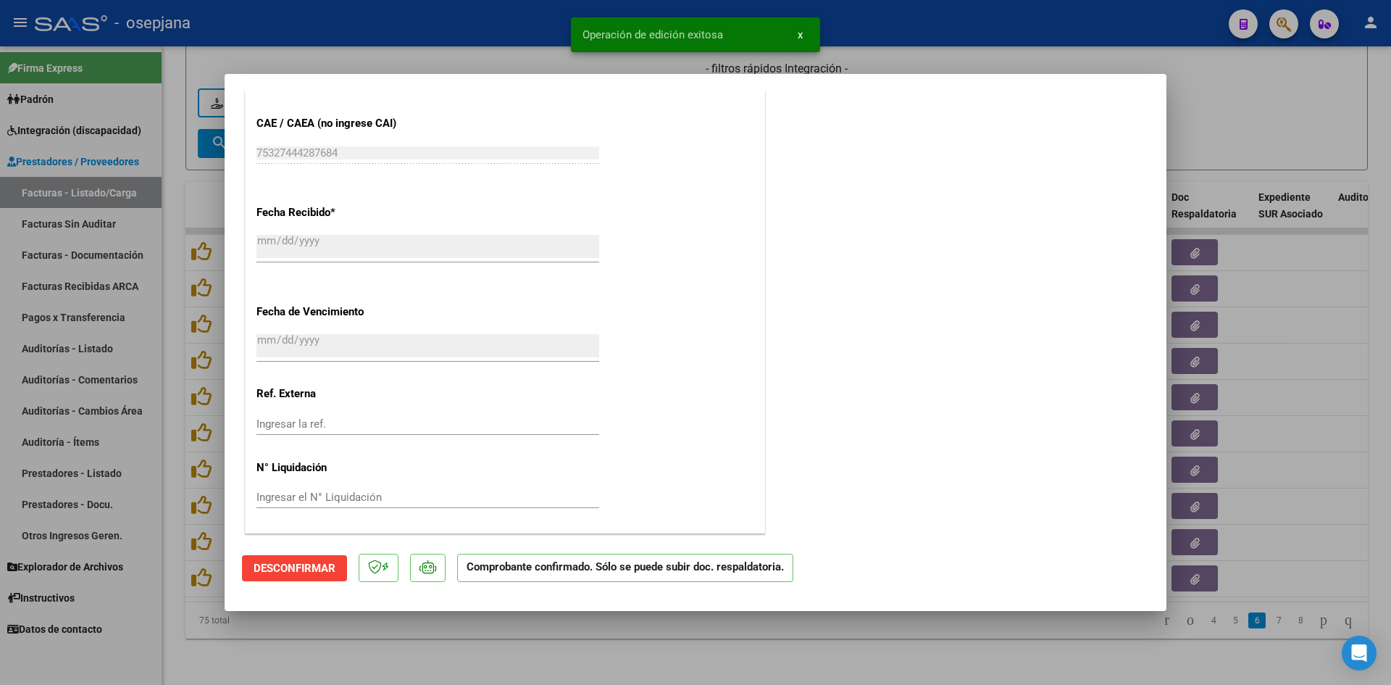
click at [1263, 121] on div at bounding box center [695, 342] width 1391 height 685
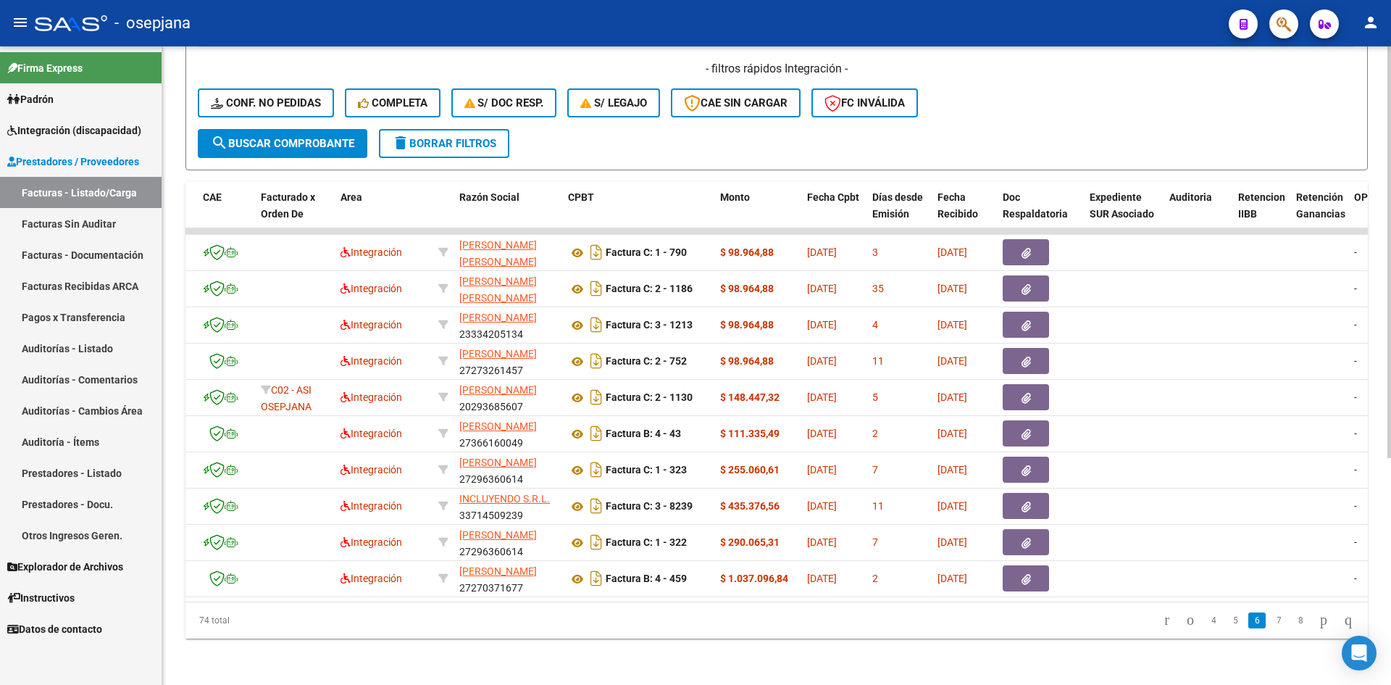
scroll to position [0, 0]
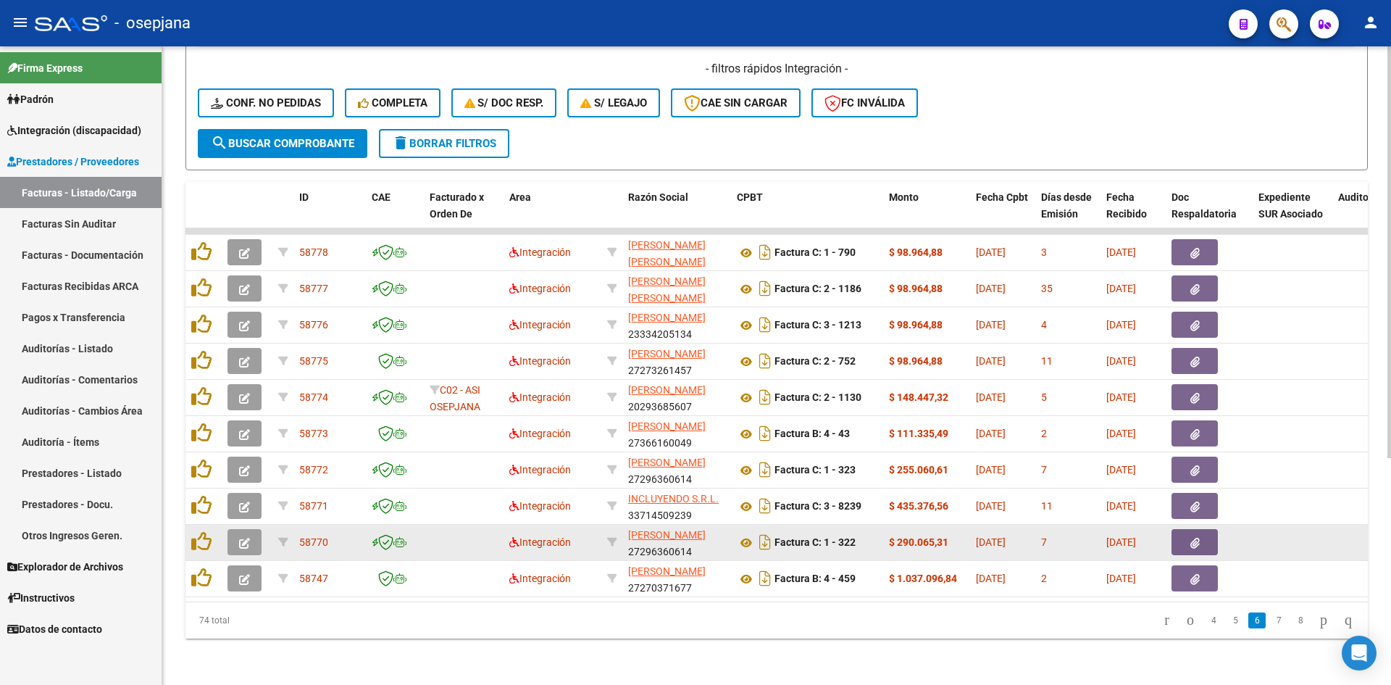
click at [243, 538] on icon "button" at bounding box center [244, 543] width 11 height 11
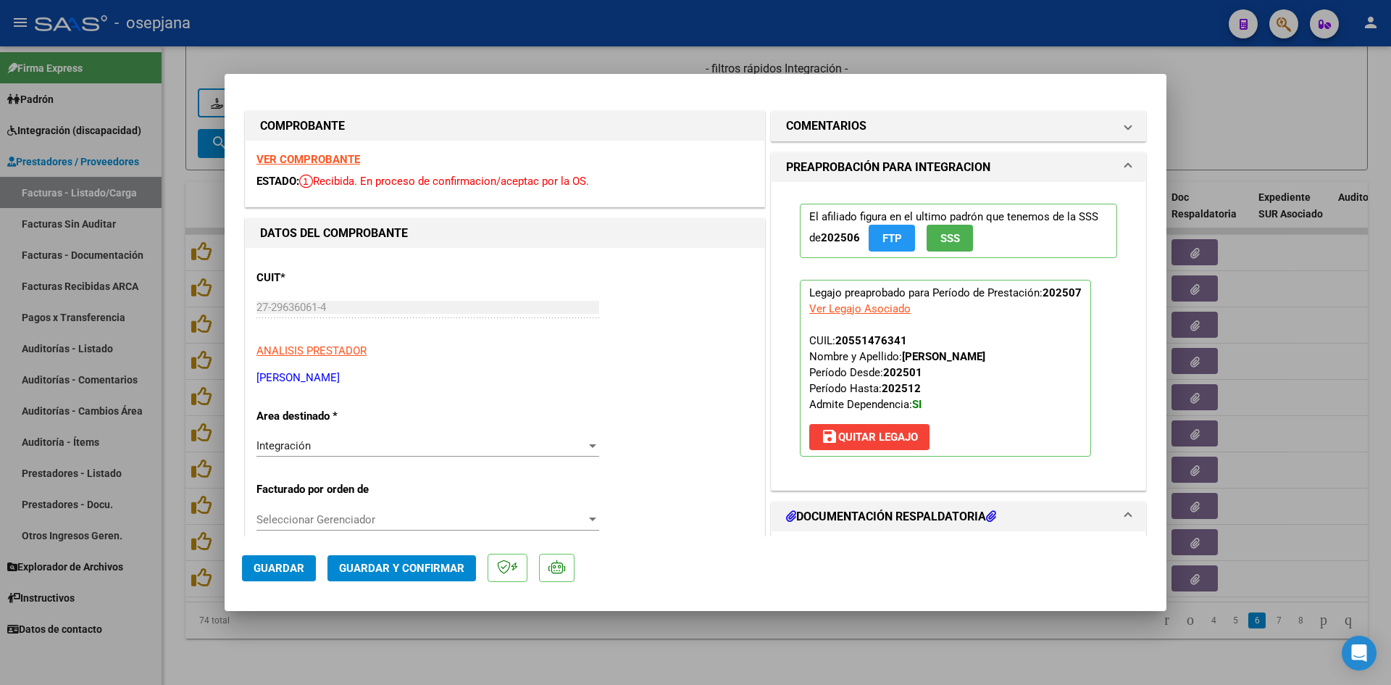
click at [328, 162] on strong "VER COMPROBANTE" at bounding box center [309, 159] width 104 height 13
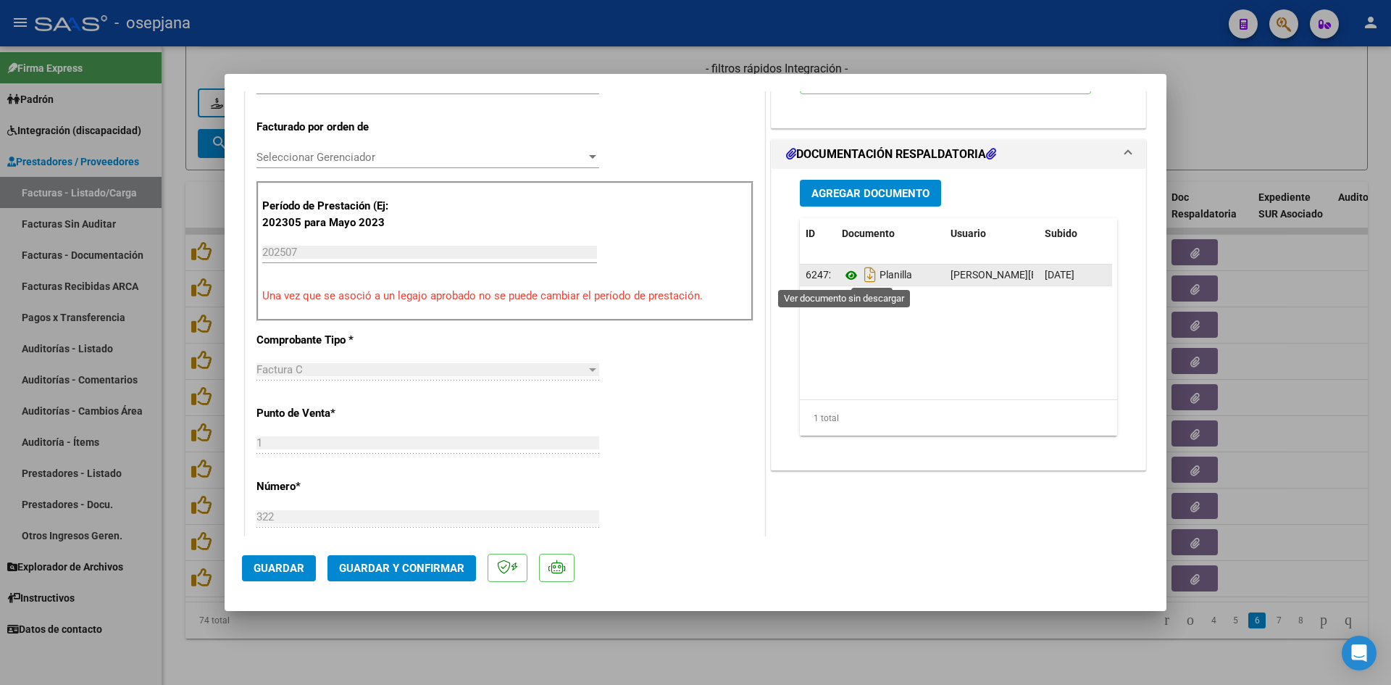
click at [842, 276] on icon at bounding box center [851, 275] width 19 height 17
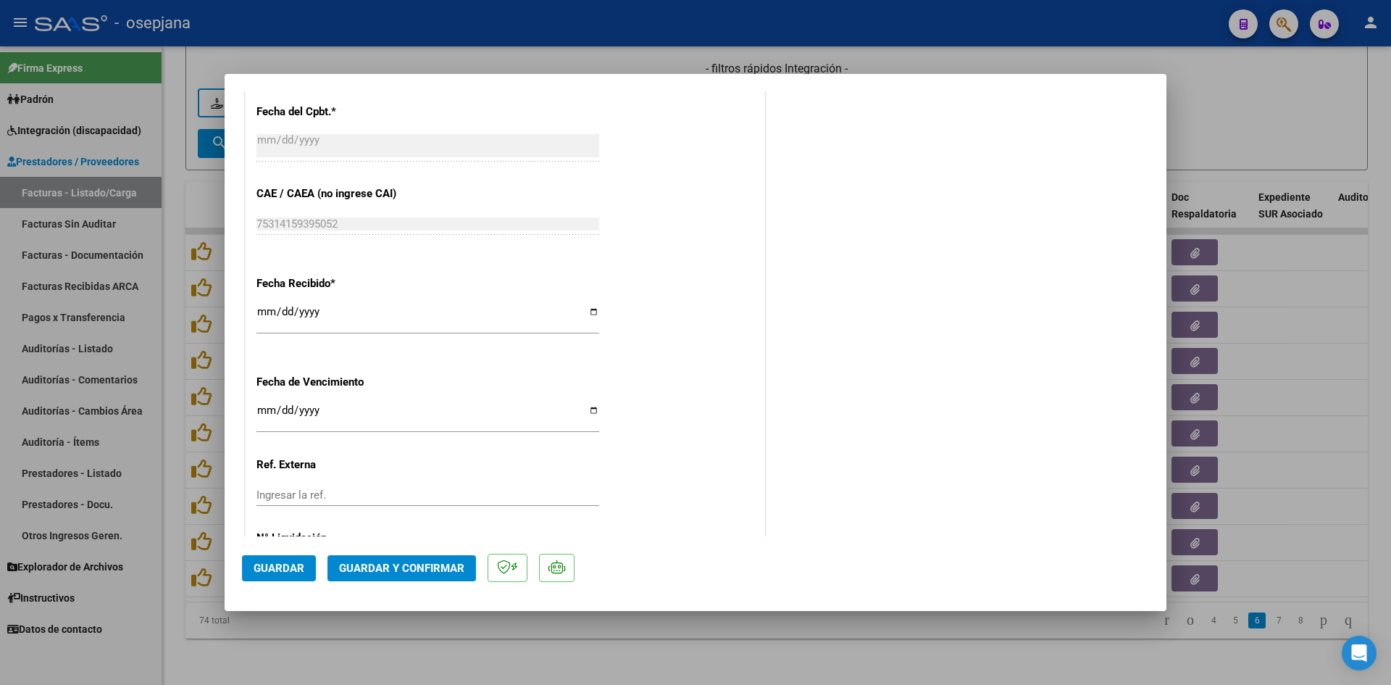
scroll to position [955, 0]
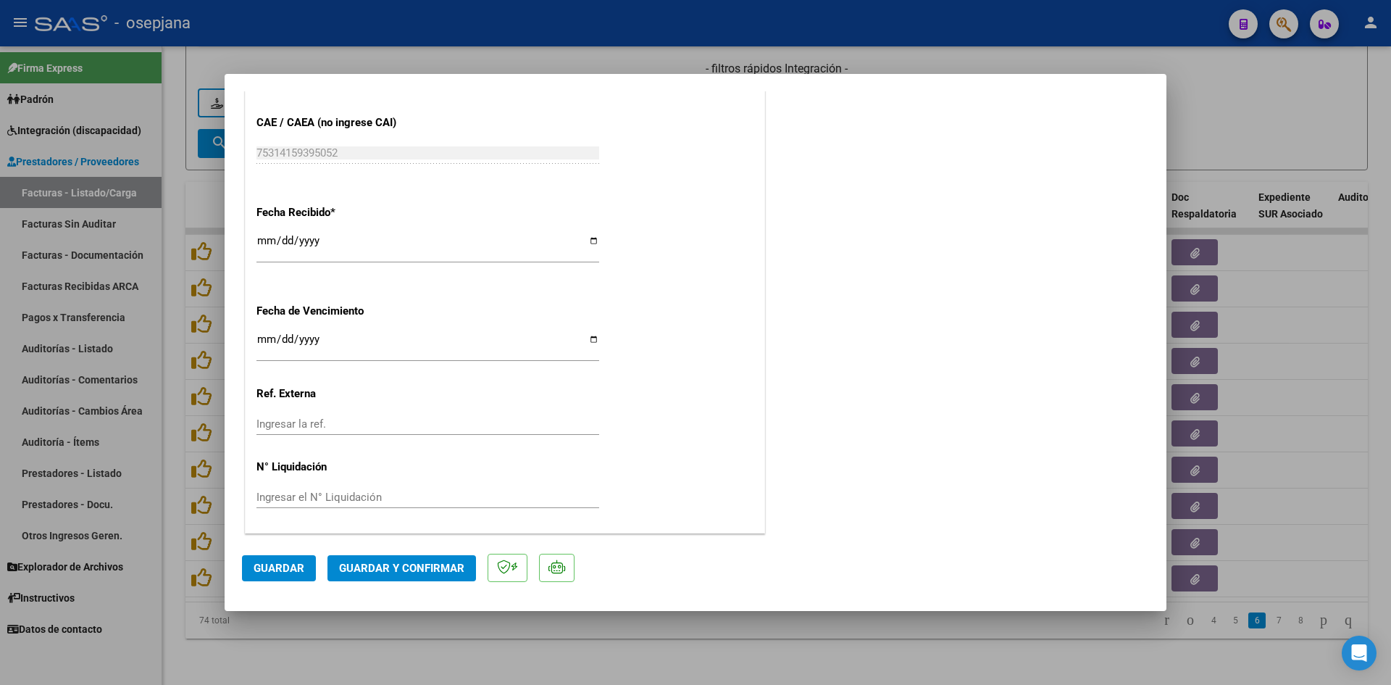
click at [259, 341] on input "[DATE]" at bounding box center [428, 344] width 343 height 23
click at [410, 551] on mat-dialog-actions "Guardar Guardar y Confirmar" at bounding box center [695, 564] width 907 height 57
click at [409, 560] on button "Guardar y Confirmar" at bounding box center [402, 568] width 149 height 26
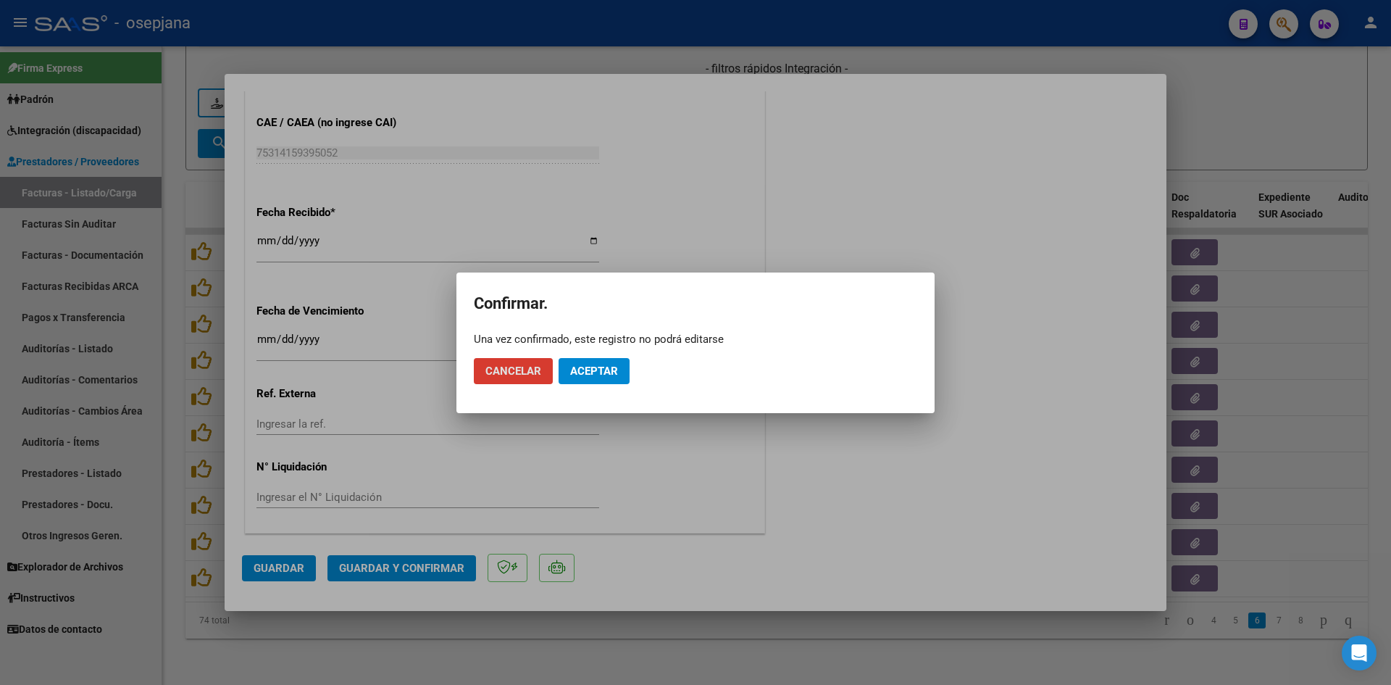
drag, startPoint x: 594, startPoint y: 384, endPoint x: 609, endPoint y: 344, distance: 42.7
click at [594, 380] on mat-dialog-actions "Cancelar Aceptar" at bounding box center [696, 370] width 444 height 49
click at [605, 374] on span "Aceptar" at bounding box center [594, 371] width 48 height 13
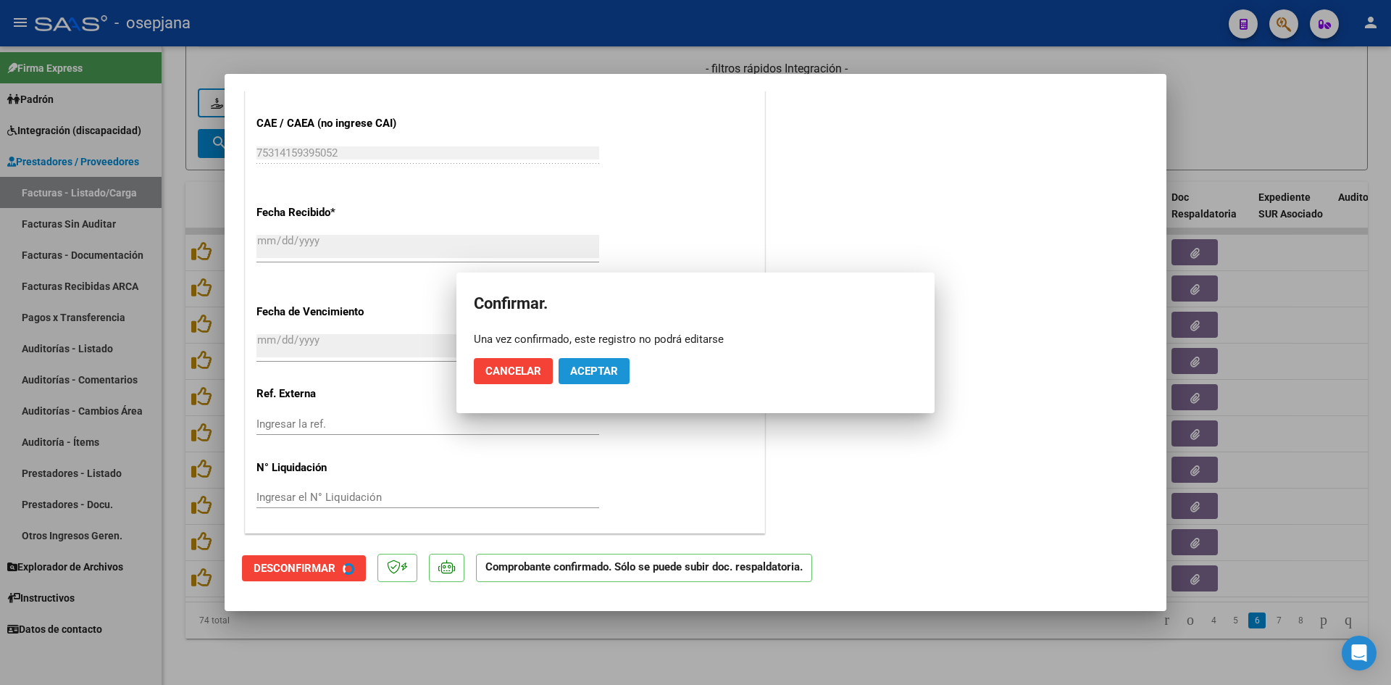
scroll to position [865, 0]
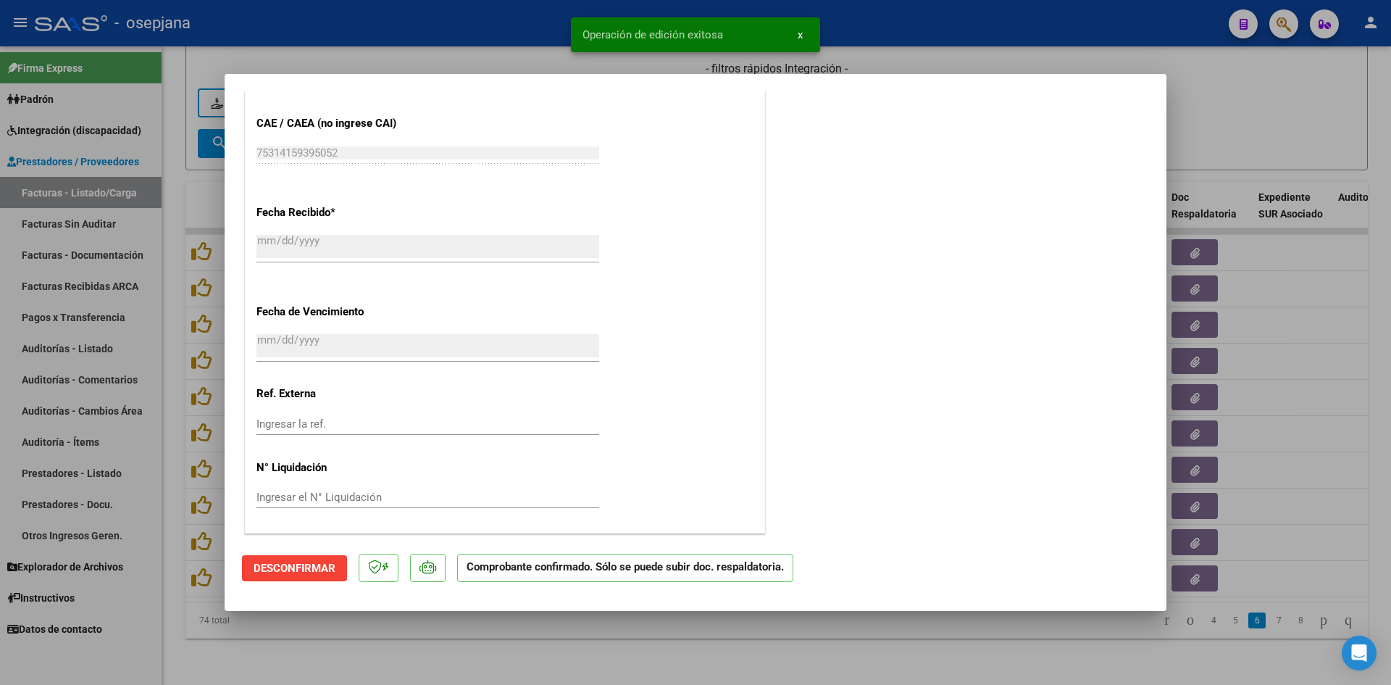
click at [1199, 149] on div at bounding box center [695, 342] width 1391 height 685
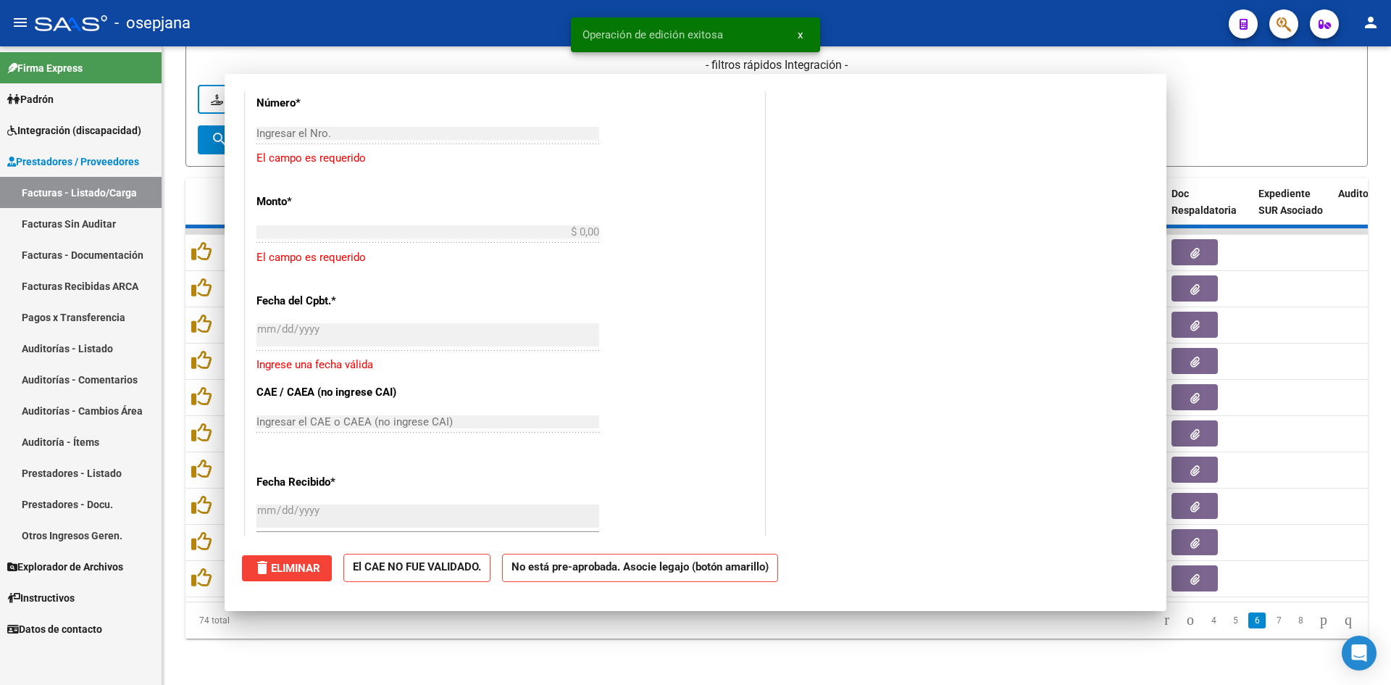
scroll to position [0, 0]
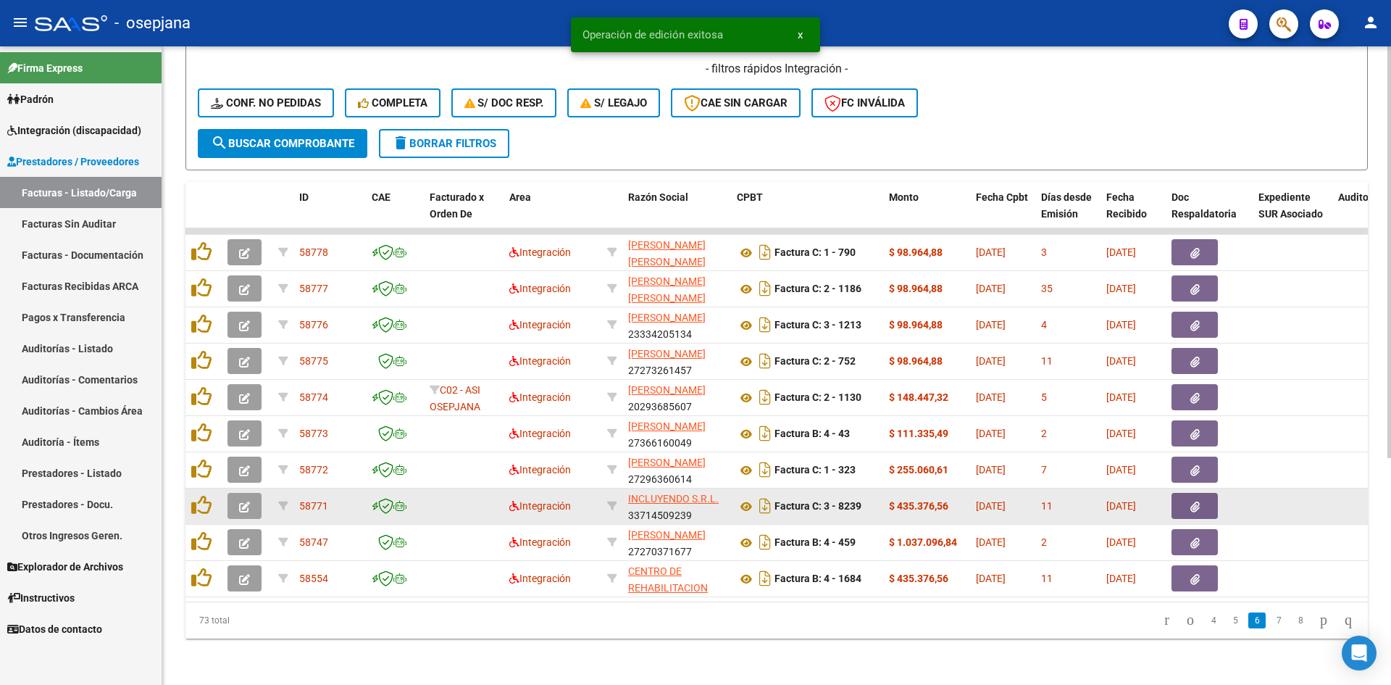
click at [239, 499] on span "button" at bounding box center [244, 505] width 11 height 13
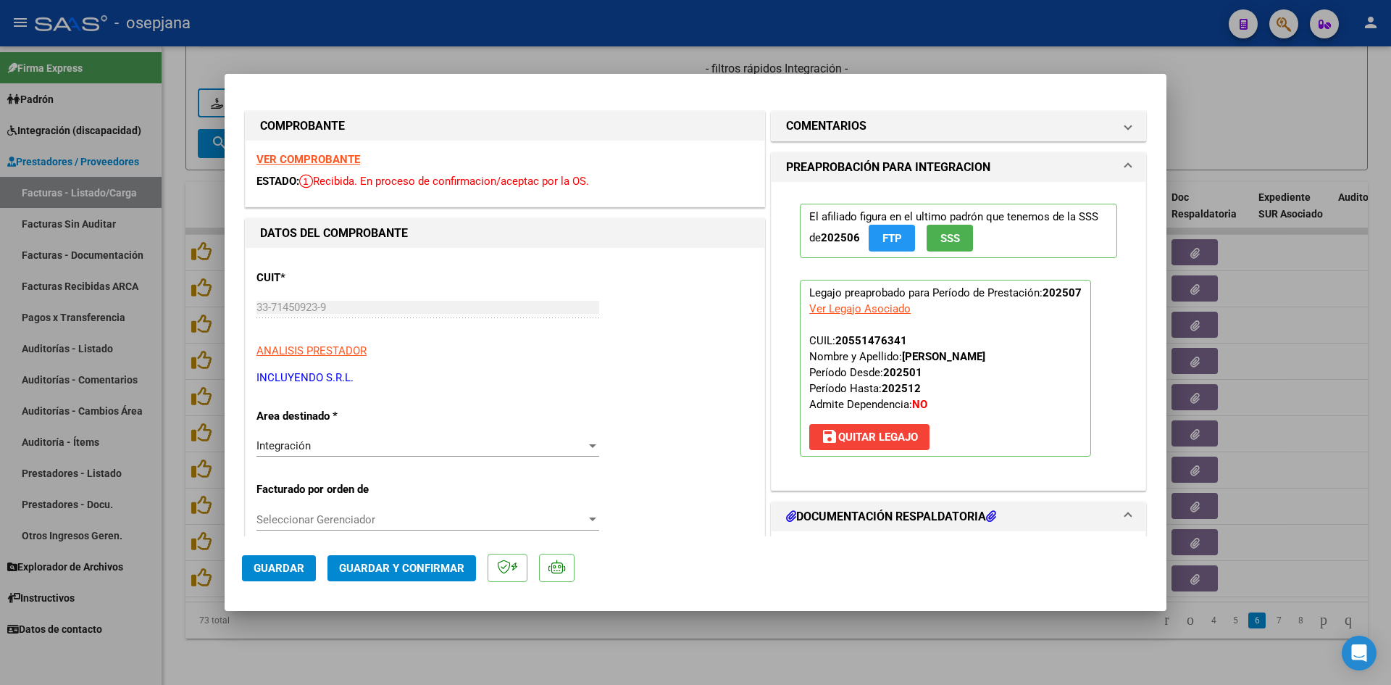
click at [339, 157] on strong "VER COMPROBANTE" at bounding box center [309, 159] width 104 height 13
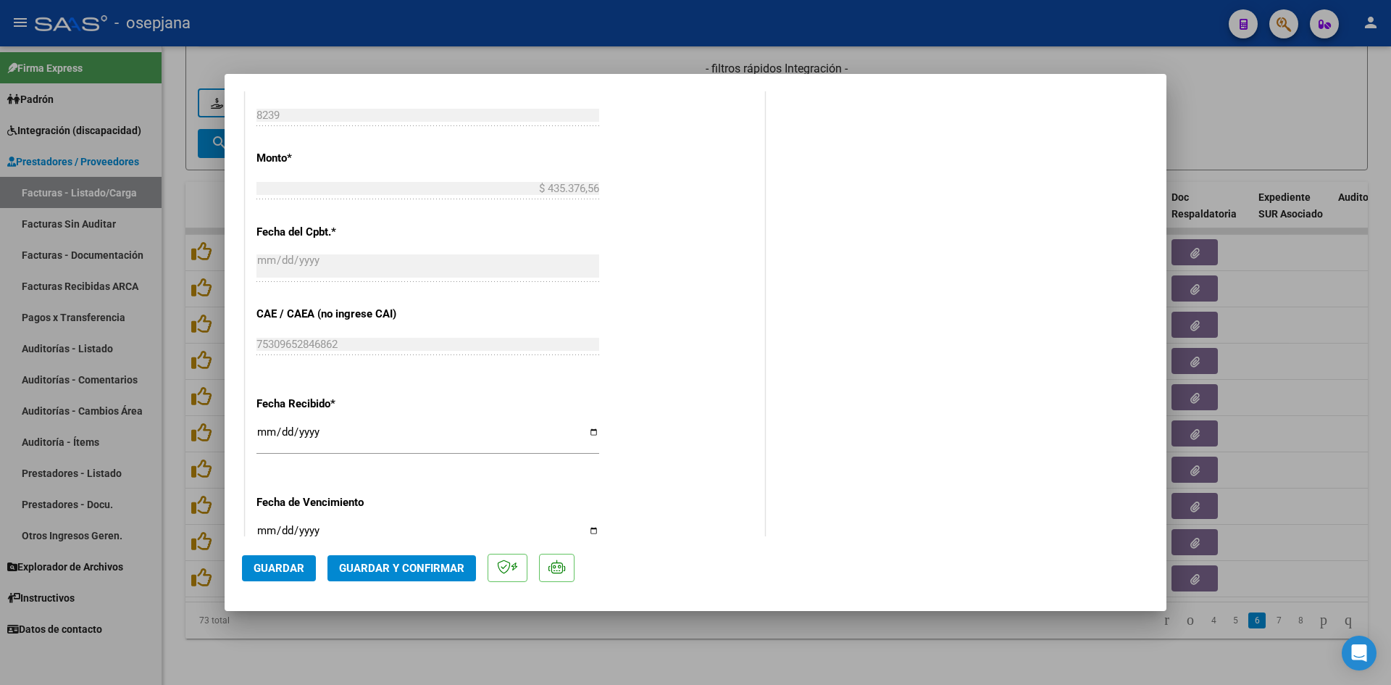
scroll to position [942, 0]
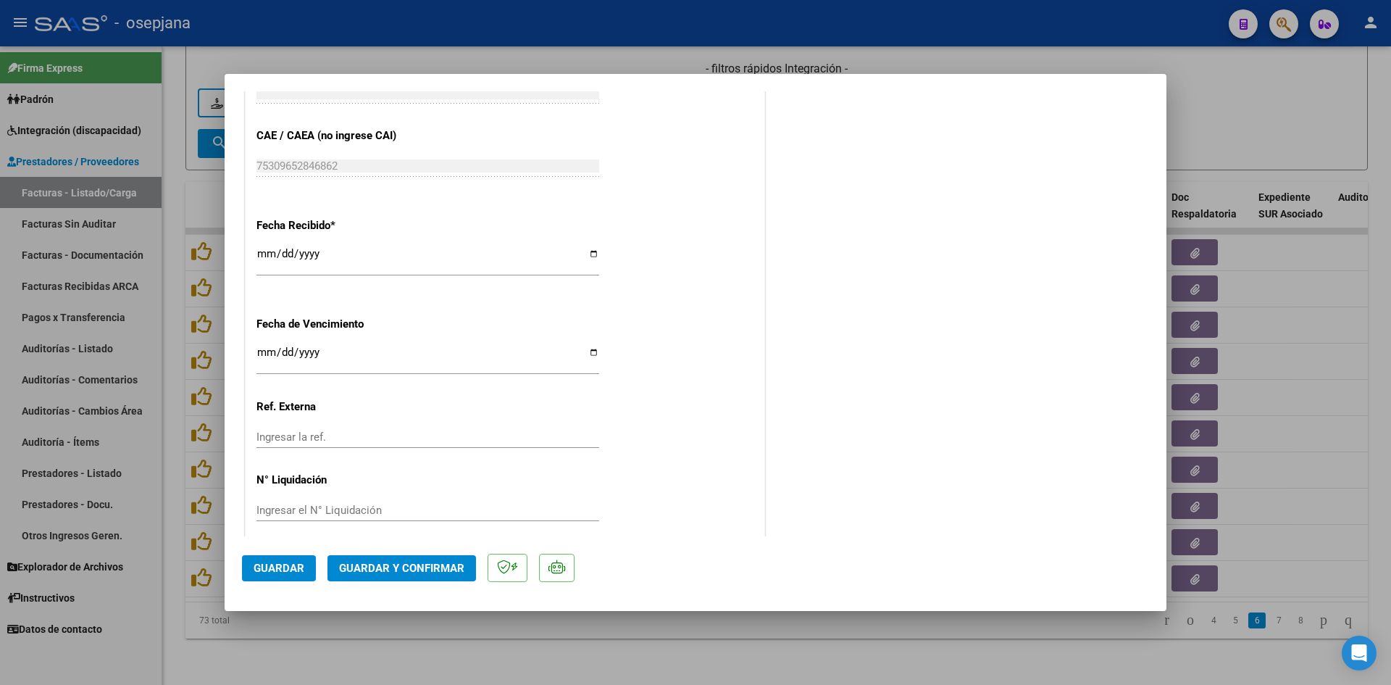
click at [263, 352] on input "[DATE]" at bounding box center [428, 357] width 343 height 23
click at [417, 569] on span "Guardar y Confirmar" at bounding box center [401, 568] width 125 height 13
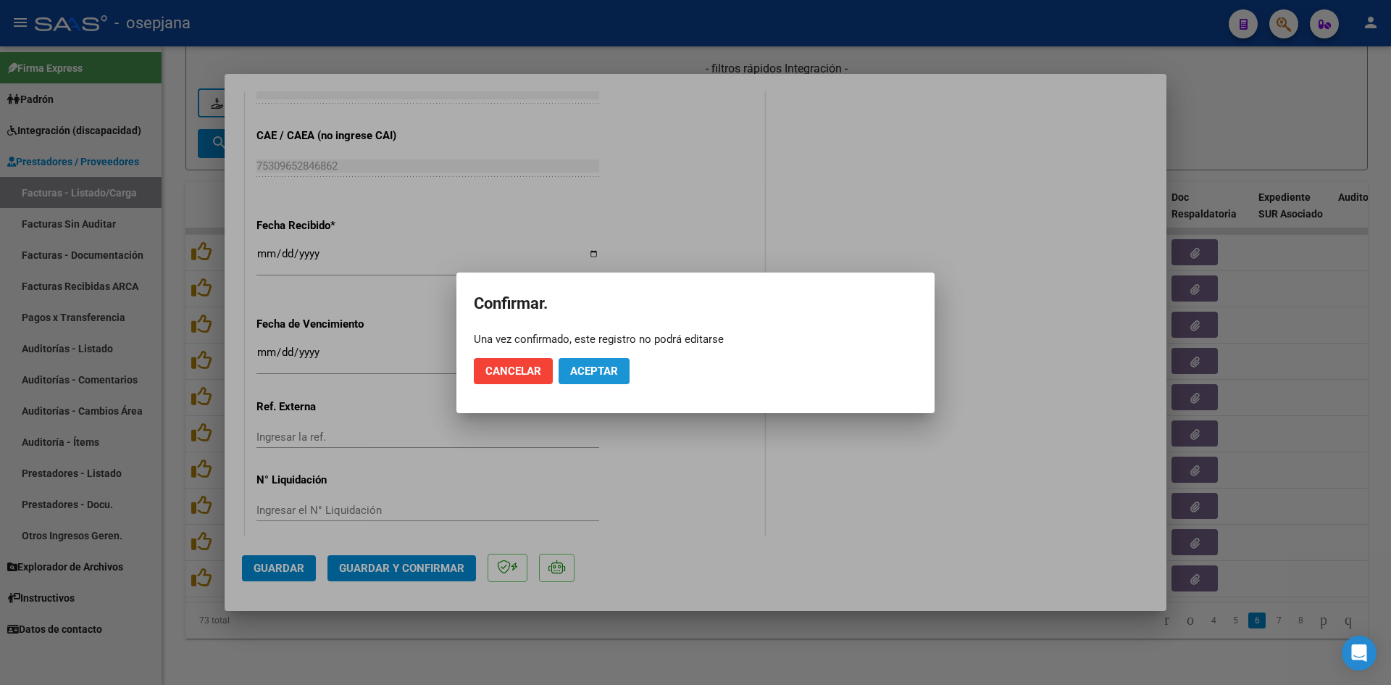
click at [594, 375] on span "Aceptar" at bounding box center [594, 371] width 48 height 13
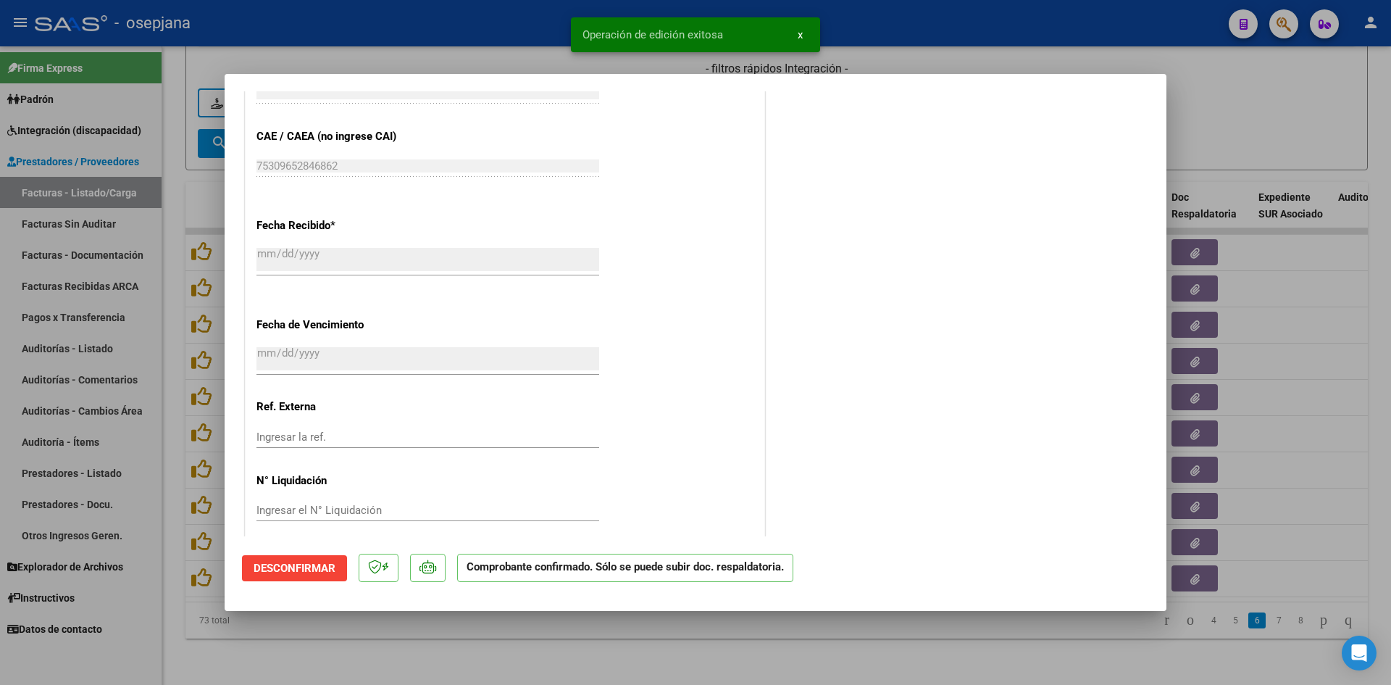
click at [1219, 127] on div at bounding box center [695, 342] width 1391 height 685
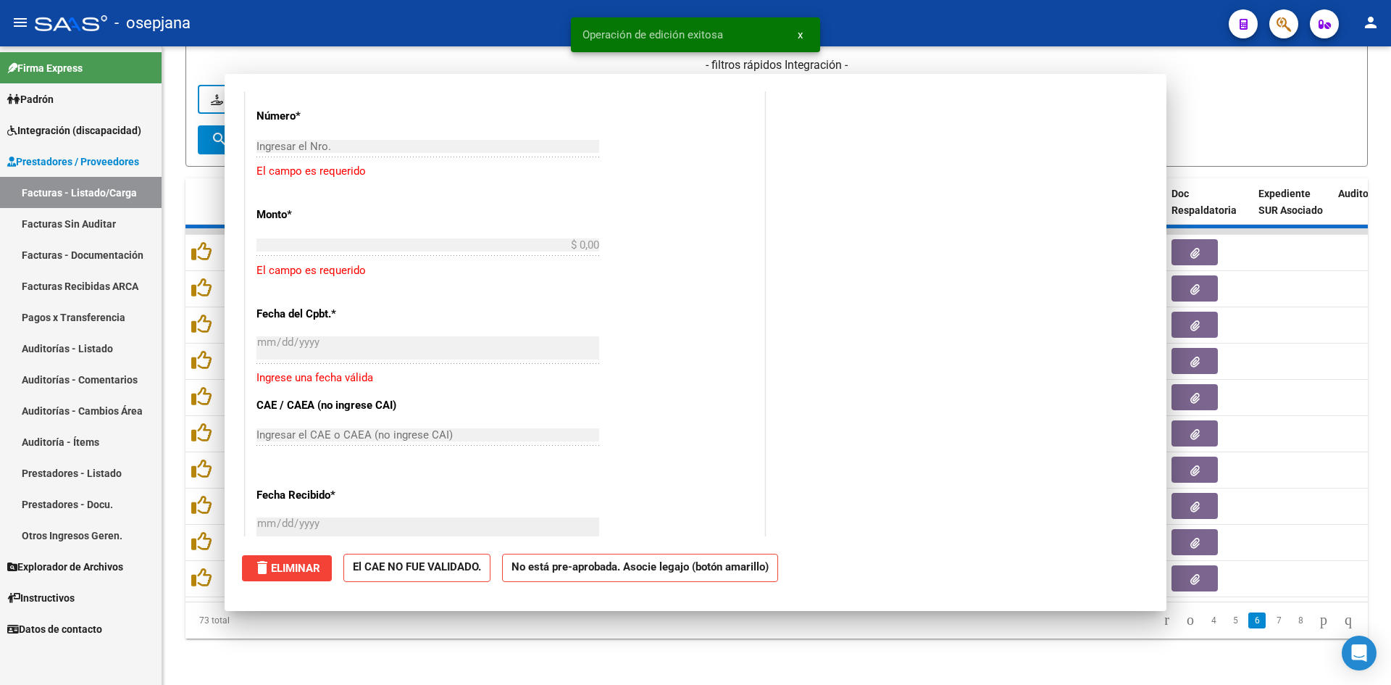
scroll to position [0, 0]
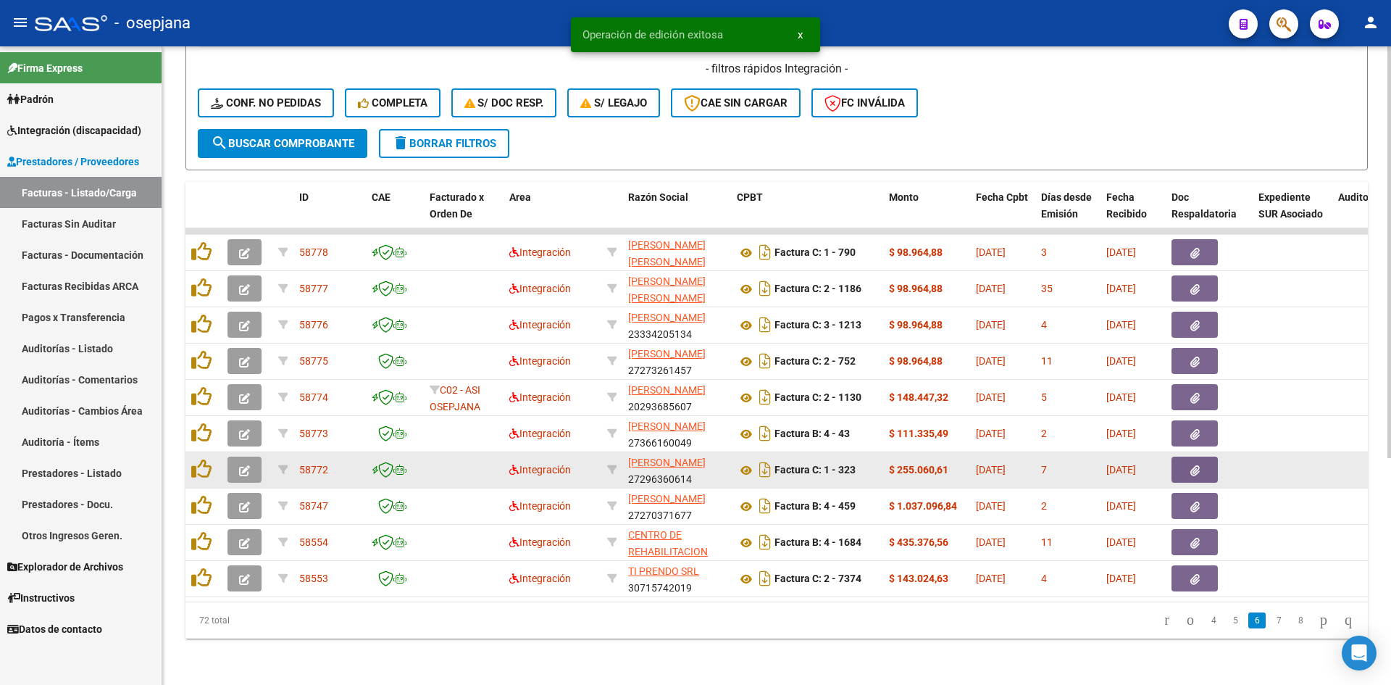
click at [246, 465] on icon "button" at bounding box center [244, 470] width 11 height 11
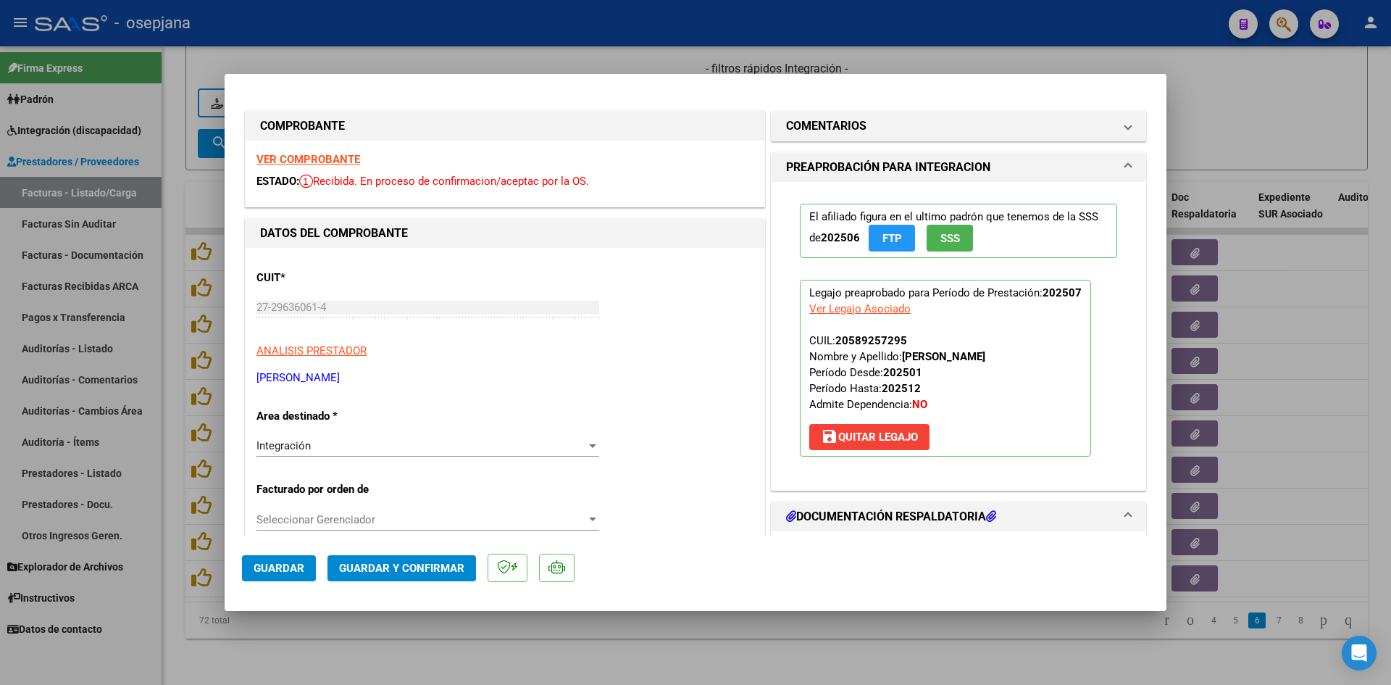
click at [293, 157] on strong "VER COMPROBANTE" at bounding box center [309, 159] width 104 height 13
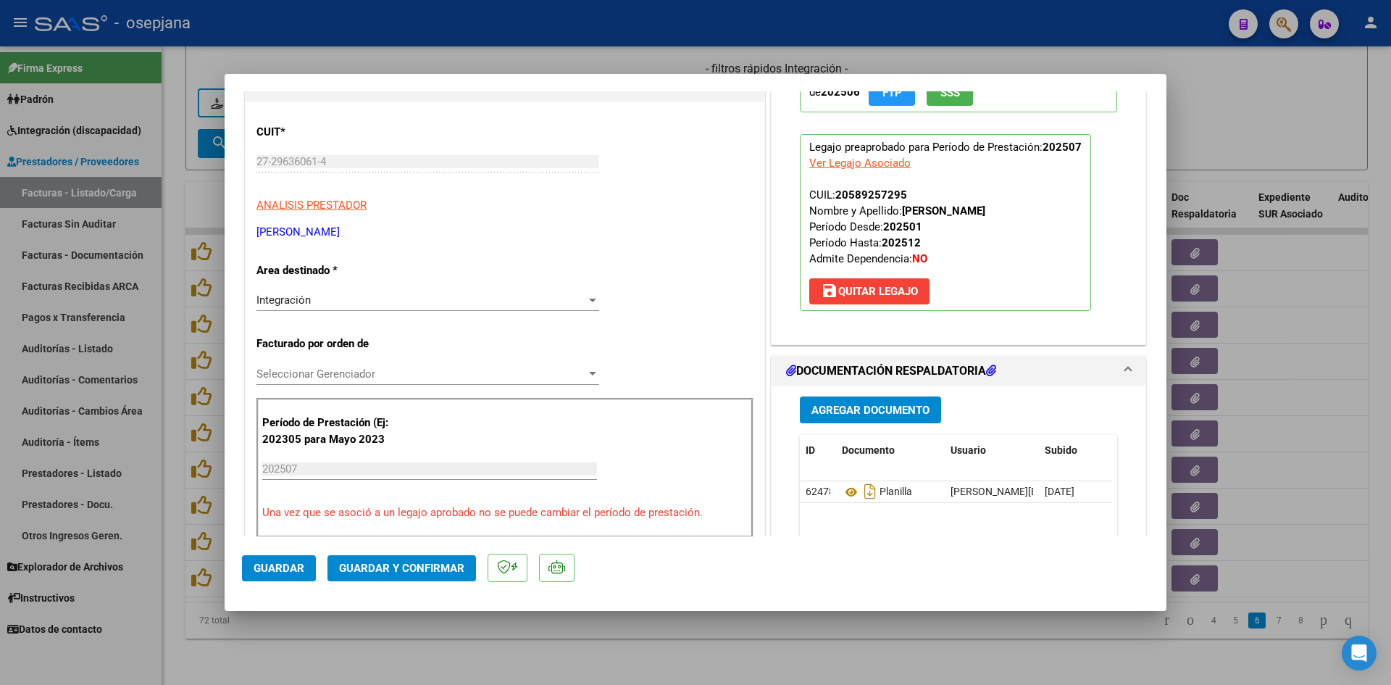
scroll to position [362, 0]
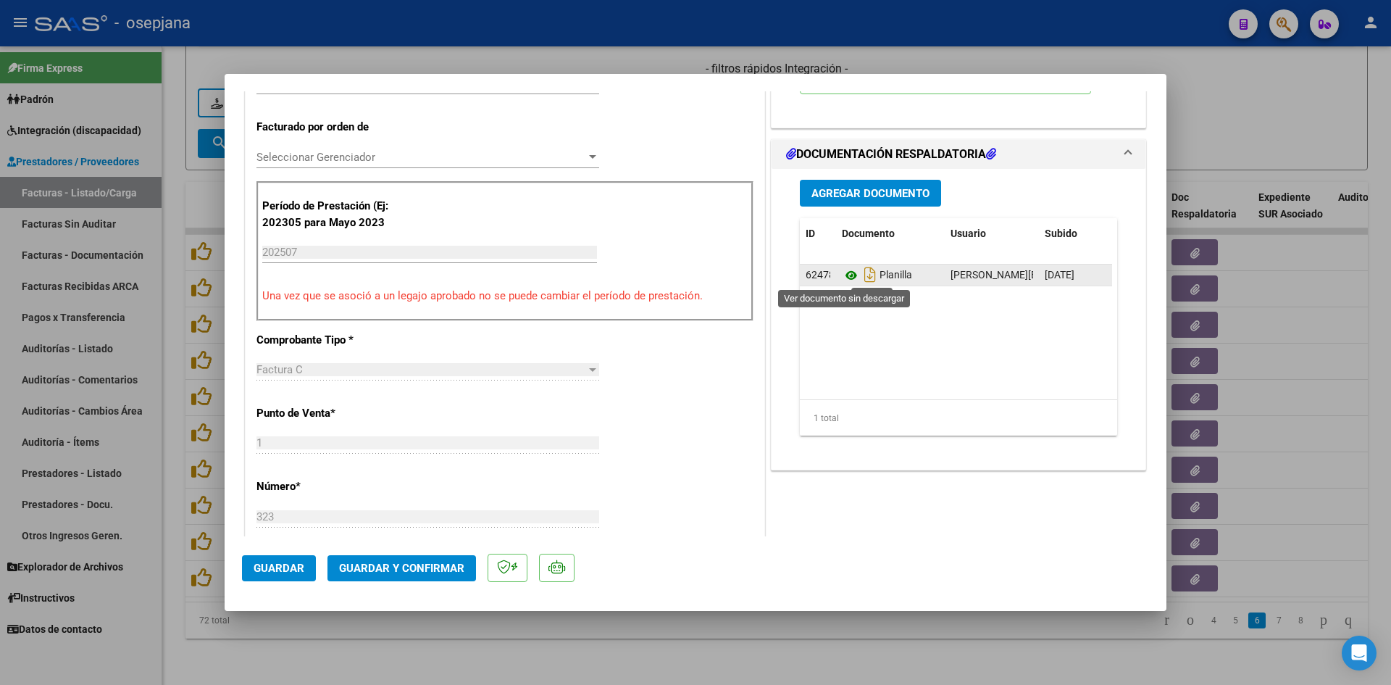
click at [842, 270] on icon at bounding box center [851, 275] width 19 height 17
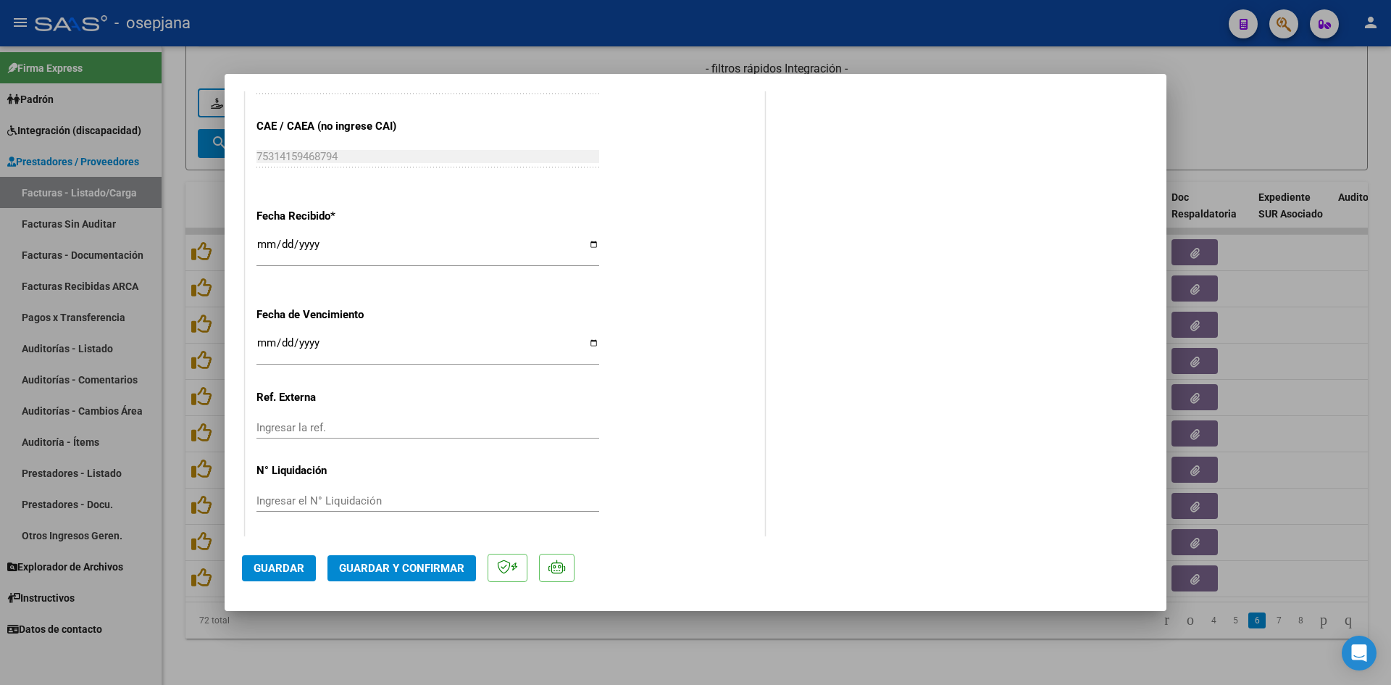
scroll to position [955, 0]
click at [259, 337] on input "[DATE]" at bounding box center [428, 344] width 343 height 23
click at [435, 568] on span "Guardar y Confirmar" at bounding box center [401, 568] width 125 height 13
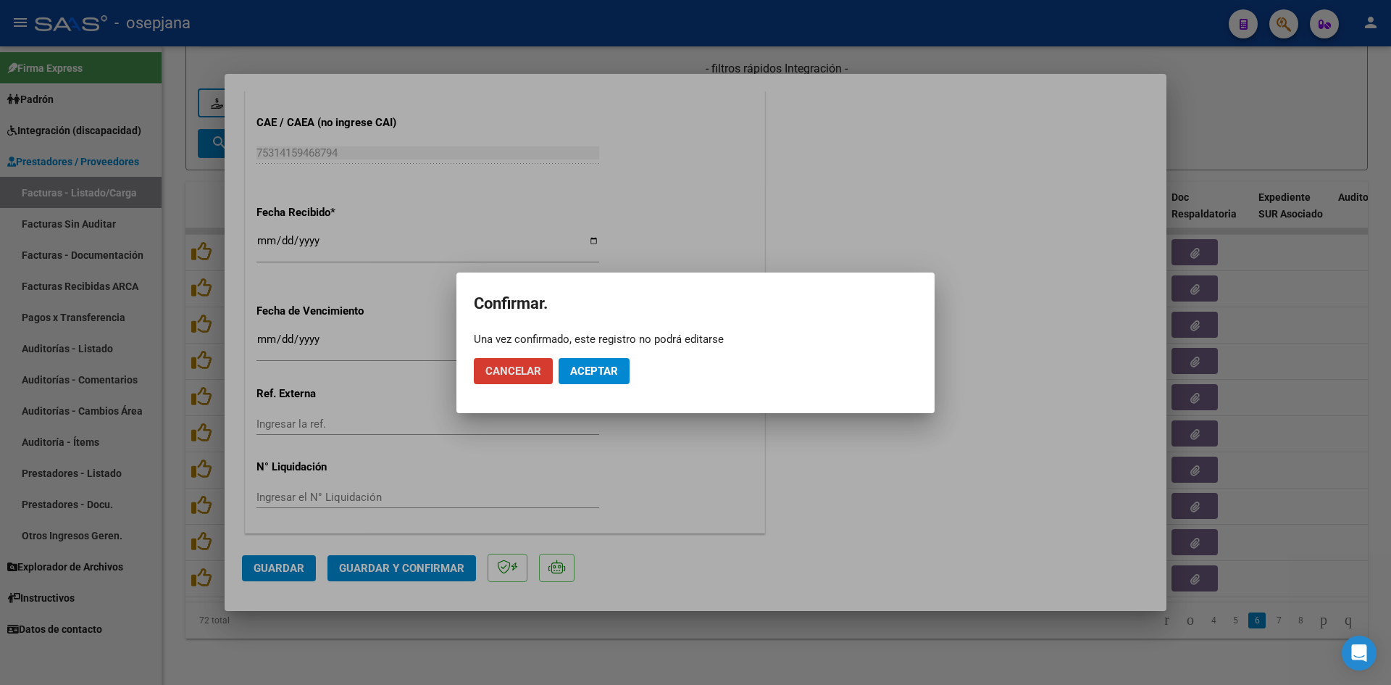
click at [609, 372] on span "Aceptar" at bounding box center [594, 371] width 48 height 13
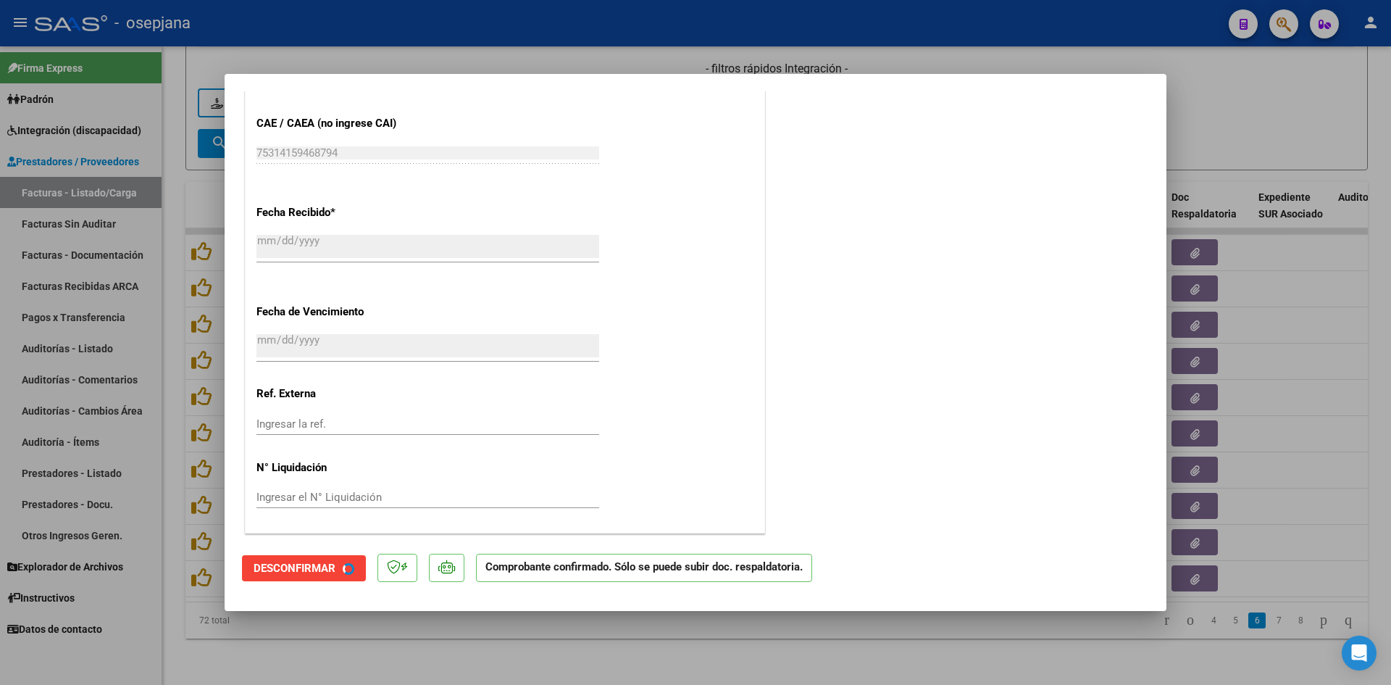
scroll to position [865, 0]
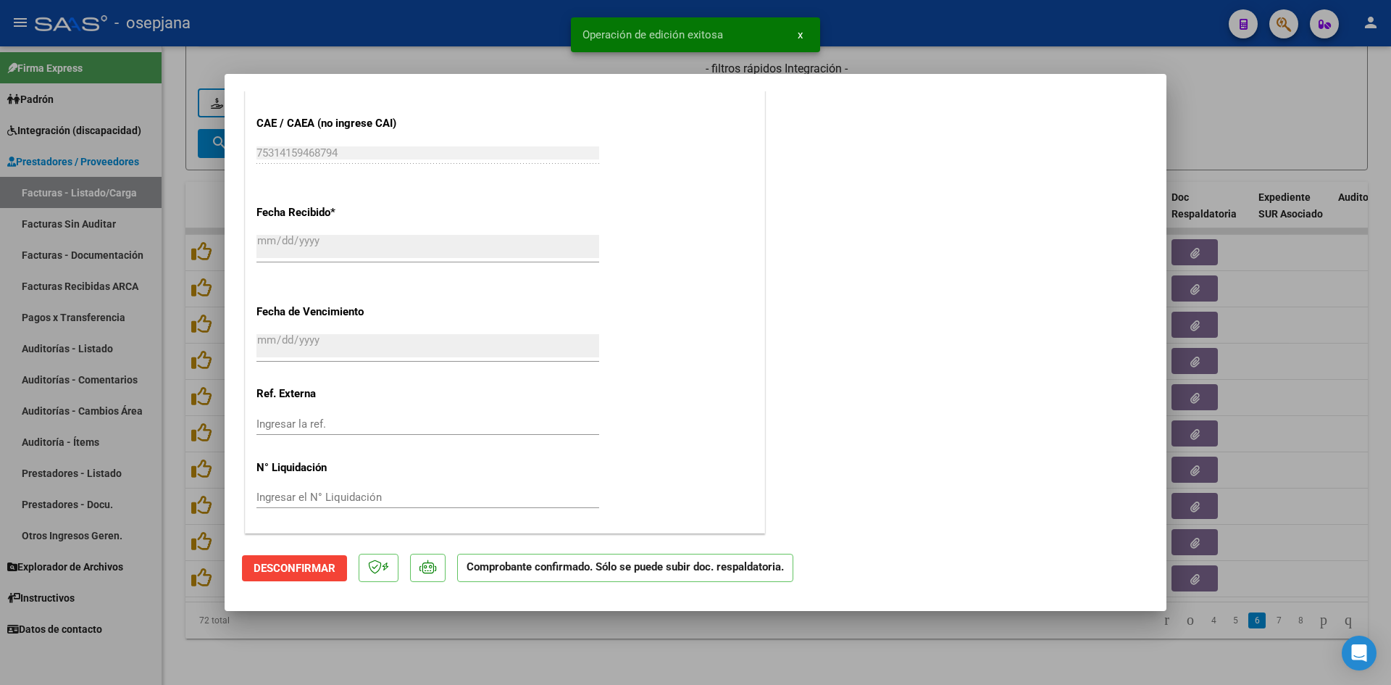
click at [1207, 154] on div at bounding box center [695, 342] width 1391 height 685
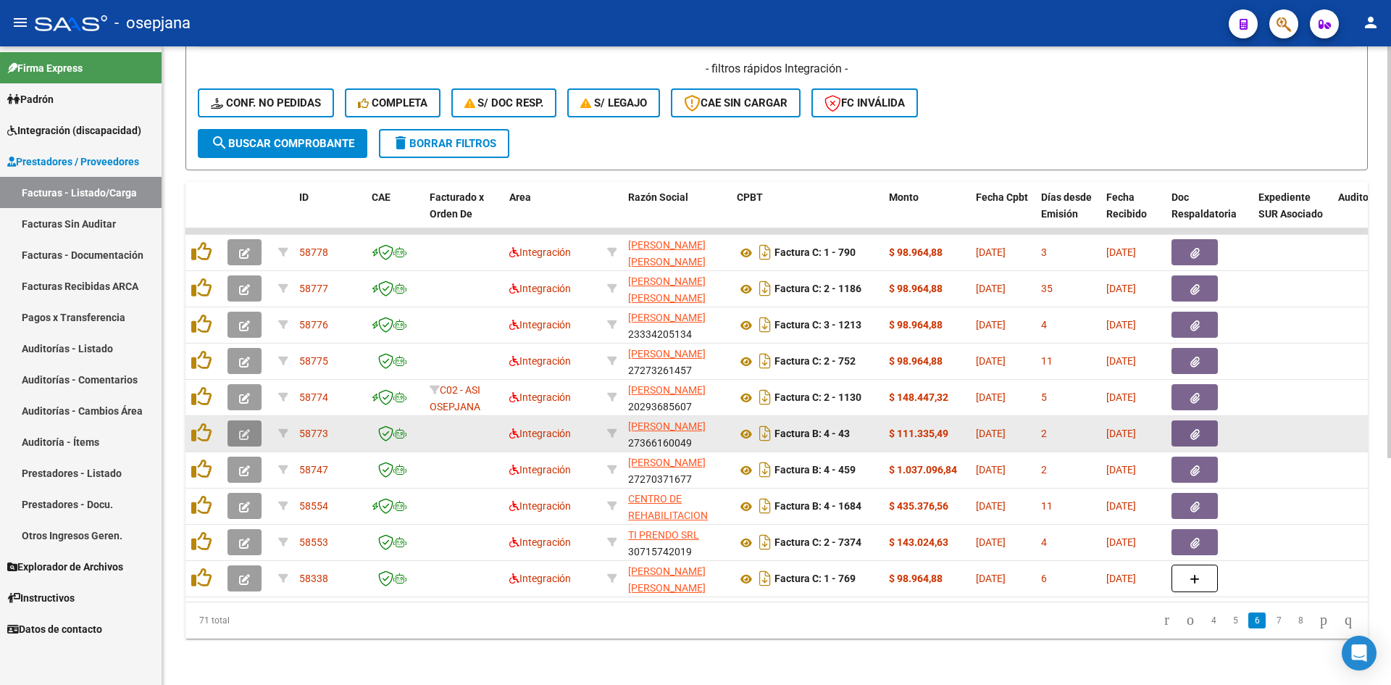
click at [252, 420] on button "button" at bounding box center [245, 433] width 34 height 26
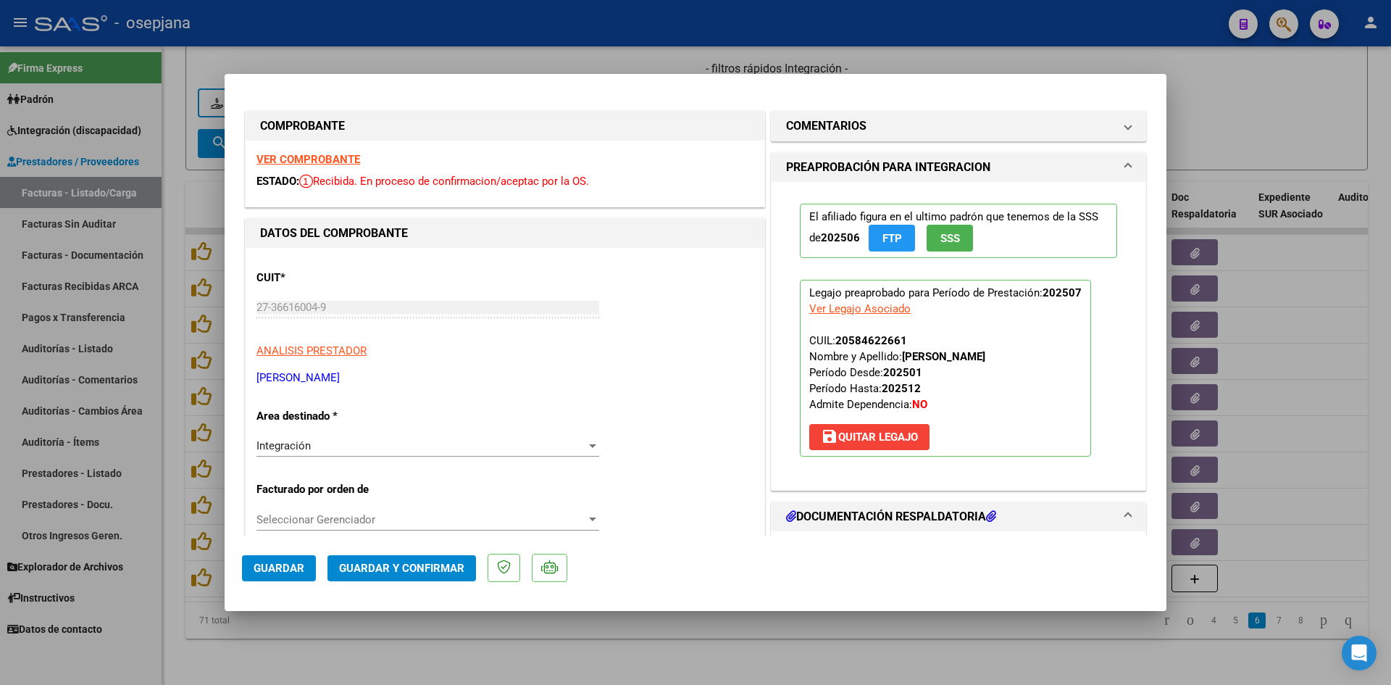
click at [339, 161] on strong "VER COMPROBANTE" at bounding box center [309, 159] width 104 height 13
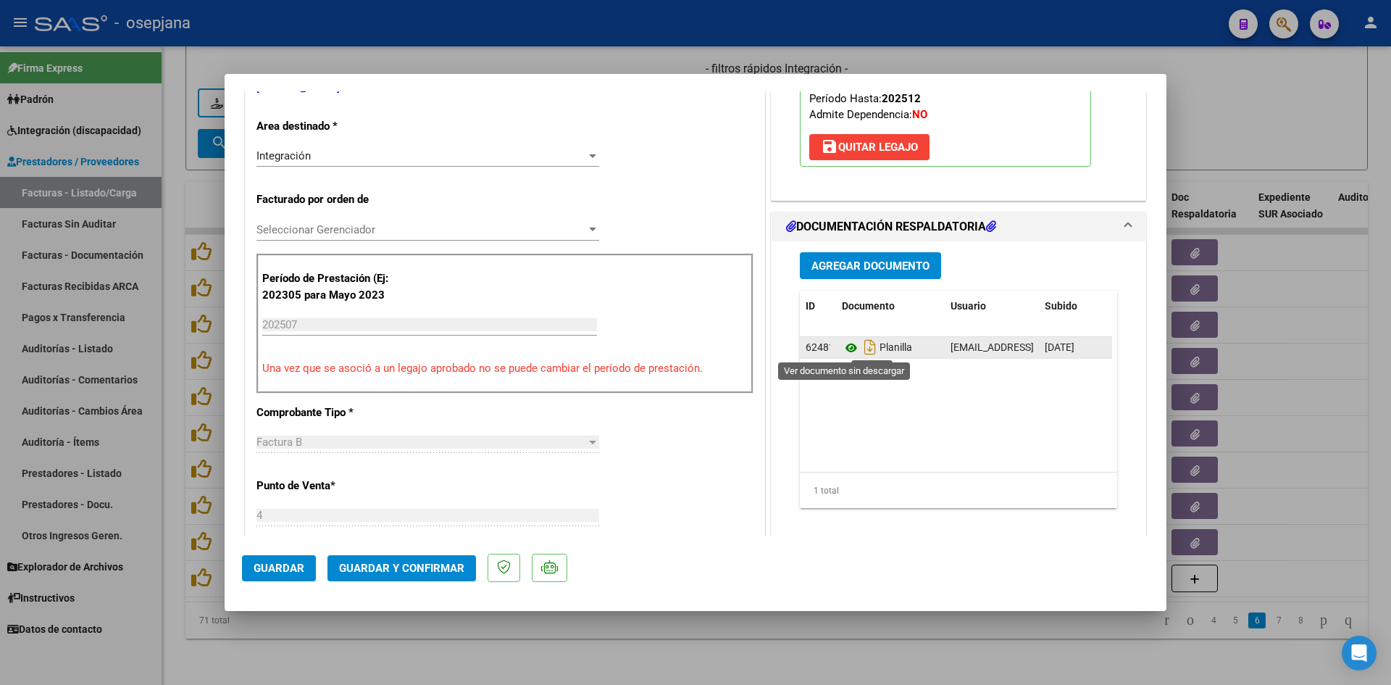
click at [849, 346] on icon at bounding box center [851, 347] width 19 height 17
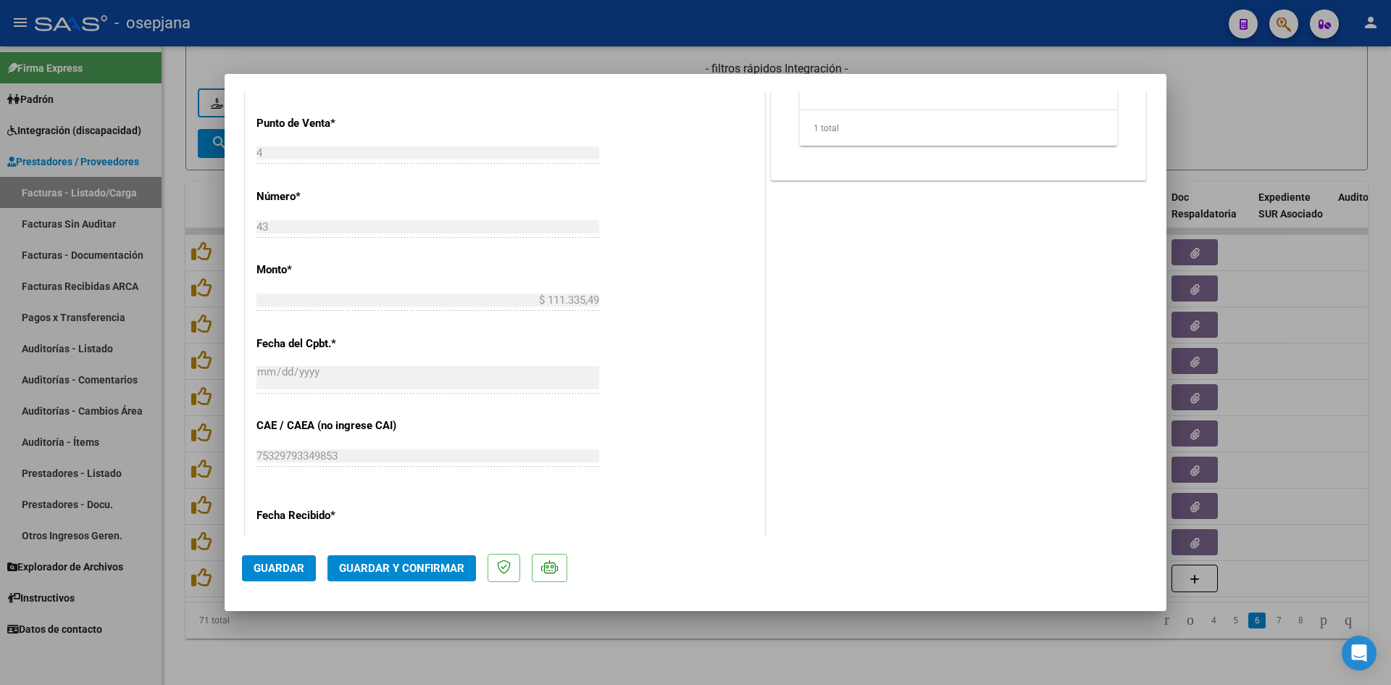
scroll to position [955, 0]
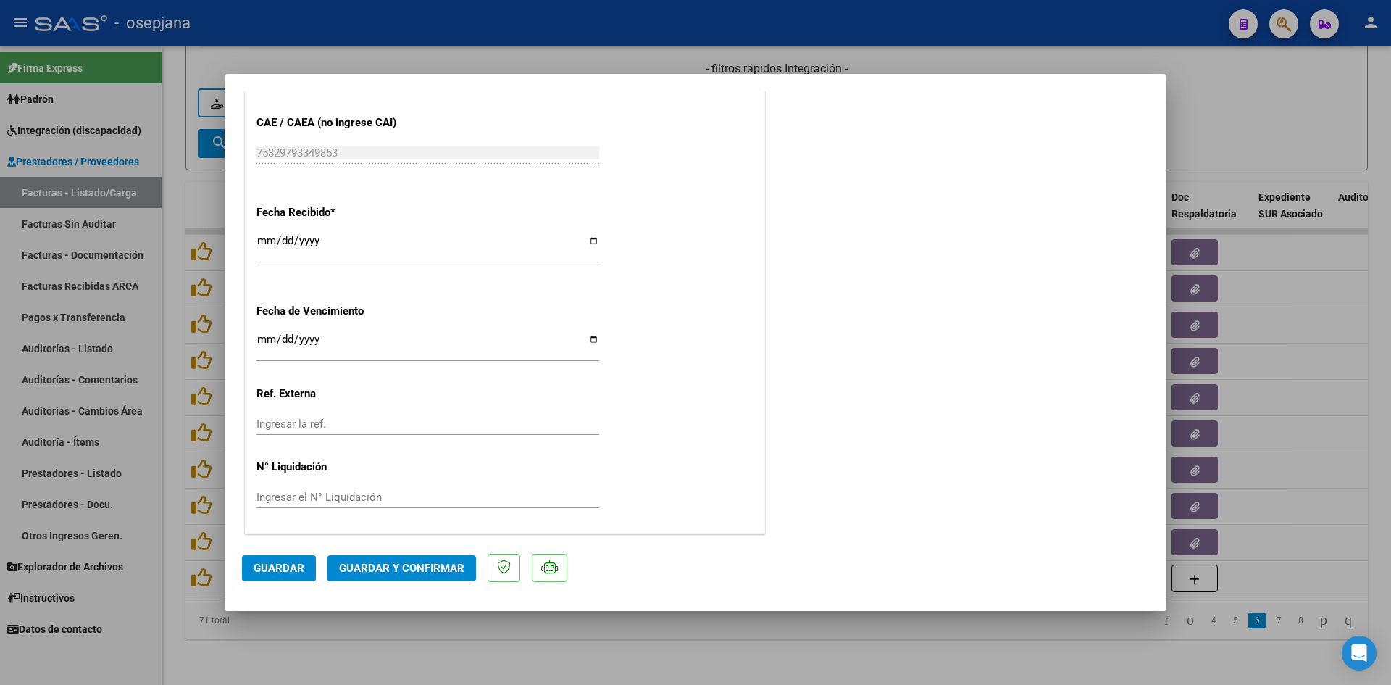
click at [257, 338] on input "Ingresar la fecha" at bounding box center [428, 344] width 343 height 23
click at [264, 336] on input "2025-09-01" at bounding box center [428, 344] width 343 height 23
click at [429, 565] on span "Guardar y Confirmar" at bounding box center [401, 568] width 125 height 13
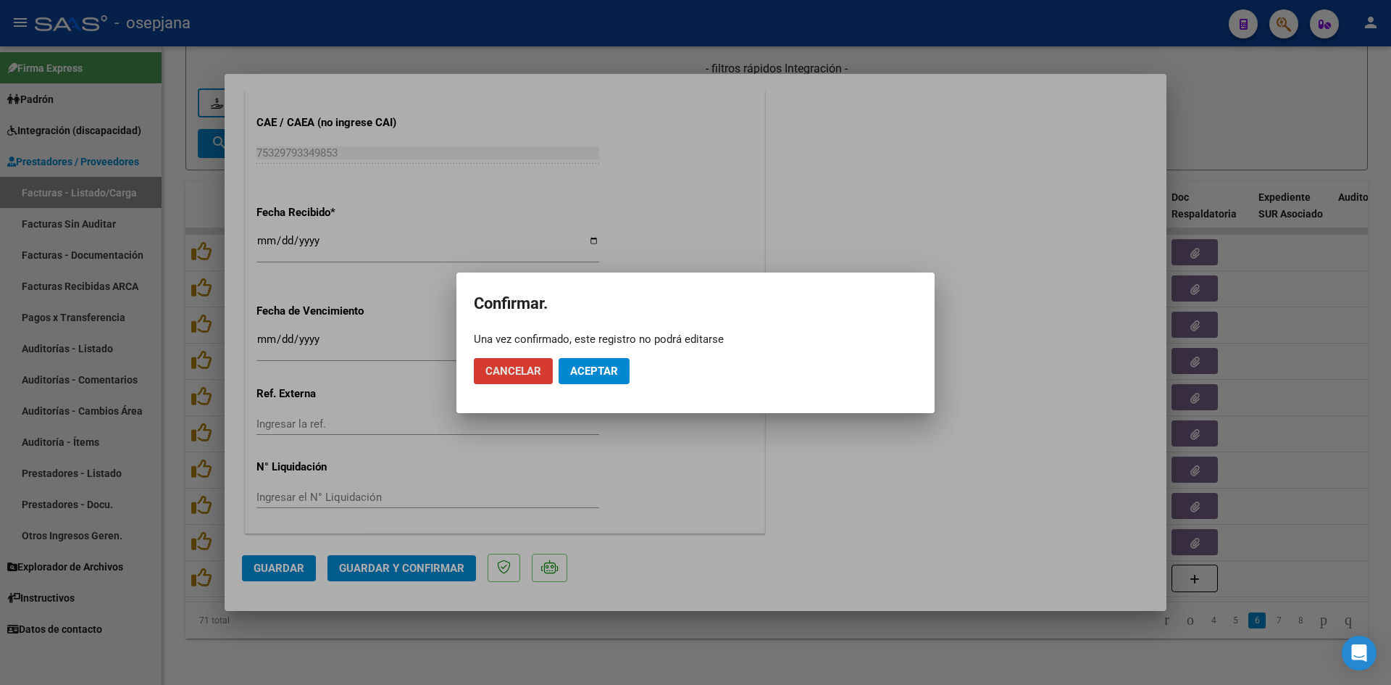
click at [621, 372] on button "Aceptar" at bounding box center [594, 371] width 71 height 26
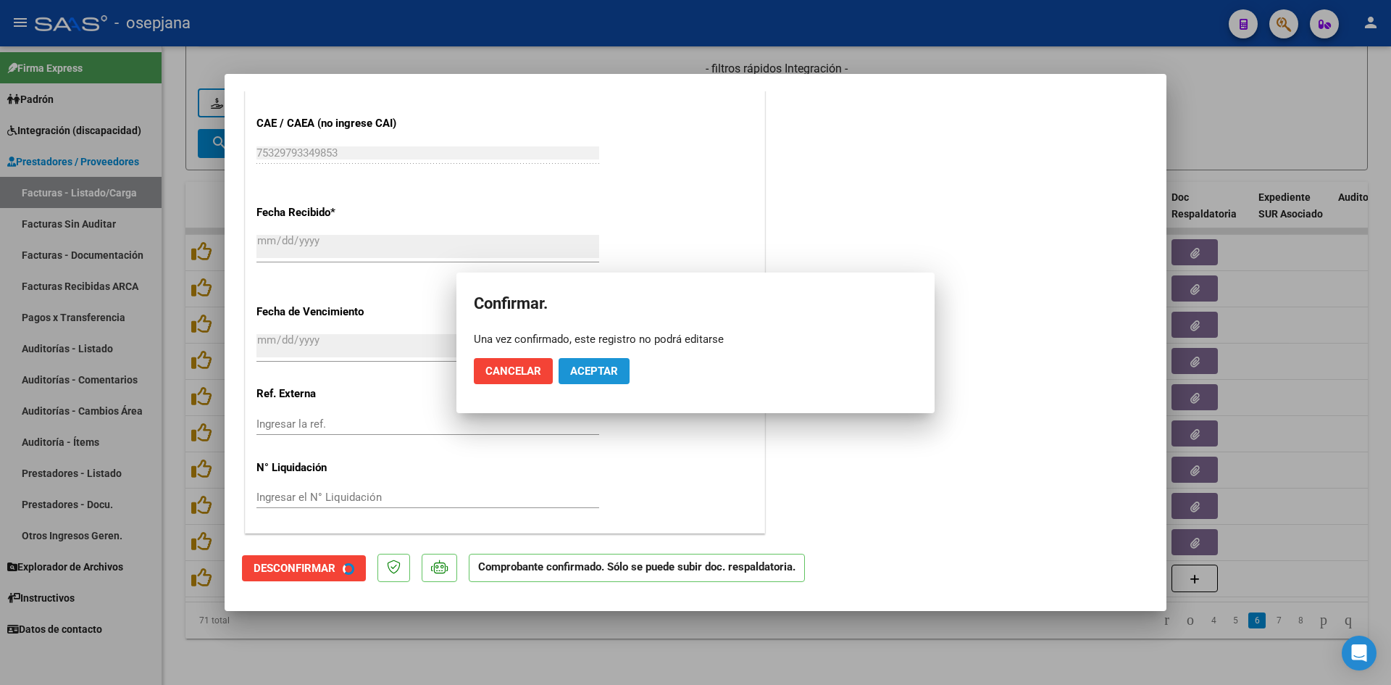
scroll to position [865, 0]
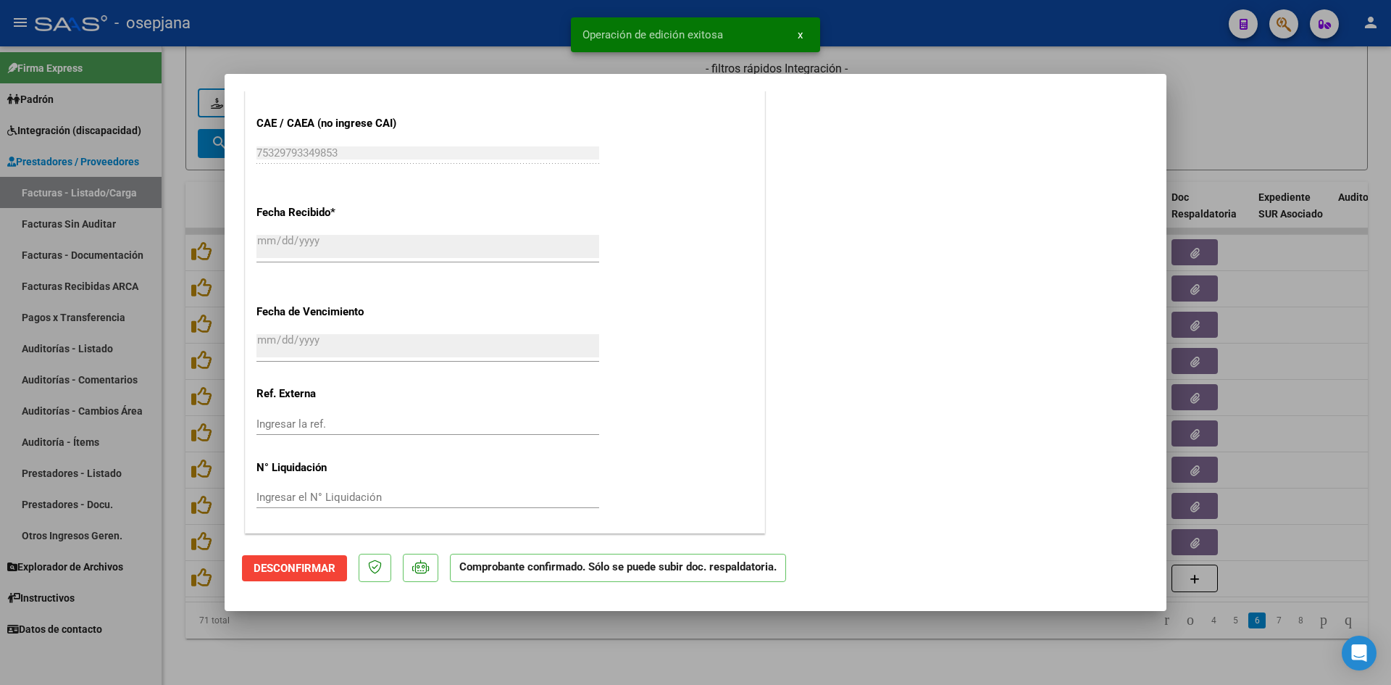
click at [1273, 120] on div at bounding box center [695, 342] width 1391 height 685
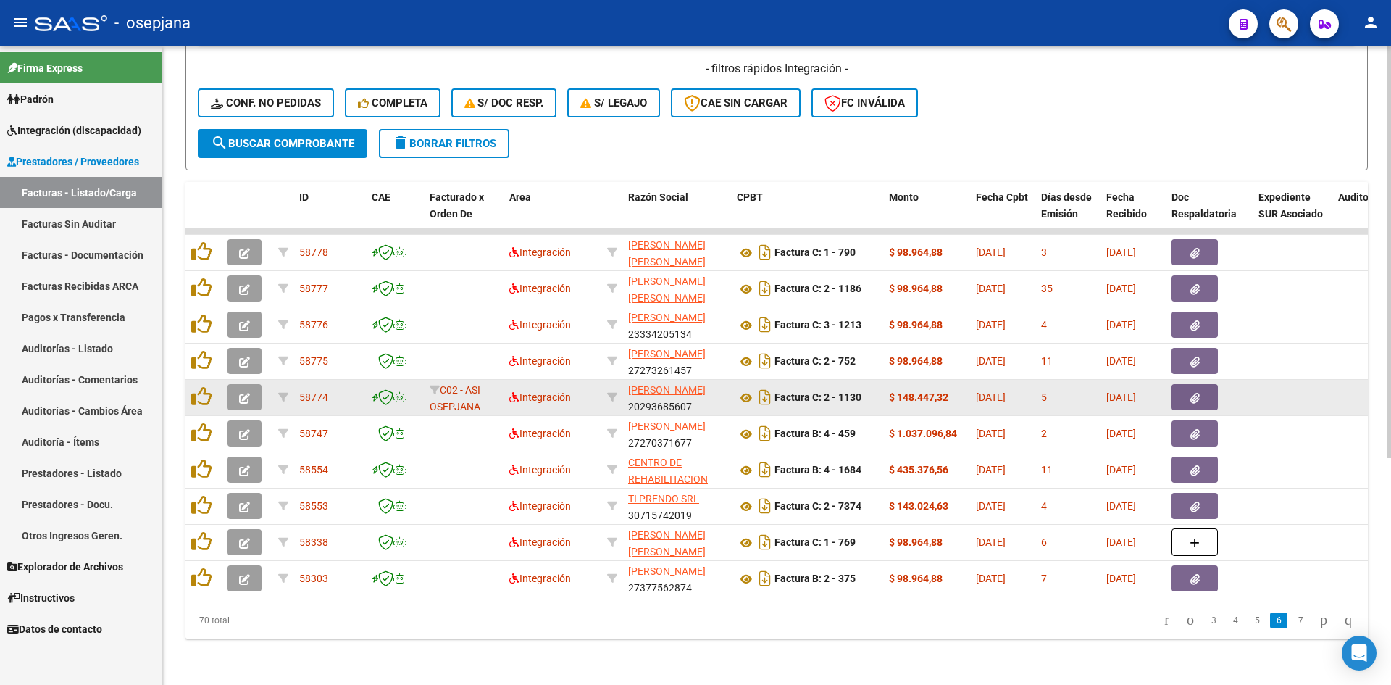
click at [244, 393] on icon "button" at bounding box center [244, 398] width 11 height 11
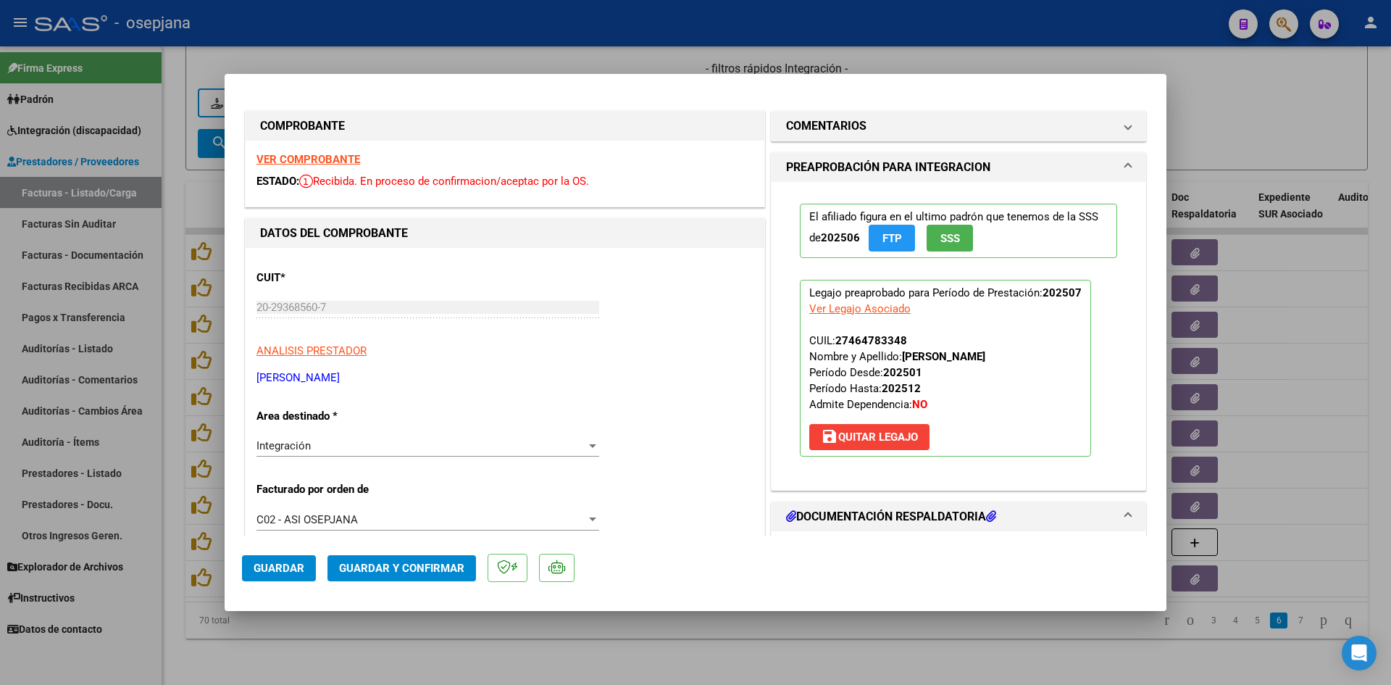
click at [340, 159] on strong "VER COMPROBANTE" at bounding box center [309, 159] width 104 height 13
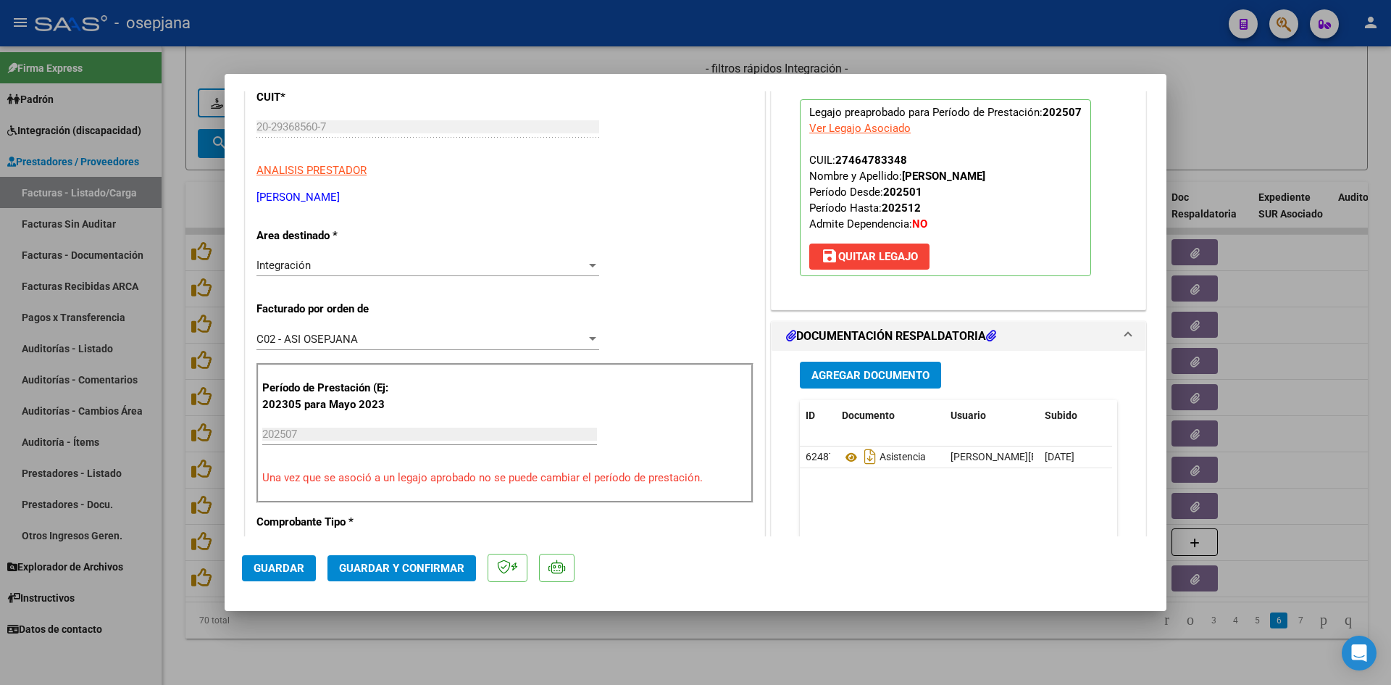
scroll to position [362, 0]
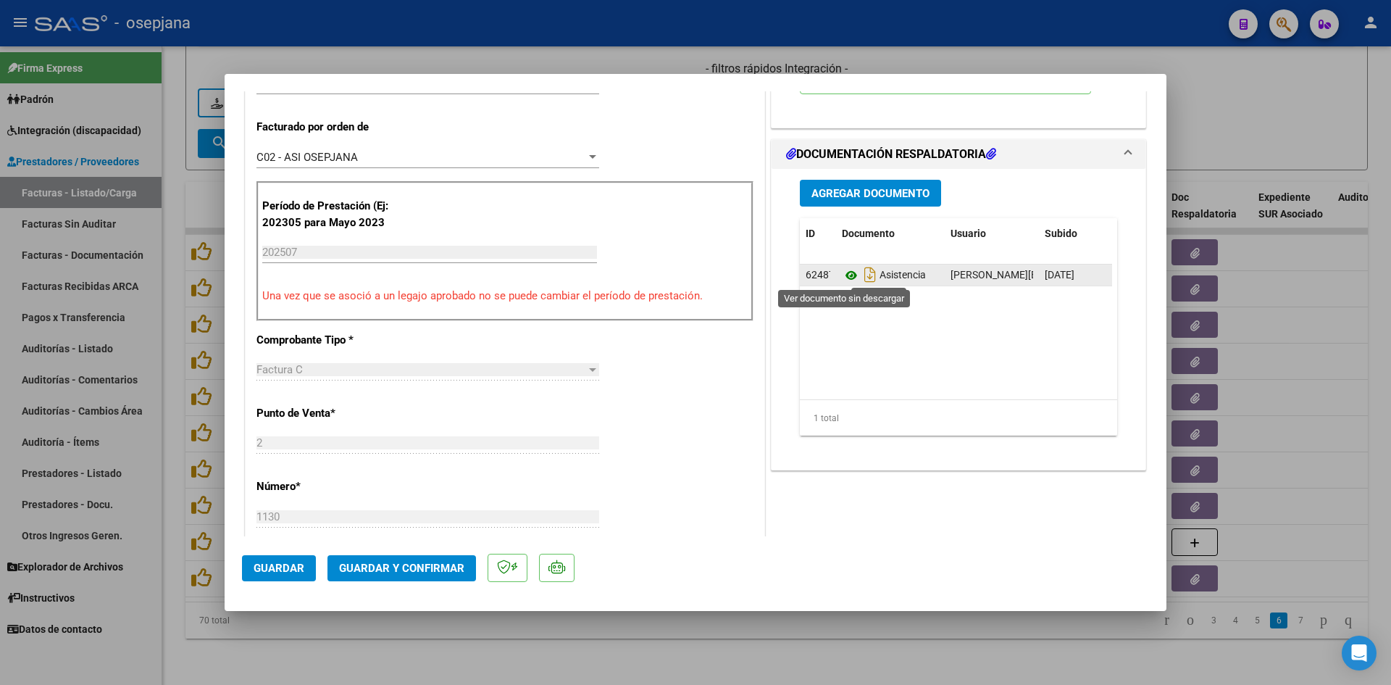
click at [849, 275] on icon at bounding box center [851, 275] width 19 height 17
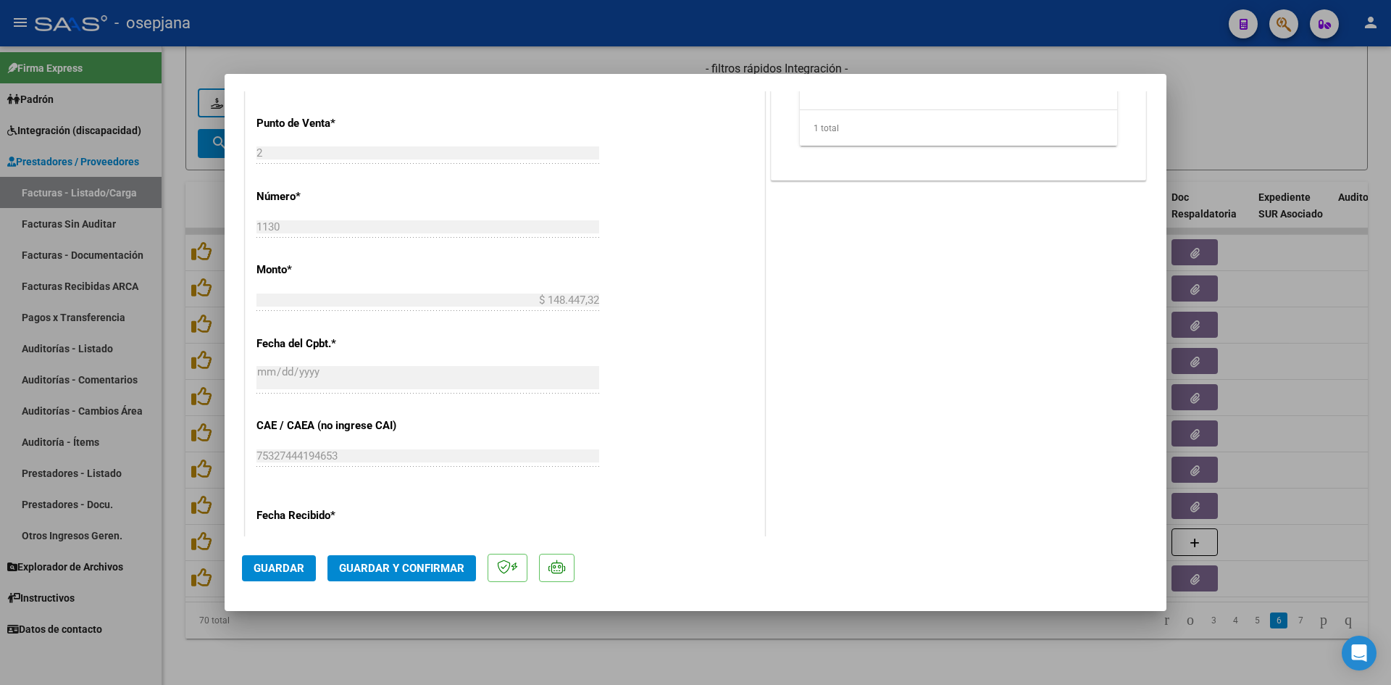
scroll to position [955, 0]
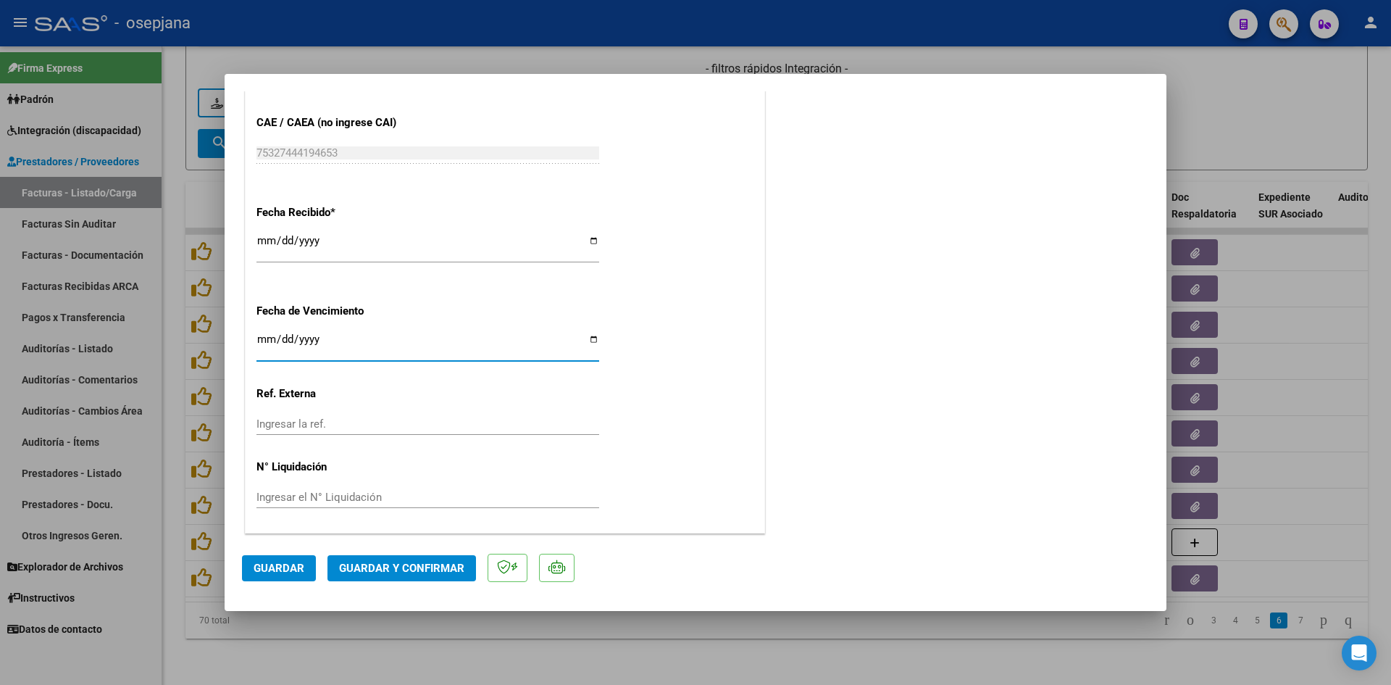
click at [263, 333] on input "[DATE]" at bounding box center [428, 344] width 343 height 23
click at [407, 560] on button "Guardar y Confirmar" at bounding box center [402, 568] width 149 height 26
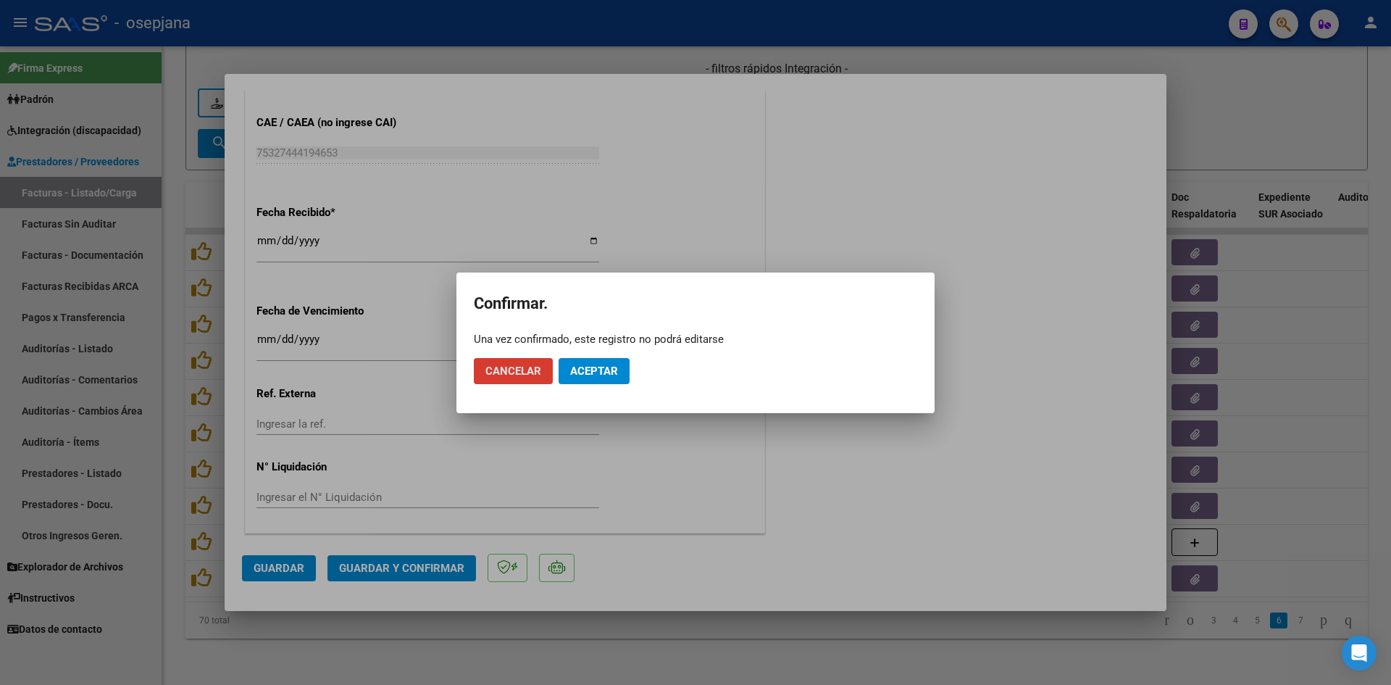
click at [609, 367] on span "Aceptar" at bounding box center [594, 371] width 48 height 13
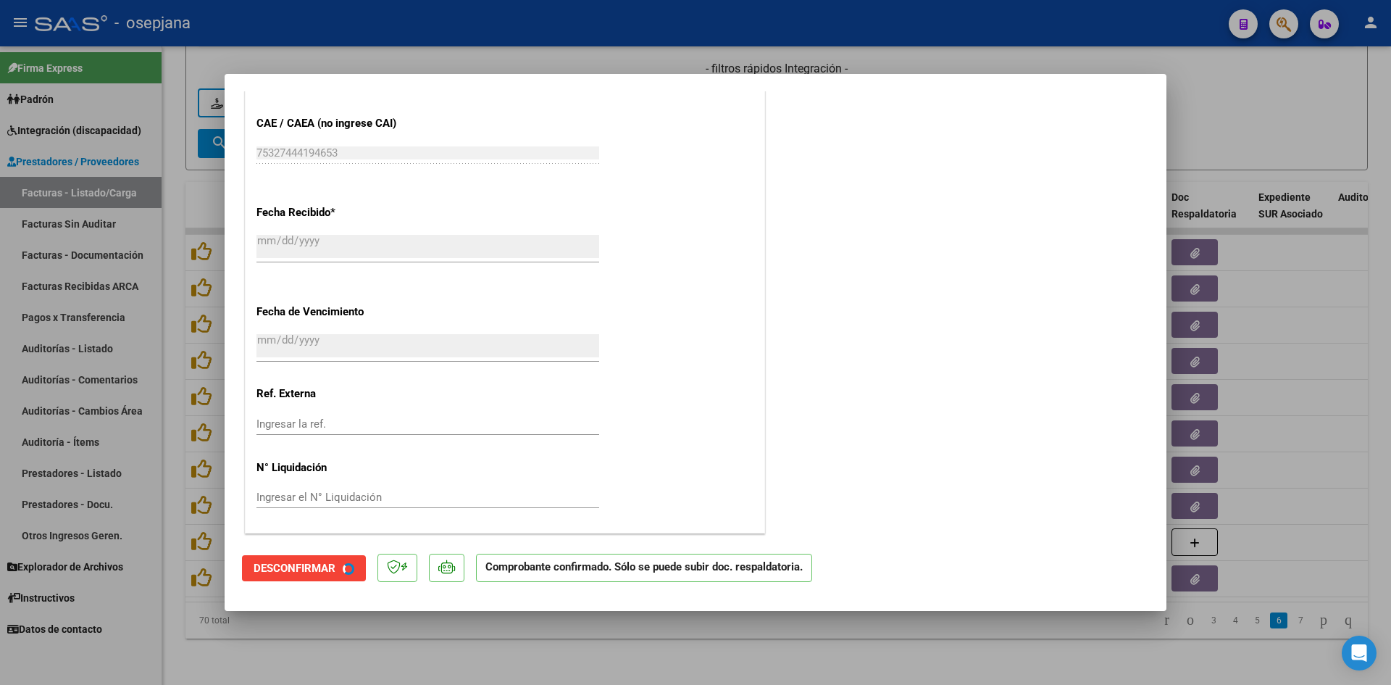
scroll to position [865, 0]
click at [1285, 117] on div at bounding box center [695, 342] width 1391 height 685
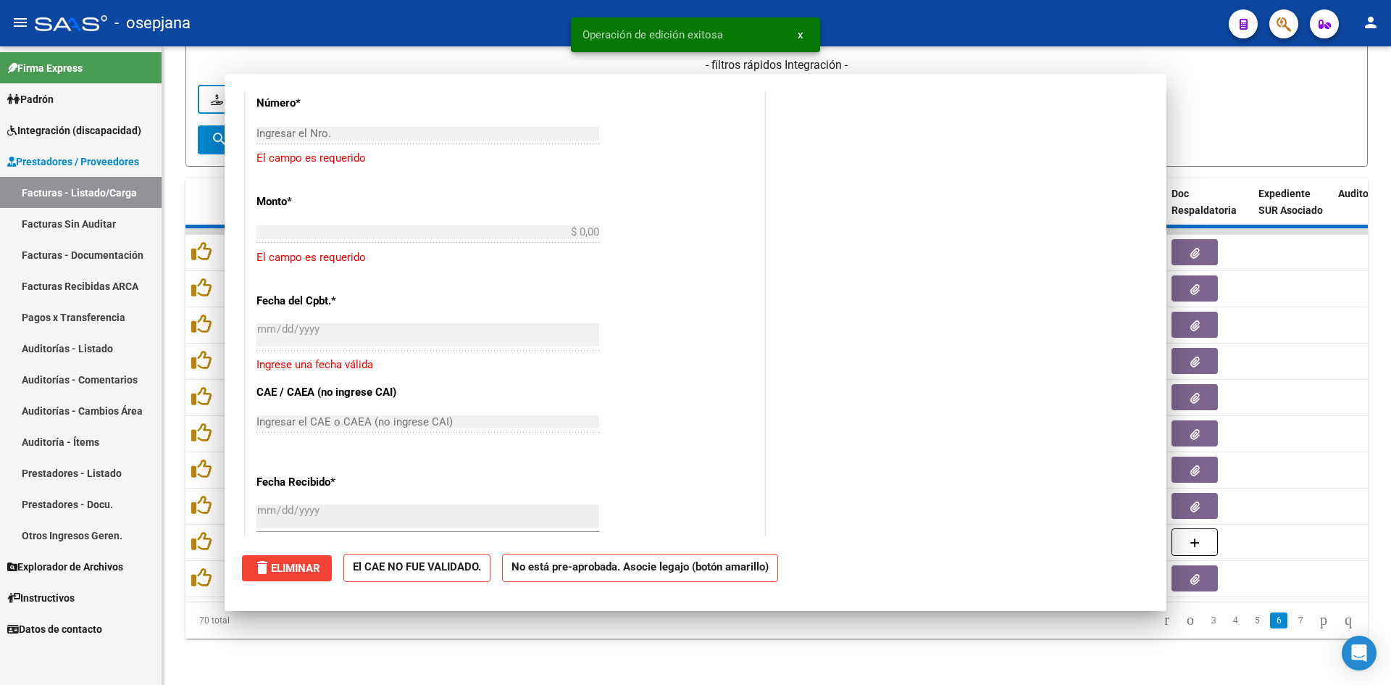
scroll to position [0, 0]
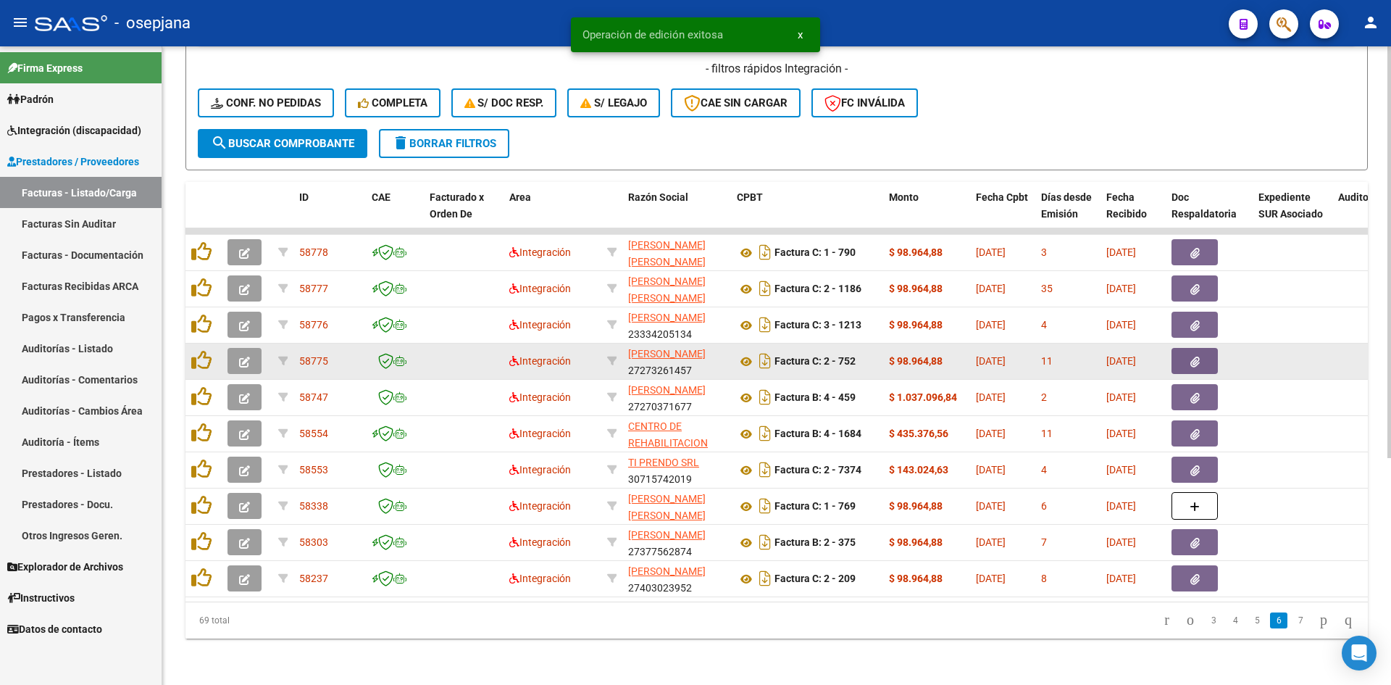
click at [242, 357] on icon "button" at bounding box center [244, 362] width 11 height 11
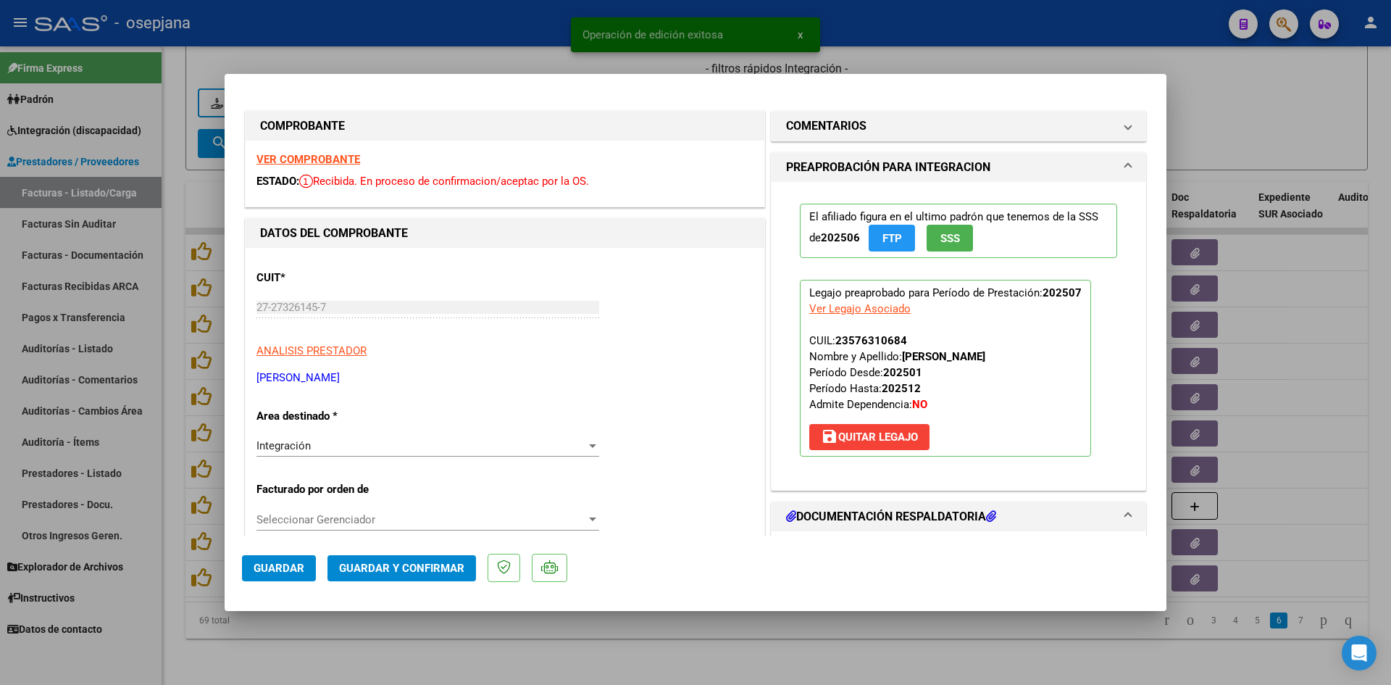
click at [275, 156] on strong "VER COMPROBANTE" at bounding box center [309, 159] width 104 height 13
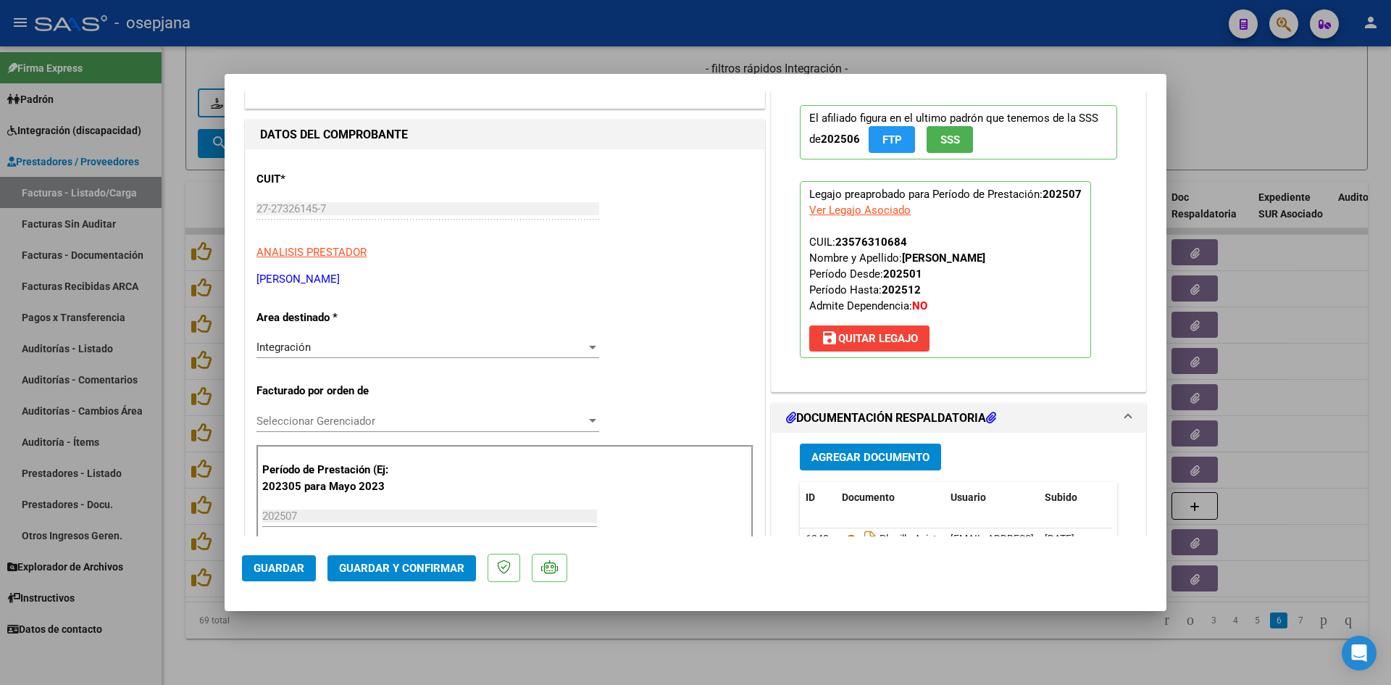
scroll to position [290, 0]
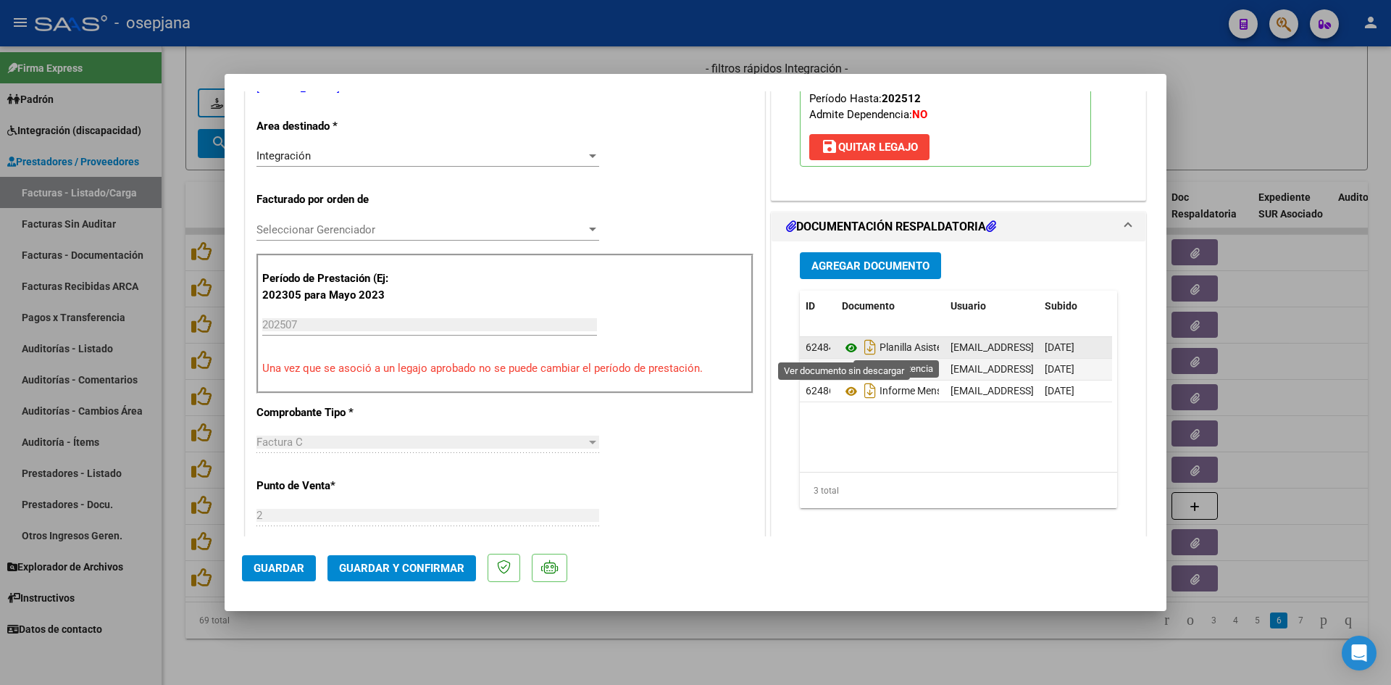
click at [842, 346] on icon at bounding box center [851, 347] width 19 height 17
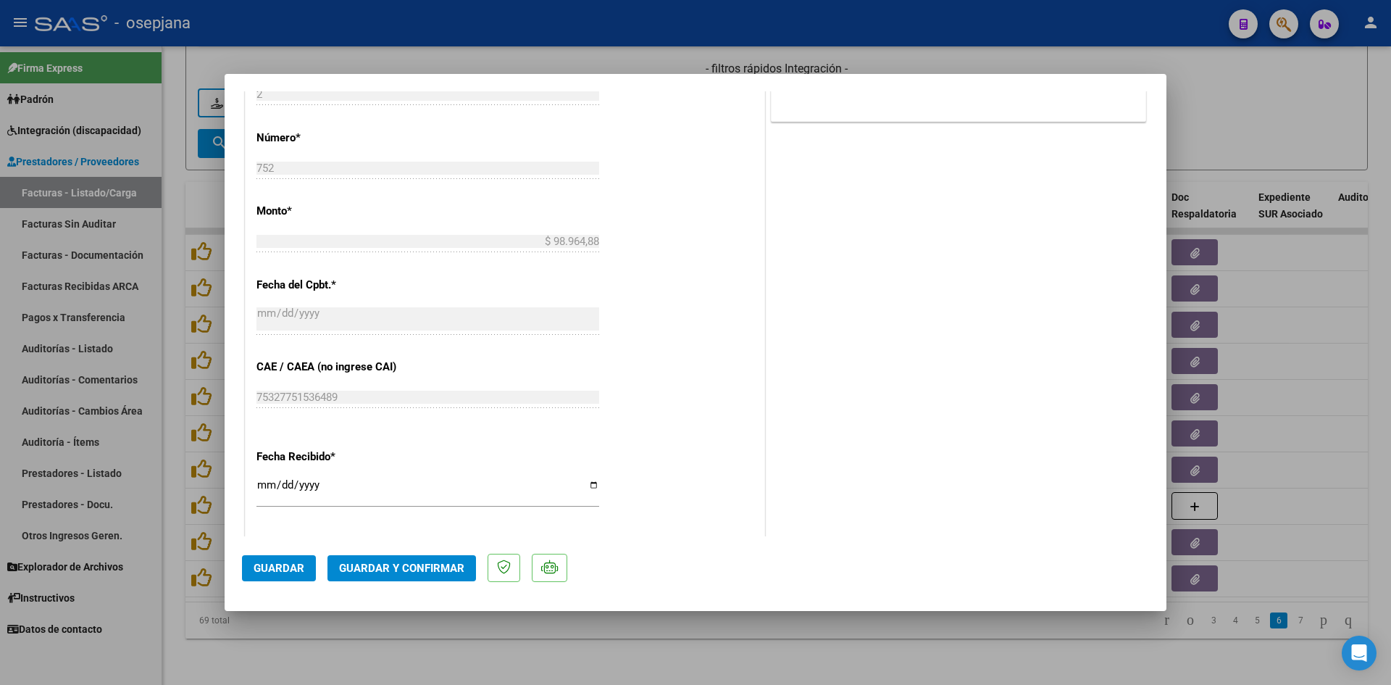
scroll to position [870, 0]
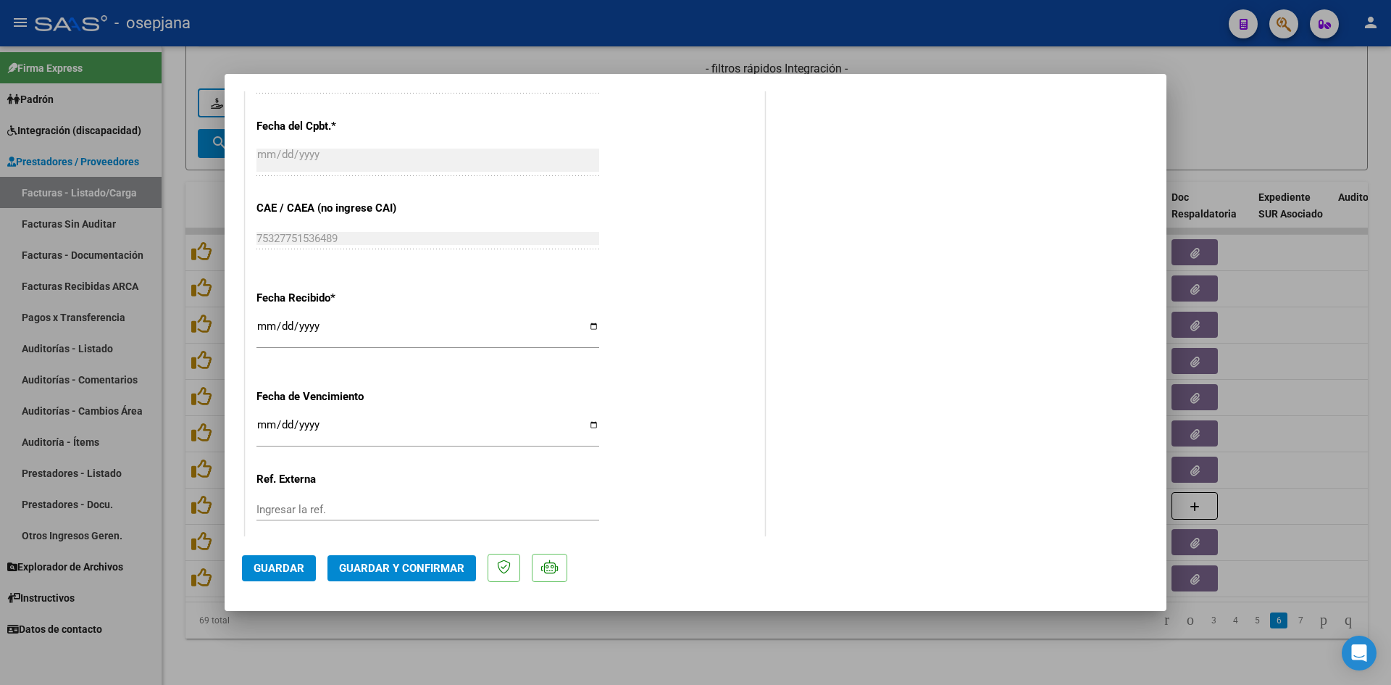
click at [270, 423] on input "Ingresar la fecha" at bounding box center [428, 430] width 343 height 23
click at [387, 565] on span "Guardar y Confirmar" at bounding box center [401, 568] width 125 height 13
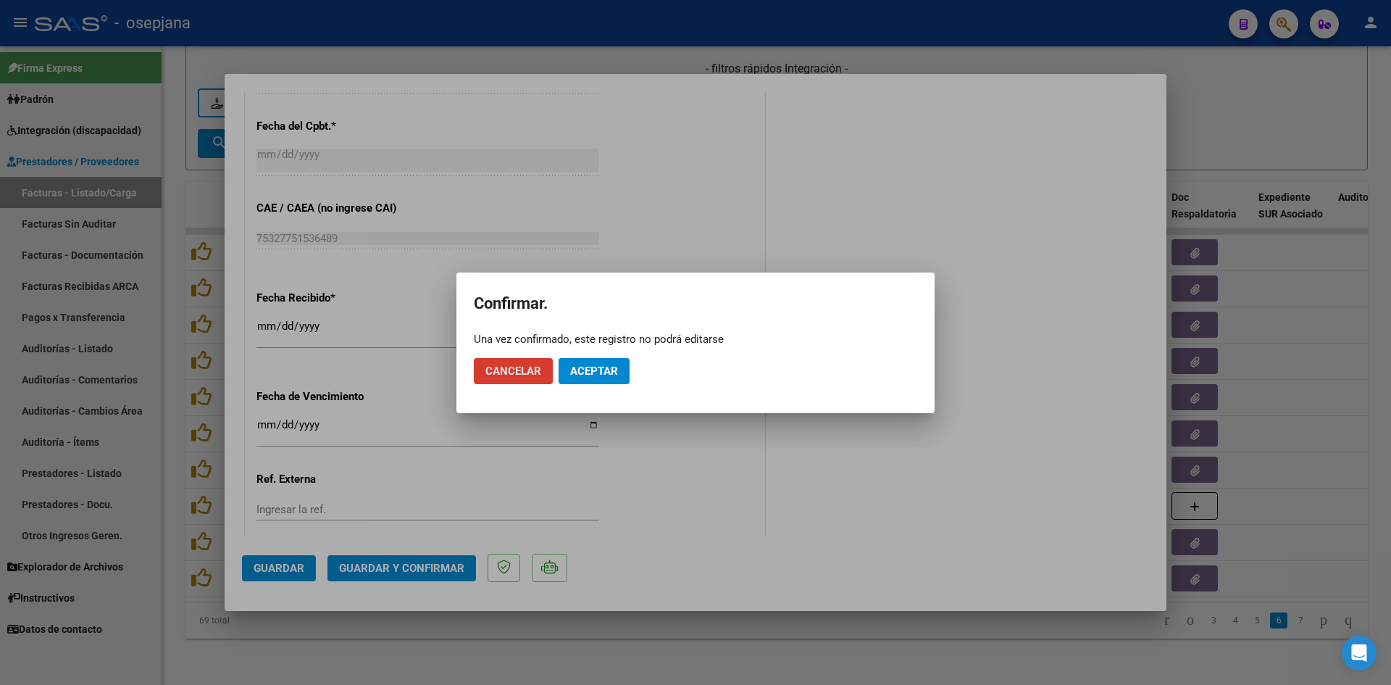
click at [594, 374] on span "Aceptar" at bounding box center [594, 371] width 48 height 13
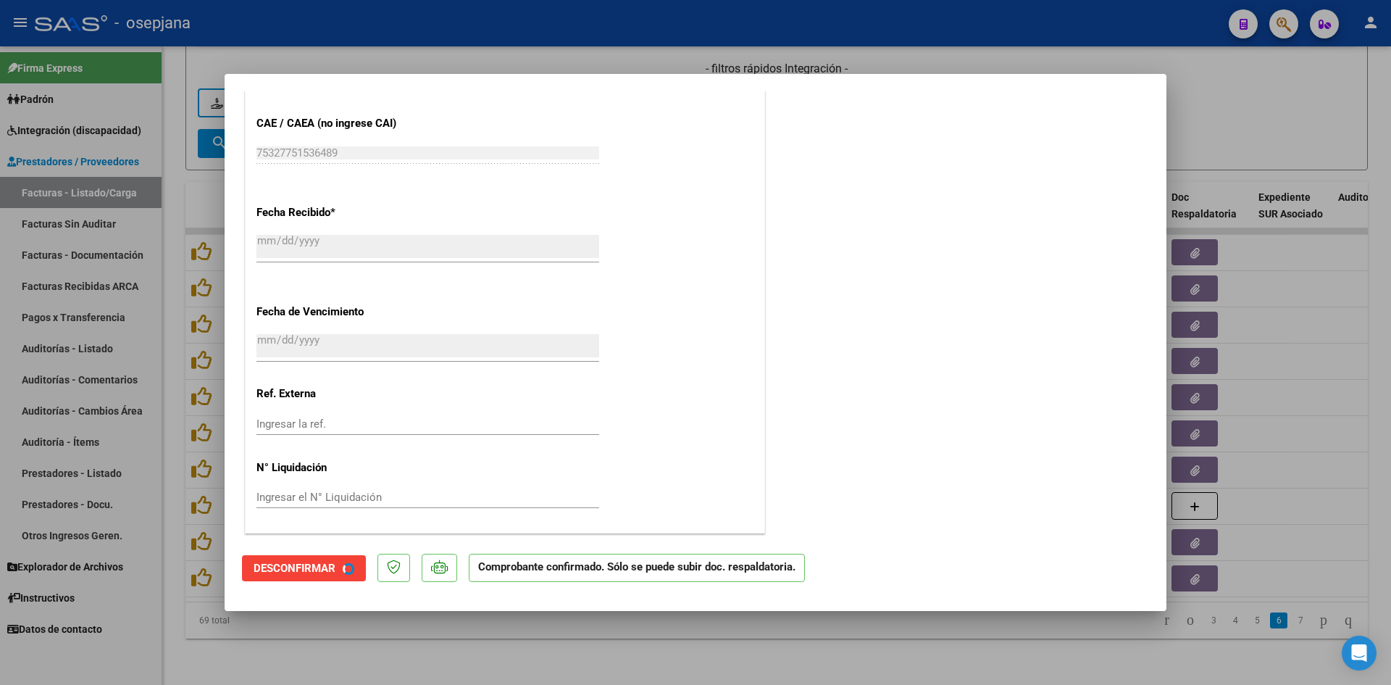
scroll to position [780, 0]
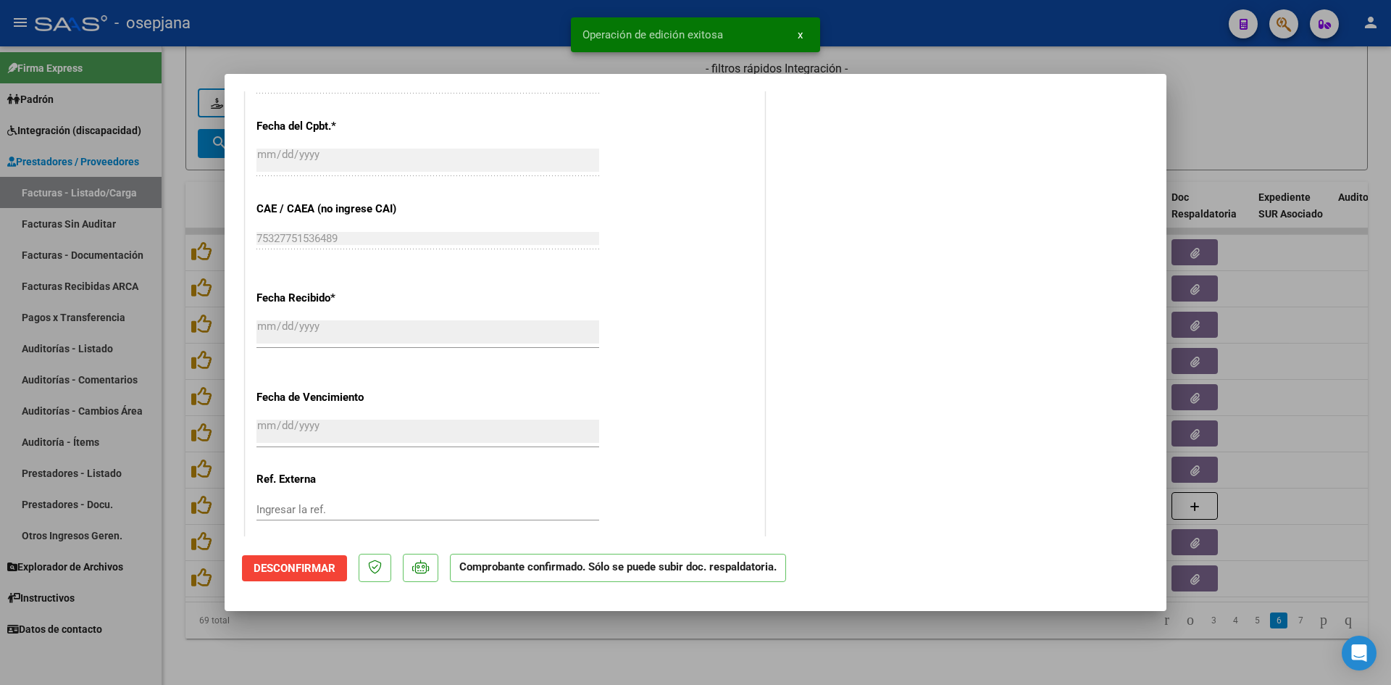
click at [1229, 142] on div at bounding box center [695, 342] width 1391 height 685
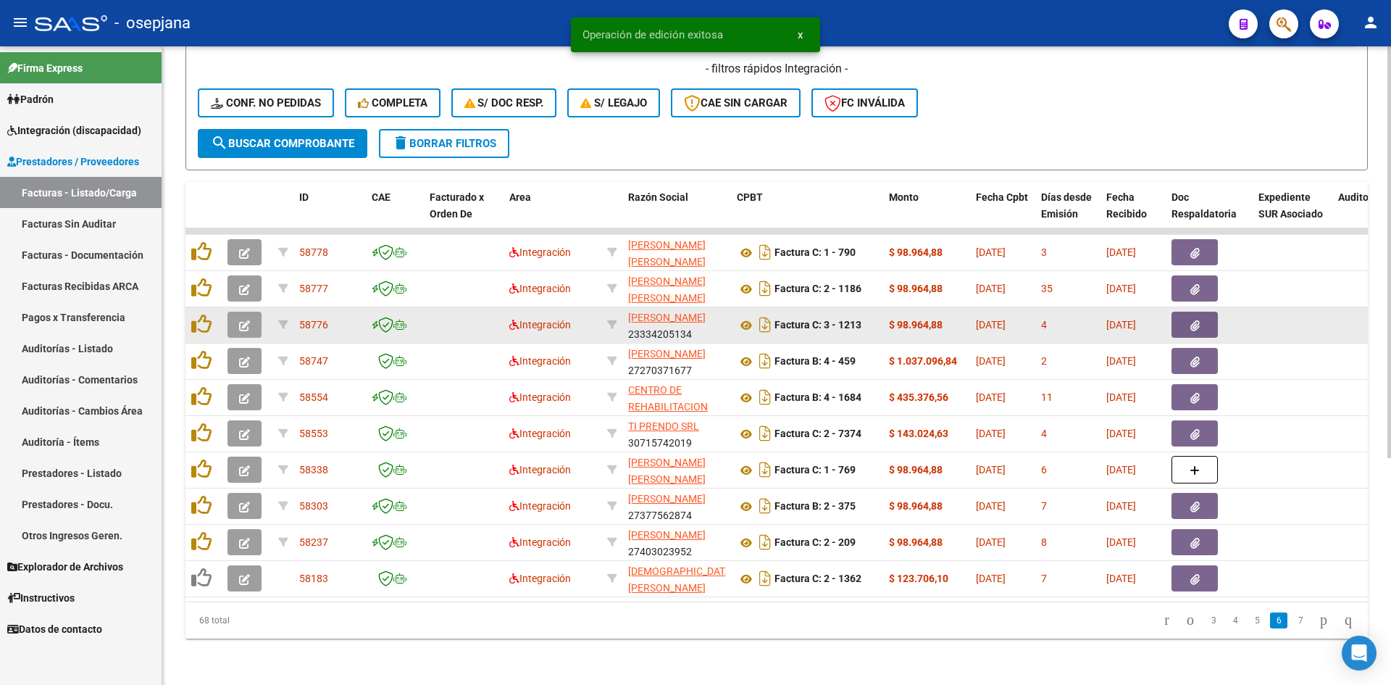
click at [237, 312] on button "button" at bounding box center [245, 325] width 34 height 26
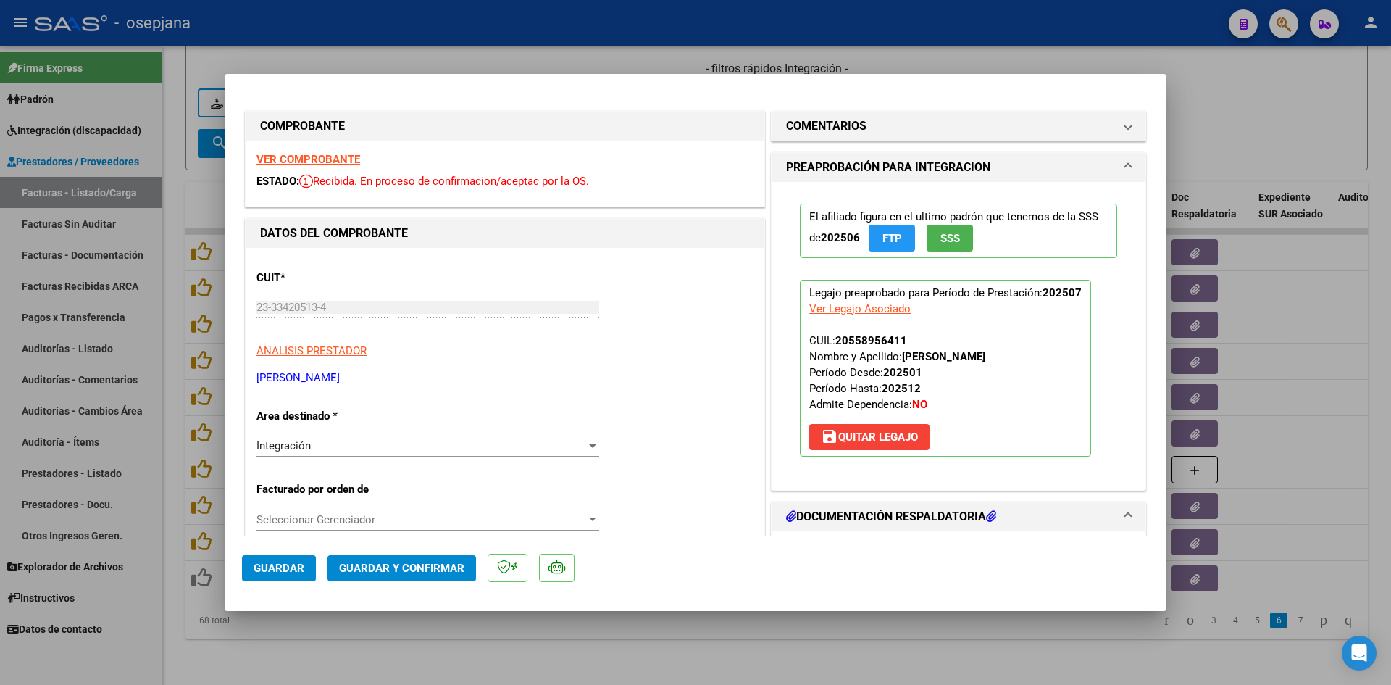
click at [299, 157] on strong "VER COMPROBANTE" at bounding box center [309, 159] width 104 height 13
click at [330, 155] on strong "VER COMPROBANTE" at bounding box center [309, 159] width 104 height 13
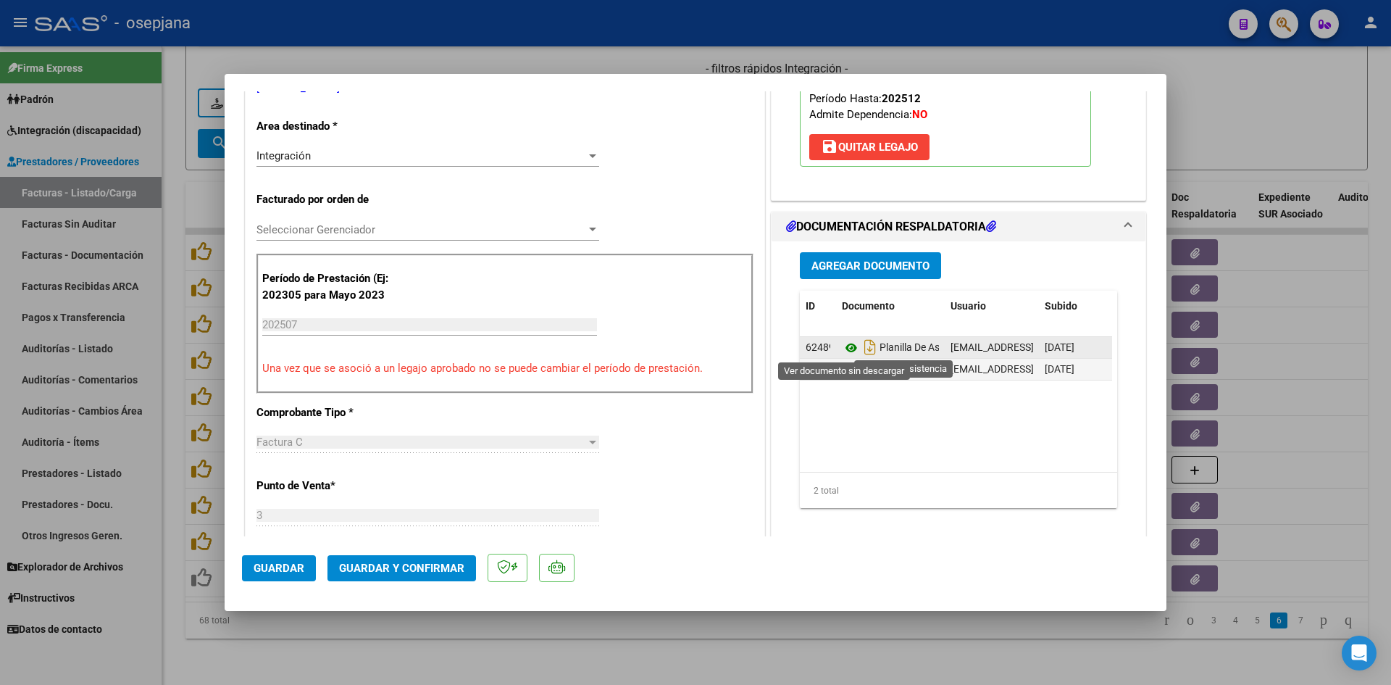
click at [843, 348] on icon at bounding box center [851, 347] width 19 height 17
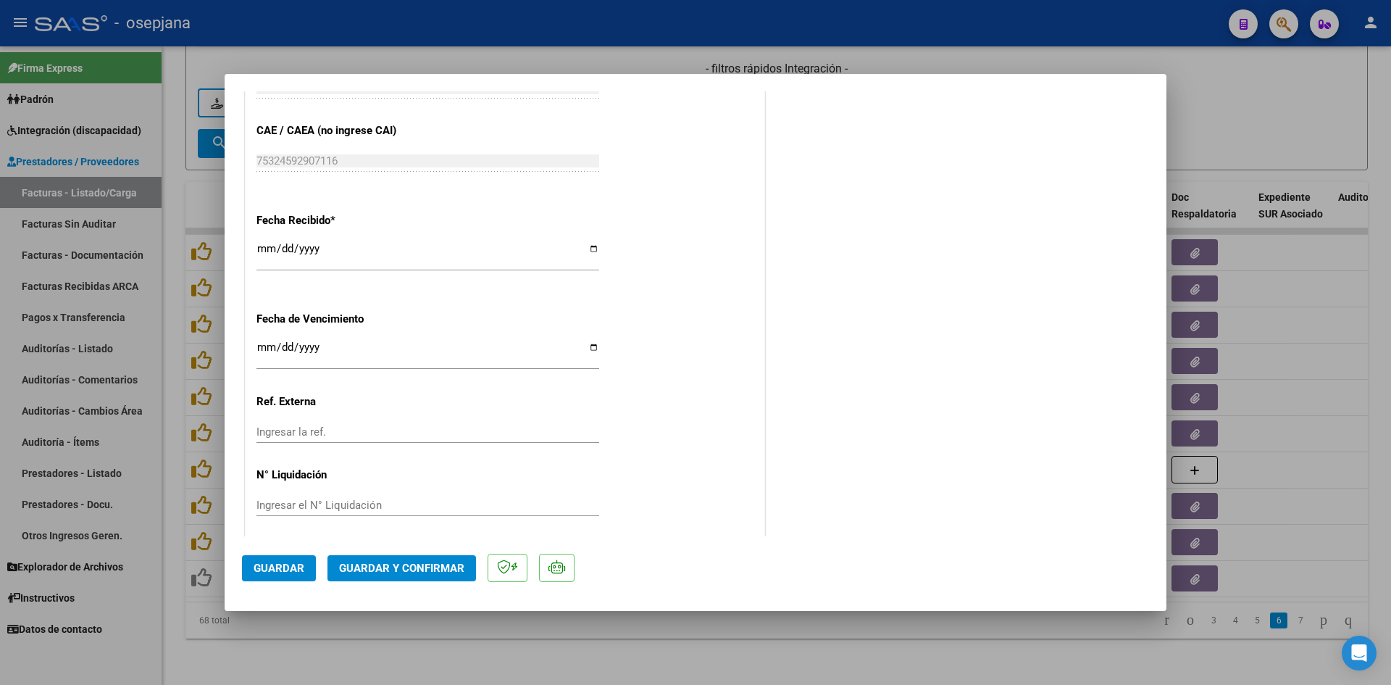
scroll to position [955, 0]
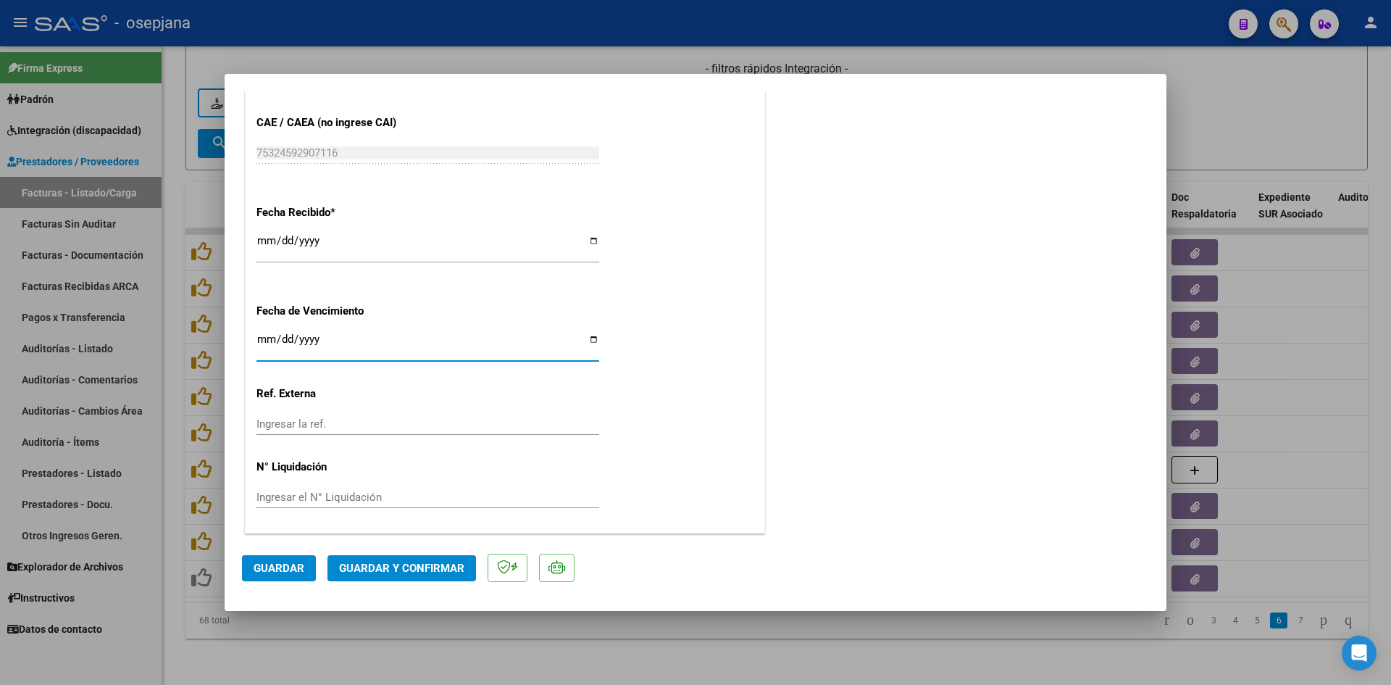
click at [259, 336] on input "[DATE]" at bounding box center [428, 344] width 343 height 23
click at [434, 559] on button "Guardar y Confirmar" at bounding box center [402, 568] width 149 height 26
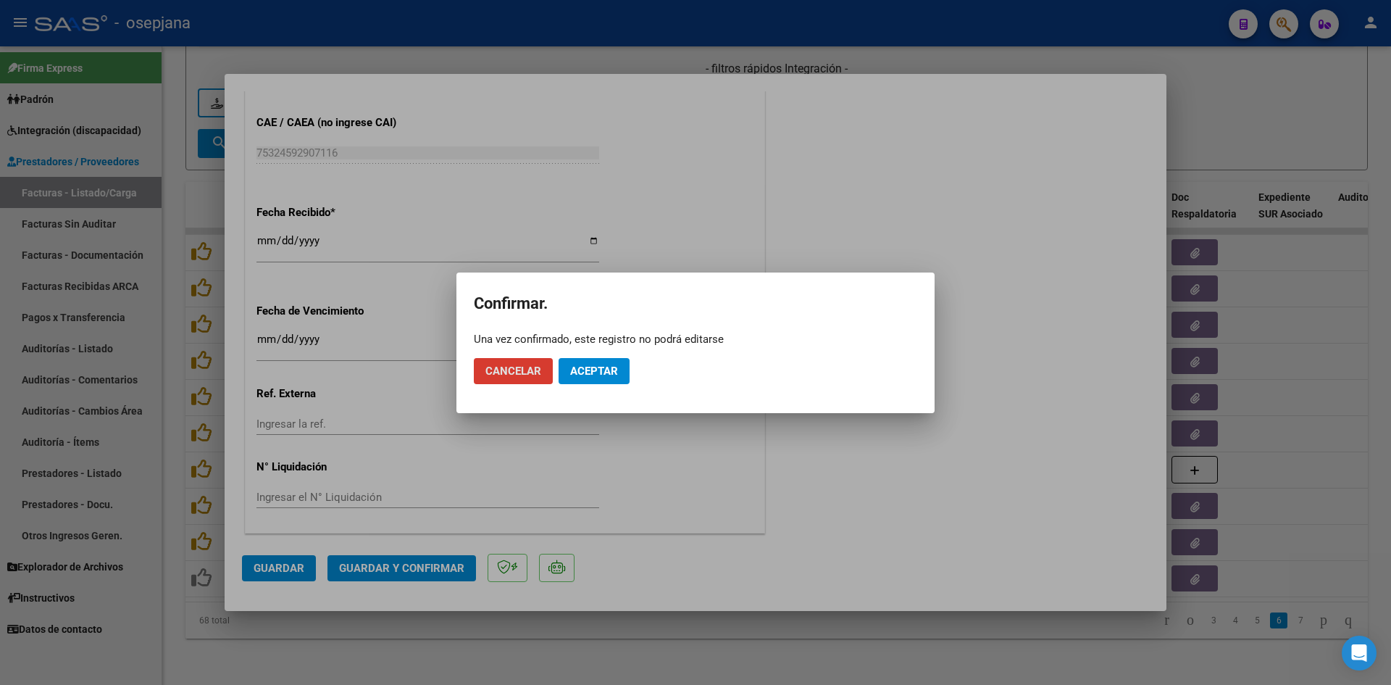
click at [605, 365] on span "Aceptar" at bounding box center [594, 371] width 48 height 13
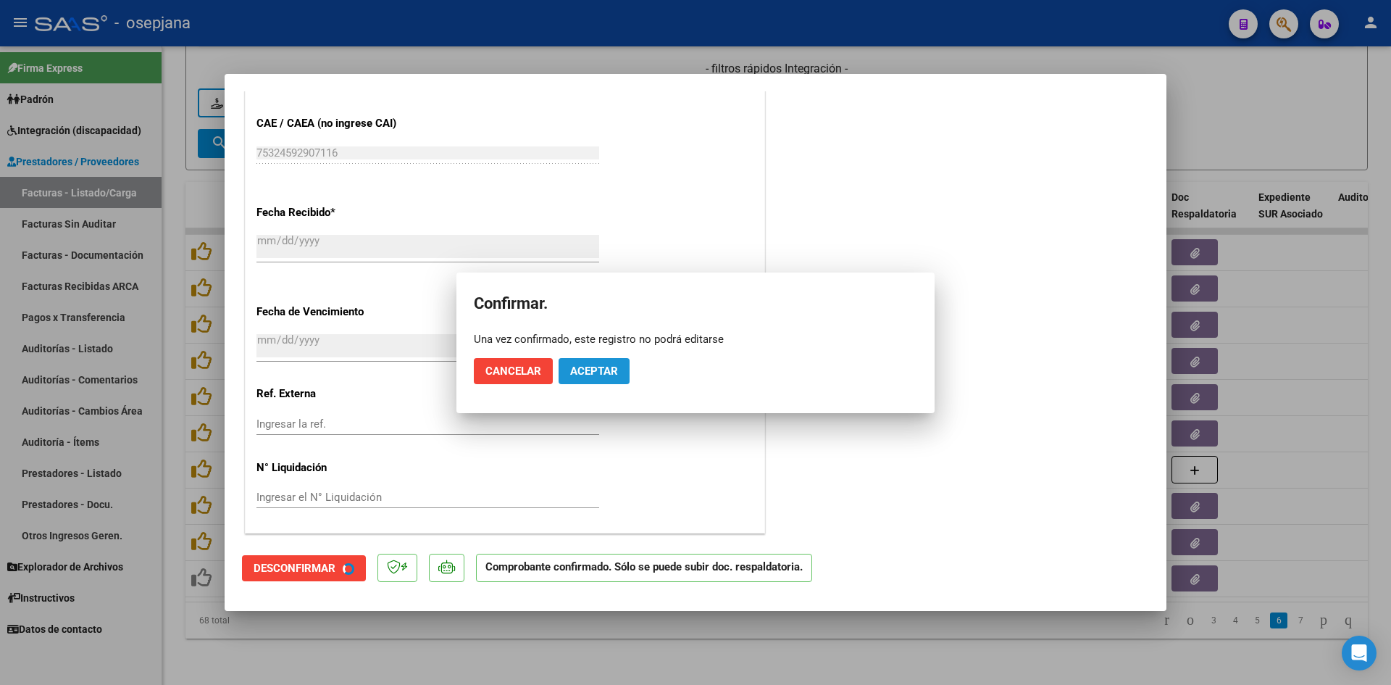
scroll to position [865, 0]
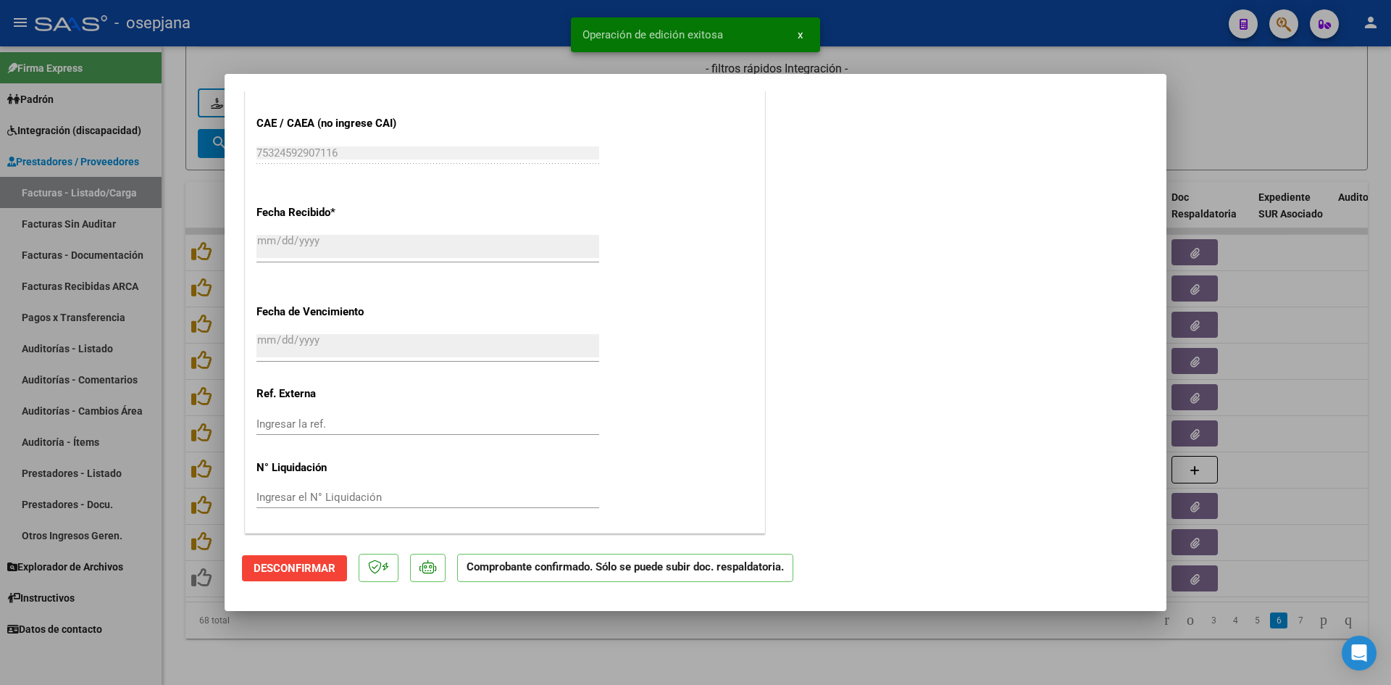
click at [1264, 96] on div at bounding box center [695, 342] width 1391 height 685
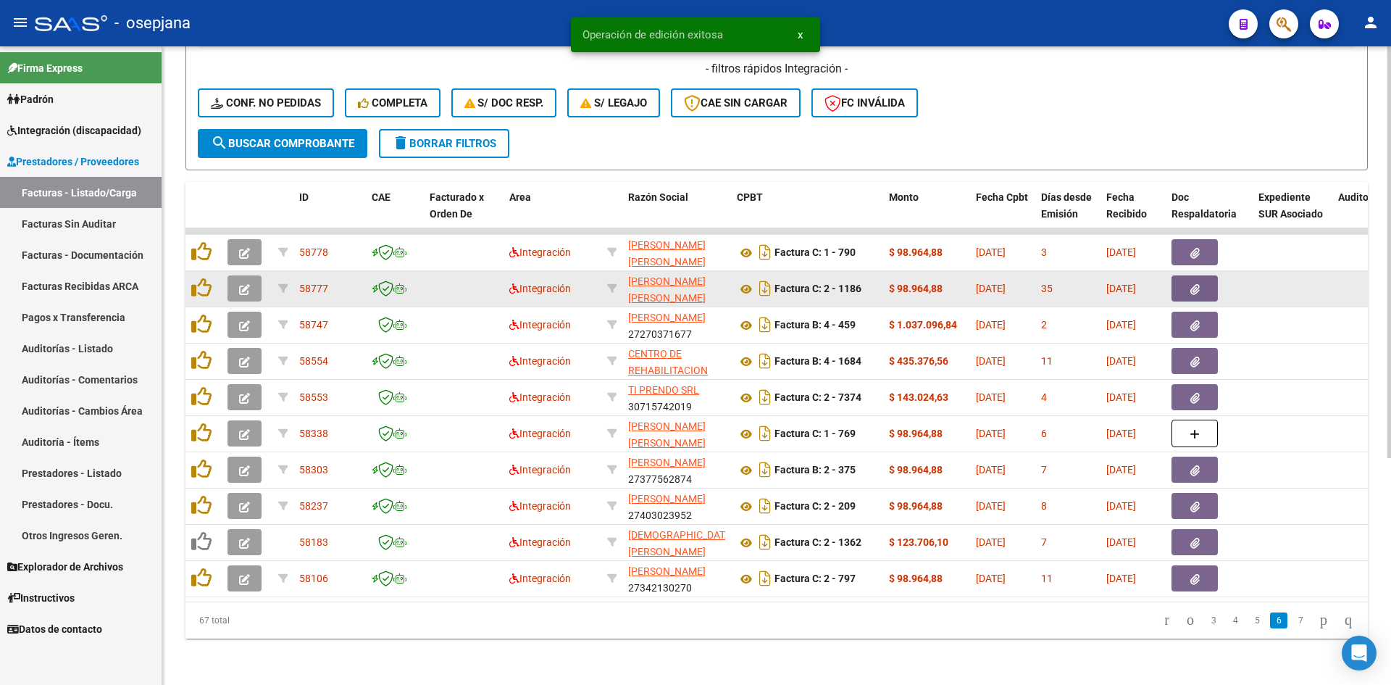
click at [233, 280] on button "button" at bounding box center [245, 288] width 34 height 26
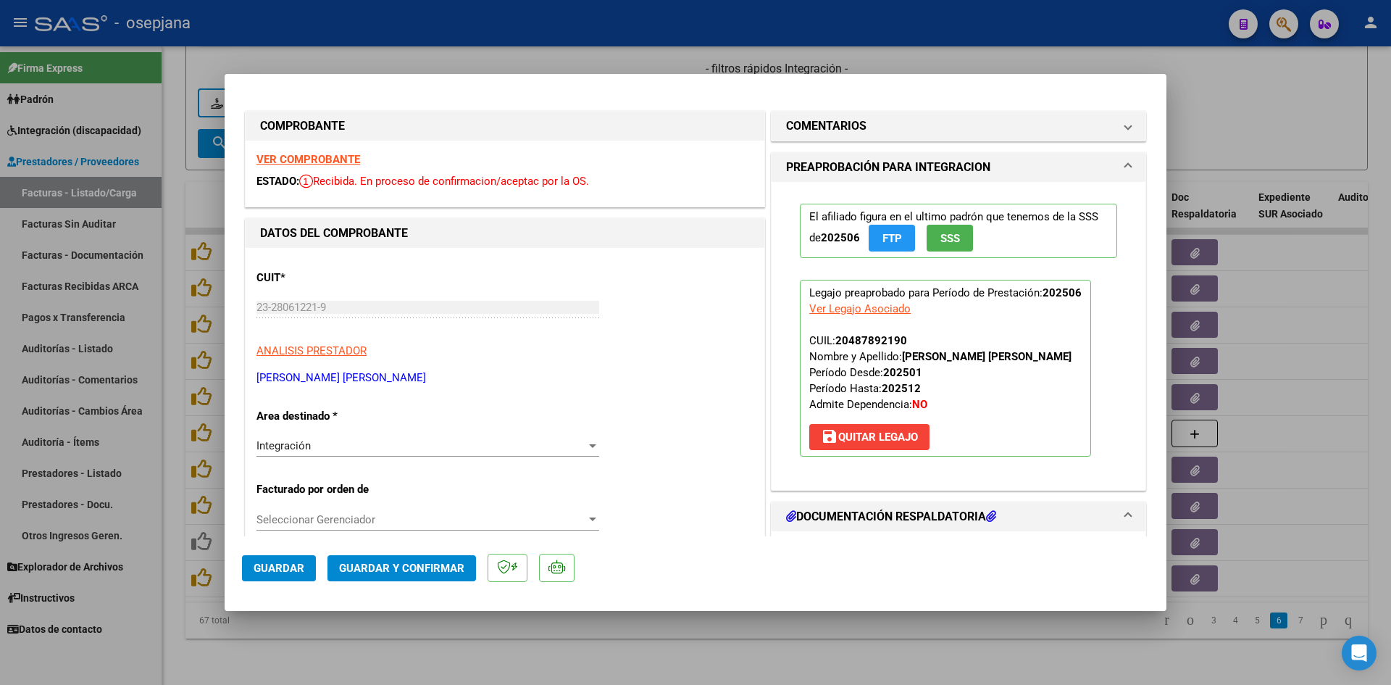
click at [296, 159] on strong "VER COMPROBANTE" at bounding box center [309, 159] width 104 height 13
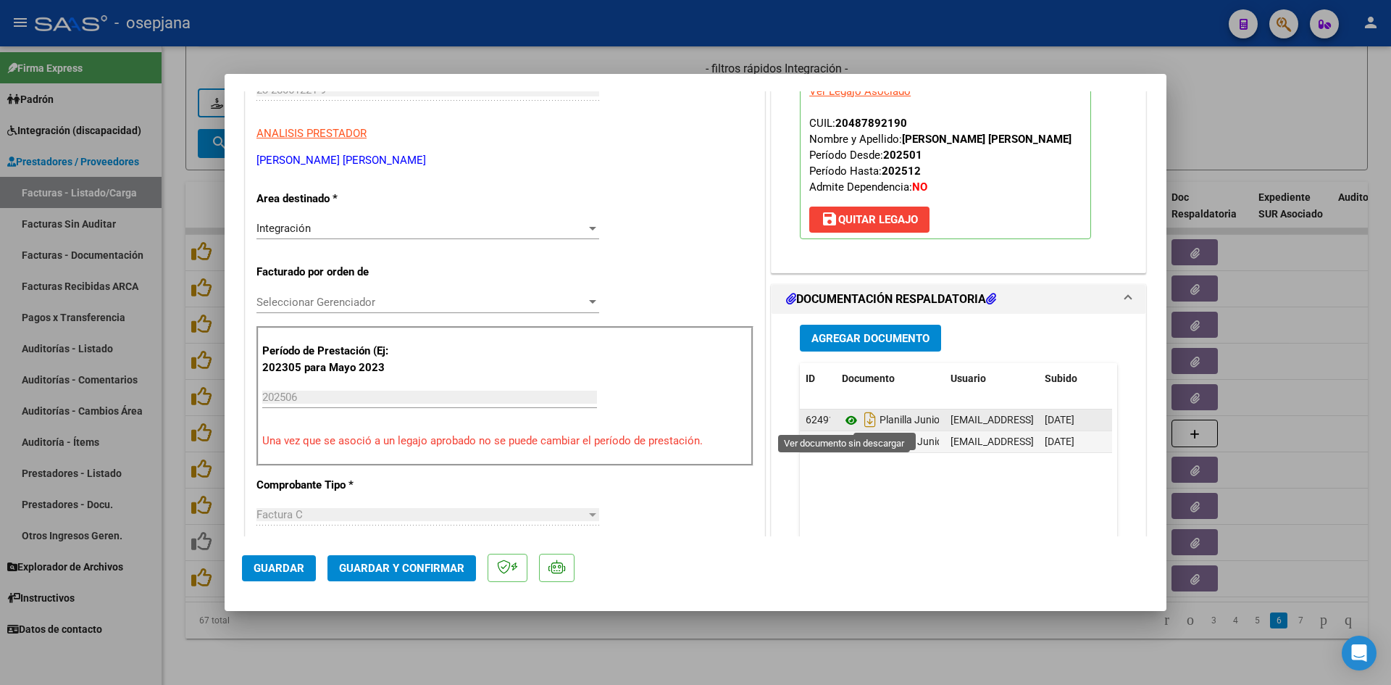
click at [851, 421] on icon at bounding box center [851, 420] width 19 height 17
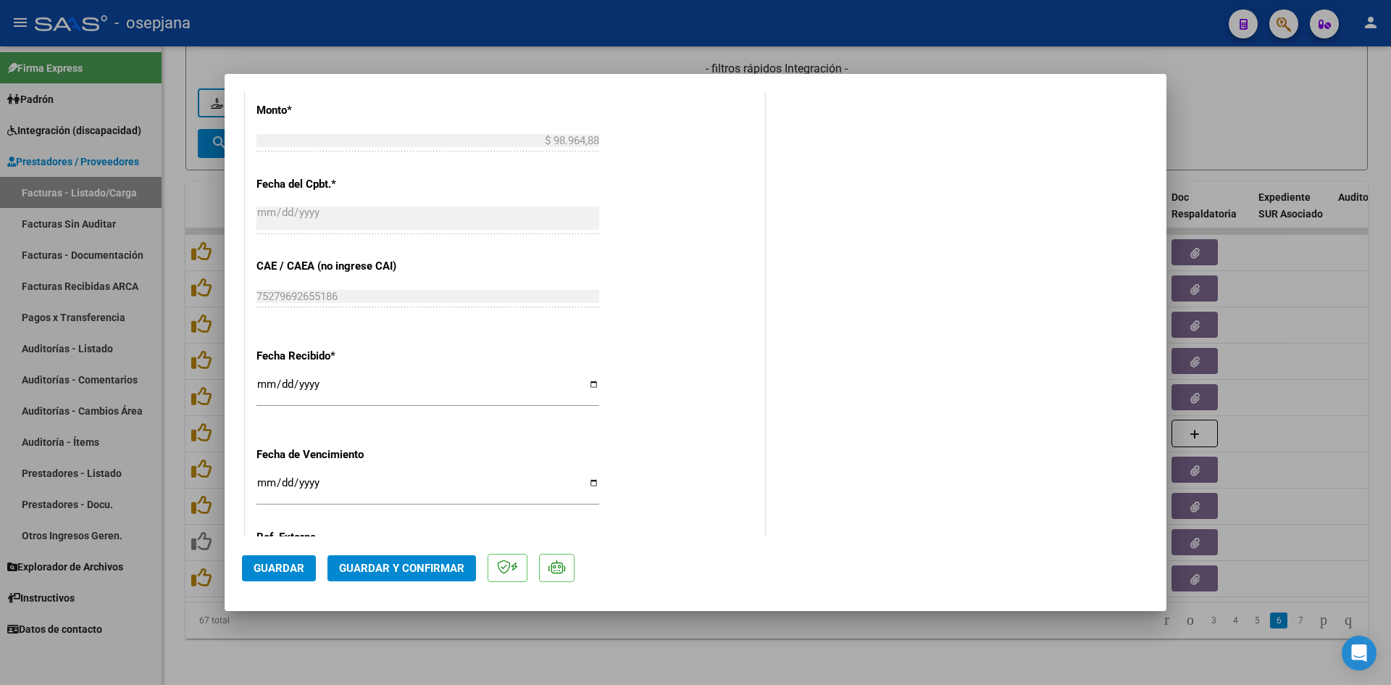
scroll to position [942, 0]
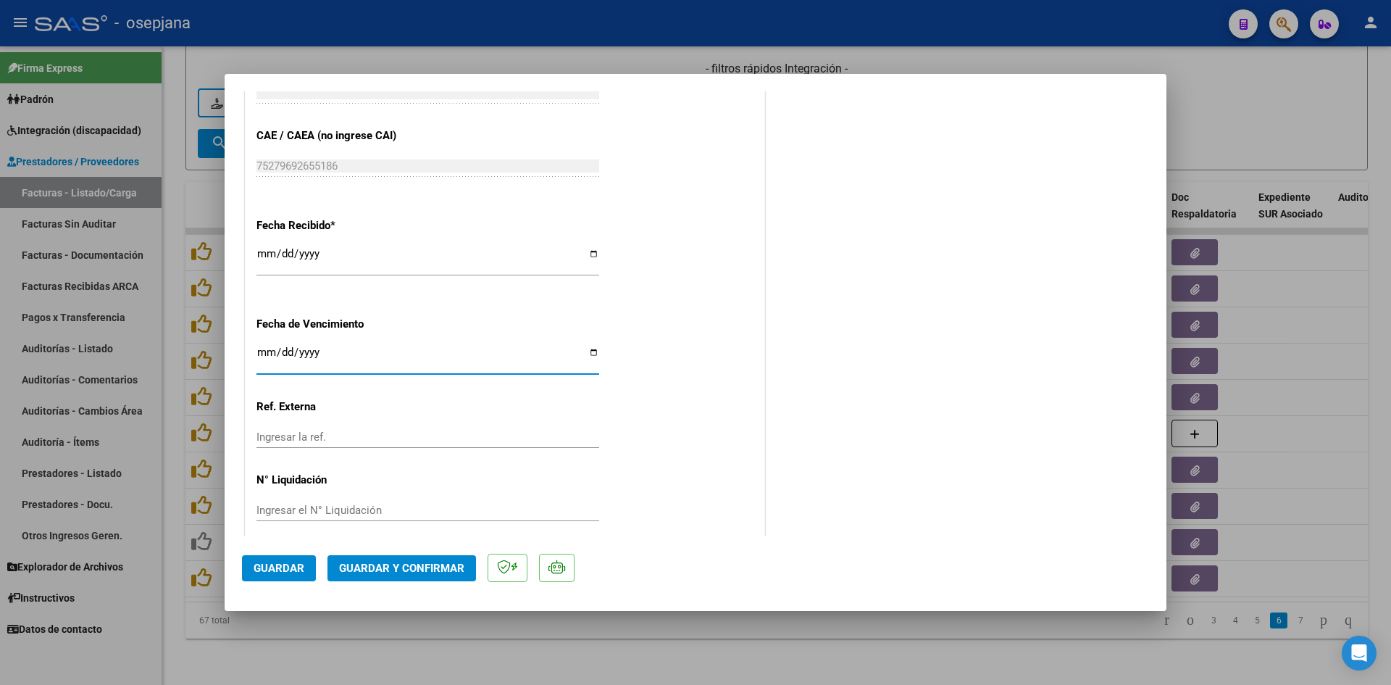
click at [262, 352] on input "Ingresar la fecha" at bounding box center [428, 357] width 343 height 23
click at [351, 558] on button "Guardar y Confirmar" at bounding box center [402, 568] width 149 height 26
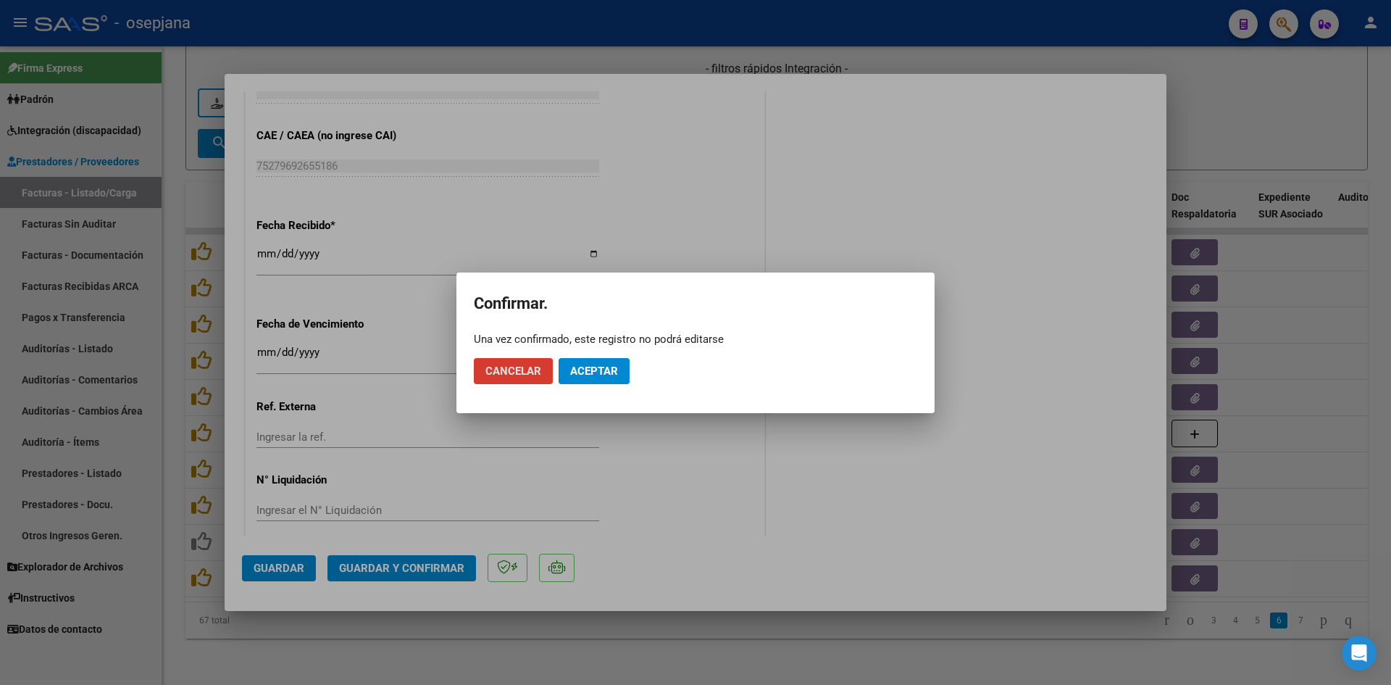
click at [593, 378] on button "Aceptar" at bounding box center [594, 371] width 71 height 26
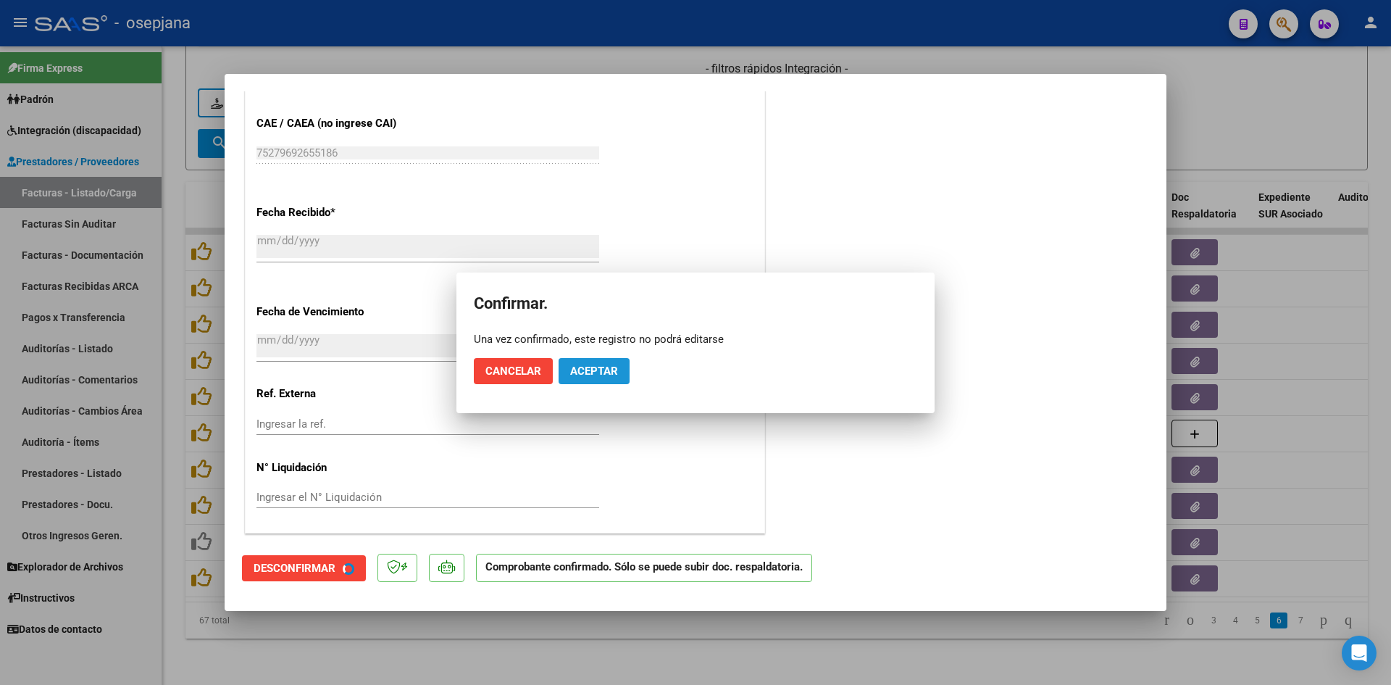
scroll to position [852, 0]
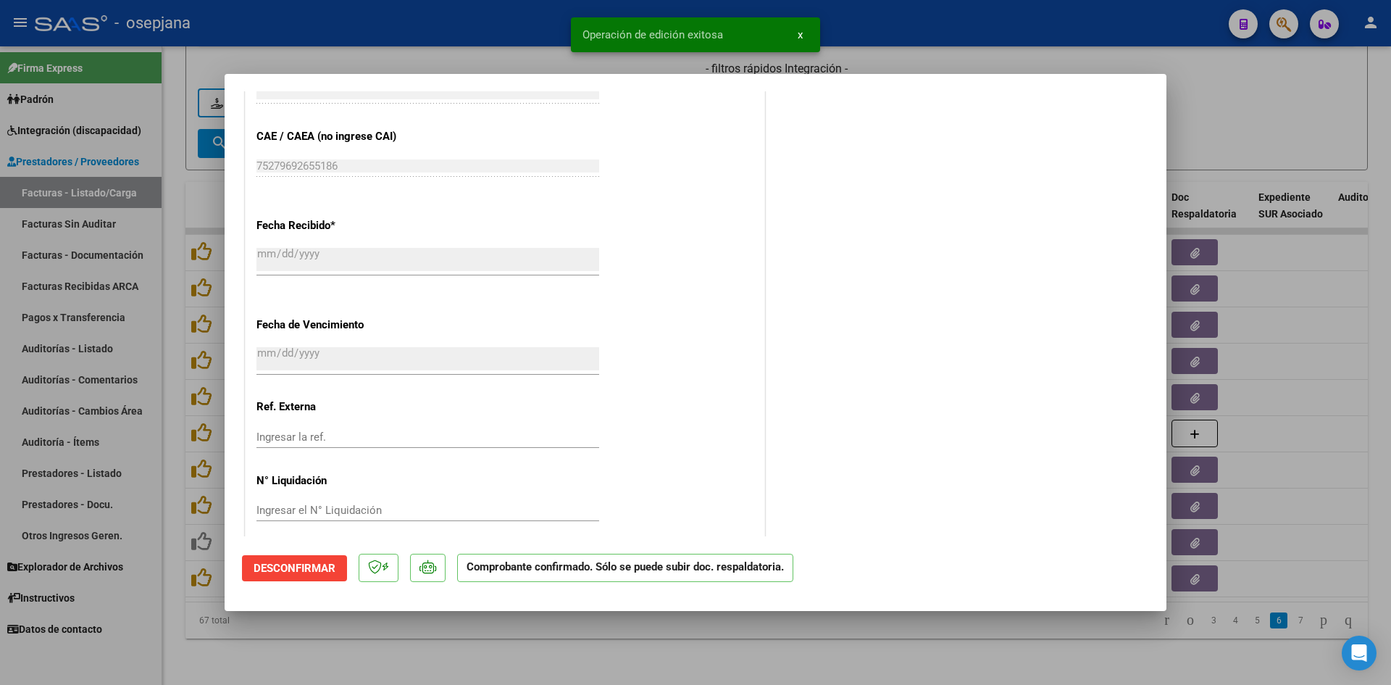
click at [1246, 115] on div at bounding box center [695, 342] width 1391 height 685
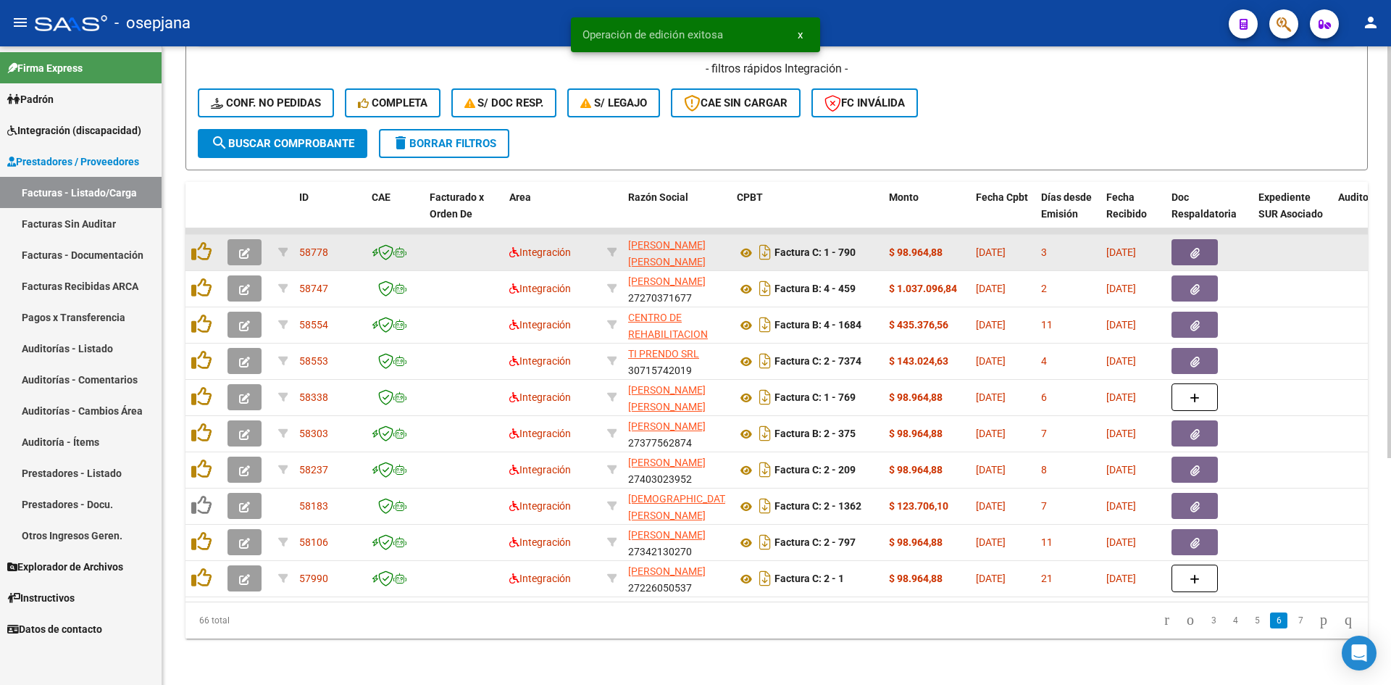
click at [238, 239] on button "button" at bounding box center [245, 252] width 34 height 26
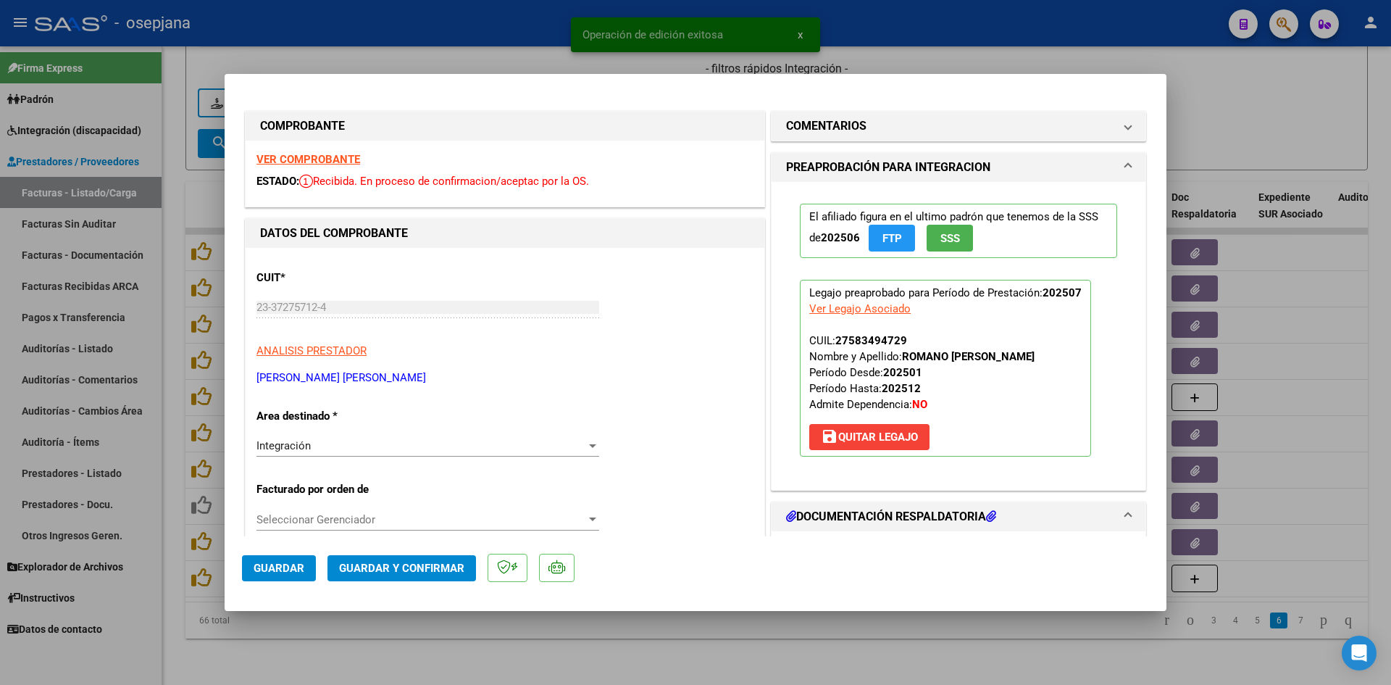
click at [286, 160] on strong "VER COMPROBANTE" at bounding box center [309, 159] width 104 height 13
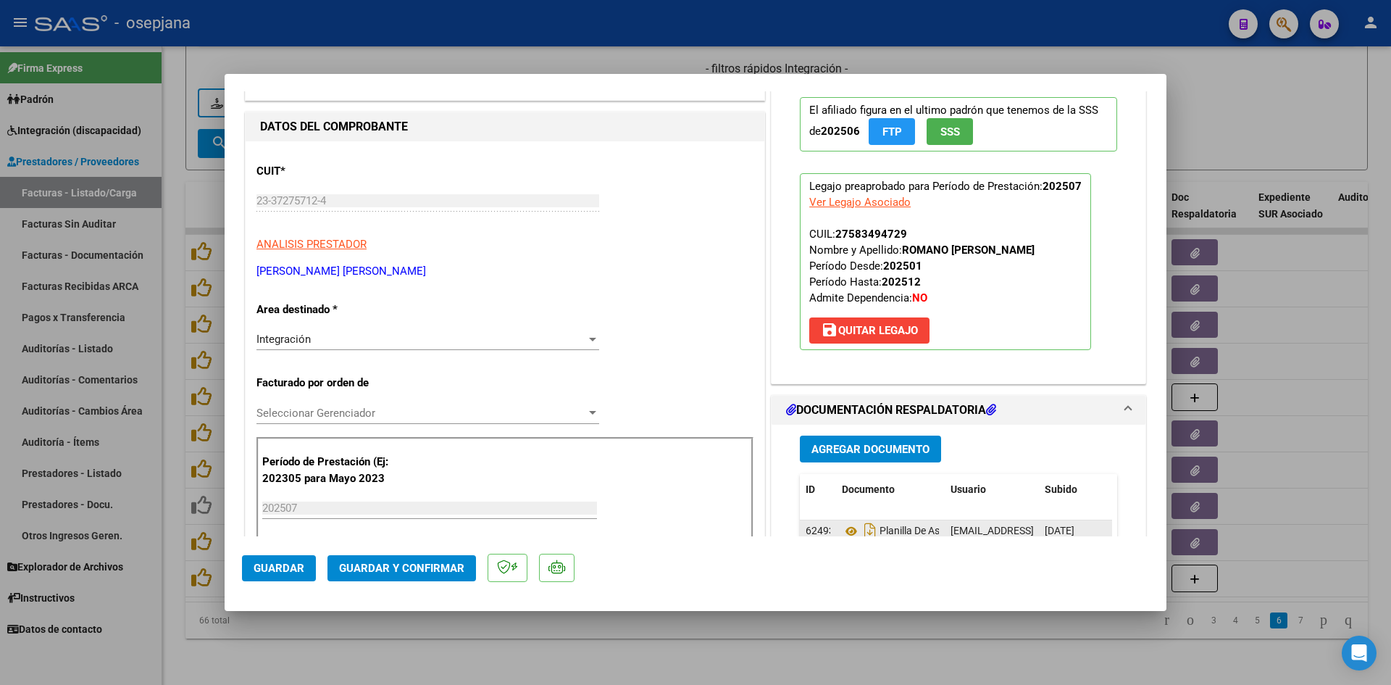
scroll to position [290, 0]
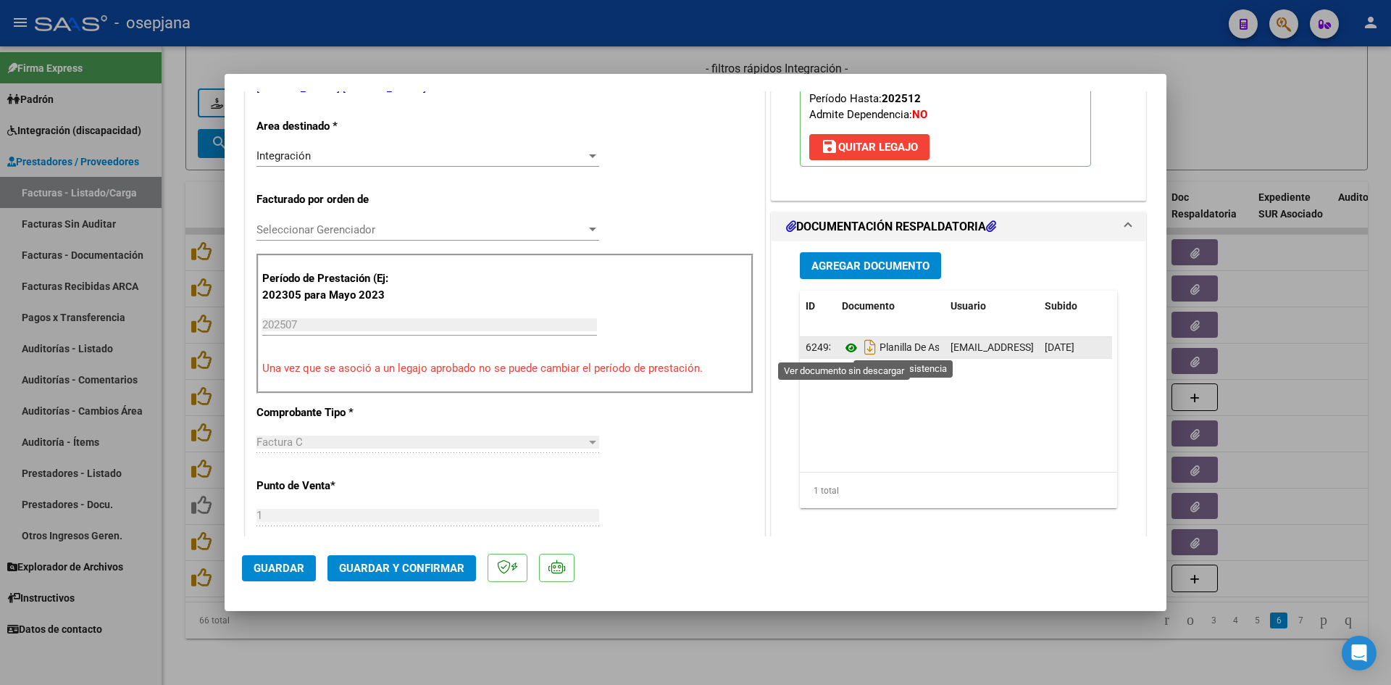
click at [850, 350] on icon at bounding box center [851, 347] width 19 height 17
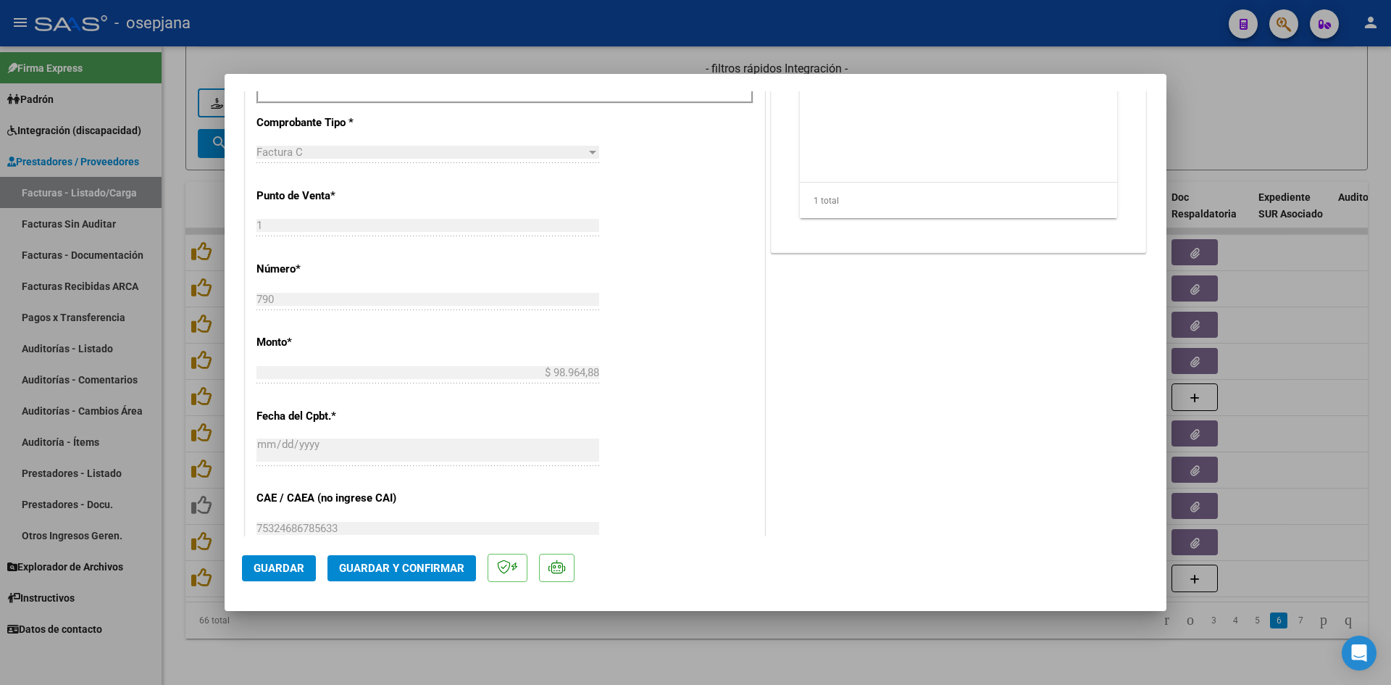
scroll to position [942, 0]
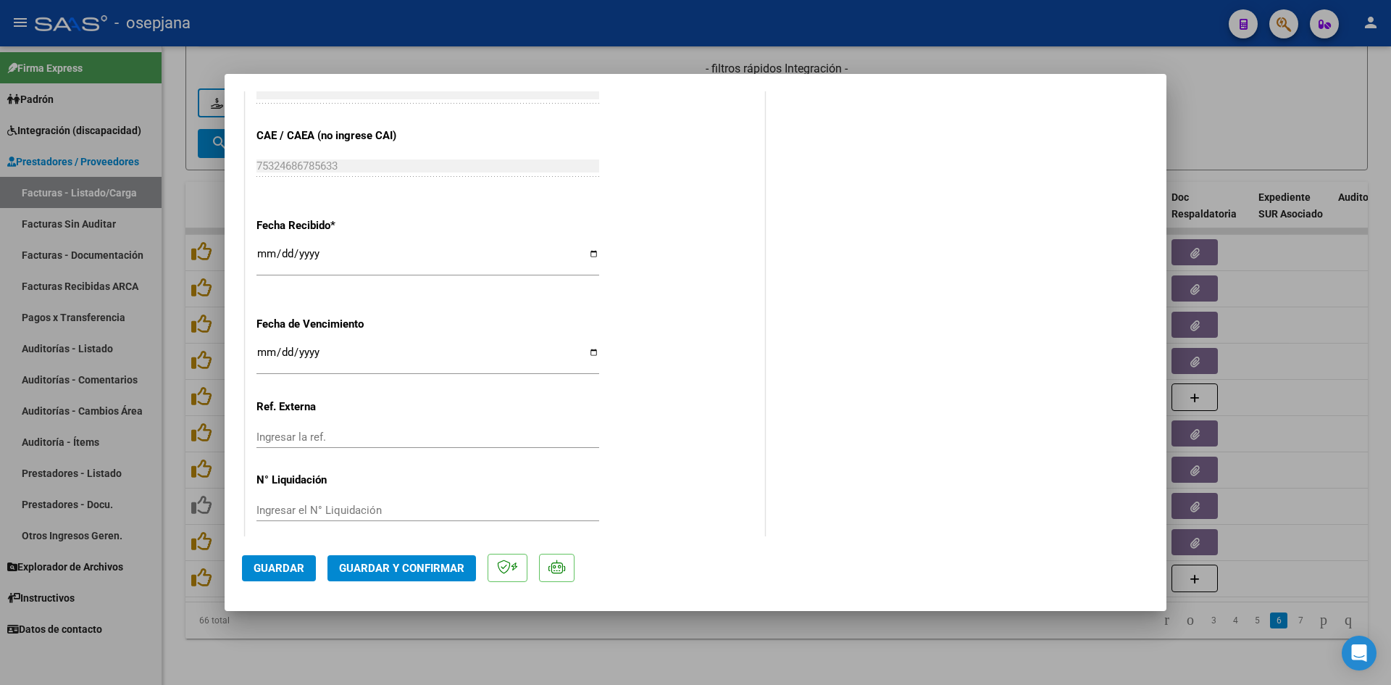
click at [260, 350] on input "Ingresar la fecha" at bounding box center [428, 357] width 343 height 23
click at [427, 571] on span "Guardar y Confirmar" at bounding box center [401, 568] width 125 height 13
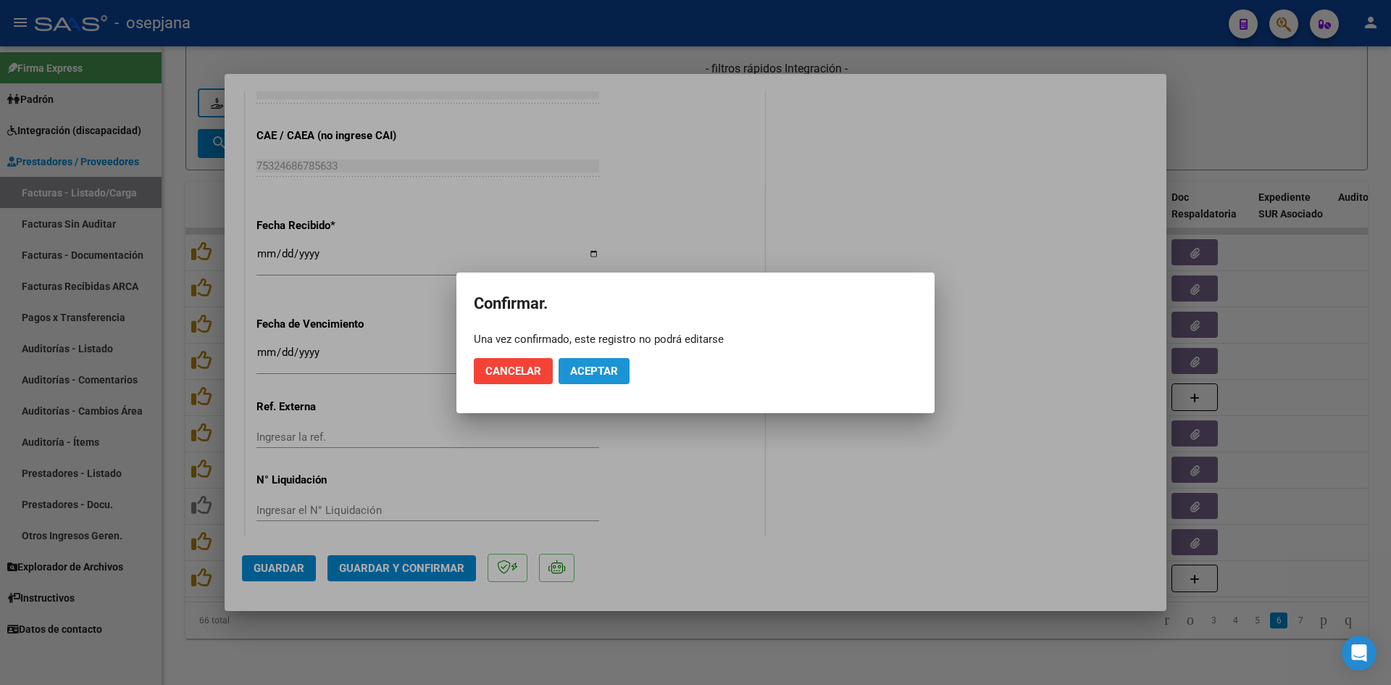
click at [583, 369] on span "Aceptar" at bounding box center [594, 371] width 48 height 13
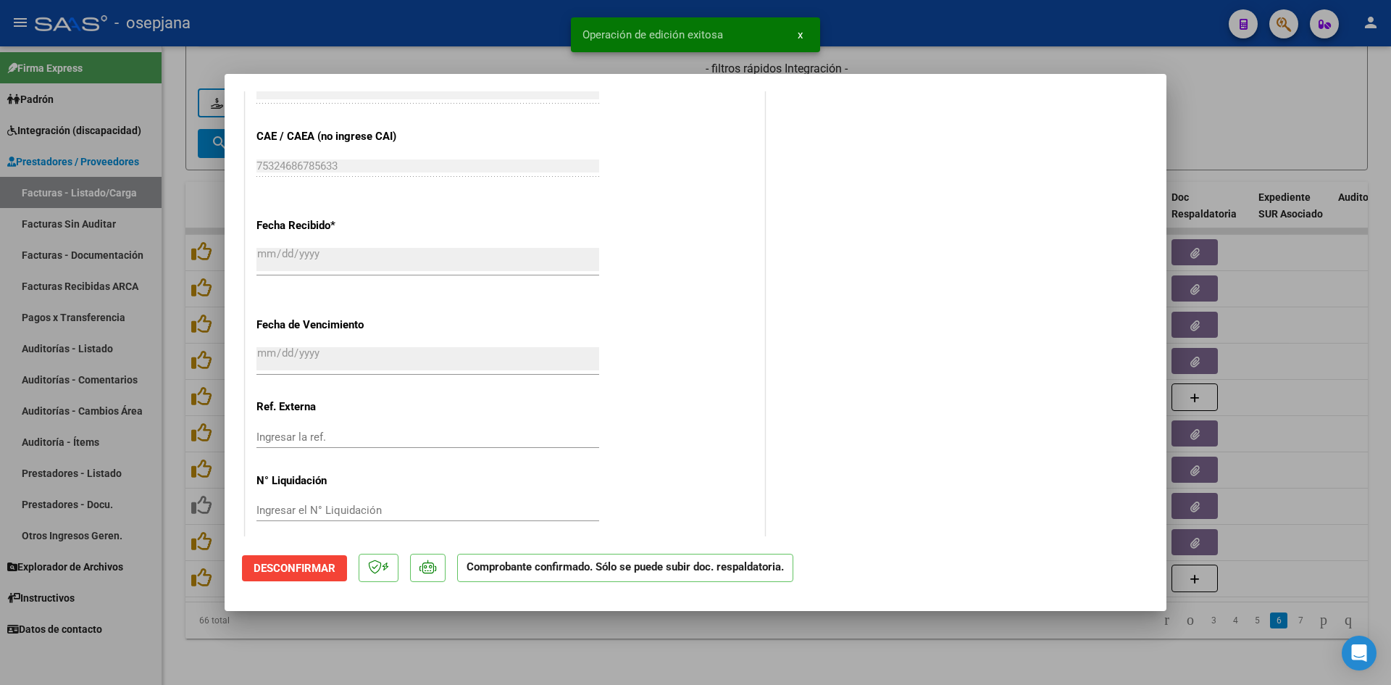
click at [1215, 110] on div at bounding box center [695, 342] width 1391 height 685
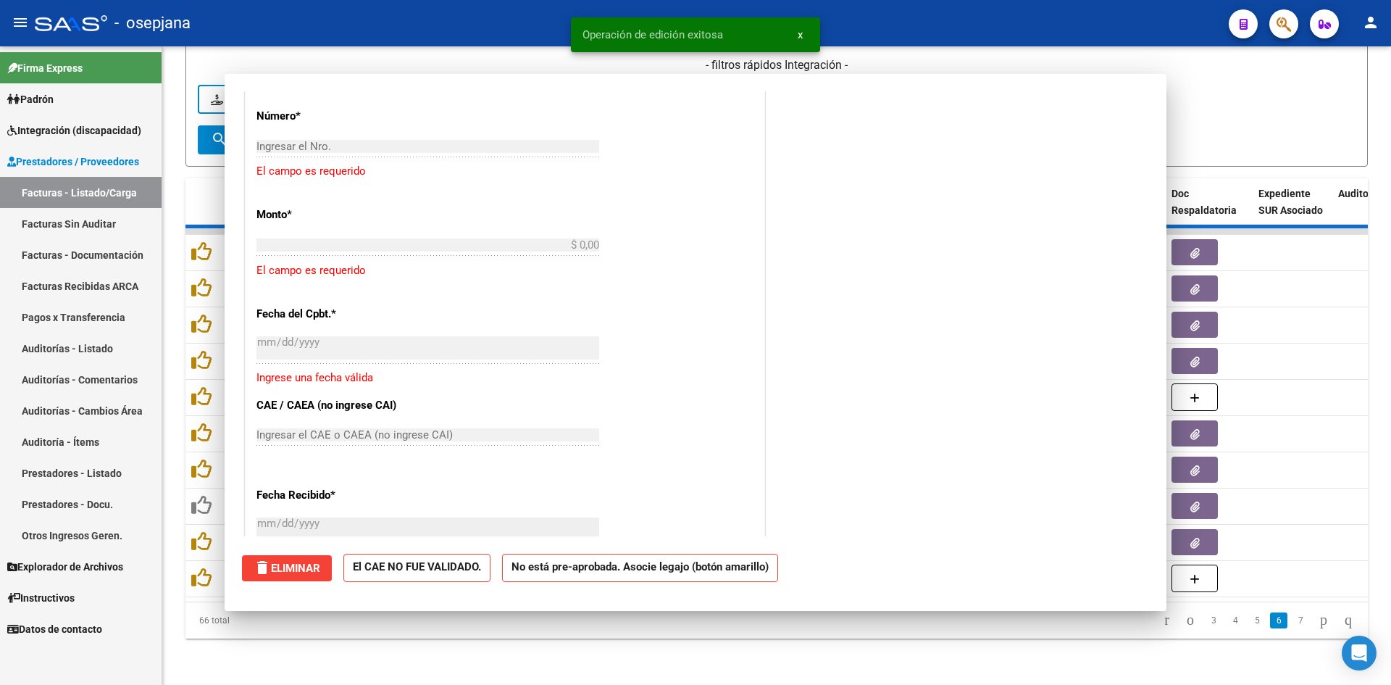
scroll to position [0, 0]
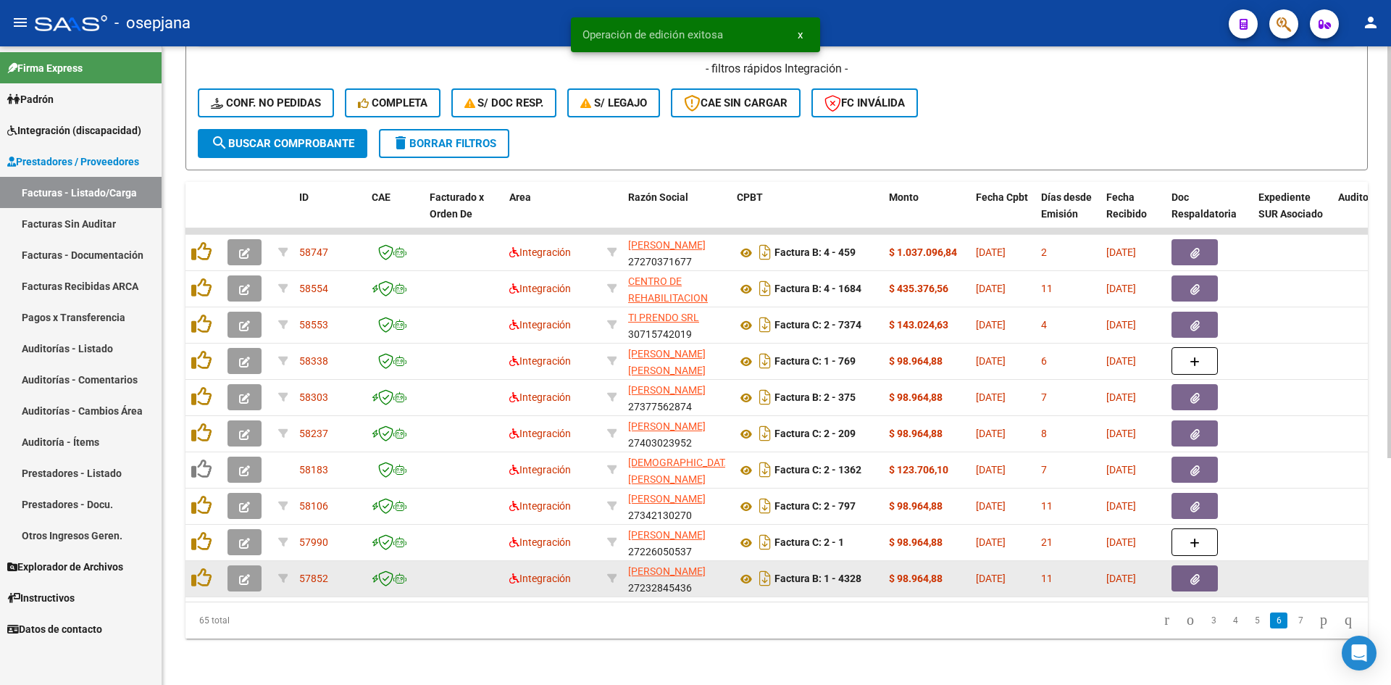
click at [257, 565] on button "button" at bounding box center [245, 578] width 34 height 26
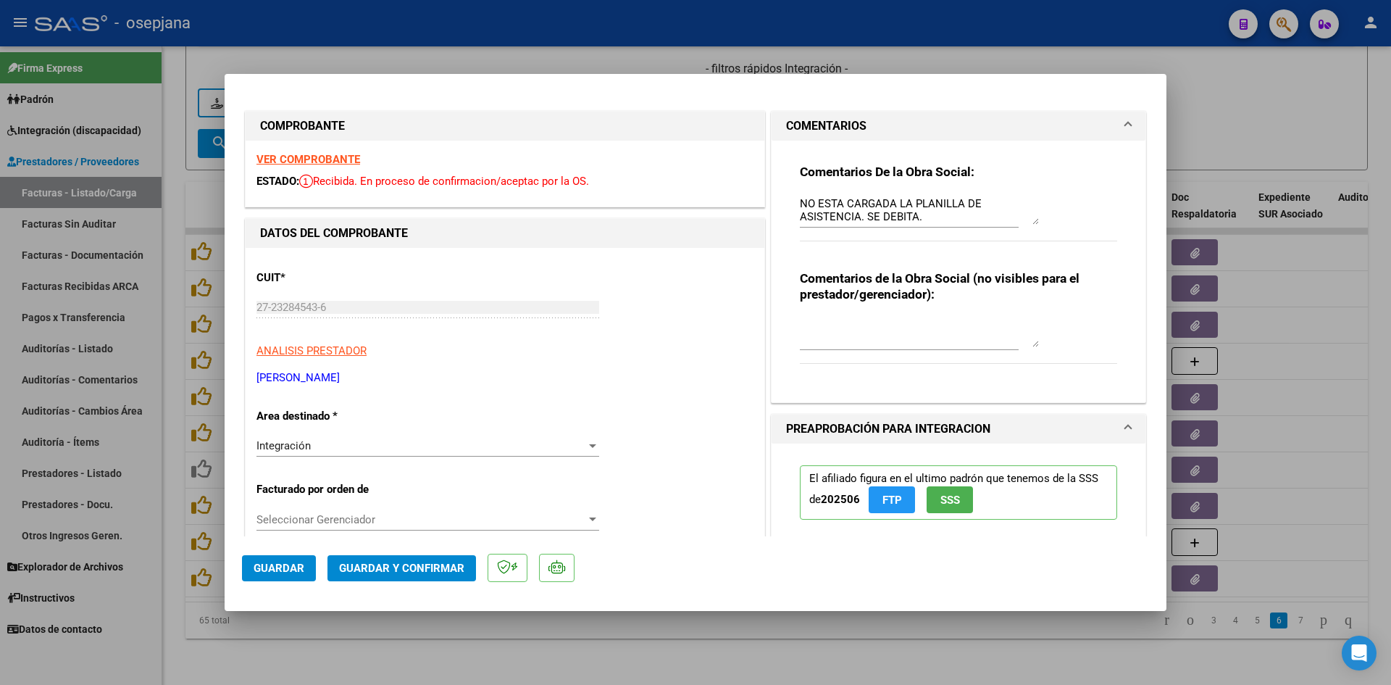
click at [1290, 109] on div at bounding box center [695, 342] width 1391 height 685
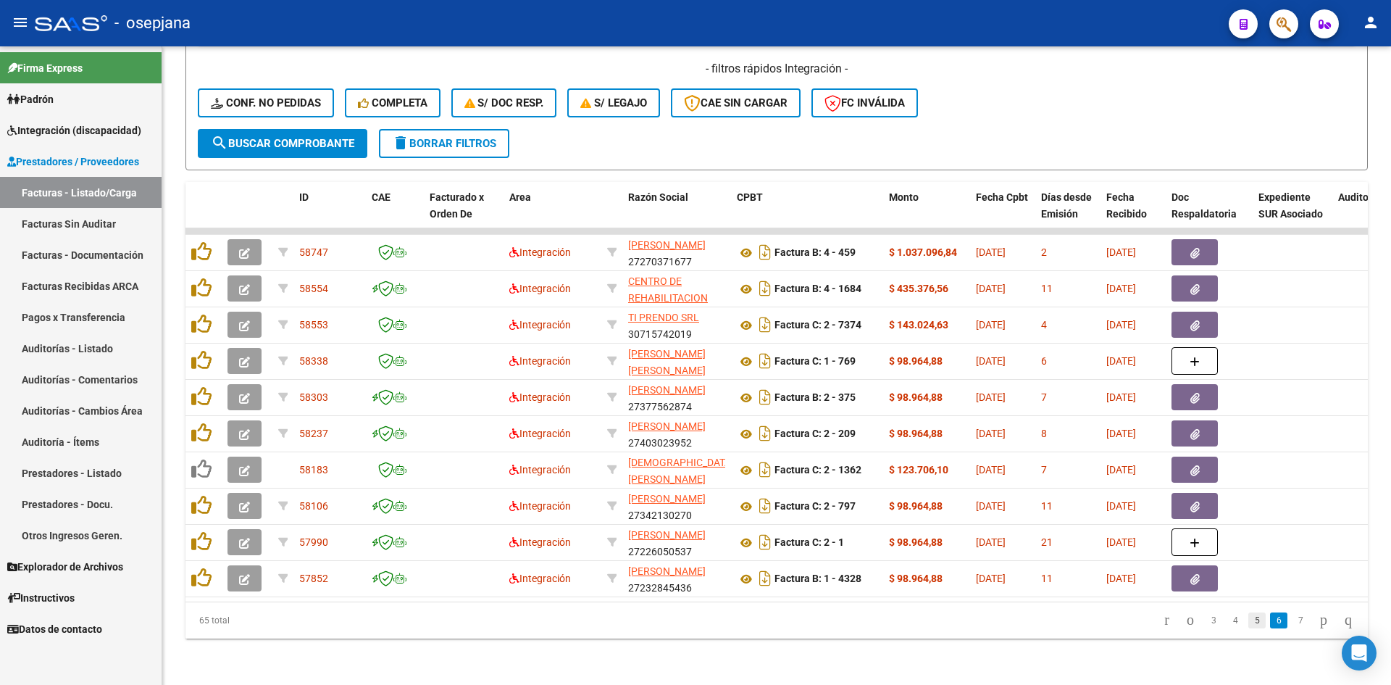
click at [1249, 625] on link "5" at bounding box center [1257, 620] width 17 height 16
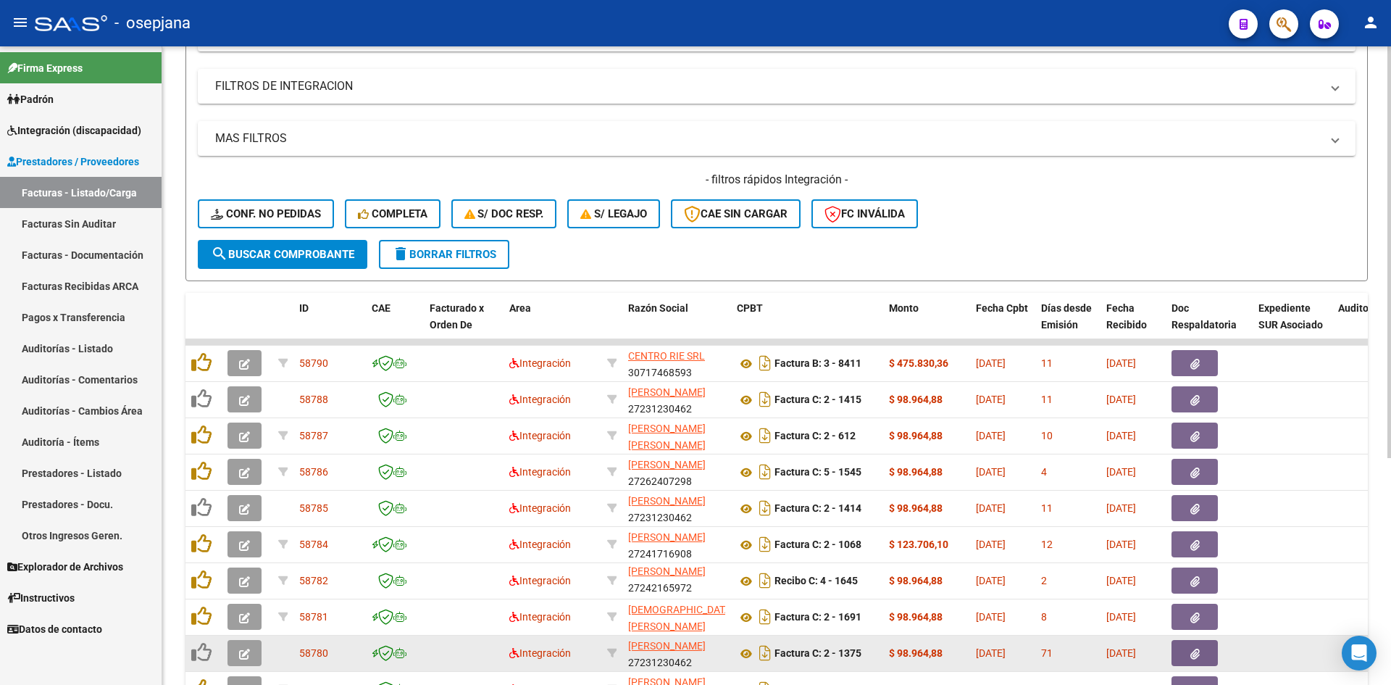
scroll to position [351, 0]
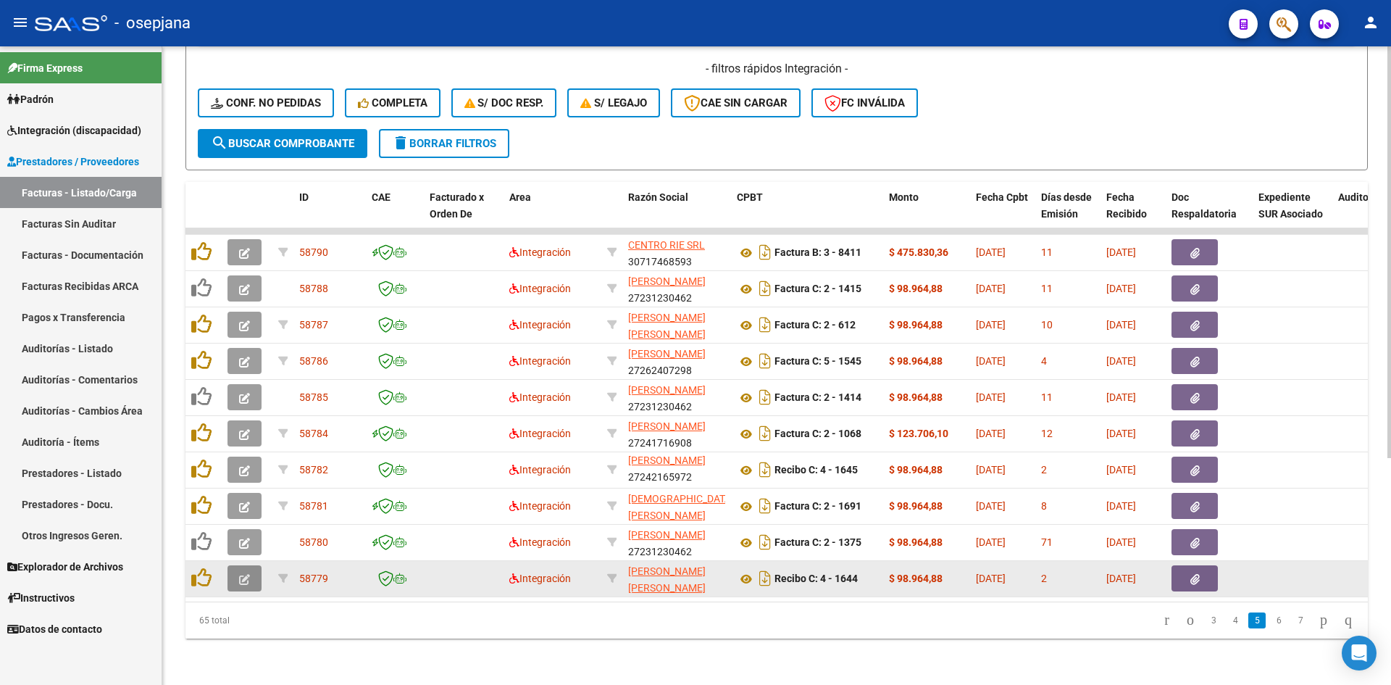
click at [246, 574] on icon "button" at bounding box center [244, 579] width 11 height 11
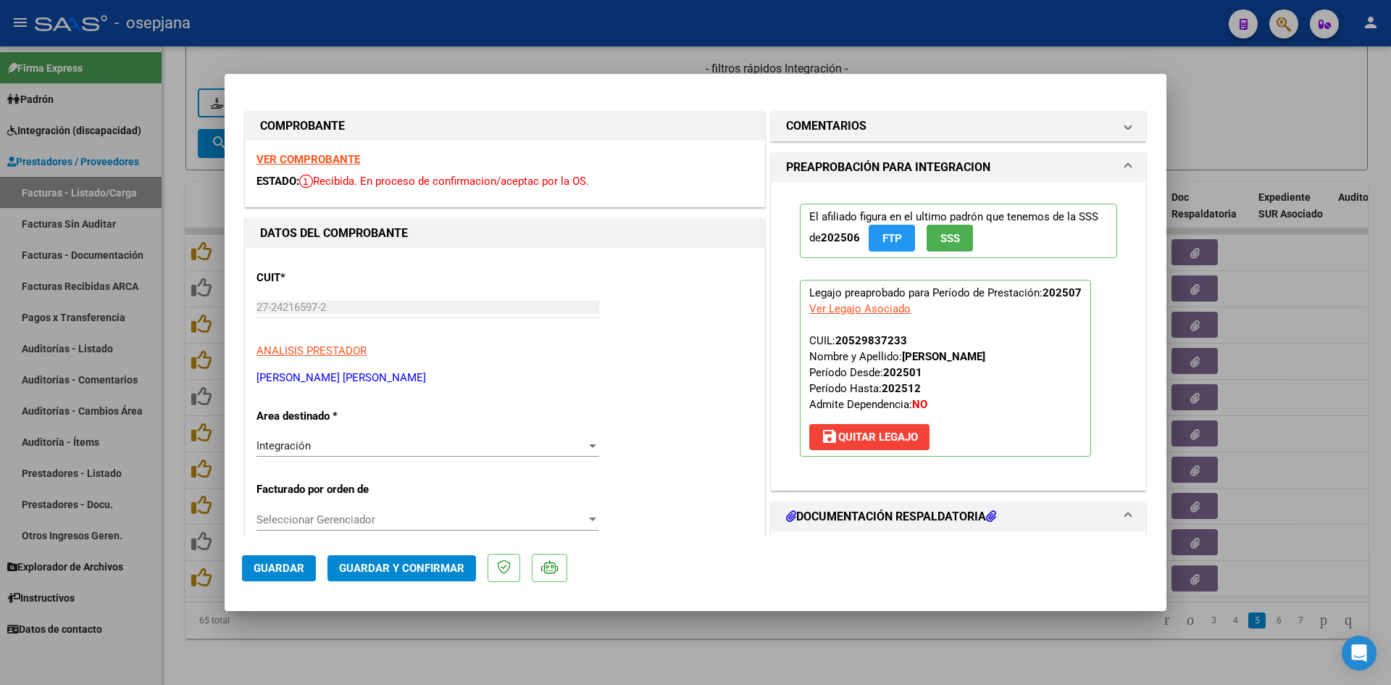
click at [301, 163] on strong "VER COMPROBANTE" at bounding box center [309, 159] width 104 height 13
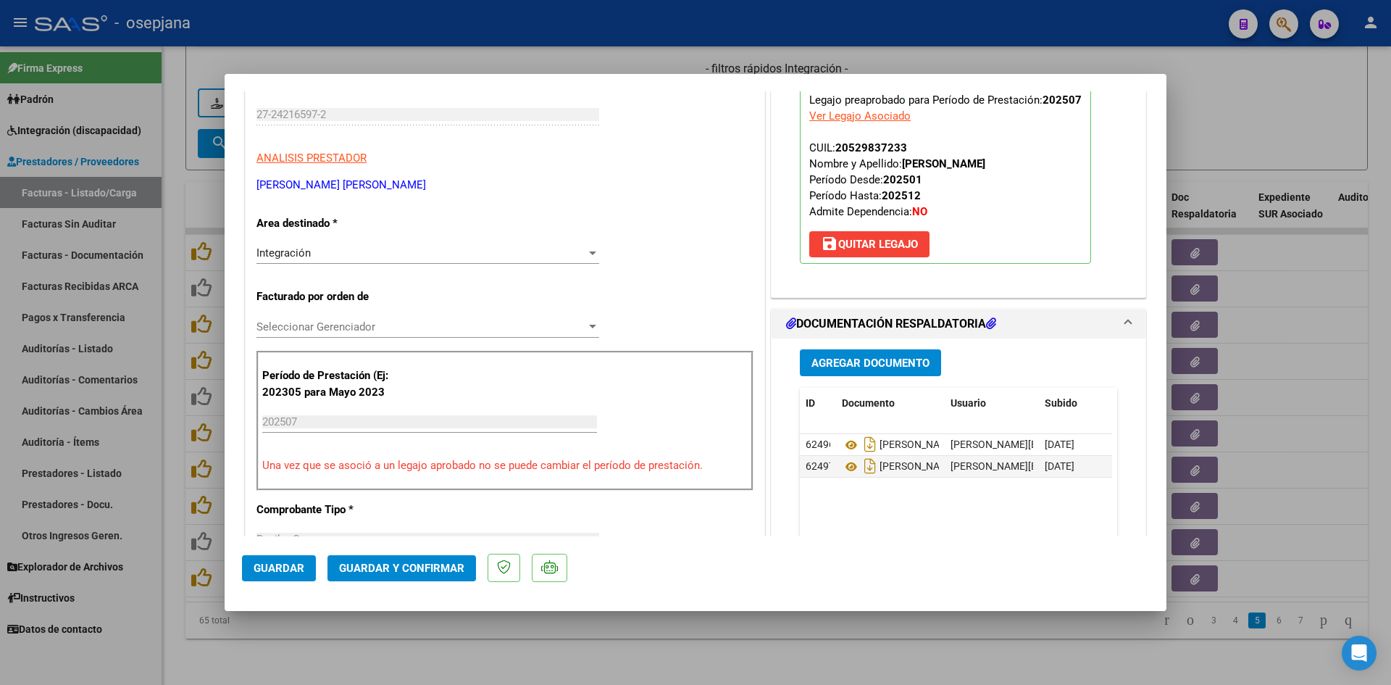
scroll to position [217, 0]
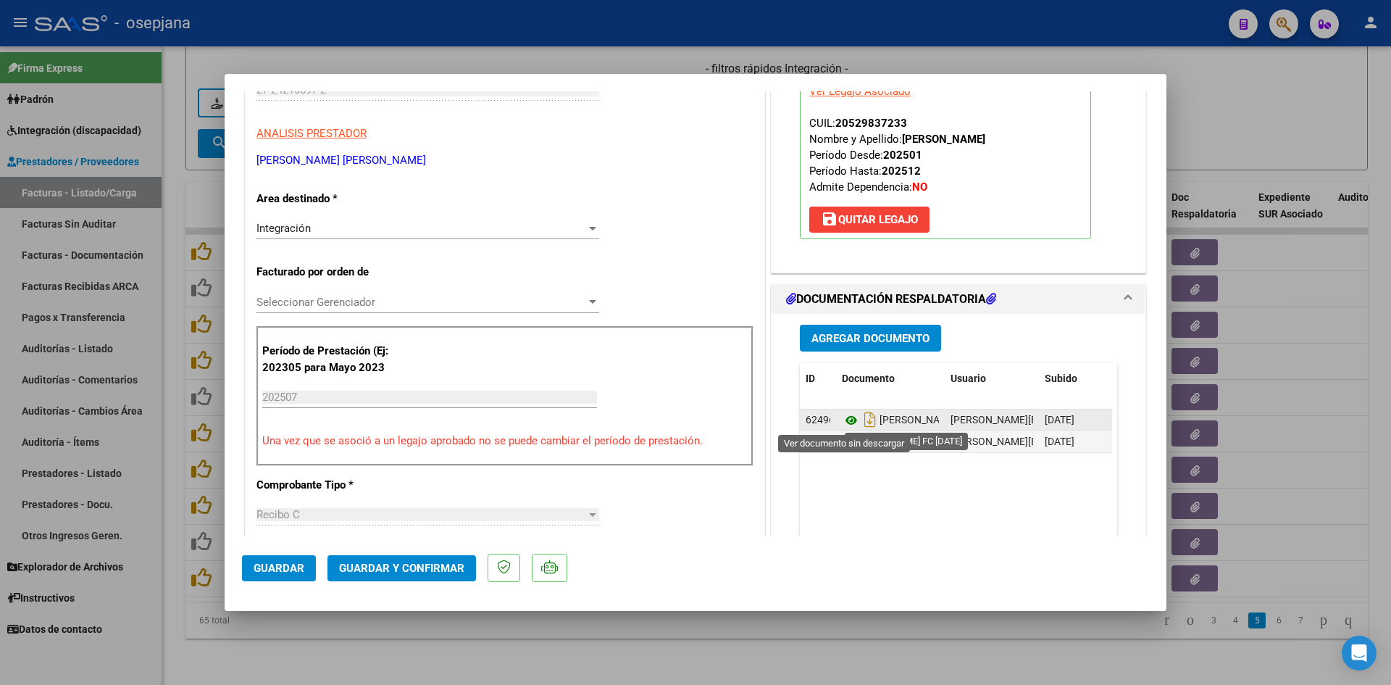
click at [846, 420] on icon at bounding box center [851, 420] width 19 height 17
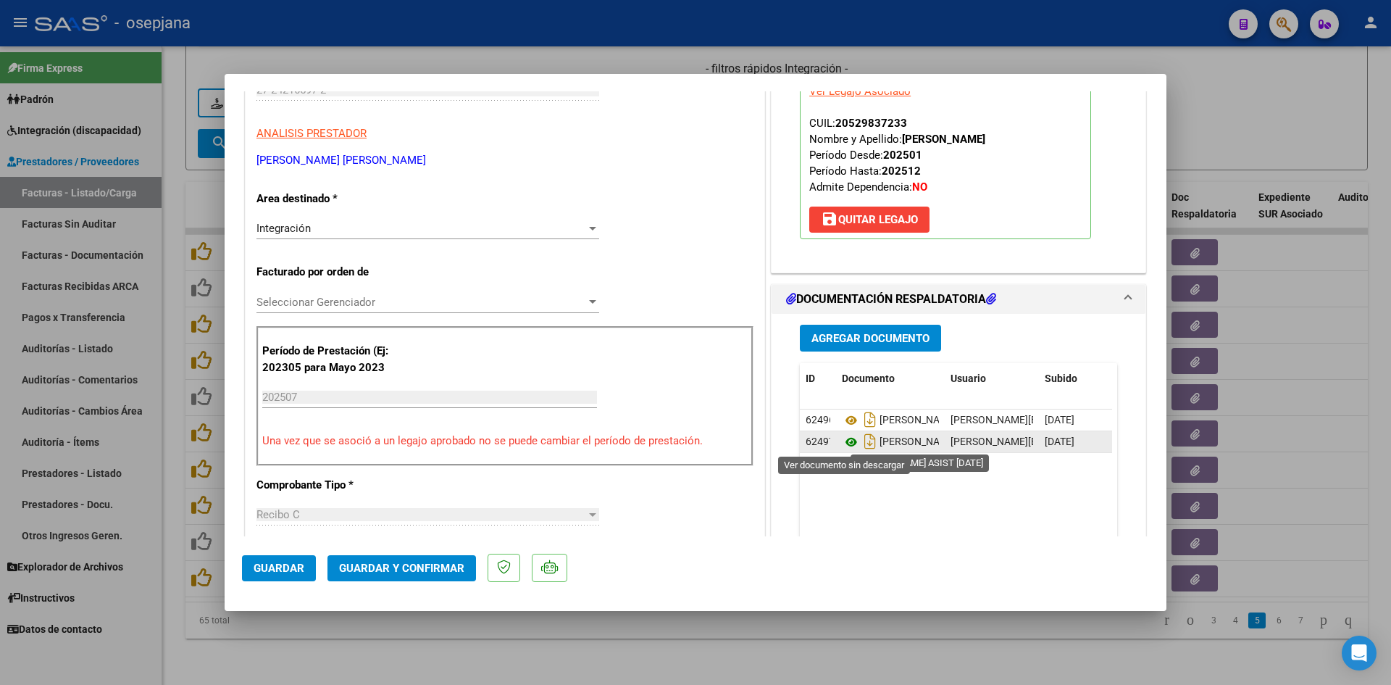
click at [842, 441] on icon at bounding box center [851, 441] width 19 height 17
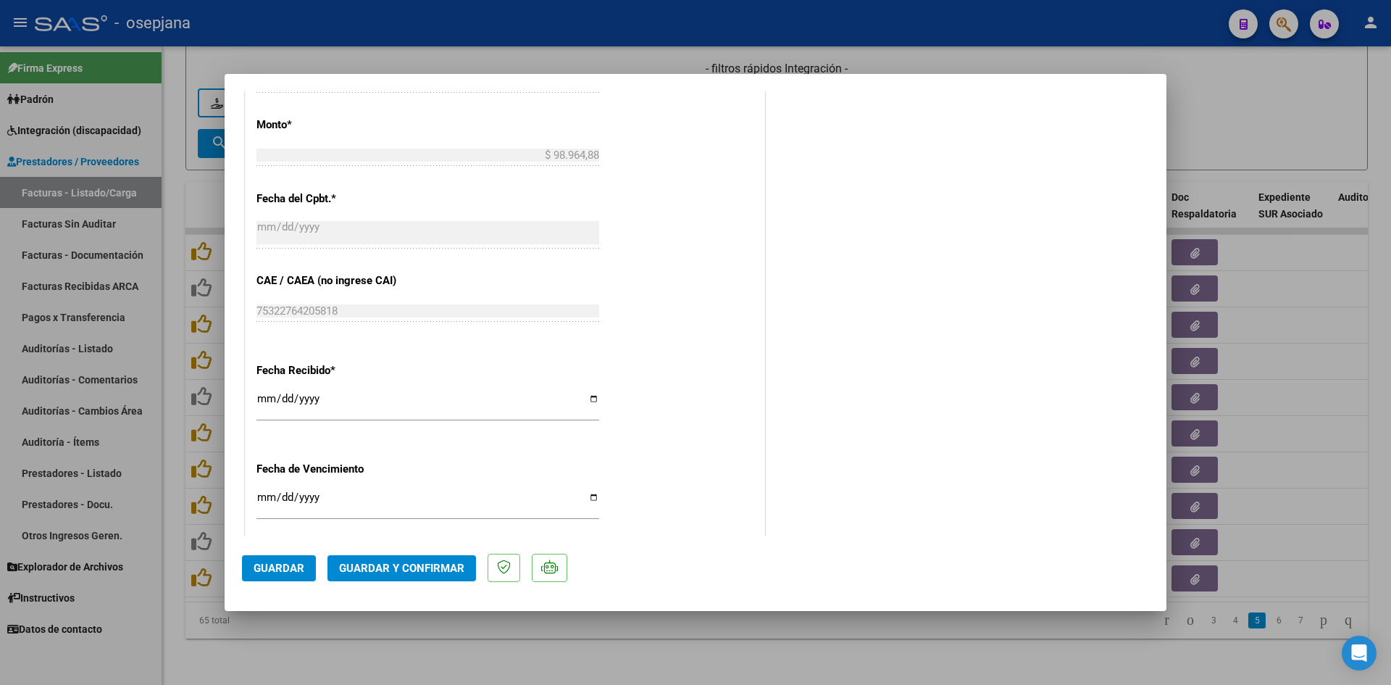
scroll to position [942, 0]
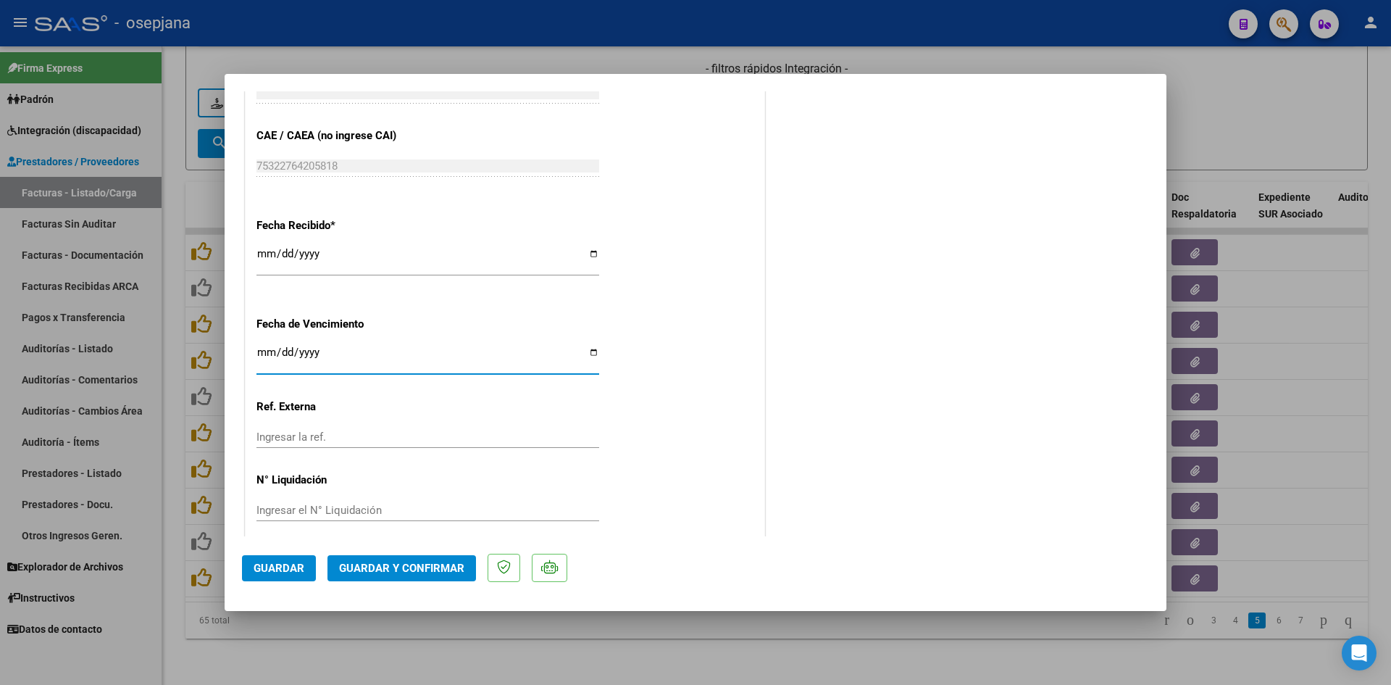
click at [262, 354] on input "2025-08-20" at bounding box center [428, 357] width 343 height 23
click at [398, 565] on span "Guardar y Confirmar" at bounding box center [401, 568] width 125 height 13
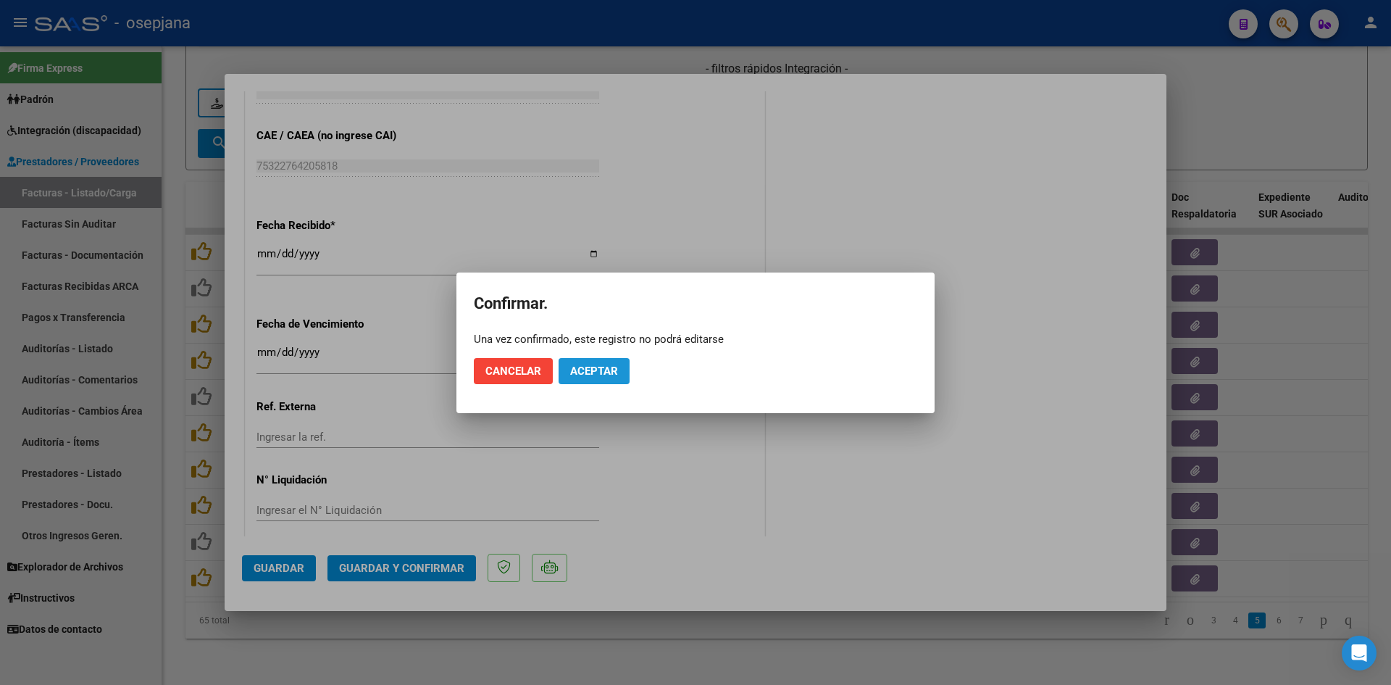
click at [624, 371] on button "Aceptar" at bounding box center [594, 371] width 71 height 26
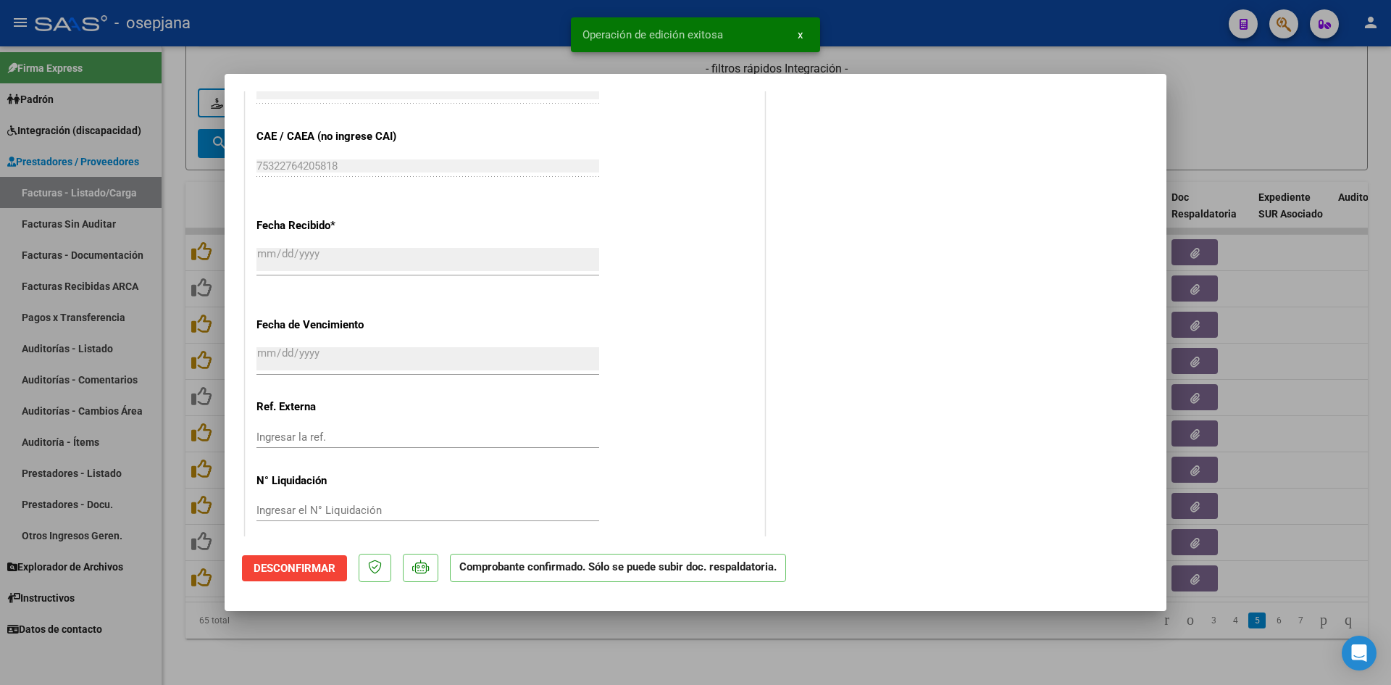
click at [1220, 84] on div at bounding box center [695, 342] width 1391 height 685
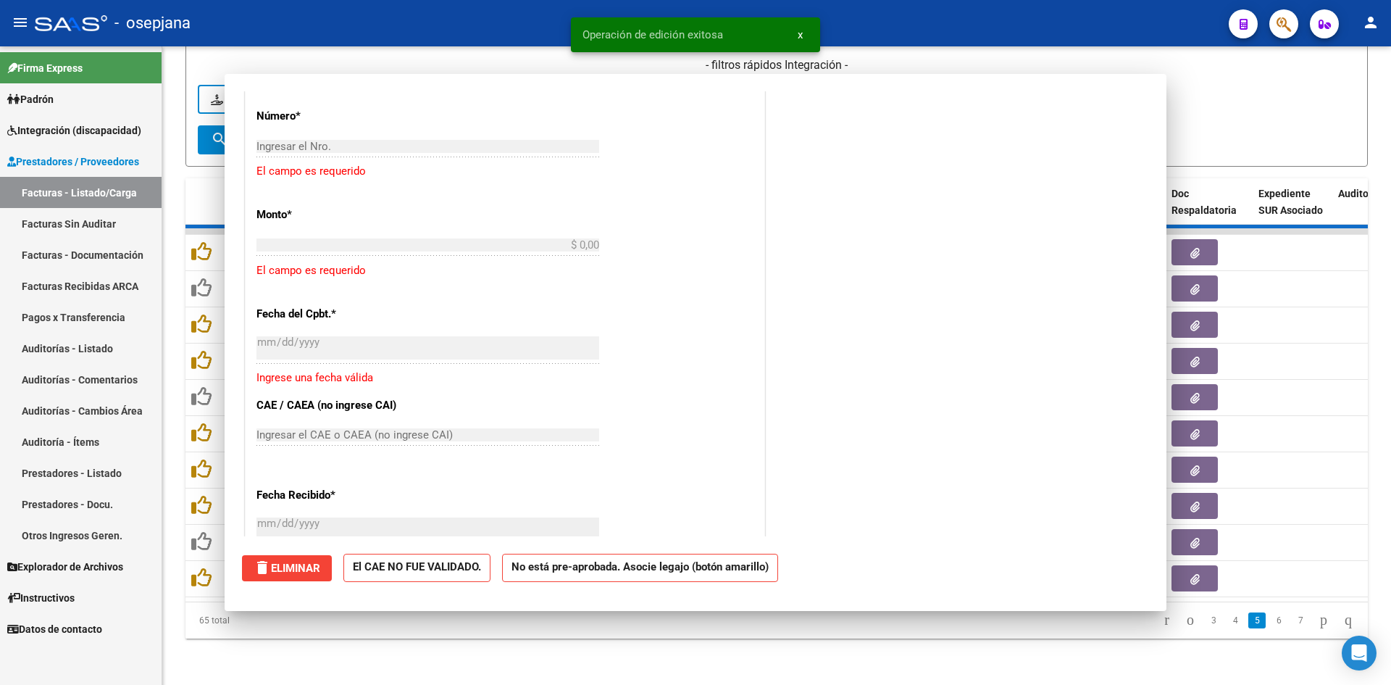
scroll to position [0, 0]
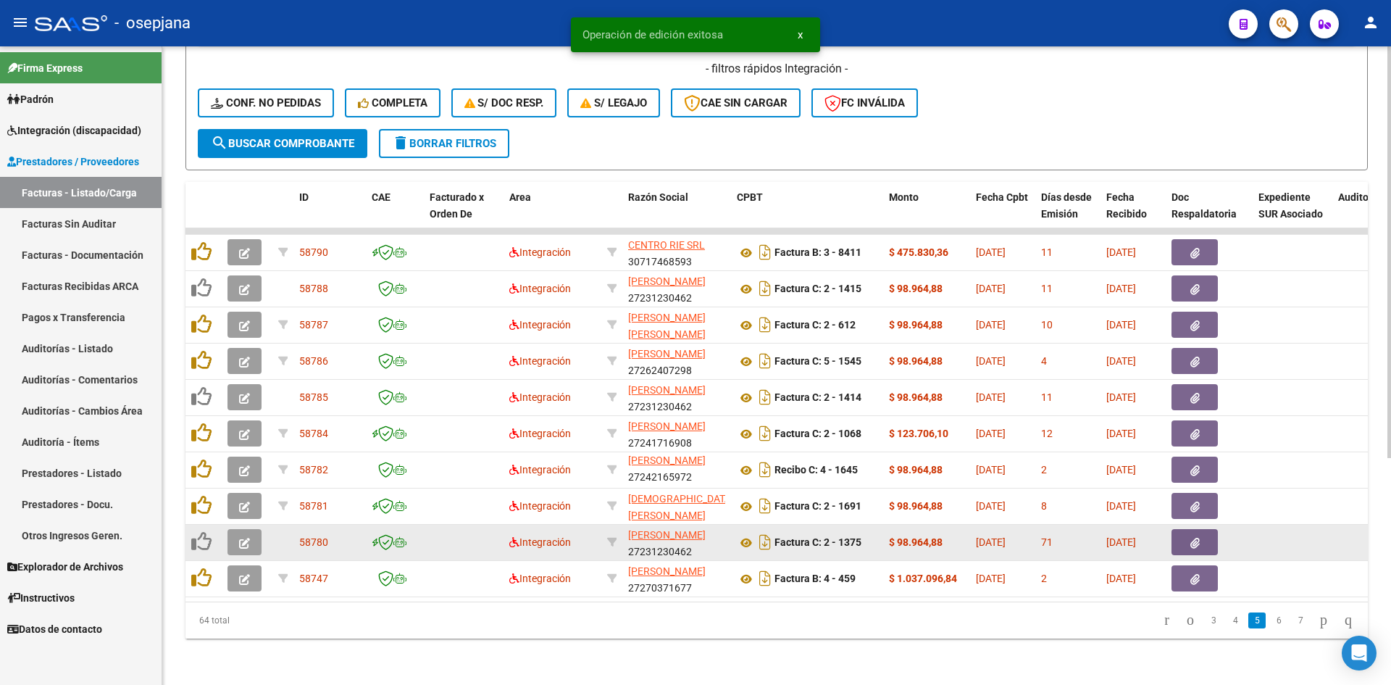
click at [243, 536] on span "button" at bounding box center [244, 542] width 11 height 13
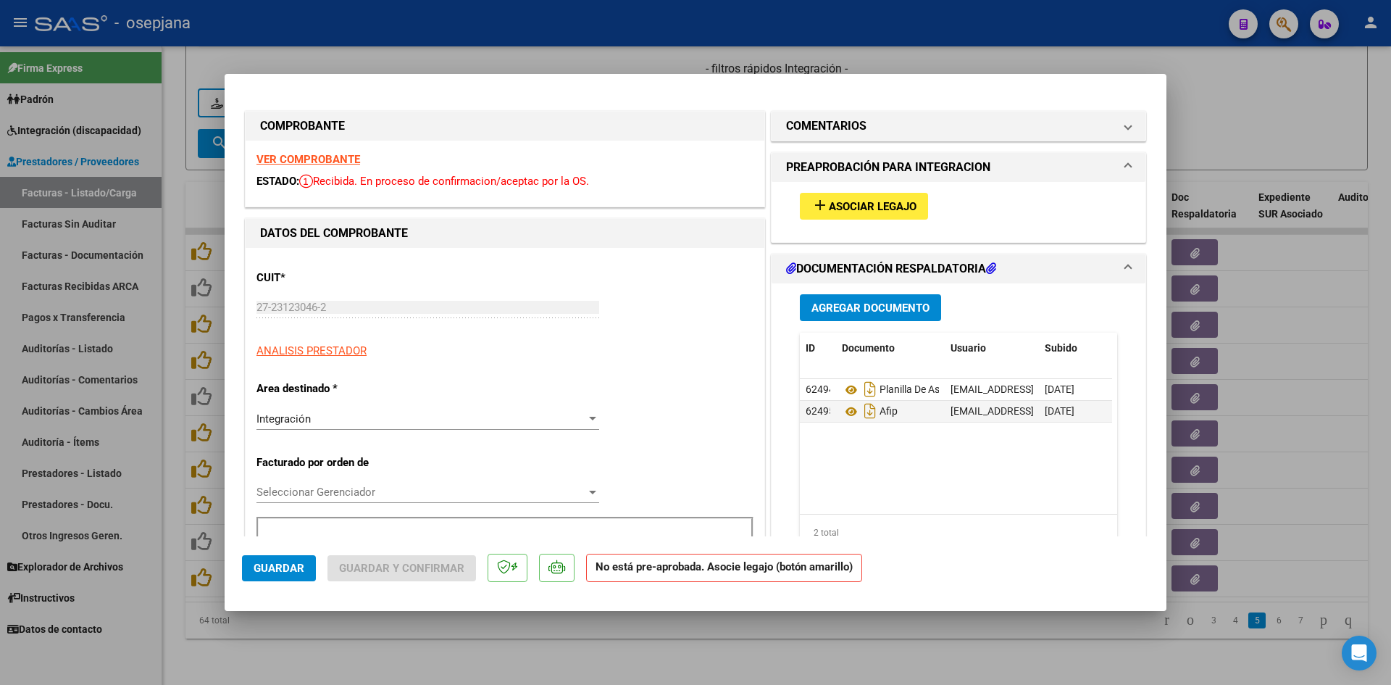
click at [299, 160] on strong "VER COMPROBANTE" at bounding box center [309, 159] width 104 height 13
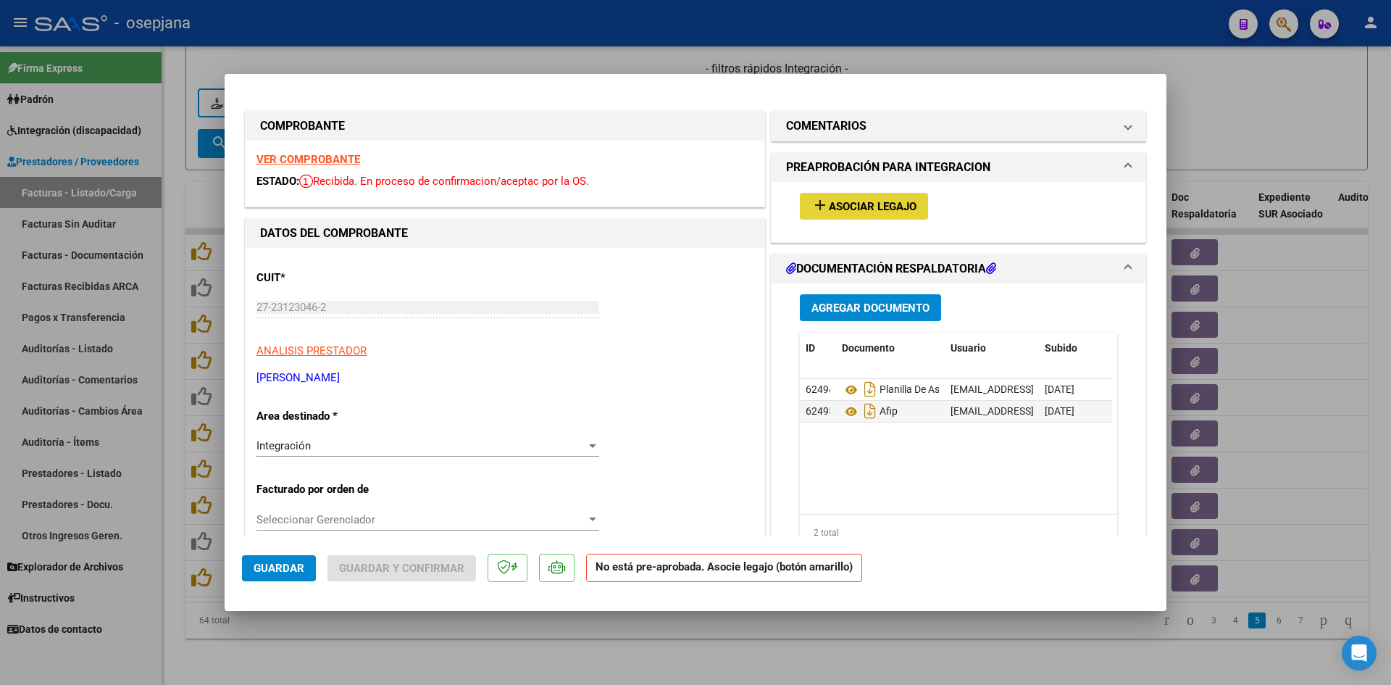
click at [837, 206] on span "Asociar Legajo" at bounding box center [873, 206] width 88 height 13
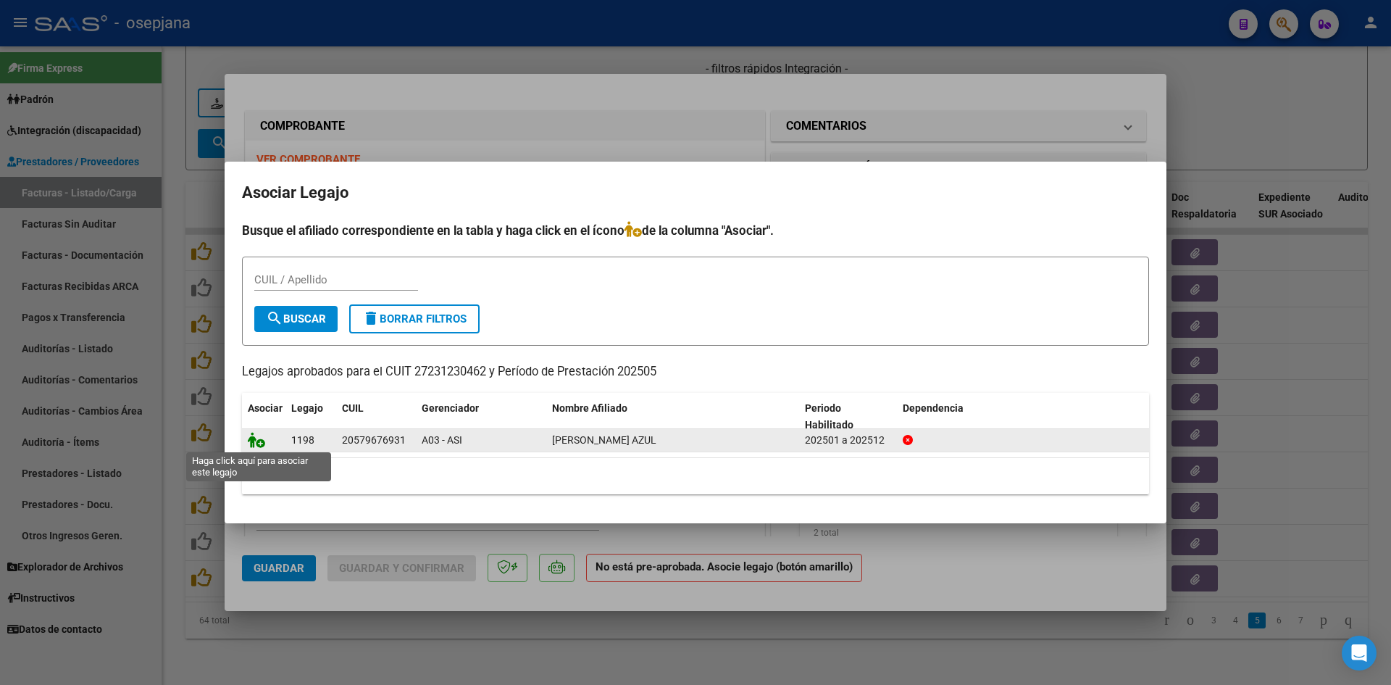
click at [253, 444] on icon at bounding box center [256, 440] width 17 height 16
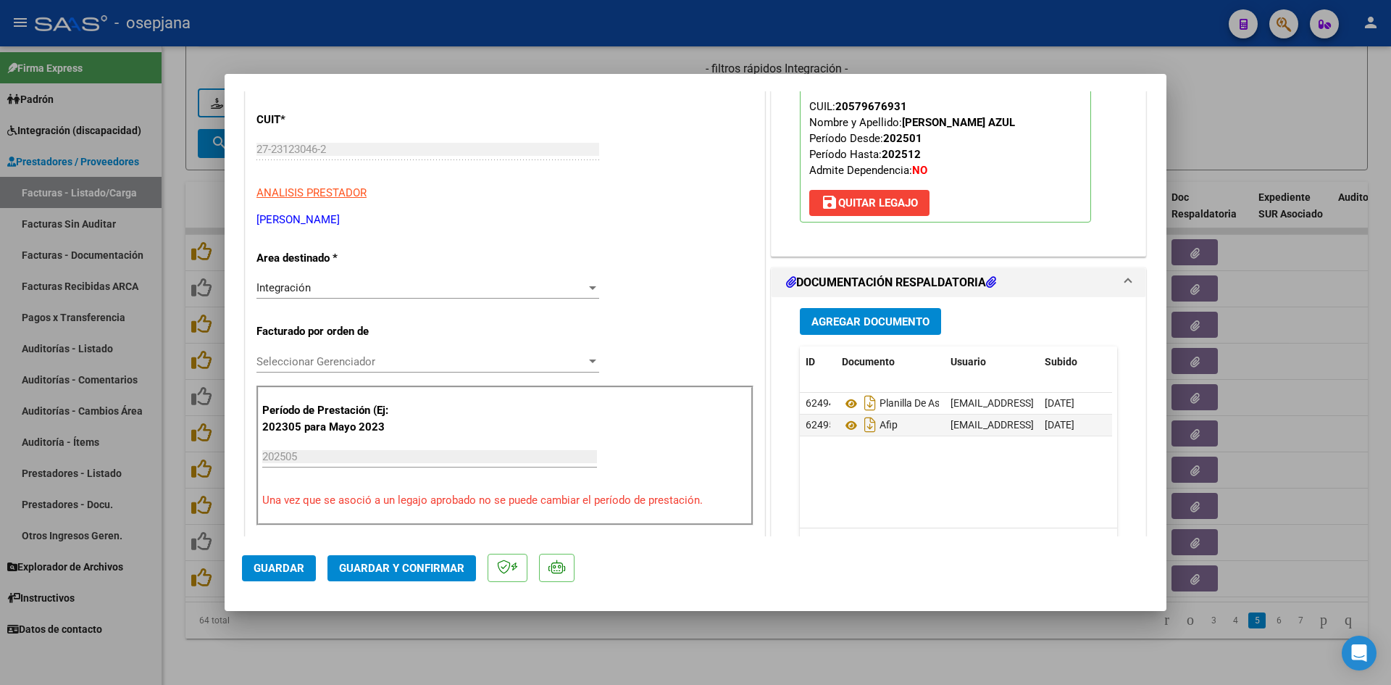
scroll to position [362, 0]
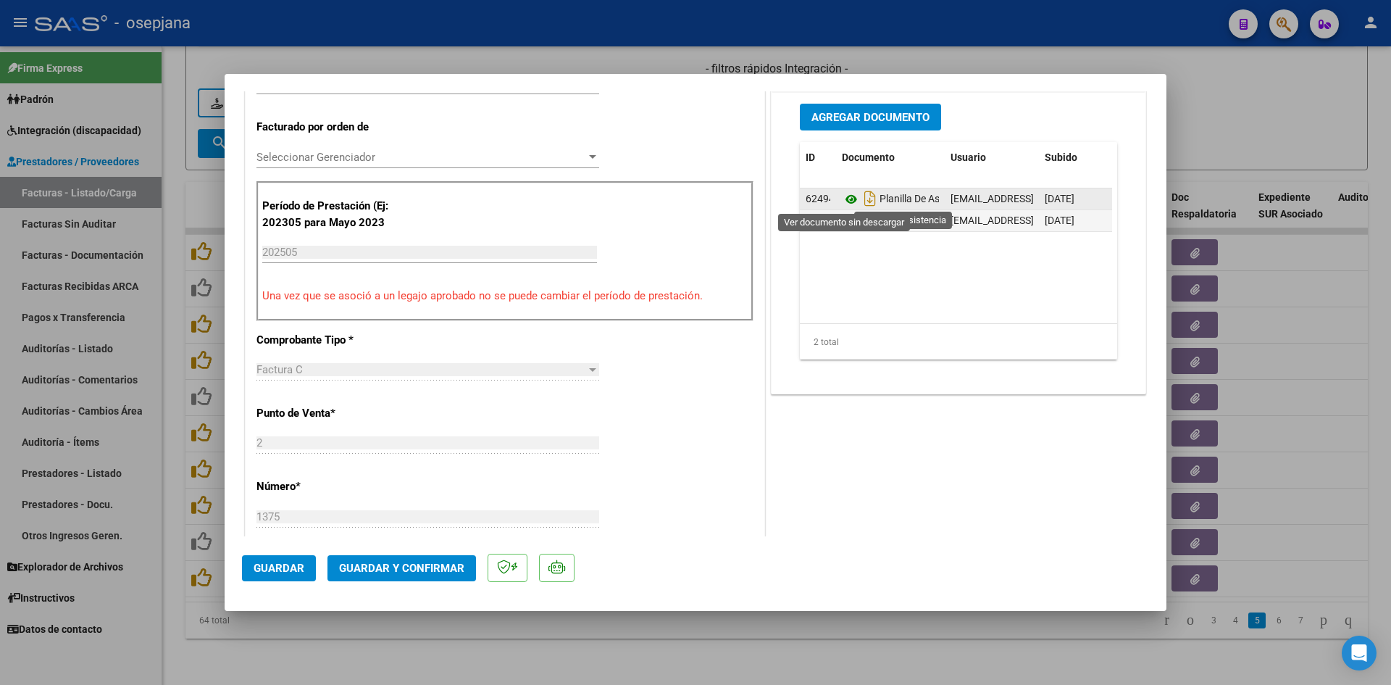
click at [845, 198] on icon at bounding box center [851, 199] width 19 height 17
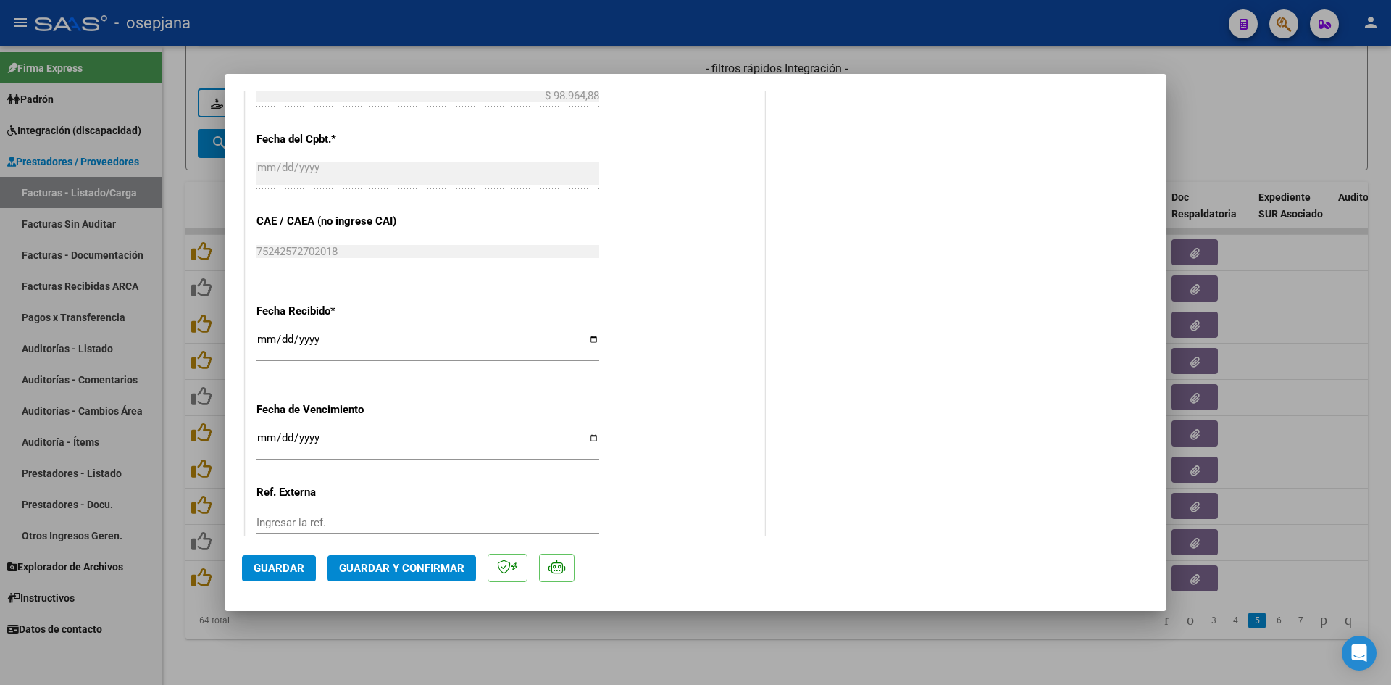
scroll to position [955, 0]
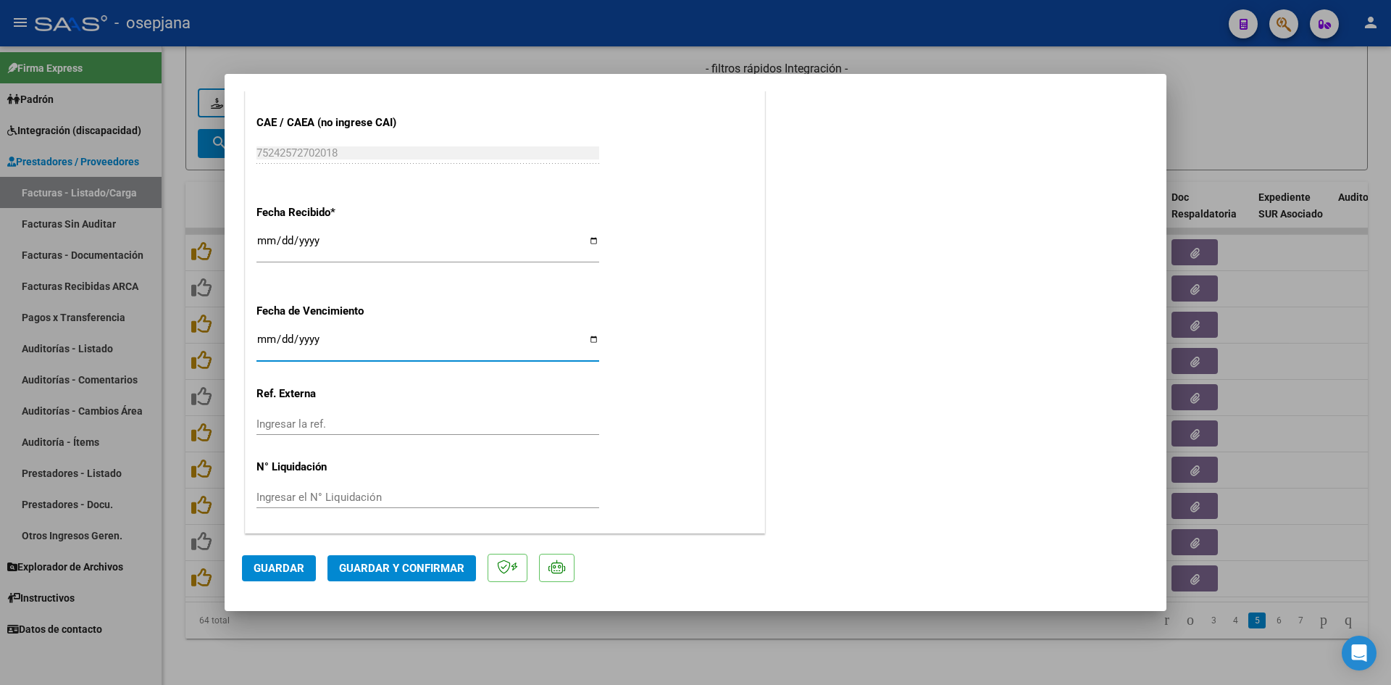
click at [265, 341] on input "Ingresar la fecha" at bounding box center [428, 344] width 343 height 23
click at [370, 558] on button "Guardar y Confirmar" at bounding box center [402, 568] width 149 height 26
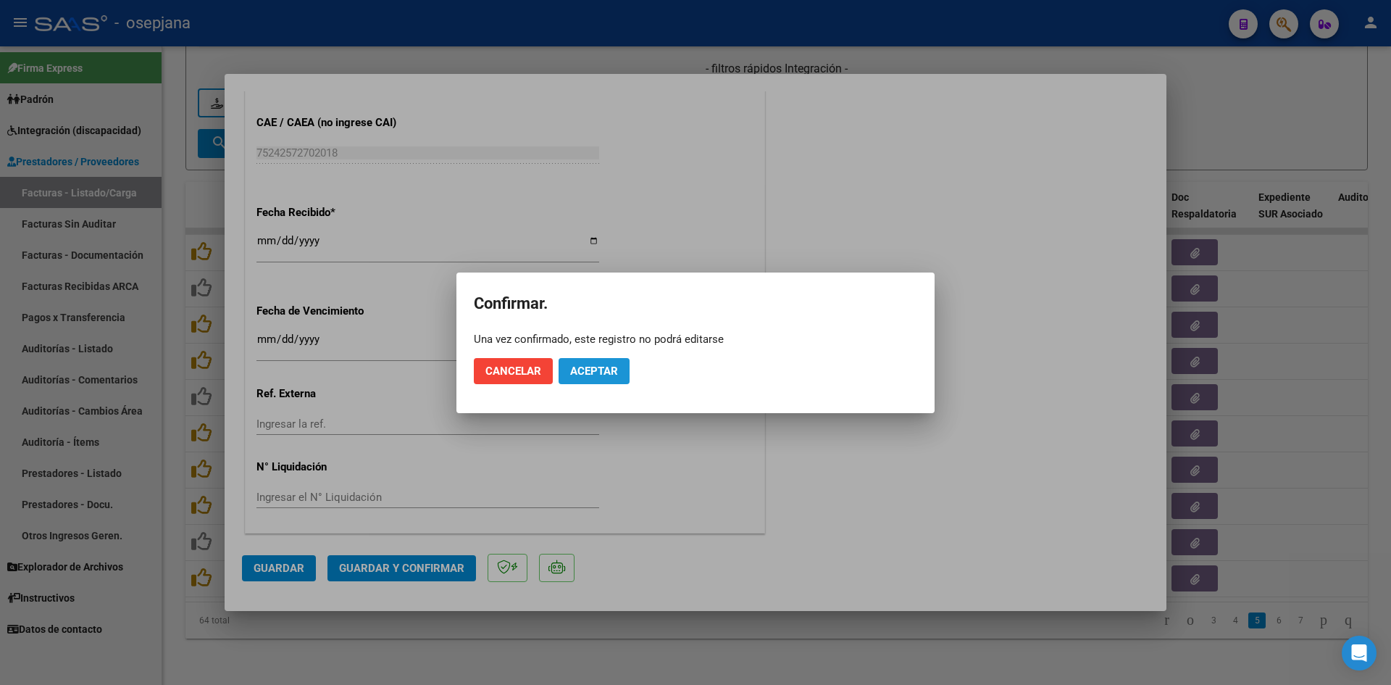
click at [596, 369] on span "Aceptar" at bounding box center [594, 371] width 48 height 13
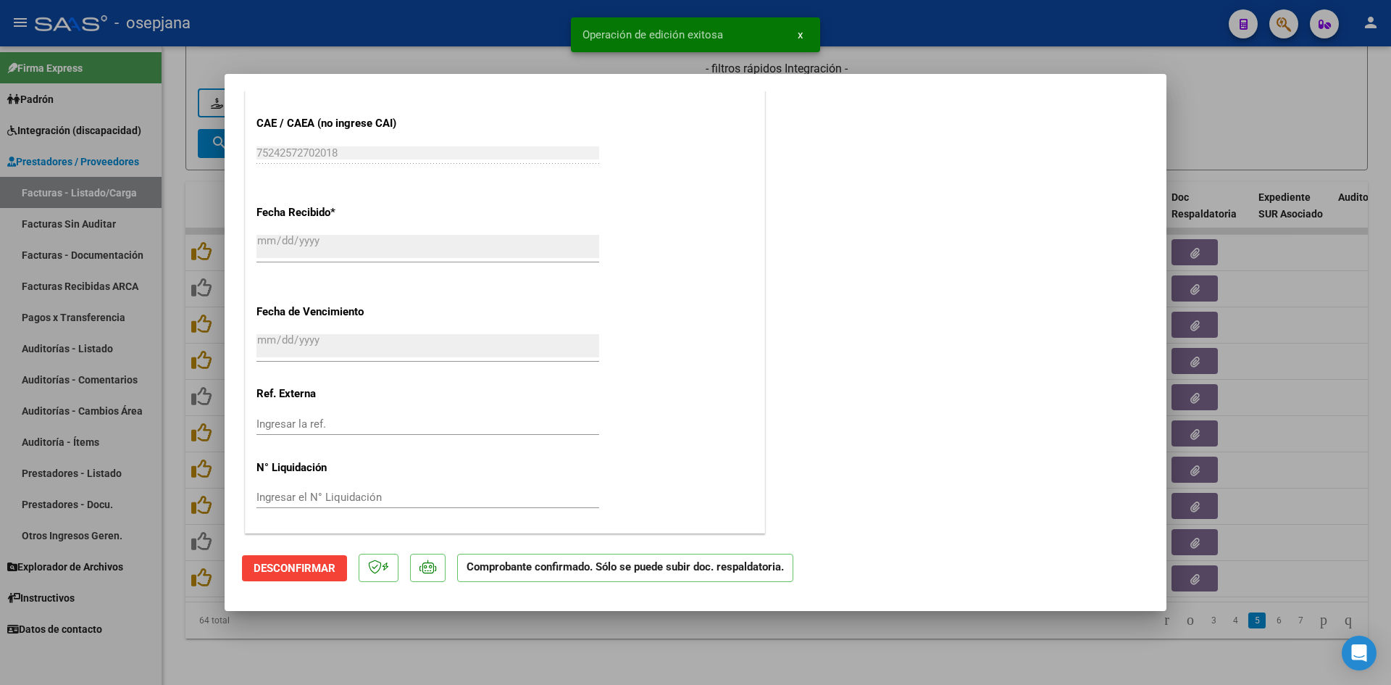
click at [1196, 138] on div at bounding box center [695, 342] width 1391 height 685
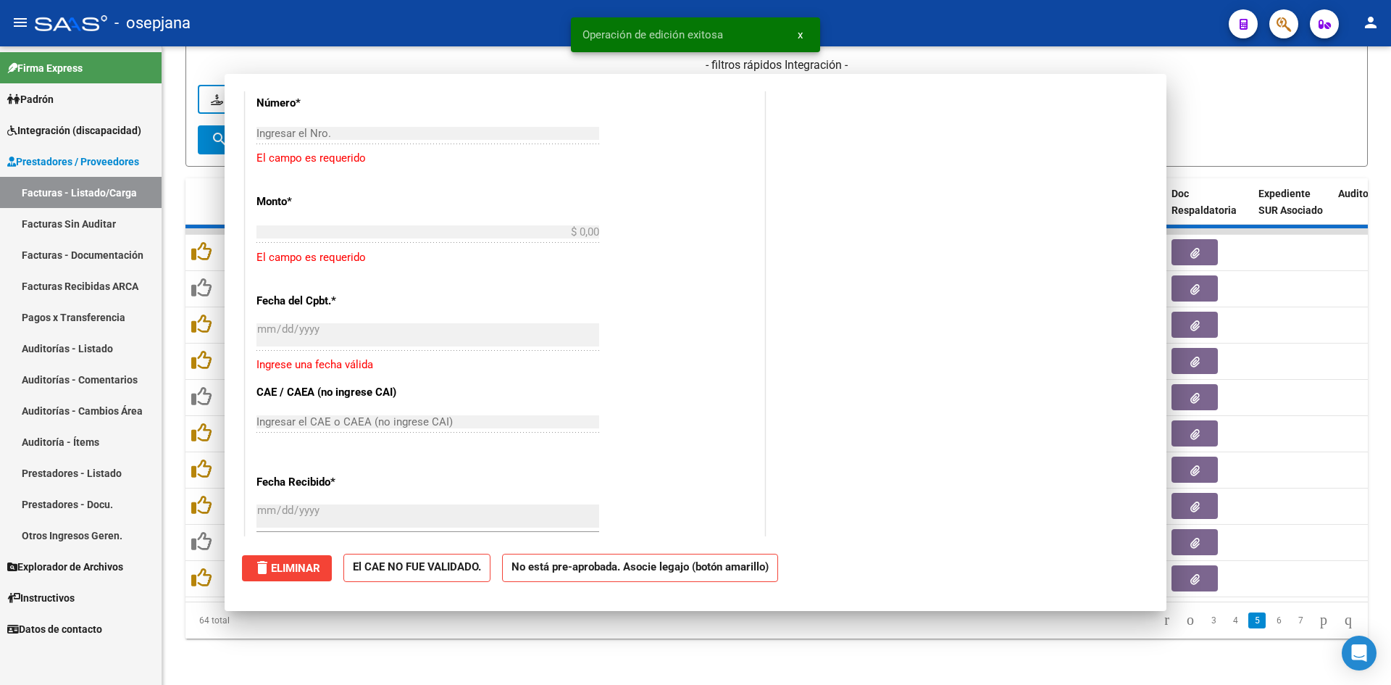
scroll to position [0, 0]
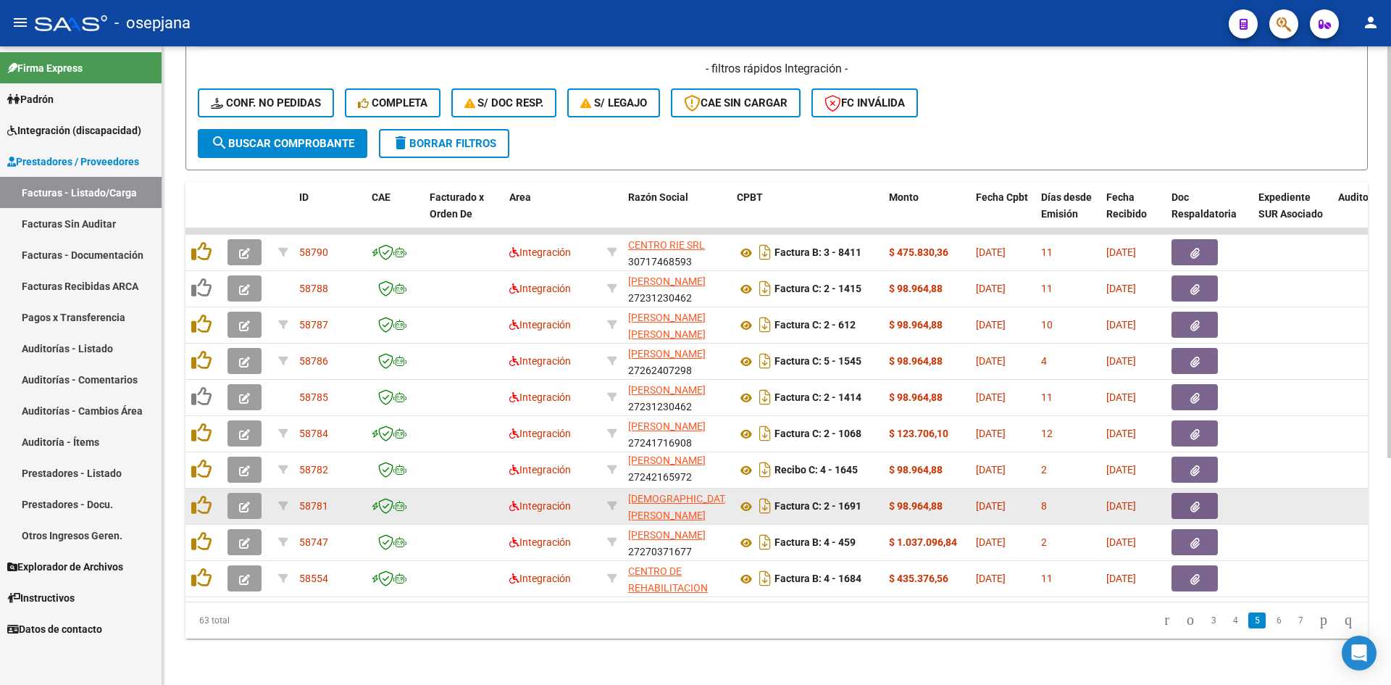
click at [238, 496] on button "button" at bounding box center [245, 506] width 34 height 26
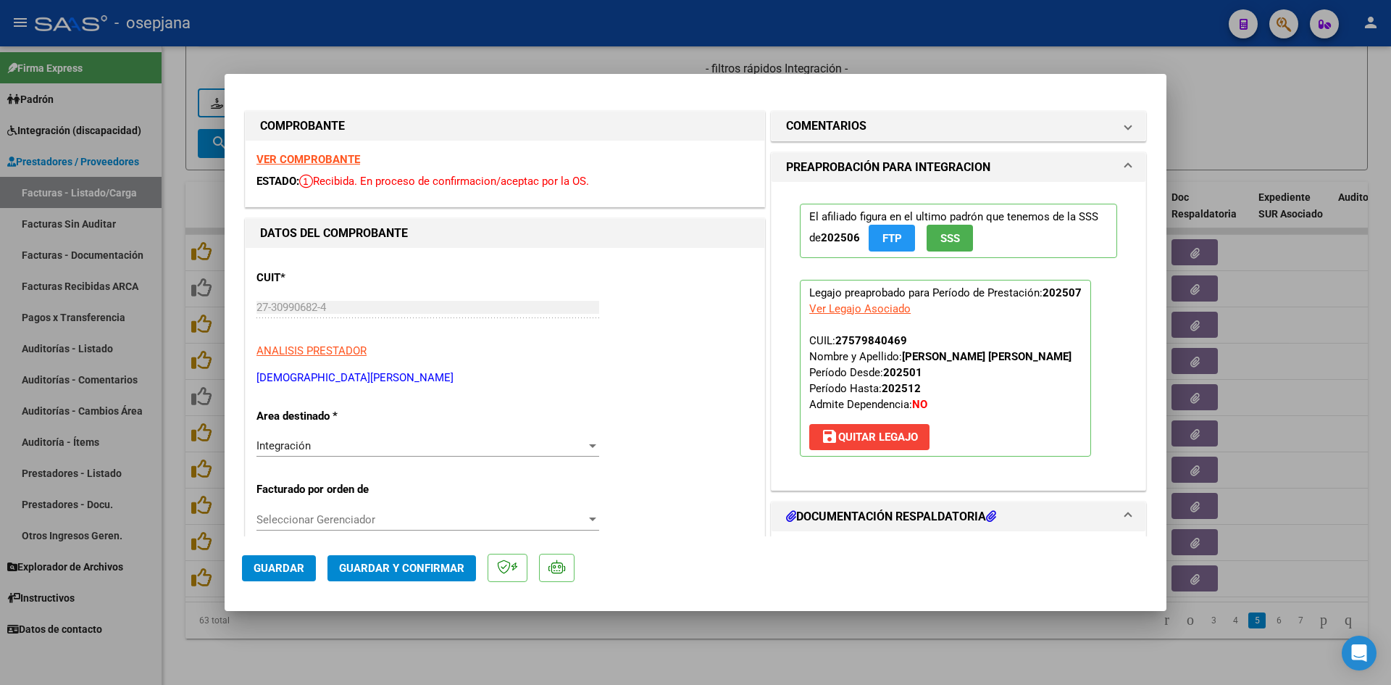
click at [351, 154] on strong "VER COMPROBANTE" at bounding box center [309, 159] width 104 height 13
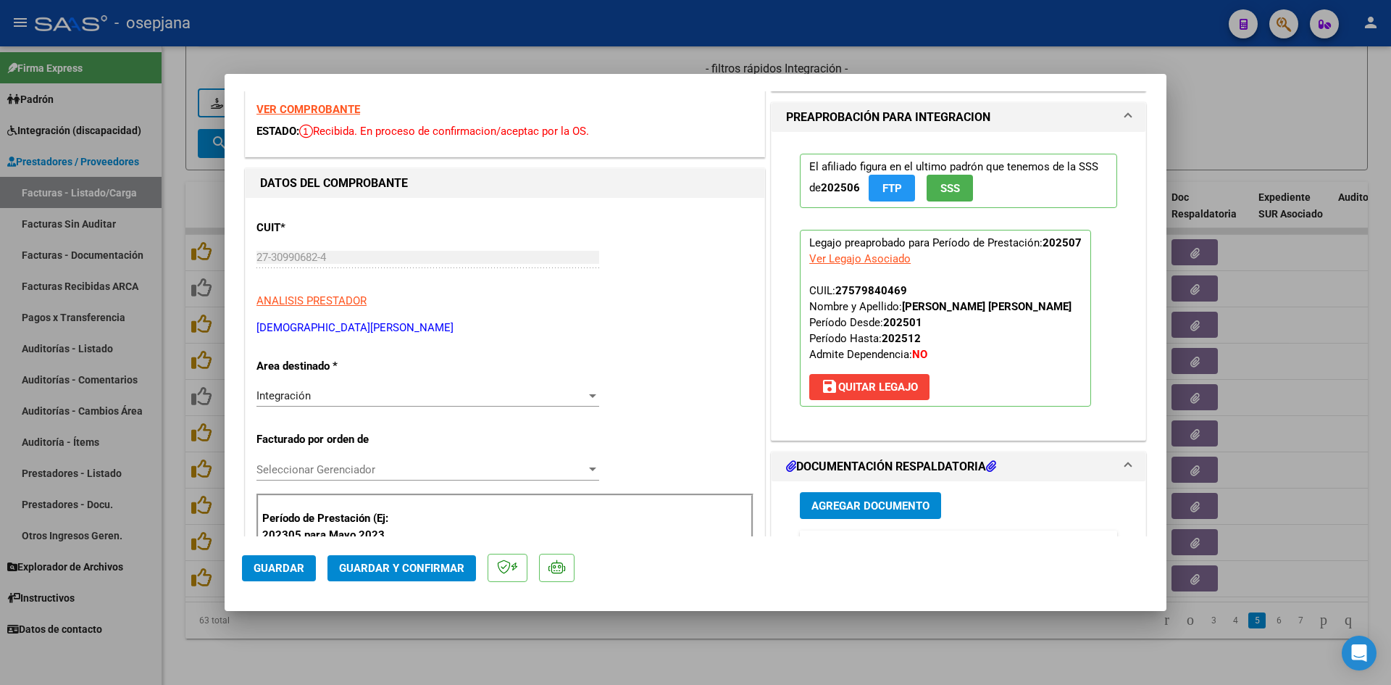
scroll to position [217, 0]
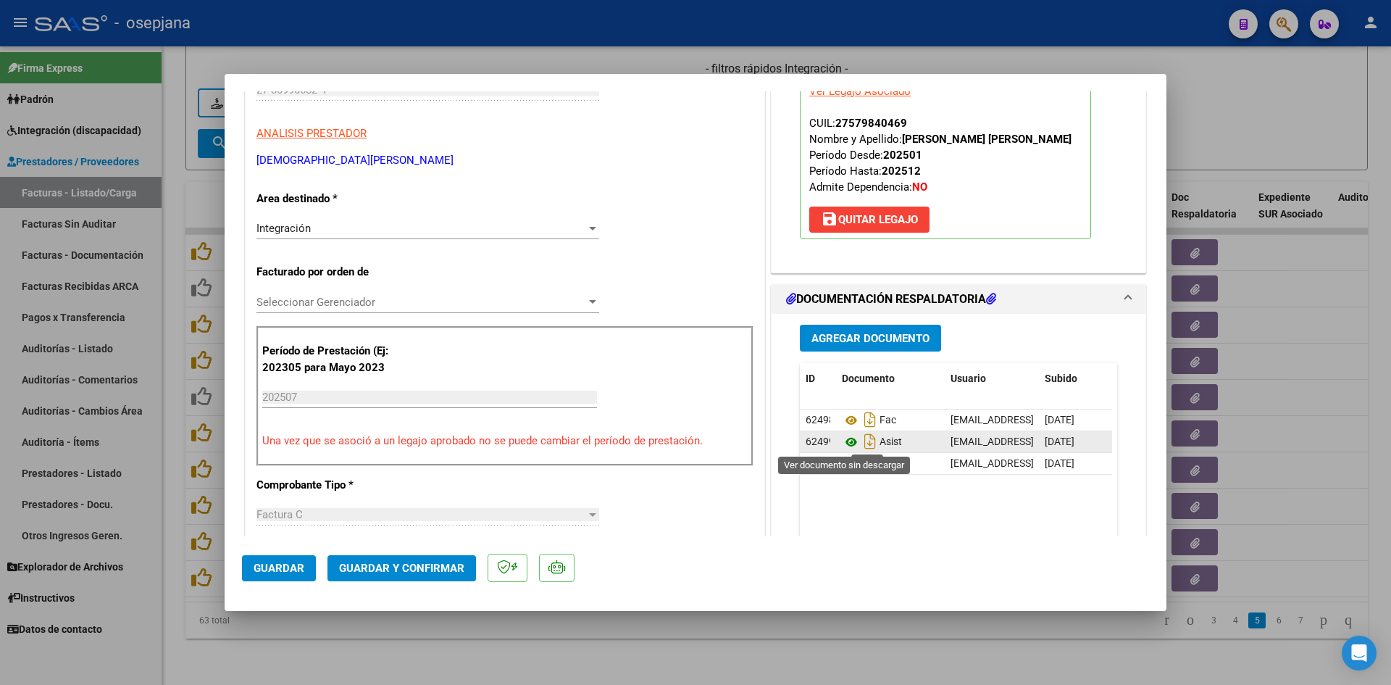
click at [844, 444] on icon at bounding box center [851, 441] width 19 height 17
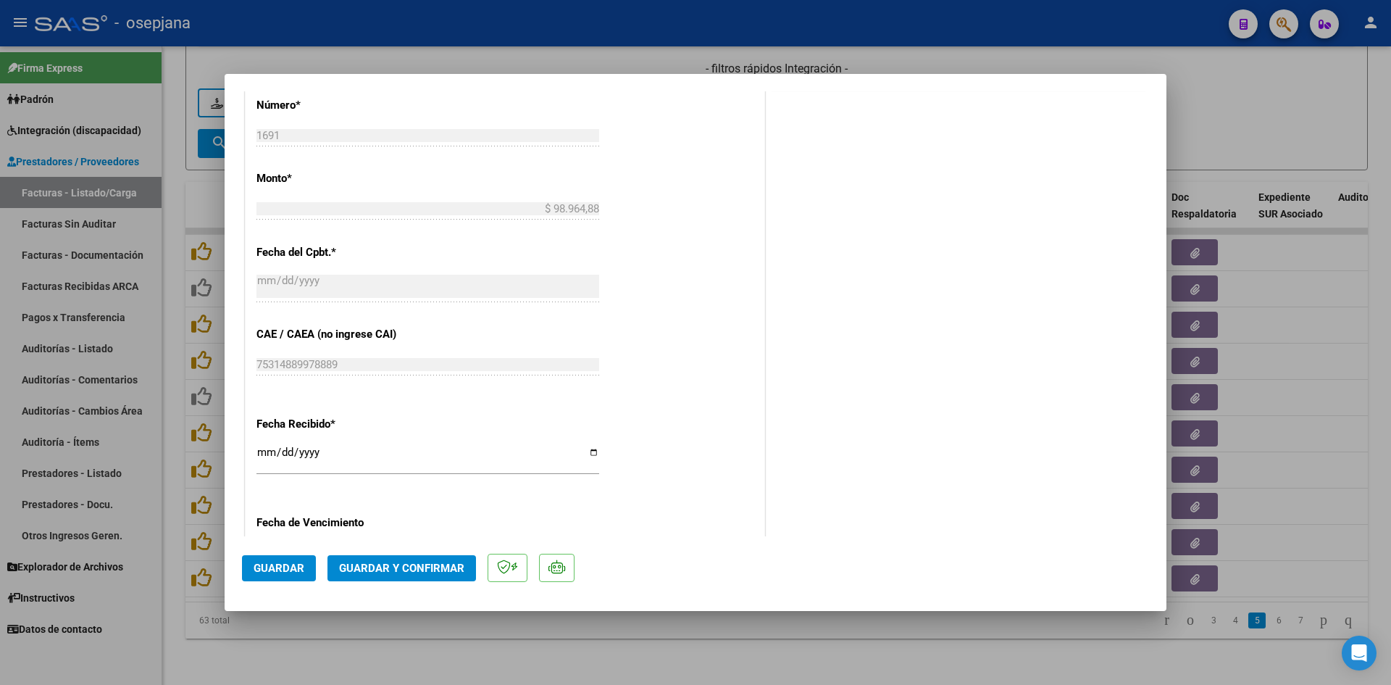
scroll to position [955, 0]
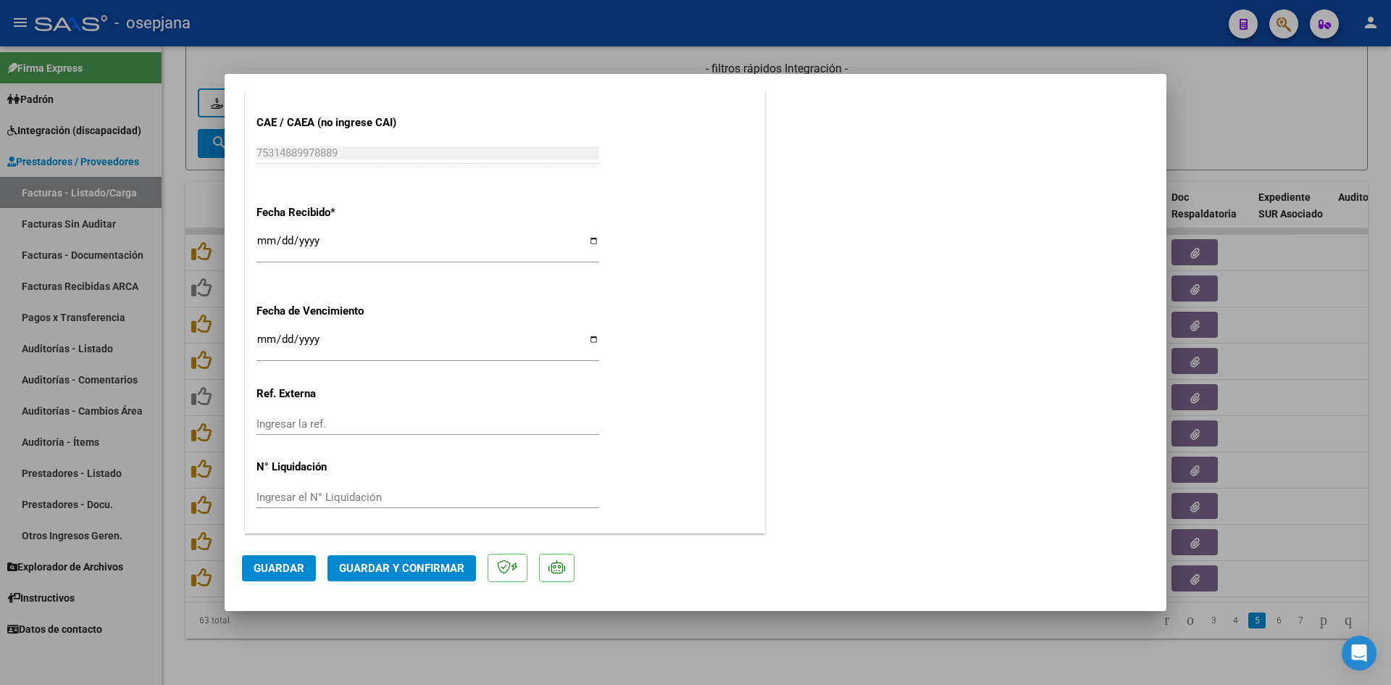
click at [263, 340] on input "Ingresar la fecha" at bounding box center [428, 344] width 343 height 23
click at [365, 566] on span "Guardar y Confirmar" at bounding box center [401, 568] width 125 height 13
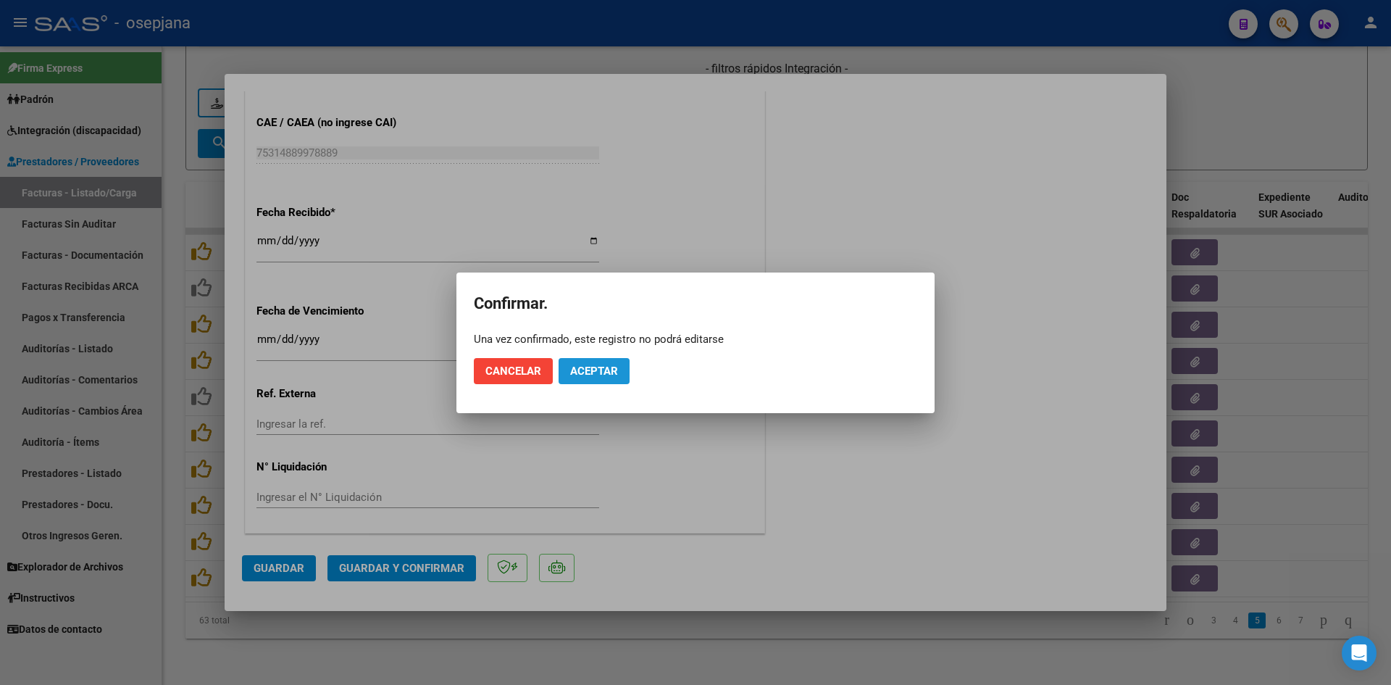
drag, startPoint x: 613, startPoint y: 372, endPoint x: 934, endPoint y: 271, distance: 336.5
click at [612, 371] on span "Aceptar" at bounding box center [594, 371] width 48 height 13
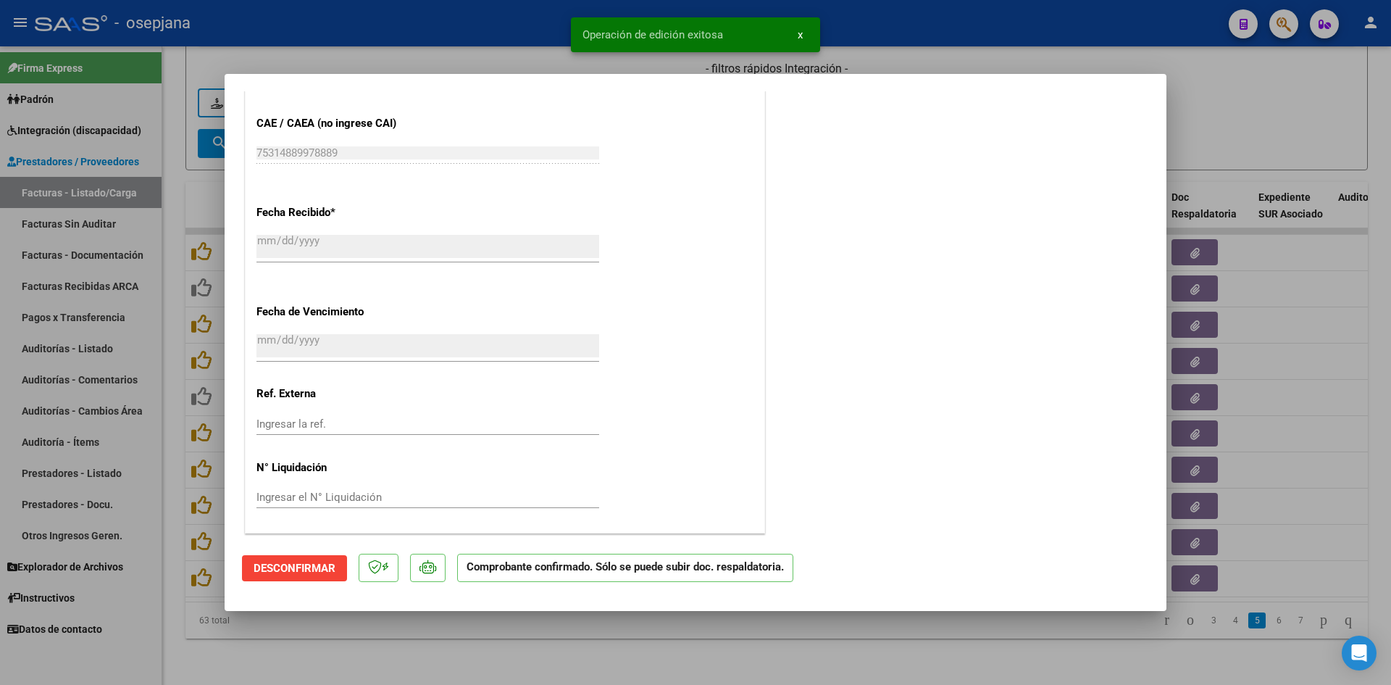
click at [1264, 150] on div at bounding box center [695, 342] width 1391 height 685
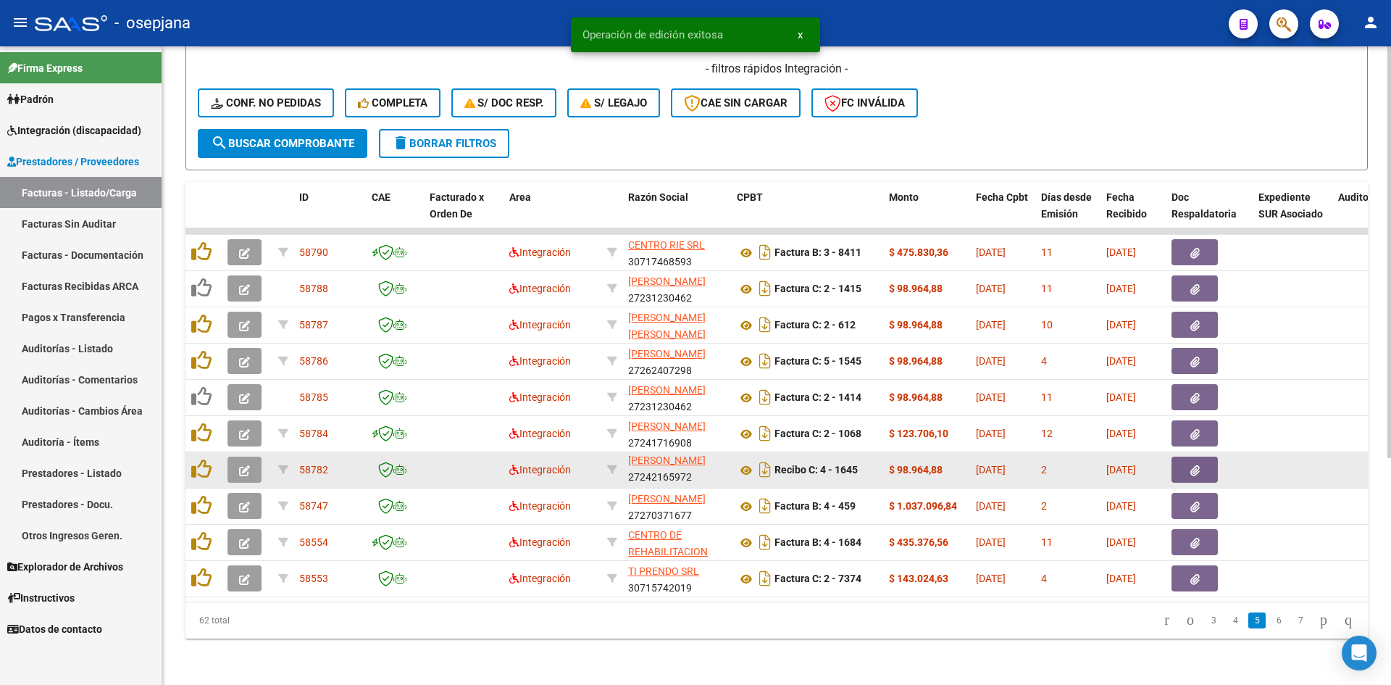
click at [249, 465] on icon "button" at bounding box center [244, 470] width 11 height 11
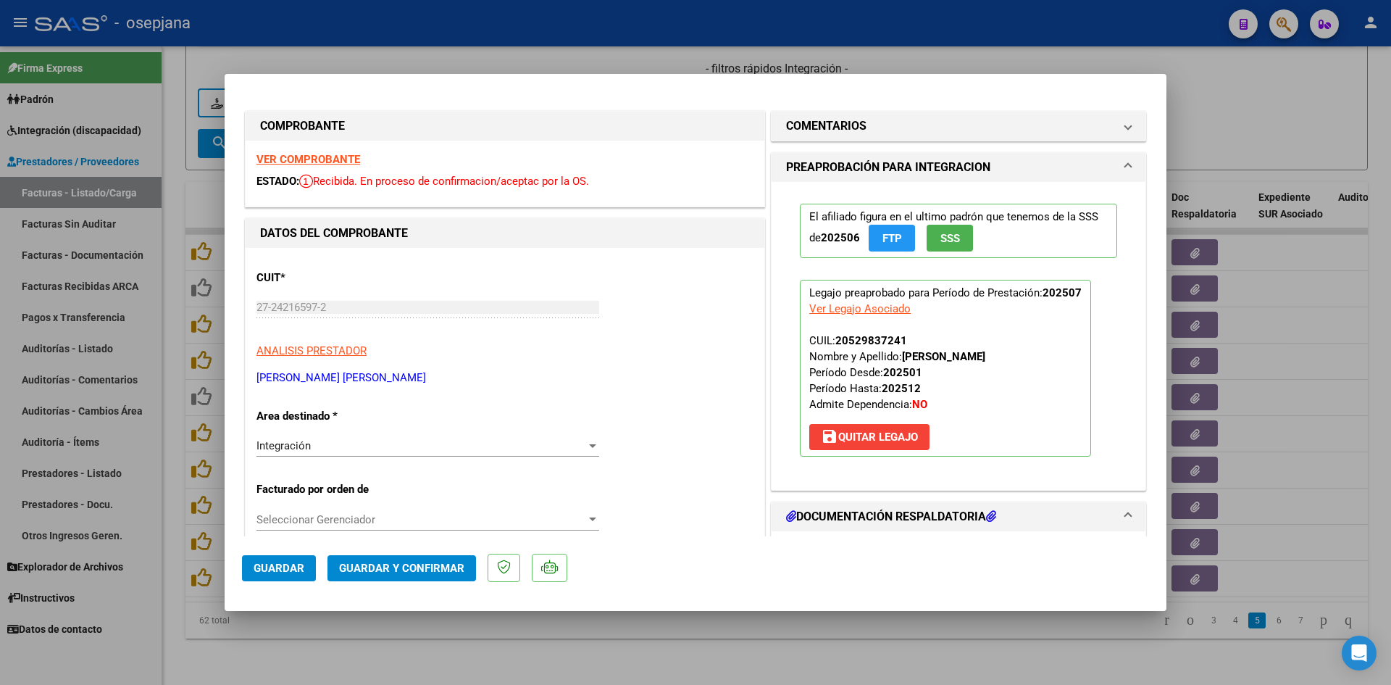
click at [304, 161] on strong "VER COMPROBANTE" at bounding box center [309, 159] width 104 height 13
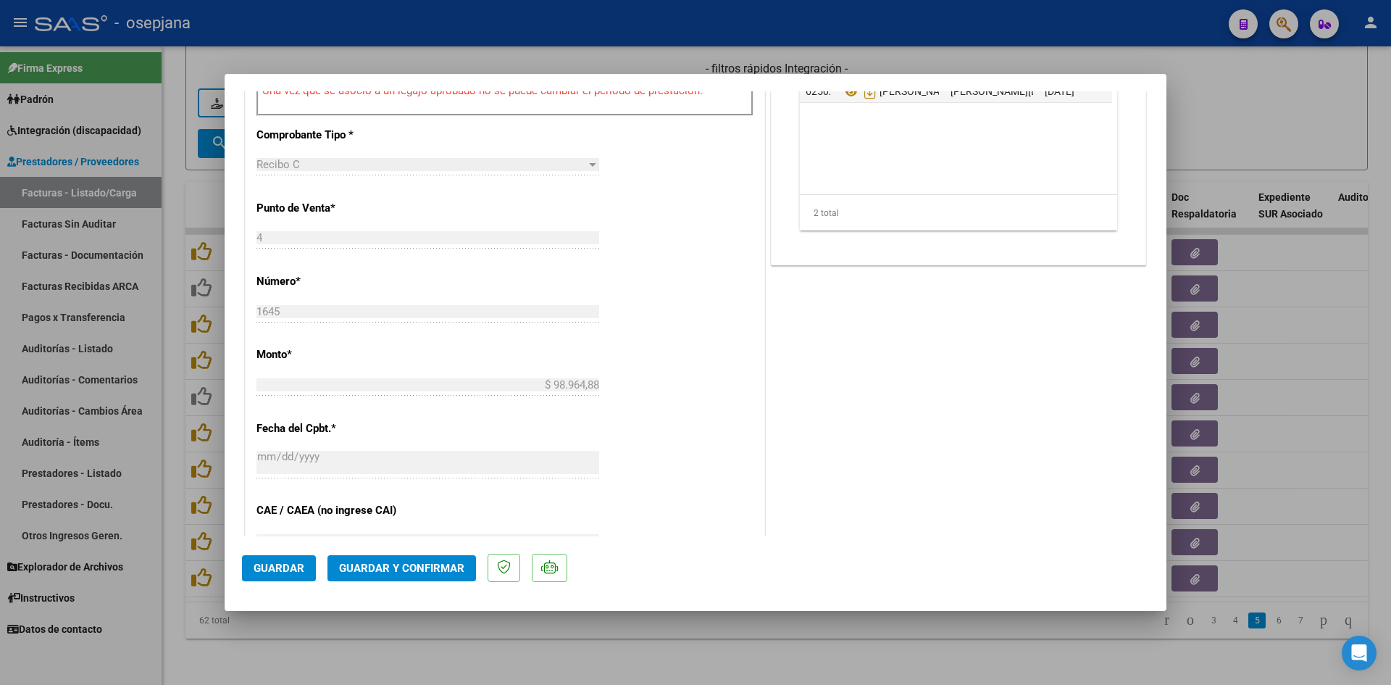
scroll to position [797, 0]
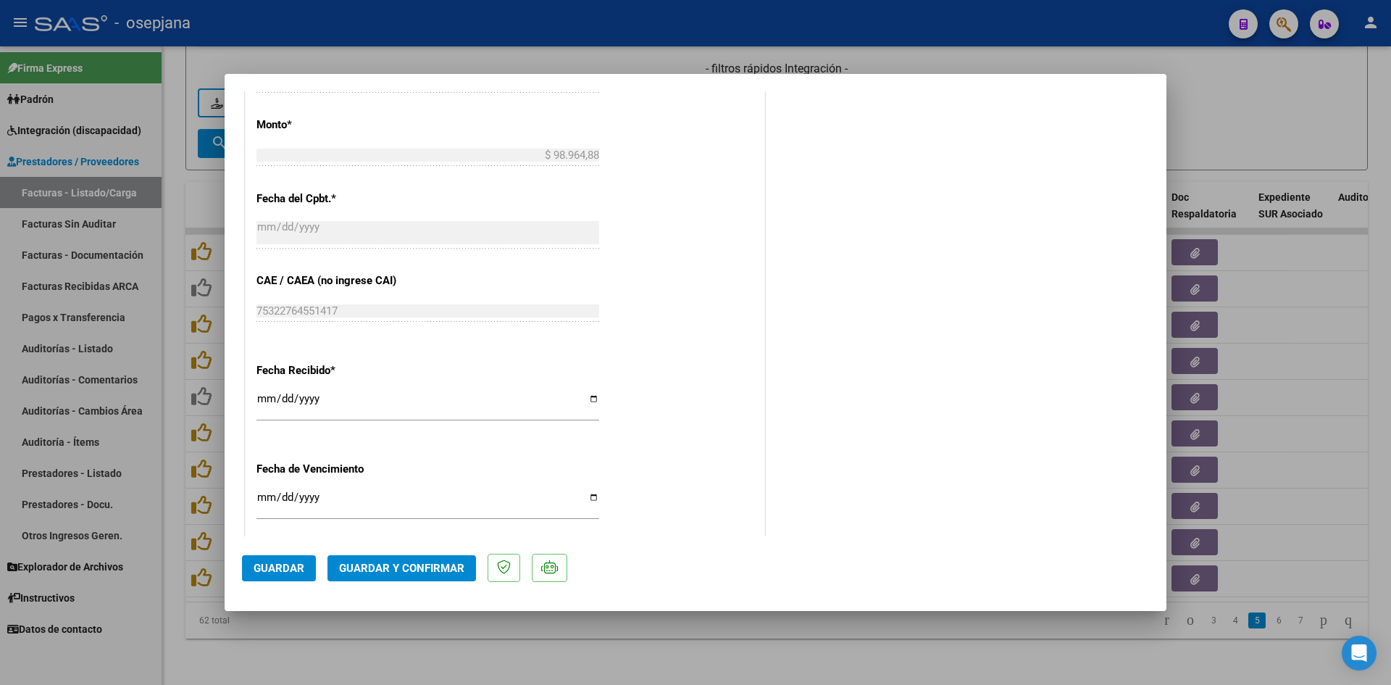
click at [254, 399] on div "CUIT * 27-24216597-2 Ingresar CUIT ANALISIS PRESTADOR ESPOSITO MARIA ALEJANDRA …" at bounding box center [505, 71] width 519 height 1240
click at [264, 399] on input "[DATE]" at bounding box center [428, 404] width 343 height 23
click at [263, 495] on input "2025-08-20" at bounding box center [428, 502] width 343 height 23
click at [263, 496] on input "0009-01-10" at bounding box center [428, 502] width 343 height 23
click at [381, 562] on span "Guardar y Confirmar" at bounding box center [401, 568] width 125 height 13
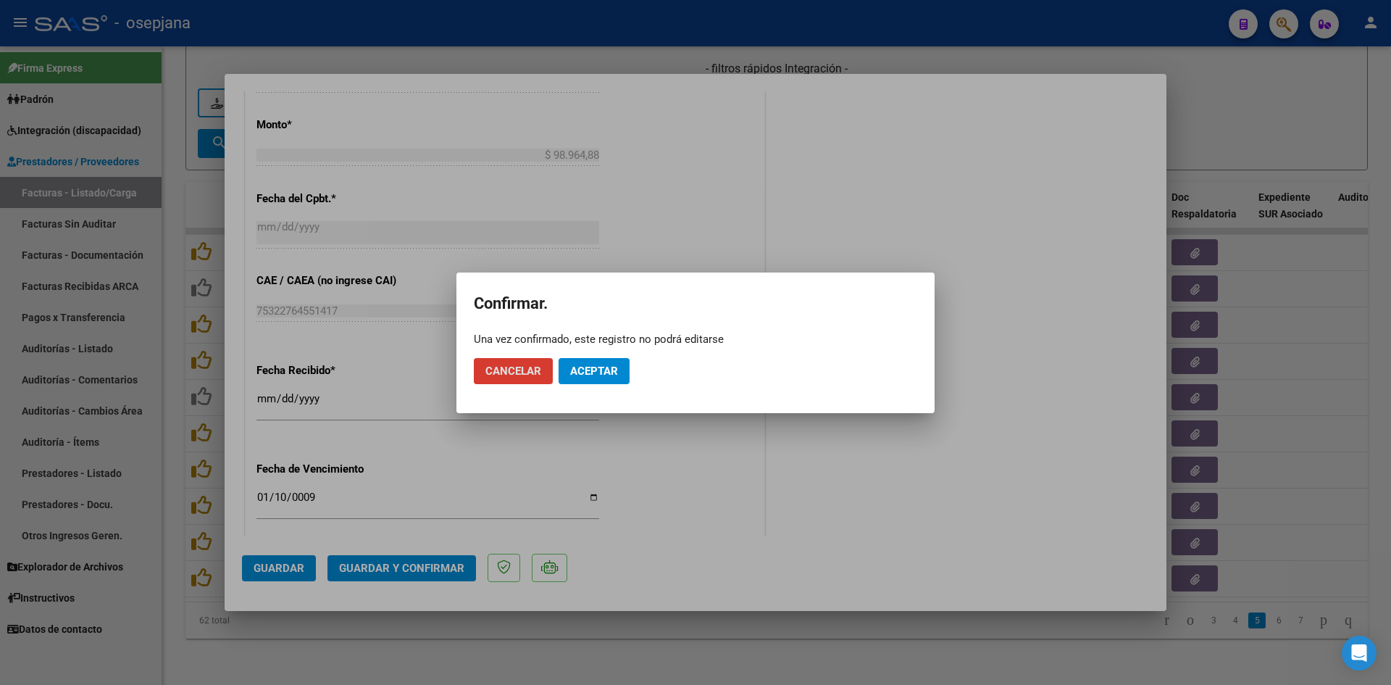
click at [607, 368] on span "Aceptar" at bounding box center [594, 371] width 48 height 13
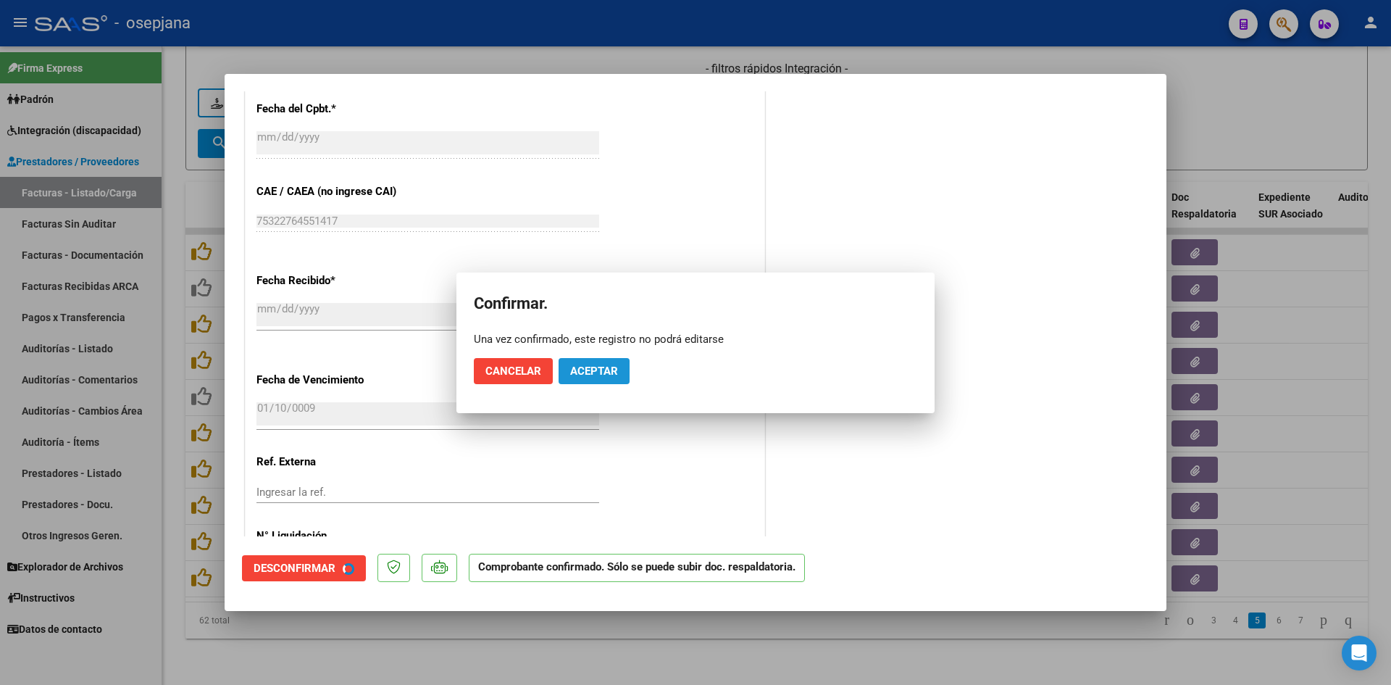
scroll to position [707, 0]
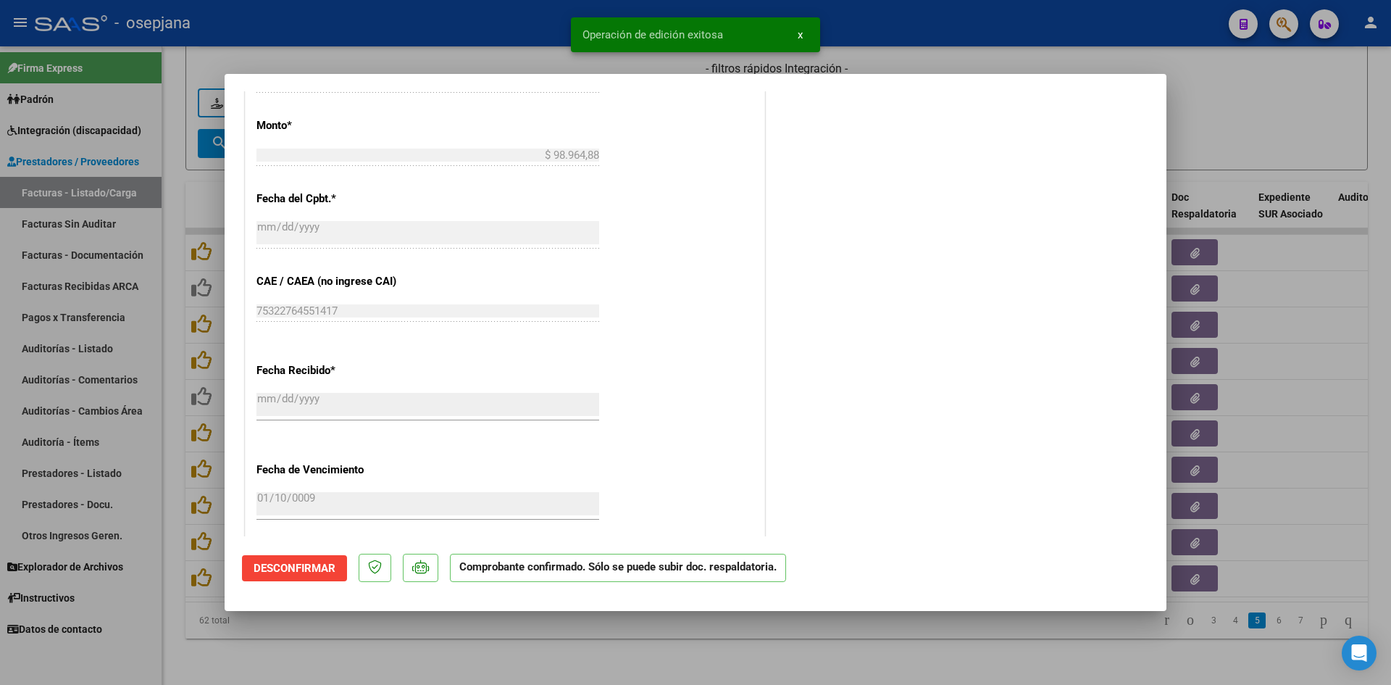
click at [1254, 132] on div at bounding box center [695, 342] width 1391 height 685
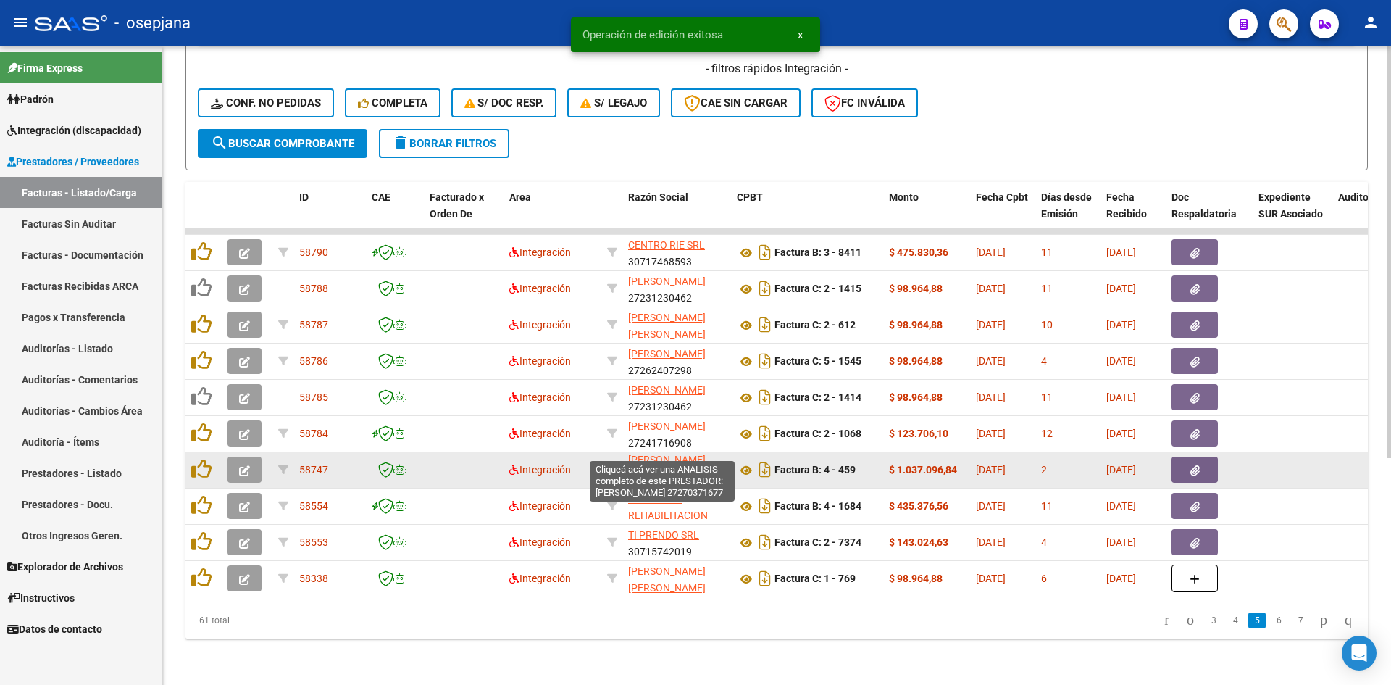
scroll to position [0, 0]
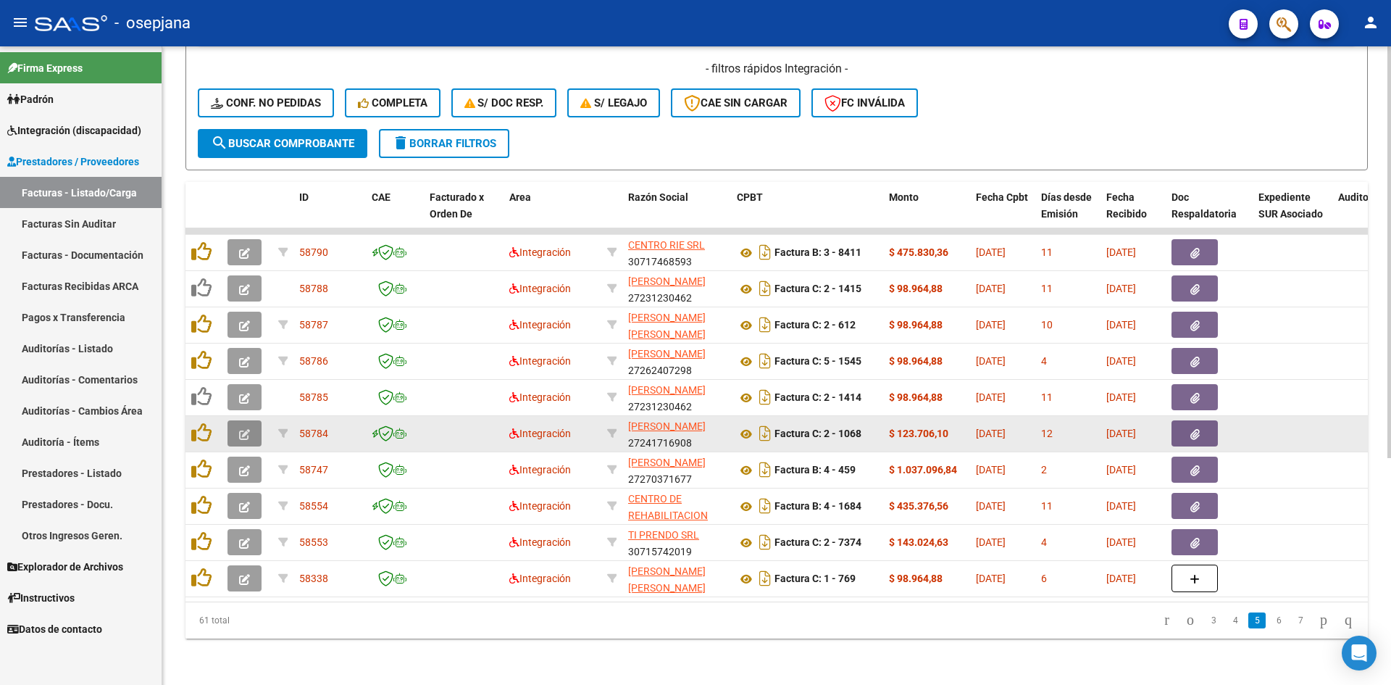
click at [243, 420] on button "button" at bounding box center [245, 433] width 34 height 26
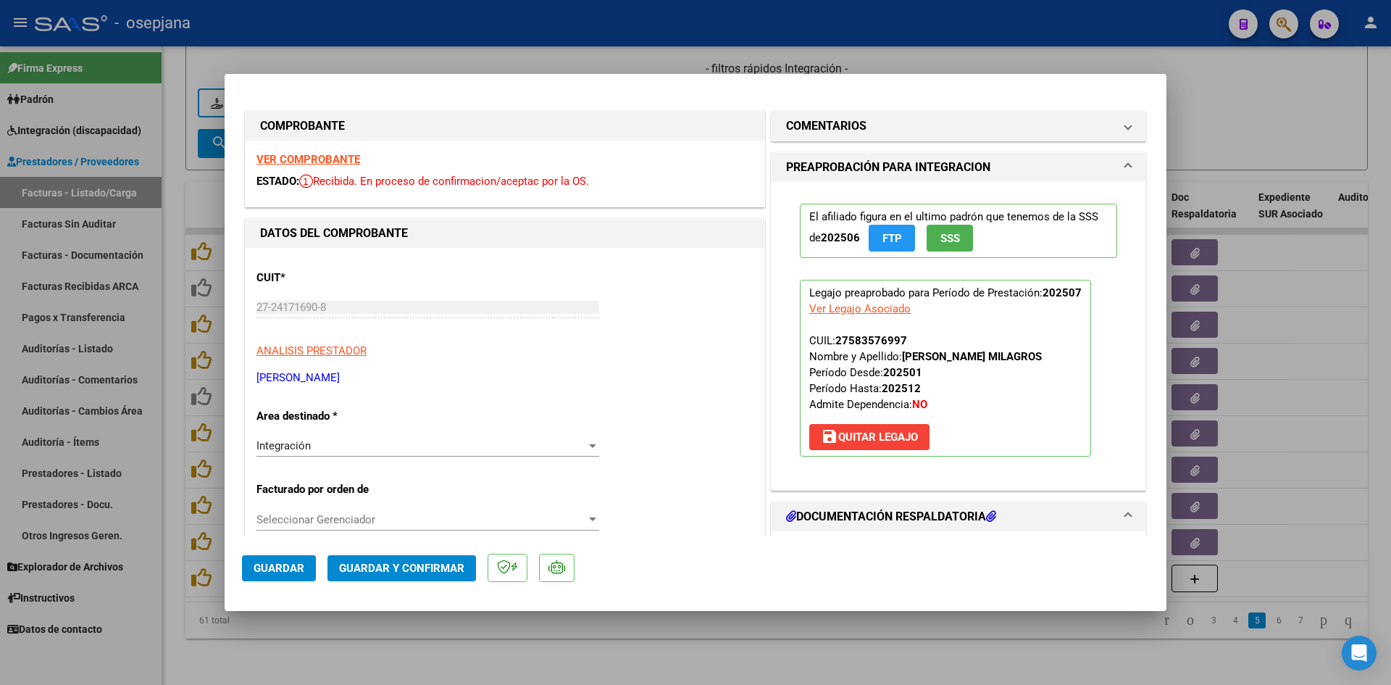
click at [292, 159] on strong "VER COMPROBANTE" at bounding box center [309, 159] width 104 height 13
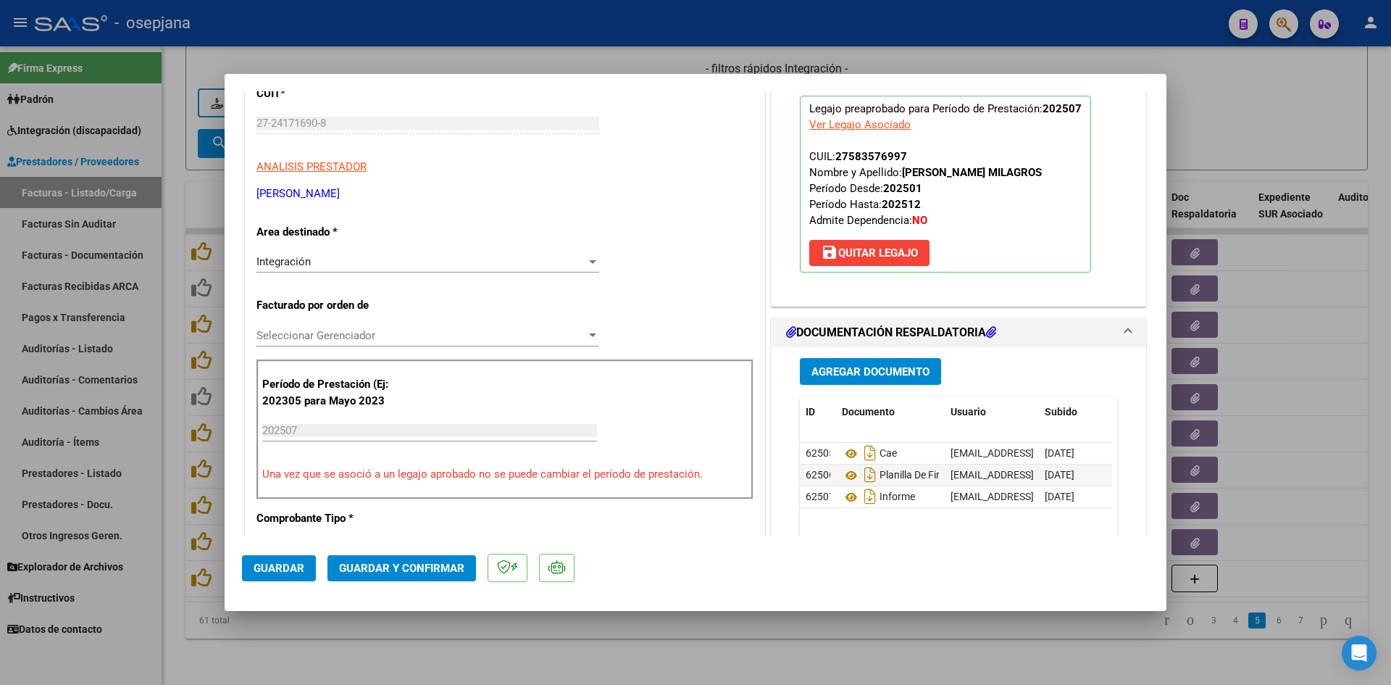
scroll to position [290, 0]
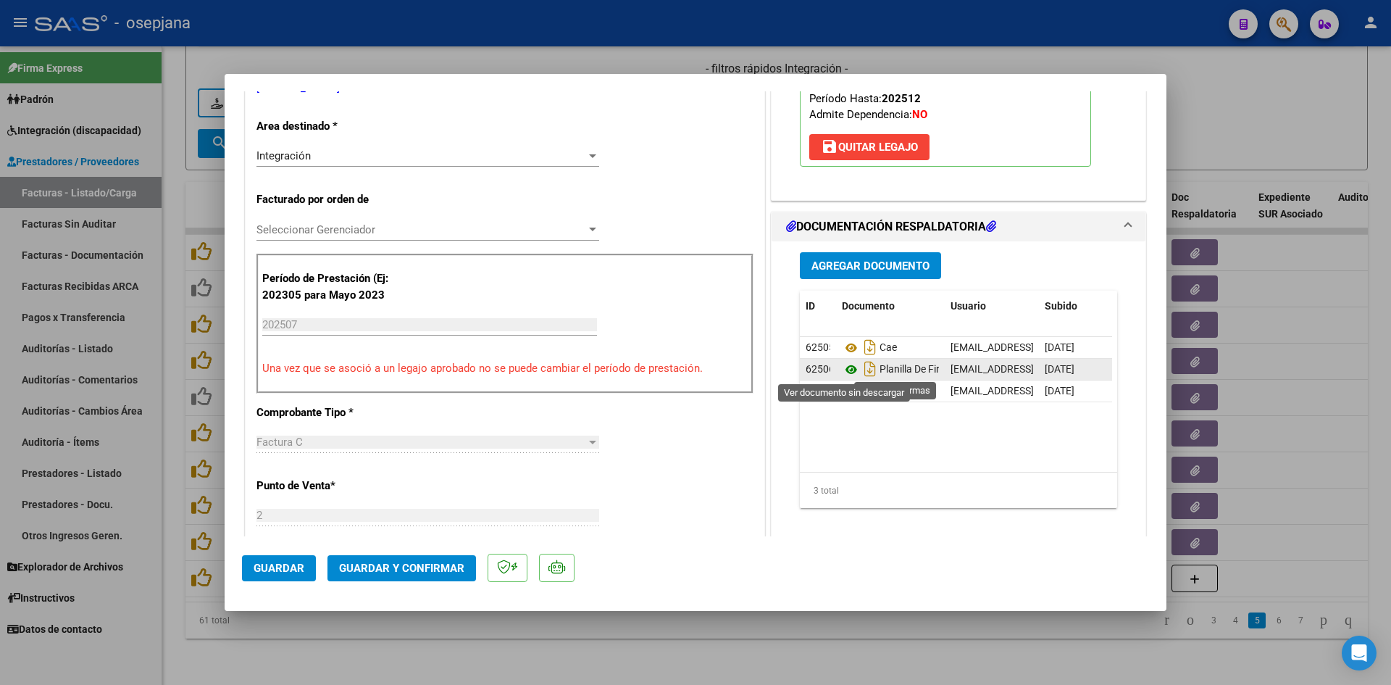
click at [846, 367] on icon at bounding box center [851, 369] width 19 height 17
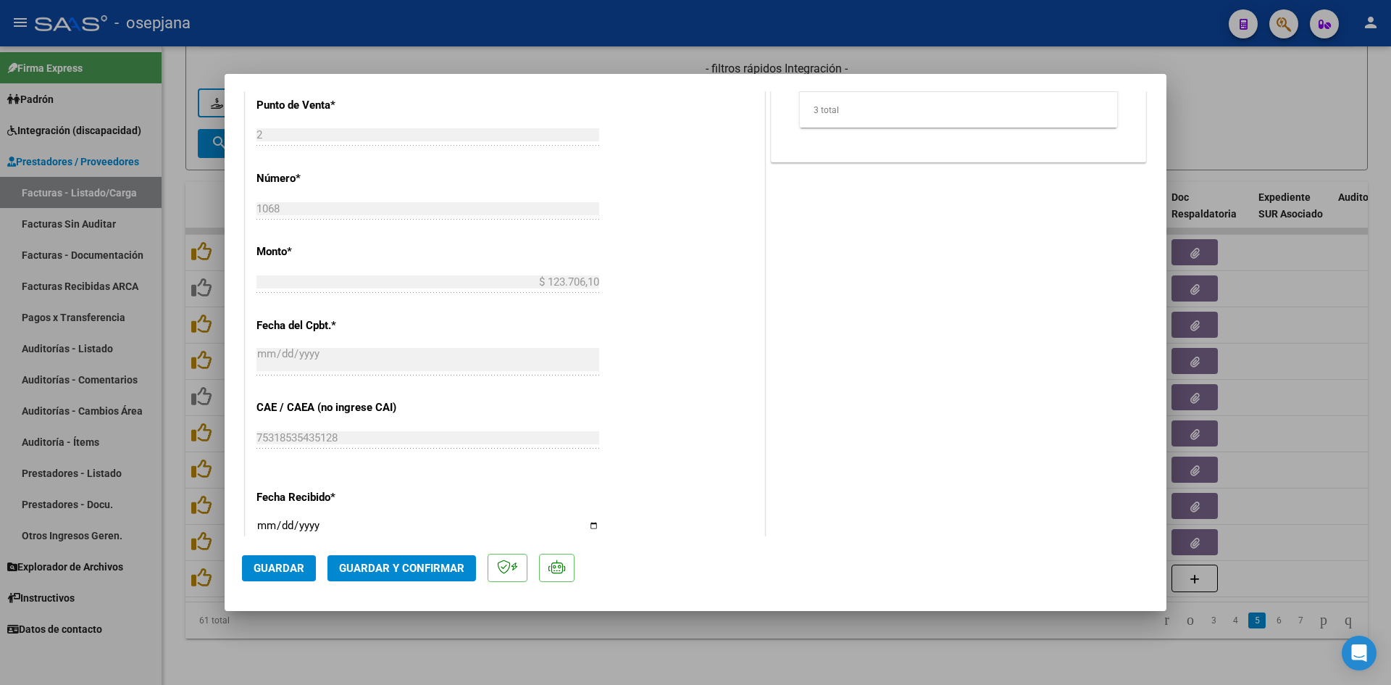
scroll to position [955, 0]
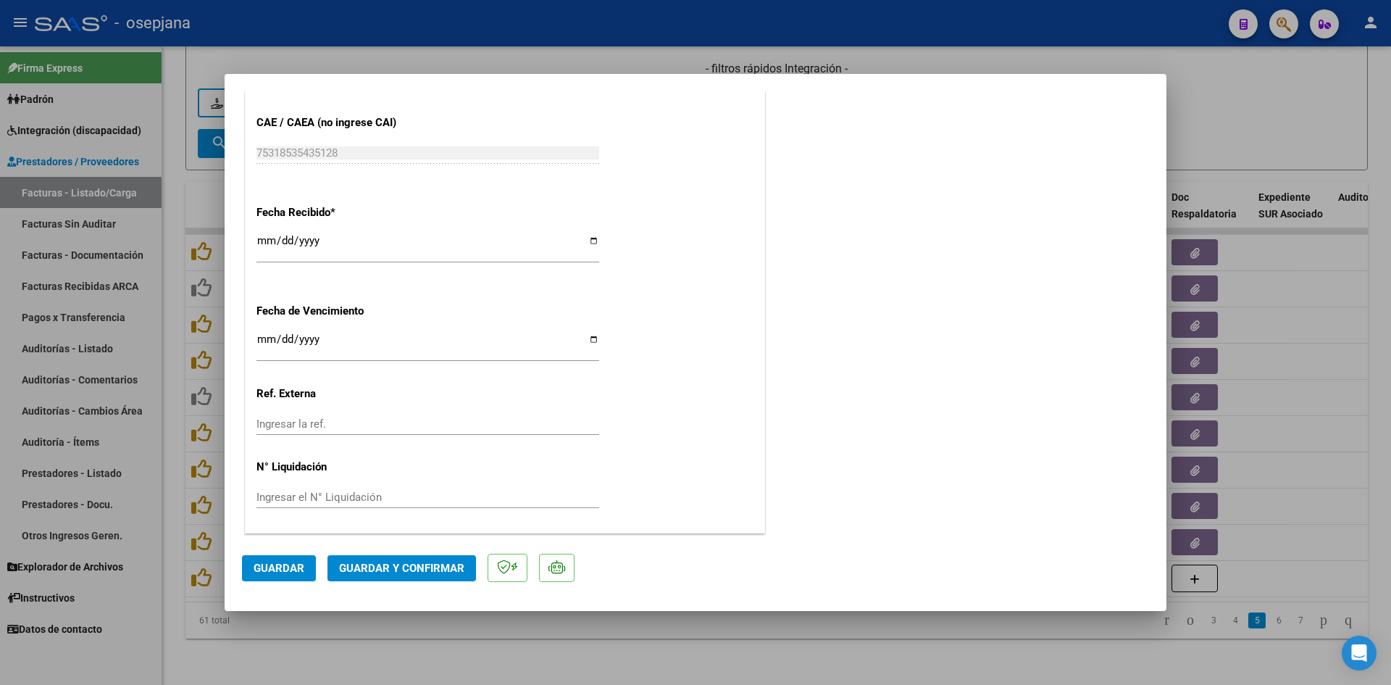
click at [262, 338] on input "Ingresar la fecha" at bounding box center [428, 344] width 343 height 23
click at [382, 562] on span "Guardar y Confirmar" at bounding box center [401, 568] width 125 height 13
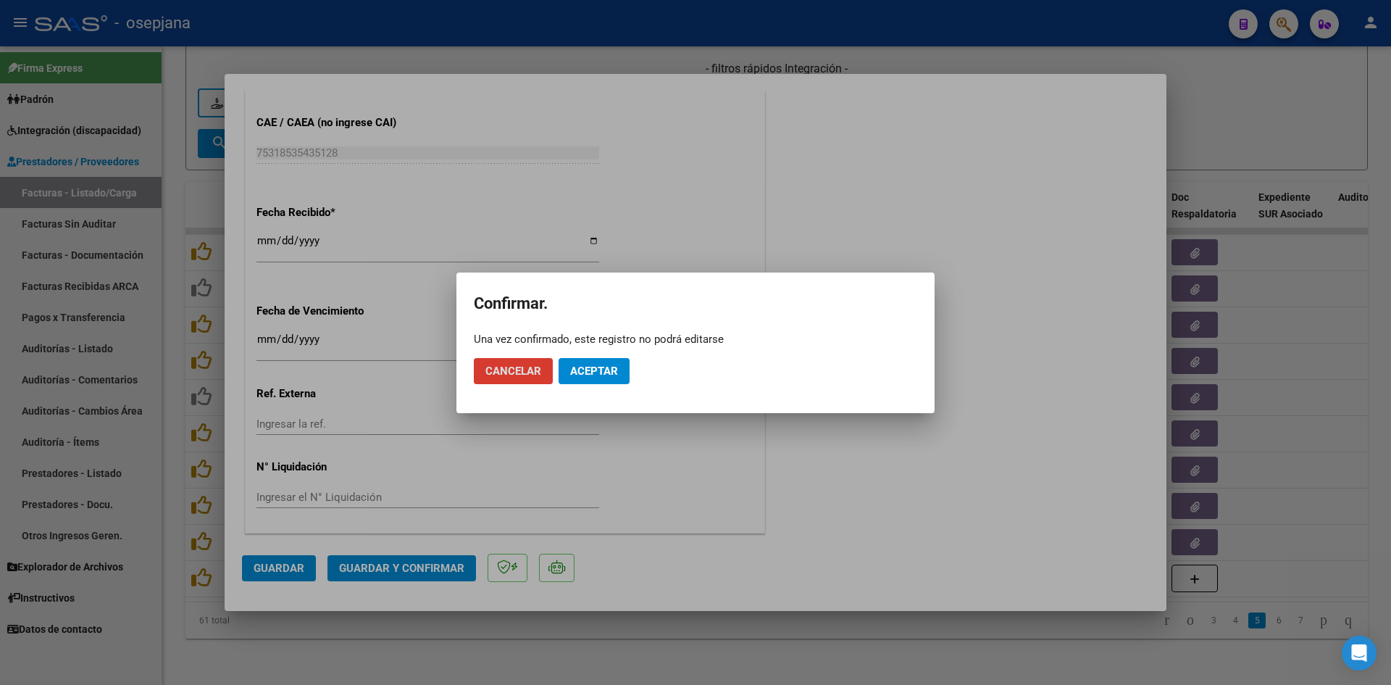
click at [607, 366] on span "Aceptar" at bounding box center [594, 371] width 48 height 13
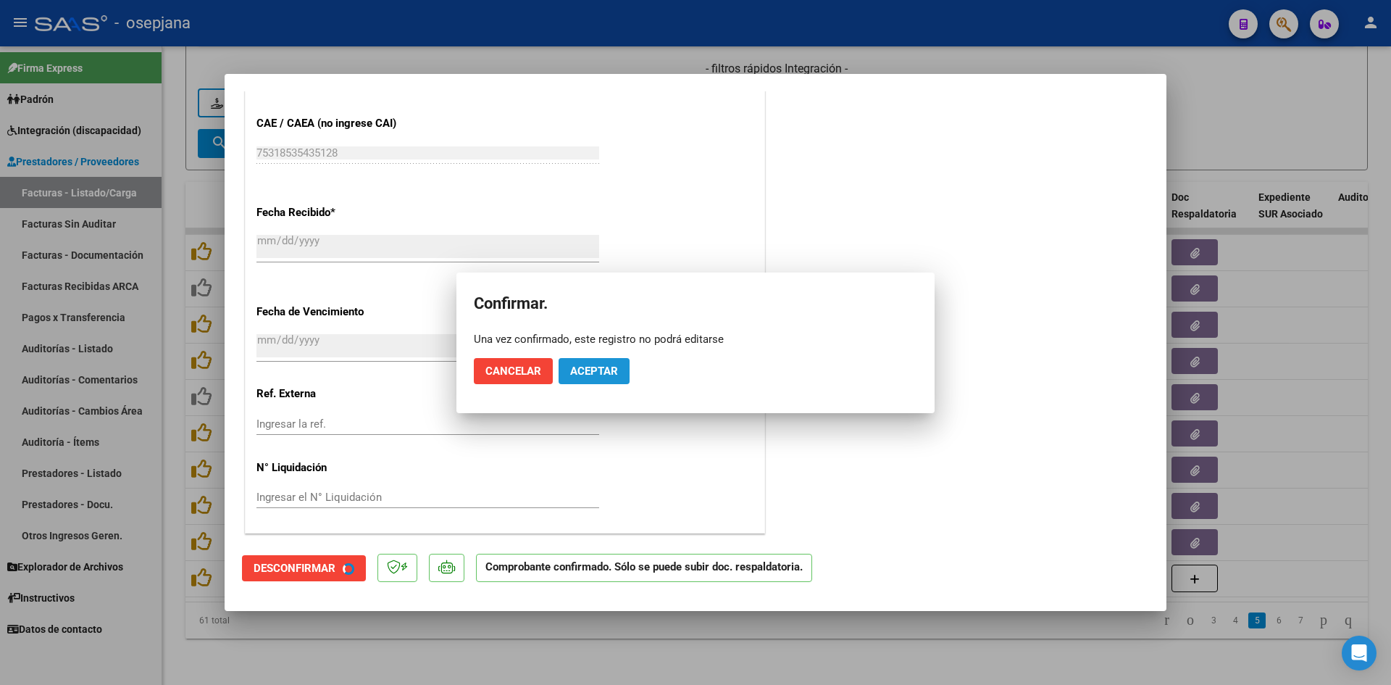
scroll to position [865, 0]
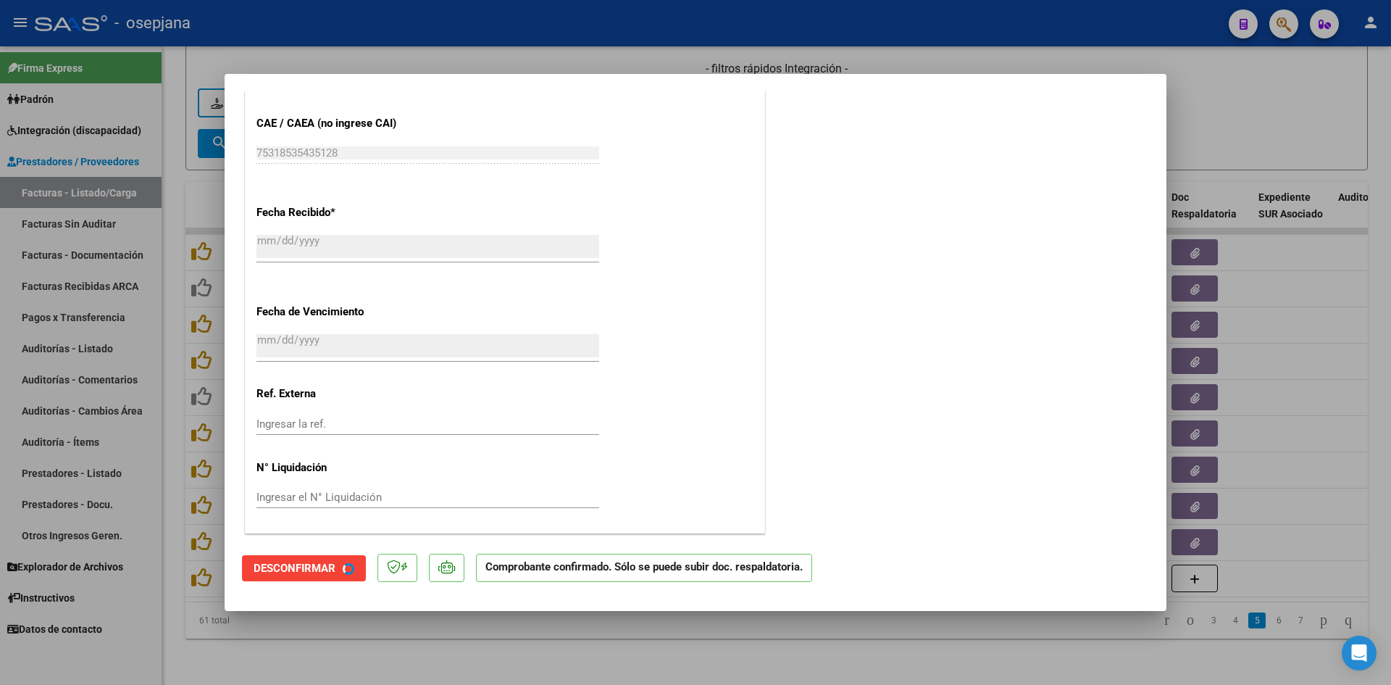
click at [1307, 91] on div at bounding box center [695, 342] width 1391 height 685
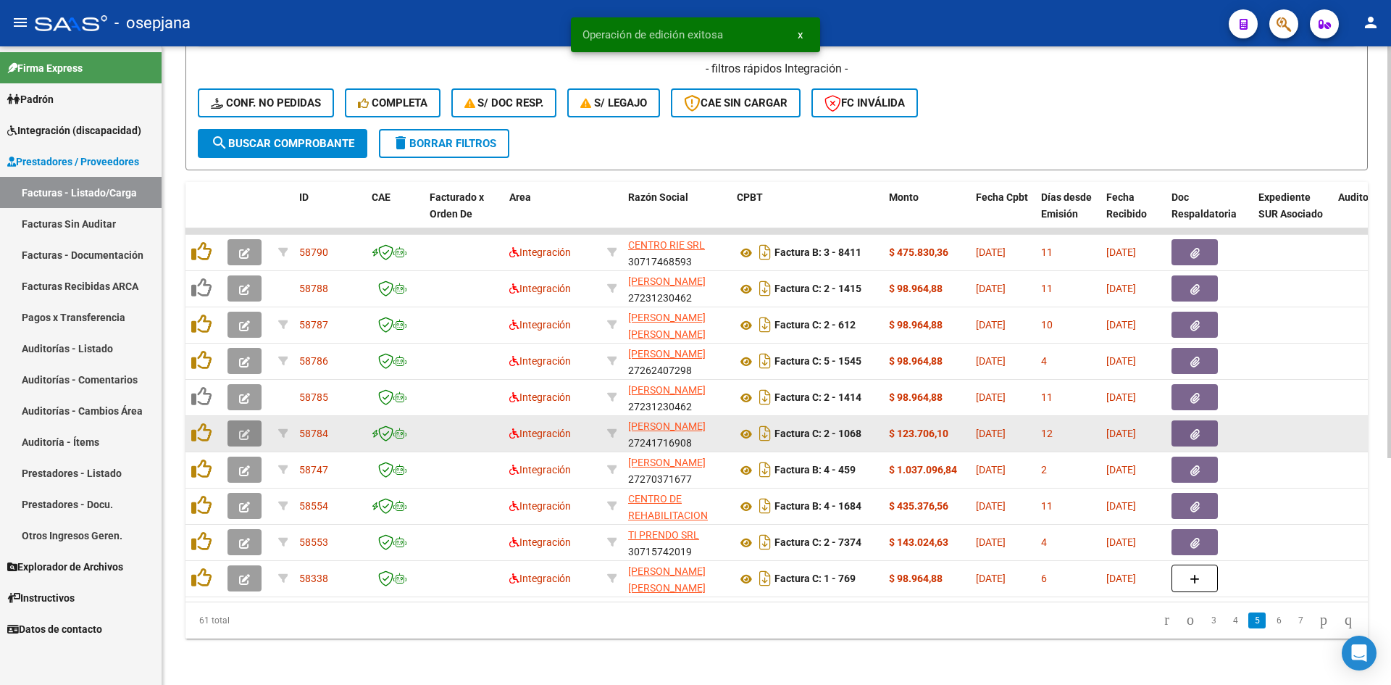
click at [241, 429] on icon "button" at bounding box center [244, 434] width 11 height 11
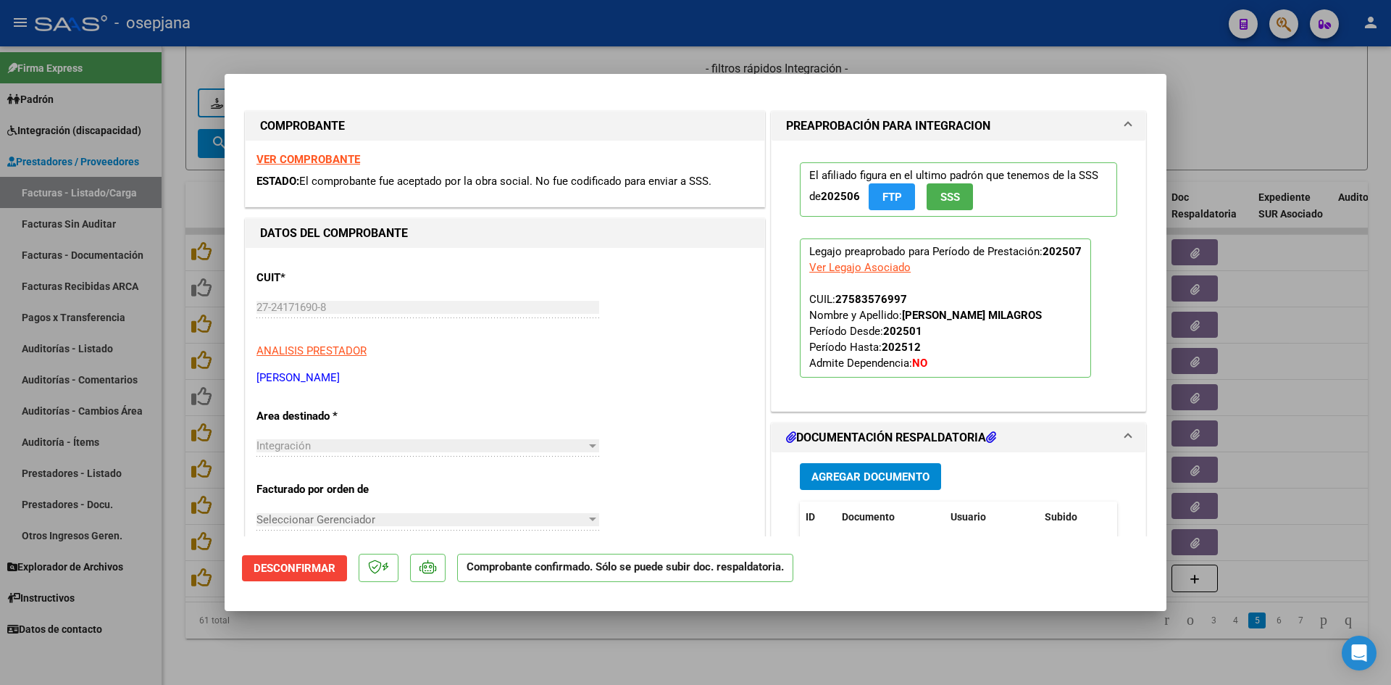
click at [319, 154] on strong "VER COMPROBANTE" at bounding box center [309, 159] width 104 height 13
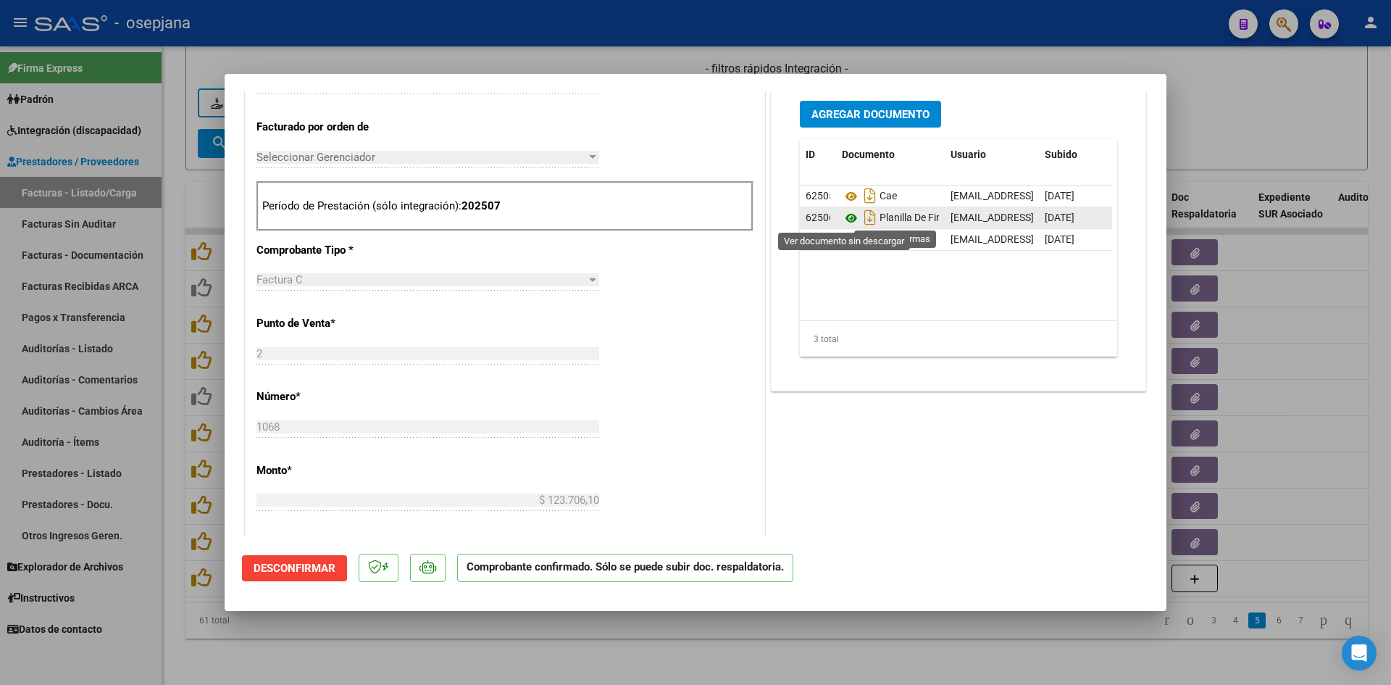
click at [842, 219] on icon at bounding box center [851, 217] width 19 height 17
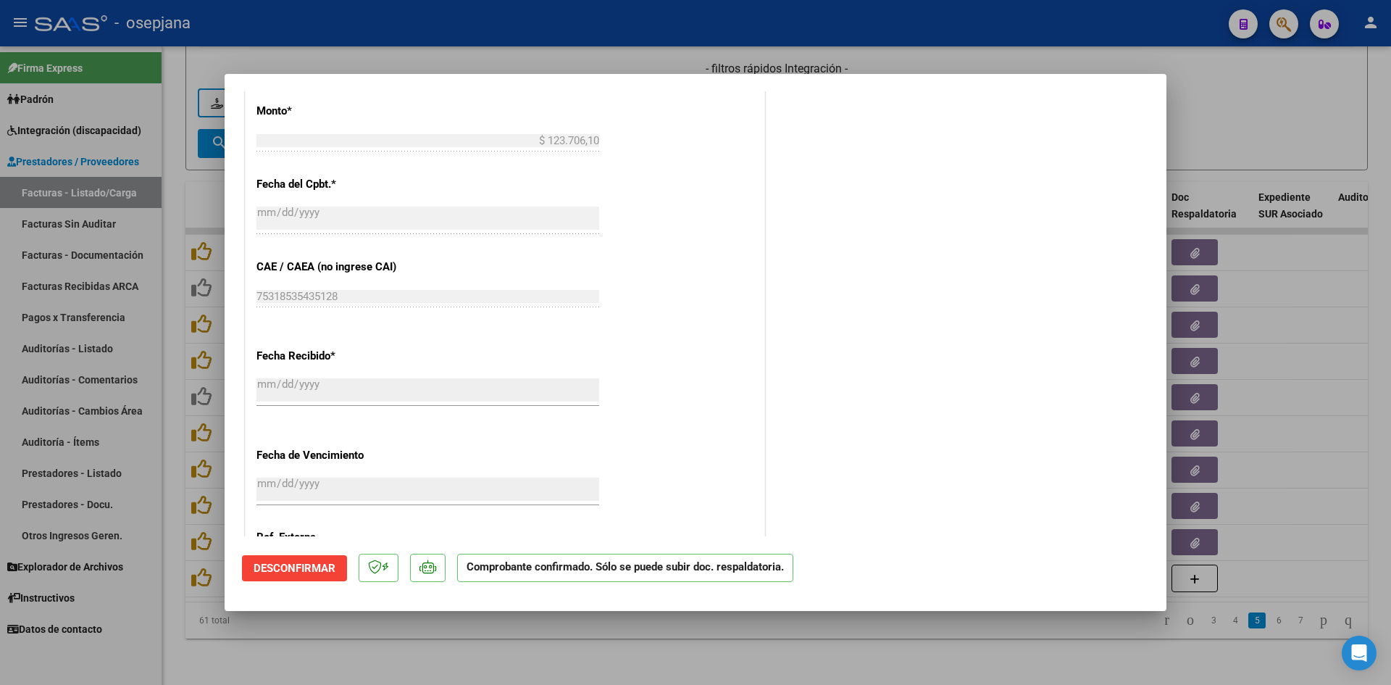
scroll to position [865, 0]
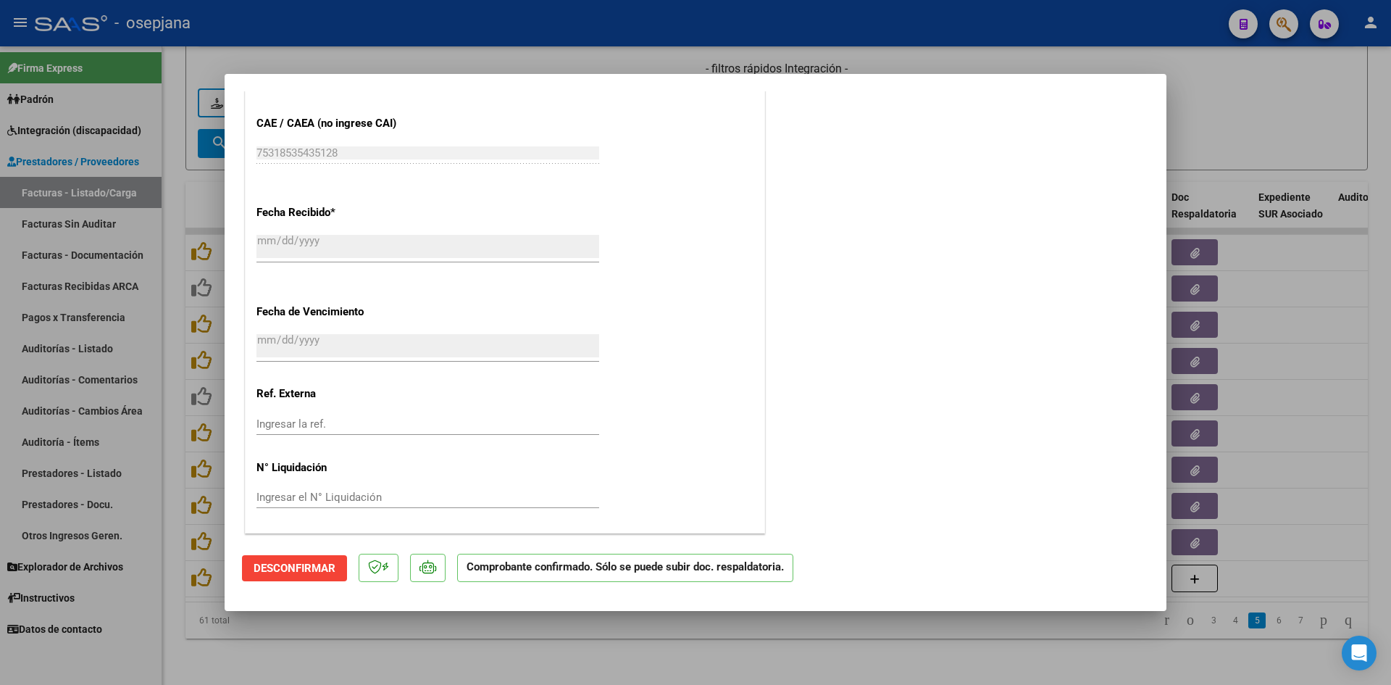
click at [1253, 119] on div at bounding box center [695, 342] width 1391 height 685
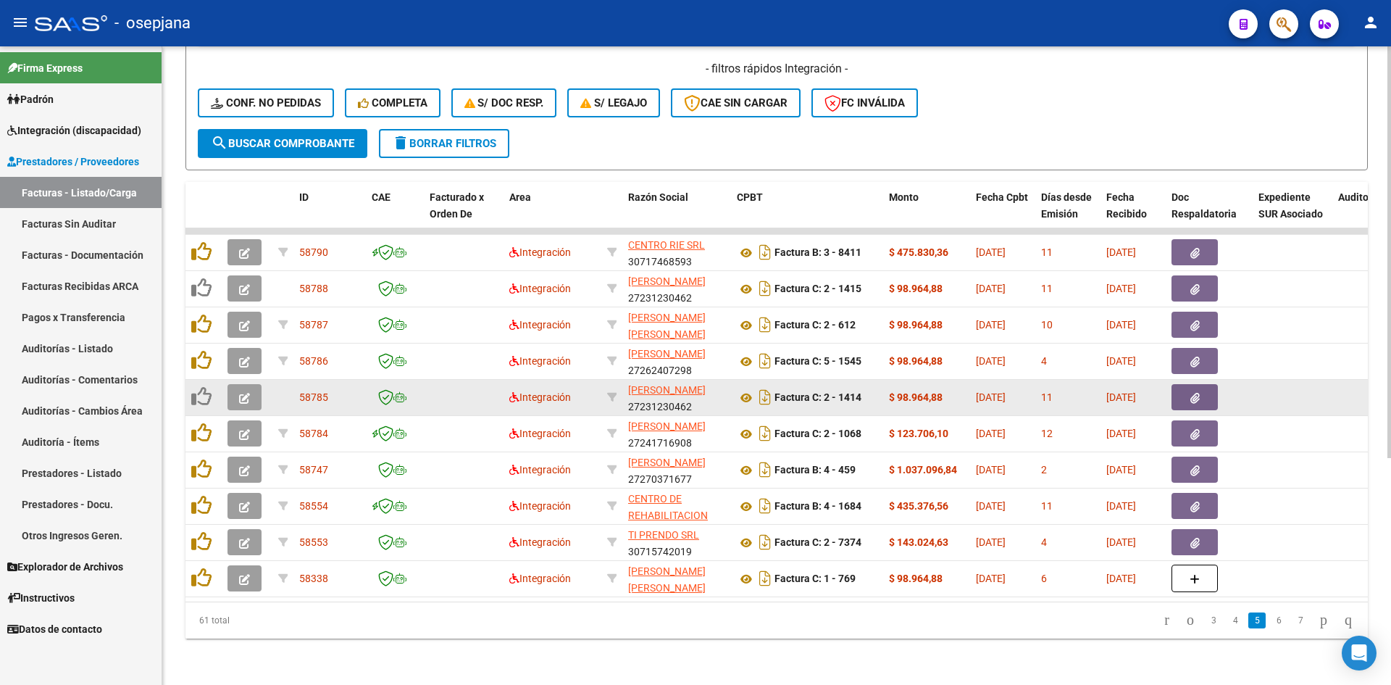
click at [246, 393] on icon "button" at bounding box center [244, 398] width 11 height 11
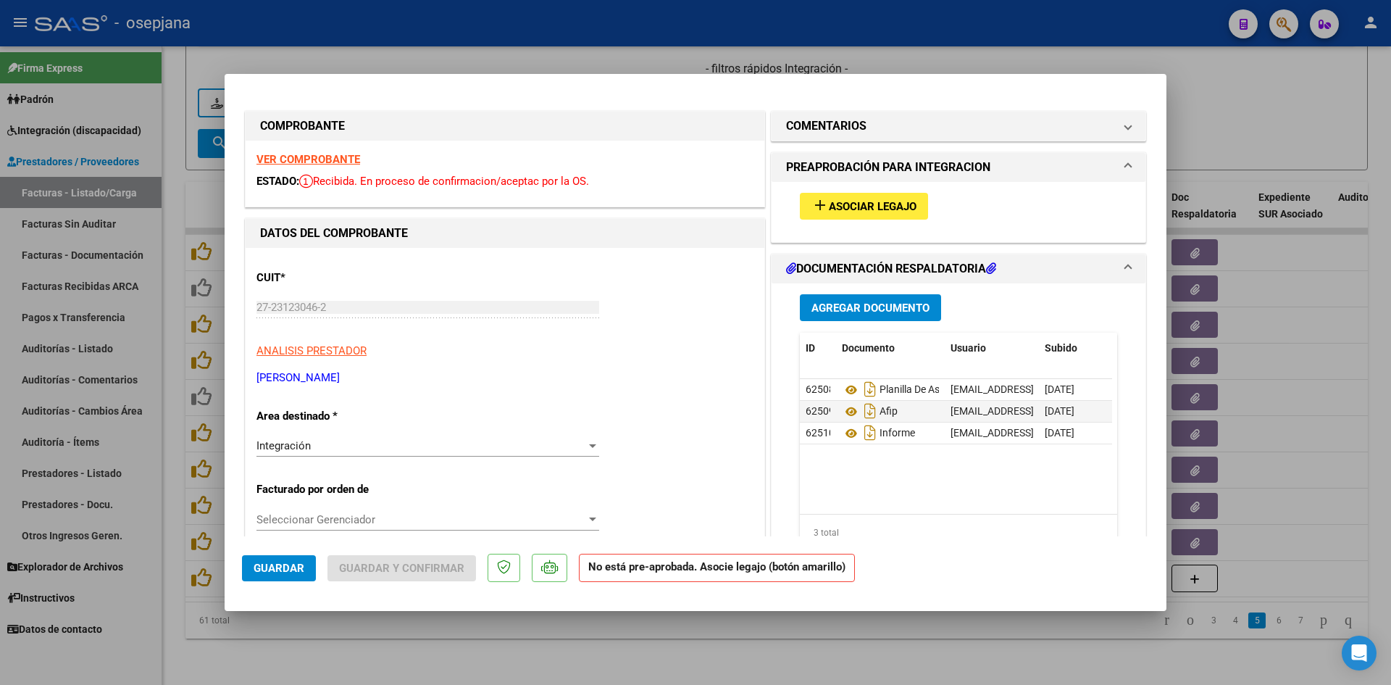
click at [285, 154] on strong "VER COMPROBANTE" at bounding box center [309, 159] width 104 height 13
click at [865, 209] on span "Asociar Legajo" at bounding box center [873, 206] width 88 height 13
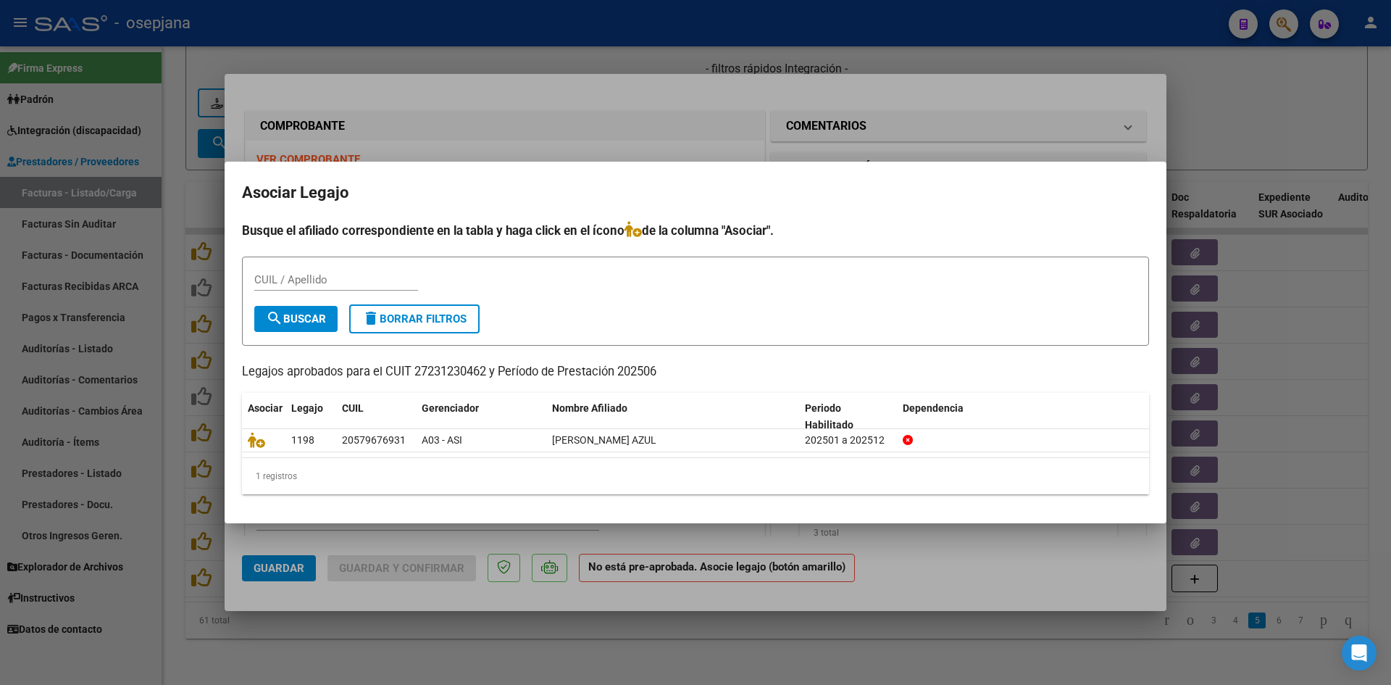
click at [676, 124] on div at bounding box center [695, 342] width 1391 height 685
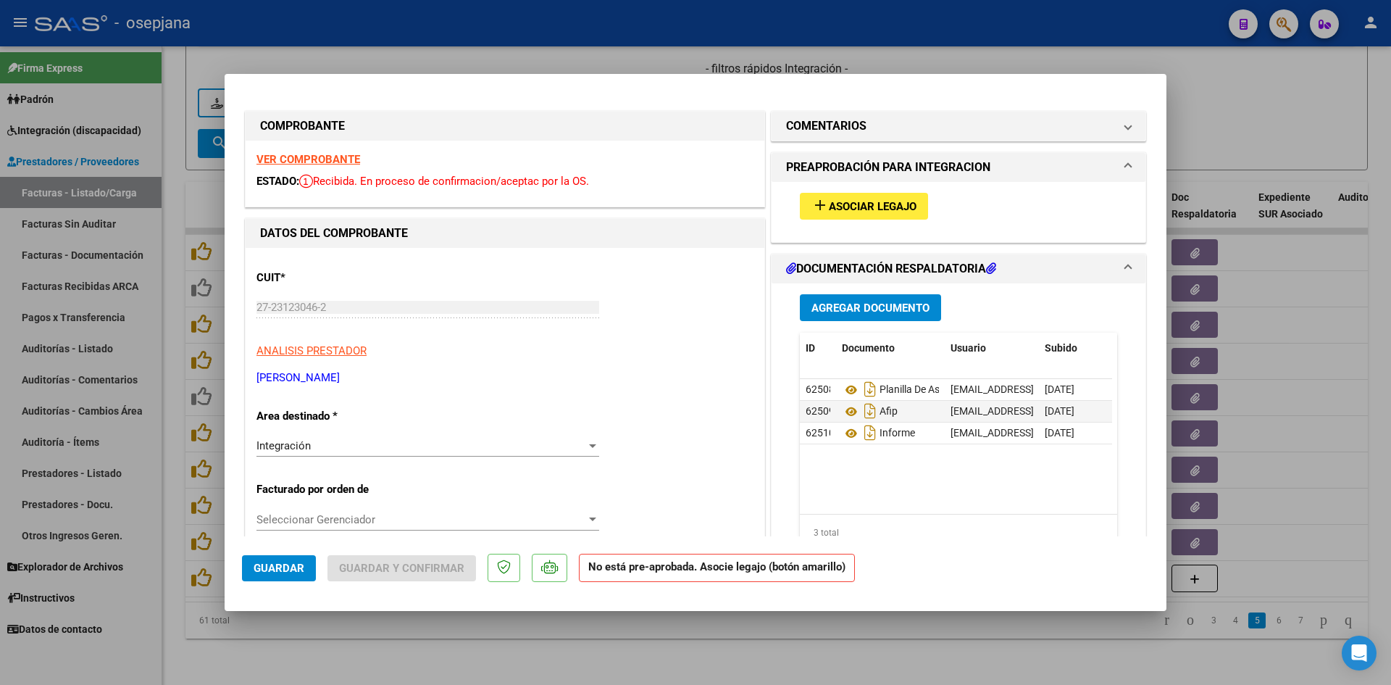
click at [331, 159] on strong "VER COMPROBANTE" at bounding box center [309, 159] width 104 height 13
click at [836, 200] on span "Asociar Legajo" at bounding box center [873, 206] width 88 height 13
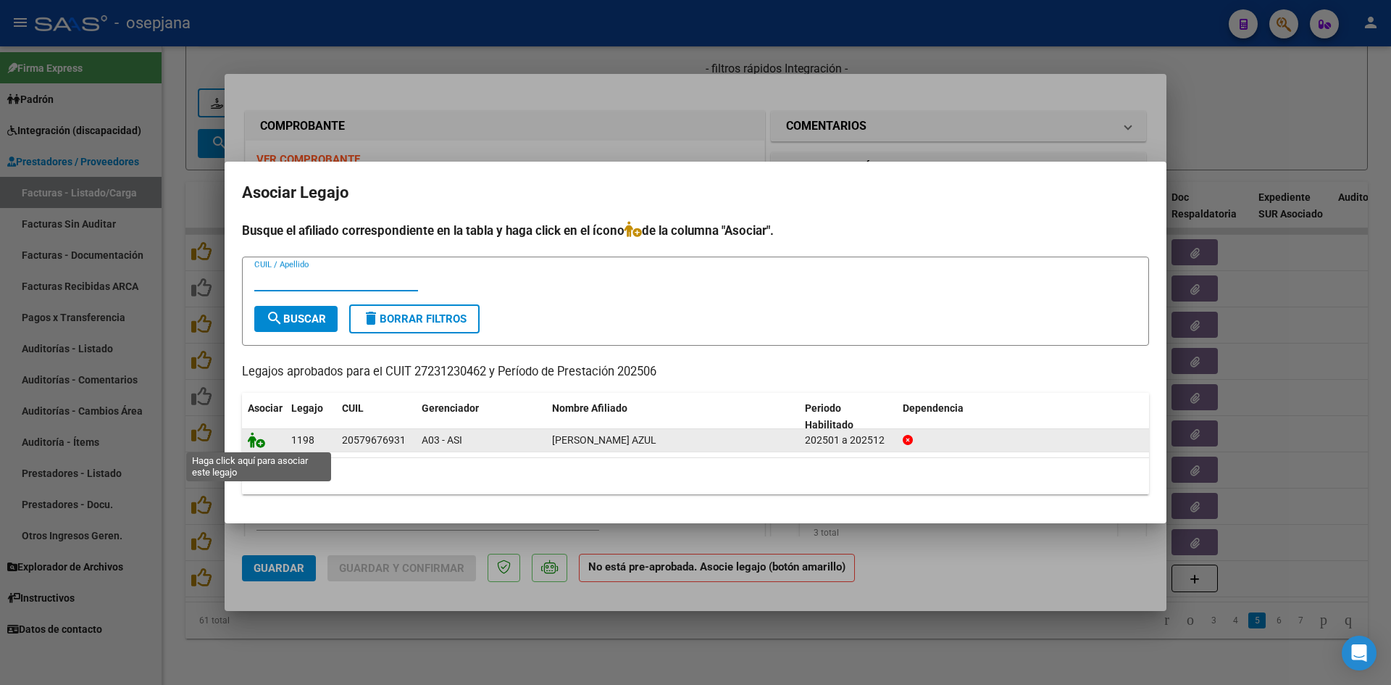
click at [250, 441] on icon at bounding box center [256, 440] width 17 height 16
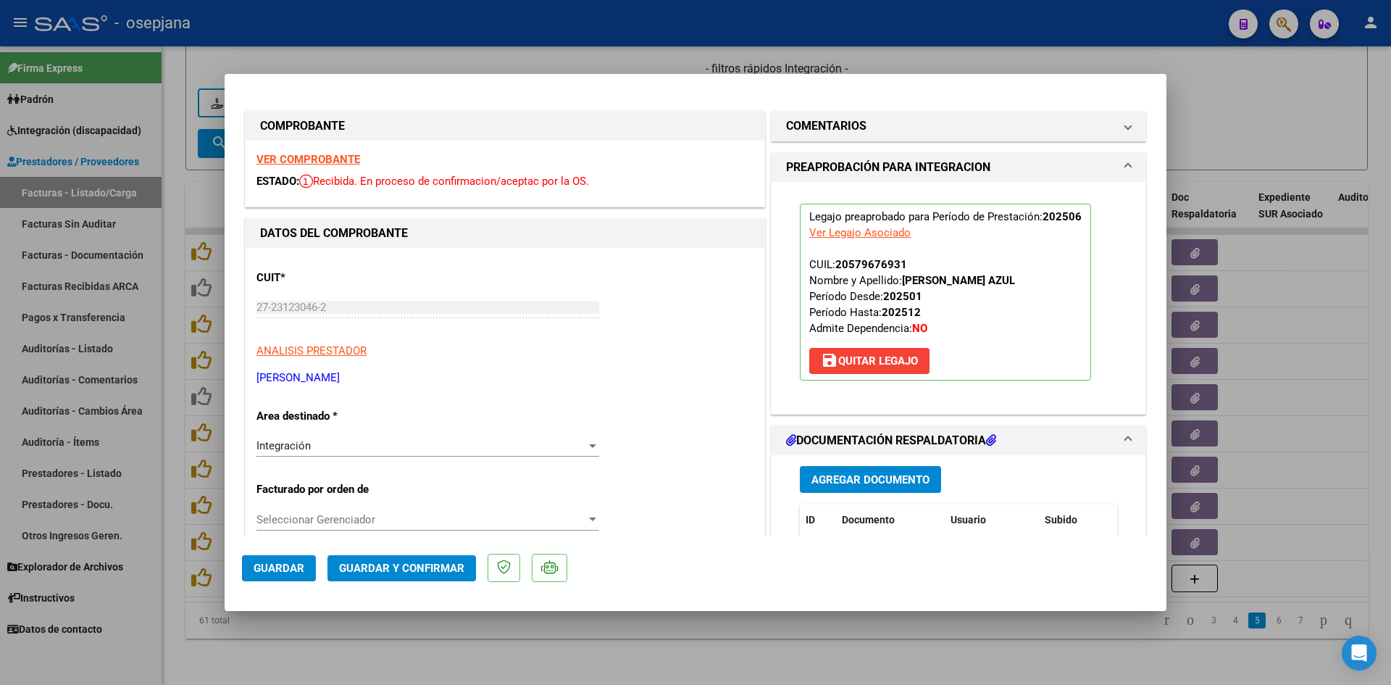
scroll to position [362, 0]
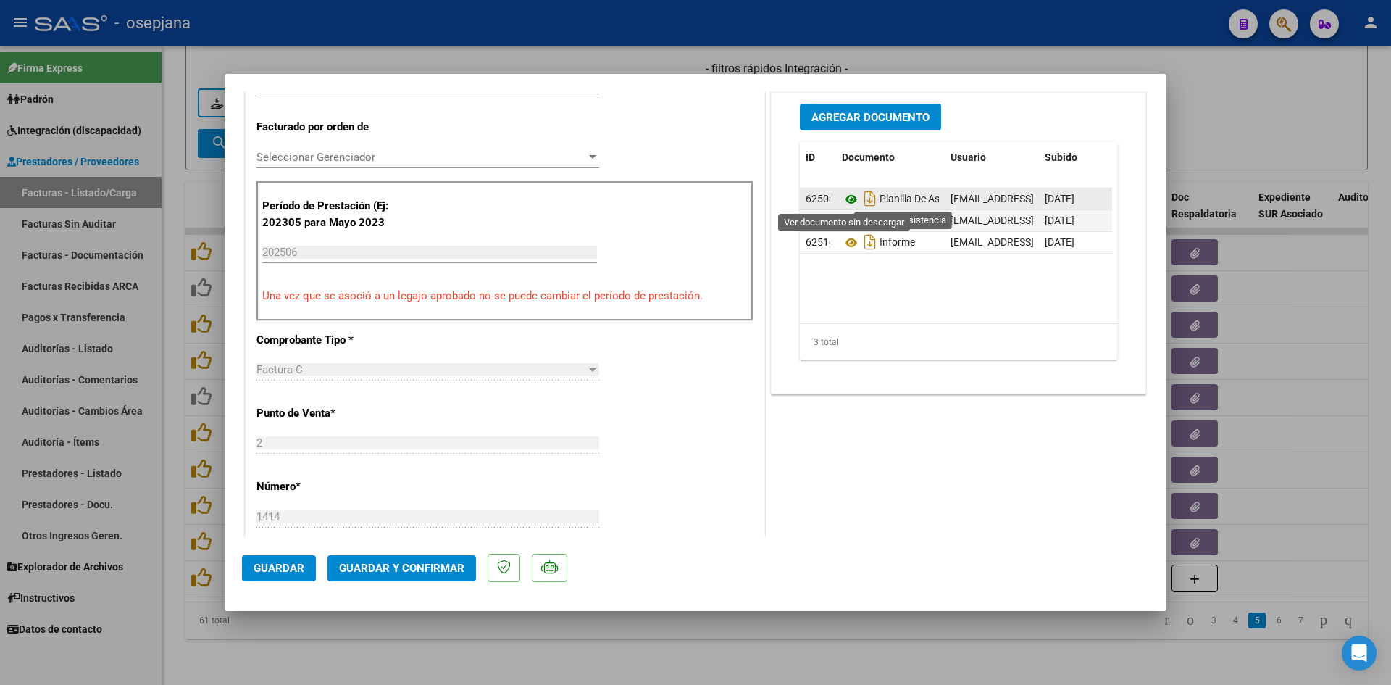
click at [844, 198] on icon at bounding box center [851, 199] width 19 height 17
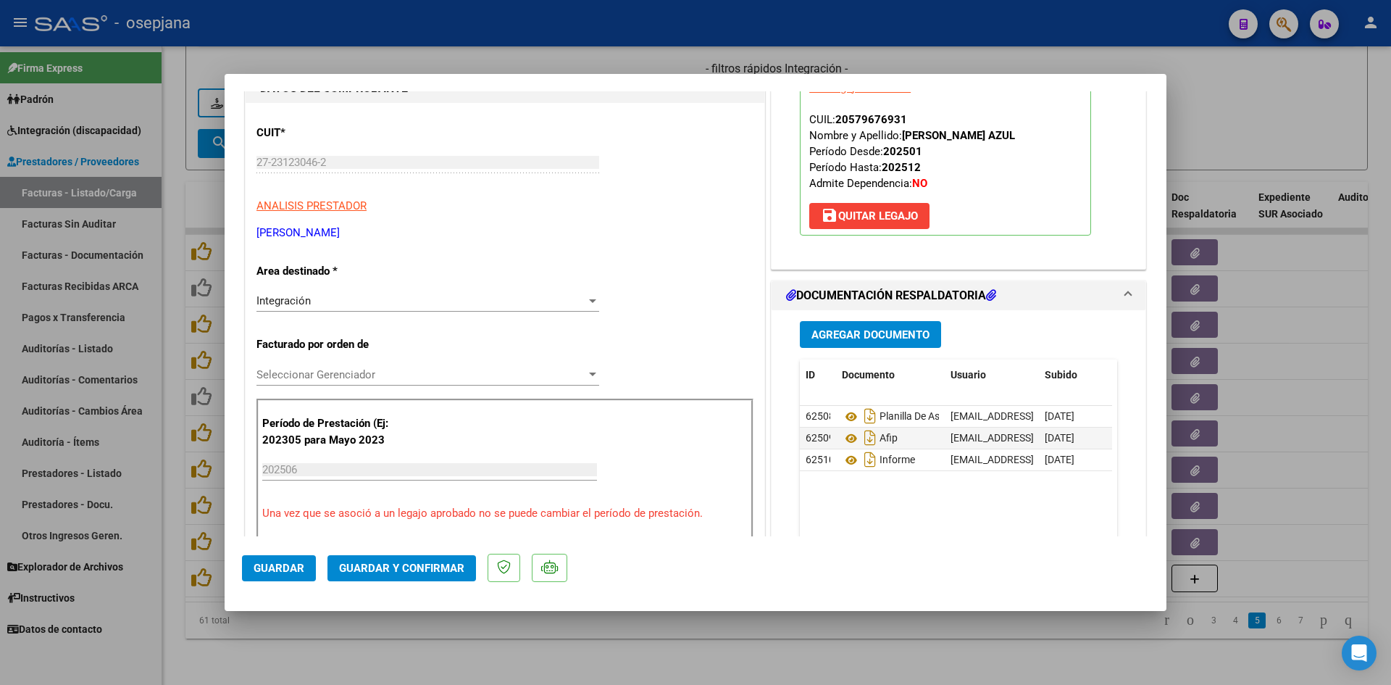
scroll to position [0, 0]
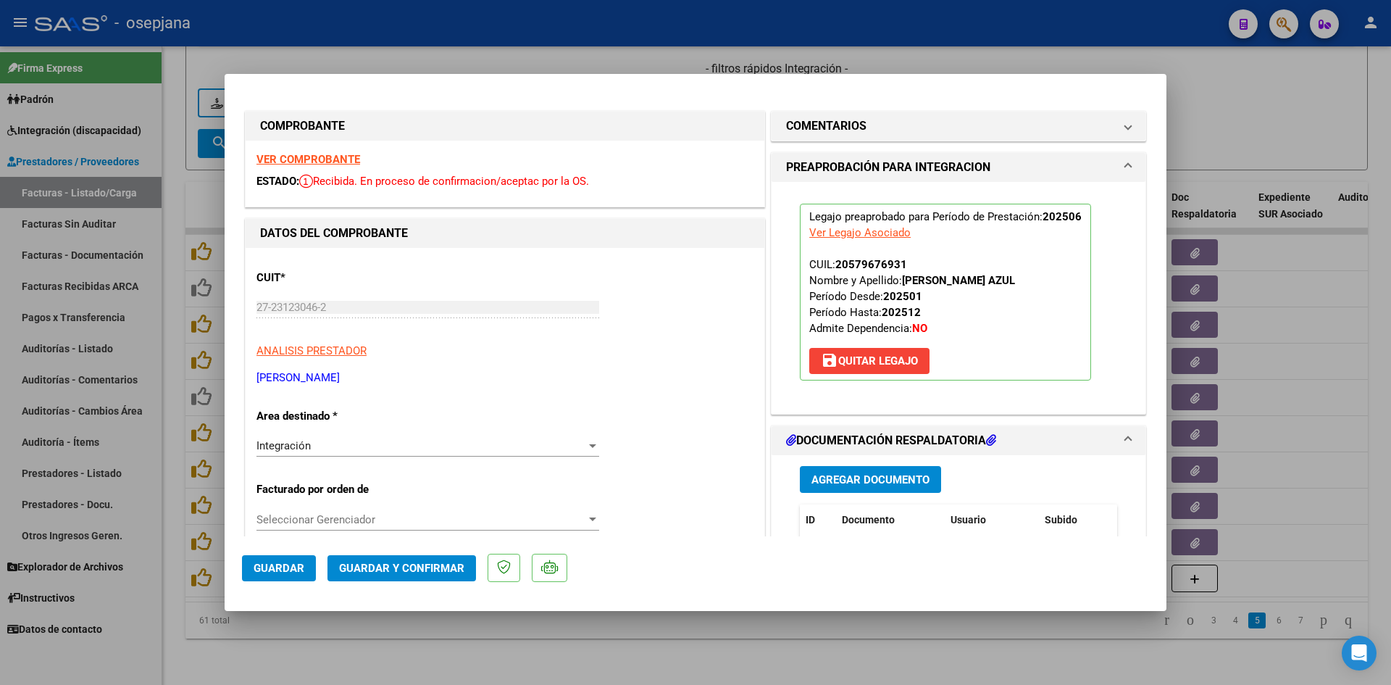
click at [323, 161] on strong "VER COMPROBANTE" at bounding box center [309, 159] width 104 height 13
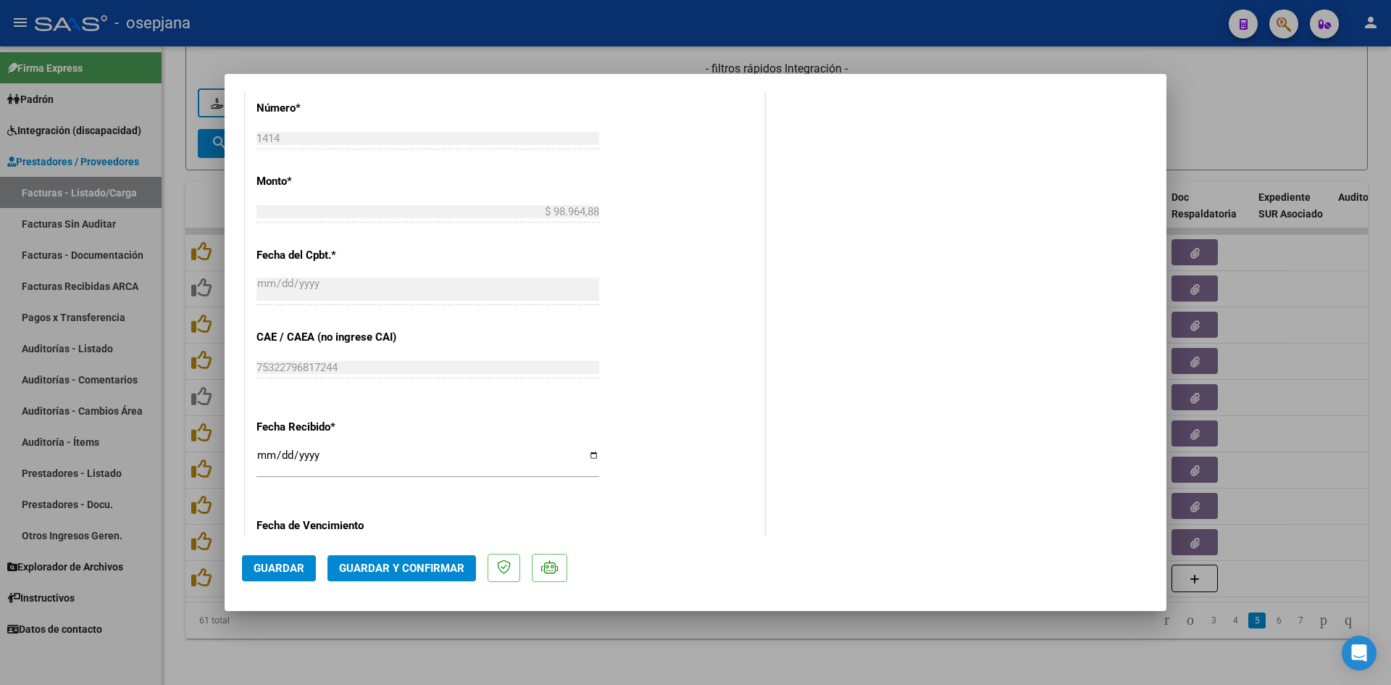
scroll to position [870, 0]
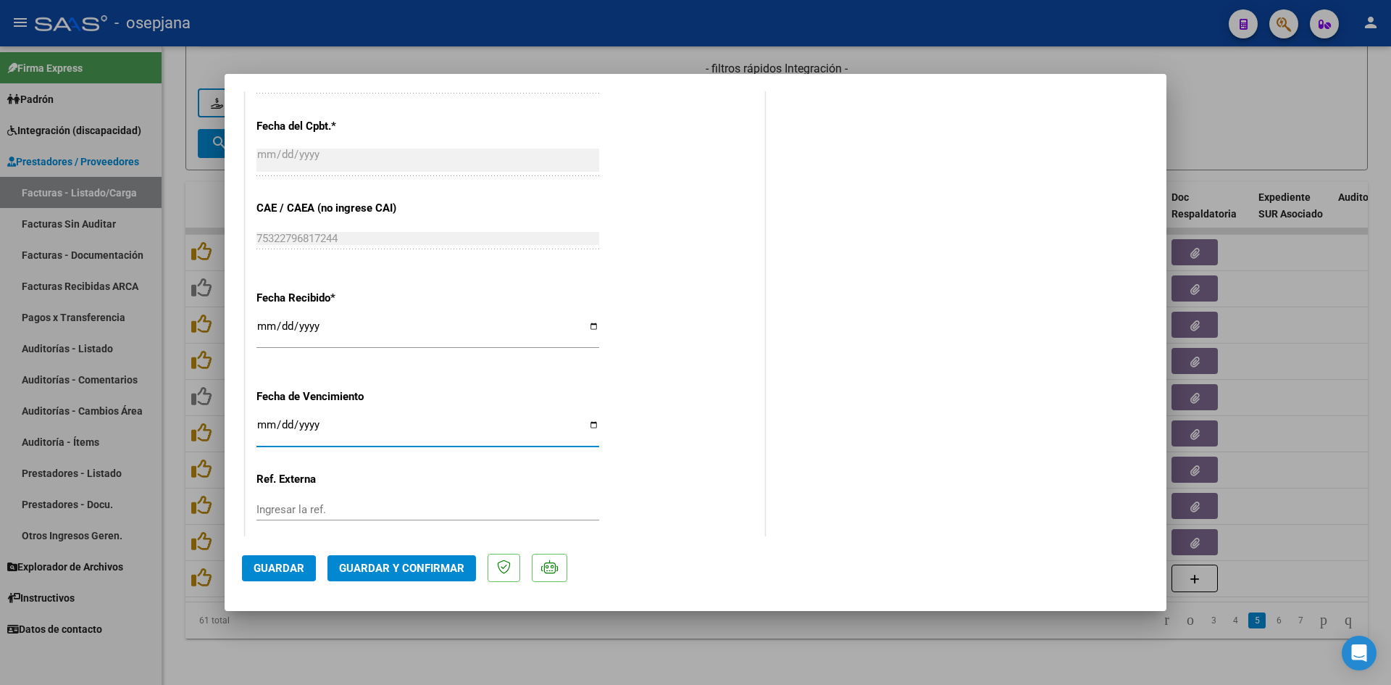
click at [265, 428] on input "[DATE]" at bounding box center [428, 430] width 343 height 23
click at [370, 558] on button "Guardar y Confirmar" at bounding box center [402, 568] width 149 height 26
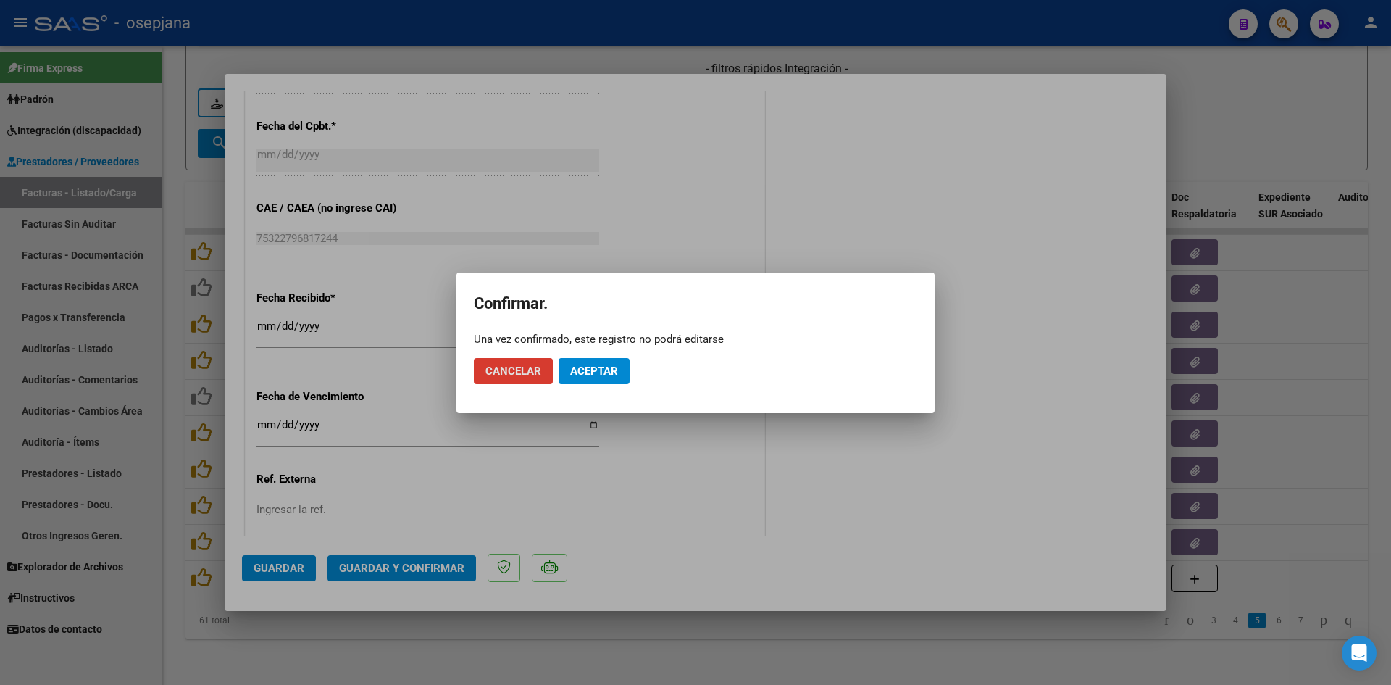
click at [578, 371] on span "Aceptar" at bounding box center [594, 371] width 48 height 13
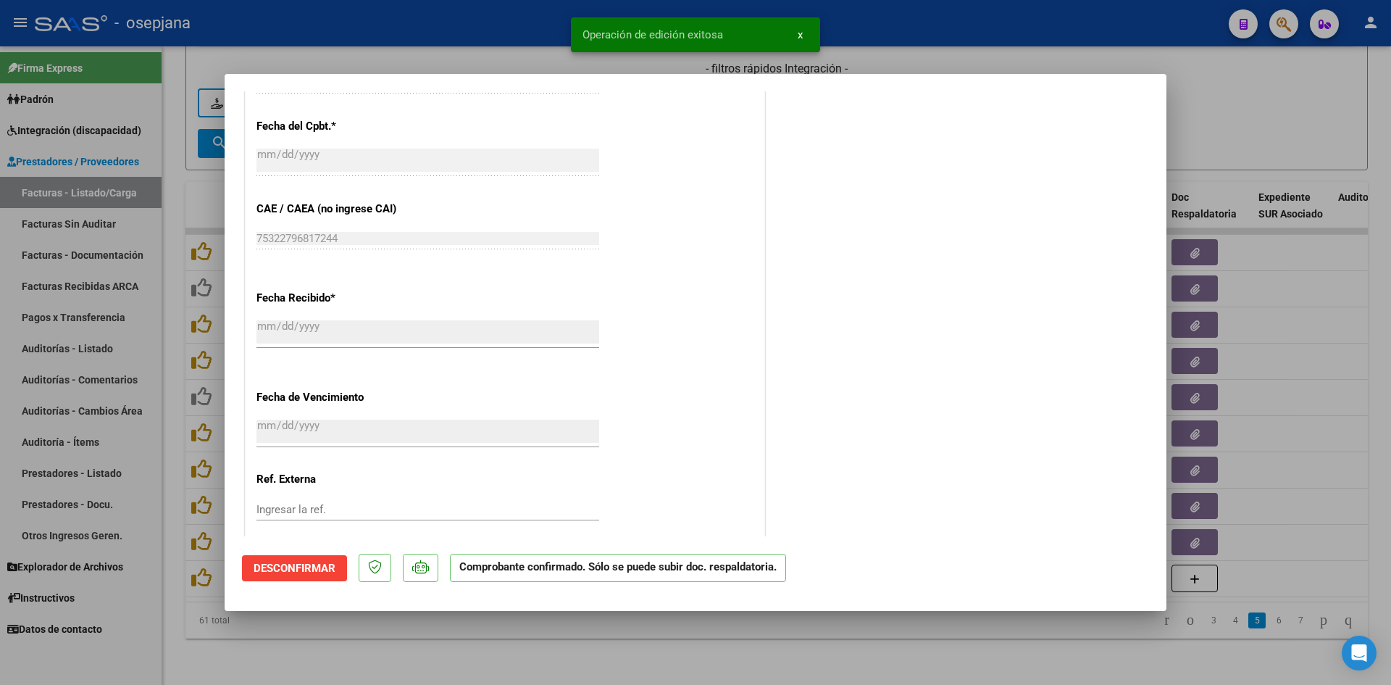
click at [1270, 125] on div at bounding box center [695, 342] width 1391 height 685
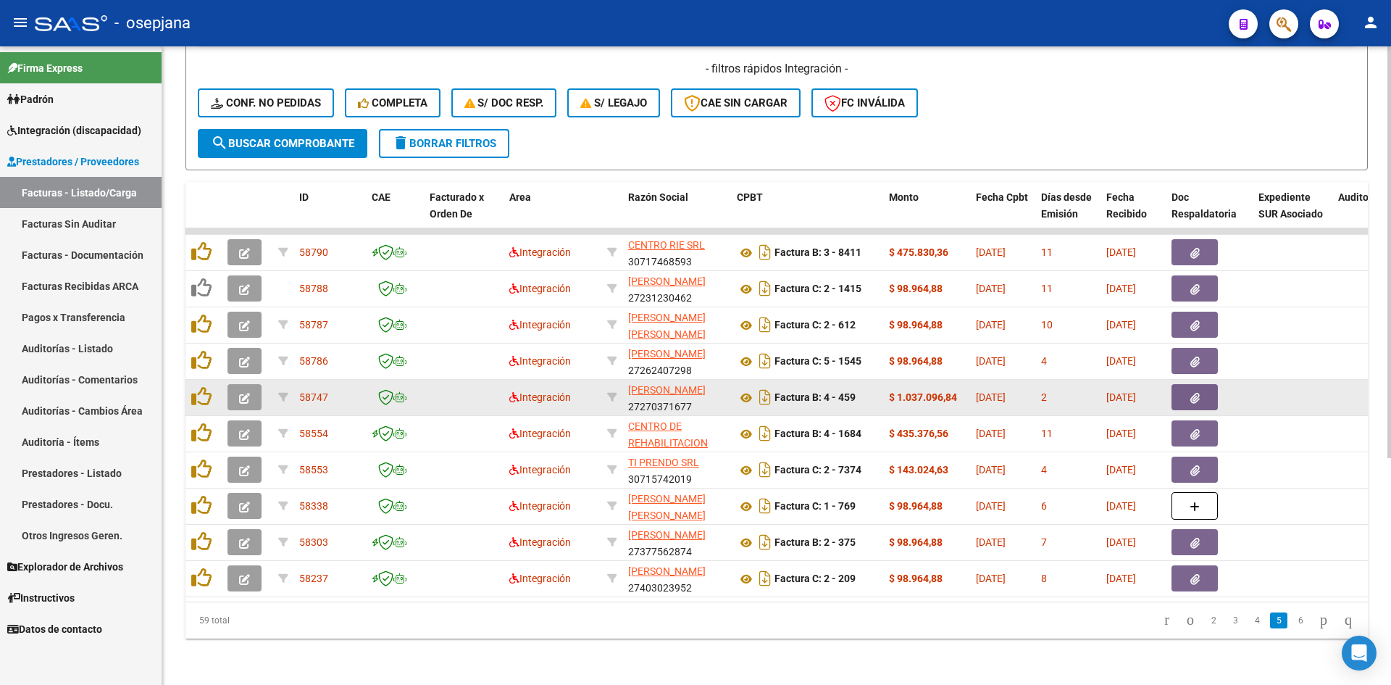
click at [253, 384] on button "button" at bounding box center [245, 397] width 34 height 26
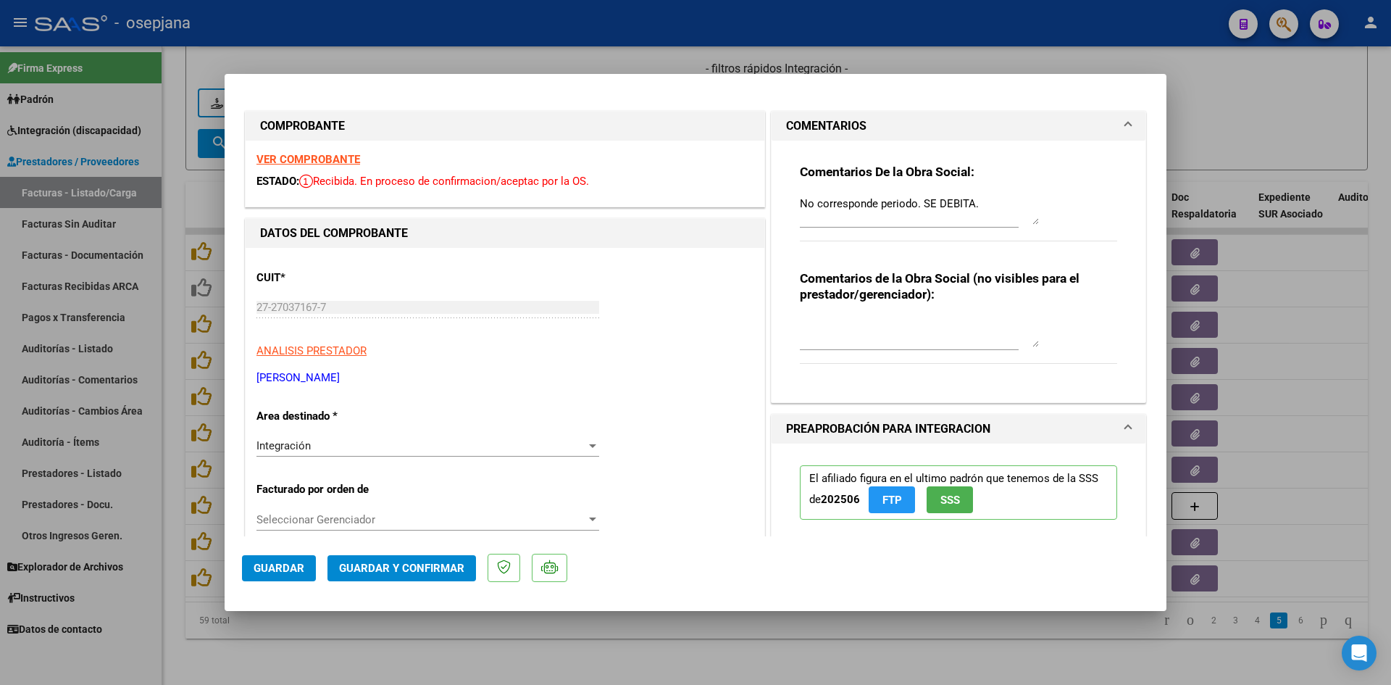
click at [1265, 134] on div at bounding box center [695, 342] width 1391 height 685
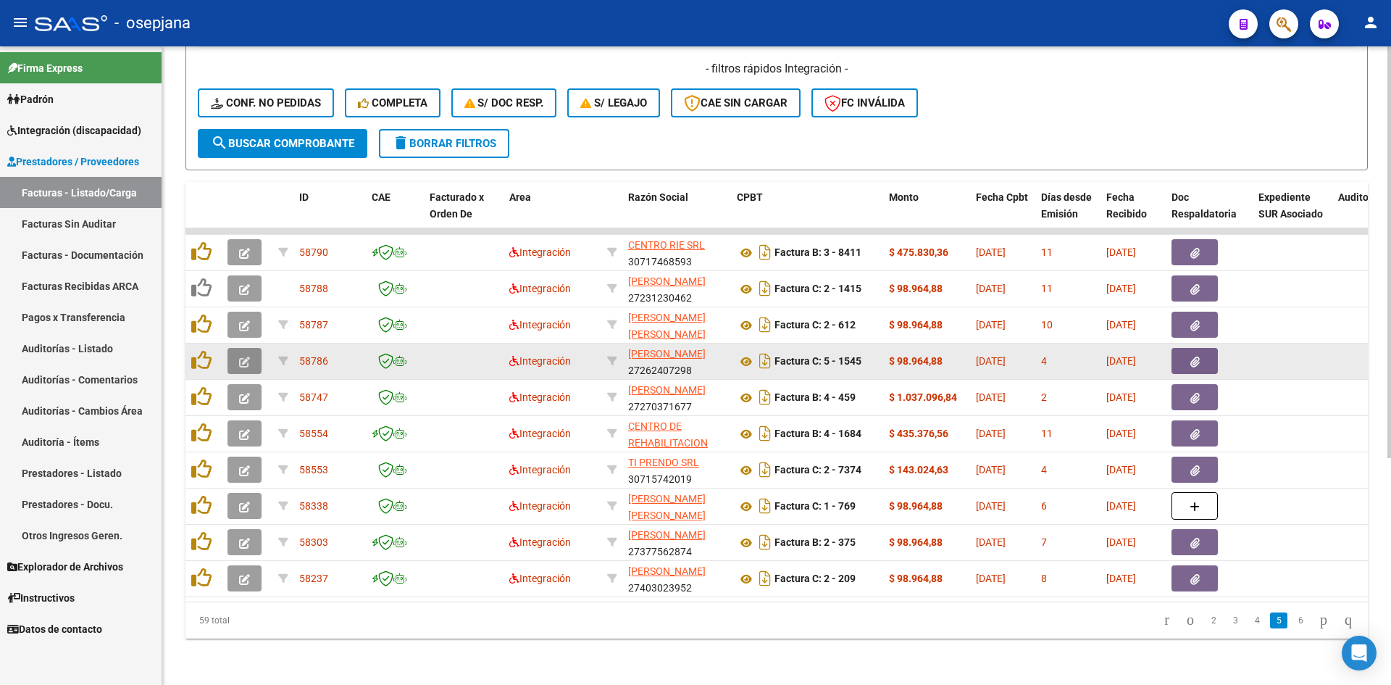
click at [243, 357] on icon "button" at bounding box center [244, 362] width 11 height 11
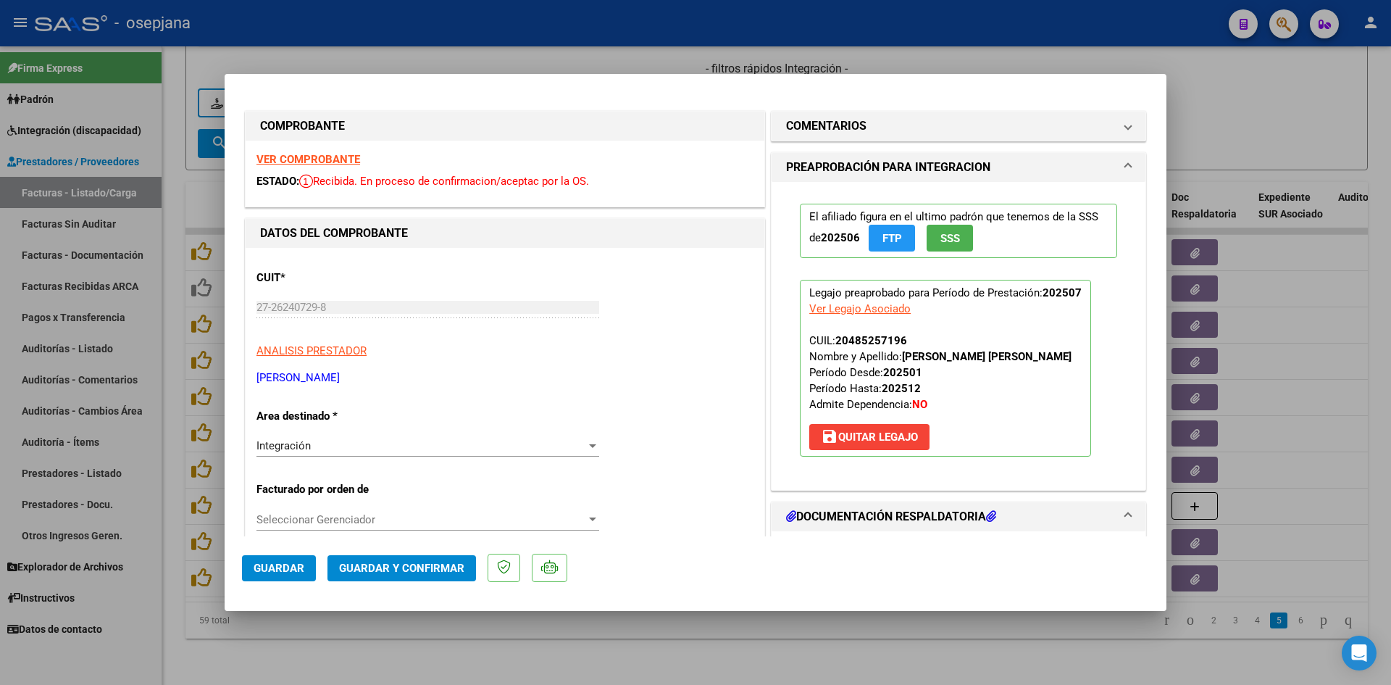
click at [267, 156] on strong "VER COMPROBANTE" at bounding box center [309, 159] width 104 height 13
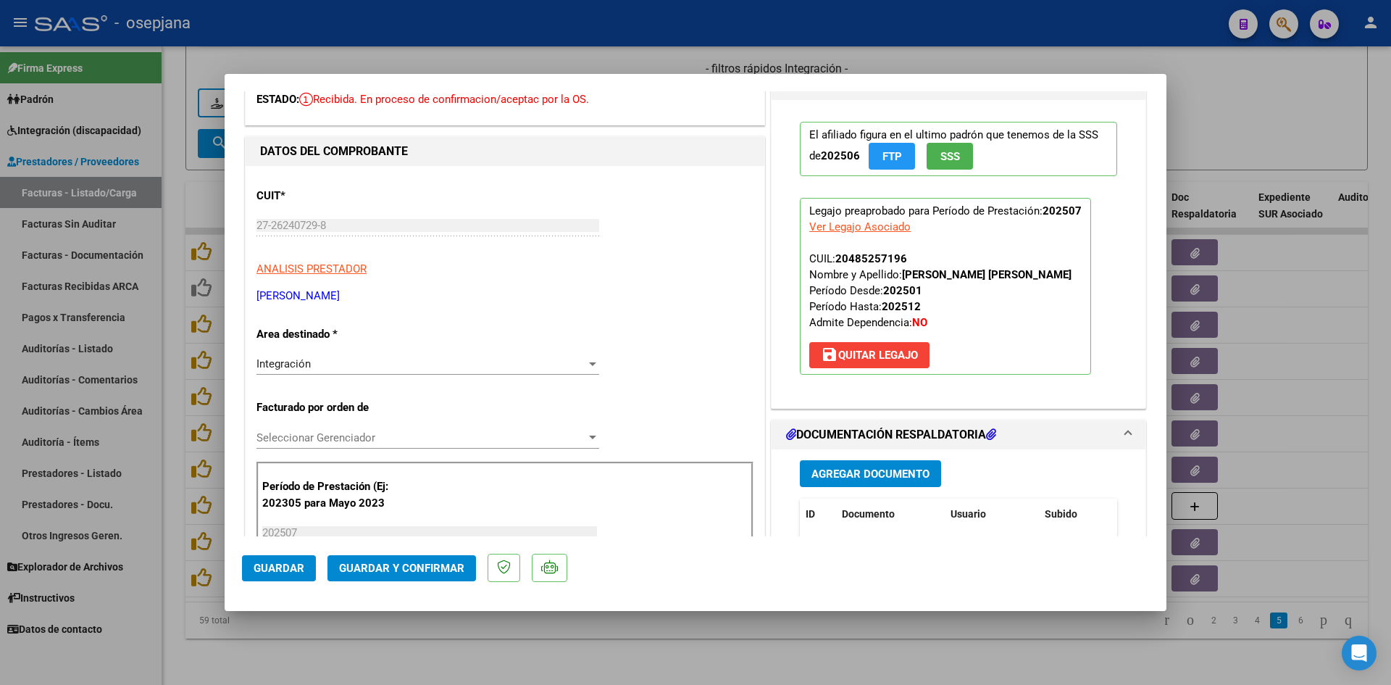
scroll to position [290, 0]
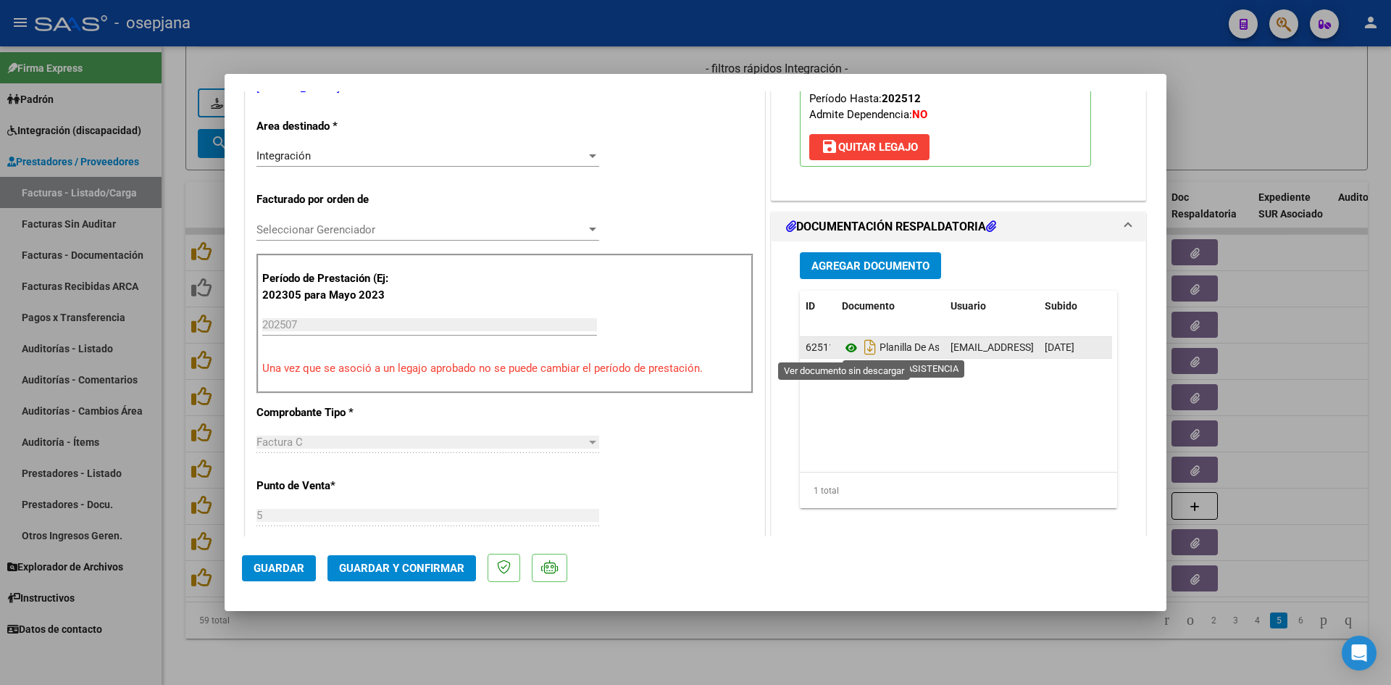
click at [842, 346] on icon at bounding box center [851, 347] width 19 height 17
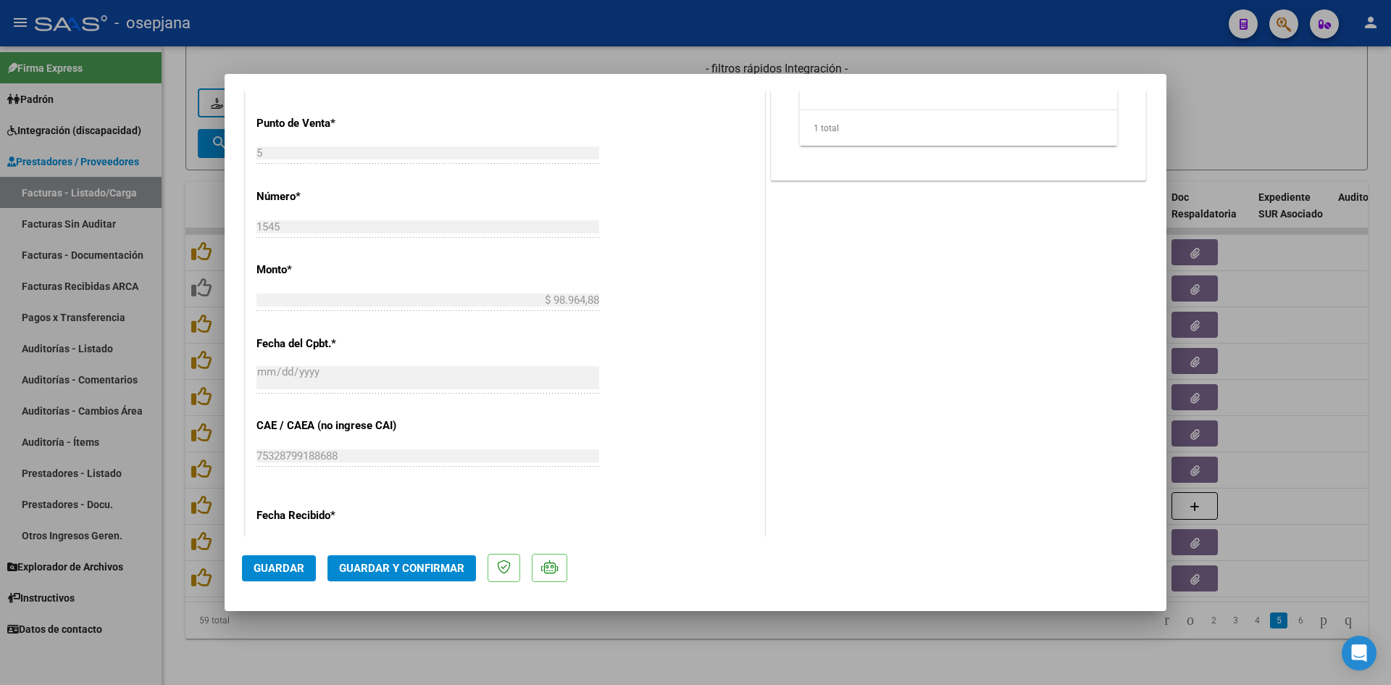
scroll to position [870, 0]
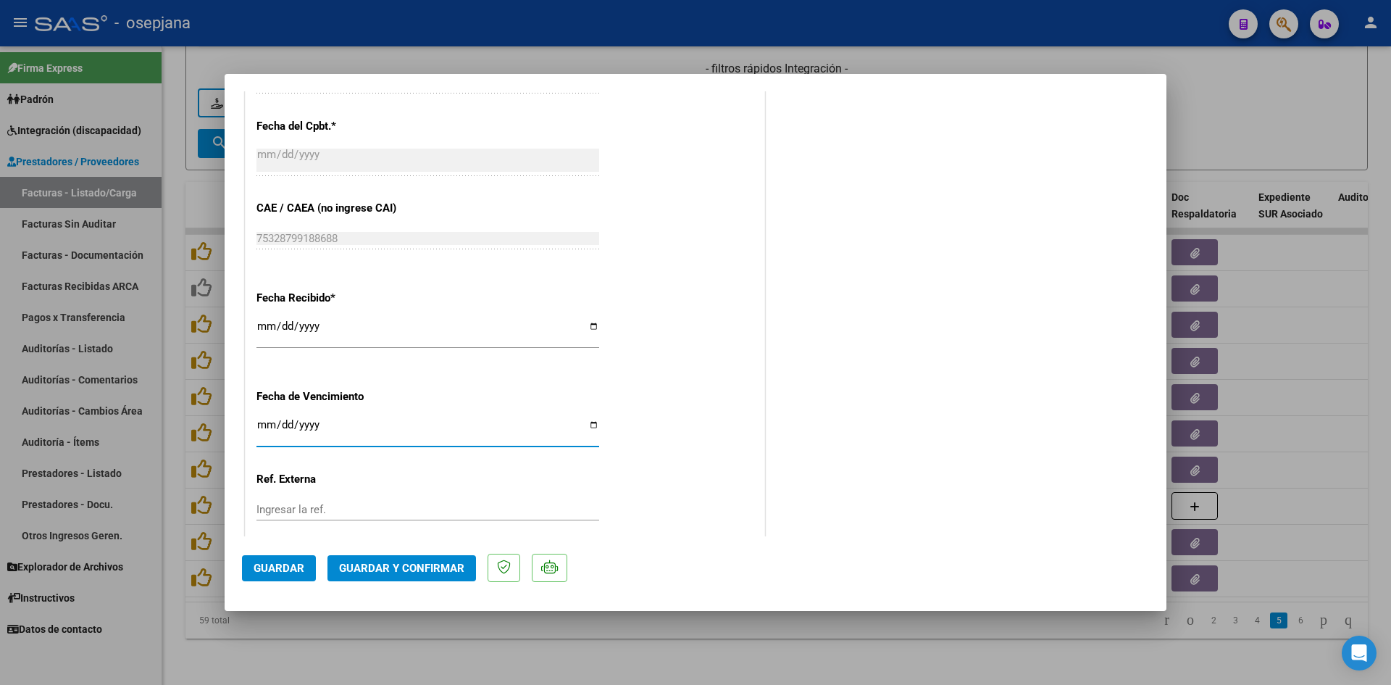
click at [262, 429] on input "Ingresar la fecha" at bounding box center [428, 430] width 343 height 23
click at [446, 565] on span "Guardar y Confirmar" at bounding box center [401, 568] width 125 height 13
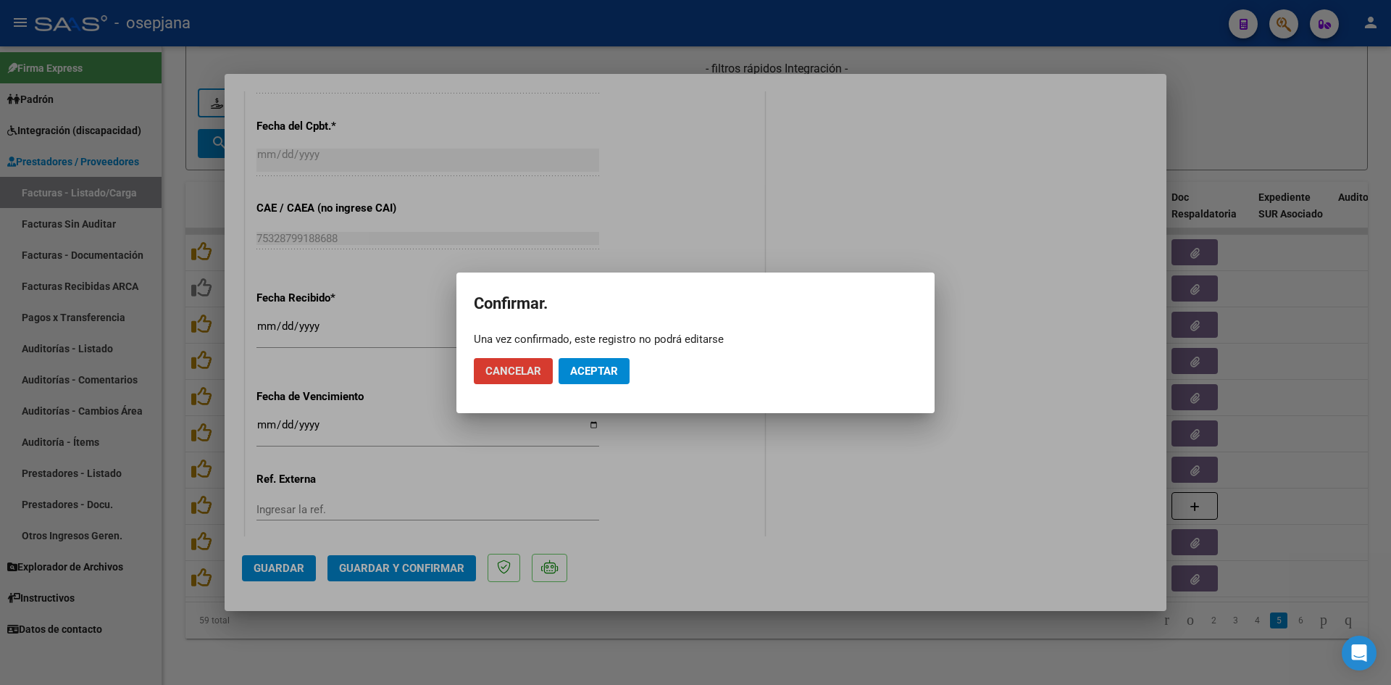
click at [601, 378] on button "Aceptar" at bounding box center [594, 371] width 71 height 26
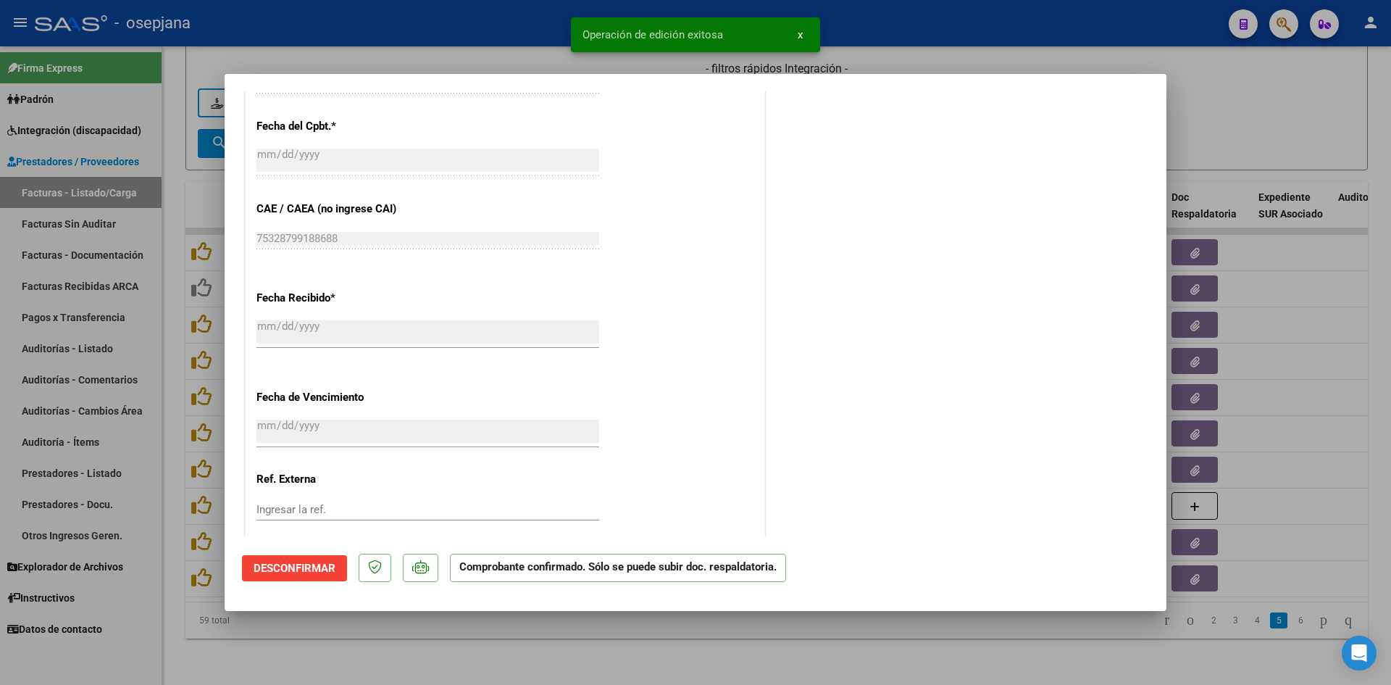
click at [1202, 145] on div at bounding box center [695, 342] width 1391 height 685
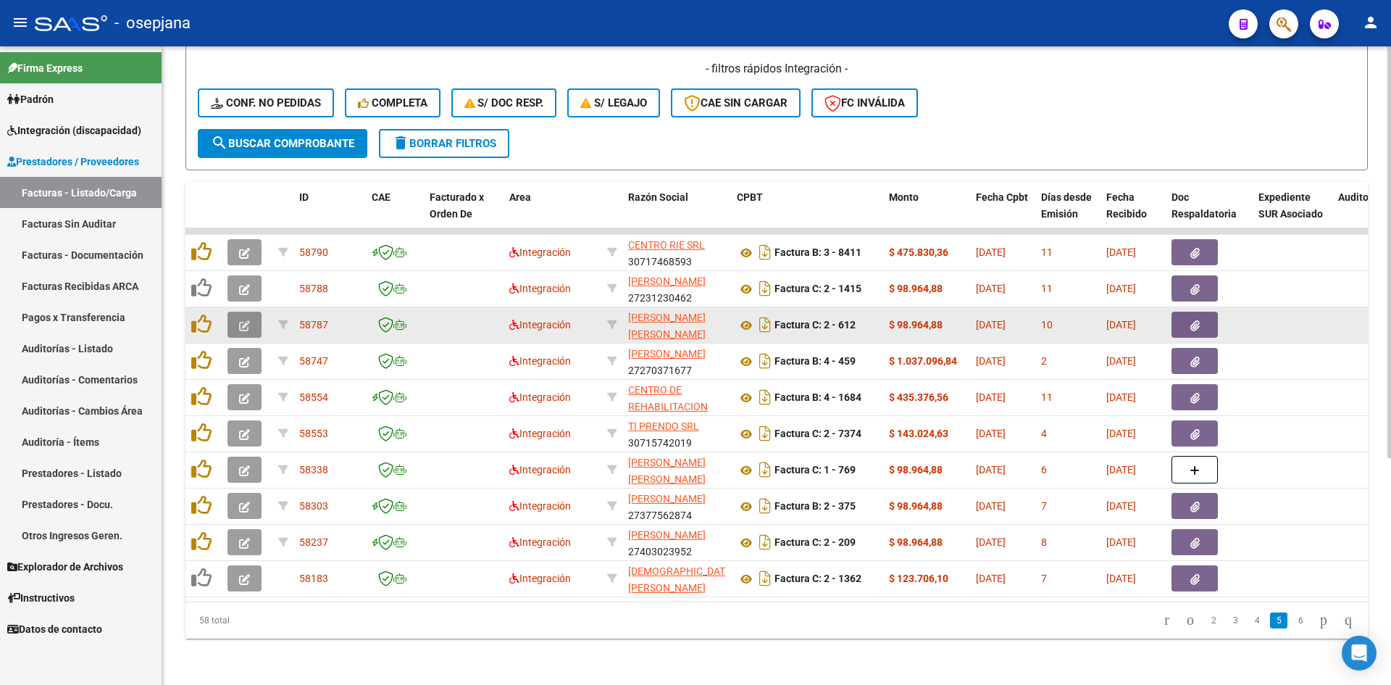
click at [238, 312] on button "button" at bounding box center [245, 325] width 34 height 26
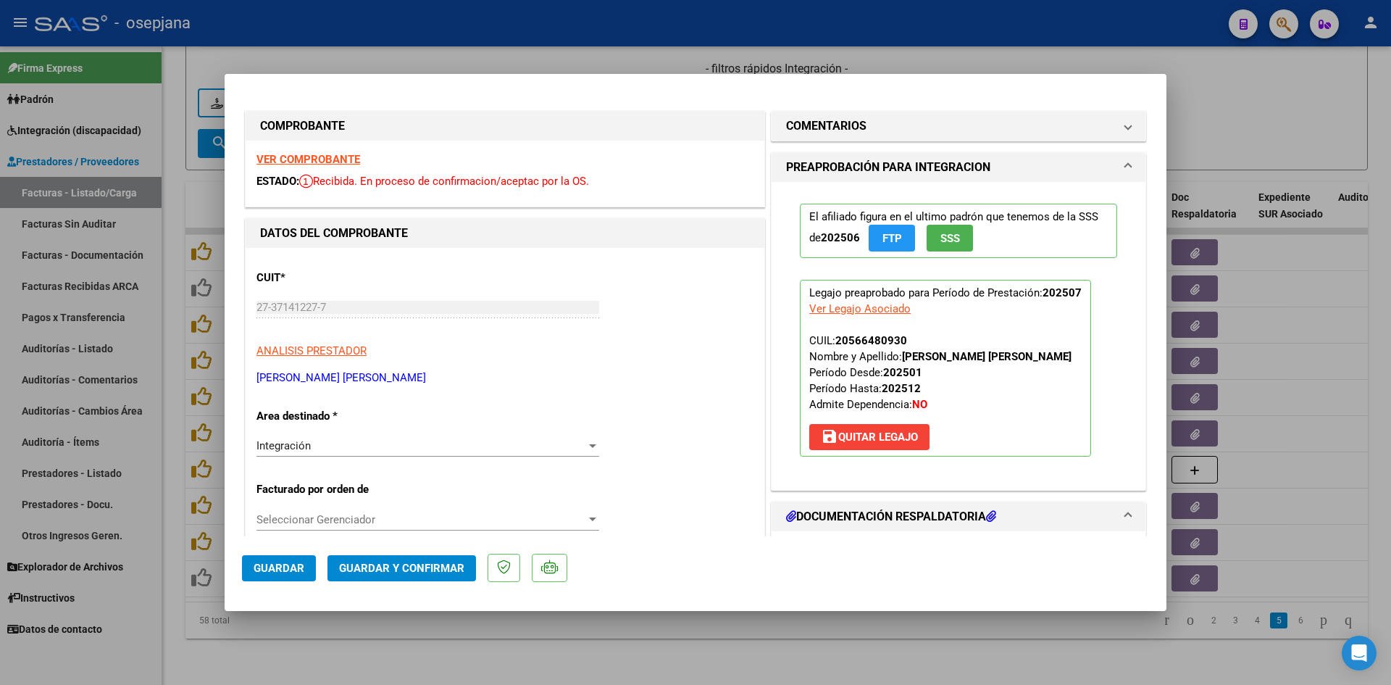
click at [304, 158] on strong "VER COMPROBANTE" at bounding box center [309, 159] width 104 height 13
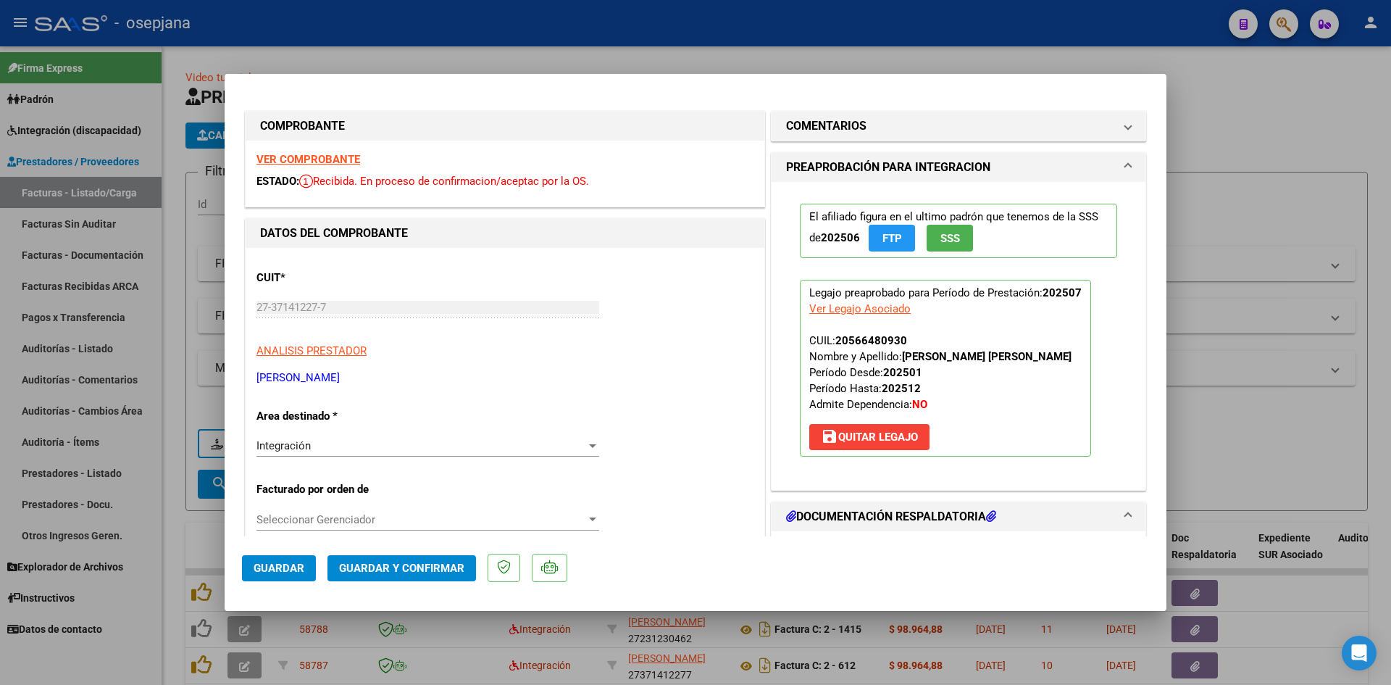
scroll to position [351, 0]
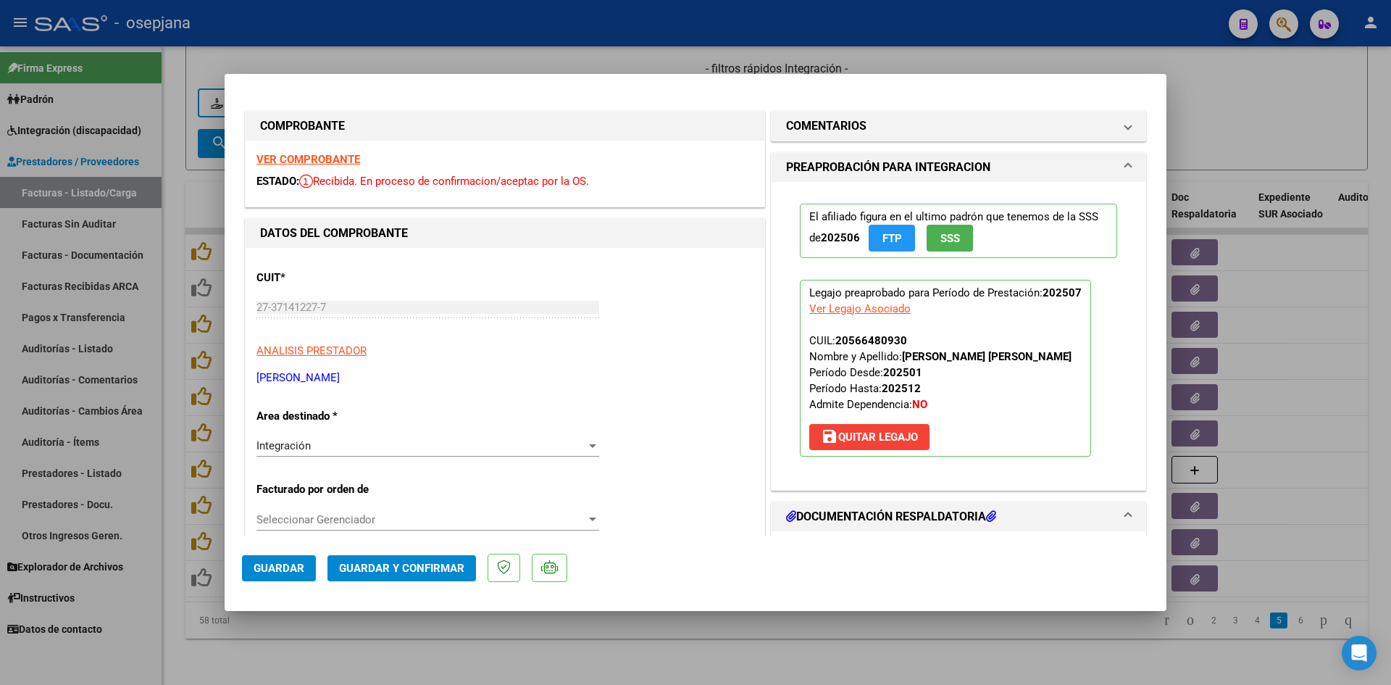
click at [327, 154] on strong "VER COMPROBANTE" at bounding box center [309, 159] width 104 height 13
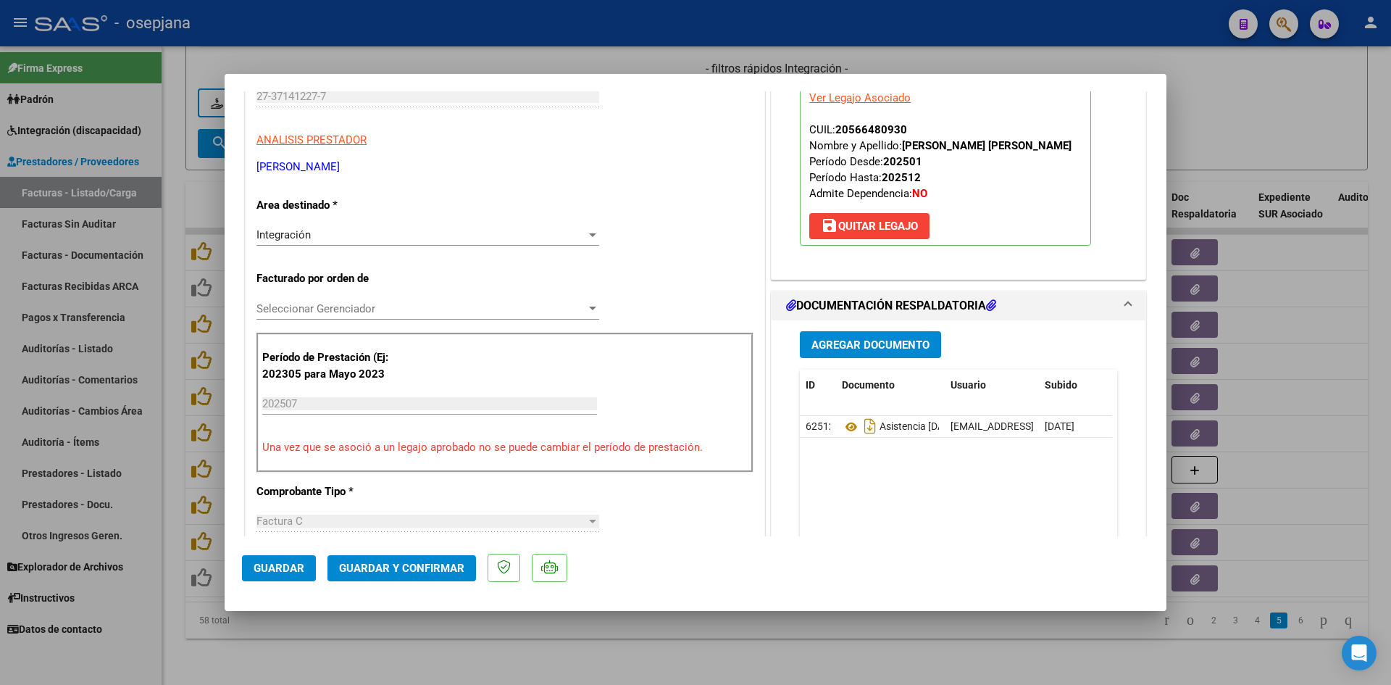
scroll to position [217, 0]
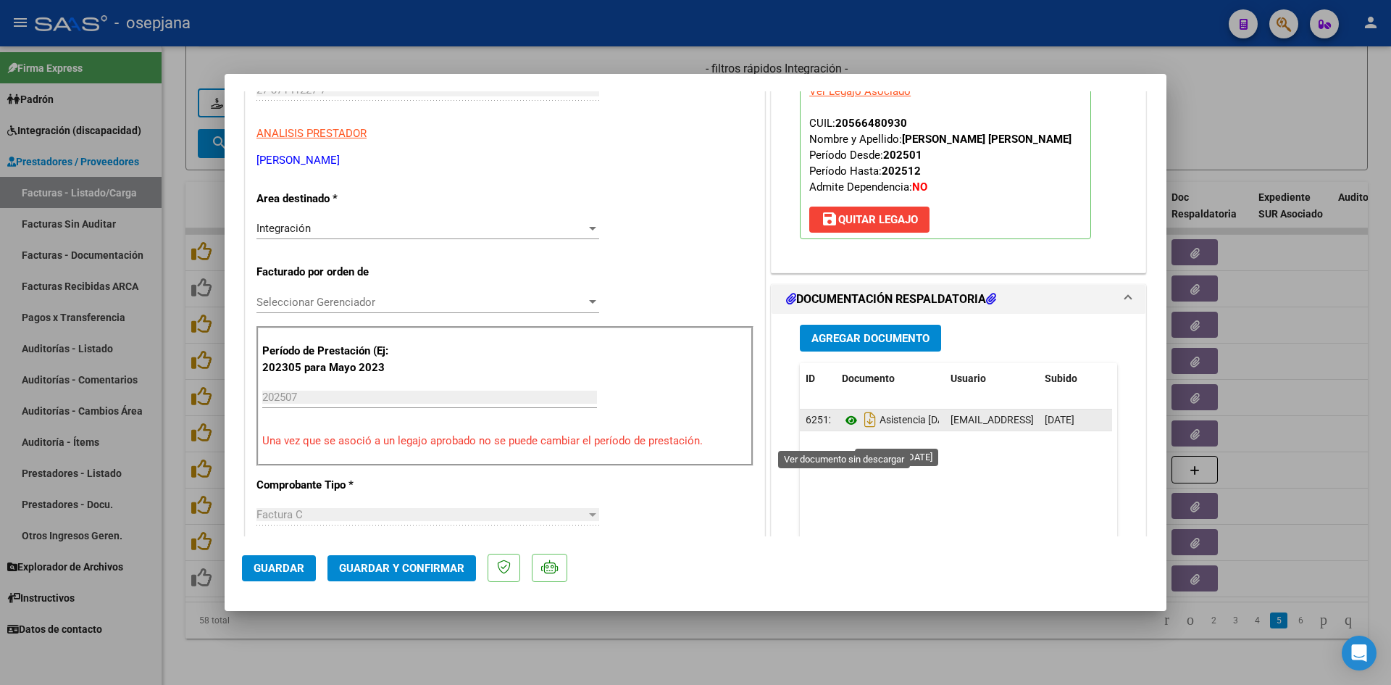
click at [849, 429] on icon at bounding box center [851, 420] width 19 height 17
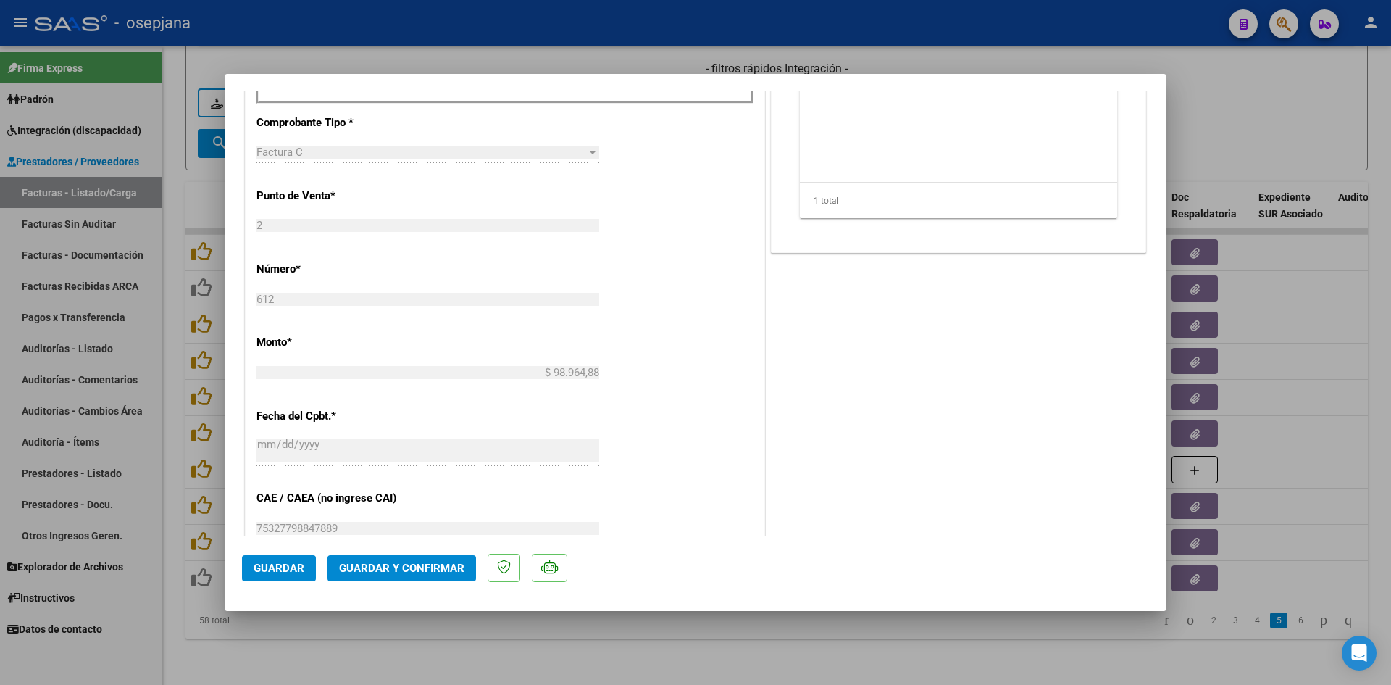
scroll to position [955, 0]
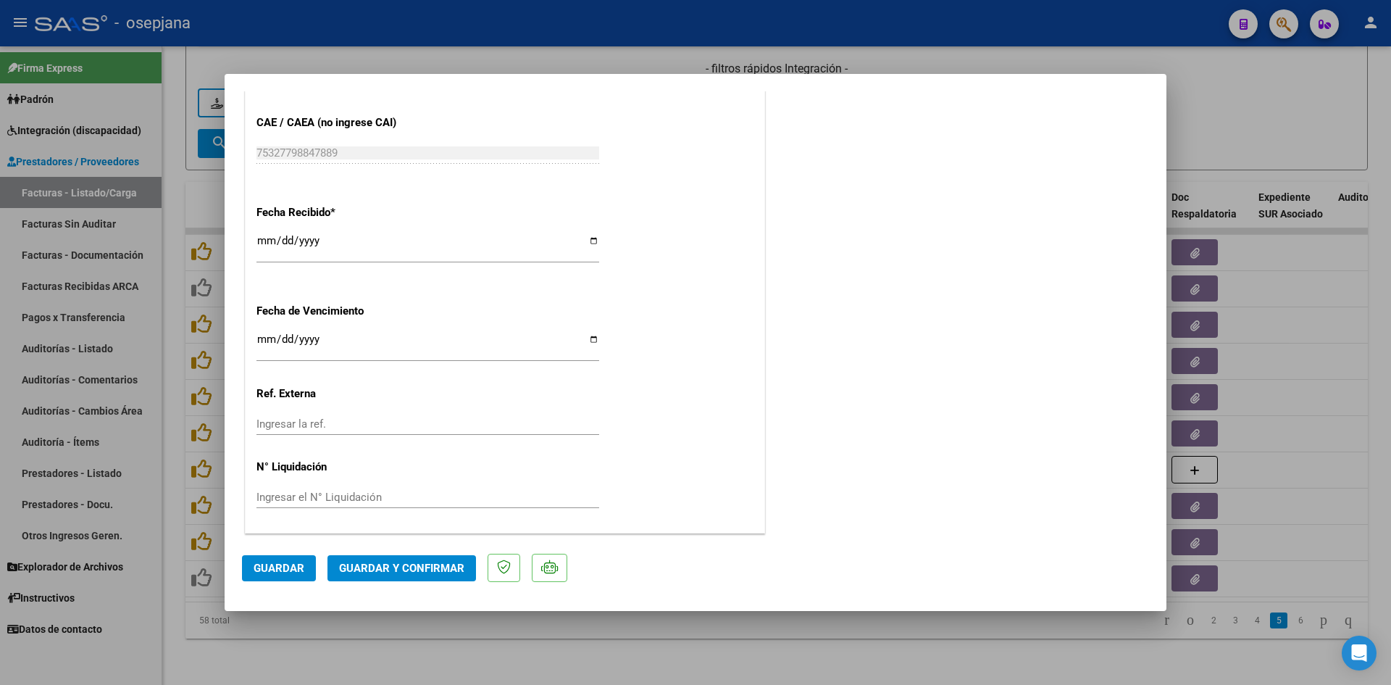
click at [266, 343] on input "[DATE]" at bounding box center [428, 344] width 343 height 23
type input "[DATE]"
click at [363, 562] on span "Guardar y Confirmar" at bounding box center [401, 568] width 125 height 13
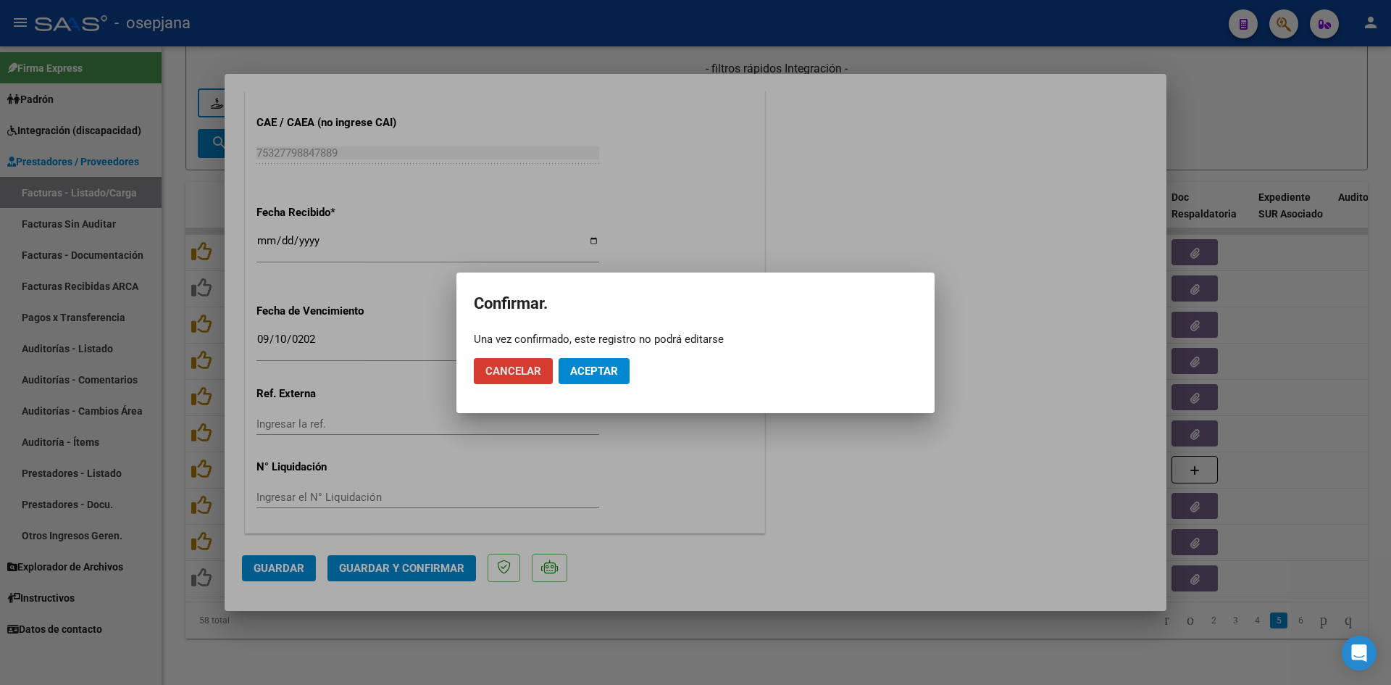
click at [587, 370] on span "Aceptar" at bounding box center [594, 371] width 48 height 13
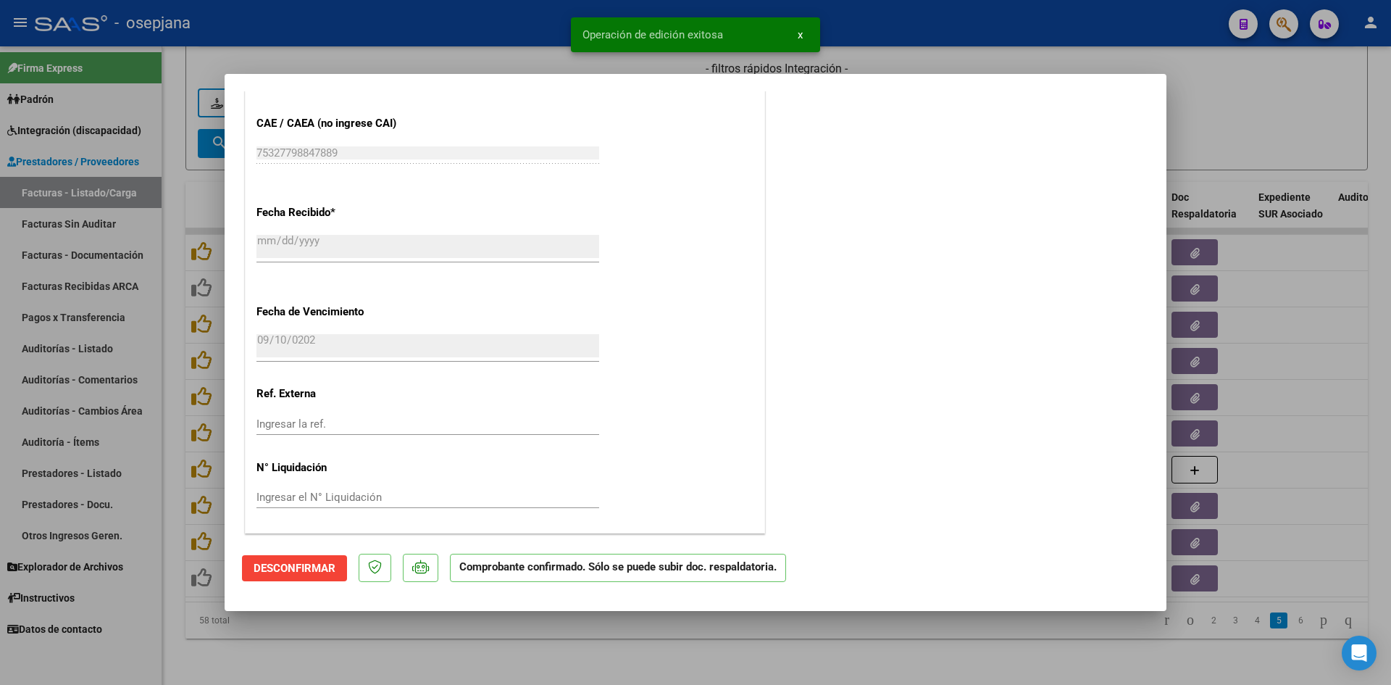
click at [1289, 127] on div at bounding box center [695, 342] width 1391 height 685
type input "$ 0,00"
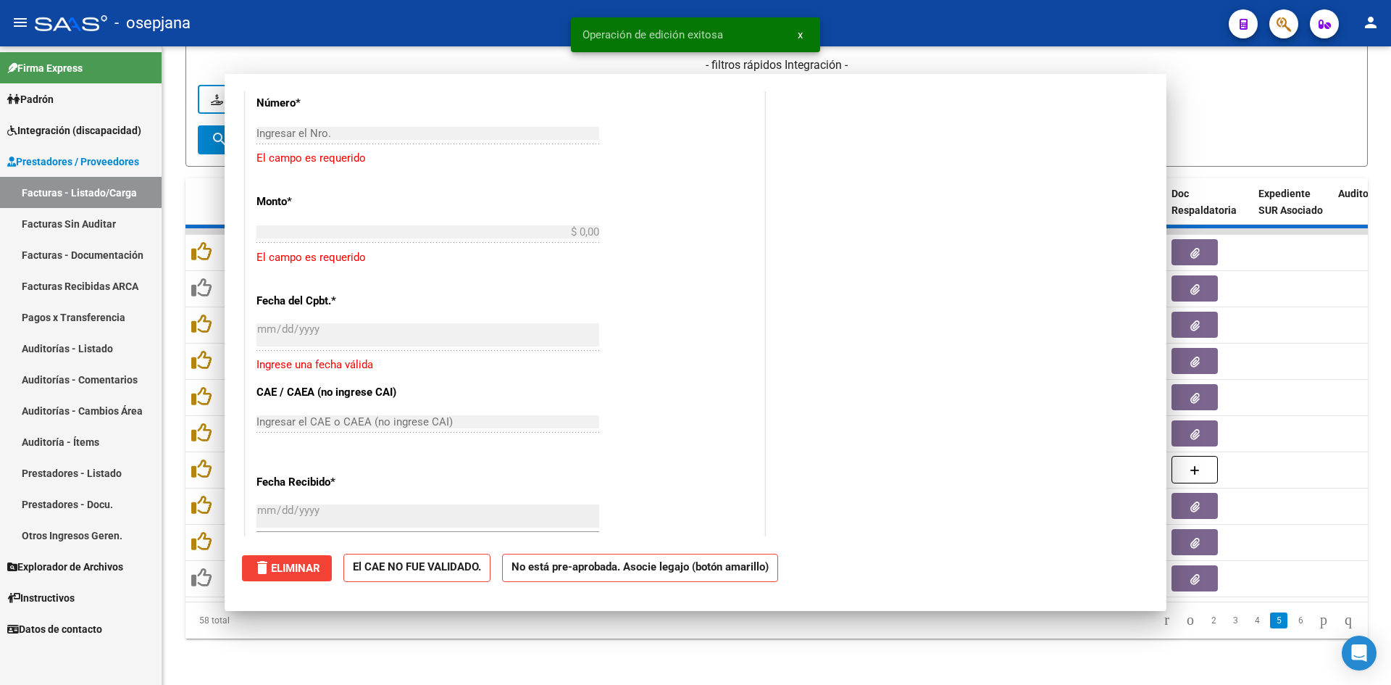
scroll to position [1135, 0]
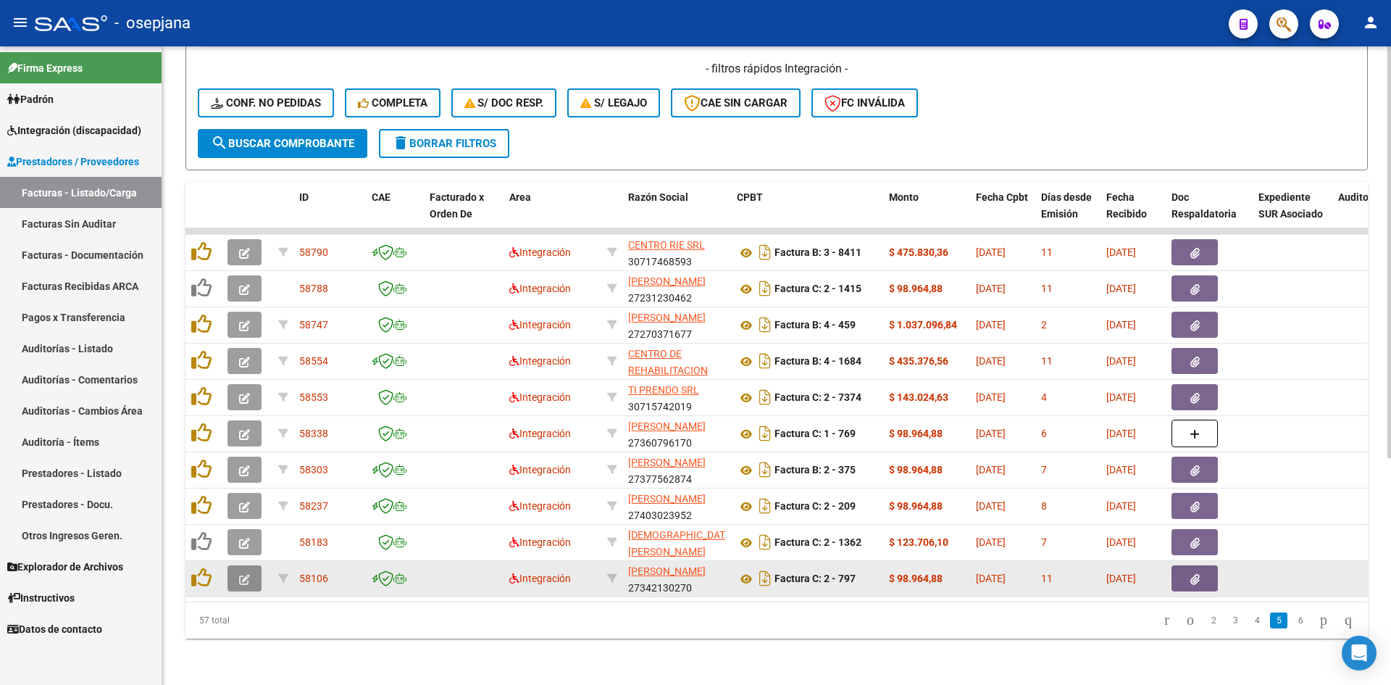
click at [241, 574] on icon "button" at bounding box center [244, 579] width 11 height 11
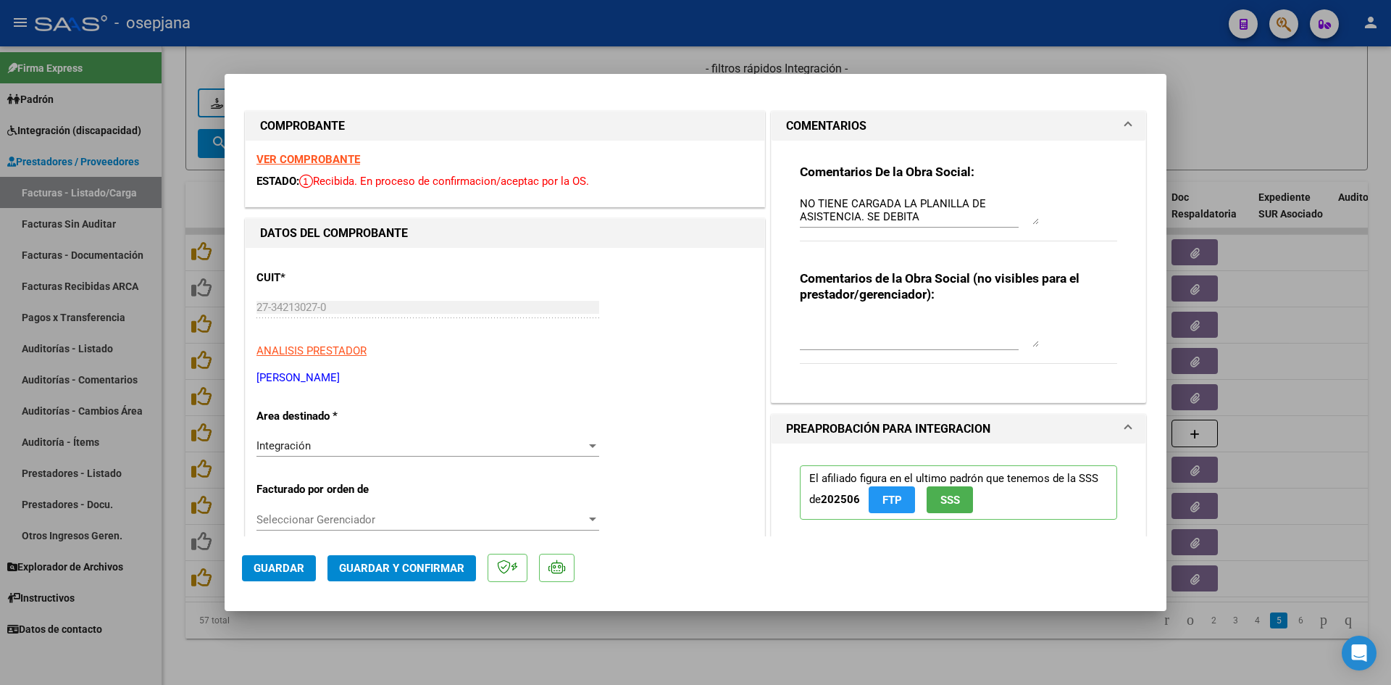
click at [292, 155] on strong "VER COMPROBANTE" at bounding box center [309, 159] width 104 height 13
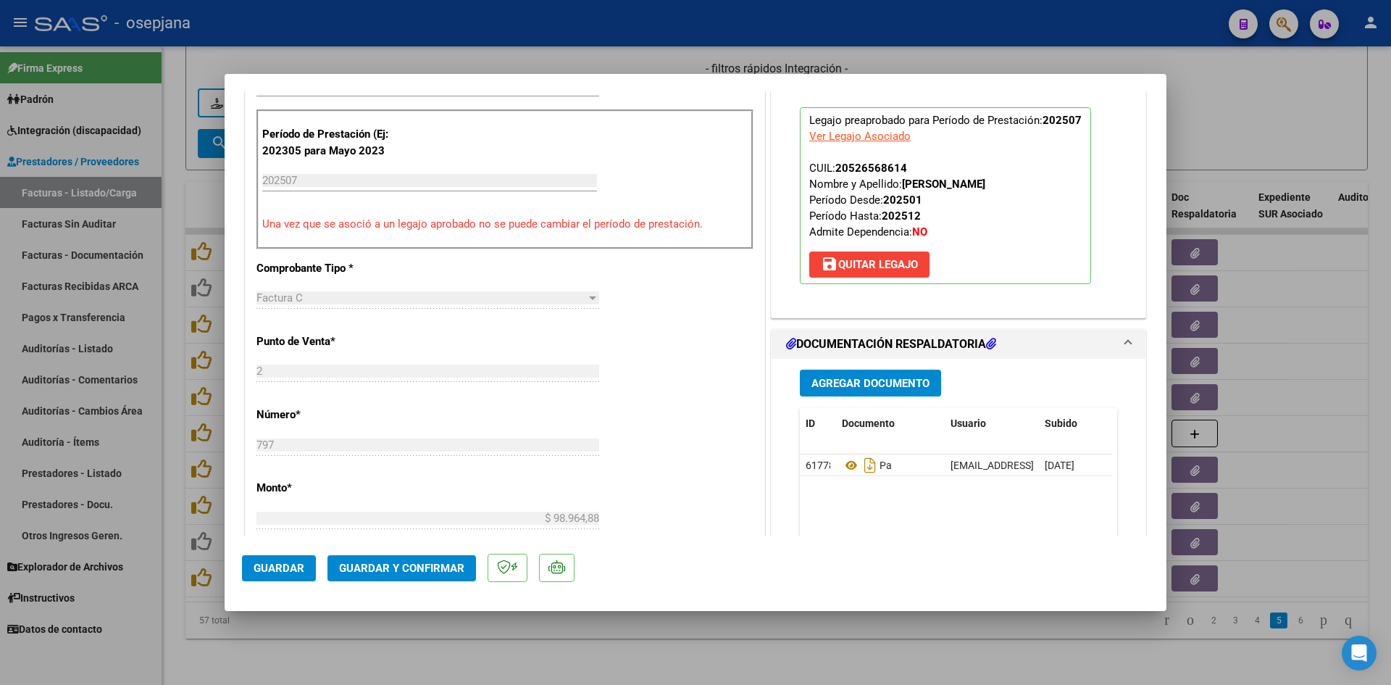
scroll to position [435, 0]
click at [844, 465] on icon at bounding box center [851, 464] width 19 height 17
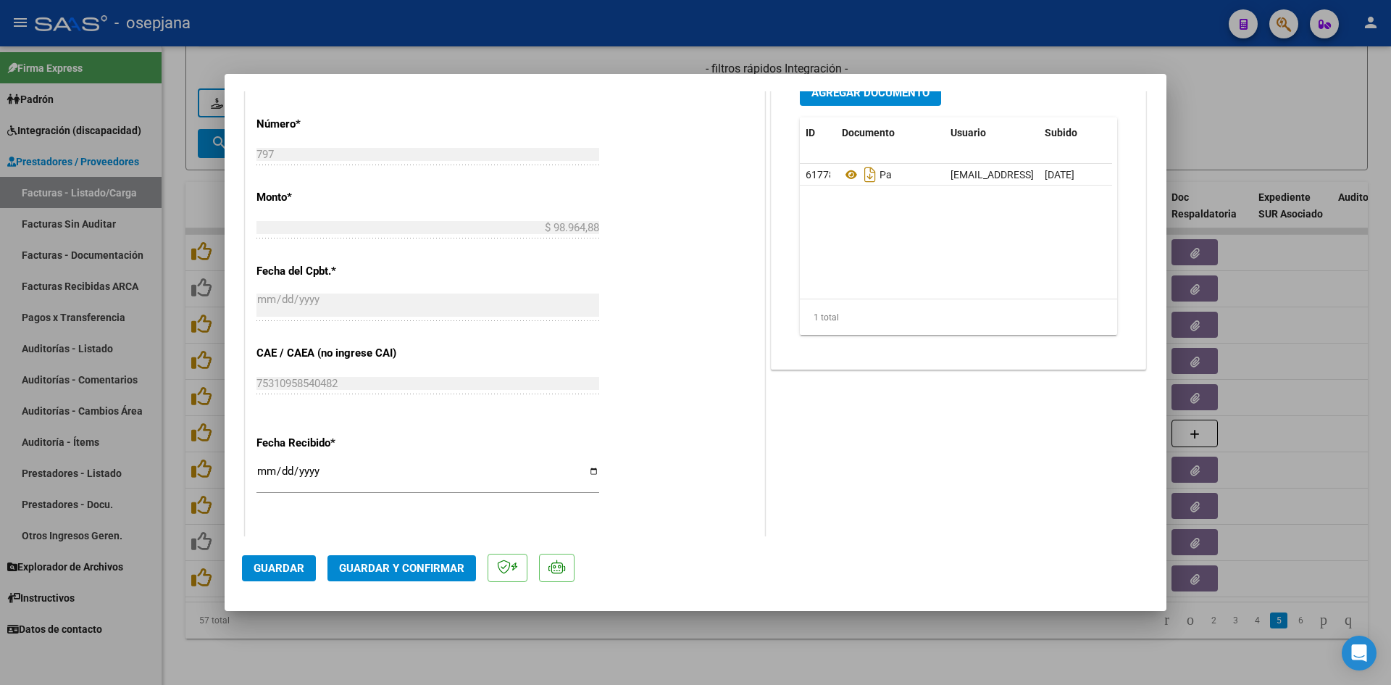
scroll to position [955, 0]
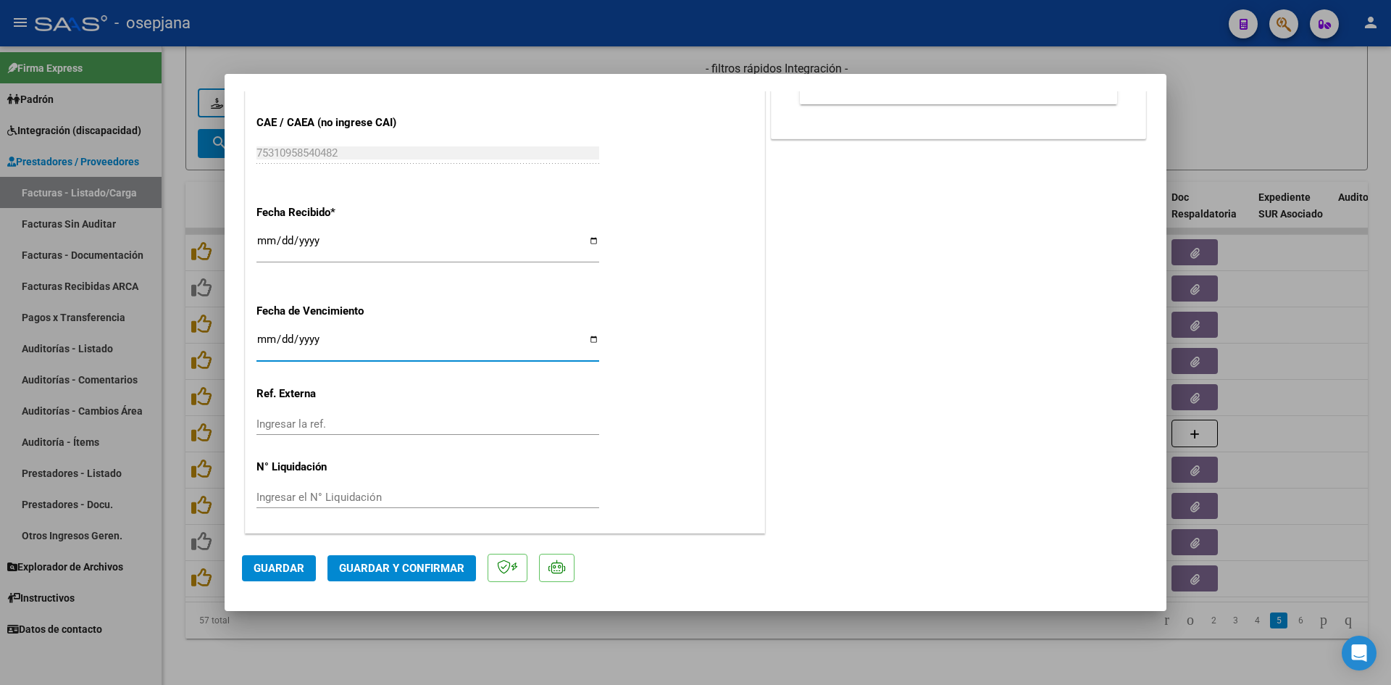
click at [262, 340] on input "[DATE]" at bounding box center [428, 344] width 343 height 23
type input "[DATE]"
click at [418, 565] on span "Guardar y Confirmar" at bounding box center [401, 568] width 125 height 13
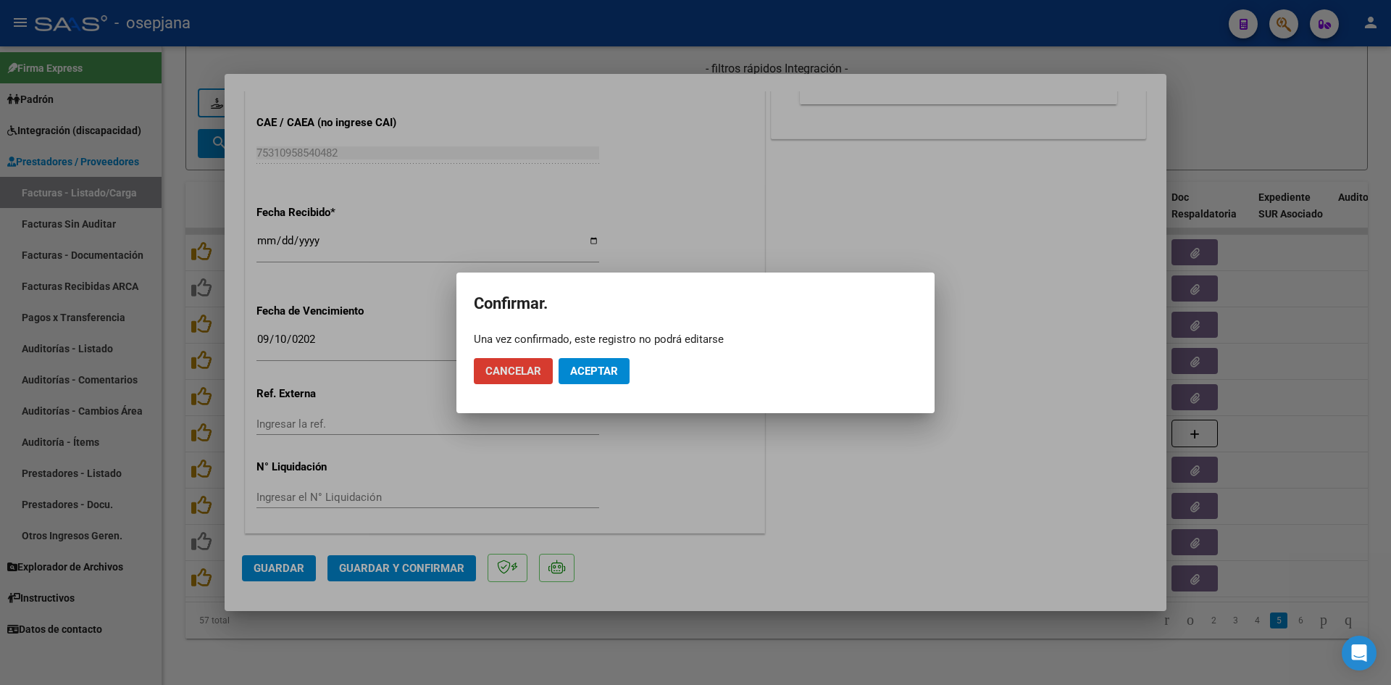
click at [599, 380] on button "Aceptar" at bounding box center [594, 371] width 71 height 26
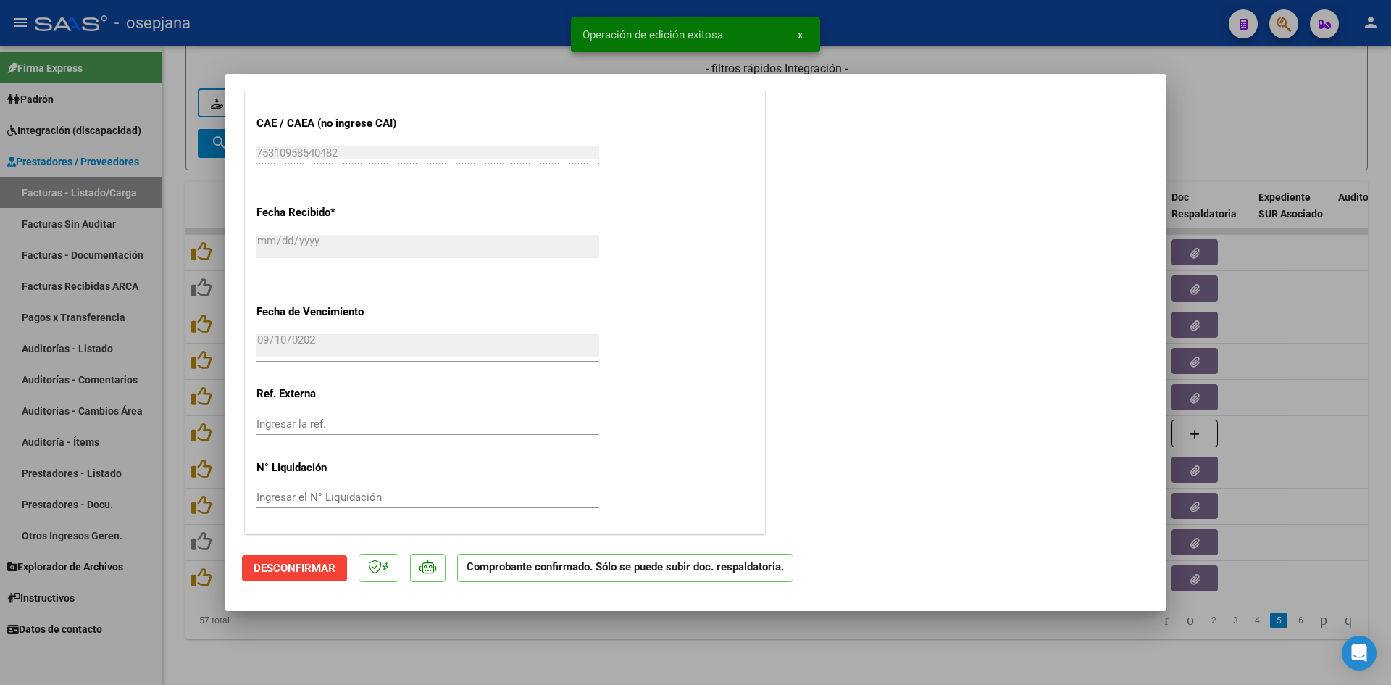
click at [1254, 141] on div at bounding box center [695, 342] width 1391 height 685
type input "$ 0,00"
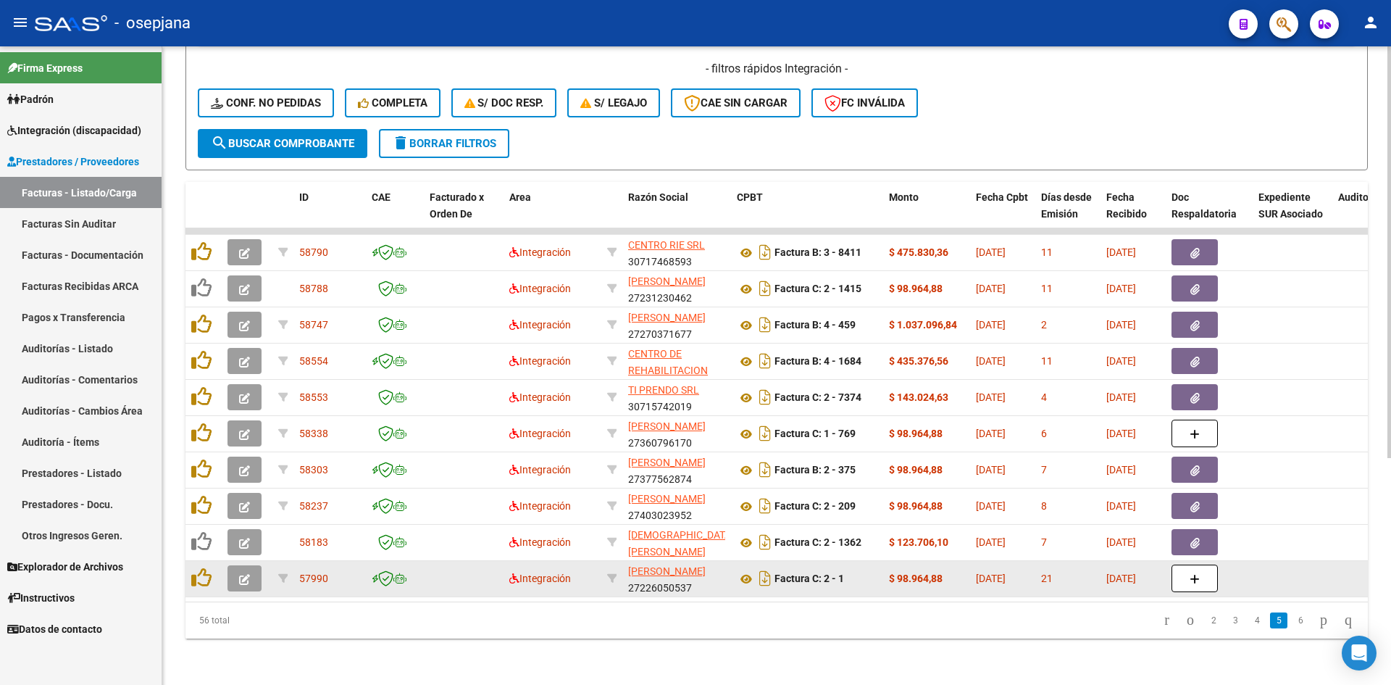
click at [249, 574] on icon "button" at bounding box center [244, 579] width 11 height 11
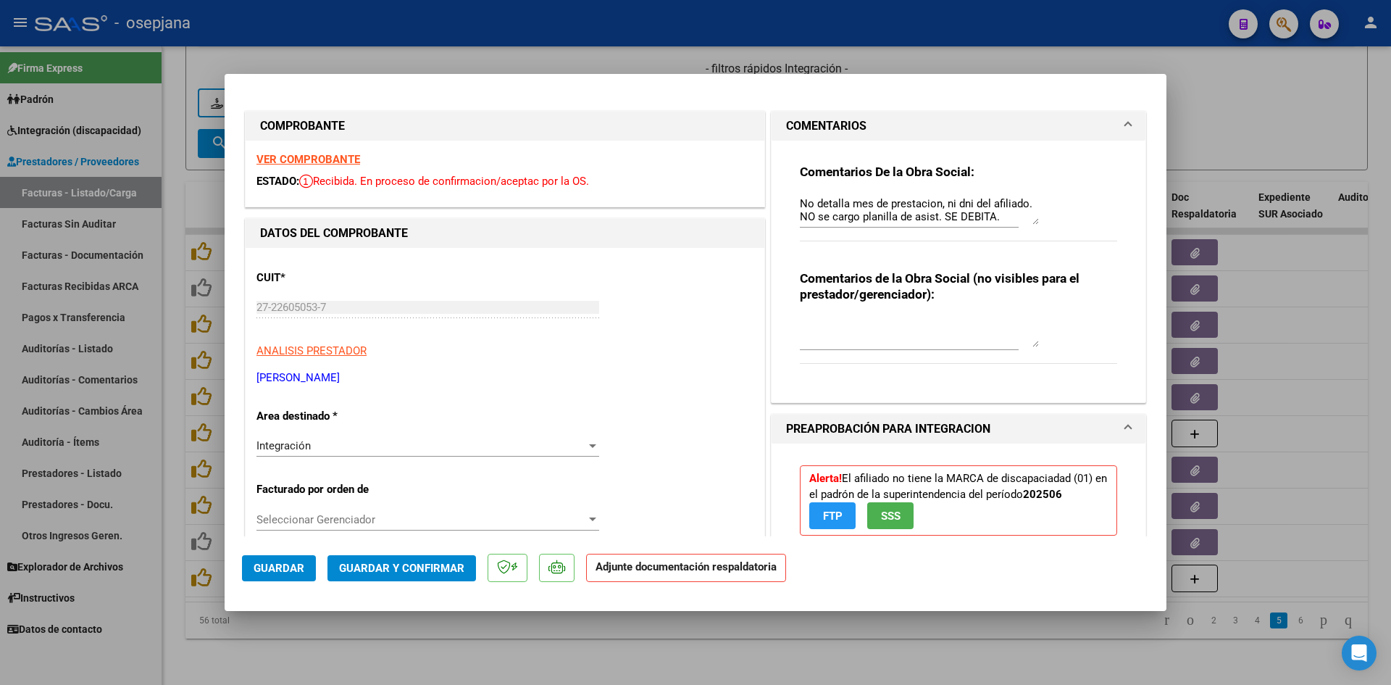
click at [298, 157] on strong "VER COMPROBANTE" at bounding box center [309, 159] width 104 height 13
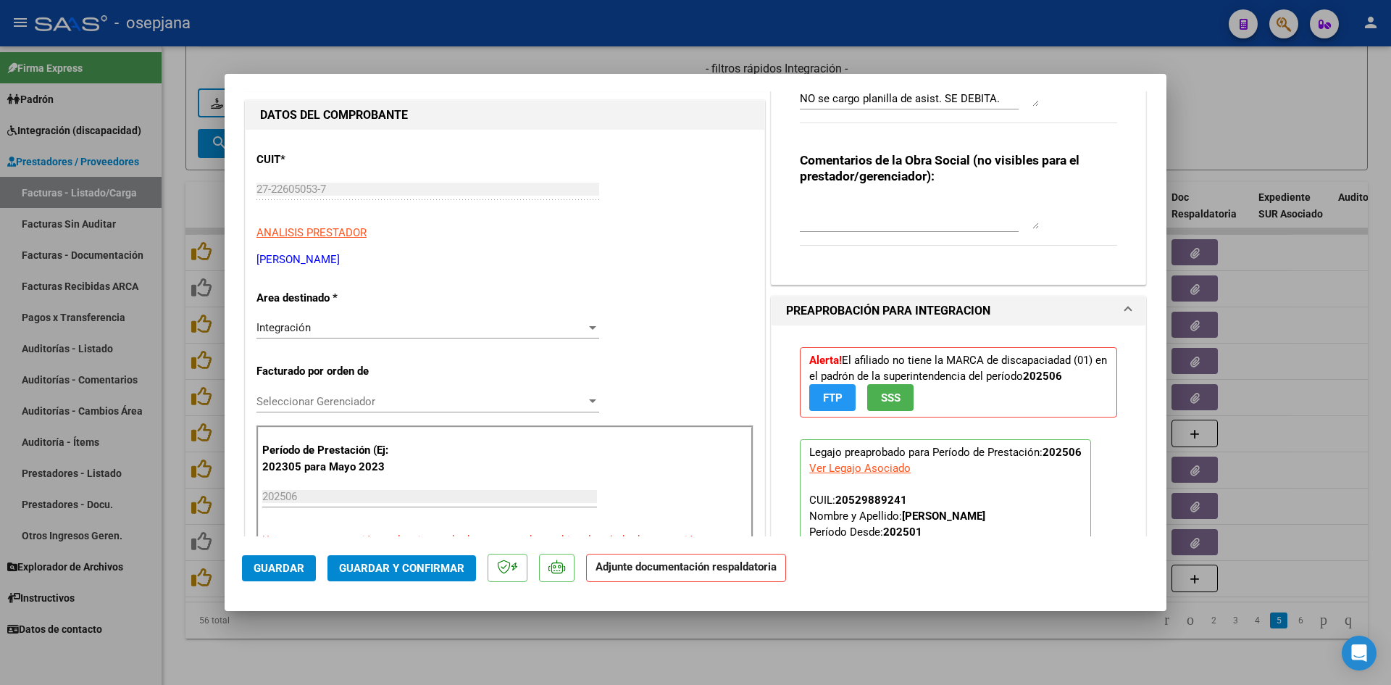
scroll to position [0, 0]
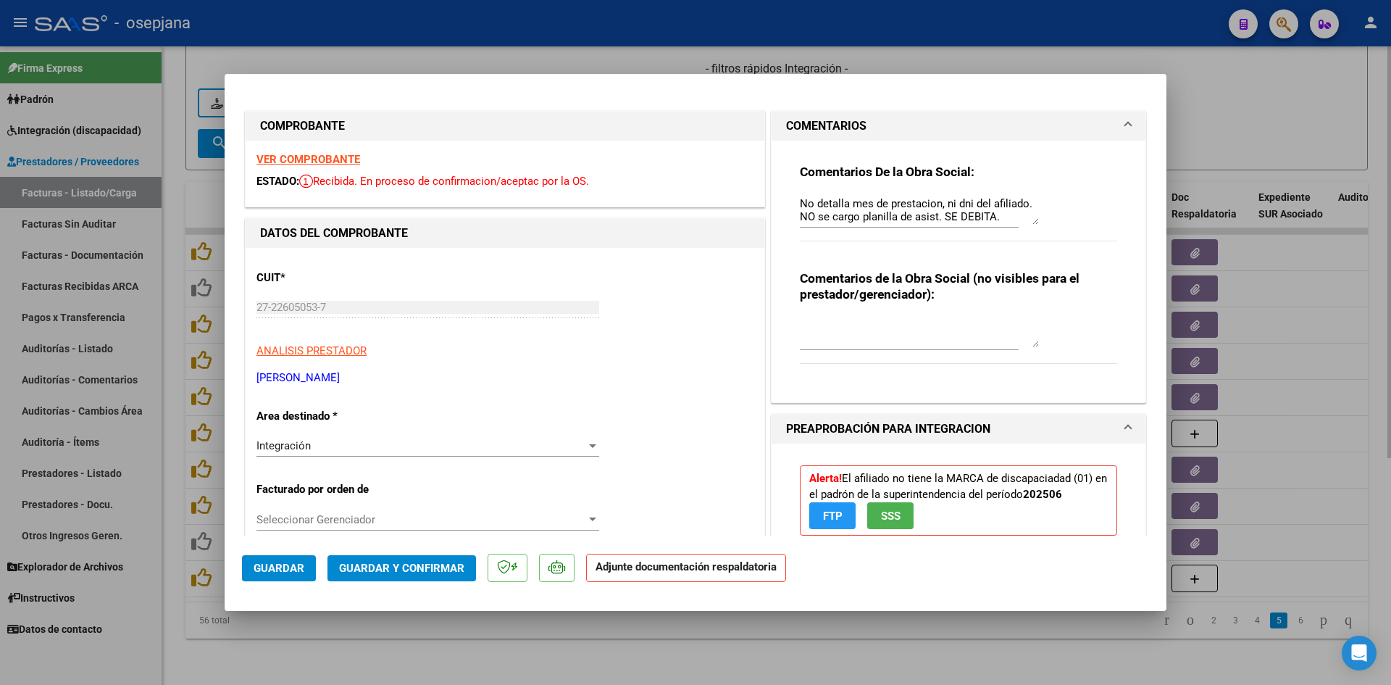
click at [1220, 132] on div at bounding box center [695, 342] width 1391 height 685
type input "$ 0,00"
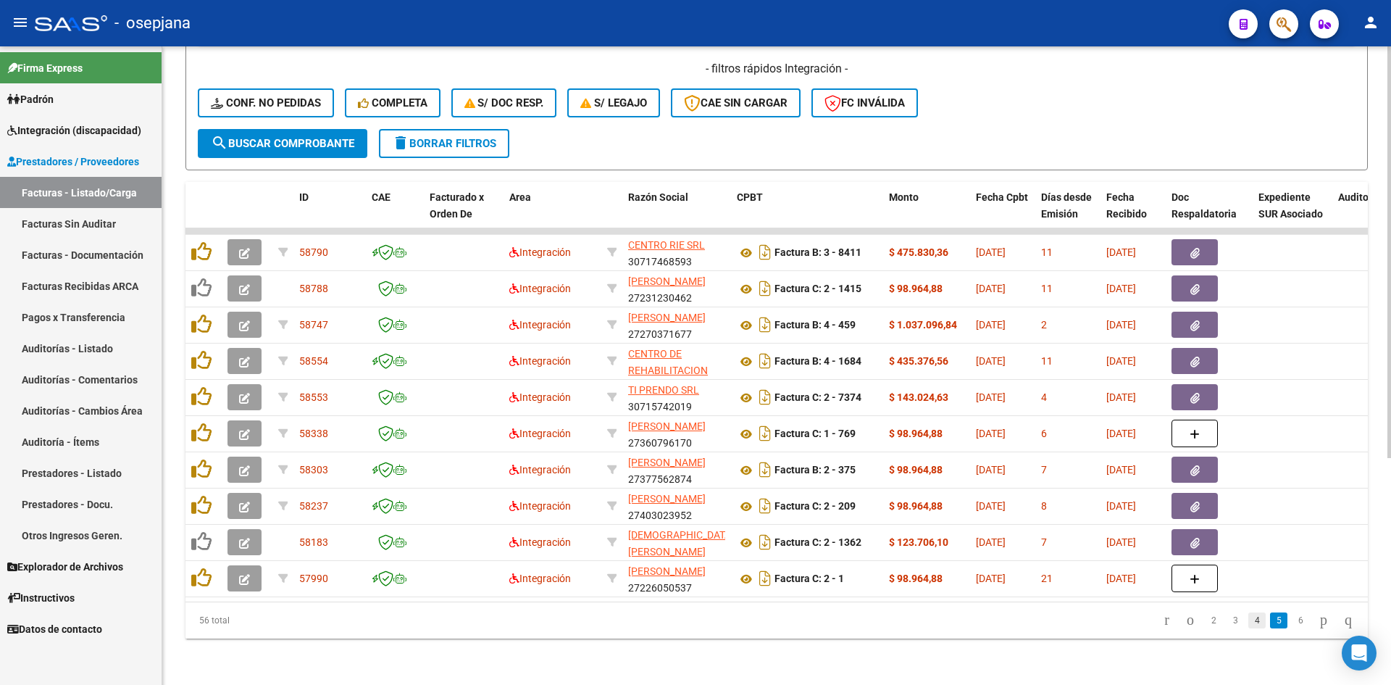
click at [1249, 623] on link "4" at bounding box center [1257, 620] width 17 height 16
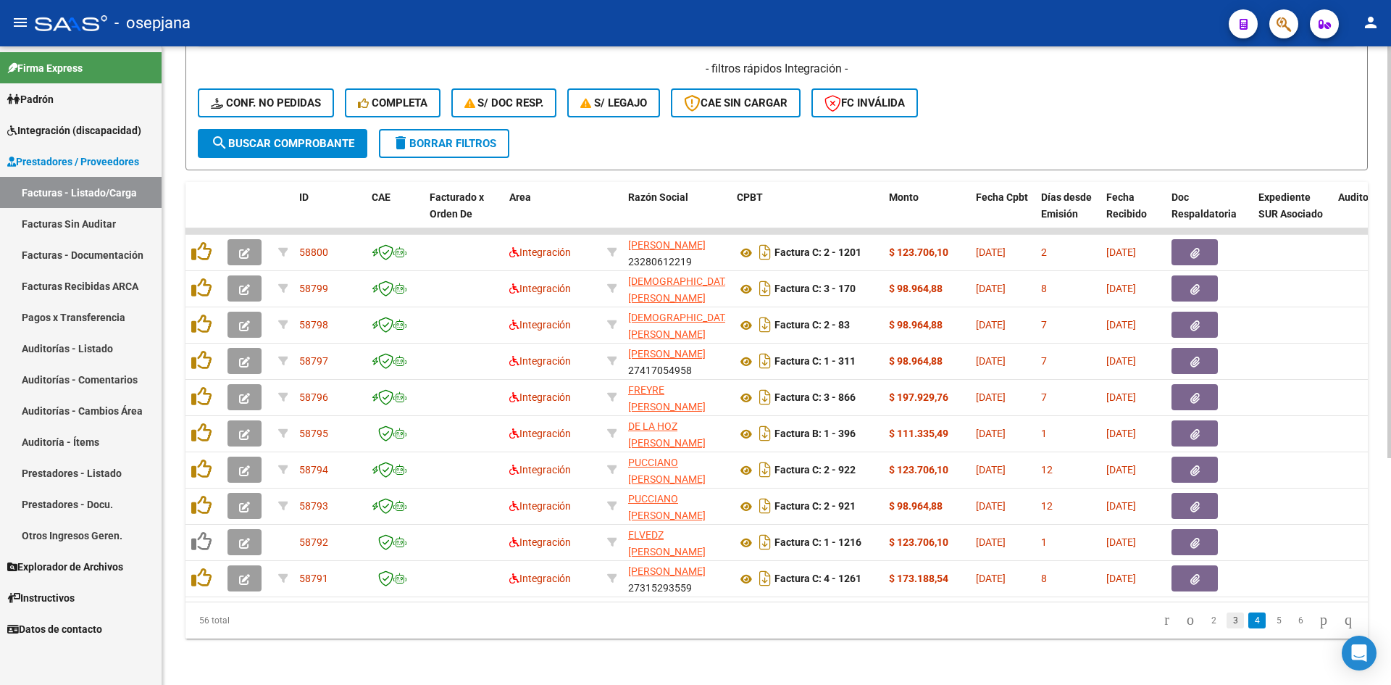
click at [1227, 616] on link "3" at bounding box center [1235, 620] width 17 height 16
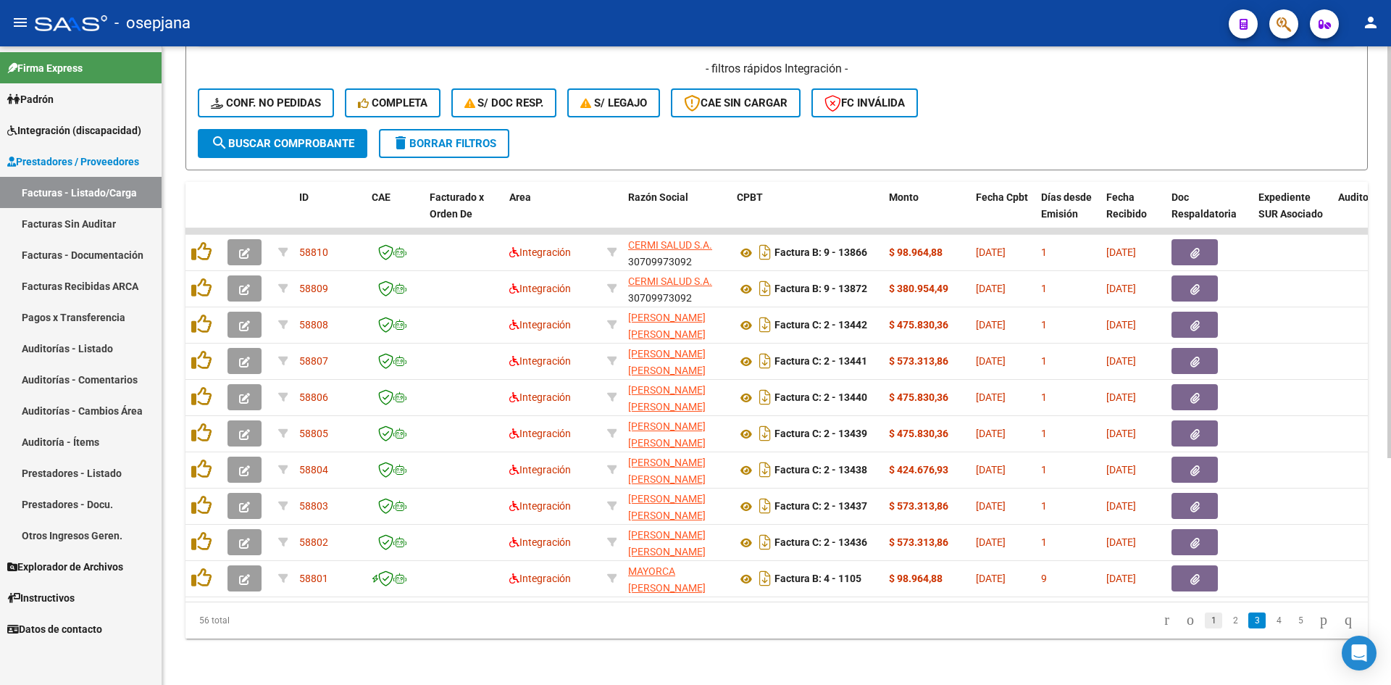
click at [1205, 621] on link "1" at bounding box center [1213, 620] width 17 height 16
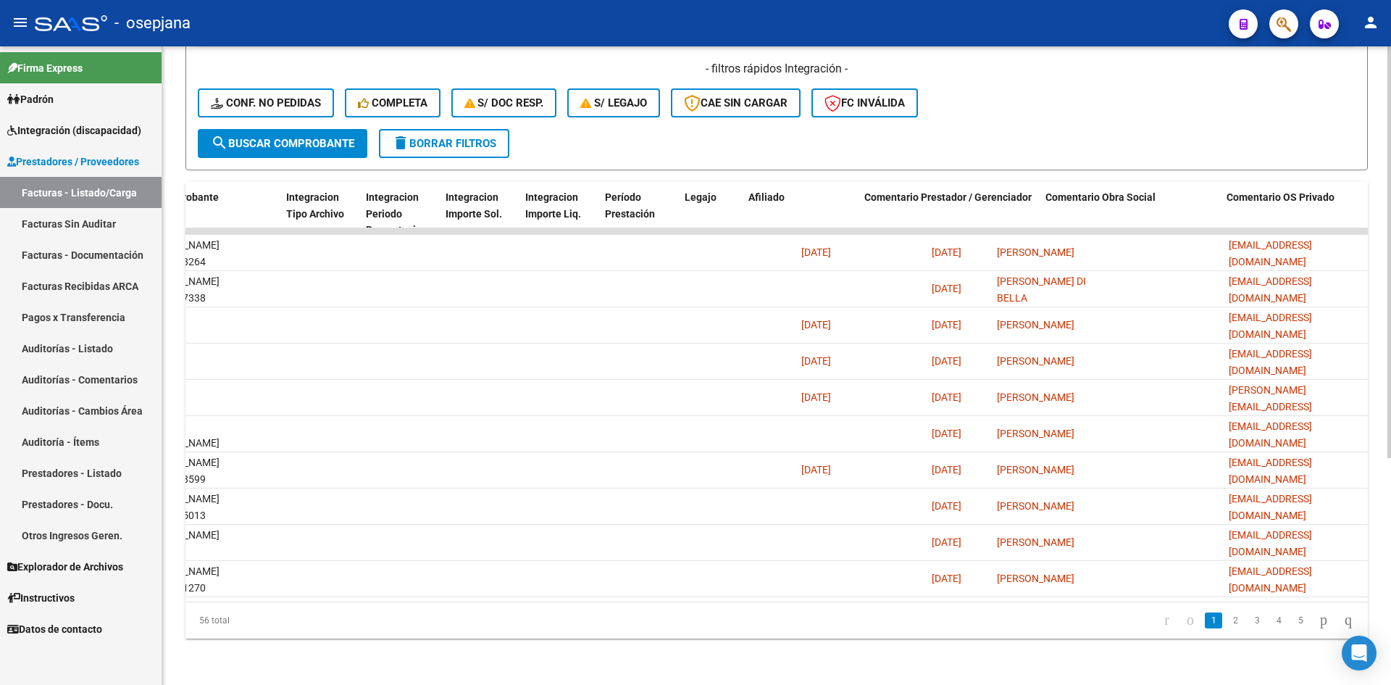
scroll to position [0, 1585]
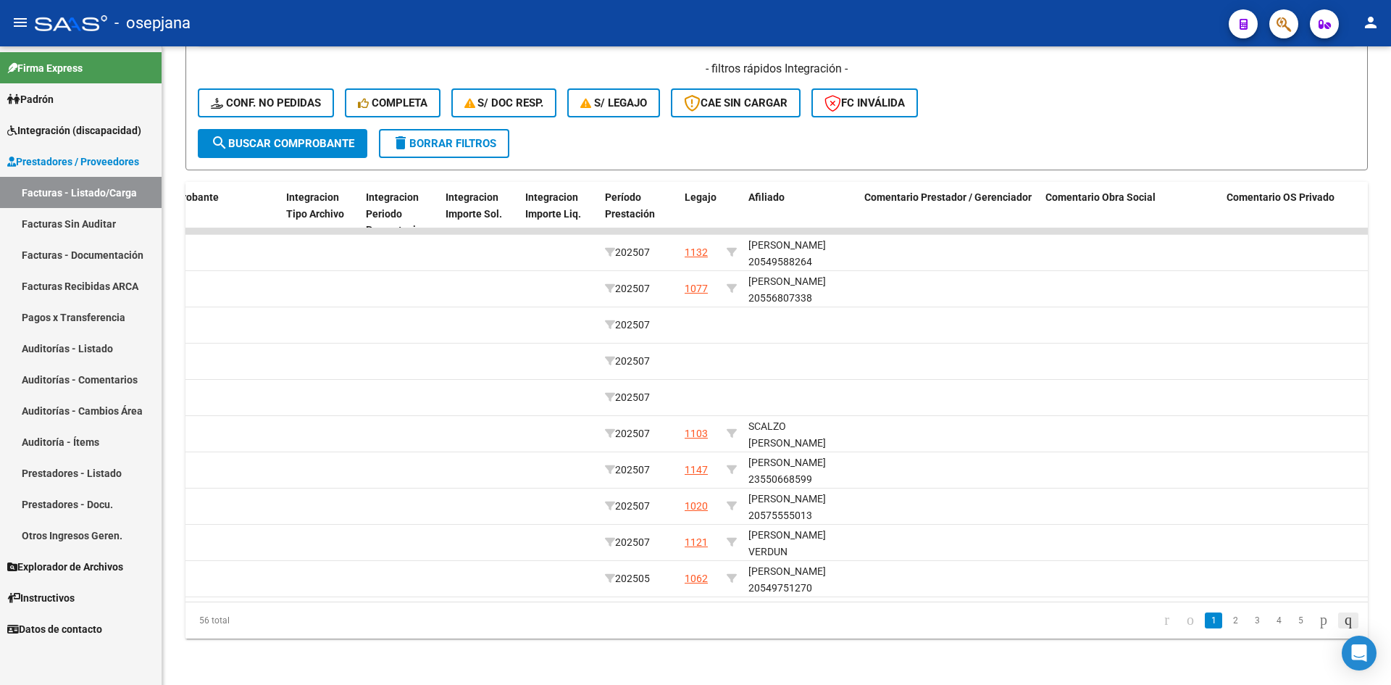
click at [1346, 623] on icon "go to last page" at bounding box center [1349, 619] width 12 height 17
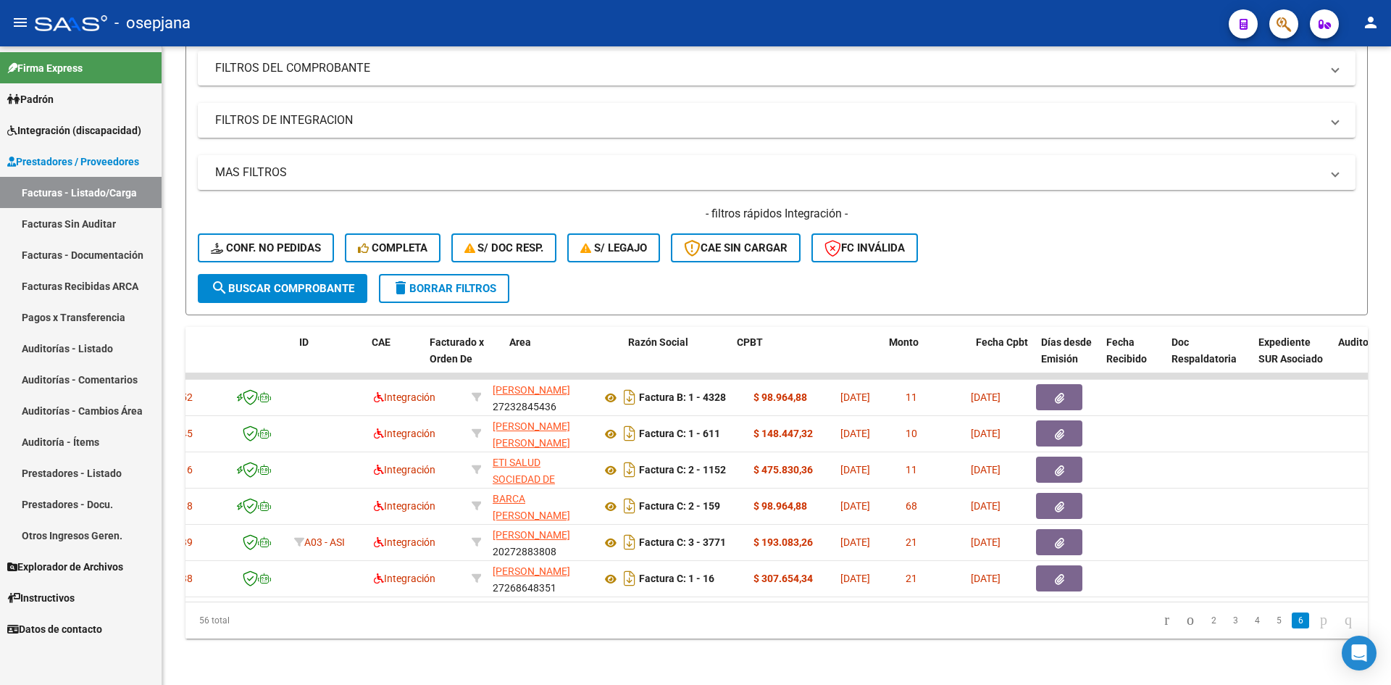
scroll to position [0, 0]
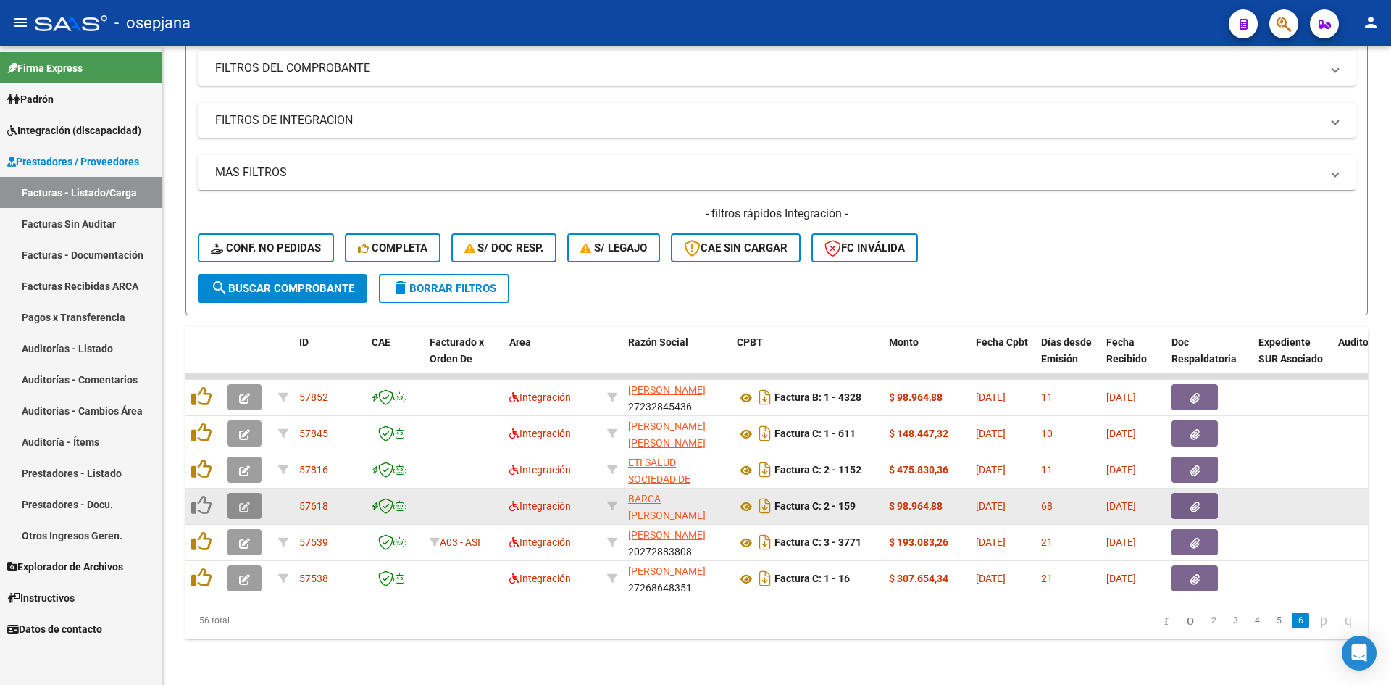
click at [252, 493] on button "button" at bounding box center [245, 506] width 34 height 26
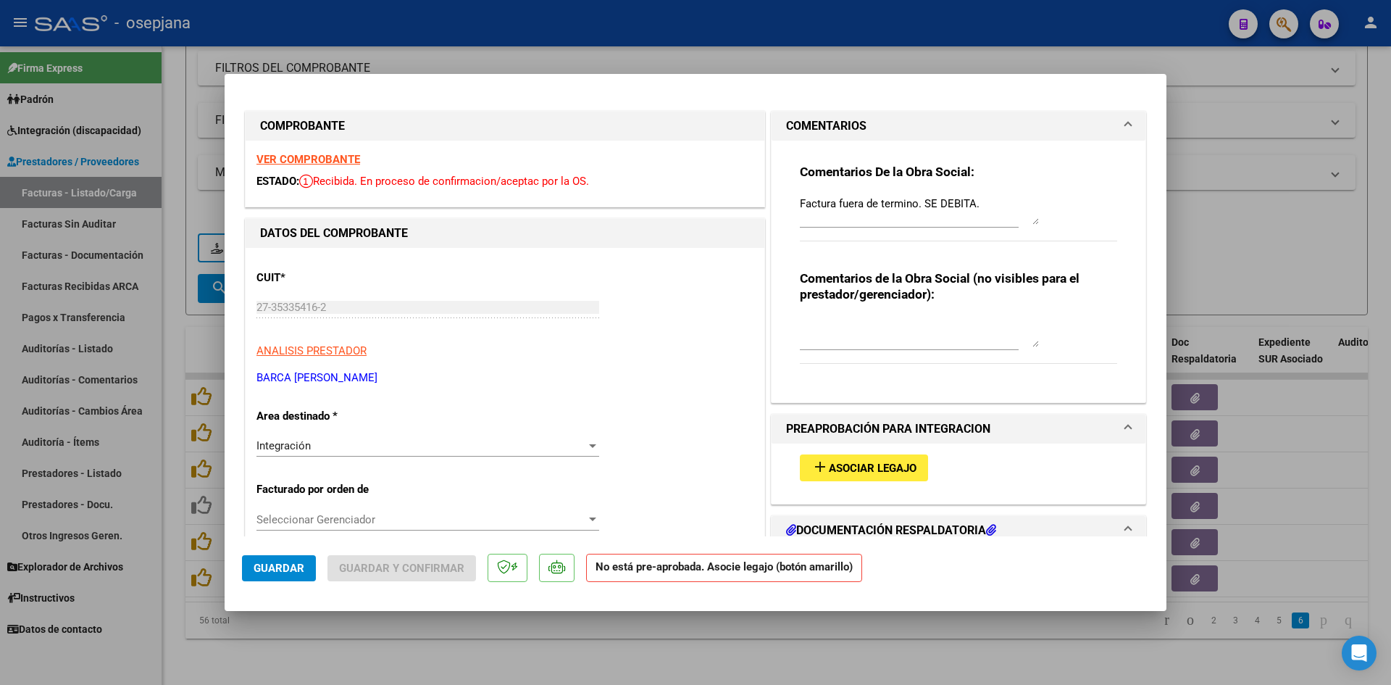
click at [1217, 187] on div at bounding box center [695, 342] width 1391 height 685
type input "$ 0,00"
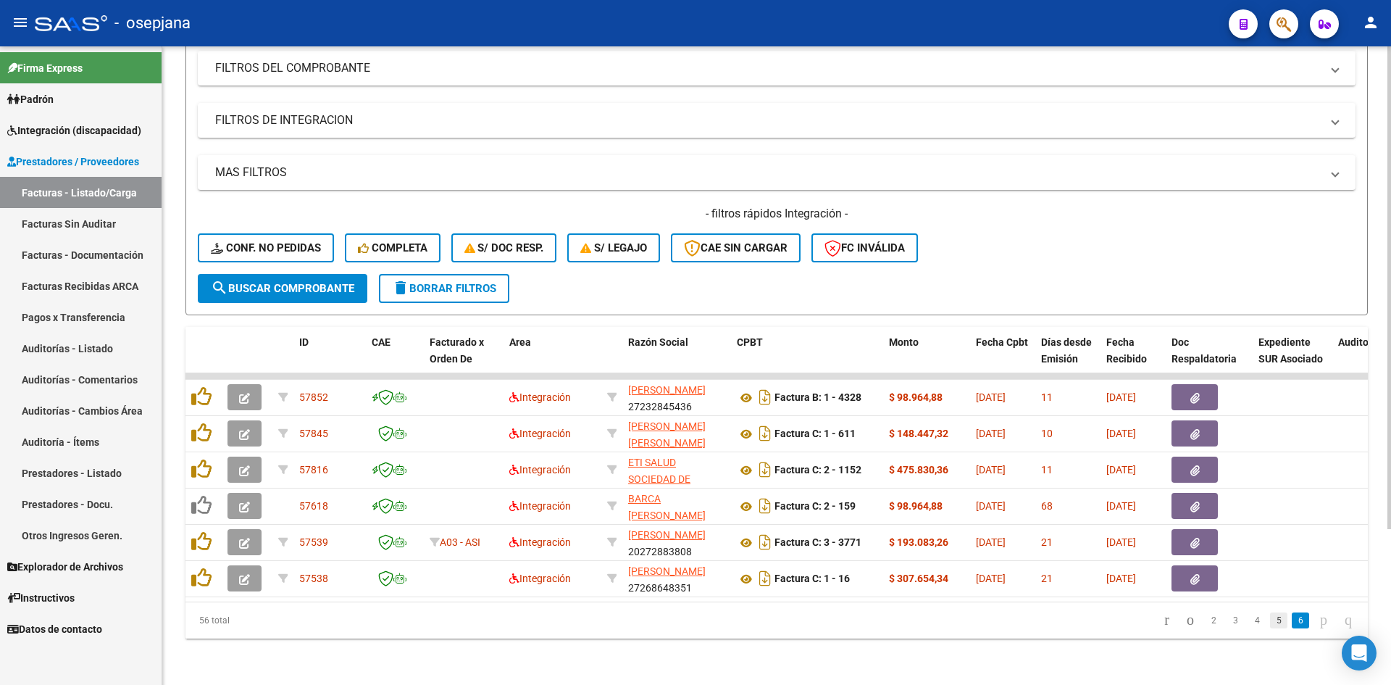
click at [1270, 624] on link "5" at bounding box center [1278, 620] width 17 height 16
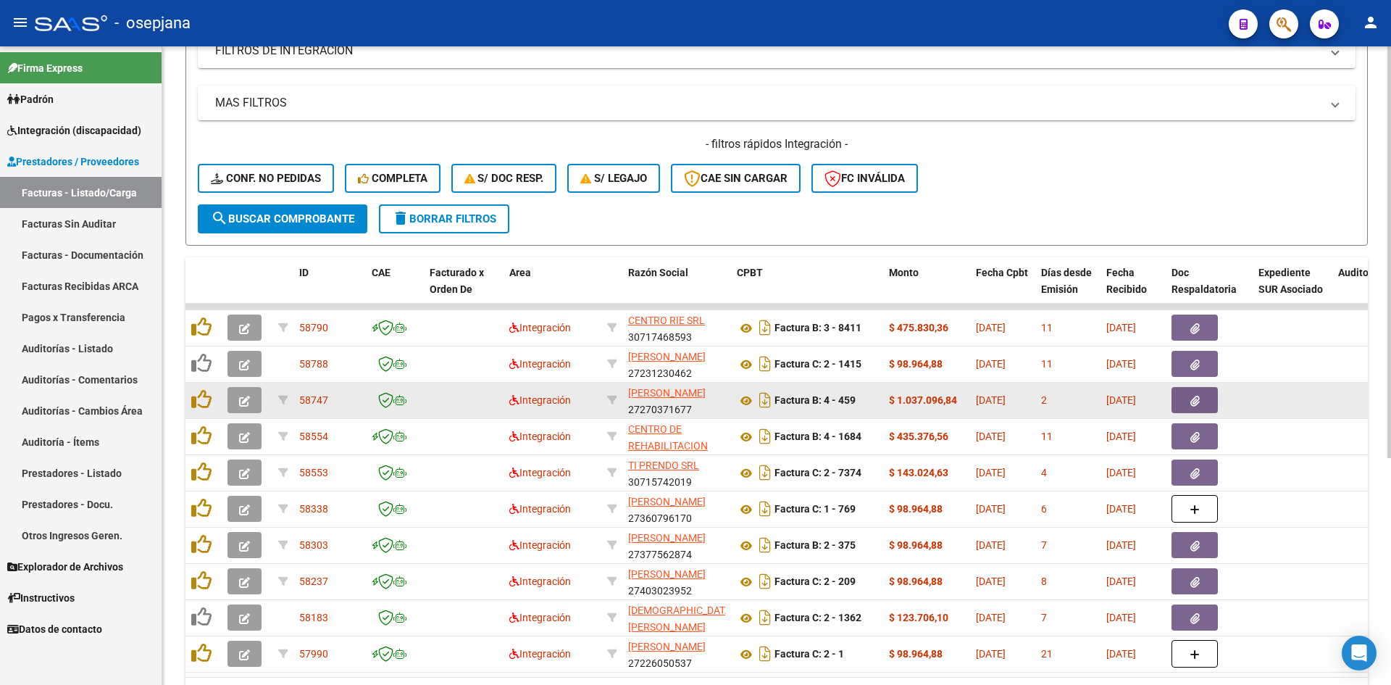
scroll to position [351, 0]
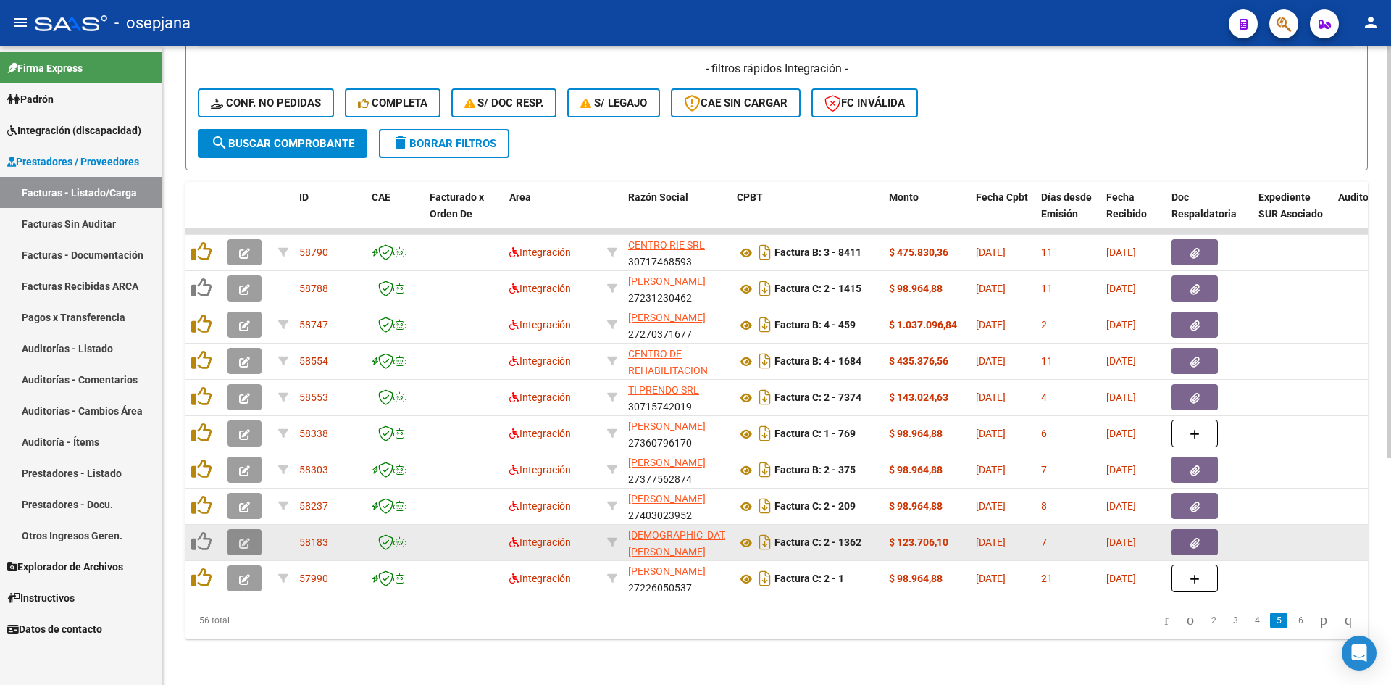
click at [249, 538] on icon "button" at bounding box center [244, 543] width 11 height 11
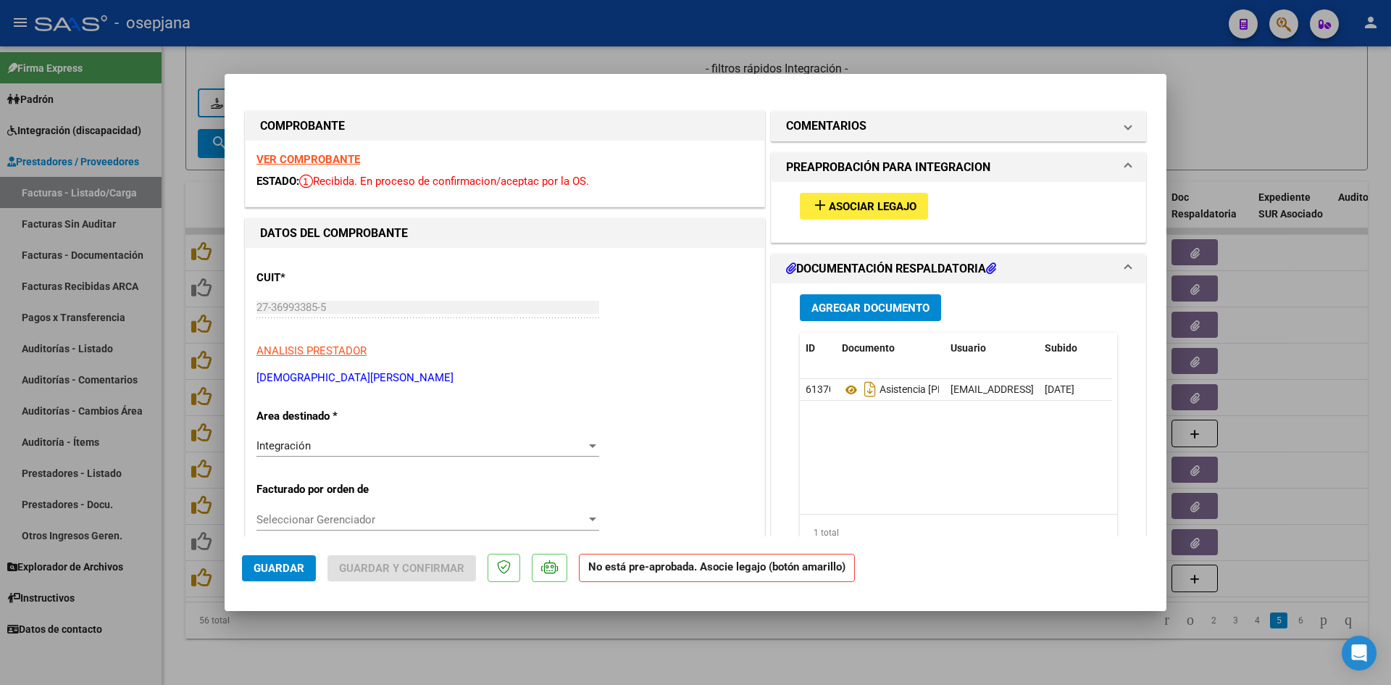
click at [311, 149] on div "VER COMPROBANTE ESTADO: Recibida. En proceso de confirmacion/aceptac por la OS." at bounding box center [505, 174] width 519 height 66
click at [316, 156] on strong "VER COMPROBANTE" at bounding box center [309, 159] width 104 height 13
click at [844, 207] on span "Asociar Legajo" at bounding box center [873, 206] width 88 height 13
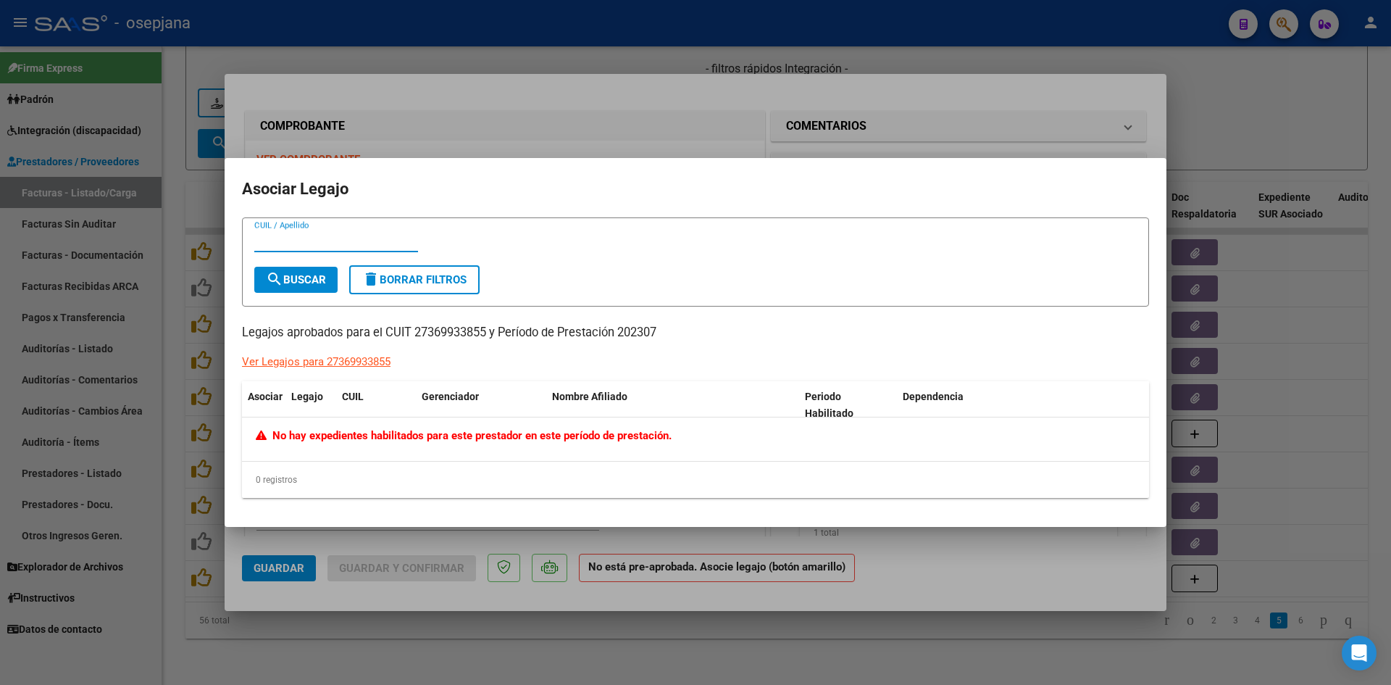
click at [1173, 118] on div at bounding box center [695, 342] width 1391 height 685
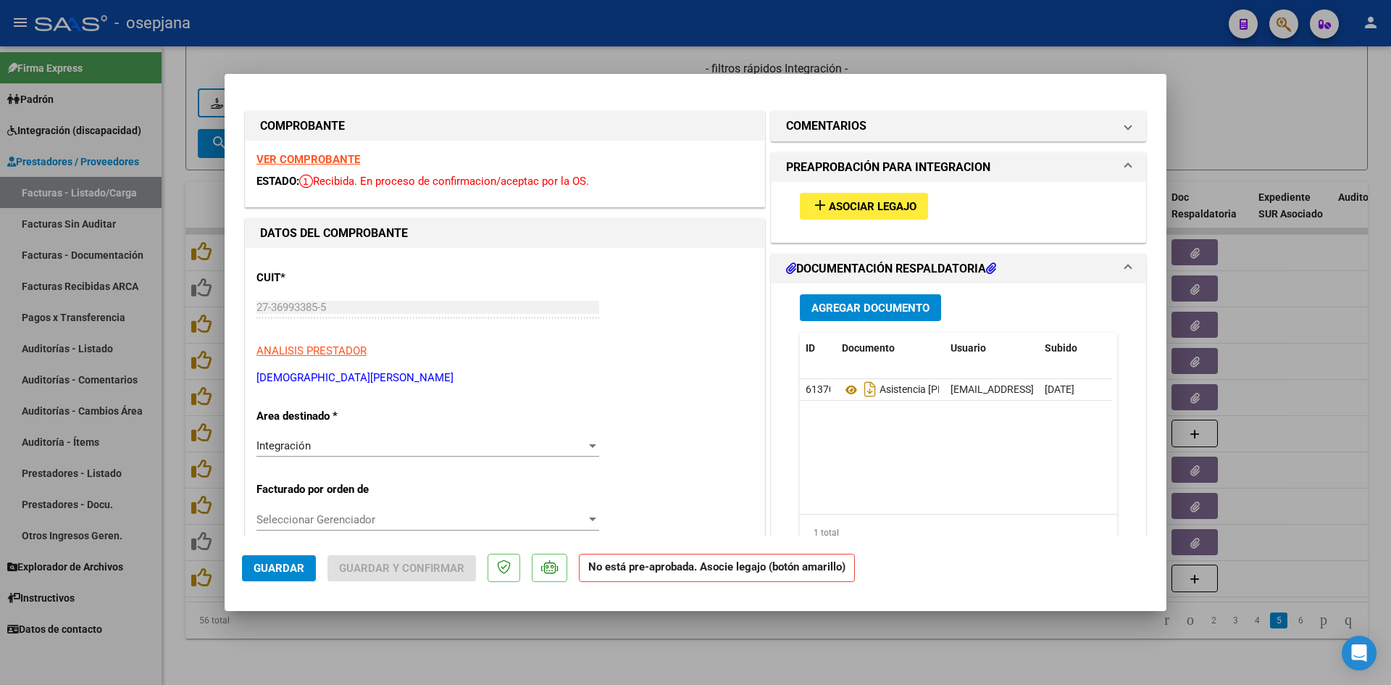
click at [774, 60] on div at bounding box center [695, 342] width 1391 height 685
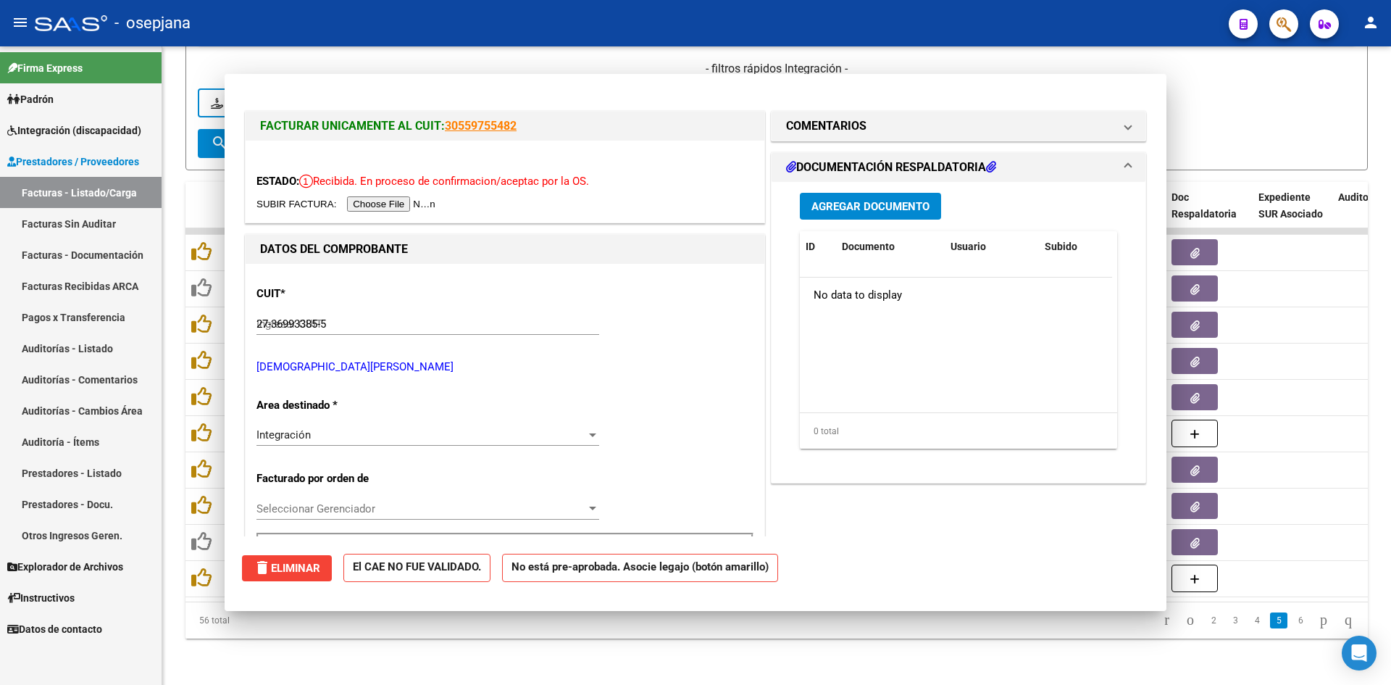
type input "$ 0,00"
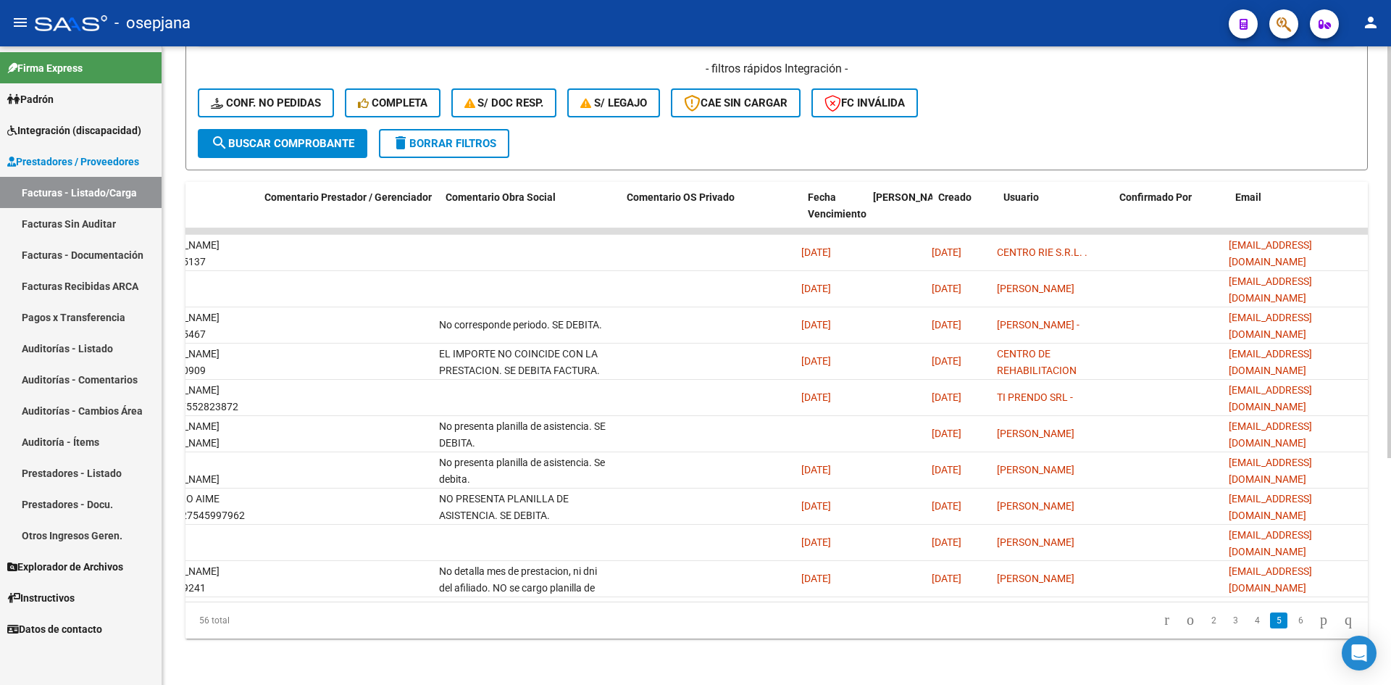
scroll to position [0, 0]
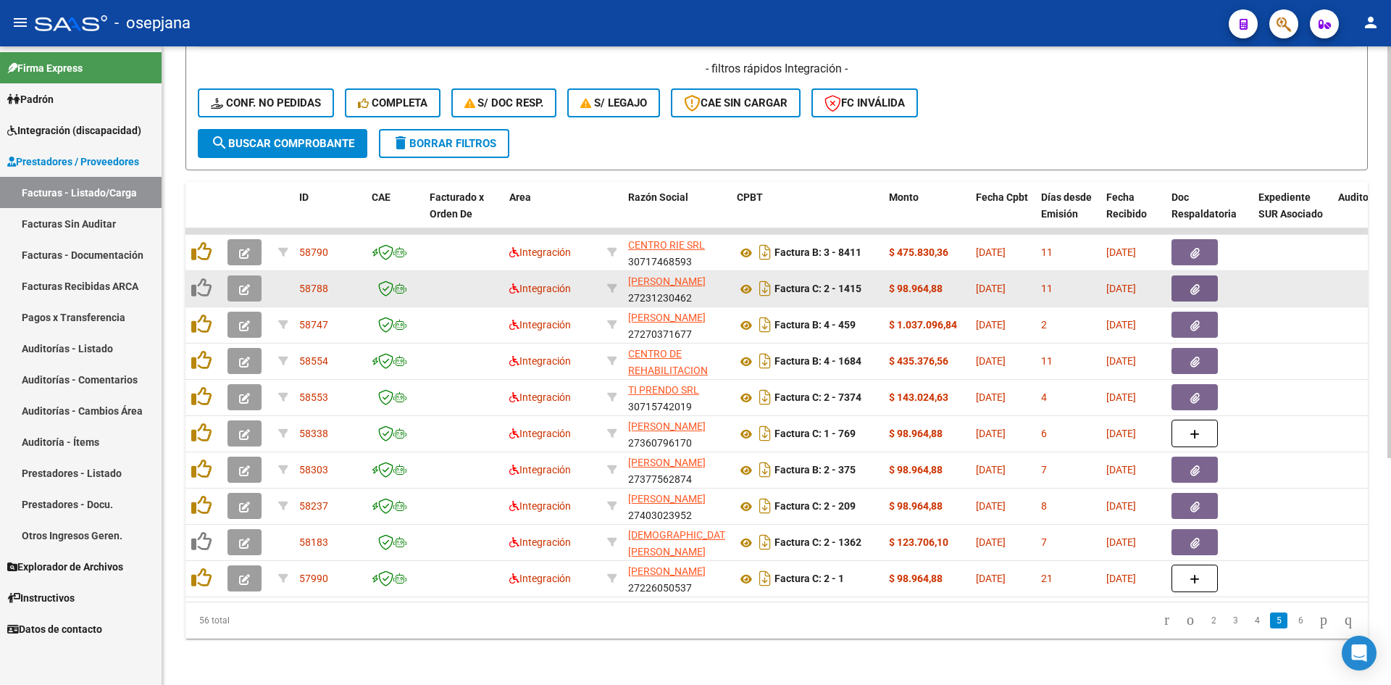
click at [249, 284] on icon "button" at bounding box center [244, 289] width 11 height 11
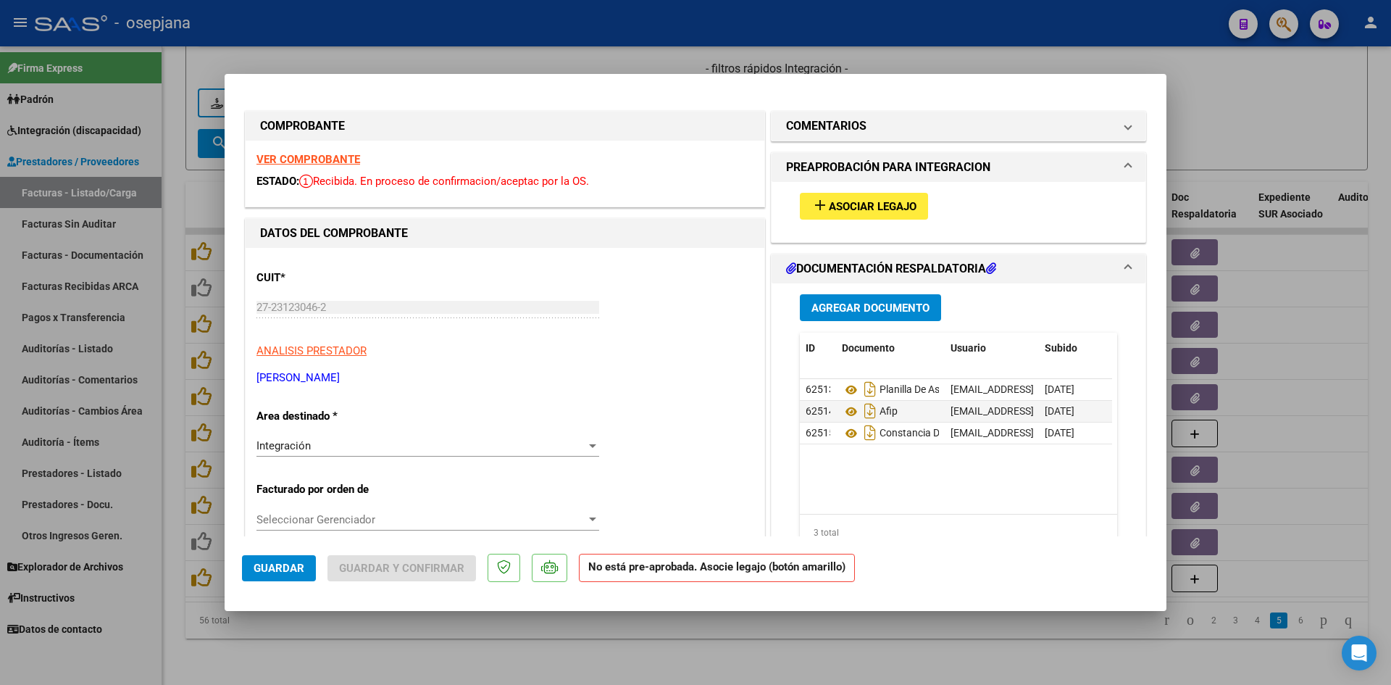
click at [299, 154] on strong "VER COMPROBANTE" at bounding box center [309, 159] width 104 height 13
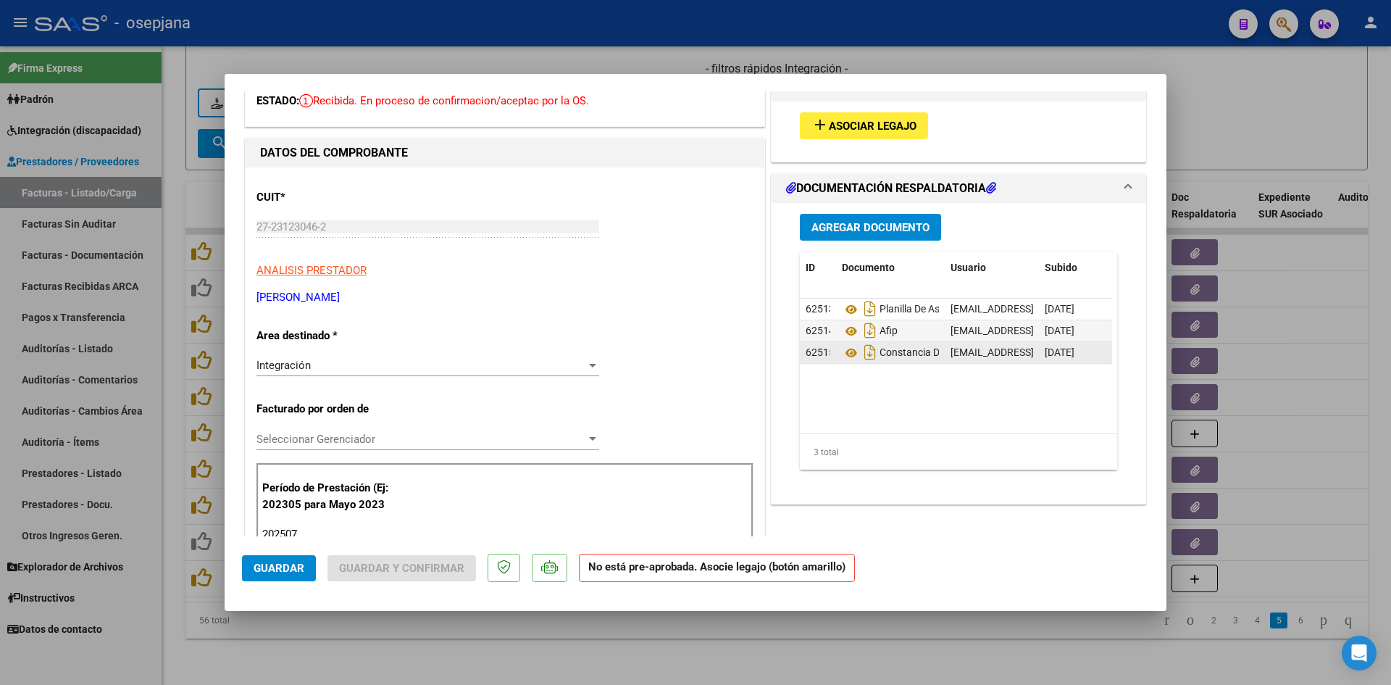
scroll to position [72, 0]
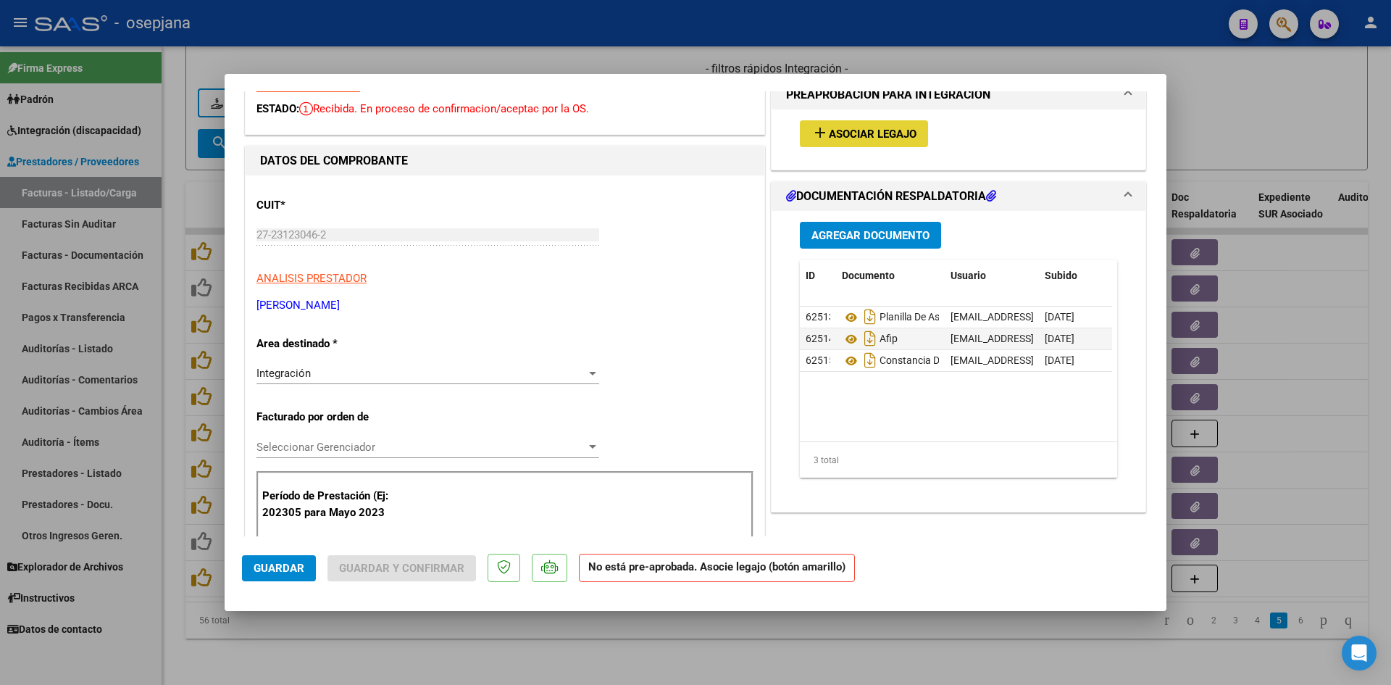
click at [820, 138] on mat-icon "add" at bounding box center [820, 132] width 17 height 17
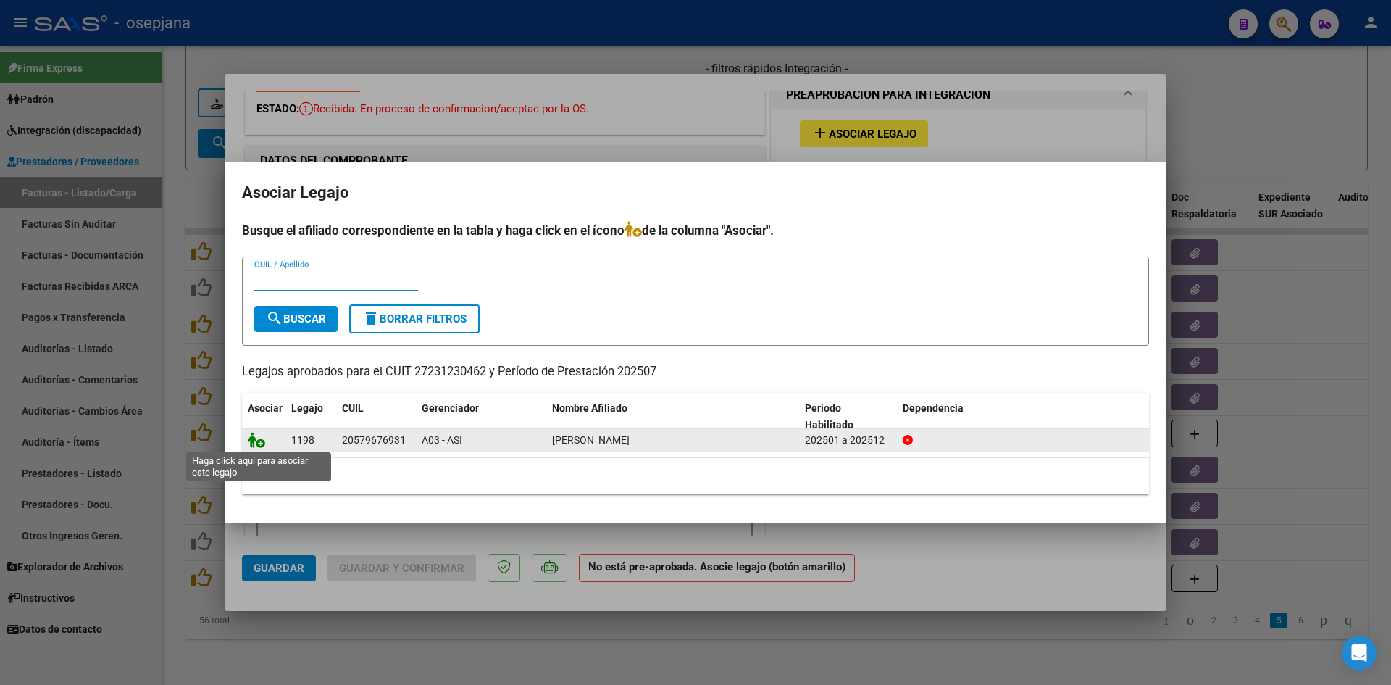
click at [254, 436] on icon at bounding box center [256, 440] width 17 height 16
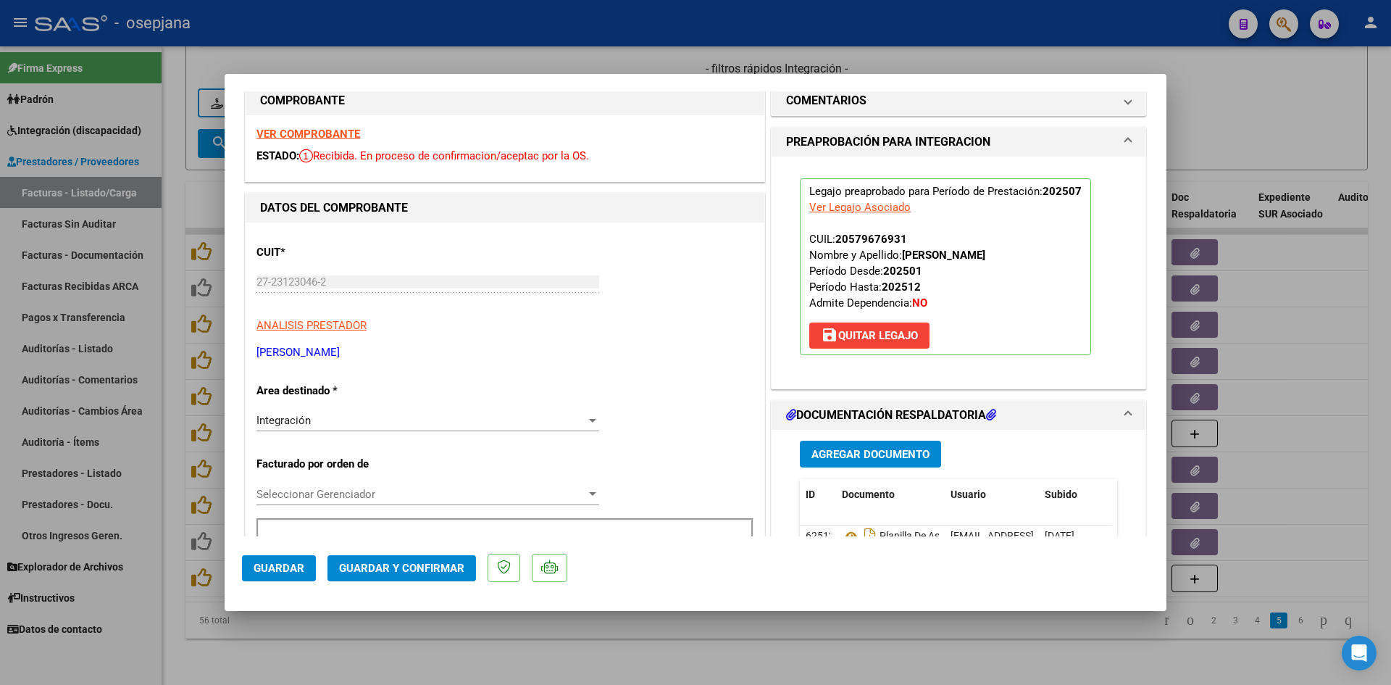
scroll to position [0, 0]
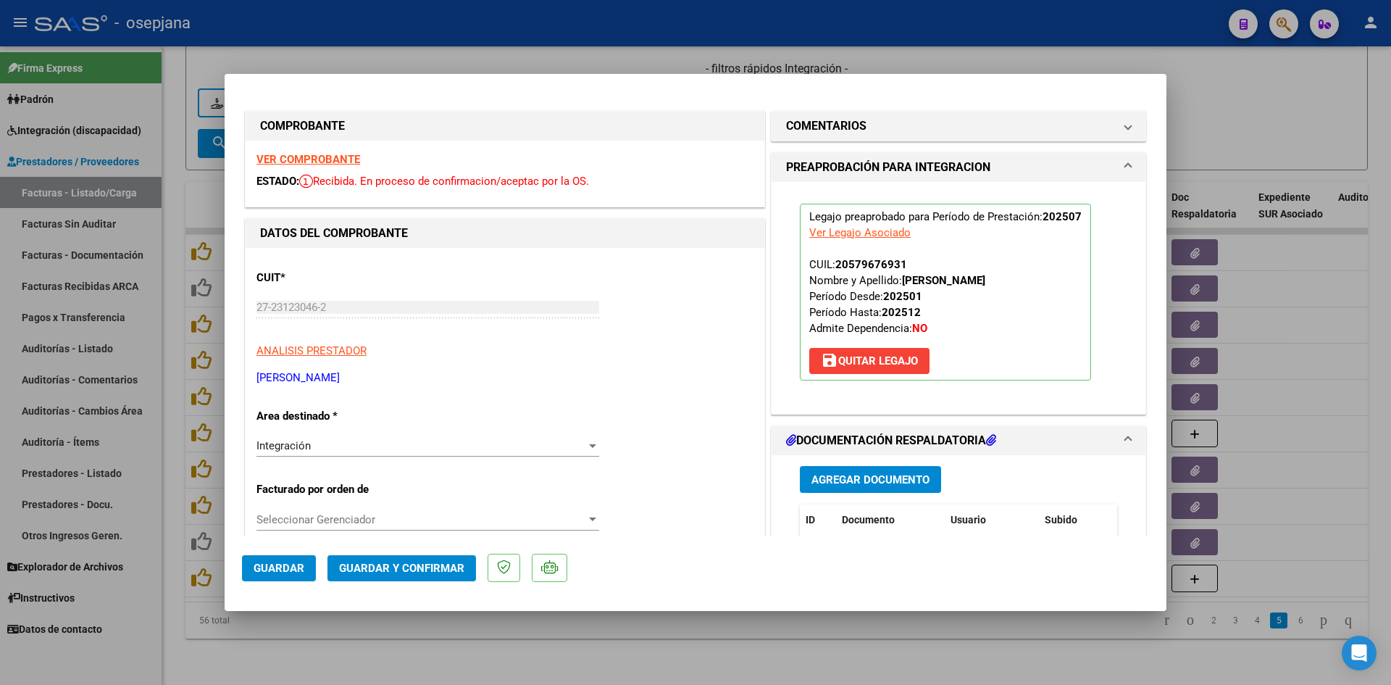
click at [346, 156] on strong "VER COMPROBANTE" at bounding box center [309, 159] width 104 height 13
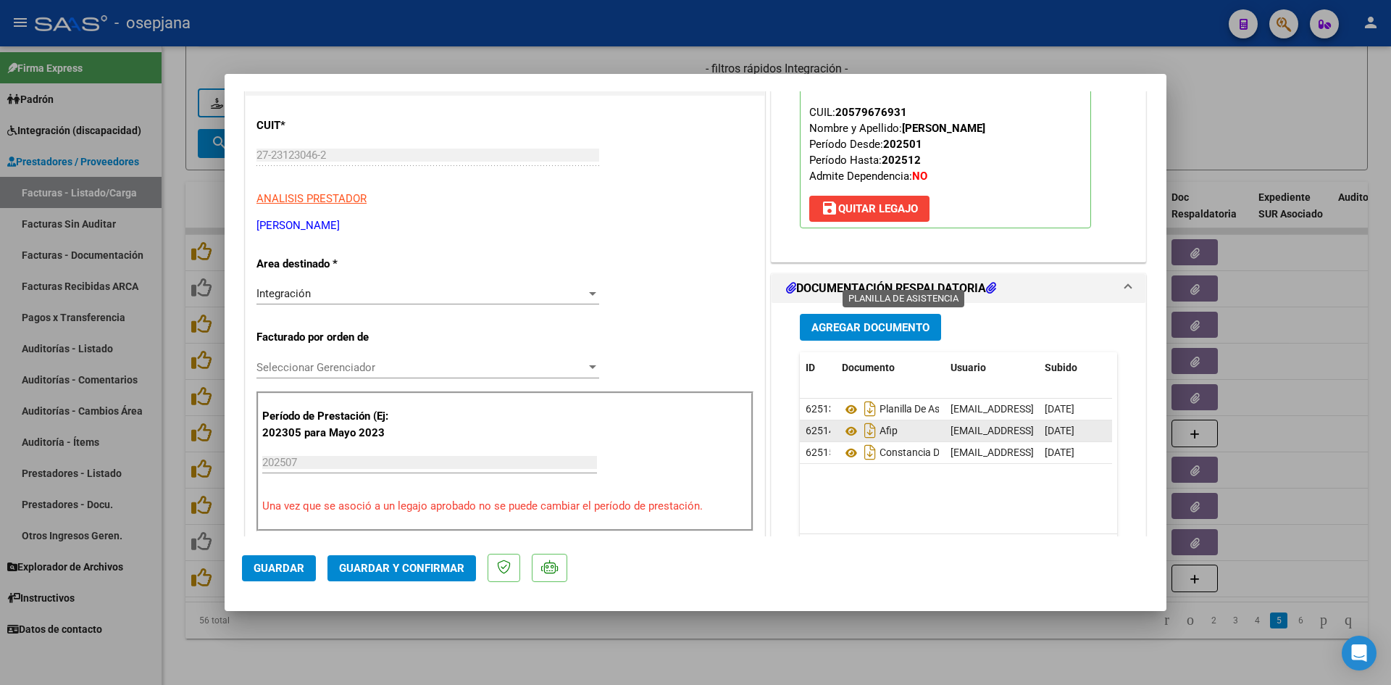
scroll to position [290, 0]
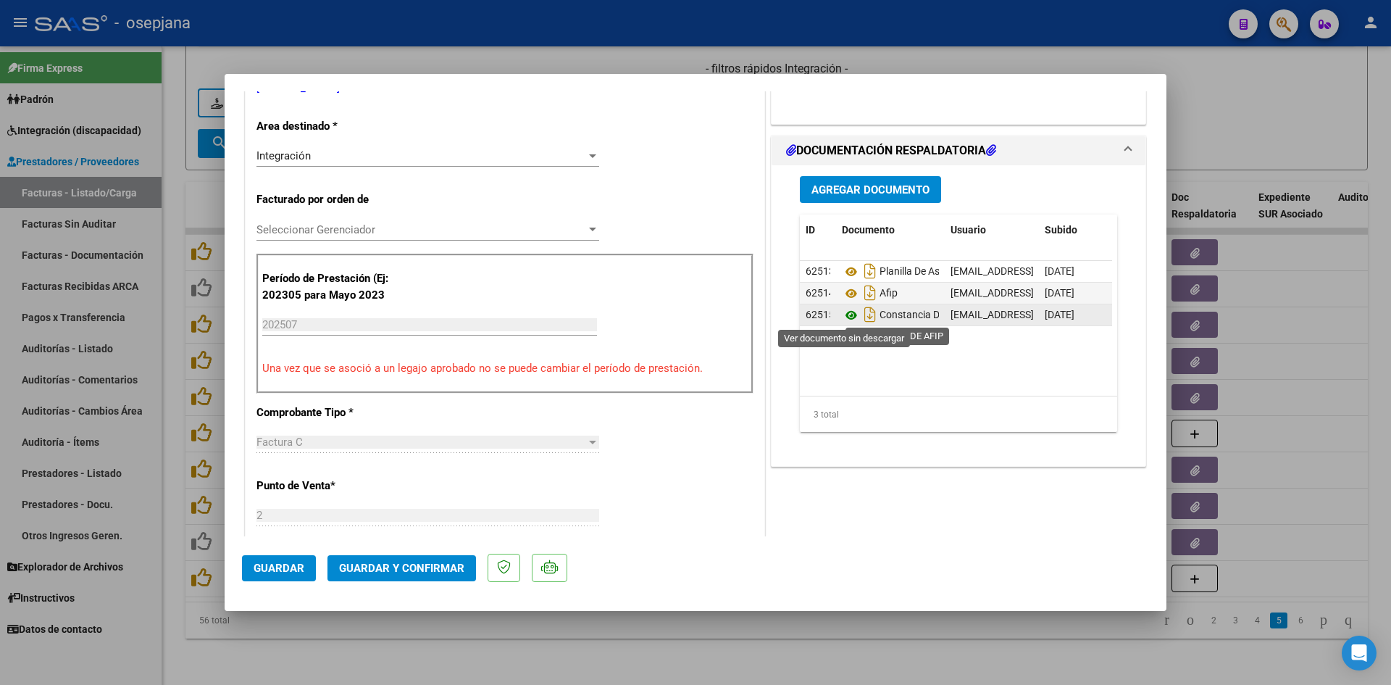
click at [844, 312] on icon at bounding box center [851, 315] width 19 height 17
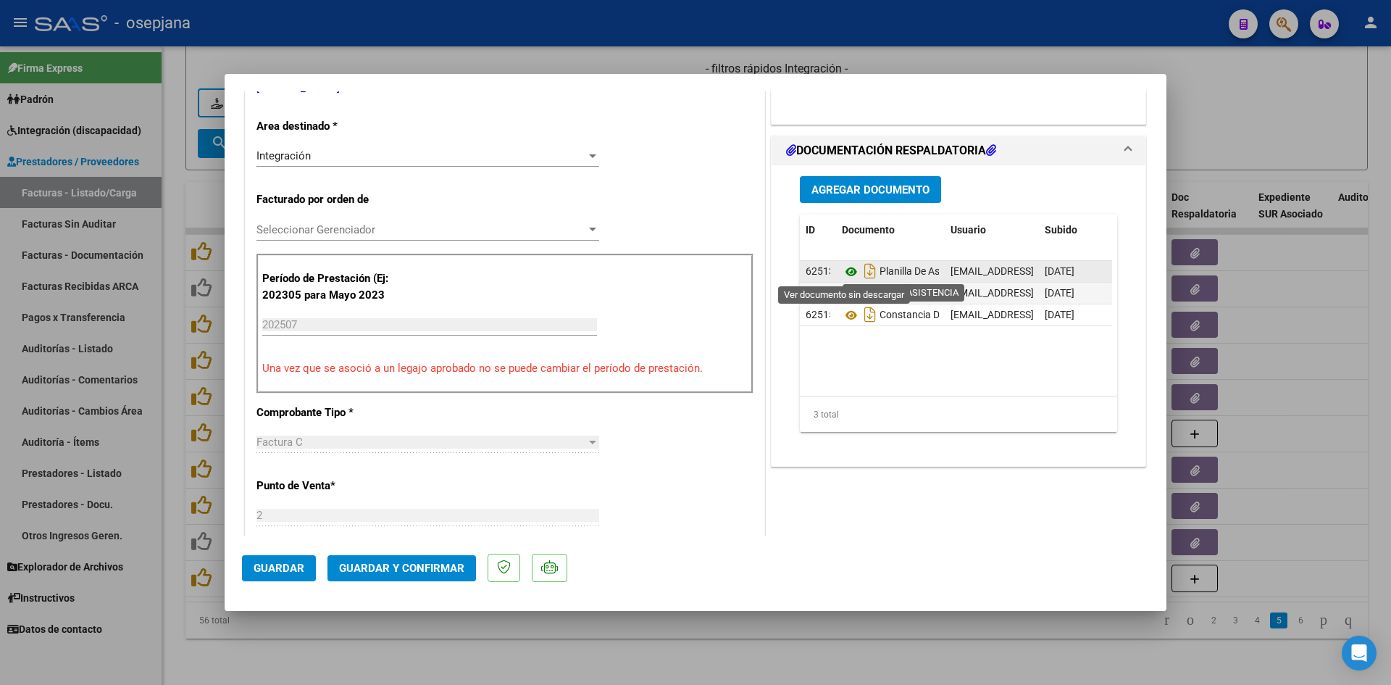
click at [842, 267] on icon at bounding box center [851, 271] width 19 height 17
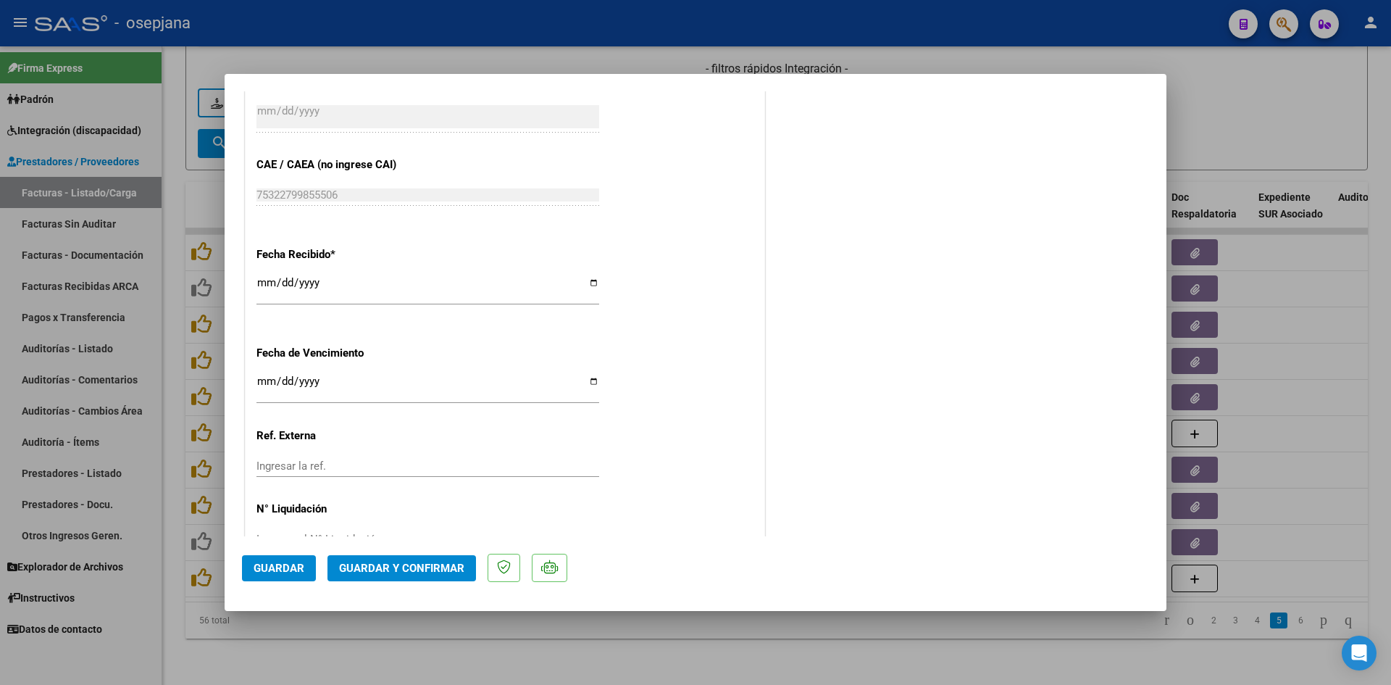
scroll to position [955, 0]
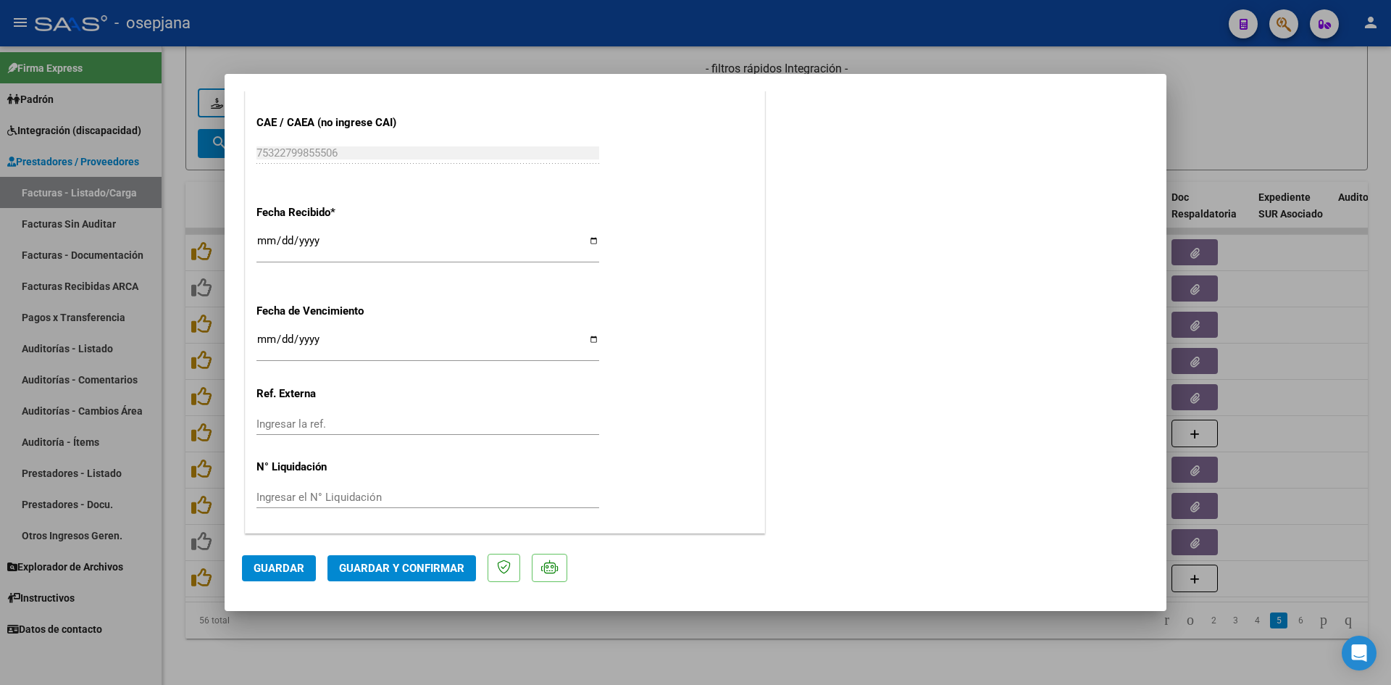
click at [264, 340] on input "[DATE]" at bounding box center [428, 344] width 343 height 23
type input "[DATE]"
drag, startPoint x: 361, startPoint y: 565, endPoint x: 361, endPoint y: 575, distance: 10.9
click at [361, 575] on button "Guardar y Confirmar" at bounding box center [402, 568] width 149 height 26
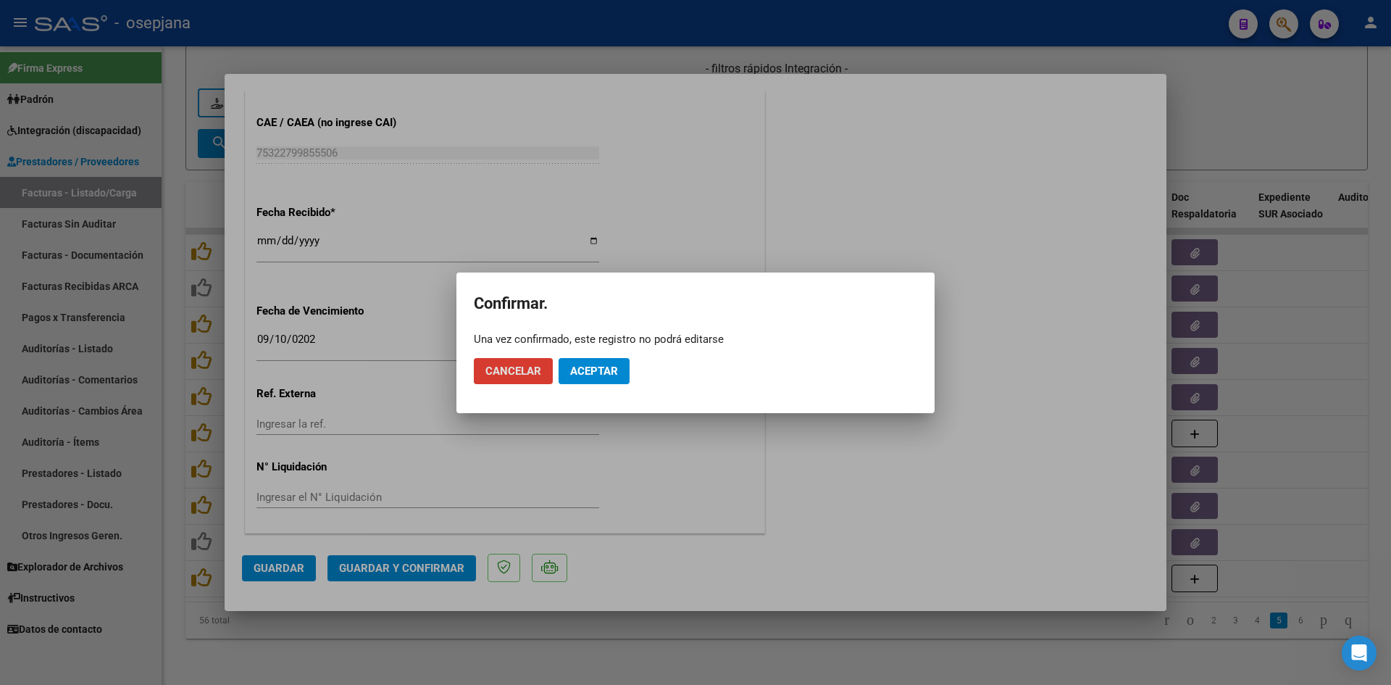
click at [607, 362] on button "Aceptar" at bounding box center [594, 371] width 71 height 26
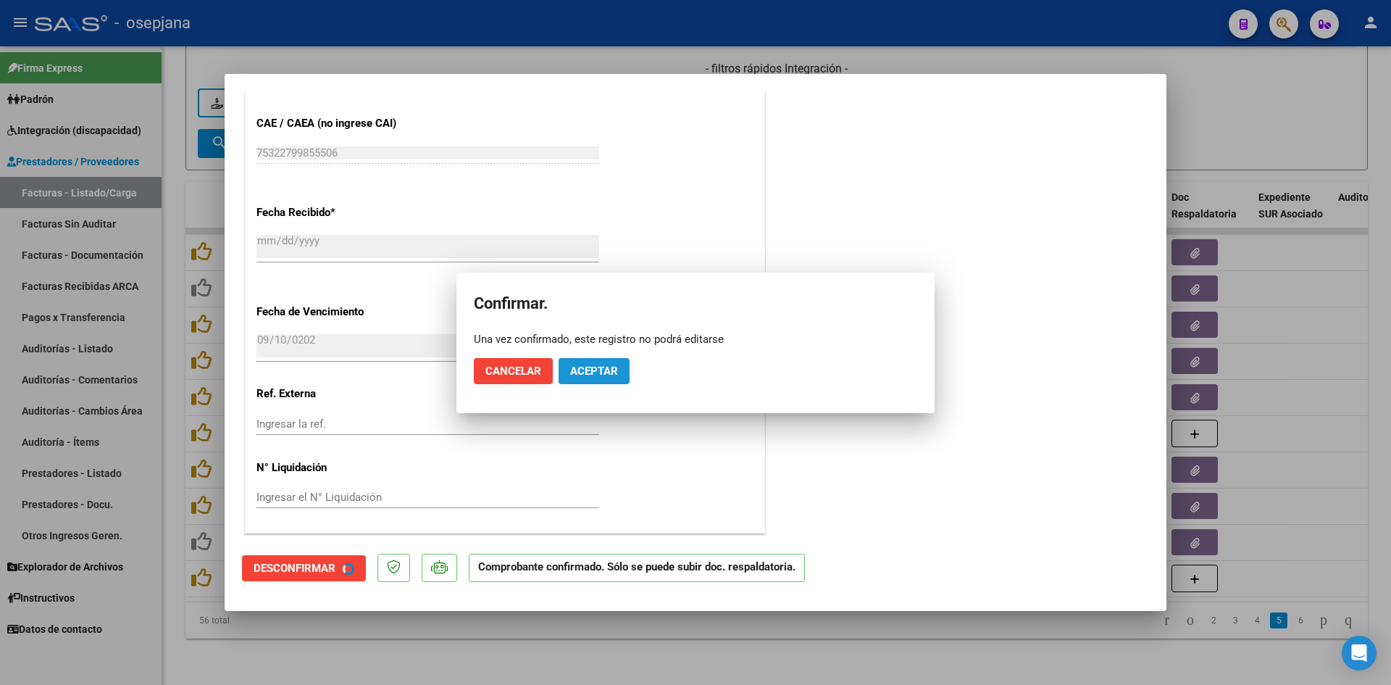
scroll to position [865, 0]
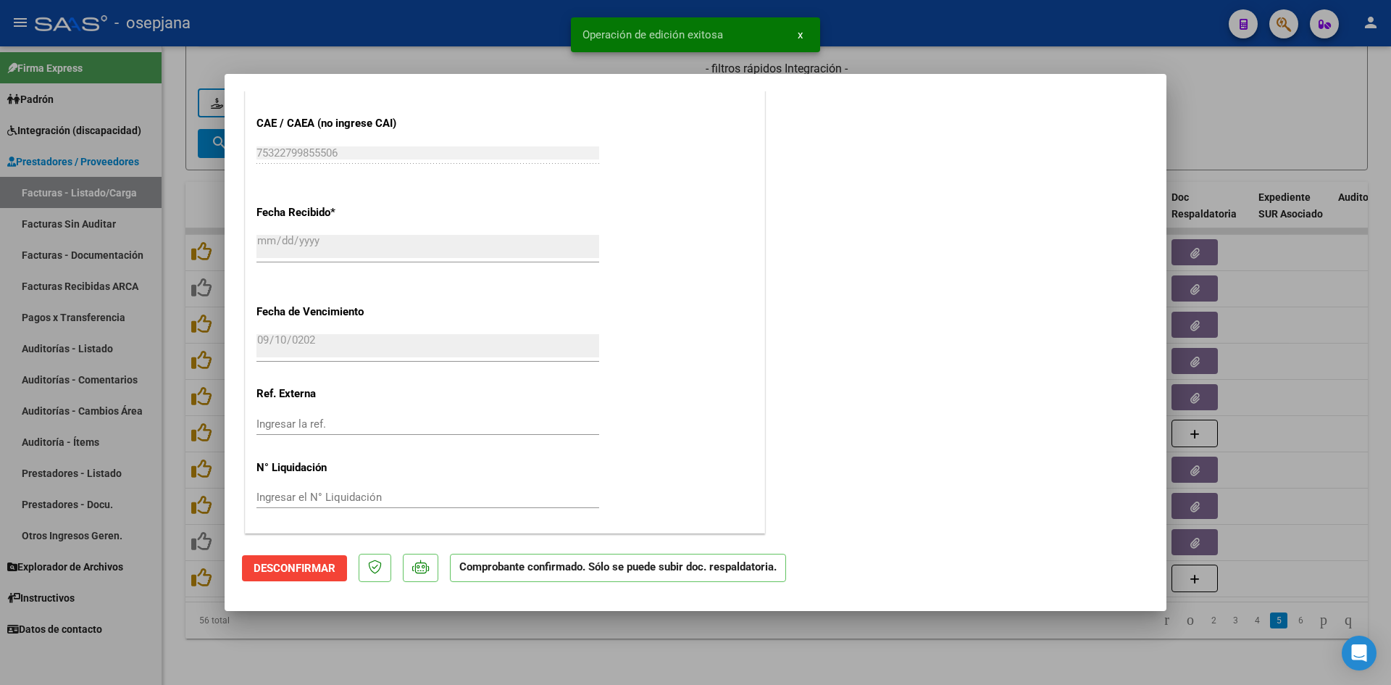
click at [1254, 93] on div at bounding box center [695, 342] width 1391 height 685
type input "$ 0,00"
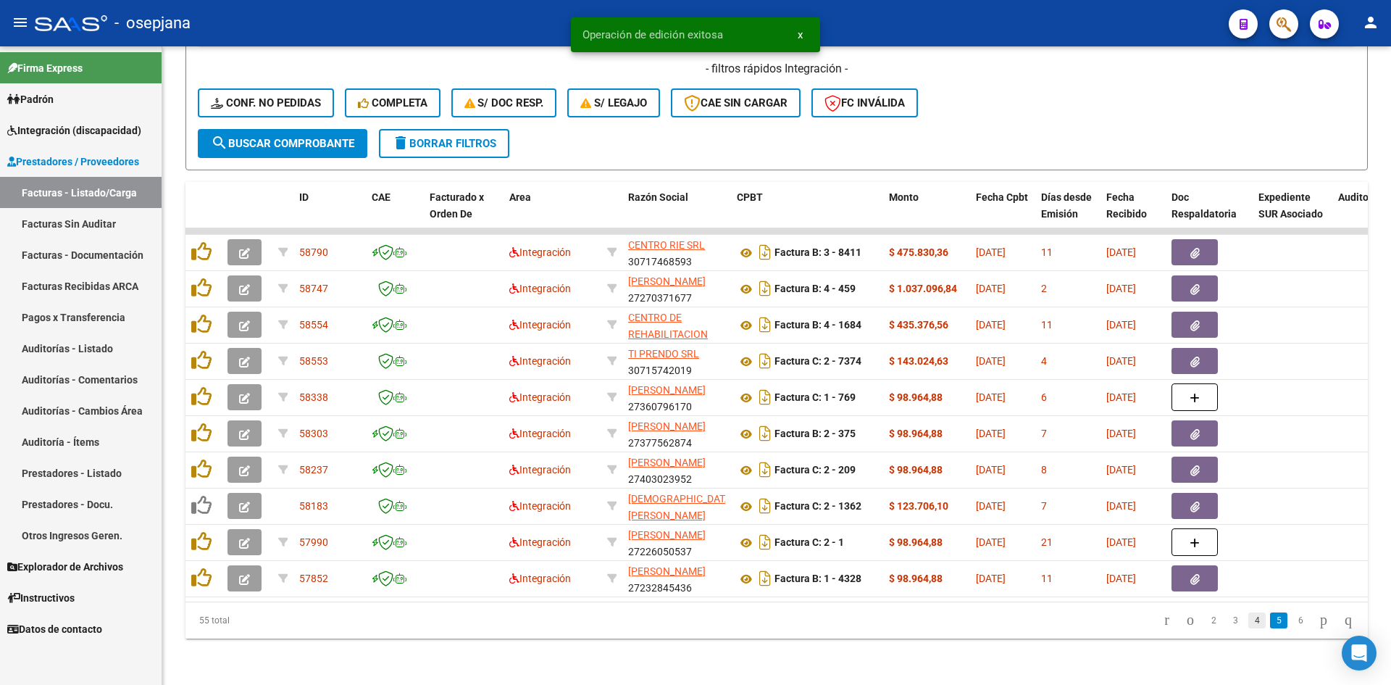
click at [1249, 626] on link "4" at bounding box center [1257, 620] width 17 height 16
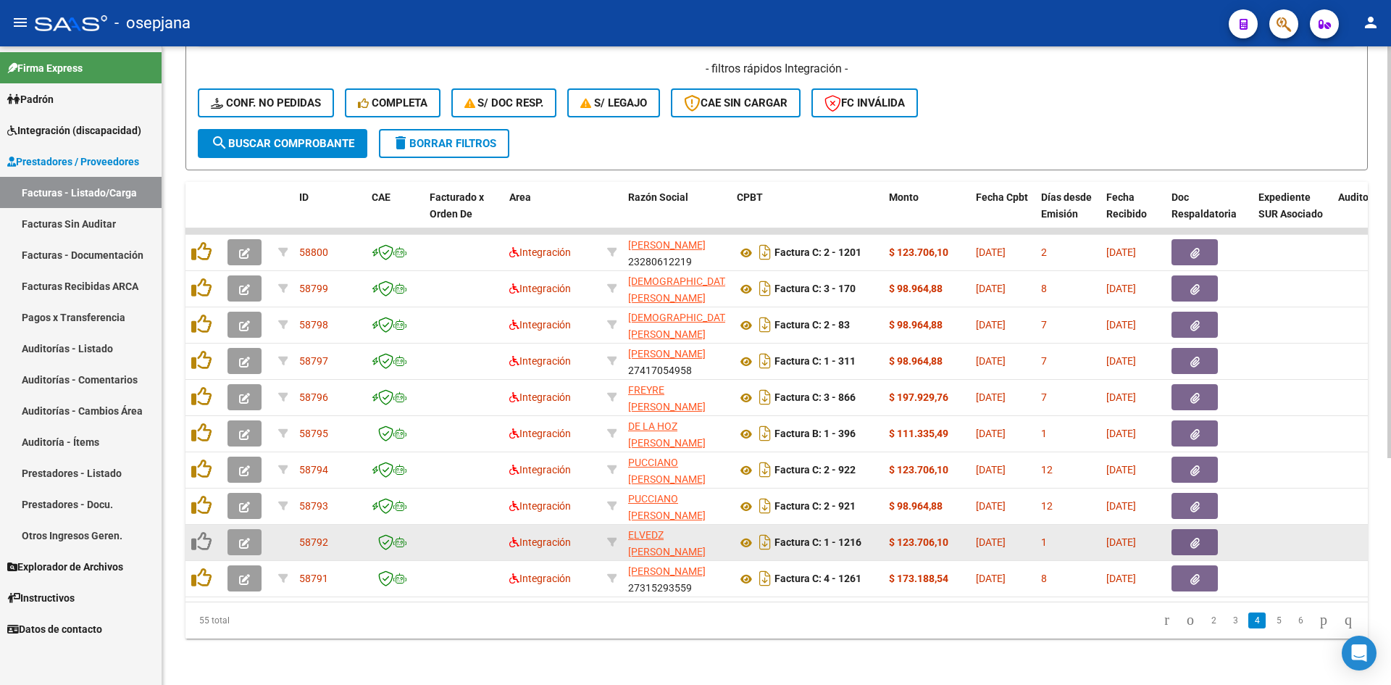
click at [238, 529] on button "button" at bounding box center [245, 542] width 34 height 26
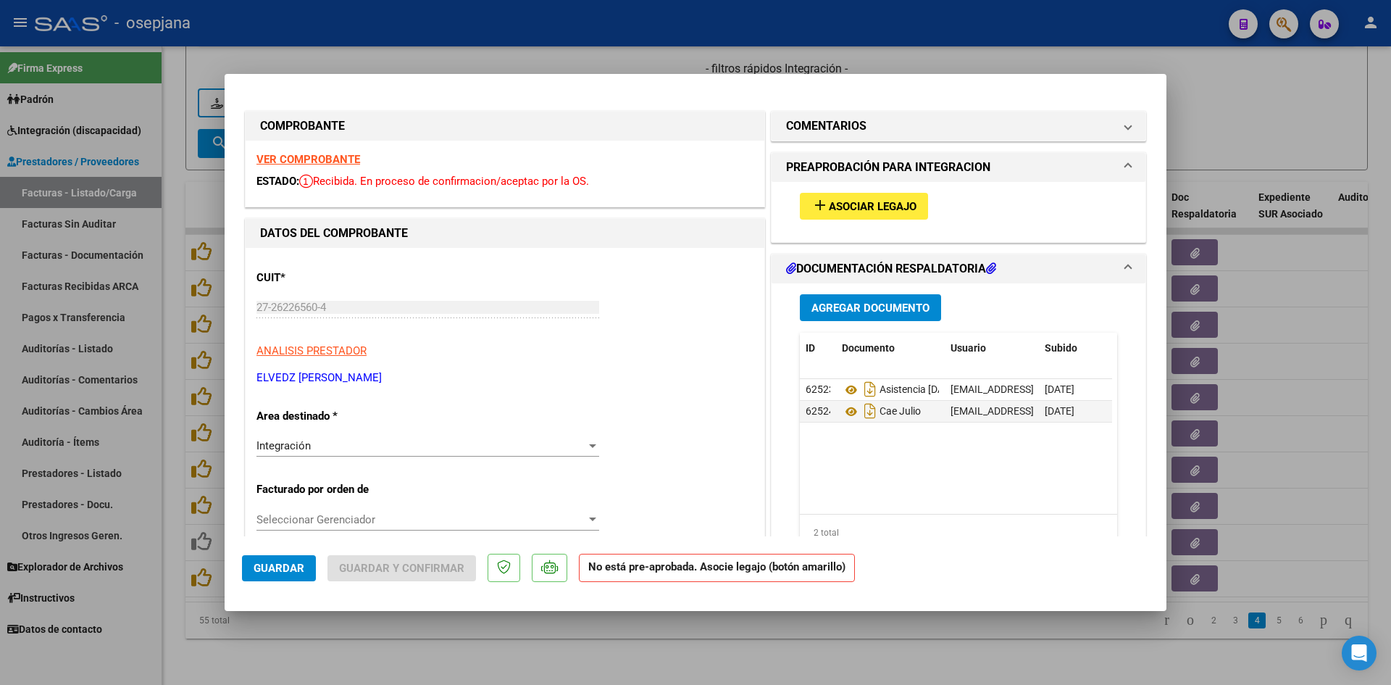
click at [1239, 111] on div at bounding box center [695, 342] width 1391 height 685
type input "$ 0,00"
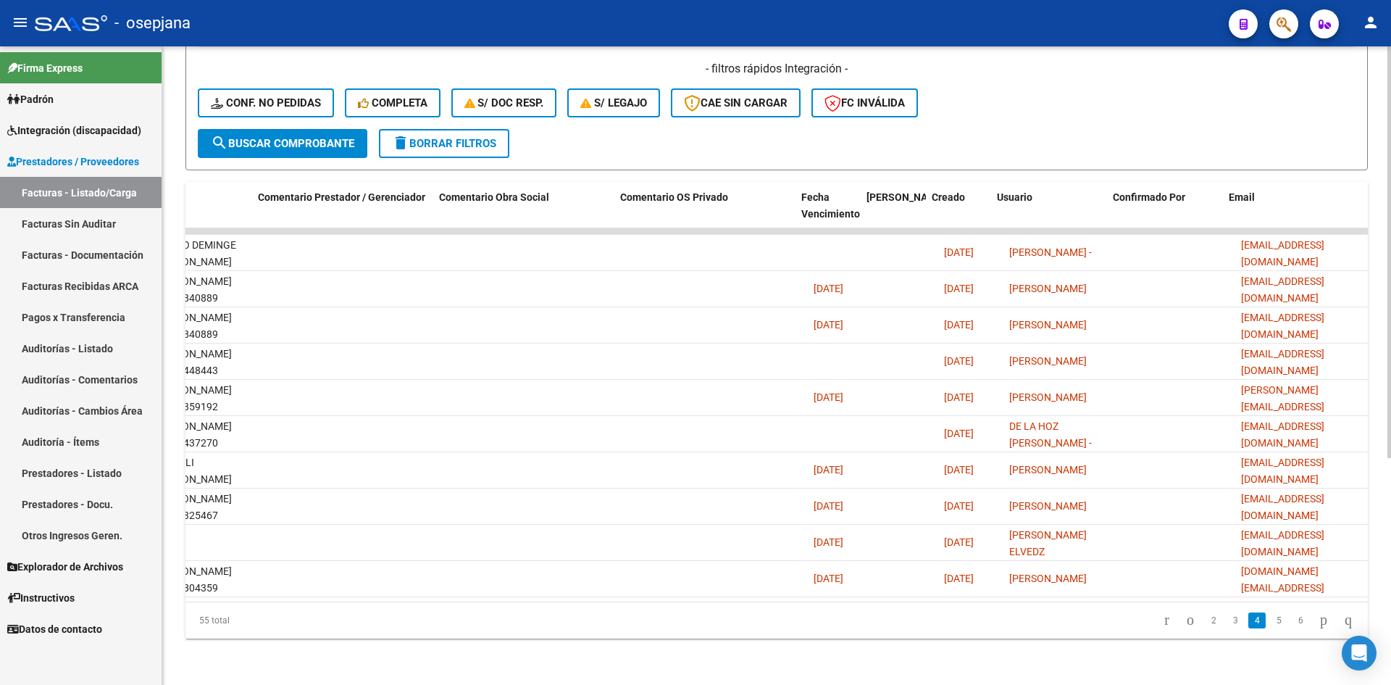
scroll to position [0, 2191]
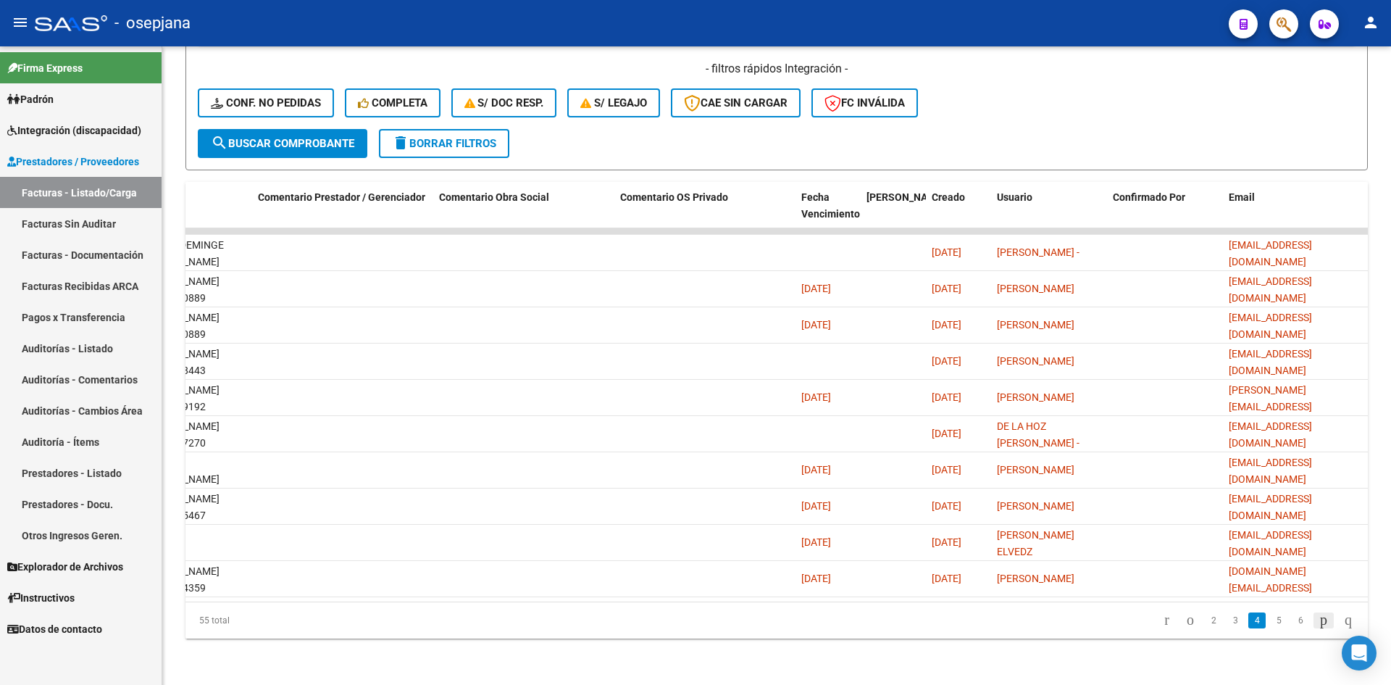
click at [1318, 621] on icon "go to next page" at bounding box center [1324, 619] width 12 height 17
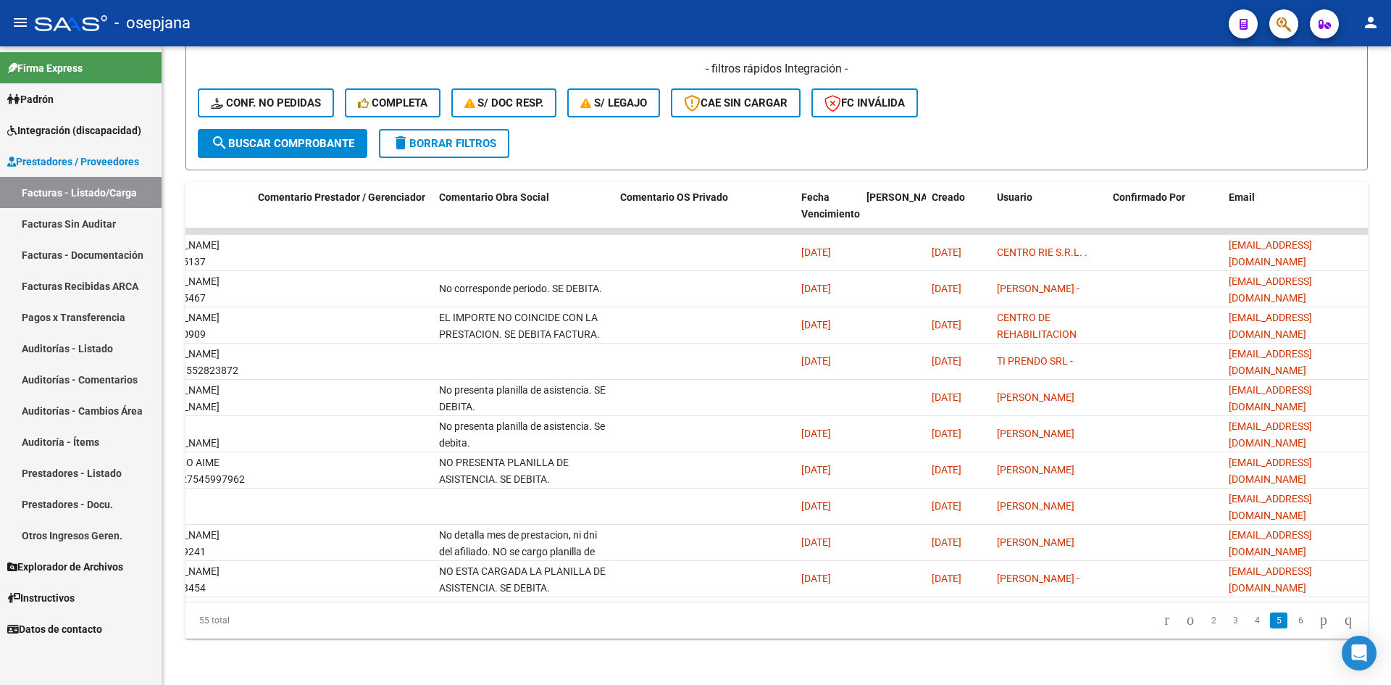
click at [1343, 623] on icon "go to last page" at bounding box center [1349, 619] width 12 height 17
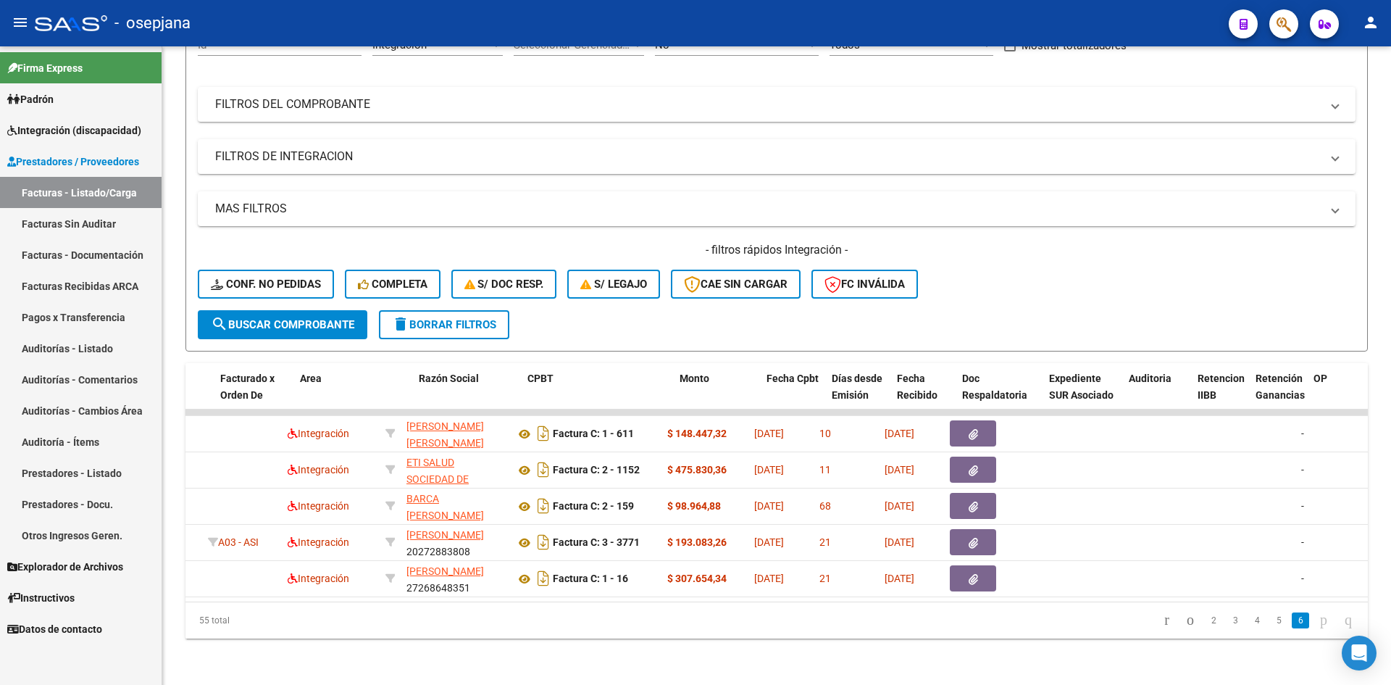
scroll to position [0, 0]
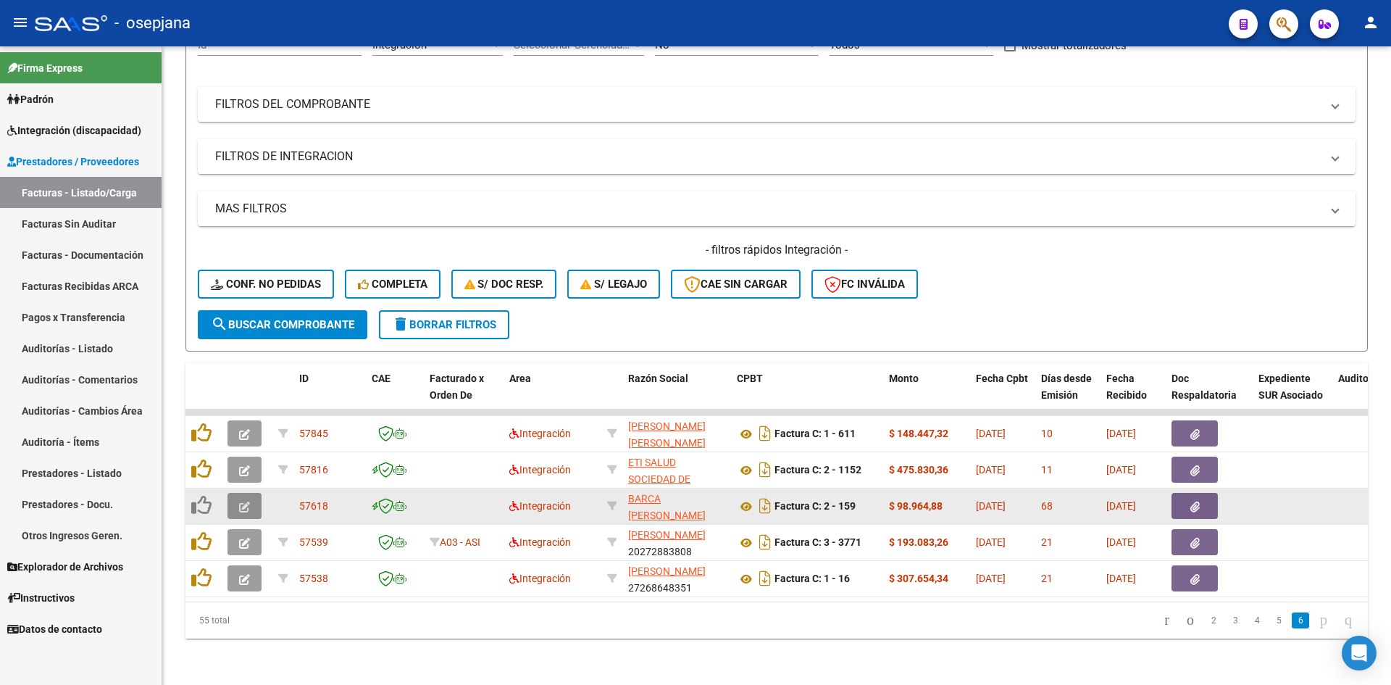
click at [238, 495] on button "button" at bounding box center [245, 506] width 34 height 26
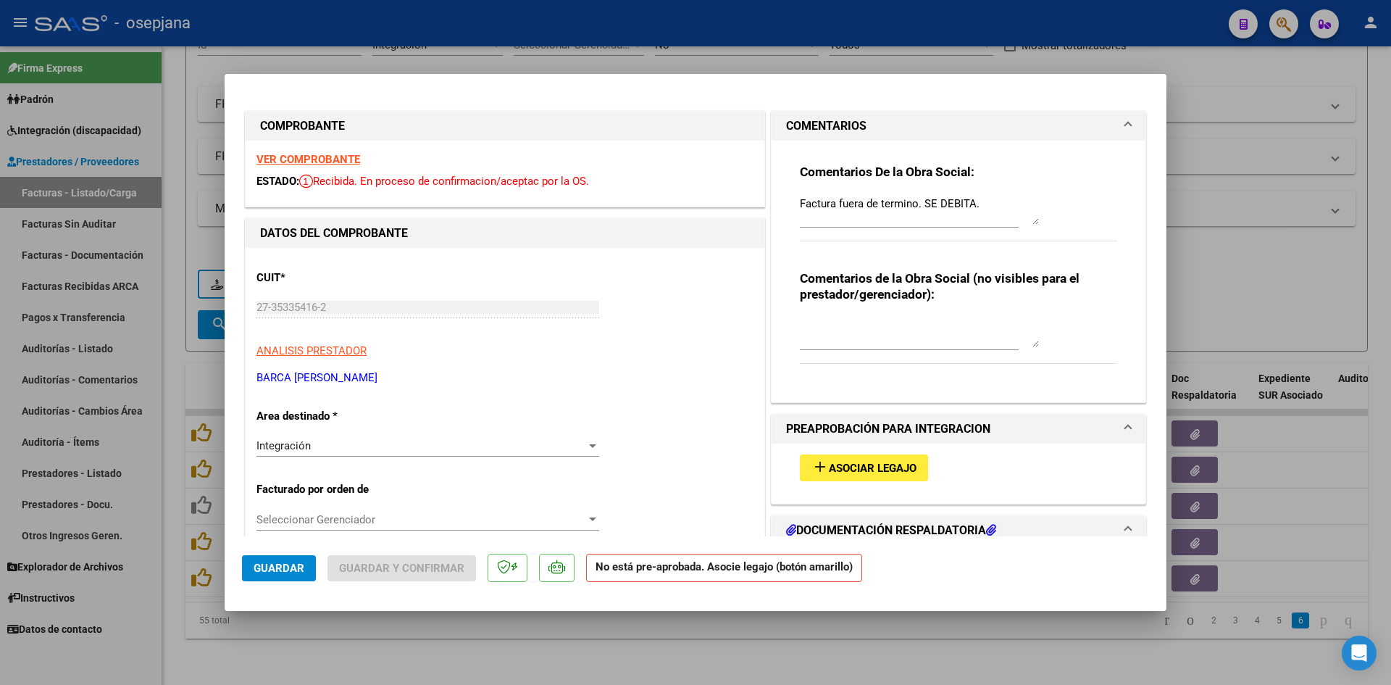
click at [1229, 151] on div at bounding box center [695, 342] width 1391 height 685
type input "$ 0,00"
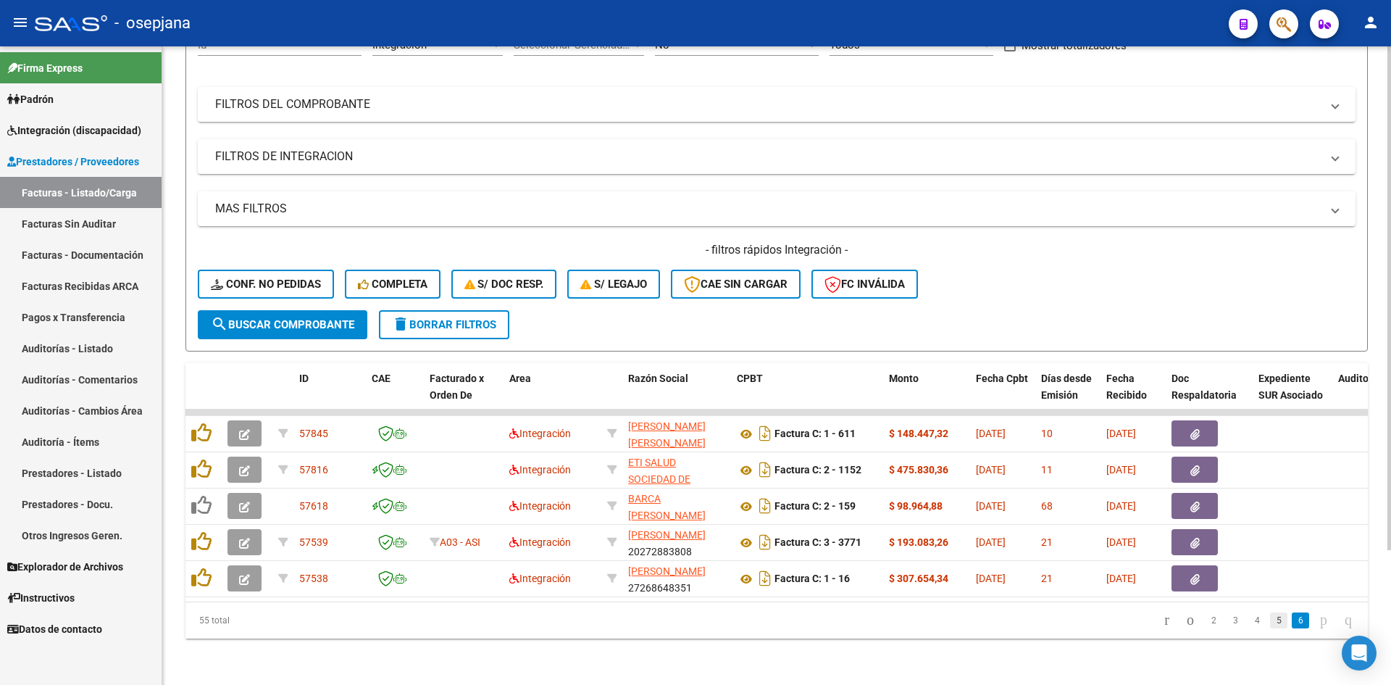
click at [1270, 624] on link "5" at bounding box center [1278, 620] width 17 height 16
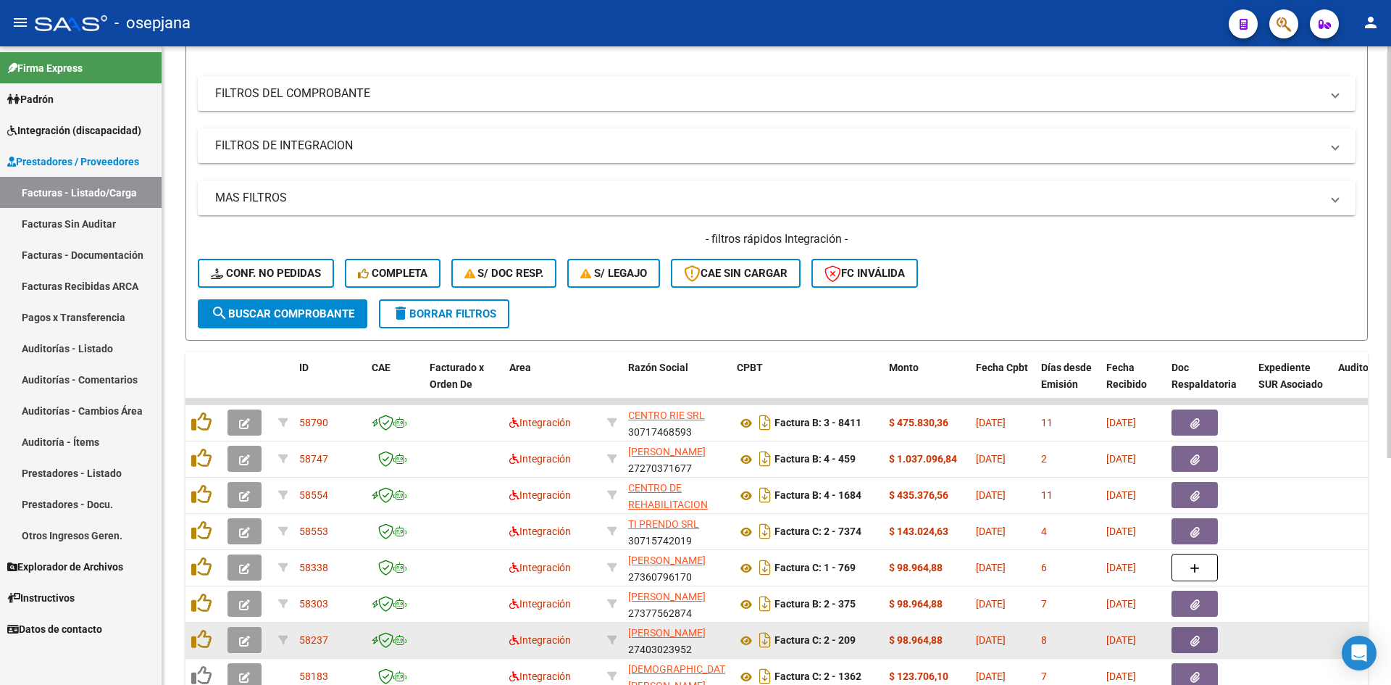
scroll to position [351, 0]
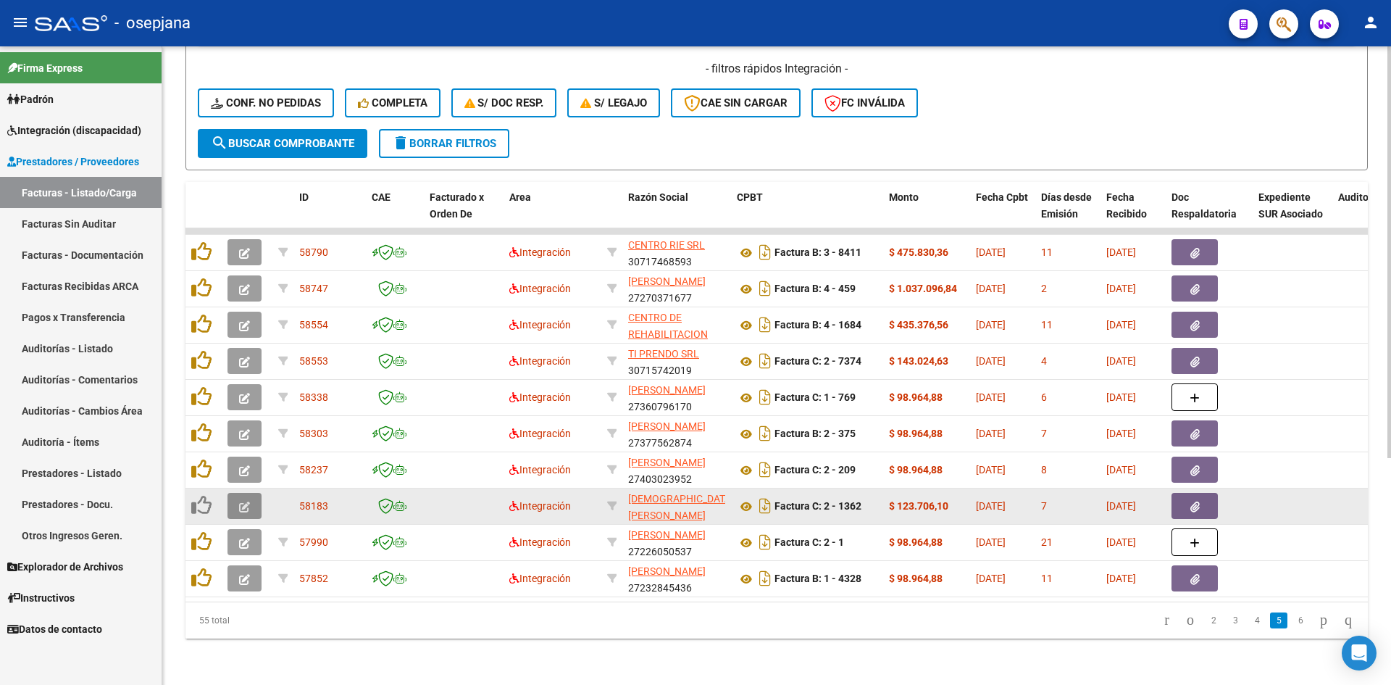
click at [240, 493] on button "button" at bounding box center [245, 506] width 34 height 26
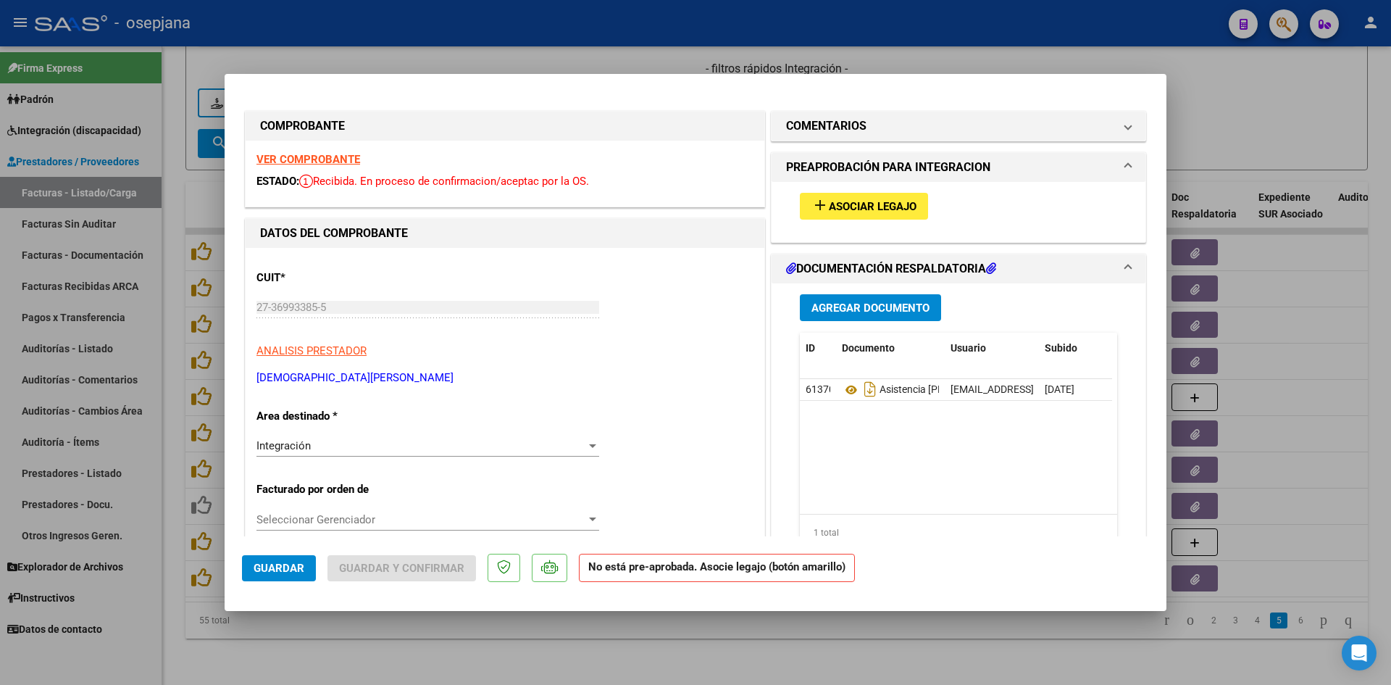
click at [837, 208] on span "Asociar Legajo" at bounding box center [873, 206] width 88 height 13
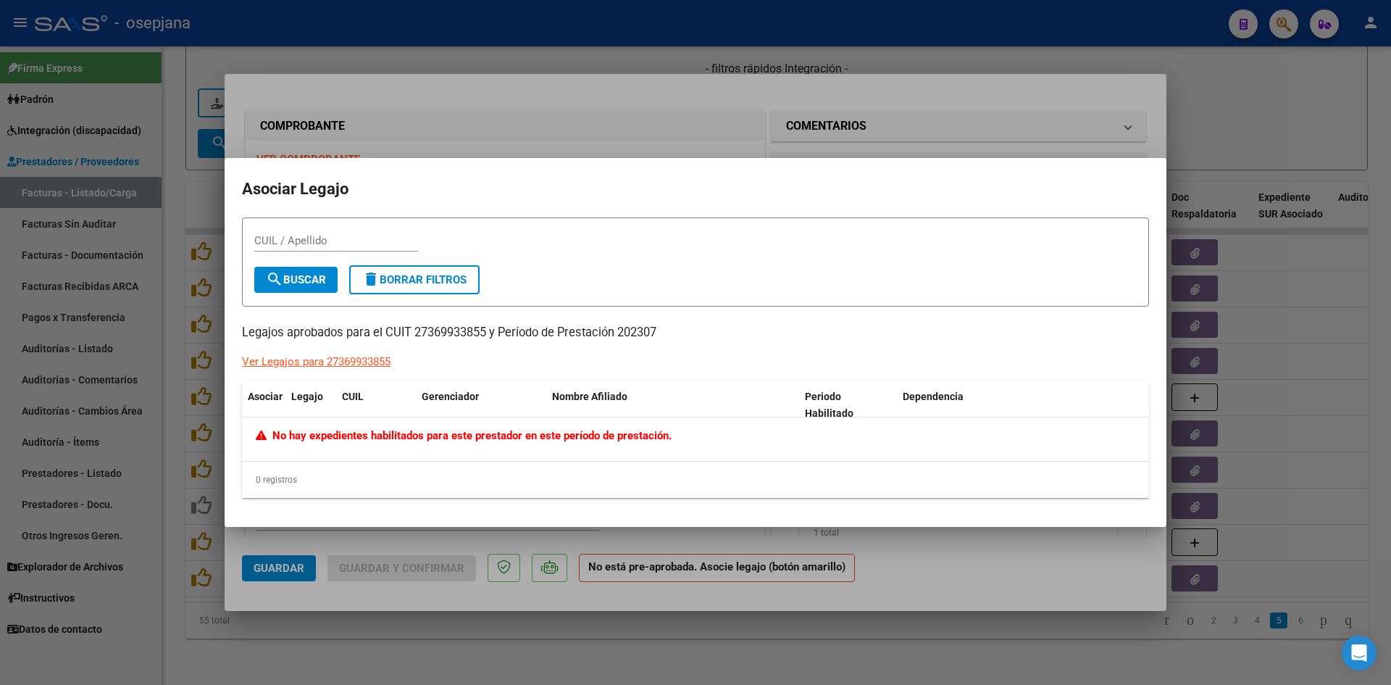
click at [856, 142] on div at bounding box center [695, 342] width 1391 height 685
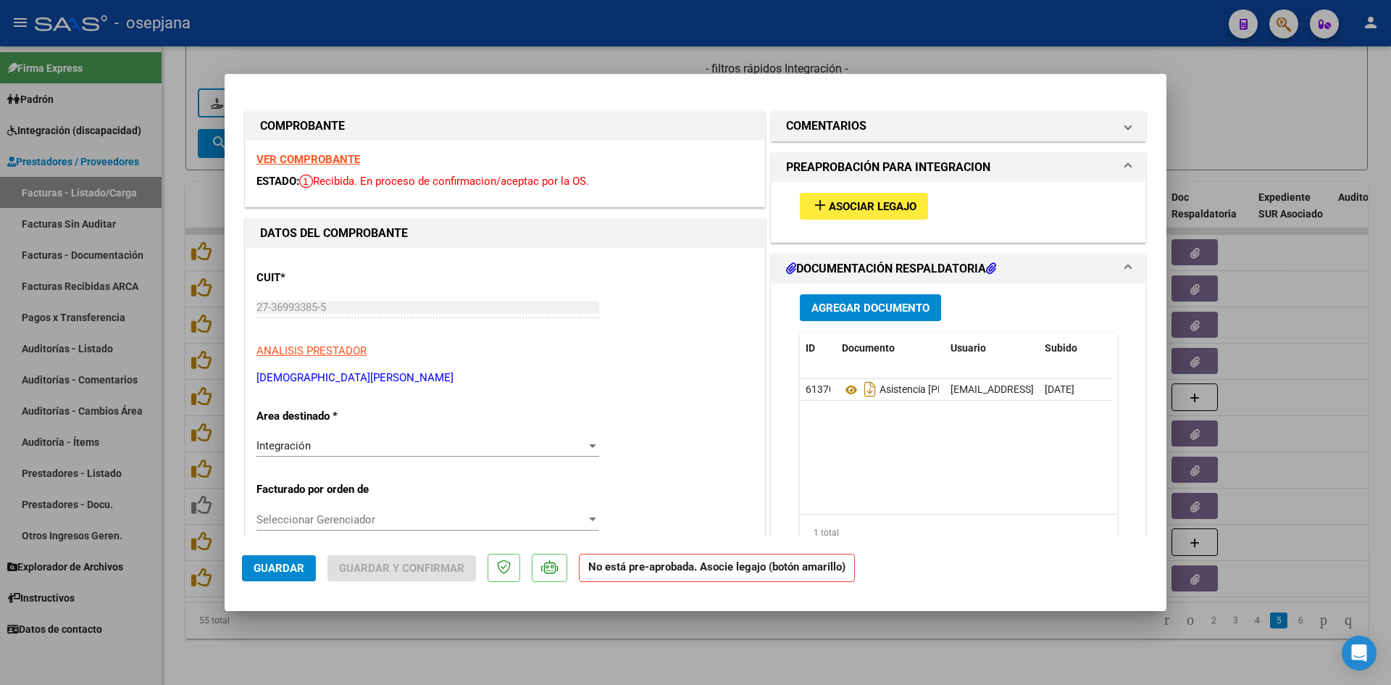
click at [329, 160] on strong "VER COMPROBANTE" at bounding box center [309, 159] width 104 height 13
click at [373, 70] on div at bounding box center [695, 342] width 1391 height 685
type input "$ 0,00"
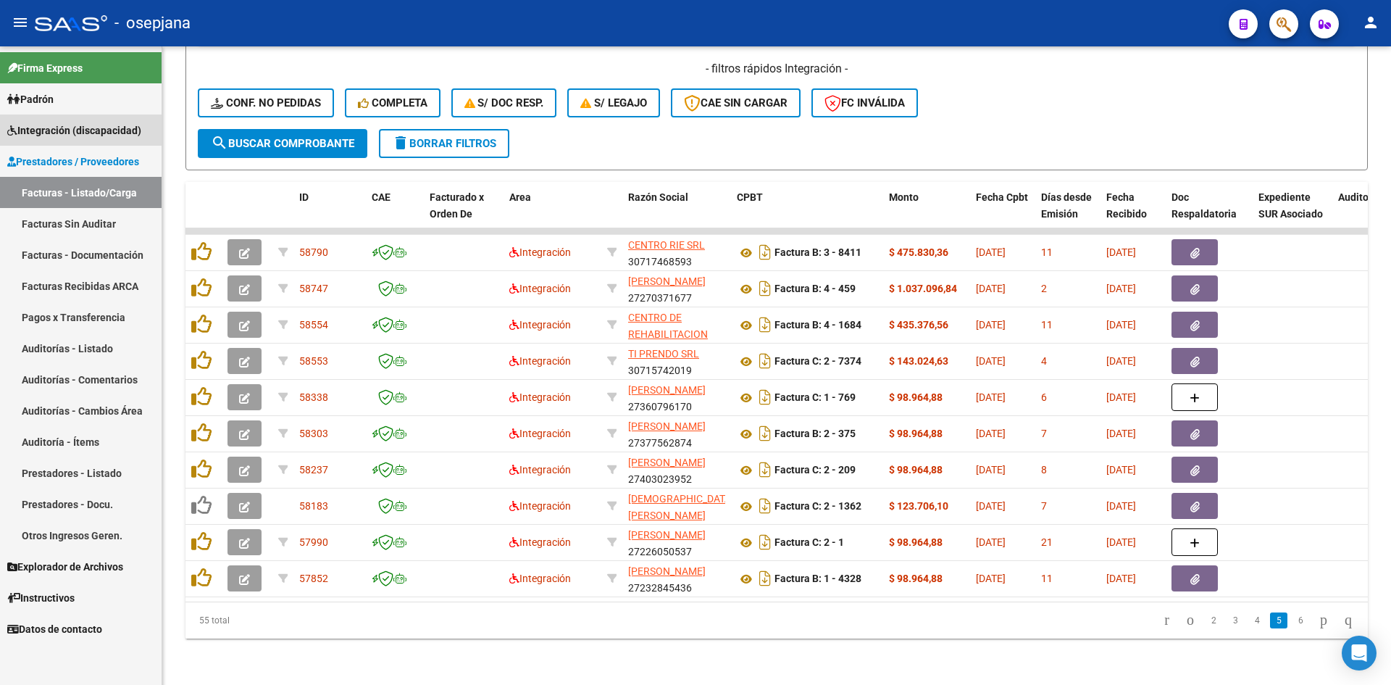
click at [62, 130] on span "Integración (discapacidad)" at bounding box center [74, 130] width 134 height 16
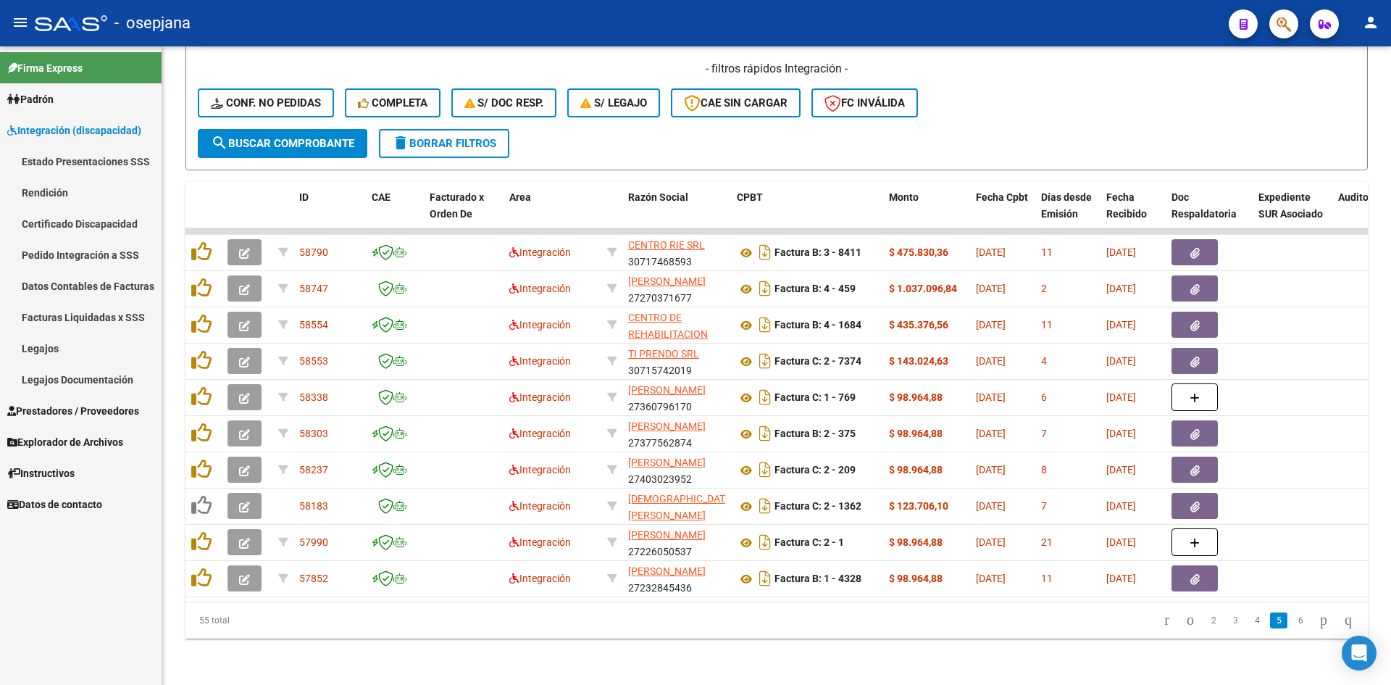
click at [85, 131] on span "Integración (discapacidad)" at bounding box center [74, 130] width 134 height 16
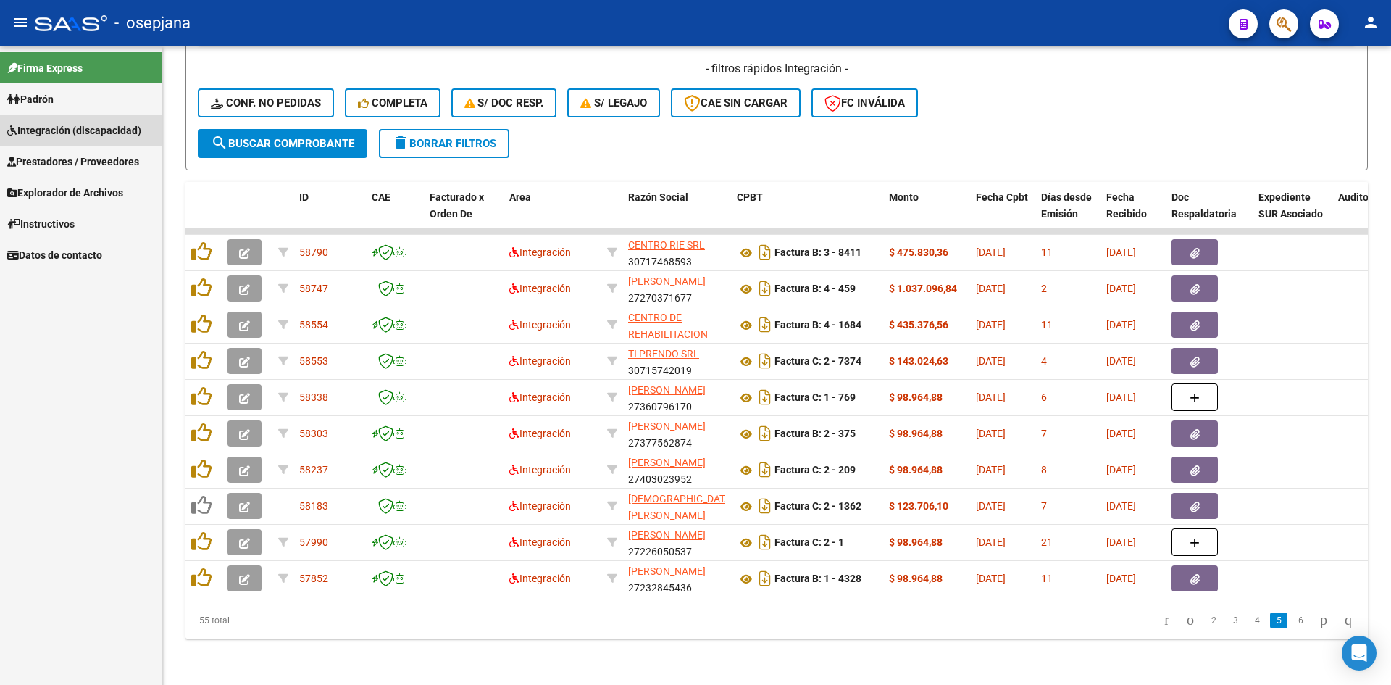
click at [84, 121] on link "Integración (discapacidad)" at bounding box center [81, 130] width 162 height 31
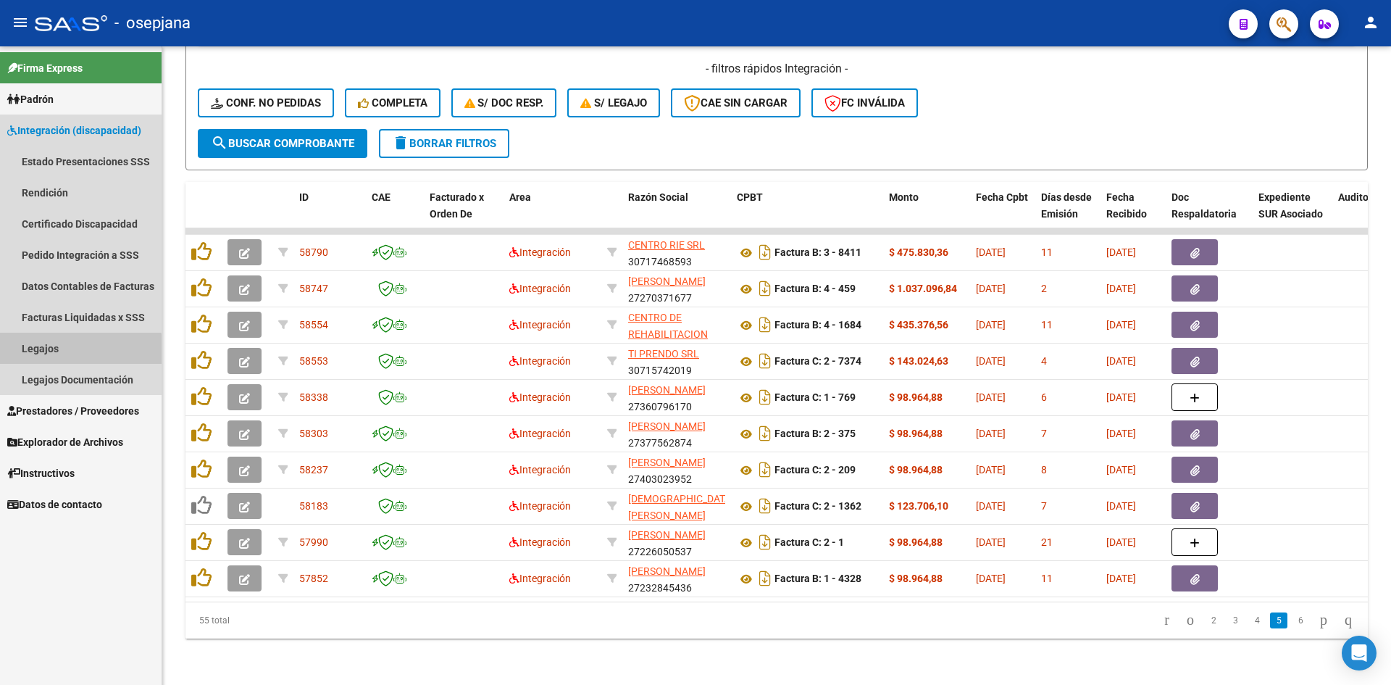
click at [70, 351] on link "Legajos" at bounding box center [81, 348] width 162 height 31
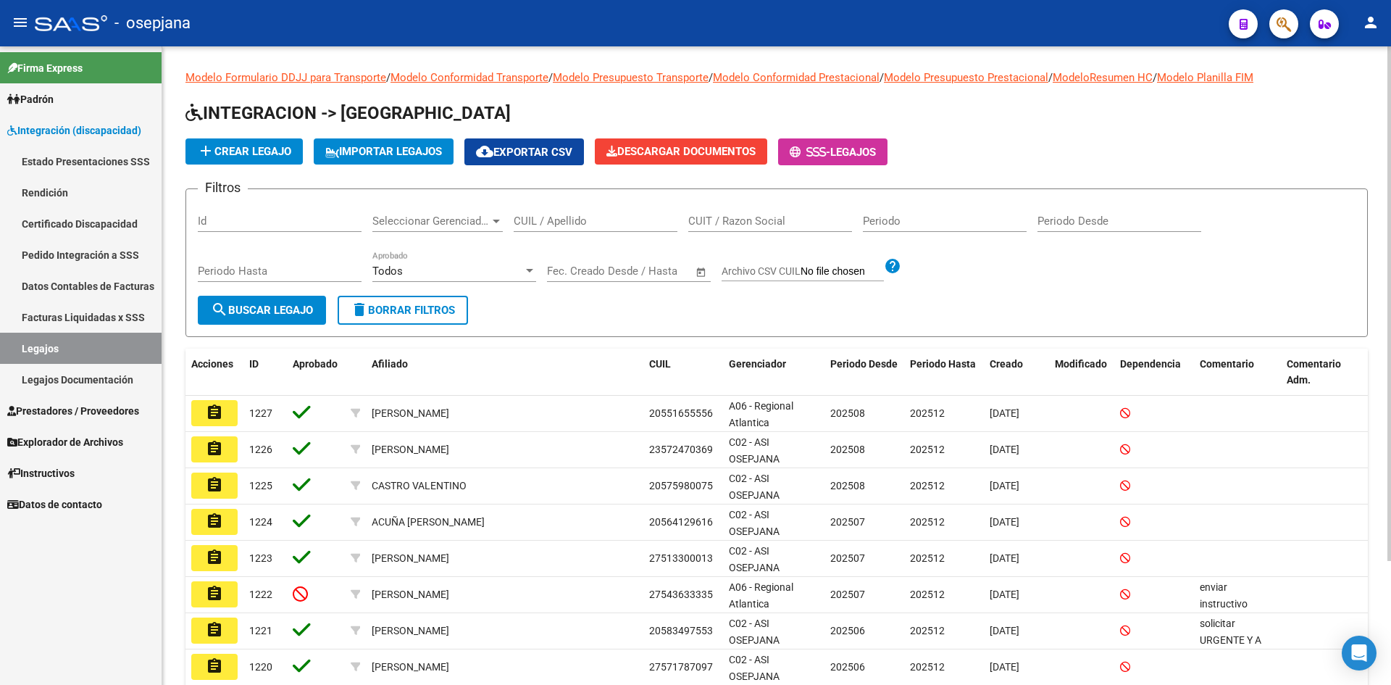
click at [394, 268] on span "Todos" at bounding box center [387, 271] width 30 height 13
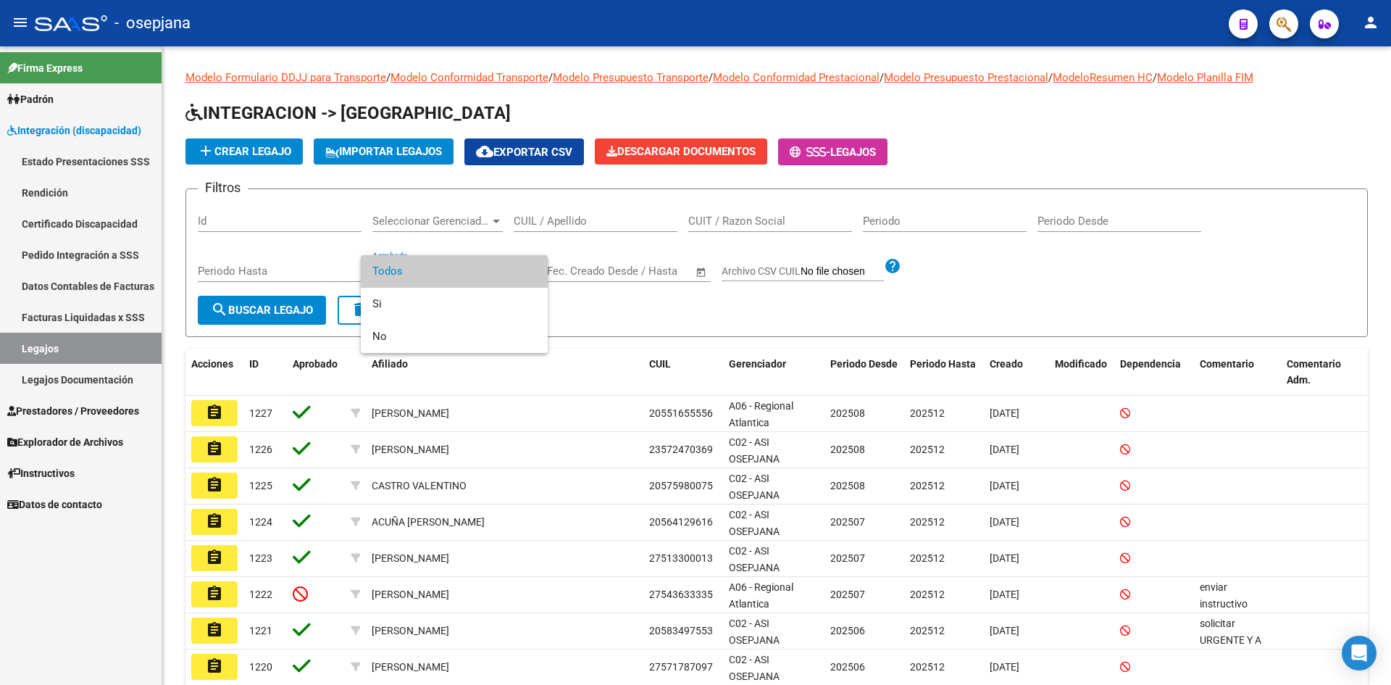
drag, startPoint x: 552, startPoint y: 236, endPoint x: 441, endPoint y: 236, distance: 110.9
click at [551, 236] on div at bounding box center [695, 342] width 1391 height 685
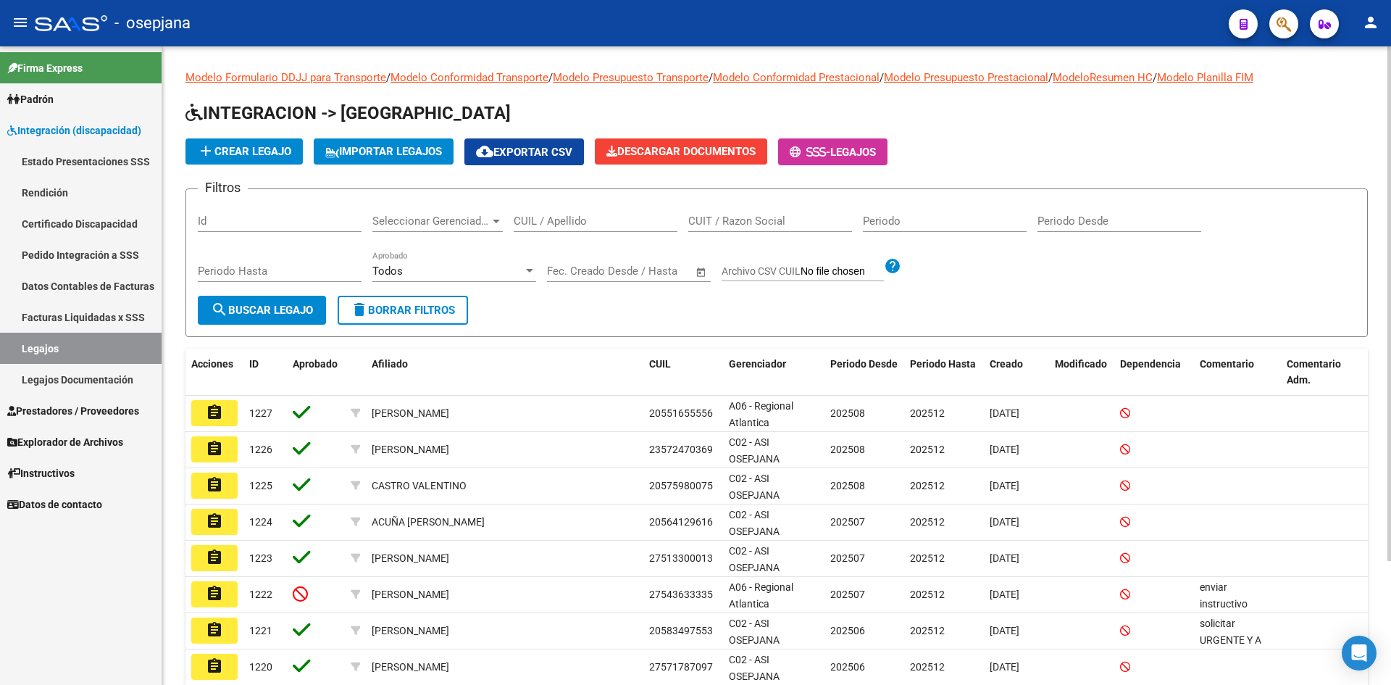
click at [424, 221] on span "Seleccionar Gerenciador" at bounding box center [430, 221] width 117 height 13
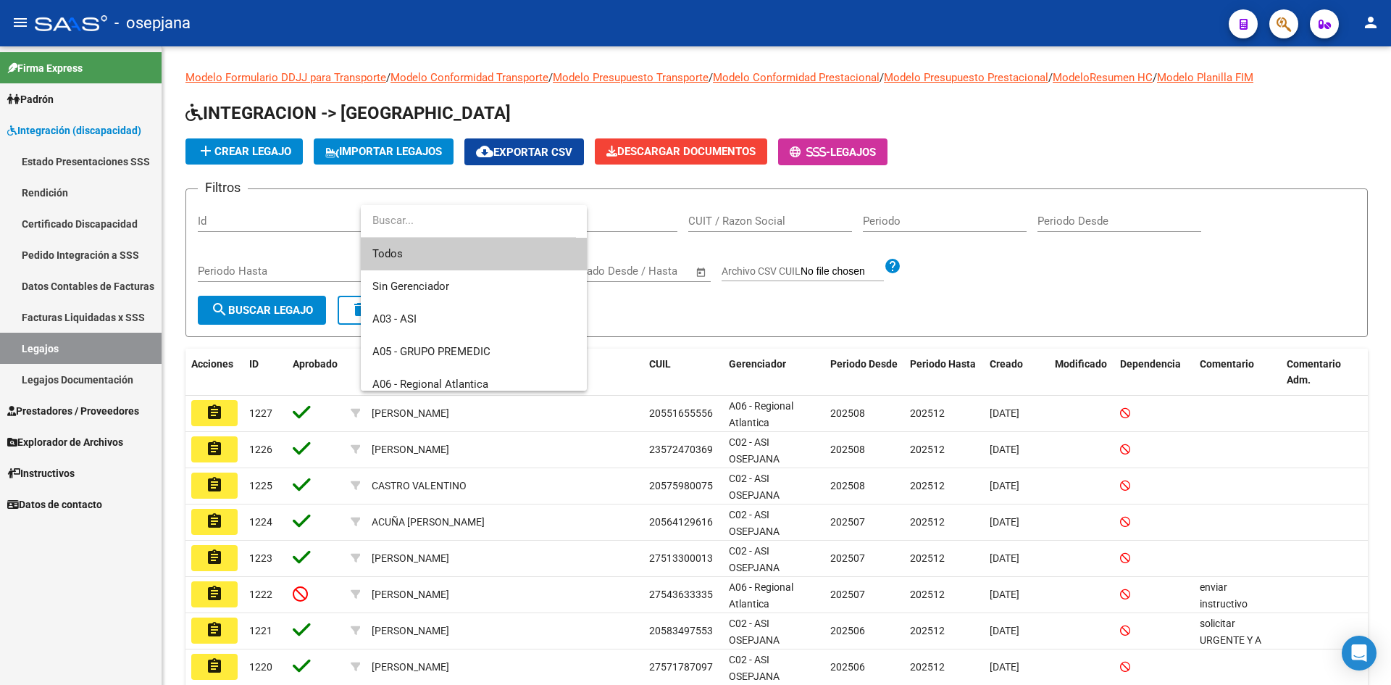
click at [312, 265] on div at bounding box center [695, 342] width 1391 height 685
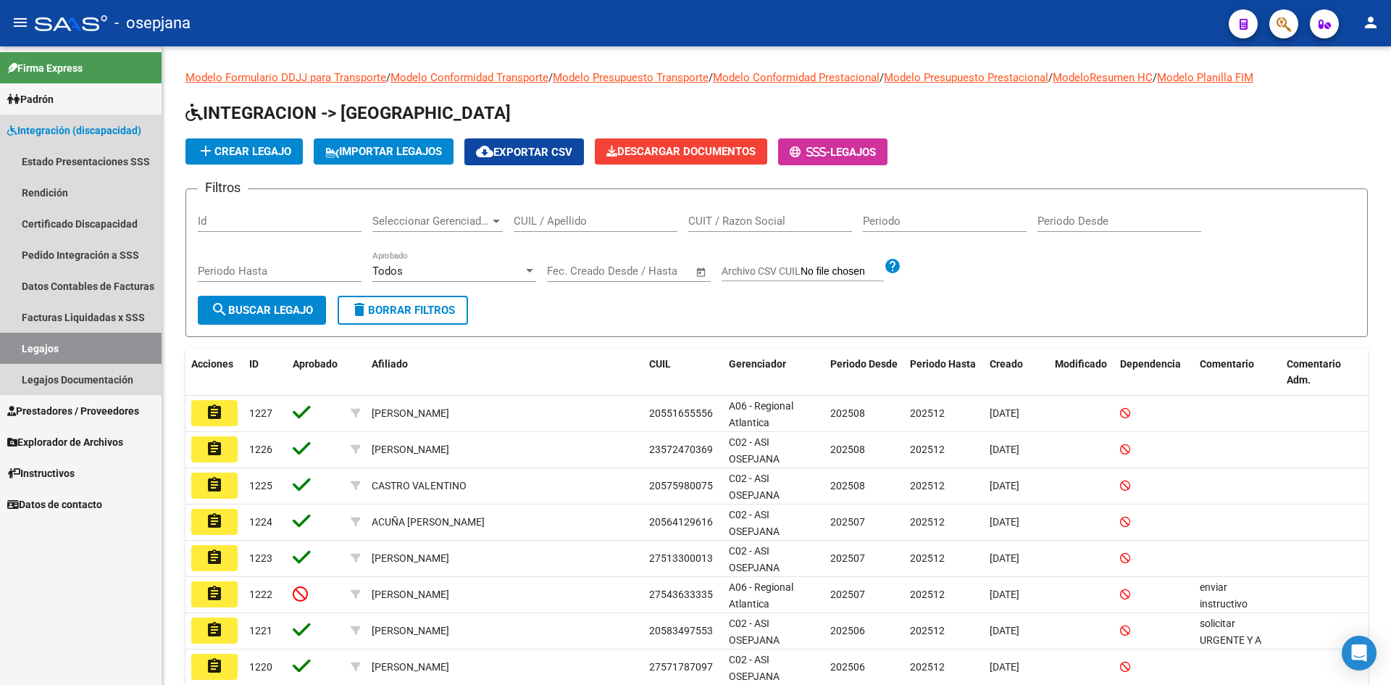
click at [104, 336] on link "Legajos" at bounding box center [81, 348] width 162 height 31
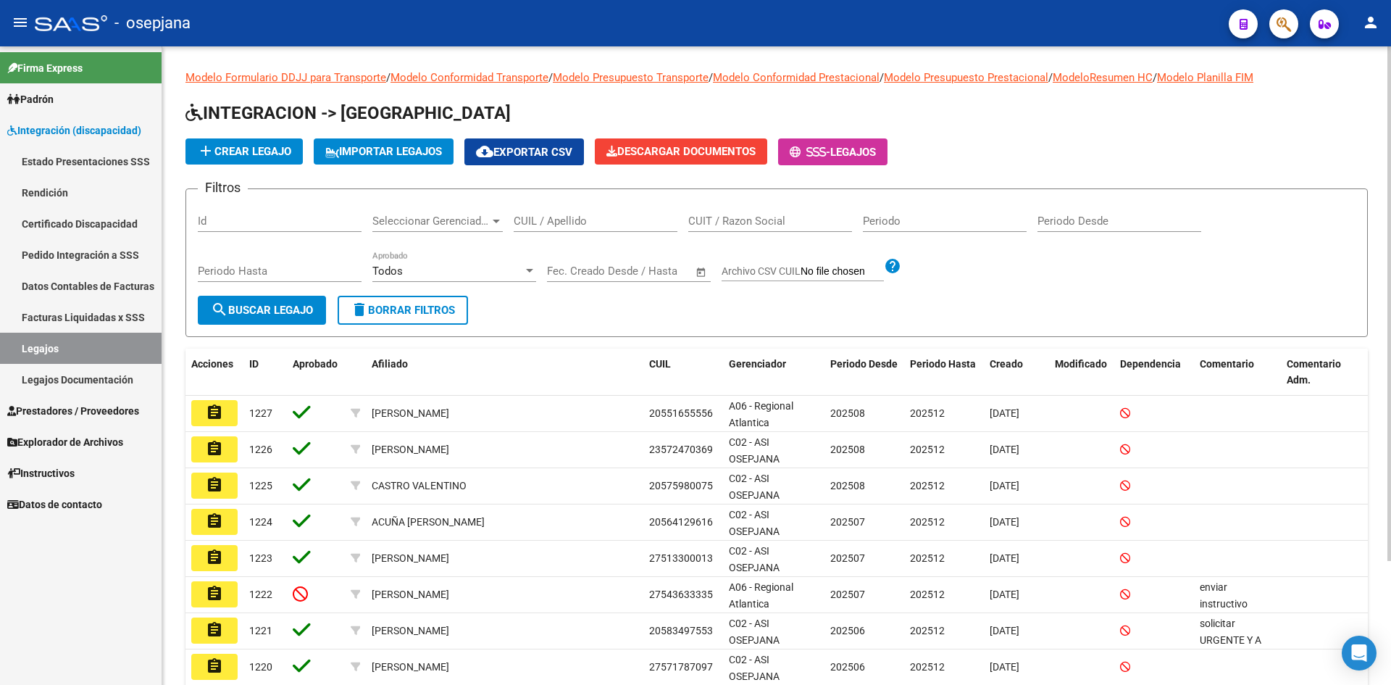
click at [570, 222] on input "CUIL / Apellido" at bounding box center [596, 221] width 164 height 13
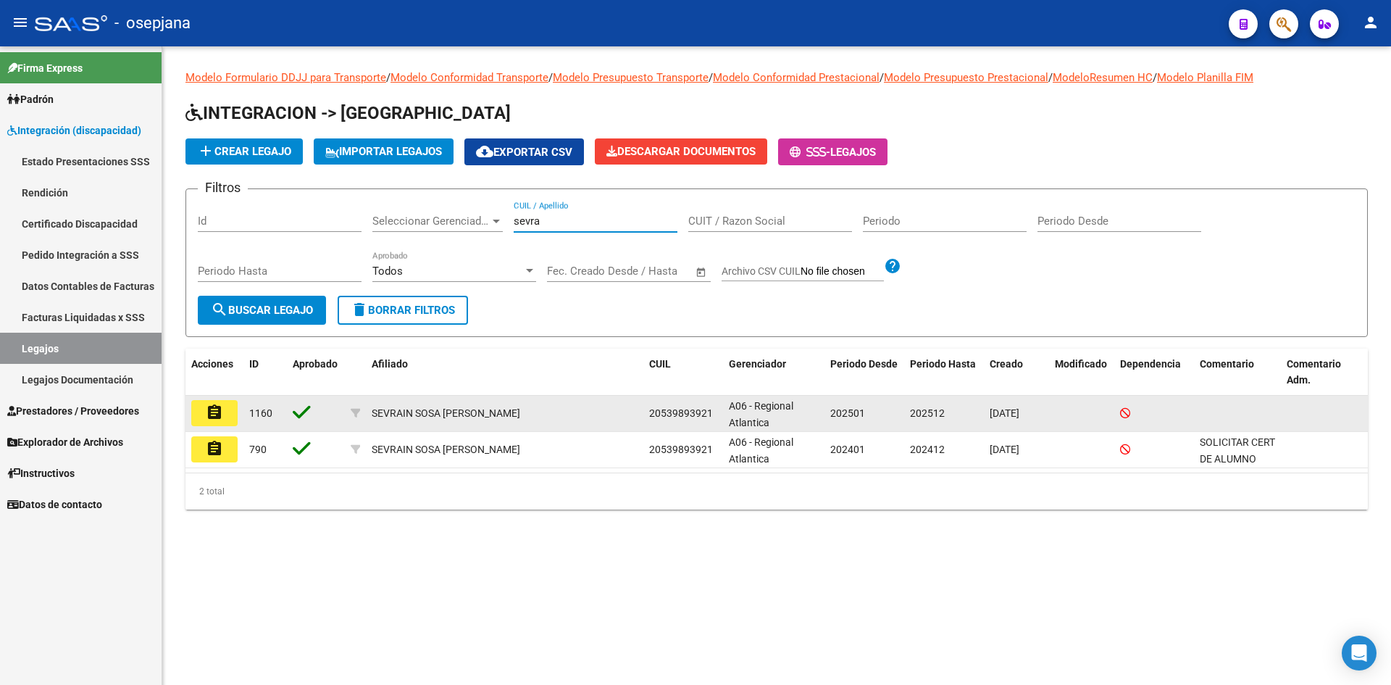
type input "sevra"
click at [218, 415] on mat-icon "assignment" at bounding box center [214, 412] width 17 height 17
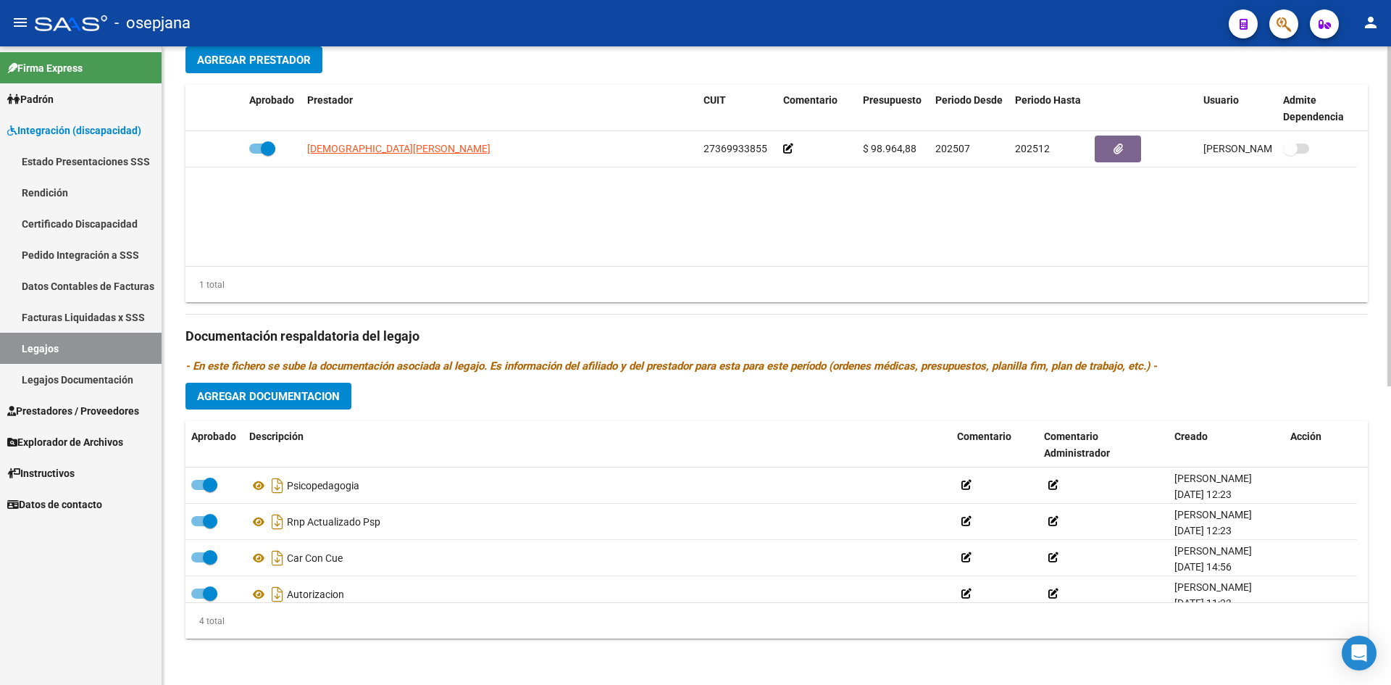
scroll to position [199, 0]
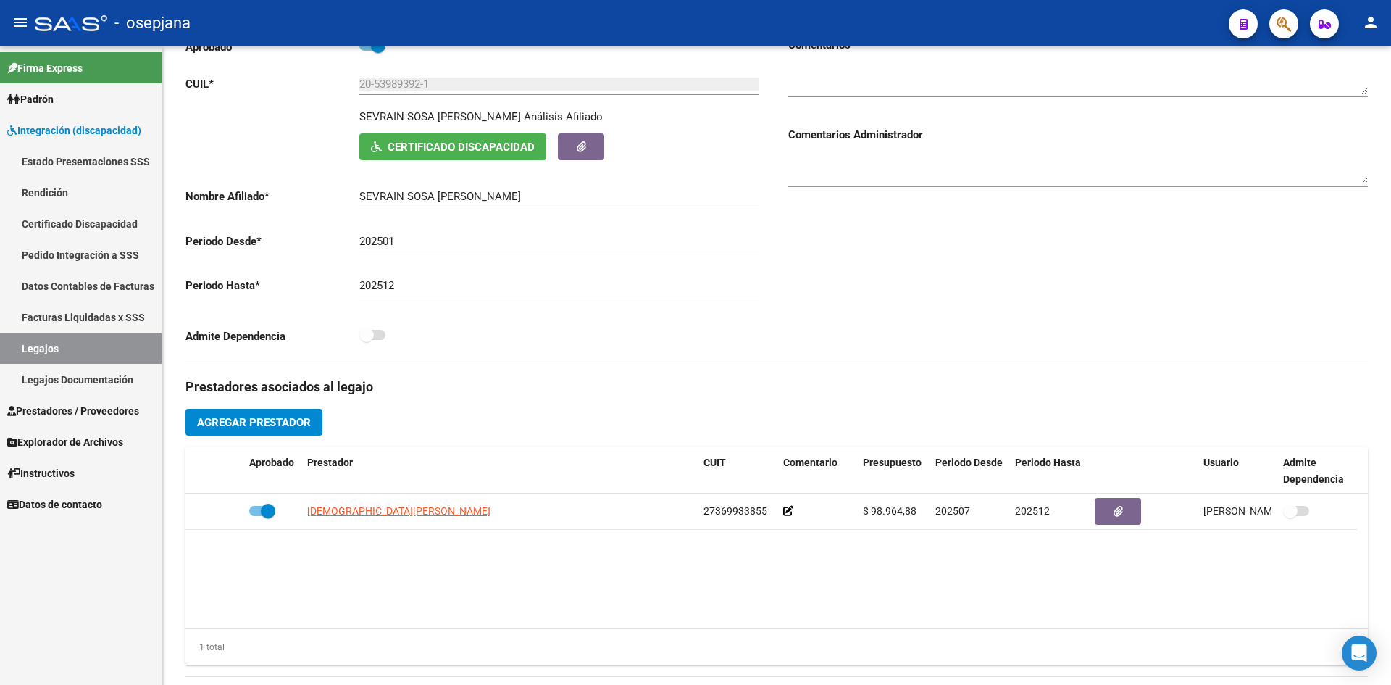
click at [113, 346] on link "Legajos" at bounding box center [81, 348] width 162 height 31
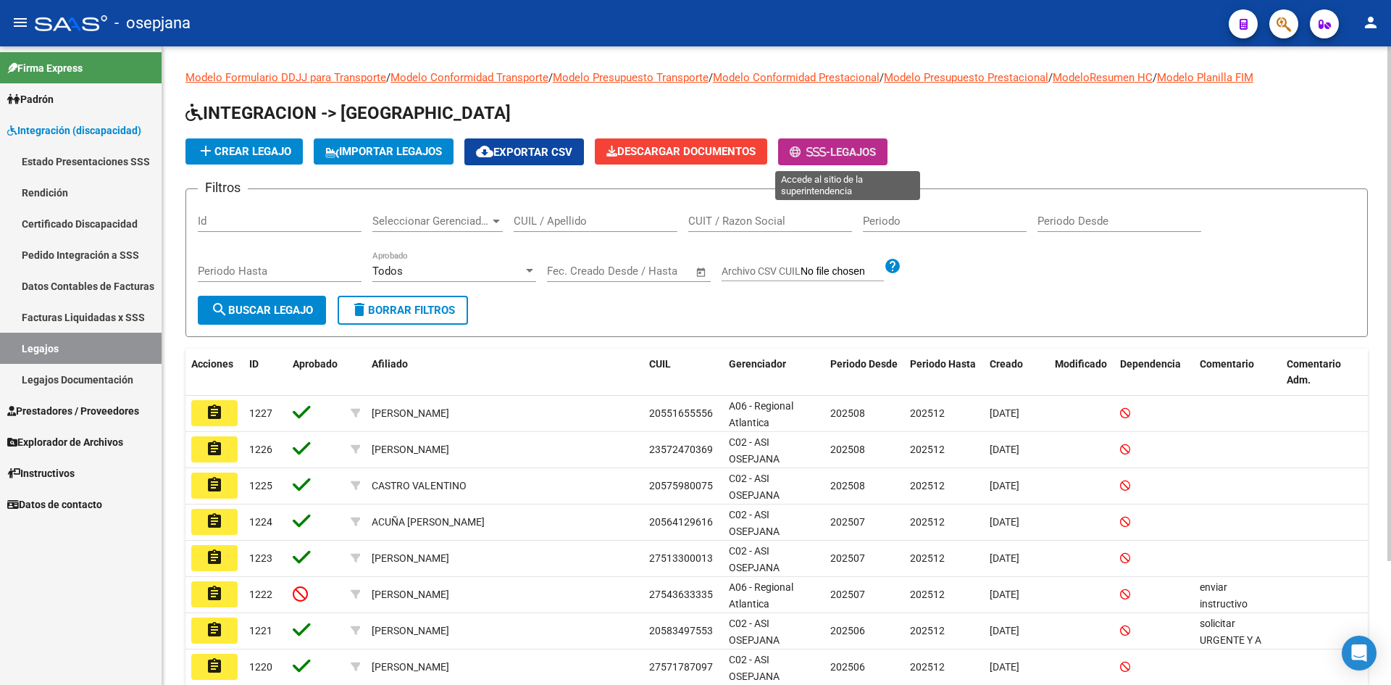
click at [826, 149] on icon at bounding box center [823, 151] width 7 height 11
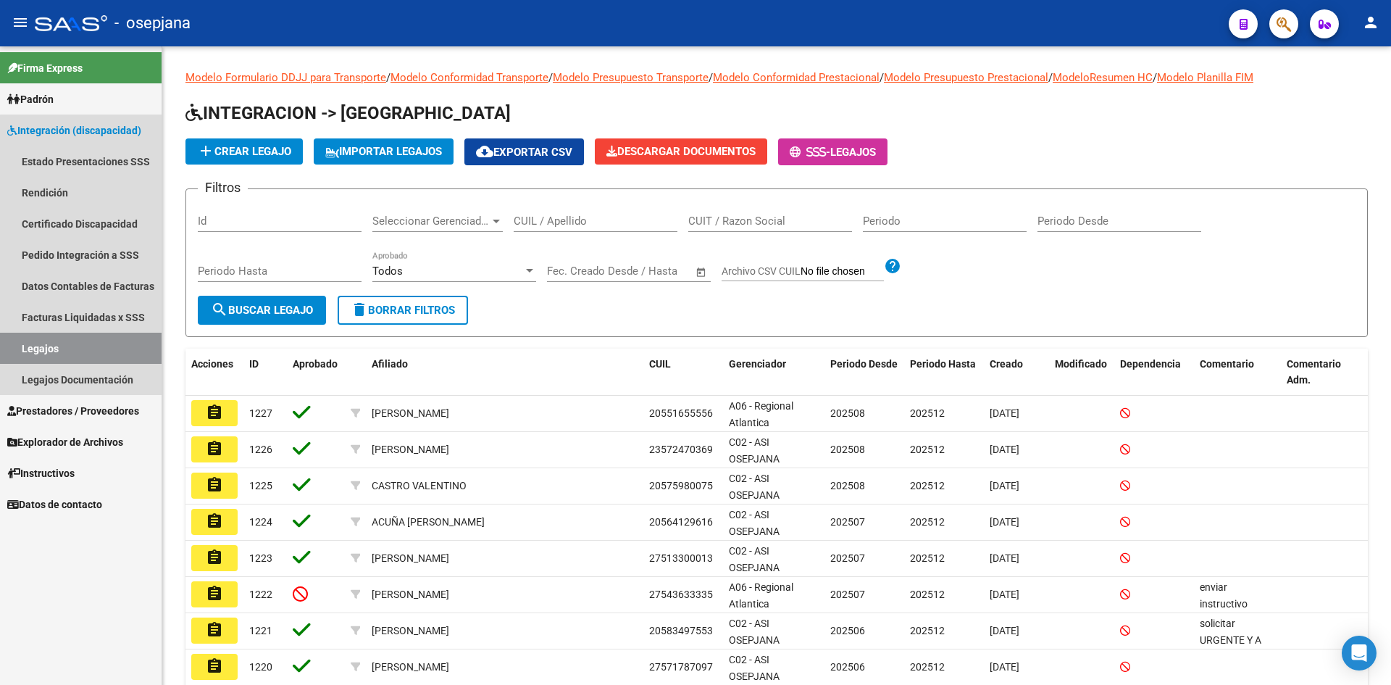
click at [114, 334] on link "Legajos" at bounding box center [81, 348] width 162 height 31
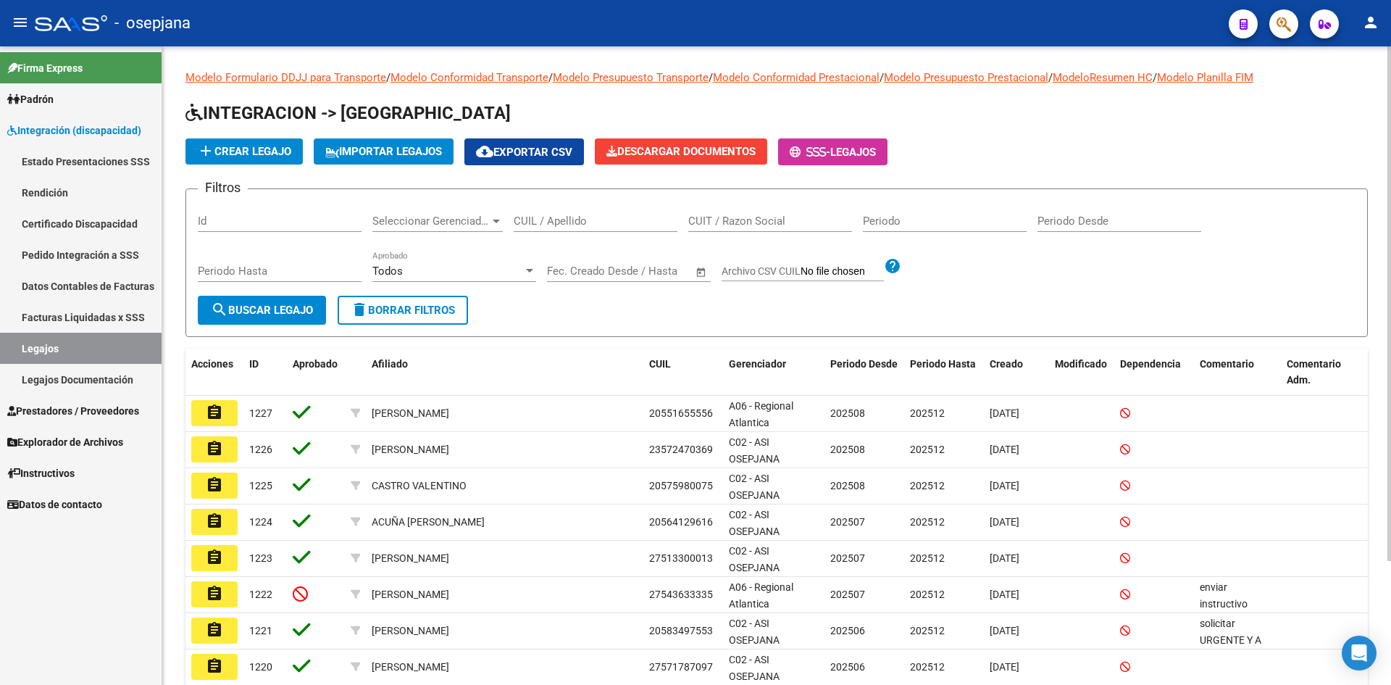
click at [570, 220] on input "CUIL / Apellido" at bounding box center [596, 221] width 164 height 13
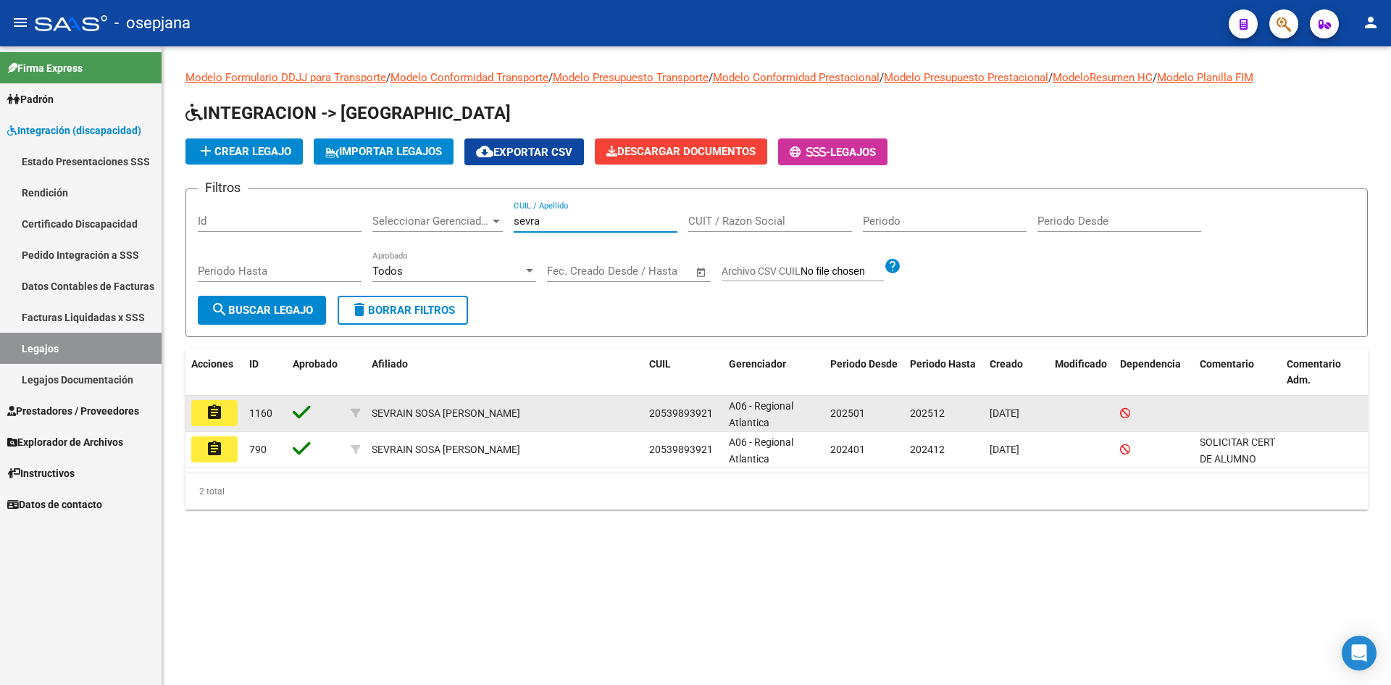
type input "sevra"
click at [208, 412] on mat-icon "assignment" at bounding box center [214, 412] width 17 height 17
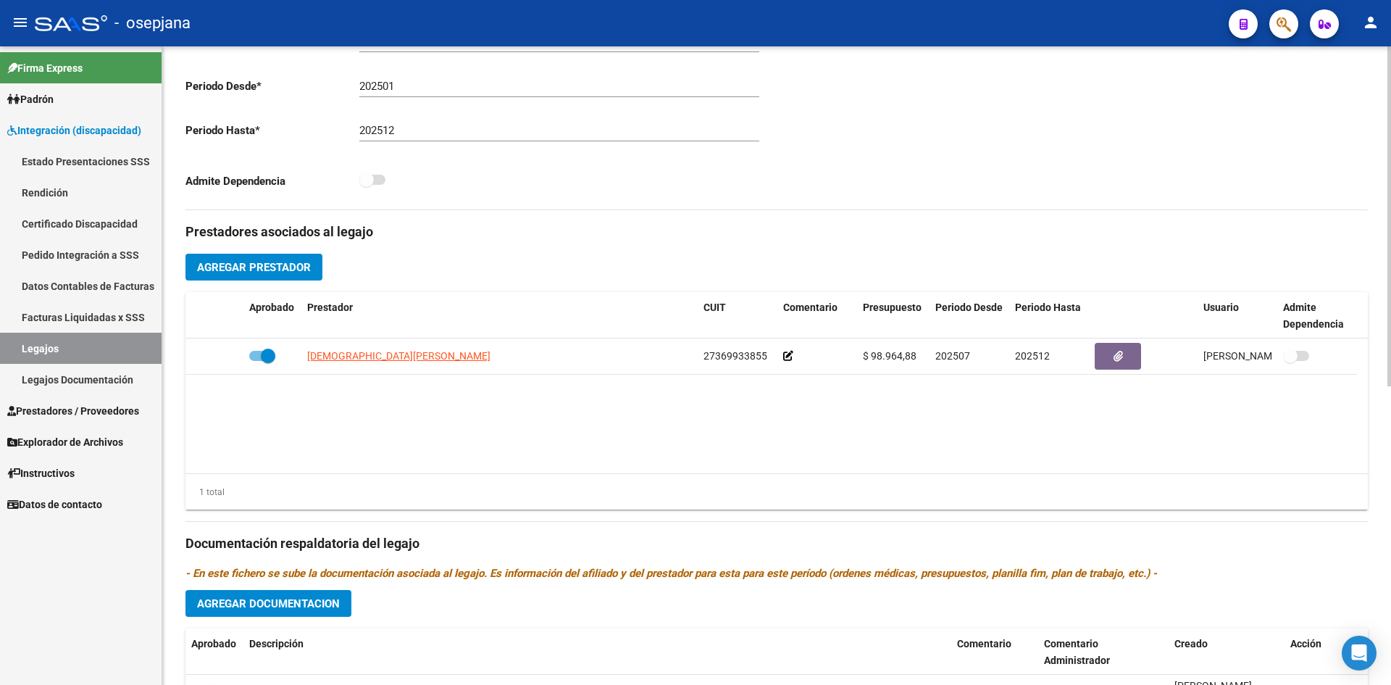
scroll to position [435, 0]
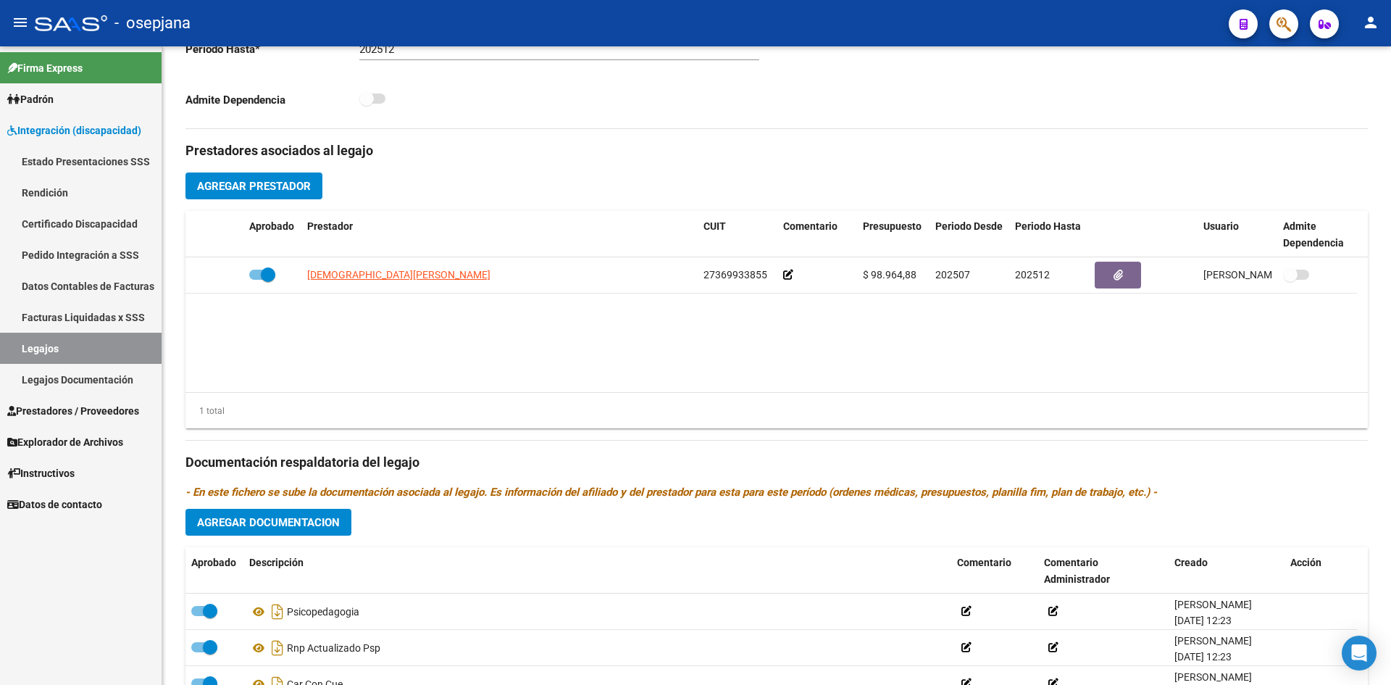
click at [55, 118] on link "Integración (discapacidad)" at bounding box center [81, 130] width 162 height 31
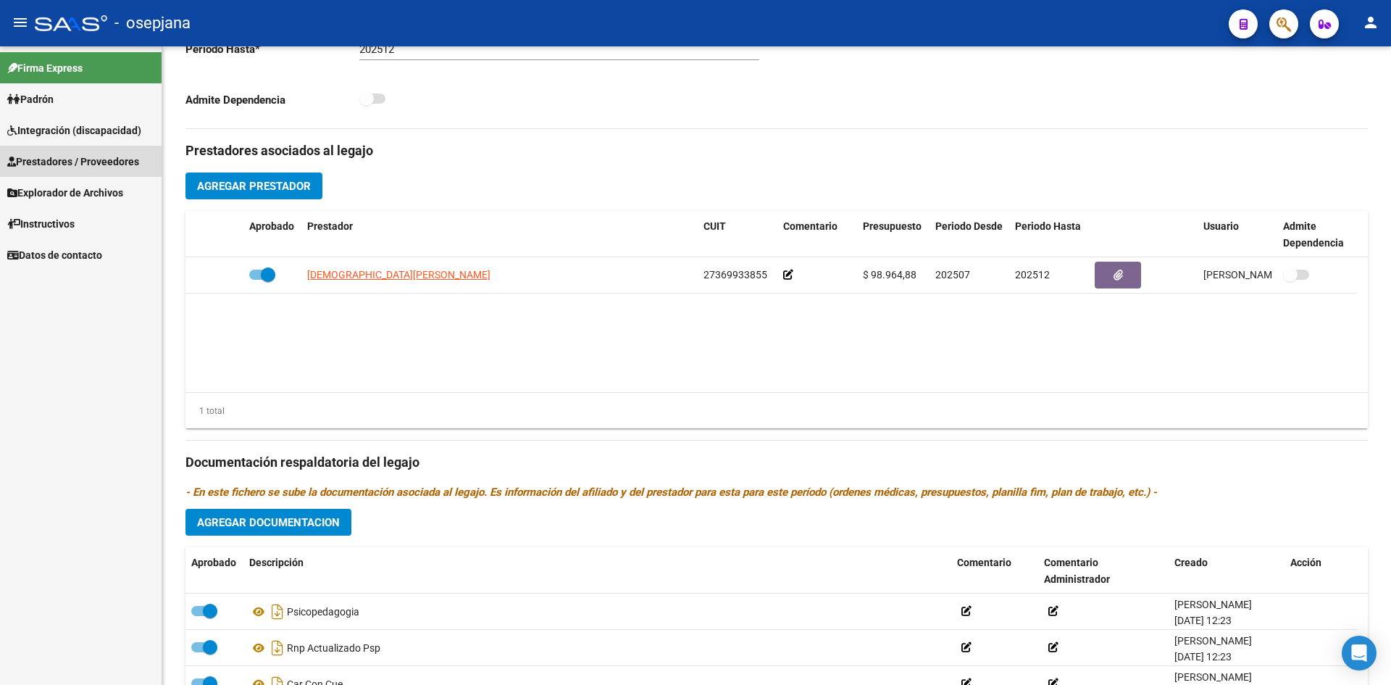
click at [70, 160] on span "Prestadores / Proveedores" at bounding box center [73, 162] width 132 height 16
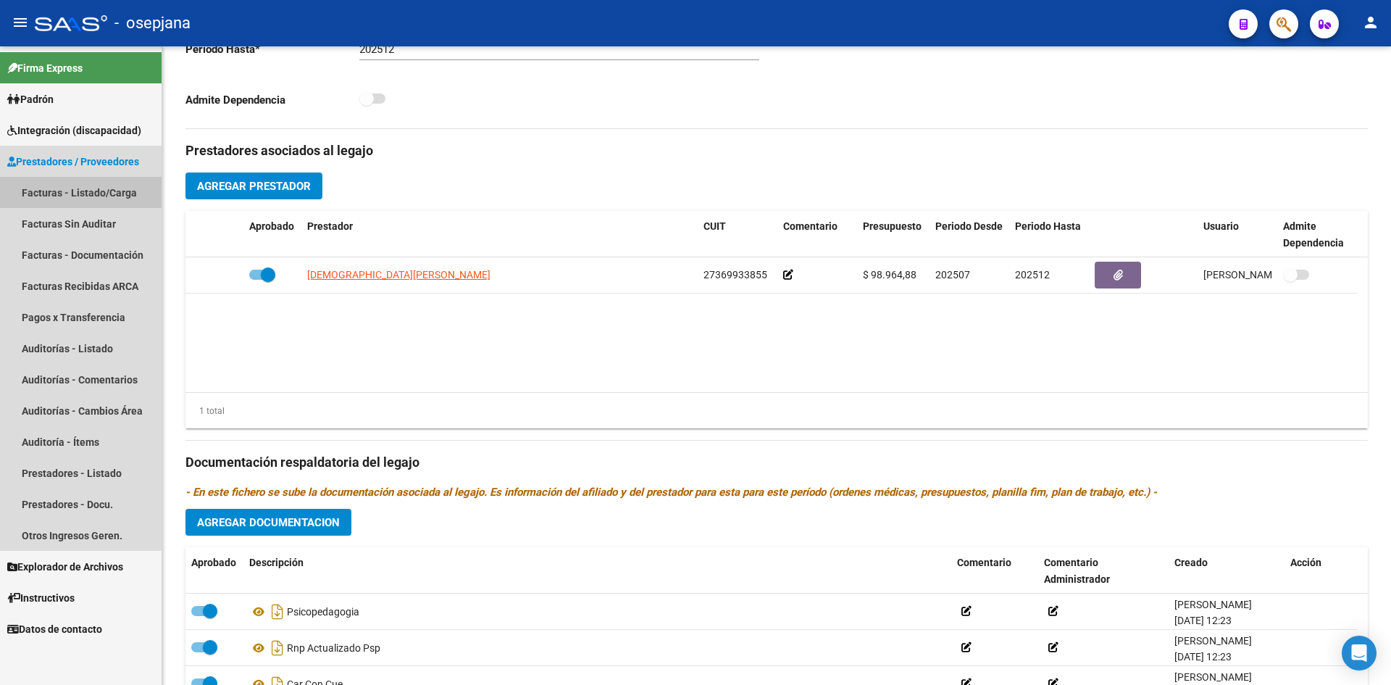
click at [94, 193] on link "Facturas - Listado/Carga" at bounding box center [81, 192] width 162 height 31
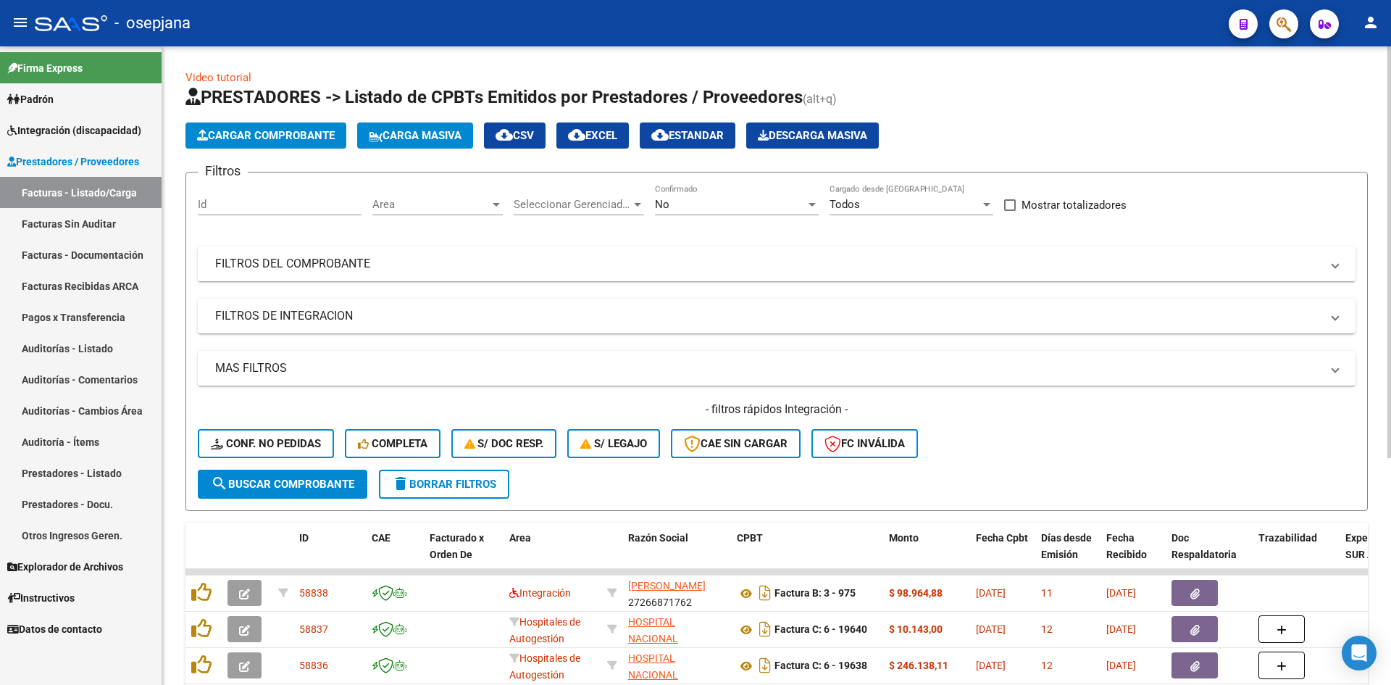
click at [419, 196] on div "Area Area" at bounding box center [437, 199] width 130 height 31
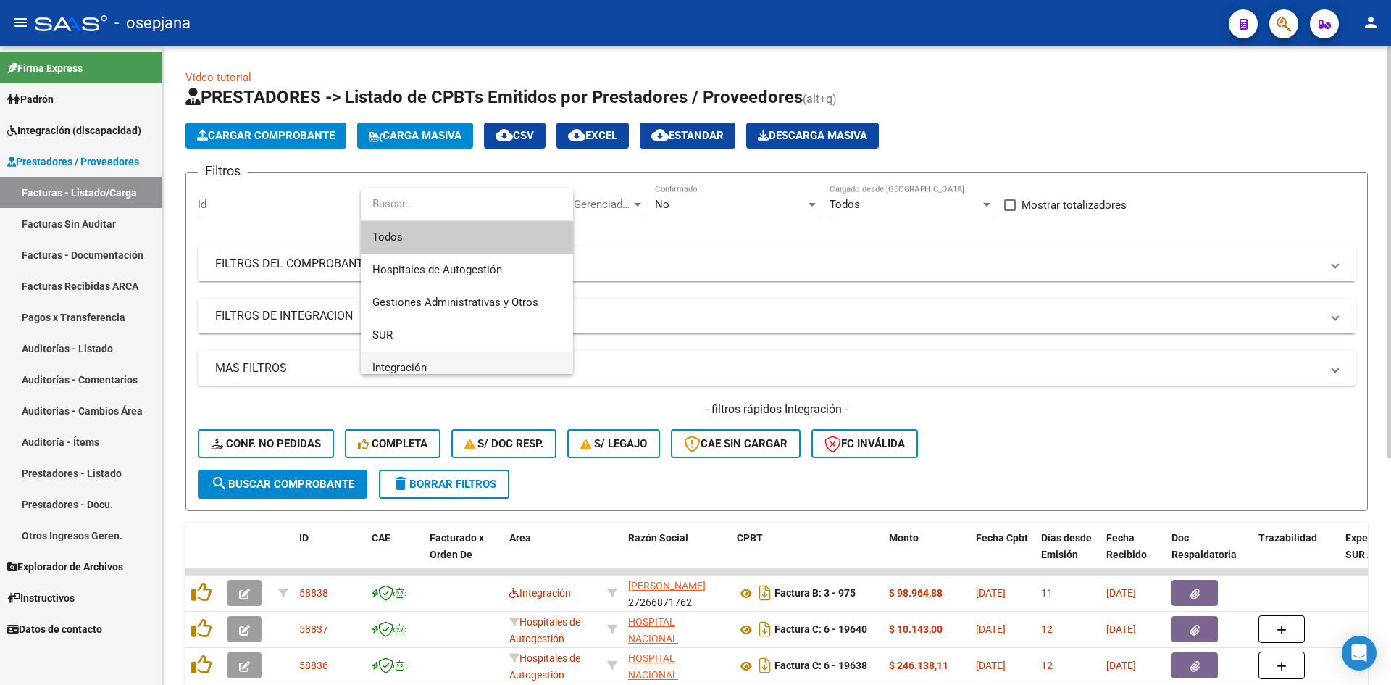
click at [425, 361] on span "Integración" at bounding box center [399, 367] width 54 height 13
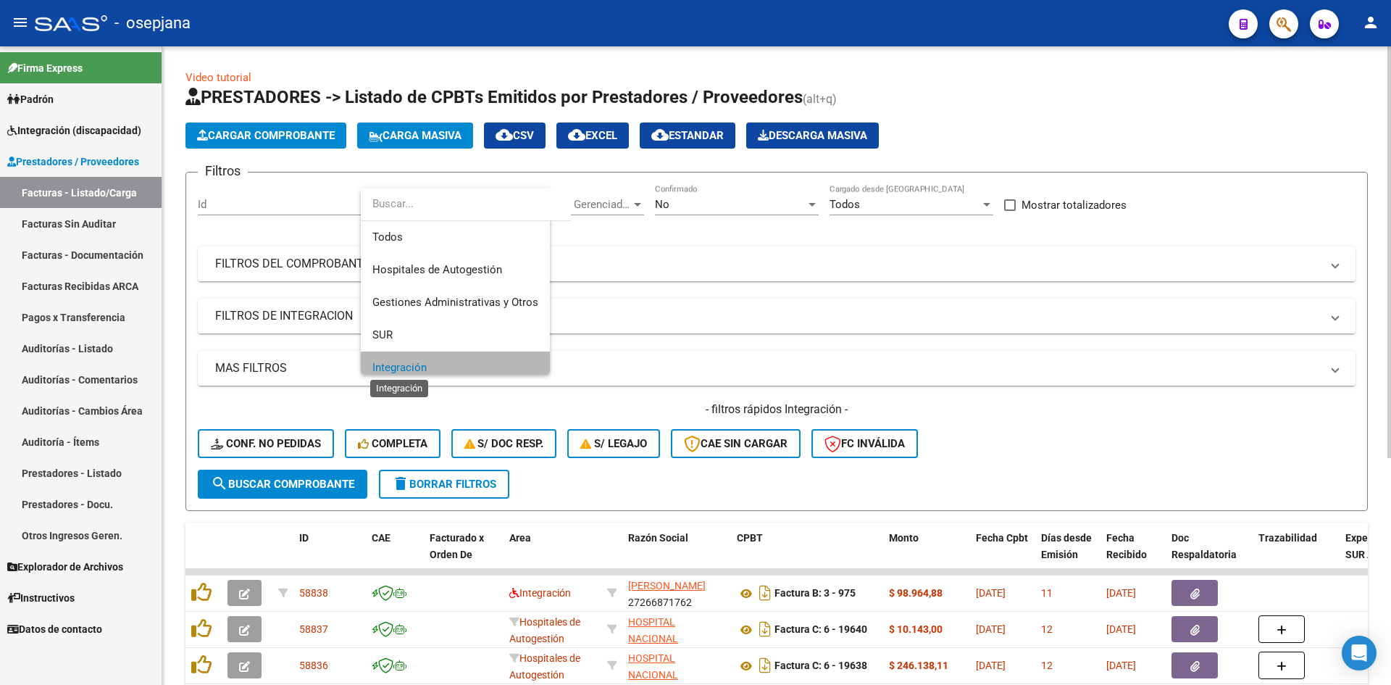
scroll to position [10, 0]
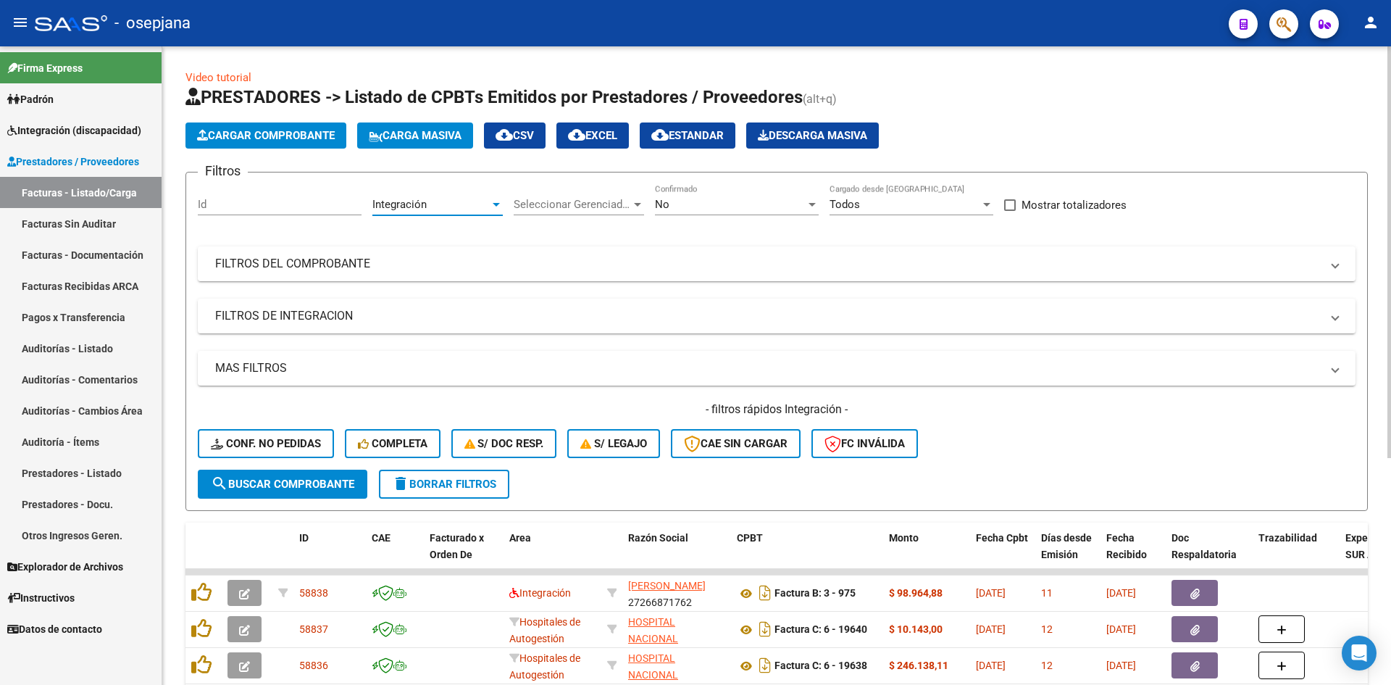
click at [691, 203] on div "No" at bounding box center [730, 204] width 151 height 13
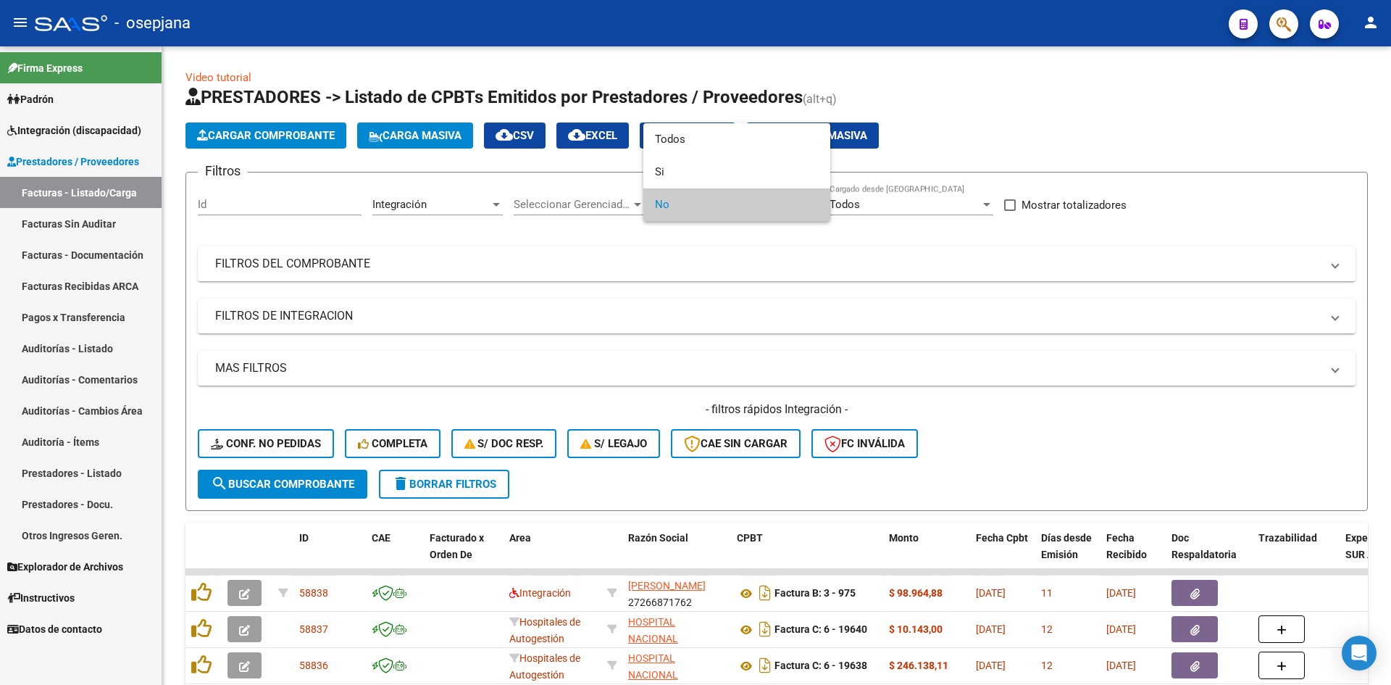
click at [687, 212] on span "No" at bounding box center [737, 204] width 164 height 33
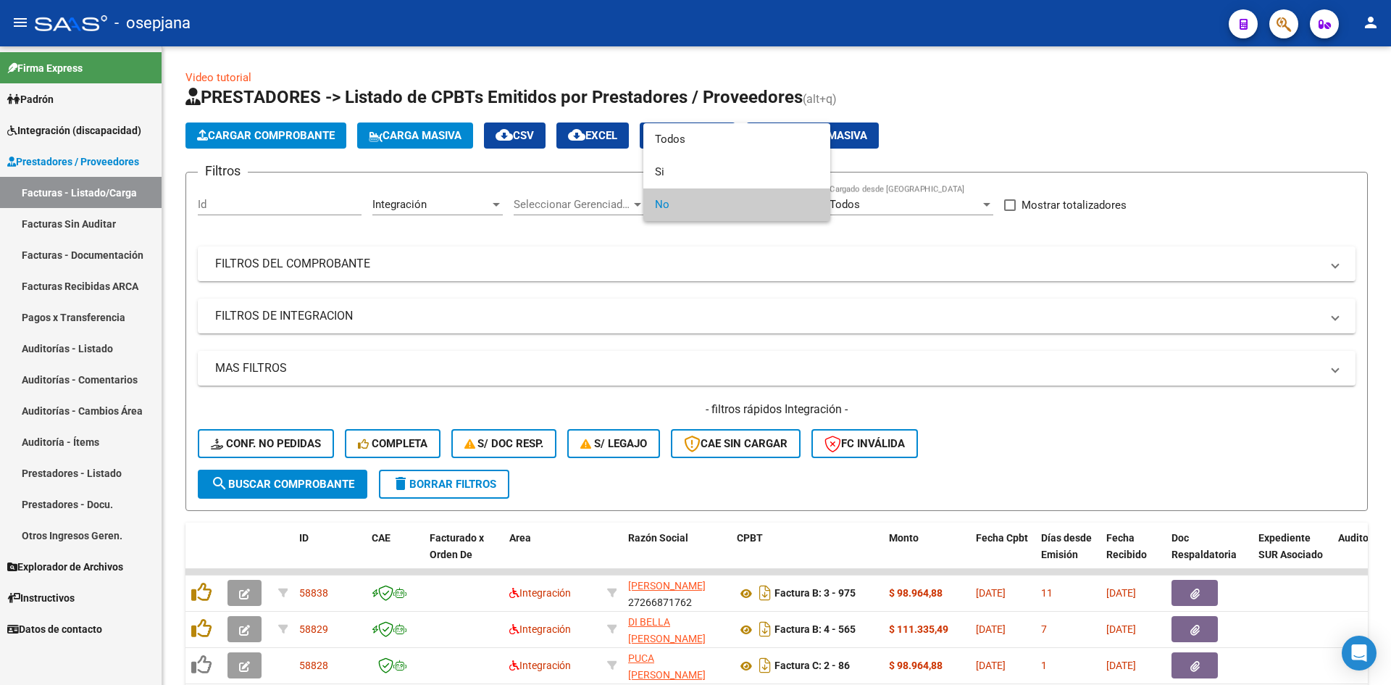
click at [747, 312] on div at bounding box center [695, 342] width 1391 height 685
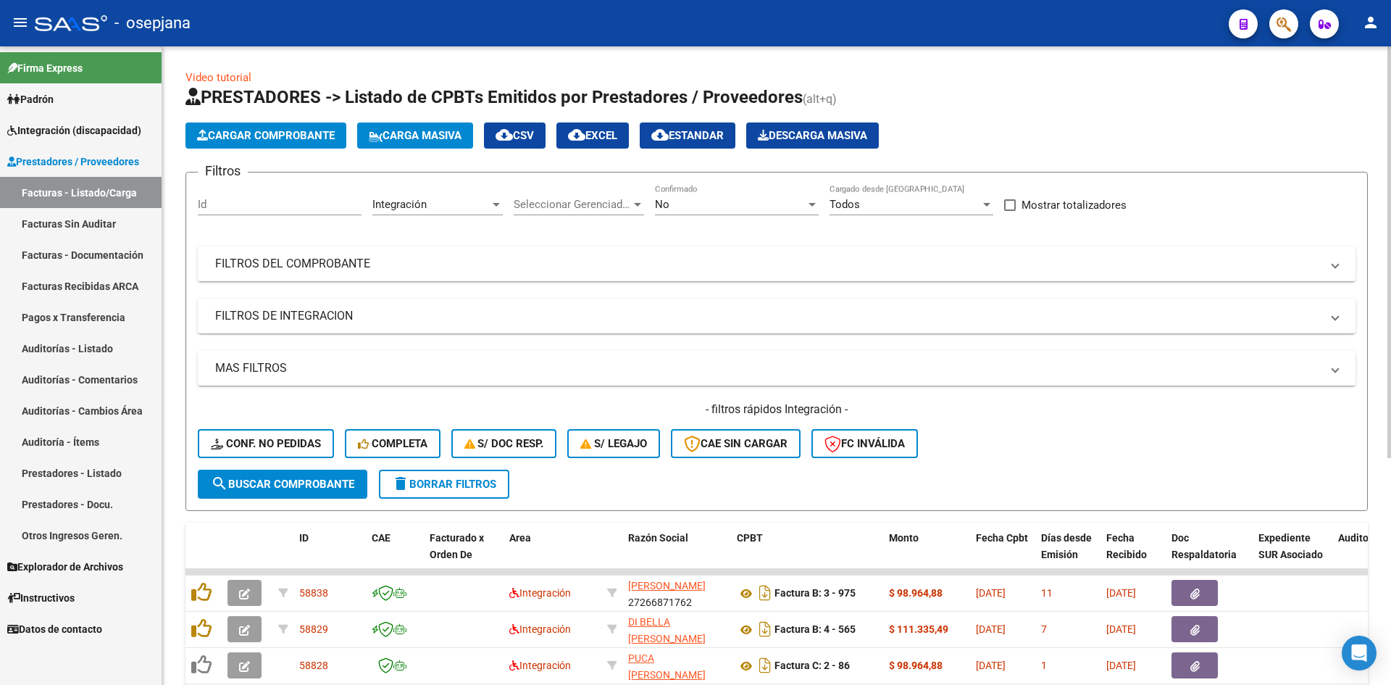
click at [712, 210] on div "No" at bounding box center [730, 204] width 151 height 13
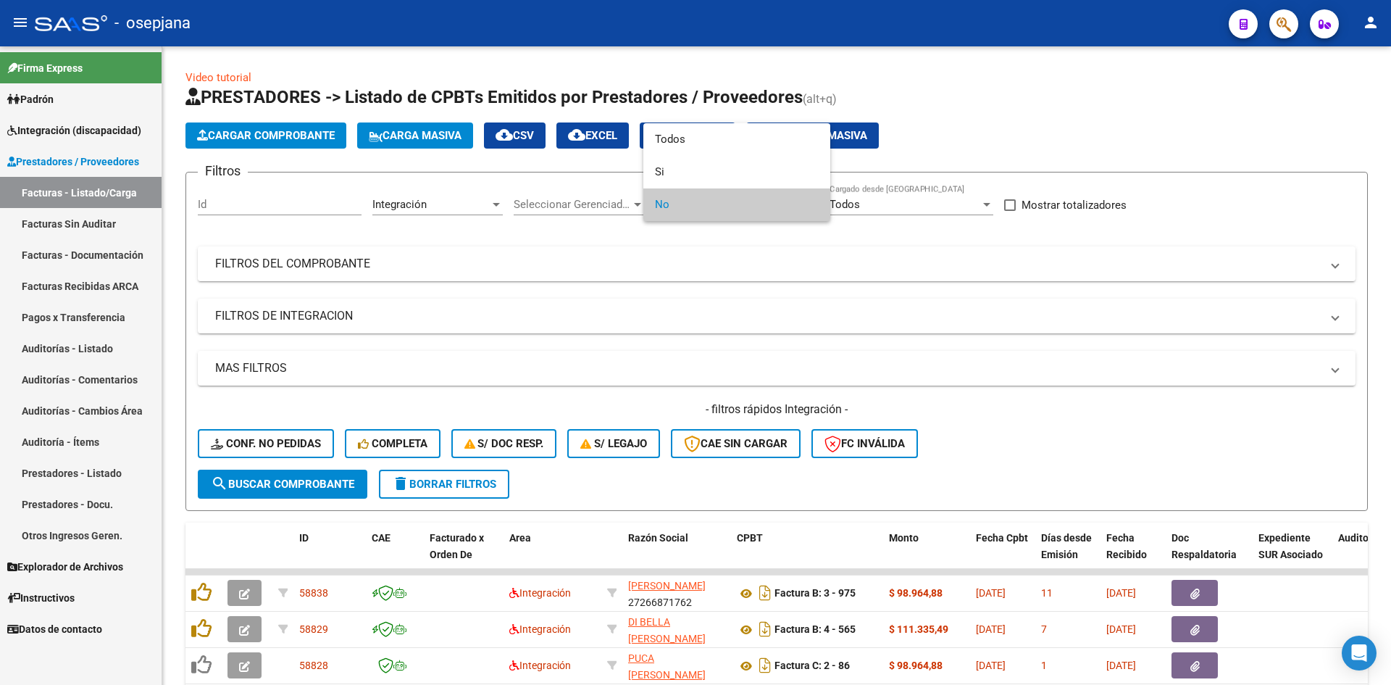
click at [687, 194] on span "No" at bounding box center [737, 204] width 164 height 33
click at [770, 325] on div at bounding box center [695, 342] width 1391 height 685
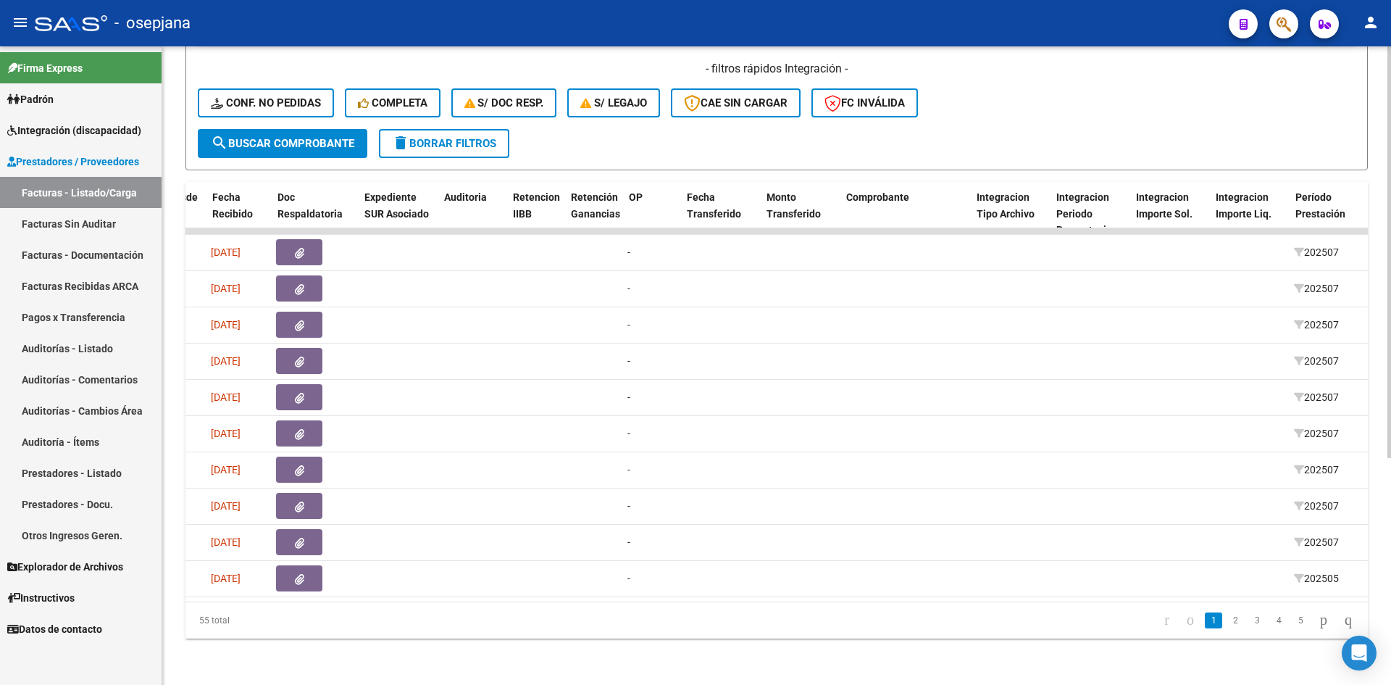
scroll to position [0, 0]
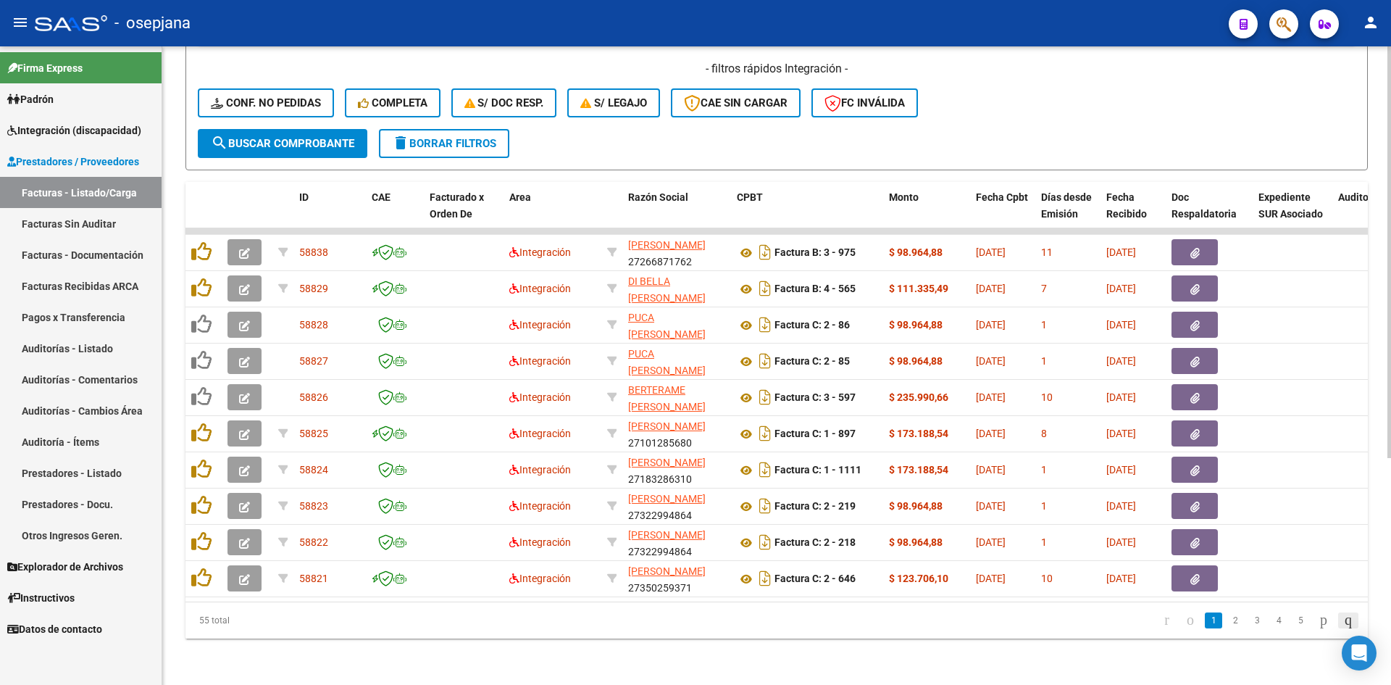
click at [1349, 620] on icon "go to last page" at bounding box center [1349, 619] width 12 height 17
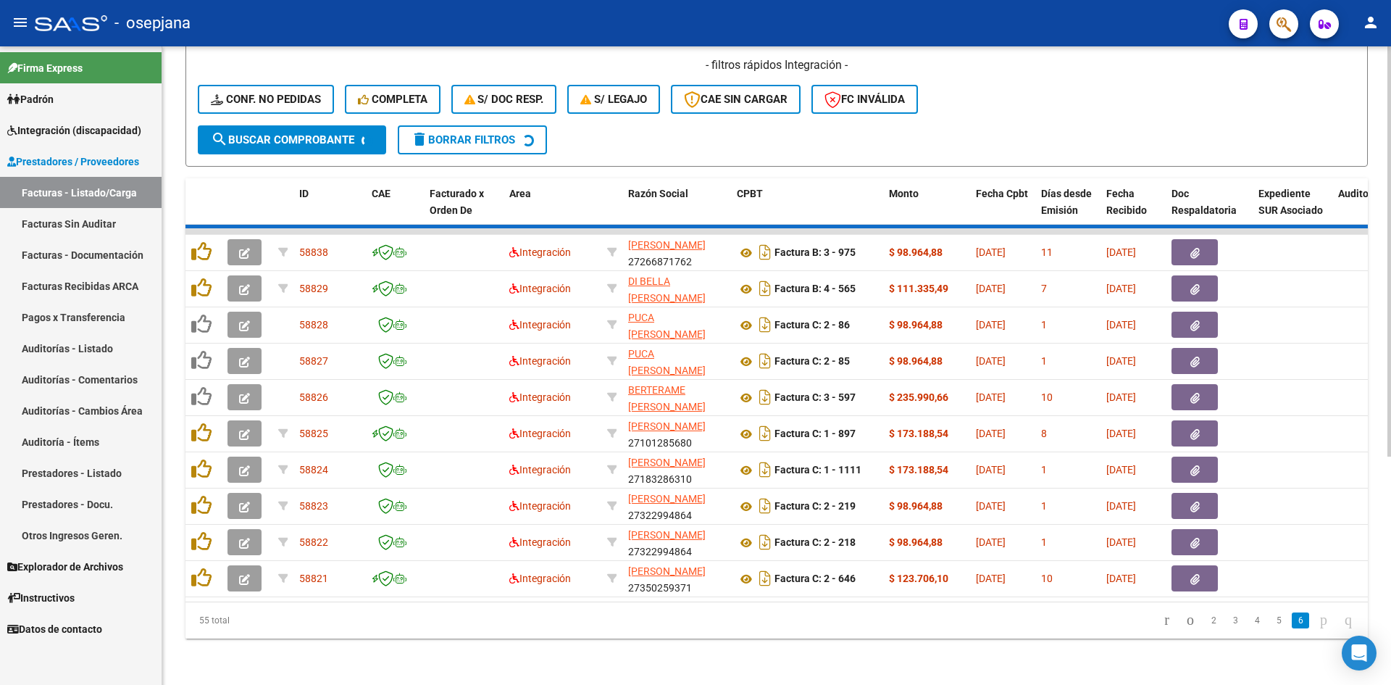
scroll to position [170, 0]
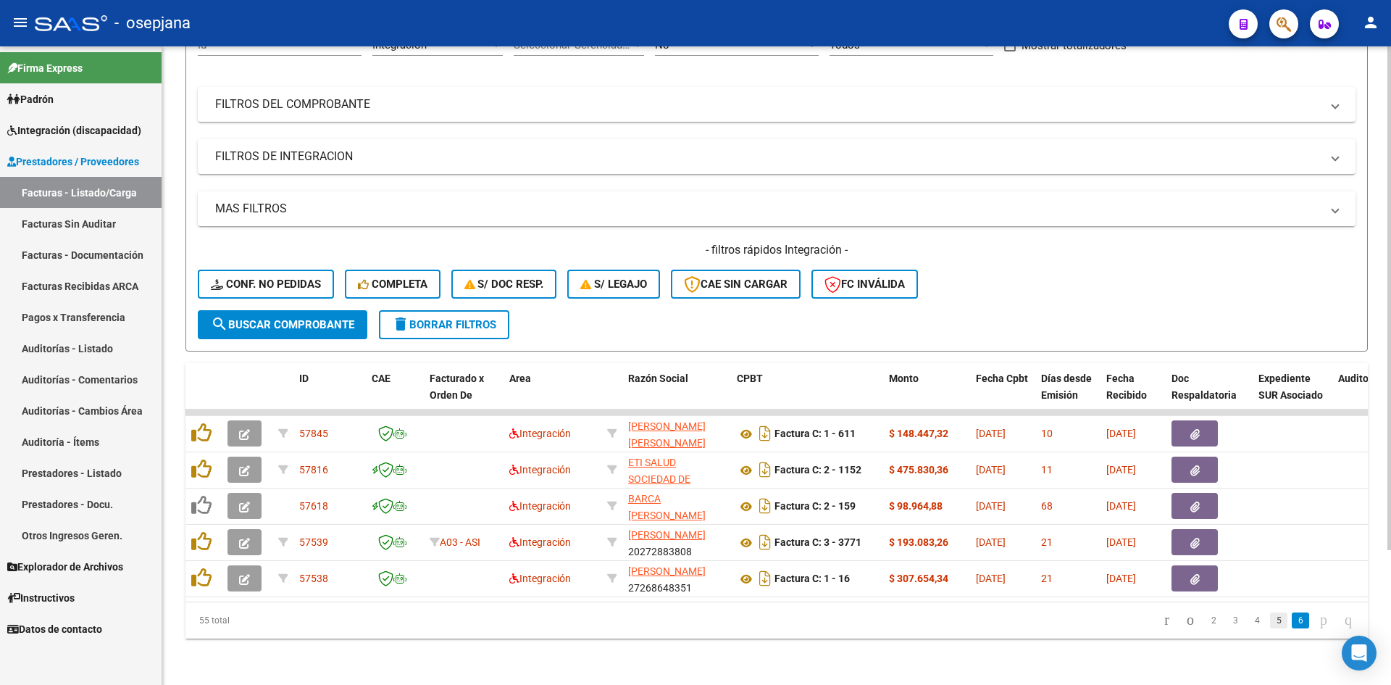
click at [1270, 620] on link "5" at bounding box center [1278, 620] width 17 height 16
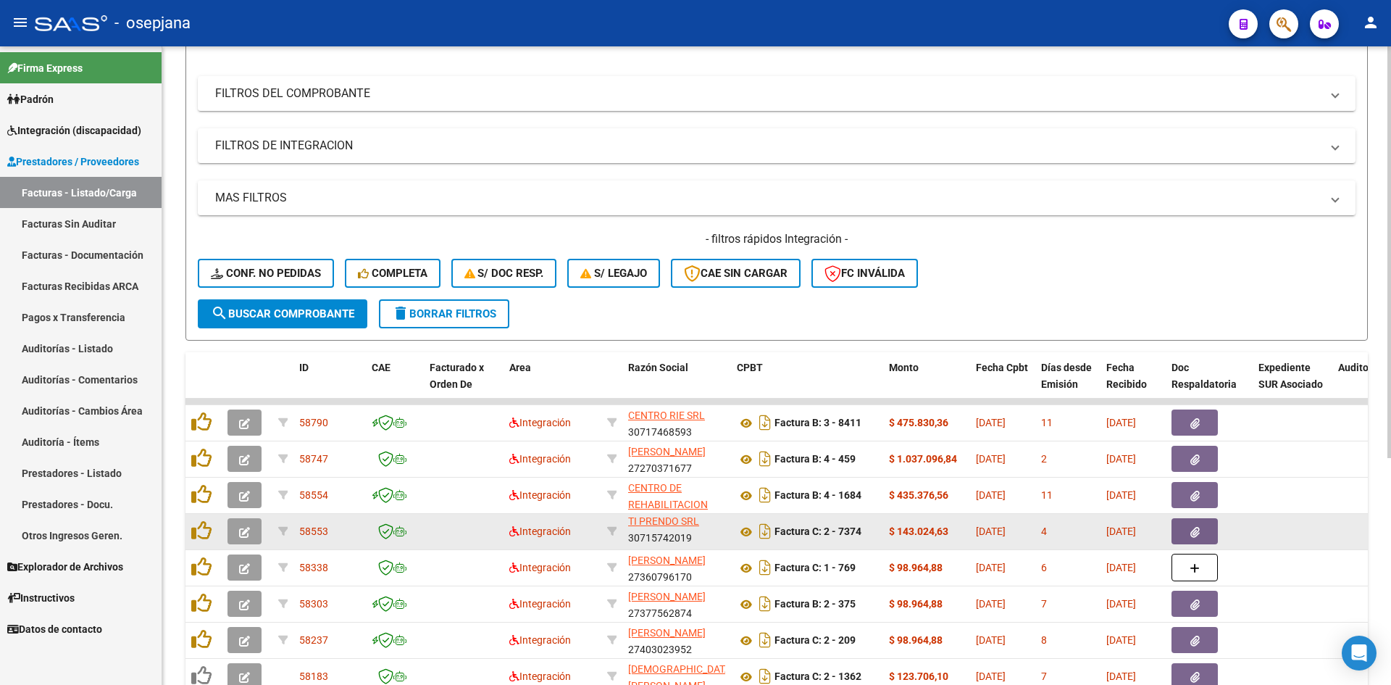
scroll to position [351, 0]
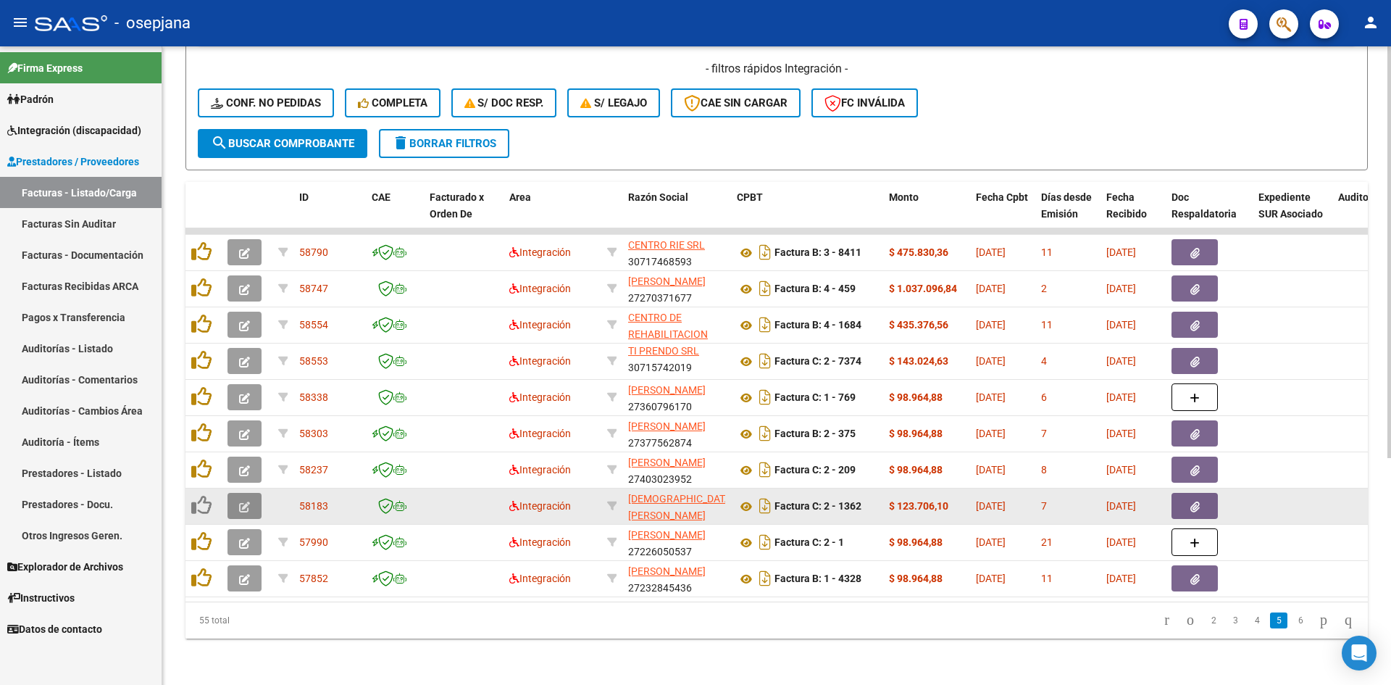
click at [242, 499] on span "button" at bounding box center [244, 505] width 11 height 13
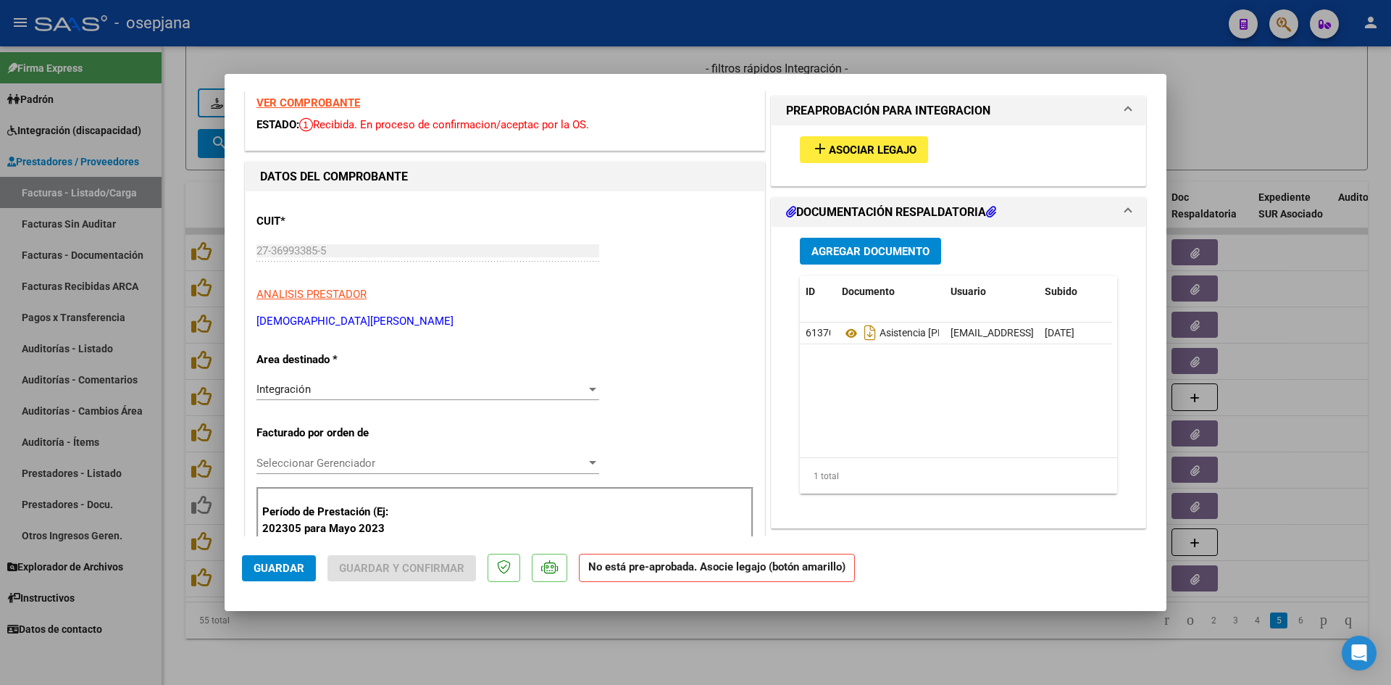
scroll to position [145, 0]
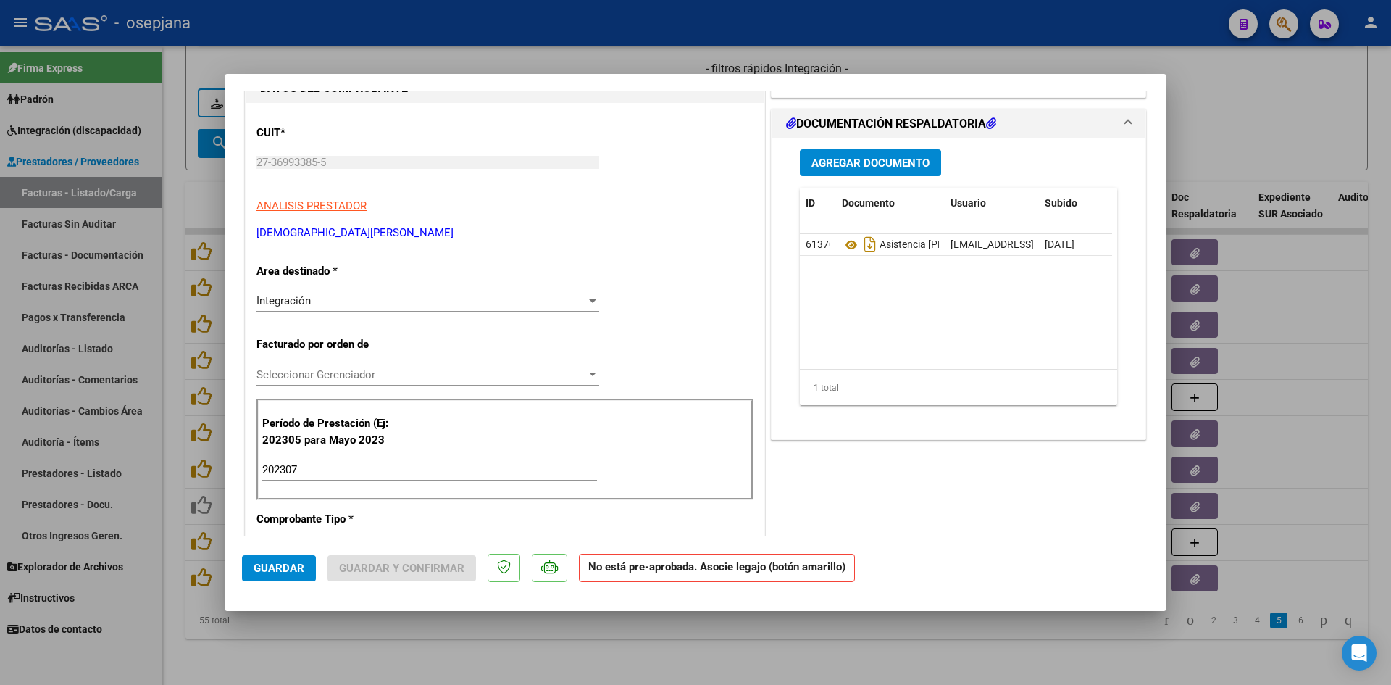
click at [340, 428] on p "Período de Prestación (Ej: 202305 para Mayo 2023" at bounding box center [335, 431] width 146 height 33
click at [348, 442] on p "Período de Prestación (Ej: 202305 para Mayo 2023" at bounding box center [335, 431] width 146 height 33
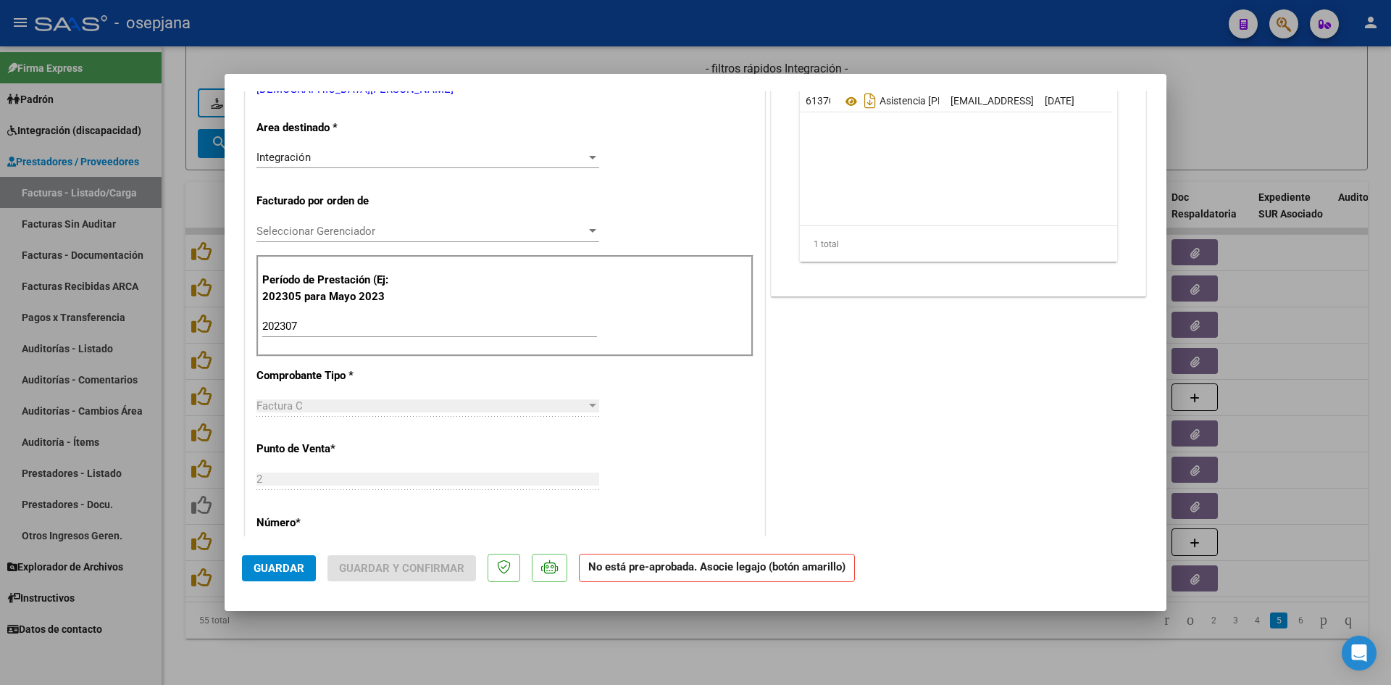
scroll to position [290, 0]
click at [394, 303] on p "Período de Prestación (Ej: 202305 para Mayo 2023" at bounding box center [335, 286] width 146 height 33
click at [383, 294] on p "Período de Prestación (Ej: 202305 para Mayo 2023" at bounding box center [335, 286] width 146 height 33
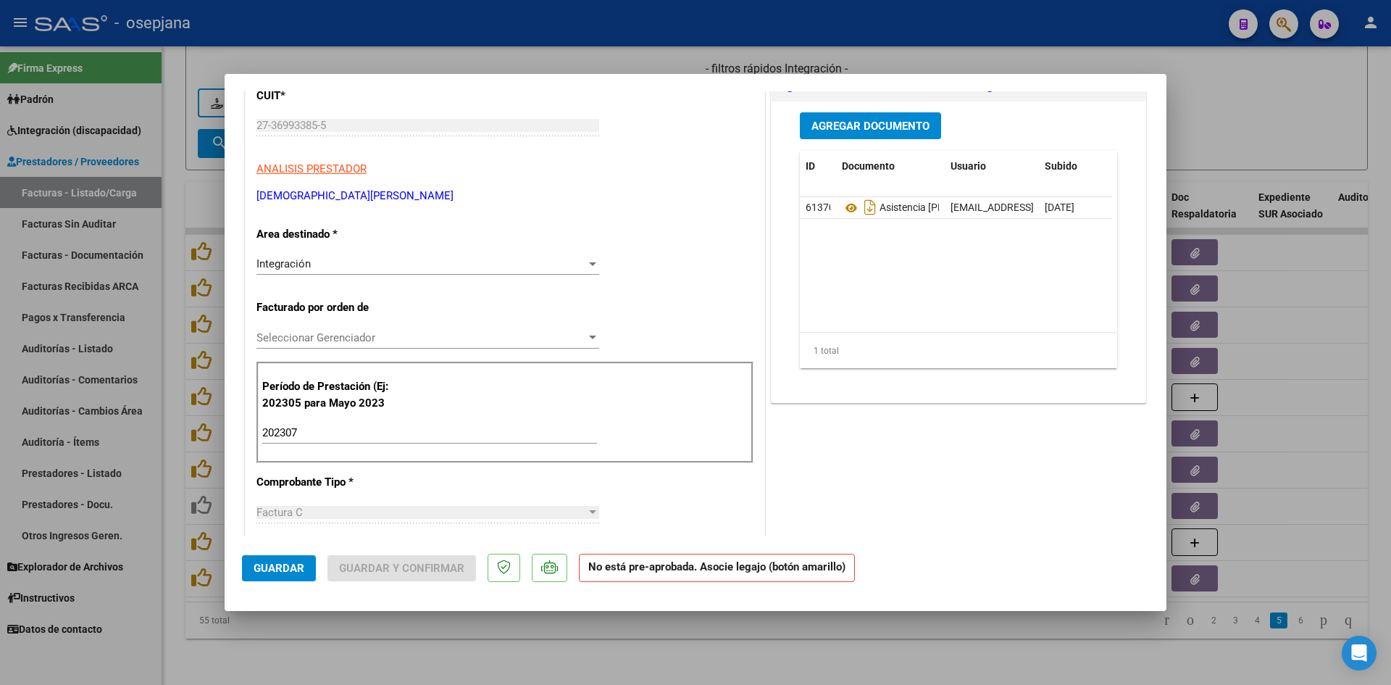
scroll to position [217, 0]
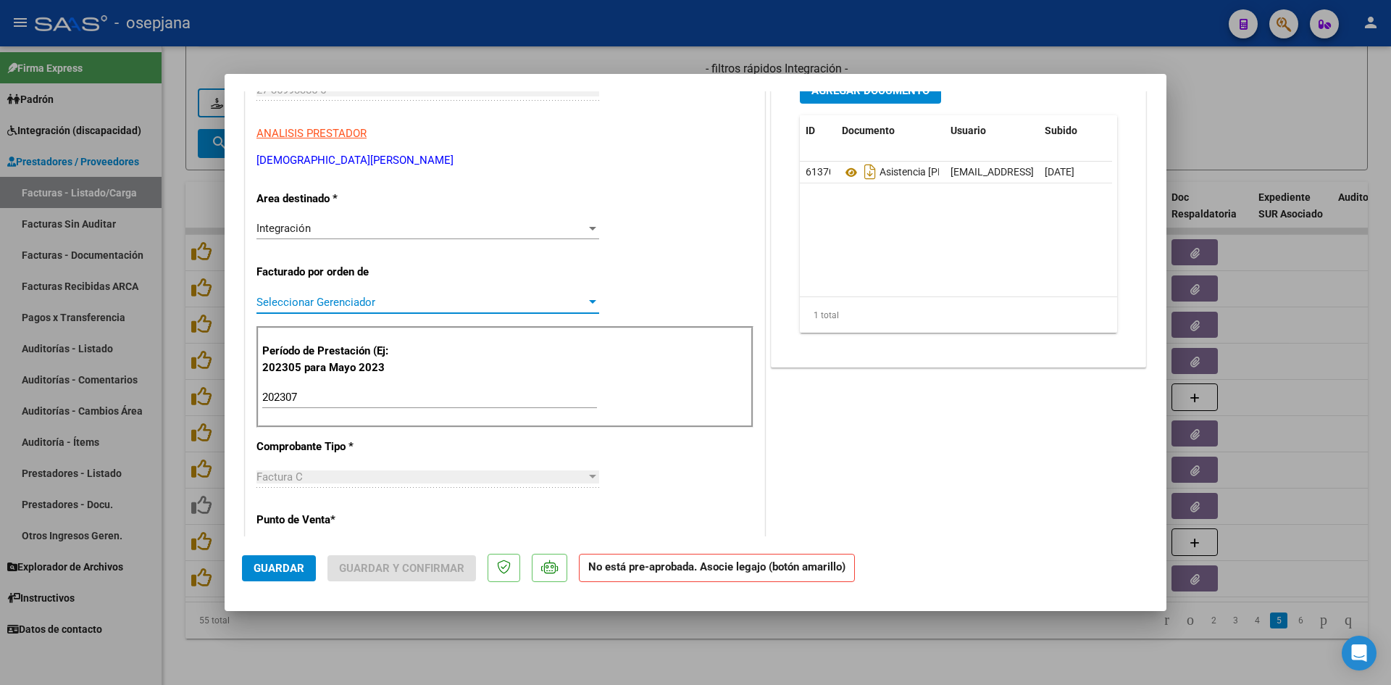
click at [589, 304] on div at bounding box center [592, 302] width 7 height 4
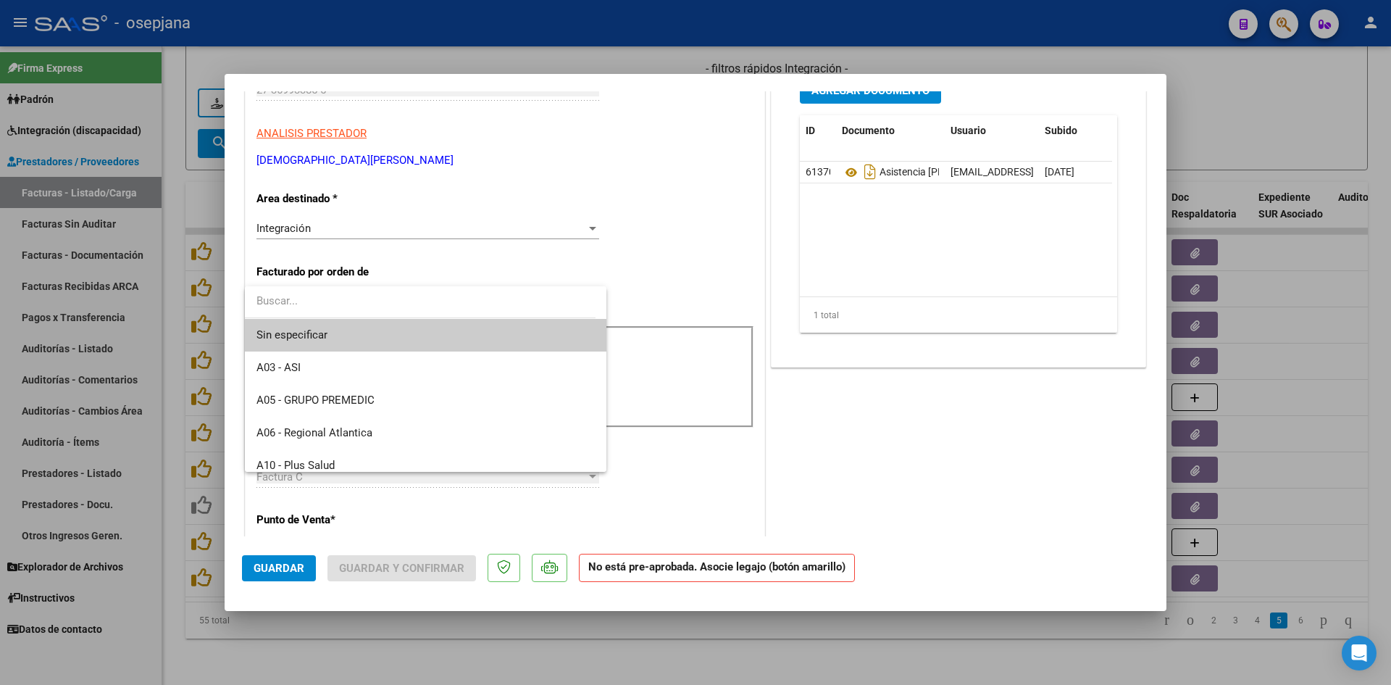
click at [588, 304] on input "dropdown search" at bounding box center [420, 301] width 351 height 33
click at [586, 254] on div at bounding box center [695, 342] width 1391 height 685
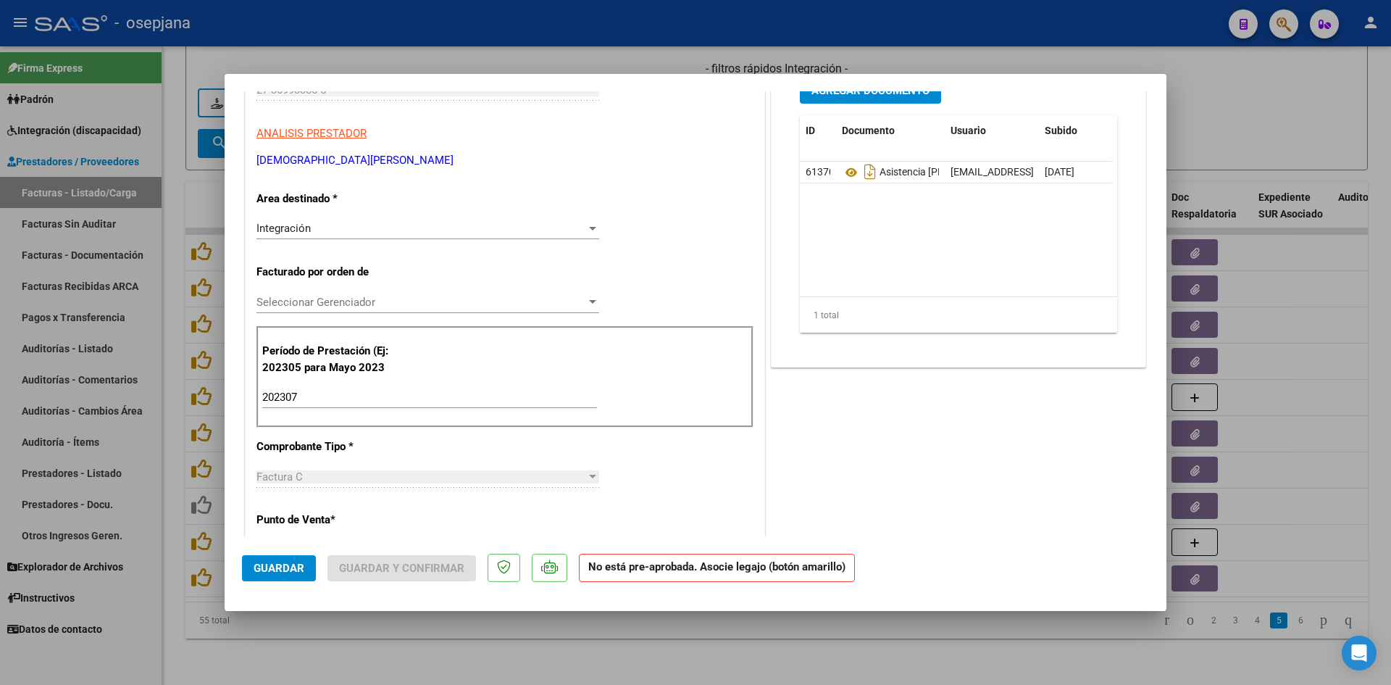
click at [565, 351] on div "Período de Prestación (Ej: 202305 para [DATE] 202307 Ingrese el Período de Pres…" at bounding box center [505, 376] width 497 height 101
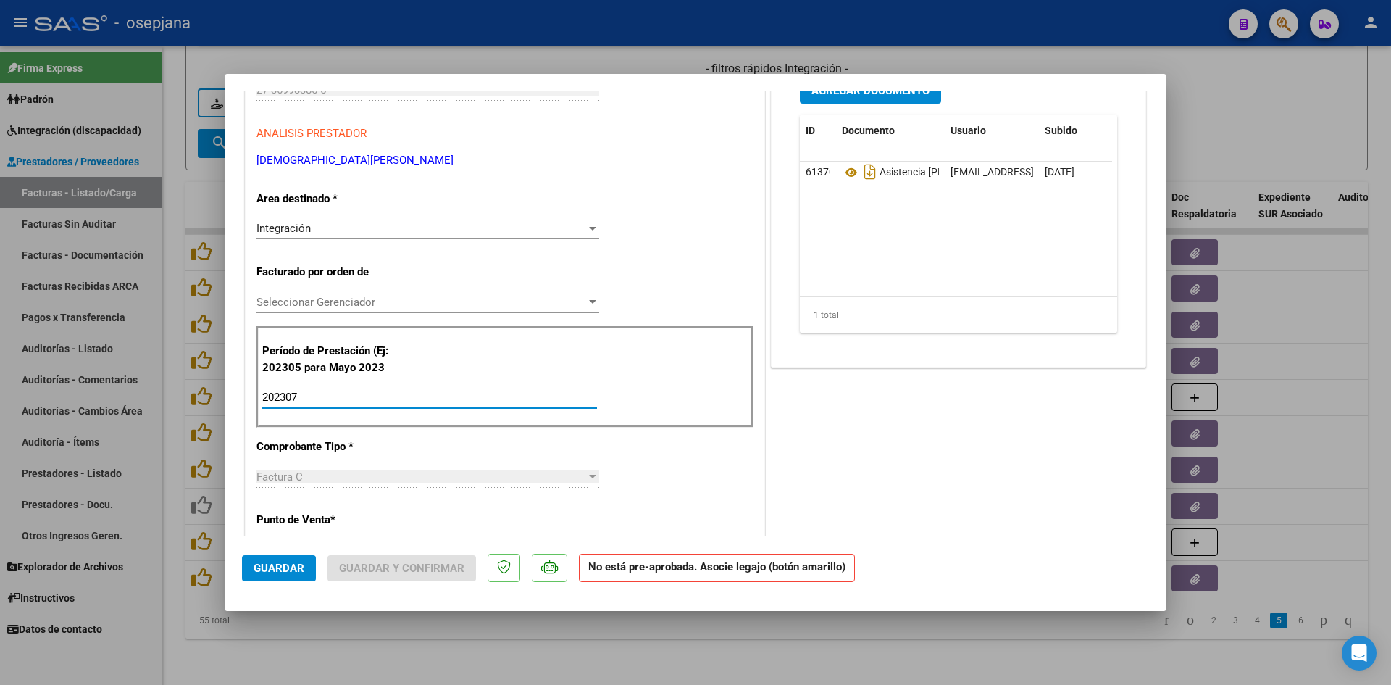
click at [452, 397] on input "202307" at bounding box center [429, 397] width 335 height 13
type input "202307"
click at [262, 572] on span "Guardar" at bounding box center [279, 568] width 51 height 13
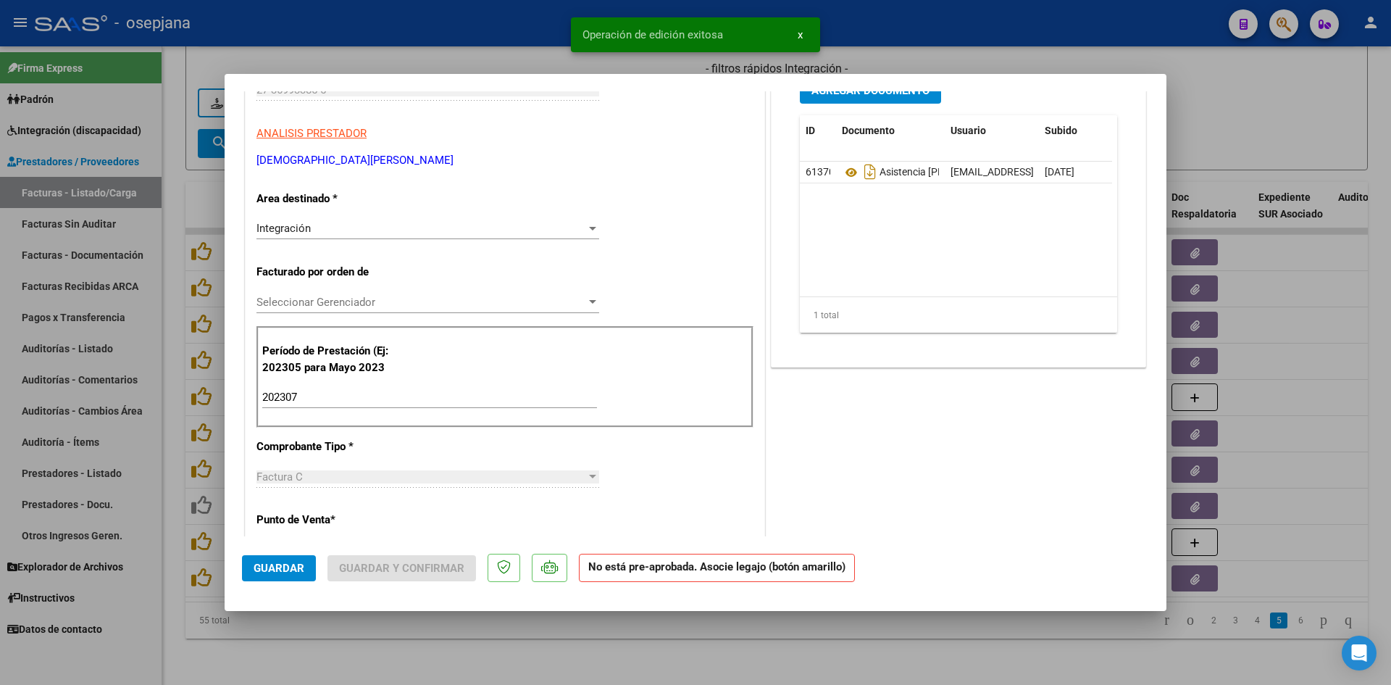
click at [438, 67] on div at bounding box center [695, 342] width 1391 height 685
type input "$ 0,00"
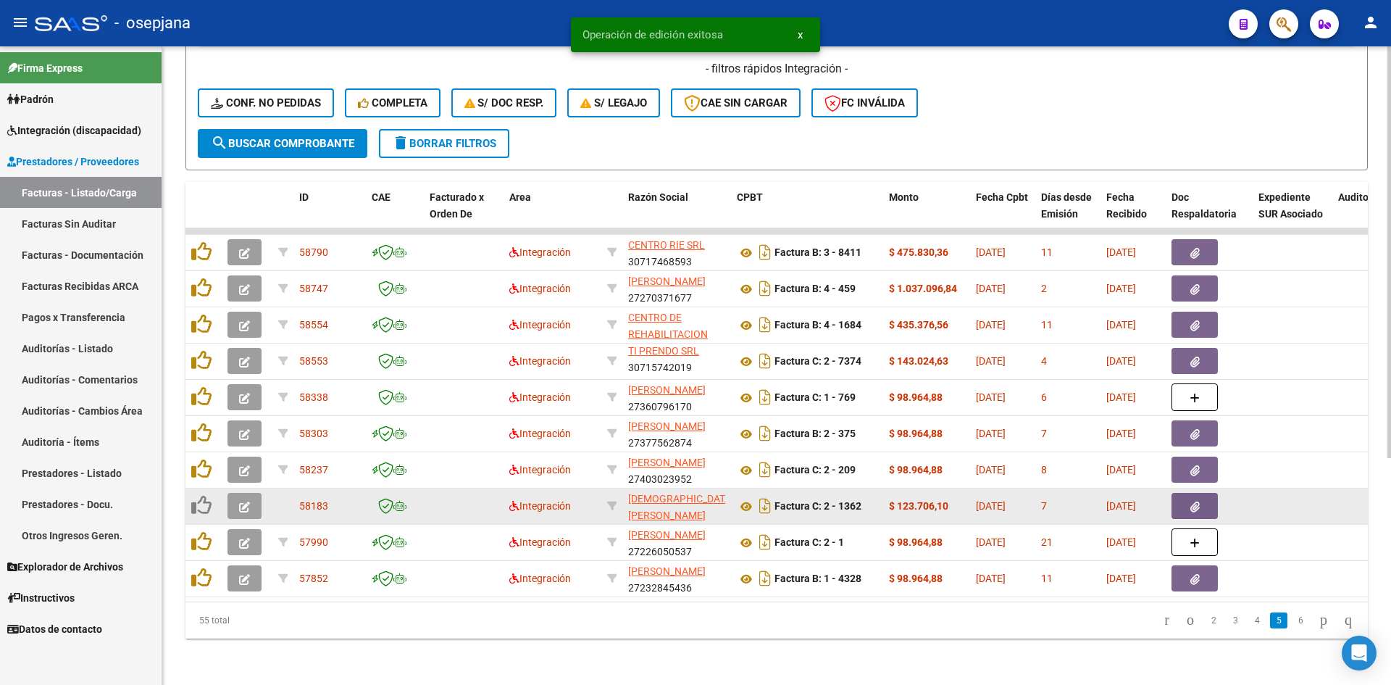
click at [238, 500] on button "button" at bounding box center [245, 506] width 34 height 26
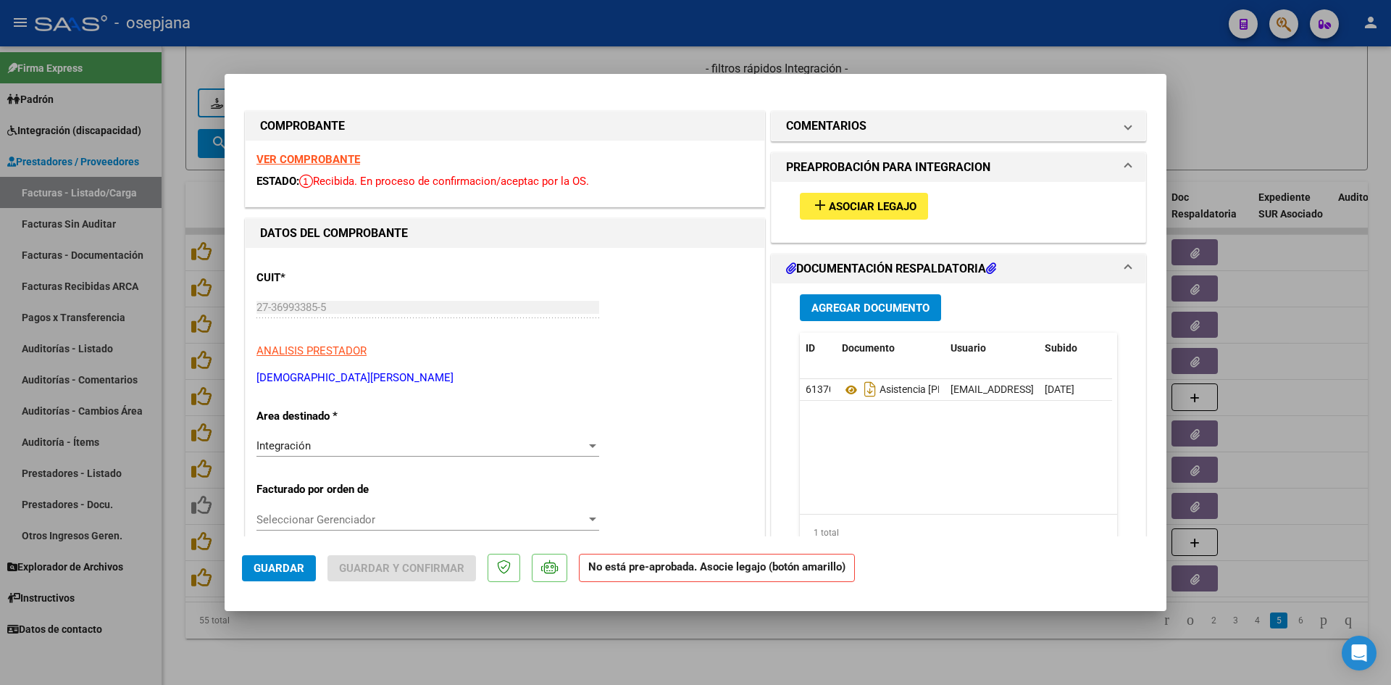
click at [839, 193] on div "add Asociar Legajo" at bounding box center [958, 206] width 339 height 49
click at [838, 197] on button "add Asociar Legajo" at bounding box center [864, 206] width 128 height 27
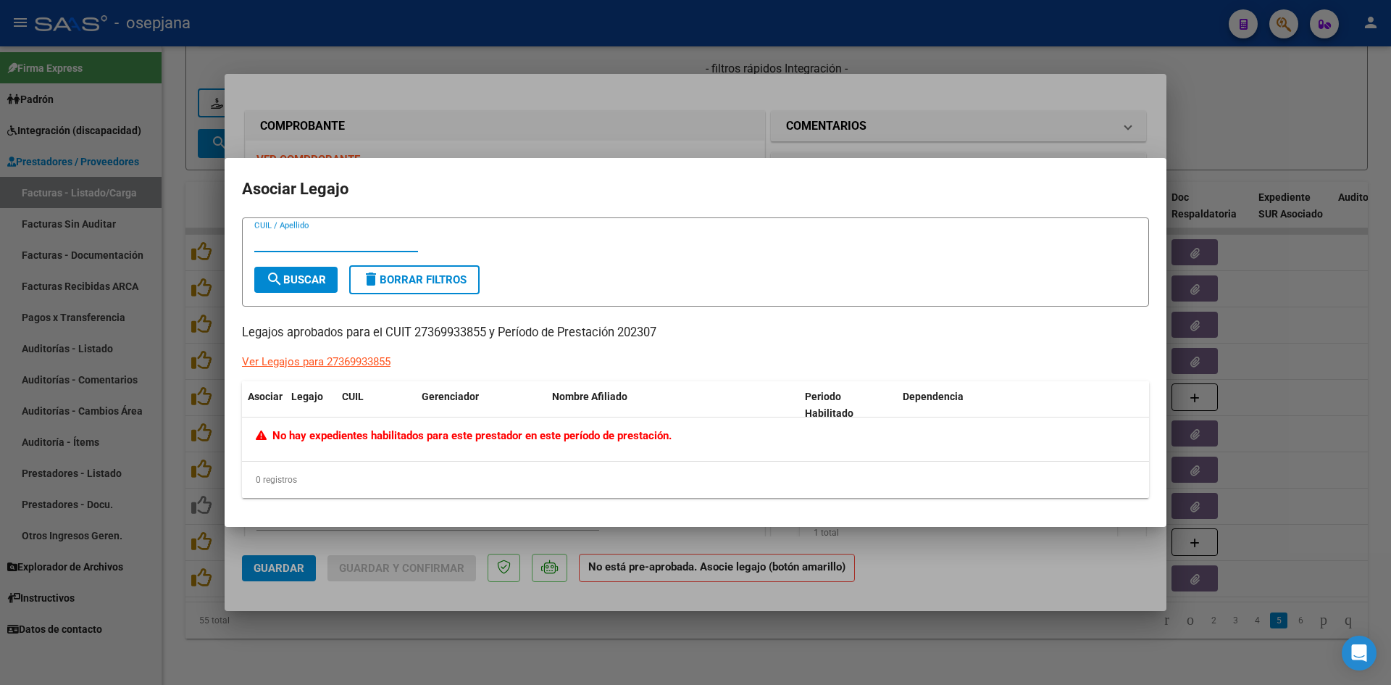
click at [566, 104] on div at bounding box center [695, 342] width 1391 height 685
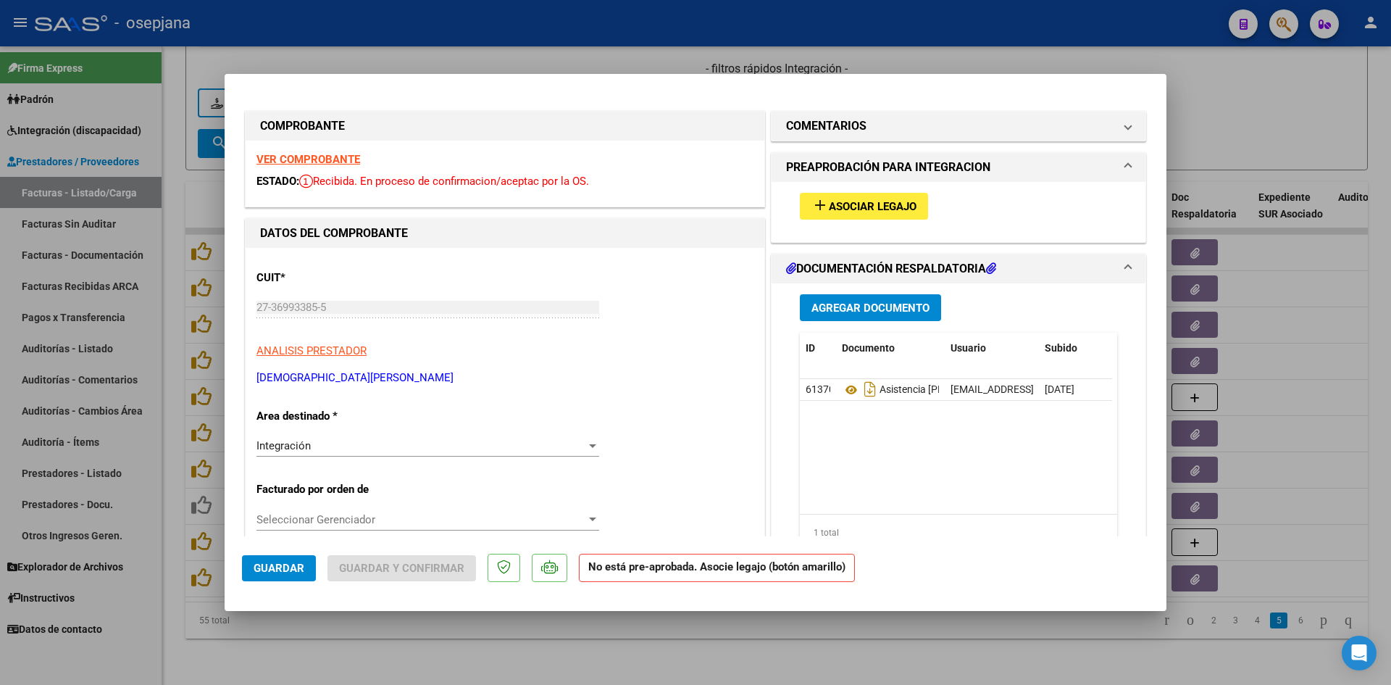
click at [342, 157] on strong "VER COMPROBANTE" at bounding box center [309, 159] width 104 height 13
click at [829, 204] on span "Asociar Legajo" at bounding box center [873, 206] width 88 height 13
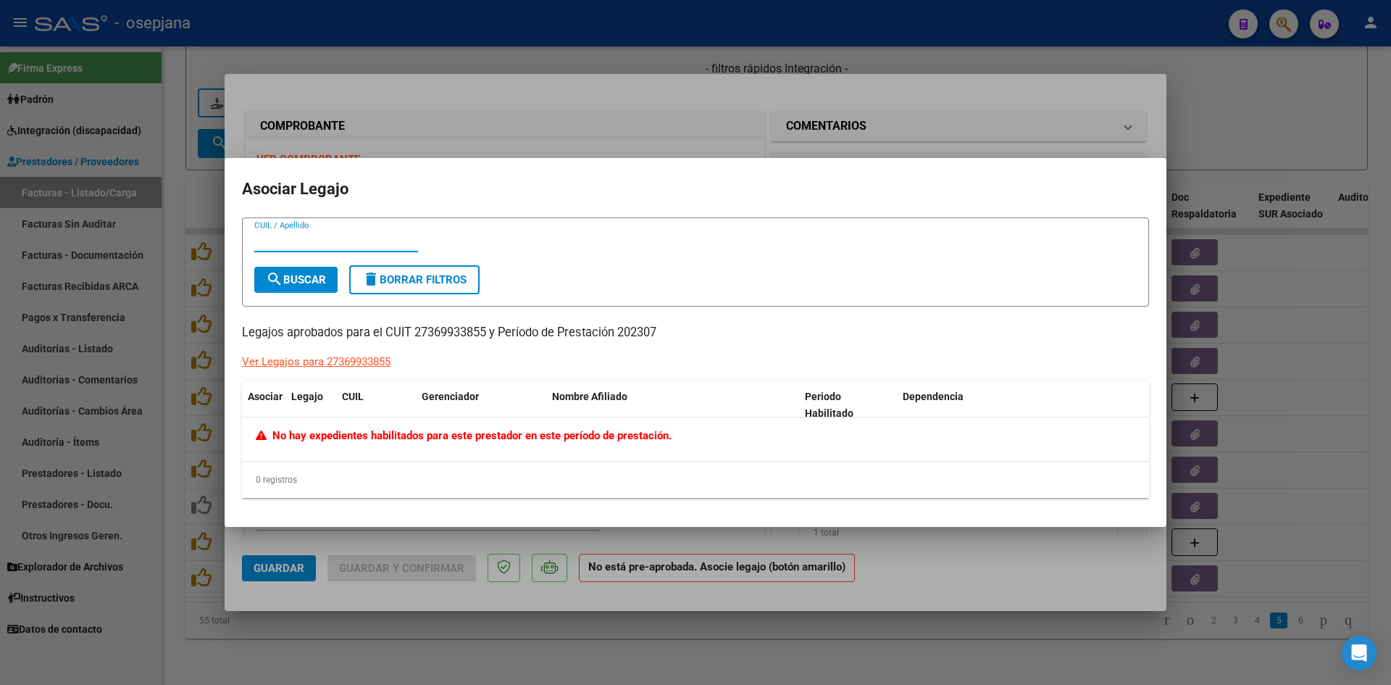
click at [946, 136] on div at bounding box center [695, 342] width 1391 height 685
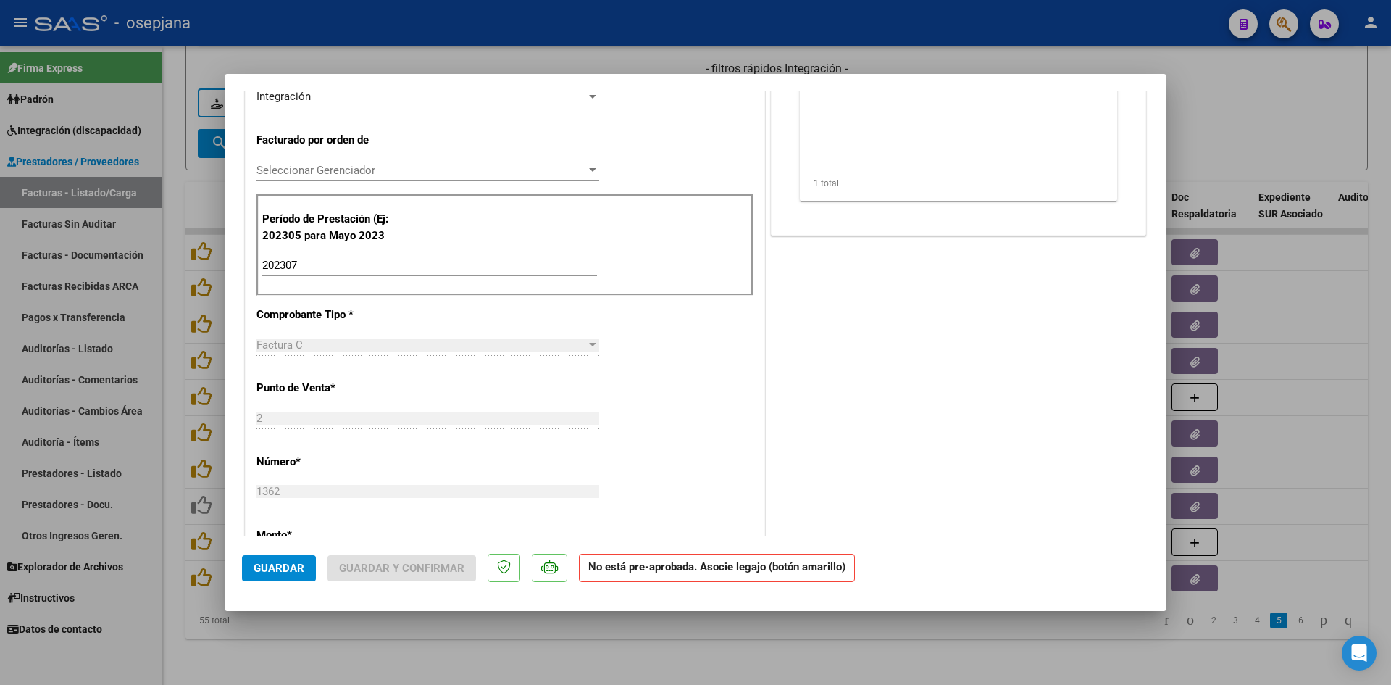
scroll to position [362, 0]
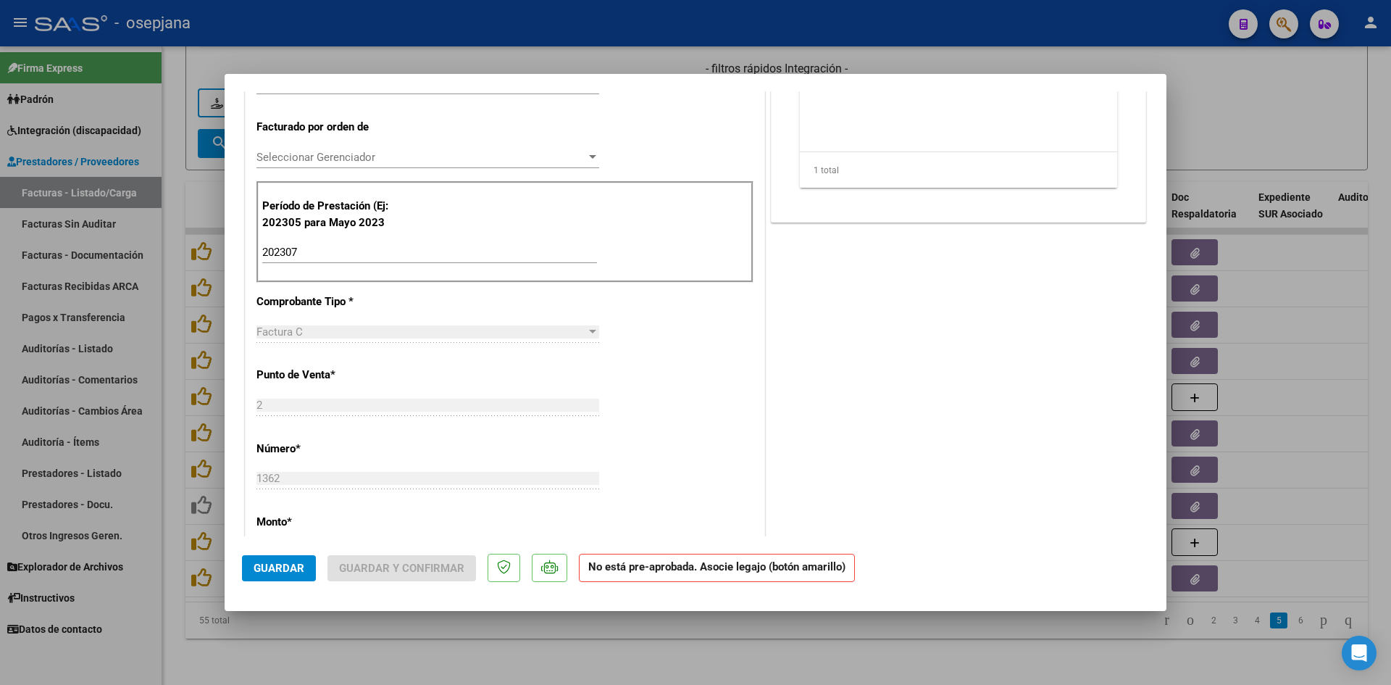
click at [330, 251] on input "202307" at bounding box center [429, 252] width 335 height 13
type input "202507"
click at [301, 562] on span "Guardar" at bounding box center [279, 568] width 51 height 13
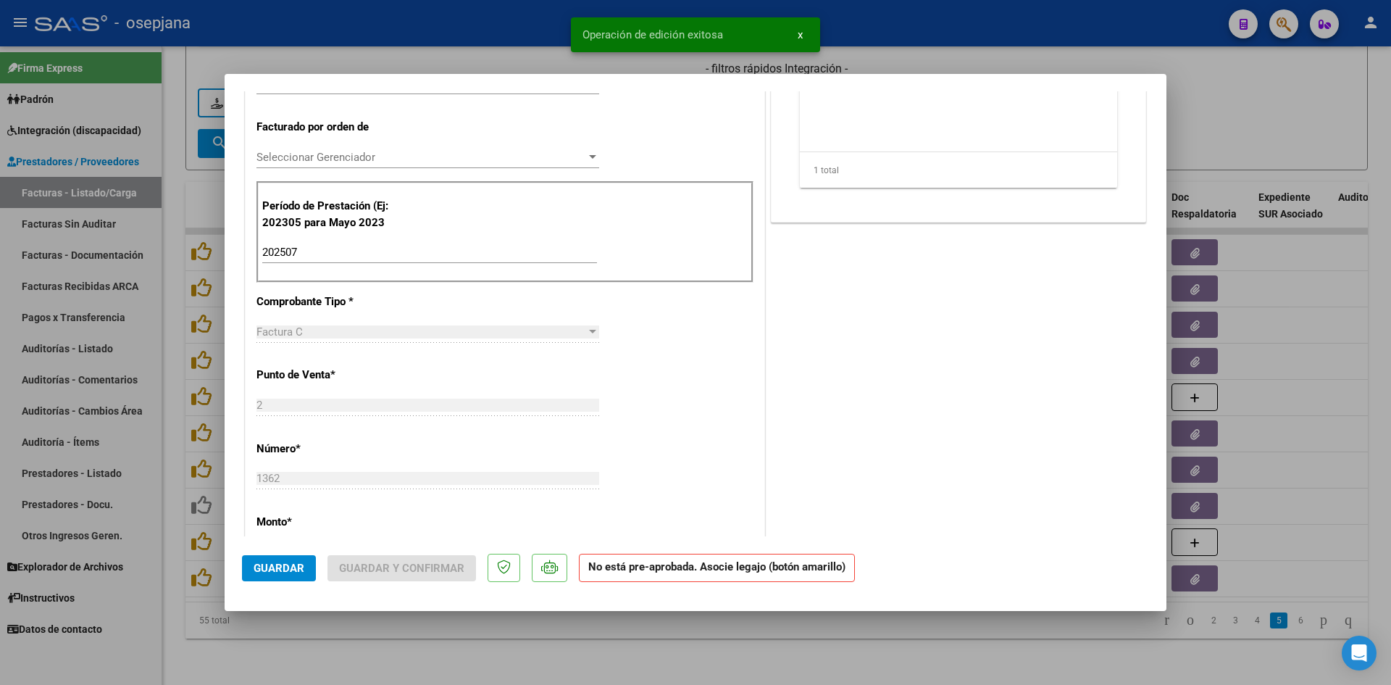
click at [1246, 115] on div at bounding box center [695, 342] width 1391 height 685
type input "$ 0,00"
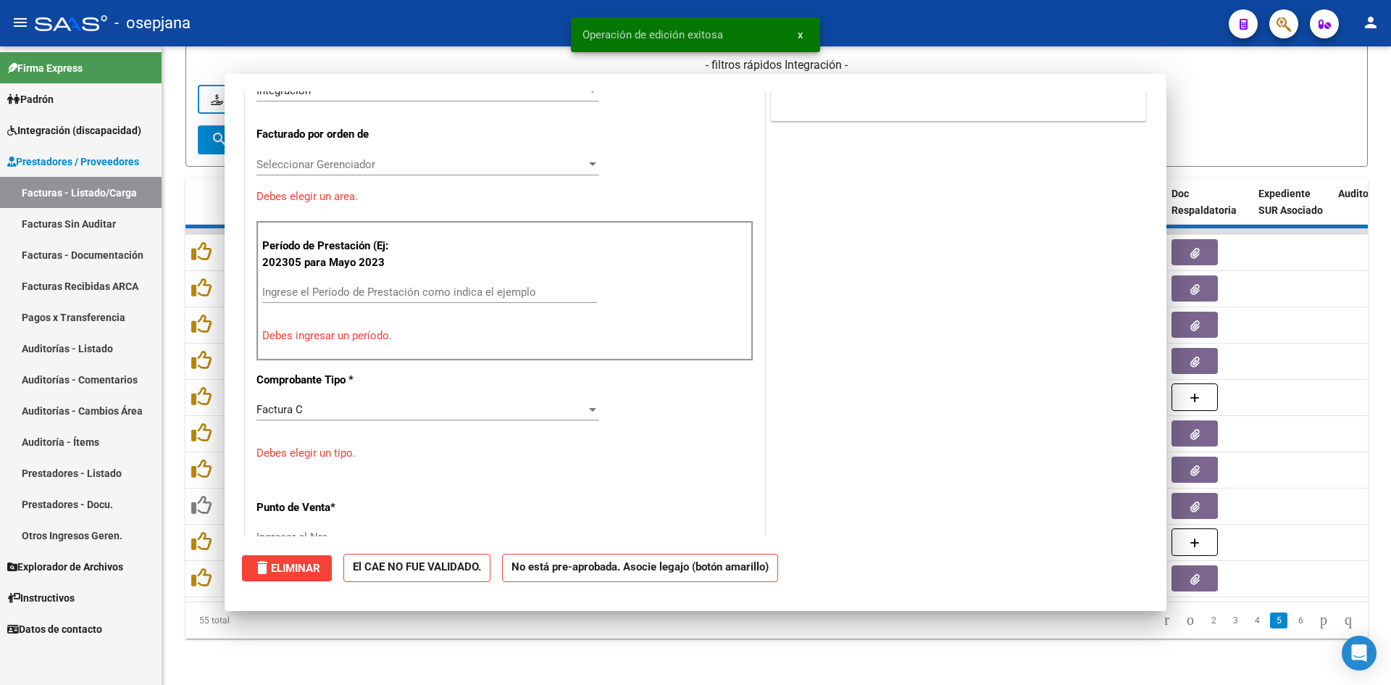
scroll to position [402, 0]
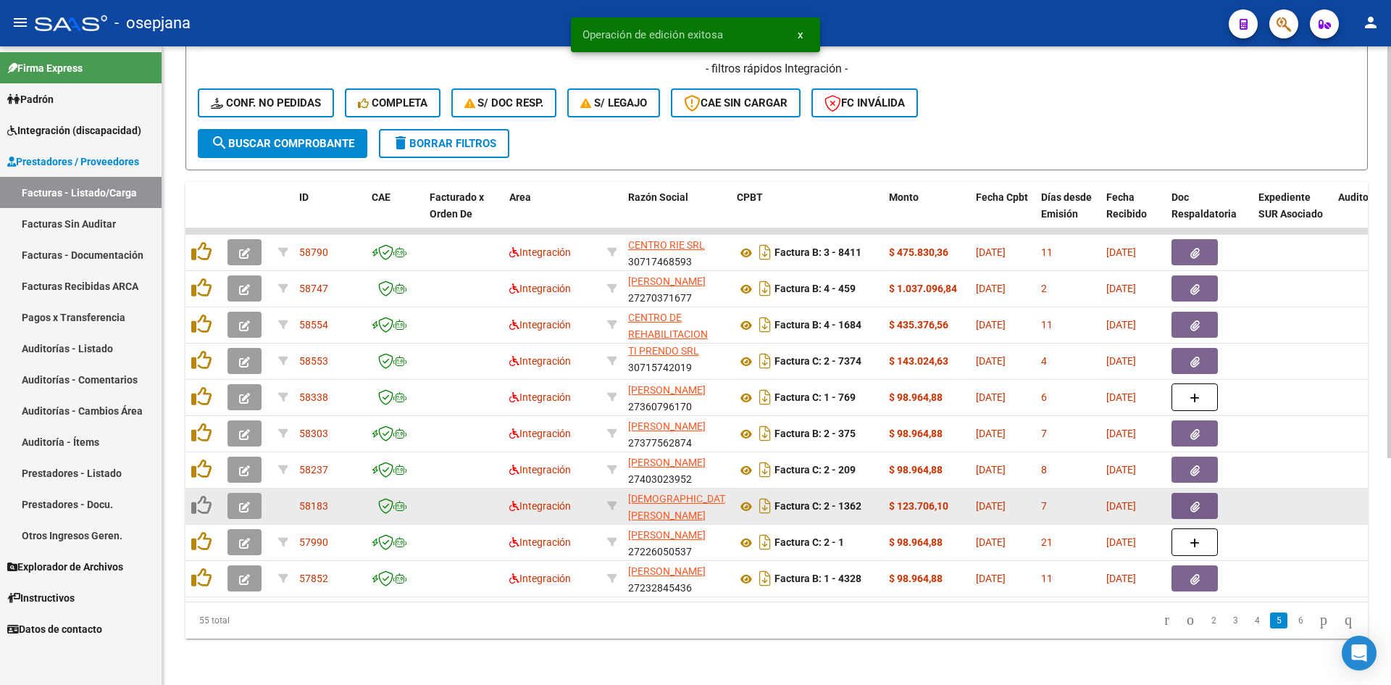
click at [249, 501] on icon "button" at bounding box center [244, 506] width 11 height 11
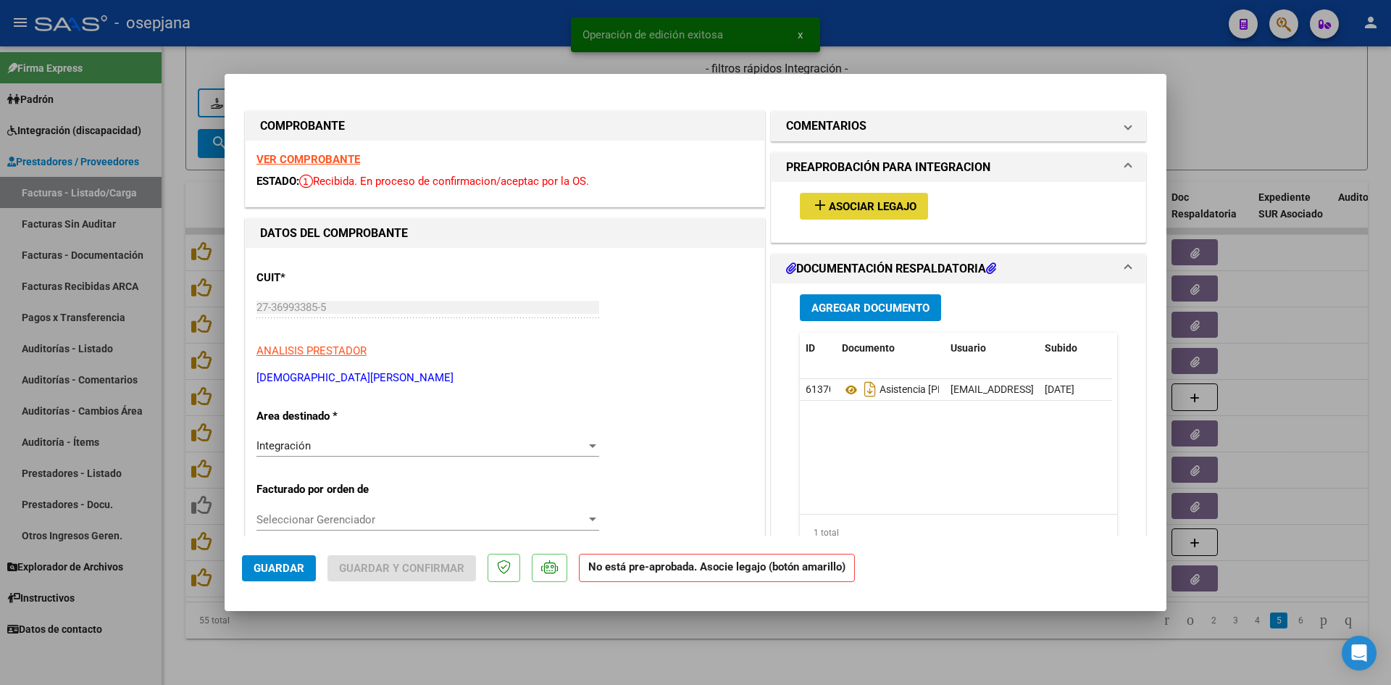
click at [903, 201] on span "Asociar Legajo" at bounding box center [873, 206] width 88 height 13
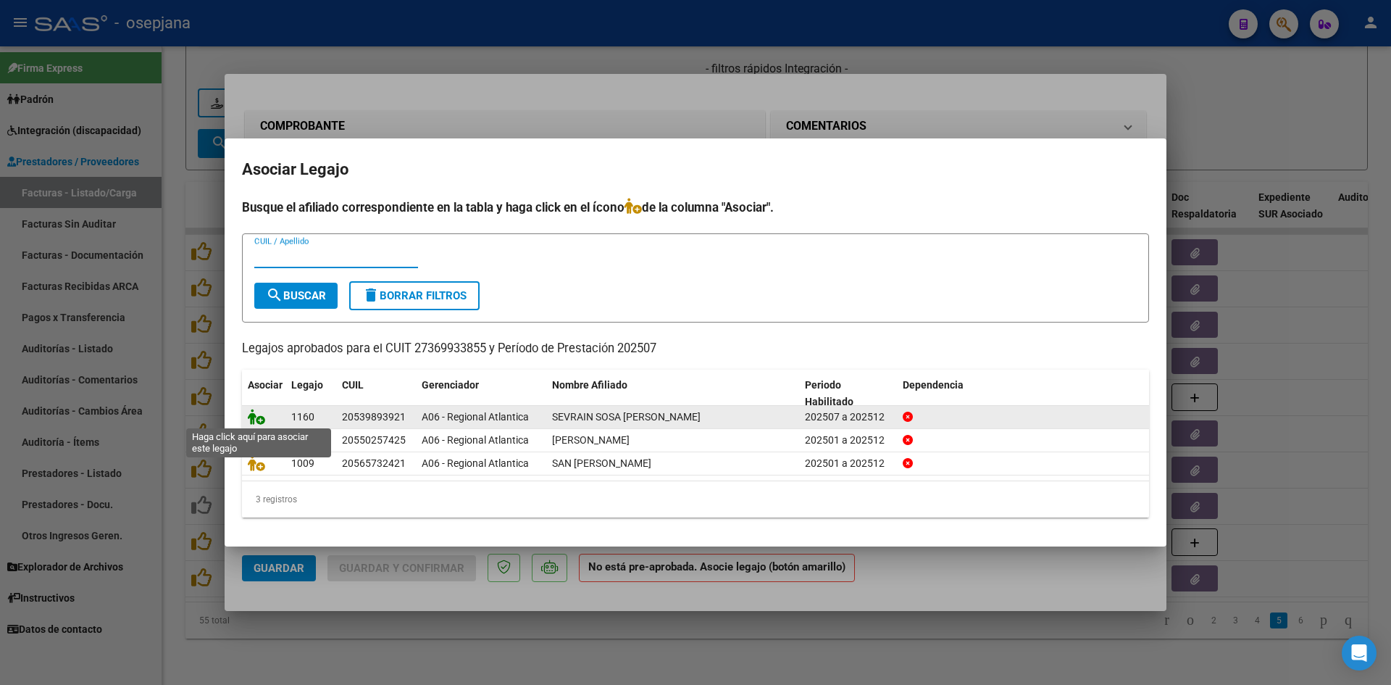
click at [259, 420] on icon at bounding box center [256, 417] width 17 height 16
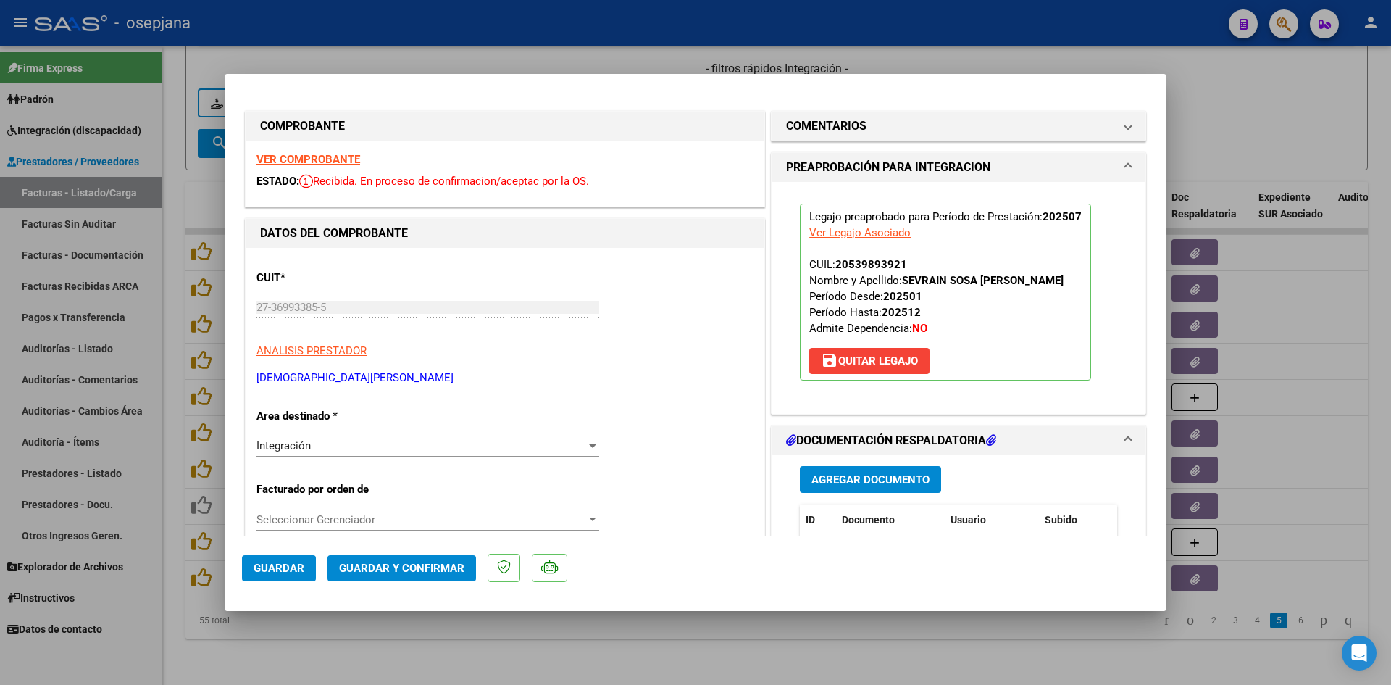
click at [338, 155] on strong "VER COMPROBANTE" at bounding box center [309, 159] width 104 height 13
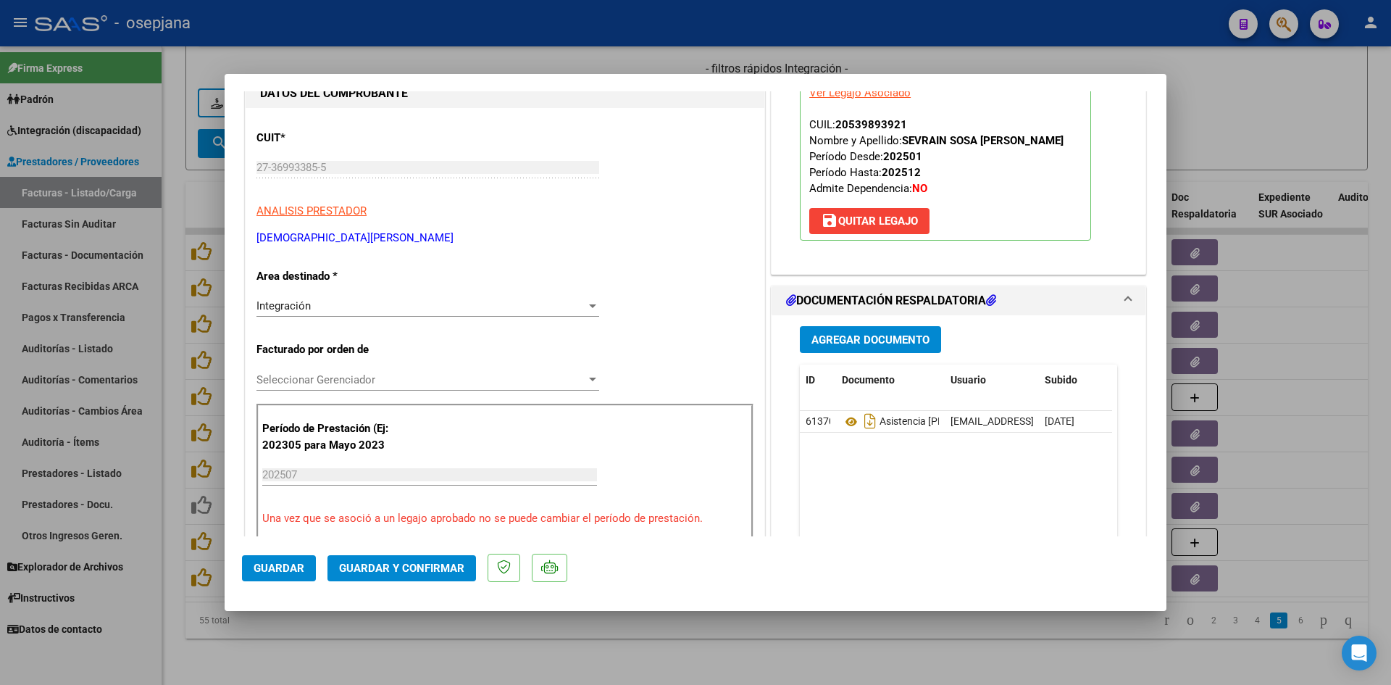
scroll to position [217, 0]
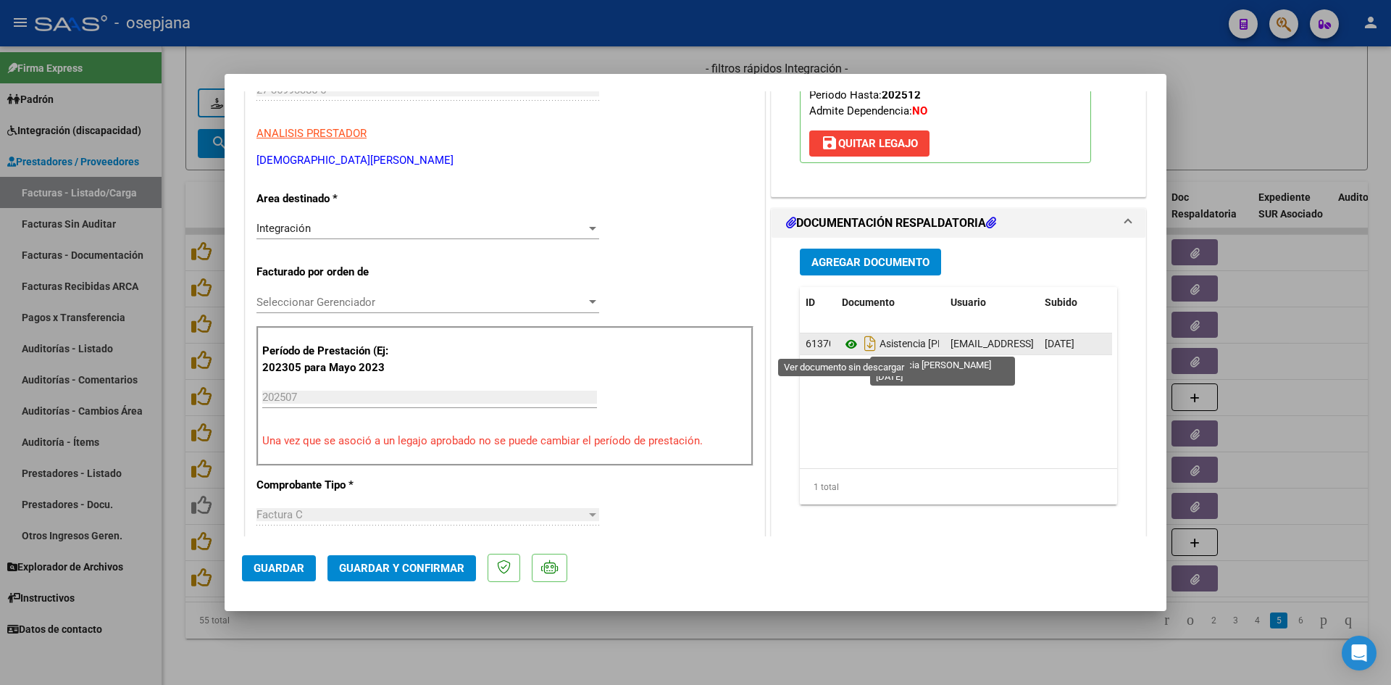
click at [846, 344] on icon at bounding box center [851, 344] width 19 height 17
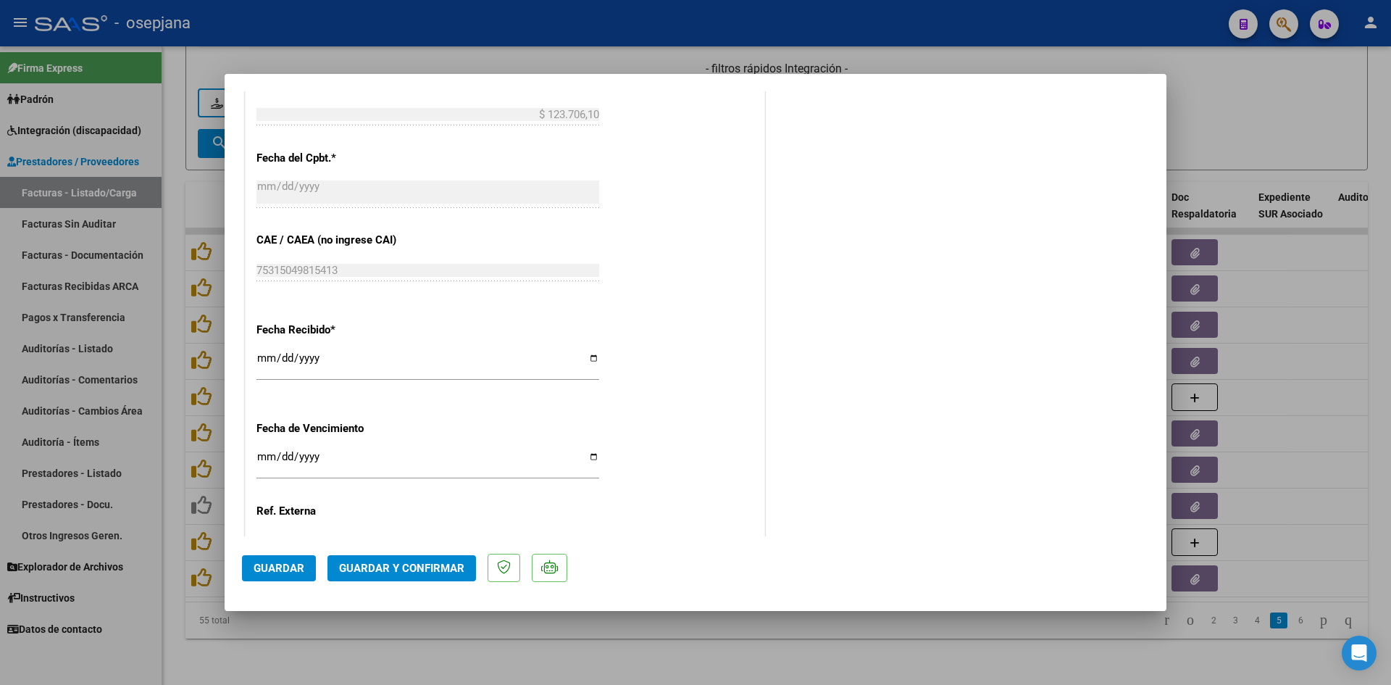
scroll to position [955, 0]
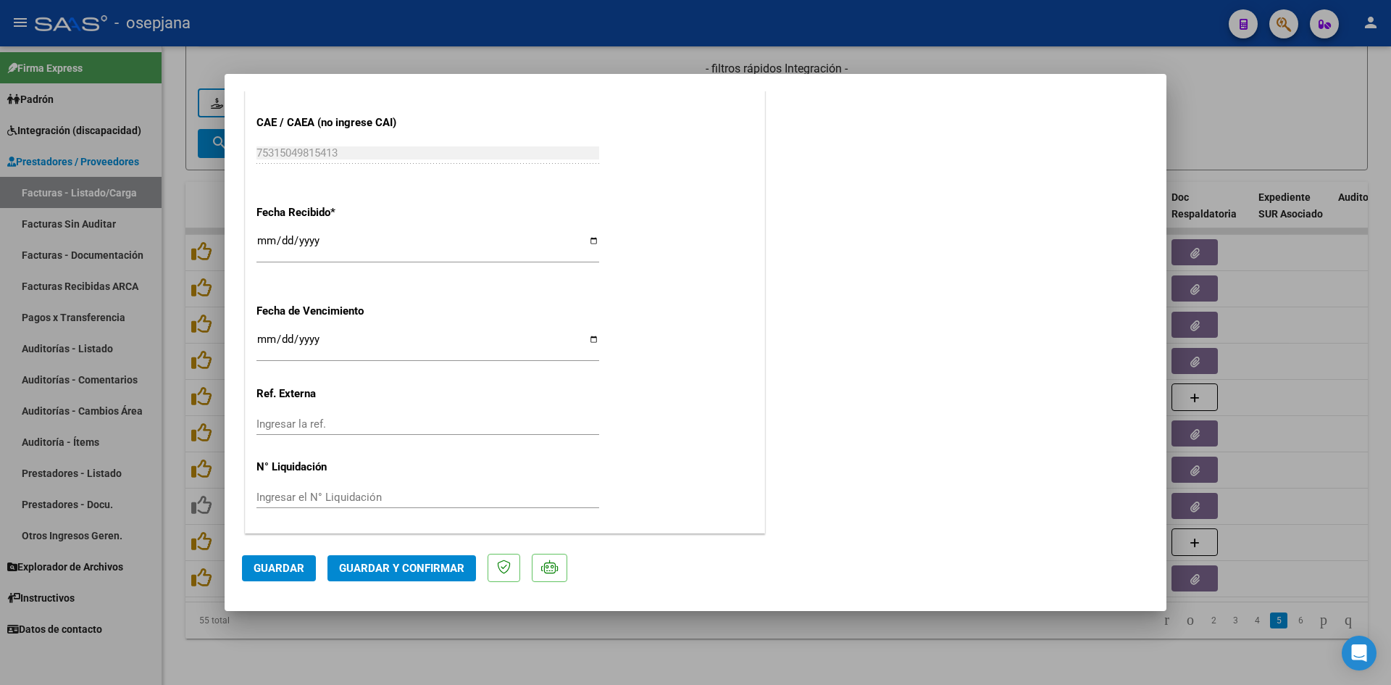
click at [265, 341] on input "[DATE]" at bounding box center [428, 344] width 343 height 23
type input "[DATE]"
click at [263, 340] on input "0025-02-10" at bounding box center [428, 344] width 343 height 23
type input "0025-02-10"
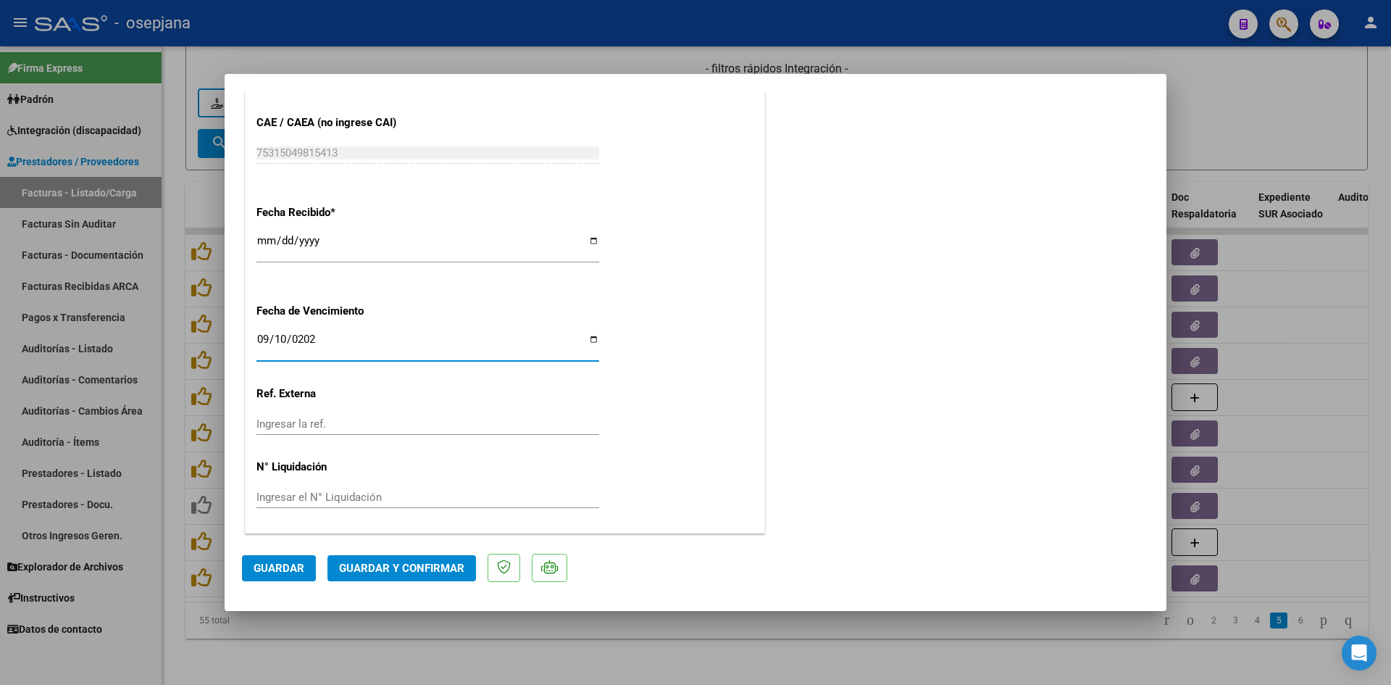
type input "[DATE]"
click at [391, 562] on span "Guardar y Confirmar" at bounding box center [401, 568] width 125 height 13
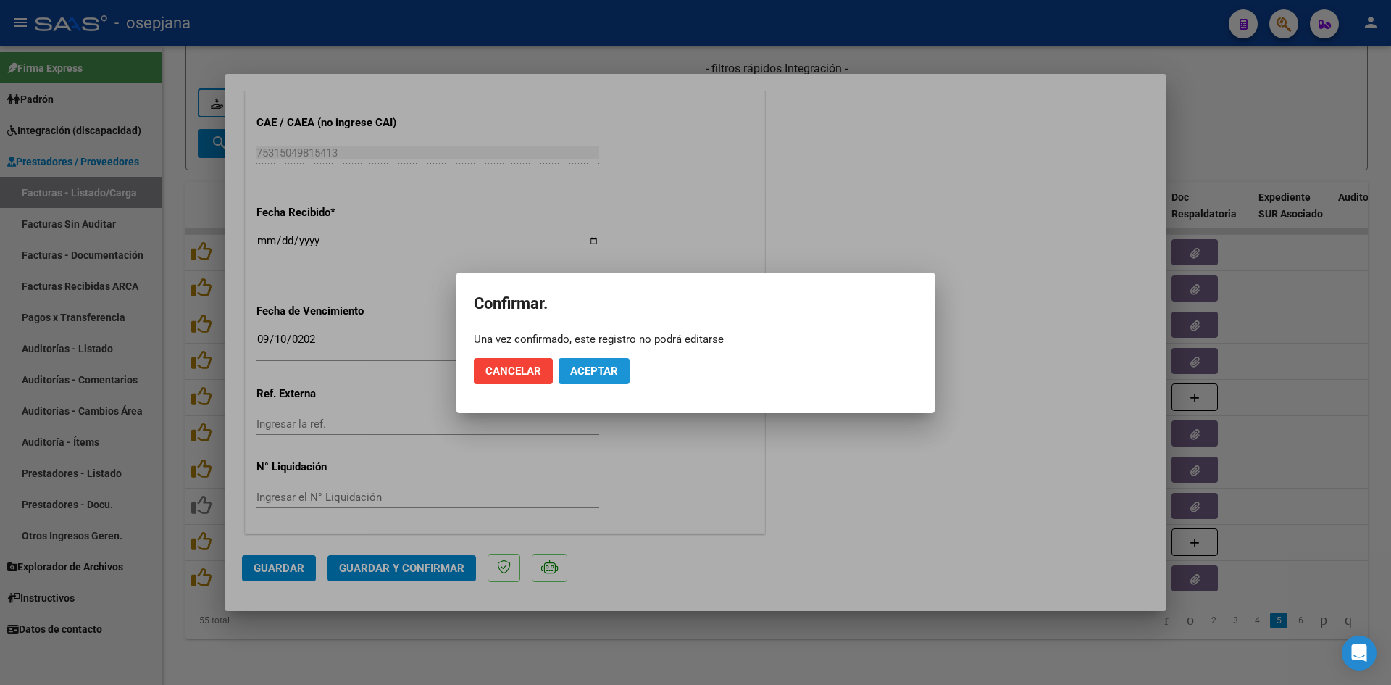
click at [597, 370] on span "Aceptar" at bounding box center [594, 371] width 48 height 13
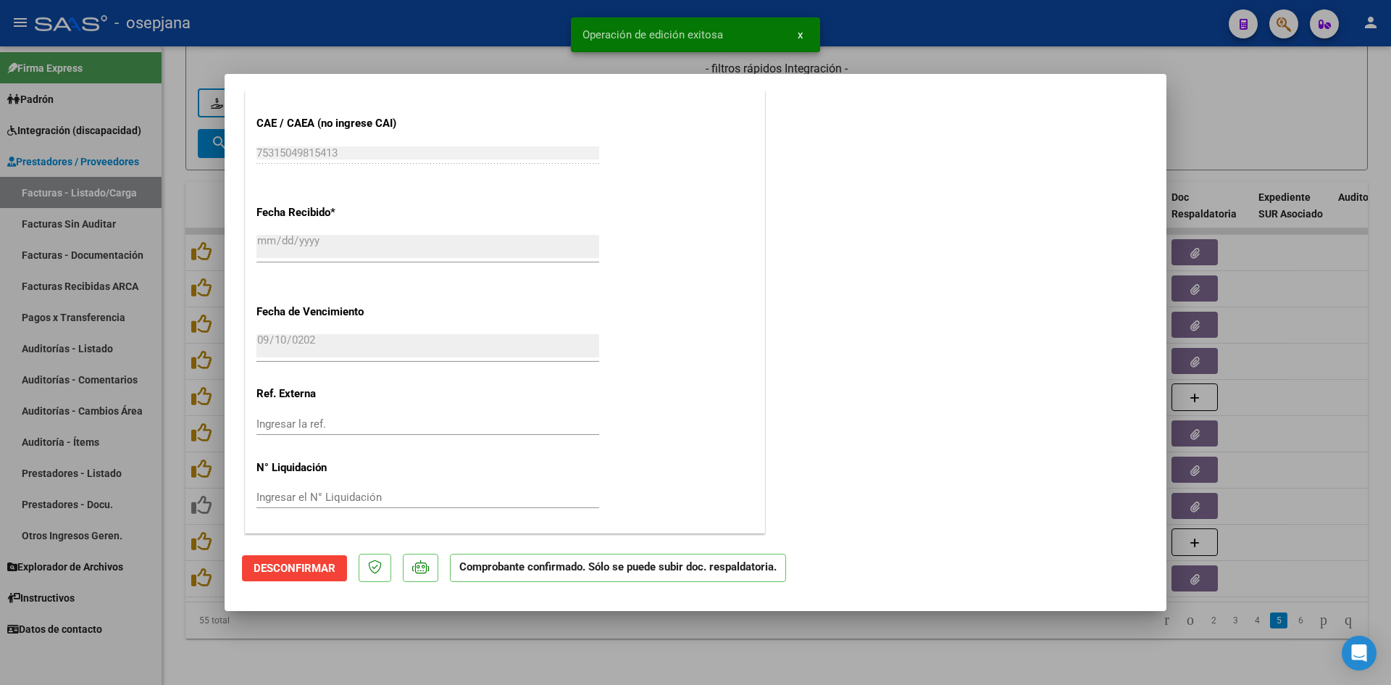
click at [1225, 144] on div at bounding box center [695, 342] width 1391 height 685
type input "$ 0,00"
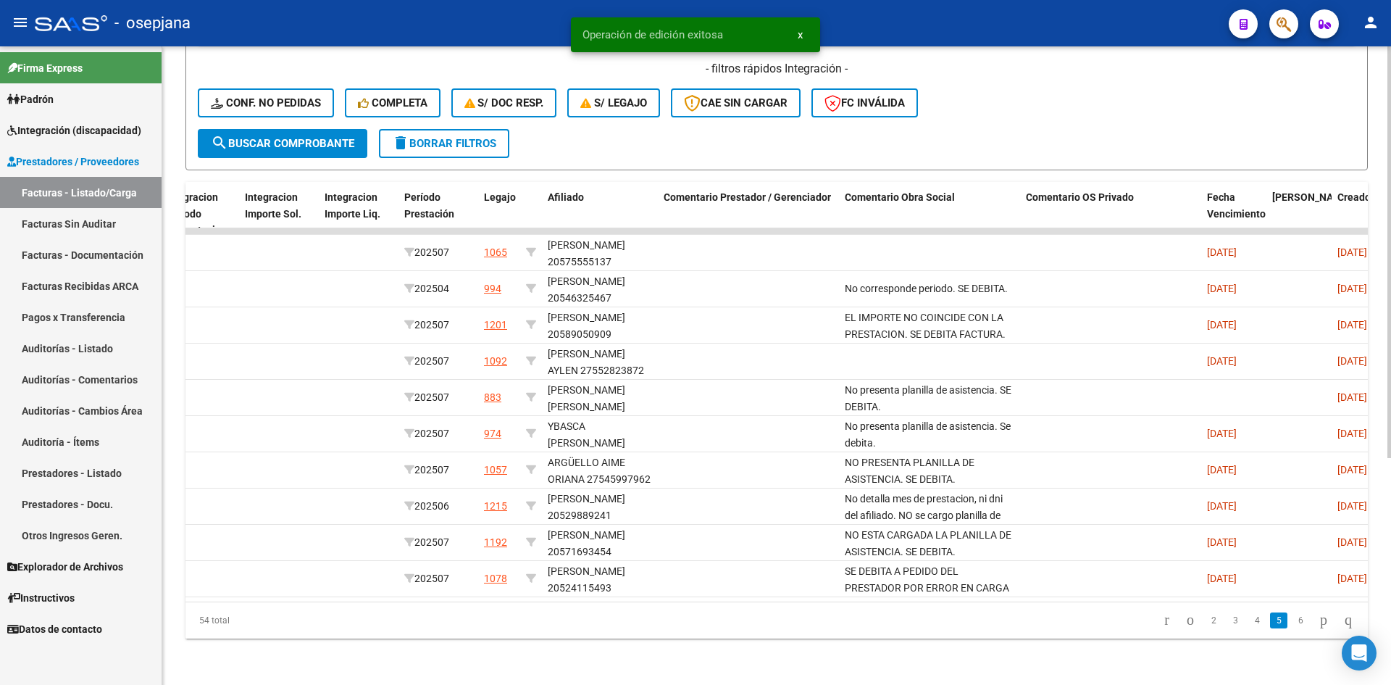
scroll to position [0, 0]
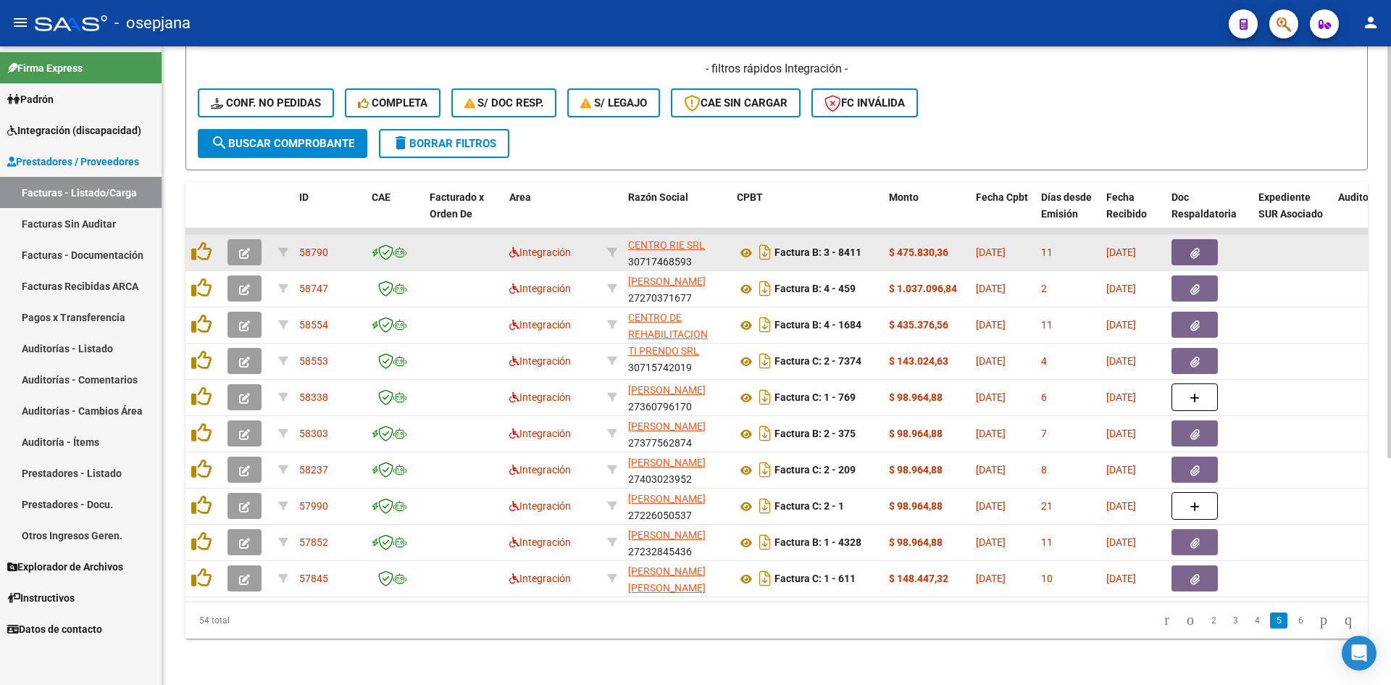
click at [247, 248] on icon "button" at bounding box center [244, 253] width 11 height 11
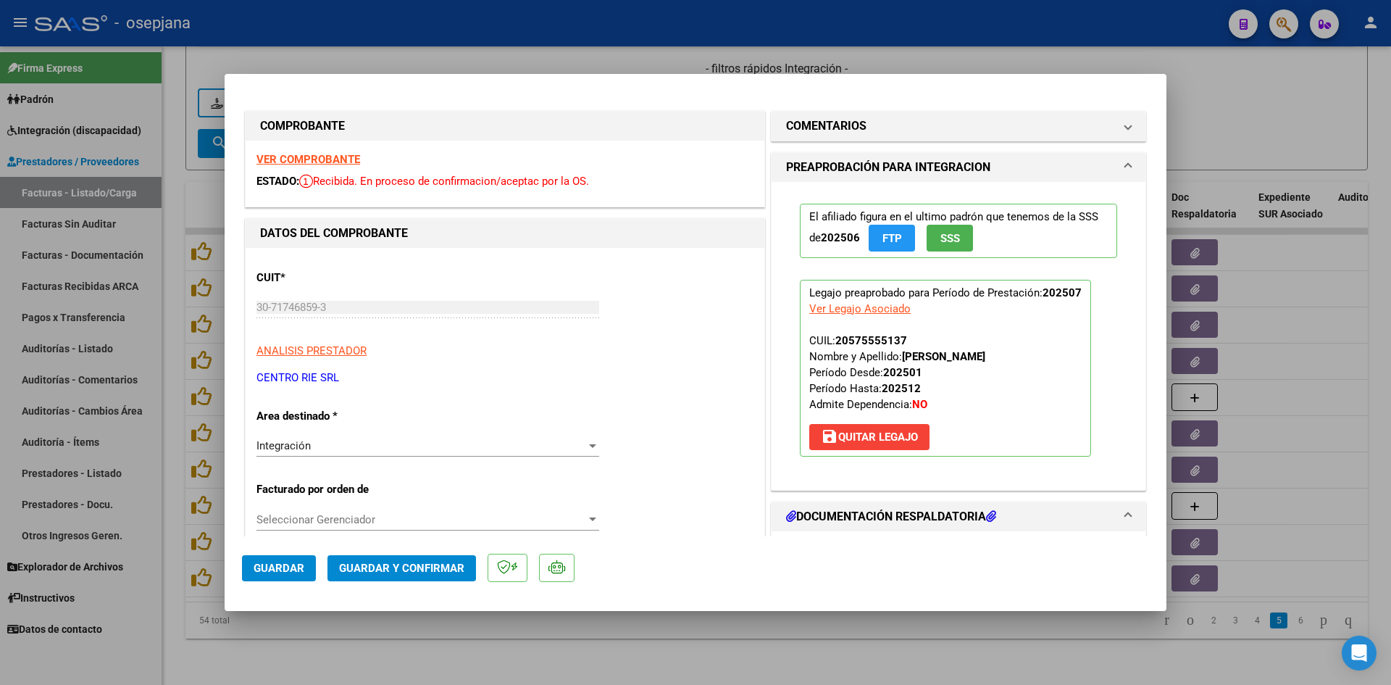
click at [315, 157] on strong "VER COMPROBANTE" at bounding box center [309, 159] width 104 height 13
click at [444, 50] on div at bounding box center [695, 342] width 1391 height 685
type input "$ 0,00"
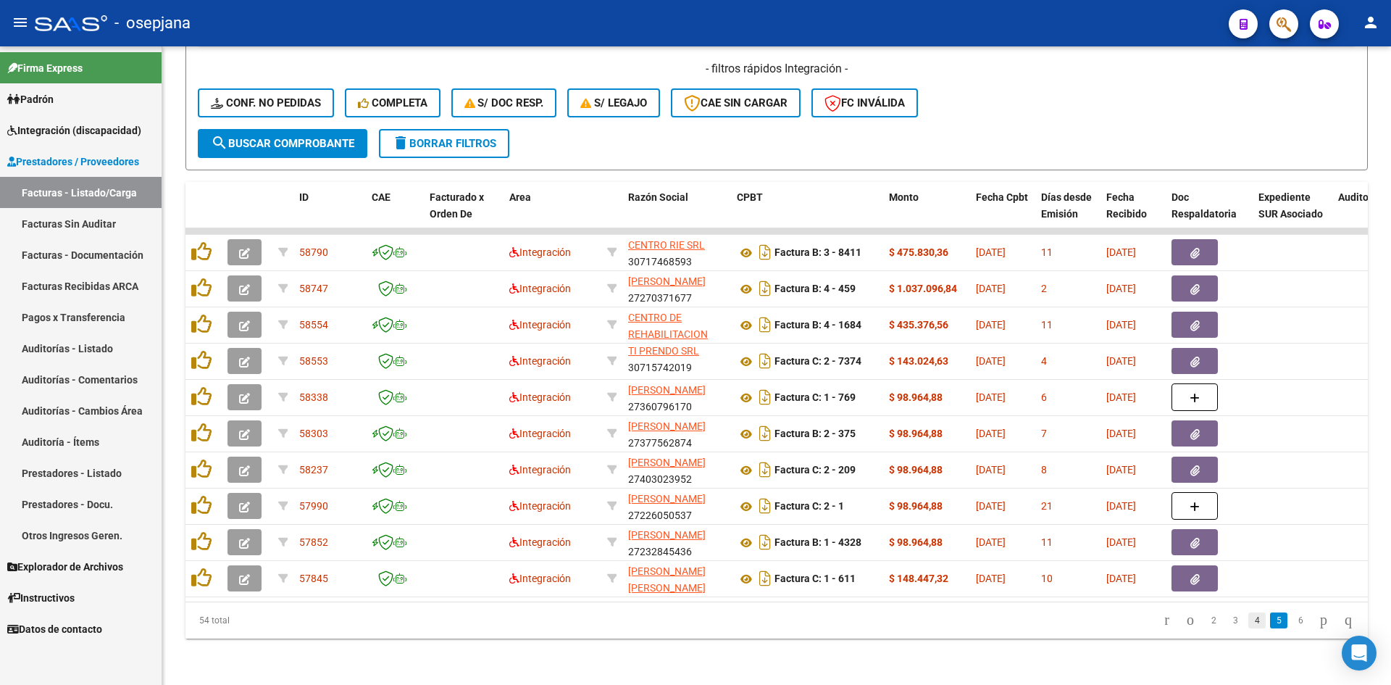
click at [1249, 619] on link "4" at bounding box center [1257, 620] width 17 height 16
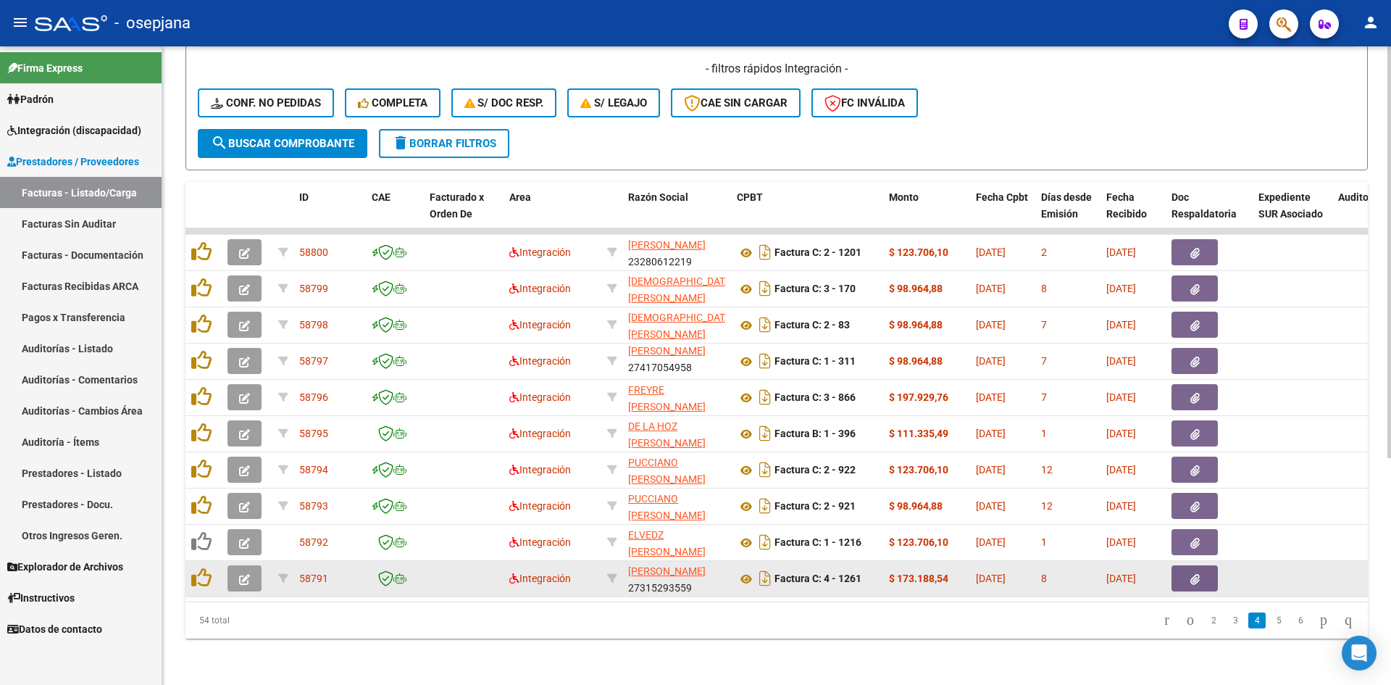
click at [238, 567] on button "button" at bounding box center [245, 578] width 34 height 26
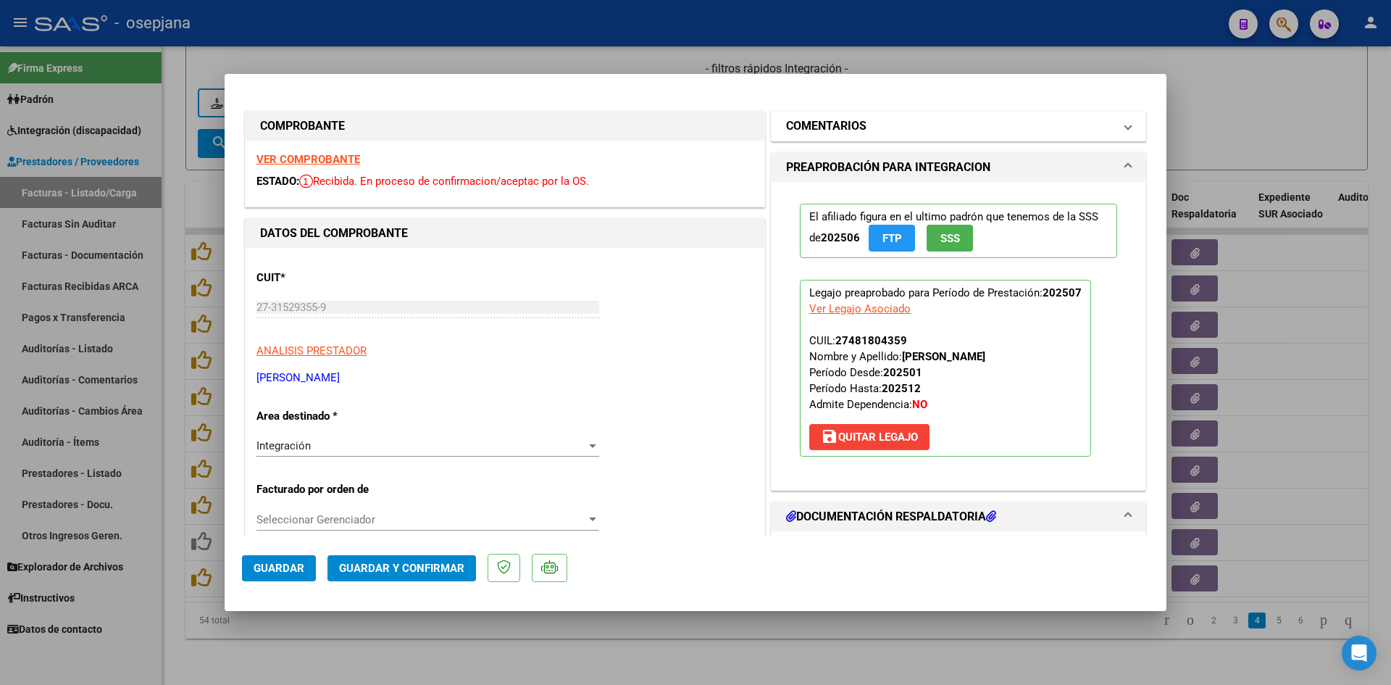
click at [840, 133] on h1 "COMENTARIOS" at bounding box center [826, 125] width 80 height 17
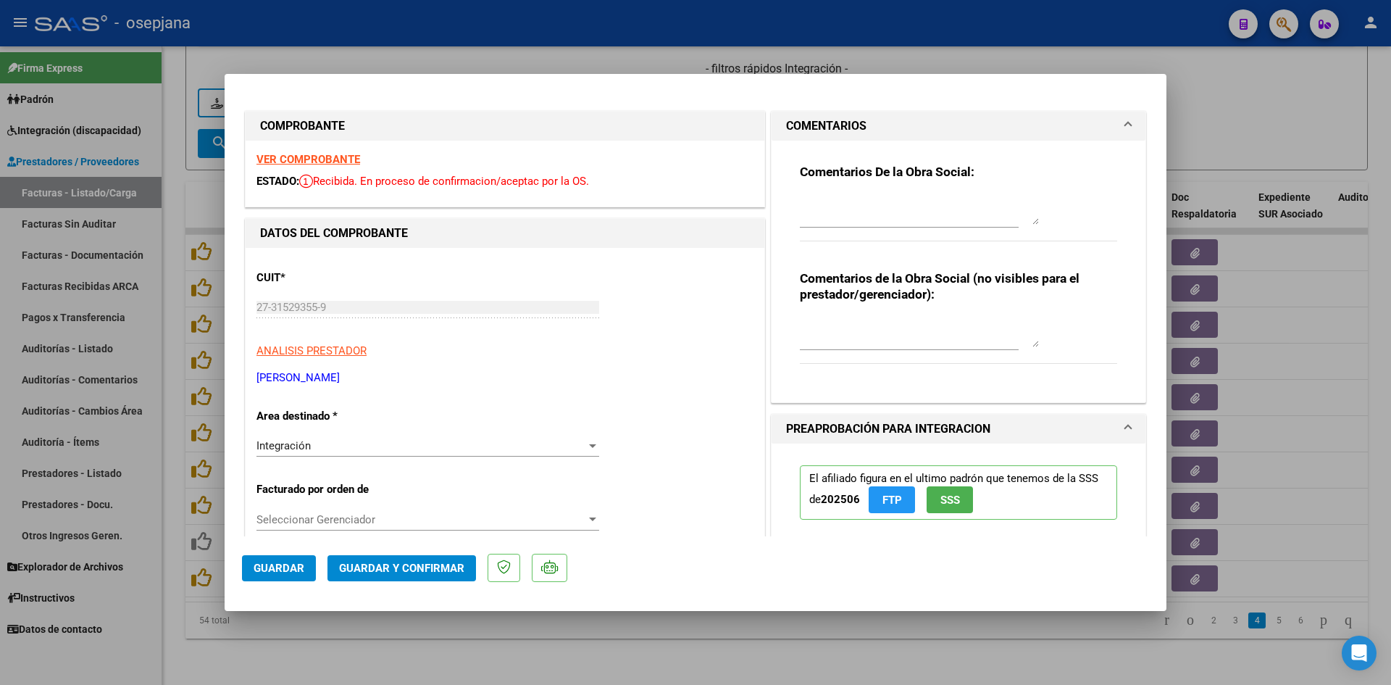
click at [312, 159] on strong "VER COMPROBANTE" at bounding box center [309, 159] width 104 height 13
click at [571, 63] on div at bounding box center [695, 342] width 1391 height 685
type input "$ 0,00"
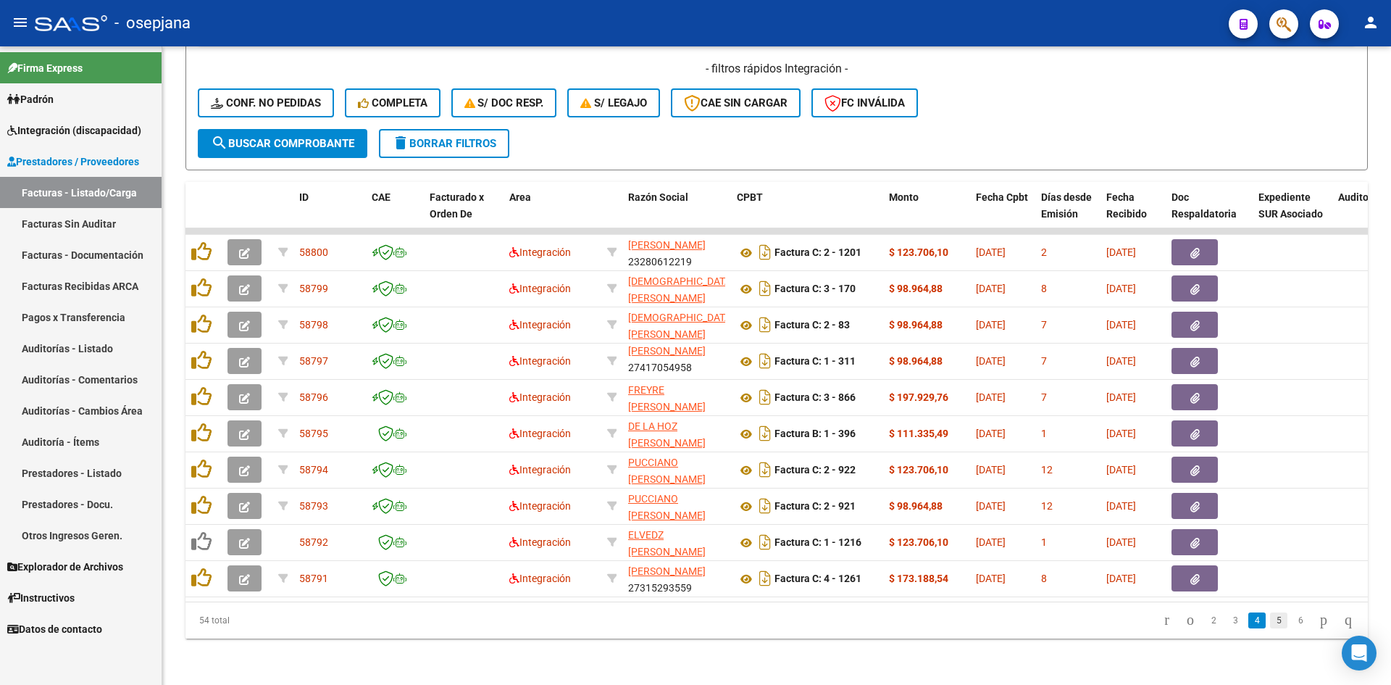
click at [1270, 618] on link "5" at bounding box center [1278, 620] width 17 height 16
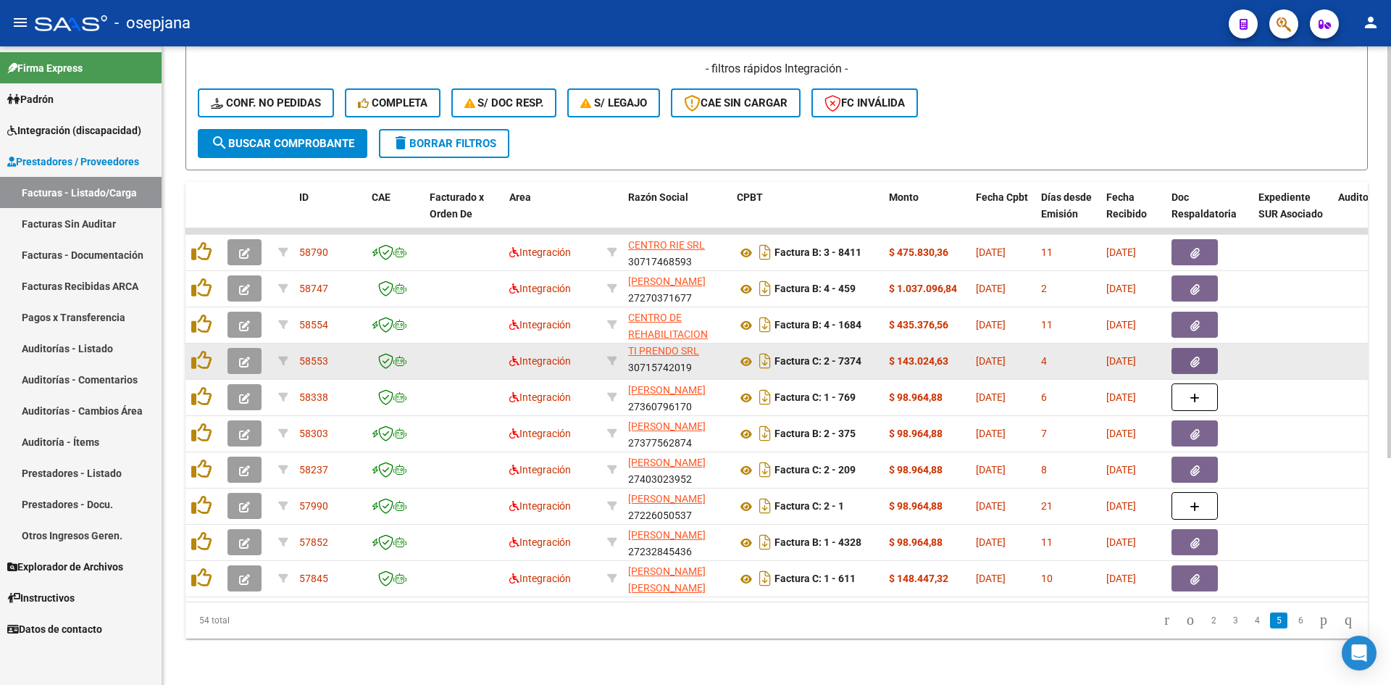
click at [251, 351] on button "button" at bounding box center [245, 361] width 34 height 26
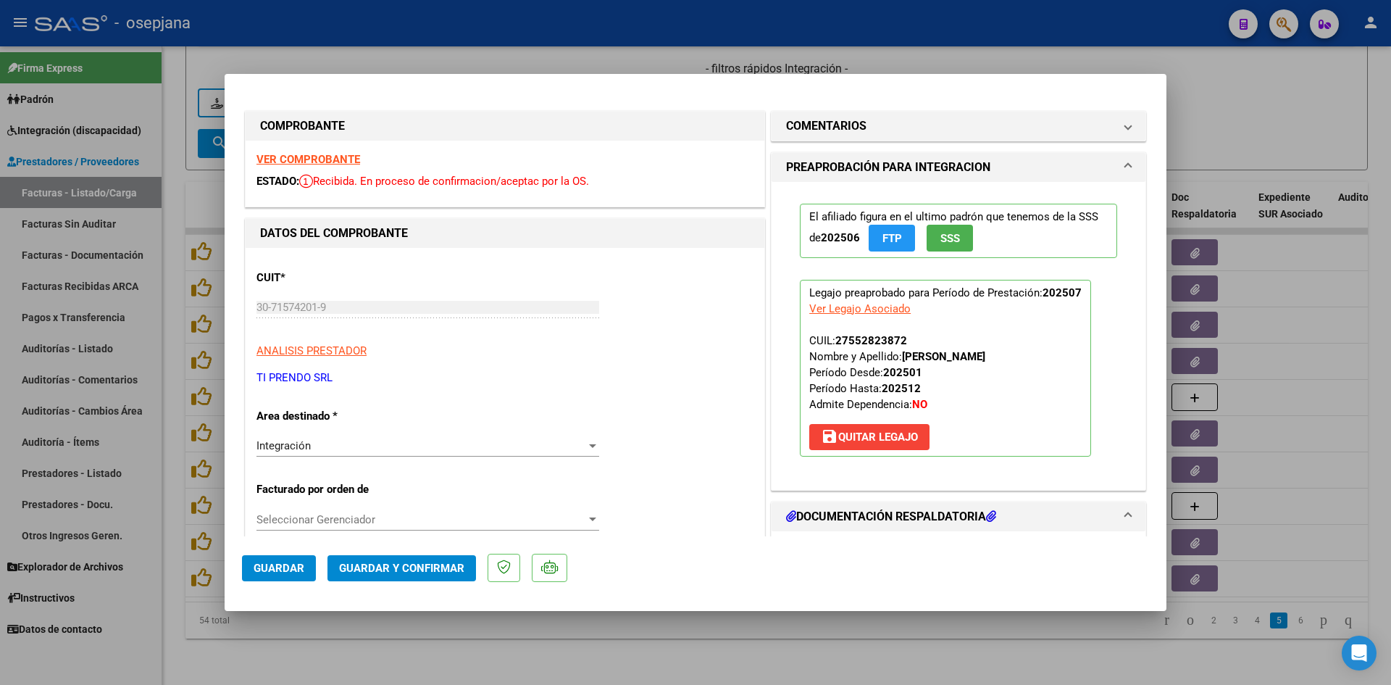
click at [346, 160] on strong "VER COMPROBANTE" at bounding box center [309, 159] width 104 height 13
click at [813, 119] on h1 "COMENTARIOS" at bounding box center [826, 125] width 80 height 17
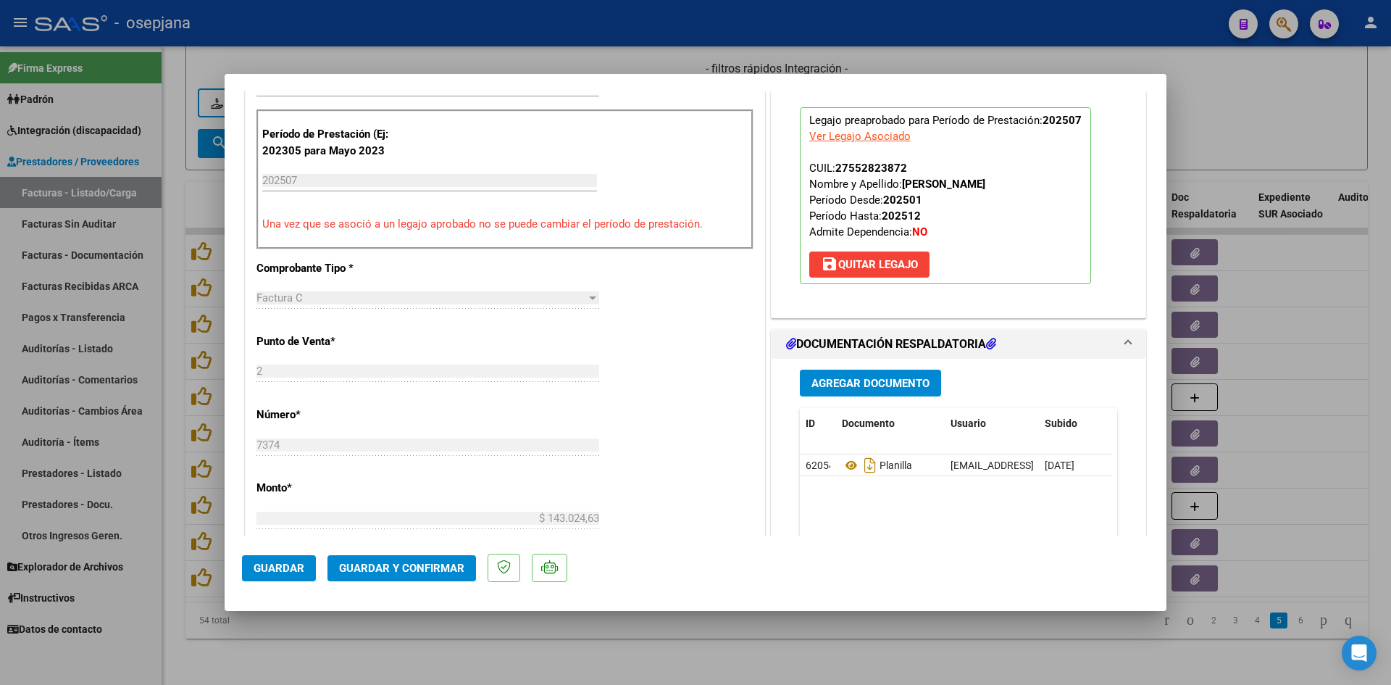
scroll to position [580, 0]
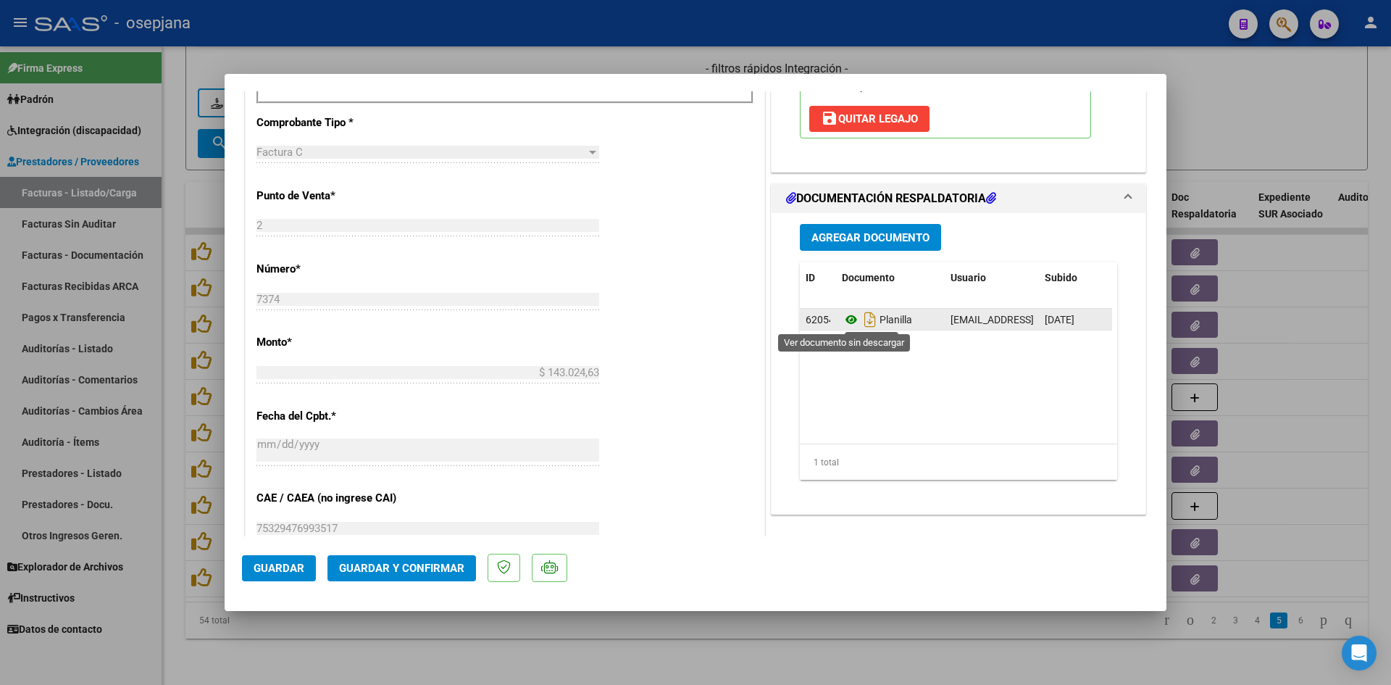
click at [844, 317] on icon at bounding box center [851, 319] width 19 height 17
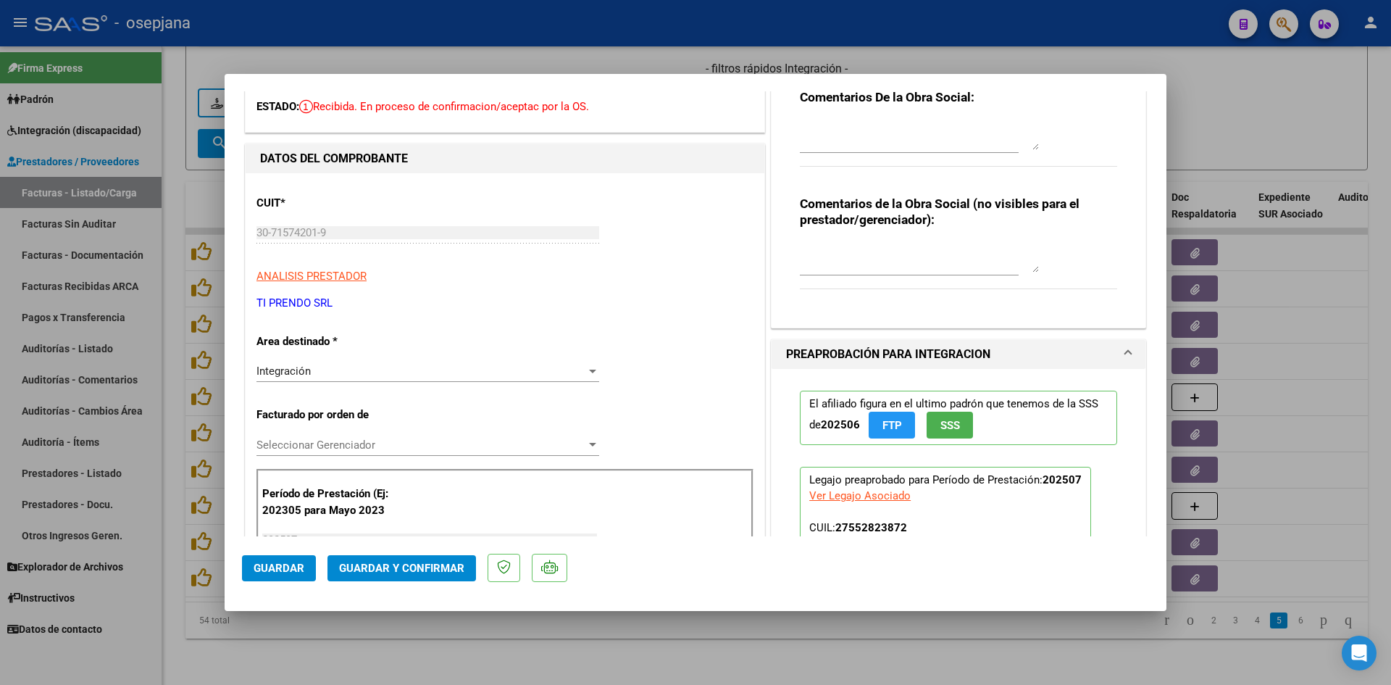
scroll to position [0, 0]
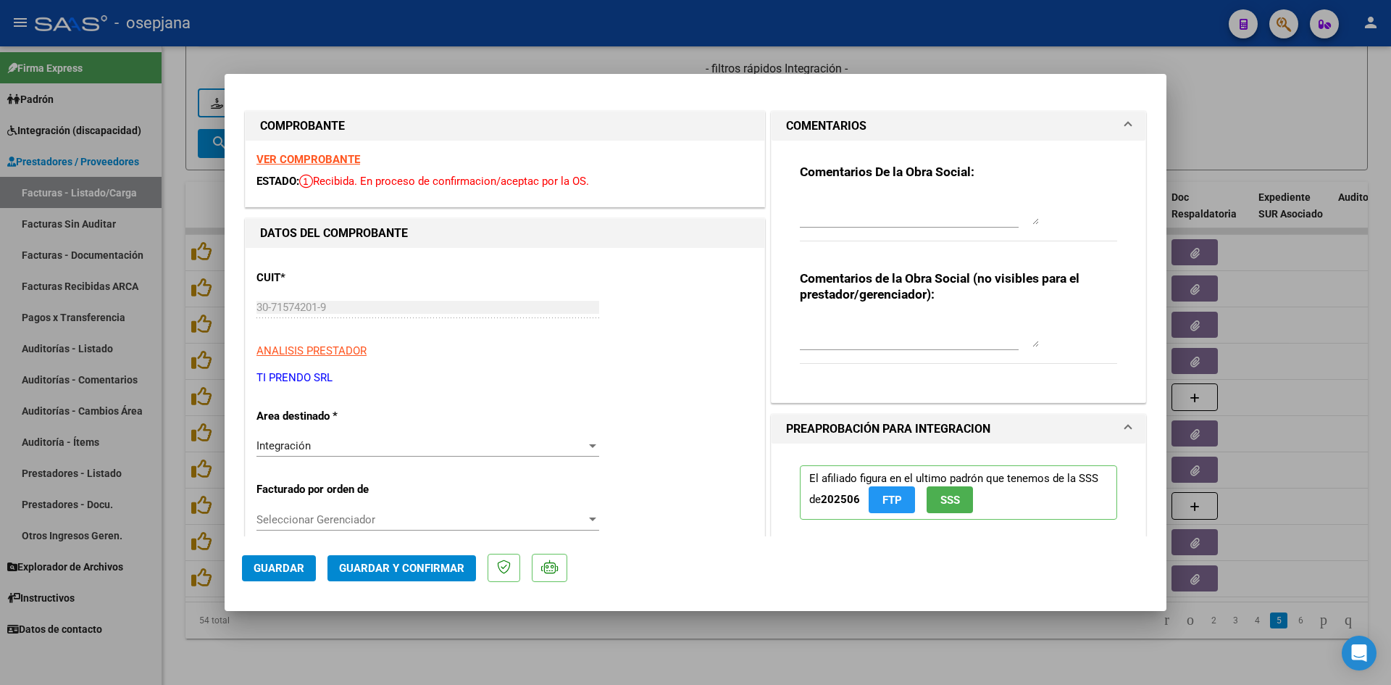
click at [1209, 131] on div at bounding box center [695, 342] width 1391 height 685
type input "$ 0,00"
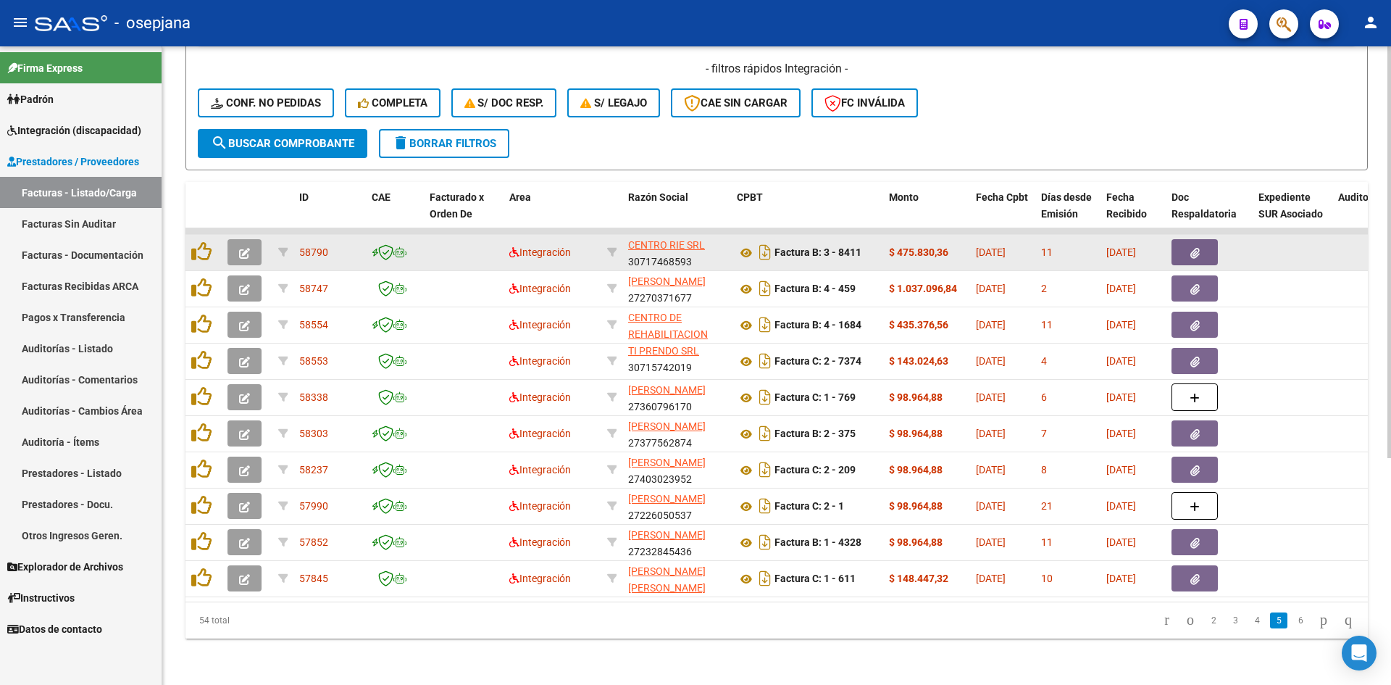
click at [243, 239] on button "button" at bounding box center [245, 252] width 34 height 26
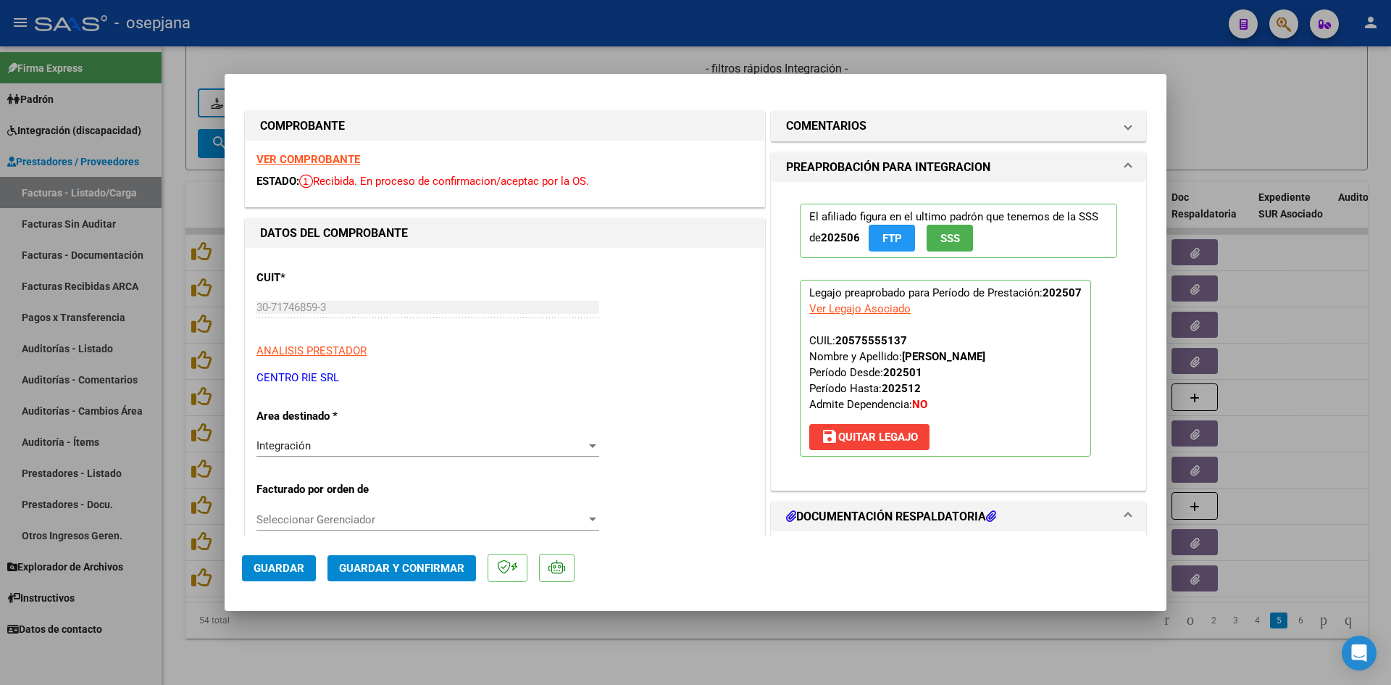
click at [1278, 117] on div at bounding box center [695, 342] width 1391 height 685
type input "$ 0,00"
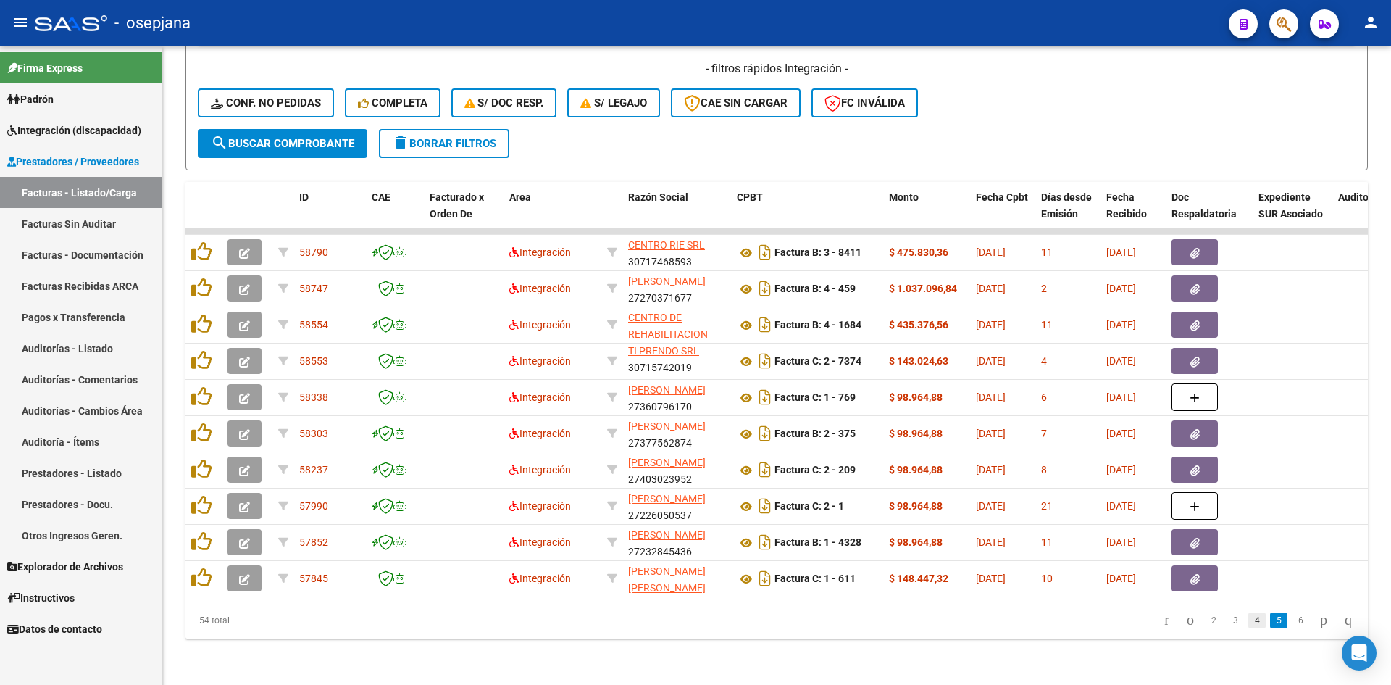
click at [1249, 616] on link "4" at bounding box center [1257, 620] width 17 height 16
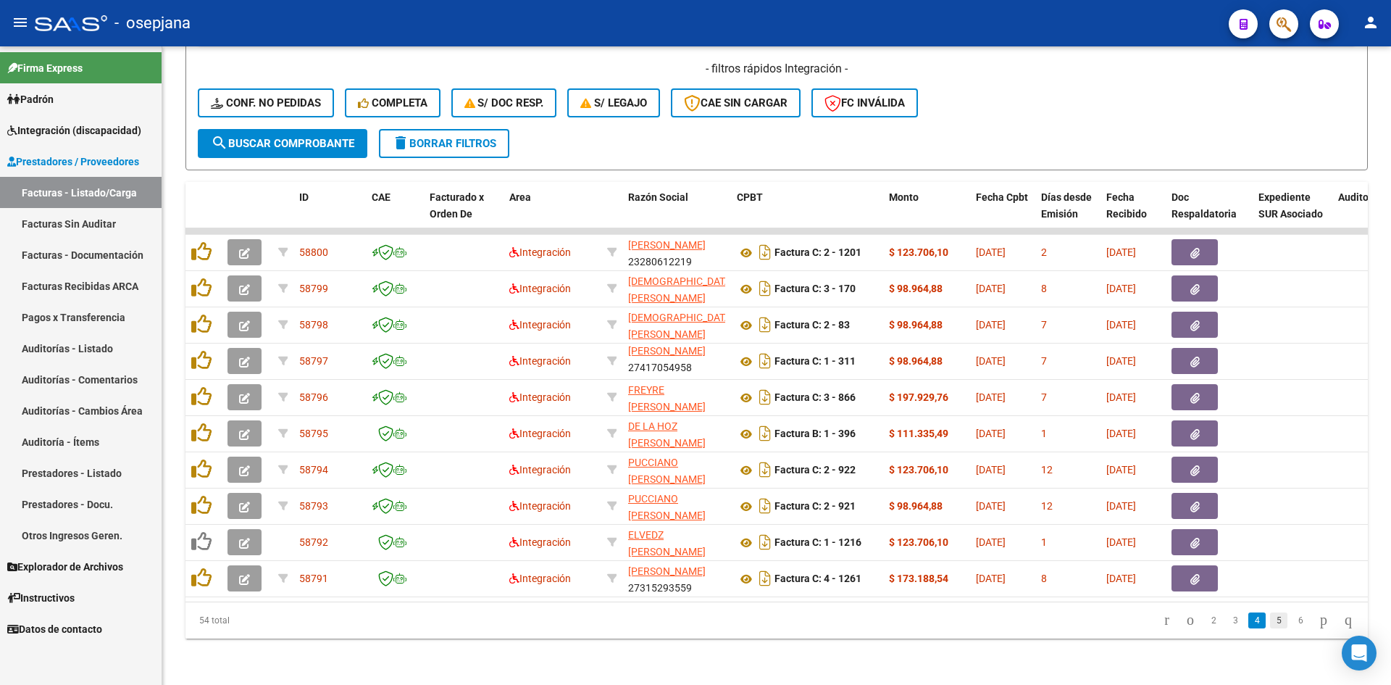
click at [1270, 625] on link "5" at bounding box center [1278, 620] width 17 height 16
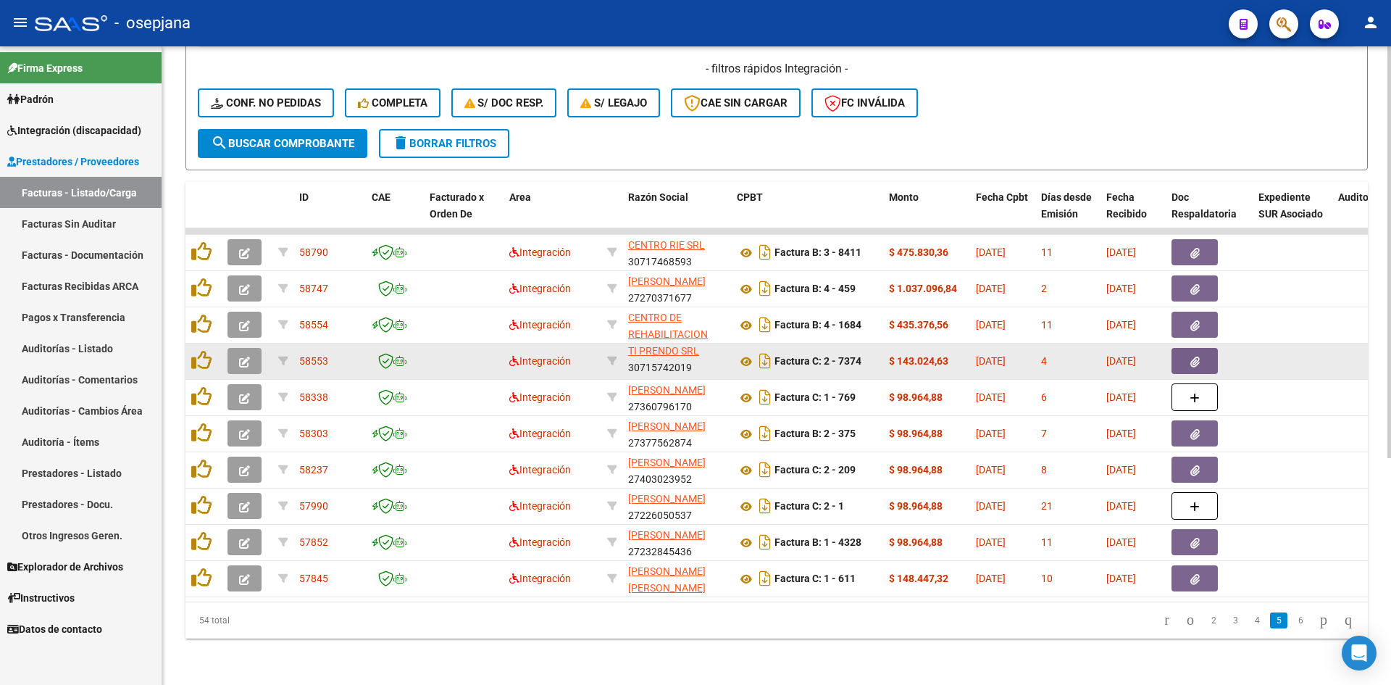
click at [246, 357] on icon "button" at bounding box center [244, 362] width 11 height 11
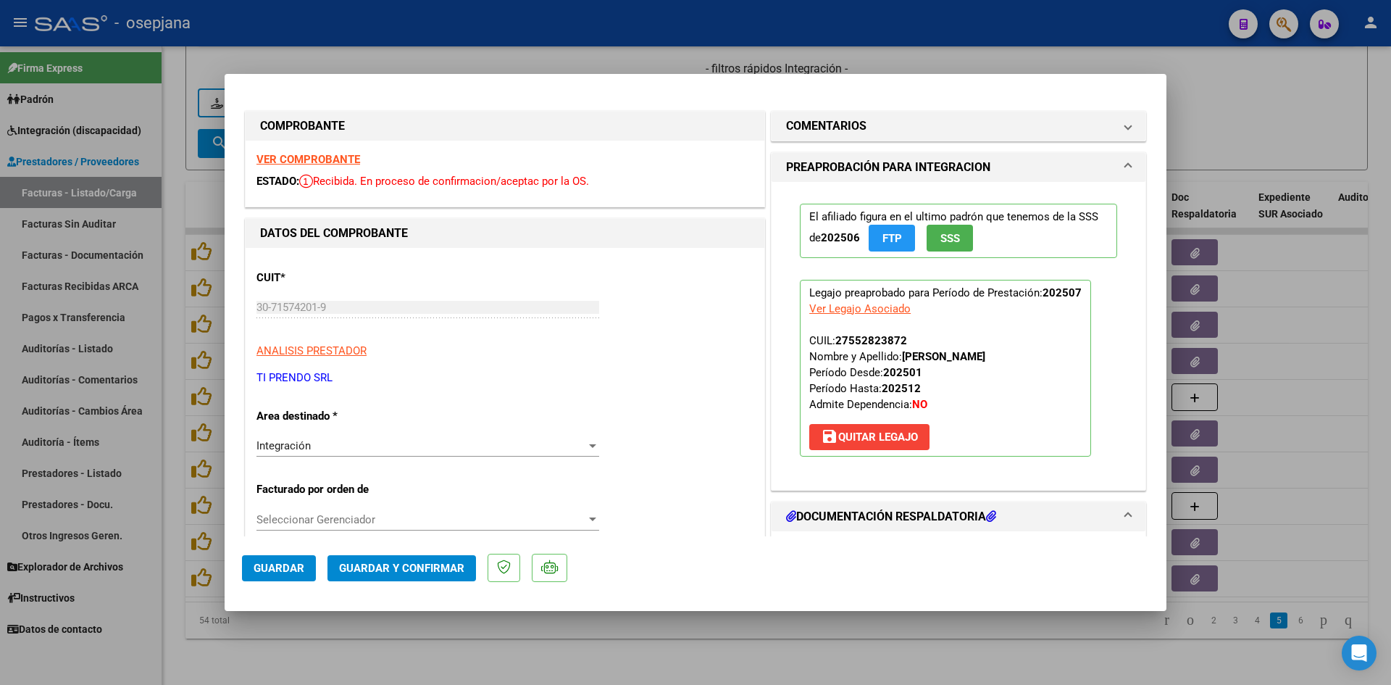
click at [309, 156] on strong "VER COMPROBANTE" at bounding box center [309, 159] width 104 height 13
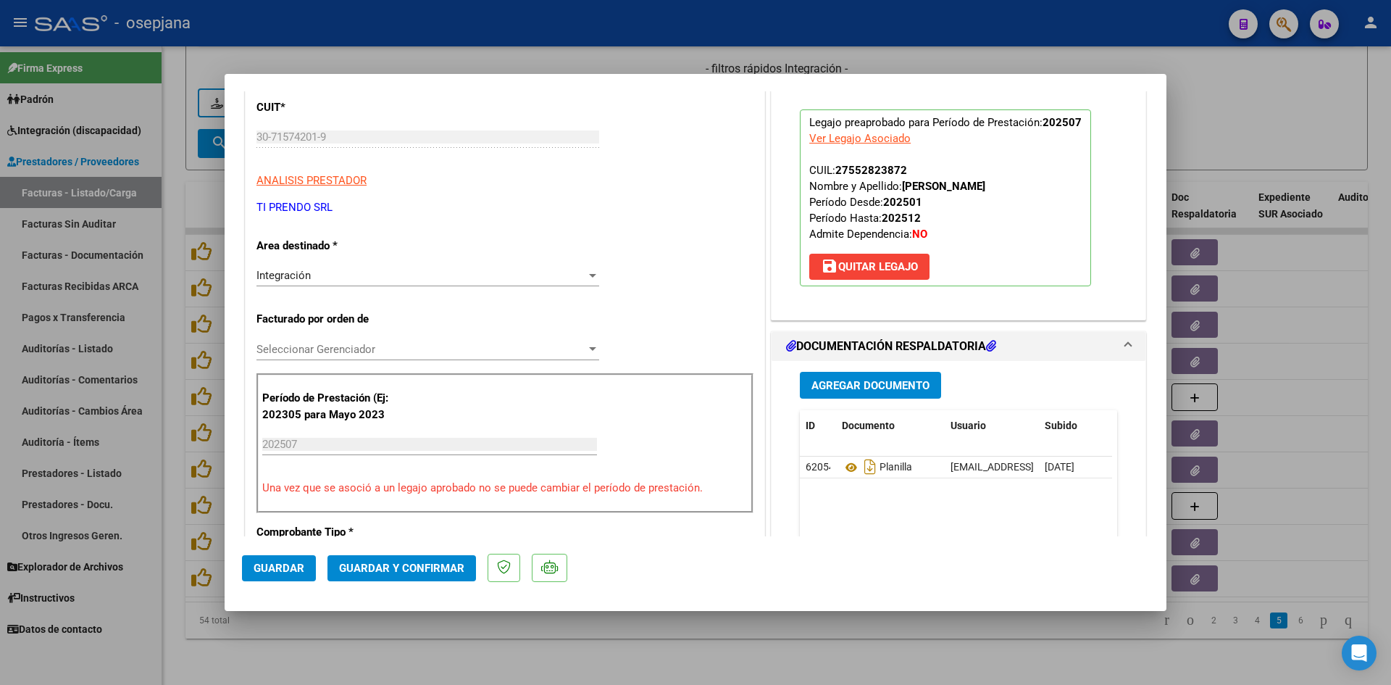
scroll to position [217, 0]
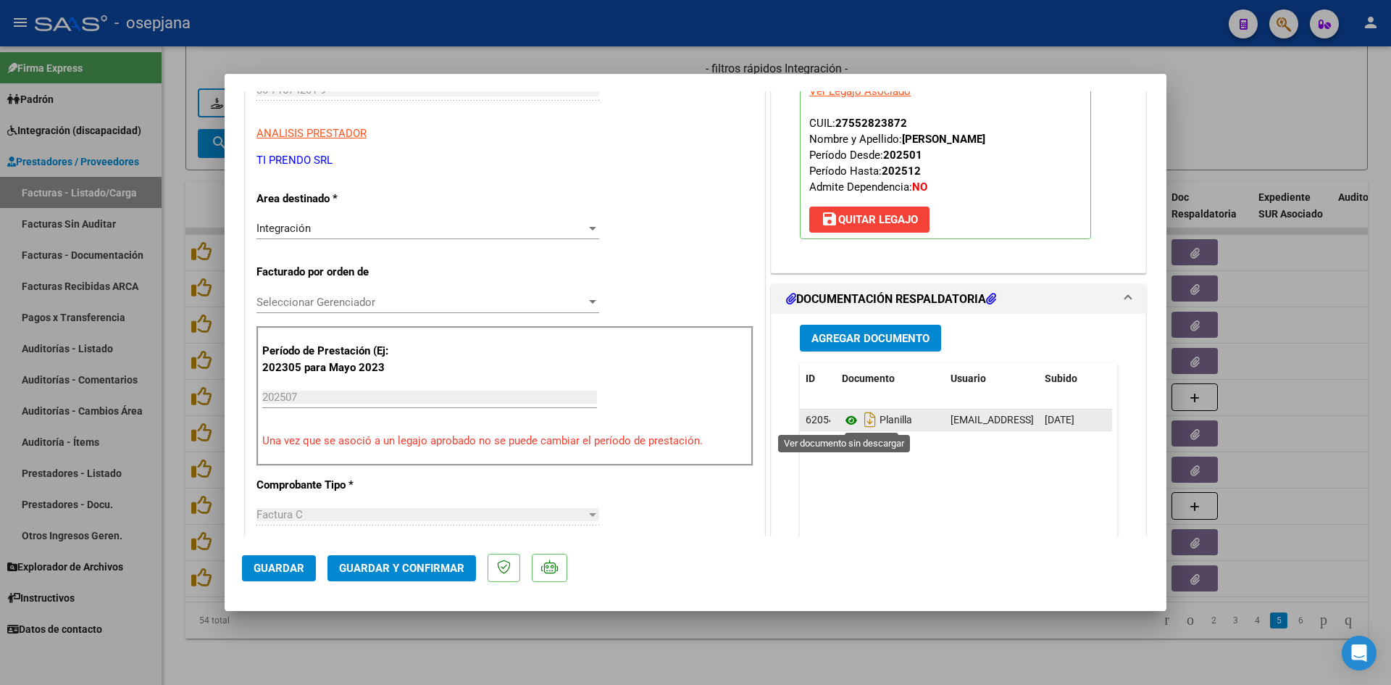
click at [844, 423] on icon at bounding box center [851, 420] width 19 height 17
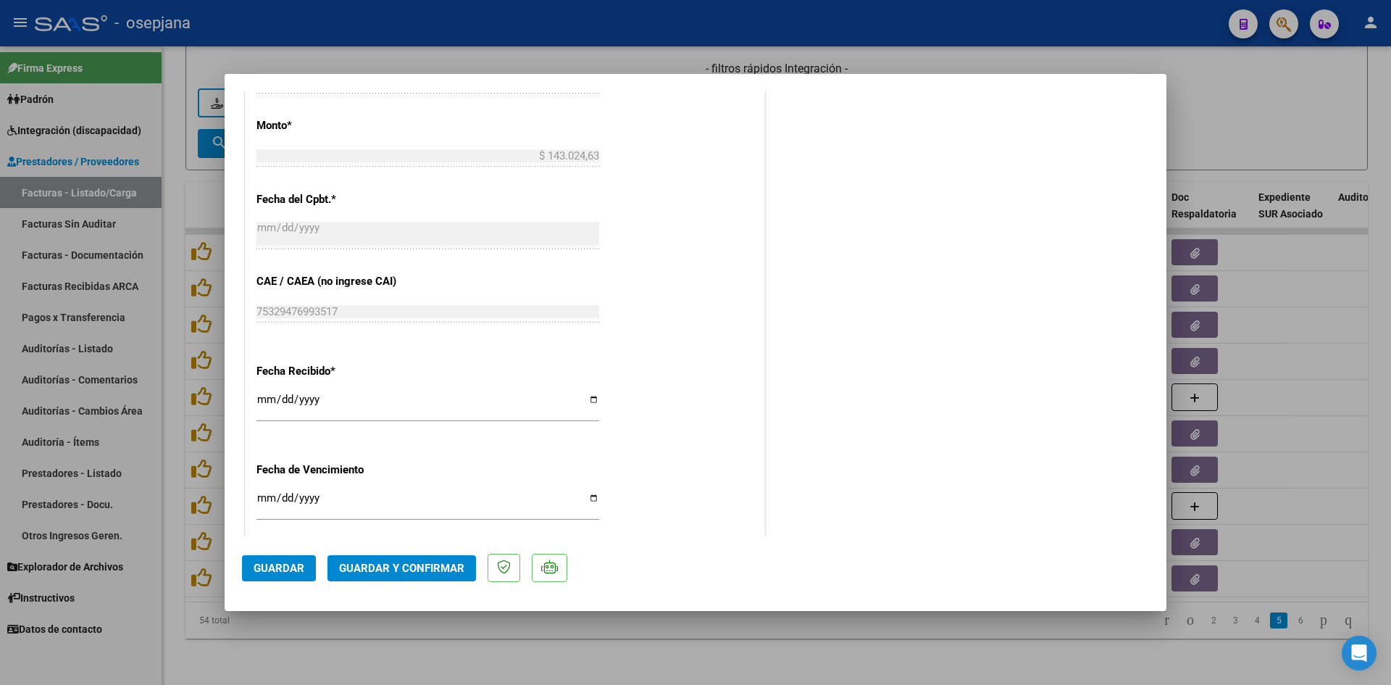
scroll to position [955, 0]
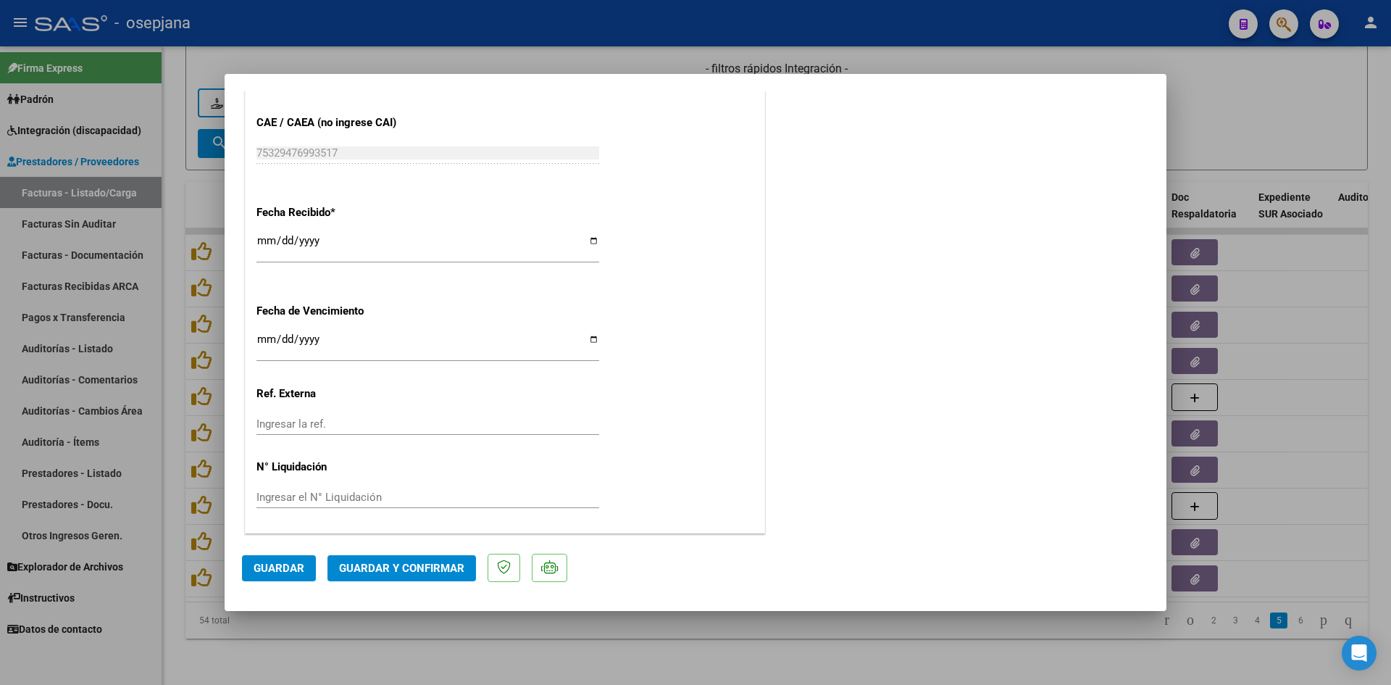
click at [267, 342] on input "[DATE]" at bounding box center [428, 344] width 343 height 23
type input "[DATE]"
click at [395, 562] on span "Guardar y Confirmar" at bounding box center [401, 568] width 125 height 13
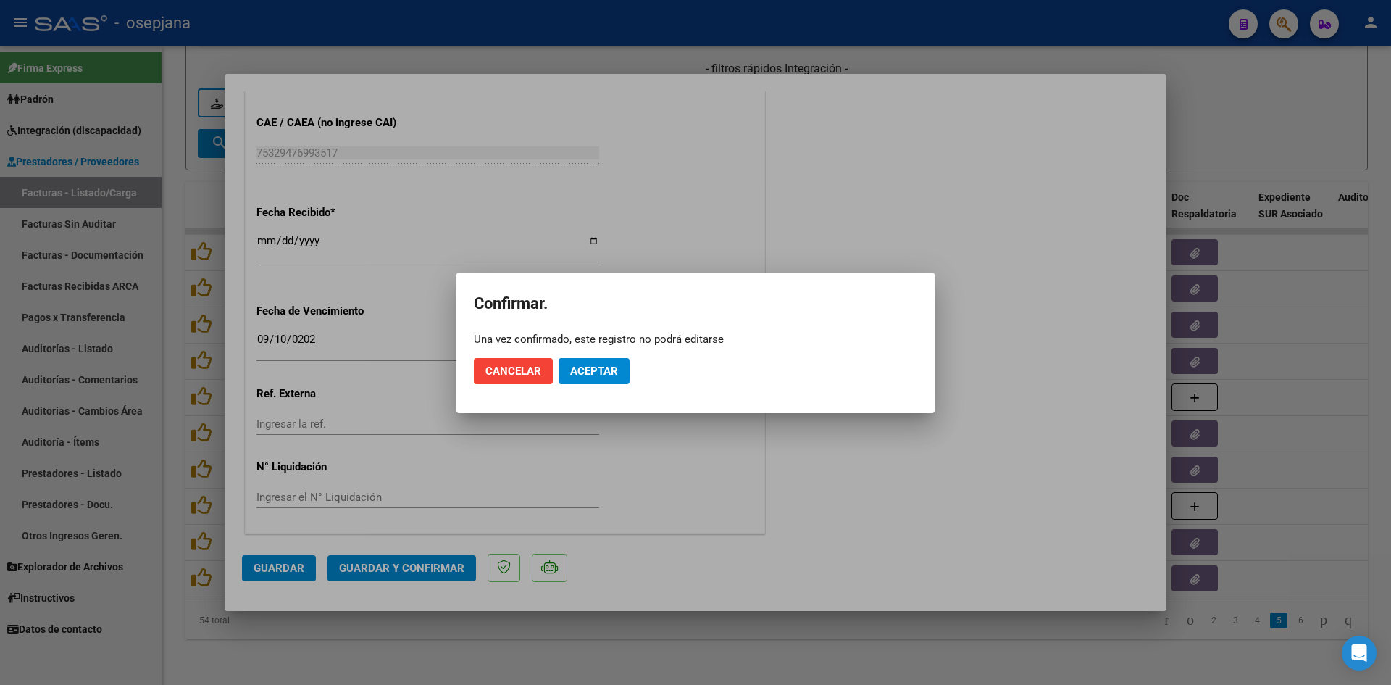
click at [597, 354] on mat-dialog-actions "Cancelar Aceptar" at bounding box center [696, 370] width 444 height 49
click at [599, 370] on span "Aceptar" at bounding box center [594, 371] width 48 height 13
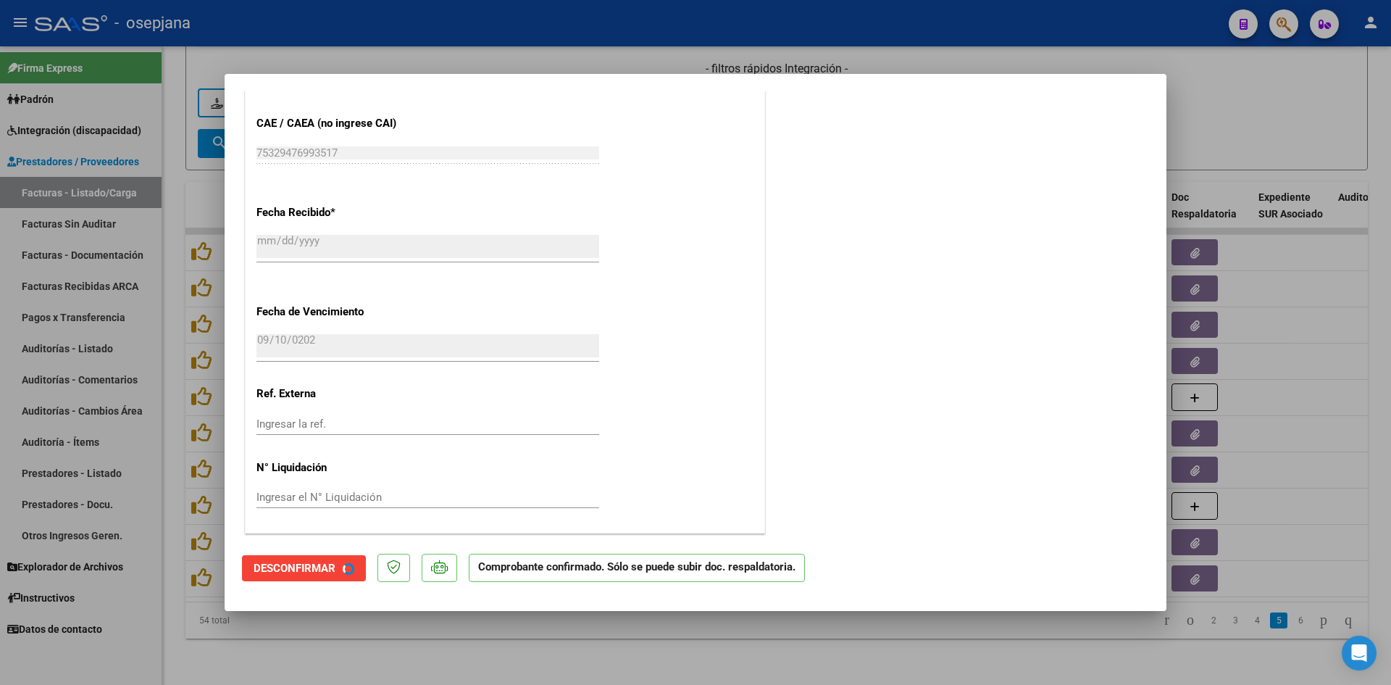
scroll to position [865, 0]
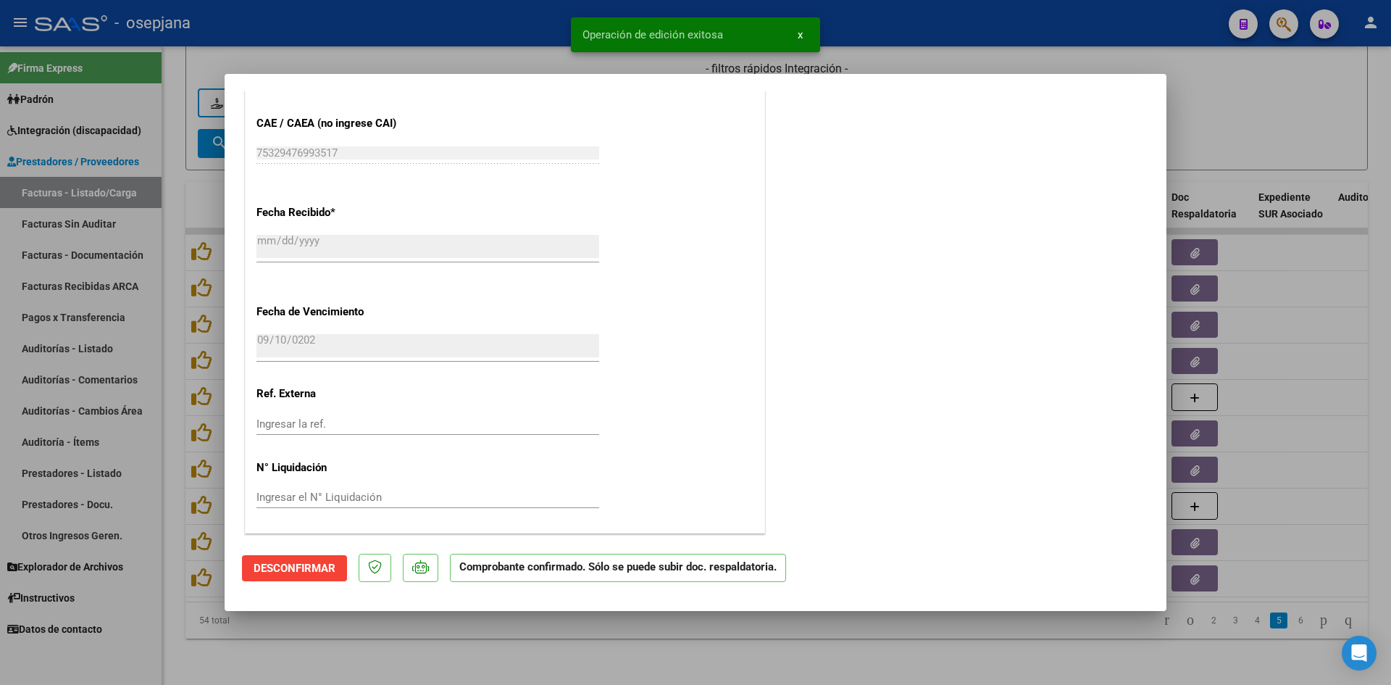
click at [1215, 116] on div at bounding box center [695, 342] width 1391 height 685
type input "$ 0,00"
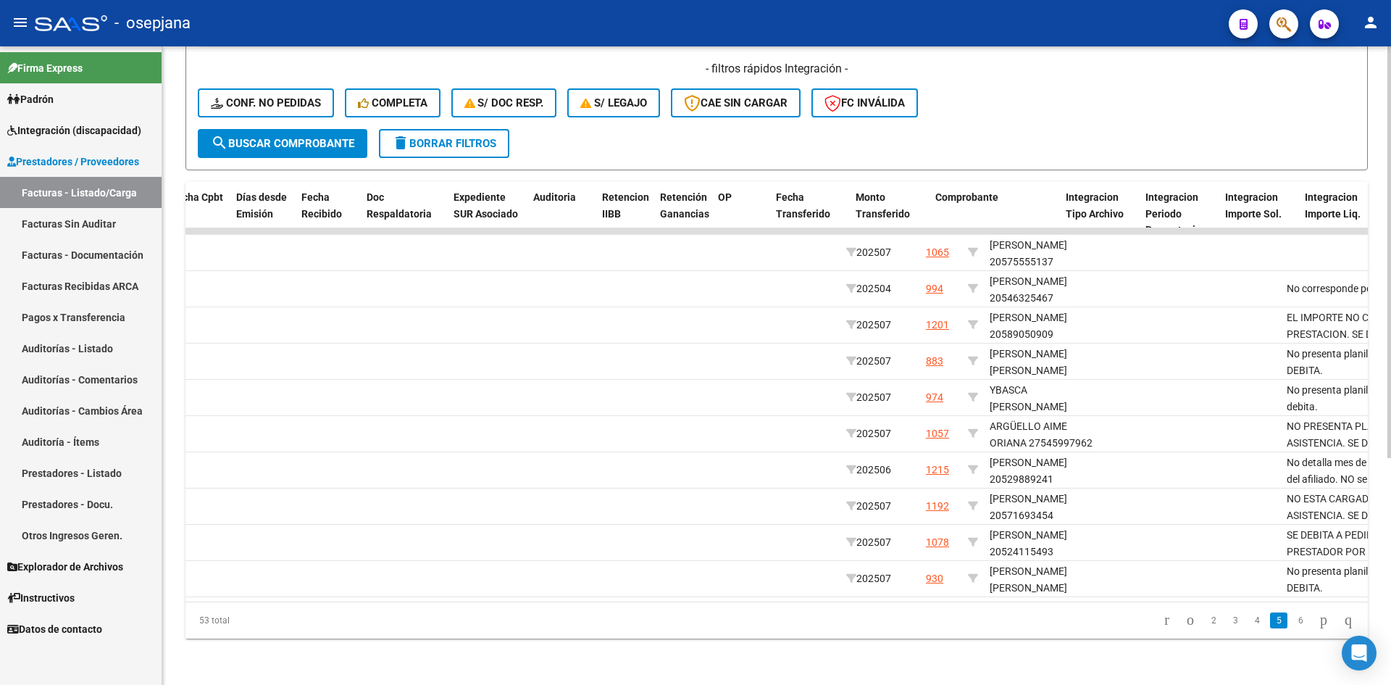
scroll to position [0, 0]
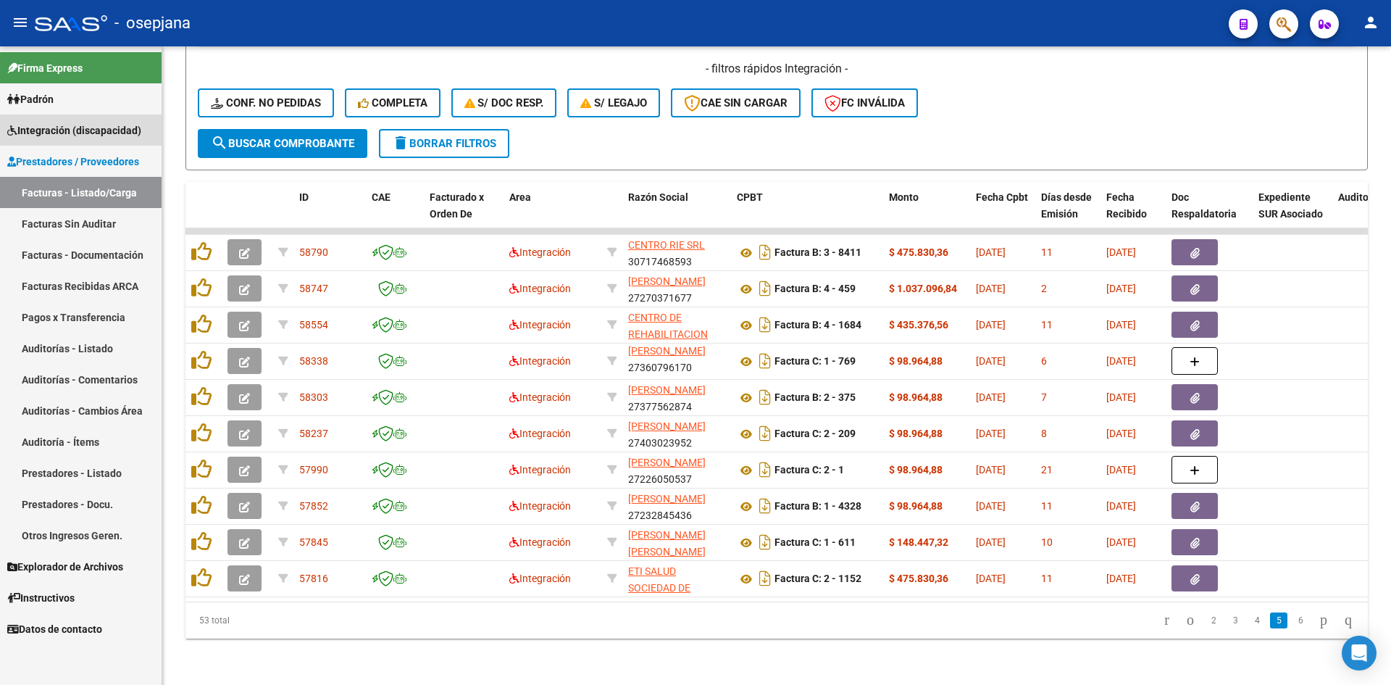
click at [57, 128] on span "Integración (discapacidad)" at bounding box center [74, 130] width 134 height 16
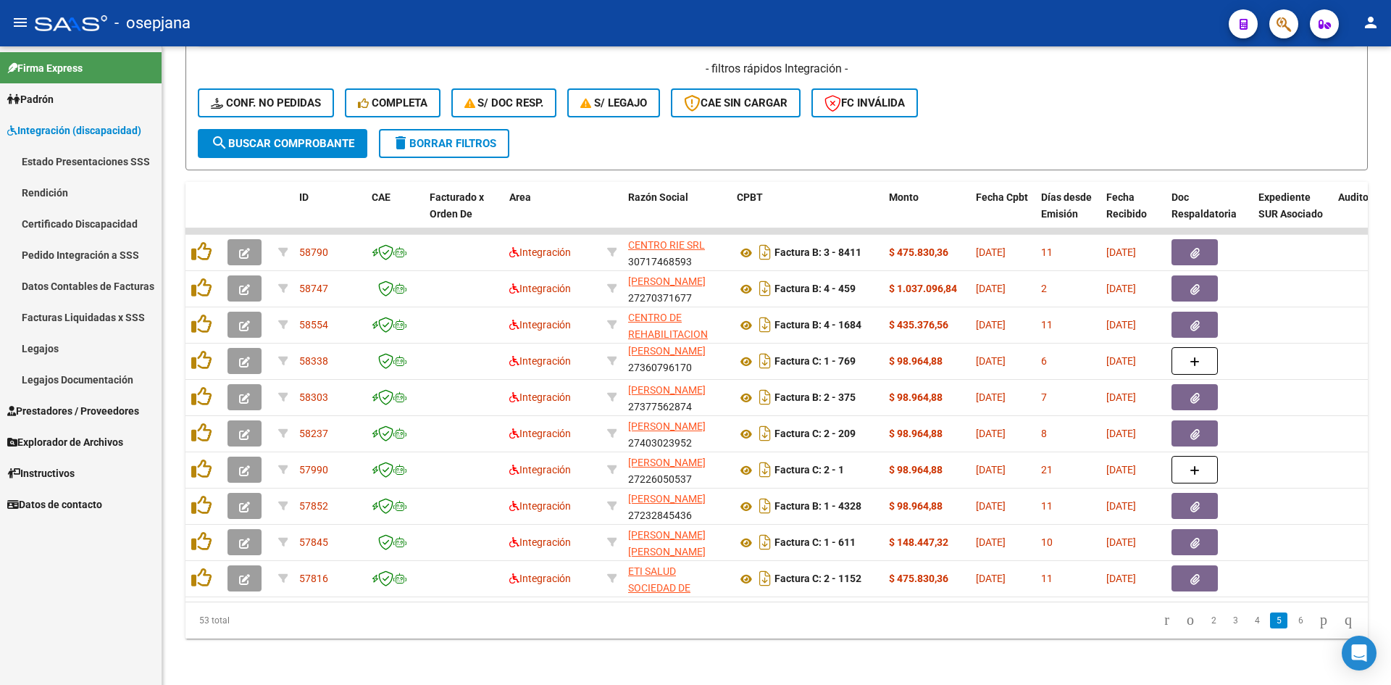
click at [52, 348] on link "Legajos" at bounding box center [81, 348] width 162 height 31
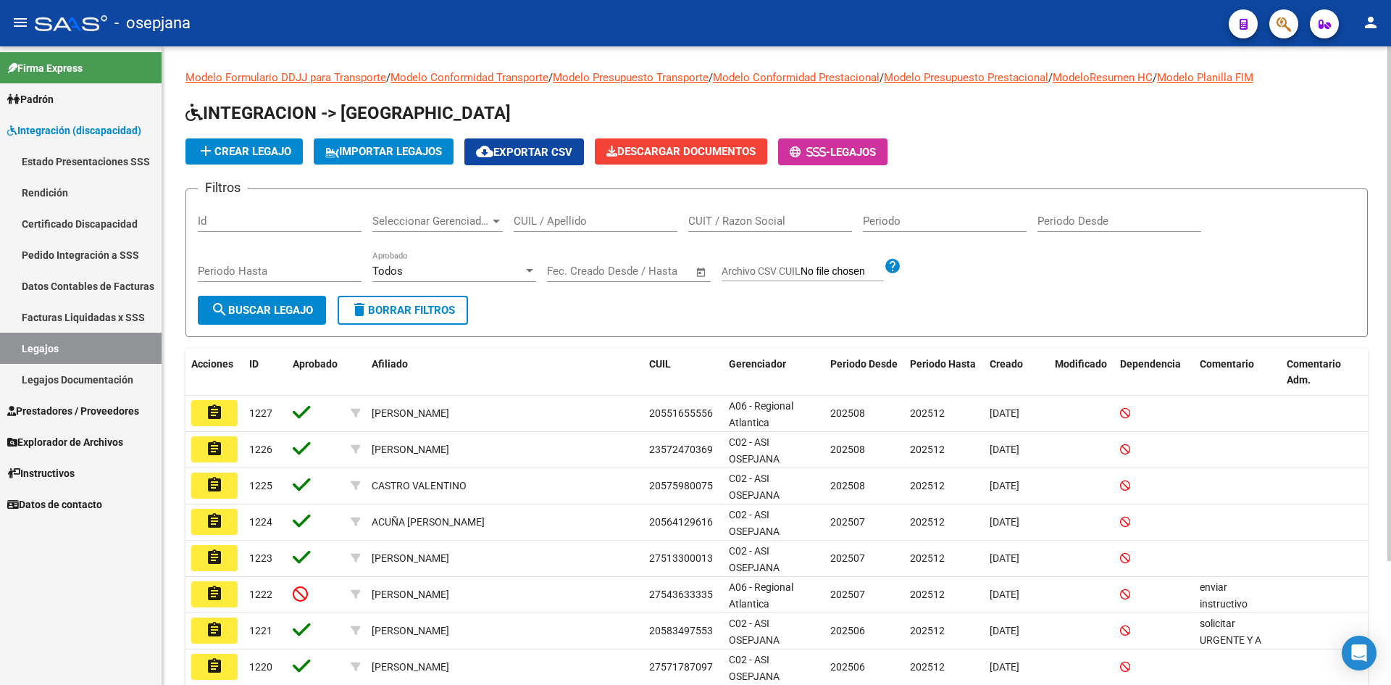
click at [562, 216] on input "CUIL / Apellido" at bounding box center [596, 221] width 164 height 13
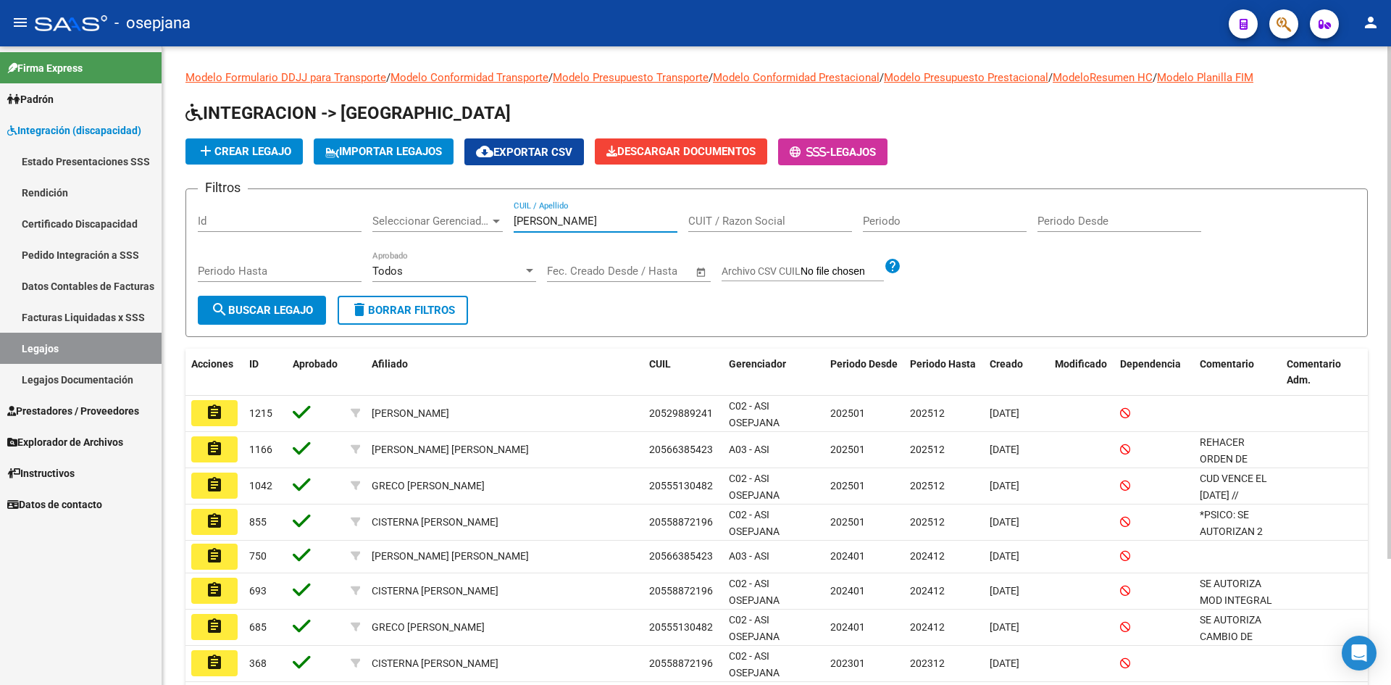
drag, startPoint x: 400, startPoint y: 220, endPoint x: 312, endPoint y: 233, distance: 89.3
click at [312, 233] on div "Filtros Id Seleccionar Gerenciador Seleccionar Gerenciador SIMON CUIL / Apellid…" at bounding box center [777, 248] width 1158 height 95
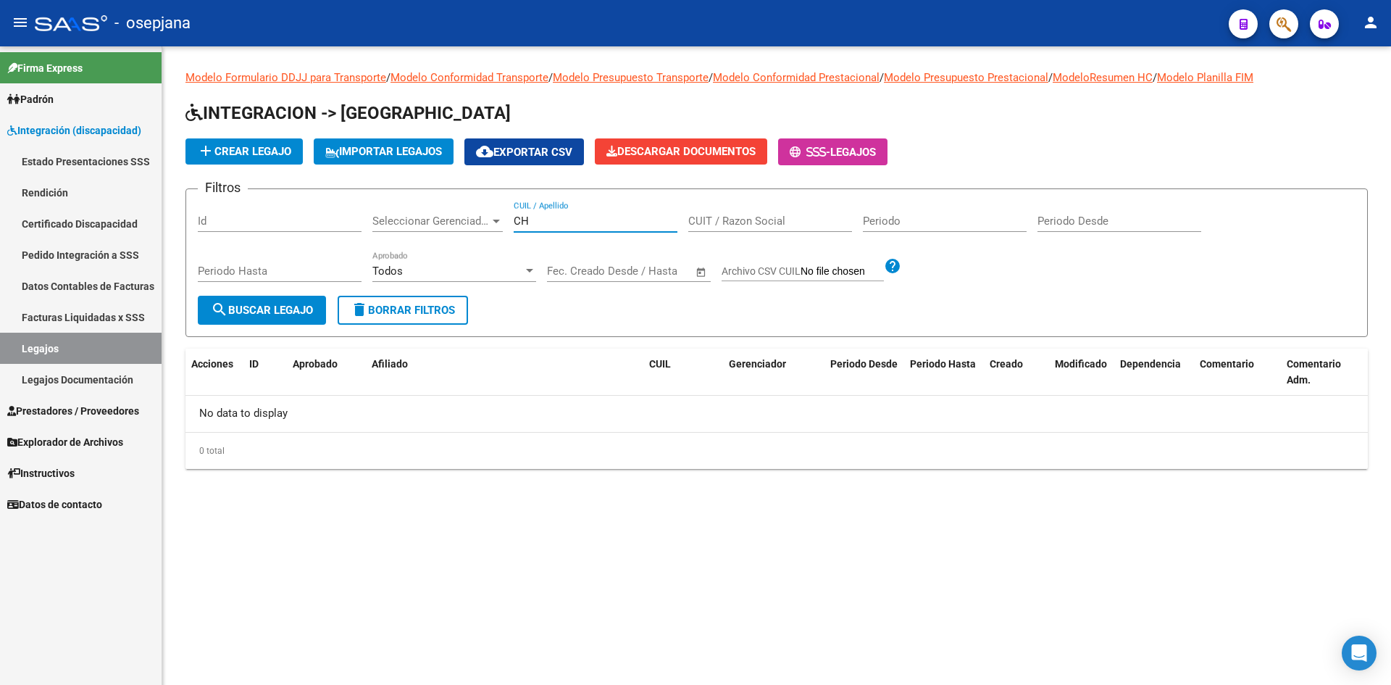
type input "C"
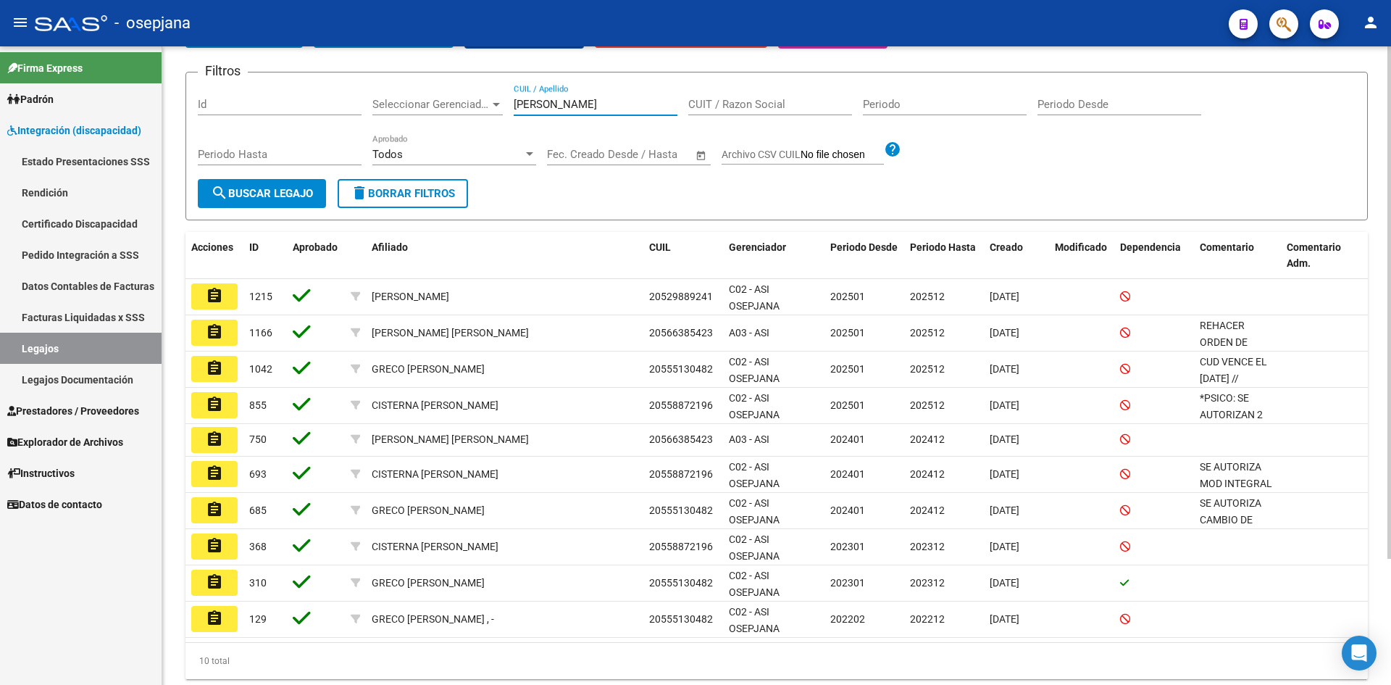
scroll to position [85, 0]
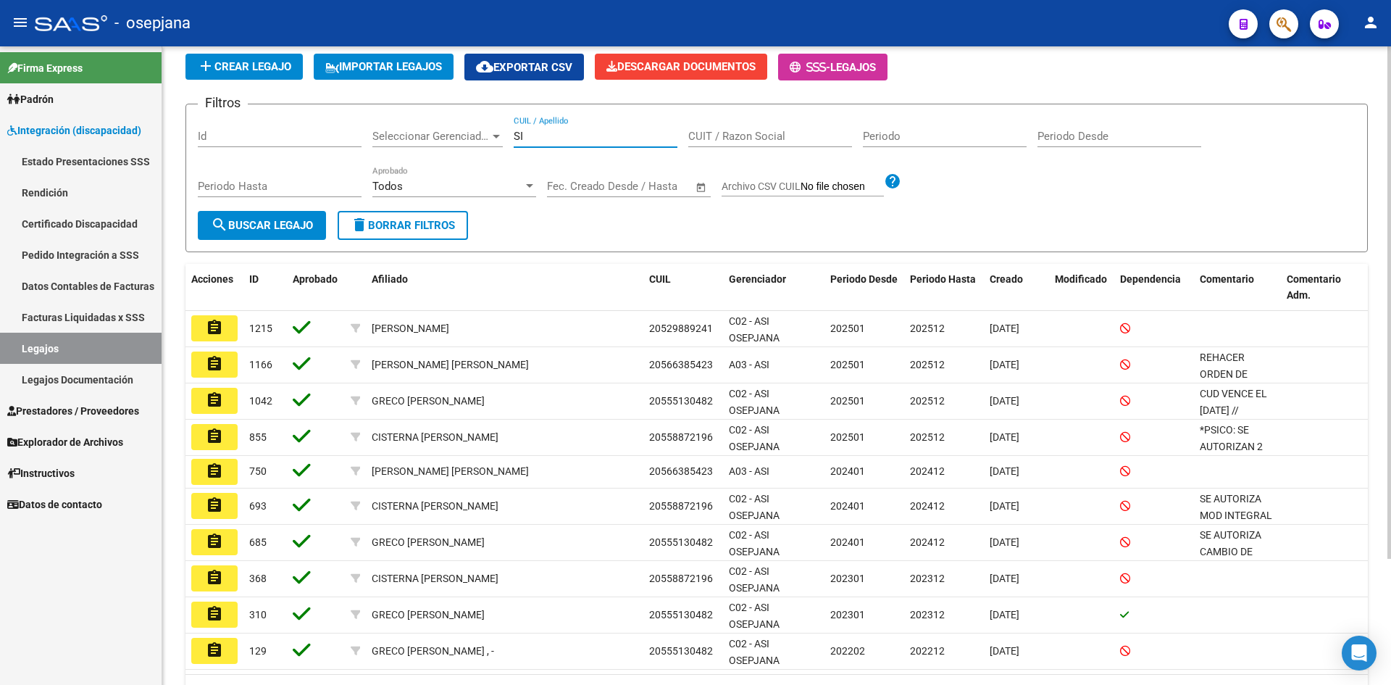
type input "S"
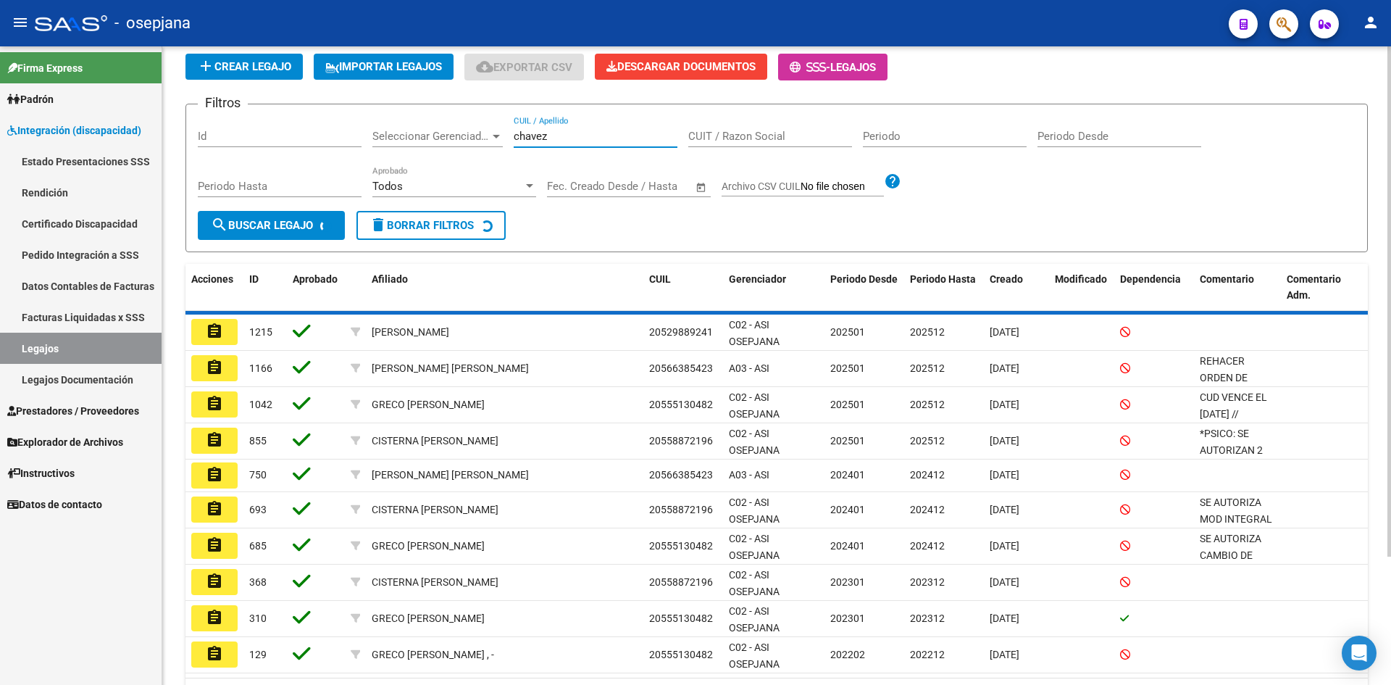
scroll to position [0, 0]
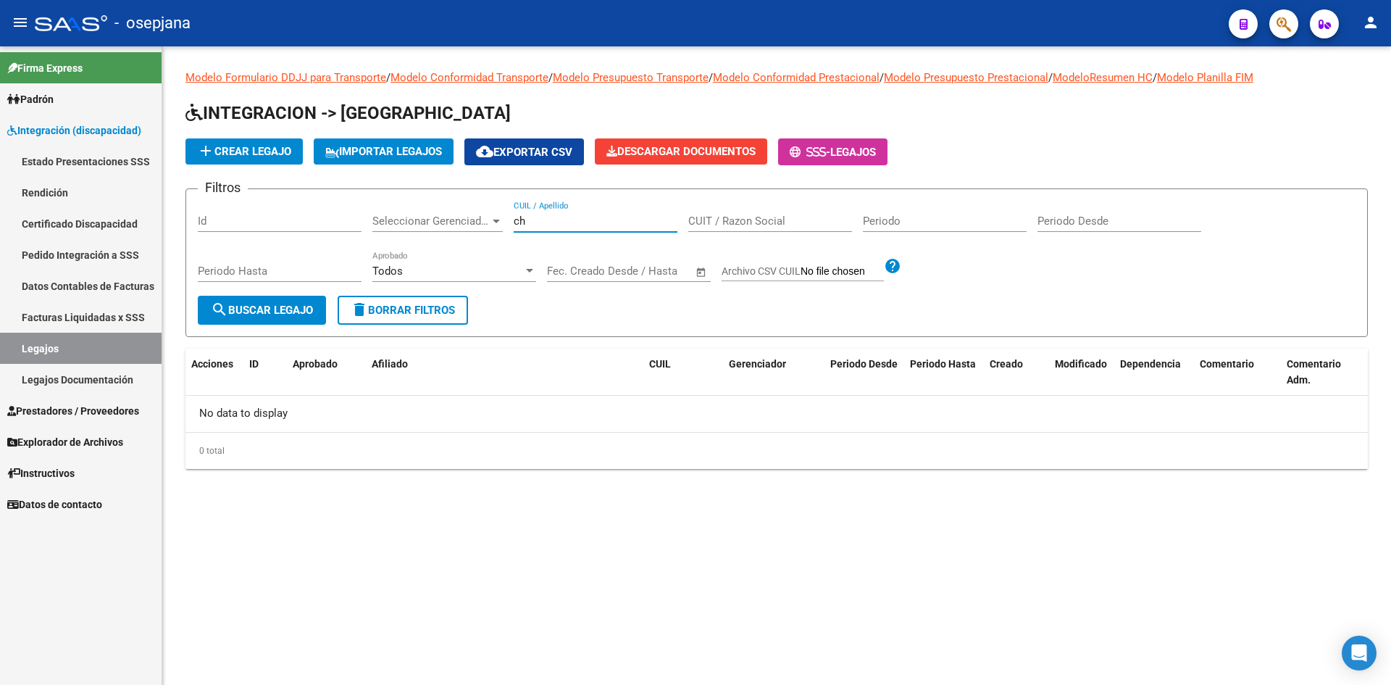
type input "c"
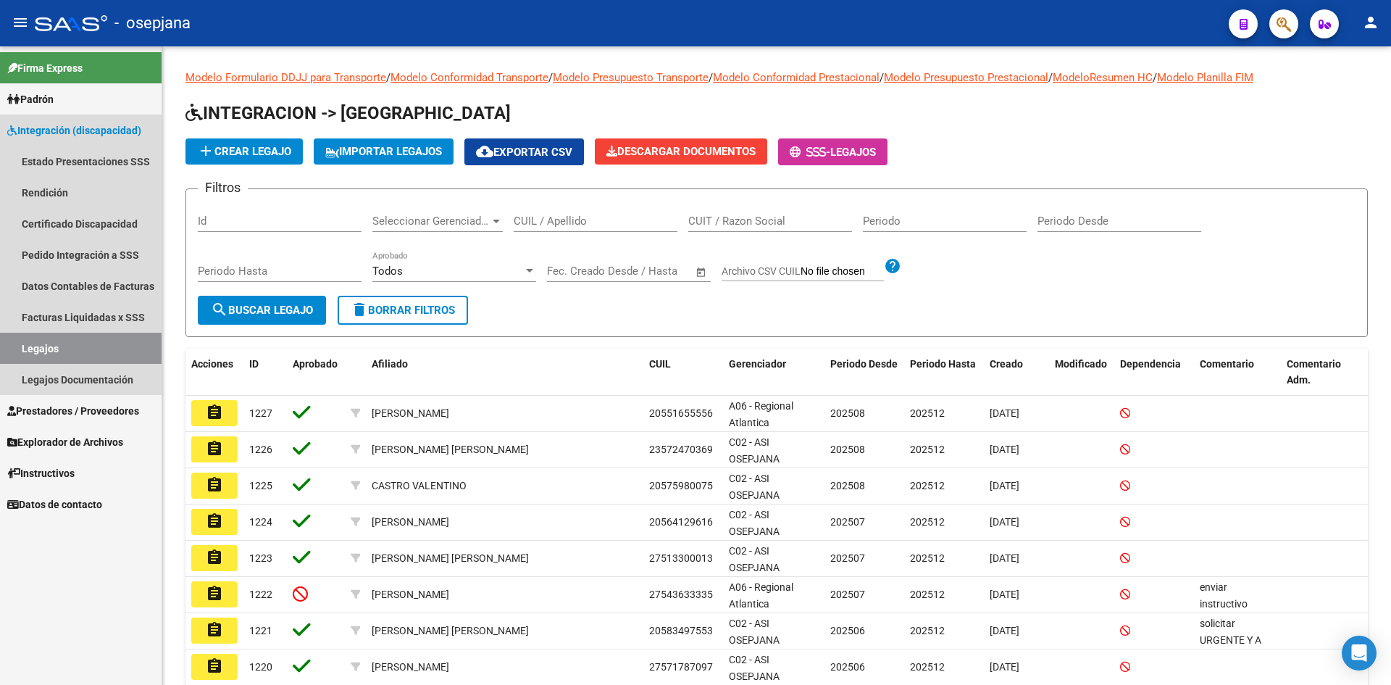
click at [87, 346] on link "Legajos" at bounding box center [81, 348] width 162 height 31
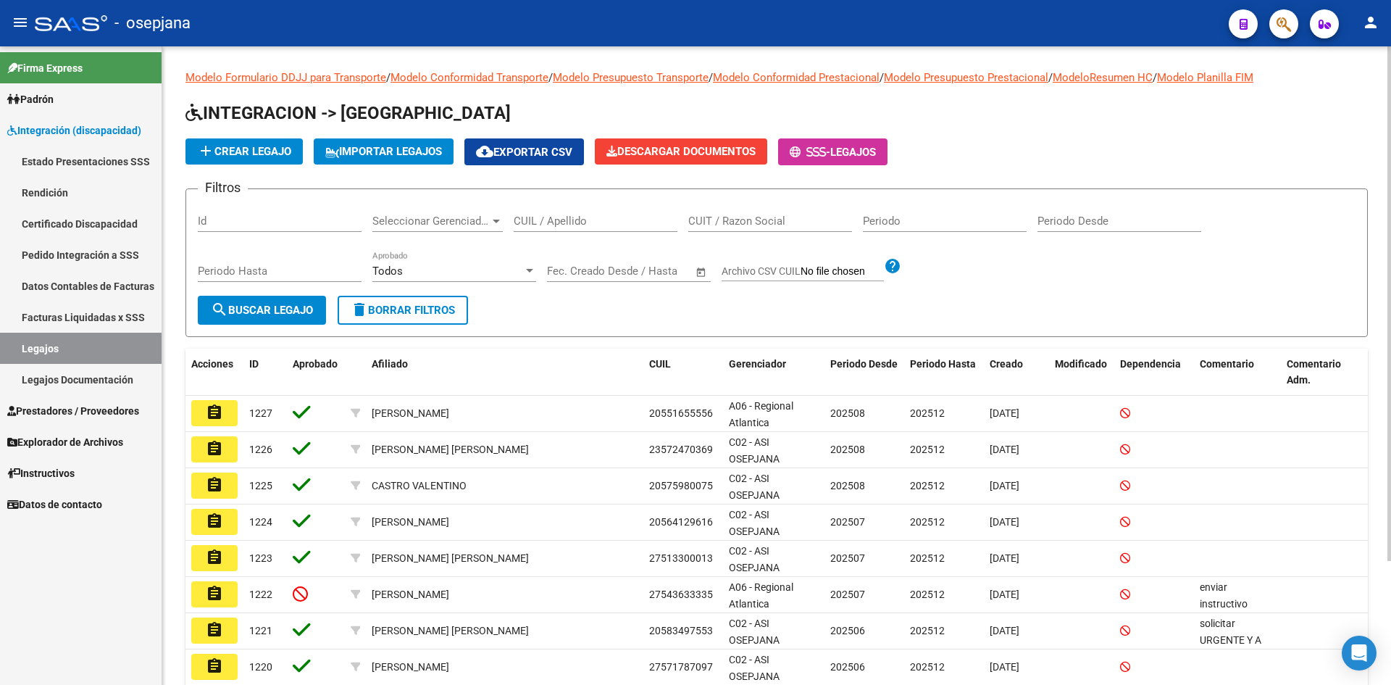
click at [220, 154] on span "add Crear Legajo" at bounding box center [244, 151] width 94 height 13
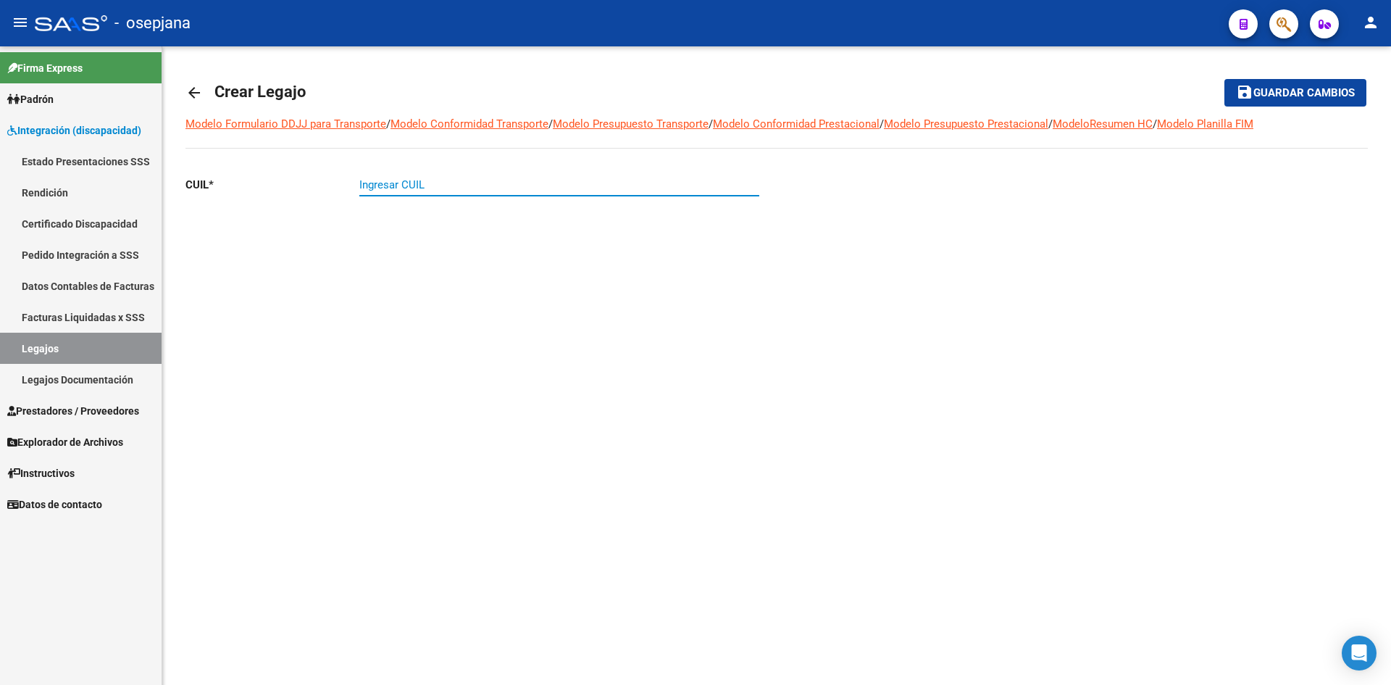
click at [384, 185] on input "Ingresar CUIL" at bounding box center [559, 184] width 400 height 13
type input "20-57929167-3"
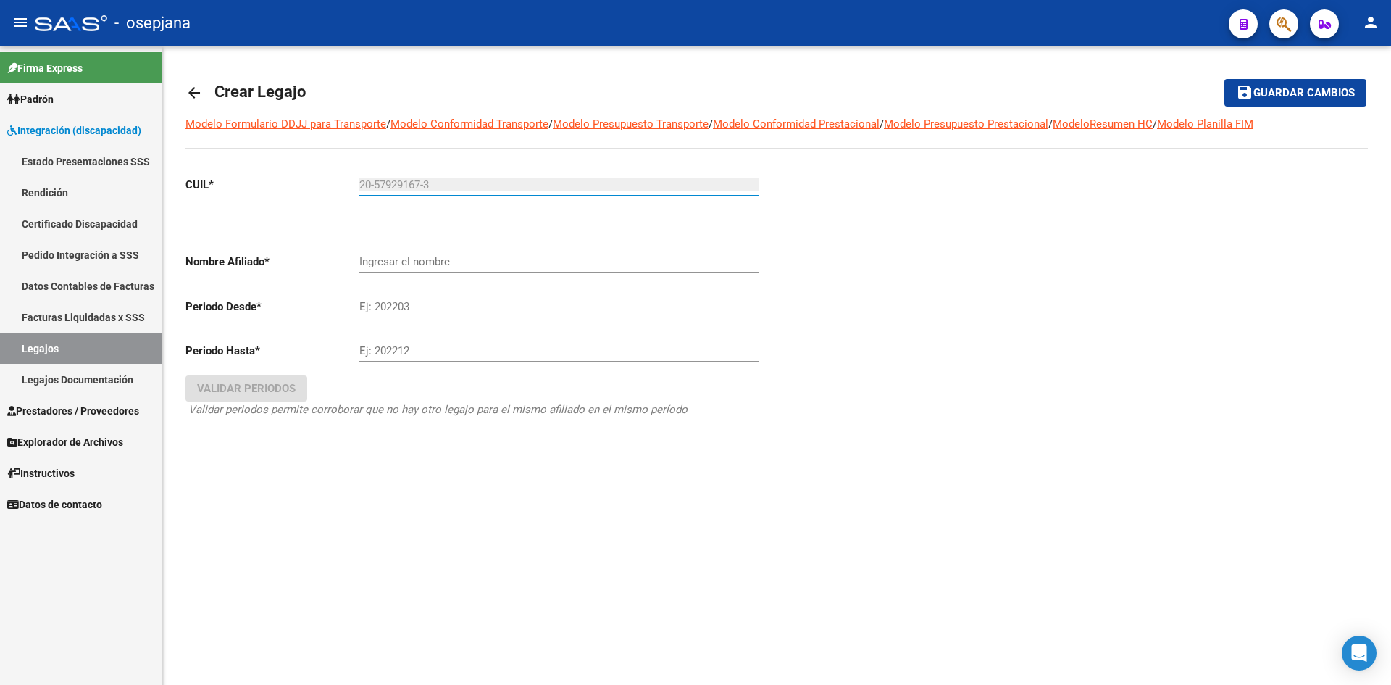
type input "CHAVEZ SIMON"
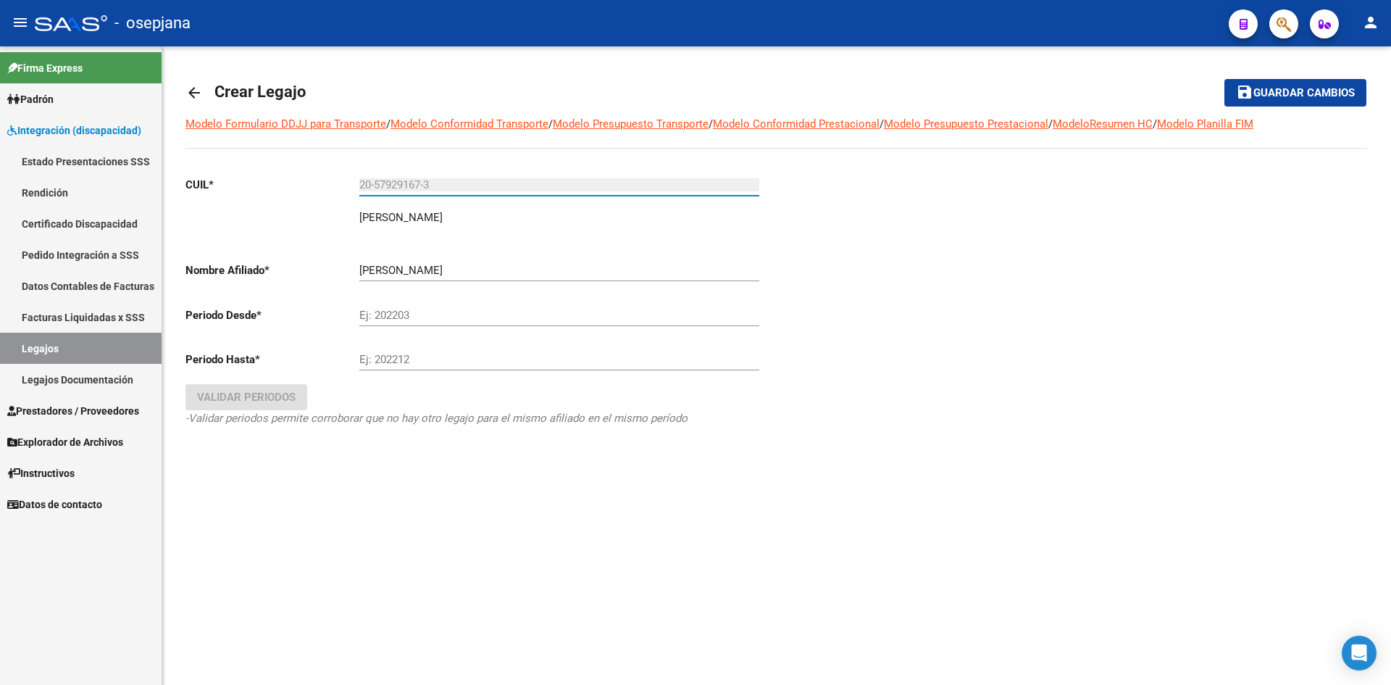
type input "20-57929167-3"
click at [421, 316] on input "Ej: 202203" at bounding box center [559, 315] width 400 height 13
type input "202508"
click at [422, 357] on input "Ej: 202212" at bounding box center [559, 359] width 400 height 13
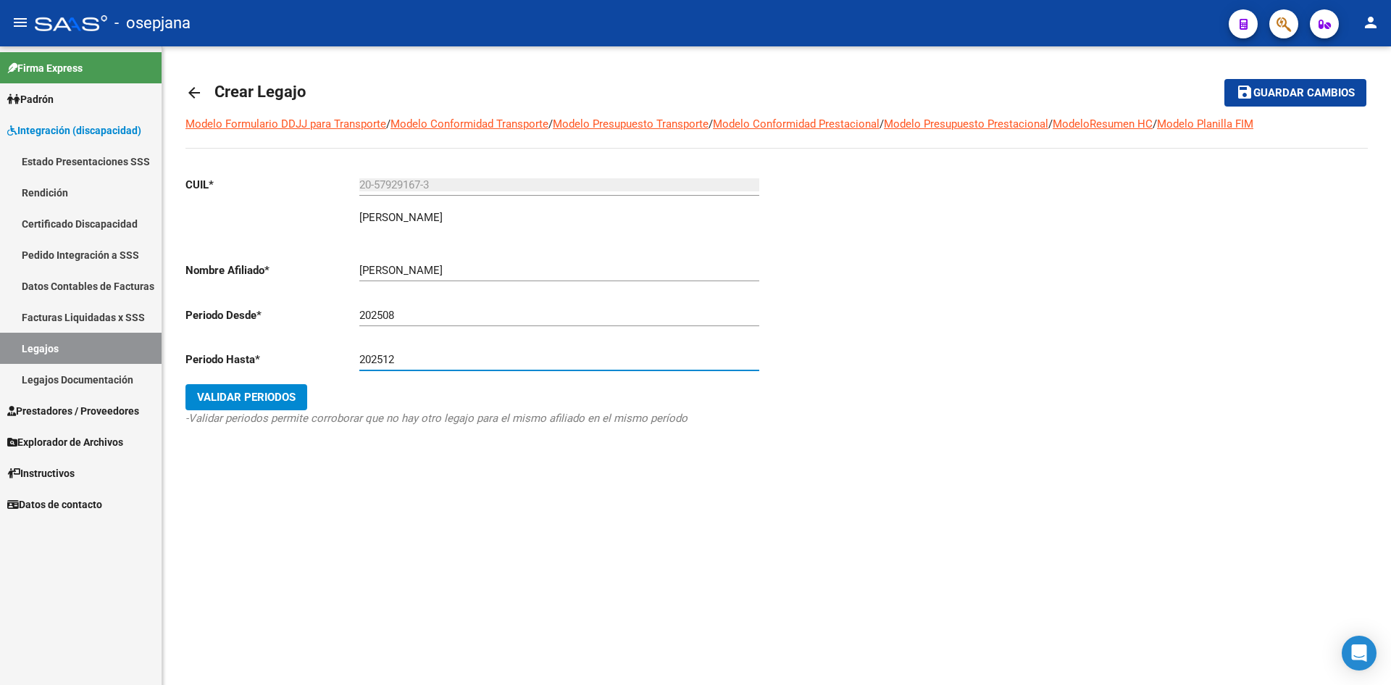
type input "202512"
click at [274, 394] on span "Validar Periodos" at bounding box center [246, 397] width 99 height 13
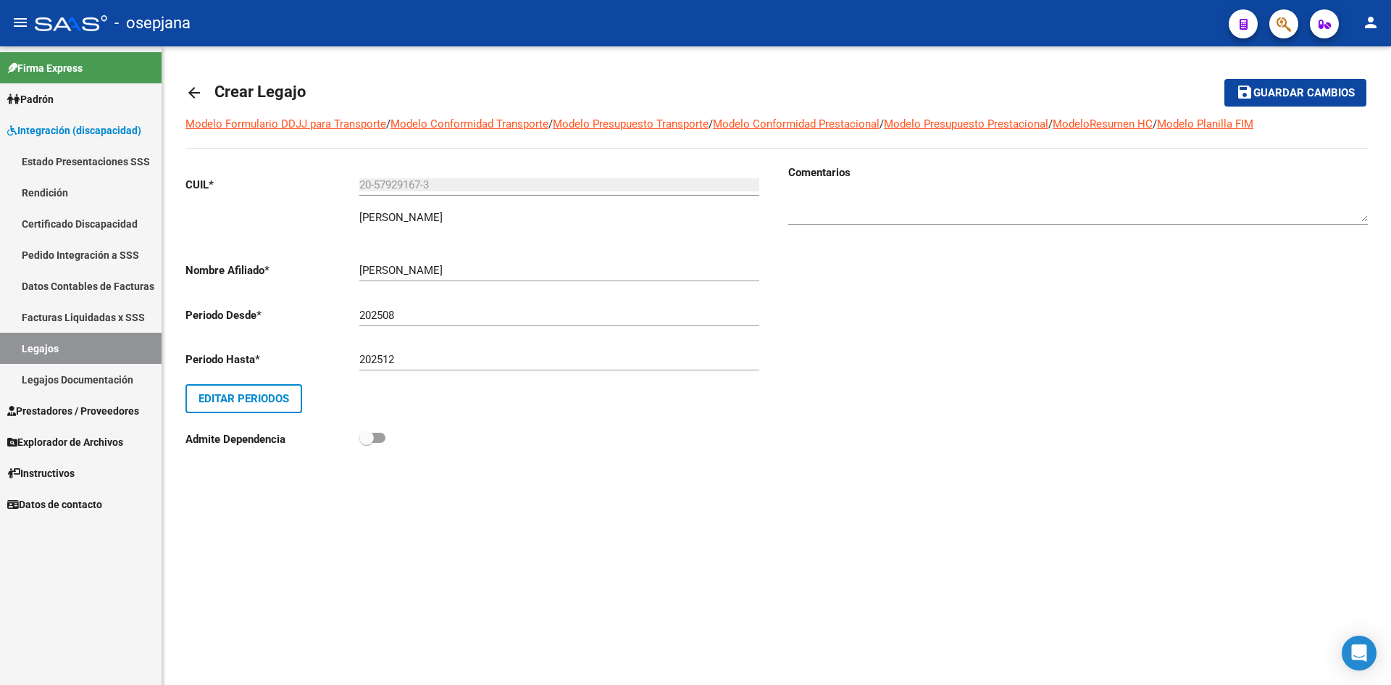
click at [1251, 93] on mat-icon "save" at bounding box center [1244, 91] width 17 height 17
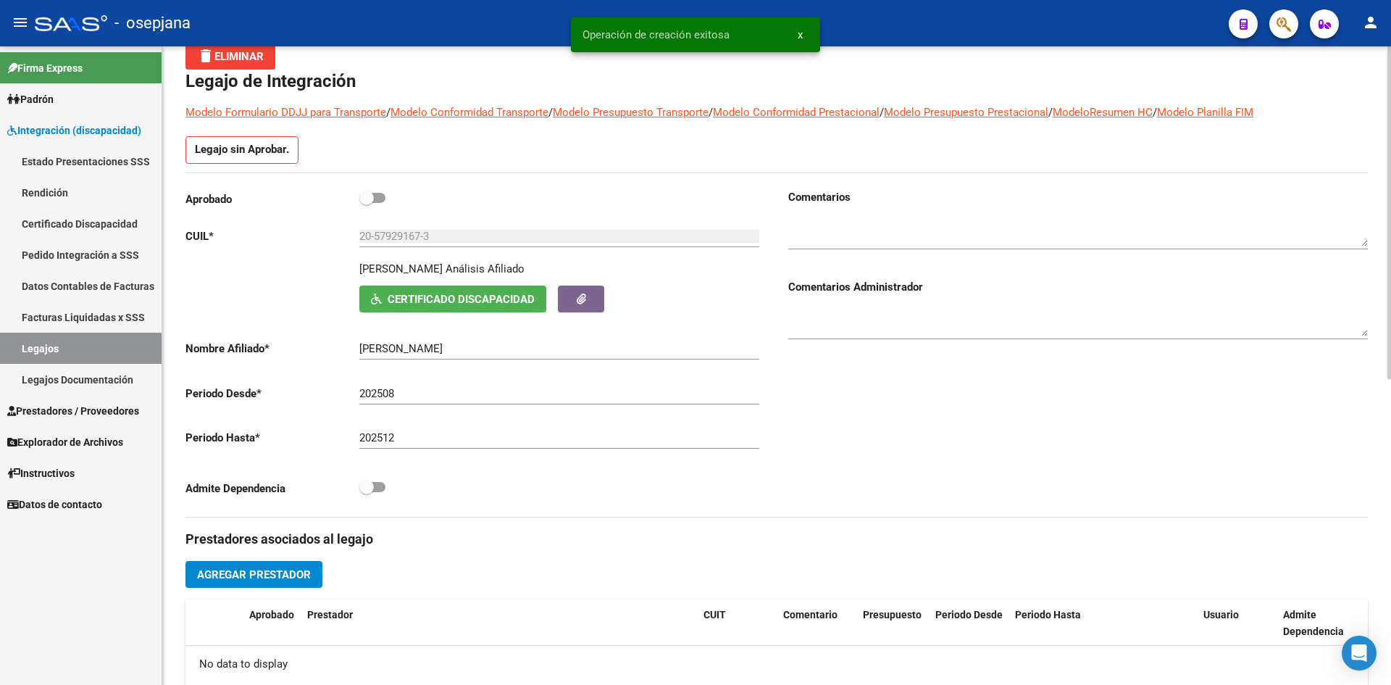
scroll to position [290, 0]
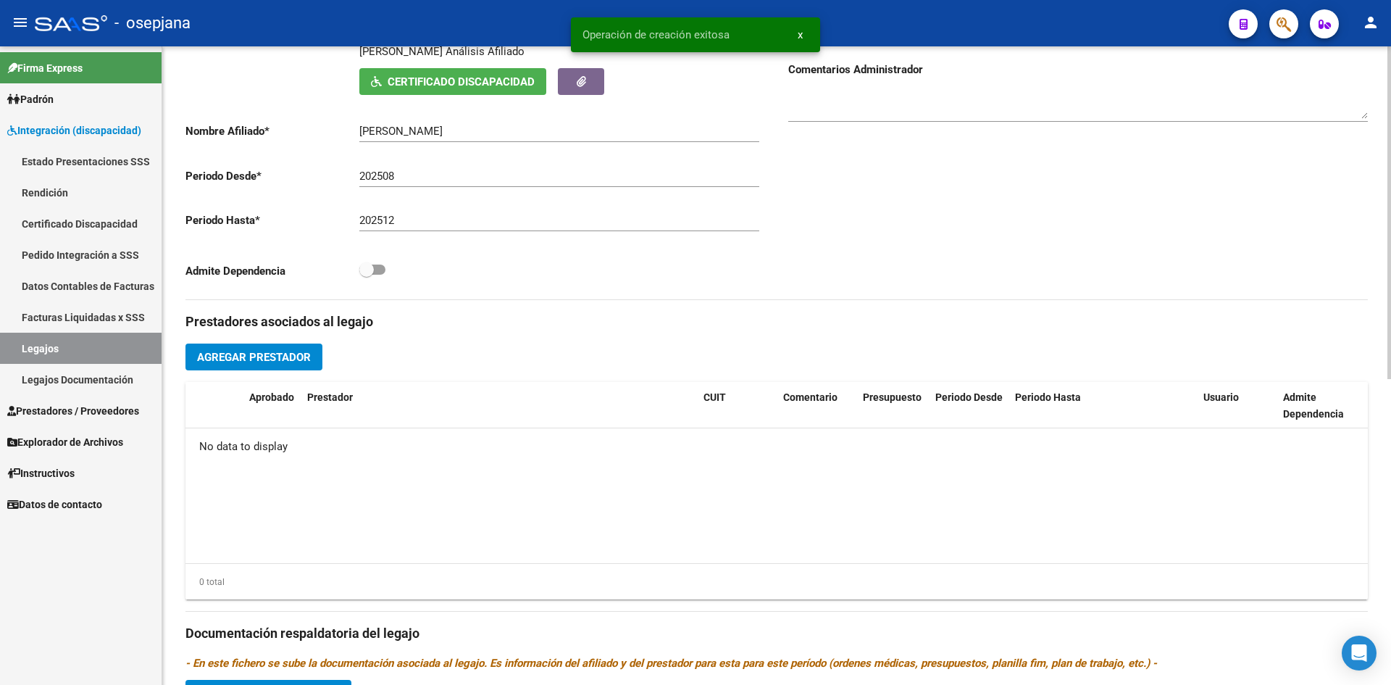
click at [280, 357] on span "Agregar Prestador" at bounding box center [254, 357] width 114 height 13
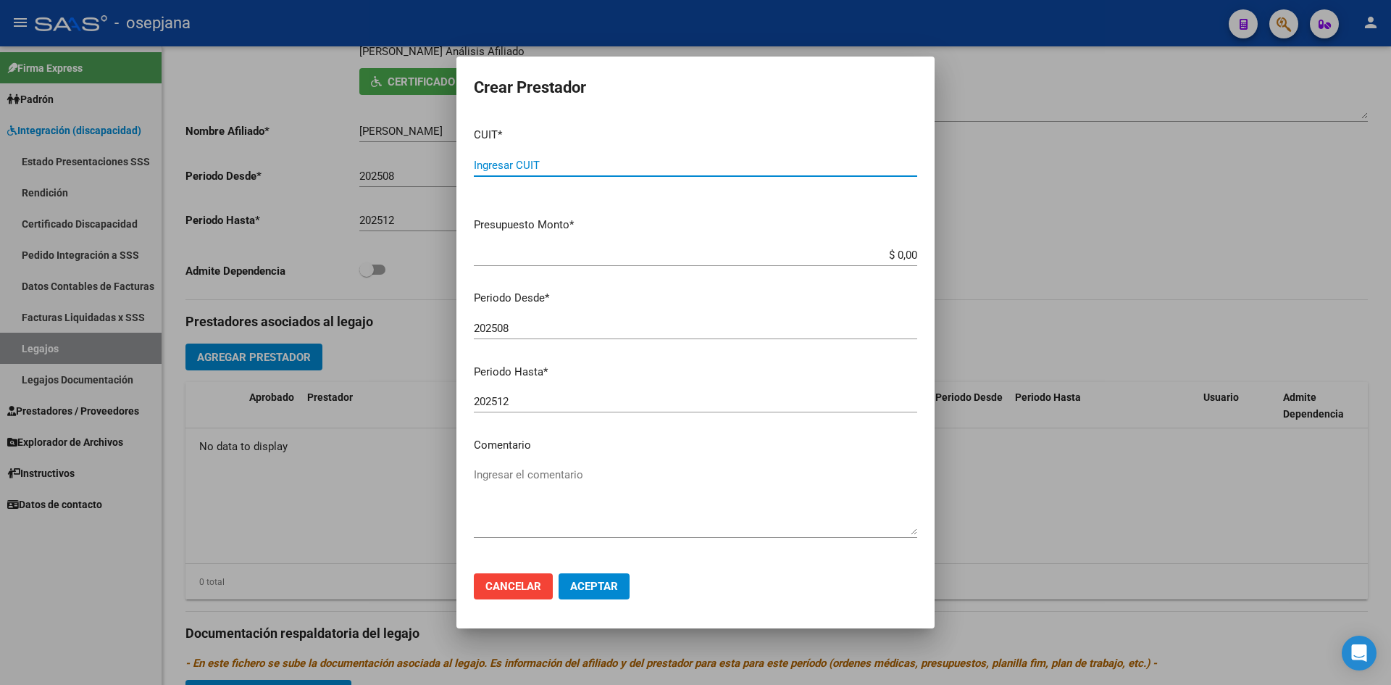
click at [521, 584] on span "Cancelar" at bounding box center [514, 586] width 56 height 13
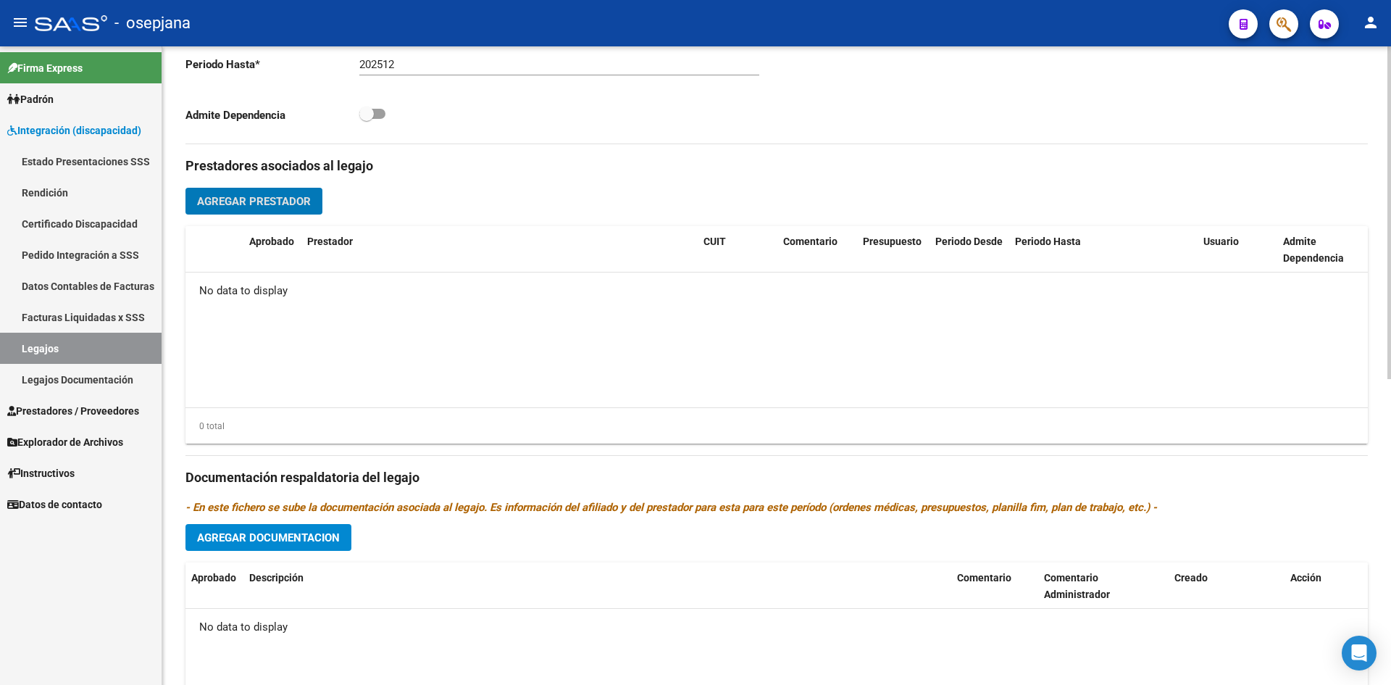
scroll to position [587, 0]
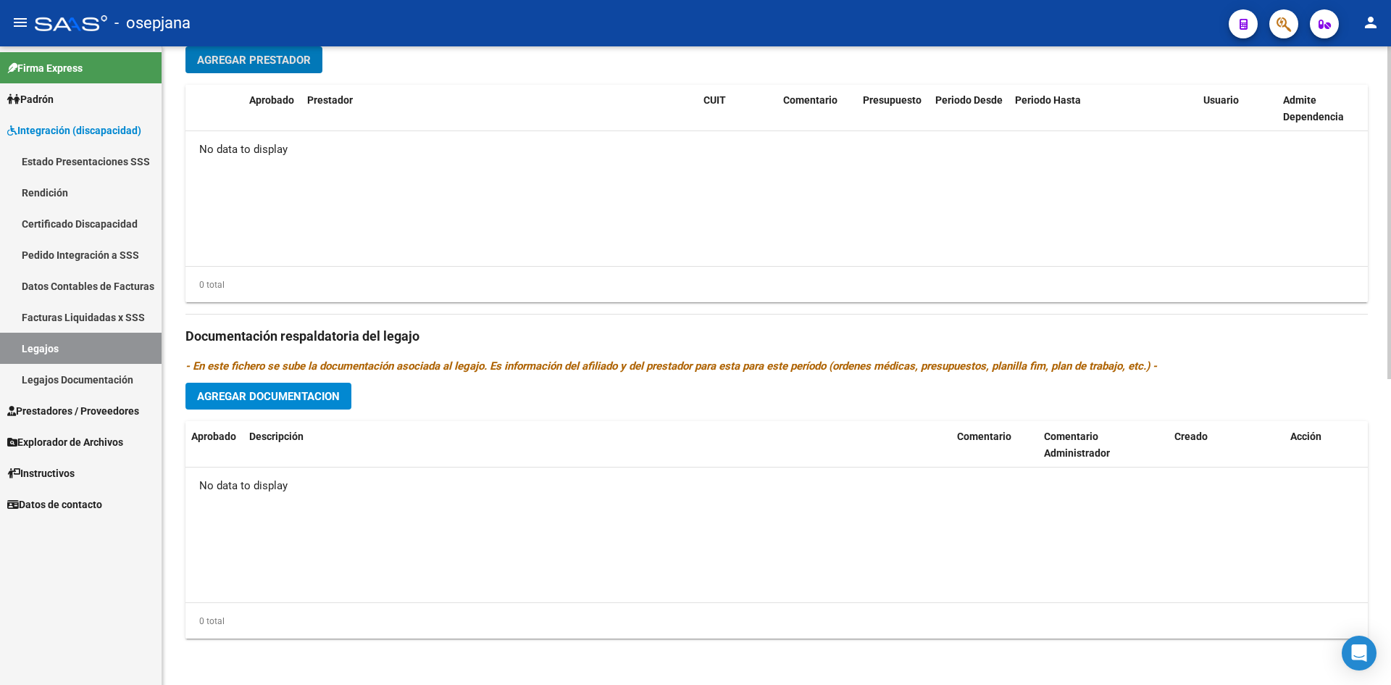
click at [270, 396] on span "Agregar Documentacion" at bounding box center [268, 396] width 143 height 13
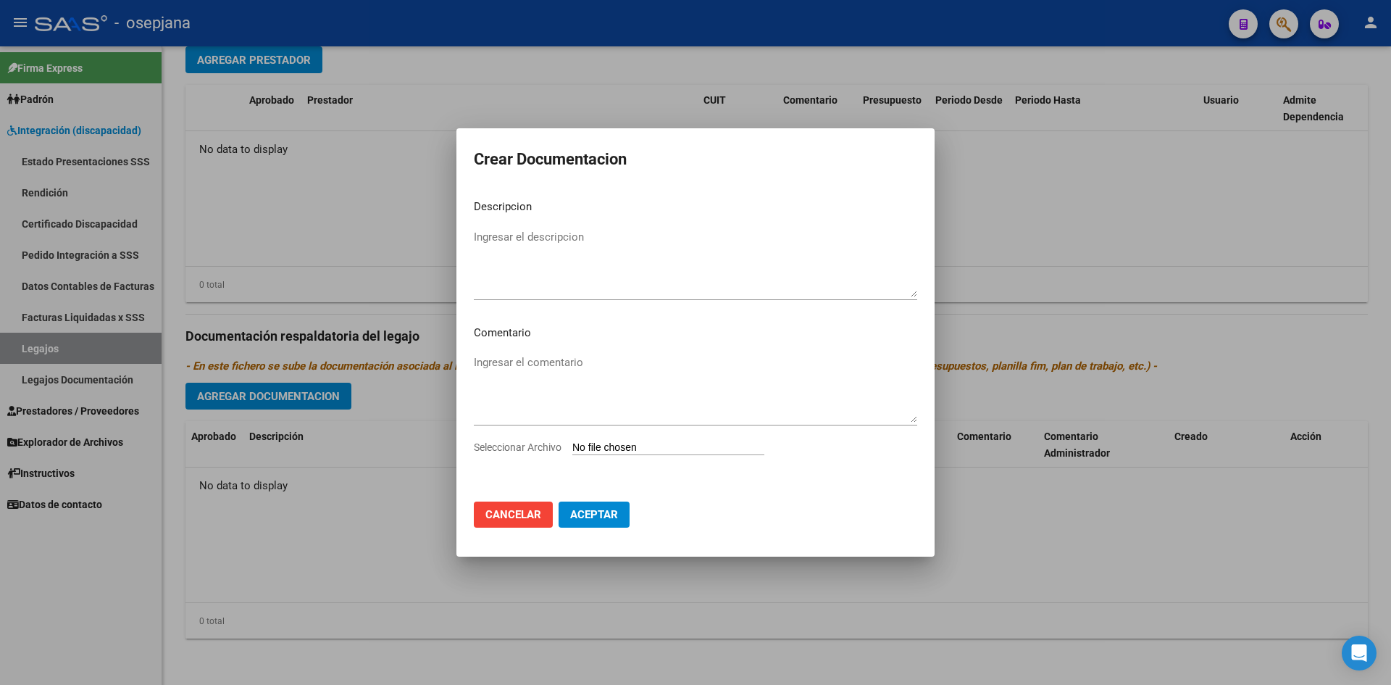
click at [619, 445] on input "Seleccionar Archivo" at bounding box center [669, 448] width 192 height 14
type input "C:\fakepath\simon chavez prestacion PSICOPEDAGOGIA.pdf"
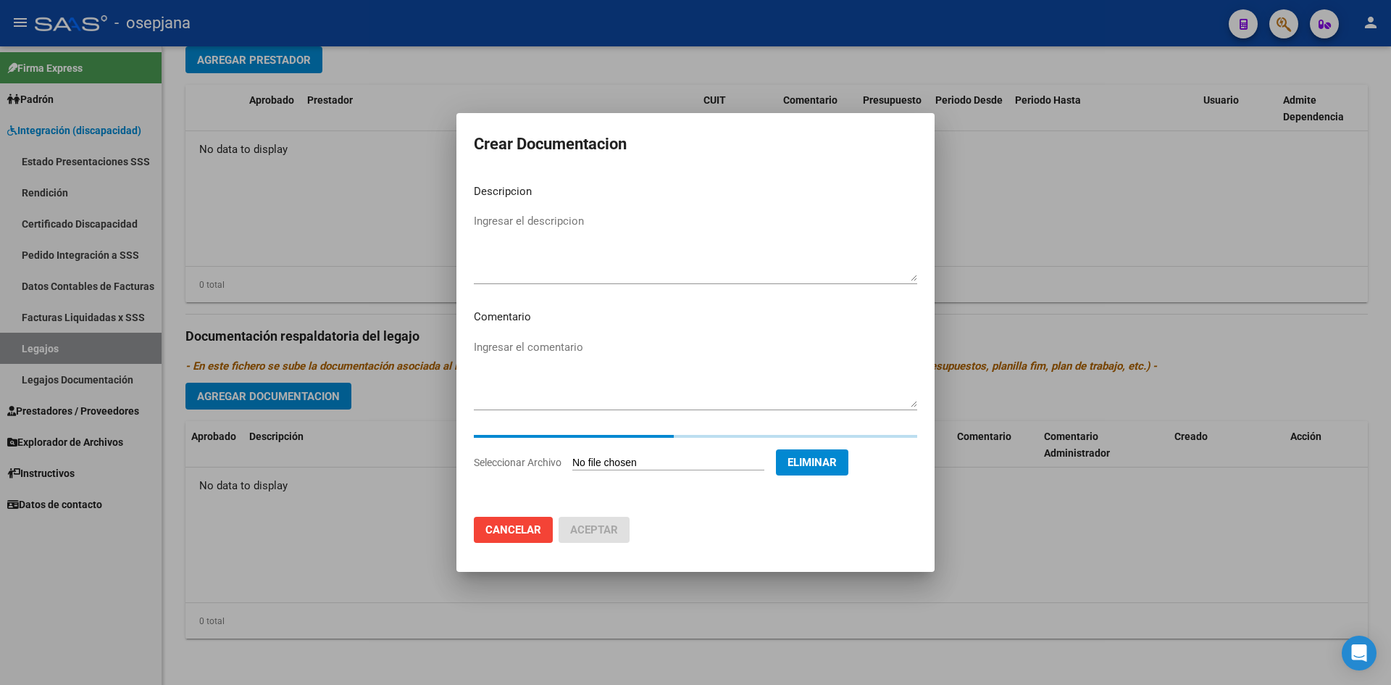
click at [580, 260] on textarea "Ingresar el descripcion" at bounding box center [696, 247] width 444 height 68
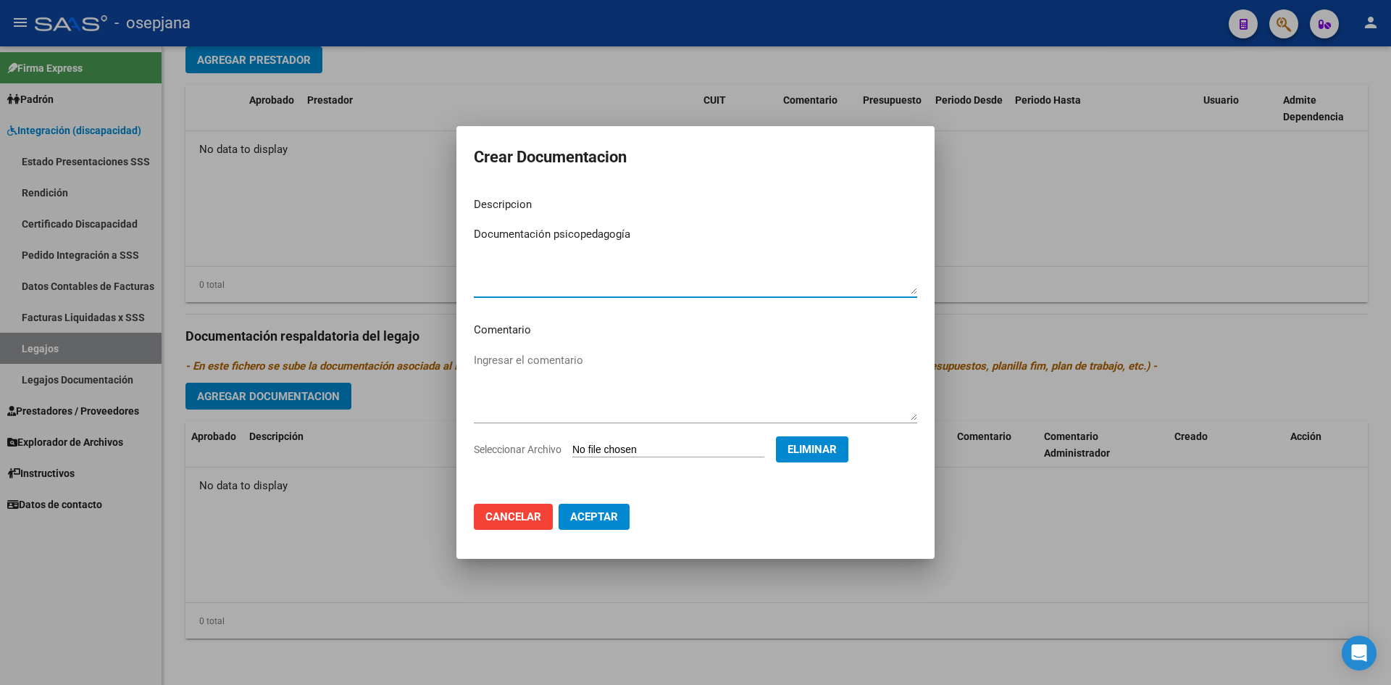
type textarea "Documentación psicopedagogía"
click at [599, 520] on span "Aceptar" at bounding box center [594, 516] width 48 height 13
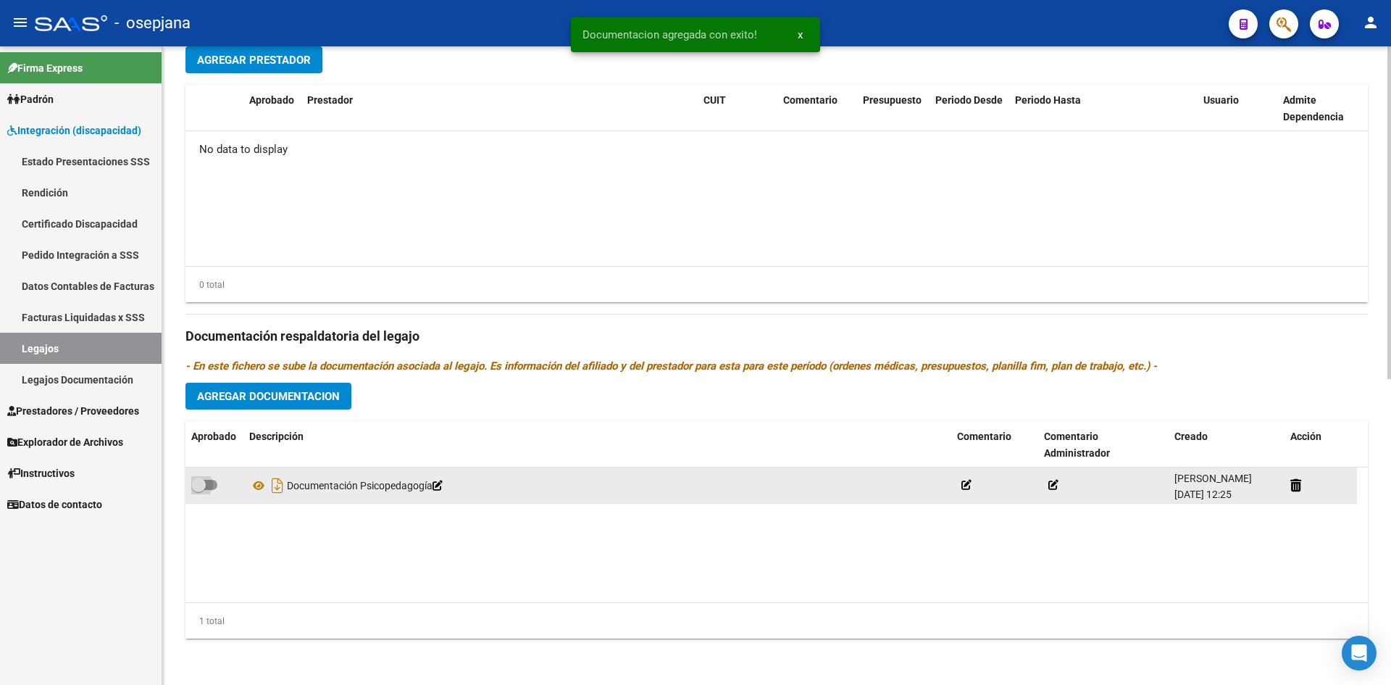
click at [205, 481] on span at bounding box center [204, 485] width 26 height 10
click at [199, 490] on input "checkbox" at bounding box center [198, 490] width 1 height 1
click at [196, 485] on span at bounding box center [204, 485] width 26 height 10
click at [198, 490] on input "checkbox" at bounding box center [198, 490] width 1 height 1
checkbox input "false"
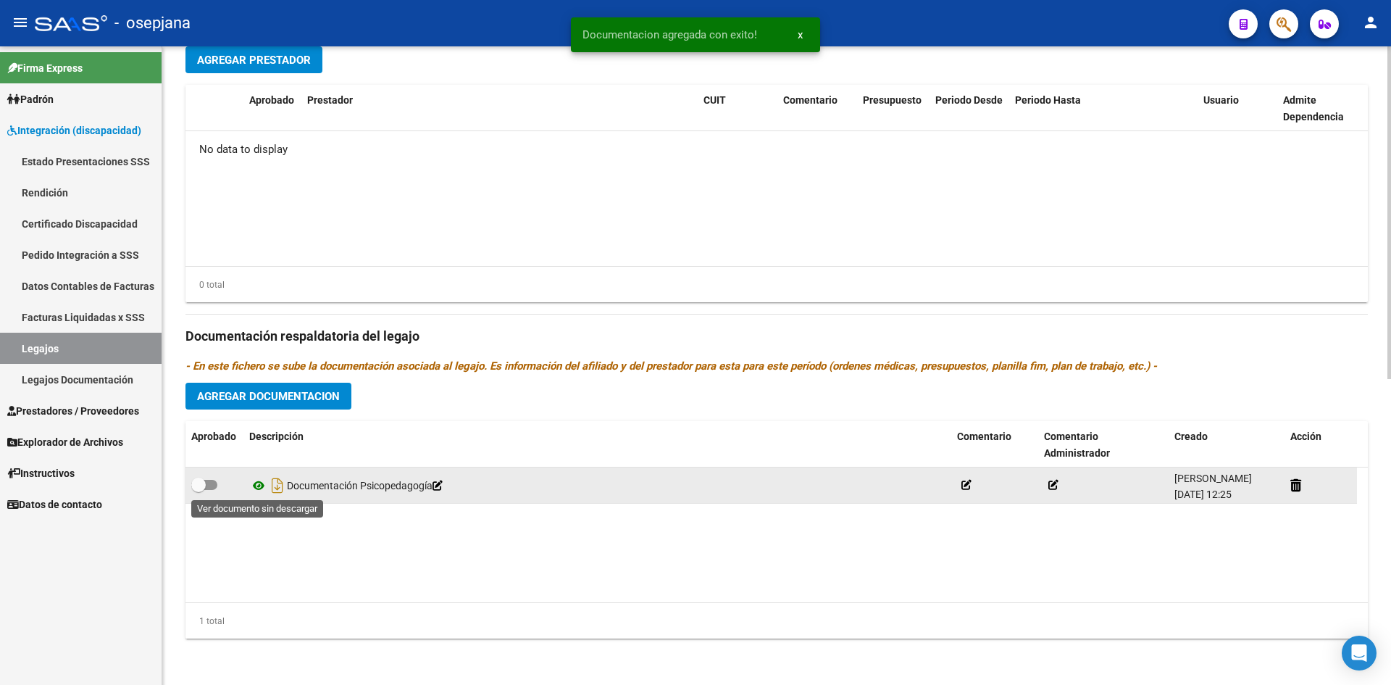
click at [255, 488] on icon at bounding box center [258, 485] width 19 height 17
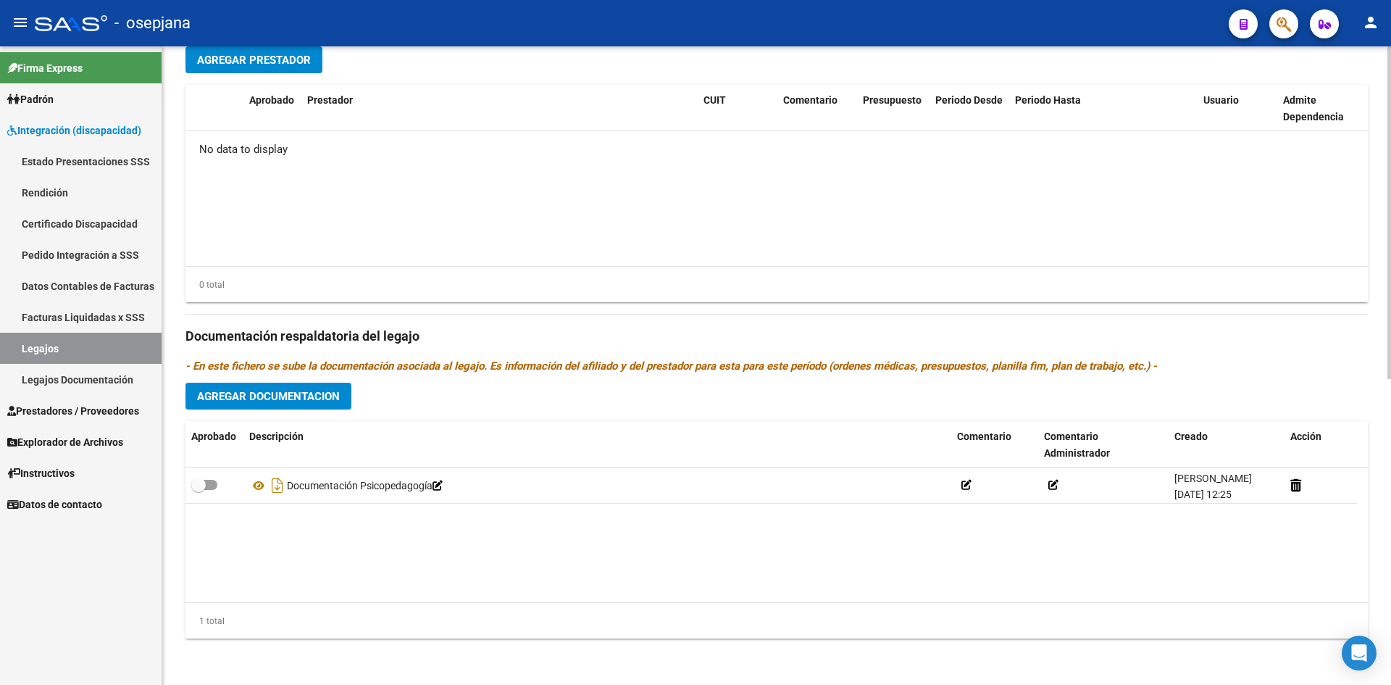
click at [260, 399] on span "Agregar Documentacion" at bounding box center [268, 396] width 143 height 13
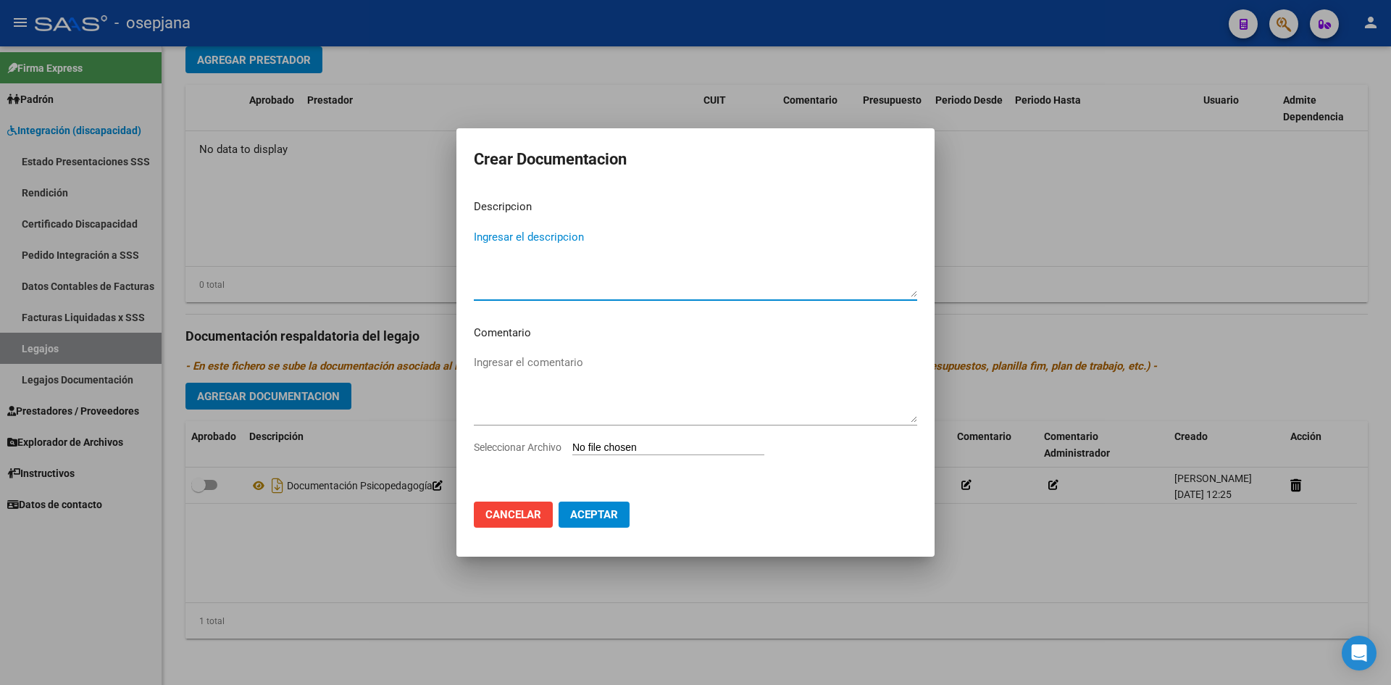
click at [611, 448] on input "Seleccionar Archivo" at bounding box center [669, 448] width 192 height 14
type input "C:\fakepath\PSICOLOGÍA. SIMON CHAVEZ .pdf"
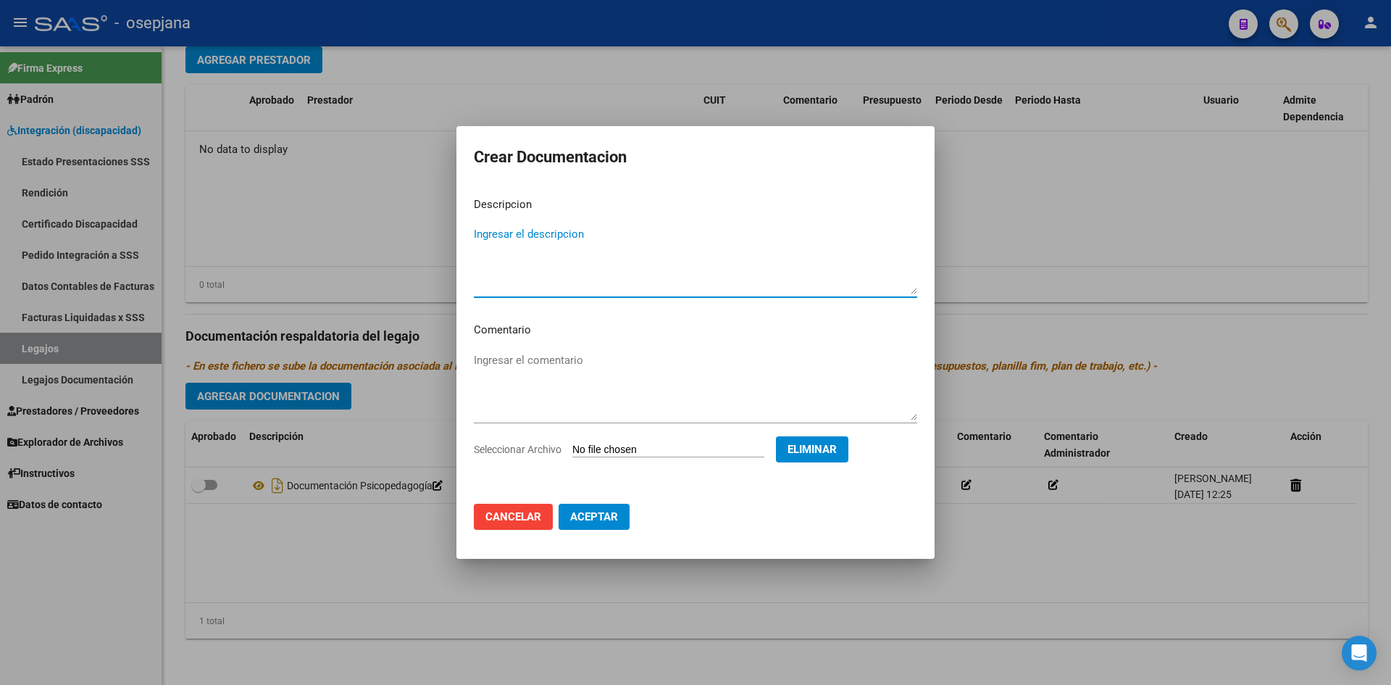
click at [566, 234] on textarea "Ingresar el descripcion" at bounding box center [696, 260] width 444 height 68
type textarea "Documentación Psicología"
click at [615, 515] on span "Aceptar" at bounding box center [594, 516] width 48 height 13
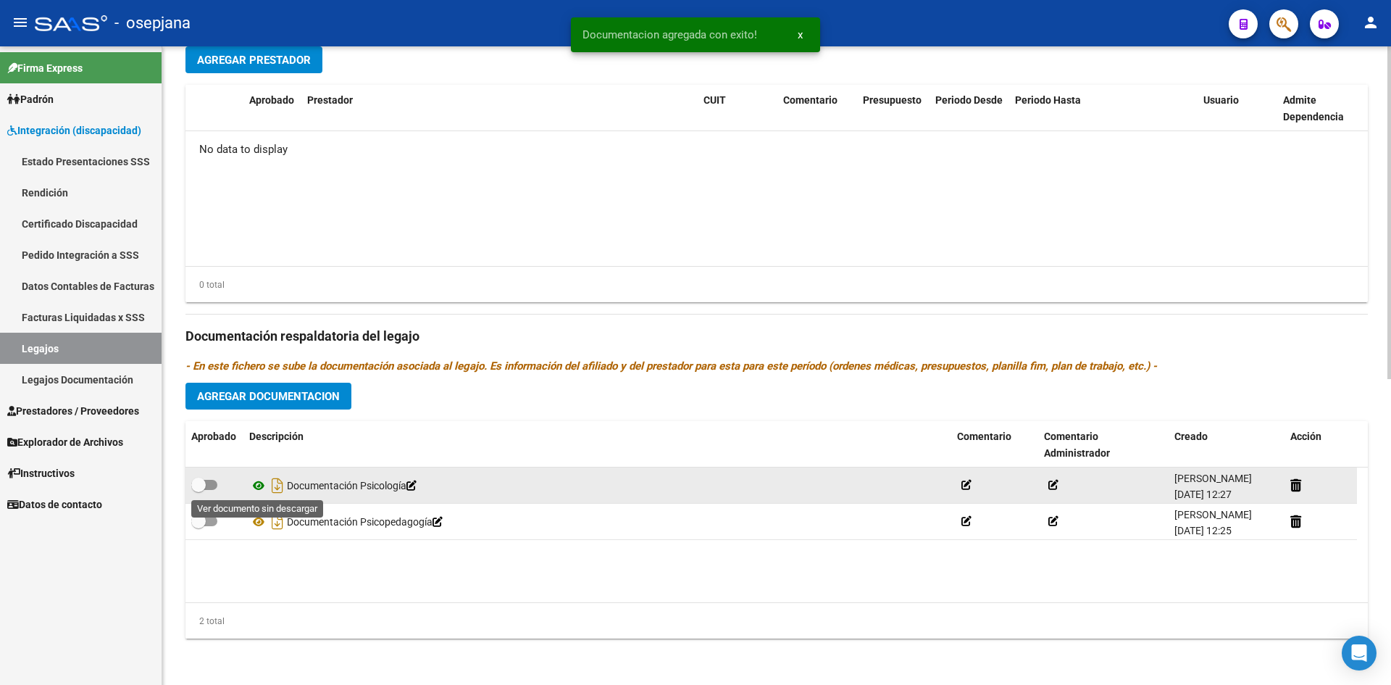
click at [261, 479] on icon at bounding box center [258, 485] width 19 height 17
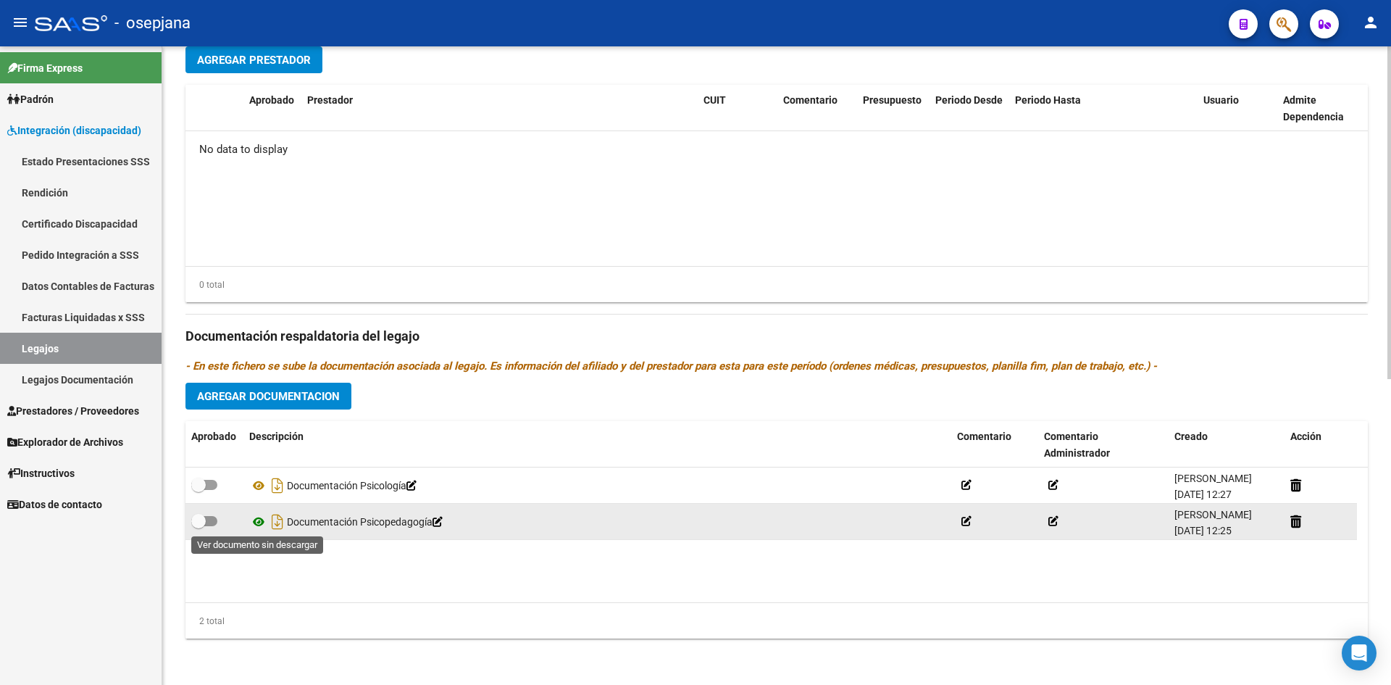
click at [256, 523] on icon at bounding box center [258, 521] width 19 height 17
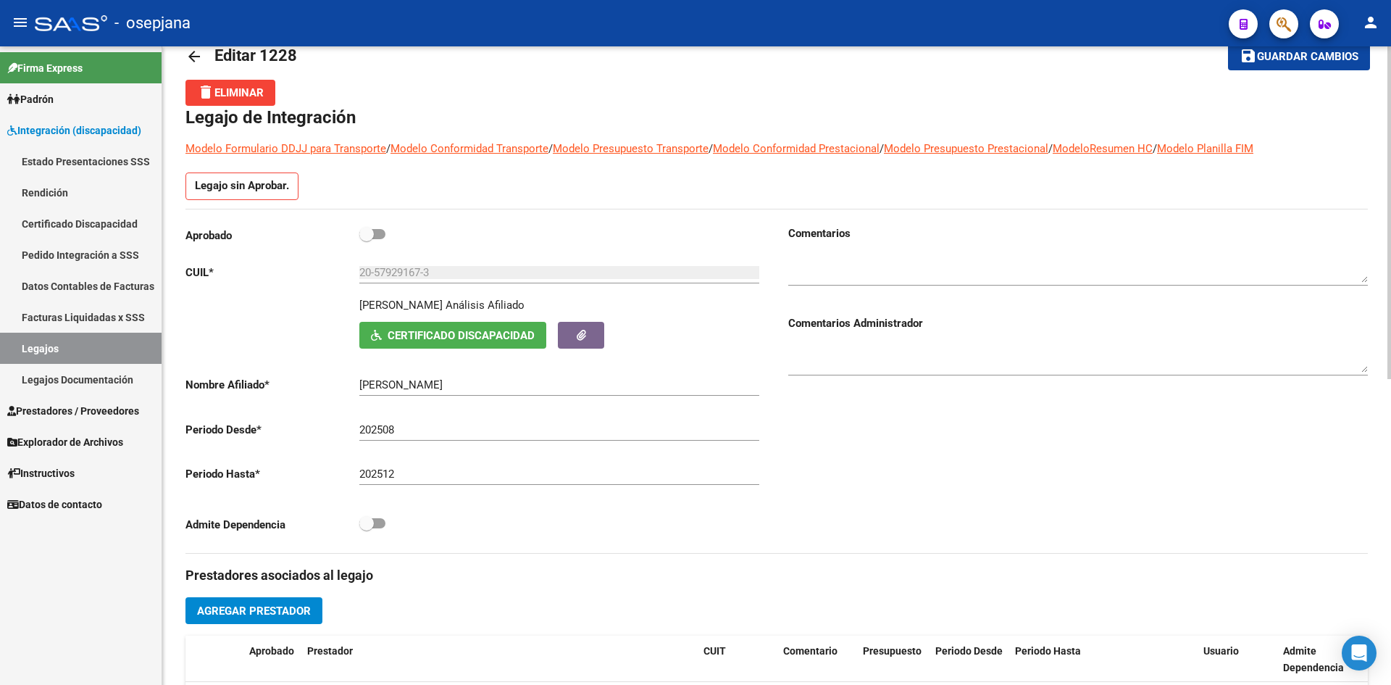
scroll to position [0, 0]
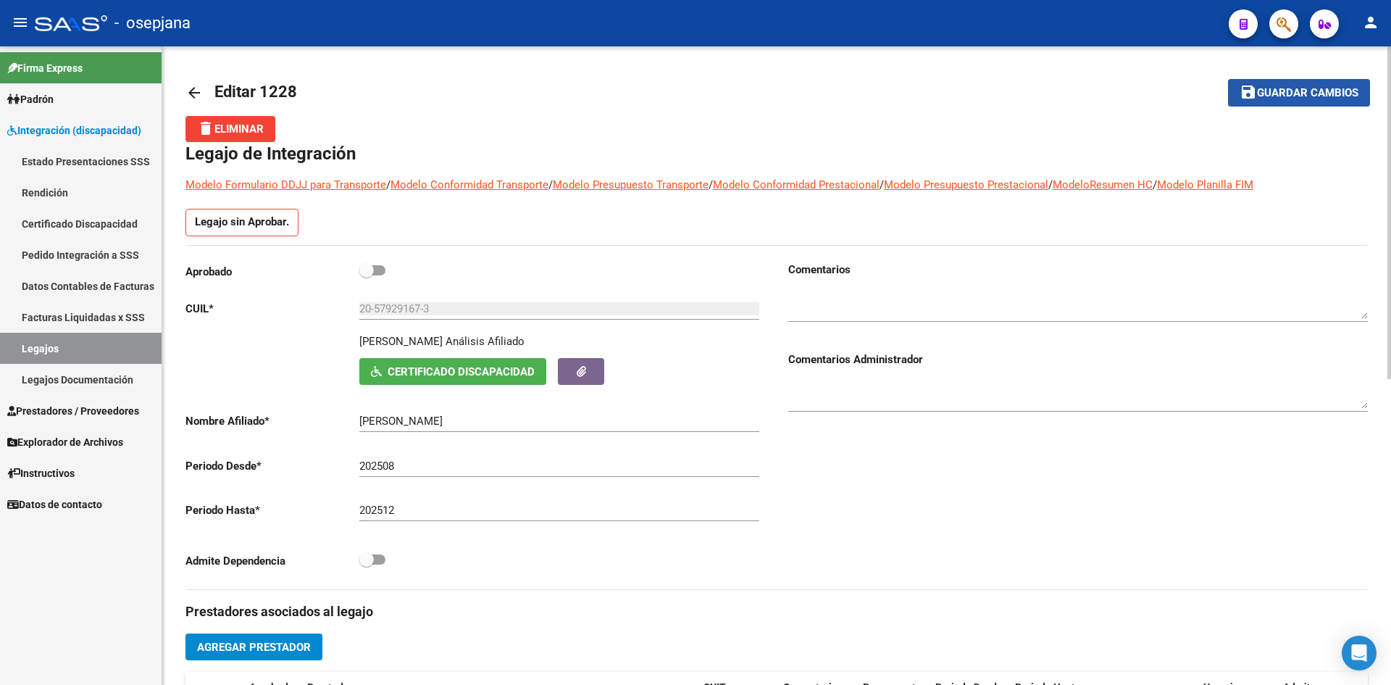
click at [1285, 87] on span "Guardar cambios" at bounding box center [1307, 93] width 101 height 13
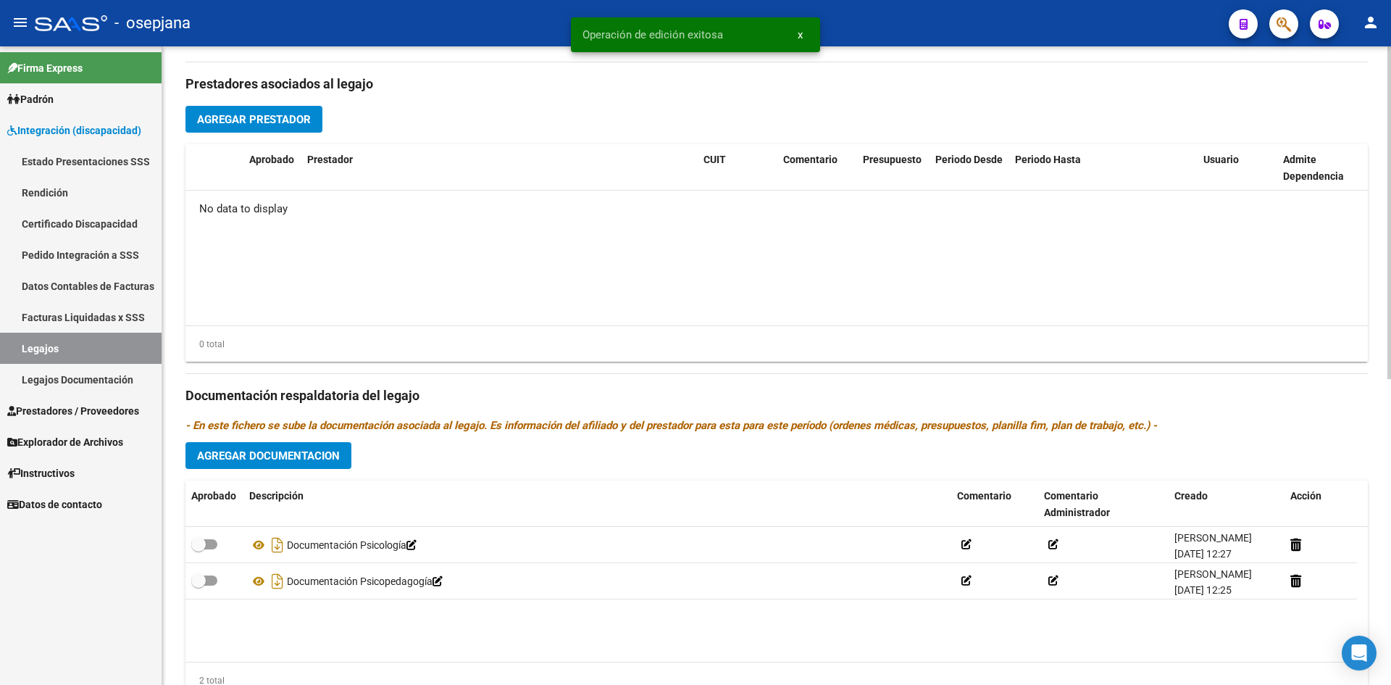
scroll to position [587, 0]
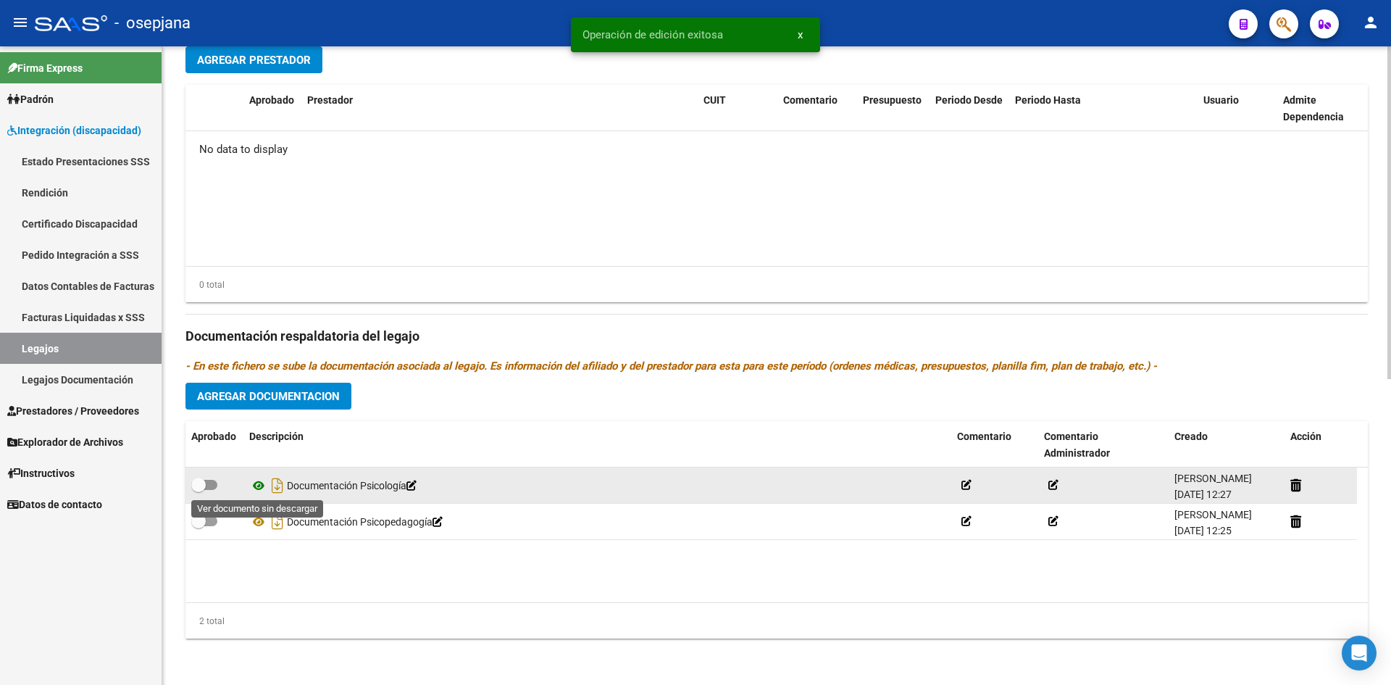
click at [256, 483] on icon at bounding box center [258, 485] width 19 height 17
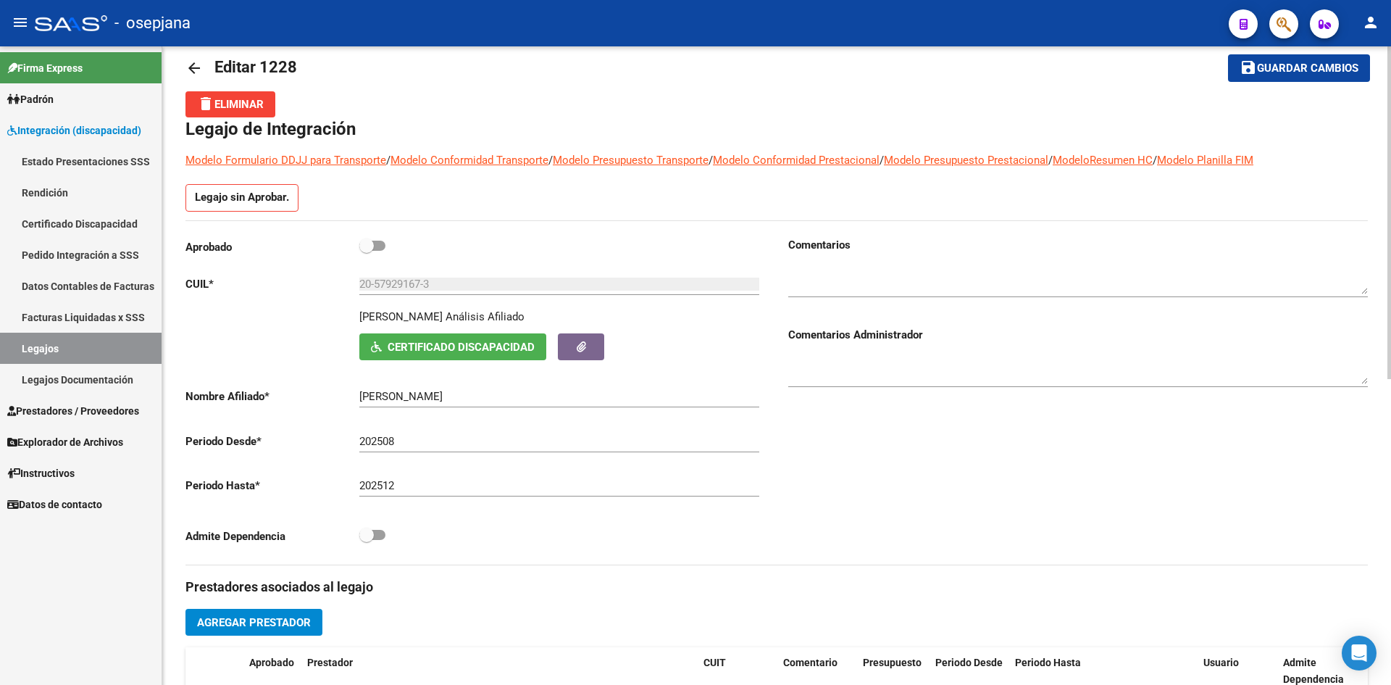
scroll to position [7, 0]
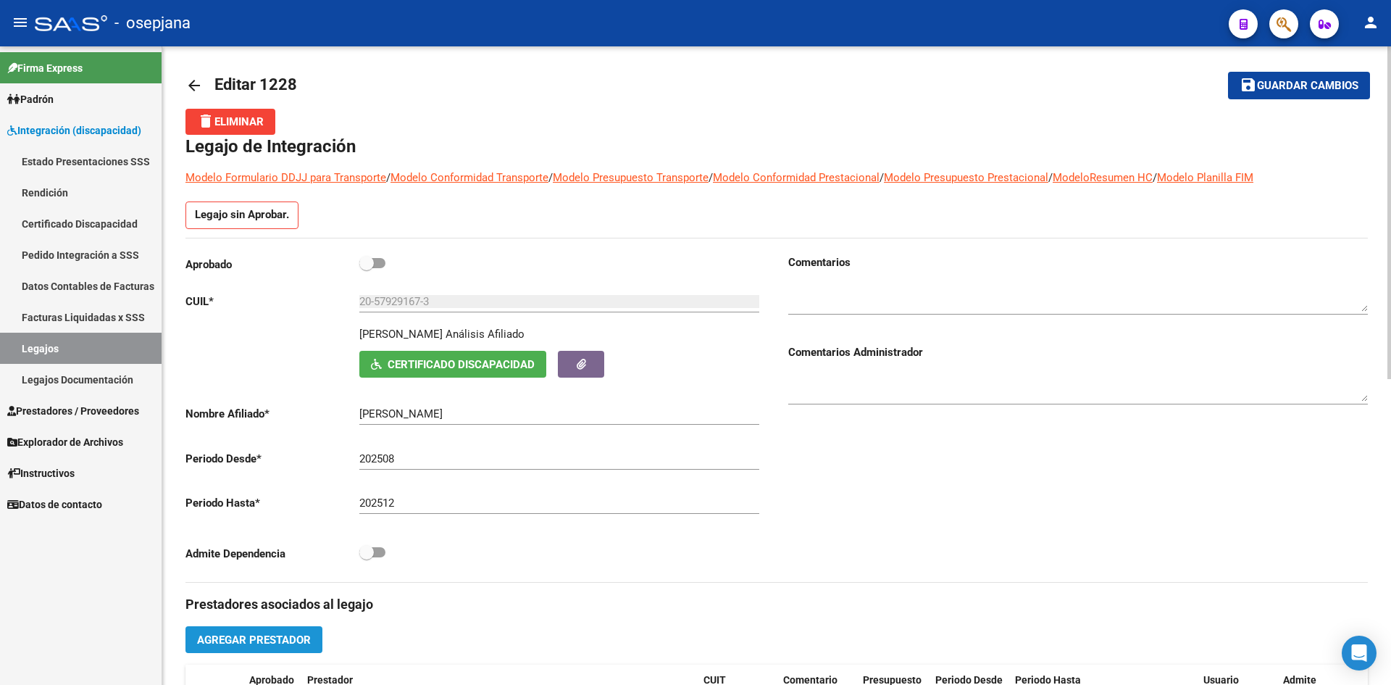
click at [294, 641] on span "Agregar Prestador" at bounding box center [254, 639] width 114 height 13
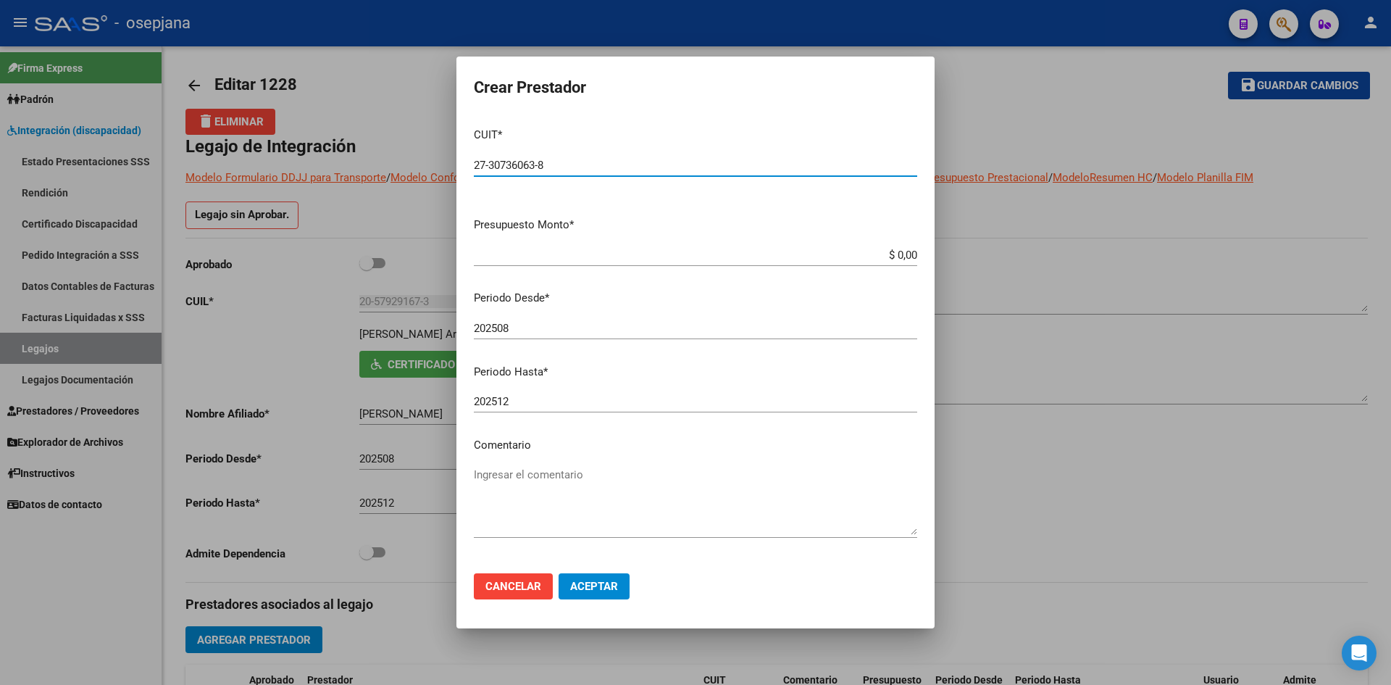
type input "27-30736063-8"
drag, startPoint x: 868, startPoint y: 258, endPoint x: 920, endPoint y: 270, distance: 53.6
click at [920, 270] on mat-dialog-content "CUIT * 27-30736063-8 Ingresar CUIT ARCA Padrón Presupuesto Monto * $ 0,00 Ingre…" at bounding box center [696, 338] width 478 height 445
type input "$ 98.964,88"
click at [594, 327] on input "202508" at bounding box center [696, 328] width 444 height 13
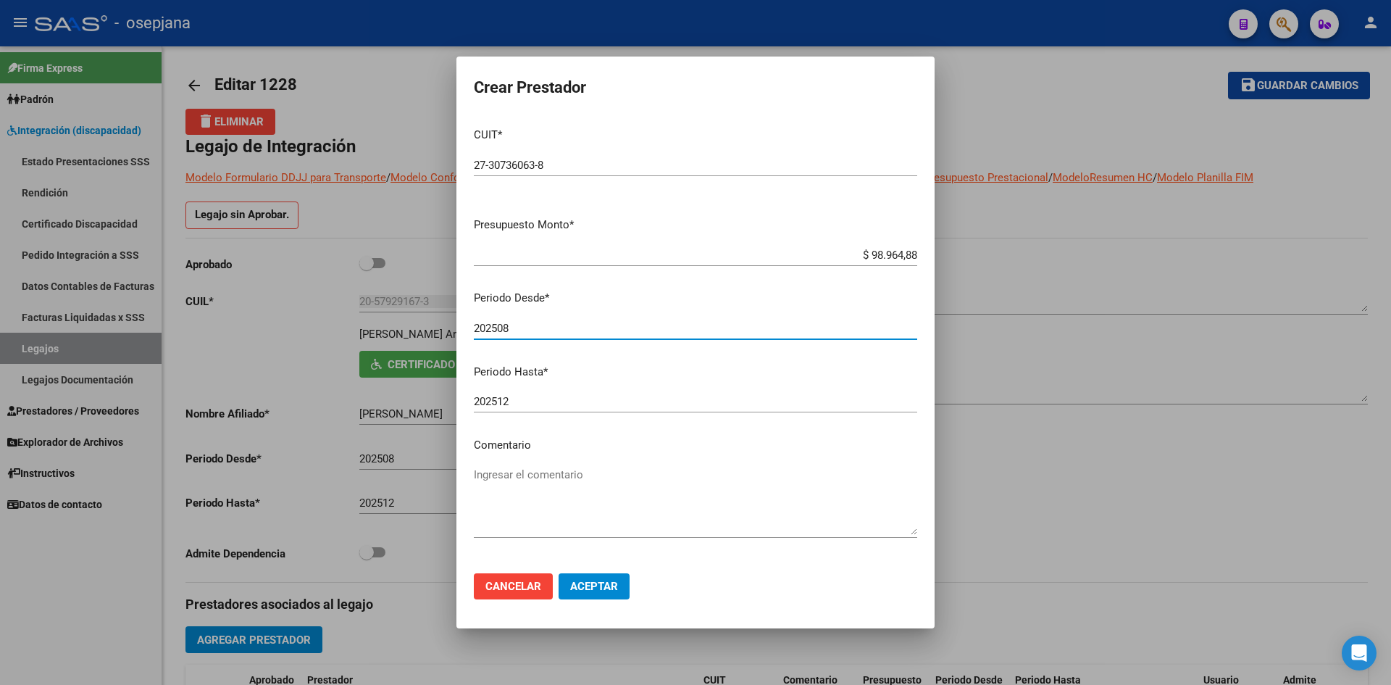
click at [615, 586] on span "Aceptar" at bounding box center [594, 586] width 48 height 13
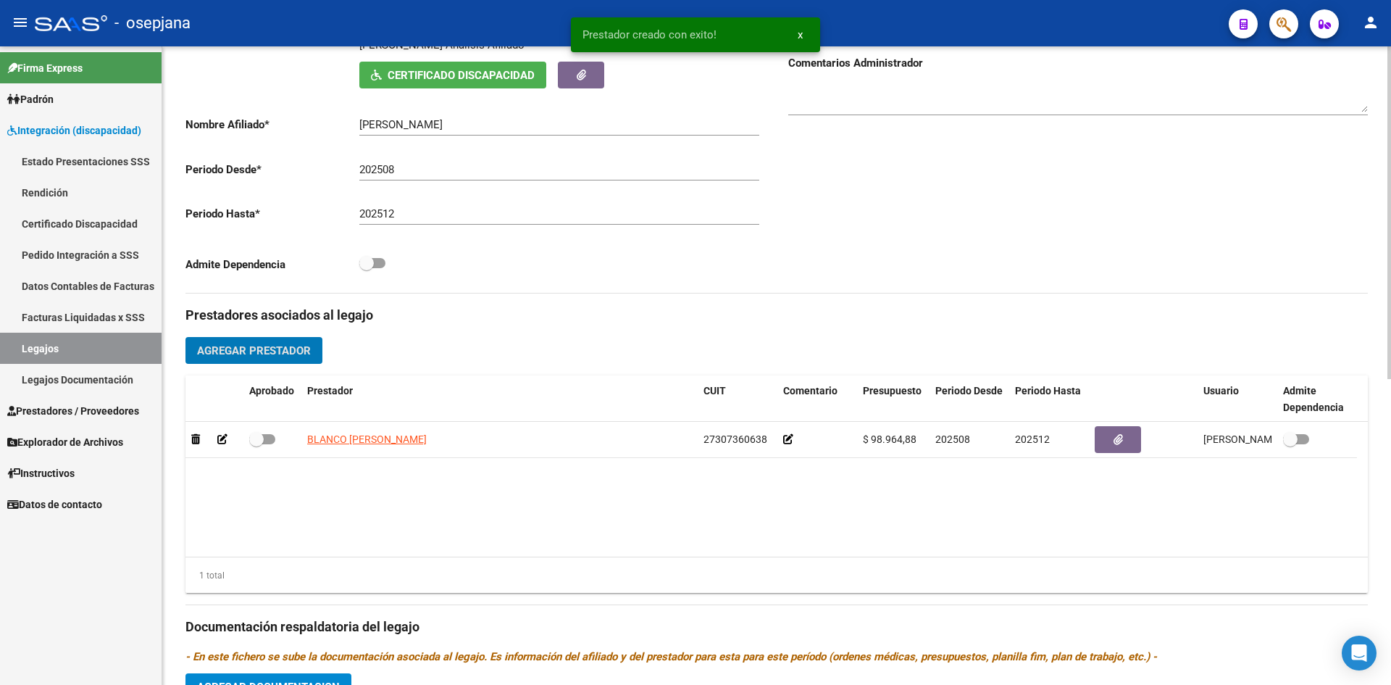
scroll to position [297, 0]
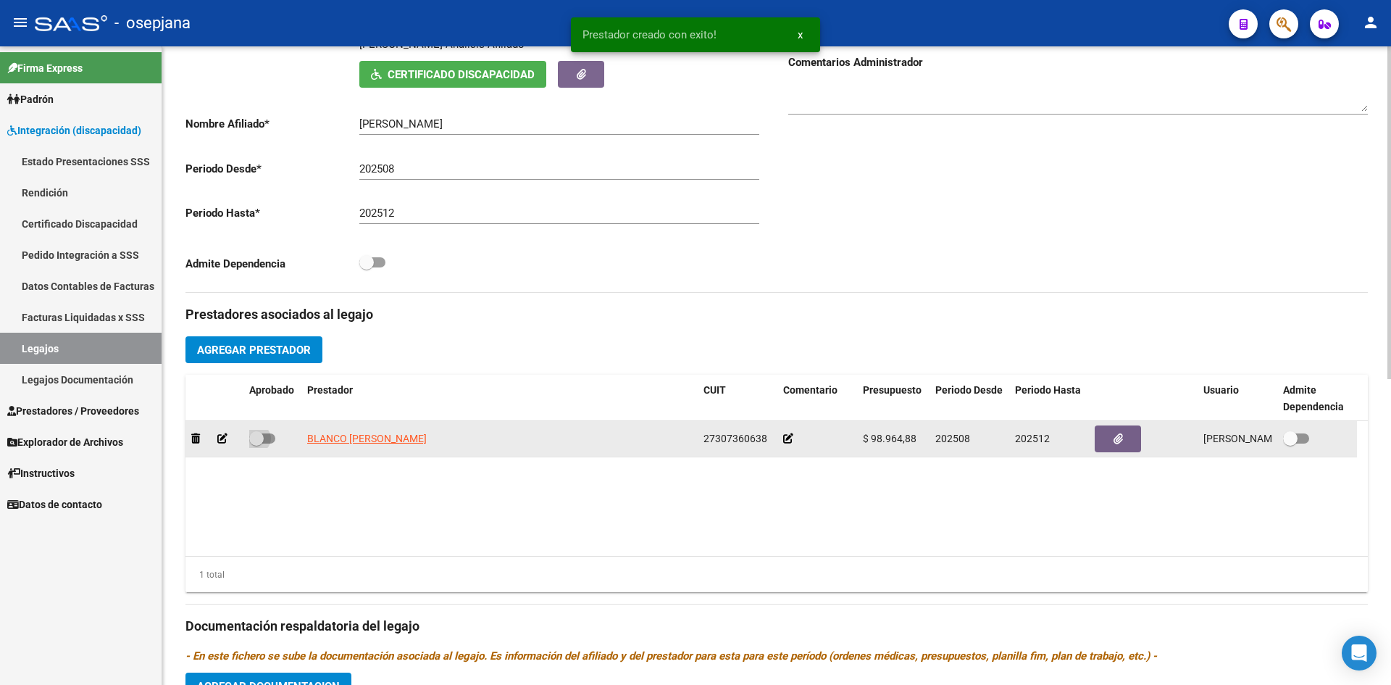
click at [267, 443] on span at bounding box center [262, 438] width 26 height 10
click at [257, 444] on input "checkbox" at bounding box center [256, 444] width 1 height 1
checkbox input "true"
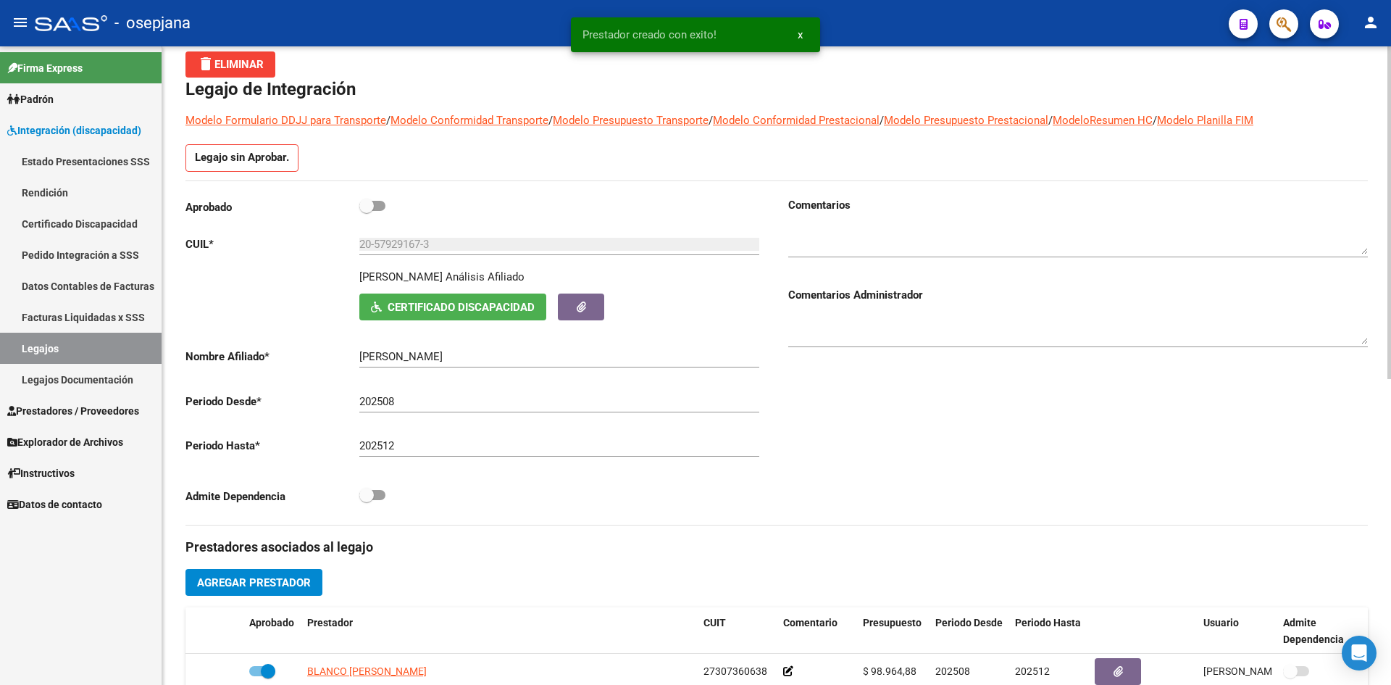
scroll to position [7, 0]
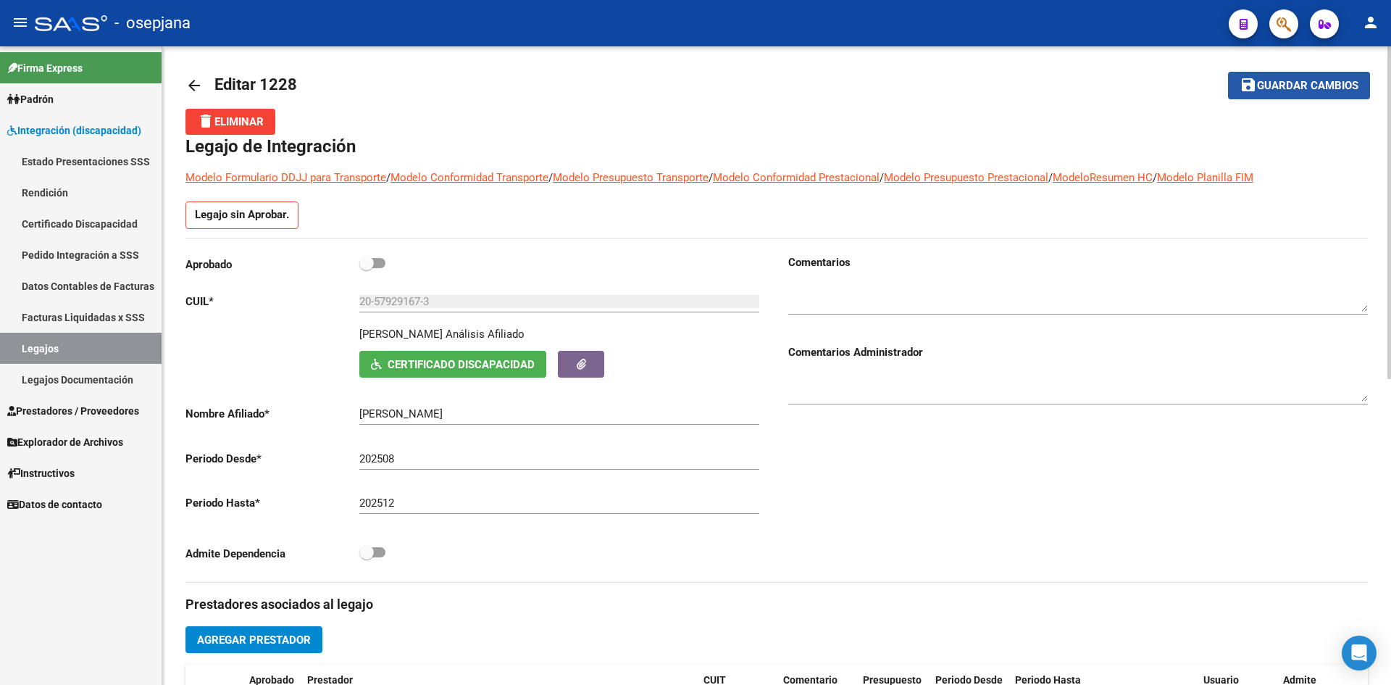
click at [1275, 88] on span "Guardar cambios" at bounding box center [1307, 86] width 101 height 13
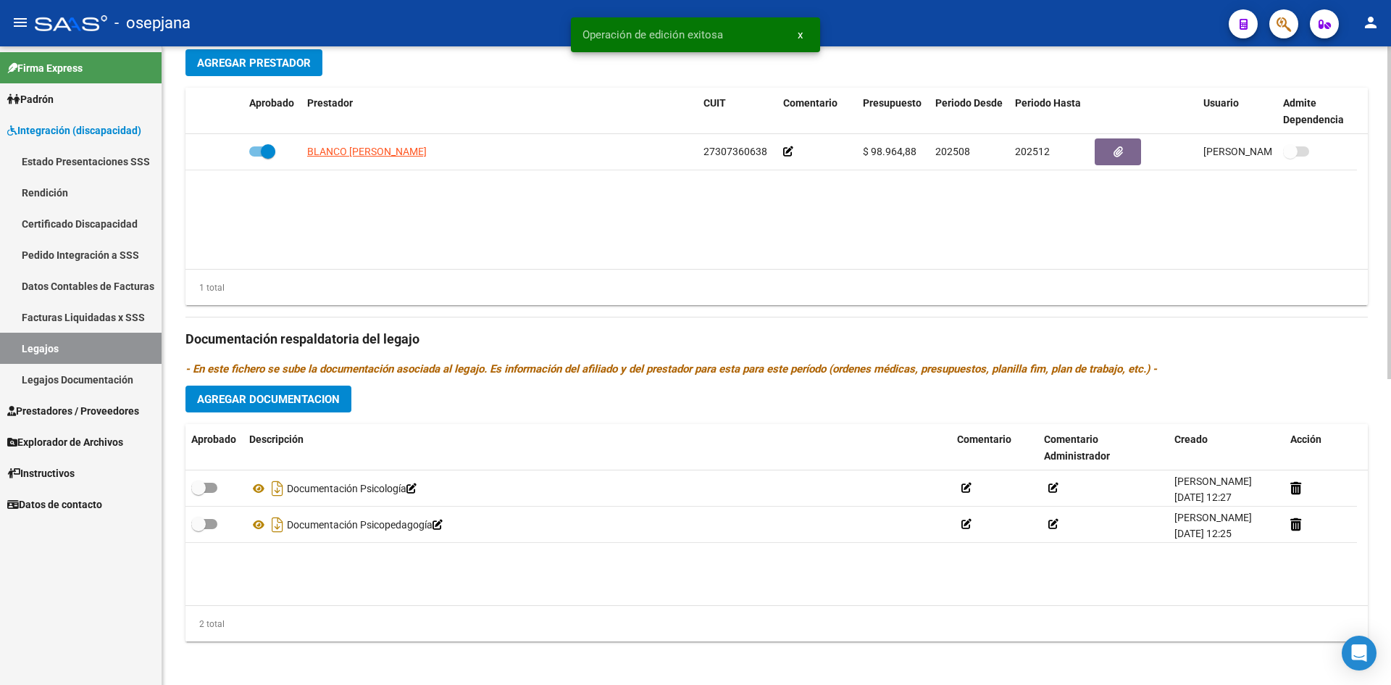
scroll to position [587, 0]
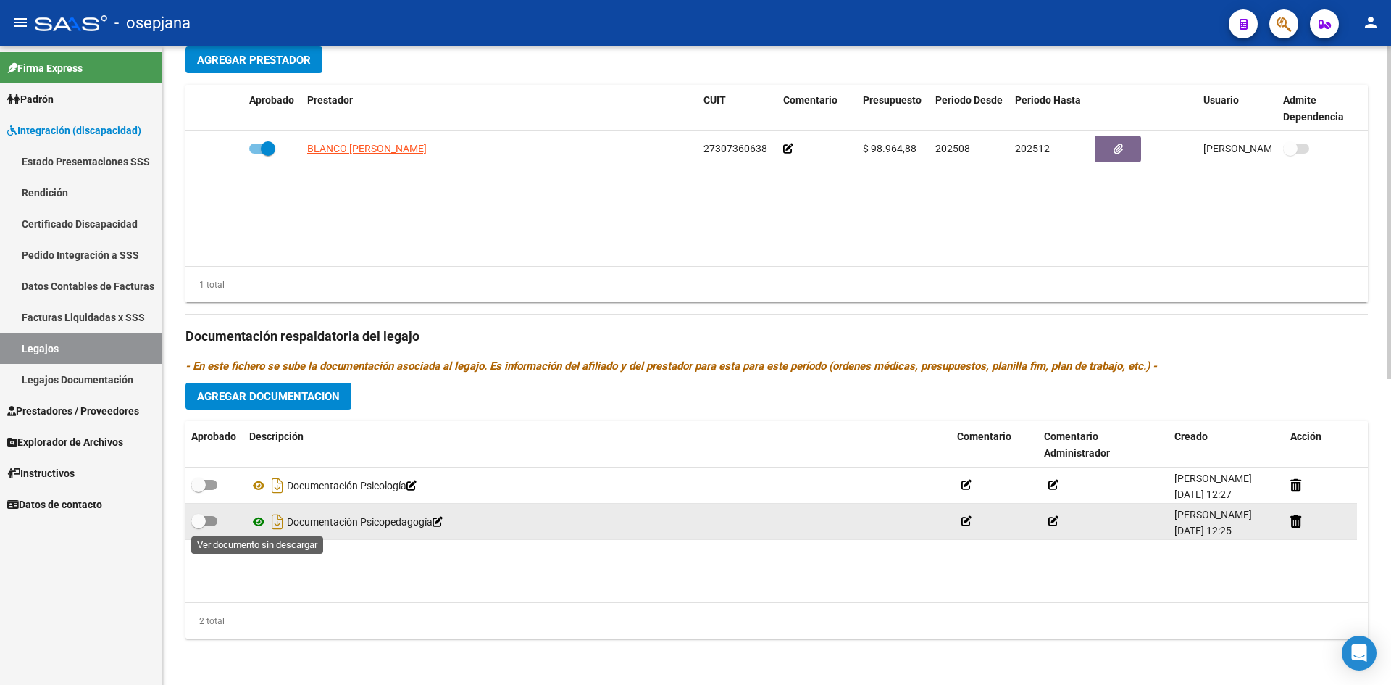
click at [263, 520] on icon at bounding box center [258, 521] width 19 height 17
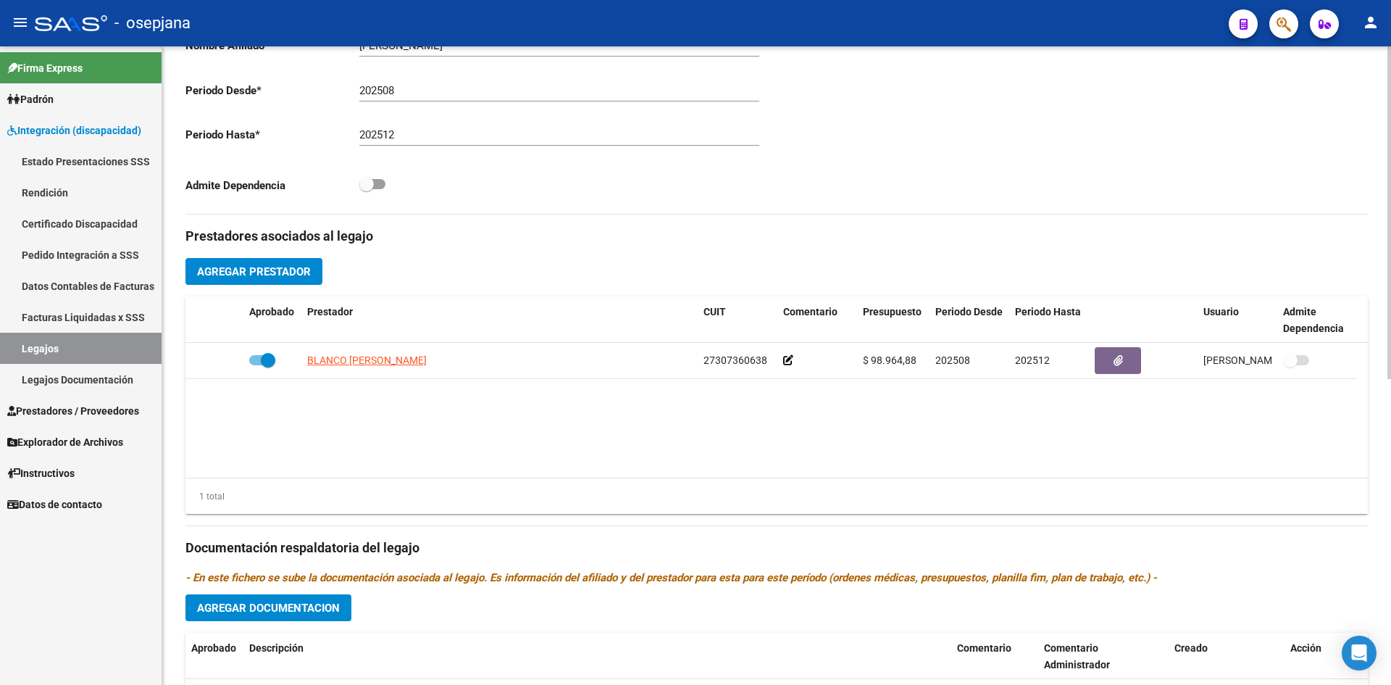
scroll to position [370, 0]
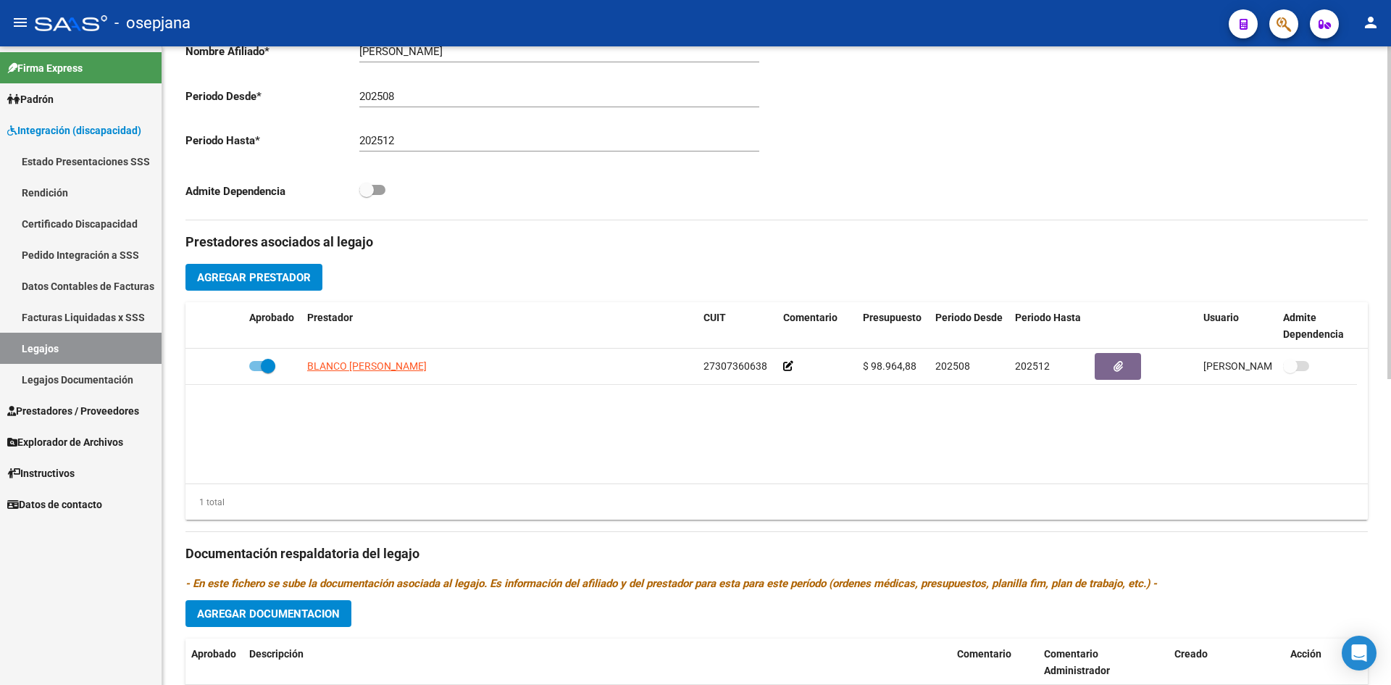
click at [246, 270] on button "Agregar Prestador" at bounding box center [254, 277] width 137 height 27
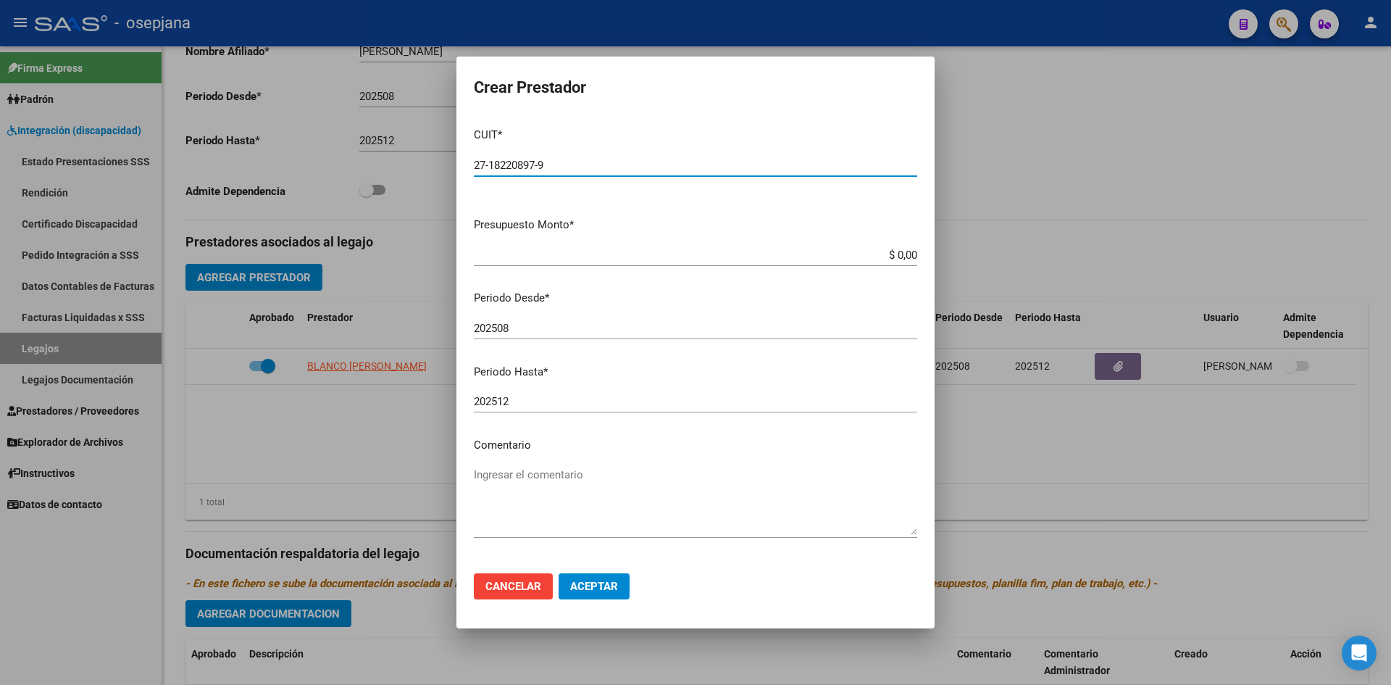
type input "27-18220897-9"
drag, startPoint x: 871, startPoint y: 257, endPoint x: 946, endPoint y: 262, distance: 75.5
click at [946, 262] on div "Crear Prestador CUIT * 27-18220897-9 Ingresar CUIT ARCA Padrón Presupuesto Mont…" at bounding box center [695, 342] width 1391 height 685
type input "$ 98.964,88"
click at [520, 329] on input "202508" at bounding box center [696, 328] width 444 height 13
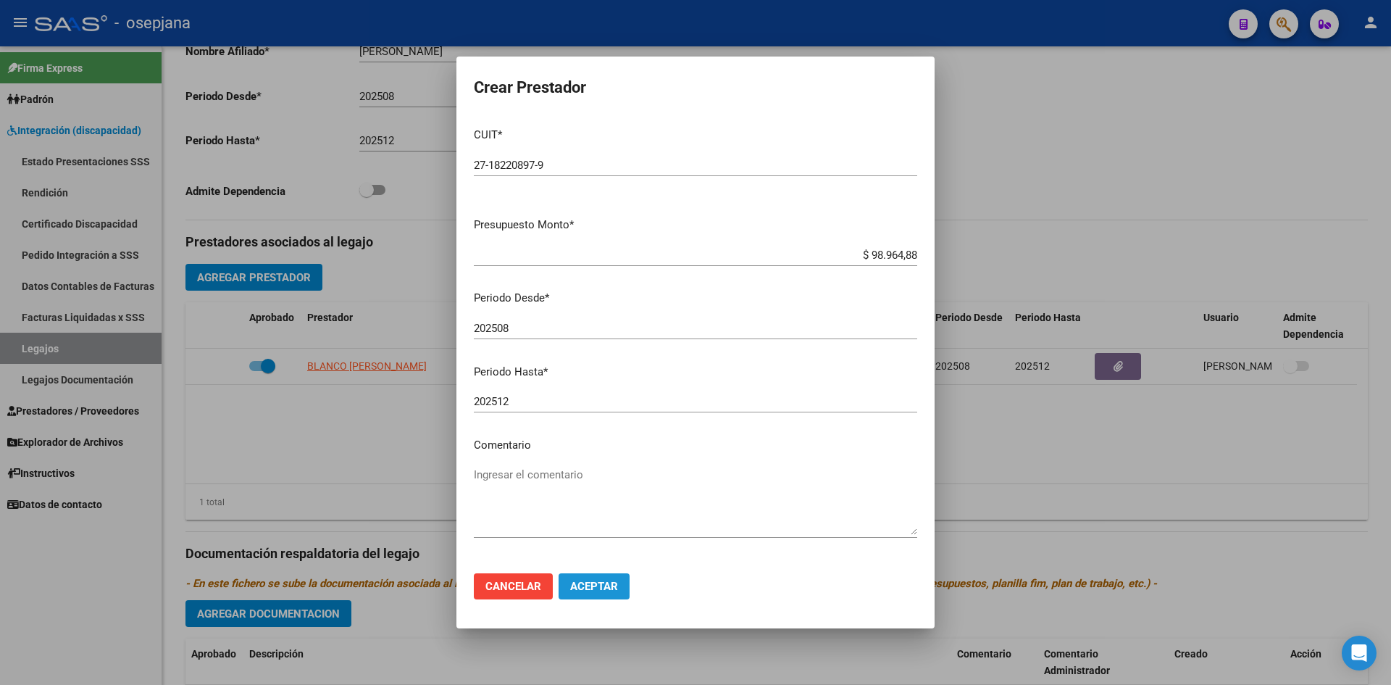
click at [599, 584] on span "Aceptar" at bounding box center [594, 586] width 48 height 13
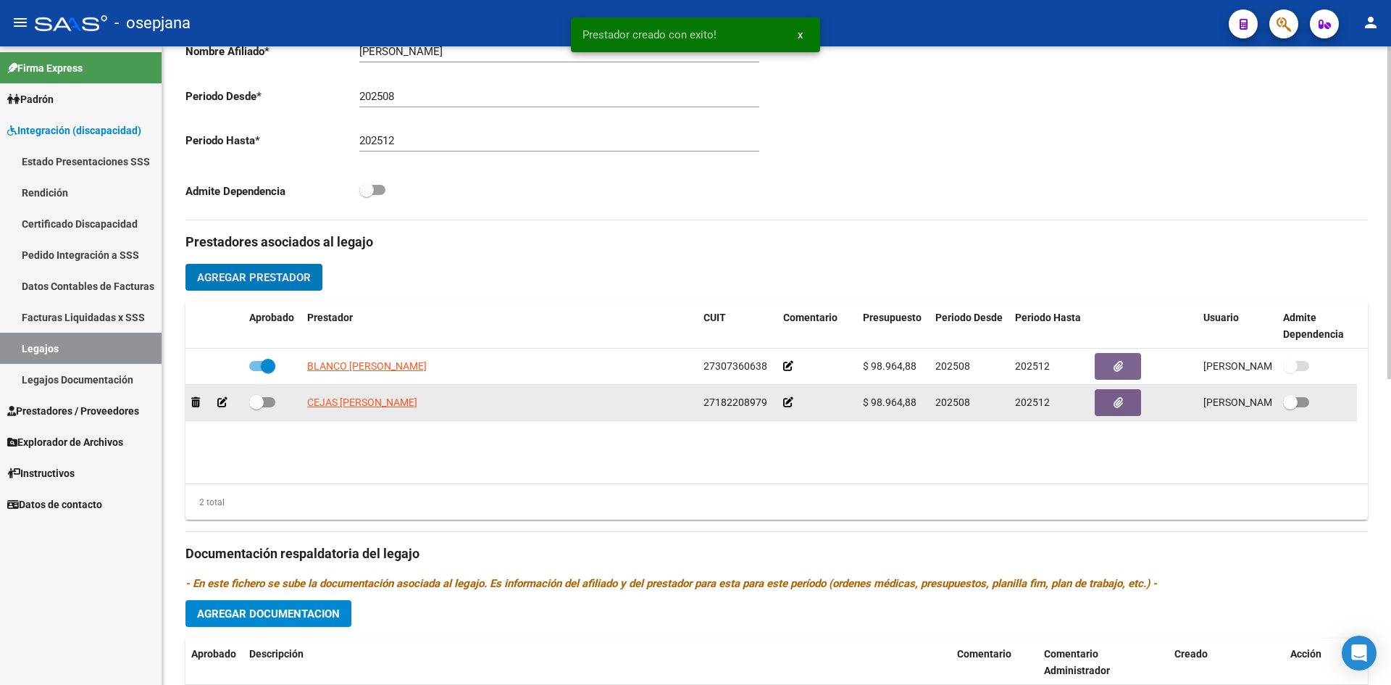
click at [270, 398] on span at bounding box center [262, 402] width 26 height 10
click at [257, 407] on input "checkbox" at bounding box center [256, 407] width 1 height 1
checkbox input "true"
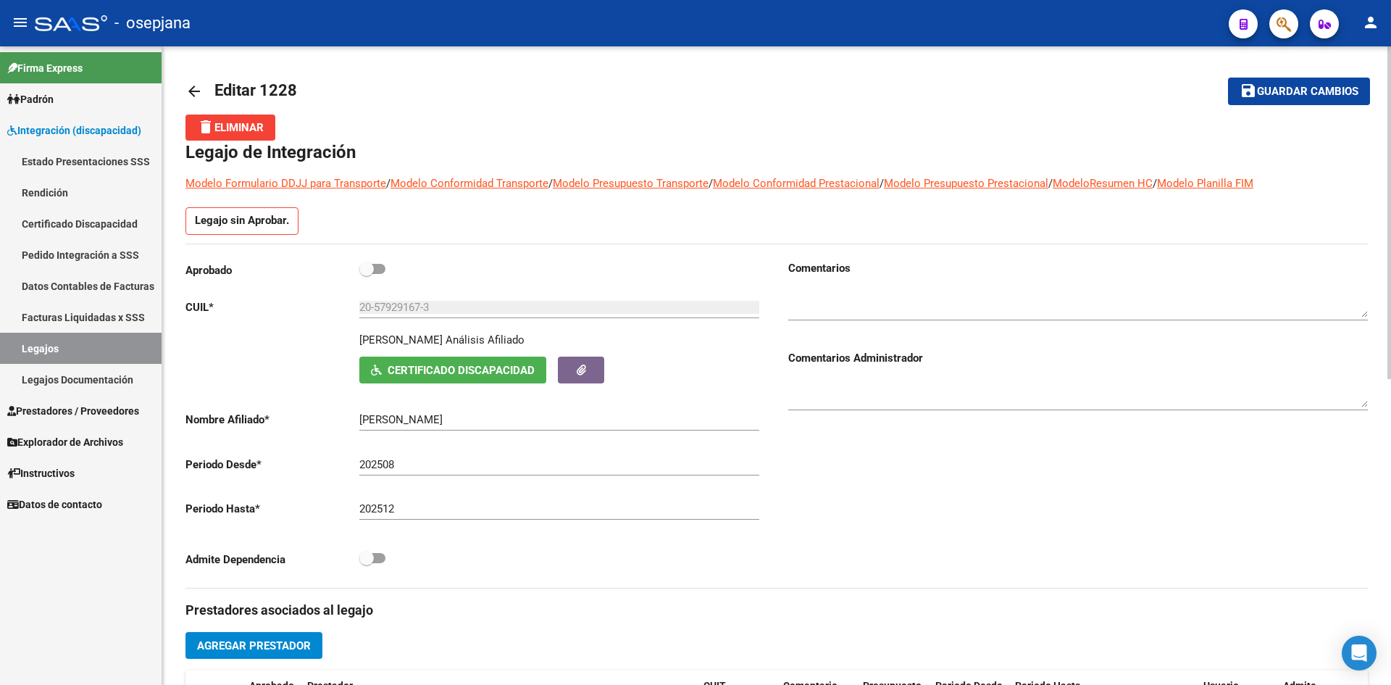
scroll to position [0, 0]
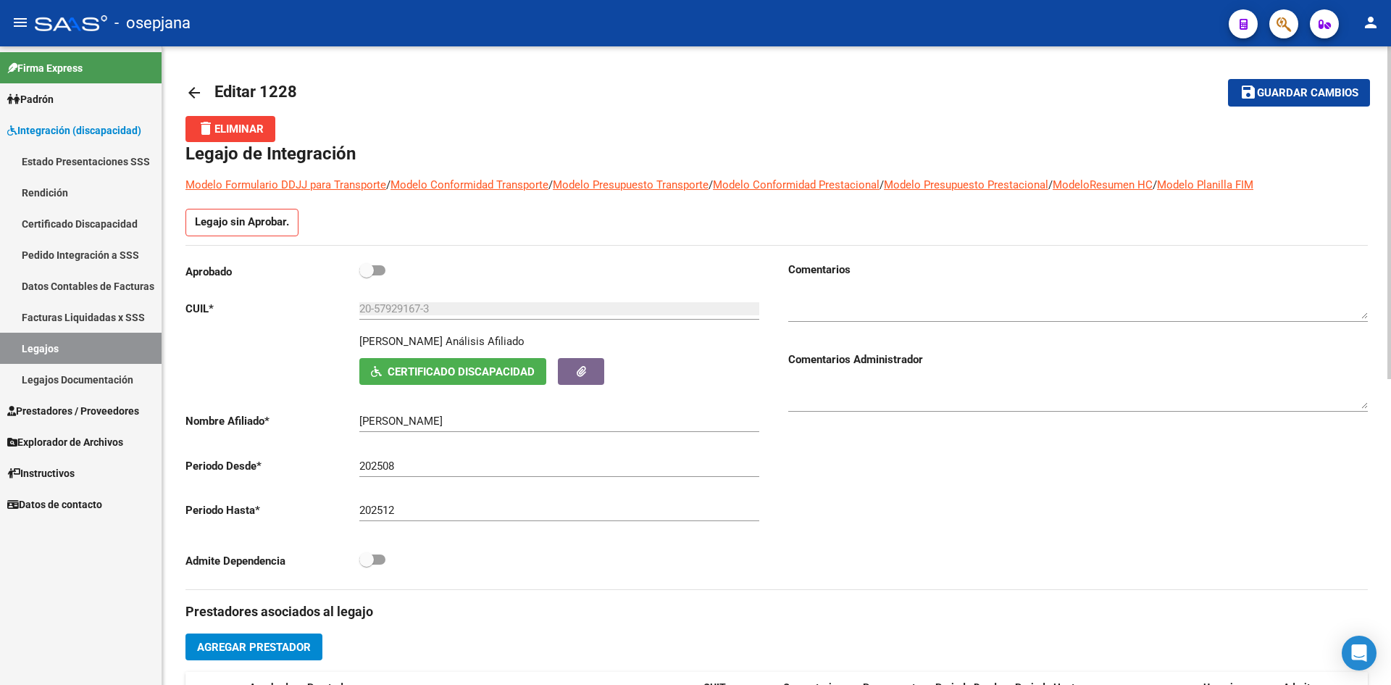
click at [1285, 96] on span "Guardar cambios" at bounding box center [1307, 93] width 101 height 13
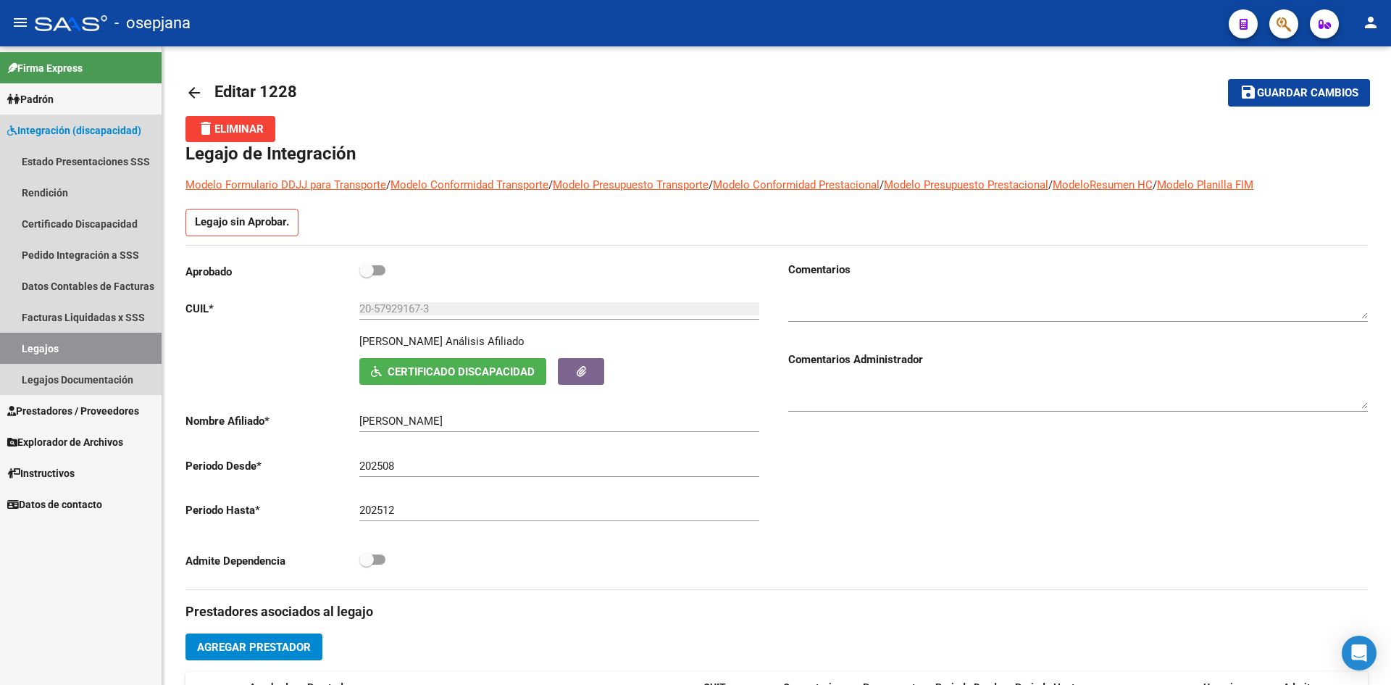
click at [72, 349] on link "Legajos" at bounding box center [81, 348] width 162 height 31
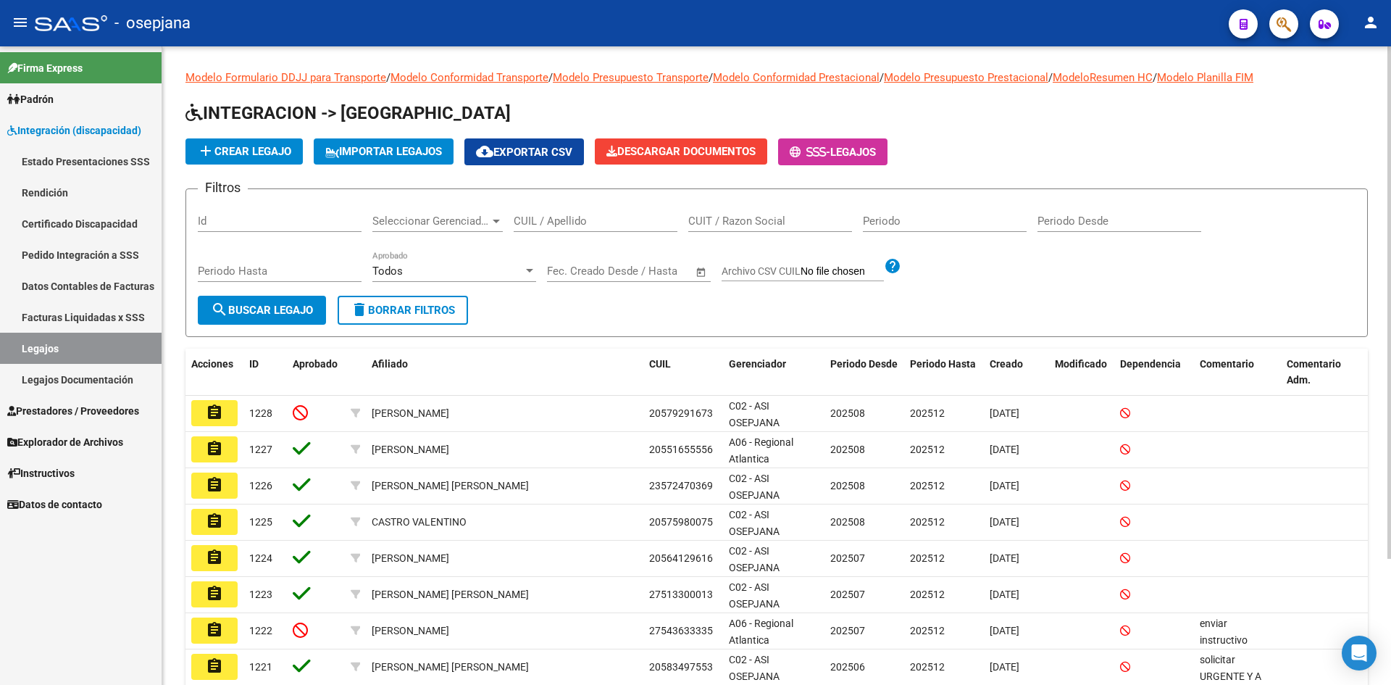
click at [576, 216] on input "CUIL / Apellido" at bounding box center [596, 221] width 164 height 13
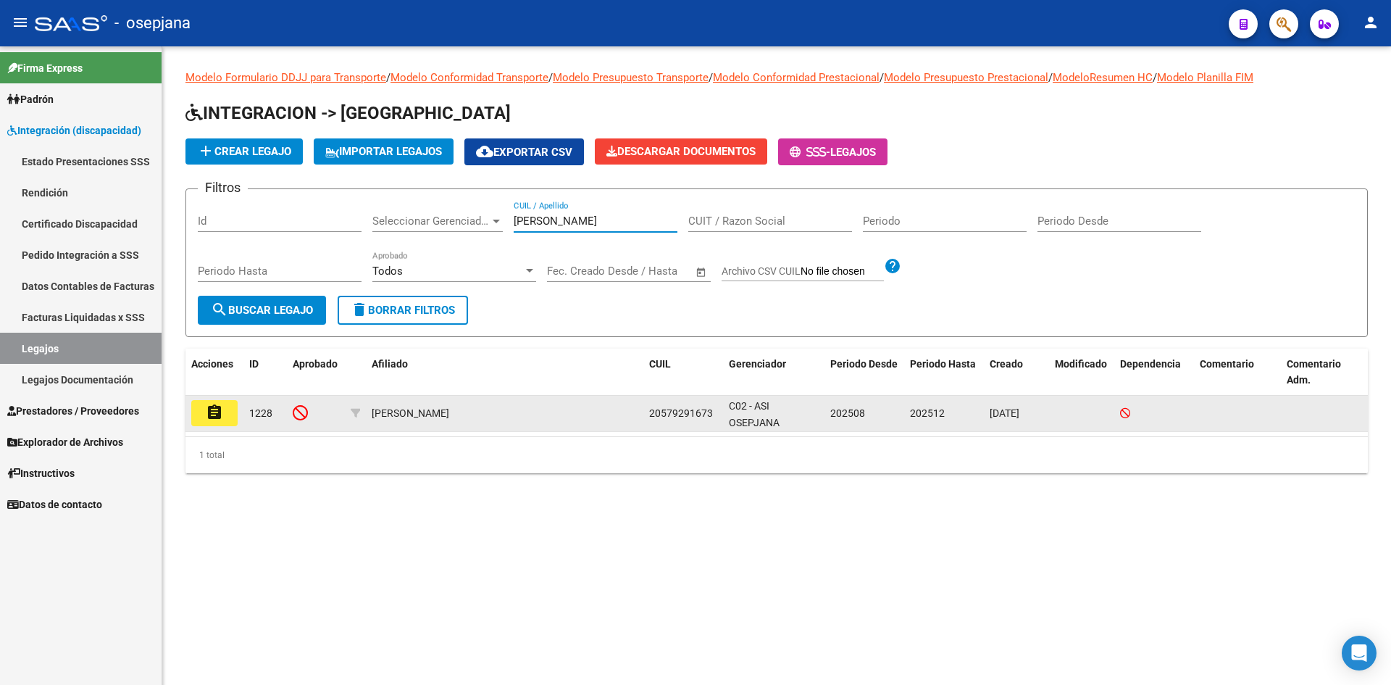
type input "chavez"
click at [217, 412] on mat-icon "assignment" at bounding box center [214, 412] width 17 height 17
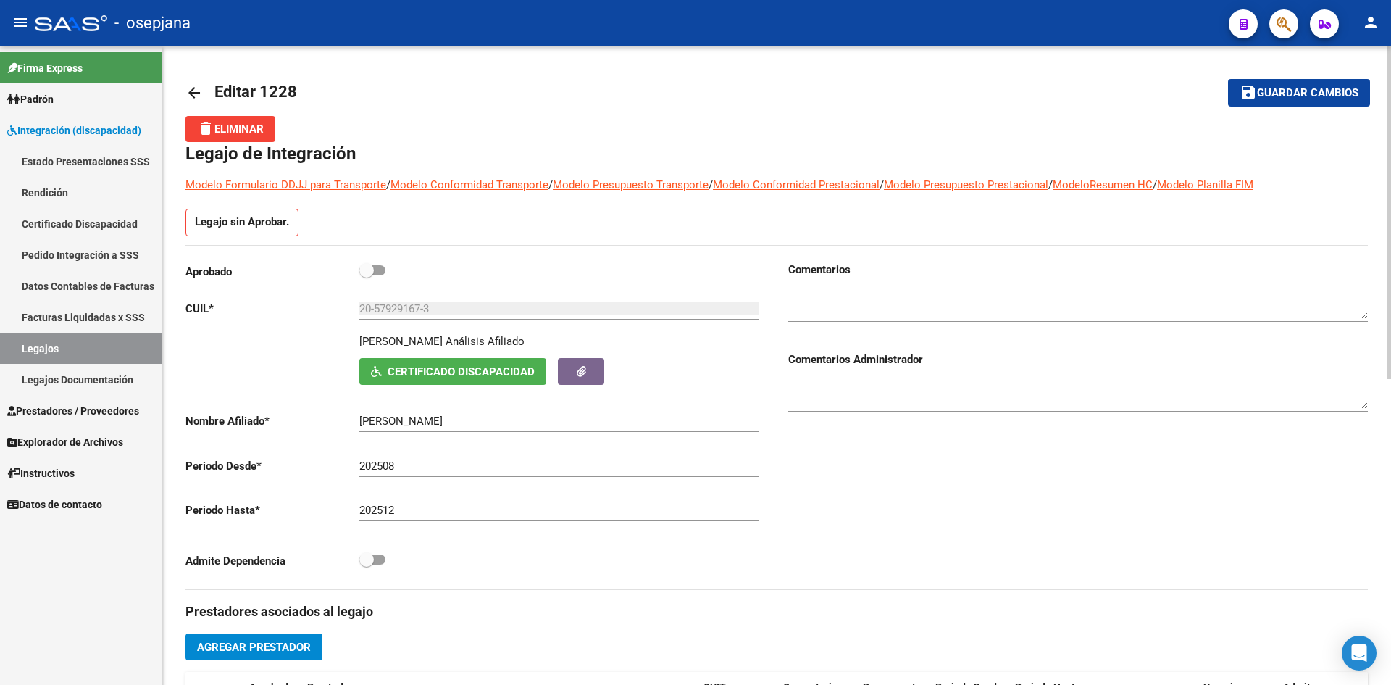
click at [36, 348] on link "Legajos" at bounding box center [81, 348] width 162 height 31
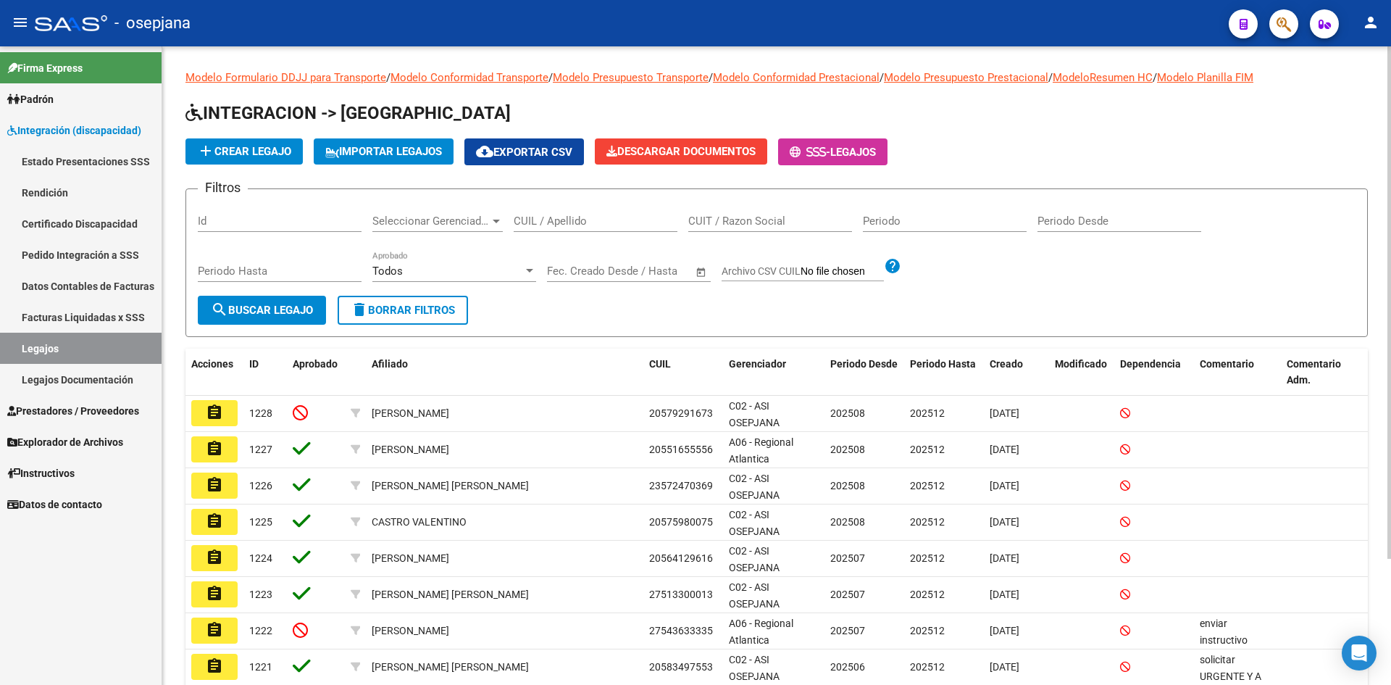
click at [536, 223] on input "CUIL / Apellido" at bounding box center [596, 221] width 164 height 13
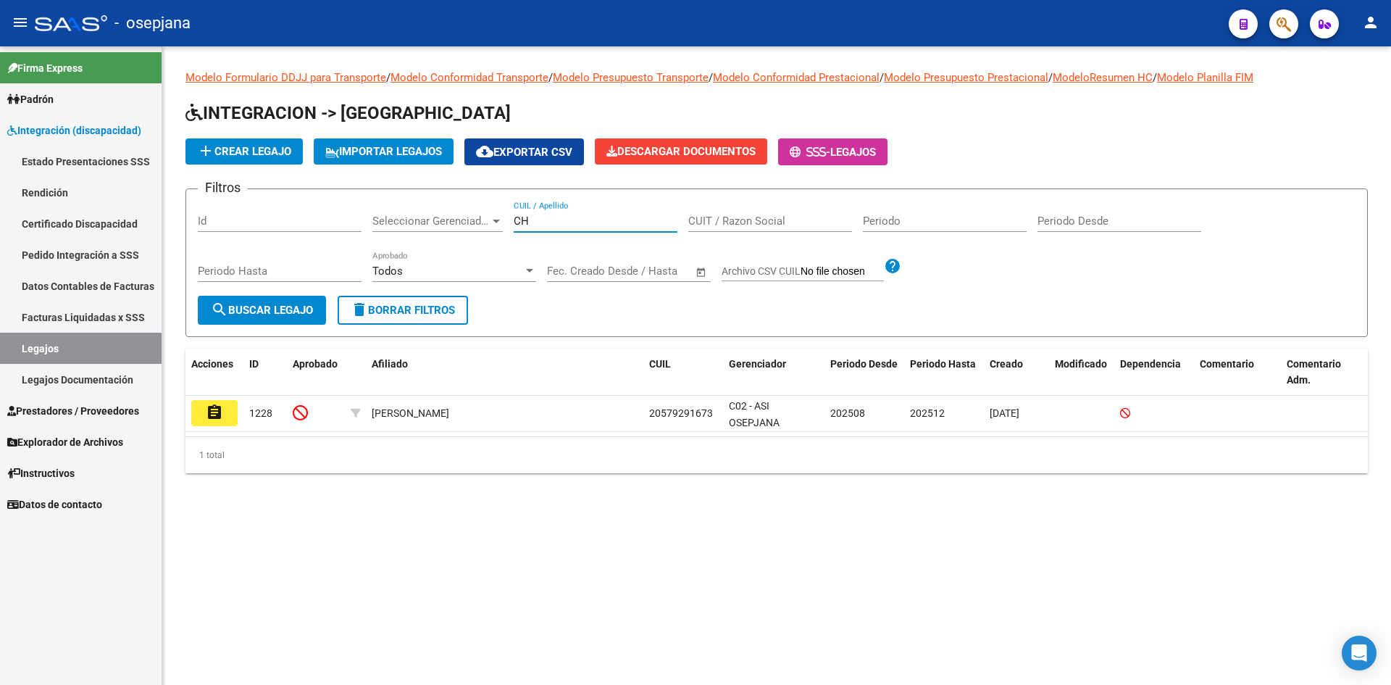
type input "C"
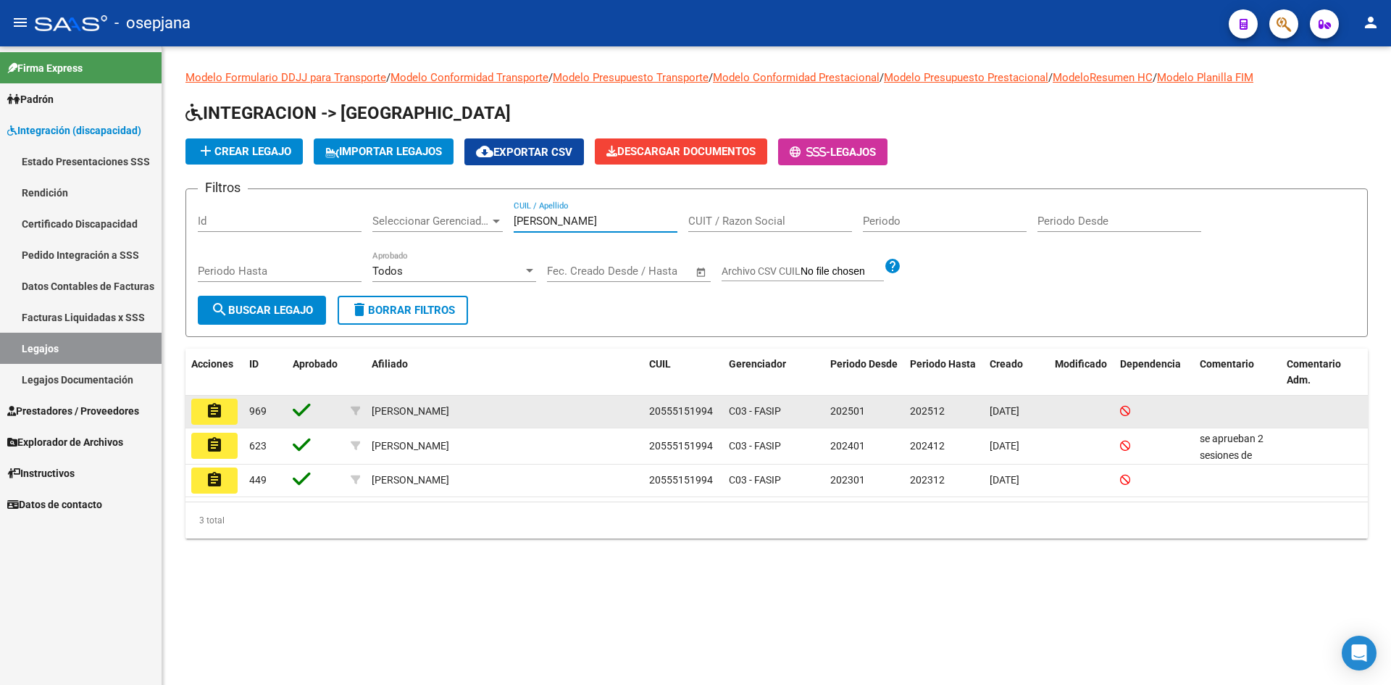
type input "habensus"
click at [217, 414] on mat-icon "assignment" at bounding box center [214, 410] width 17 height 17
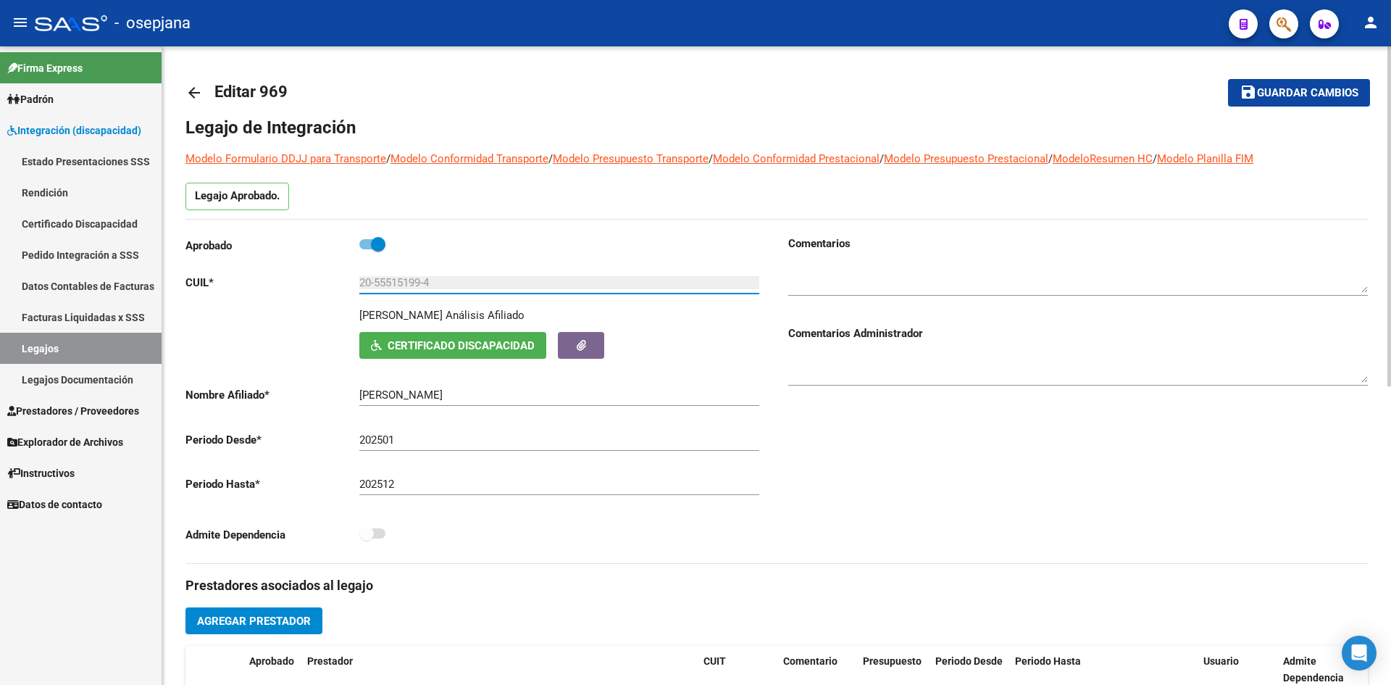
click at [485, 287] on input "20-55515199-4" at bounding box center [559, 282] width 400 height 13
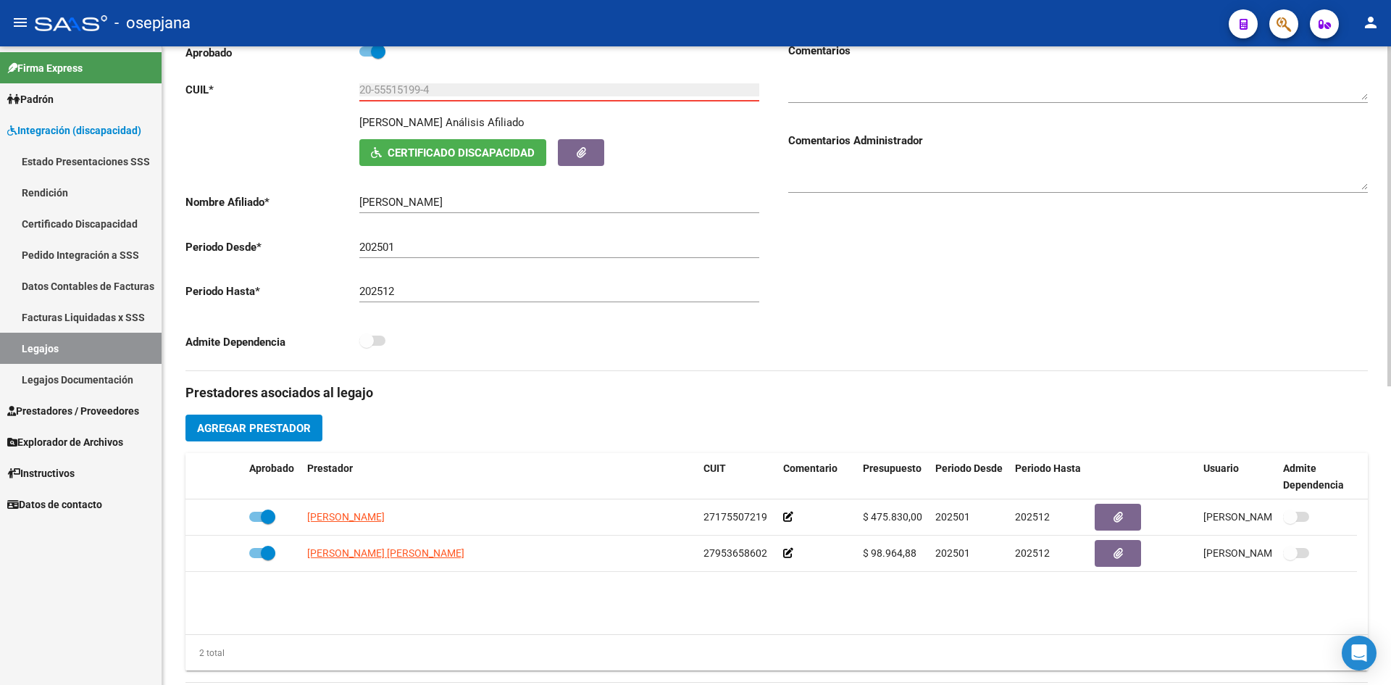
scroll to position [217, 0]
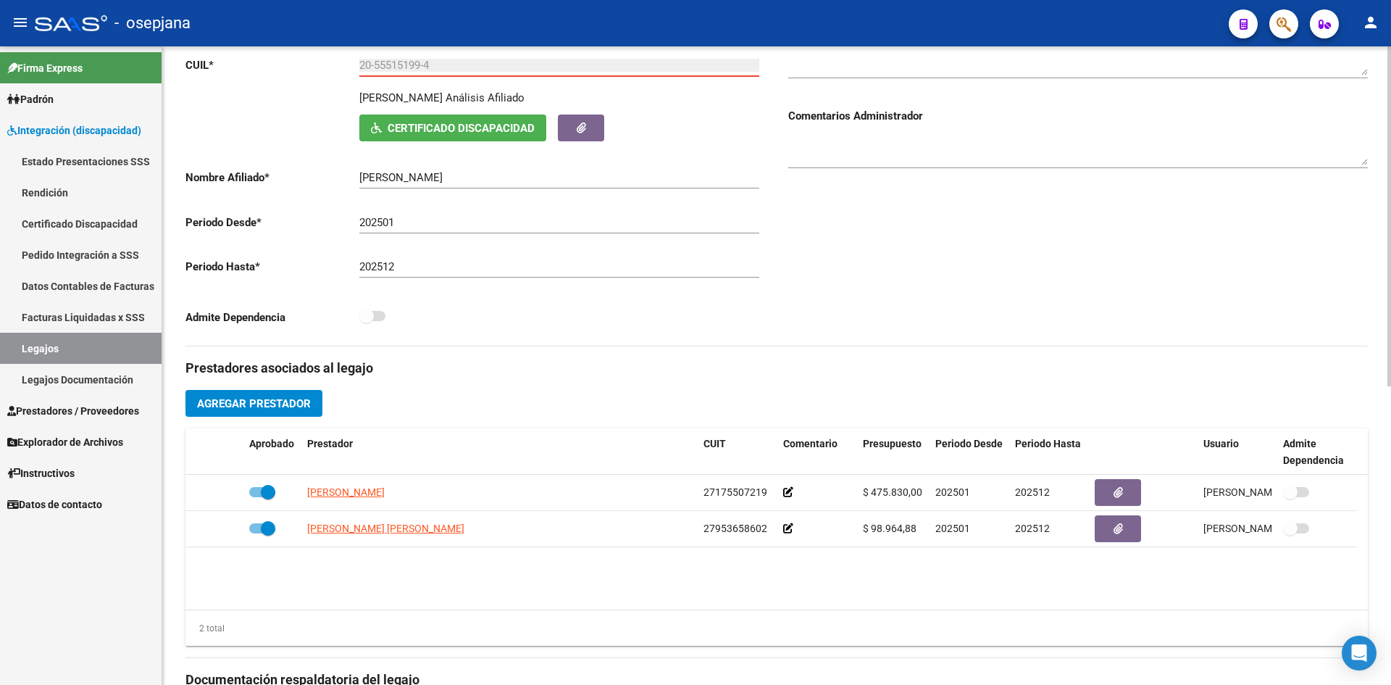
click at [316, 396] on button "Agregar Prestador" at bounding box center [254, 403] width 137 height 27
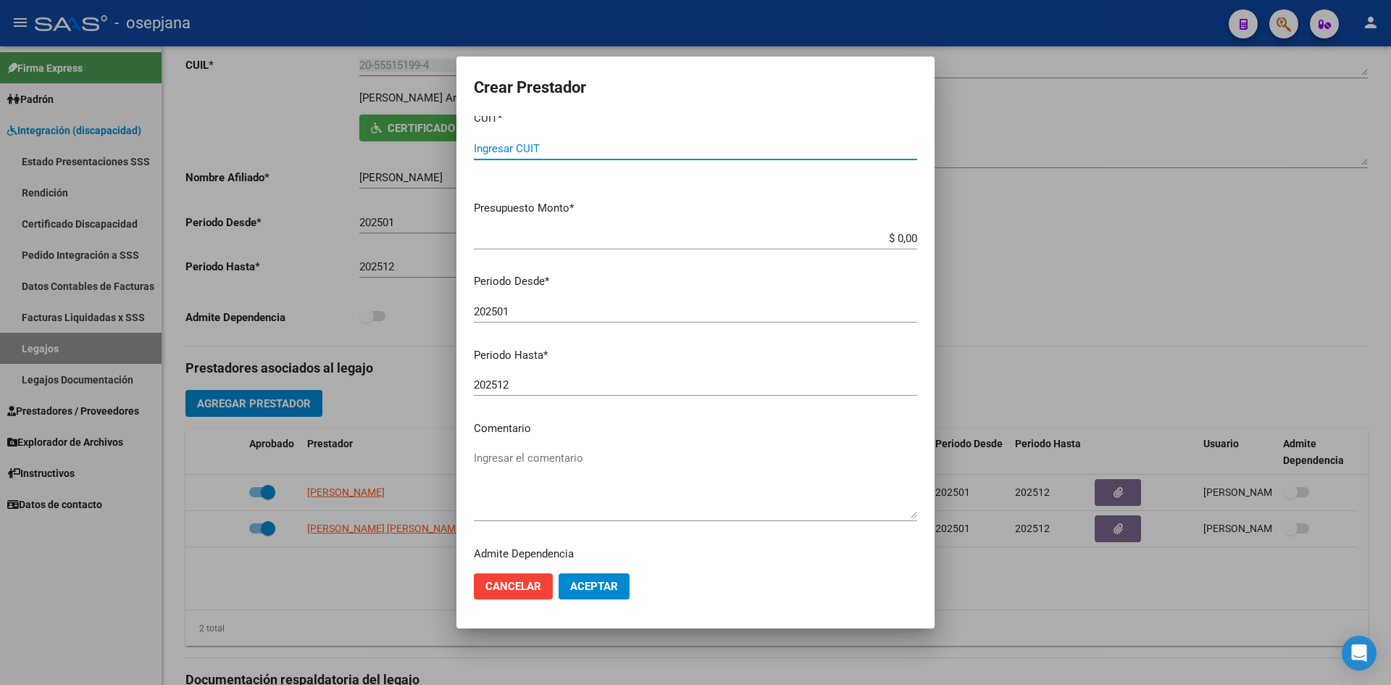
scroll to position [0, 0]
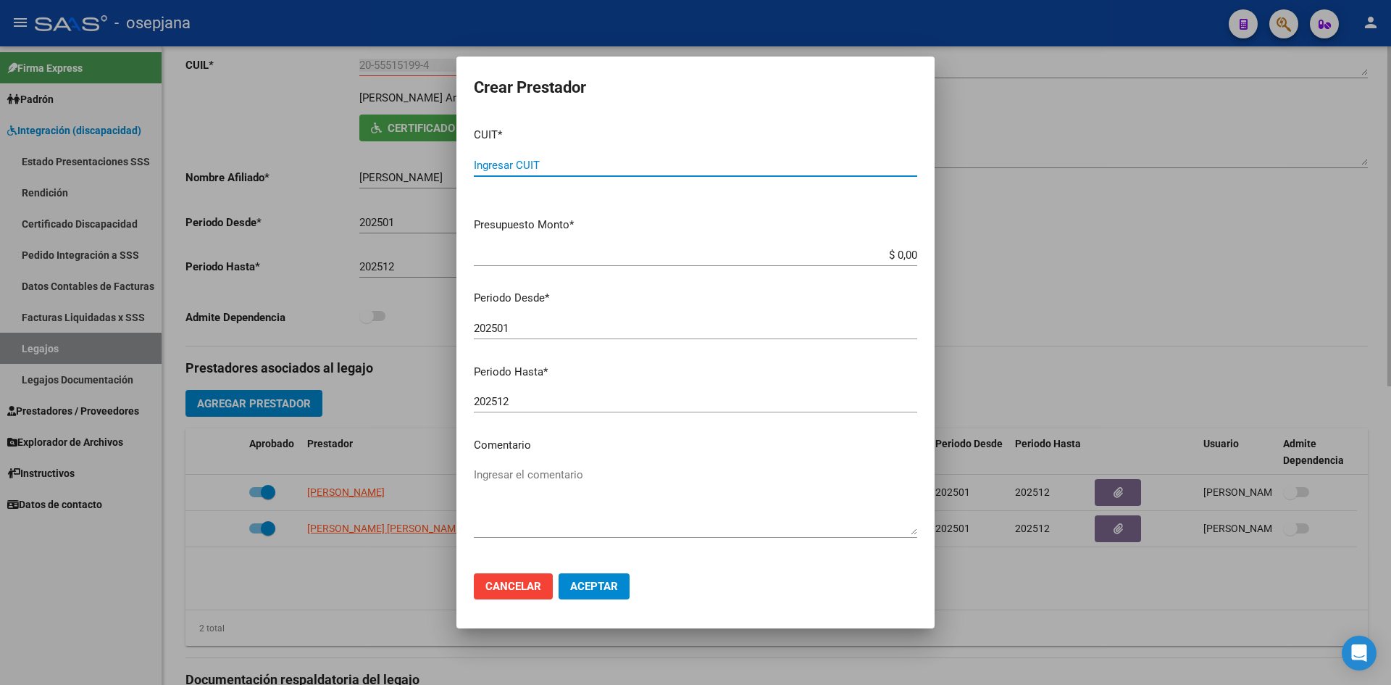
click at [1060, 149] on div at bounding box center [695, 342] width 1391 height 685
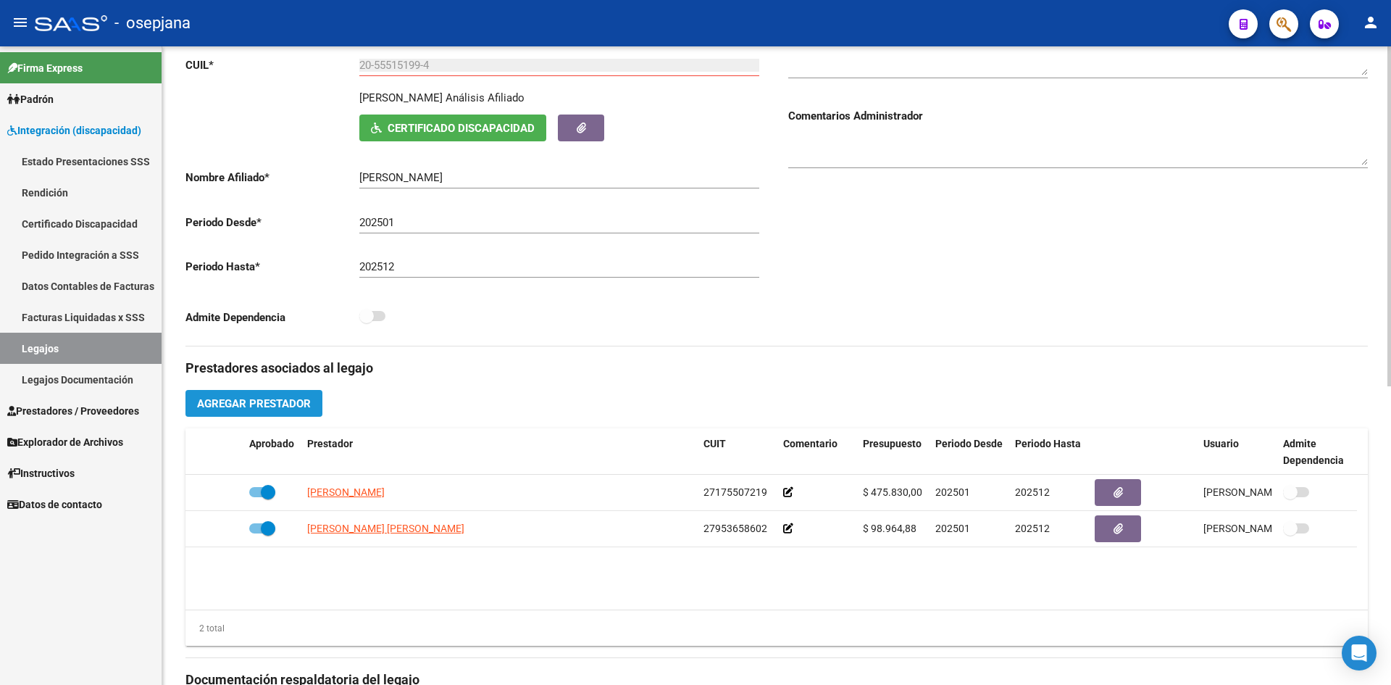
click at [299, 396] on span "Agregar Prestador" at bounding box center [254, 402] width 114 height 13
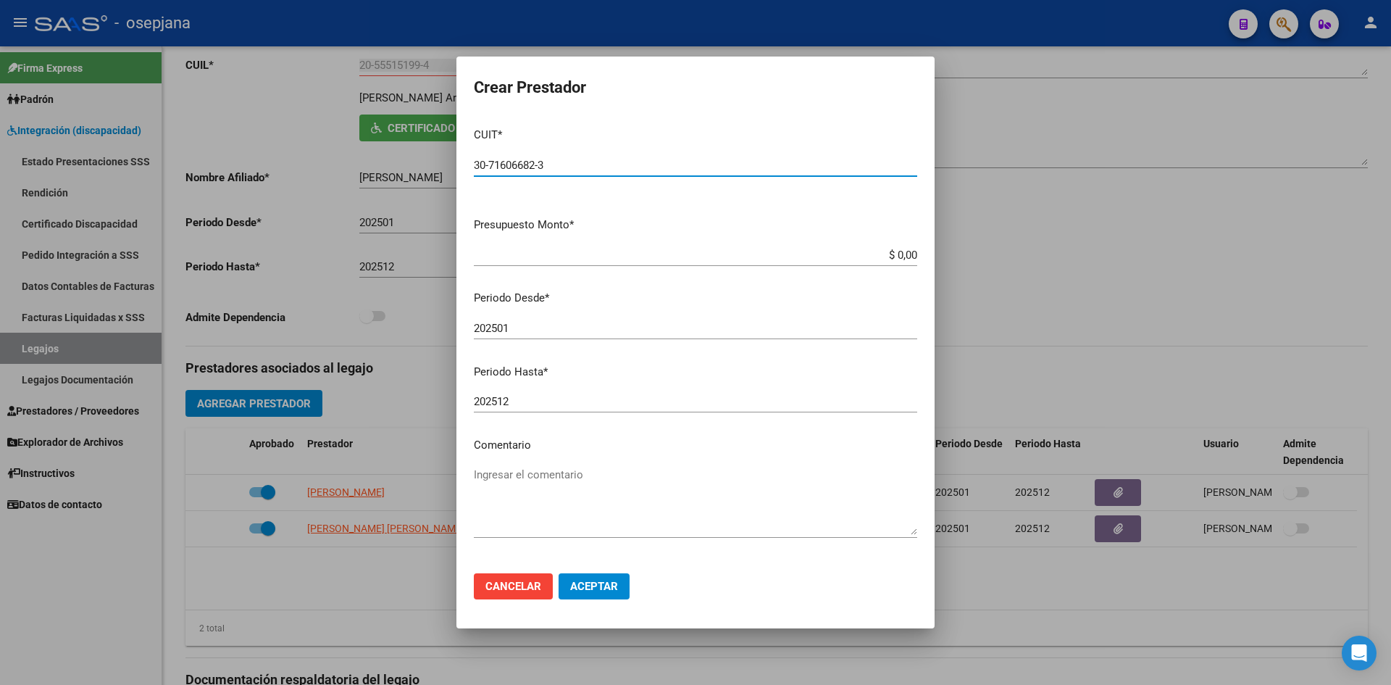
type input "30-71606682-3"
click at [546, 247] on div "$ 0,00 Ingresar el monto" at bounding box center [696, 255] width 444 height 22
click at [547, 249] on input "$ 0,00" at bounding box center [696, 255] width 444 height 13
click at [534, 330] on input "202501" at bounding box center [696, 328] width 444 height 13
type input "202508"
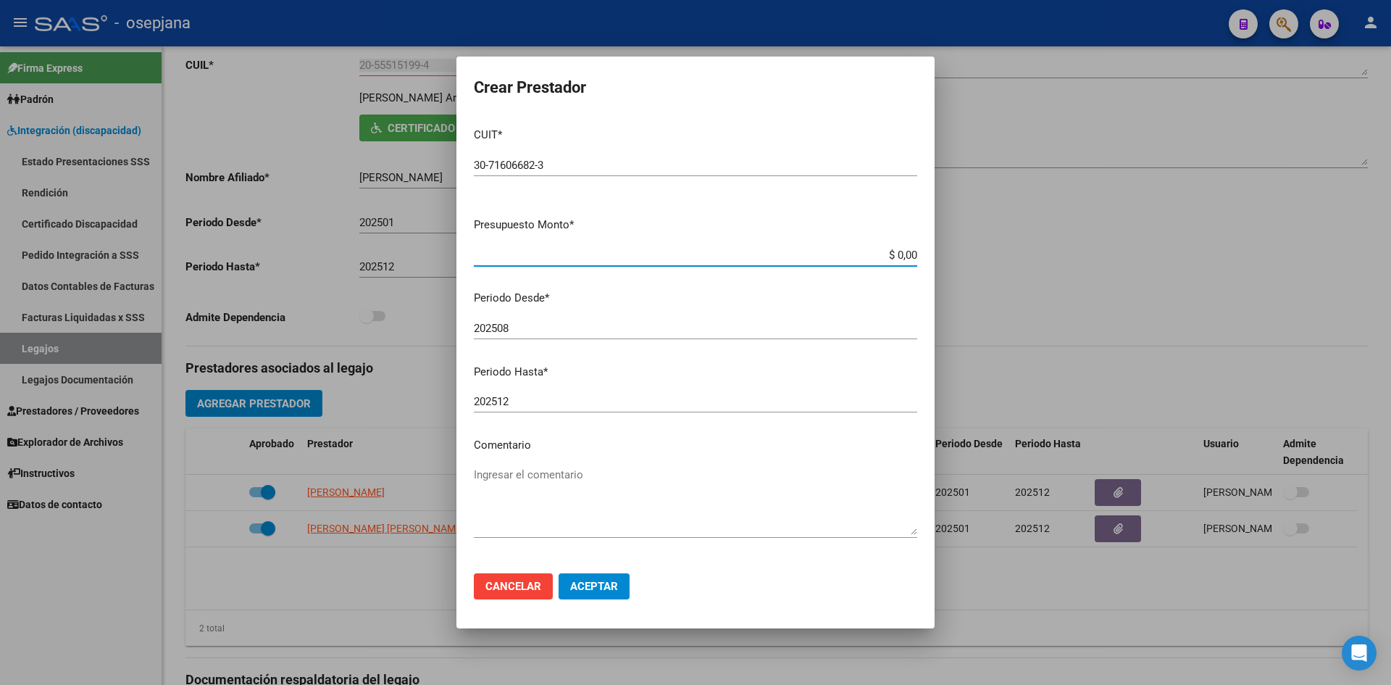
drag, startPoint x: 875, startPoint y: 251, endPoint x: 1001, endPoint y: 278, distance: 128.8
click at [1001, 278] on div "Crear Prestador CUIT * 30-71606682-3 Ingresar CUIT ARCA Padrón Presupuesto Mont…" at bounding box center [695, 342] width 1391 height 685
type input "$ 9.896,88"
click at [588, 594] on button "Aceptar" at bounding box center [594, 586] width 71 height 26
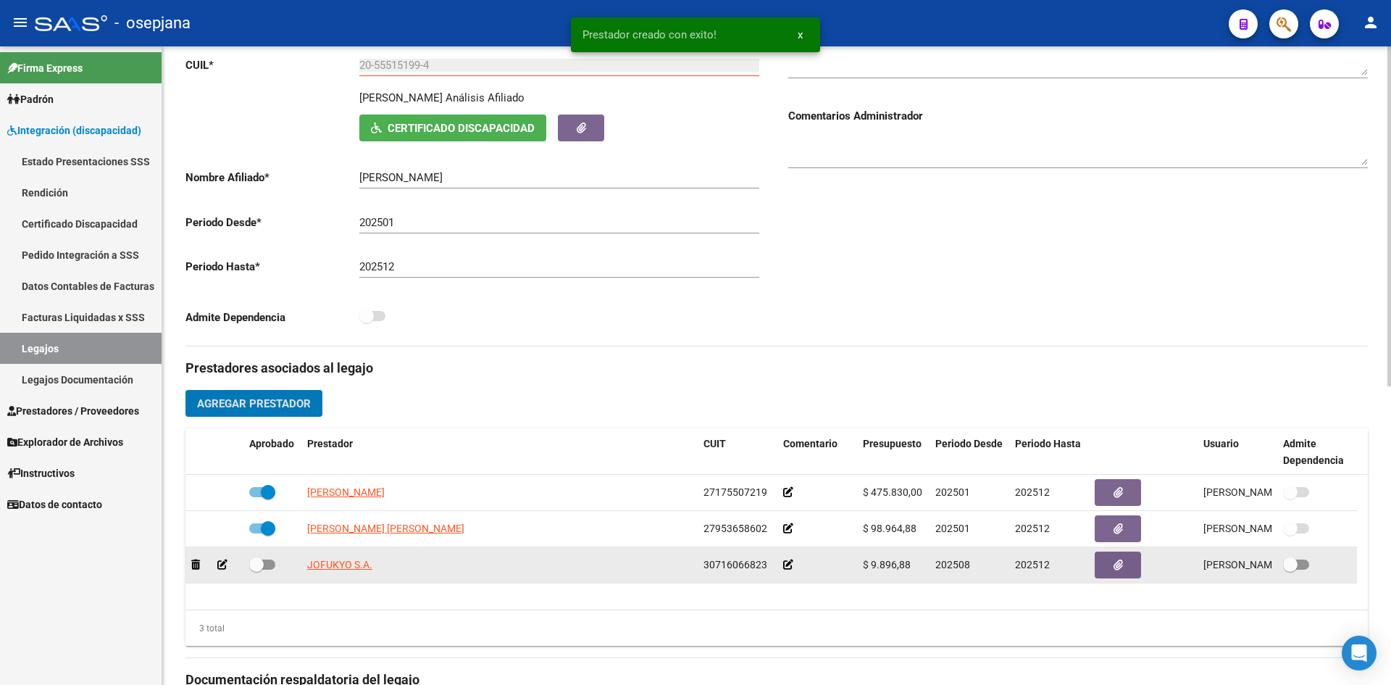
click at [265, 563] on span at bounding box center [262, 564] width 26 height 10
click at [257, 570] on input "checkbox" at bounding box center [256, 570] width 1 height 1
checkbox input "true"
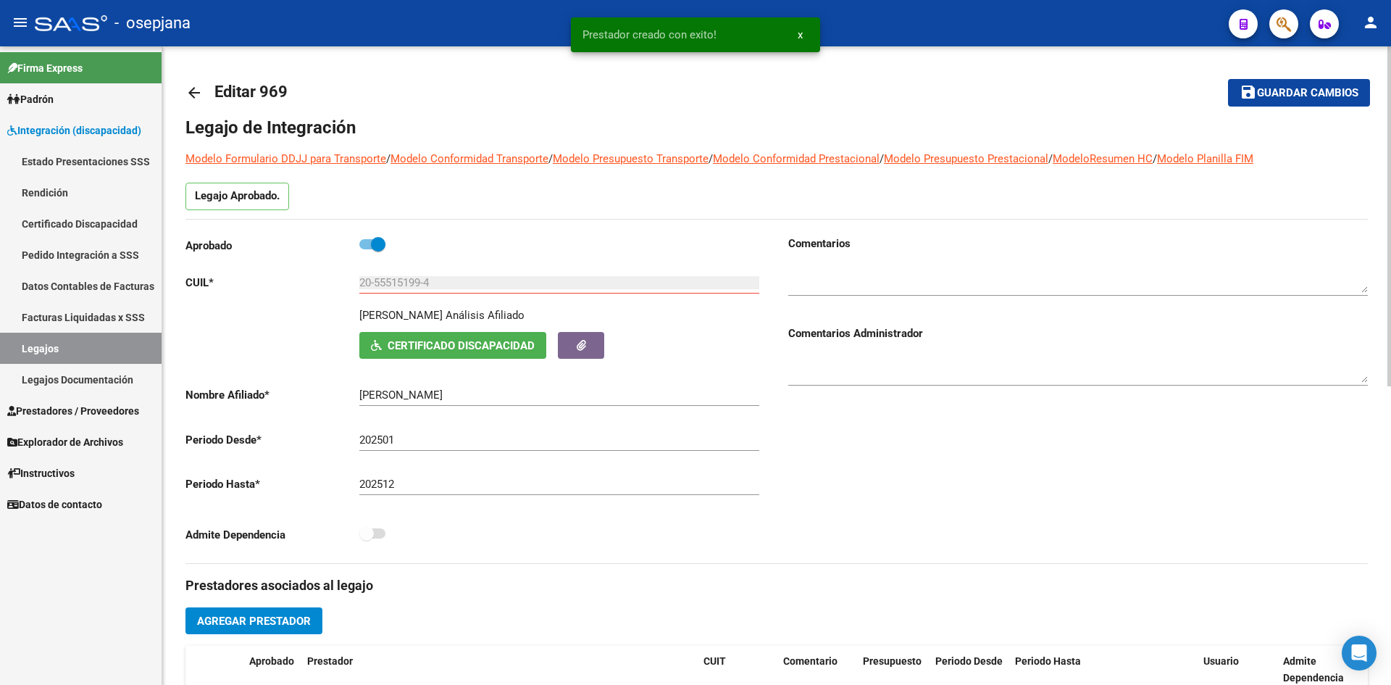
click at [1260, 96] on span "Guardar cambios" at bounding box center [1307, 93] width 101 height 13
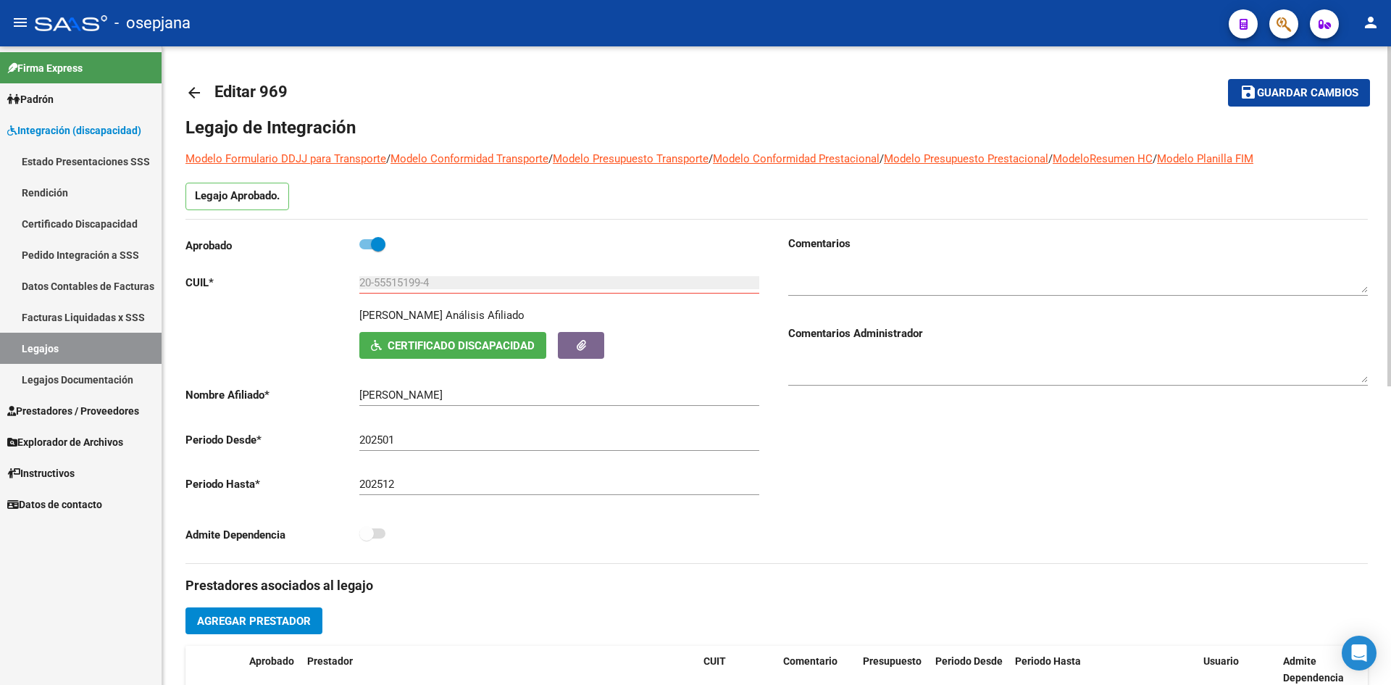
click at [1290, 93] on span "Guardar cambios" at bounding box center [1307, 93] width 101 height 13
click at [1270, 90] on span "Guardar cambios" at bounding box center [1307, 93] width 101 height 13
click at [1273, 95] on span "Guardar cambios" at bounding box center [1307, 93] width 101 height 13
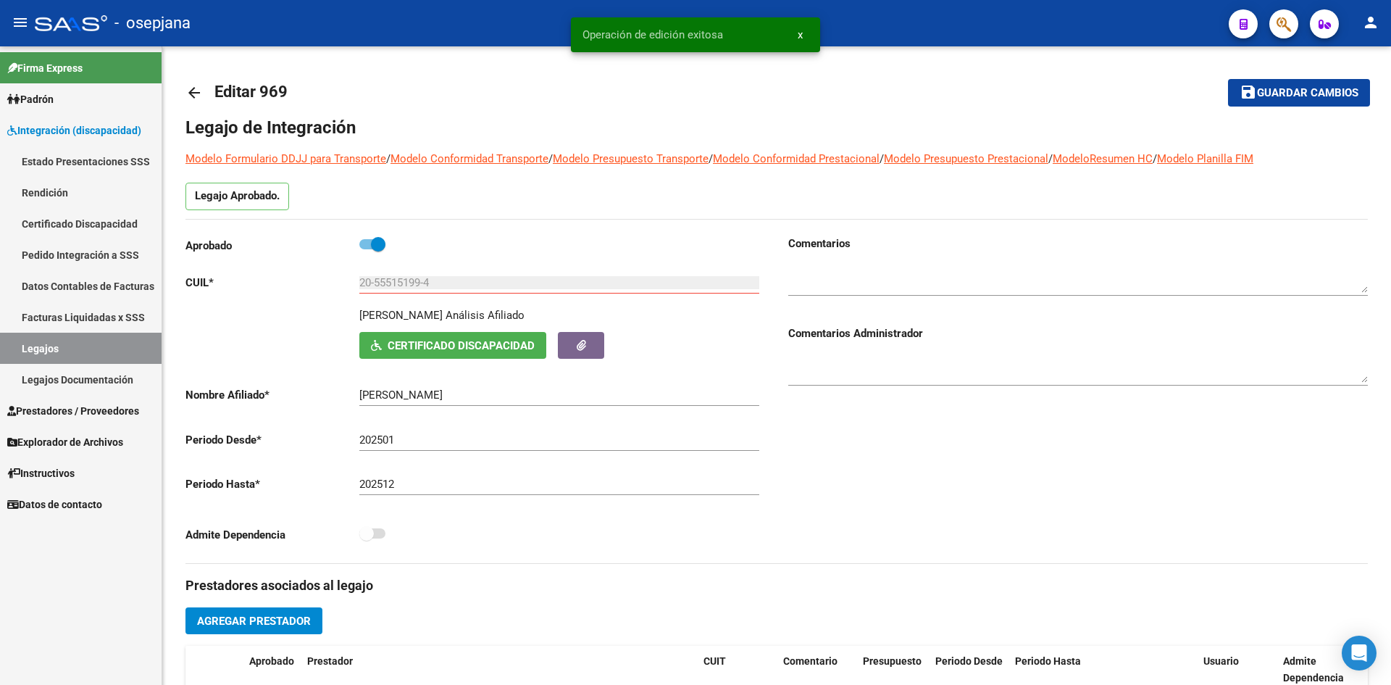
click at [100, 338] on link "Legajos" at bounding box center [81, 348] width 162 height 31
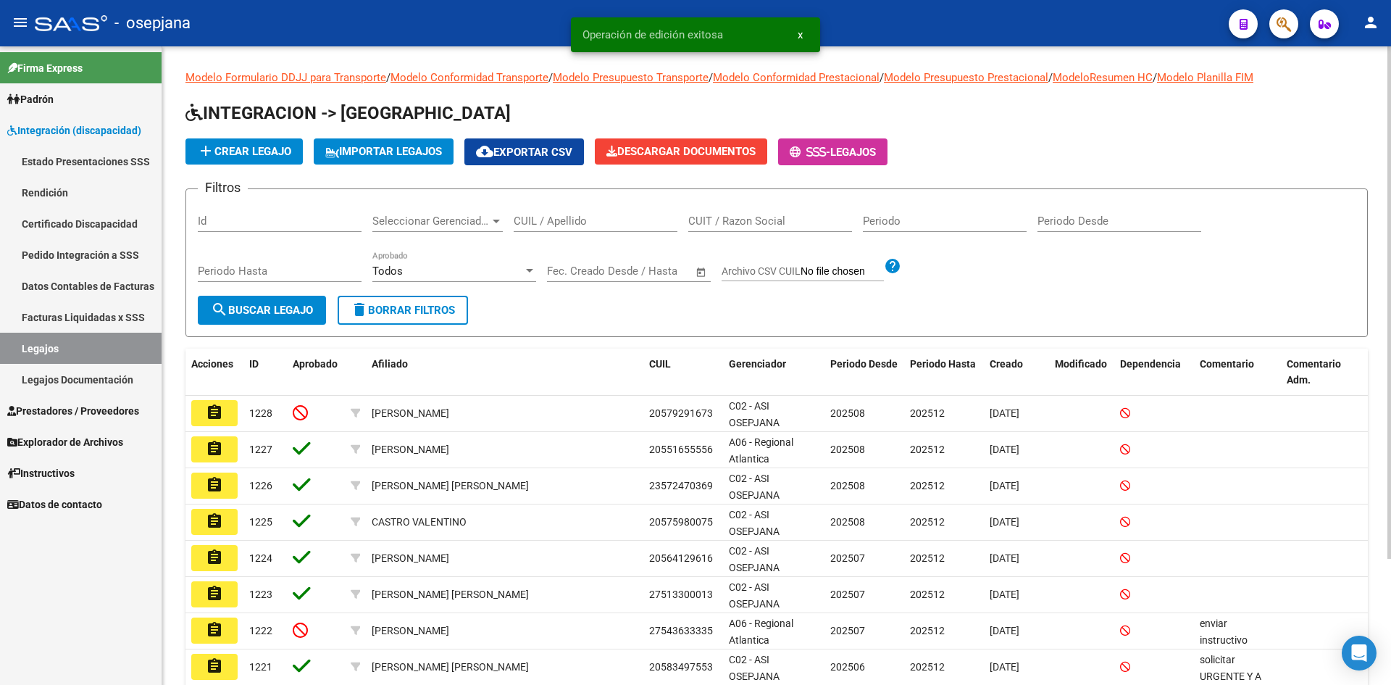
click at [573, 229] on div "CUIL / Apellido" at bounding box center [596, 216] width 164 height 31
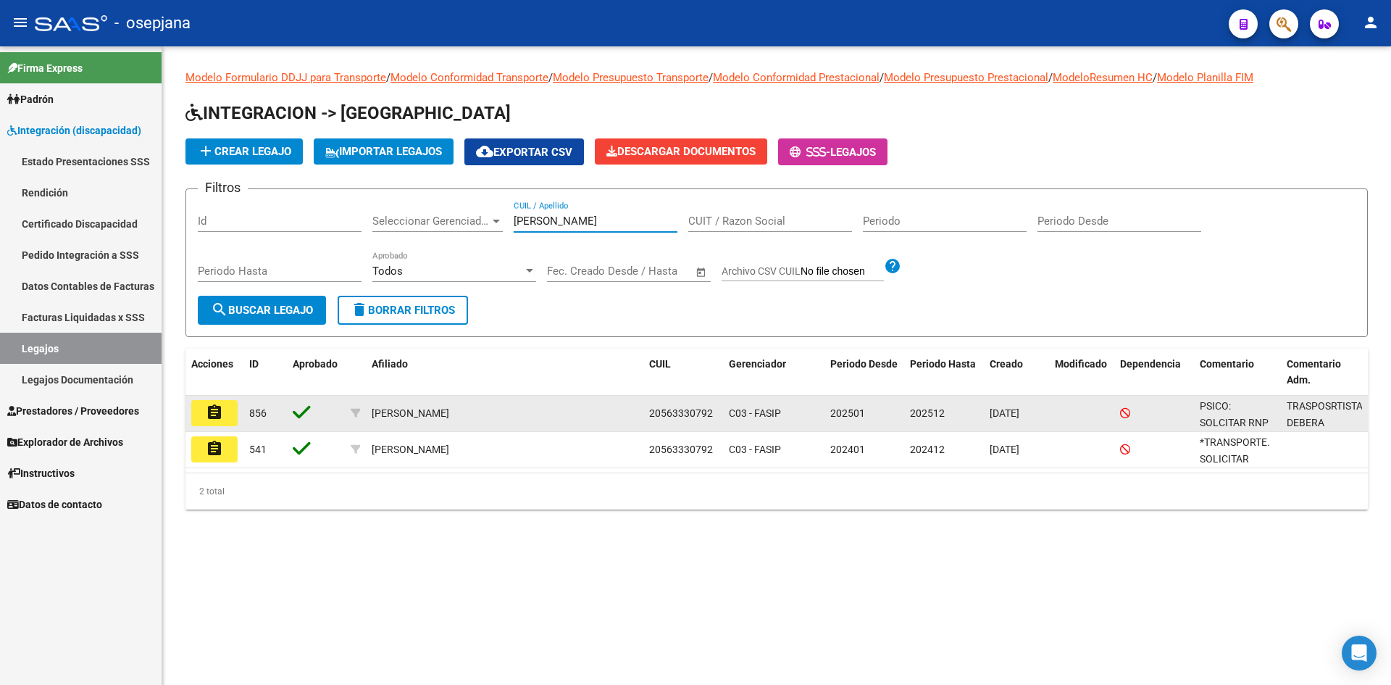
type input "ferrey"
click at [223, 415] on button "assignment" at bounding box center [214, 413] width 46 height 26
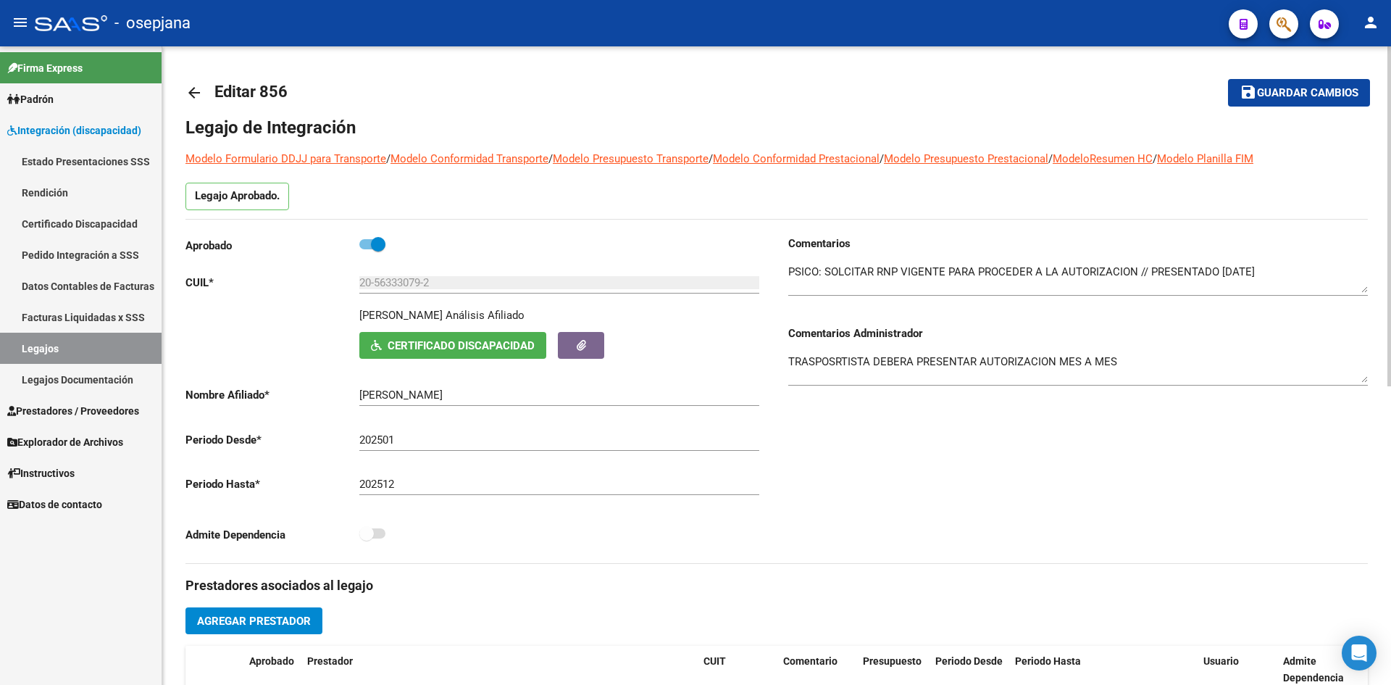
click at [293, 623] on span "Agregar Prestador" at bounding box center [254, 621] width 114 height 13
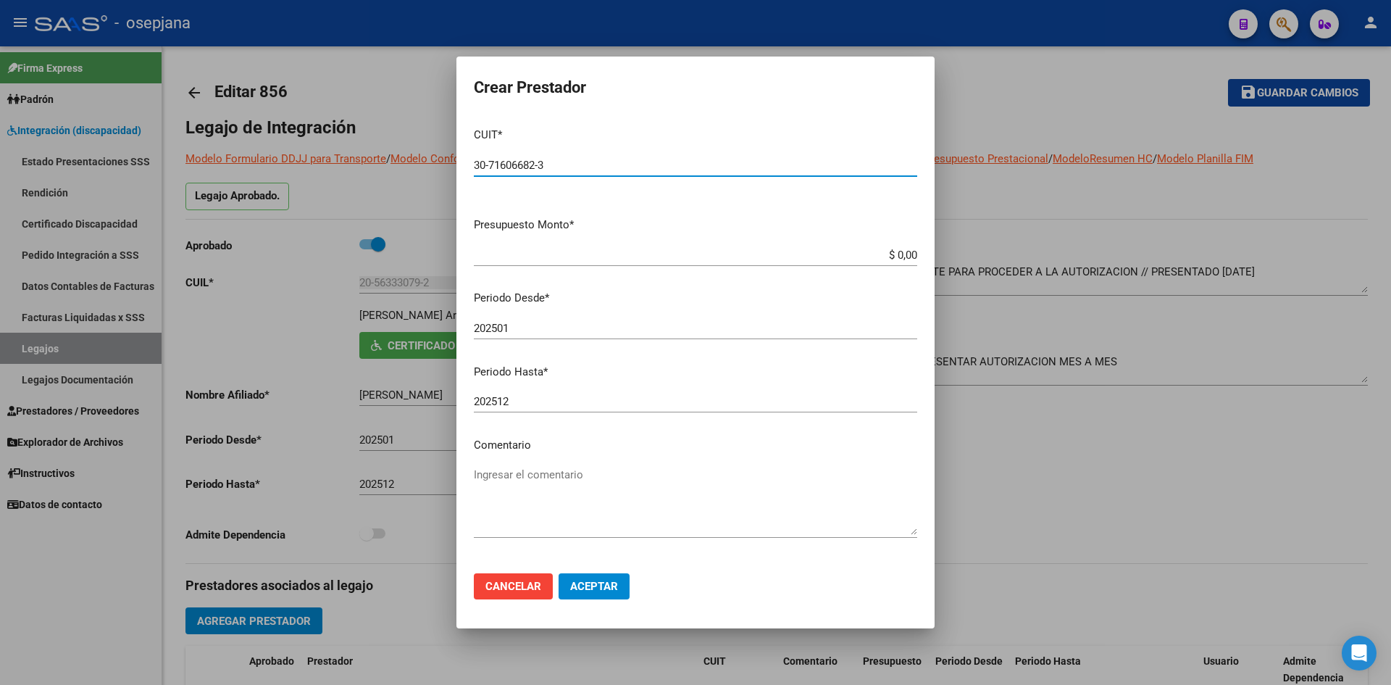
type input "30-71606682-3"
drag, startPoint x: 870, startPoint y: 254, endPoint x: 953, endPoint y: 266, distance: 84.1
click at [953, 266] on div "Crear Prestador CUIT * 30-71606682-3 Ingresar CUIT ARCA Padrón Presupuesto Mont…" at bounding box center [695, 342] width 1391 height 685
type input "$ 98.964,88"
click at [535, 327] on input "202501" at bounding box center [696, 328] width 444 height 13
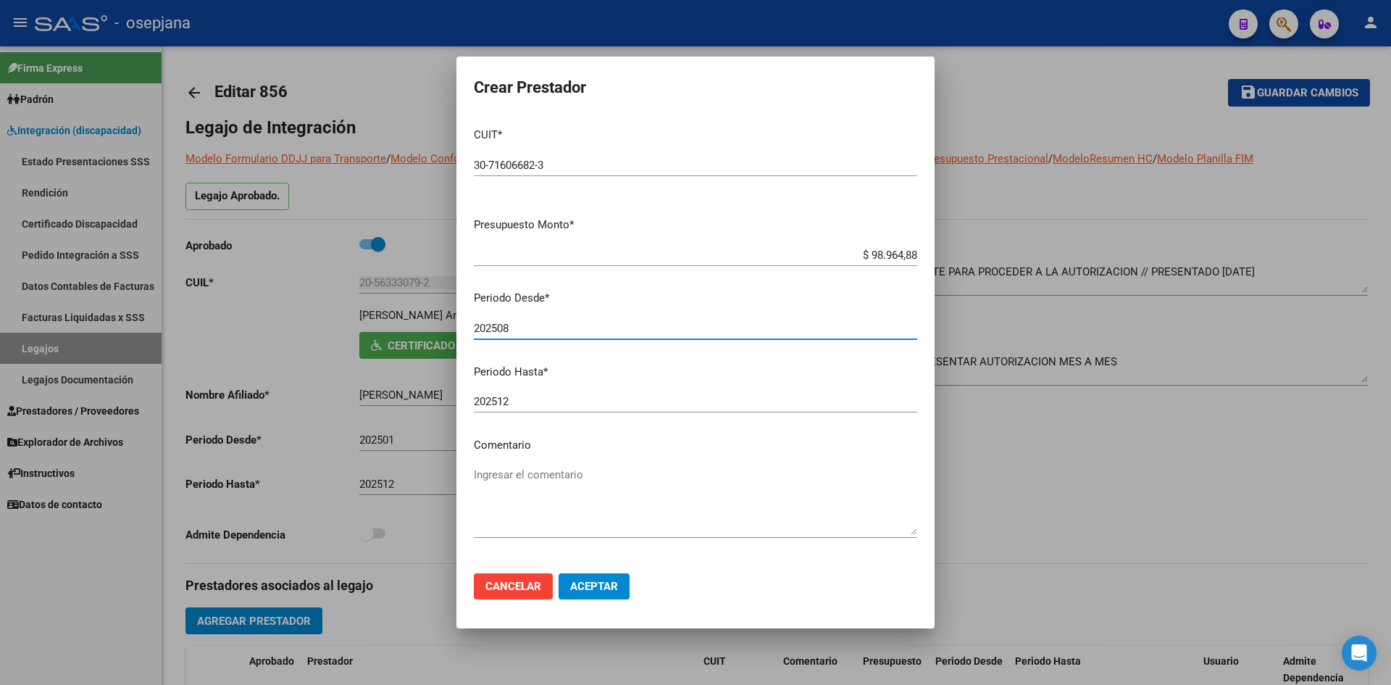
type input "202508"
click at [601, 589] on span "Aceptar" at bounding box center [594, 586] width 48 height 13
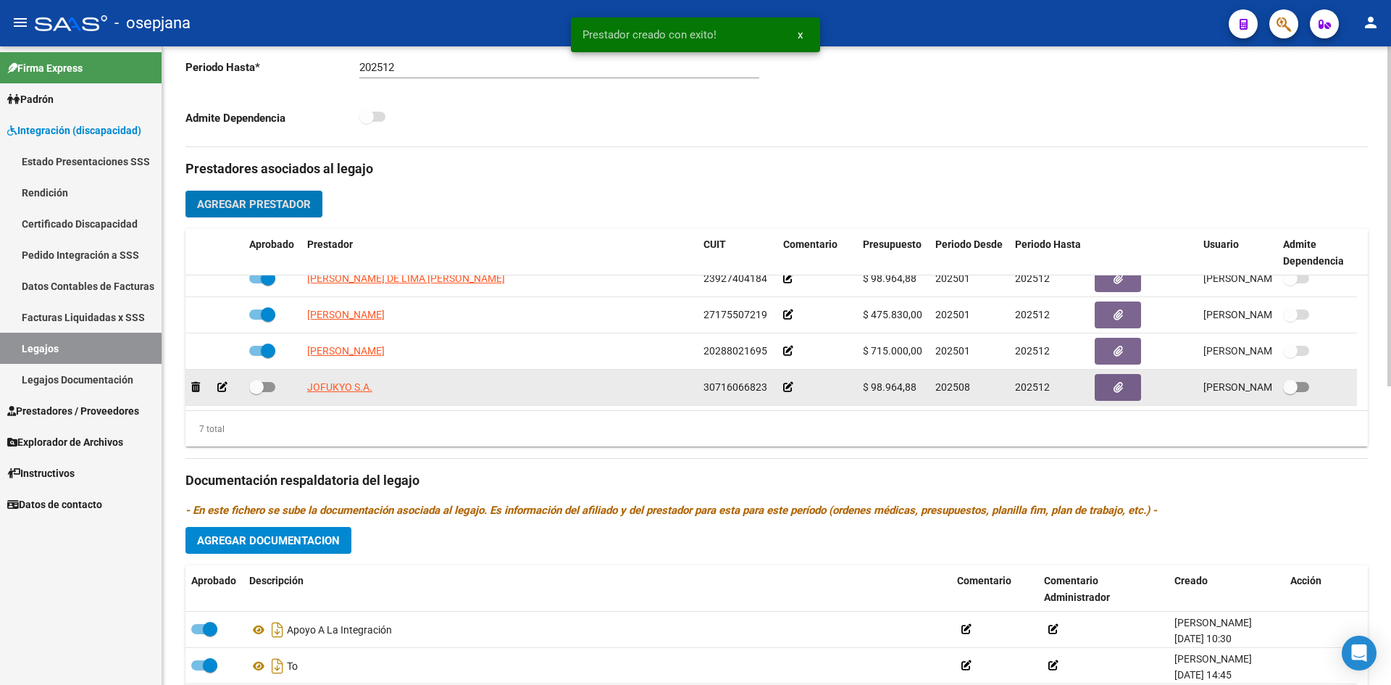
scroll to position [561, 0]
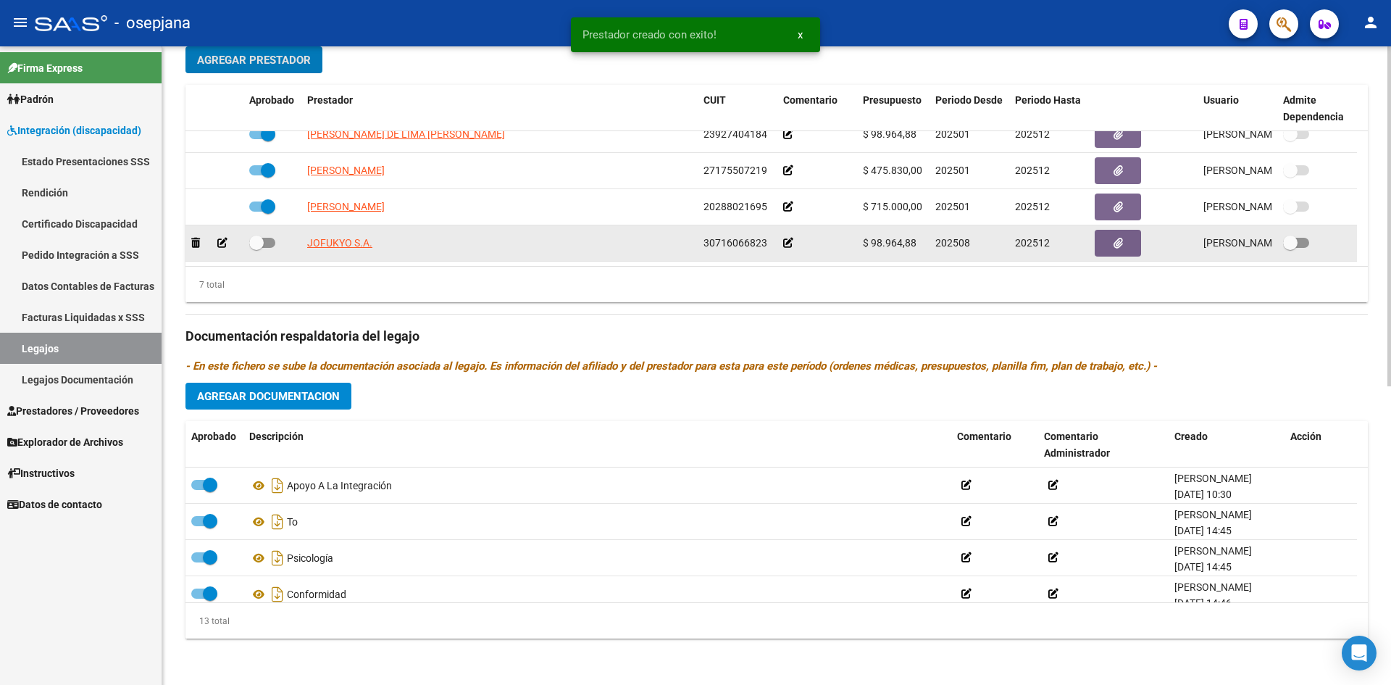
click at [267, 240] on span at bounding box center [262, 243] width 26 height 10
click at [257, 248] on input "checkbox" at bounding box center [256, 248] width 1 height 1
checkbox input "true"
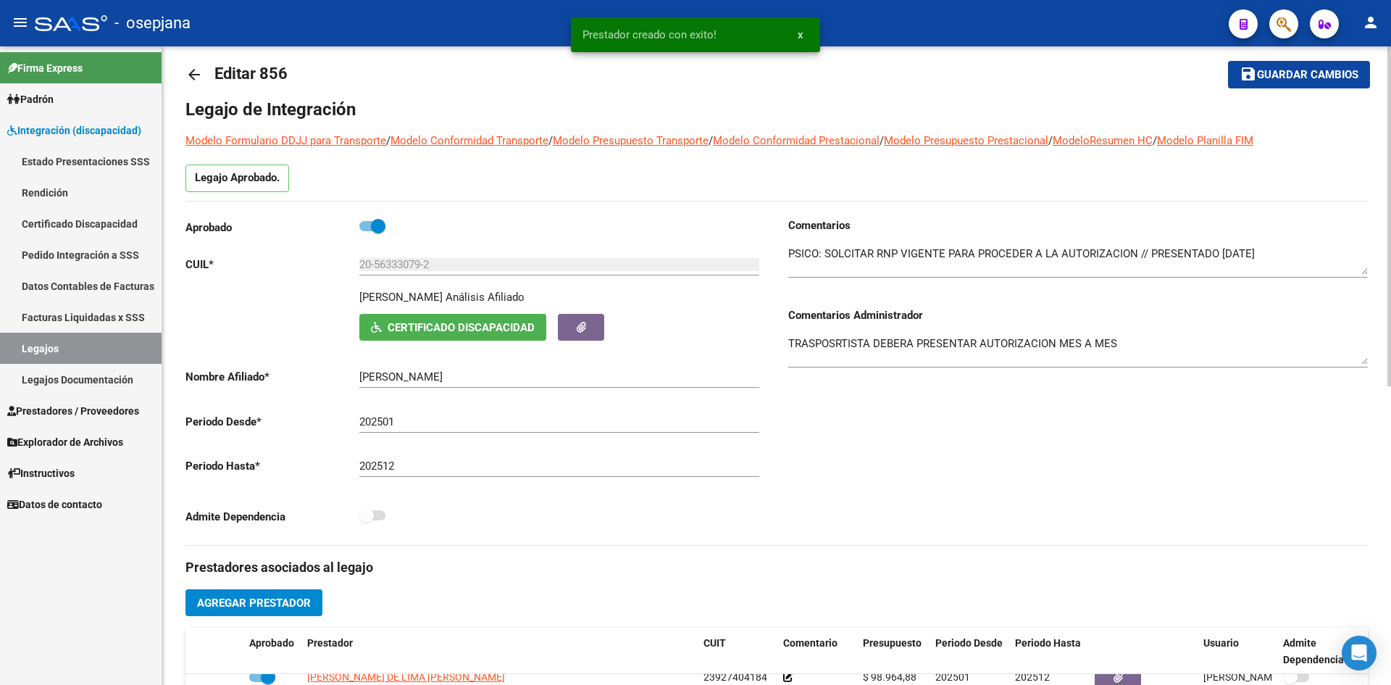
scroll to position [0, 0]
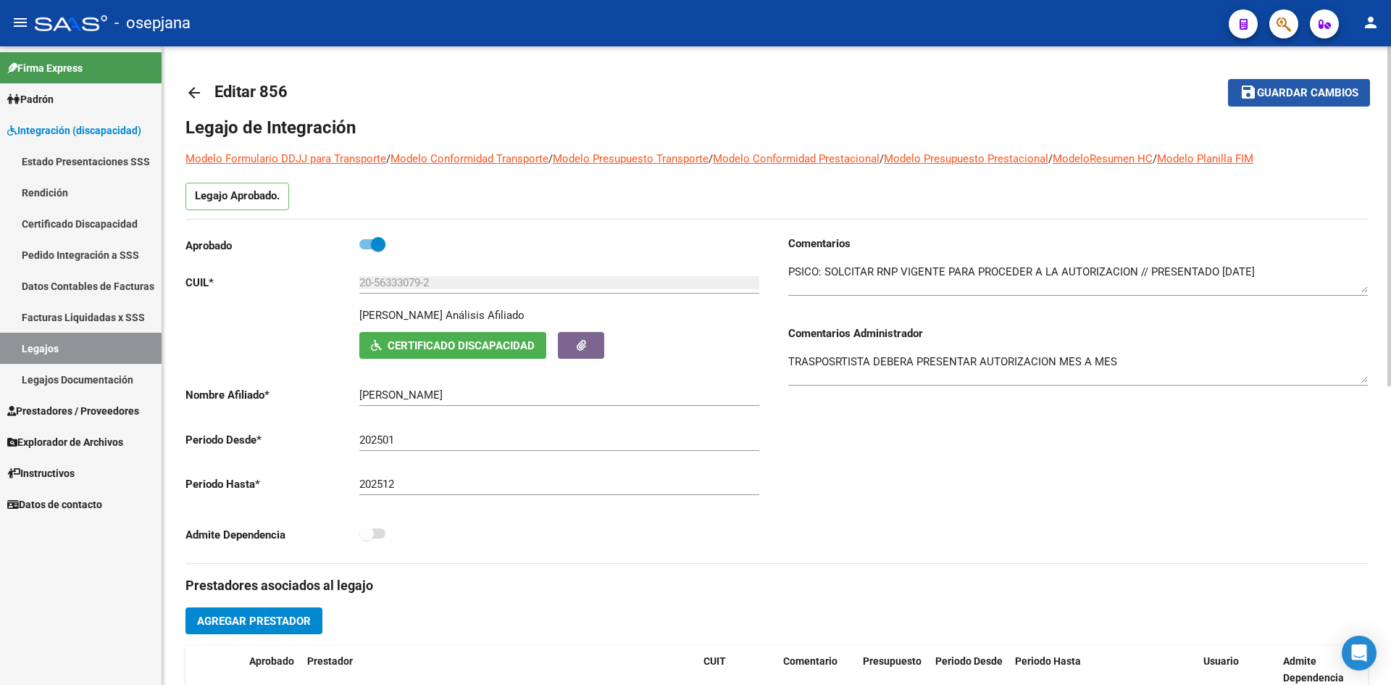
click at [1304, 83] on button "save Guardar cambios" at bounding box center [1299, 92] width 142 height 27
click at [1270, 99] on span "Guardar cambios" at bounding box center [1307, 93] width 101 height 13
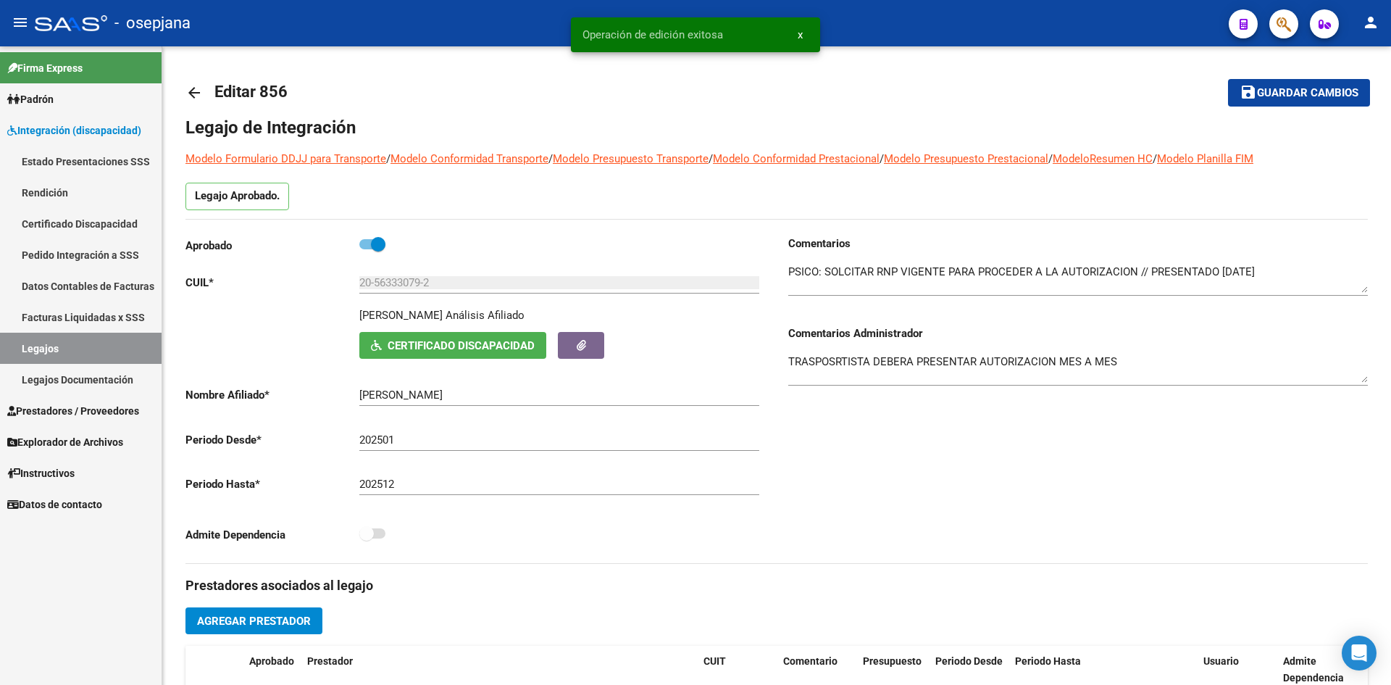
click at [56, 129] on span "Integración (discapacidad)" at bounding box center [74, 130] width 134 height 16
